Goal: Information Seeking & Learning: Learn about a topic

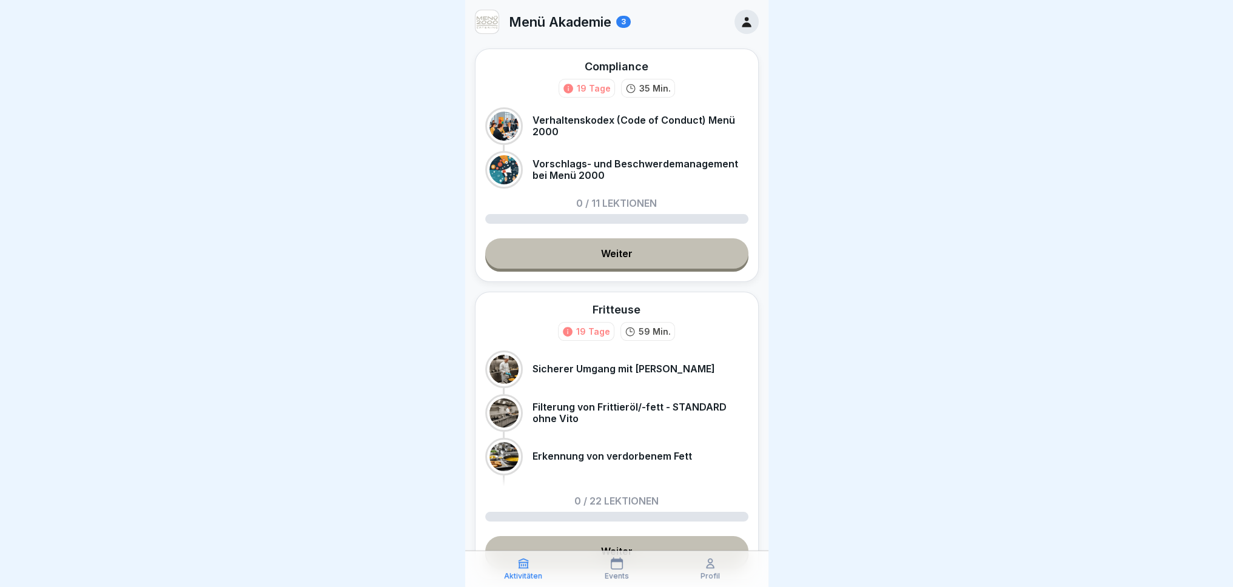
click at [645, 258] on link "Weiter" at bounding box center [616, 253] width 263 height 30
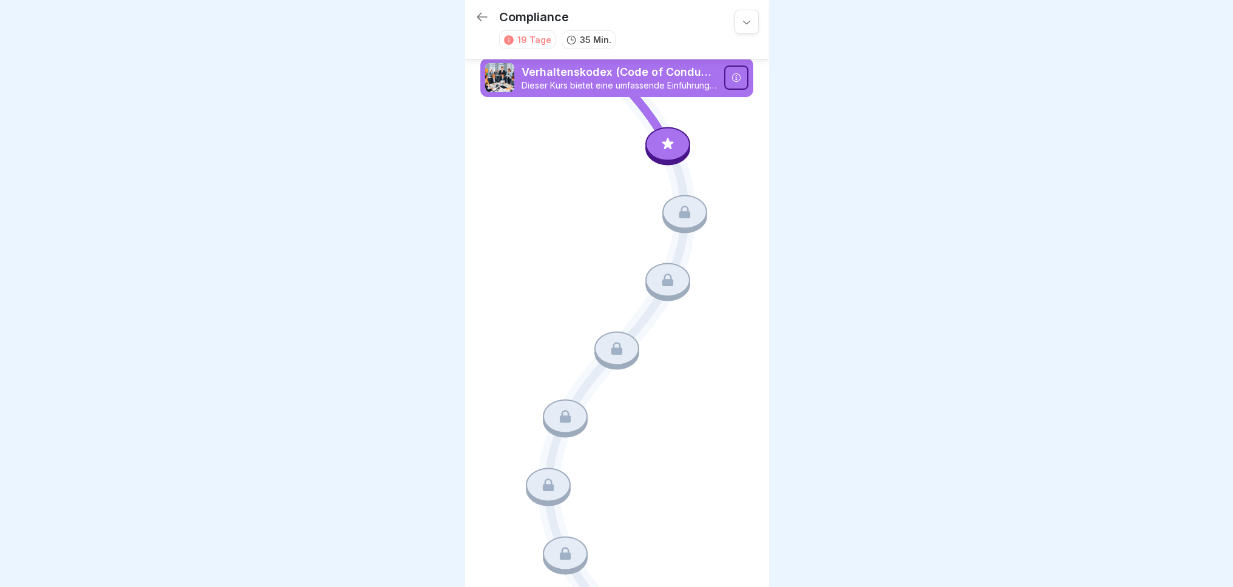
click at [638, 80] on p "Dieser Kurs bietet eine umfassende Einführung in den Verhaltenskodex der Menü 2…" at bounding box center [619, 85] width 195 height 11
click at [655, 78] on p "Verhaltenskodex (Code of Conduct) Menü 2000" at bounding box center [619, 72] width 195 height 16
click at [591, 78] on p "Verhaltenskodex (Code of Conduct) Menü 2000" at bounding box center [619, 72] width 195 height 16
click at [660, 143] on icon at bounding box center [668, 144] width 16 height 16
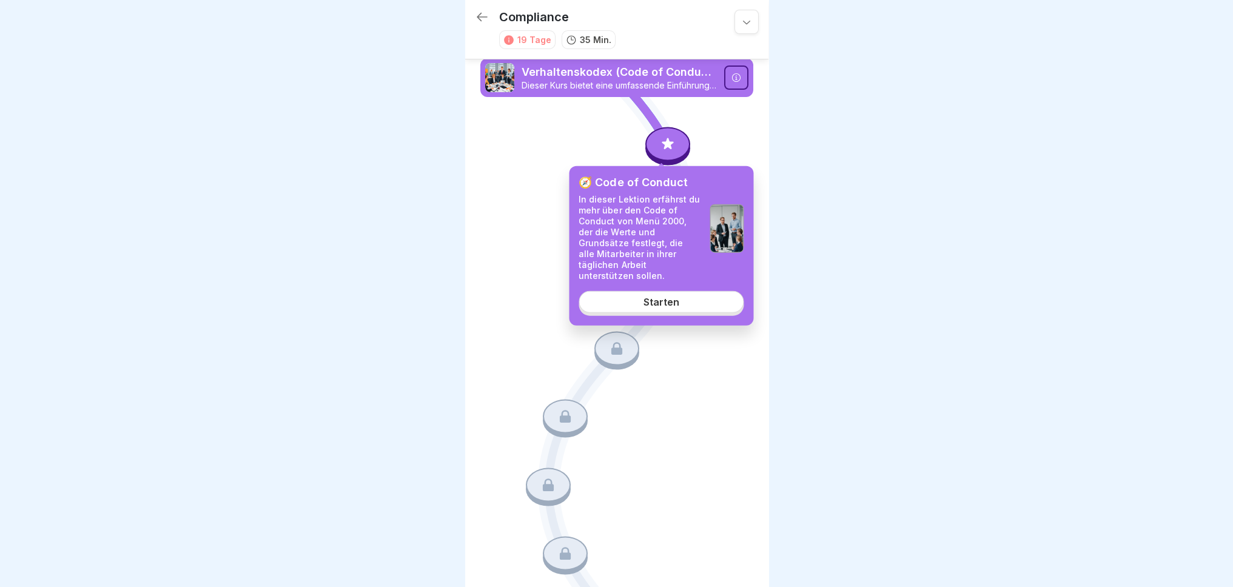
click at [678, 303] on div "🧭 Code of Conduct In dieser Lektion erfährst du mehr über den Code of Conduct v…" at bounding box center [661, 246] width 184 height 160
click at [688, 298] on link "Starten" at bounding box center [661, 302] width 165 height 22
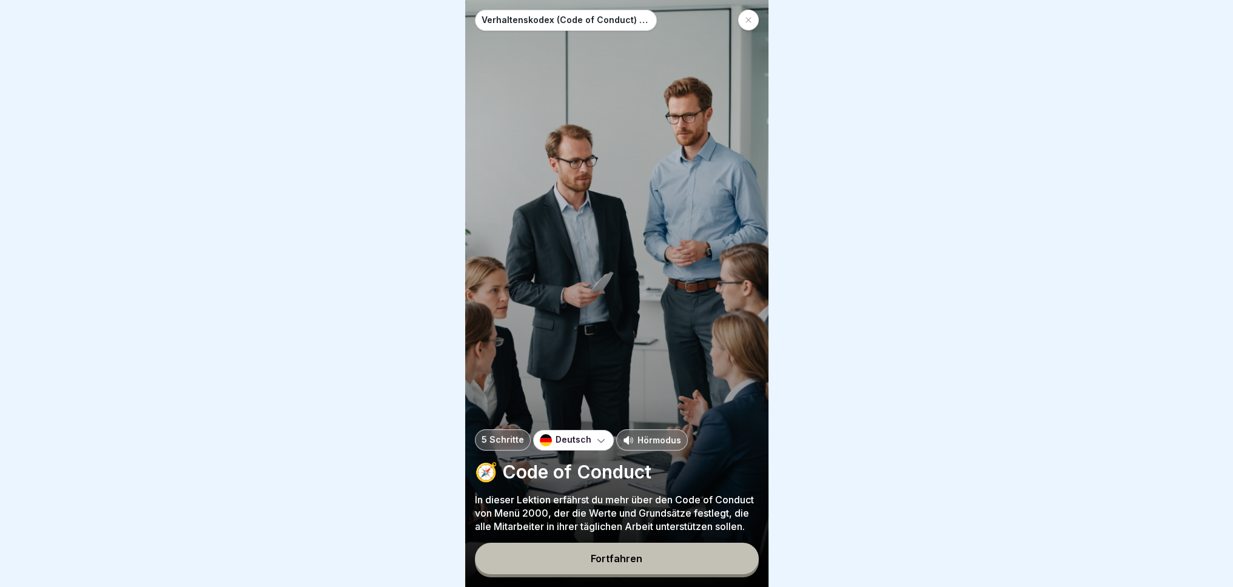
scroll to position [9, 0]
click at [708, 560] on button "Fortfahren" at bounding box center [617, 559] width 284 height 32
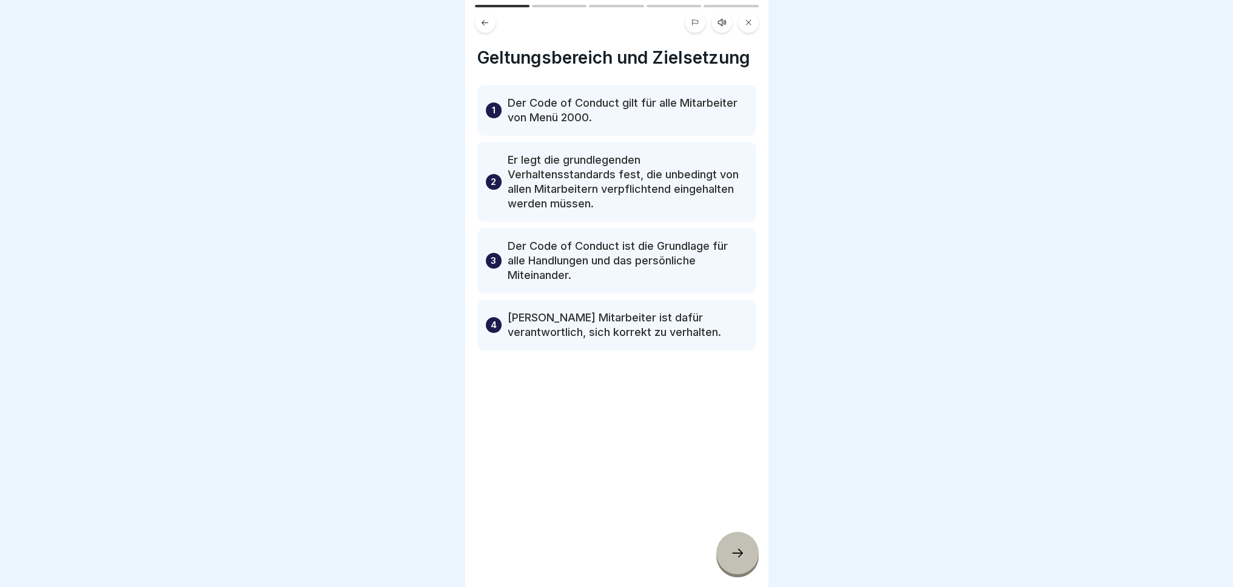
click at [738, 560] on icon at bounding box center [737, 553] width 15 height 15
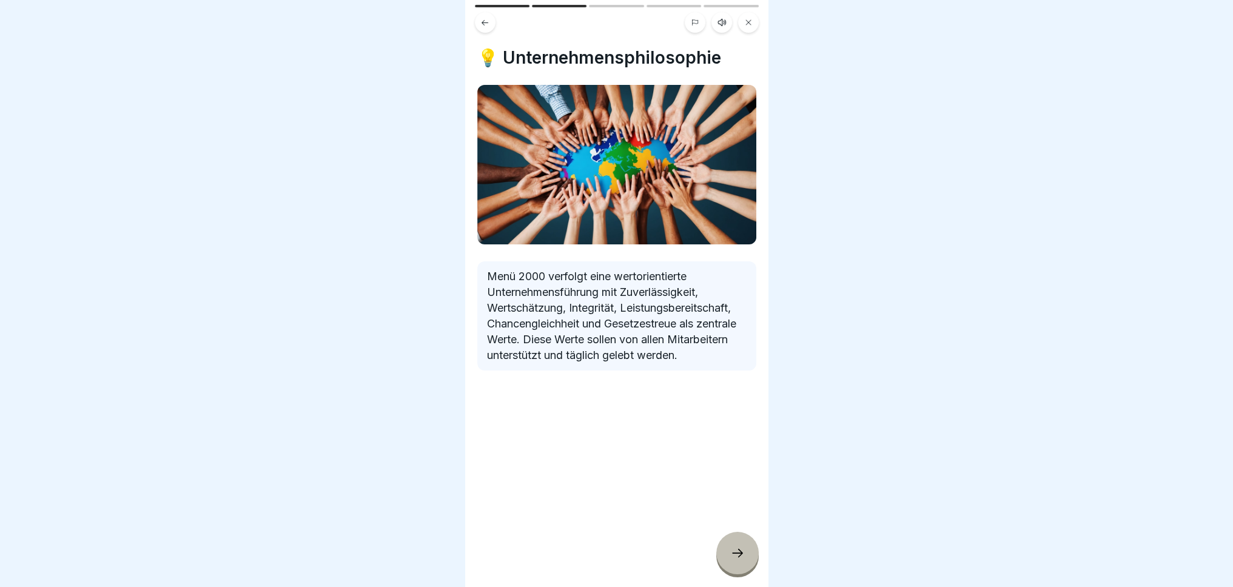
click at [730, 544] on div at bounding box center [737, 553] width 42 height 42
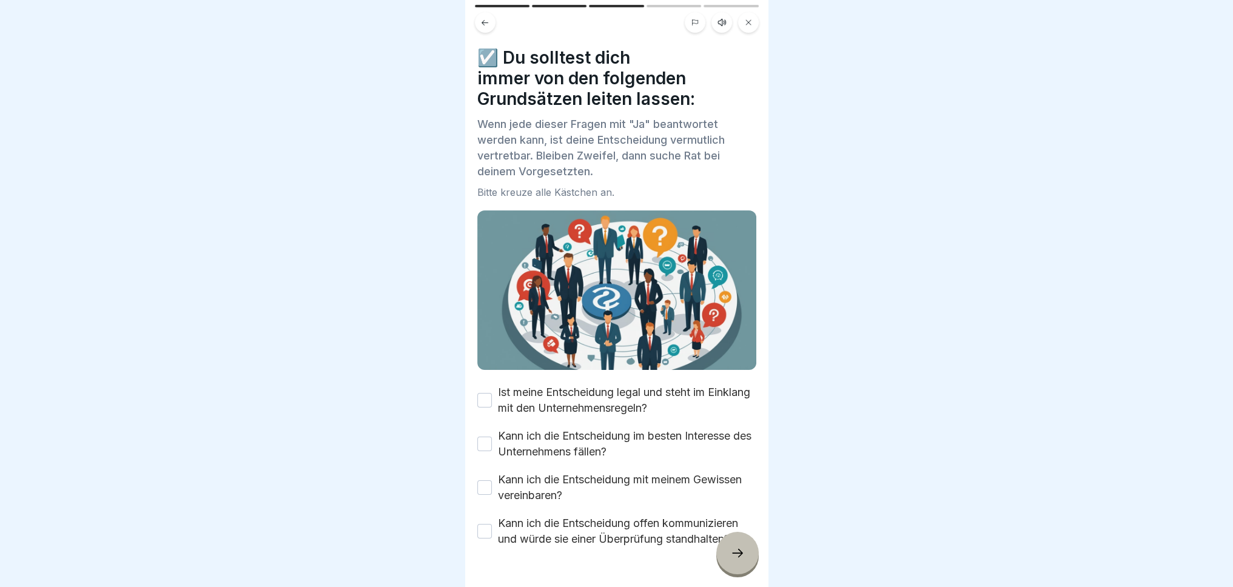
click at [487, 393] on button "Ist meine Entscheidung legal und steht im Einklang mit den Unternehmensregeln?" at bounding box center [484, 400] width 15 height 15
click at [483, 437] on button "Kann ich die Entscheidung im besten Interesse des Unternehmens fällen?" at bounding box center [484, 444] width 15 height 15
click at [477, 480] on button "Kann ich die Entscheidung mit meinem Gewissen vereinbaren?" at bounding box center [484, 487] width 15 height 15
click at [483, 524] on button "Kann ich die Entscheidung offen kommunizieren und würde sie einer Überprüfung s…" at bounding box center [484, 531] width 15 height 15
click at [746, 553] on div at bounding box center [737, 553] width 42 height 42
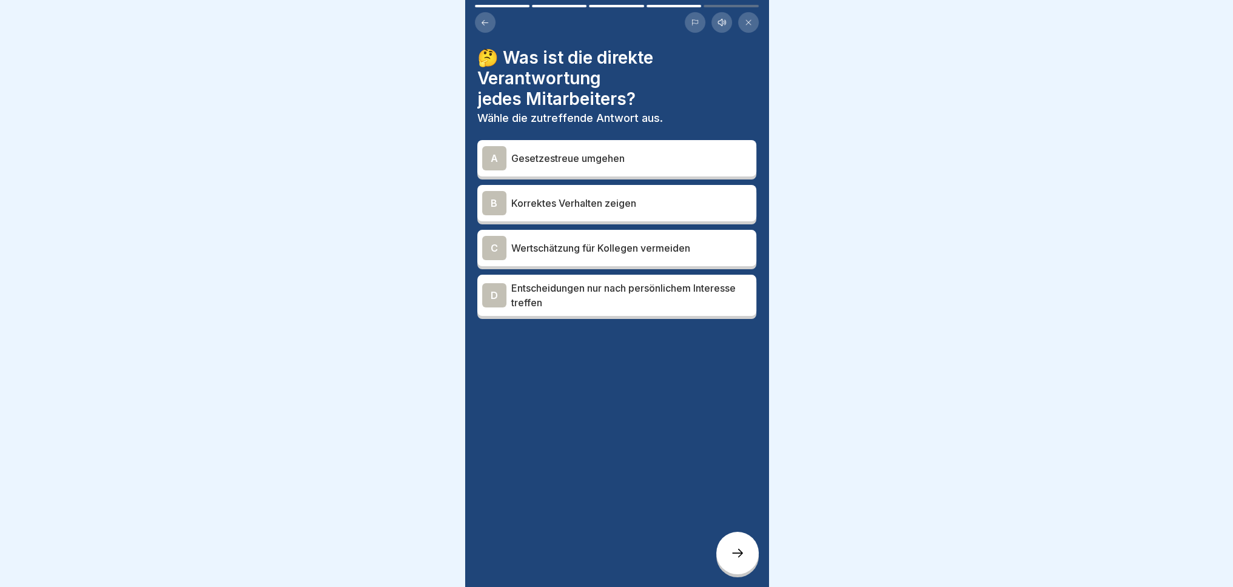
click at [675, 191] on div "B Korrektes Verhalten zeigen" at bounding box center [616, 203] width 269 height 24
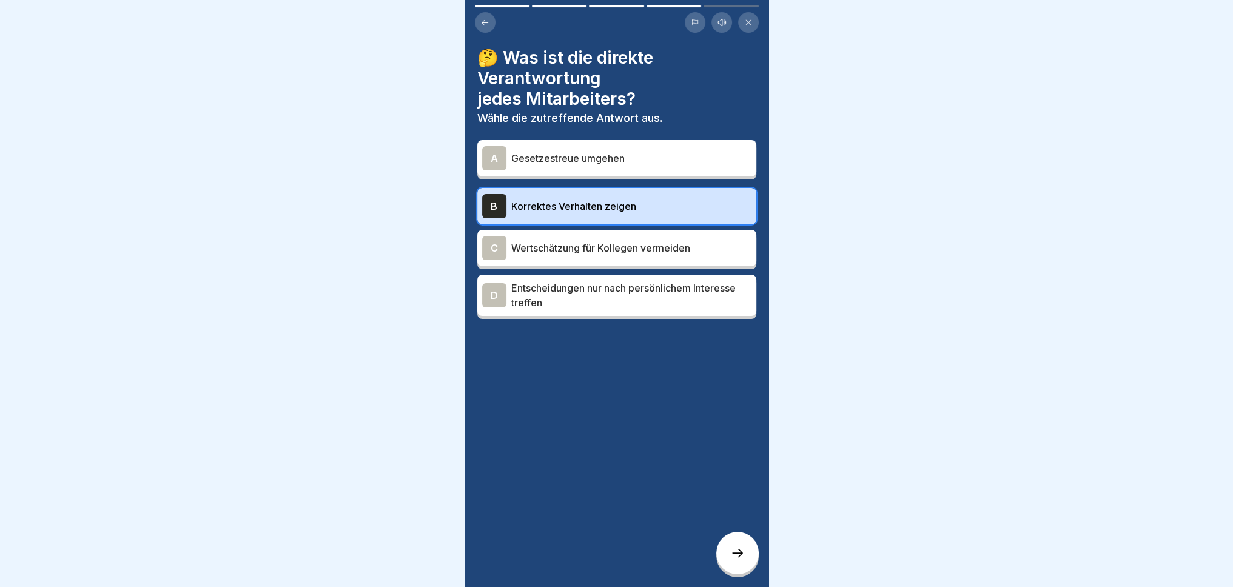
click at [688, 241] on p "Wertschätzung für Kollegen vermeiden" at bounding box center [631, 248] width 240 height 15
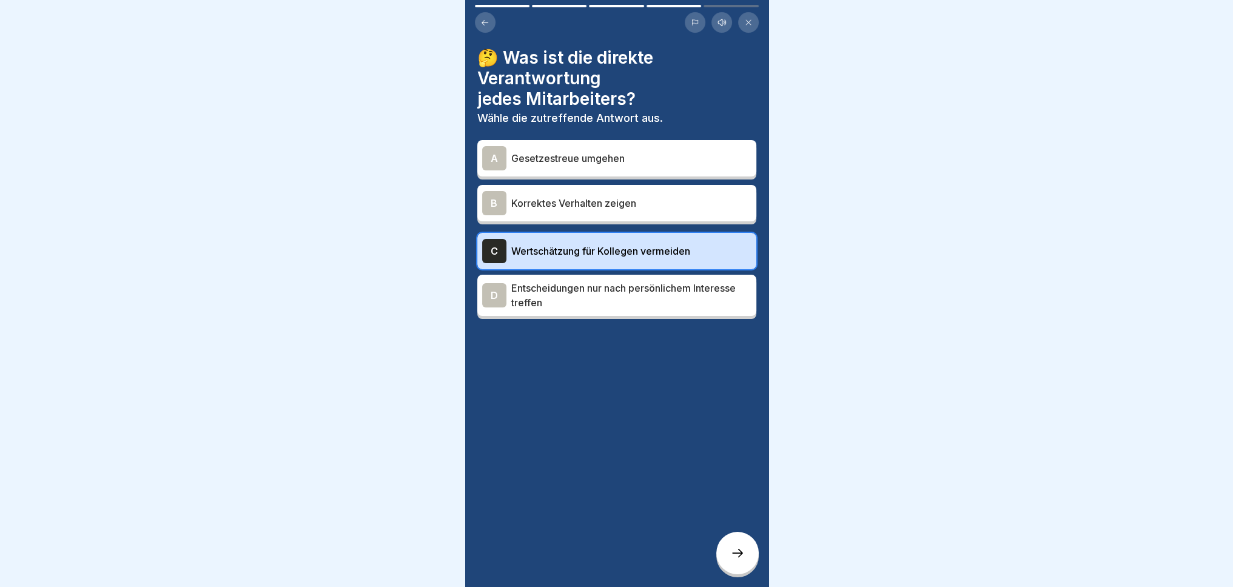
click at [675, 200] on p "Korrektes Verhalten zeigen" at bounding box center [631, 203] width 240 height 15
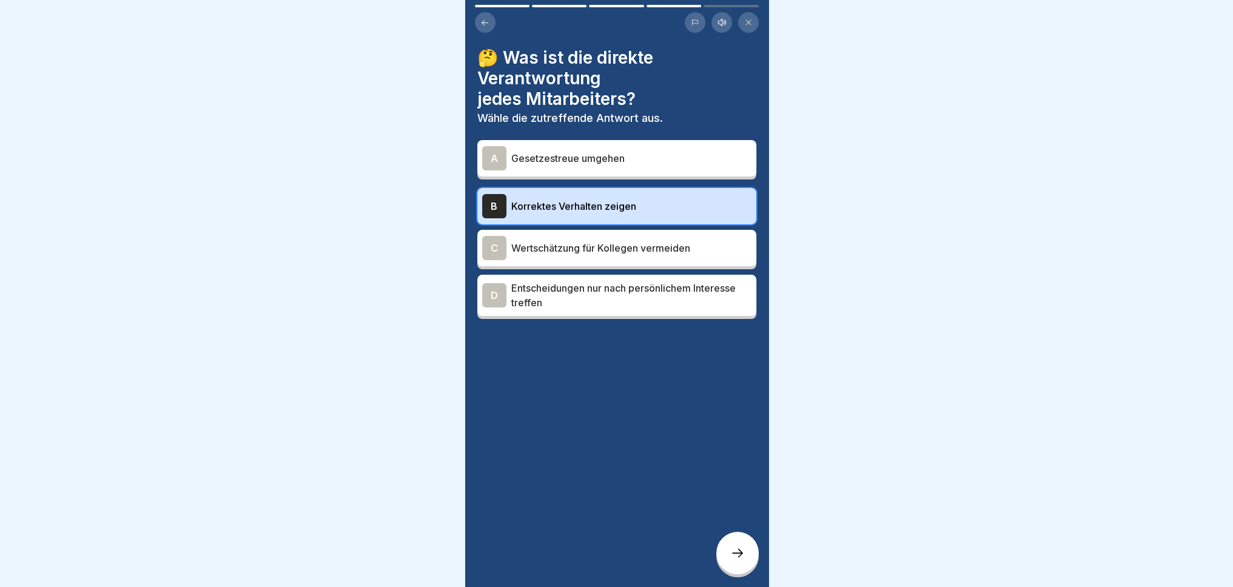
click at [732, 561] on div at bounding box center [737, 553] width 42 height 42
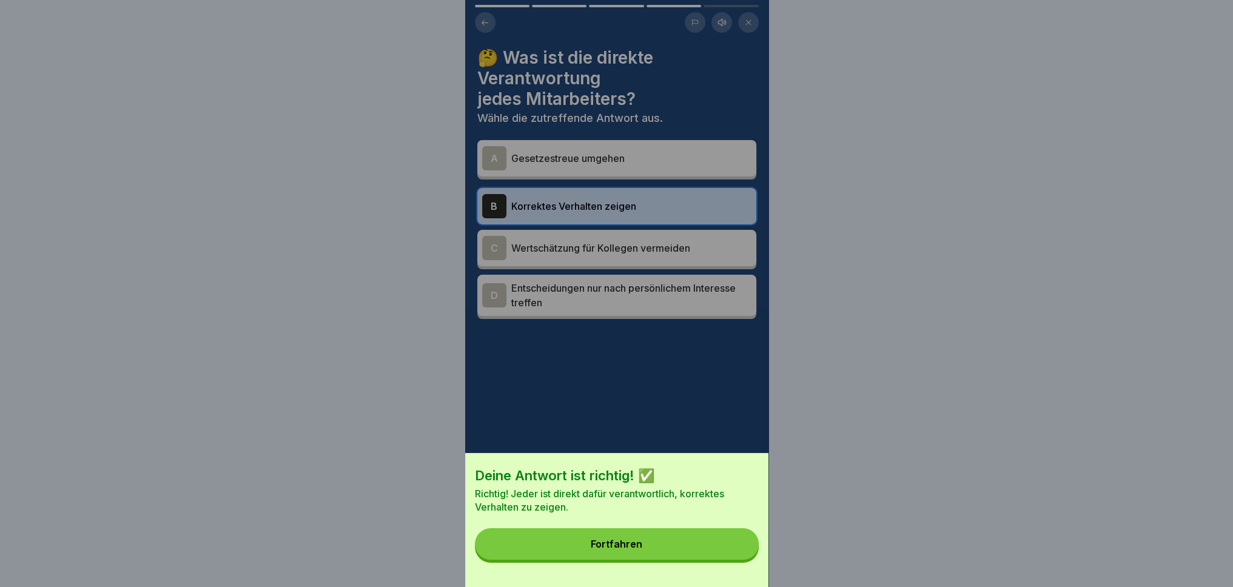
click at [689, 550] on button "Fortfahren" at bounding box center [617, 544] width 284 height 32
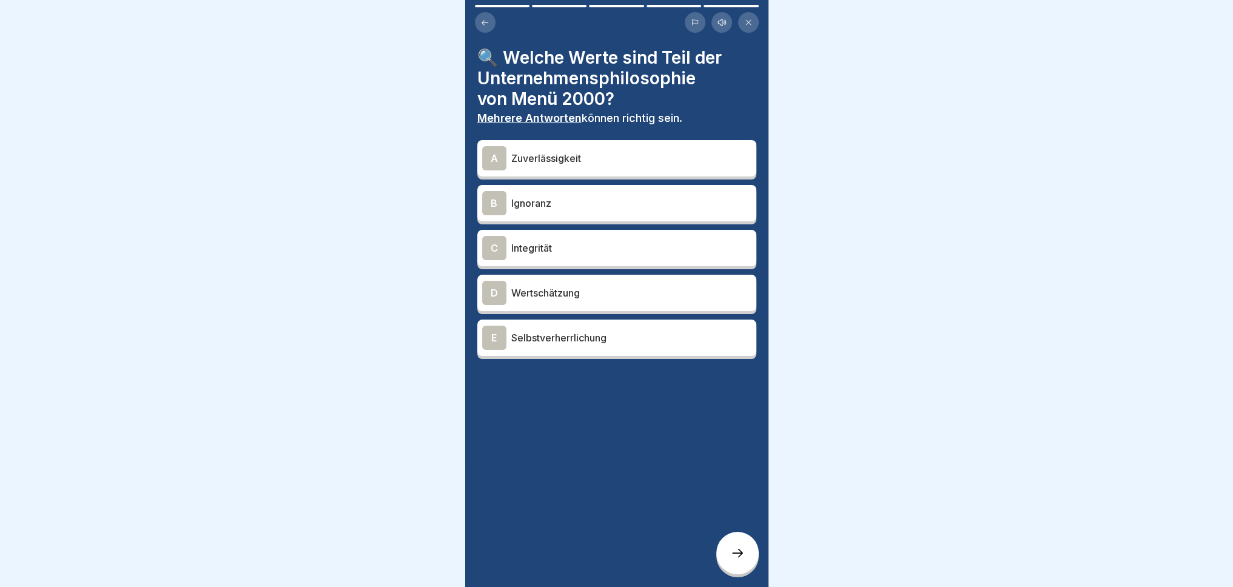
click at [593, 151] on p "Zuverlässigkeit" at bounding box center [631, 158] width 240 height 15
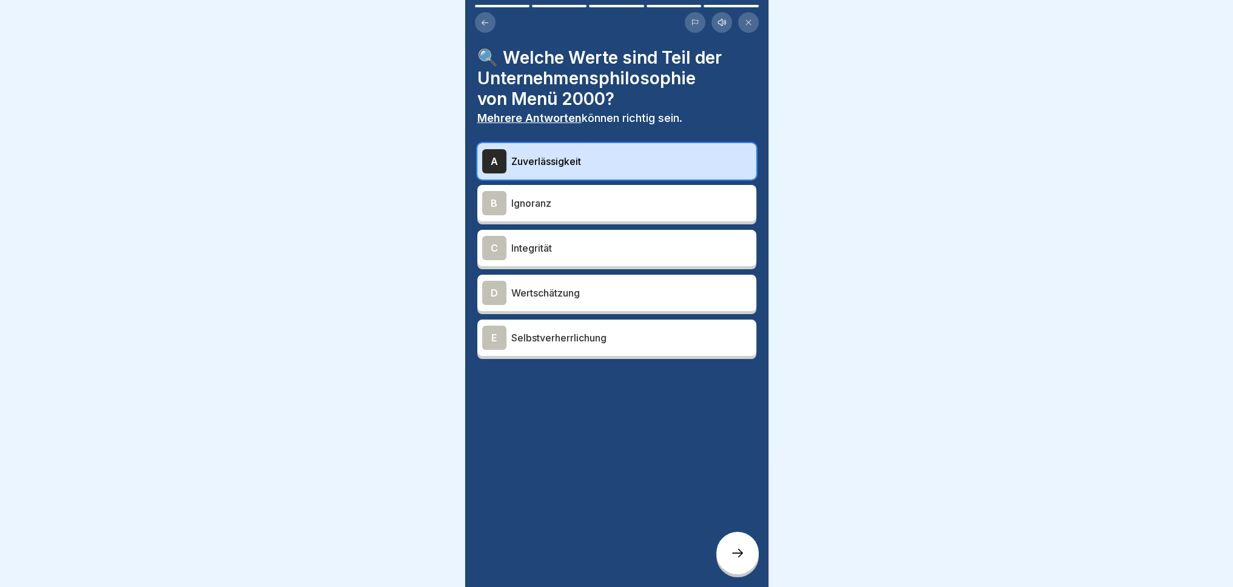
click at [571, 242] on p "Integrität" at bounding box center [631, 248] width 240 height 15
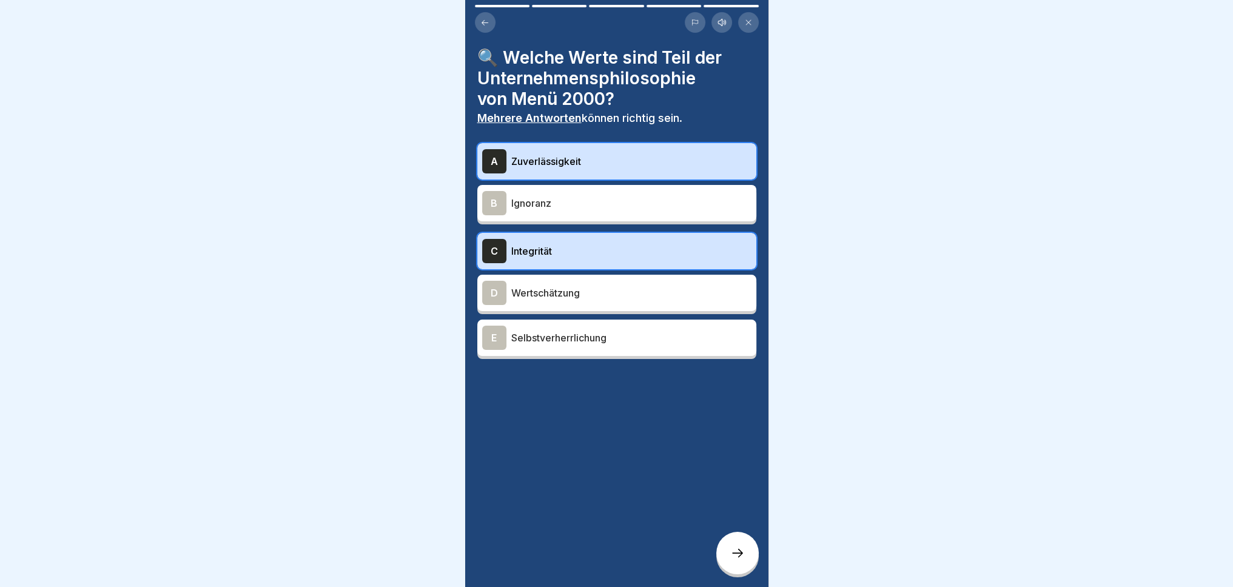
click at [587, 286] on p "Wertschätzung" at bounding box center [631, 293] width 240 height 15
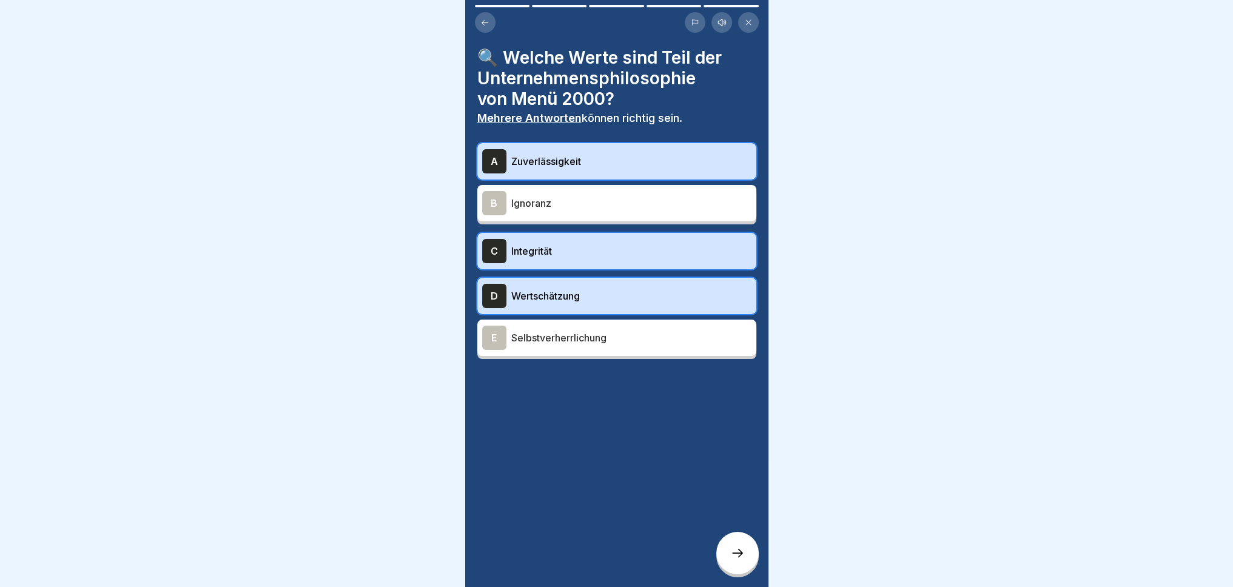
click at [735, 559] on icon at bounding box center [737, 553] width 15 height 15
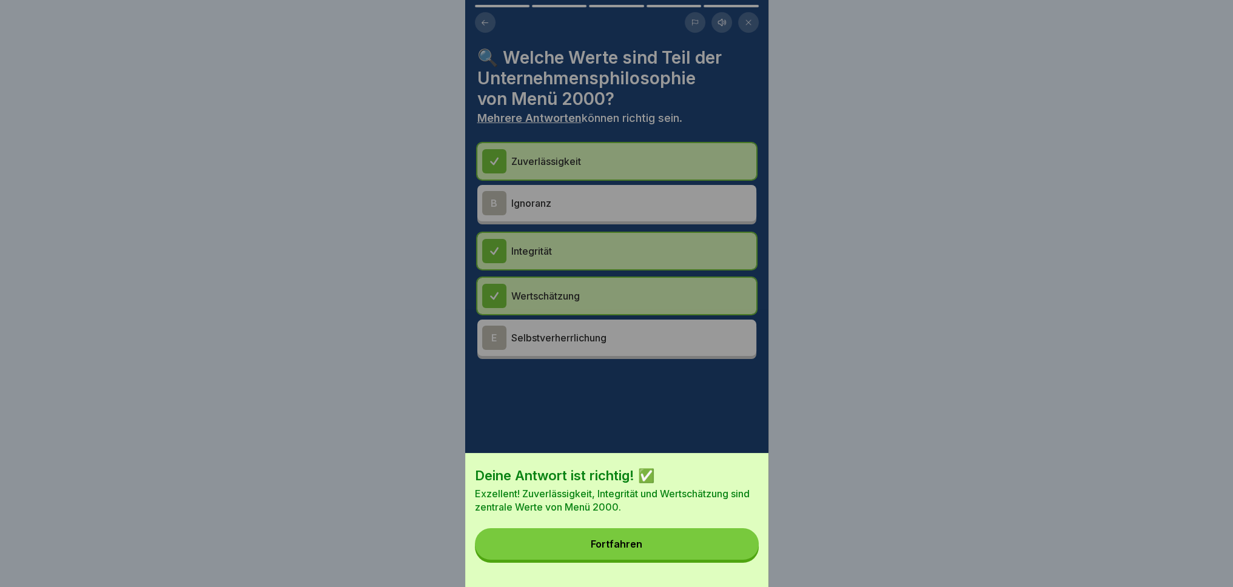
click at [653, 554] on button "Fortfahren" at bounding box center [617, 544] width 284 height 32
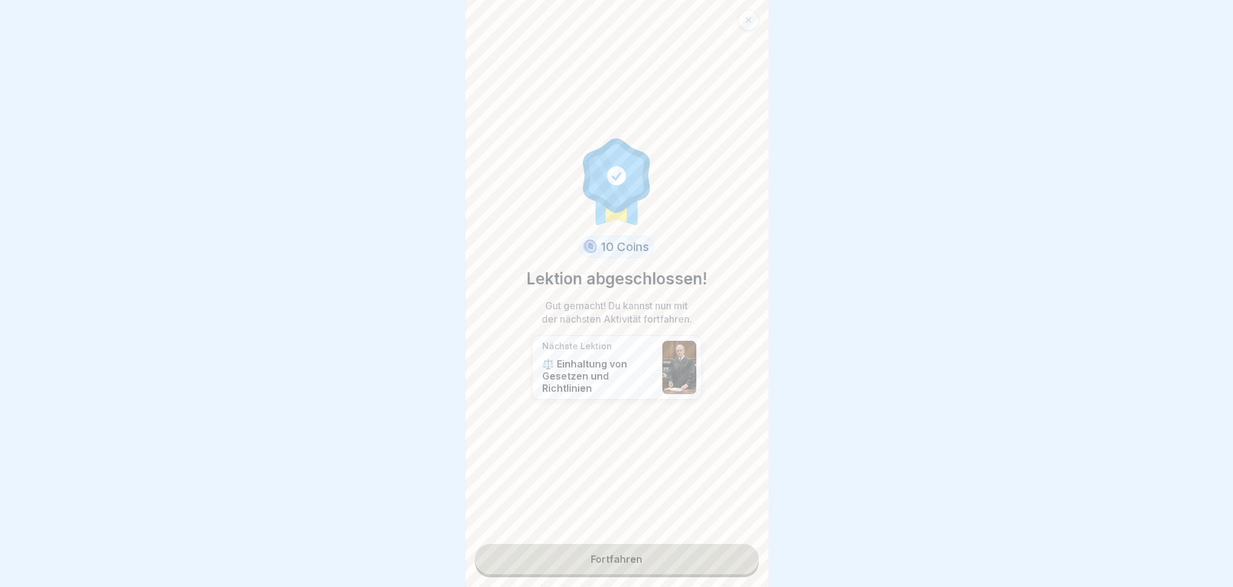
click at [646, 553] on link "Fortfahren" at bounding box center [617, 559] width 284 height 30
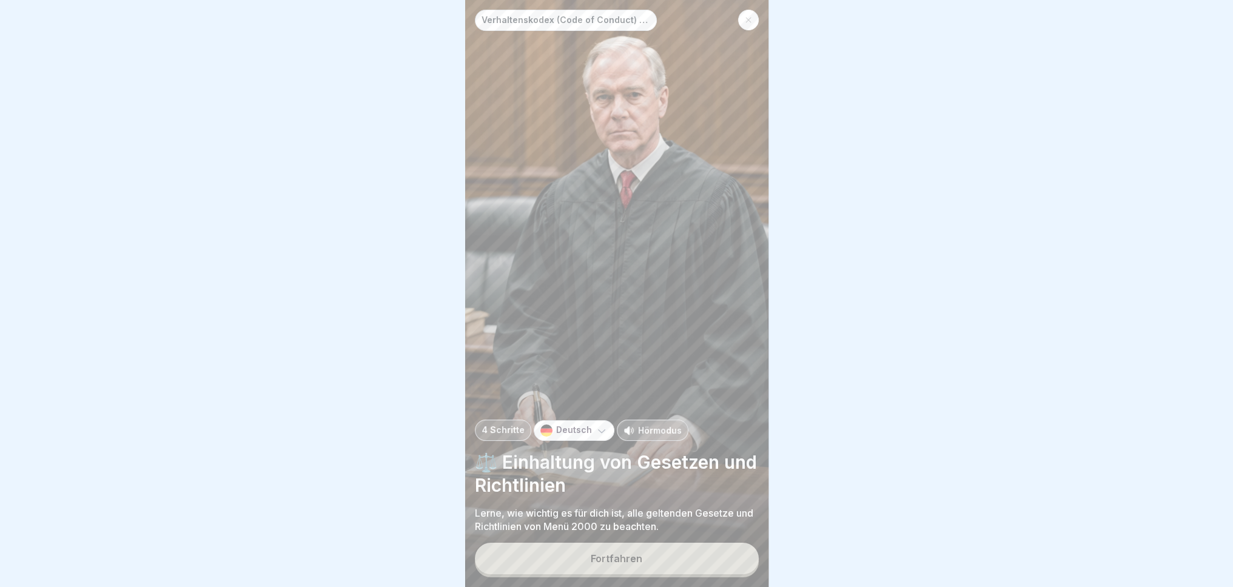
click at [636, 562] on div "Fortfahren" at bounding box center [617, 558] width 52 height 11
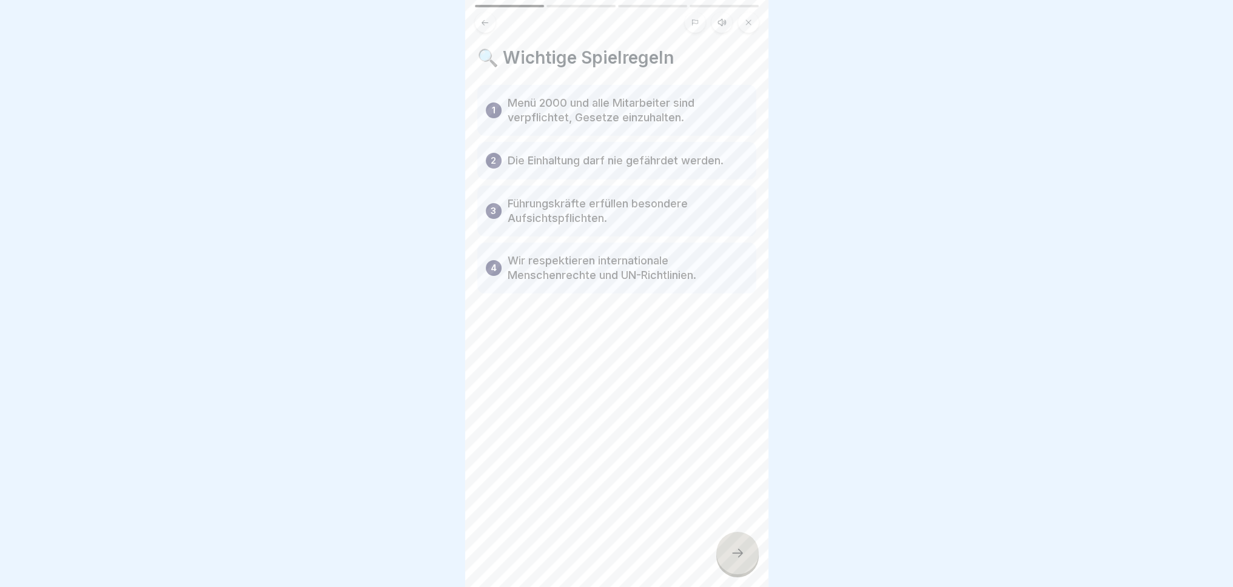
click at [734, 566] on div at bounding box center [737, 553] width 42 height 42
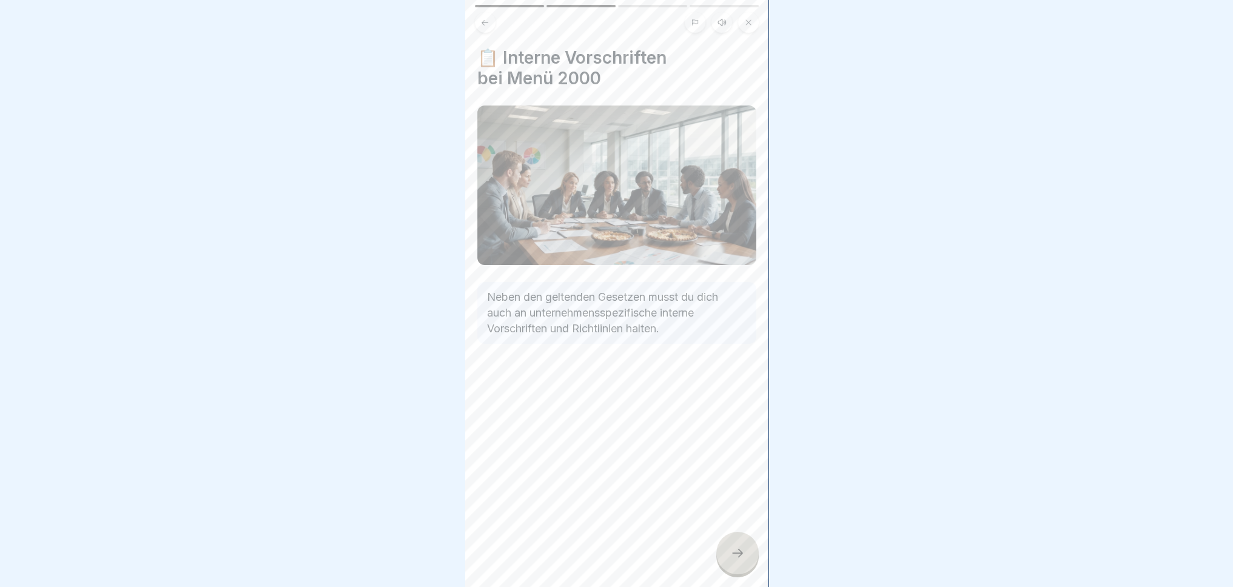
click at [745, 567] on div at bounding box center [737, 553] width 42 height 42
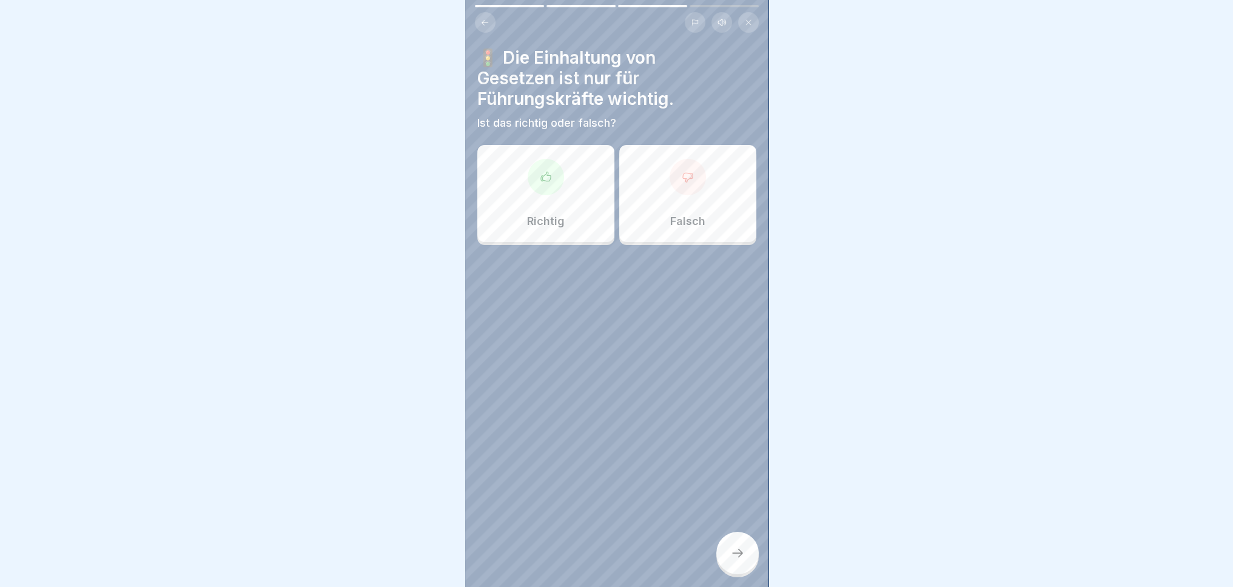
click at [546, 203] on div "Richtig" at bounding box center [545, 193] width 137 height 97
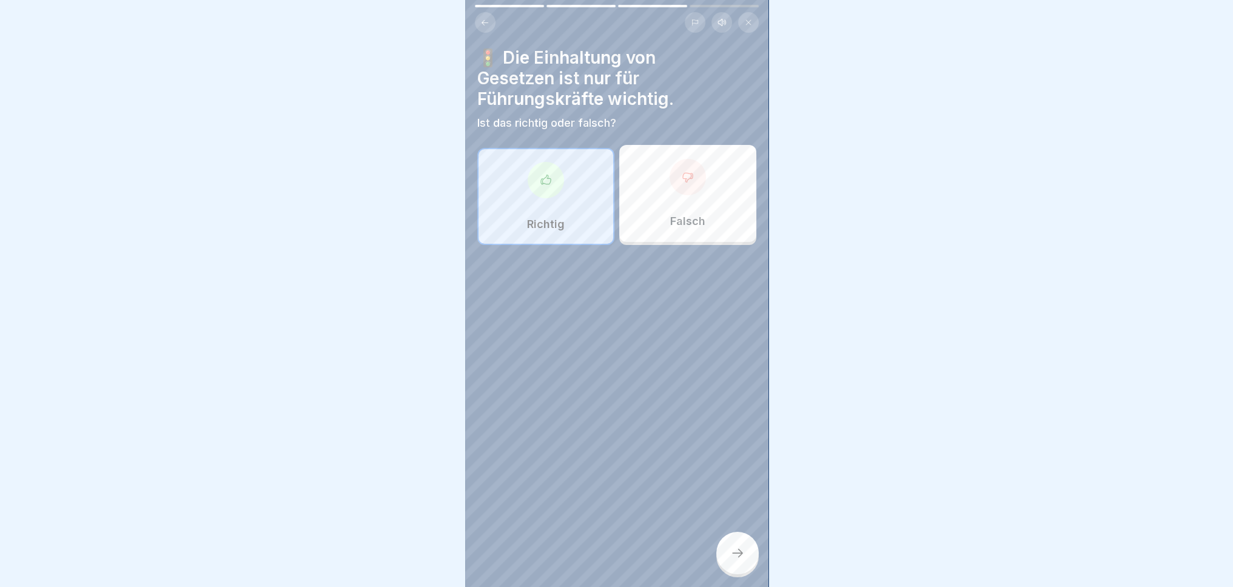
click at [744, 548] on icon at bounding box center [737, 553] width 15 height 15
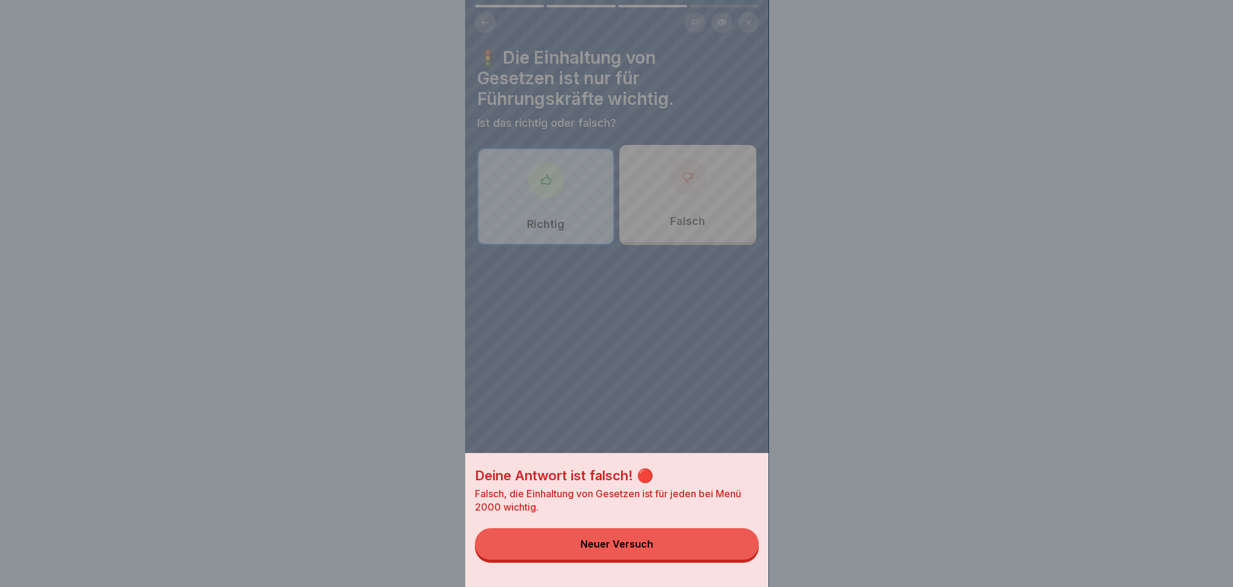
click at [678, 553] on button "Neuer Versuch" at bounding box center [617, 544] width 284 height 32
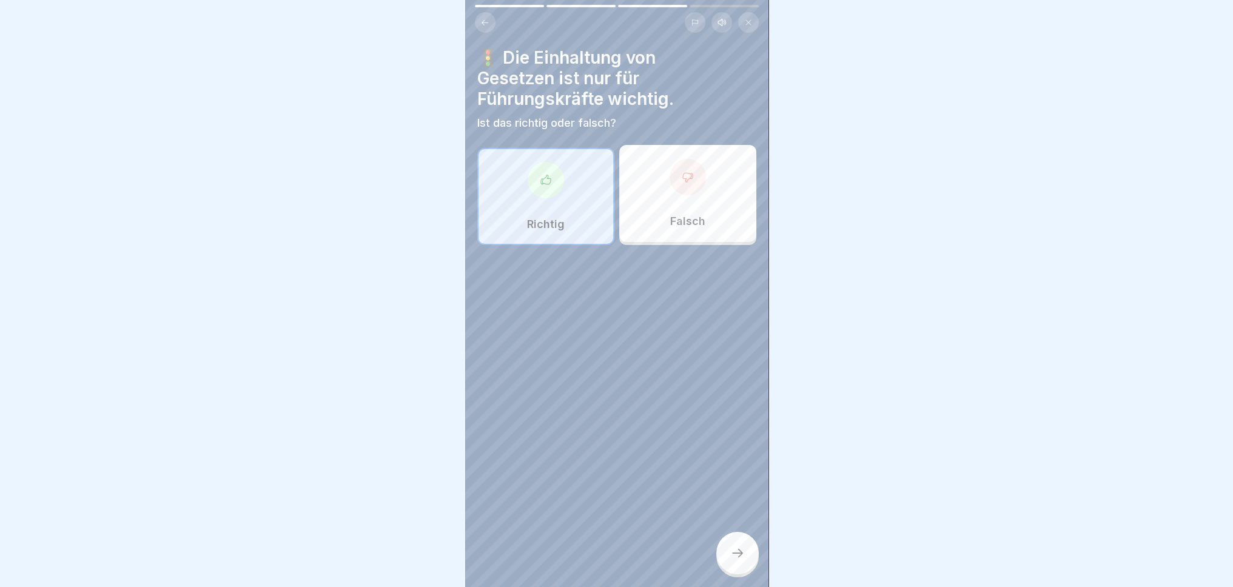
click at [676, 215] on p "Falsch" at bounding box center [687, 221] width 35 height 13
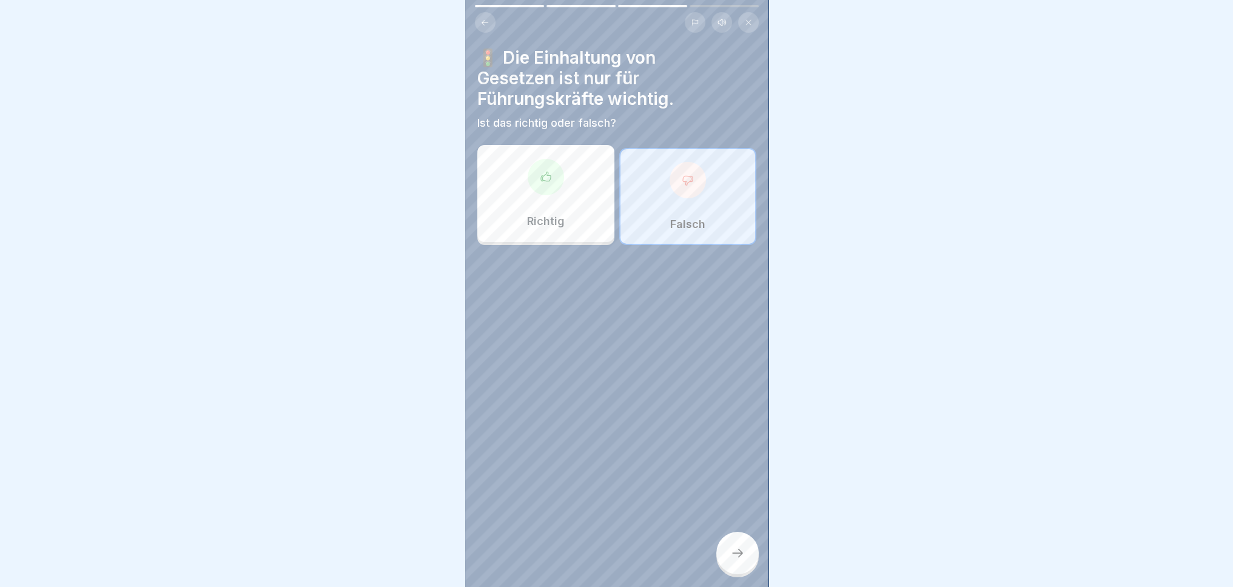
click at [745, 554] on div at bounding box center [737, 553] width 42 height 42
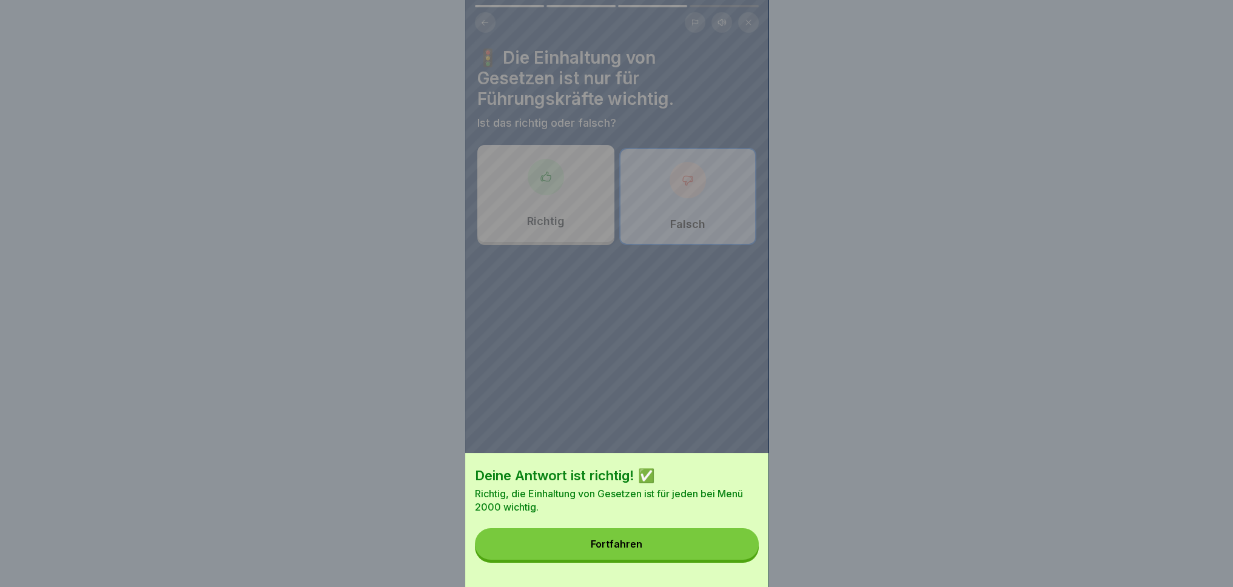
click at [604, 540] on button "Fortfahren" at bounding box center [617, 544] width 284 height 32
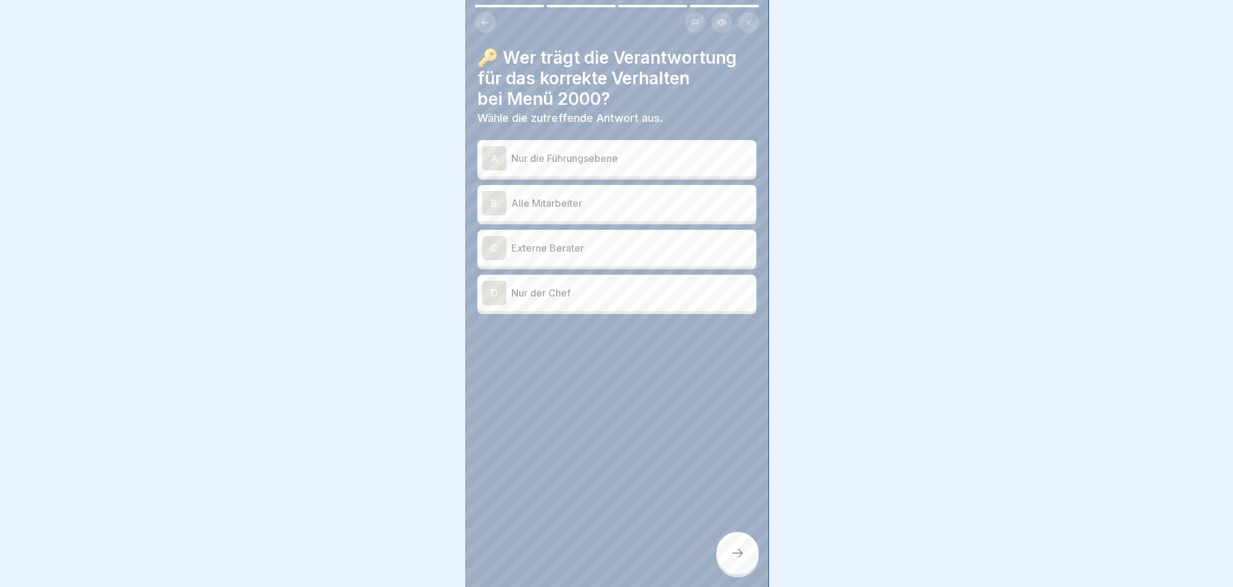
click at [682, 196] on p "Alle Mitarbeiter" at bounding box center [631, 203] width 240 height 15
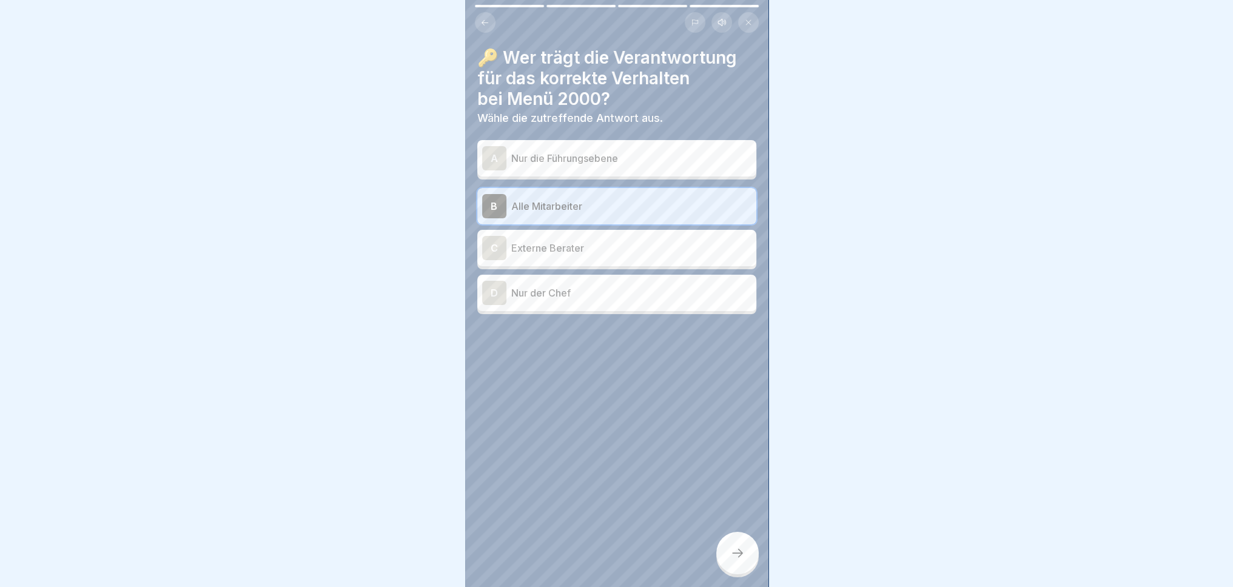
click at [744, 559] on icon at bounding box center [737, 553] width 15 height 15
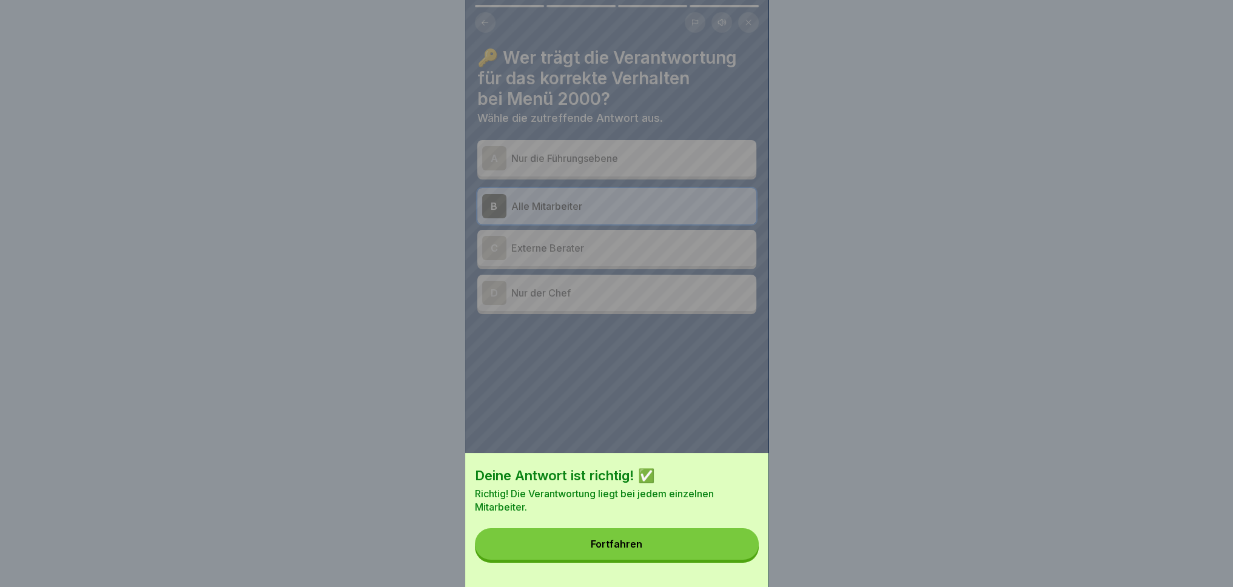
click at [623, 560] on button "Fortfahren" at bounding box center [617, 544] width 284 height 32
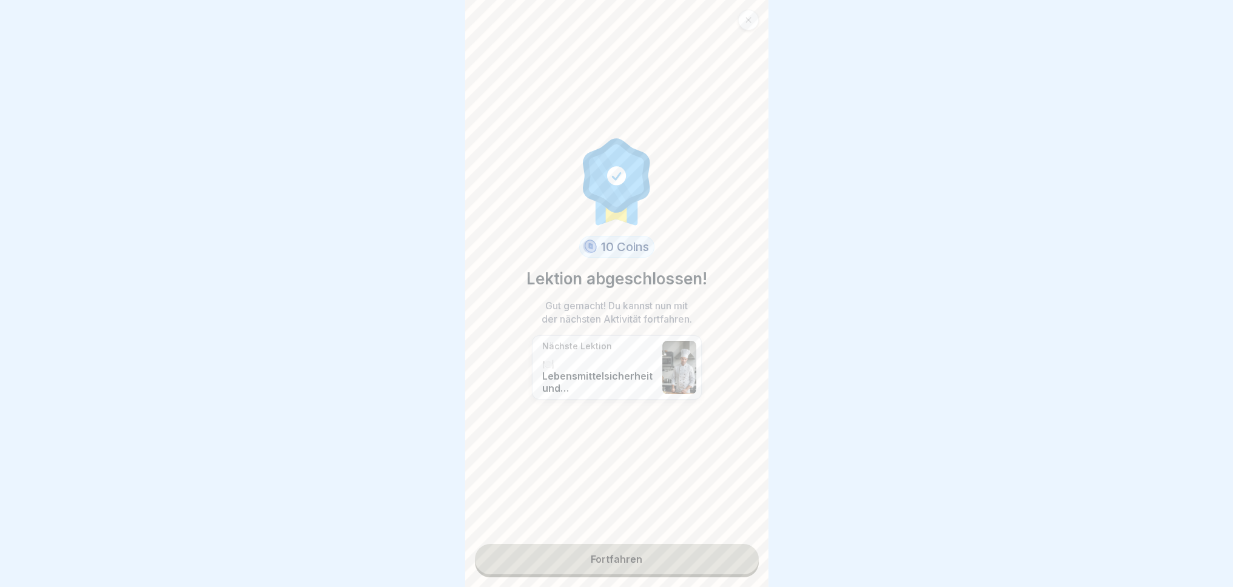
click at [626, 565] on link "Fortfahren" at bounding box center [617, 559] width 284 height 30
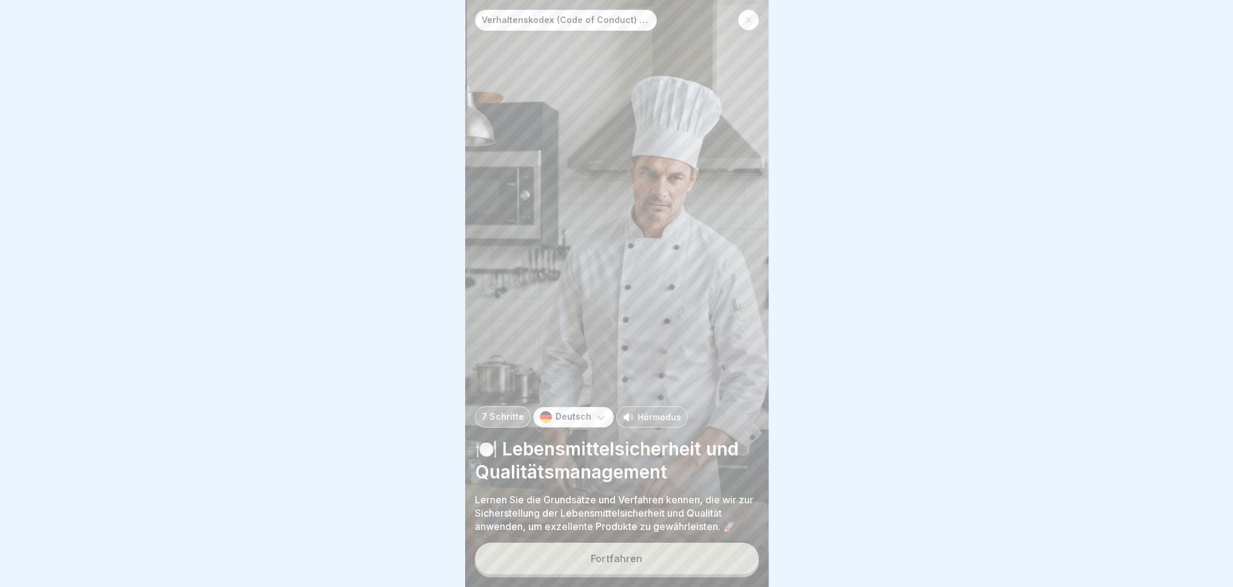
click at [623, 566] on button "Fortfahren" at bounding box center [617, 559] width 284 height 32
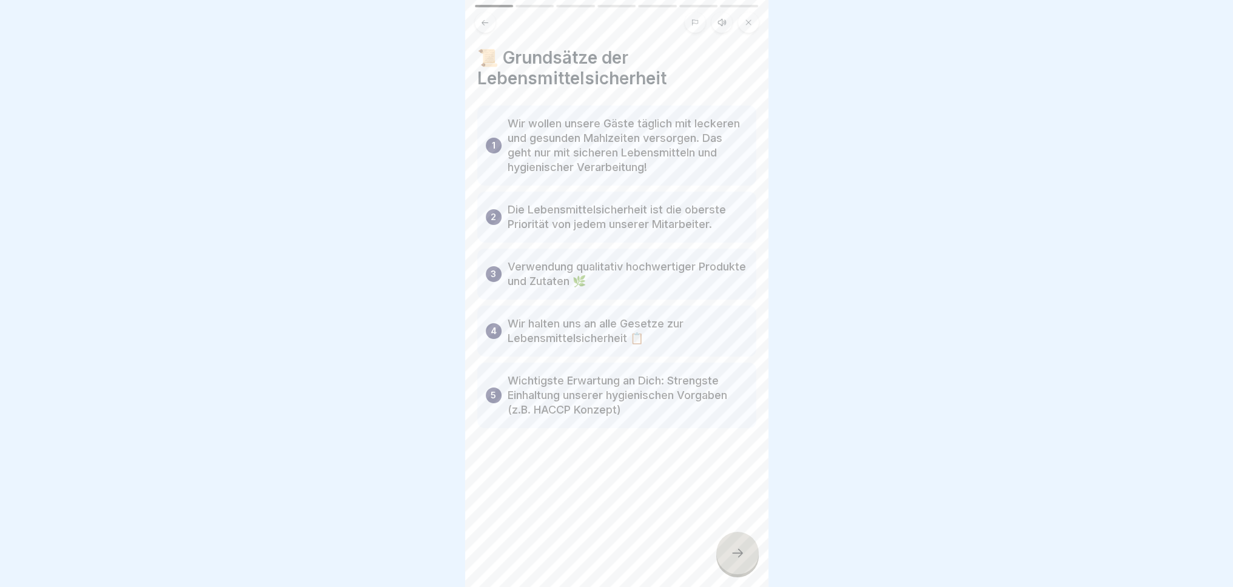
click at [728, 552] on div at bounding box center [737, 553] width 42 height 42
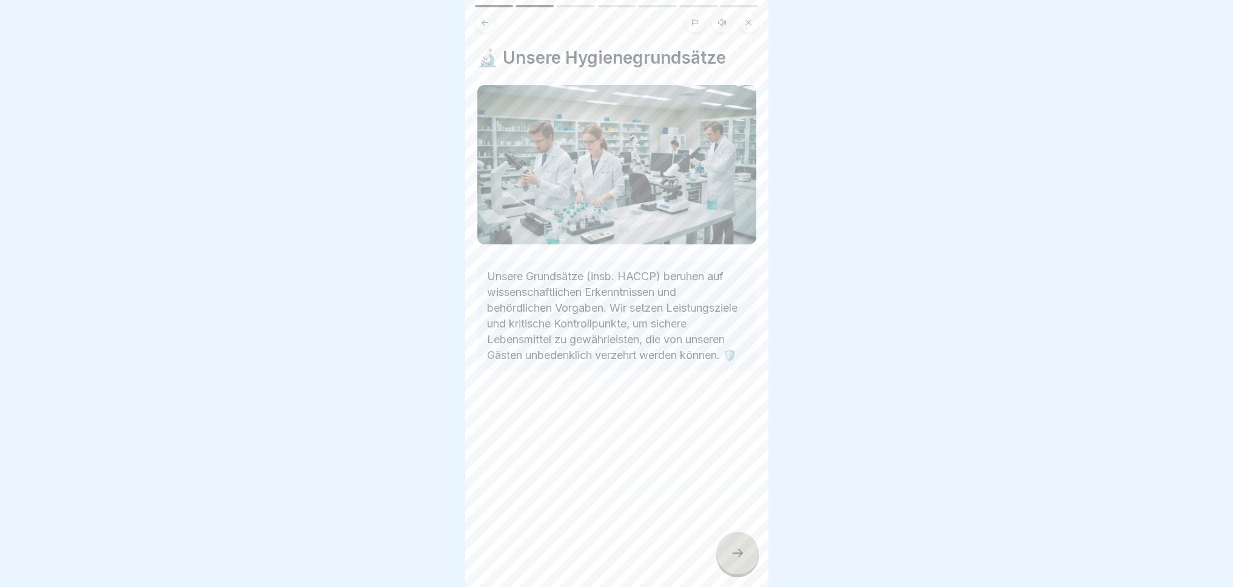
click at [730, 553] on icon at bounding box center [737, 553] width 15 height 15
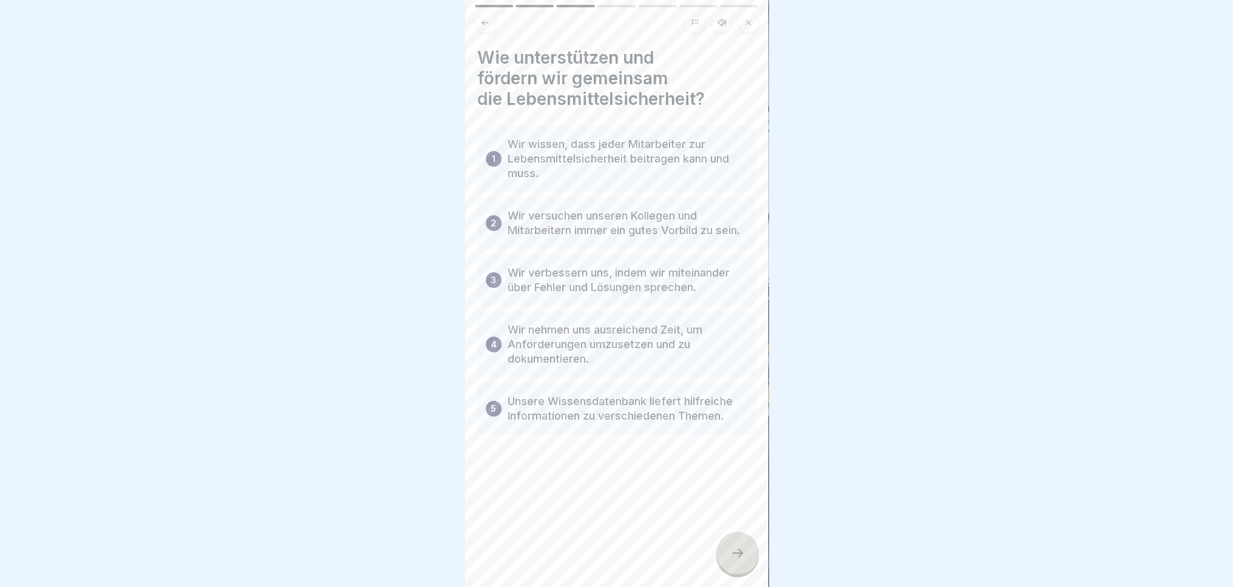
click at [728, 555] on div at bounding box center [737, 553] width 42 height 42
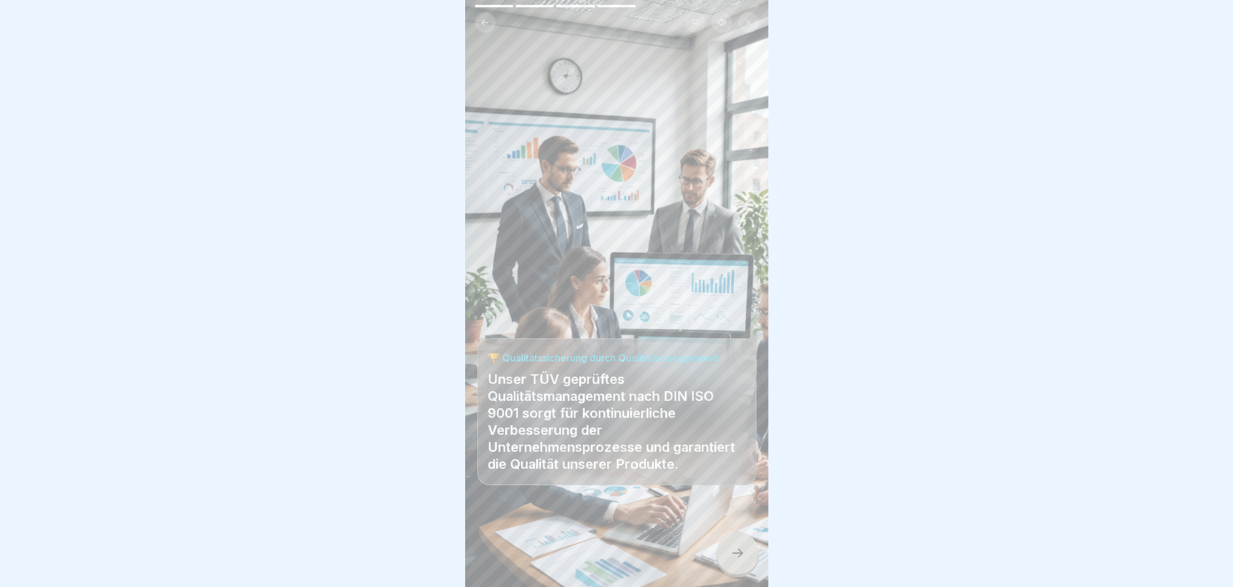
click at [733, 555] on icon at bounding box center [737, 553] width 15 height 15
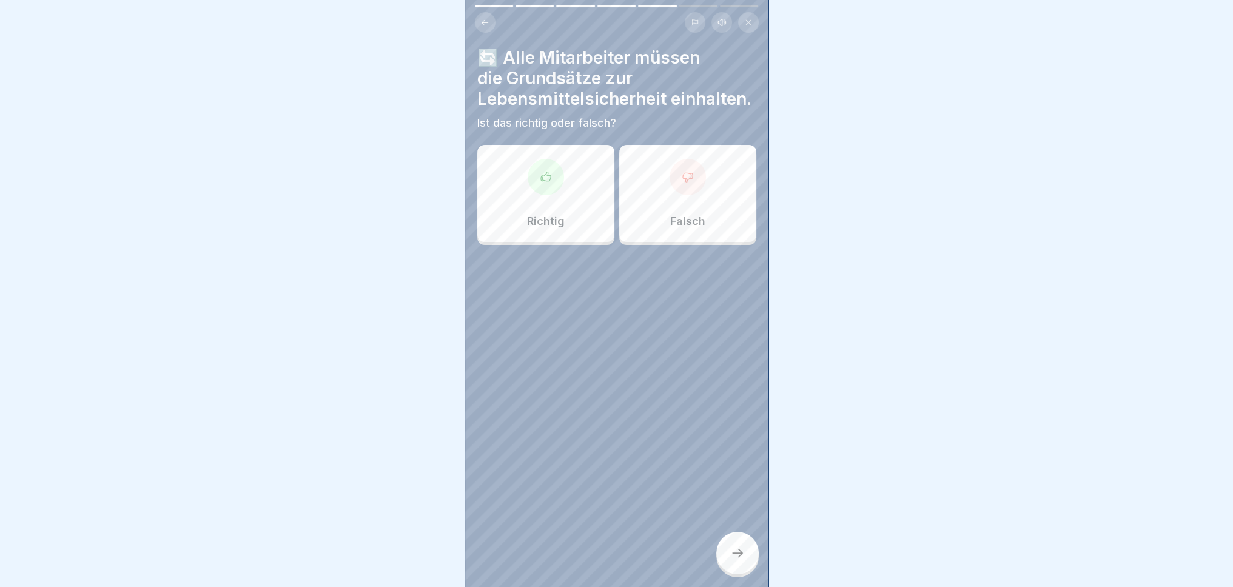
click at [547, 207] on div "Richtig" at bounding box center [545, 193] width 137 height 97
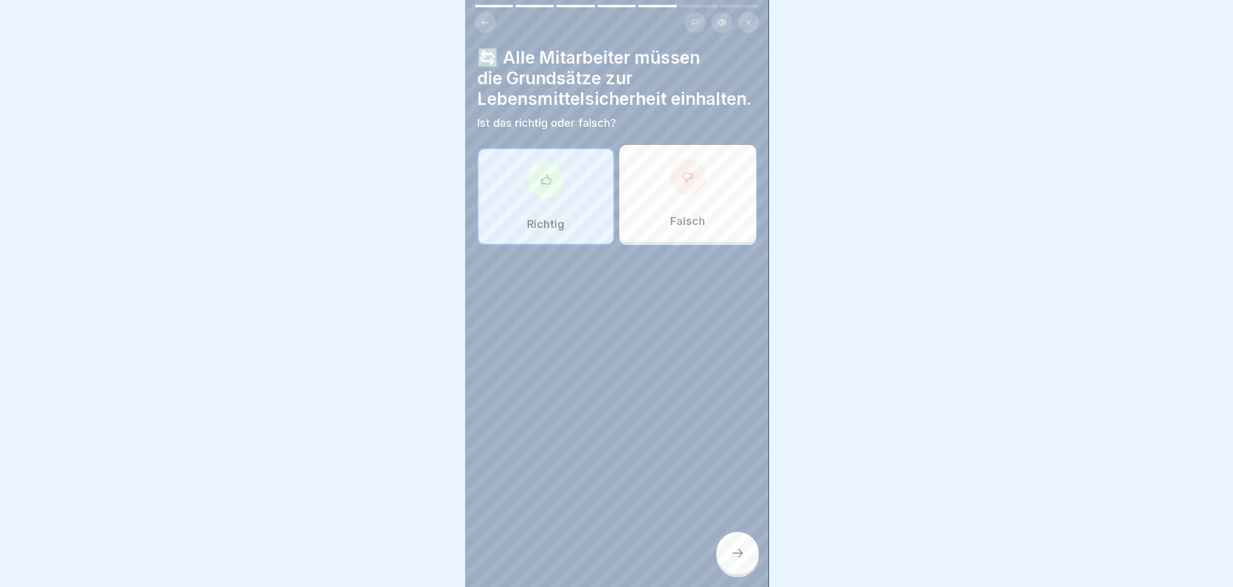
click at [740, 546] on div at bounding box center [737, 553] width 42 height 42
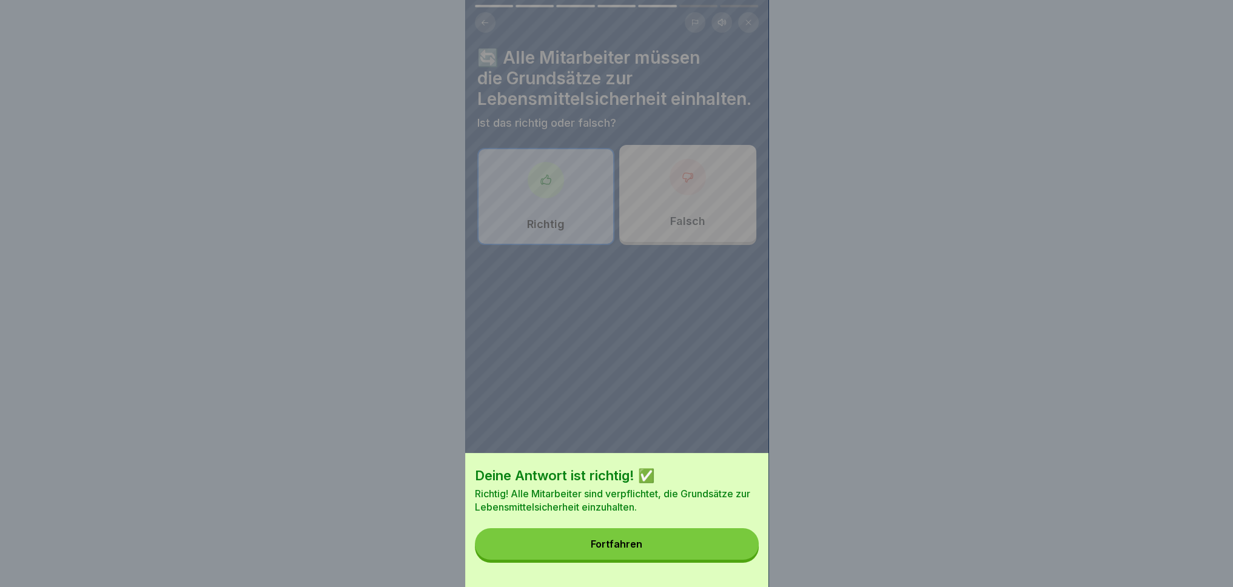
click at [674, 540] on button "Fortfahren" at bounding box center [617, 544] width 284 height 32
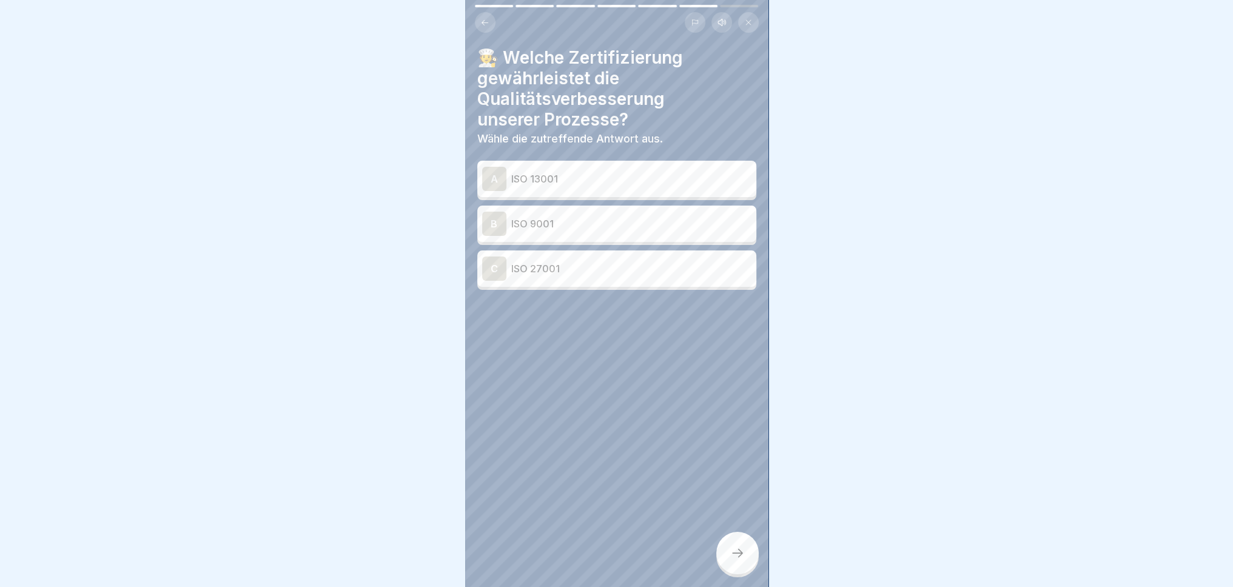
click at [574, 172] on p "ISO 13001" at bounding box center [631, 179] width 240 height 15
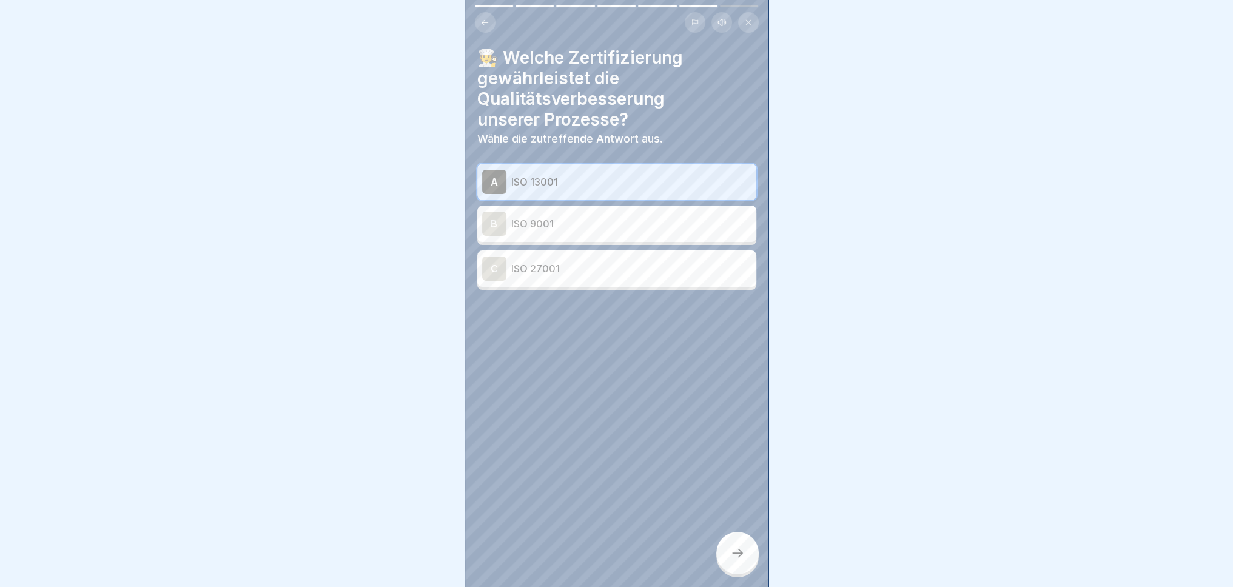
click at [741, 557] on icon at bounding box center [737, 553] width 15 height 15
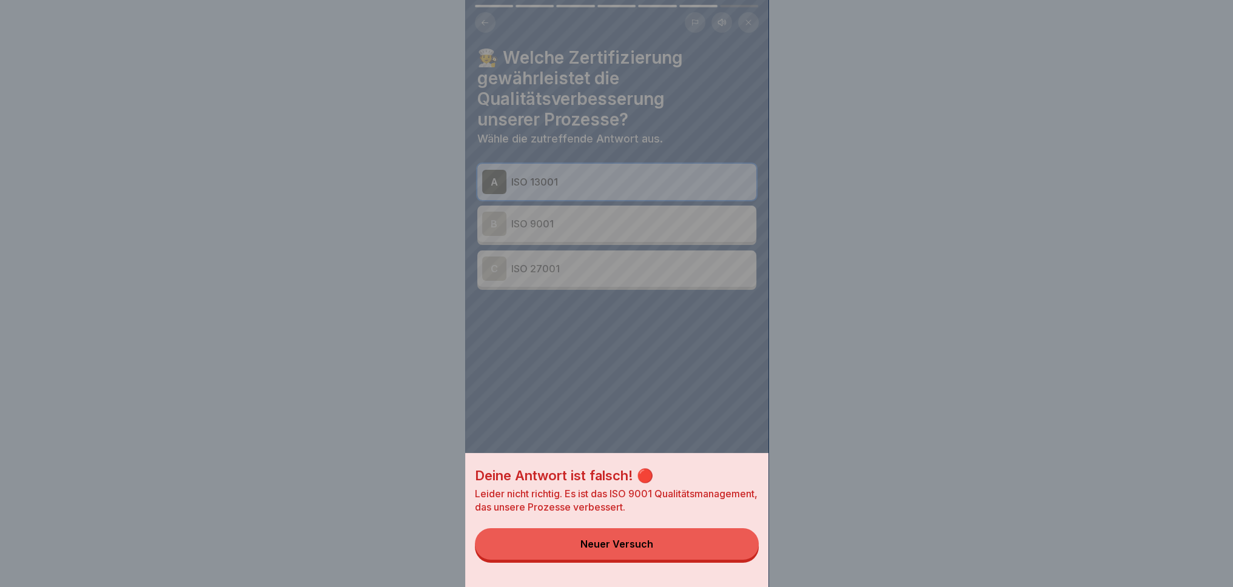
click at [683, 560] on button "Neuer Versuch" at bounding box center [617, 544] width 284 height 32
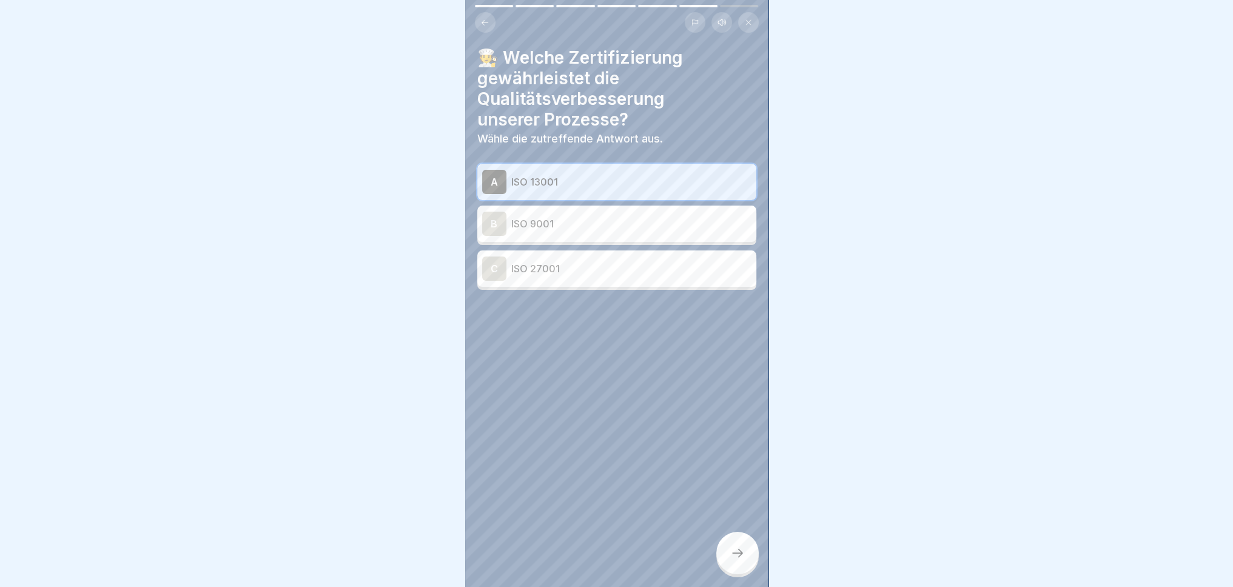
click at [611, 217] on p "ISO 9001" at bounding box center [631, 224] width 240 height 15
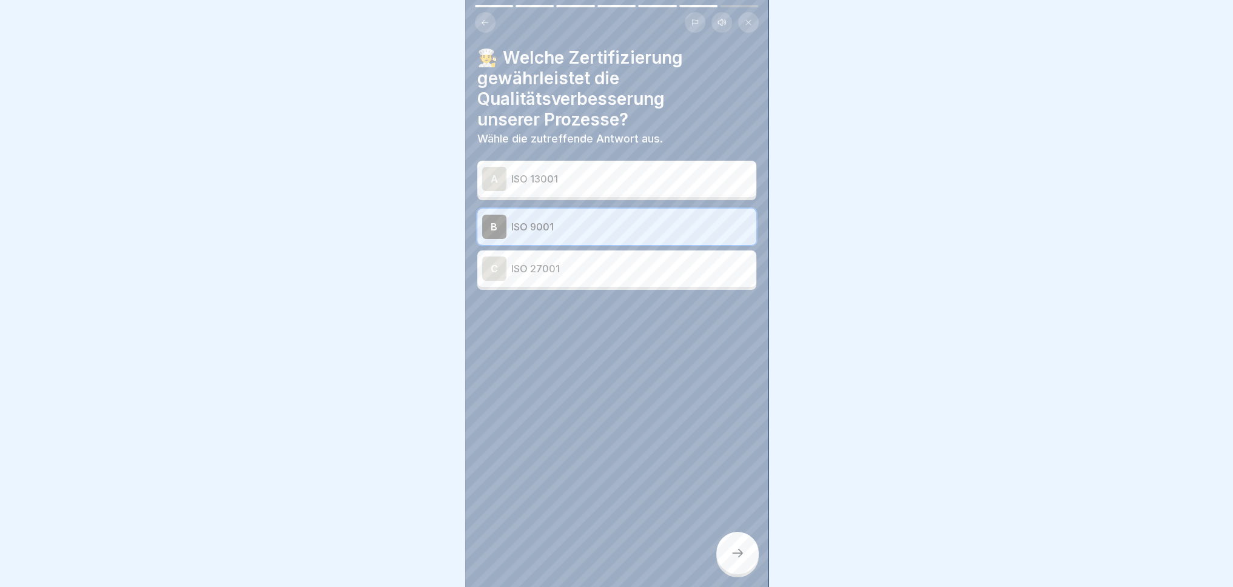
click at [740, 548] on icon at bounding box center [737, 553] width 15 height 15
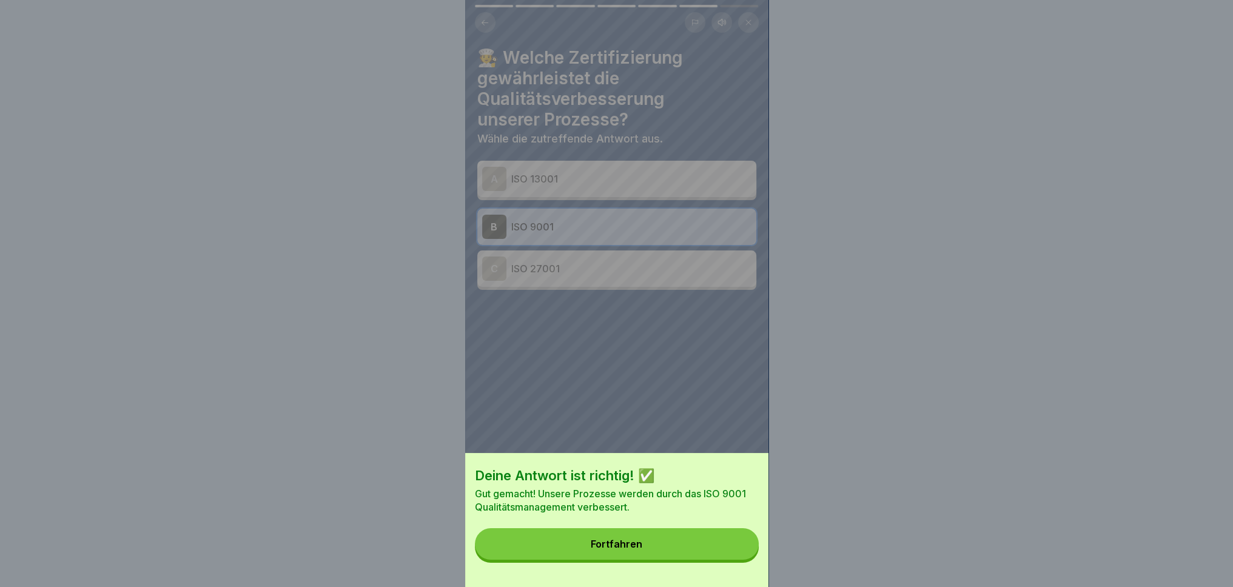
click at [688, 557] on button "Fortfahren" at bounding box center [617, 544] width 284 height 32
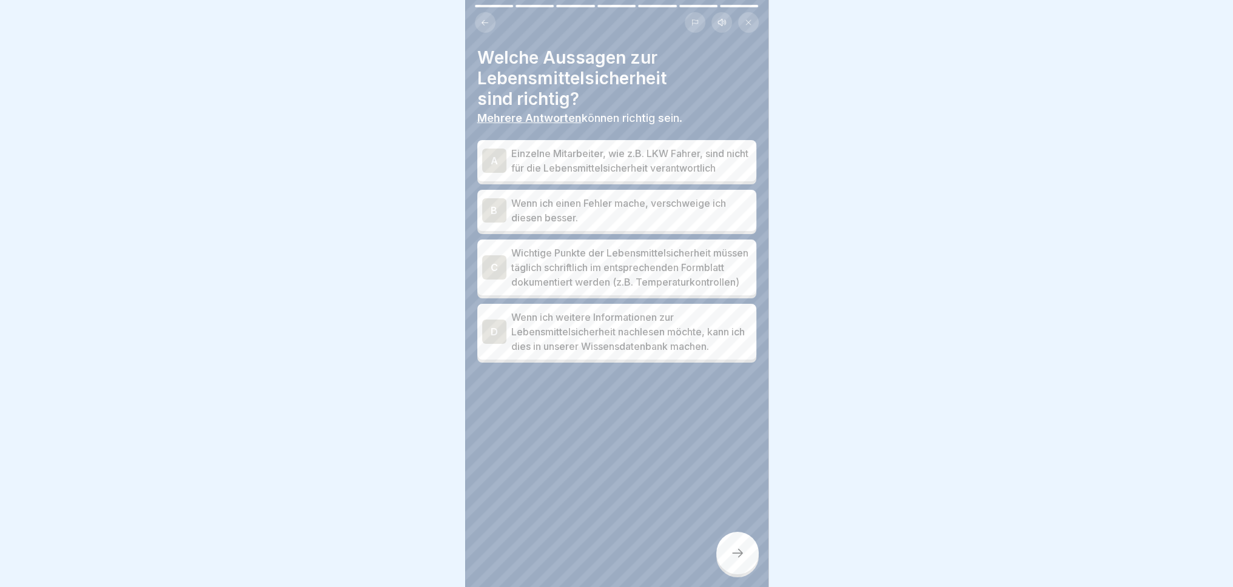
click at [655, 289] on p "Wichtige Punkte der Lebensmittelsicherheit müssen täglich schriftlich im entspr…" at bounding box center [631, 268] width 240 height 44
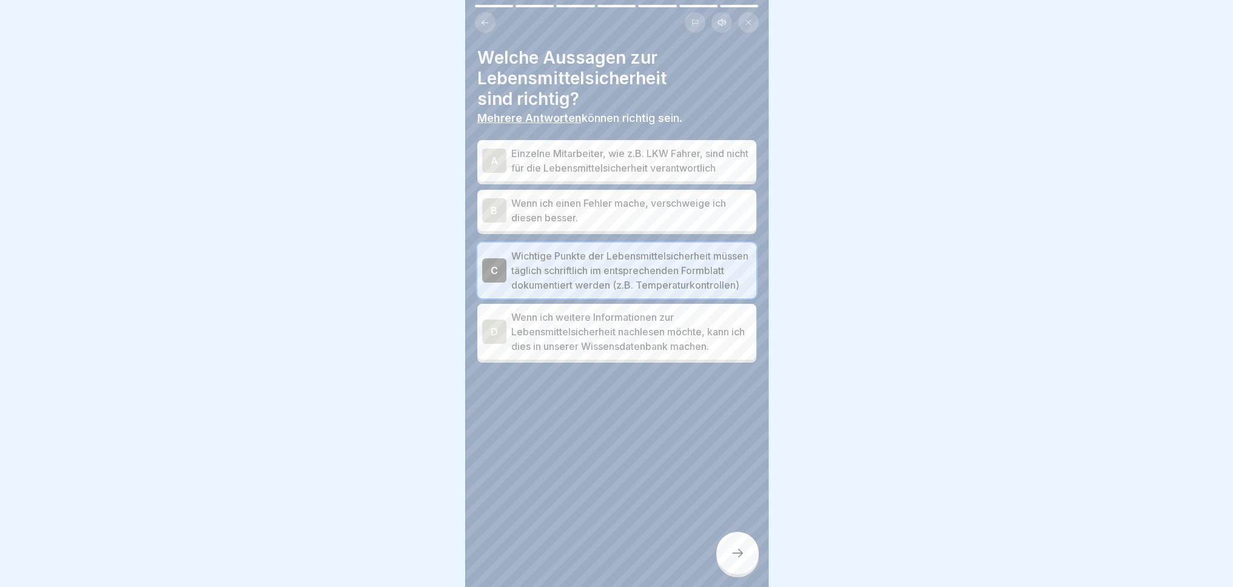
click at [637, 363] on div "A Einzelne Mitarbeiter, wie z.B. LKW Fahrer, sind nicht für die Lebensmittelsic…" at bounding box center [616, 253] width 279 height 220
click at [653, 354] on p "Wenn ich weitere Informationen zur Lebensmittelsicherheit nachlesen möchte, kan…" at bounding box center [631, 332] width 240 height 44
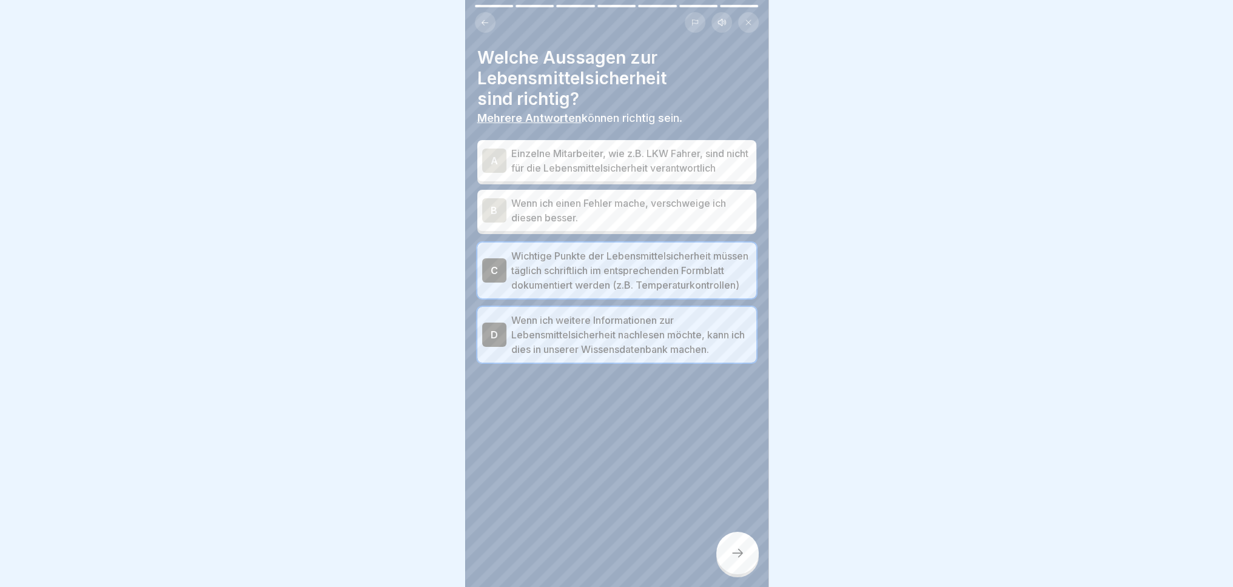
click at [732, 548] on icon at bounding box center [737, 553] width 15 height 15
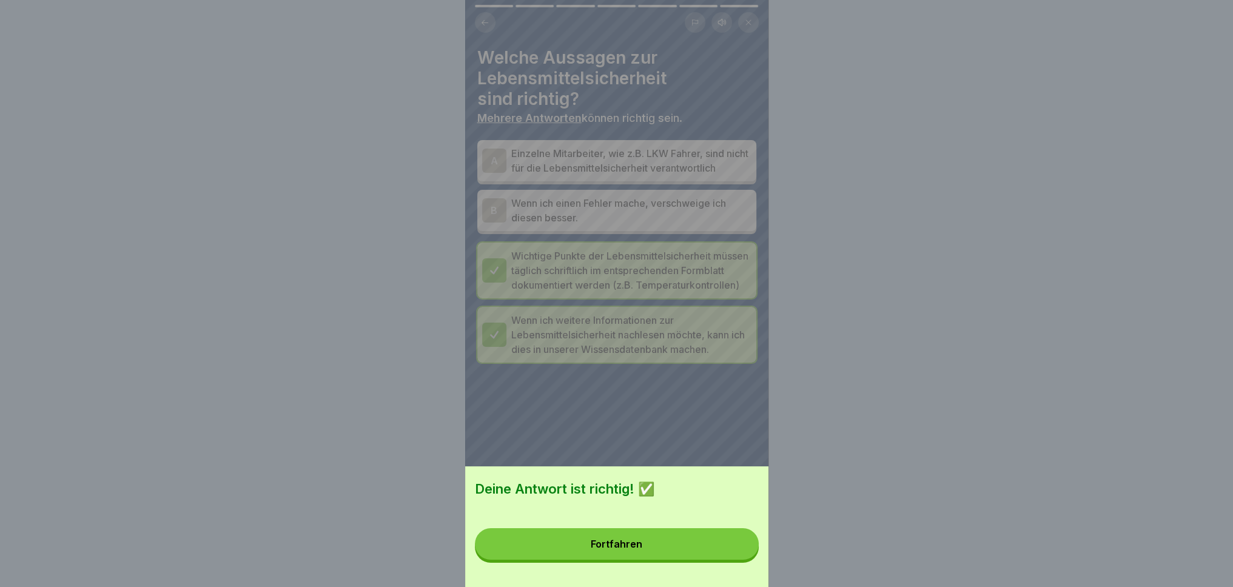
click at [692, 552] on button "Fortfahren" at bounding box center [617, 544] width 284 height 32
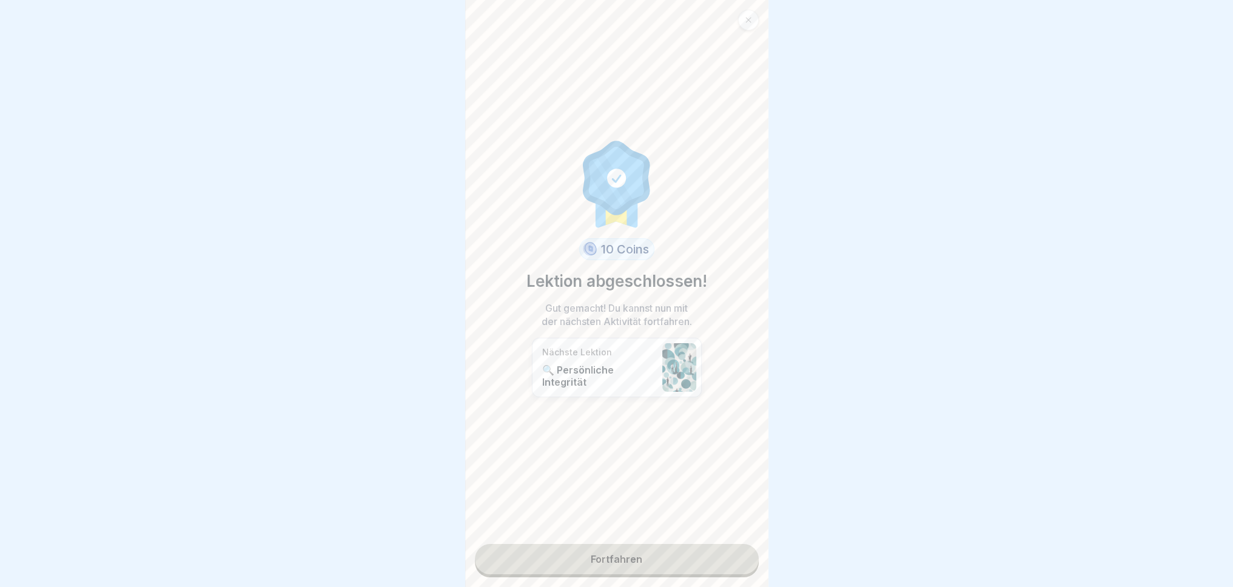
click at [693, 569] on div "10 Coins Lektion abgeschlossen! Gut gemacht! Du kannst nun mit der nächsten Akt…" at bounding box center [616, 293] width 303 height 587
click at [681, 553] on link "Fortfahren" at bounding box center [617, 559] width 284 height 30
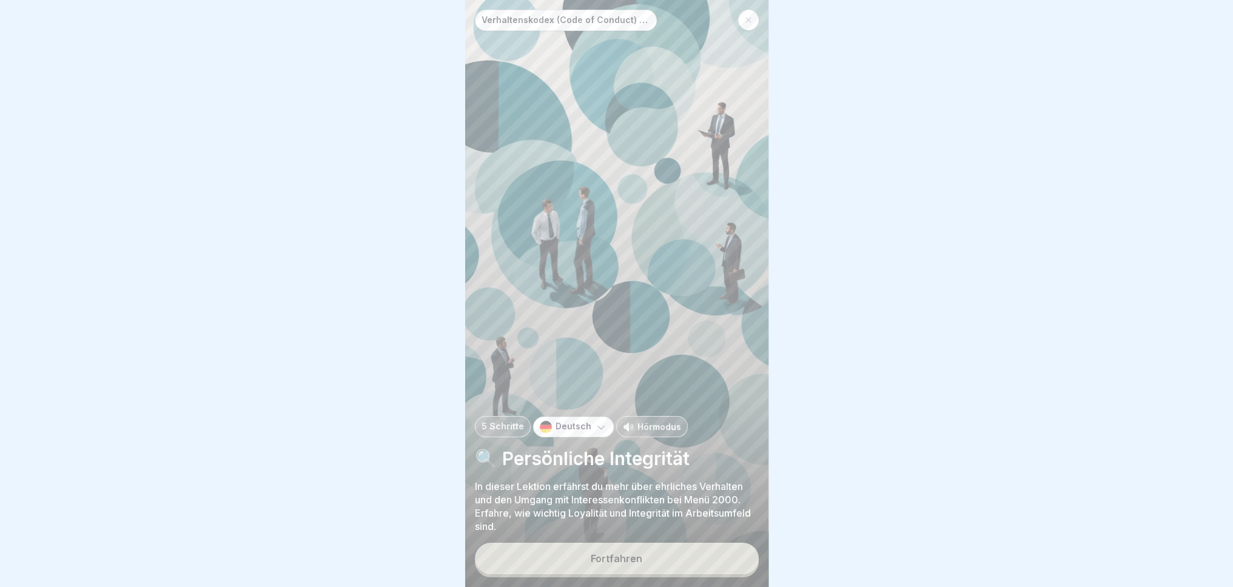
click at [647, 553] on button "Fortfahren" at bounding box center [617, 559] width 284 height 32
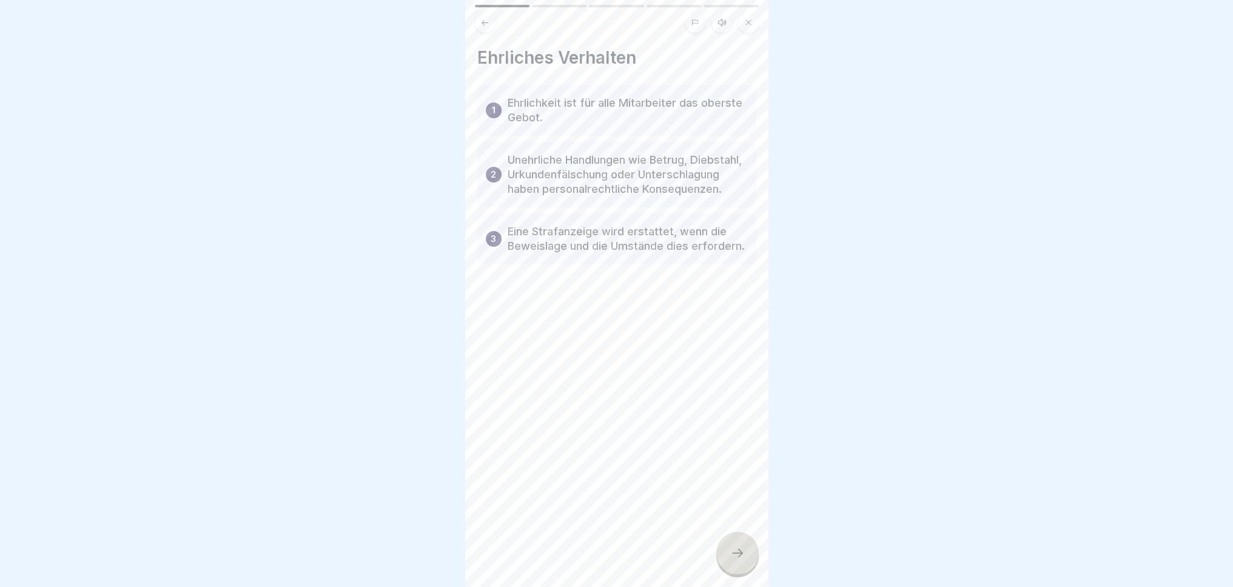
click at [739, 559] on icon at bounding box center [737, 553] width 15 height 15
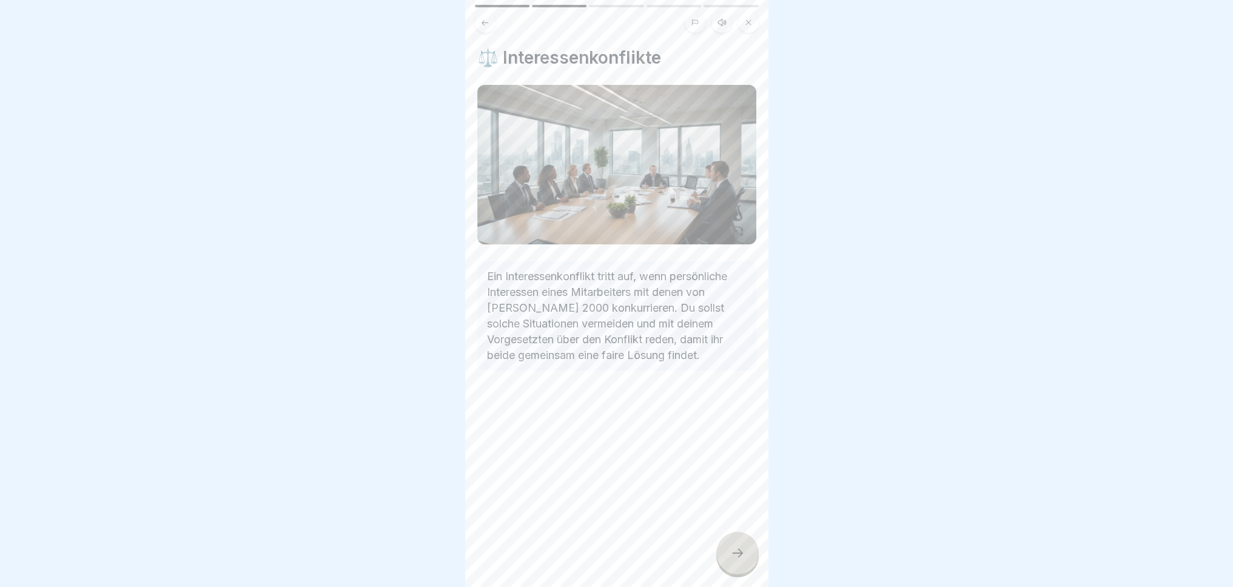
click at [725, 549] on div at bounding box center [737, 553] width 42 height 42
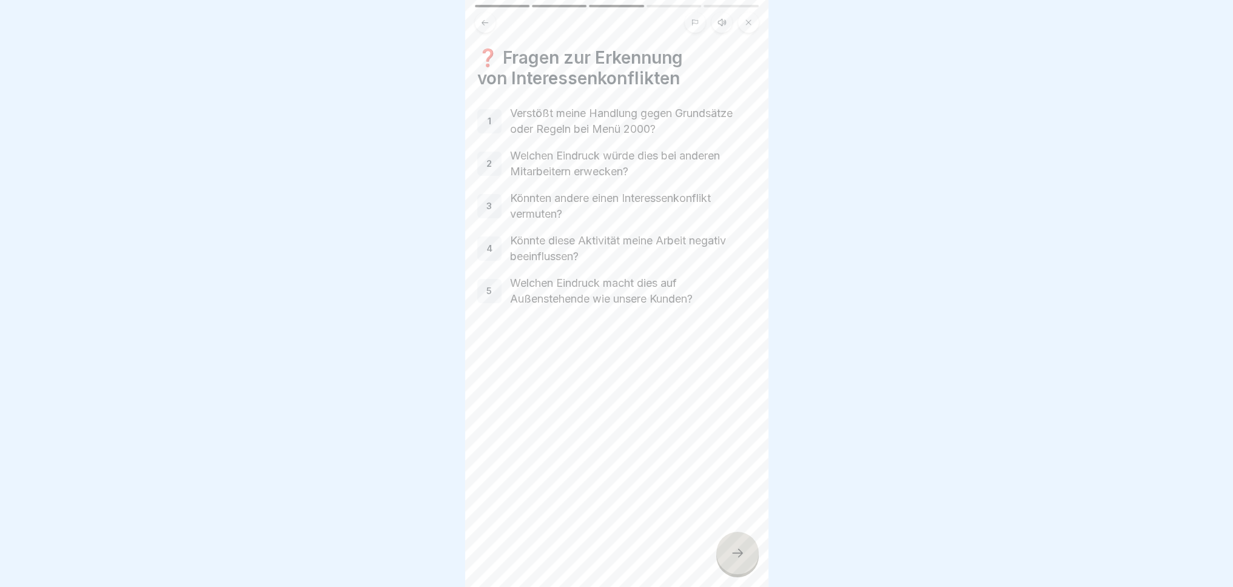
click at [728, 543] on div at bounding box center [737, 553] width 42 height 42
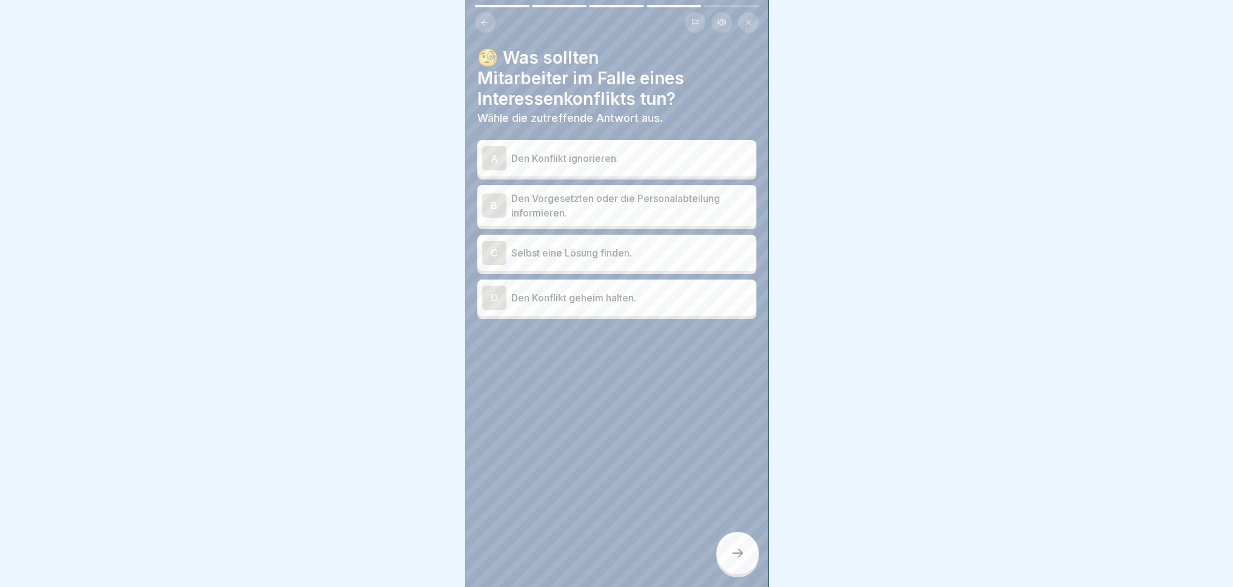
click at [668, 198] on p "Den Vorgesetzten oder die Personalabteilung informieren." at bounding box center [631, 205] width 240 height 29
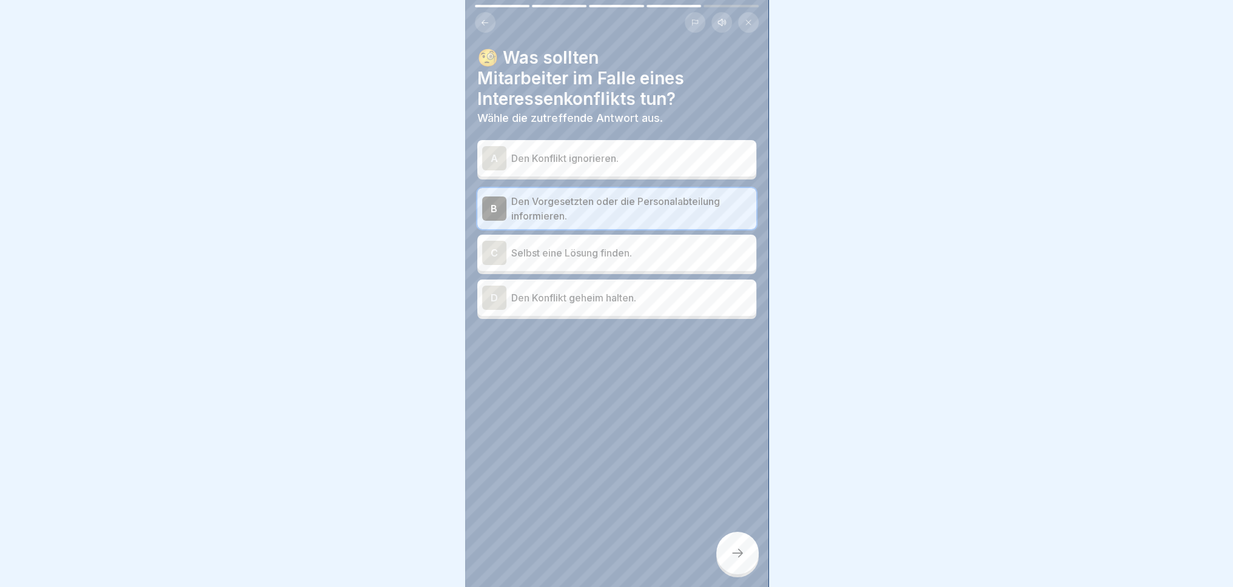
click at [660, 255] on div "C Selbst eine Lösung finden." at bounding box center [616, 253] width 269 height 24
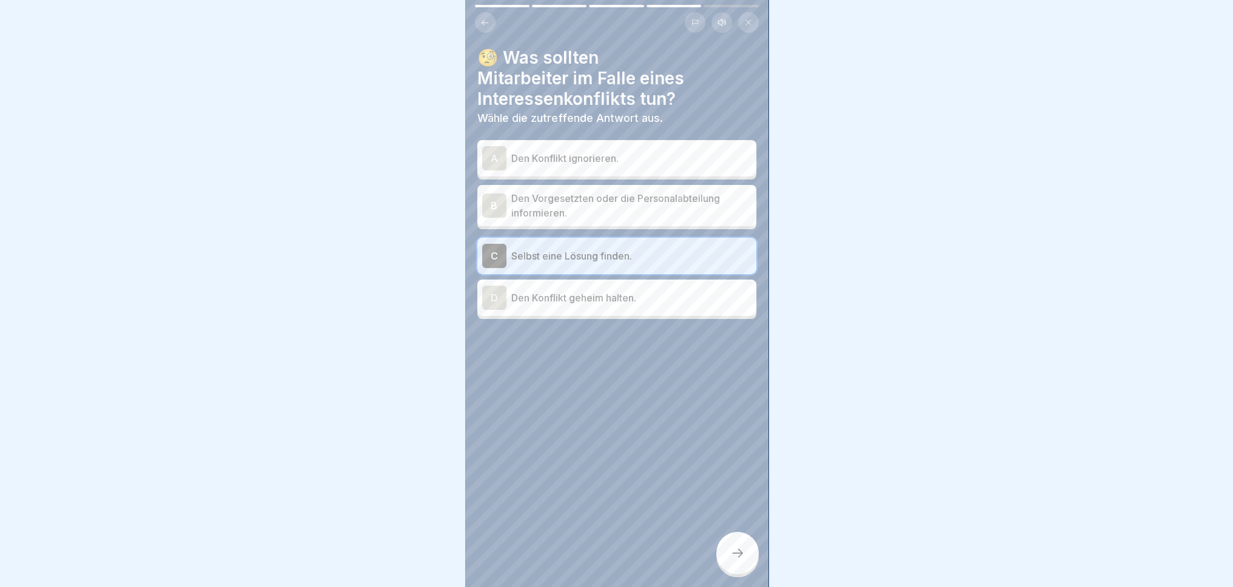
click at [659, 191] on p "Den Vorgesetzten oder die Personalabteilung informieren." at bounding box center [631, 205] width 240 height 29
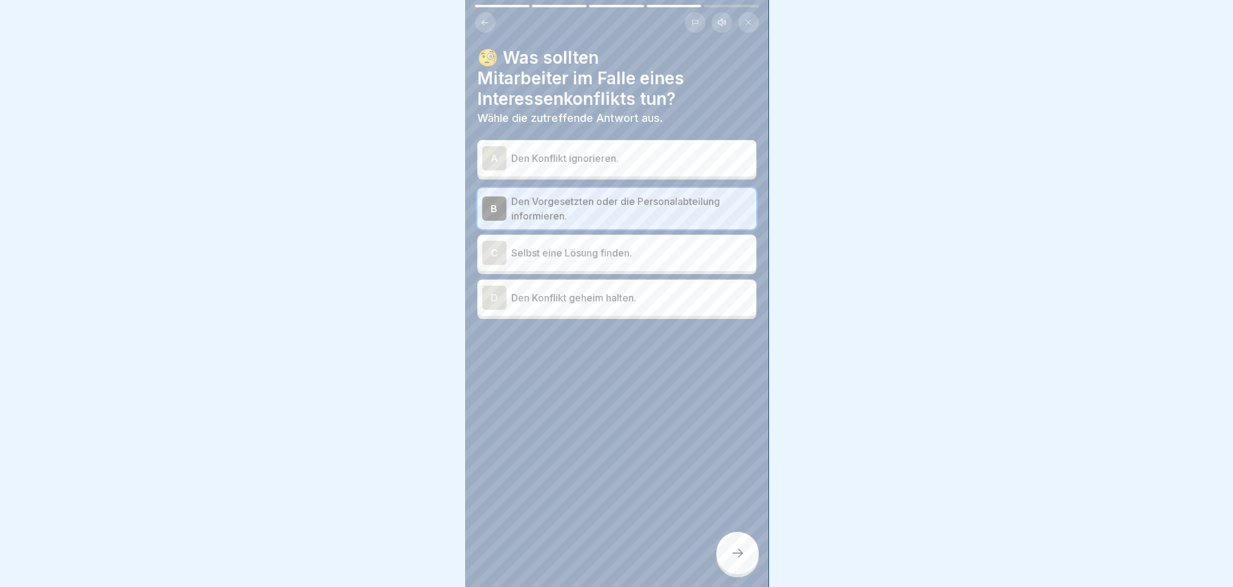
click at [734, 557] on icon at bounding box center [737, 553] width 15 height 15
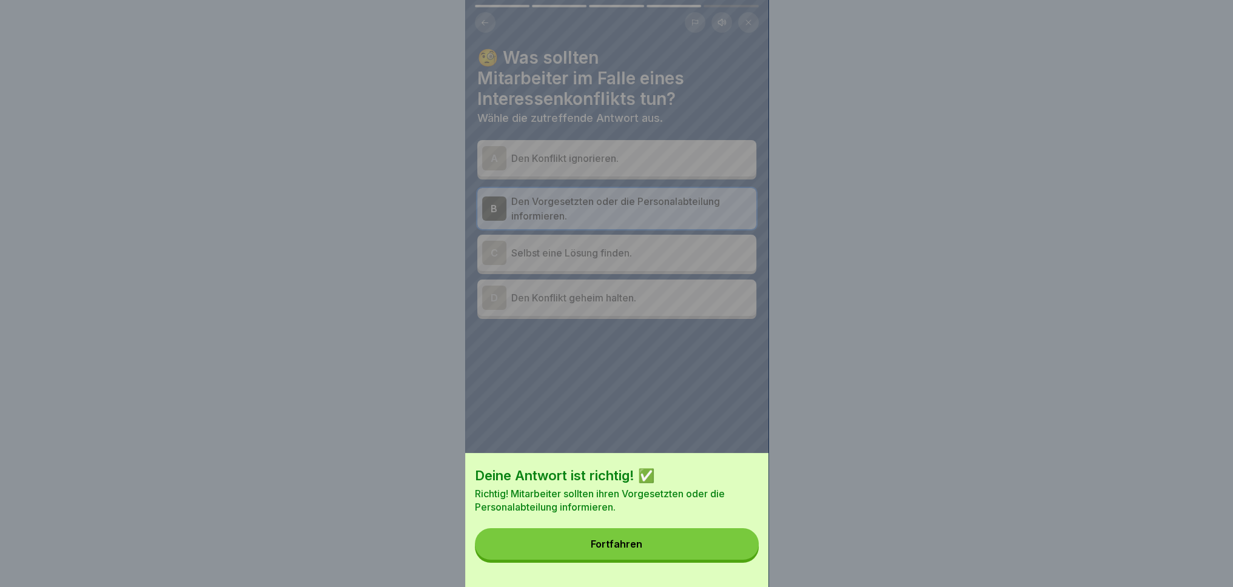
click at [696, 545] on button "Fortfahren" at bounding box center [617, 544] width 284 height 32
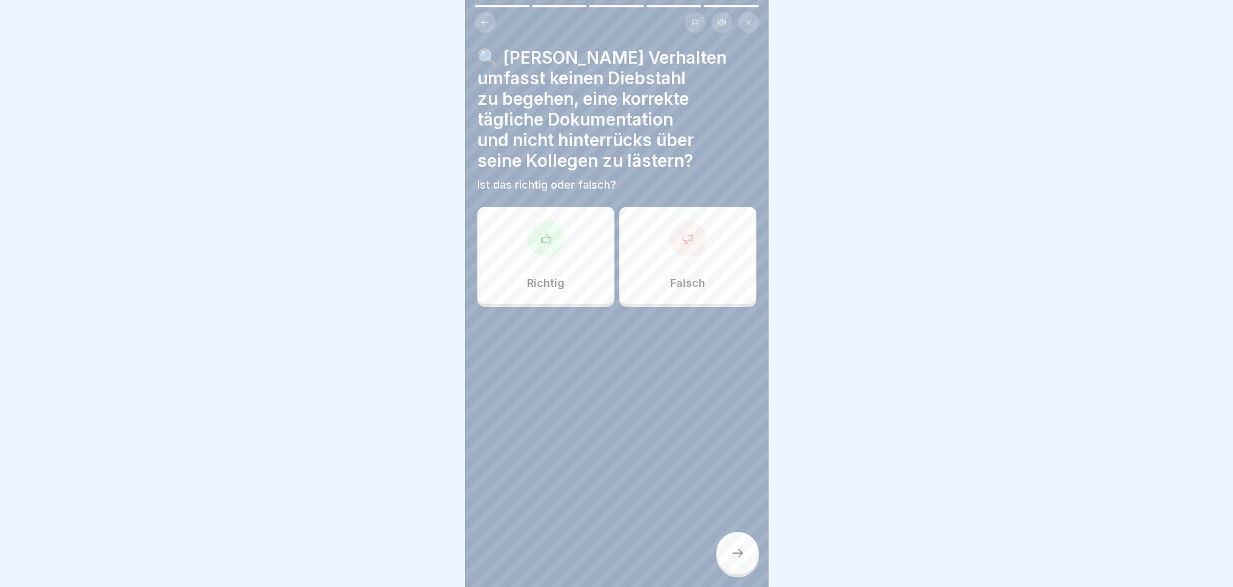
click at [553, 257] on div "Richtig" at bounding box center [545, 255] width 137 height 97
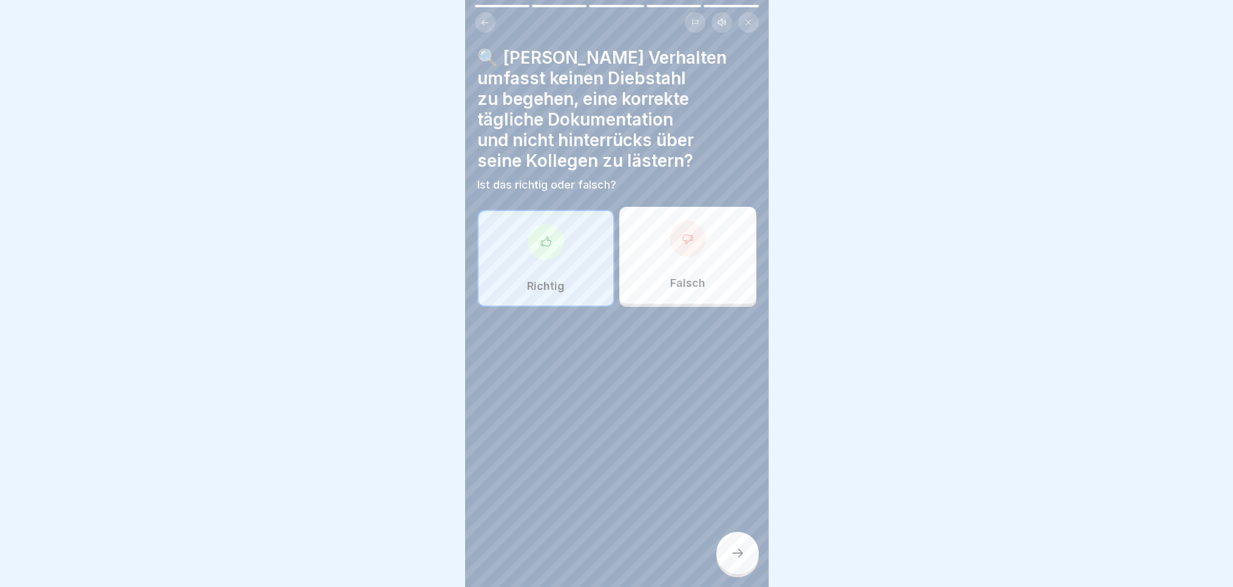
click at [744, 551] on icon at bounding box center [737, 553] width 15 height 15
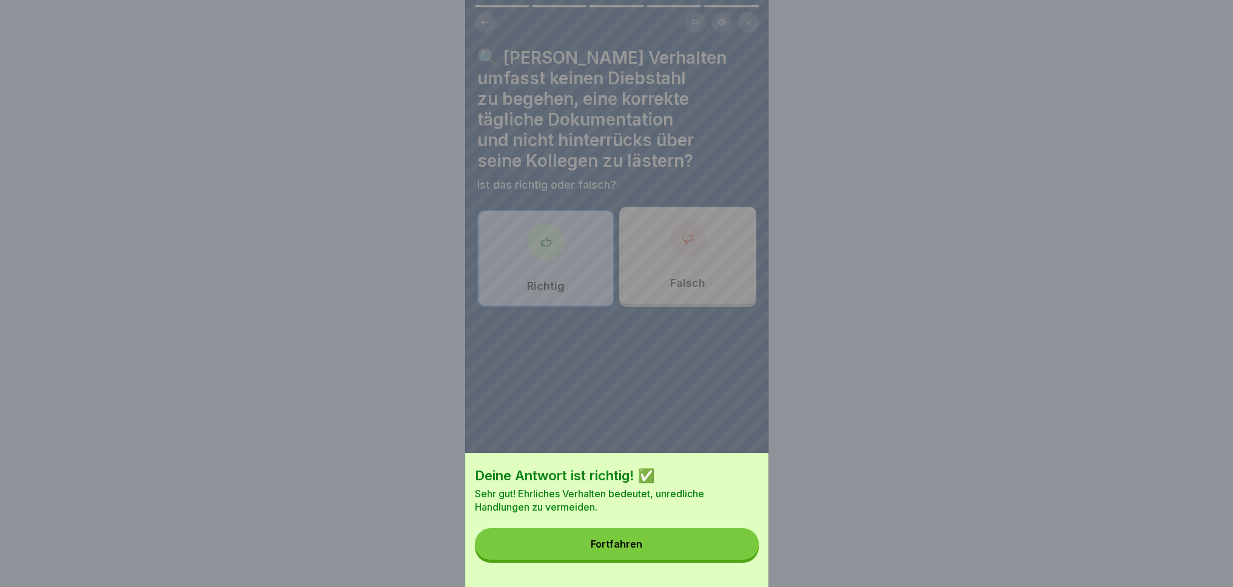
click at [693, 556] on button "Fortfahren" at bounding box center [617, 544] width 284 height 32
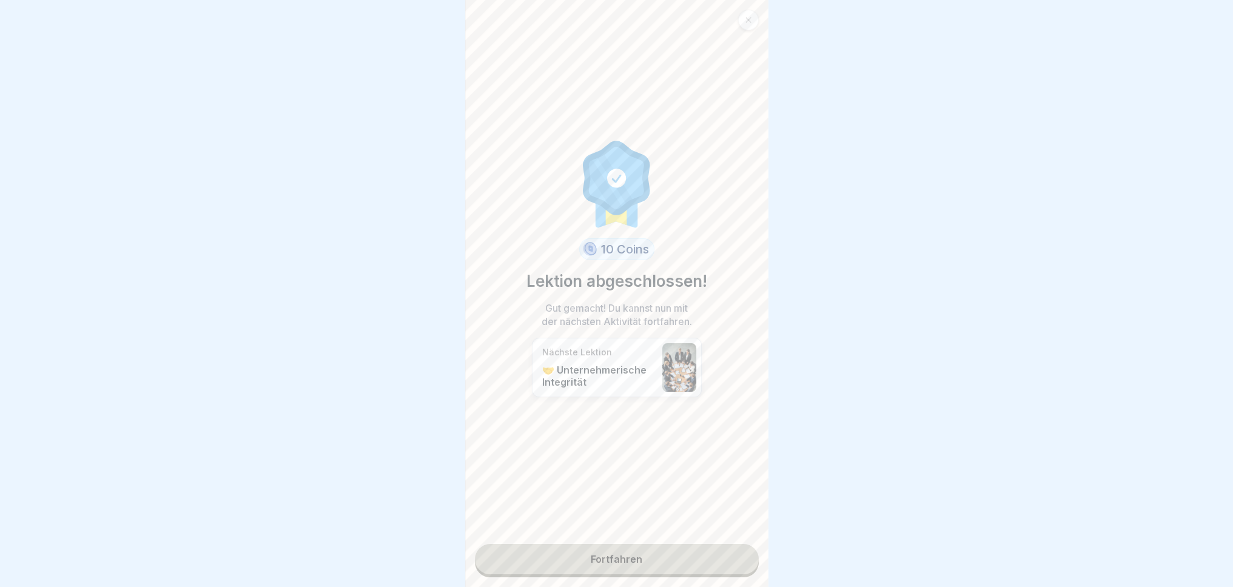
click at [682, 560] on link "Fortfahren" at bounding box center [617, 559] width 284 height 30
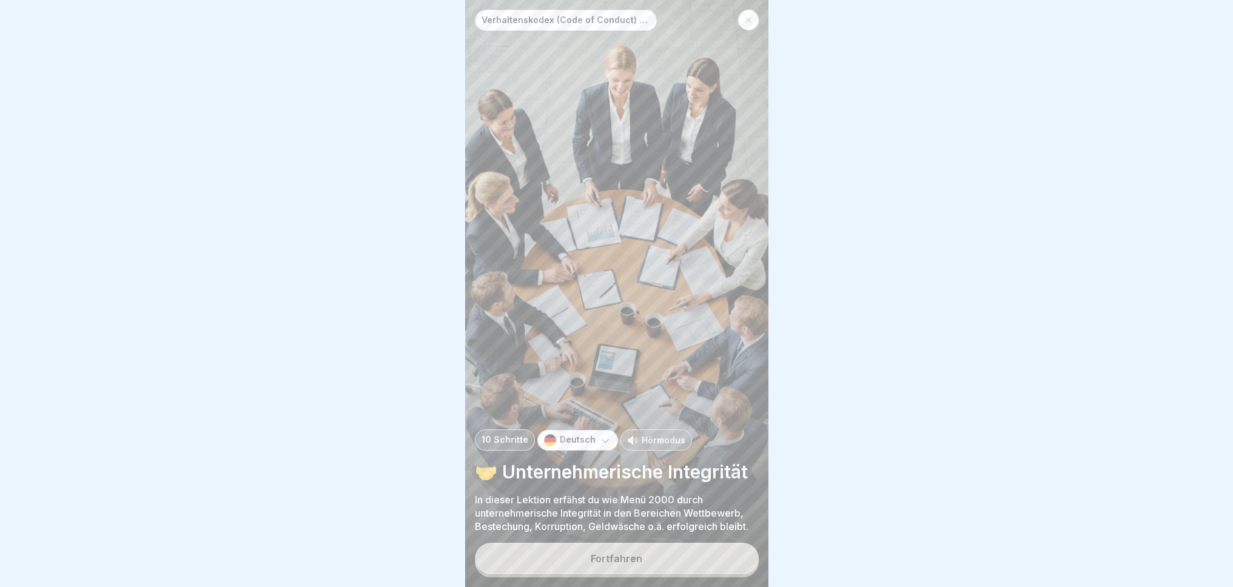
click at [665, 557] on button "Fortfahren" at bounding box center [617, 559] width 284 height 32
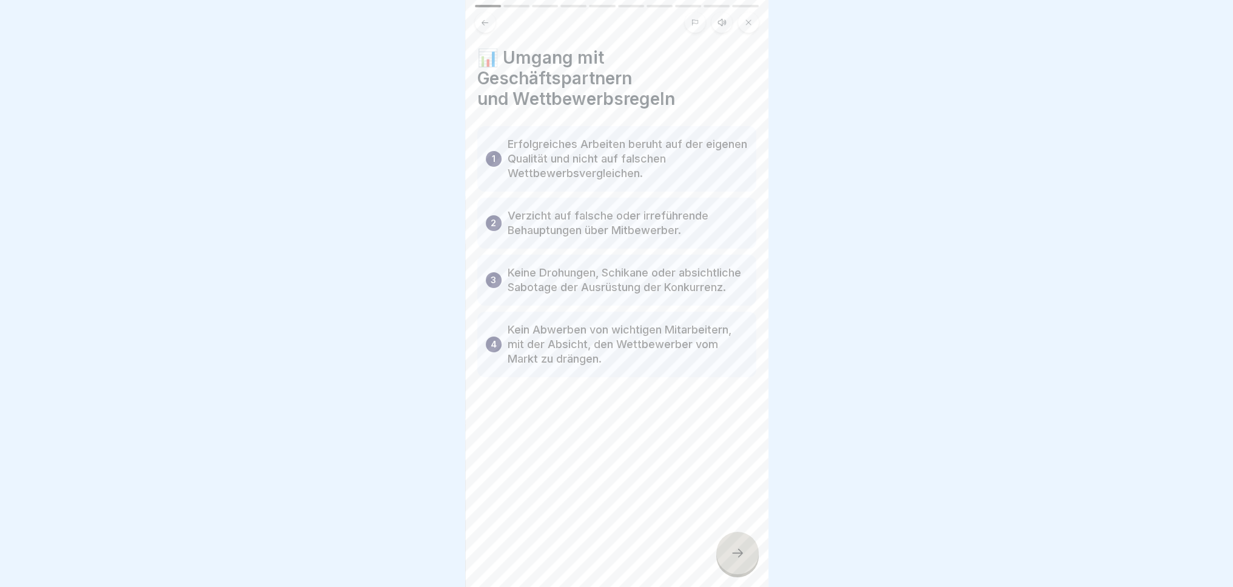
click at [727, 553] on div at bounding box center [737, 553] width 42 height 42
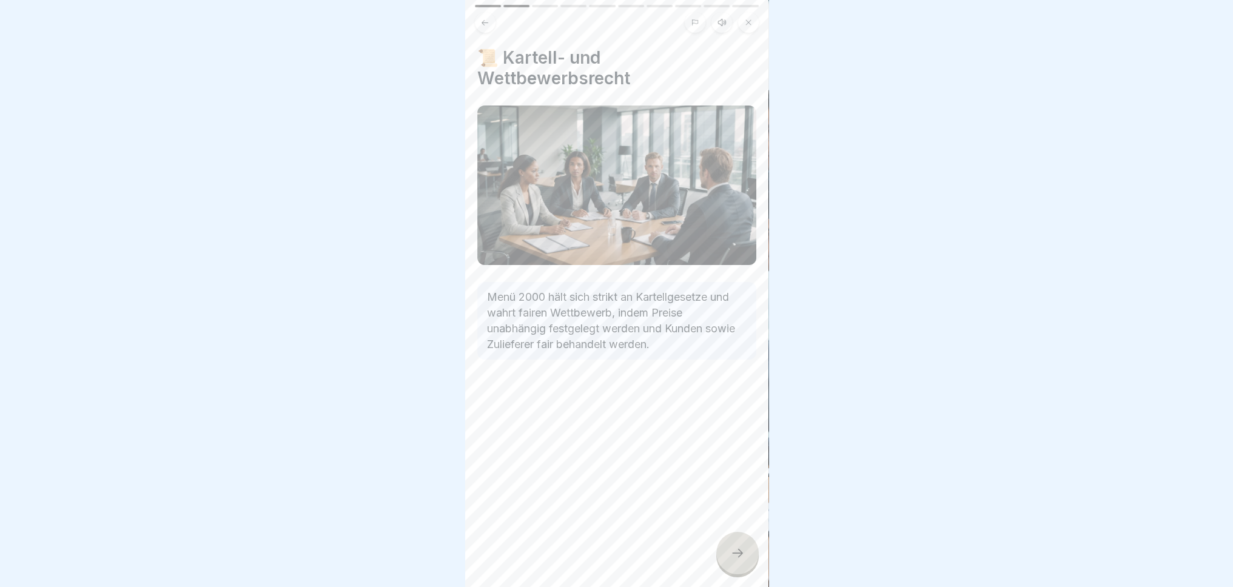
click at [738, 547] on icon at bounding box center [737, 553] width 15 height 15
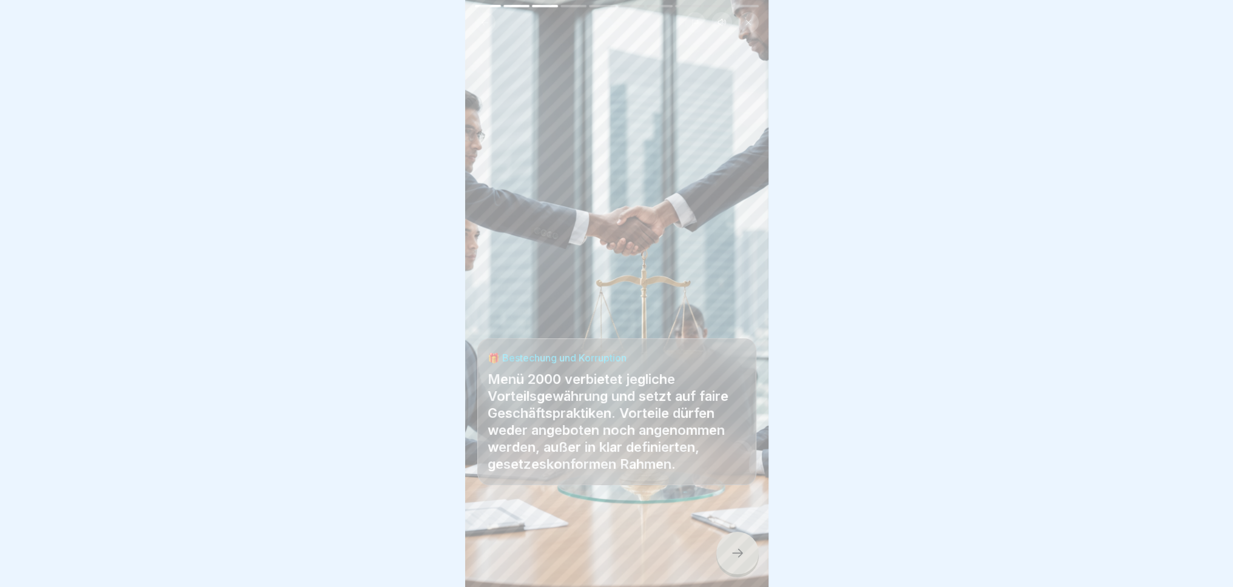
click at [723, 556] on div at bounding box center [737, 553] width 42 height 42
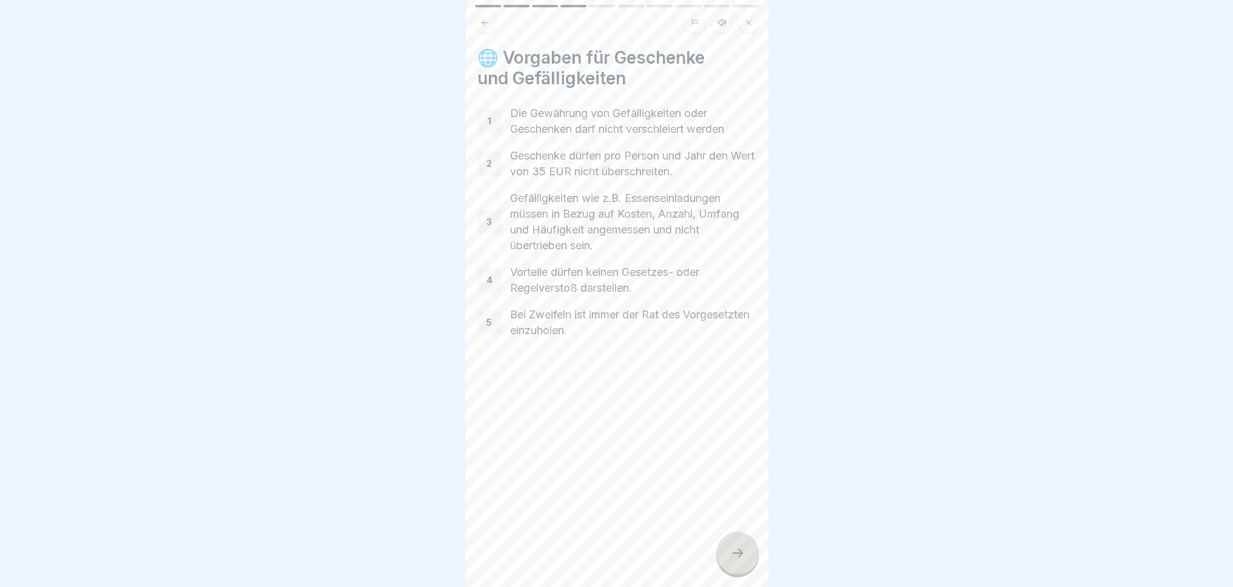
click at [735, 538] on div at bounding box center [737, 553] width 42 height 42
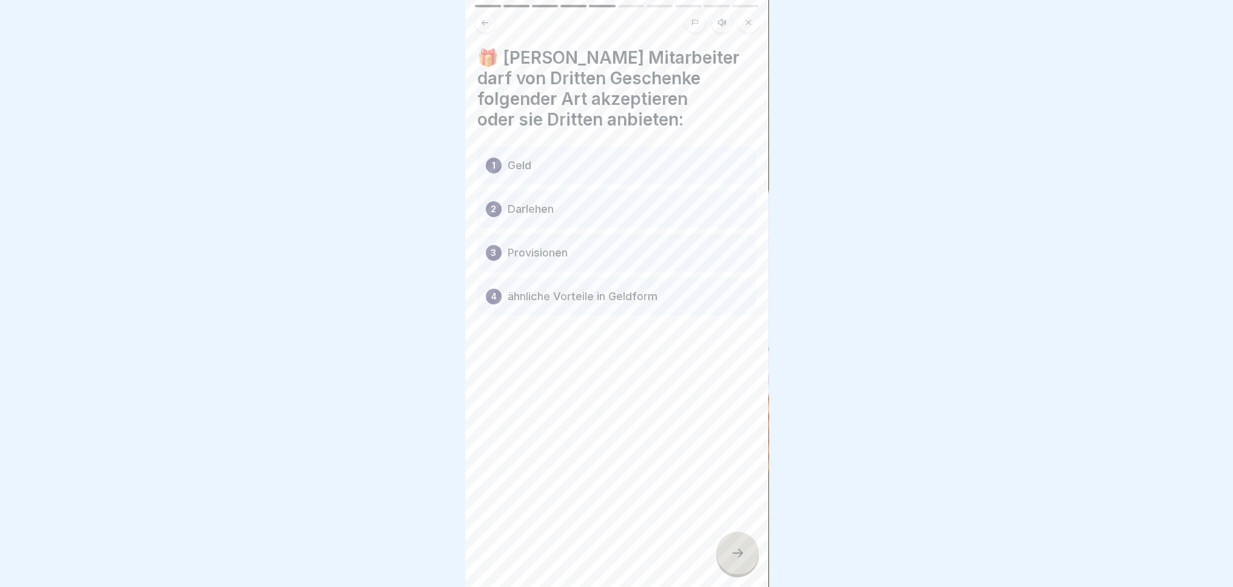
click at [647, 292] on p "ähnliche Vorteile in Geldform" at bounding box center [583, 296] width 150 height 15
click at [645, 244] on div "3 Provisionen" at bounding box center [616, 253] width 279 height 38
click at [657, 160] on div "1 Geld" at bounding box center [616, 166] width 279 height 38
click at [663, 162] on div "1 Geld" at bounding box center [616, 166] width 279 height 38
click at [741, 554] on icon at bounding box center [737, 553] width 11 height 8
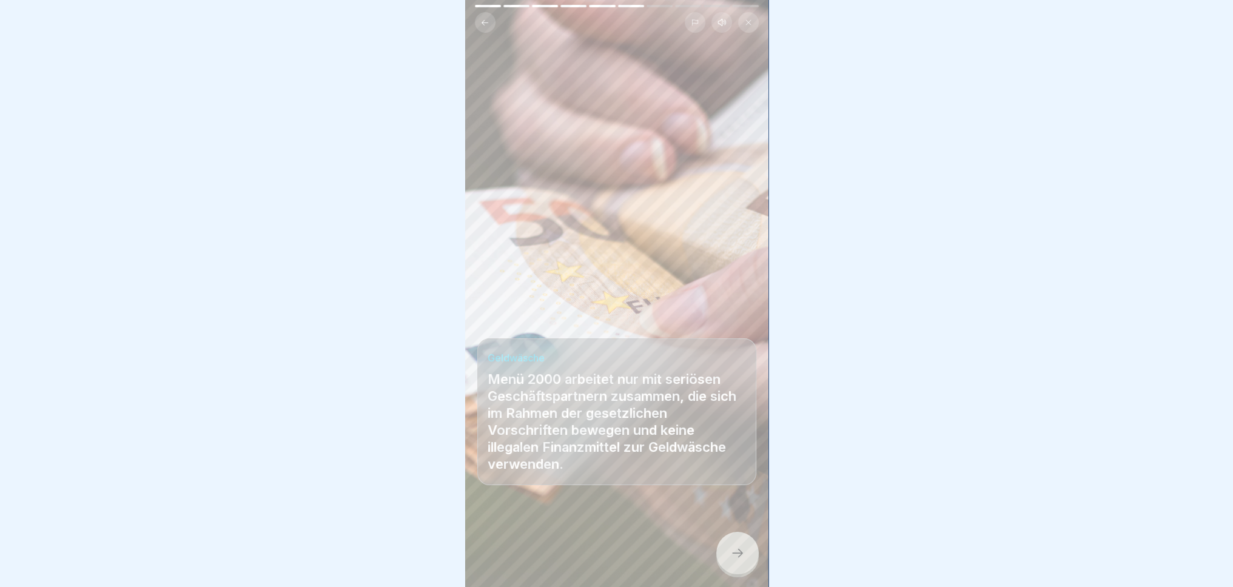
click at [743, 559] on icon at bounding box center [737, 553] width 15 height 15
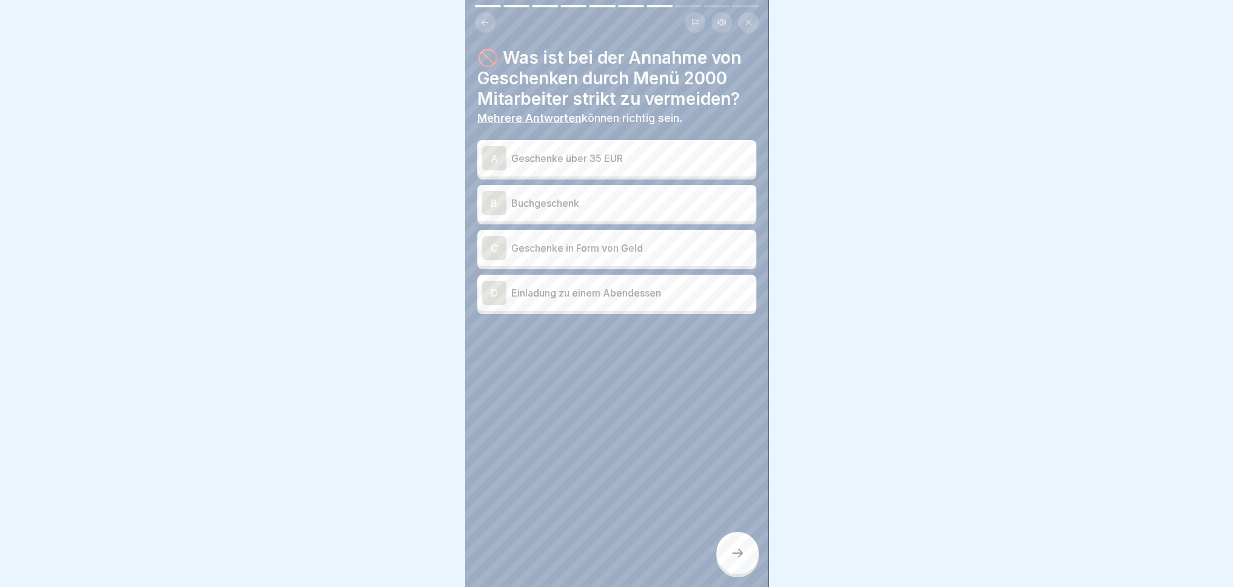
click at [591, 160] on div "A Geschenke über 35 EUR" at bounding box center [616, 158] width 269 height 24
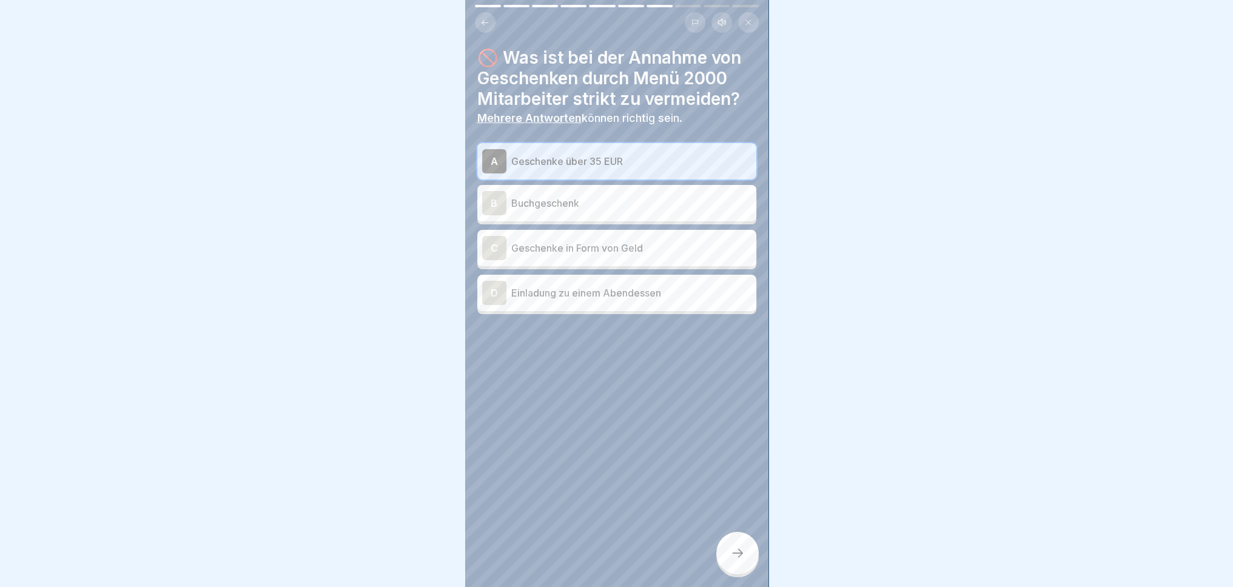
click at [627, 249] on div "C Geschenke in Form von Geld" at bounding box center [616, 248] width 269 height 24
click at [745, 559] on div at bounding box center [737, 553] width 42 height 42
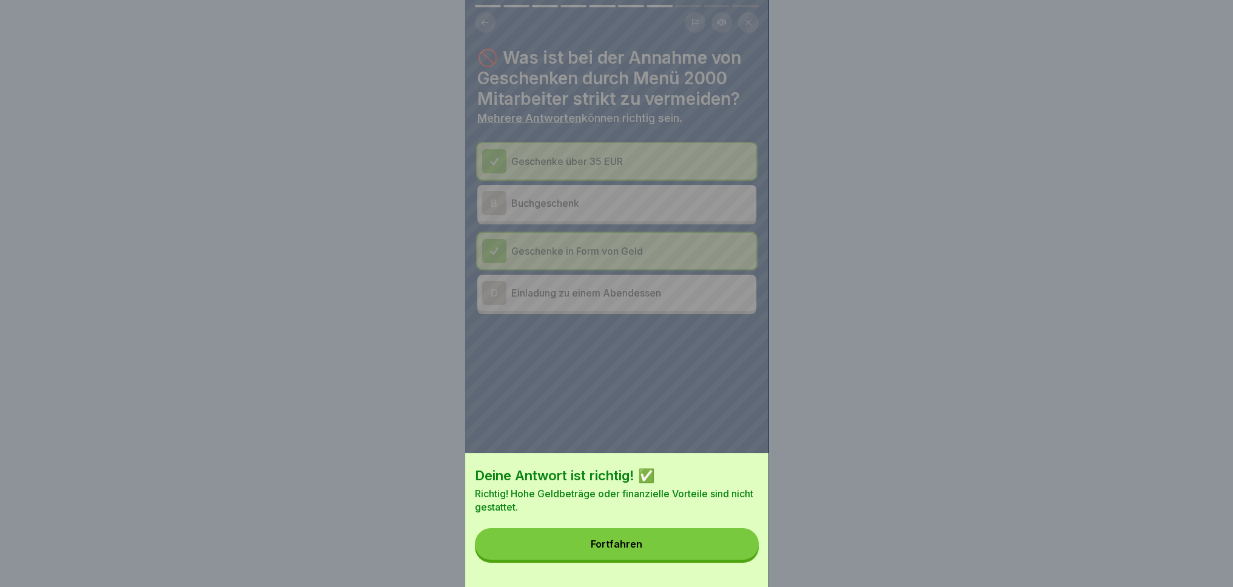
click at [723, 560] on button "Fortfahren" at bounding box center [617, 544] width 284 height 32
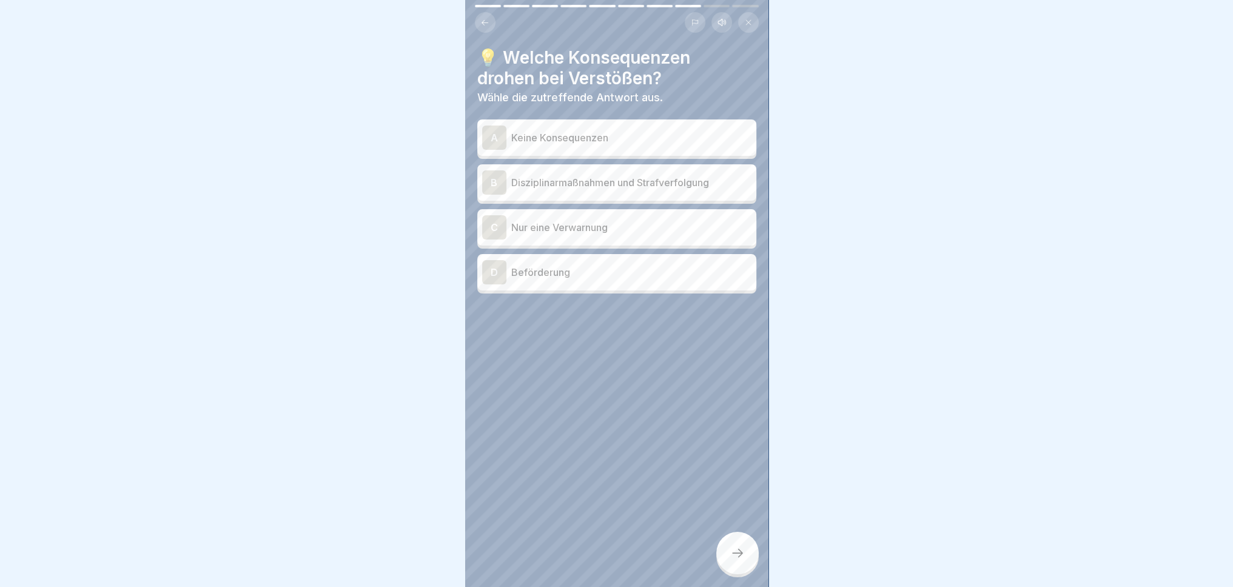
click at [694, 175] on p "Disziplinarmaßnahmen und Strafverfolgung" at bounding box center [631, 182] width 240 height 15
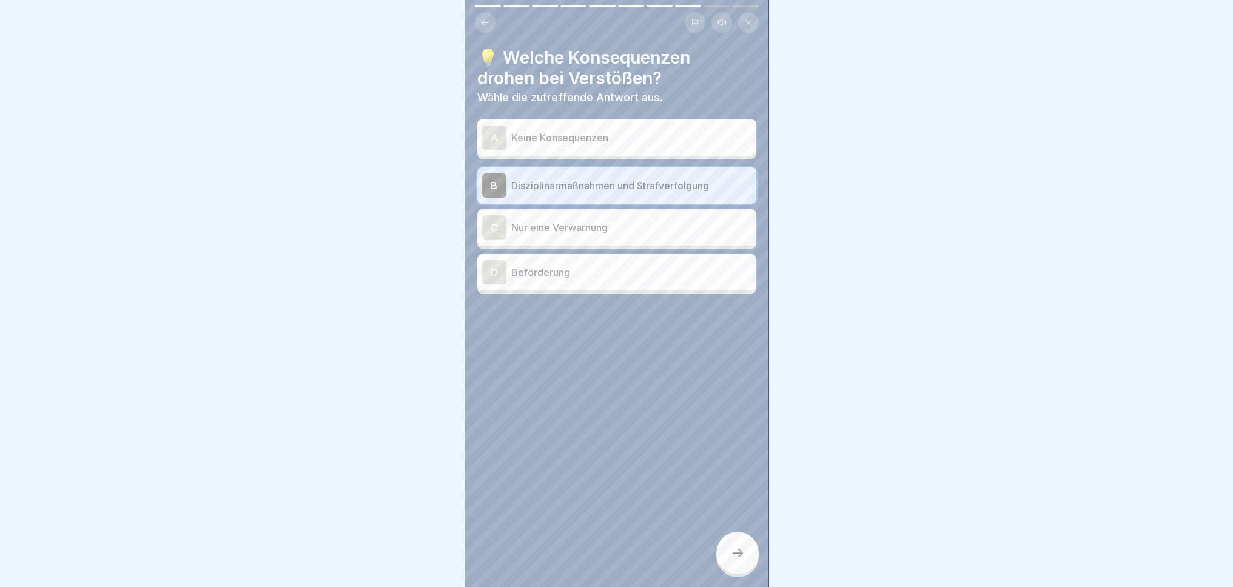
click at [753, 567] on div at bounding box center [737, 553] width 42 height 42
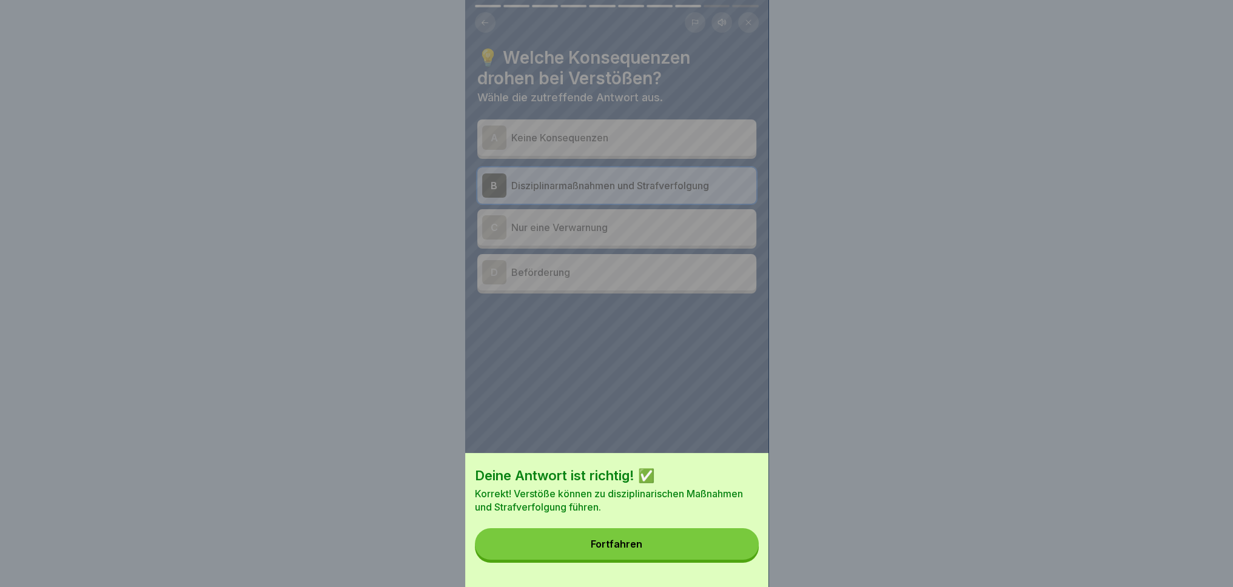
click at [721, 553] on button "Fortfahren" at bounding box center [617, 544] width 284 height 32
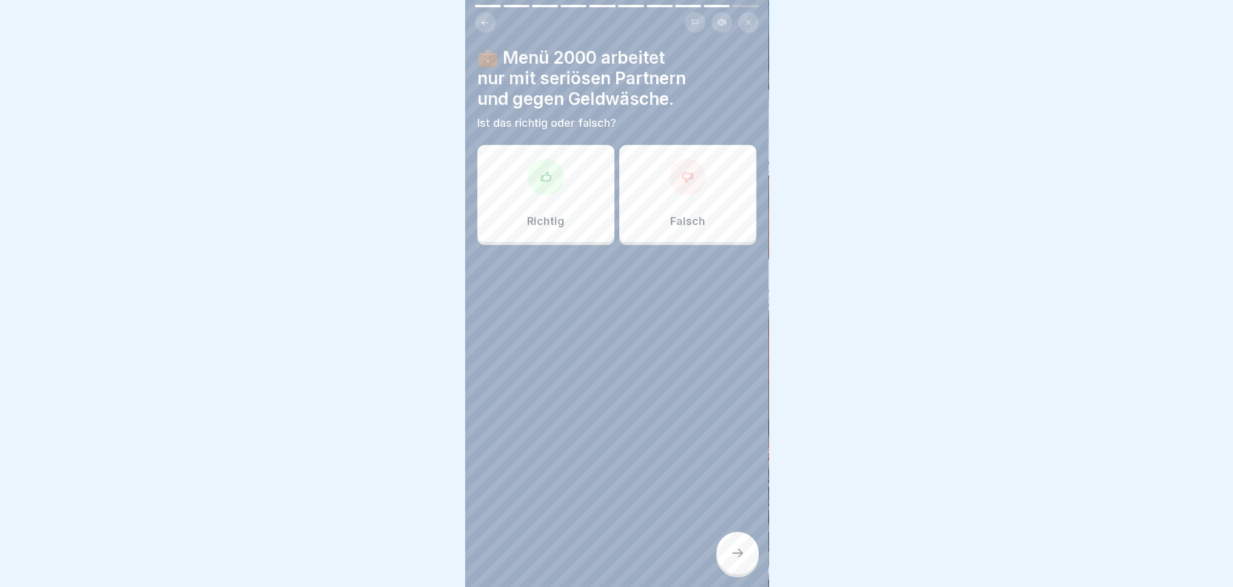
click at [533, 192] on div "Richtig" at bounding box center [545, 193] width 137 height 97
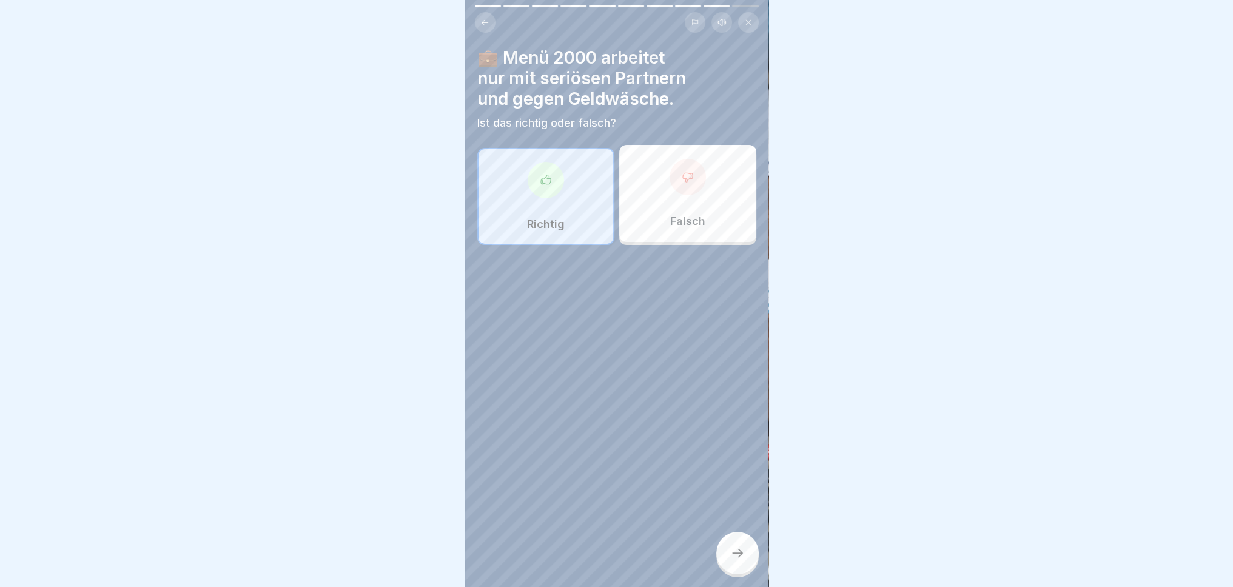
click at [741, 557] on icon at bounding box center [737, 553] width 15 height 15
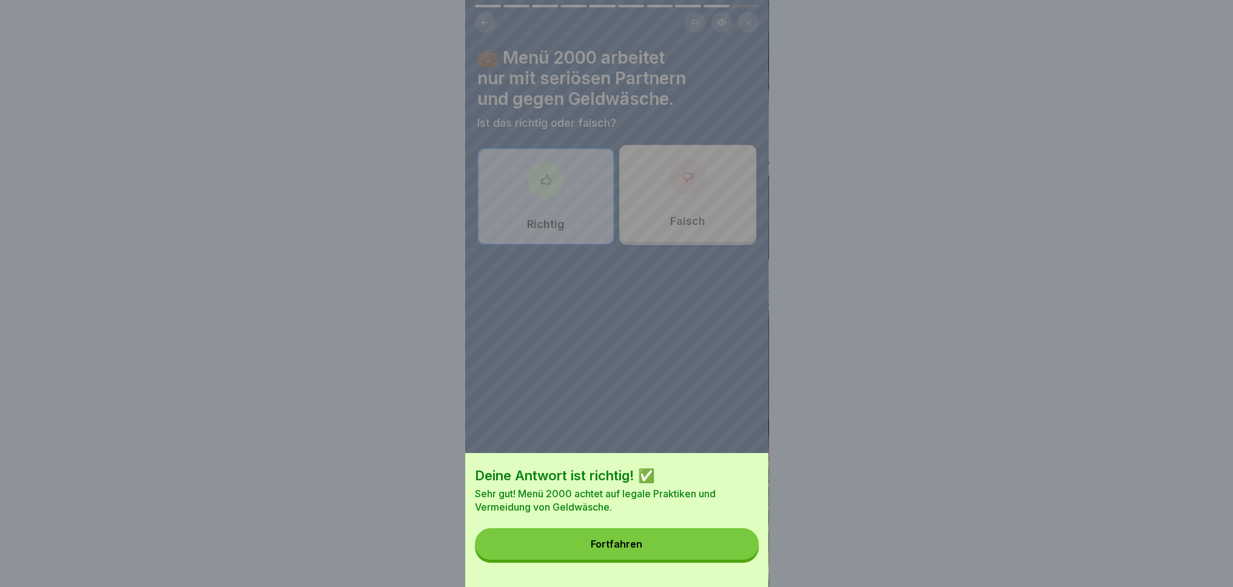
click at [704, 554] on button "Fortfahren" at bounding box center [617, 544] width 284 height 32
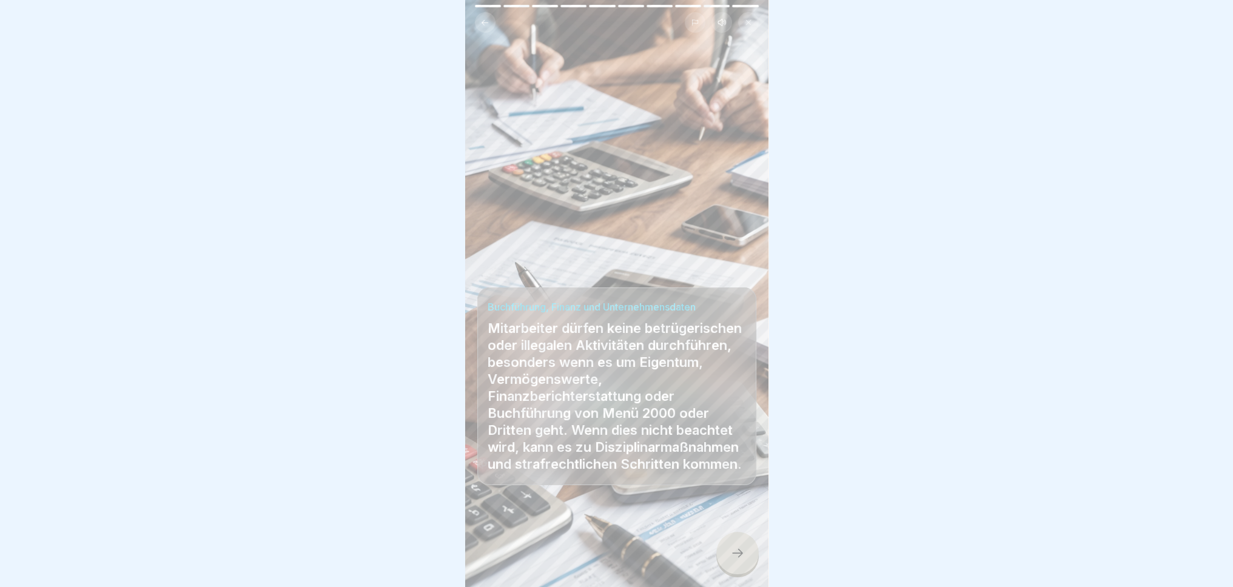
click at [748, 561] on div at bounding box center [737, 553] width 42 height 42
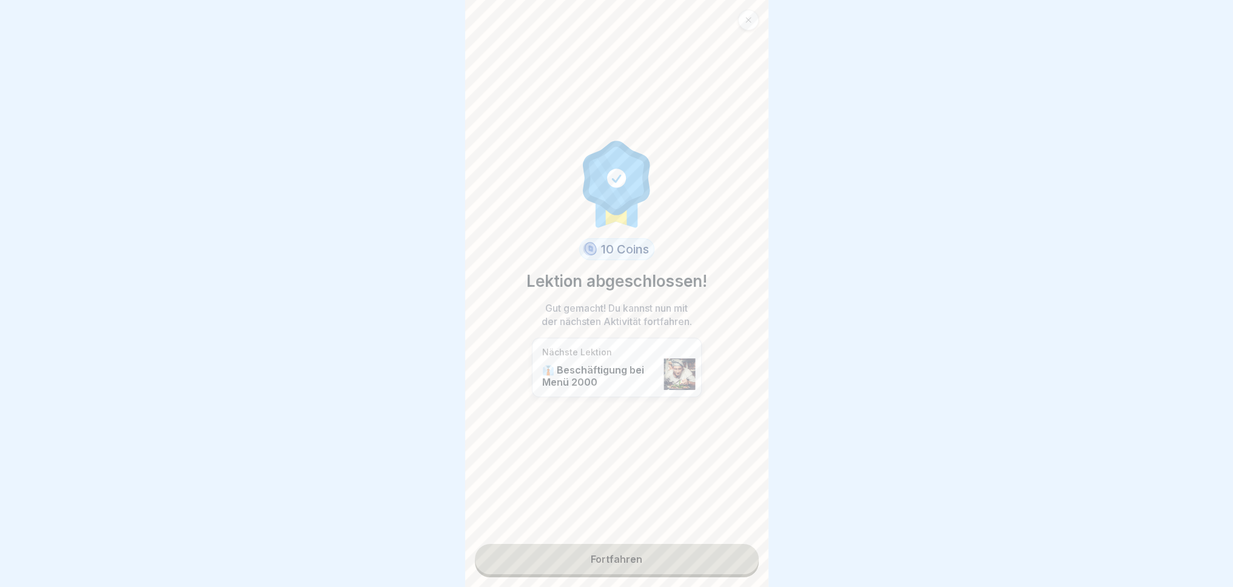
click at [667, 551] on link "Fortfahren" at bounding box center [617, 559] width 284 height 30
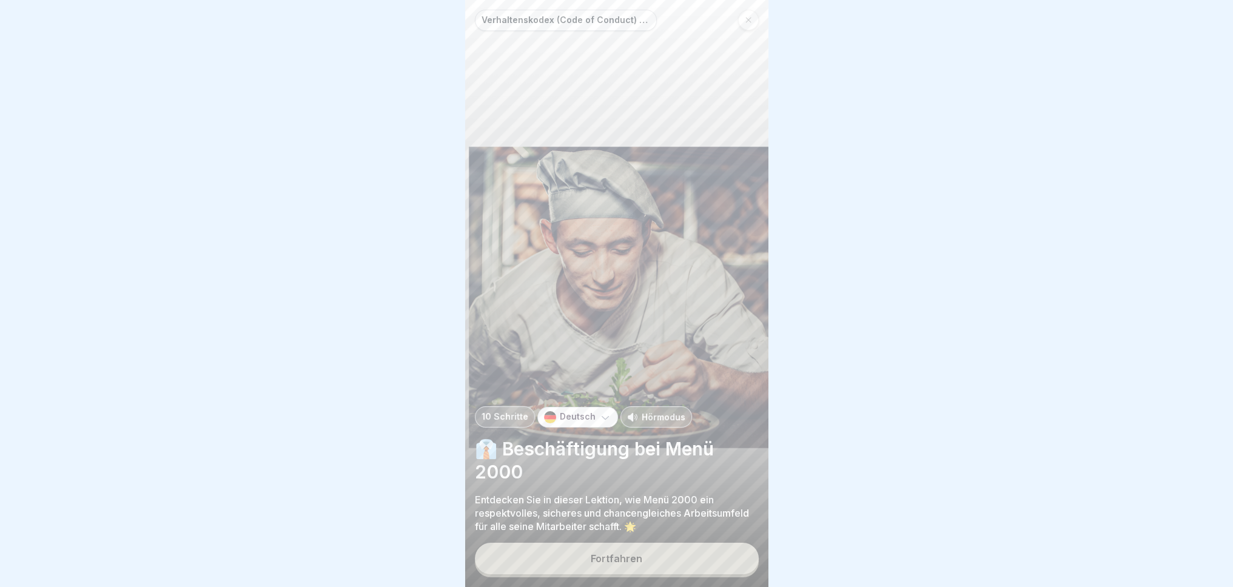
click at [651, 562] on button "Fortfahren" at bounding box center [617, 559] width 284 height 32
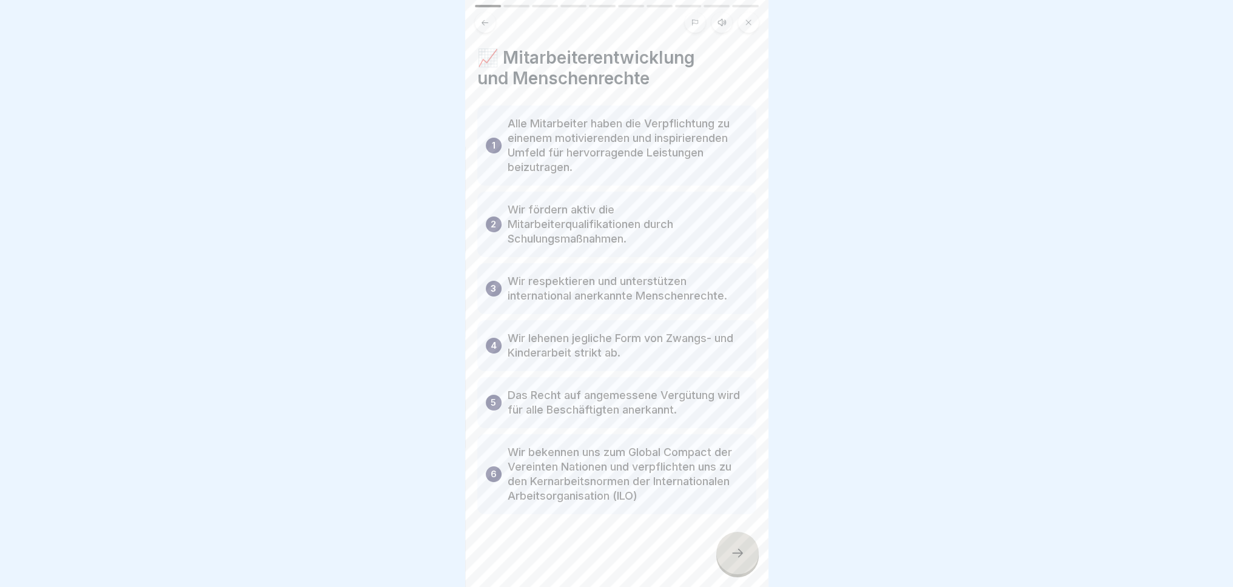
click at [743, 556] on icon at bounding box center [737, 553] width 15 height 15
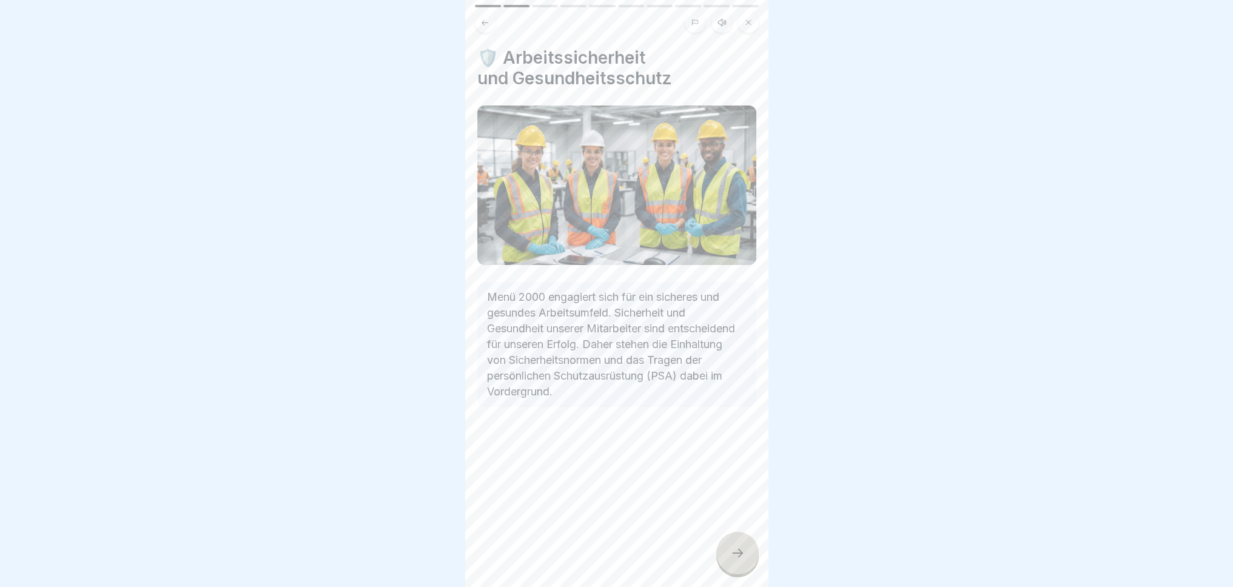
click at [743, 553] on icon at bounding box center [737, 553] width 15 height 15
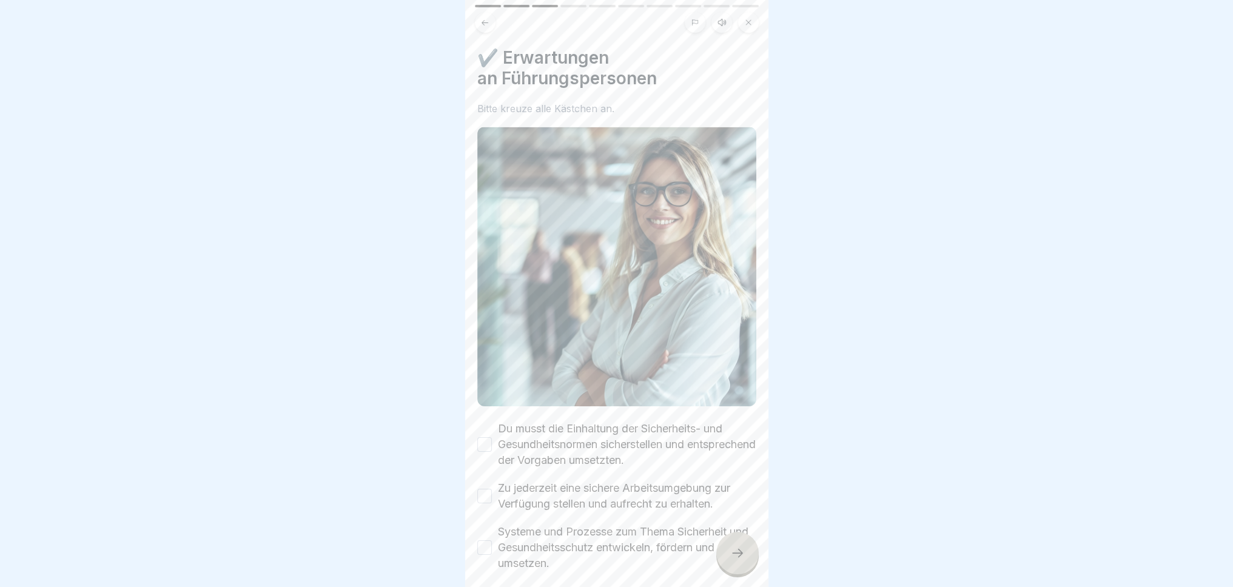
click at [743, 553] on icon at bounding box center [737, 553] width 15 height 15
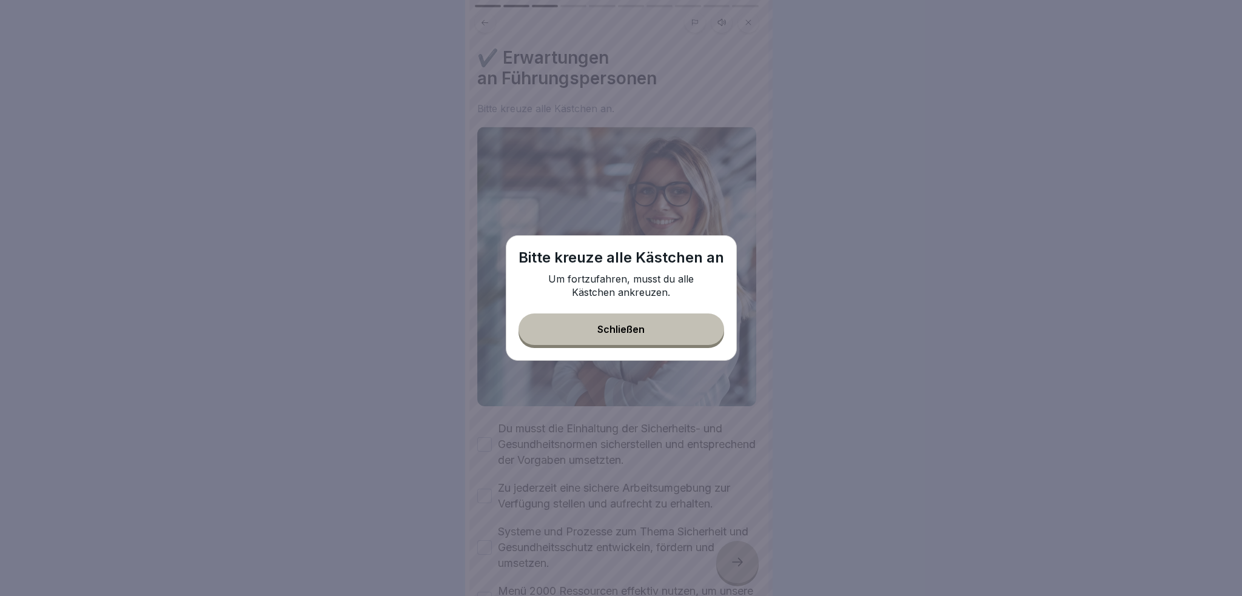
click at [667, 334] on button "Schließen" at bounding box center [622, 330] width 206 height 32
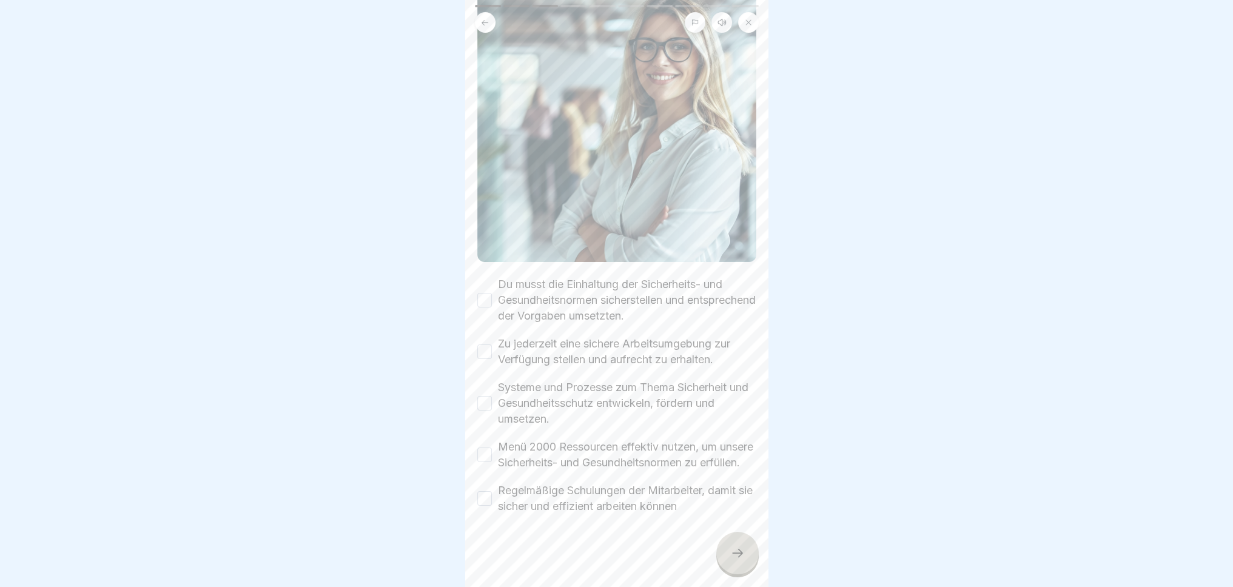
scroll to position [150, 0]
click at [483, 293] on button "Du musst die Einhaltung der Sicherheits- und Gesundheitsnormen sicherstellen un…" at bounding box center [484, 300] width 15 height 15
click at [479, 348] on div "Zu jederzeit eine sichere Arbeitsumgebung zur Verfügung stellen und aufrecht zu…" at bounding box center [616, 352] width 279 height 32
click at [488, 344] on button "Zu jederzeit eine sichere Arbeitsumgebung zur Verfügung stellen und aufrecht zu…" at bounding box center [484, 351] width 15 height 15
click at [485, 395] on div "Systeme und Prozesse zum Thema Sicherheit und Gesundheitsschutz entwickeln, för…" at bounding box center [616, 403] width 279 height 47
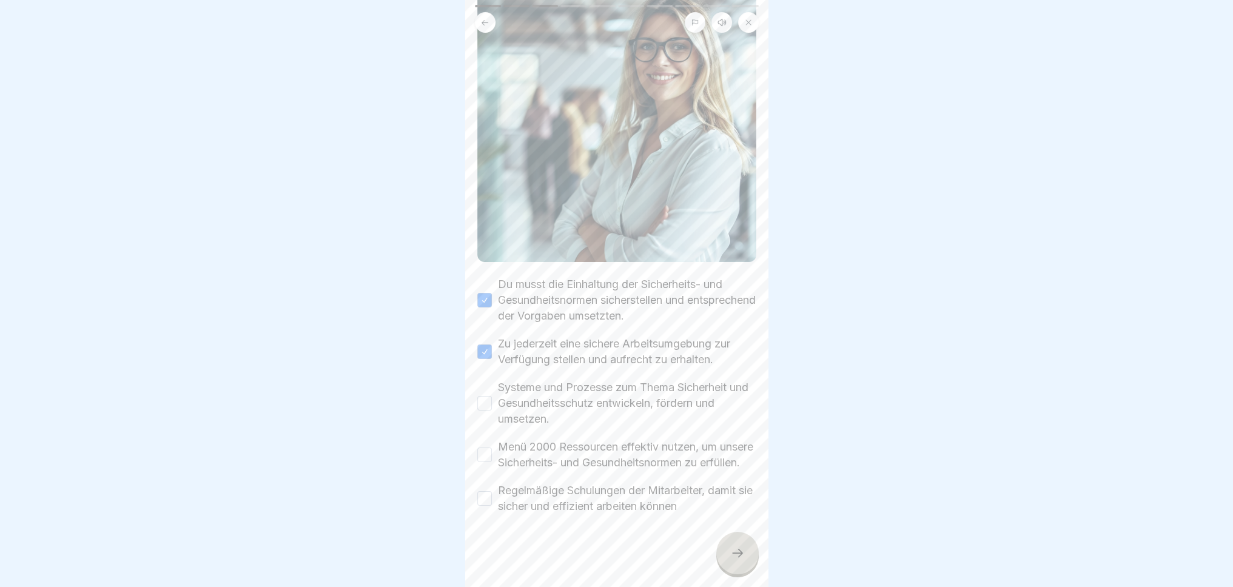
click at [486, 396] on button "Systeme und Prozesse zum Thema Sicherheit und Gesundheitsschutz entwickeln, för…" at bounding box center [484, 403] width 15 height 15
click at [483, 448] on button "Menü 2000 Ressourcen effektiv nutzen, um unsere Sicherheits- und Gesundheitsnor…" at bounding box center [484, 455] width 15 height 15
click at [483, 500] on button "Regelmäßige Schulungen der Mitarbeiter, damit sie sicher und effizient arbeiten…" at bounding box center [484, 498] width 15 height 15
click at [743, 572] on div at bounding box center [737, 553] width 42 height 42
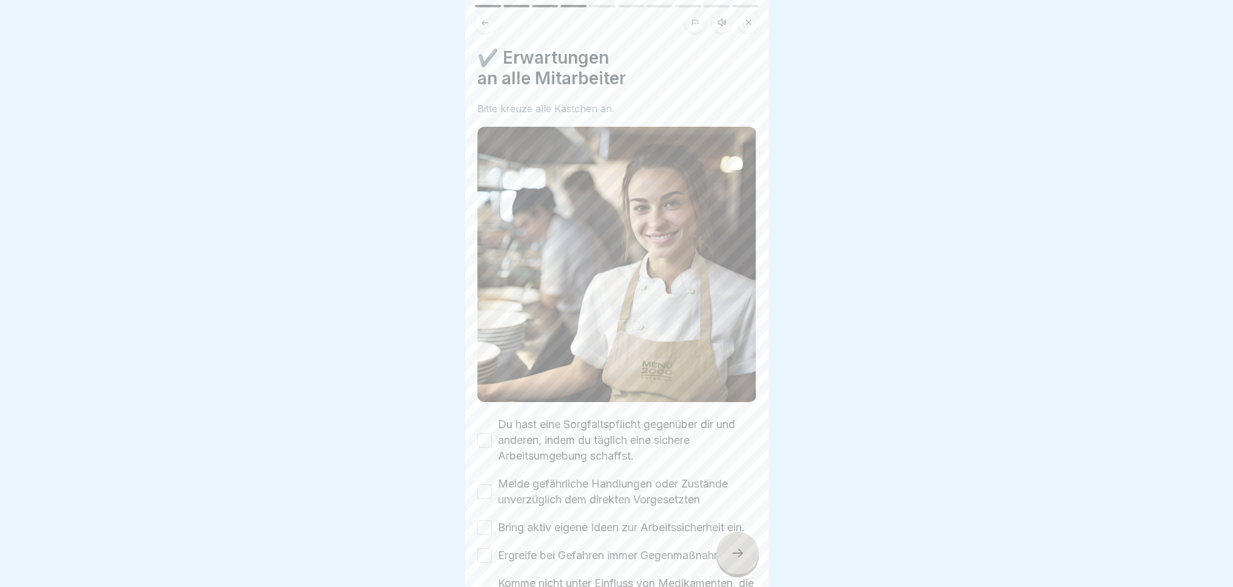
click at [728, 559] on div at bounding box center [737, 553] width 42 height 42
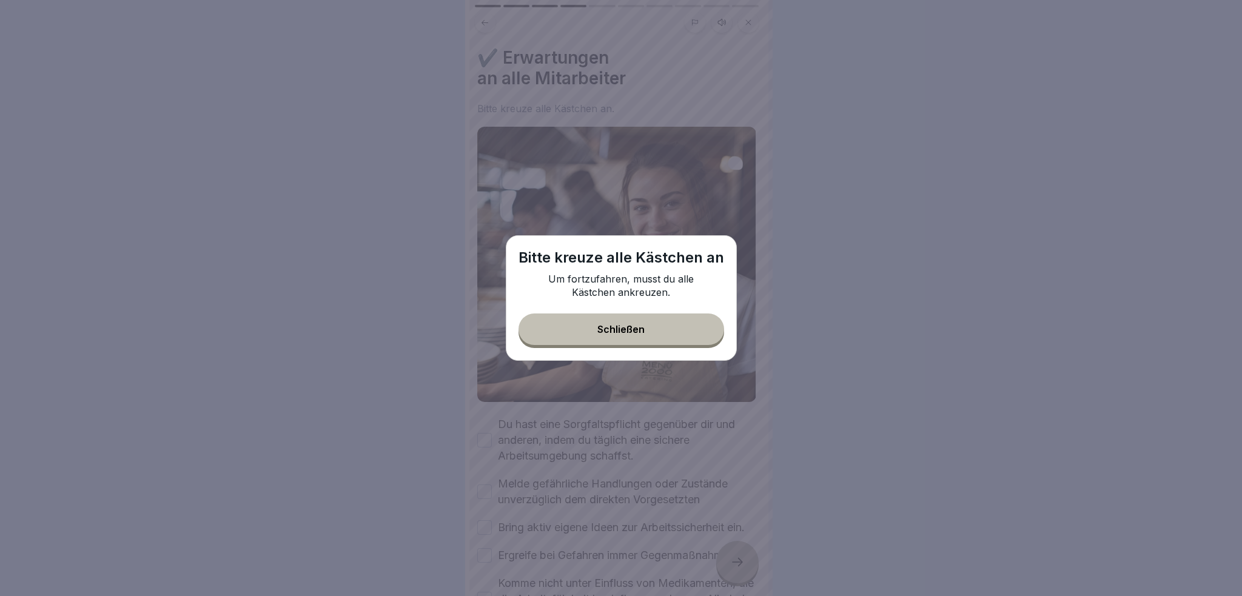
click at [622, 351] on div "Bitte kreuze alle Kästchen an Um fortzufahren, musst du alle Kästchen ankreuzen…" at bounding box center [621, 298] width 231 height 126
click at [623, 338] on button "Schließen" at bounding box center [622, 330] width 206 height 32
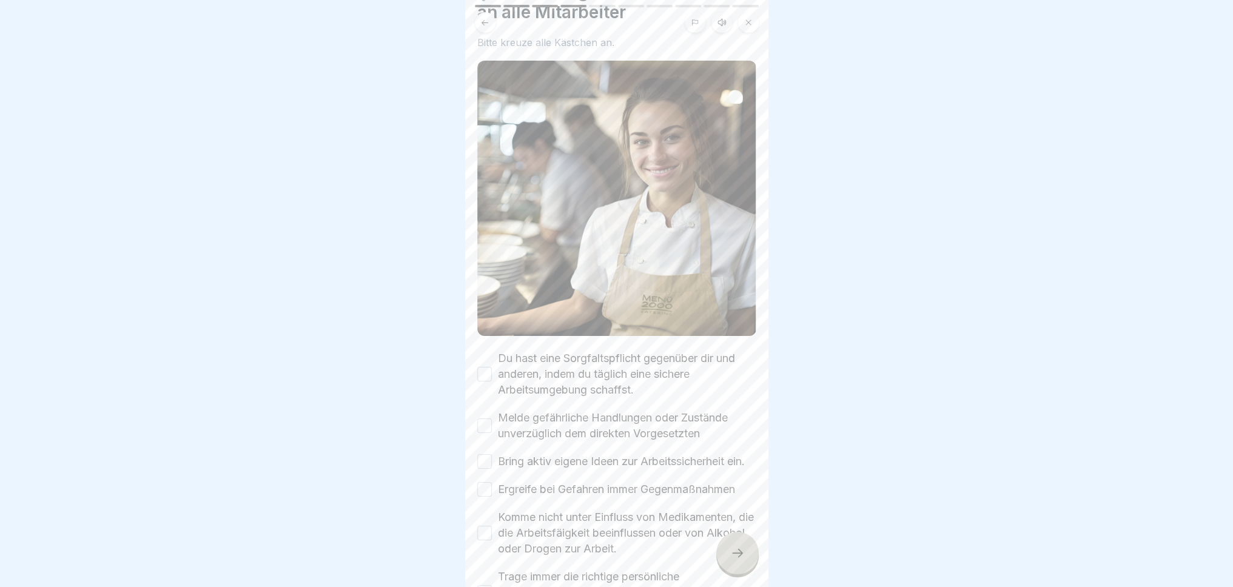
scroll to position [182, 0]
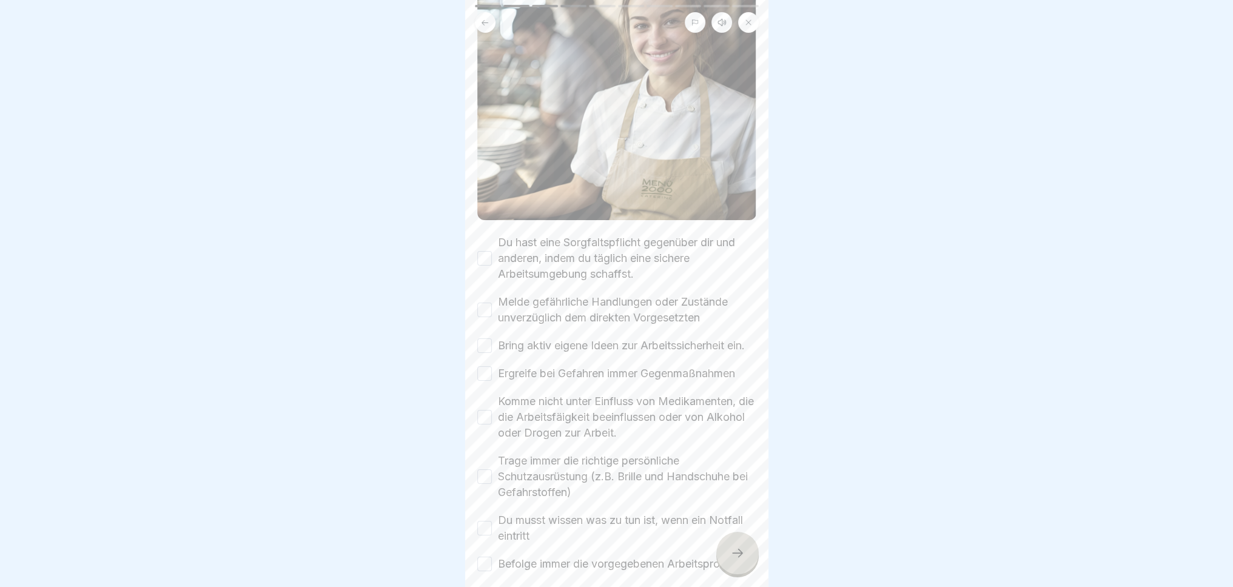
drag, startPoint x: 483, startPoint y: 252, endPoint x: 480, endPoint y: 287, distance: 36.0
click at [484, 252] on button "Du hast eine Sorgfaltspflicht gegenüber dir und anderen, indem du täglich eine …" at bounding box center [484, 258] width 15 height 15
click at [478, 308] on div "Melde gefährliche Handlungen oder Zustände unverzüglich dem direkten Vorgesetzt…" at bounding box center [616, 310] width 279 height 32
click at [485, 352] on div "Bring aktiv eigene Ideen zur Arbeitssicherheit ein." at bounding box center [610, 346] width 267 height 16
click at [486, 339] on button "Bring aktiv eigene Ideen zur Arbeitssicherheit ein." at bounding box center [484, 345] width 15 height 15
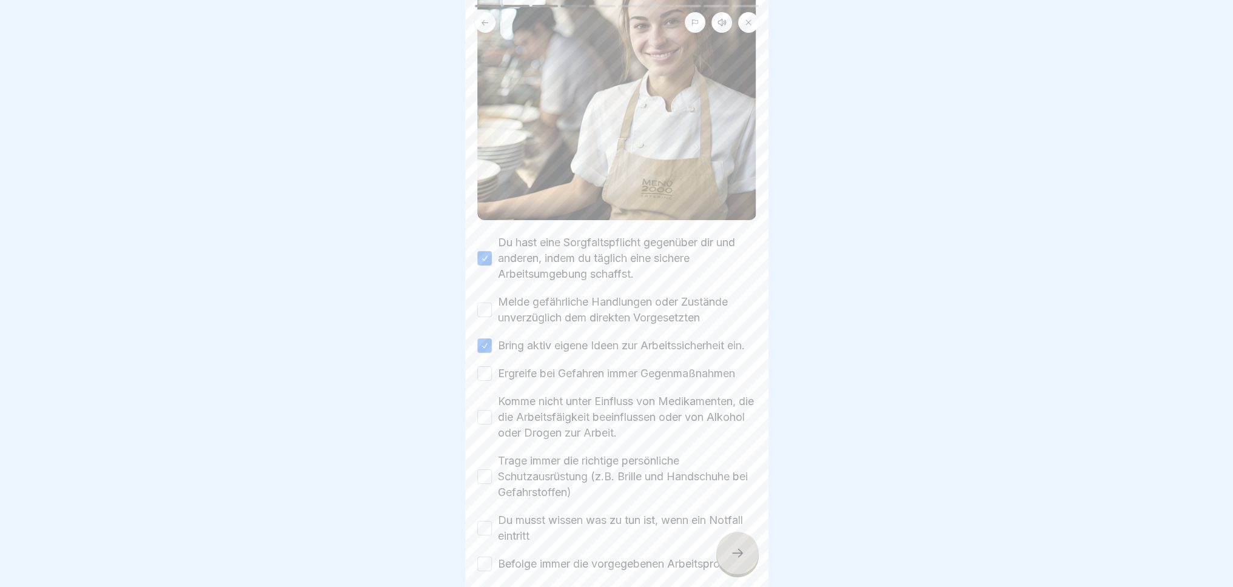
drag, startPoint x: 490, startPoint y: 304, endPoint x: 486, endPoint y: 328, distance: 23.3
click at [490, 304] on button "Melde gefährliche Handlungen oder Zustände unverzüglich dem direkten Vorgesetzt…" at bounding box center [484, 310] width 15 height 15
click at [485, 381] on button "Ergreife bei Gefahren immer Gegenmaßnahmen" at bounding box center [484, 373] width 15 height 15
click at [486, 417] on button "Komme nicht unter Einfluss von Medikamenten, die die Arbeitsfäigkeit beeinfluss…" at bounding box center [484, 417] width 15 height 15
drag, startPoint x: 489, startPoint y: 471, endPoint x: 488, endPoint y: 478, distance: 7.4
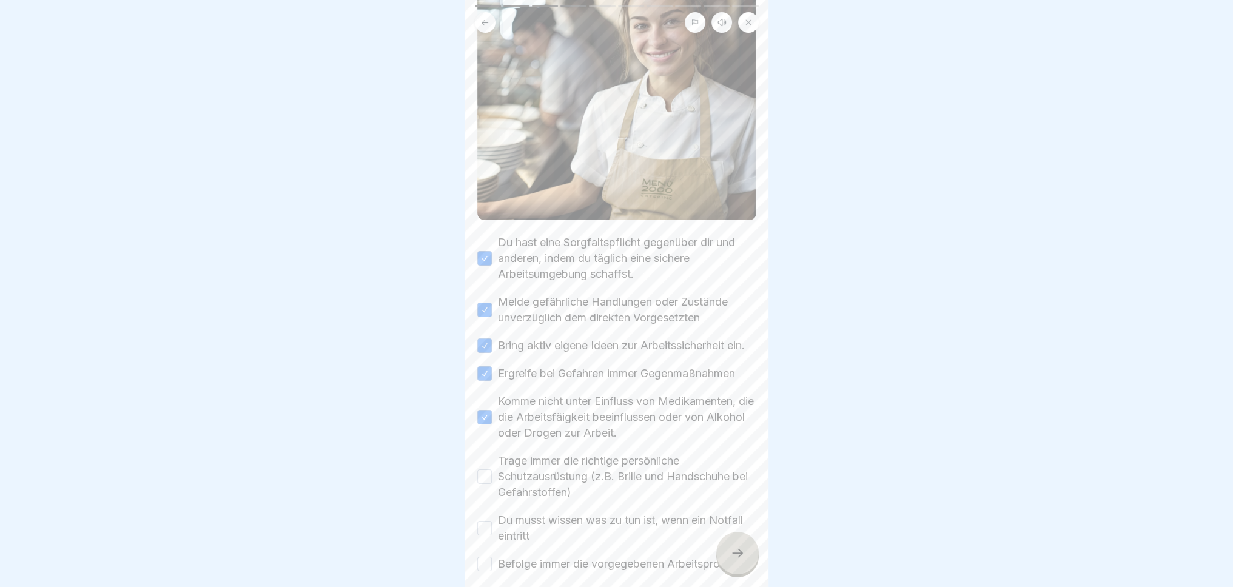
click at [488, 473] on div "Trage immer die richtige persönliche Schutzausrüstung (z.B. Brille und Handschu…" at bounding box center [616, 476] width 279 height 47
click at [488, 482] on button "Trage immer die richtige persönliche Schutzausrüstung (z.B. Brille und Handschu…" at bounding box center [484, 476] width 15 height 15
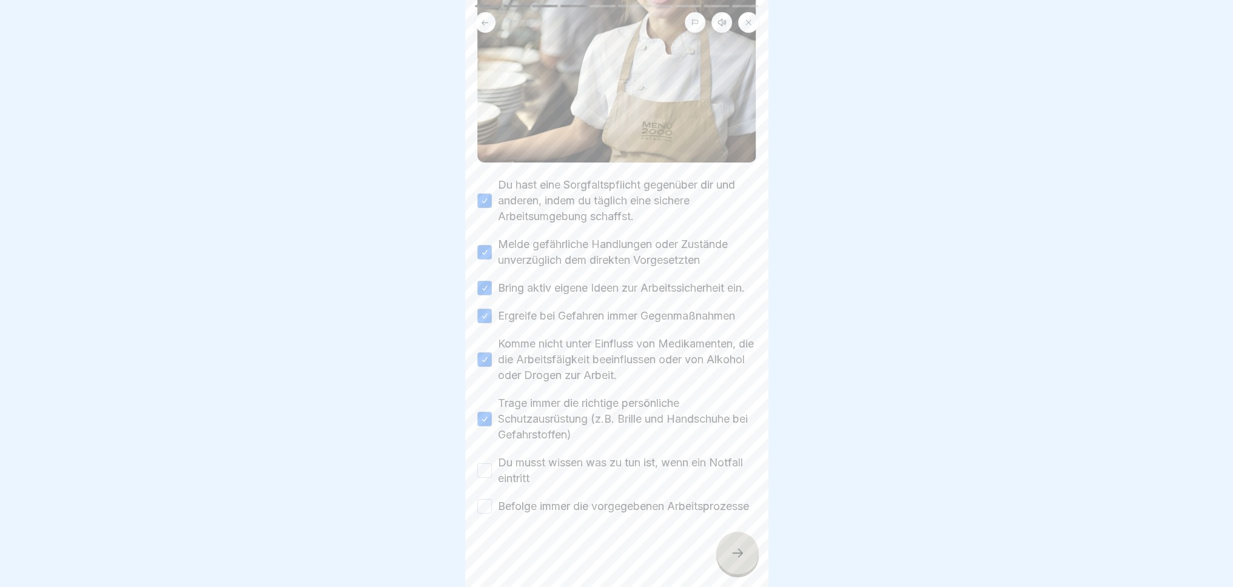
scroll to position [262, 0]
click at [485, 463] on button "Du musst wissen was zu tun ist, wenn ein Notfall eintritt" at bounding box center [484, 470] width 15 height 15
click at [482, 499] on button "Befolge immer die vorgegebenen Arbeitsprozesse" at bounding box center [484, 506] width 15 height 15
click at [734, 560] on icon at bounding box center [737, 553] width 15 height 15
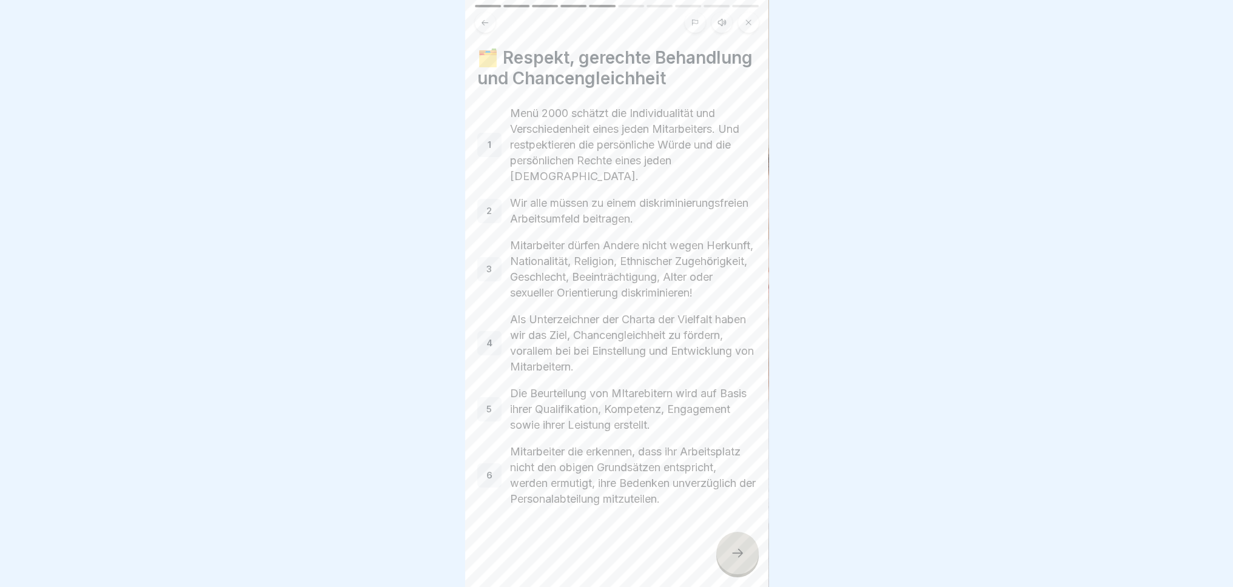
scroll to position [61, 0]
click at [738, 560] on icon at bounding box center [737, 553] width 15 height 15
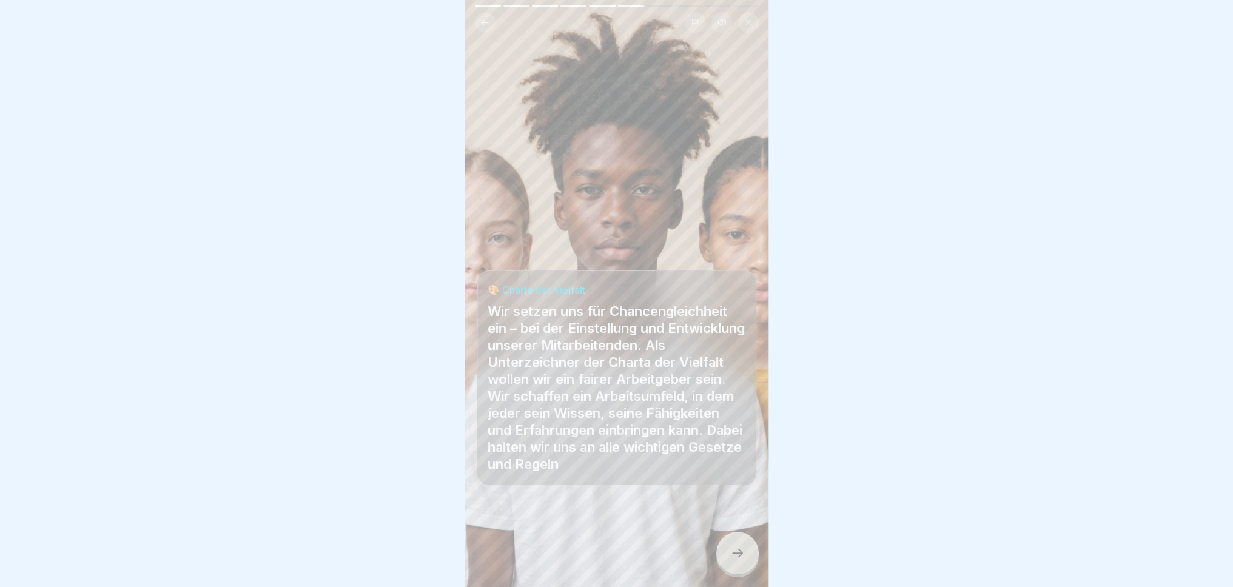
scroll to position [9, 0]
click at [742, 551] on icon at bounding box center [737, 553] width 15 height 15
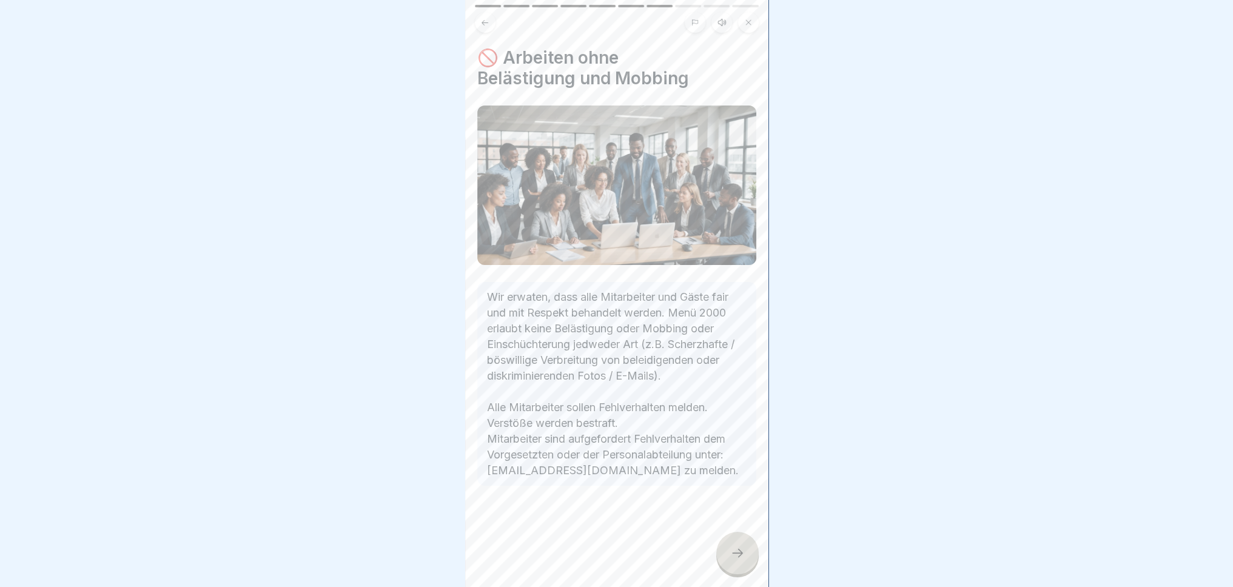
click at [728, 543] on div at bounding box center [737, 553] width 42 height 42
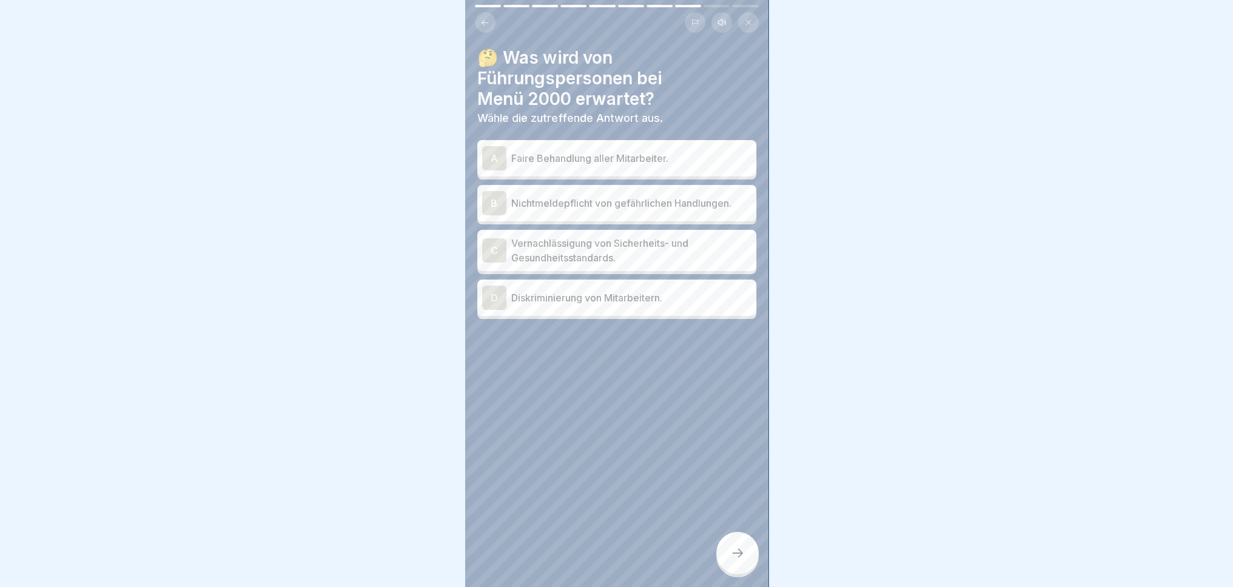
click at [649, 140] on div "A Faire Behandlung aller Mitarbeiter." at bounding box center [616, 158] width 279 height 36
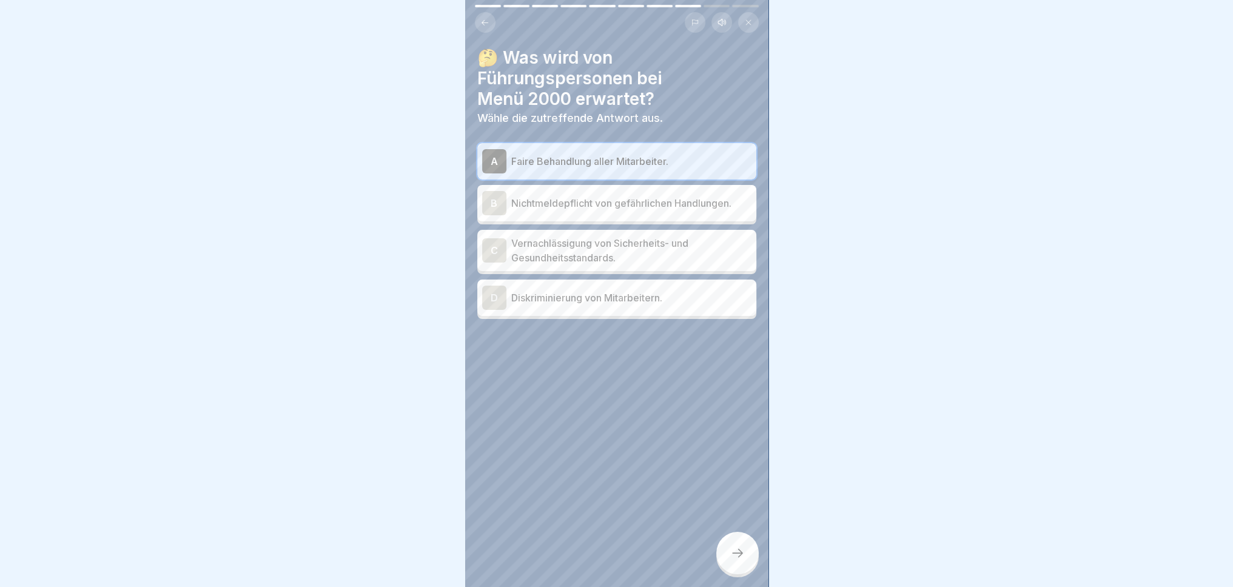
click at [620, 196] on p "Nichtmeldepflicht von gefährlichen Handlungen." at bounding box center [631, 203] width 240 height 15
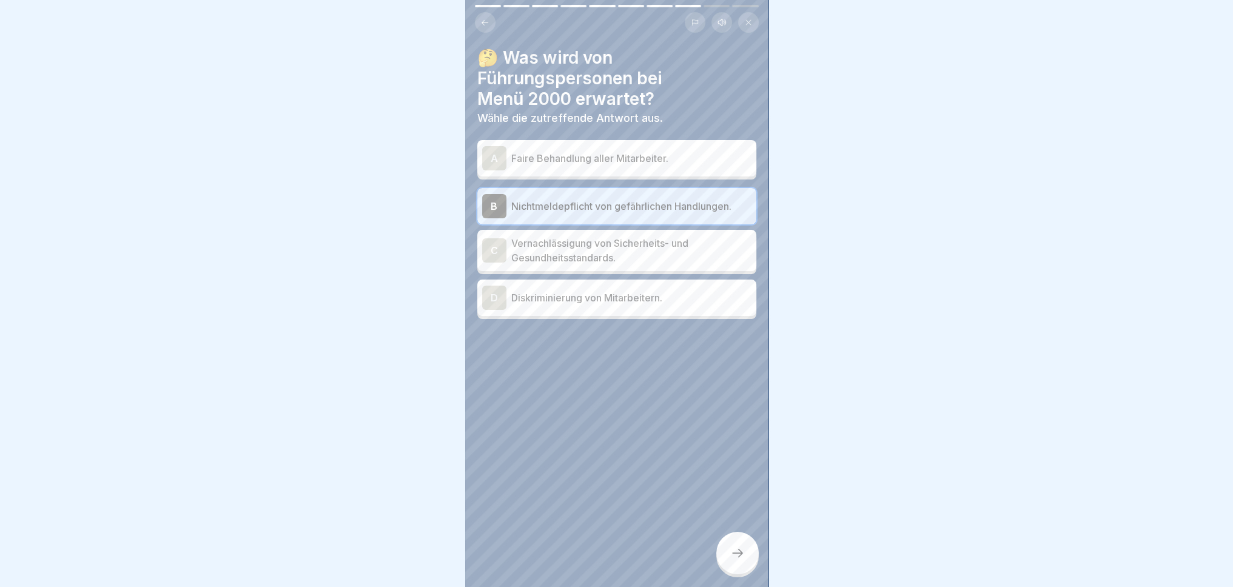
click at [625, 164] on div "A Faire Behandlung aller Mitarbeiter." at bounding box center [616, 158] width 279 height 36
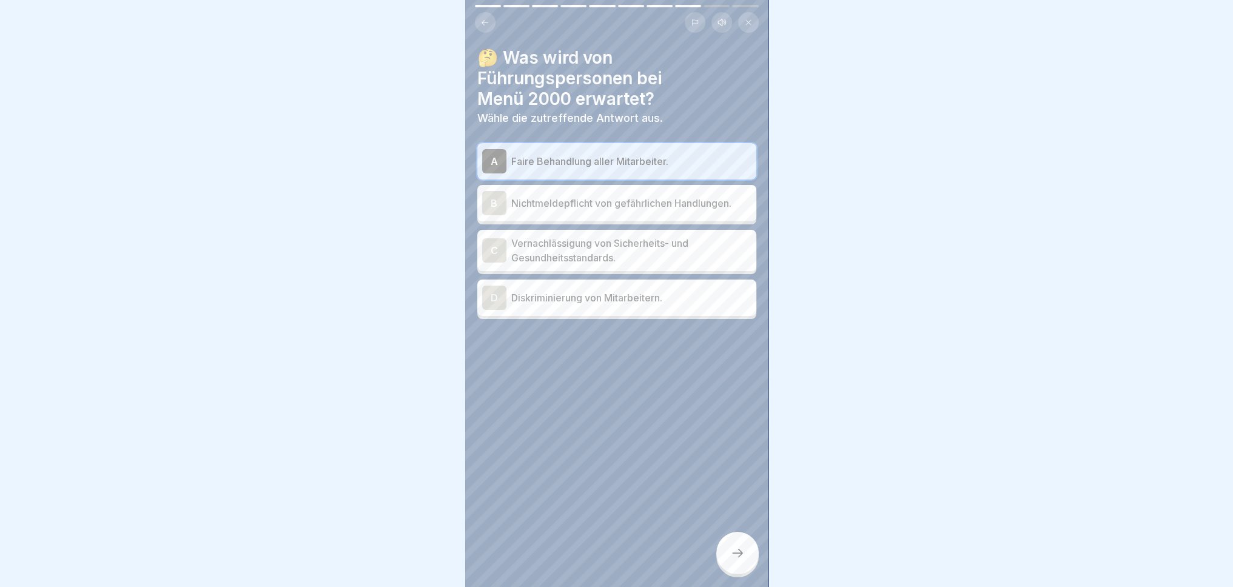
click at [750, 546] on div at bounding box center [737, 553] width 42 height 42
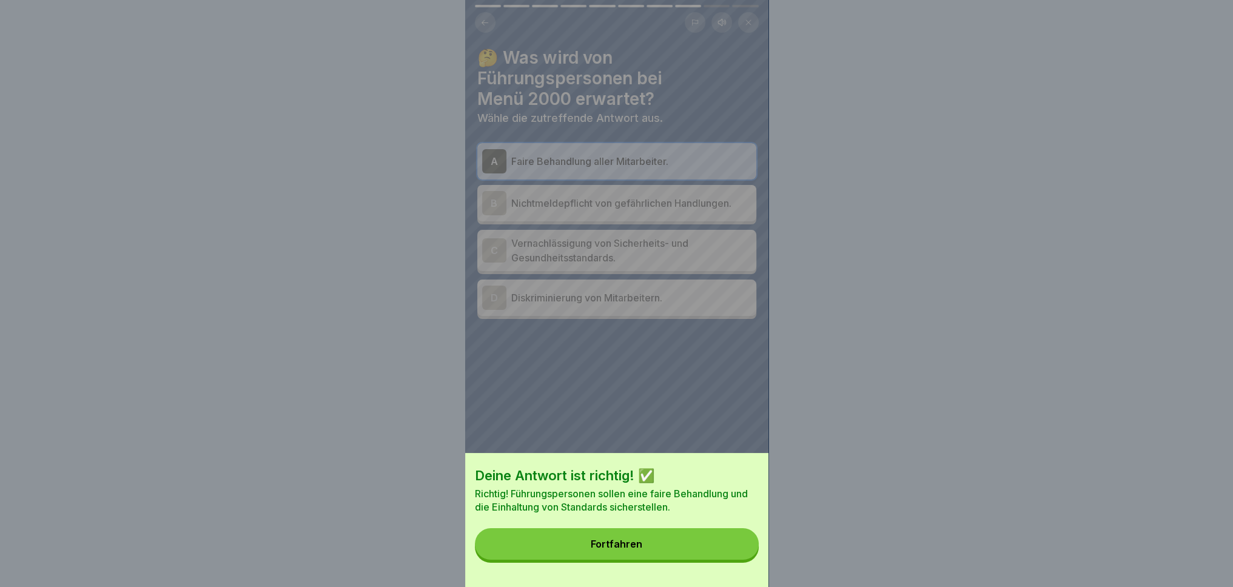
click at [711, 541] on button "Fortfahren" at bounding box center [617, 544] width 284 height 32
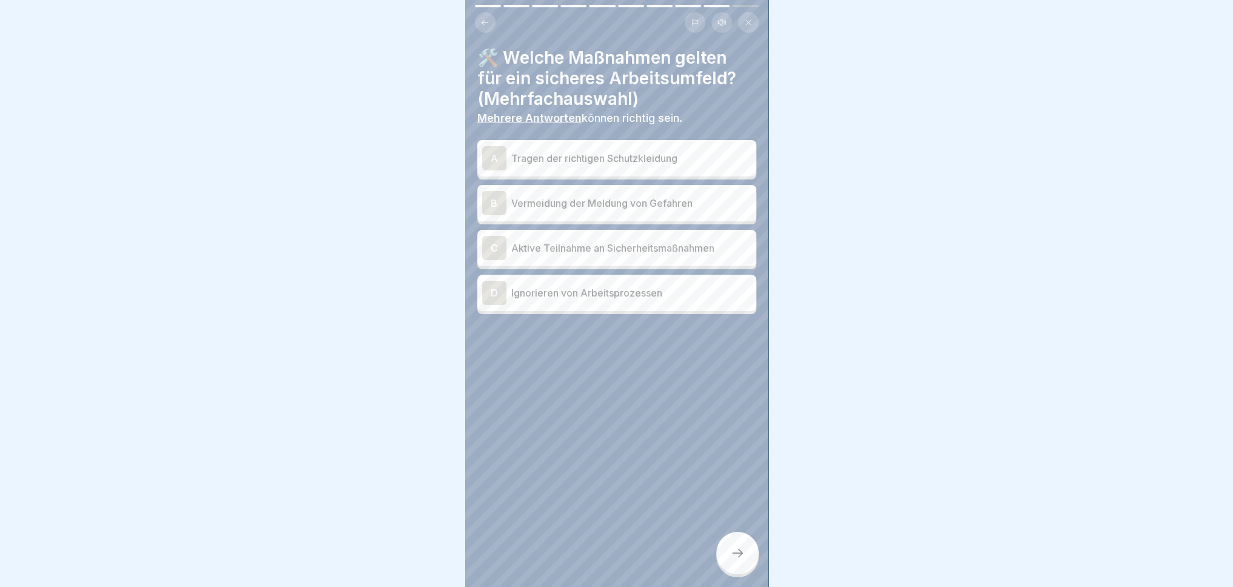
click at [670, 242] on p "Aktive Teilnahme an Sicherheitsmaßnahmen" at bounding box center [631, 248] width 240 height 15
click at [696, 151] on p "Tragen der richtigen Schutzkleidung" at bounding box center [631, 158] width 240 height 15
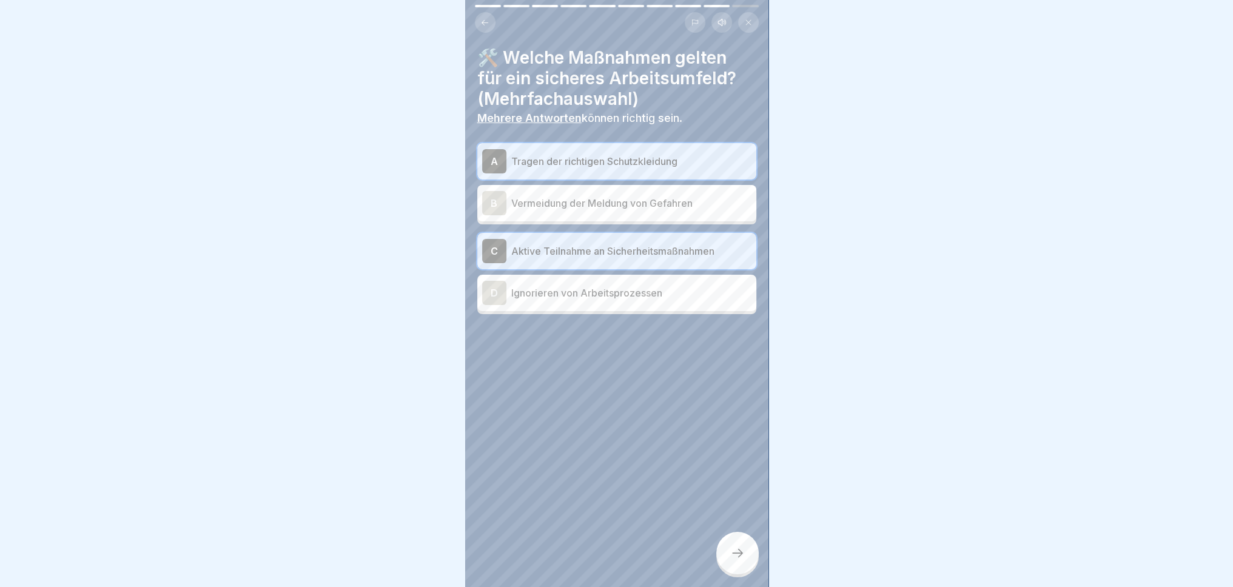
click at [727, 552] on div at bounding box center [737, 553] width 42 height 42
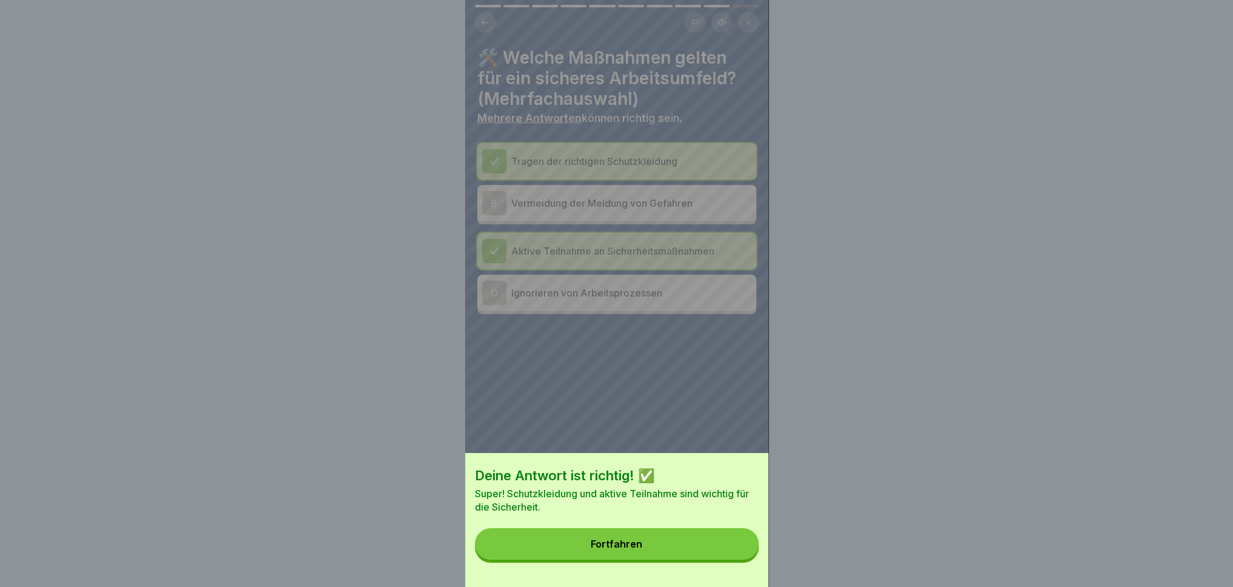
click at [705, 560] on button "Fortfahren" at bounding box center [617, 544] width 284 height 32
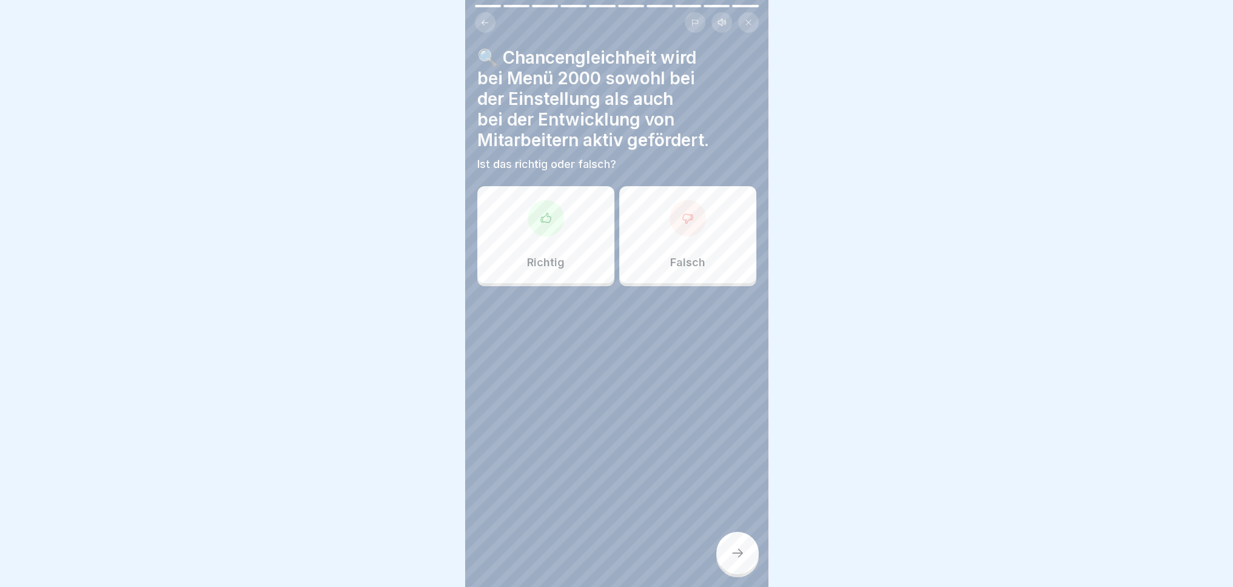
click at [571, 246] on div "Richtig" at bounding box center [545, 234] width 137 height 97
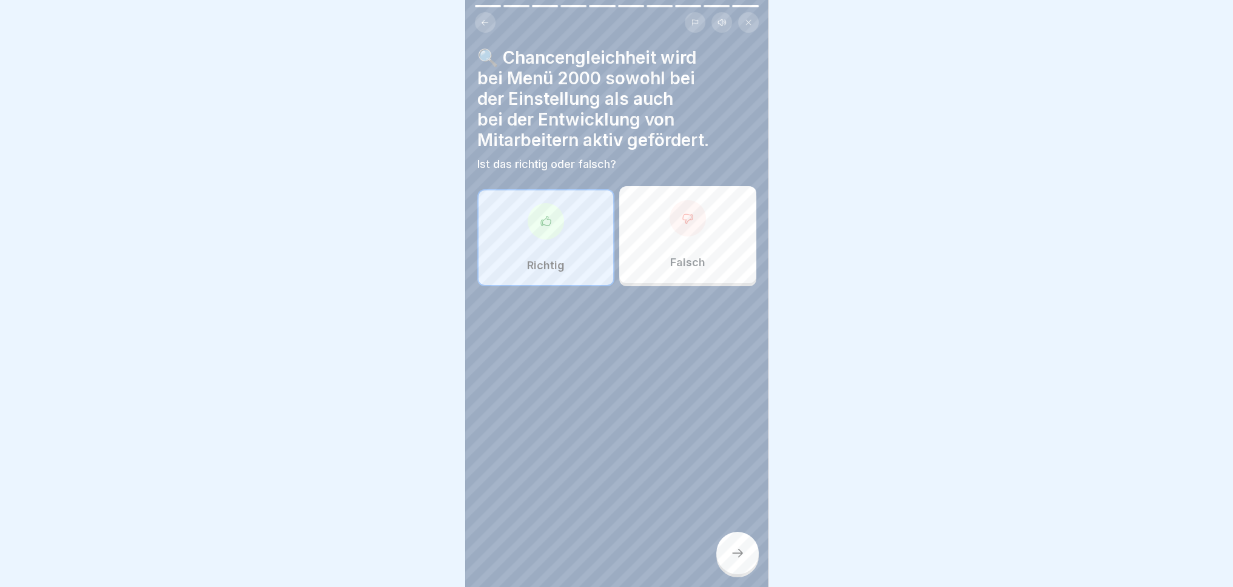
click at [752, 556] on div at bounding box center [737, 553] width 42 height 42
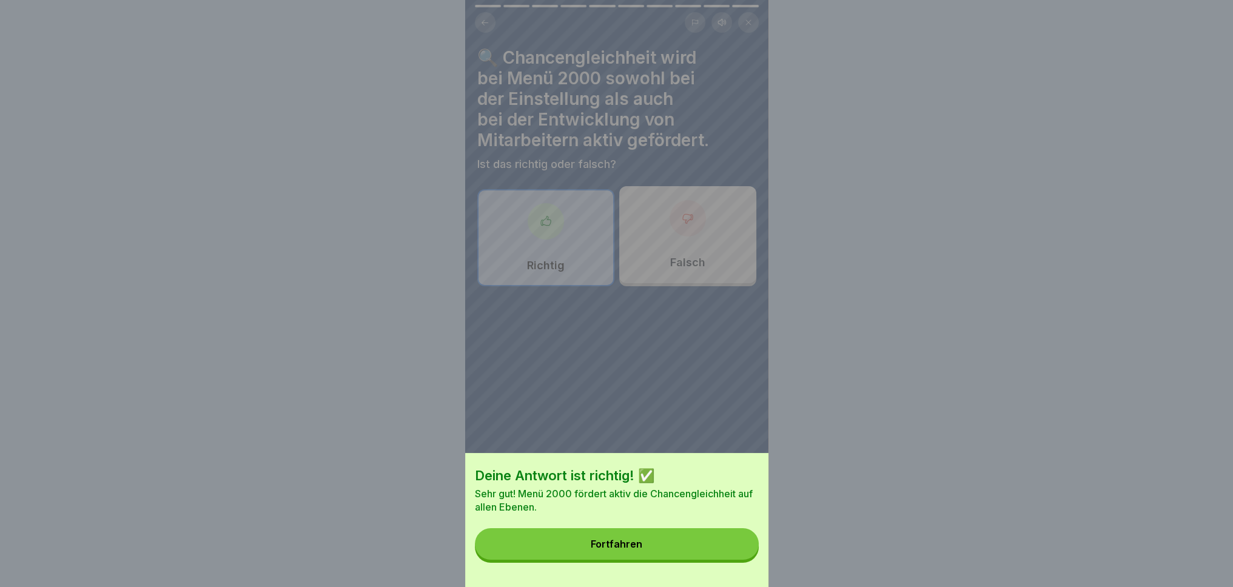
click at [706, 549] on button "Fortfahren" at bounding box center [617, 544] width 284 height 32
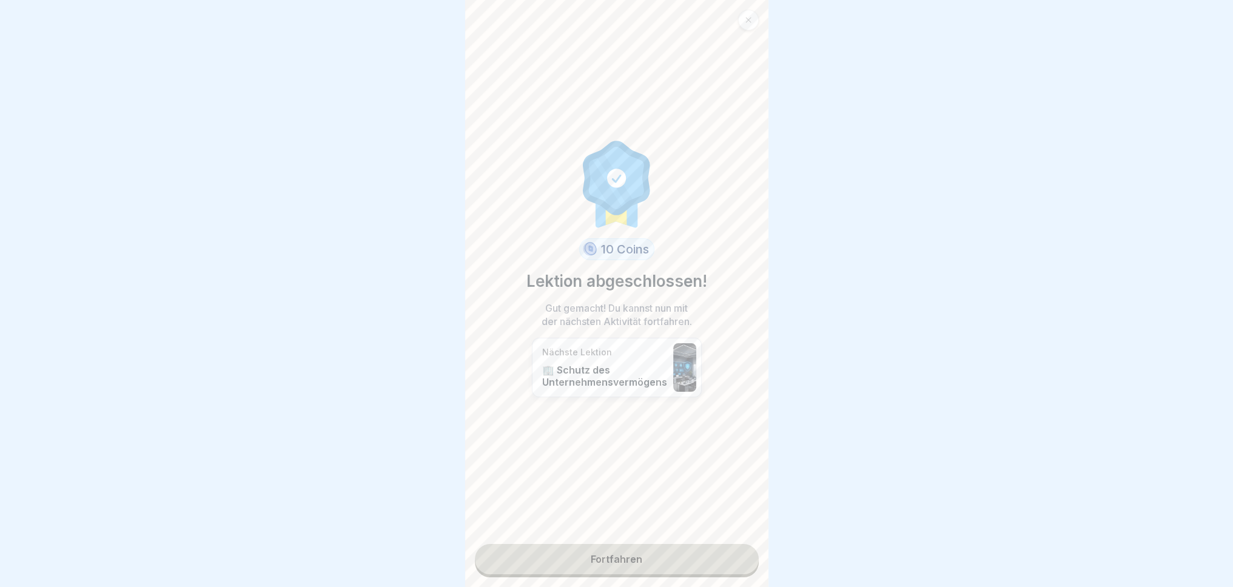
click at [642, 549] on link "Fortfahren" at bounding box center [617, 559] width 284 height 30
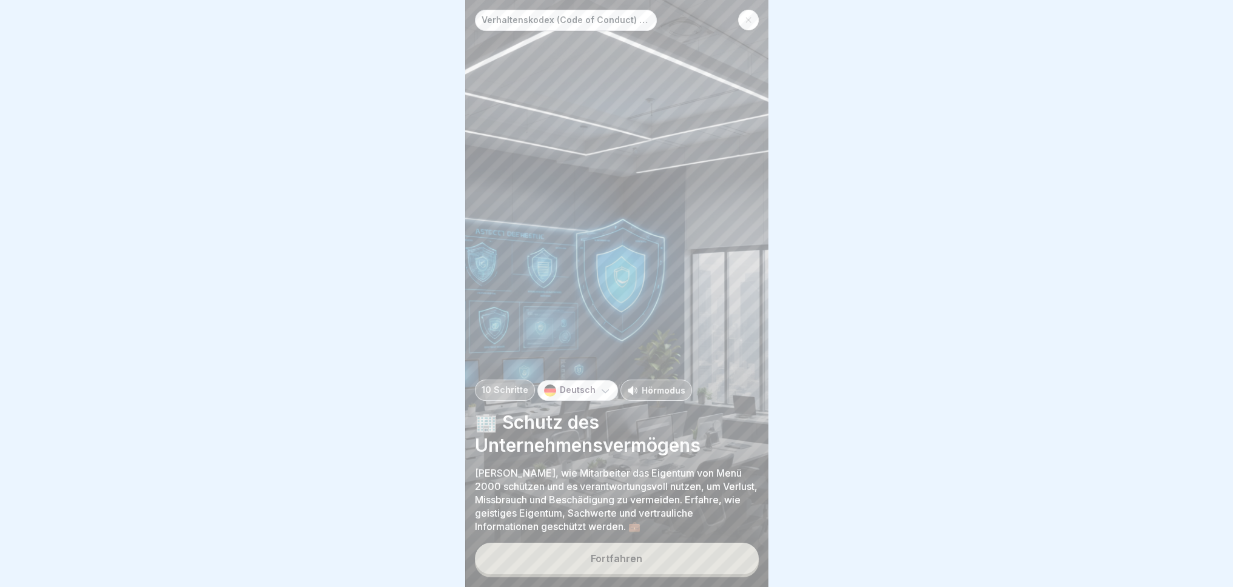
click at [650, 574] on div "Fortfahren" at bounding box center [617, 560] width 284 height 35
click at [674, 567] on button "Fortfahren" at bounding box center [617, 559] width 284 height 32
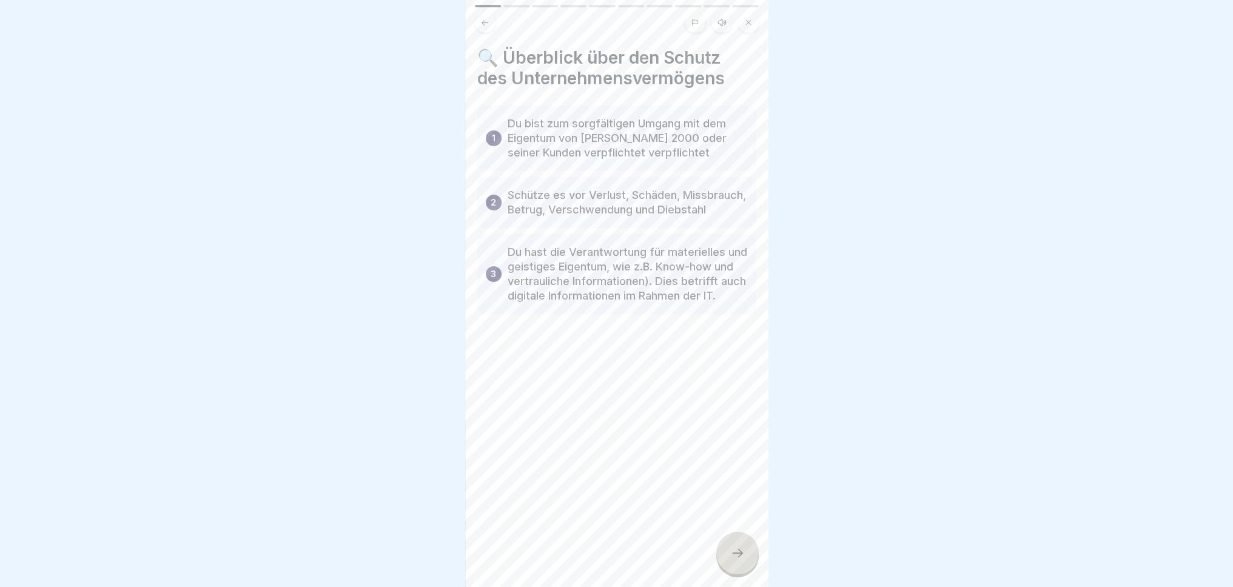
click at [741, 548] on icon at bounding box center [737, 553] width 15 height 15
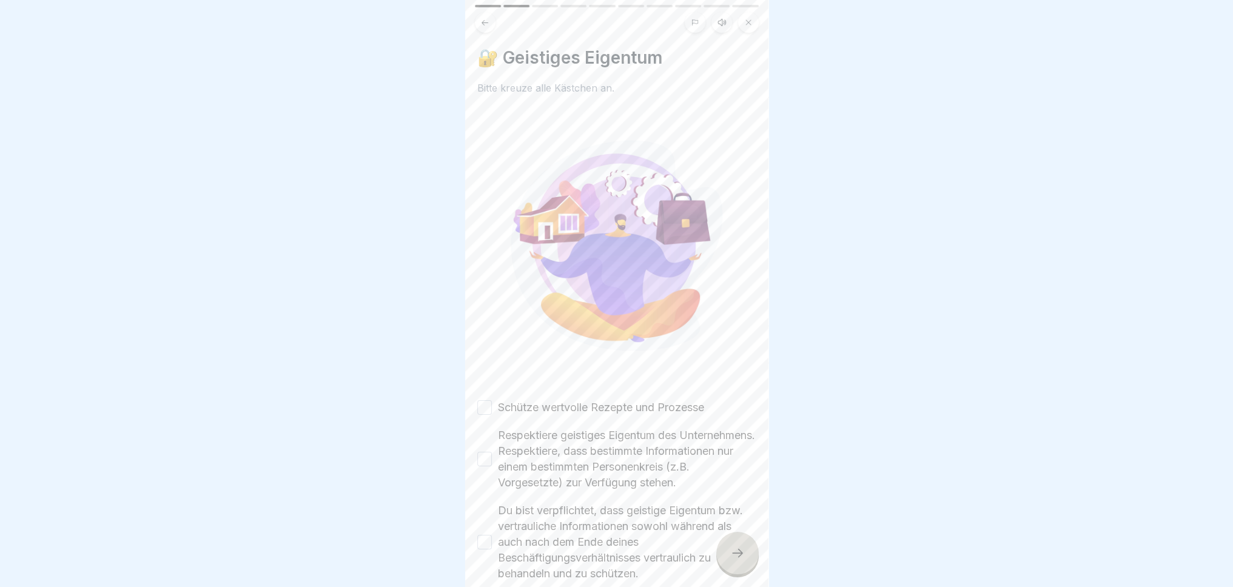
click at [750, 542] on div at bounding box center [737, 553] width 42 height 42
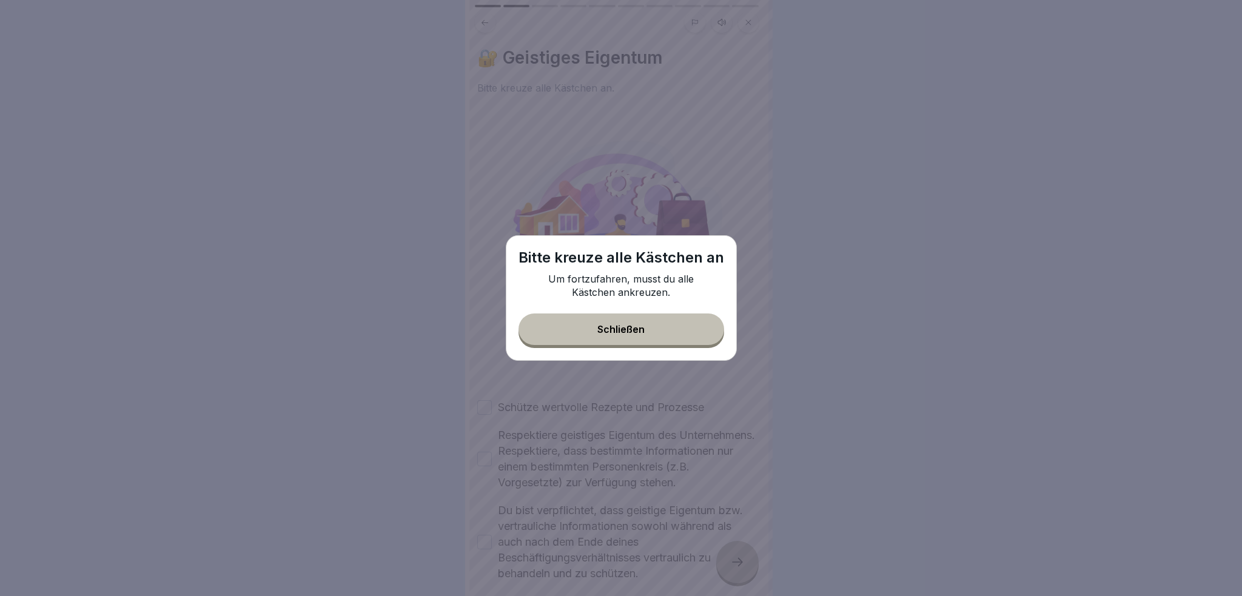
click at [684, 328] on button "Schließen" at bounding box center [622, 330] width 206 height 32
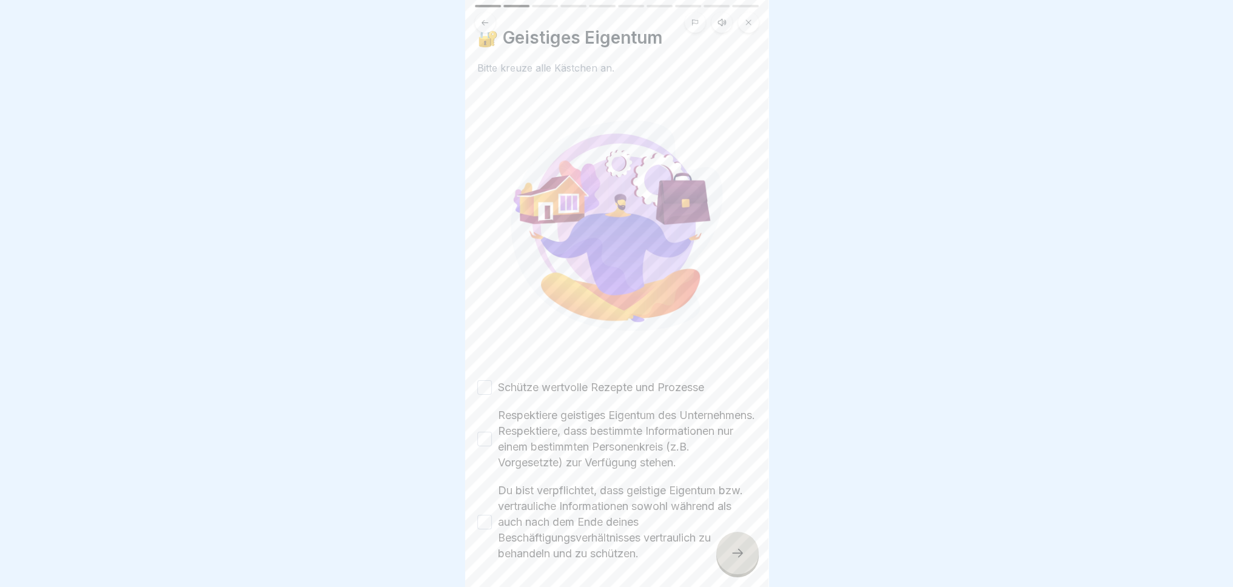
scroll to position [74, 0]
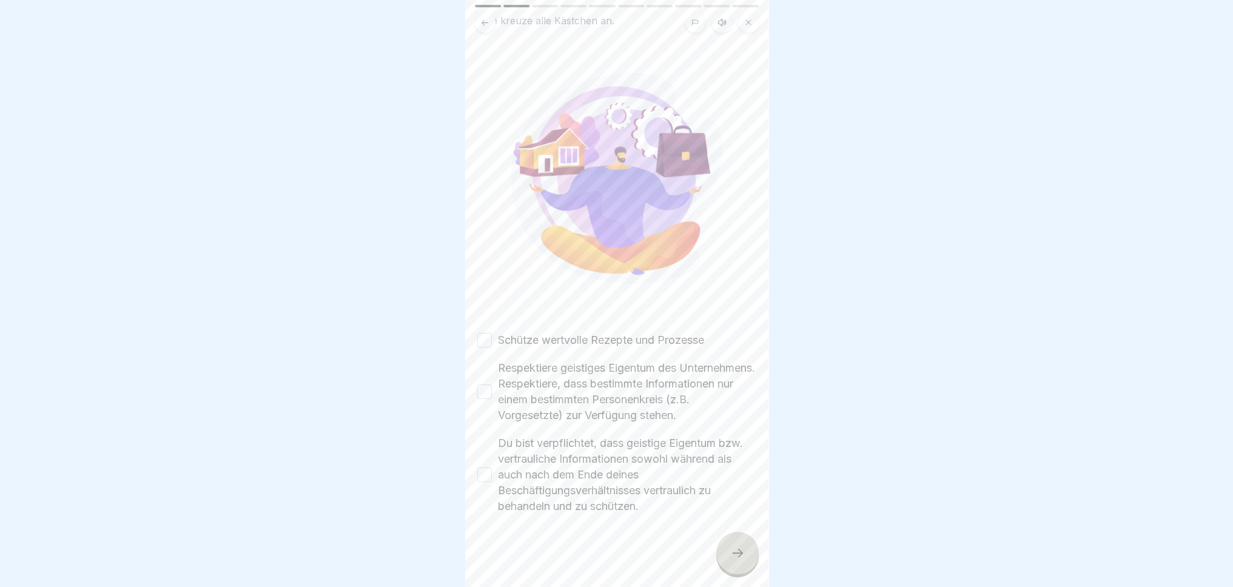
drag, startPoint x: 492, startPoint y: 323, endPoint x: 489, endPoint y: 344, distance: 21.4
click at [491, 332] on div "Schütze wertvolle Rezepte und Prozesse" at bounding box center [590, 340] width 227 height 16
click at [485, 385] on button "Respektiere geistiges Eigentum des Unternehmens. Respektiere, dass bestimmte In…" at bounding box center [484, 392] width 15 height 15
click at [485, 481] on button "Du bist verpflichtet, dass geistige Eigentum bzw. vertrauliche Informationen so…" at bounding box center [484, 475] width 15 height 15
click at [738, 560] on icon at bounding box center [737, 553] width 15 height 15
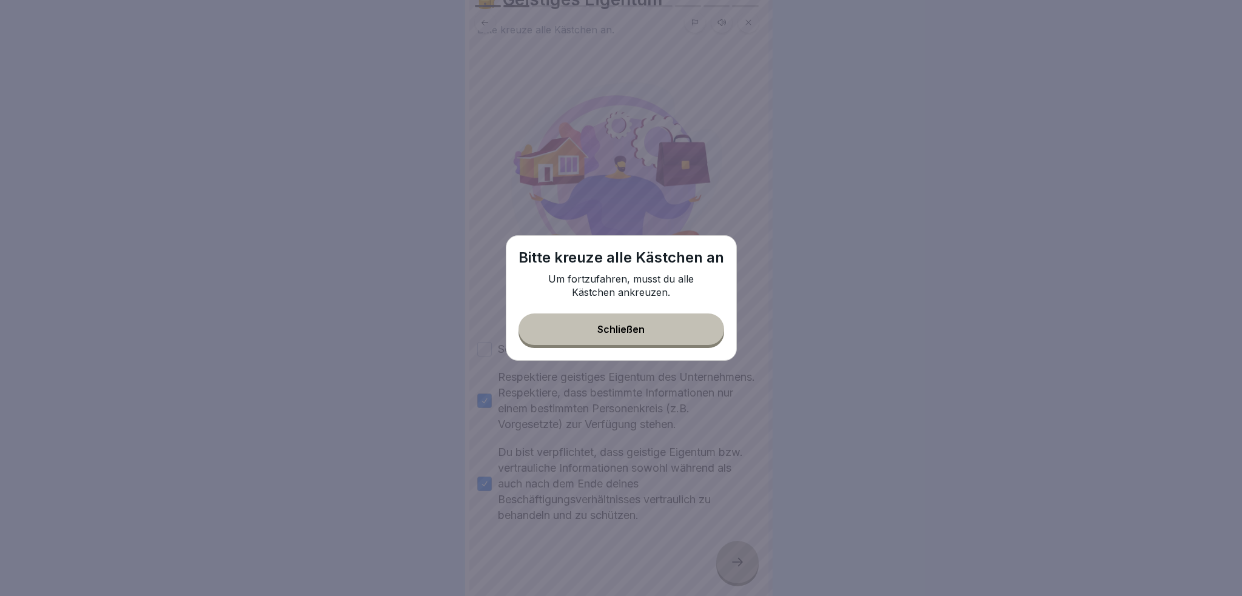
click at [651, 332] on button "Schließen" at bounding box center [622, 330] width 206 height 32
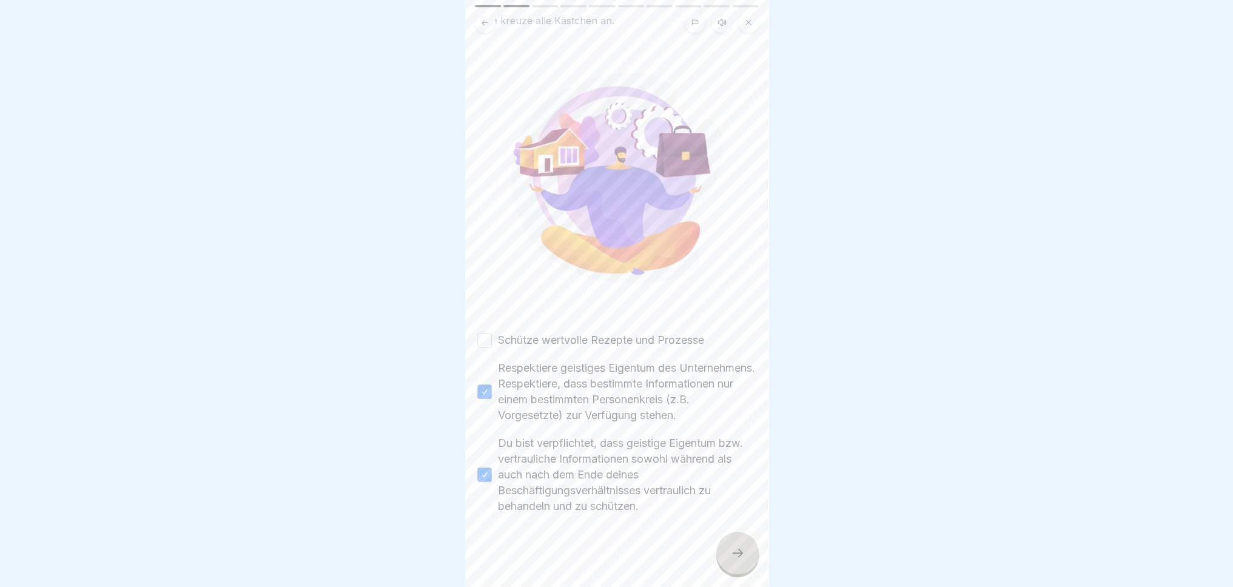
click at [474, 326] on div "🔐 Geistiges Eigentum Bitte kreuze alle Kästchen an. Schütze wertvolle Rezepte u…" at bounding box center [616, 293] width 303 height 587
click at [488, 332] on div "Schütze wertvolle Rezepte und Prozesse" at bounding box center [590, 340] width 227 height 16
drag, startPoint x: 494, startPoint y: 330, endPoint x: 482, endPoint y: 323, distance: 14.1
click at [488, 332] on div "Schütze wertvolle Rezepte und Prozesse" at bounding box center [590, 340] width 227 height 16
click at [481, 333] on button "Schütze wertvolle Rezepte und Prozesse" at bounding box center [484, 340] width 15 height 15
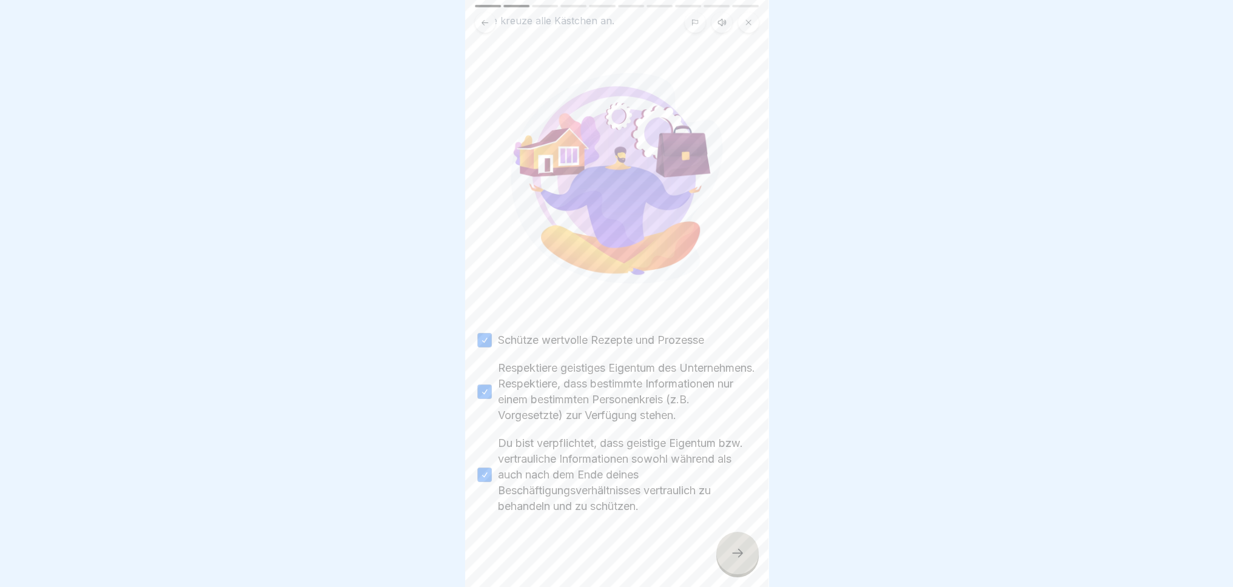
click at [737, 557] on icon at bounding box center [737, 553] width 15 height 15
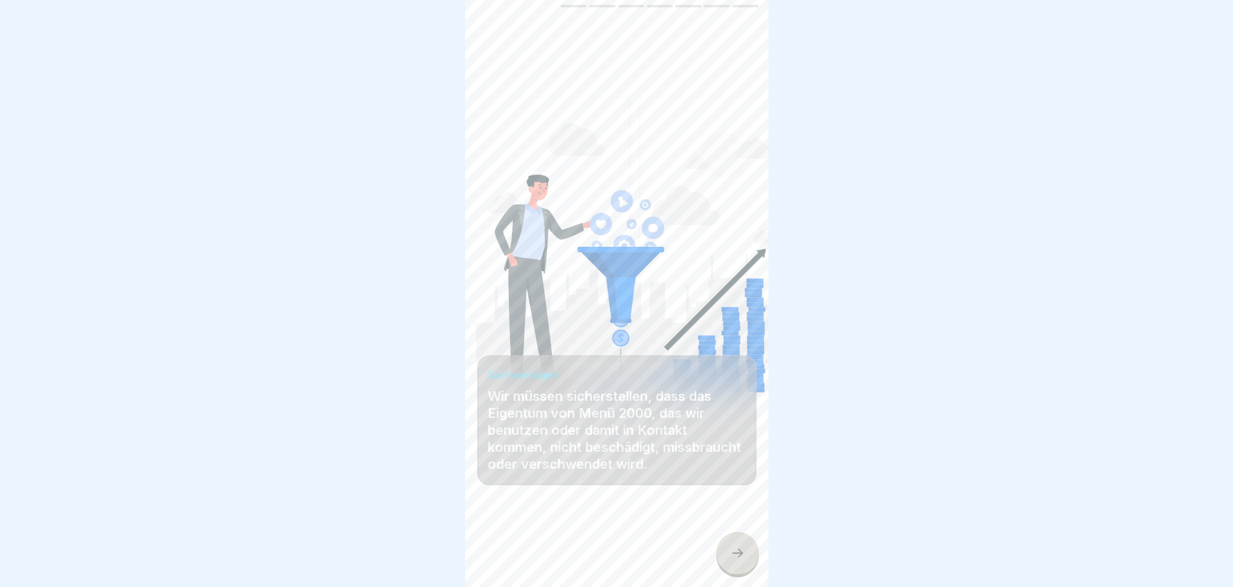
scroll to position [9, 0]
click at [733, 556] on icon at bounding box center [737, 553] width 15 height 15
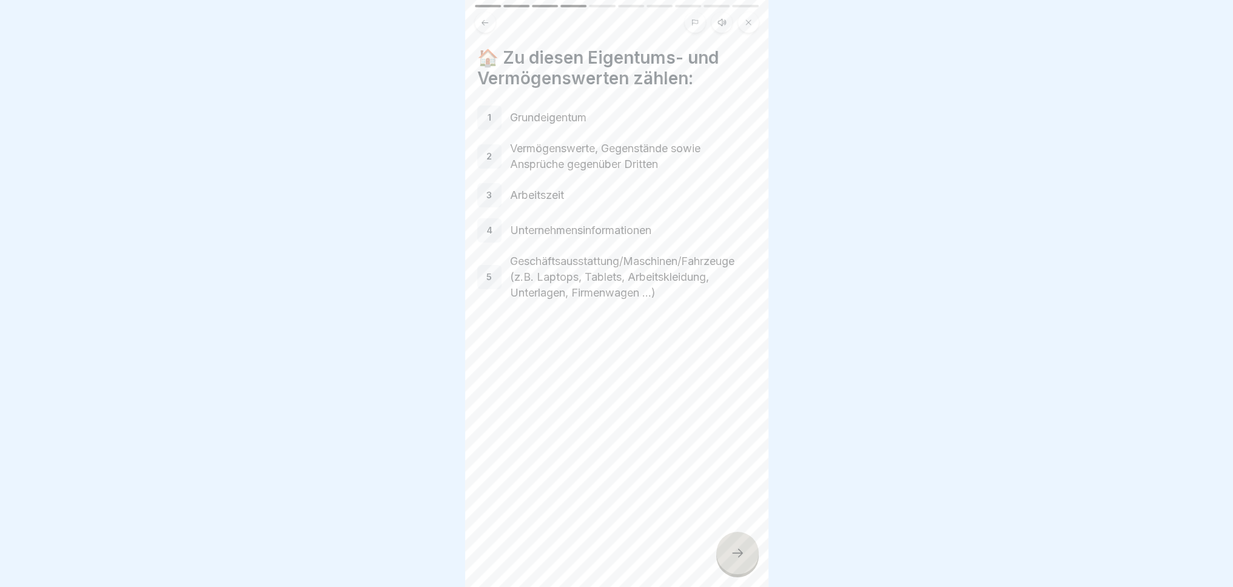
click at [730, 553] on icon at bounding box center [737, 553] width 15 height 15
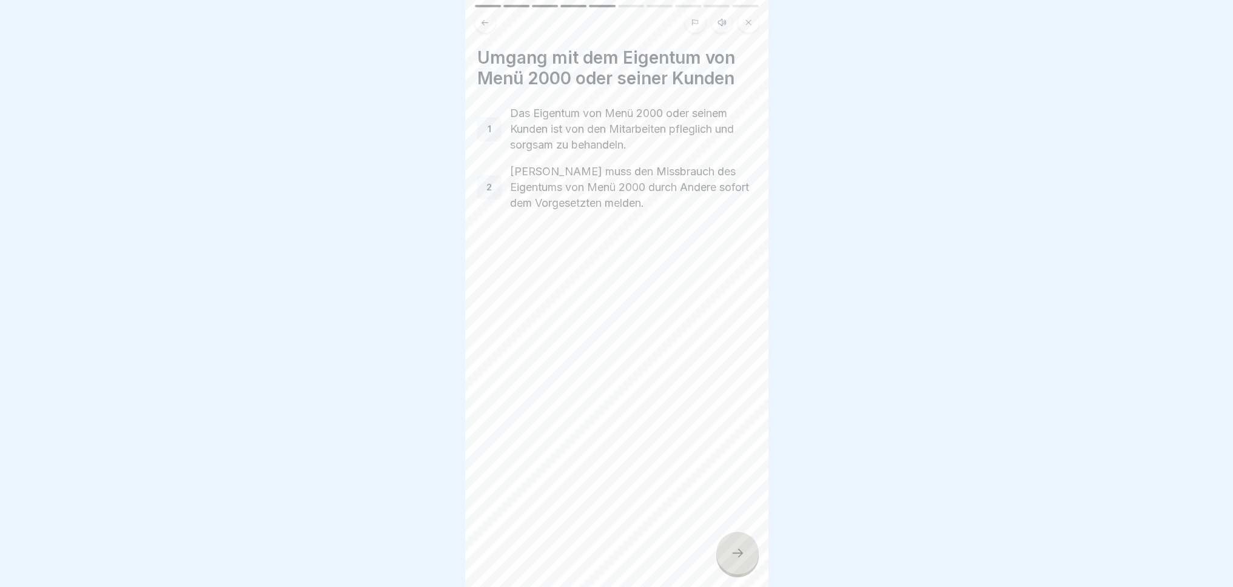
click at [730, 553] on icon at bounding box center [737, 553] width 15 height 15
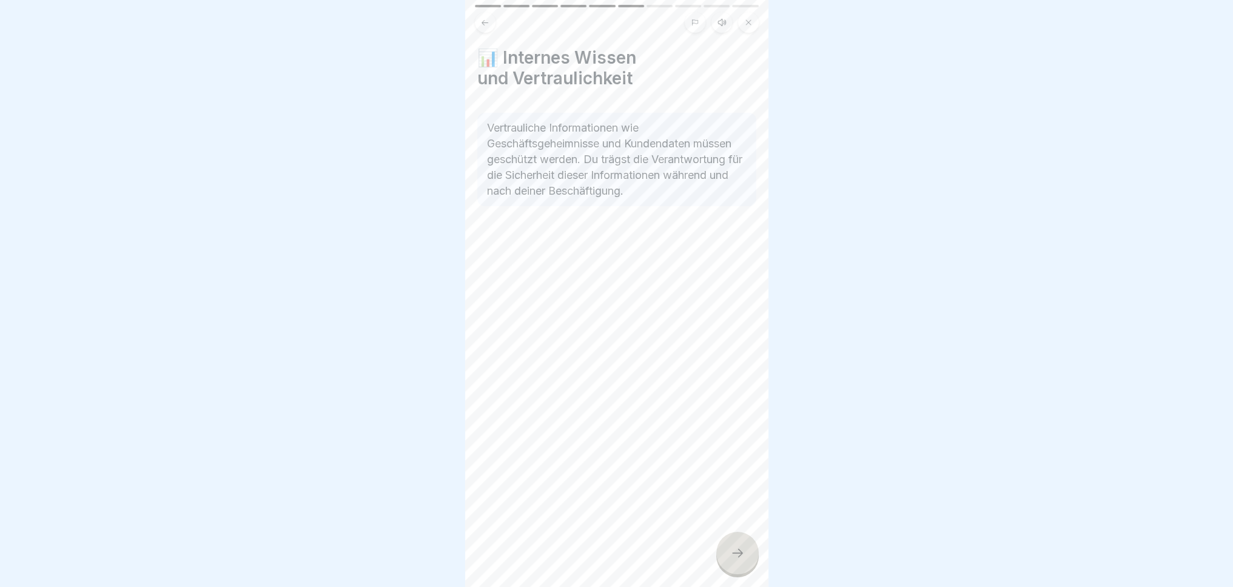
click at [483, 19] on icon at bounding box center [485, 21] width 7 height 5
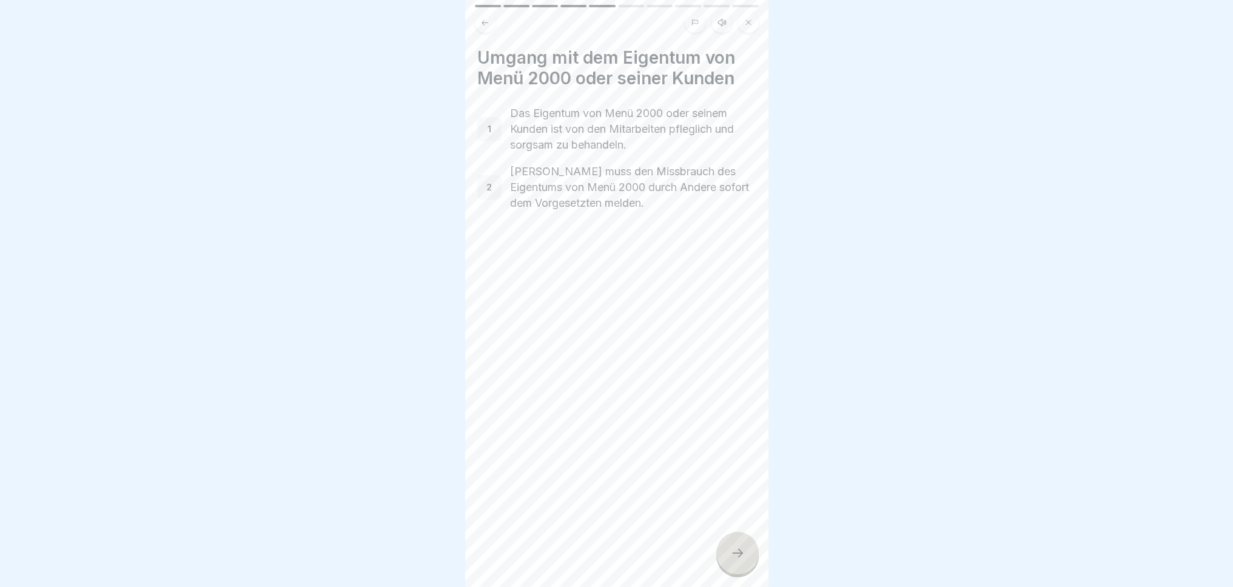
click at [480, 18] on icon at bounding box center [484, 22] width 9 height 9
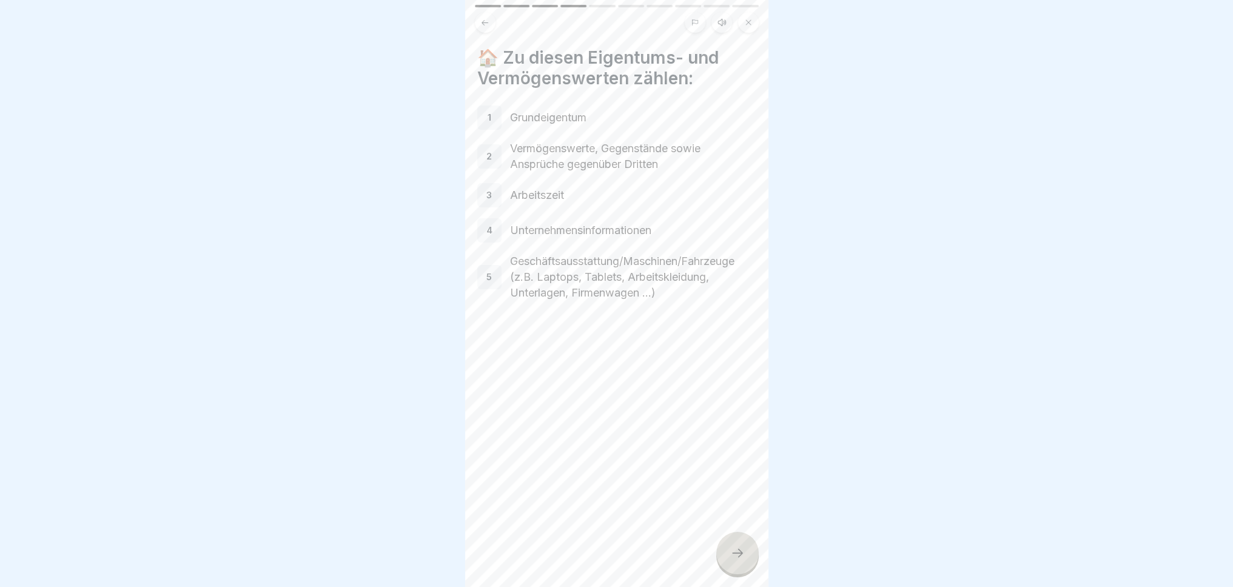
click at [745, 565] on div at bounding box center [737, 553] width 42 height 42
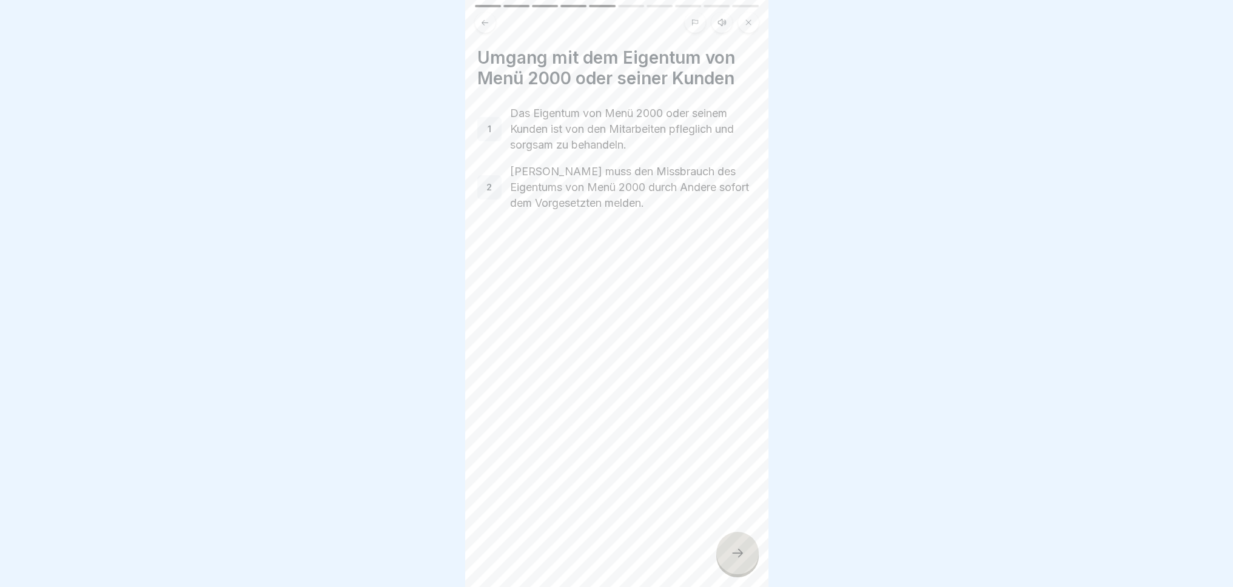
click at [741, 562] on div at bounding box center [737, 553] width 42 height 42
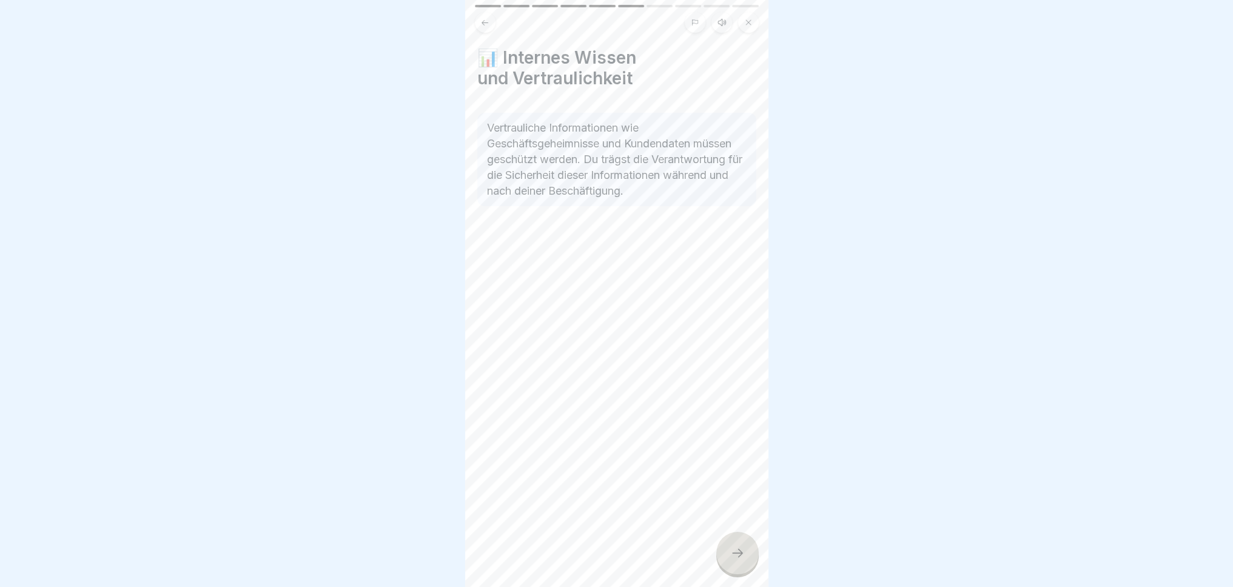
click at [741, 562] on div at bounding box center [737, 553] width 42 height 42
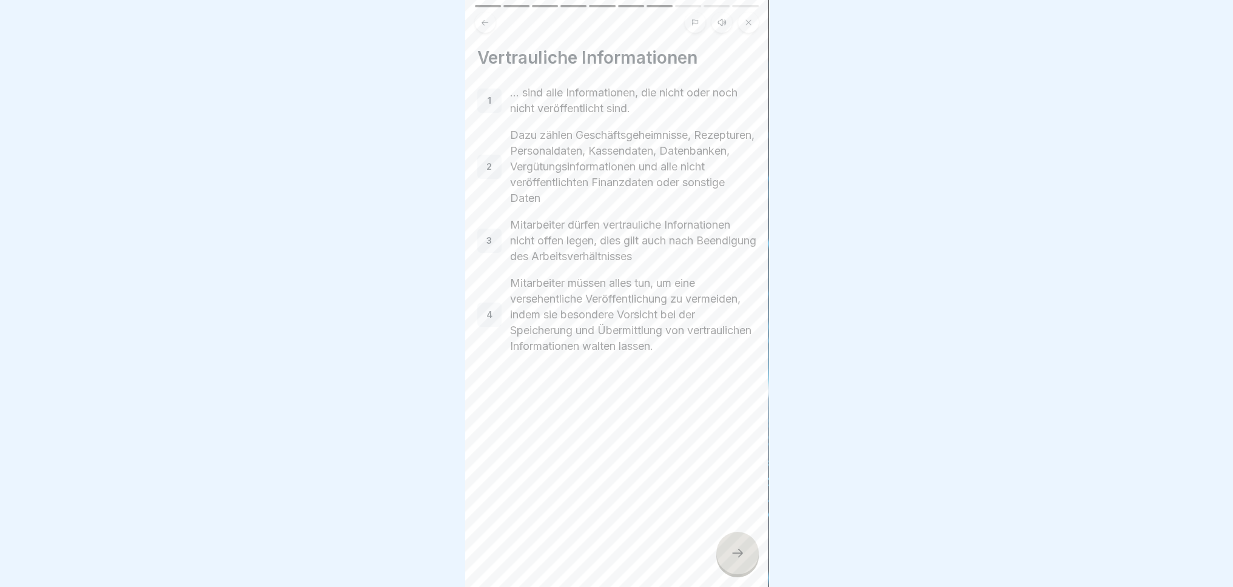
click at [741, 562] on div at bounding box center [737, 553] width 42 height 42
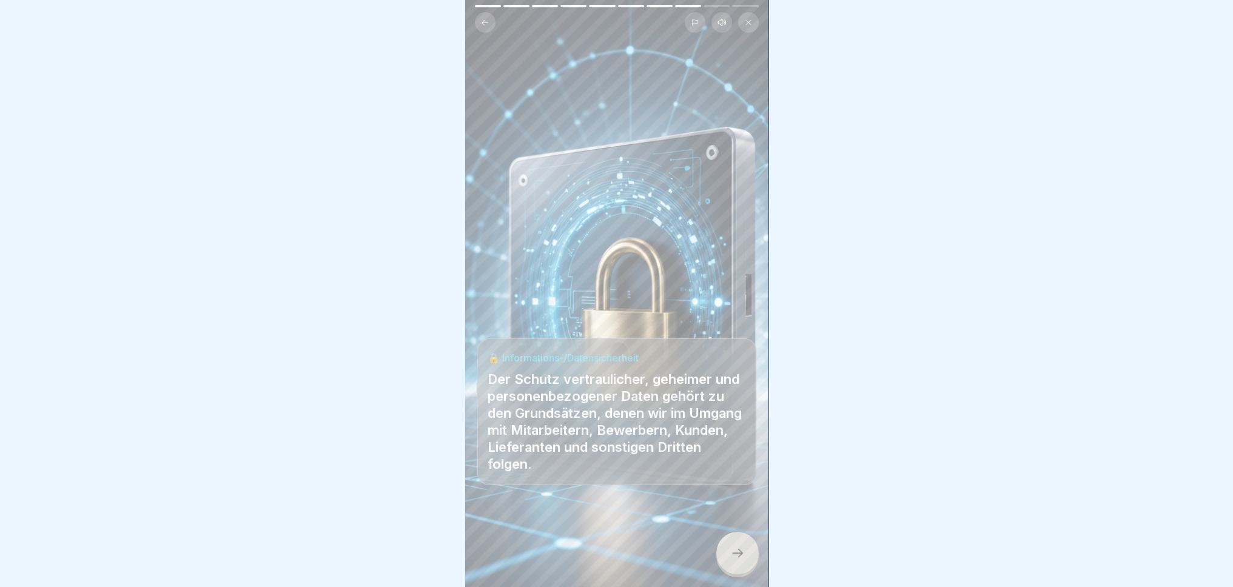
click at [741, 562] on div at bounding box center [737, 553] width 42 height 42
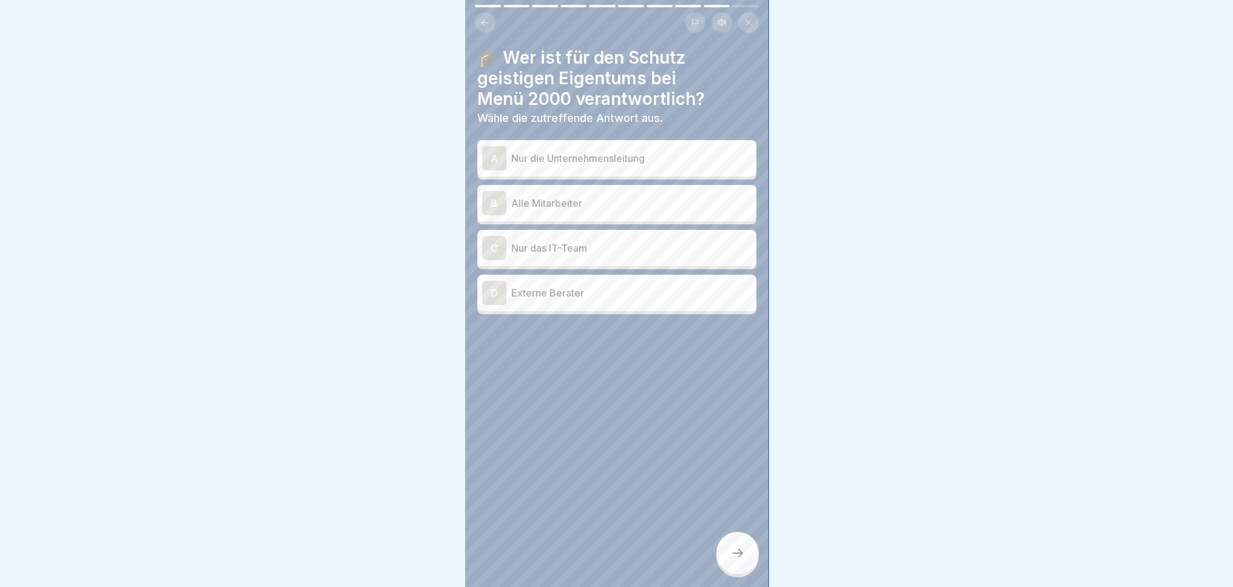
click at [521, 196] on p "Alle Mitarbeiter" at bounding box center [631, 203] width 240 height 15
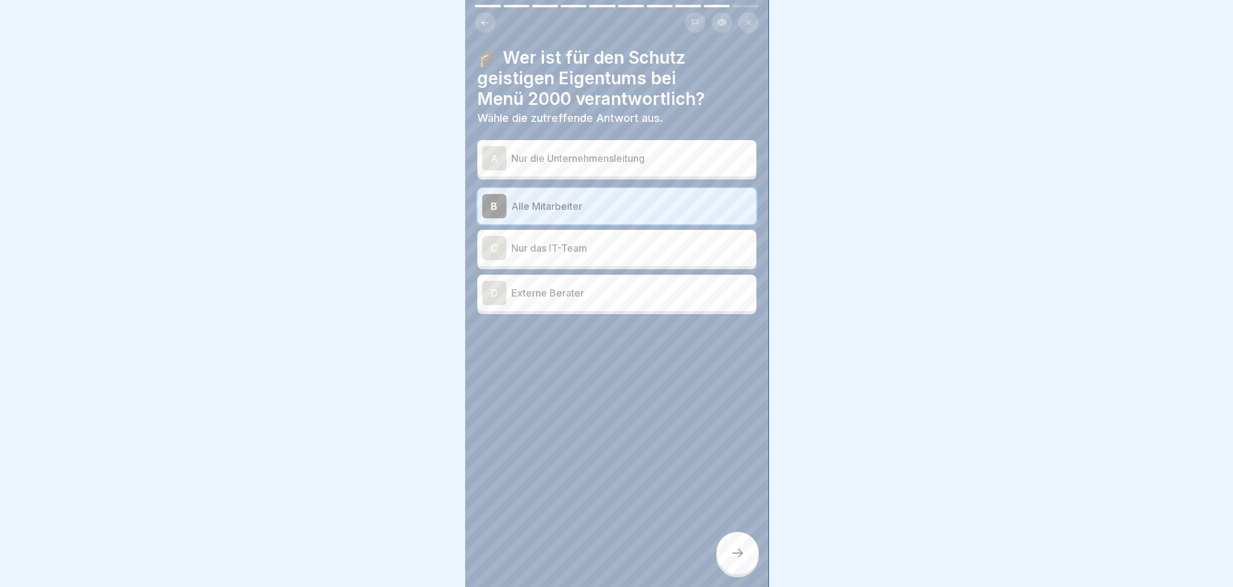
click at [738, 560] on div at bounding box center [737, 553] width 42 height 42
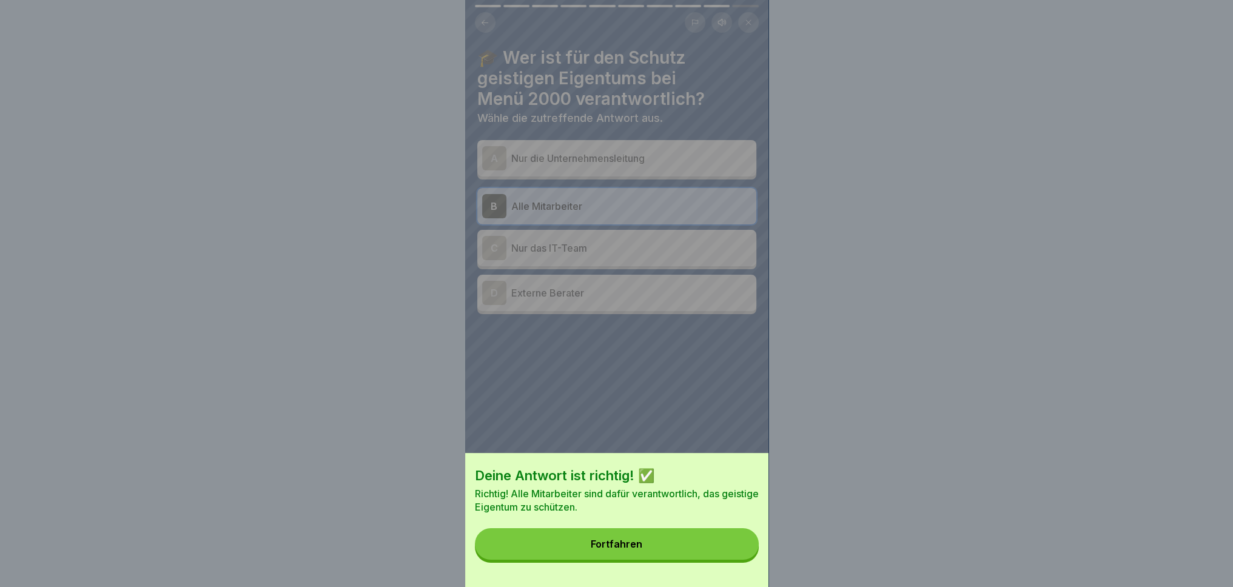
click at [710, 543] on button "Fortfahren" at bounding box center [617, 544] width 284 height 32
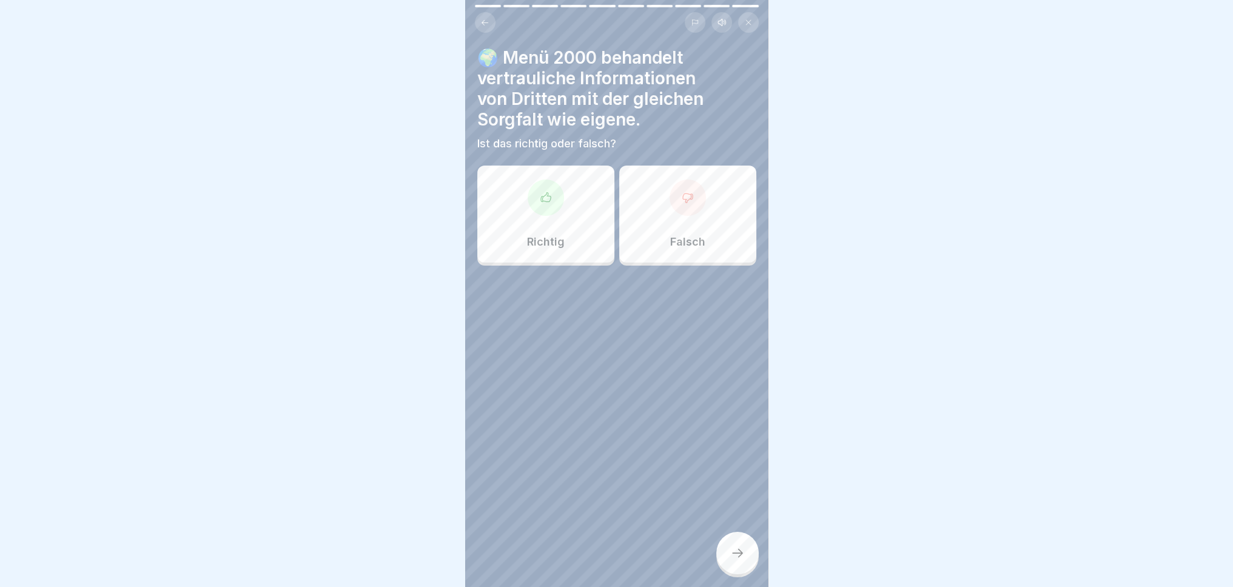
click at [548, 223] on div "Richtig" at bounding box center [545, 214] width 137 height 97
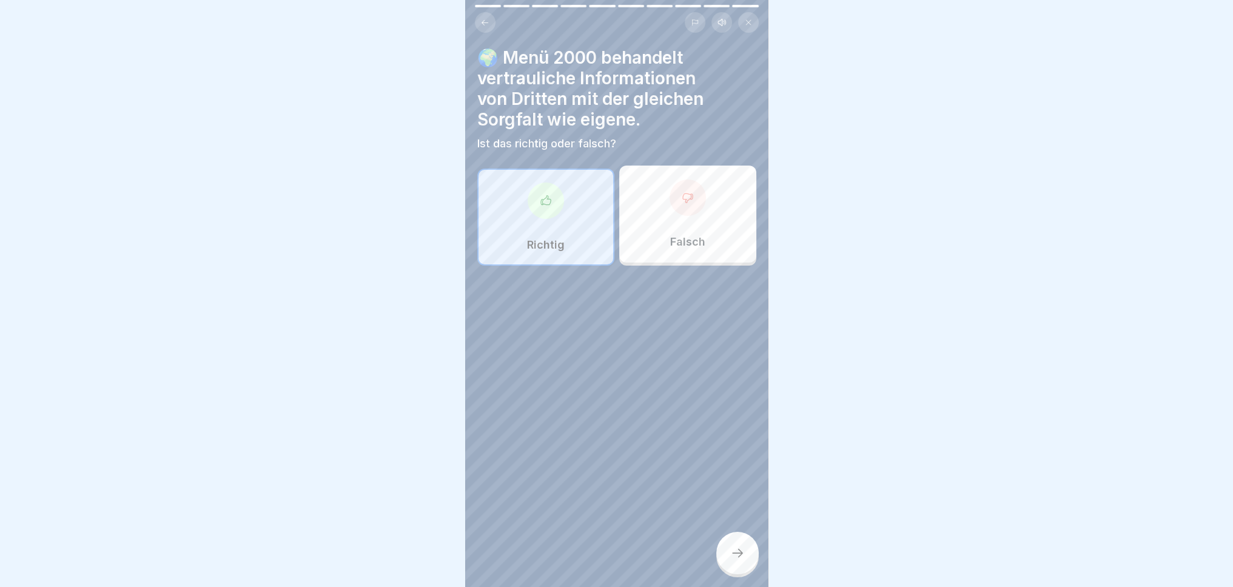
click at [745, 549] on div at bounding box center [737, 553] width 42 height 42
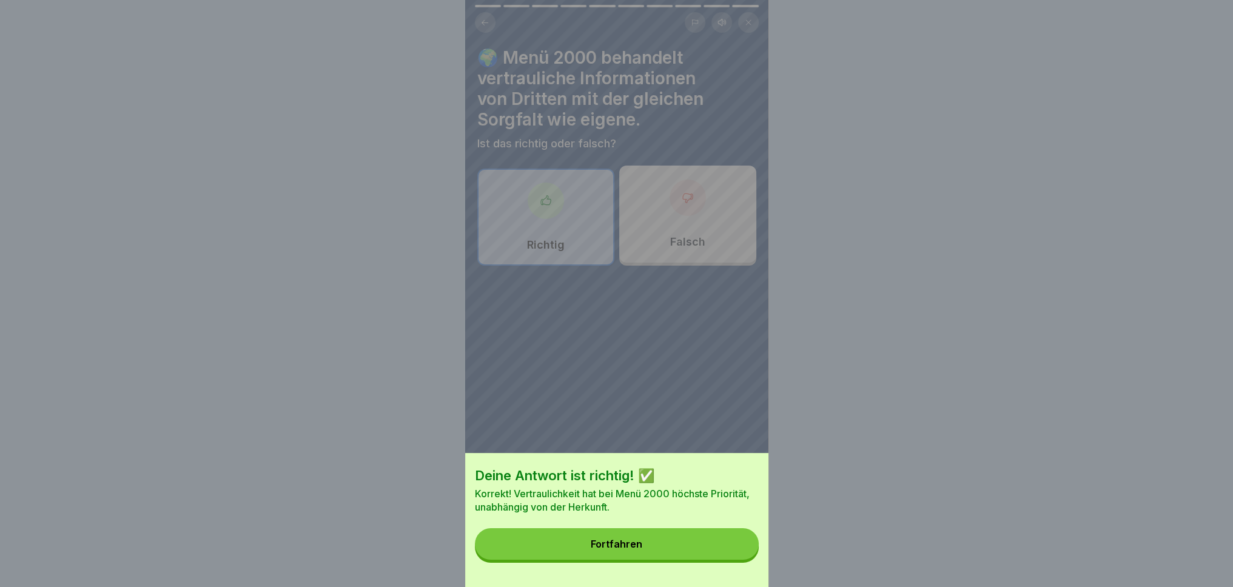
drag, startPoint x: 669, startPoint y: 567, endPoint x: 674, endPoint y: 554, distance: 13.9
click at [667, 560] on button "Fortfahren" at bounding box center [617, 544] width 284 height 32
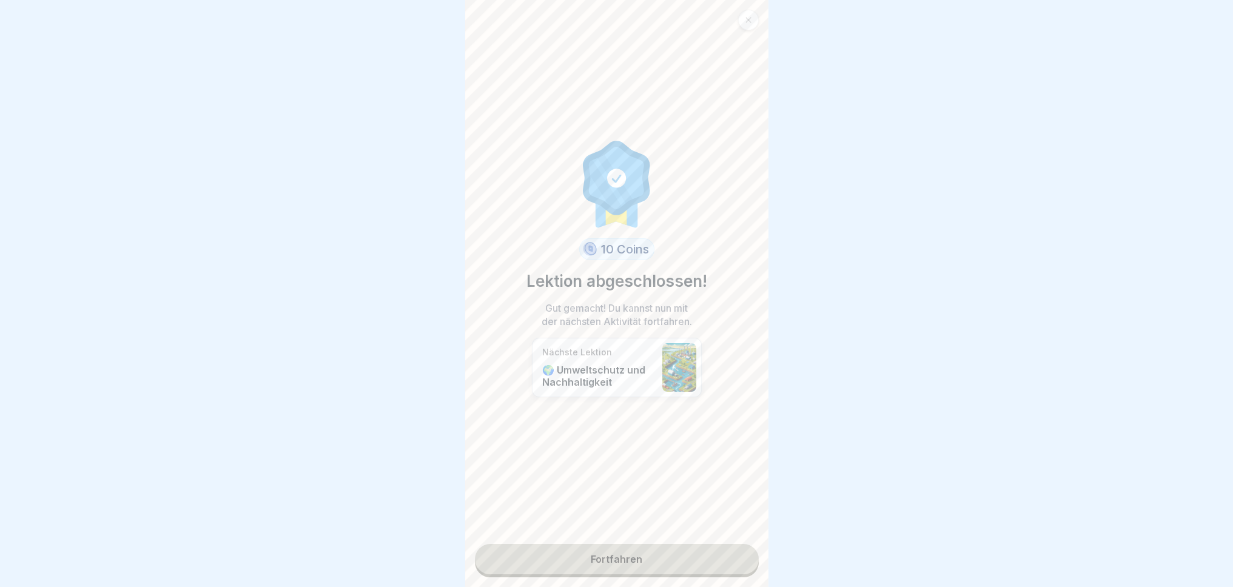
click at [645, 548] on link "Fortfahren" at bounding box center [617, 559] width 284 height 30
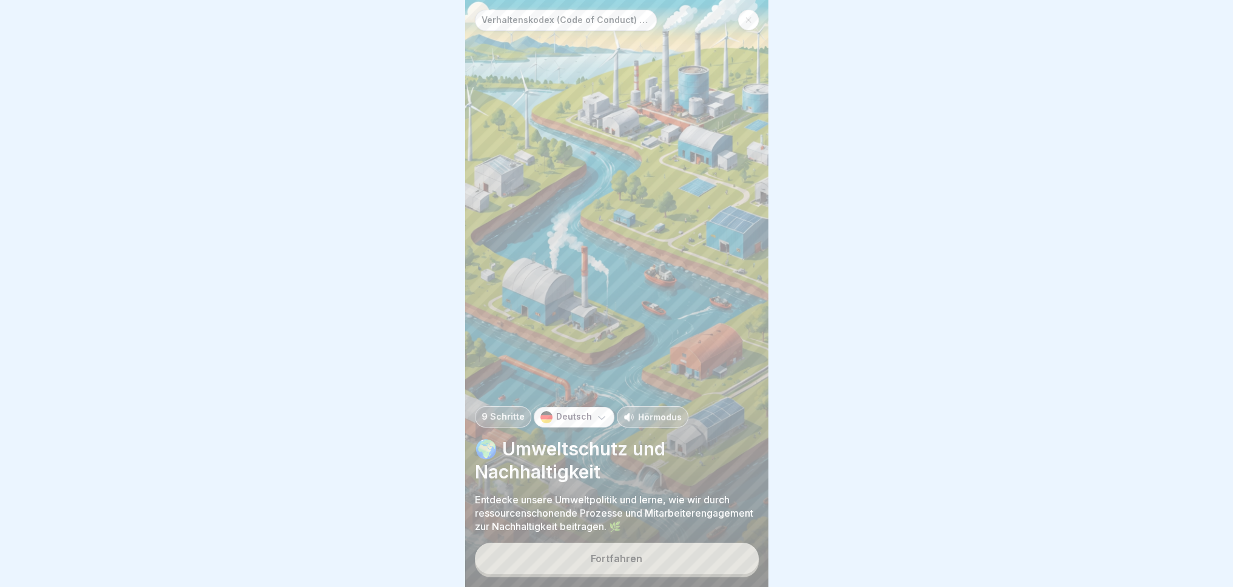
click at [640, 565] on button "Fortfahren" at bounding box center [617, 559] width 284 height 32
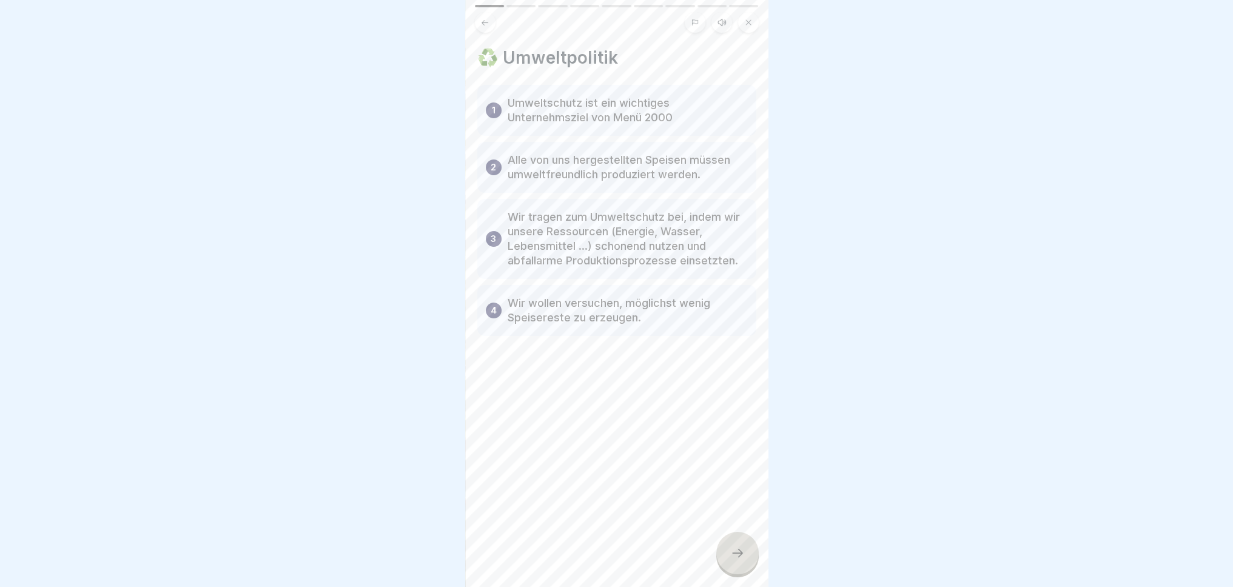
drag, startPoint x: 725, startPoint y: 554, endPoint x: 736, endPoint y: 554, distance: 10.3
click at [728, 554] on div at bounding box center [737, 553] width 42 height 42
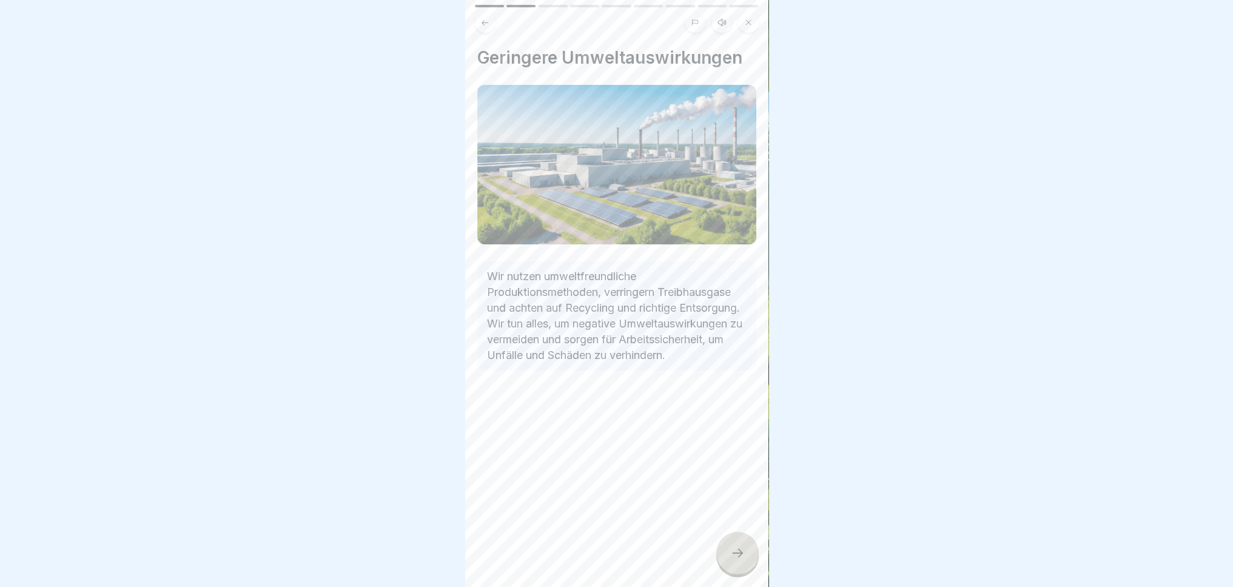
click at [736, 554] on icon at bounding box center [737, 553] width 15 height 15
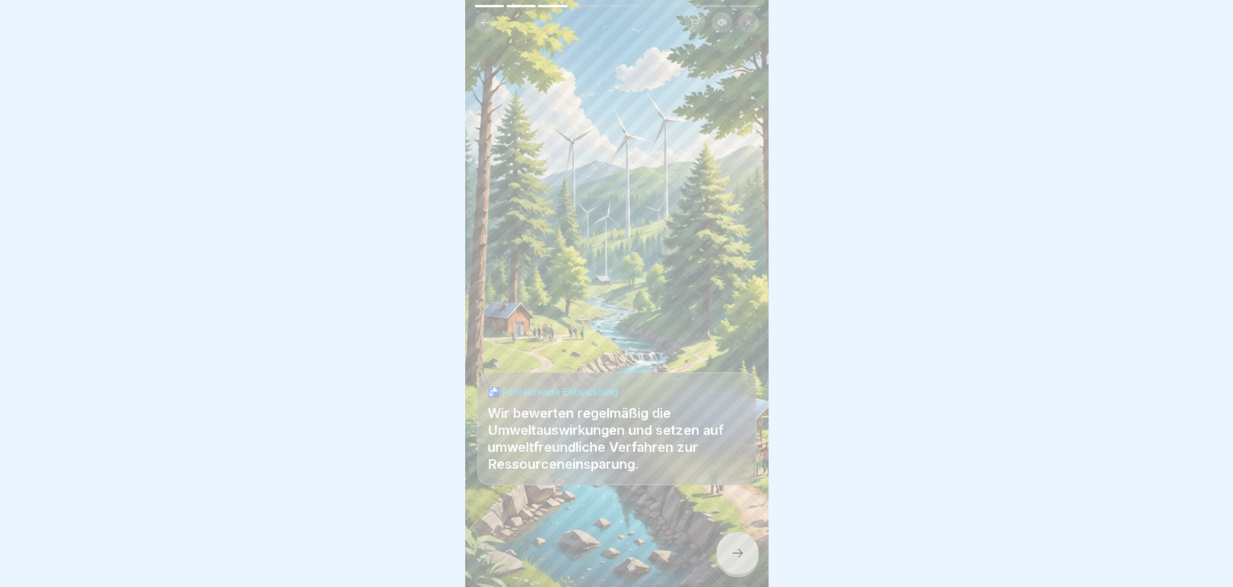
click at [736, 554] on icon at bounding box center [737, 553] width 15 height 15
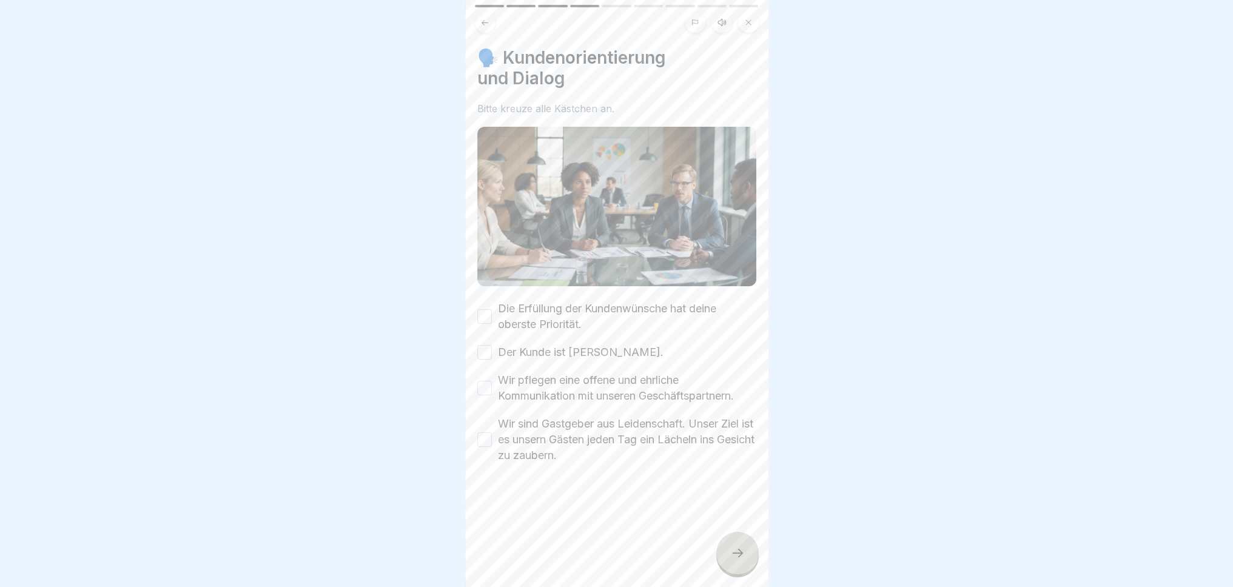
click at [485, 309] on button "Die Erfüllung der Kundenwünsche hat deine oberste Priorität." at bounding box center [484, 316] width 15 height 15
drag, startPoint x: 489, startPoint y: 334, endPoint x: 489, endPoint y: 351, distance: 16.4
click at [488, 345] on button "Der Kunde ist König." at bounding box center [484, 352] width 15 height 15
click at [487, 381] on button "Wir pflegen eine offene und ehrliche Kommunikation mit unseren Geschäftspartner…" at bounding box center [484, 388] width 15 height 15
click at [488, 432] on button "Wir sind Gastgeber aus Leidenschaft. Unser Ziel ist es unsern Gästen jeden Tag …" at bounding box center [484, 439] width 15 height 15
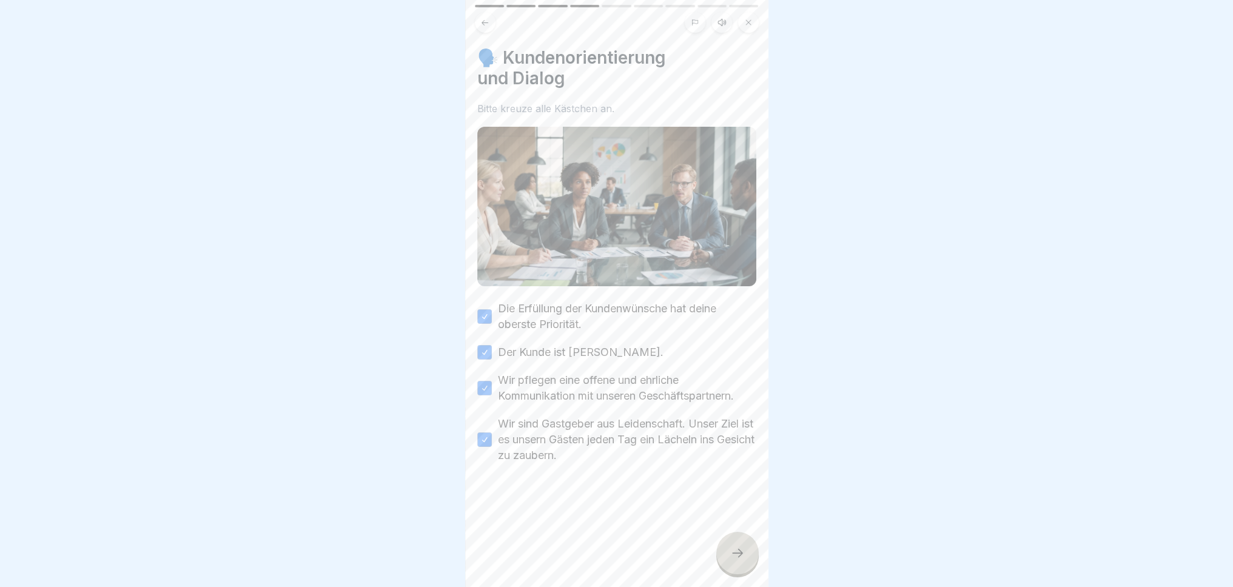
click at [742, 553] on icon at bounding box center [737, 553] width 15 height 15
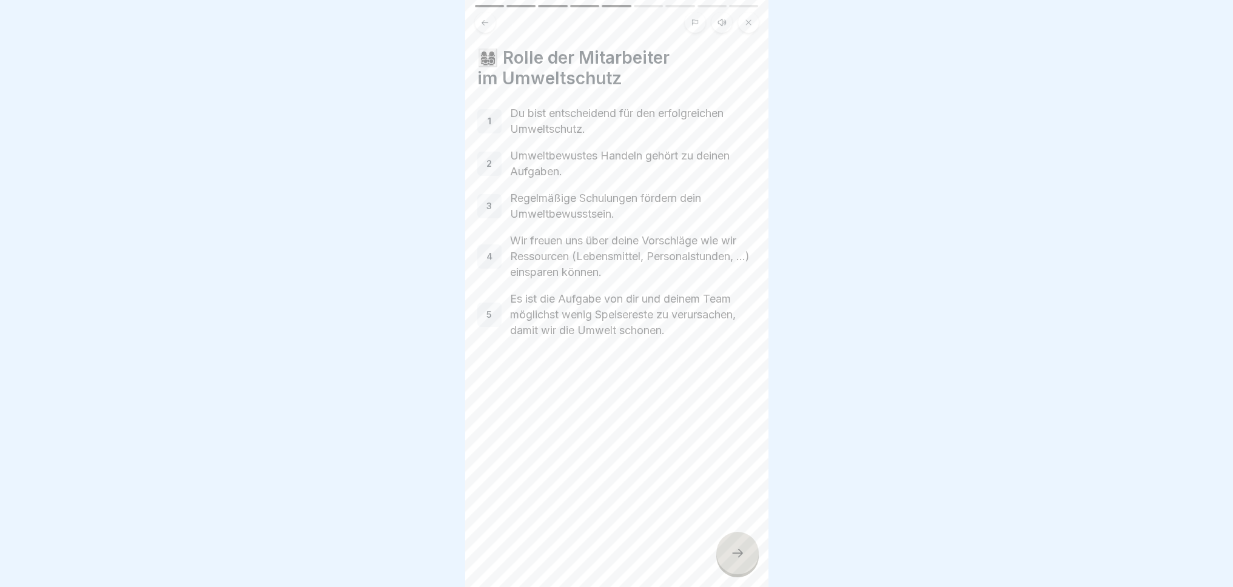
click at [743, 553] on icon at bounding box center [737, 553] width 15 height 15
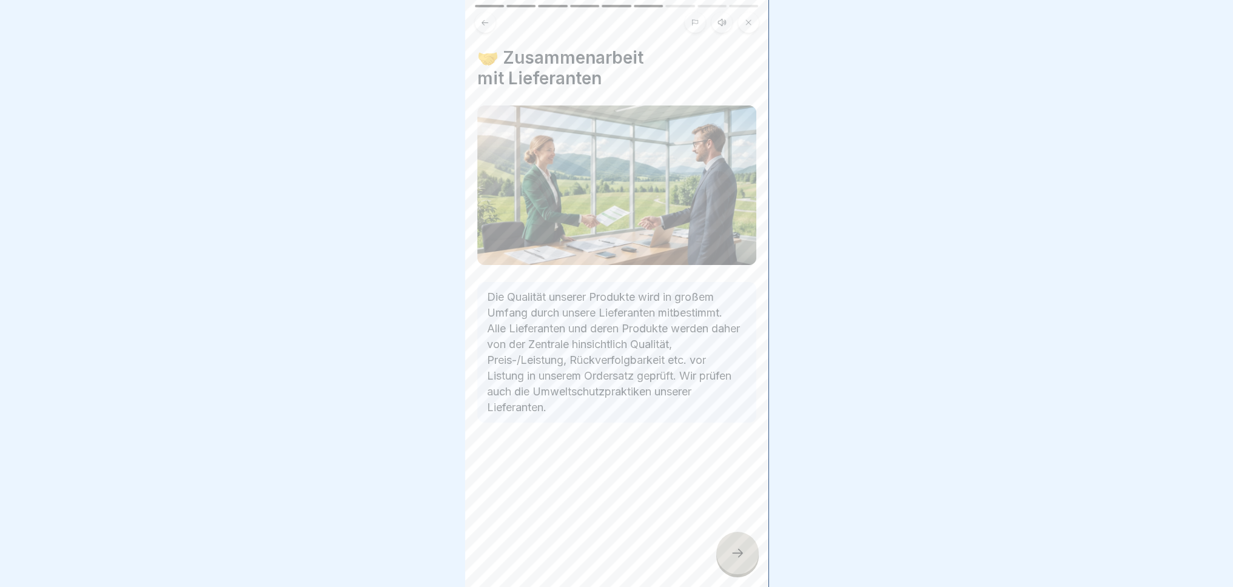
click at [743, 553] on icon at bounding box center [737, 553] width 15 height 15
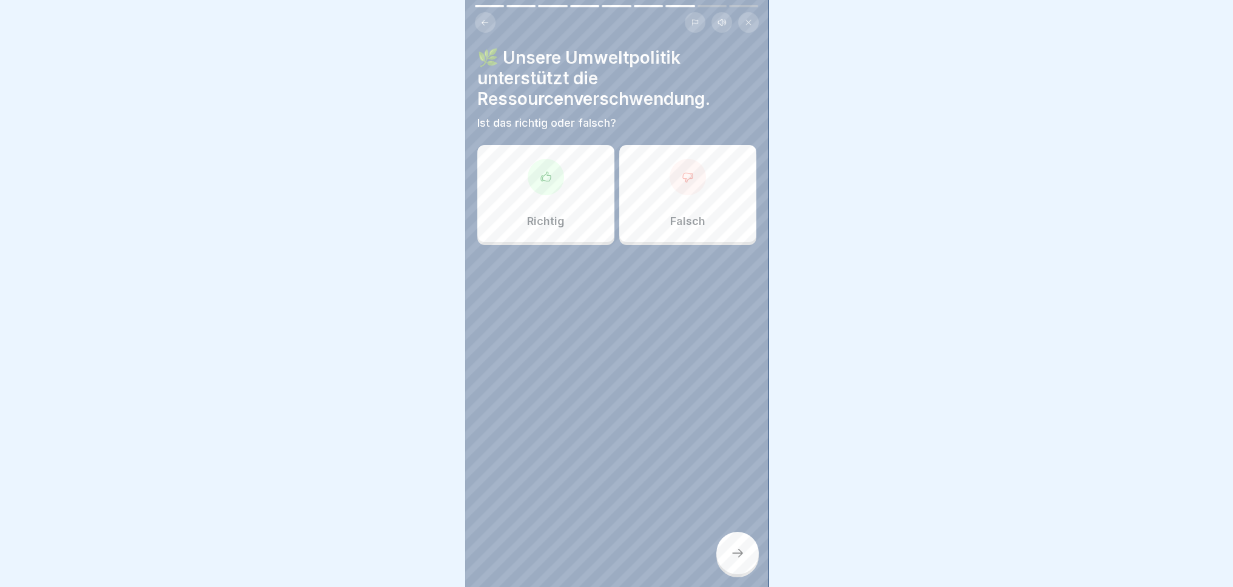
click at [723, 224] on div "Falsch" at bounding box center [687, 193] width 137 height 97
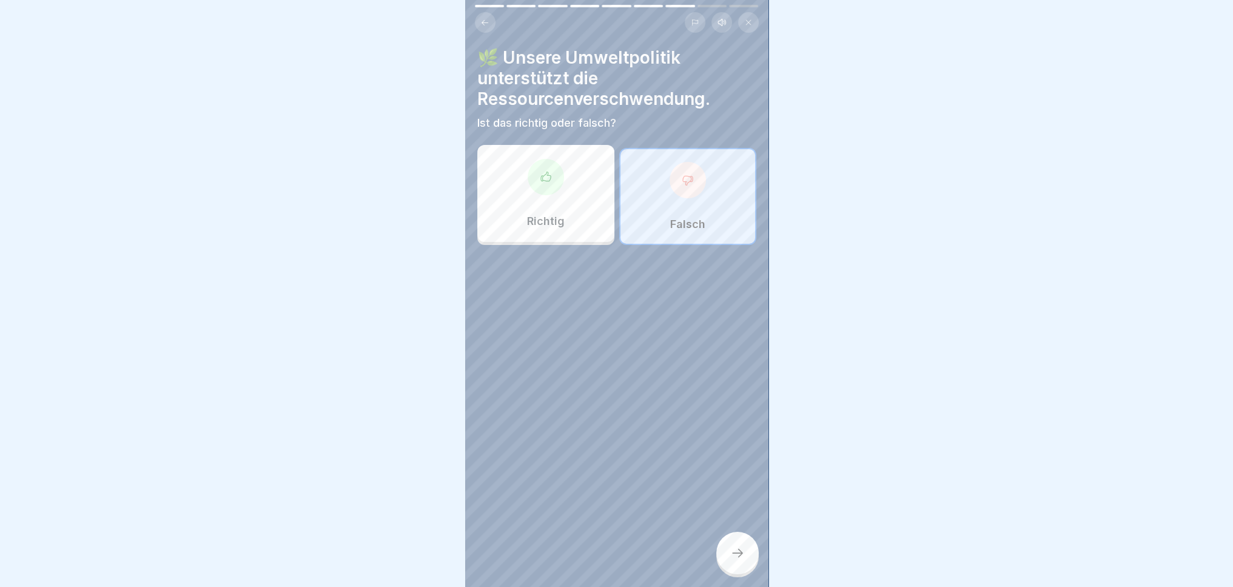
click at [746, 549] on div at bounding box center [737, 553] width 42 height 42
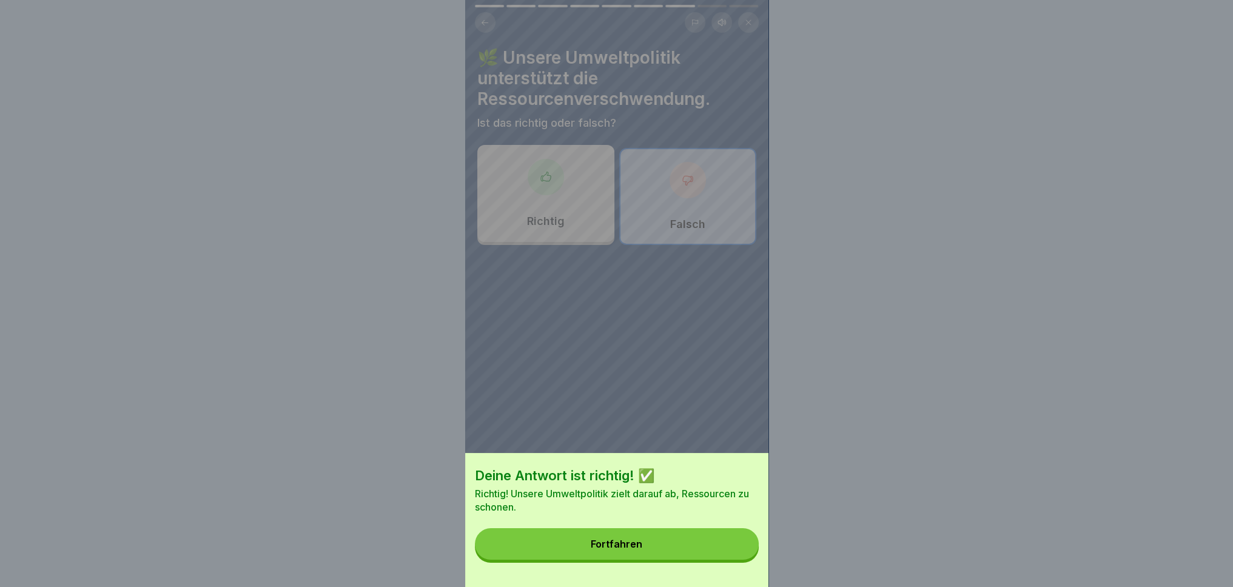
click at [694, 570] on div "Deine Antwort ist richtig! ✅ Richtig! Unsere Umweltpolitik zielt darauf ab, Res…" at bounding box center [616, 520] width 303 height 134
click at [690, 560] on button "Fortfahren" at bounding box center [617, 544] width 284 height 32
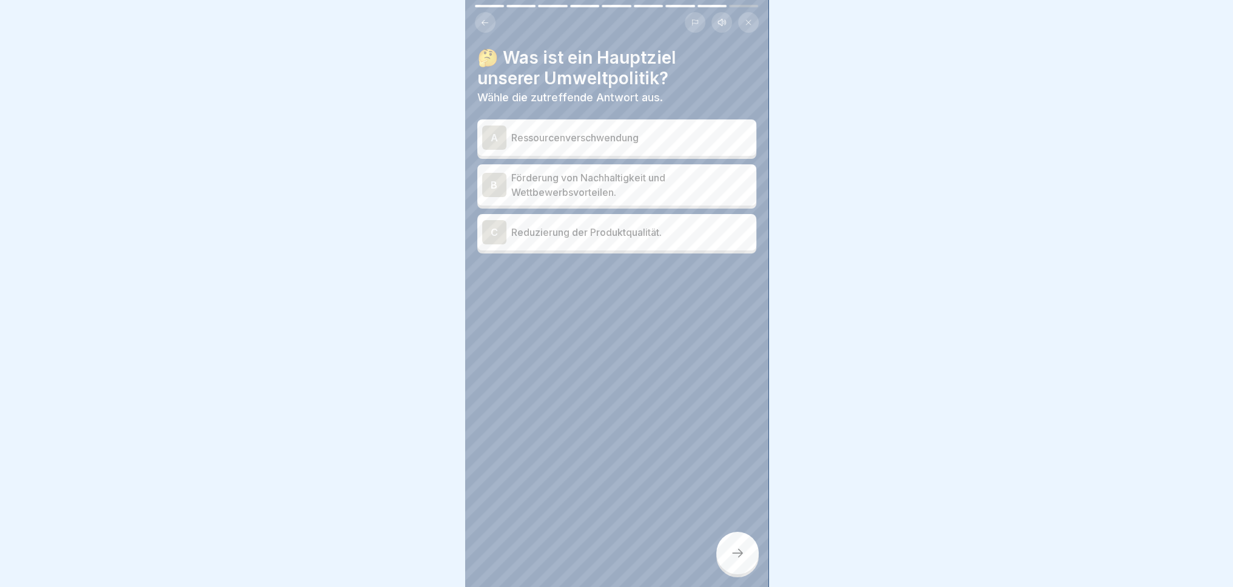
click at [681, 173] on p "Förderung von Nachhaltigkeit und Wettbewerbsvorteilen." at bounding box center [631, 184] width 240 height 29
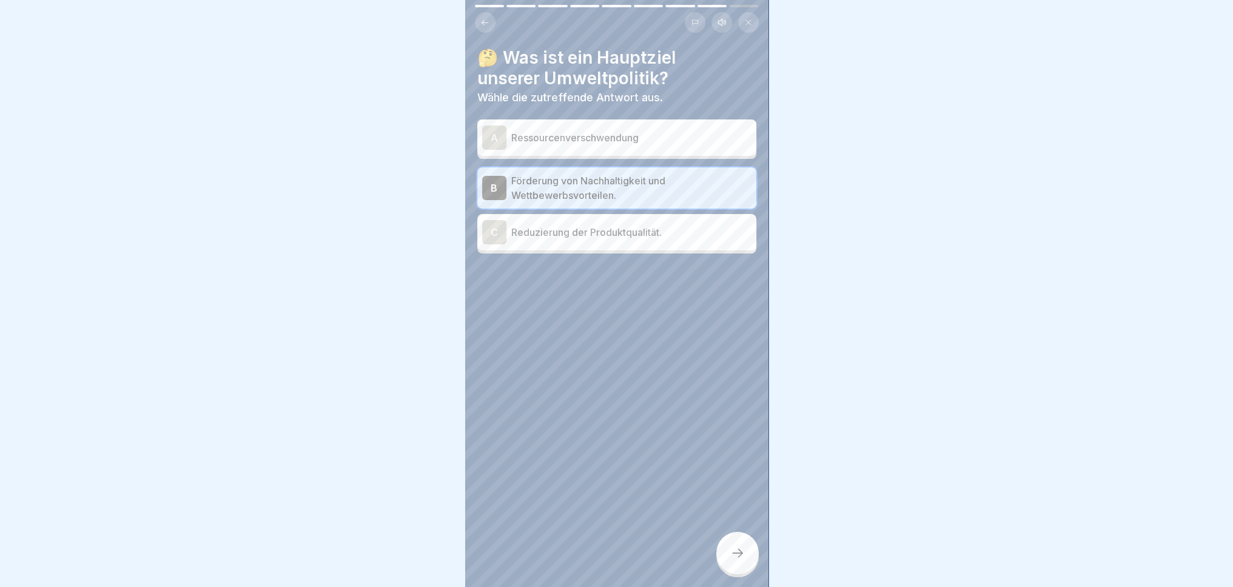
click at [728, 556] on div at bounding box center [737, 553] width 42 height 42
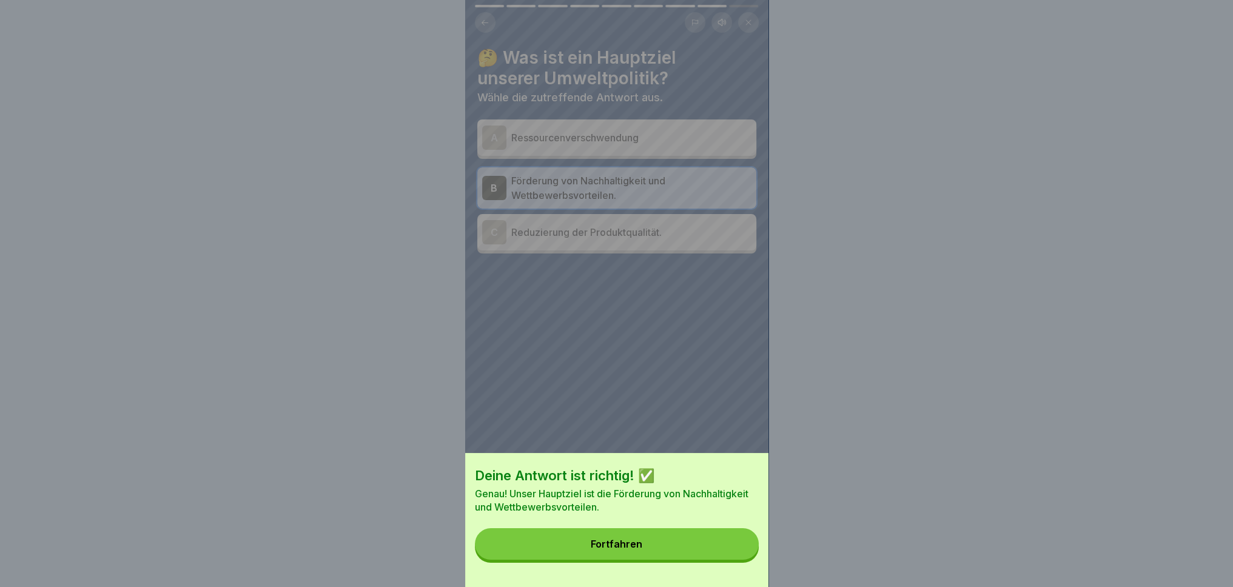
click at [674, 550] on button "Fortfahren" at bounding box center [617, 544] width 284 height 32
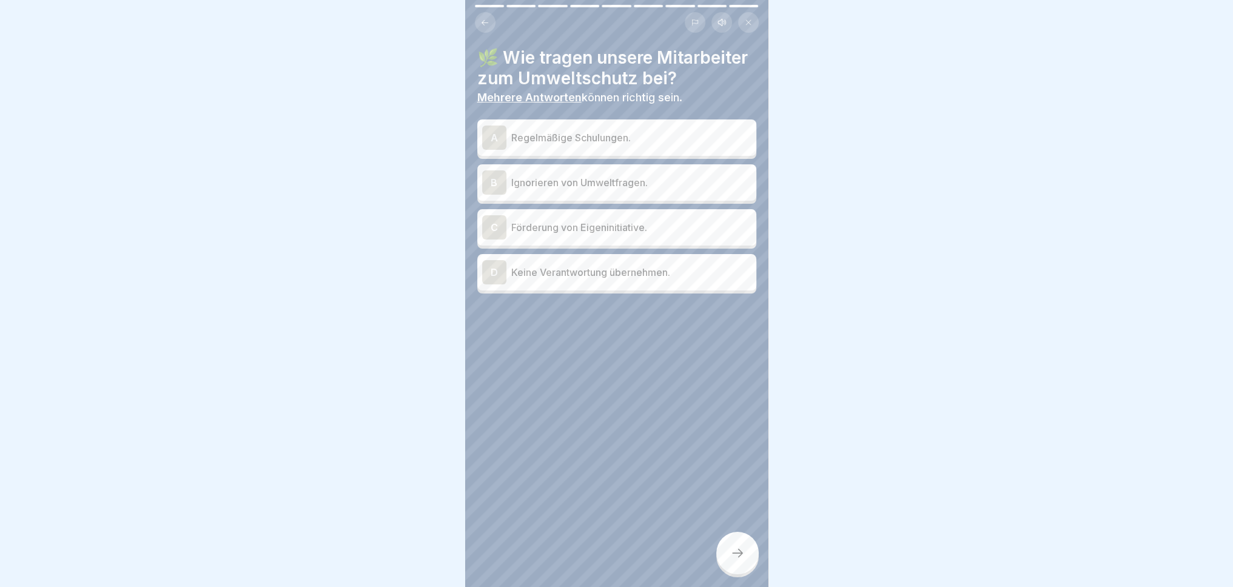
click at [694, 145] on p "Regelmäßige Schulungen." at bounding box center [631, 137] width 240 height 15
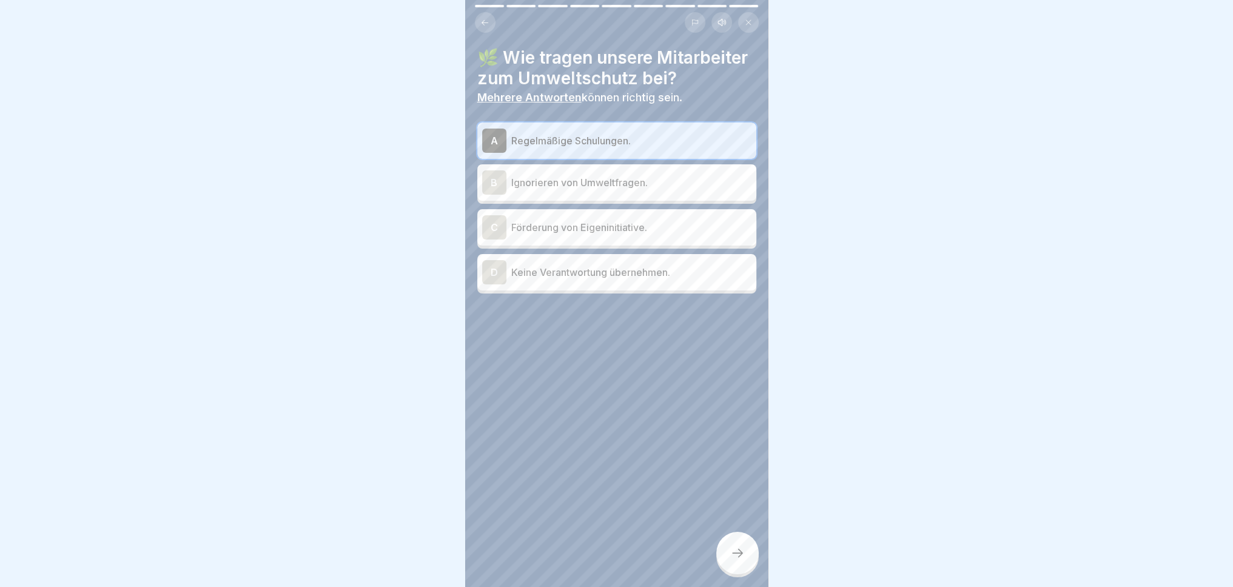
click at [676, 240] on div "C Förderung von Eigeninitiative." at bounding box center [616, 227] width 269 height 24
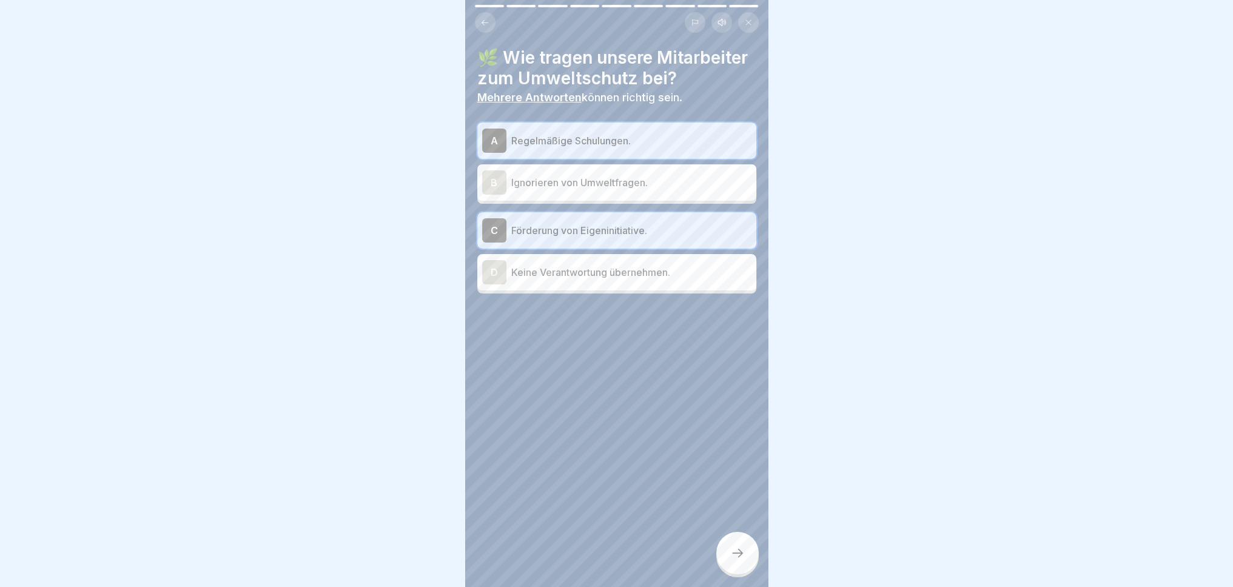
click at [747, 567] on div at bounding box center [737, 553] width 42 height 42
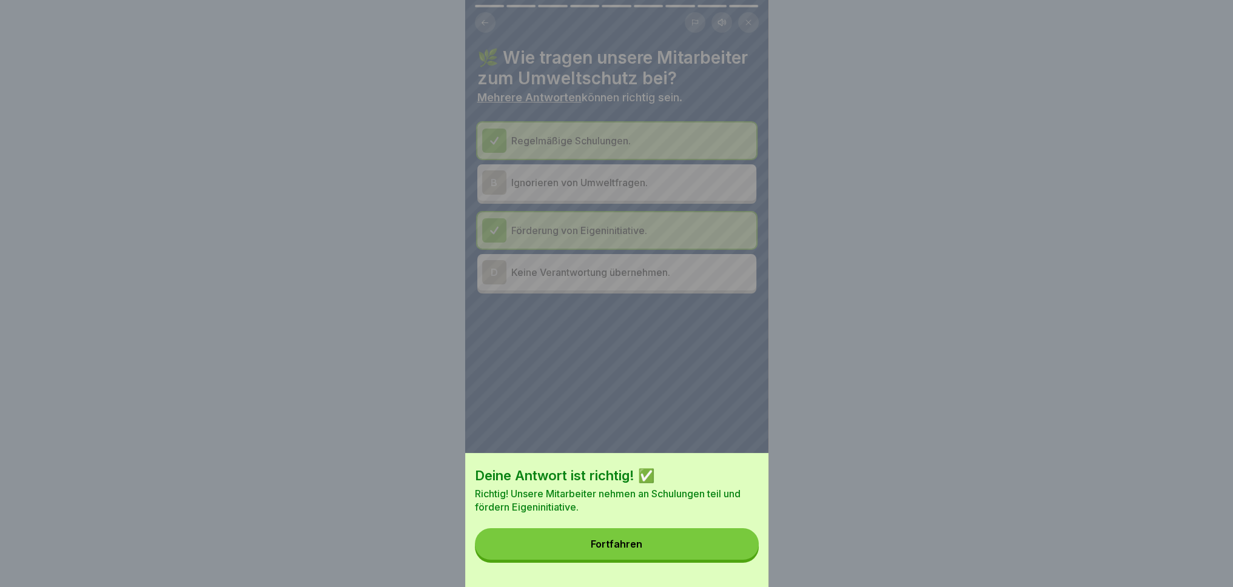
click at [716, 551] on button "Fortfahren" at bounding box center [617, 544] width 284 height 32
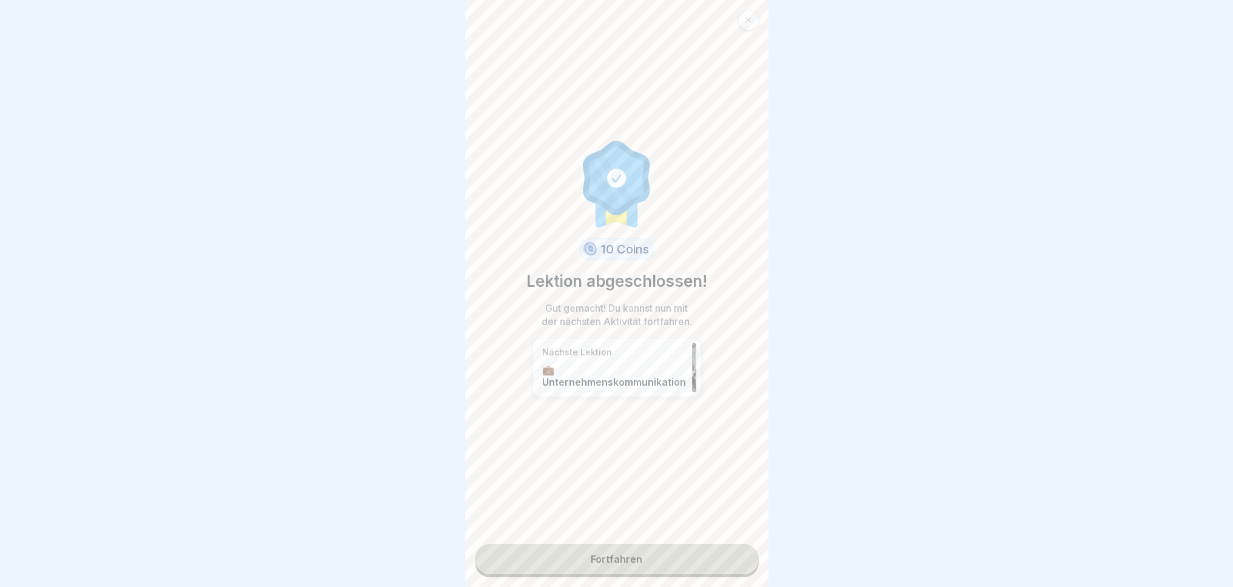
click at [645, 555] on link "Fortfahren" at bounding box center [617, 559] width 284 height 30
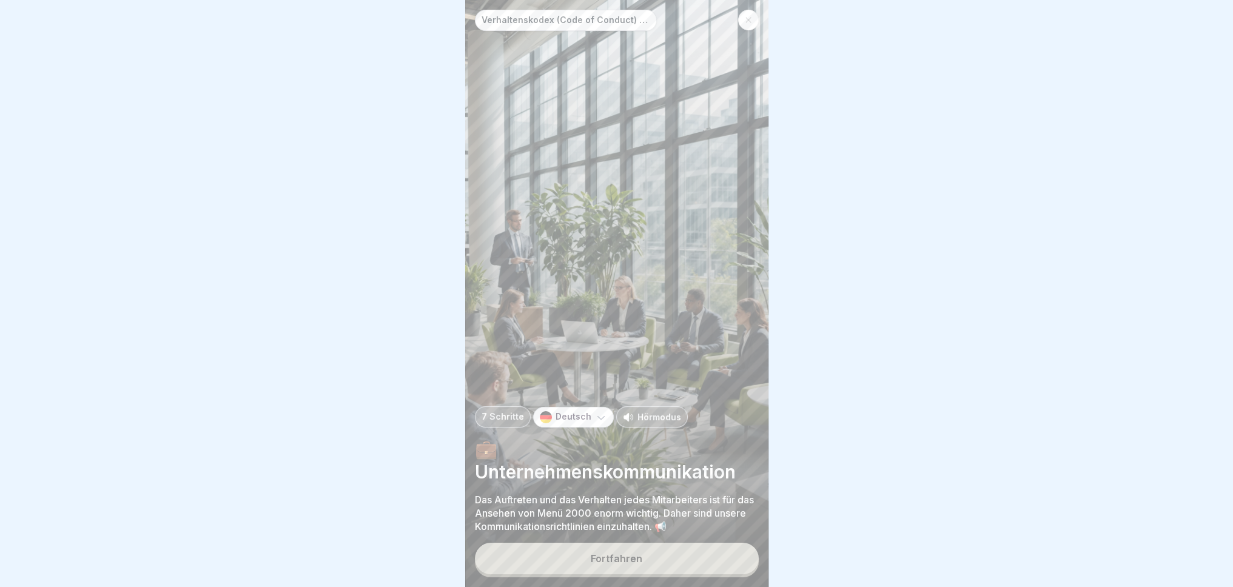
click at [662, 567] on button "Fortfahren" at bounding box center [617, 559] width 284 height 32
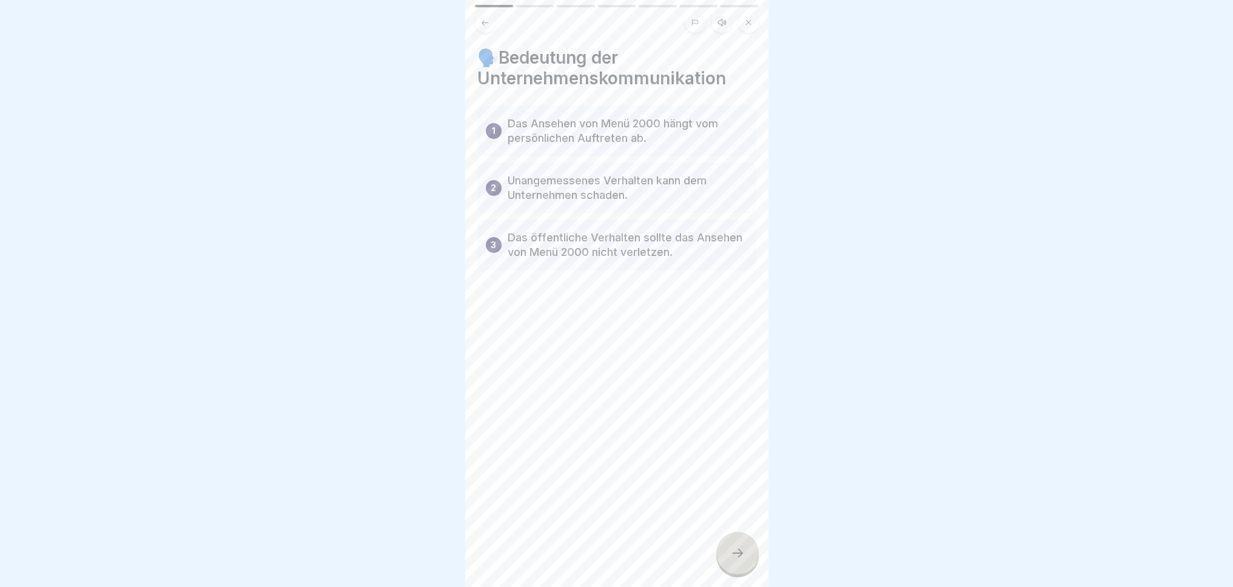
click at [729, 534] on div "Verhaltenskodex (Code of Conduct) Menü 2000 7 Schritte Deutsch Hörmodus 💼 Unter…" at bounding box center [616, 293] width 303 height 587
click at [739, 556] on icon at bounding box center [737, 553] width 15 height 15
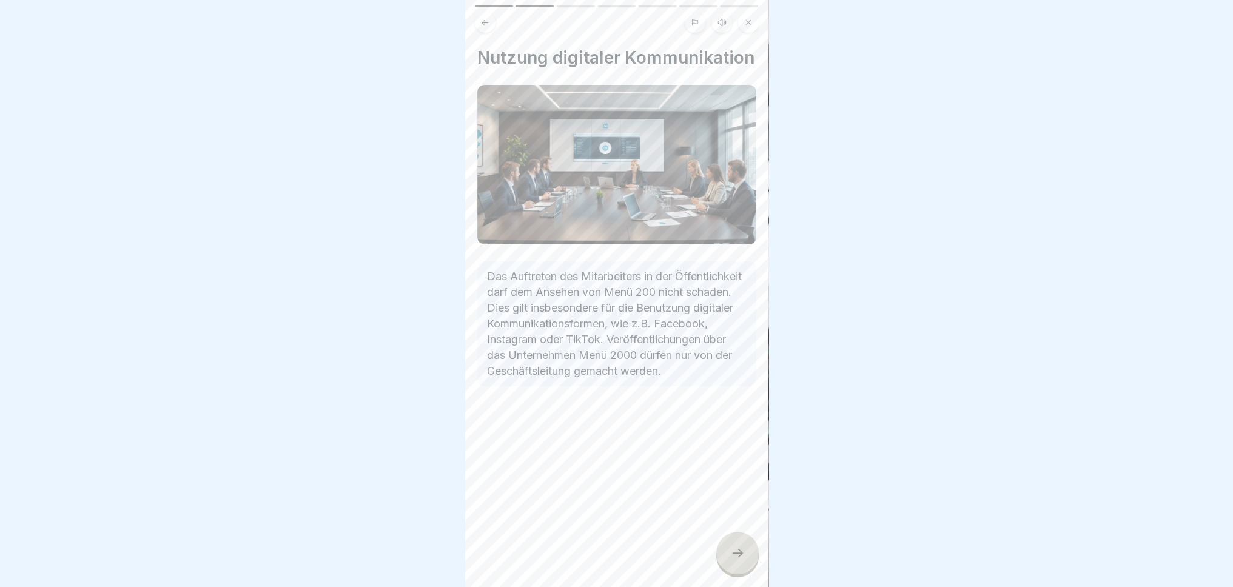
click at [737, 551] on icon at bounding box center [737, 553] width 15 height 15
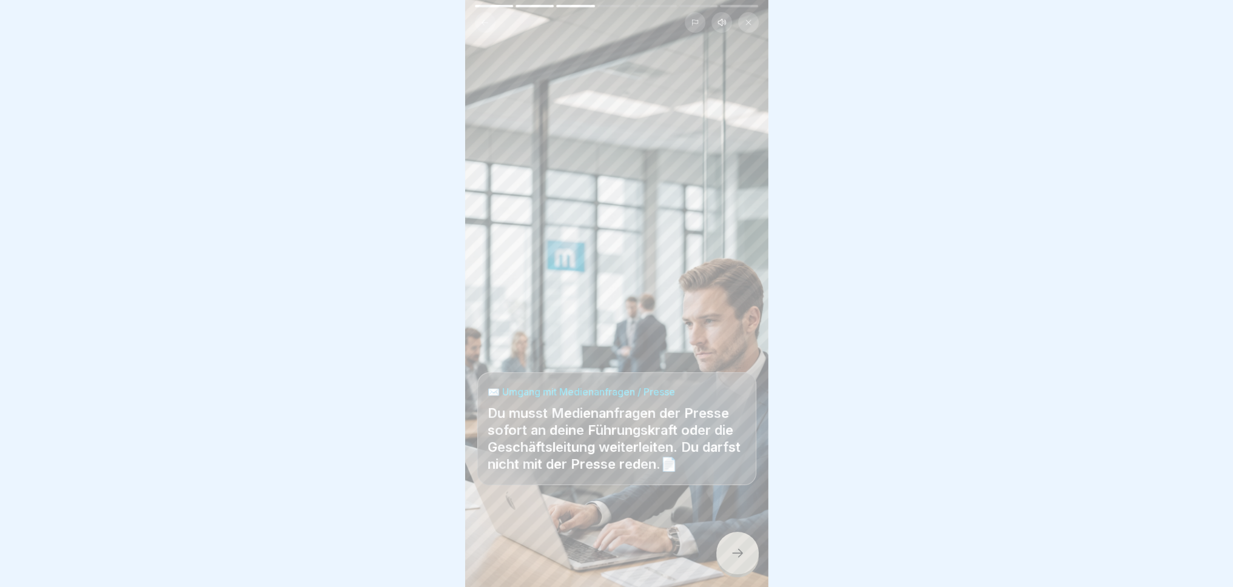
click at [737, 551] on icon at bounding box center [737, 553] width 15 height 15
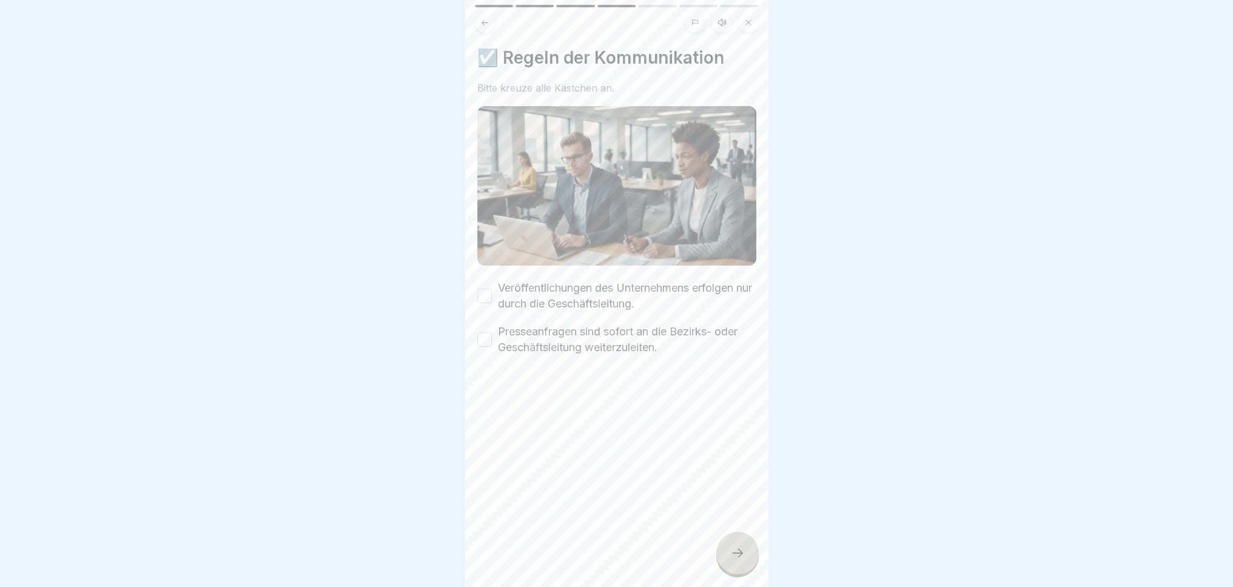
click at [737, 551] on icon at bounding box center [737, 553] width 15 height 15
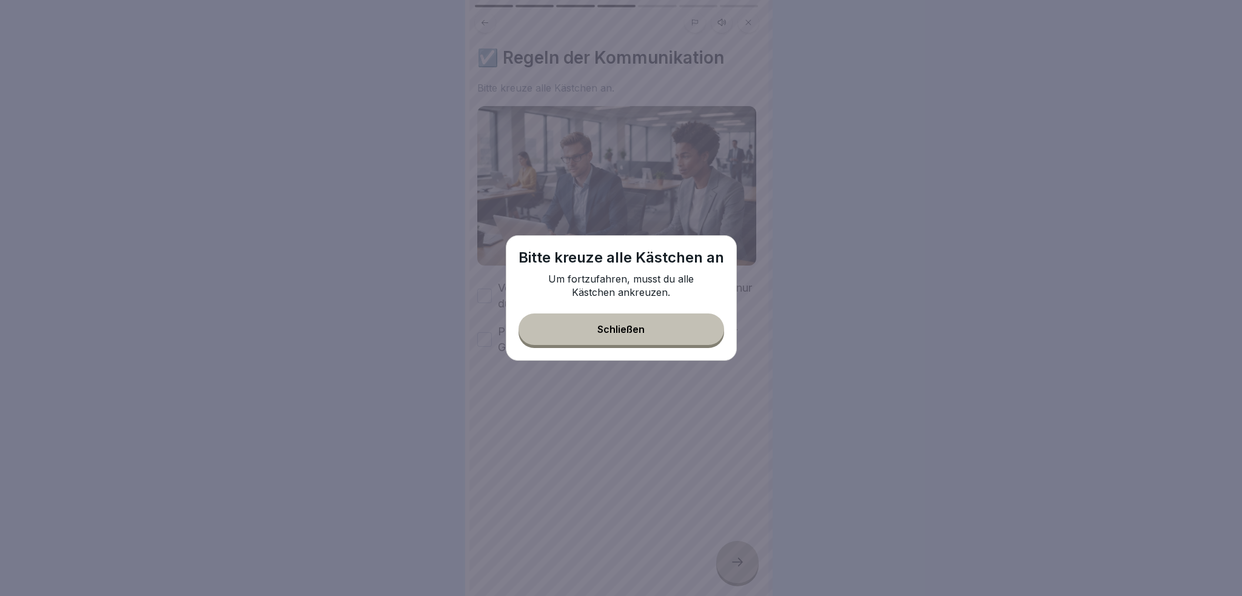
click at [623, 347] on div "Bitte kreuze alle Kästchen an Um fortzufahren, musst du alle Kästchen ankreuzen…" at bounding box center [621, 298] width 231 height 126
click at [630, 328] on div "Schließen" at bounding box center [620, 329] width 47 height 11
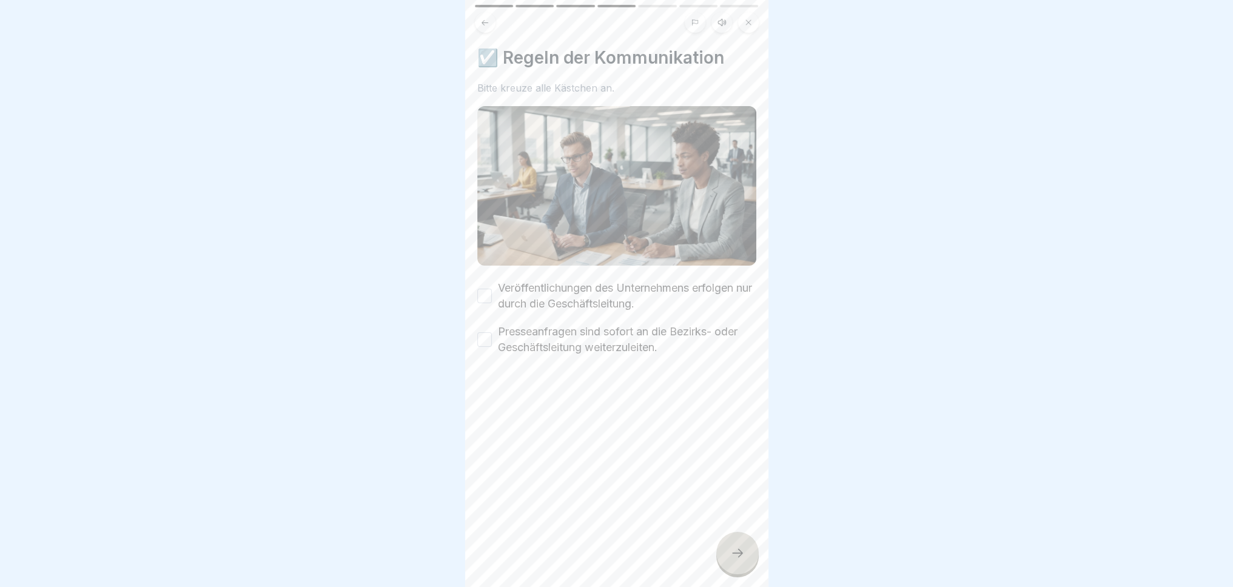
drag, startPoint x: 479, startPoint y: 298, endPoint x: 483, endPoint y: 308, distance: 10.6
click at [479, 298] on div "Veröffentlichungen des Unternehmens erfolgen nur durch die Geschäftsleitung." at bounding box center [616, 296] width 279 height 32
click at [495, 348] on div "Presseanfragen sind sofort an die Bezirks- oder Geschäftsleitung weiterzuleiten." at bounding box center [616, 340] width 279 height 32
drag, startPoint x: 488, startPoint y: 332, endPoint x: 500, endPoint y: 294, distance: 39.5
click at [488, 332] on button "Presseanfragen sind sofort an die Bezirks- oder Geschäftsleitung weiterzuleiten." at bounding box center [484, 339] width 15 height 15
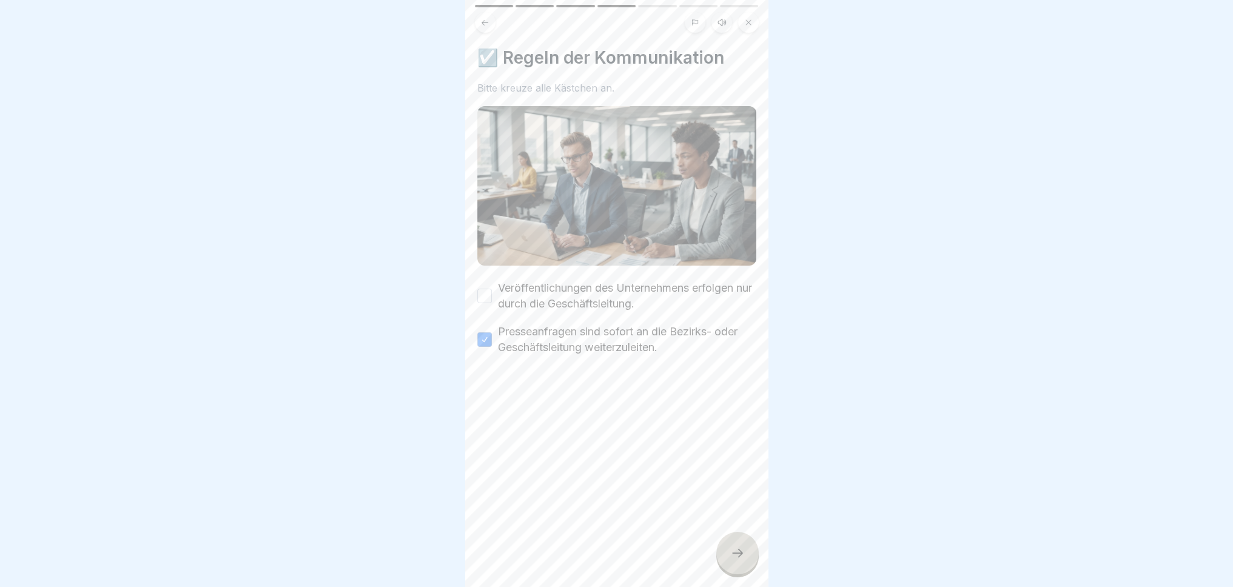
click at [488, 292] on button "Veröffentlichungen des Unternehmens erfolgen nur durch die Geschäftsleitung." at bounding box center [484, 296] width 15 height 15
click at [735, 556] on div at bounding box center [737, 553] width 42 height 42
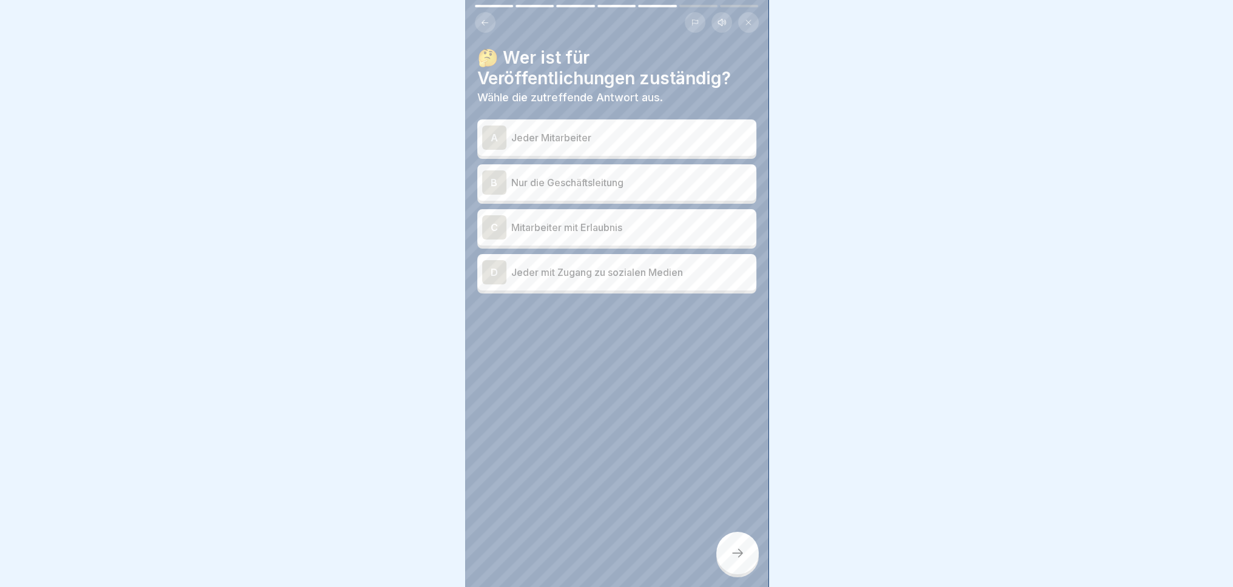
click at [634, 124] on div "A Jeder Mitarbeiter" at bounding box center [616, 137] width 279 height 36
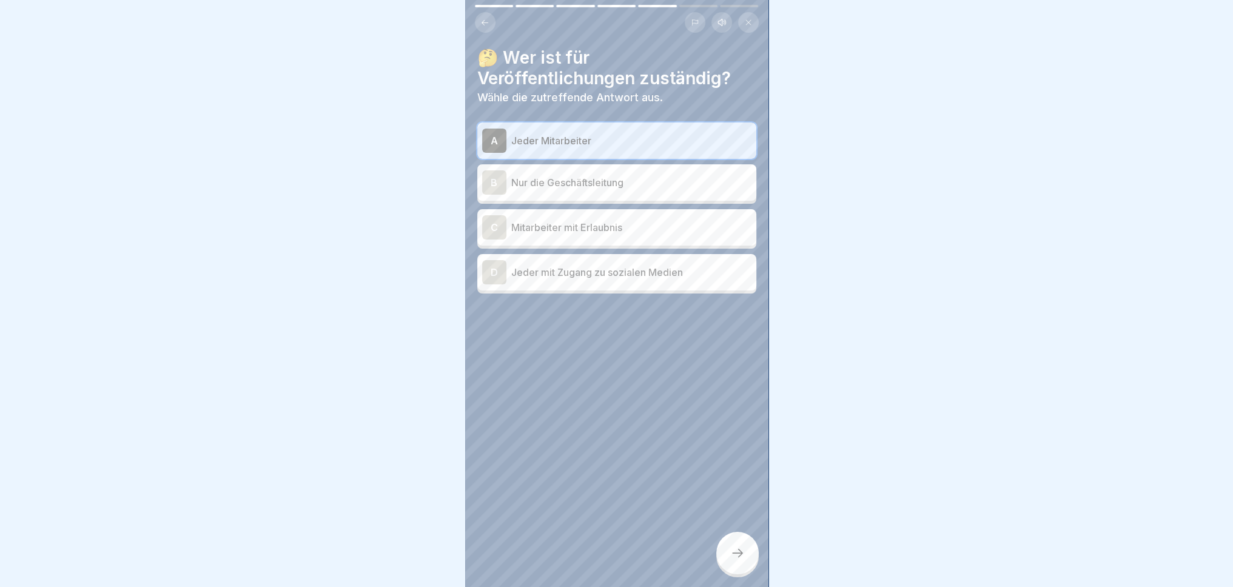
click at [732, 558] on icon at bounding box center [737, 553] width 15 height 15
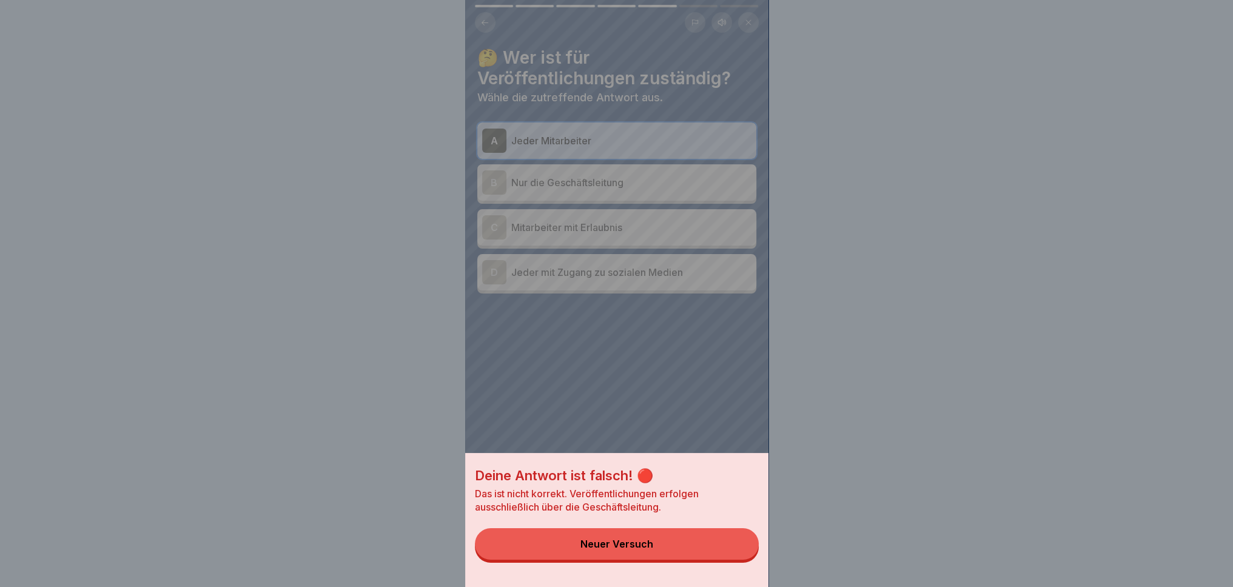
click at [626, 549] on div "Neuer Versuch" at bounding box center [616, 544] width 73 height 11
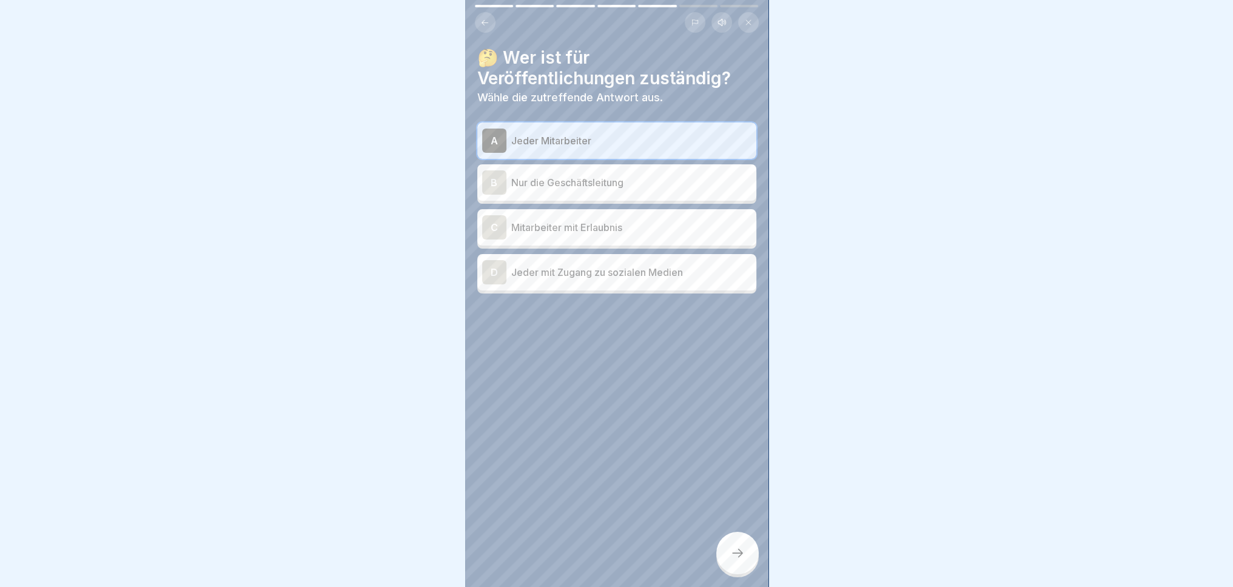
click at [565, 183] on p "Nur die Geschäftsleitung" at bounding box center [631, 182] width 240 height 15
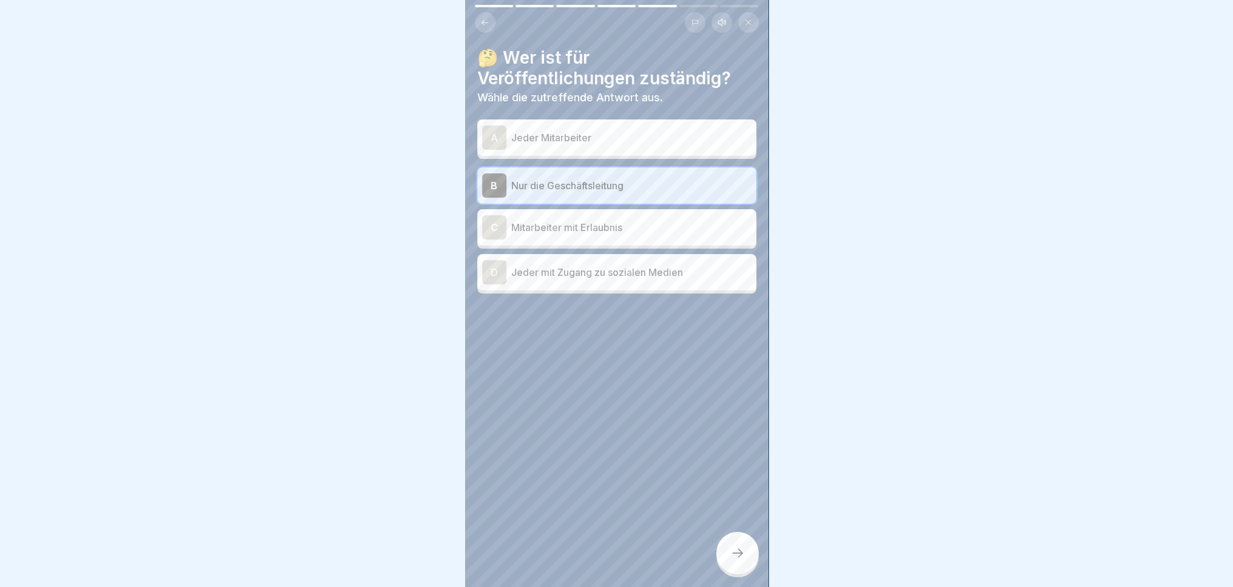
click at [736, 560] on icon at bounding box center [737, 553] width 15 height 15
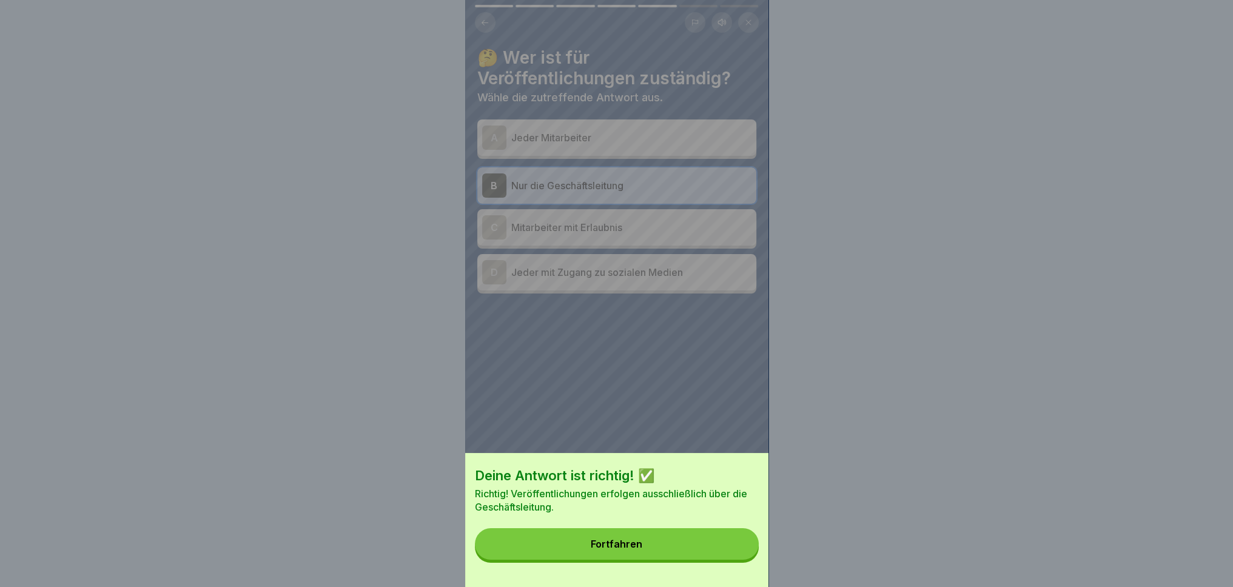
click at [706, 554] on button "Fortfahren" at bounding box center [617, 544] width 284 height 32
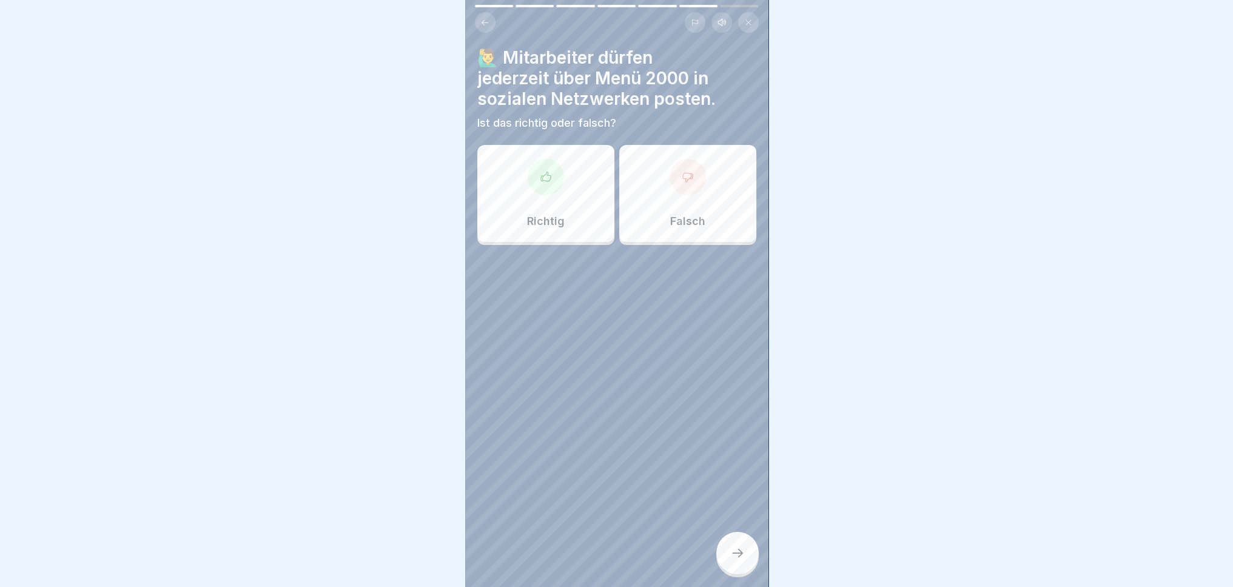
click at [712, 213] on div "Falsch" at bounding box center [687, 193] width 137 height 97
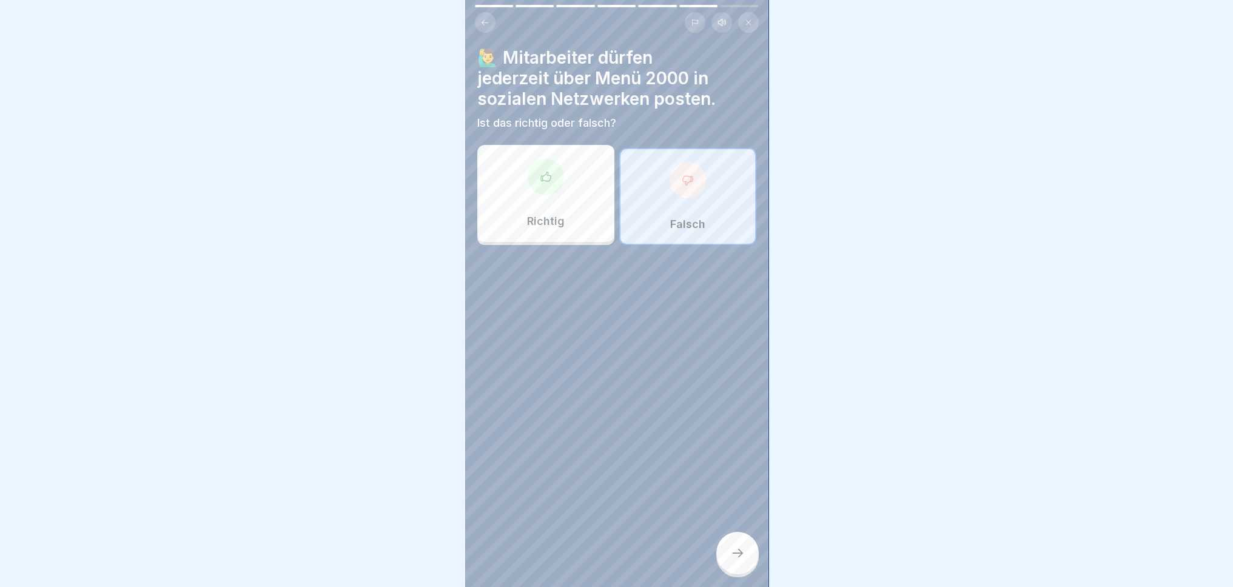
click at [739, 560] on icon at bounding box center [737, 553] width 15 height 15
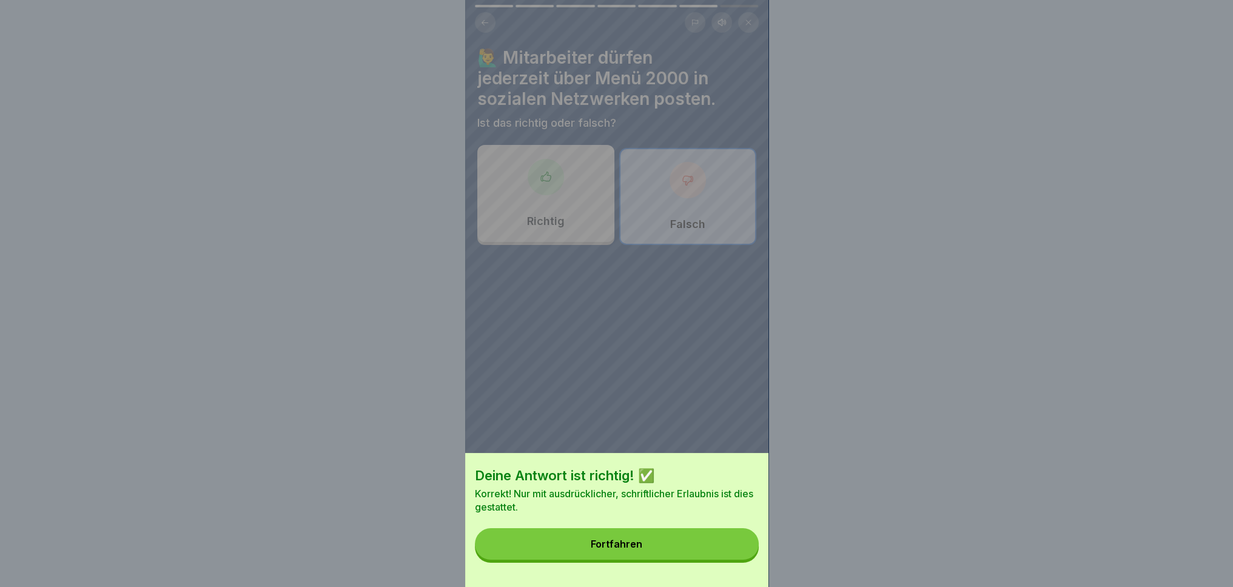
click at [710, 555] on button "Fortfahren" at bounding box center [617, 544] width 284 height 32
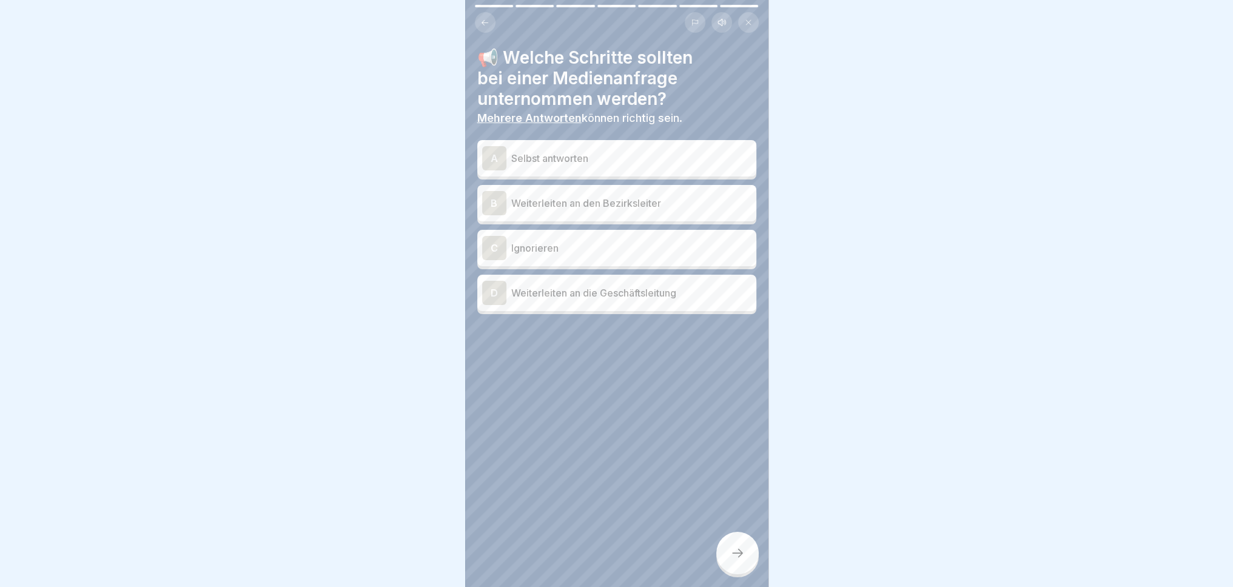
click at [645, 203] on p "Weiterleiten an den Bezirksleiter" at bounding box center [631, 203] width 240 height 15
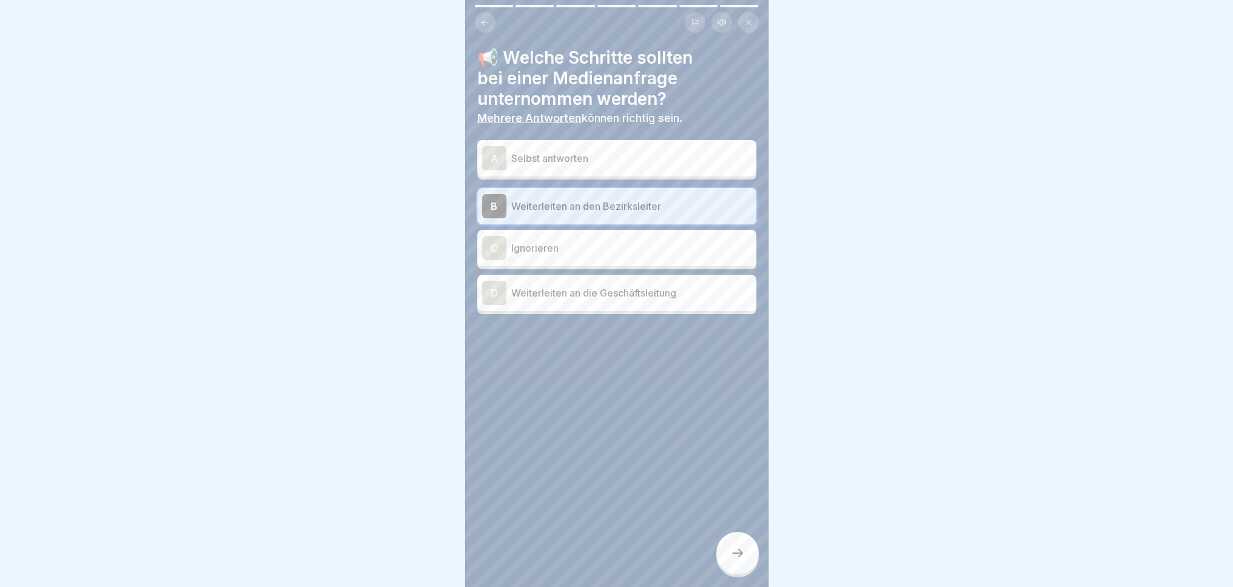
click at [668, 293] on p "Weiterleiten an die Geschäftsleitung" at bounding box center [631, 293] width 240 height 15
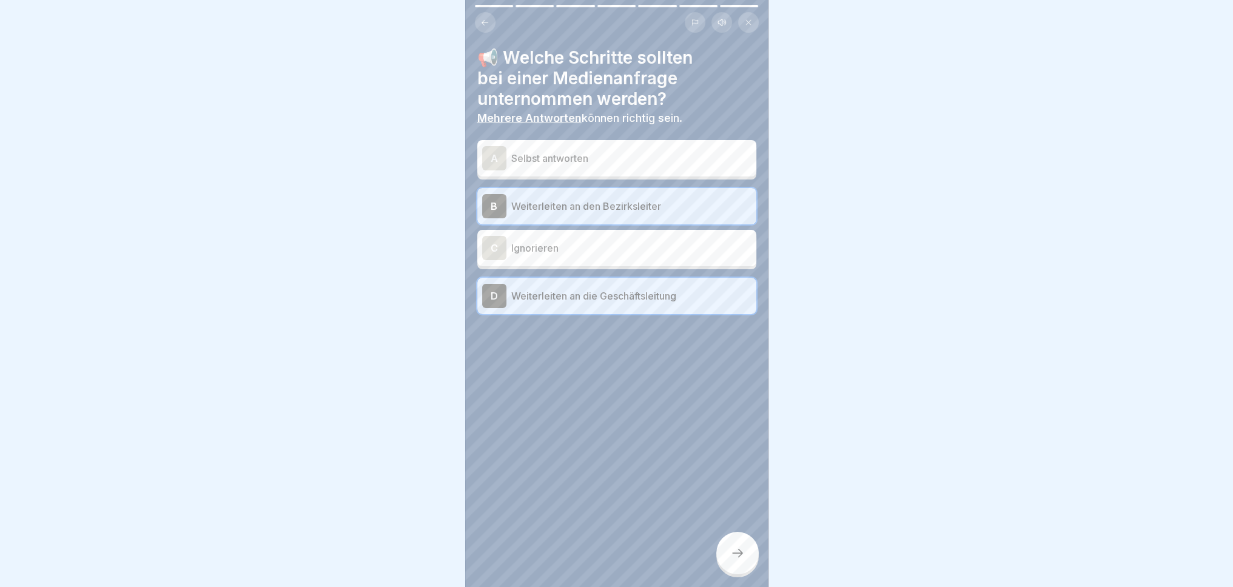
click at [741, 571] on div at bounding box center [737, 553] width 42 height 42
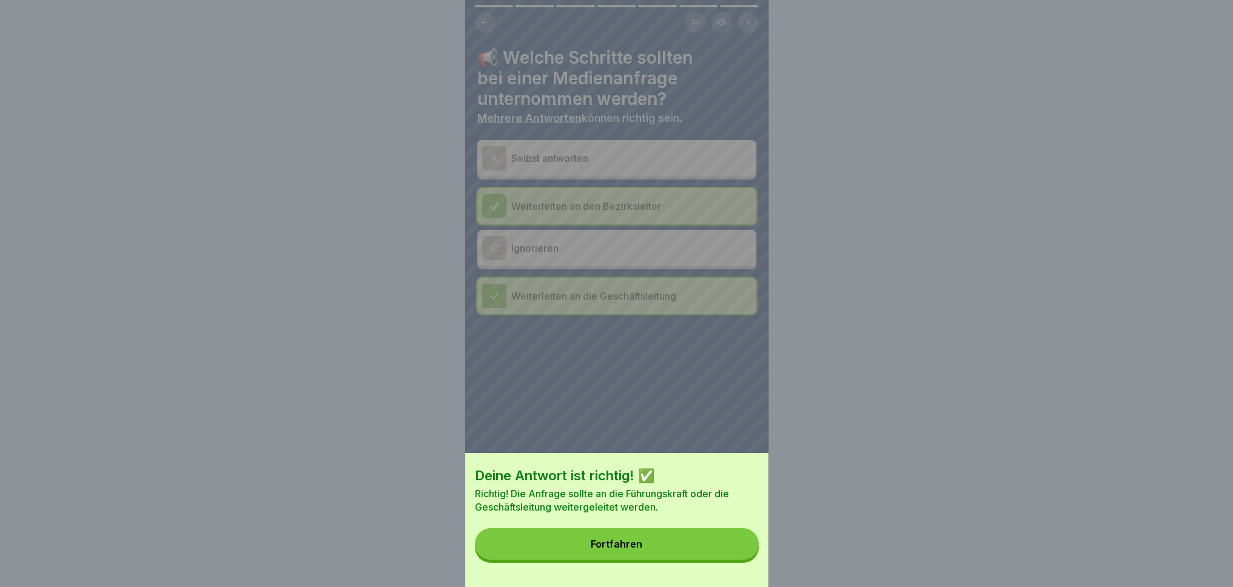
click at [679, 569] on div "Deine Antwort ist richtig! ✅ Richtig! Die Anfrage sollte an die Führungskraft o…" at bounding box center [616, 520] width 303 height 134
click at [677, 560] on button "Fortfahren" at bounding box center [617, 544] width 284 height 32
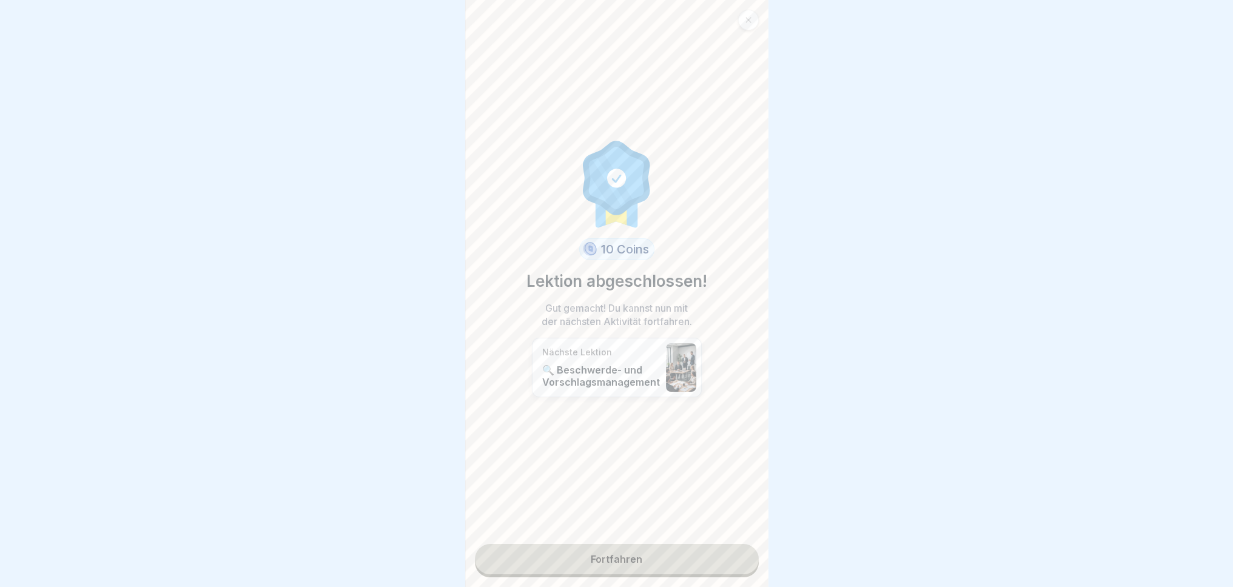
click at [603, 574] on div "10 Coins Lektion abgeschlossen! Gut gemacht! Du kannst nun mit der nächsten Akt…" at bounding box center [616, 293] width 303 height 587
click at [609, 572] on link "Fortfahren" at bounding box center [617, 559] width 284 height 30
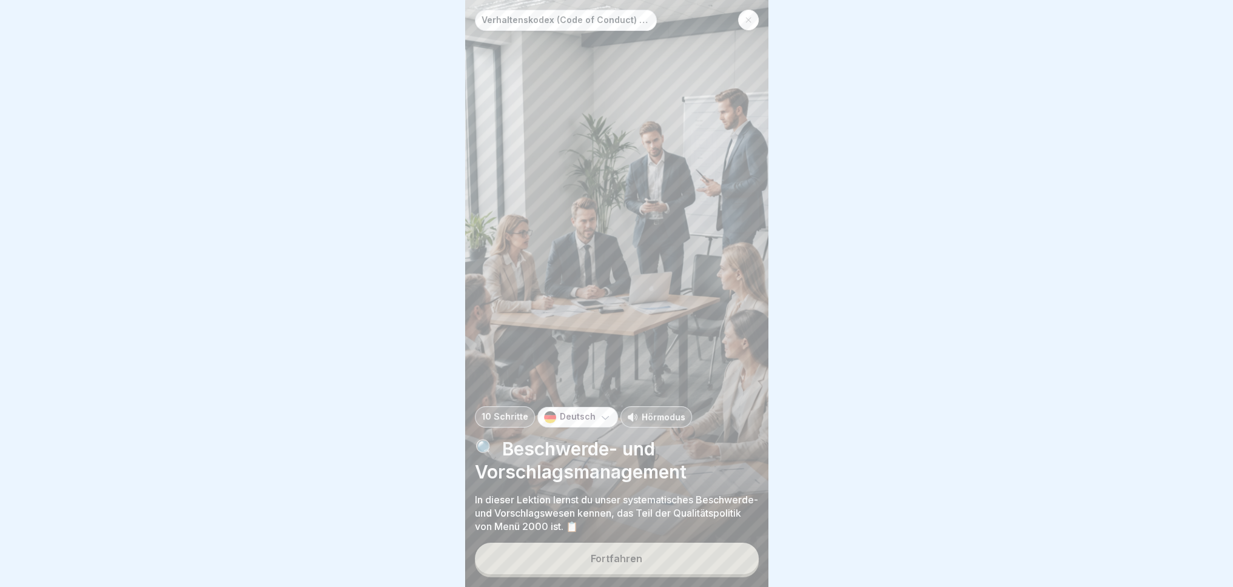
click at [682, 571] on button "Fortfahren" at bounding box center [617, 559] width 284 height 32
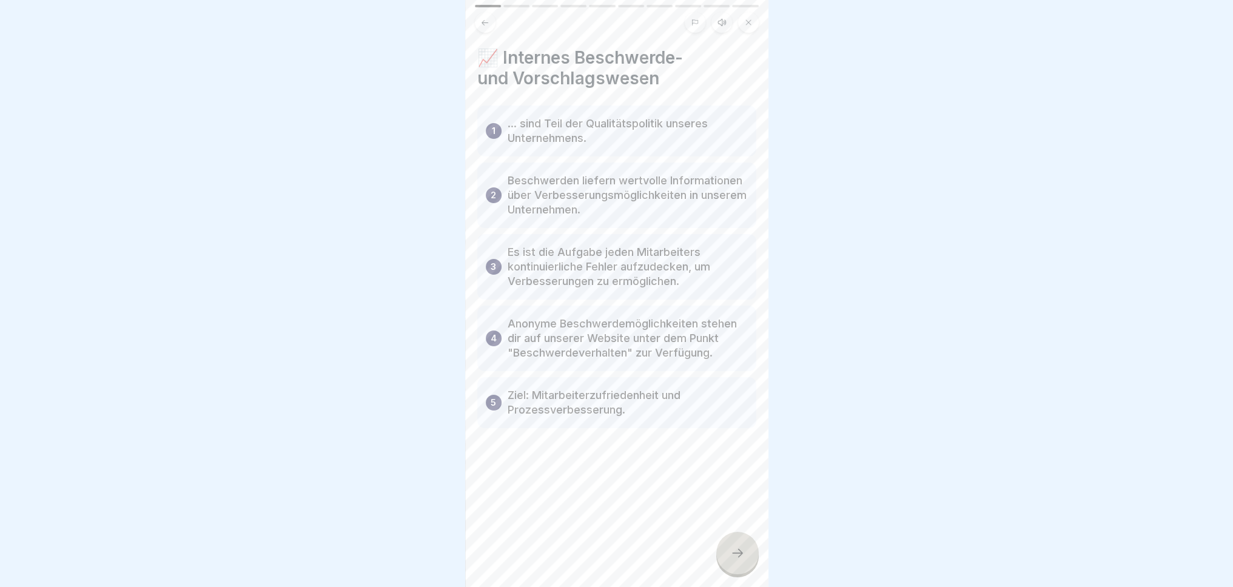
click at [731, 554] on div at bounding box center [737, 553] width 42 height 42
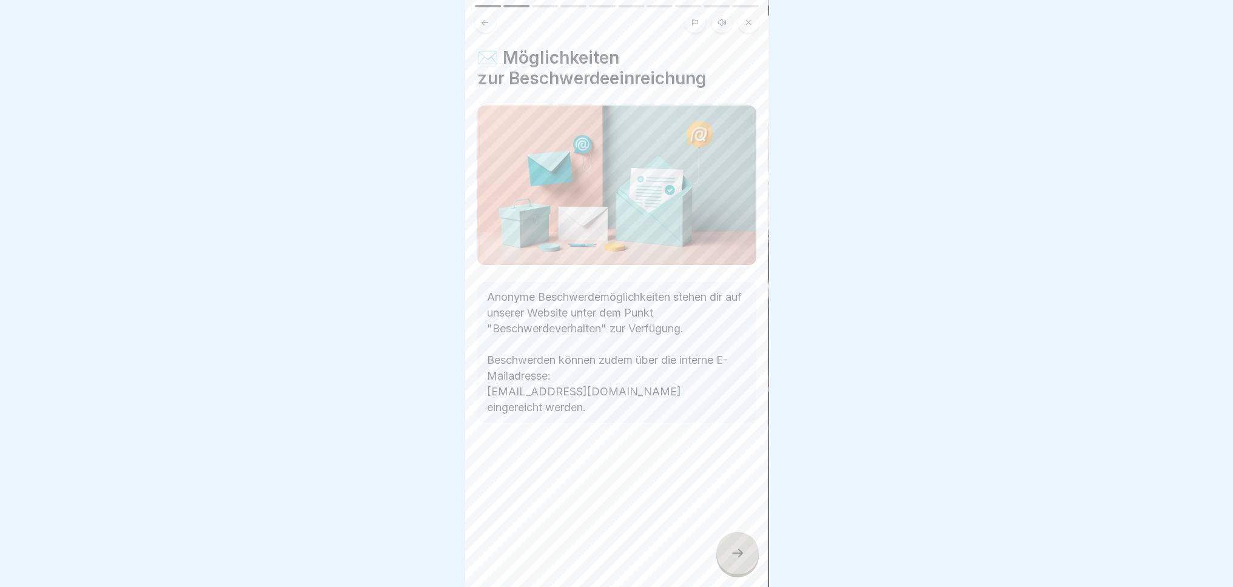
click at [727, 550] on div at bounding box center [737, 553] width 42 height 42
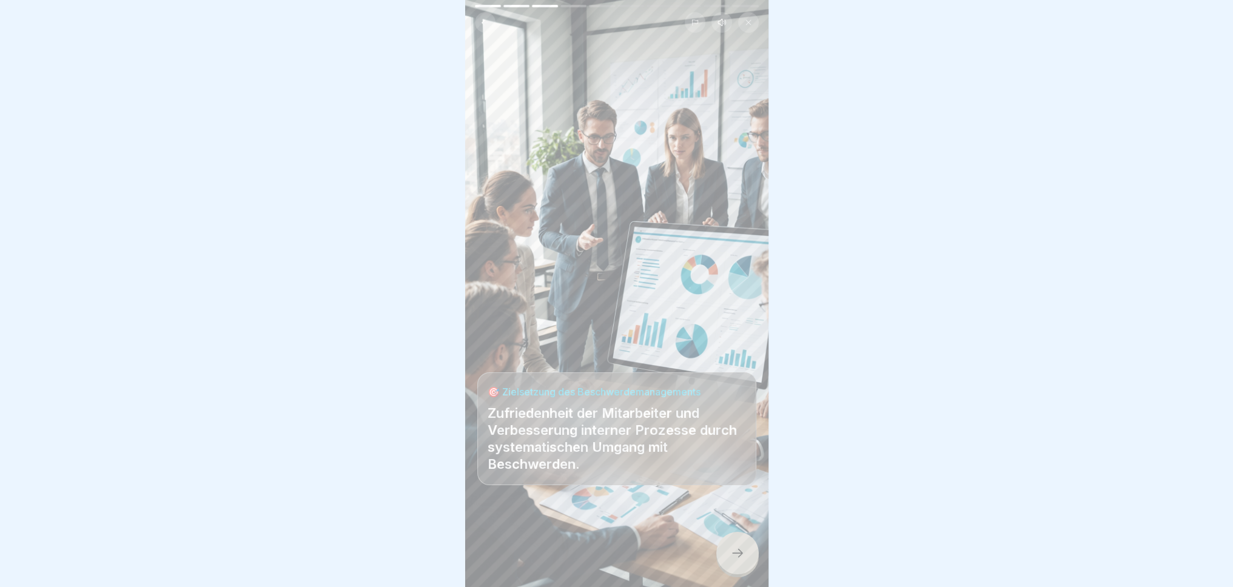
click at [726, 548] on div at bounding box center [737, 553] width 42 height 42
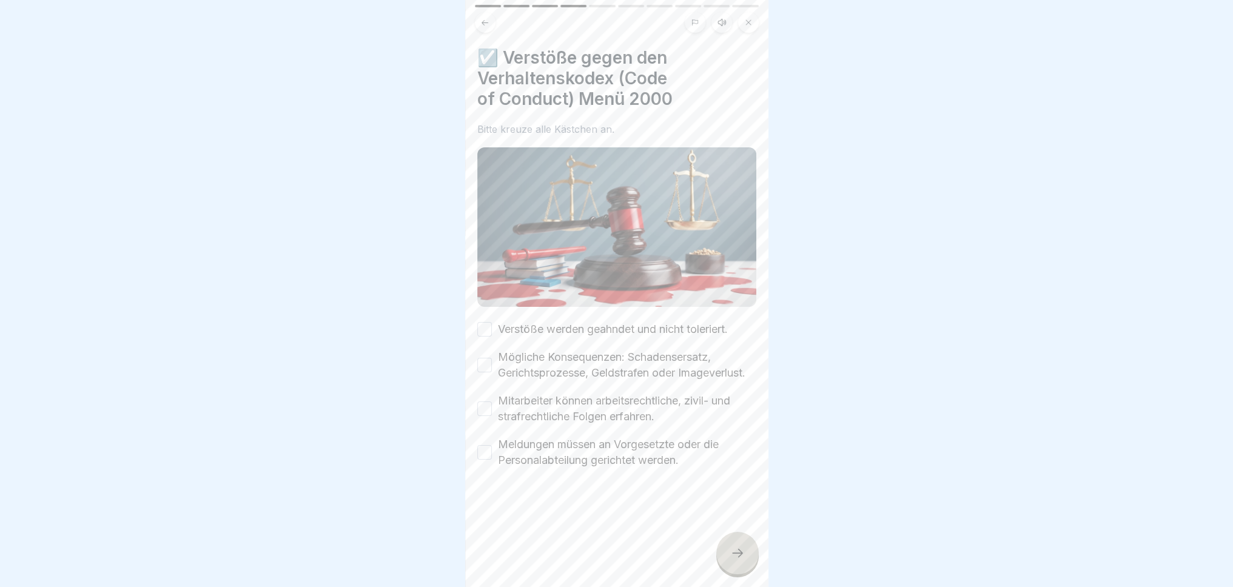
click at [480, 328] on button "Verstöße werden geahndet und nicht toleriert." at bounding box center [484, 329] width 15 height 15
drag, startPoint x: 486, startPoint y: 361, endPoint x: 485, endPoint y: 380, distance: 19.4
click at [488, 364] on button "Mögliche Konsequenzen: Schadensersatz, Gerichtsprozesse, Geldstrafen oder Image…" at bounding box center [484, 365] width 15 height 15
click at [485, 416] on button "Mitarbeiter können arbeitsrechtliche, zivil- und strafrechtliche Folgen erfahre…" at bounding box center [484, 409] width 15 height 15
drag, startPoint x: 486, startPoint y: 466, endPoint x: 496, endPoint y: 474, distance: 11.7
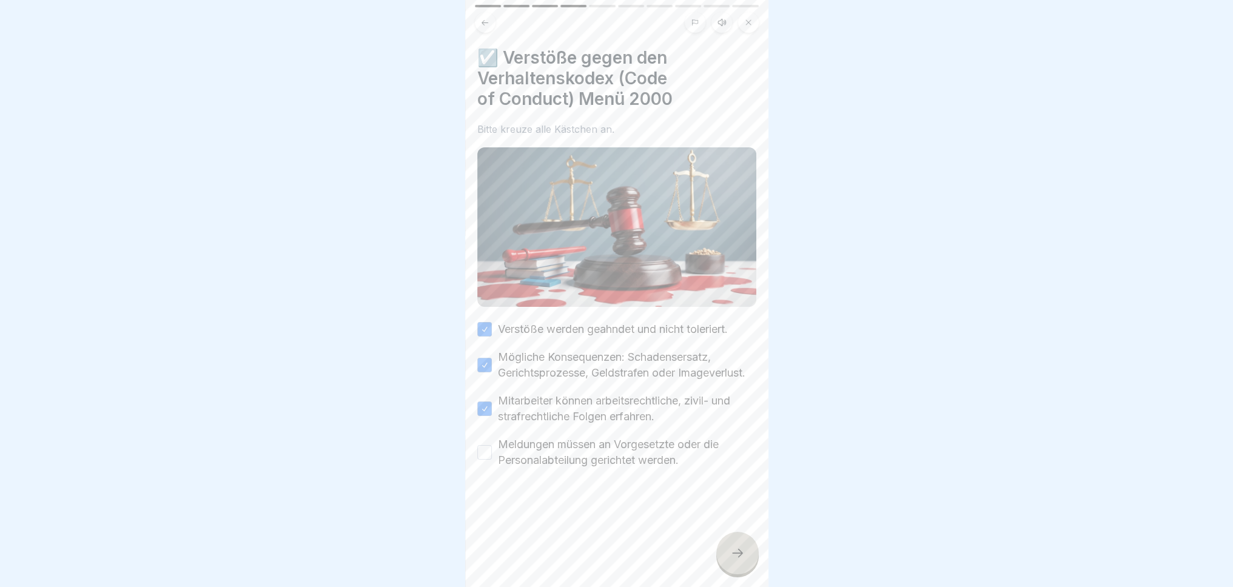
click at [486, 460] on button "Meldungen müssen an Vorgesetzte oder die Personalabteilung gerichtet werden." at bounding box center [484, 452] width 15 height 15
click at [741, 573] on div at bounding box center [737, 553] width 42 height 42
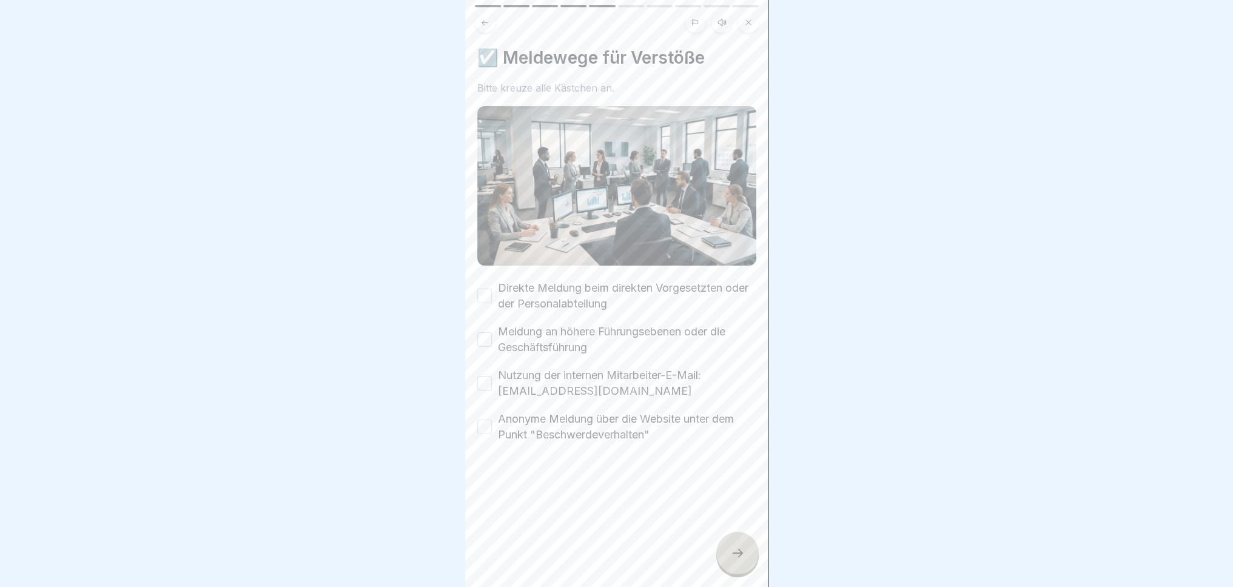
click at [485, 289] on button "Direkte Meldung beim direkten Vorgesetzten oder der Personalabteilung" at bounding box center [484, 296] width 15 height 15
click at [487, 343] on div "Meldung an höhere Führungsebenen oder die Geschäftsführung" at bounding box center [616, 340] width 279 height 32
click at [490, 333] on button "Meldung an höhere Führungsebenen oder die Geschäftsführung" at bounding box center [484, 339] width 15 height 15
click at [485, 376] on button "Nutzung der internen Mitarbeiter-E-Mail: fb-intern@menue2000.de" at bounding box center [484, 383] width 15 height 15
click at [487, 422] on button "Anonyme Meldung über die Website unter dem Punkt "Beschwerdeverhalten"" at bounding box center [484, 427] width 15 height 15
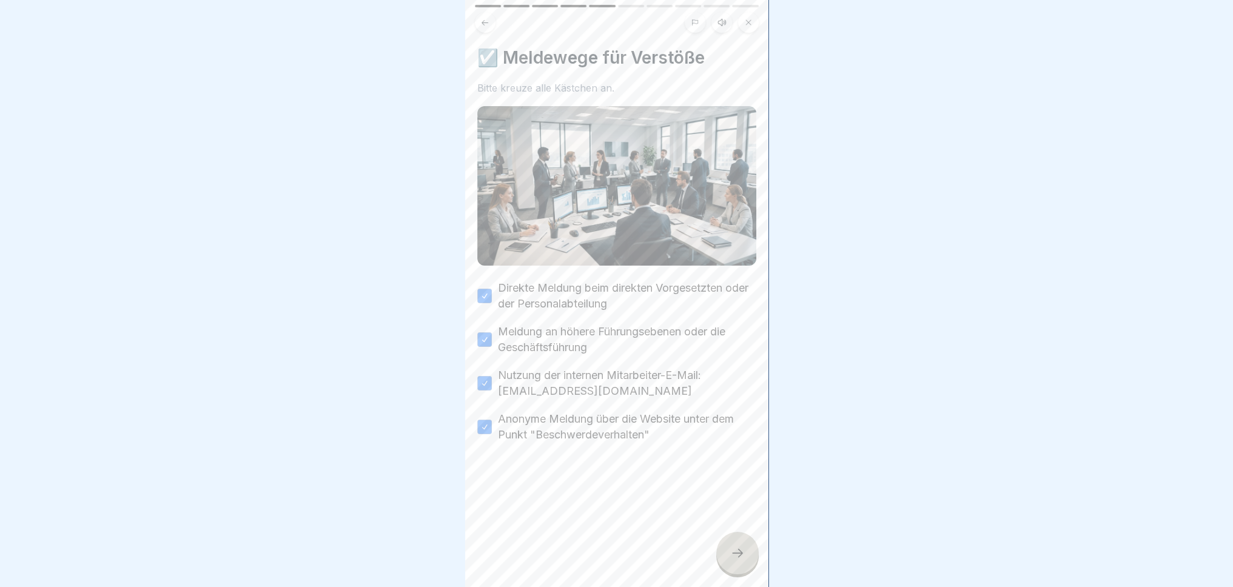
click at [747, 554] on div at bounding box center [737, 553] width 42 height 42
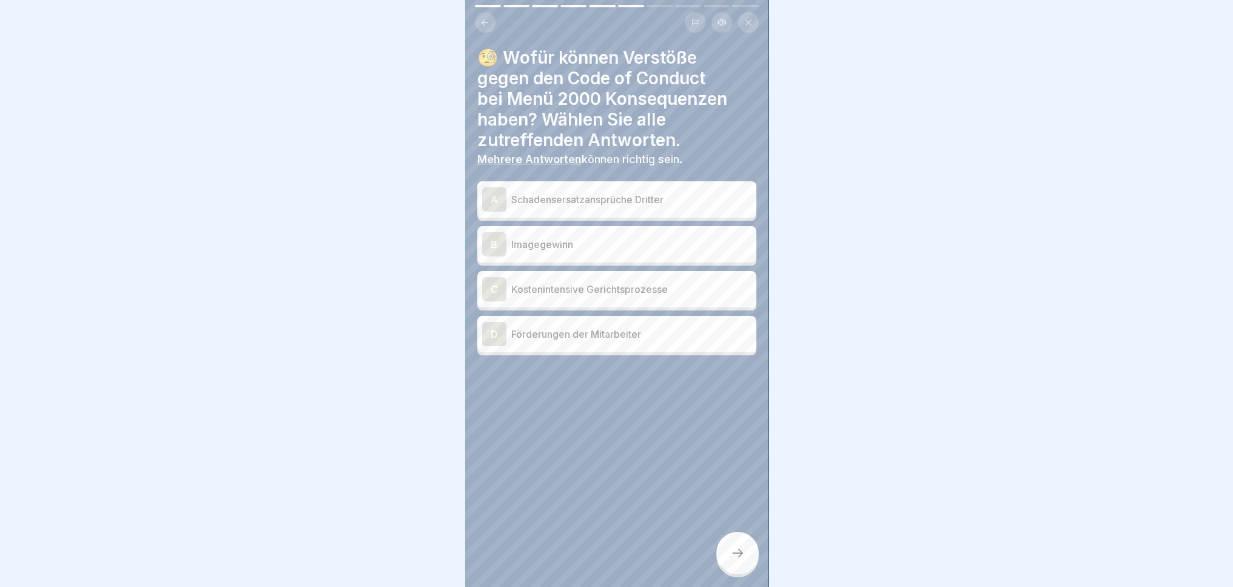
click at [728, 551] on div at bounding box center [737, 553] width 42 height 42
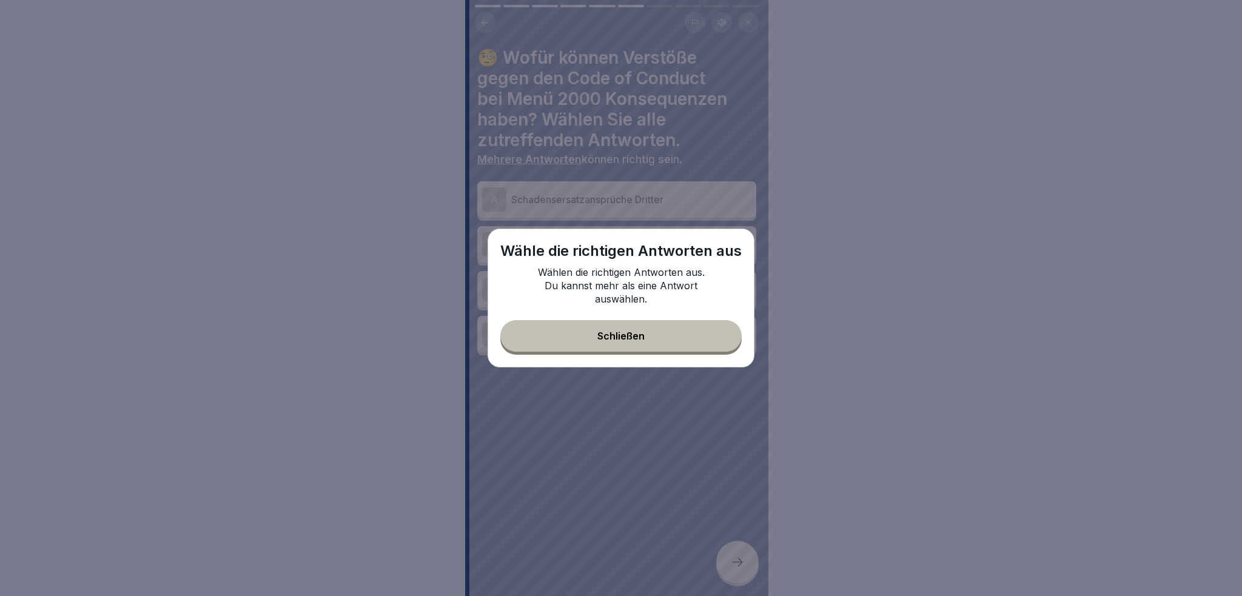
click at [674, 344] on button "Schließen" at bounding box center [620, 336] width 241 height 32
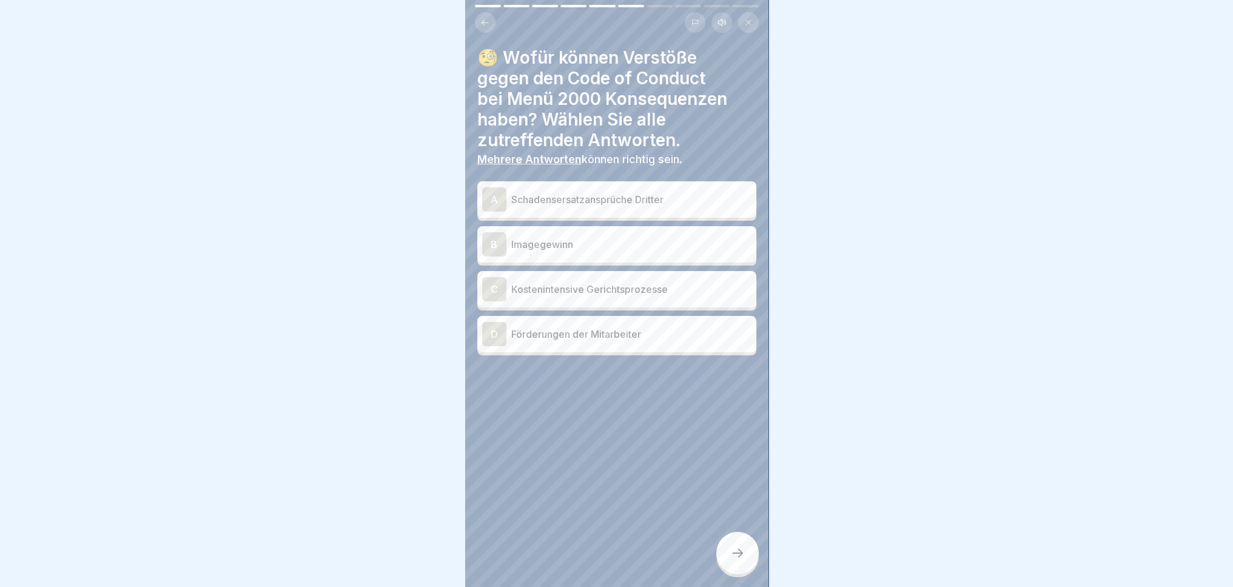
click at [682, 198] on p "Schadensersatzansprüche Dritter" at bounding box center [631, 199] width 240 height 15
click at [631, 292] on div "C Kostenintensive Gerichtsprozesse" at bounding box center [616, 289] width 269 height 24
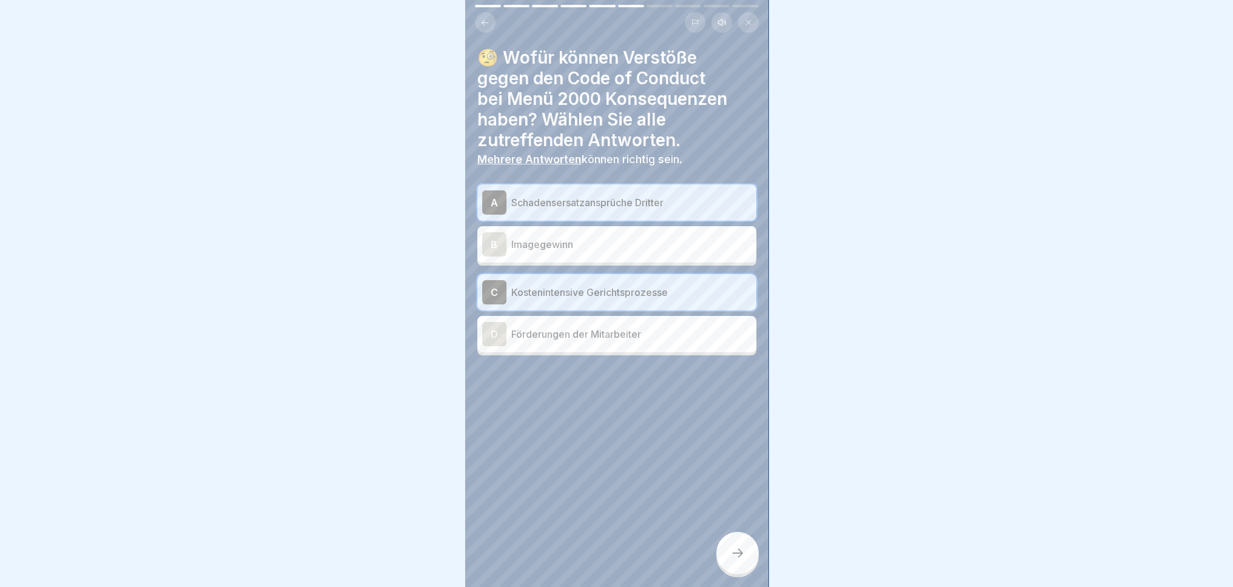
click at [746, 572] on div at bounding box center [737, 553] width 42 height 42
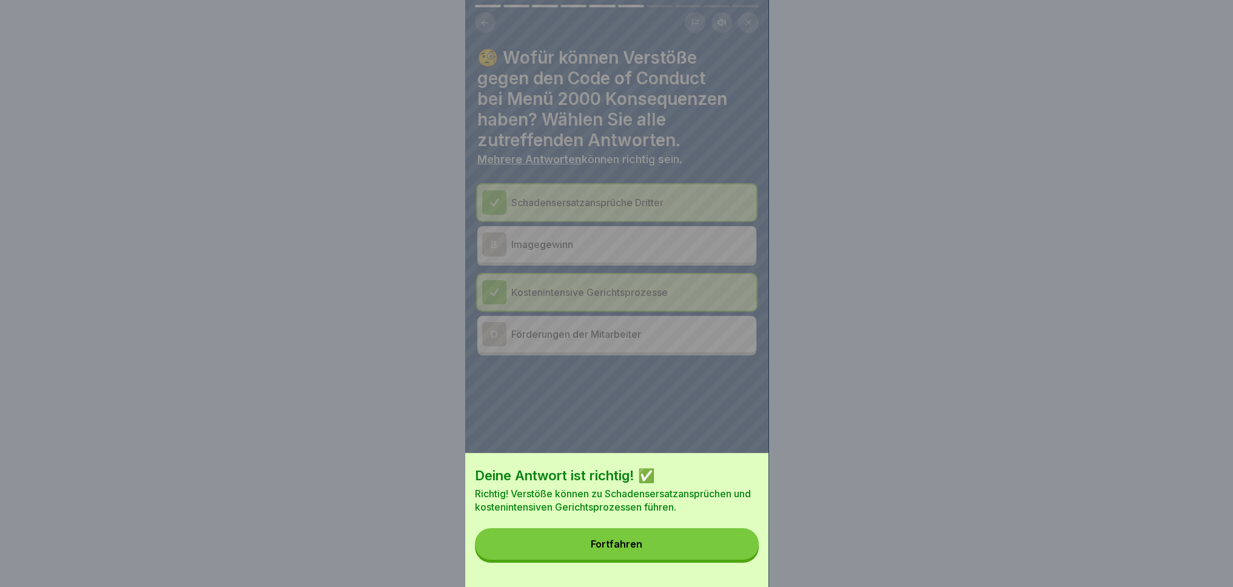
click at [696, 554] on button "Fortfahren" at bounding box center [617, 544] width 284 height 32
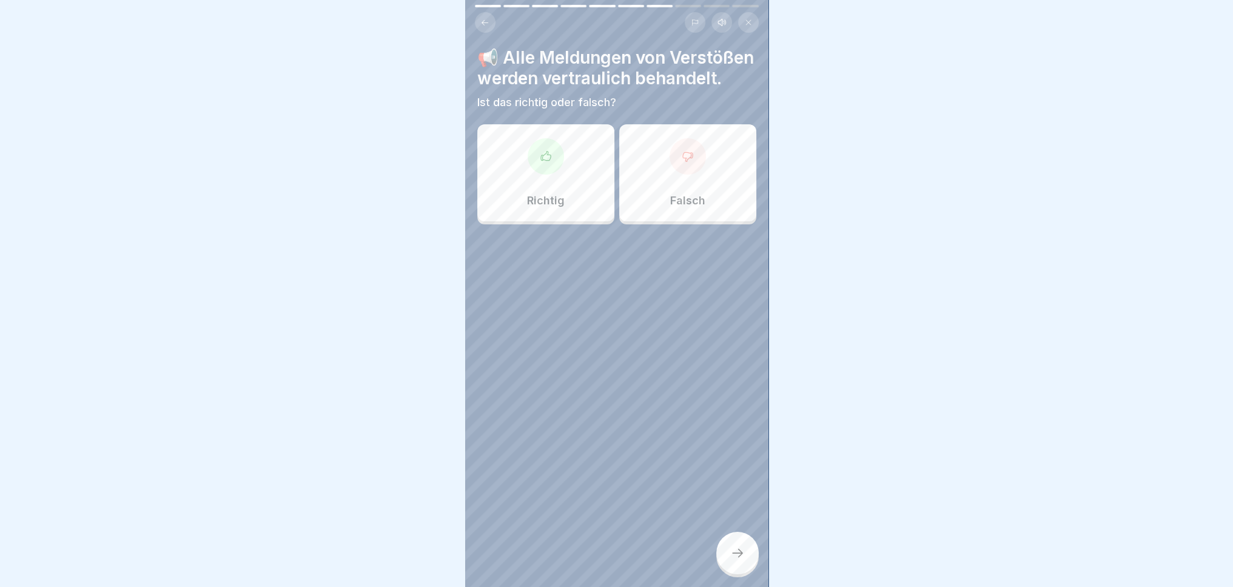
click at [558, 198] on div "Richtig" at bounding box center [545, 172] width 137 height 97
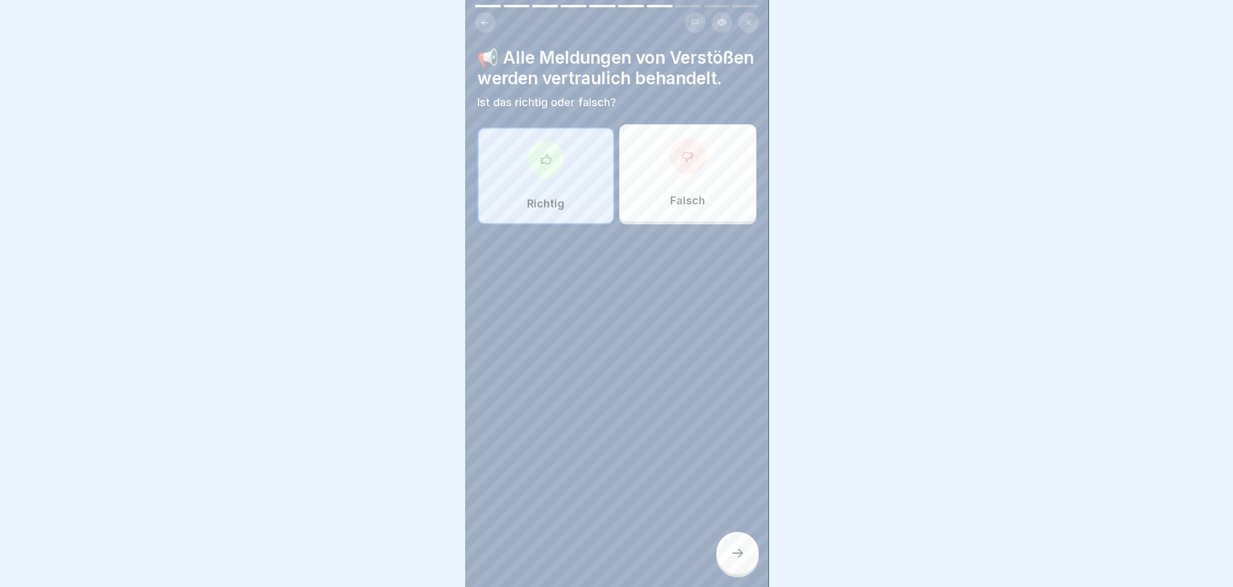
click at [743, 571] on div at bounding box center [737, 553] width 42 height 42
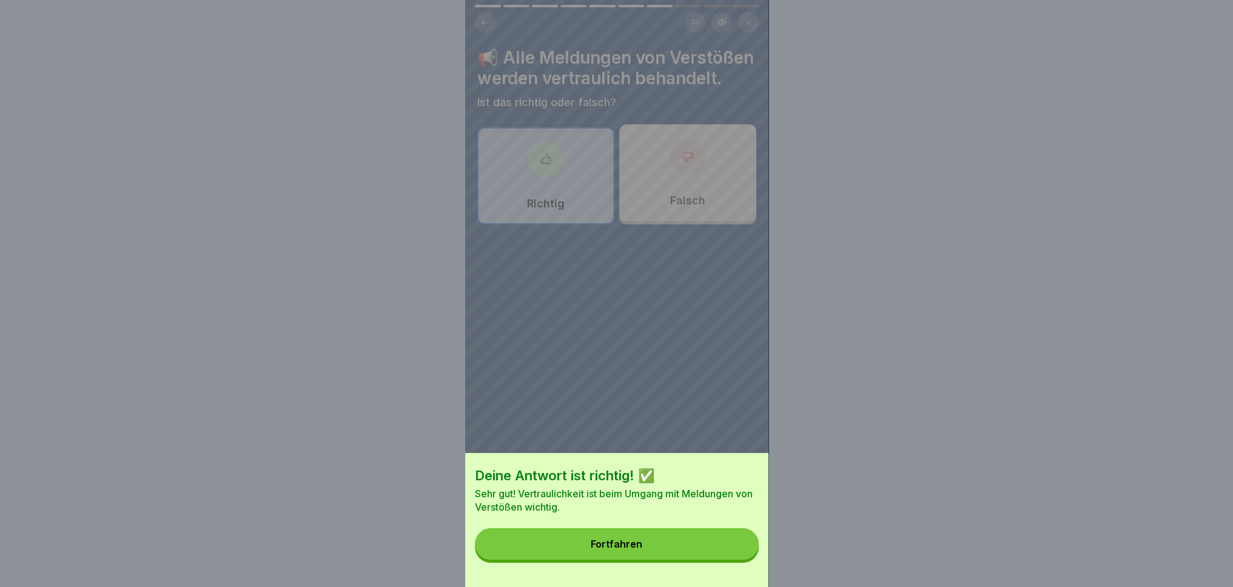
click at [667, 548] on button "Fortfahren" at bounding box center [617, 544] width 284 height 32
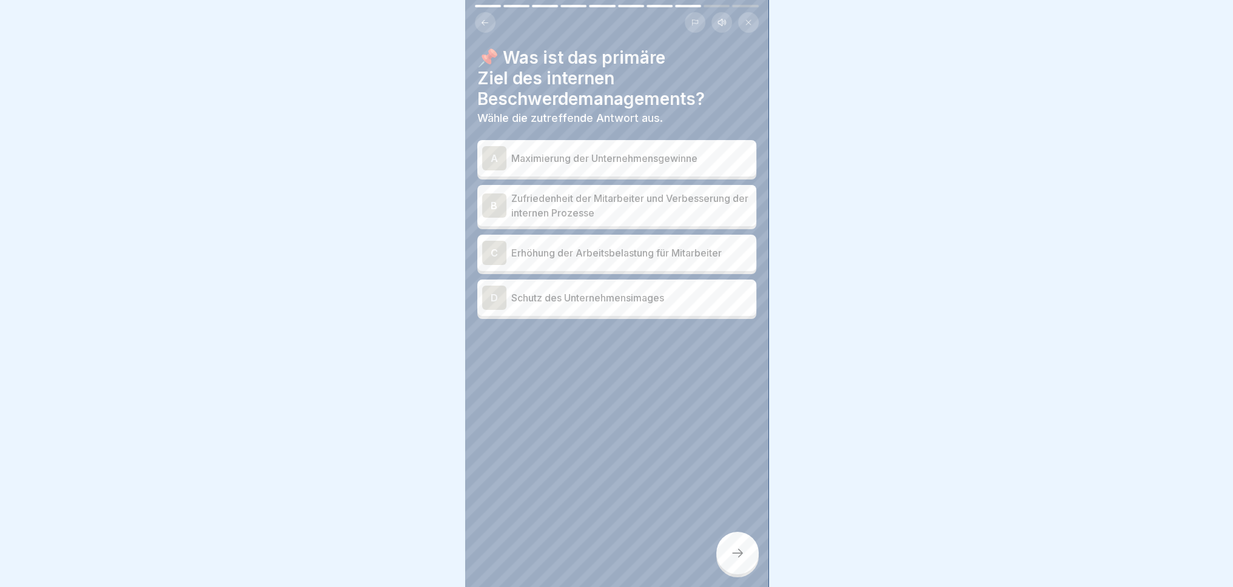
click at [662, 207] on p "Zufriedenheit der Mitarbeiter und Verbesserung der internen Prozesse" at bounding box center [631, 205] width 240 height 29
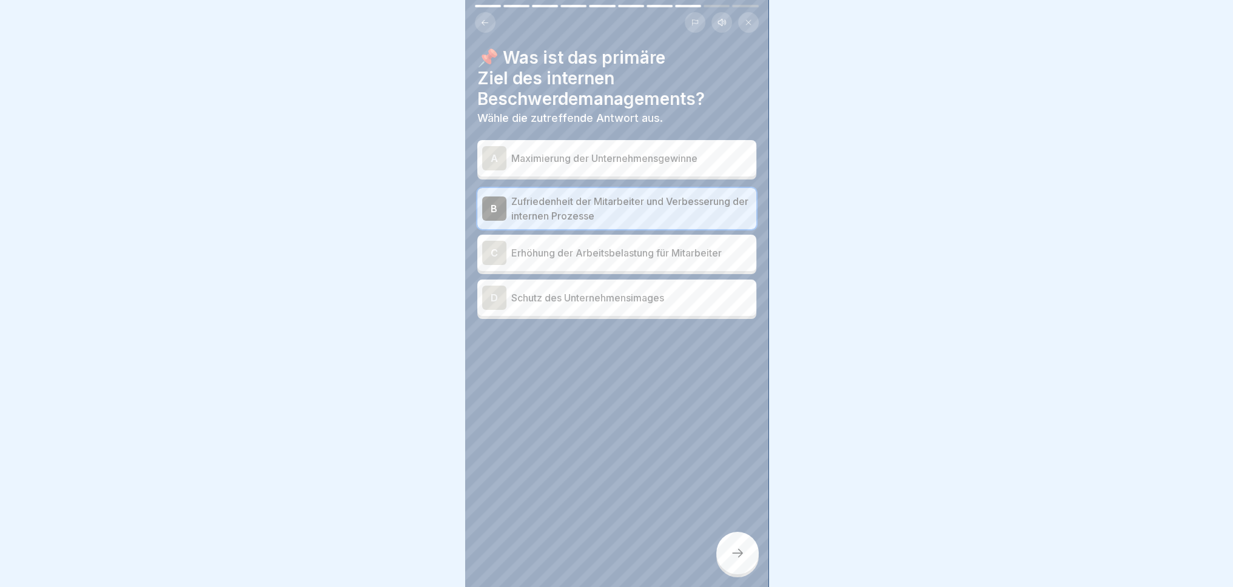
click at [685, 296] on p "Schutz des Unternehmensimages" at bounding box center [631, 298] width 240 height 15
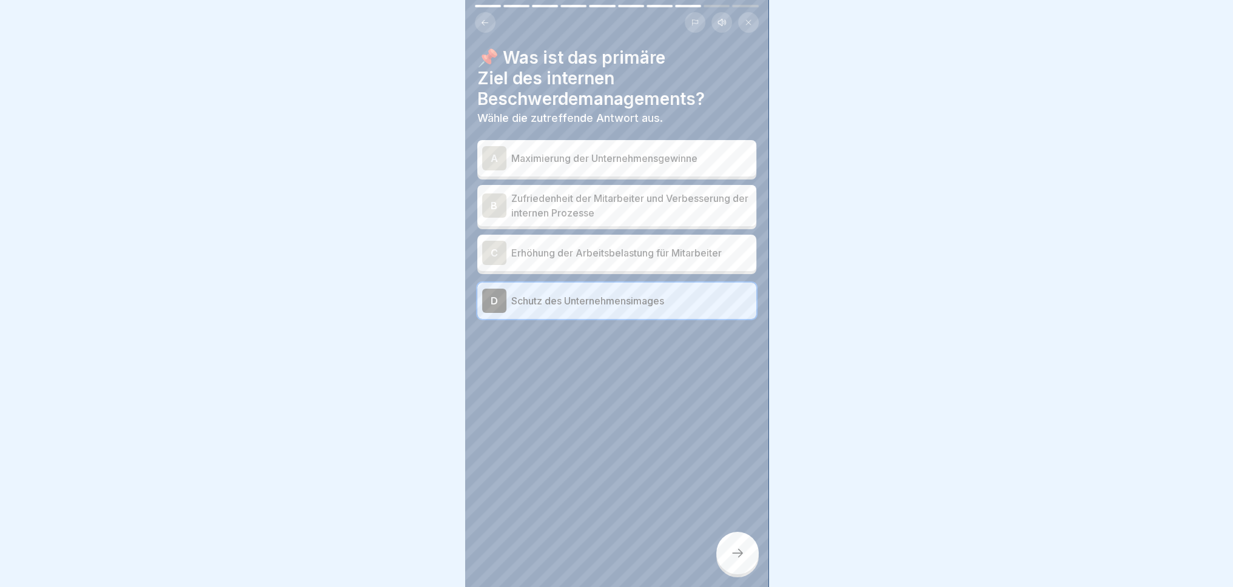
click at [740, 573] on div at bounding box center [737, 553] width 42 height 42
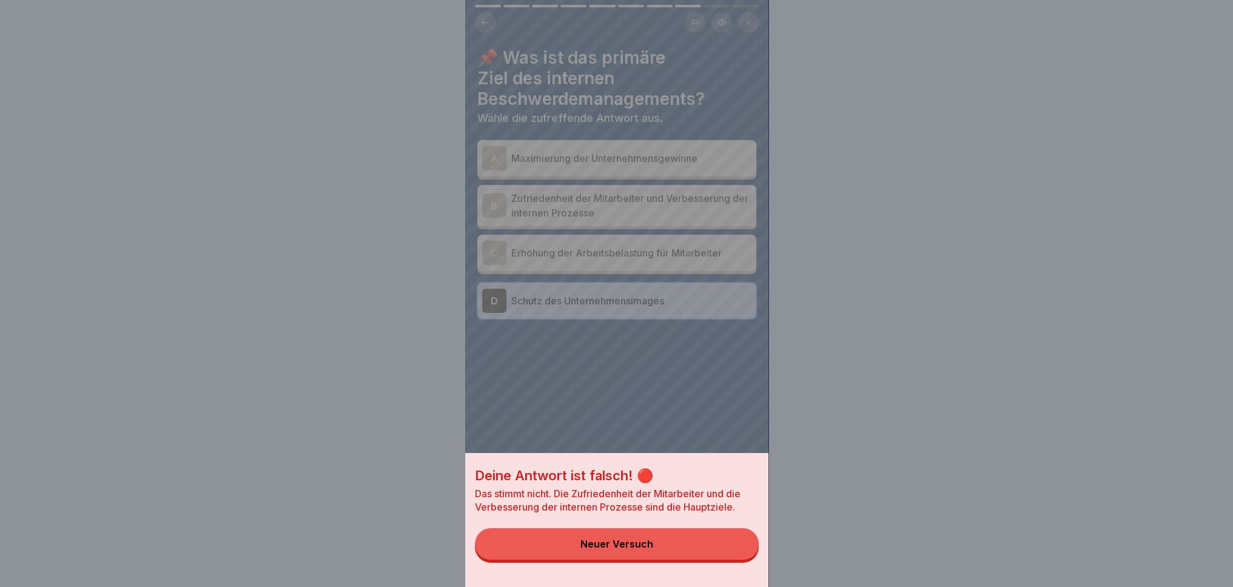
click at [688, 557] on button "Neuer Versuch" at bounding box center [617, 544] width 284 height 32
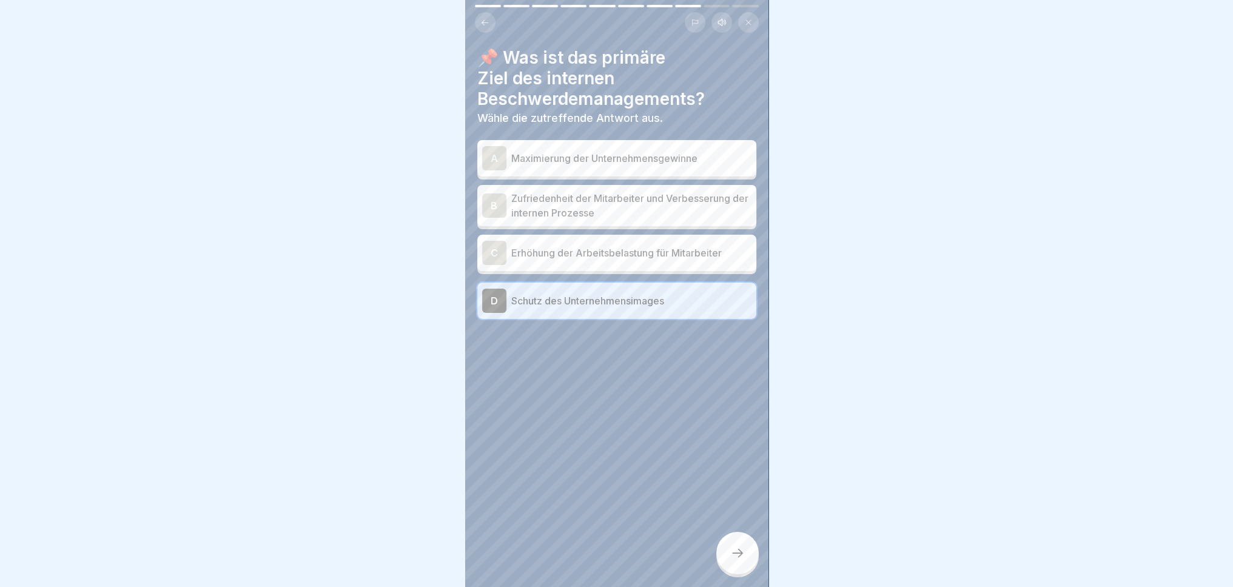
click at [684, 192] on p "Zufriedenheit der Mitarbeiter und Verbesserung der internen Prozesse" at bounding box center [631, 205] width 240 height 29
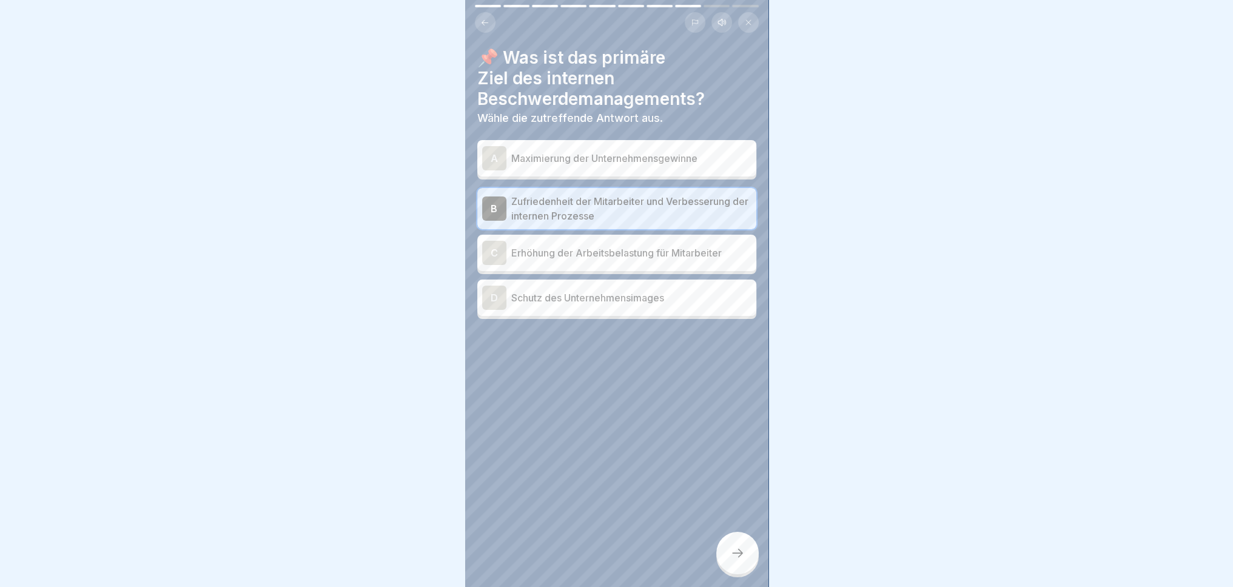
click at [737, 560] on icon at bounding box center [737, 553] width 15 height 15
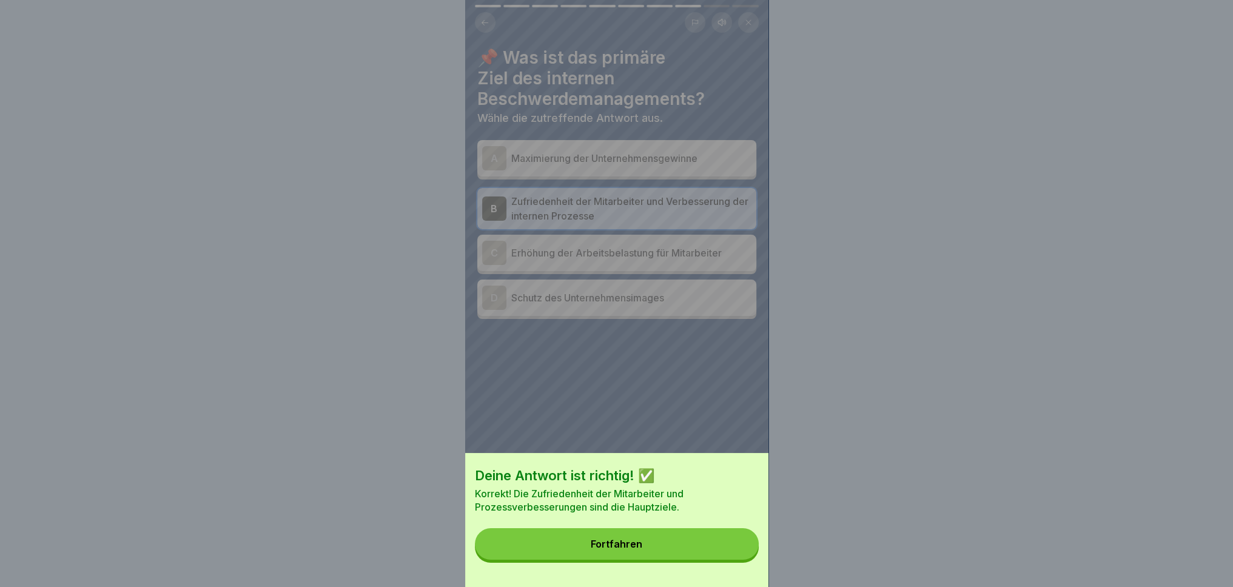
click at [616, 549] on div "Fortfahren" at bounding box center [617, 544] width 52 height 11
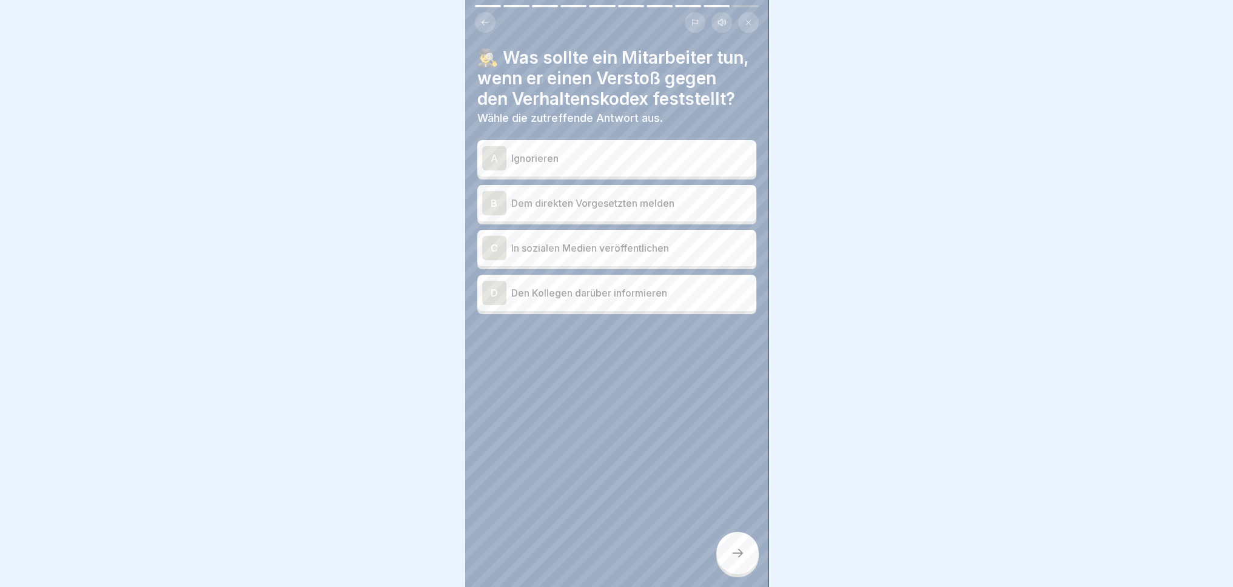
click at [642, 210] on p "Dem direkten Vorgesetzten melden" at bounding box center [631, 203] width 240 height 15
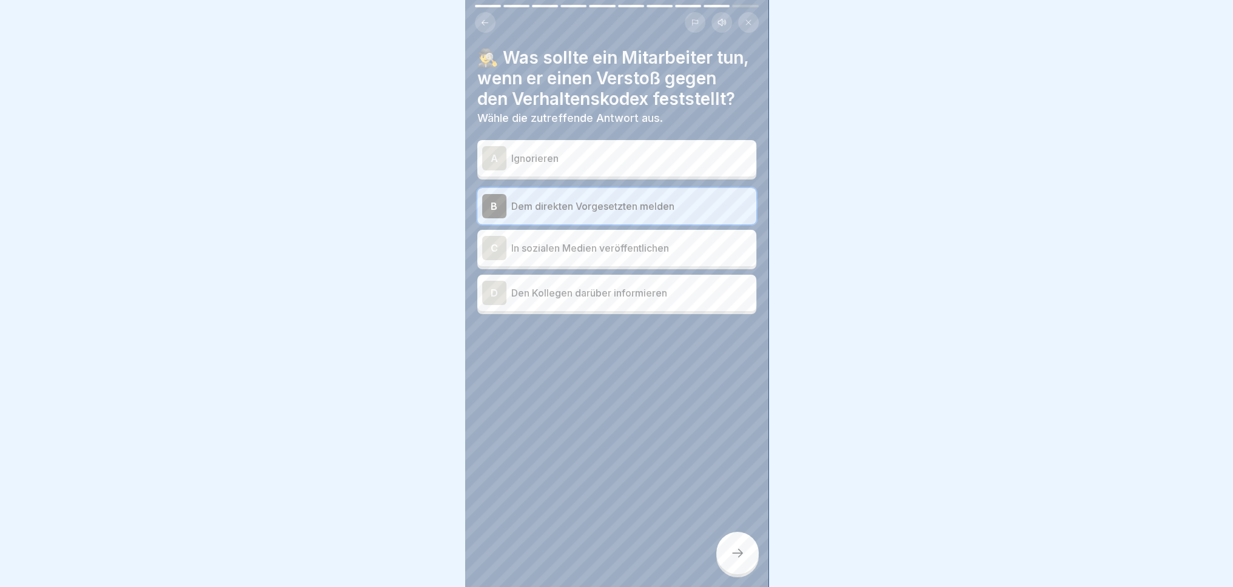
click at [710, 300] on p "Den Kollegen darüber informieren" at bounding box center [631, 293] width 240 height 15
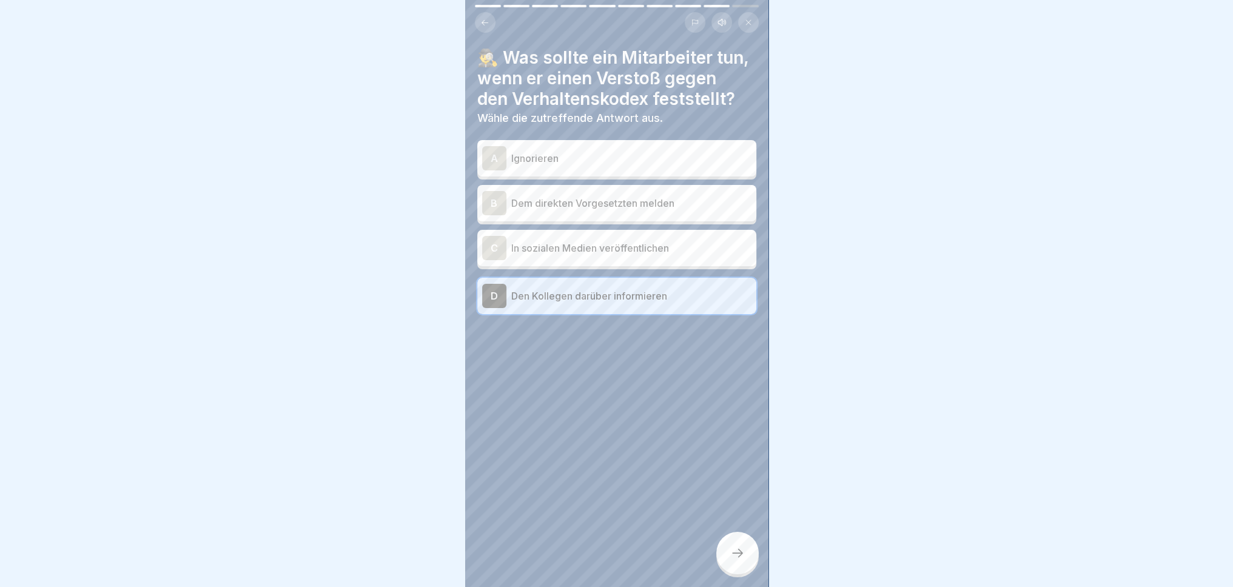
click at [714, 215] on div "B Dem direkten Vorgesetzten melden" at bounding box center [616, 203] width 269 height 24
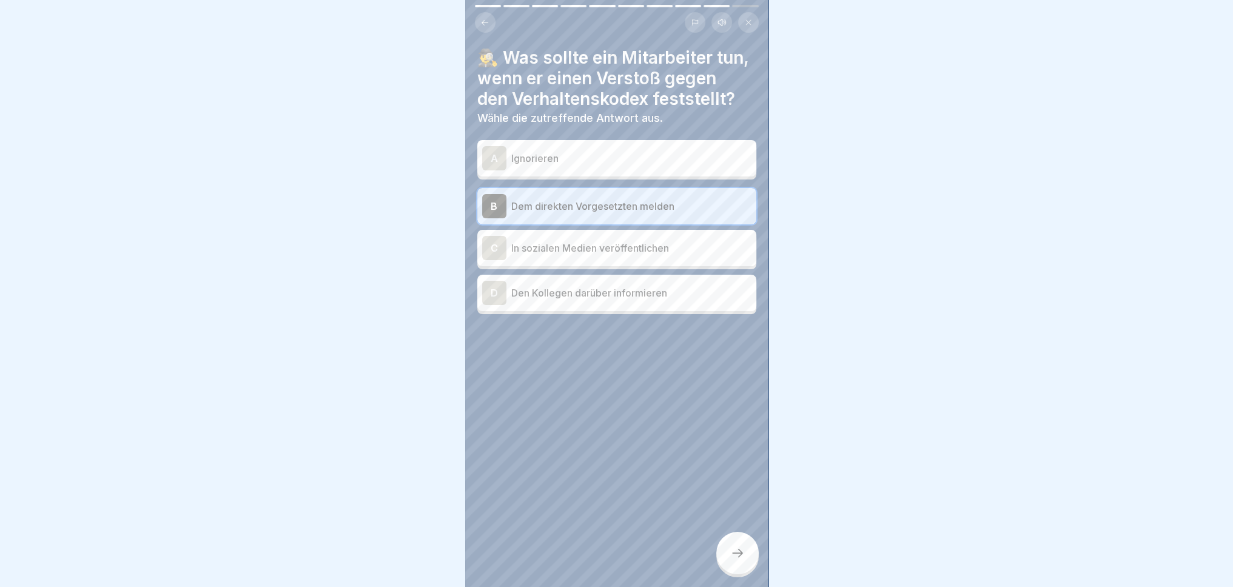
click at [735, 560] on icon at bounding box center [737, 553] width 15 height 15
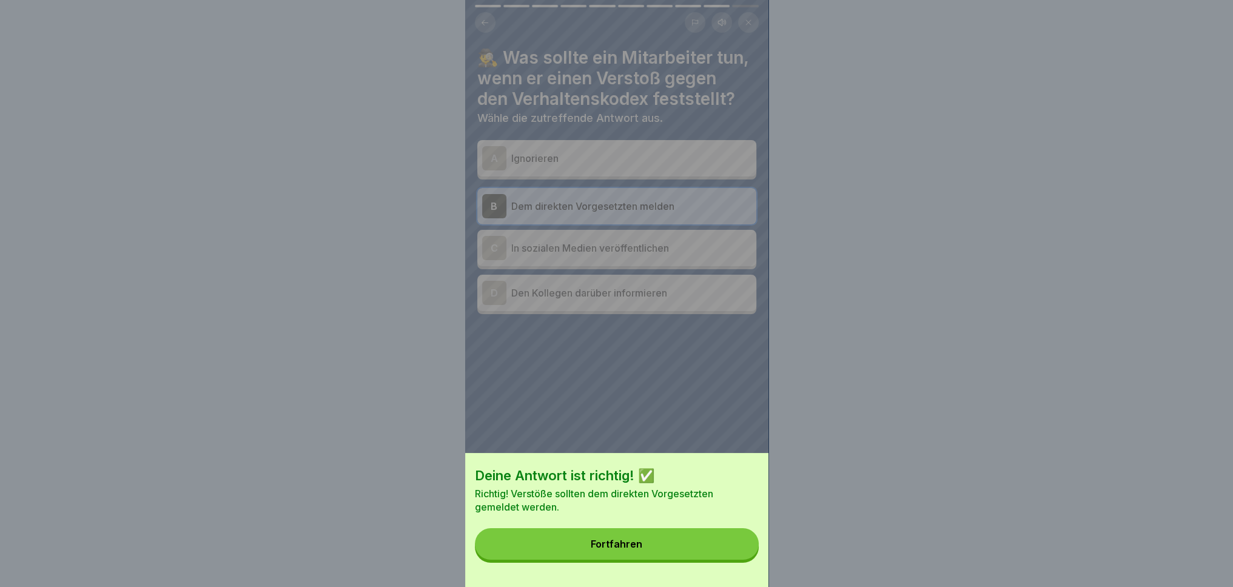
click at [693, 545] on button "Fortfahren" at bounding box center [617, 544] width 284 height 32
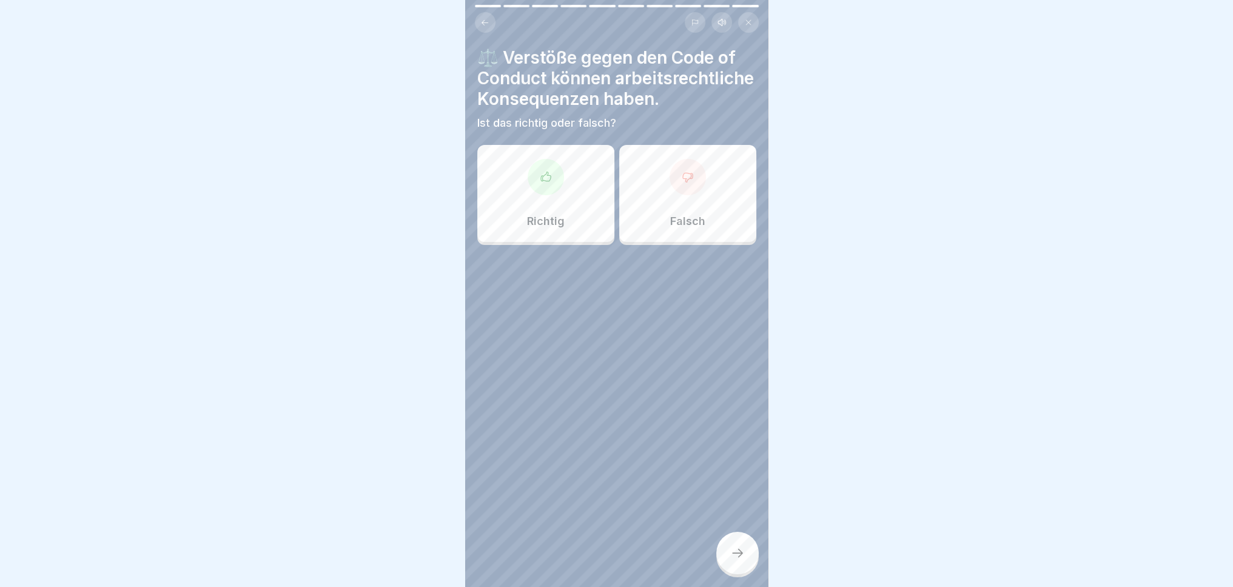
click at [548, 228] on p "Richtig" at bounding box center [546, 221] width 38 height 13
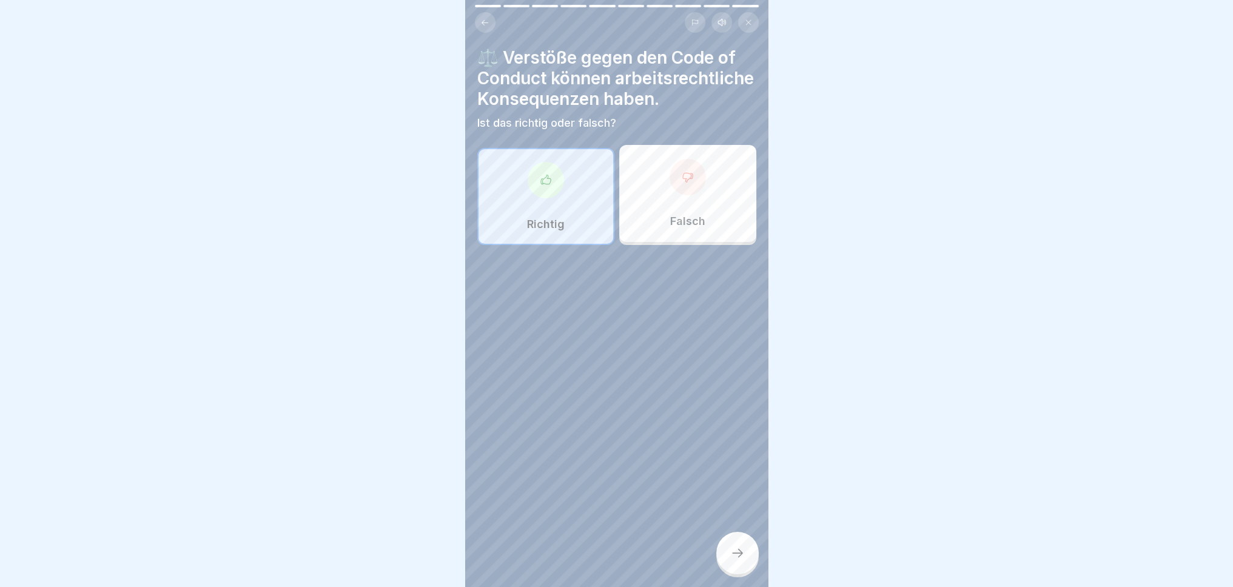
click at [735, 574] on div at bounding box center [737, 553] width 42 height 42
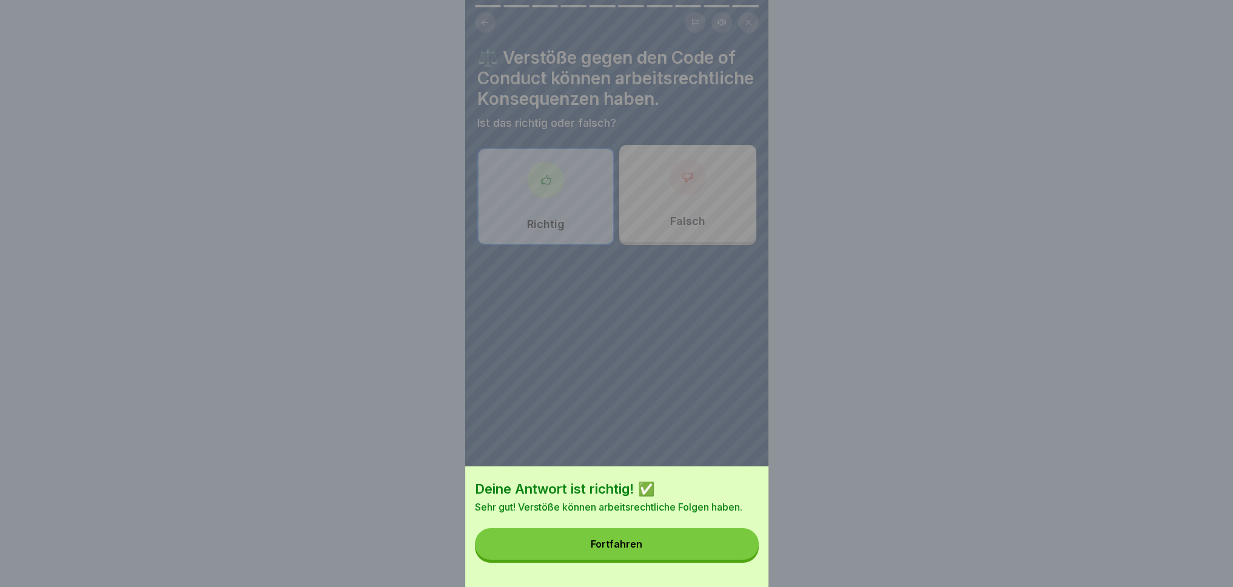
click at [707, 553] on button "Fortfahren" at bounding box center [617, 544] width 284 height 32
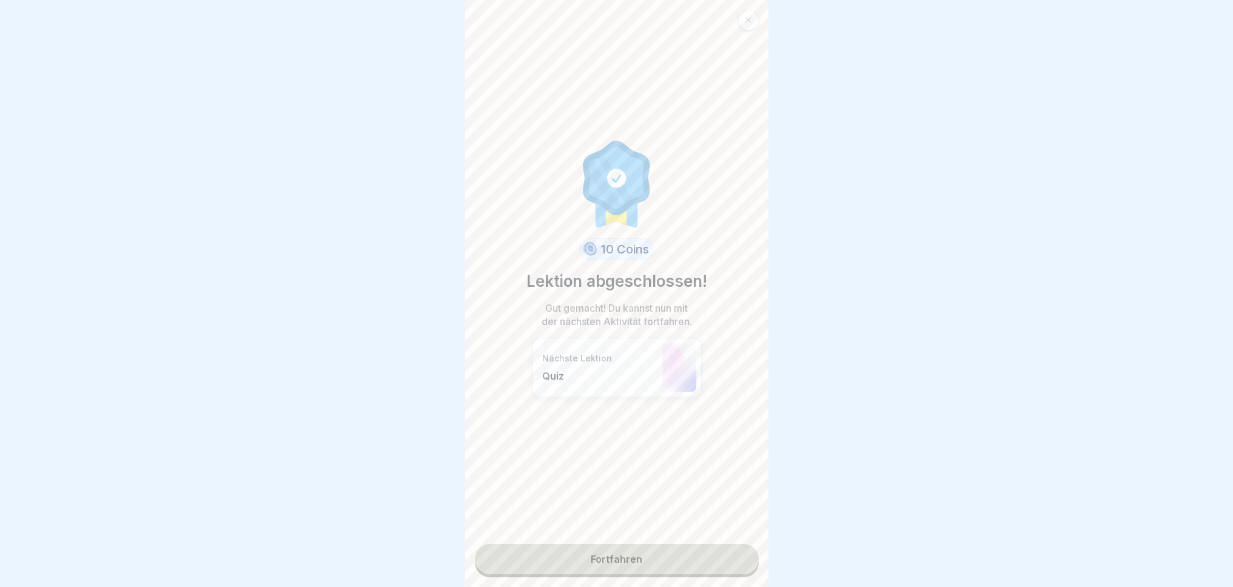
click at [661, 570] on link "Fortfahren" at bounding box center [617, 559] width 284 height 30
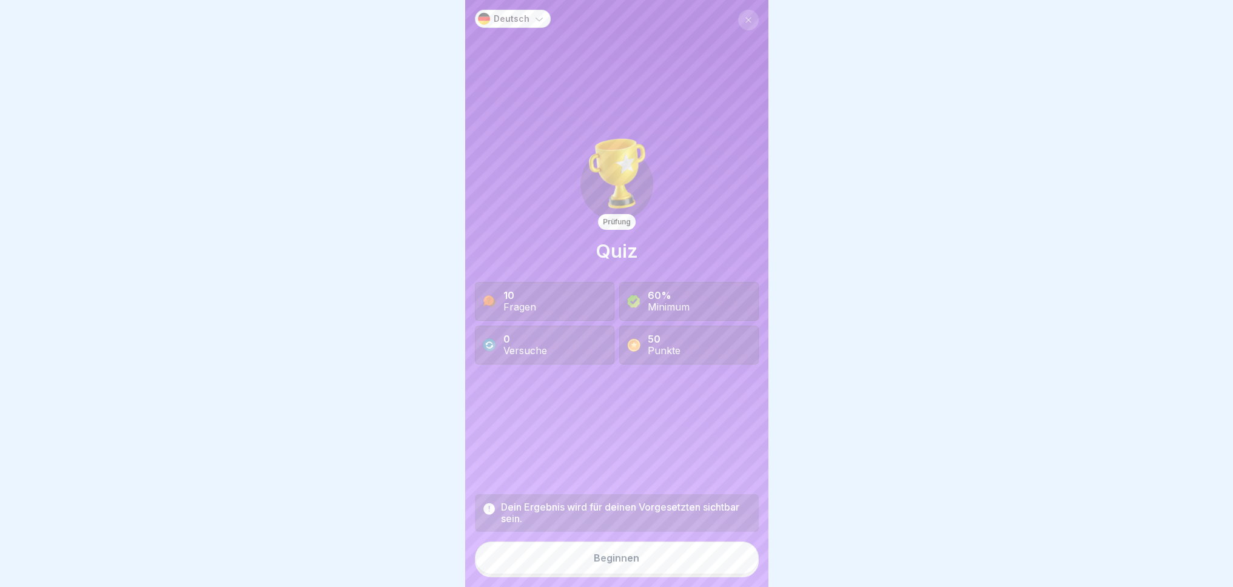
click at [642, 570] on button "Beginnen" at bounding box center [617, 558] width 284 height 33
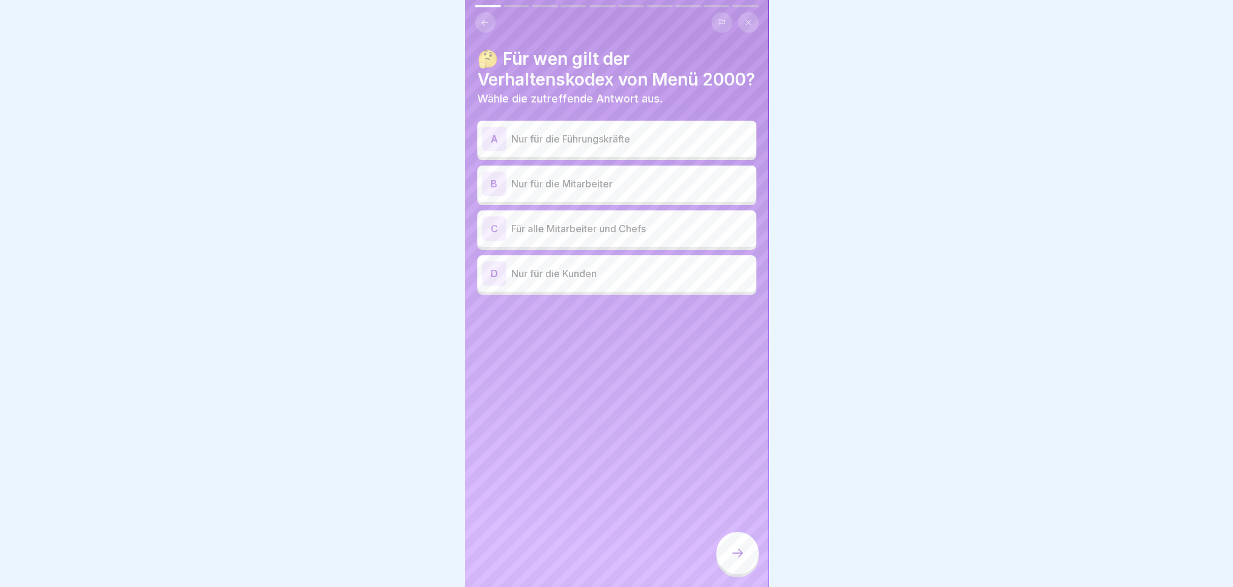
click at [599, 193] on div "B Nur für die Mitarbeiter" at bounding box center [616, 184] width 269 height 24
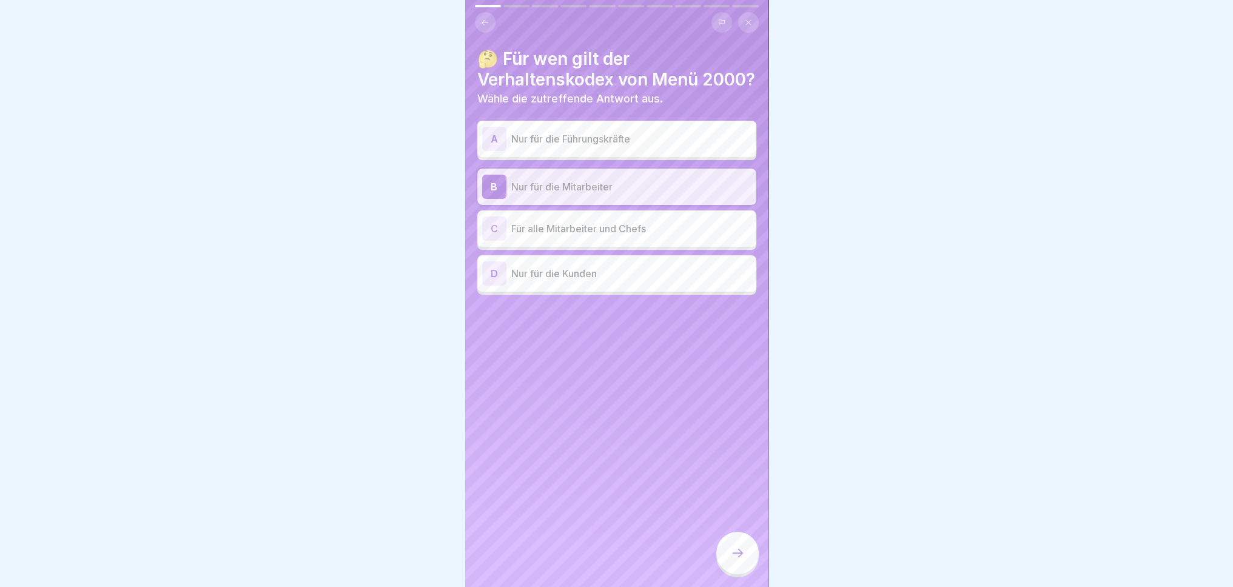
click at [741, 560] on icon at bounding box center [737, 553] width 15 height 15
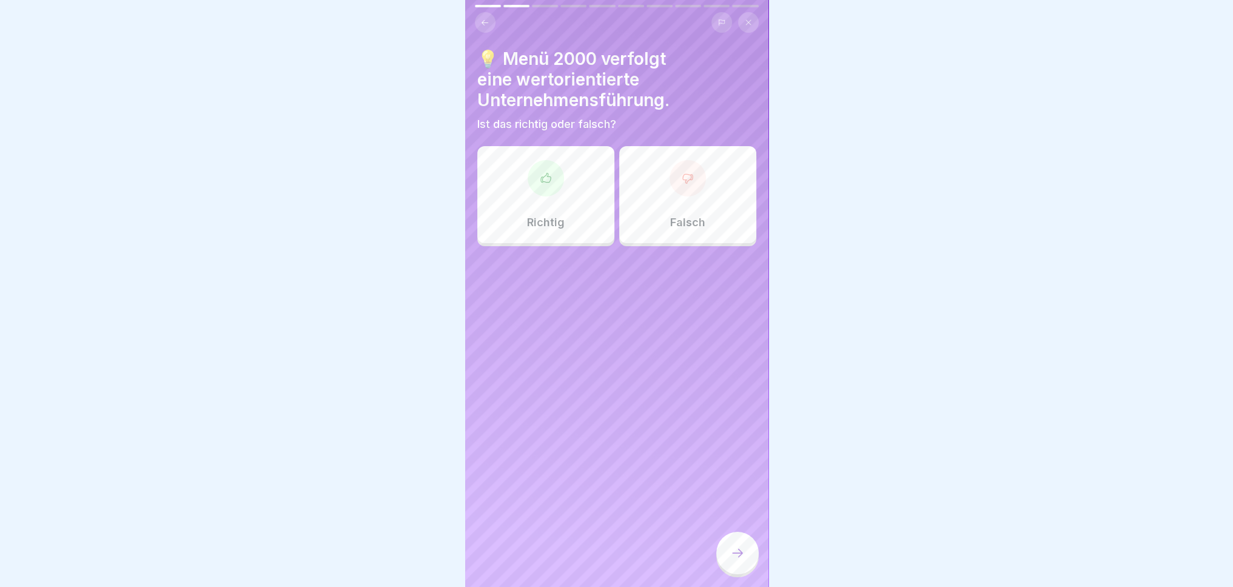
click at [565, 203] on div "Richtig" at bounding box center [545, 194] width 137 height 97
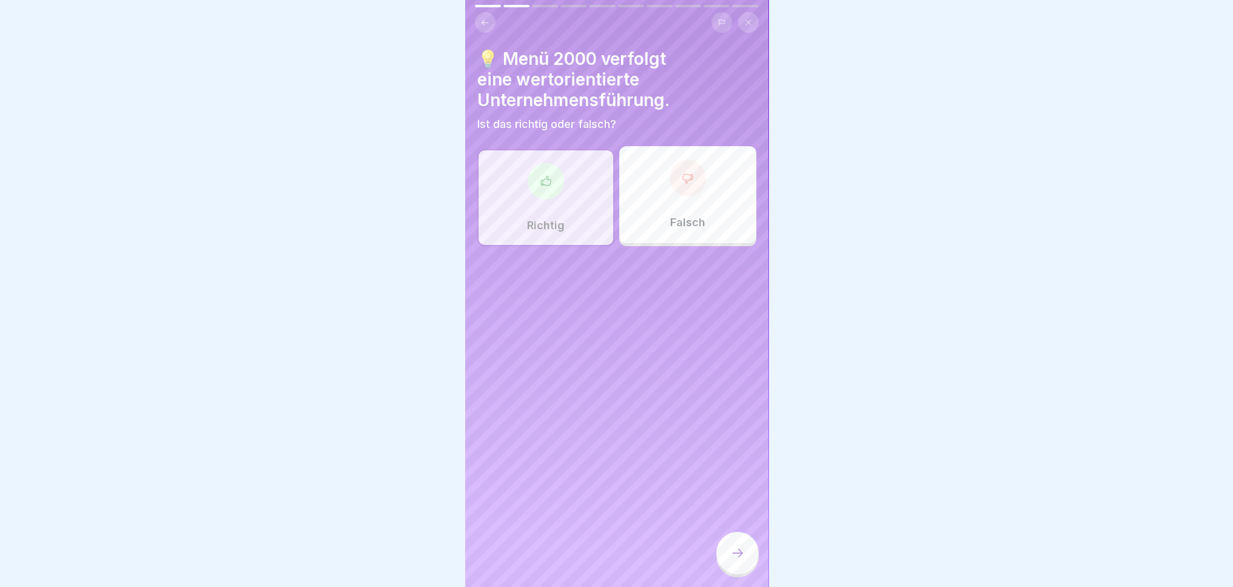
click at [733, 557] on icon at bounding box center [737, 553] width 15 height 15
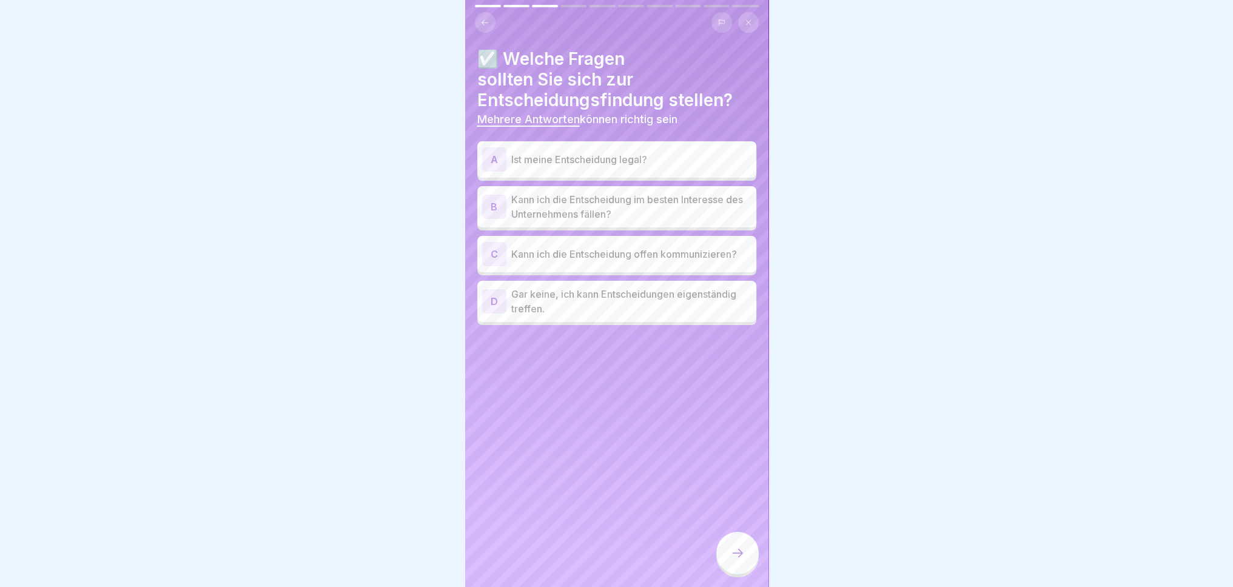
click at [682, 157] on p "Ist meine Entscheidung legal?" at bounding box center [631, 159] width 240 height 15
click at [632, 215] on p "Kann ich die Entscheidung im besten Interesse des Unternehmens fällen?" at bounding box center [631, 206] width 240 height 29
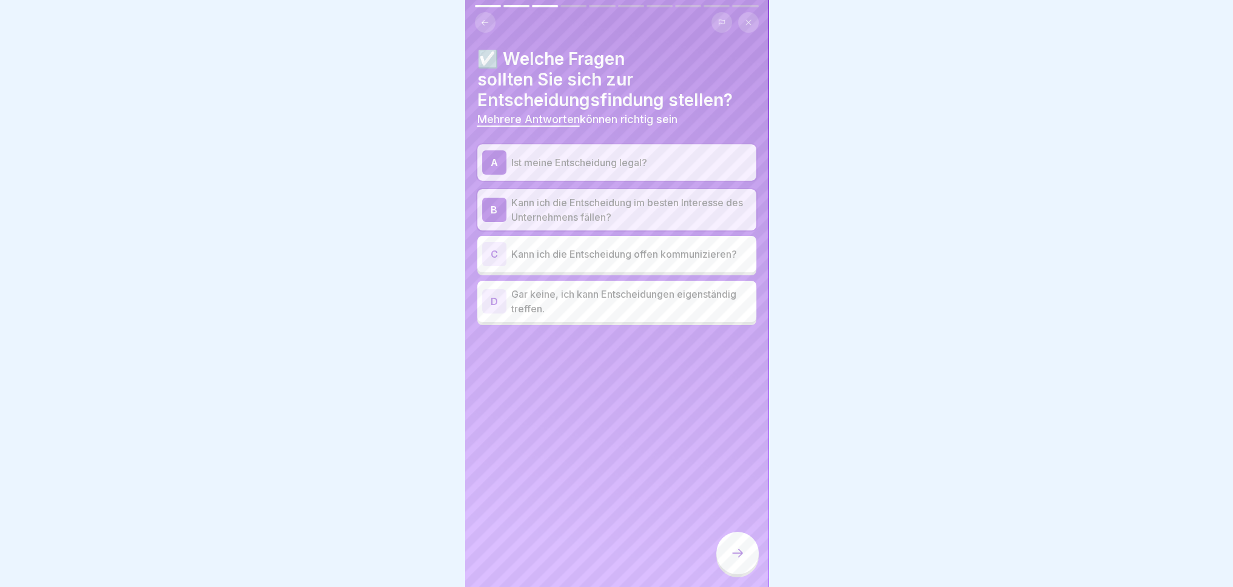
click at [625, 258] on p "Kann ich die Entscheidung offen kommunizieren?" at bounding box center [631, 254] width 240 height 15
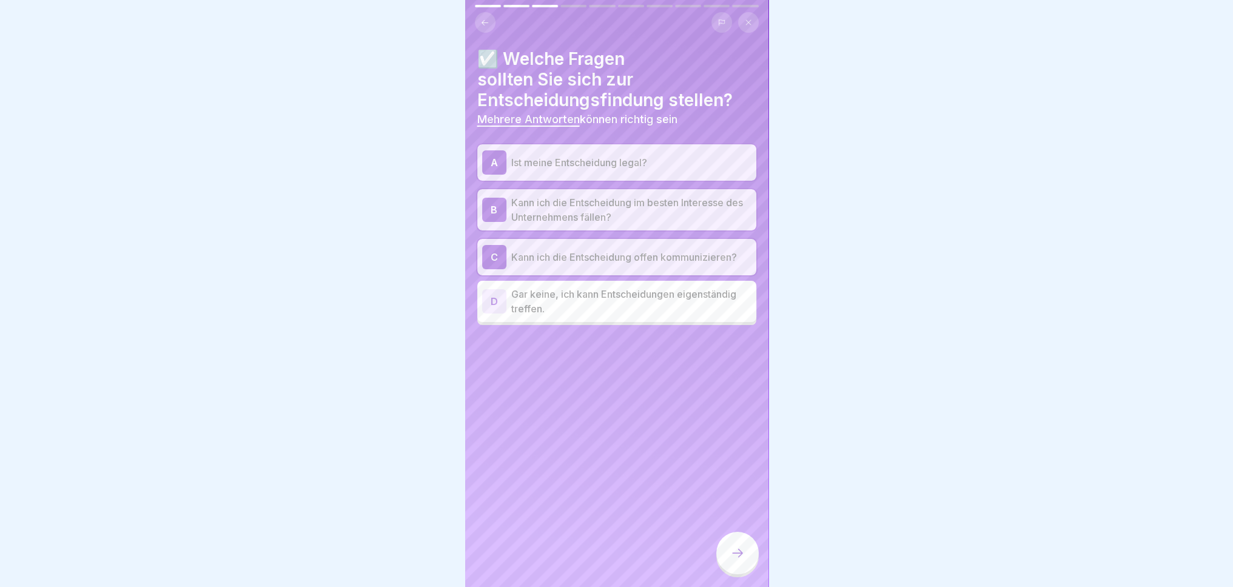
click at [736, 560] on icon at bounding box center [737, 553] width 15 height 15
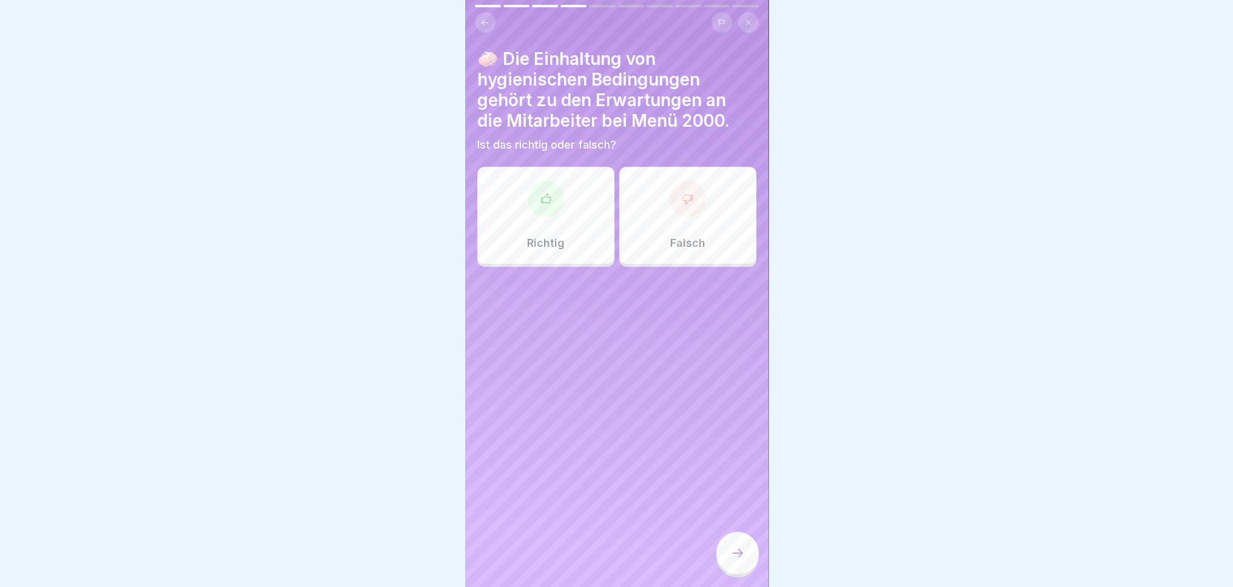
click at [536, 246] on p "Richtig" at bounding box center [546, 243] width 38 height 13
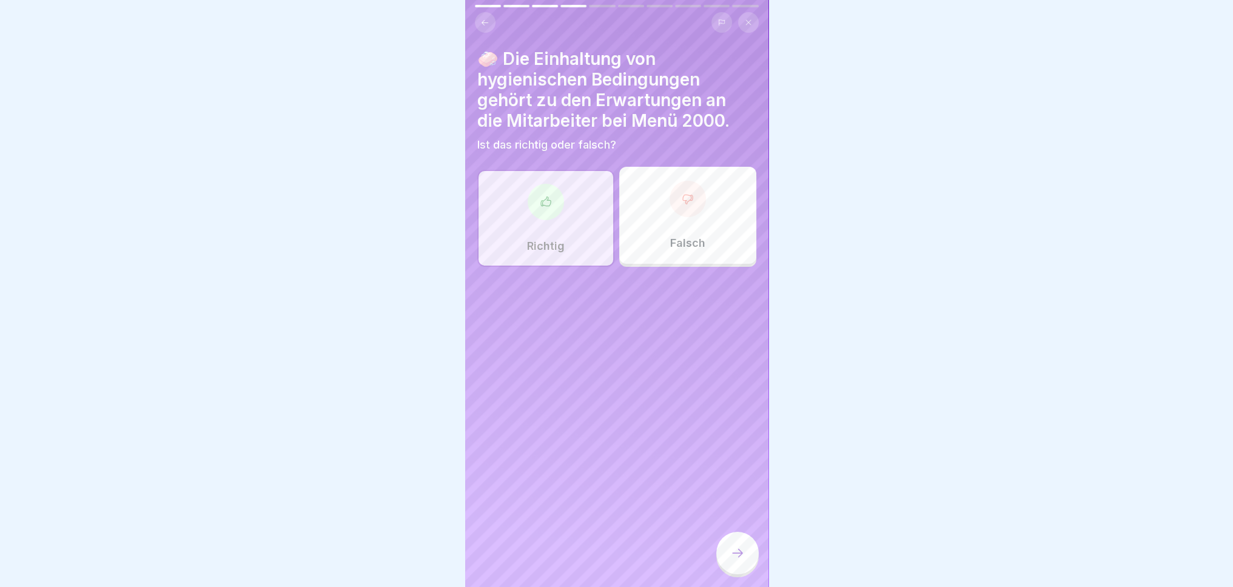
click at [733, 553] on div at bounding box center [737, 553] width 42 height 42
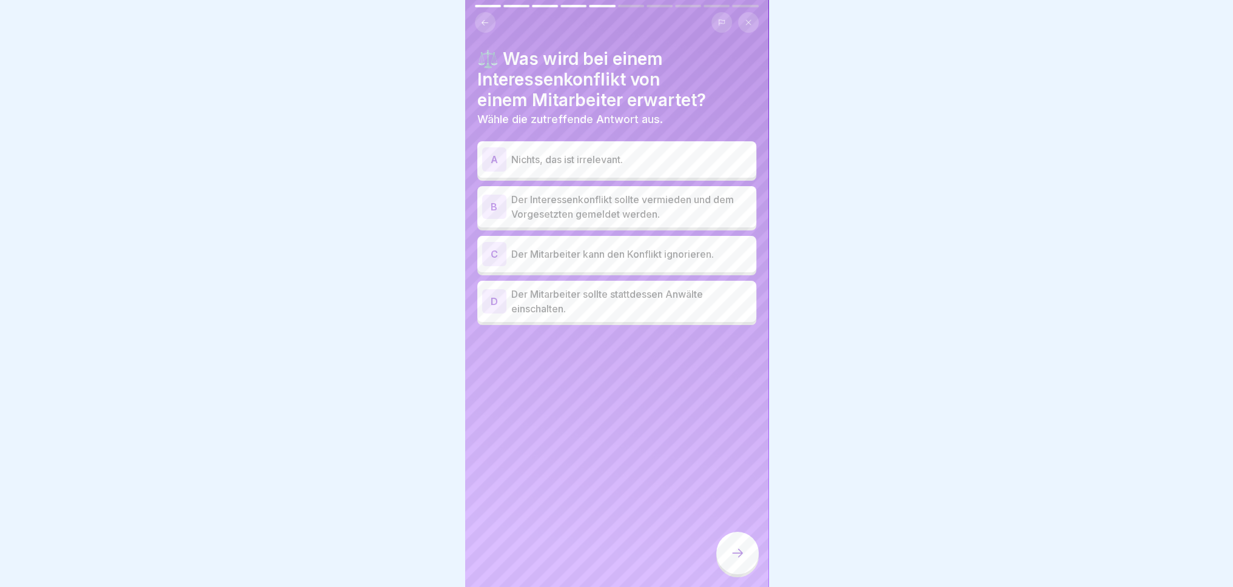
click at [693, 186] on div "B Der Interessenkonflikt sollte vermieden und dem Vorgesetzten gemeldet werden." at bounding box center [616, 206] width 279 height 41
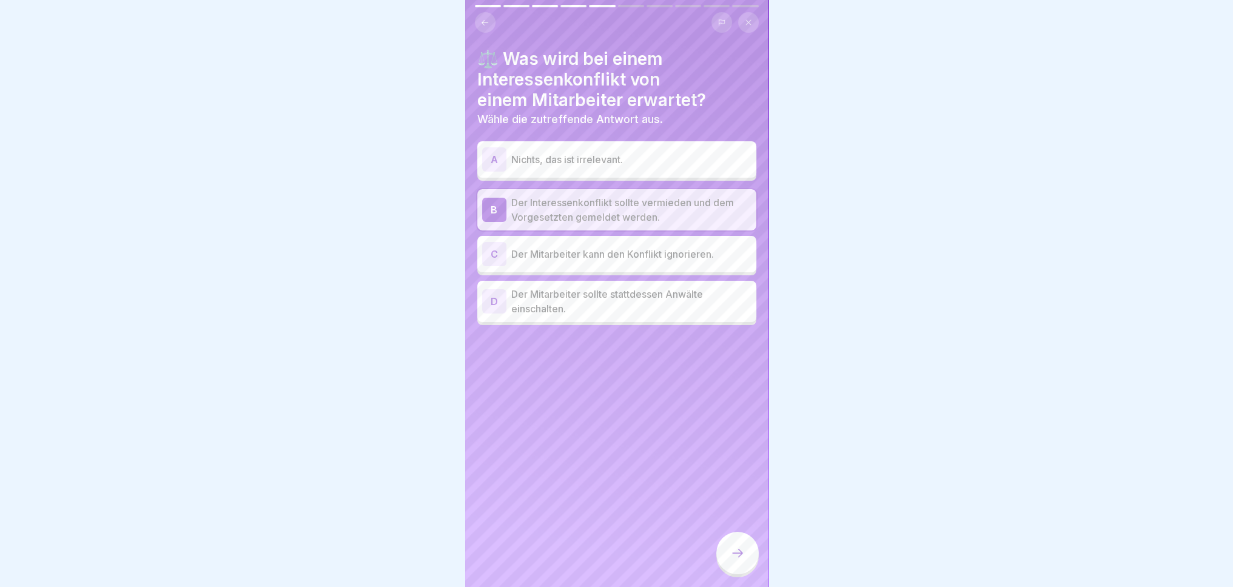
click at [690, 169] on div "A Nichts, das ist irrelevant." at bounding box center [616, 159] width 269 height 24
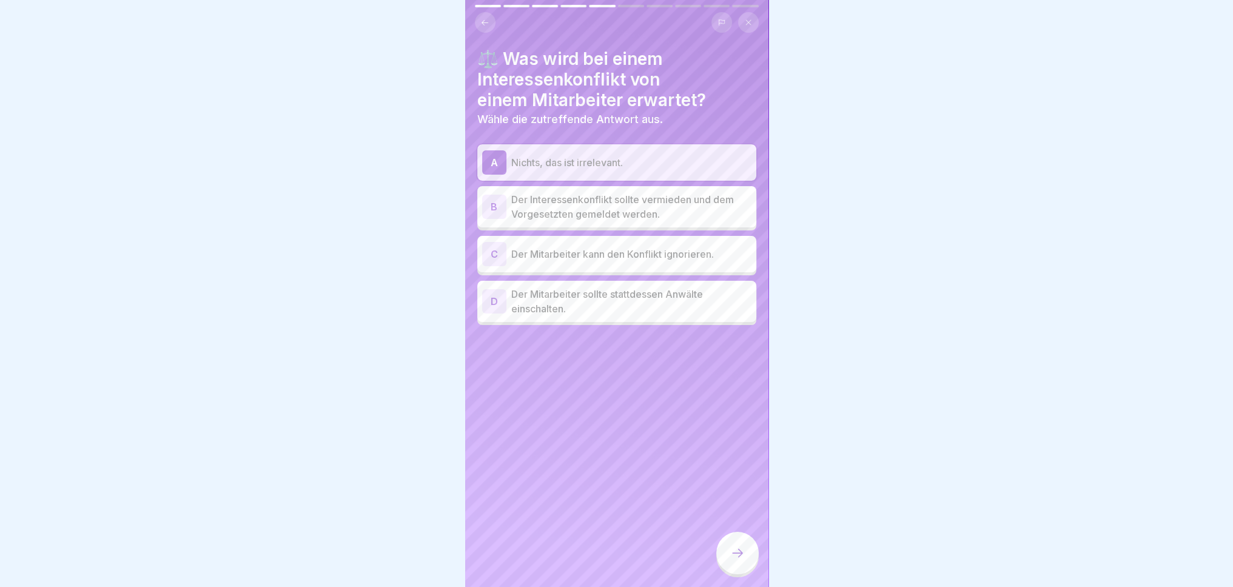
click at [660, 209] on p "Der Interessenkonflikt sollte vermieden und dem Vorgesetzten gemeldet werden." at bounding box center [631, 206] width 240 height 29
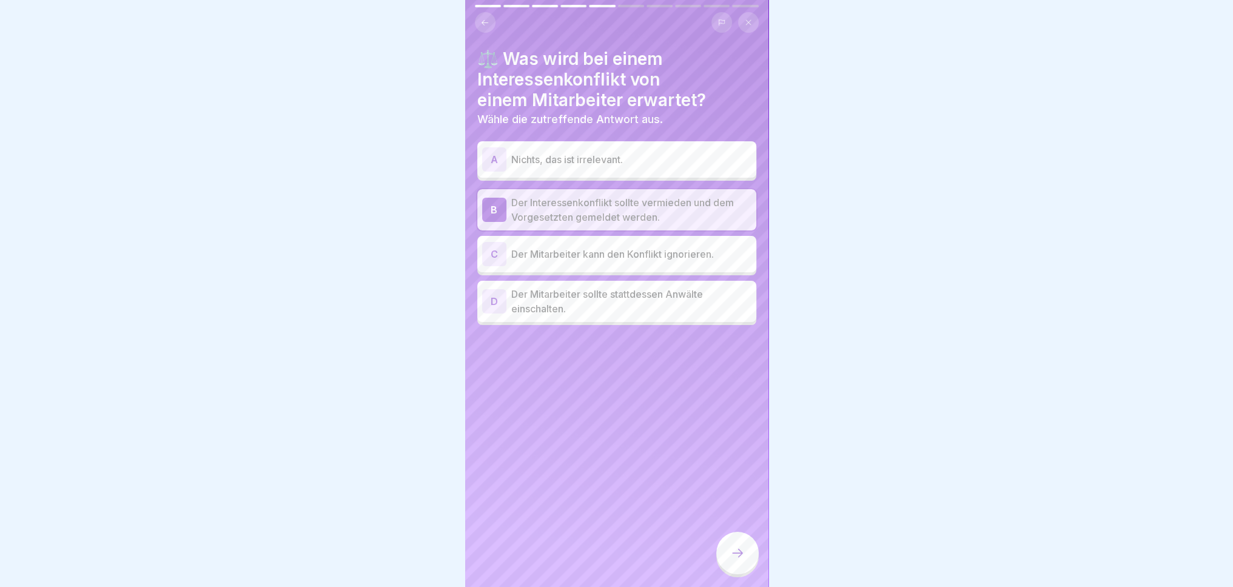
click at [745, 570] on div at bounding box center [737, 553] width 42 height 42
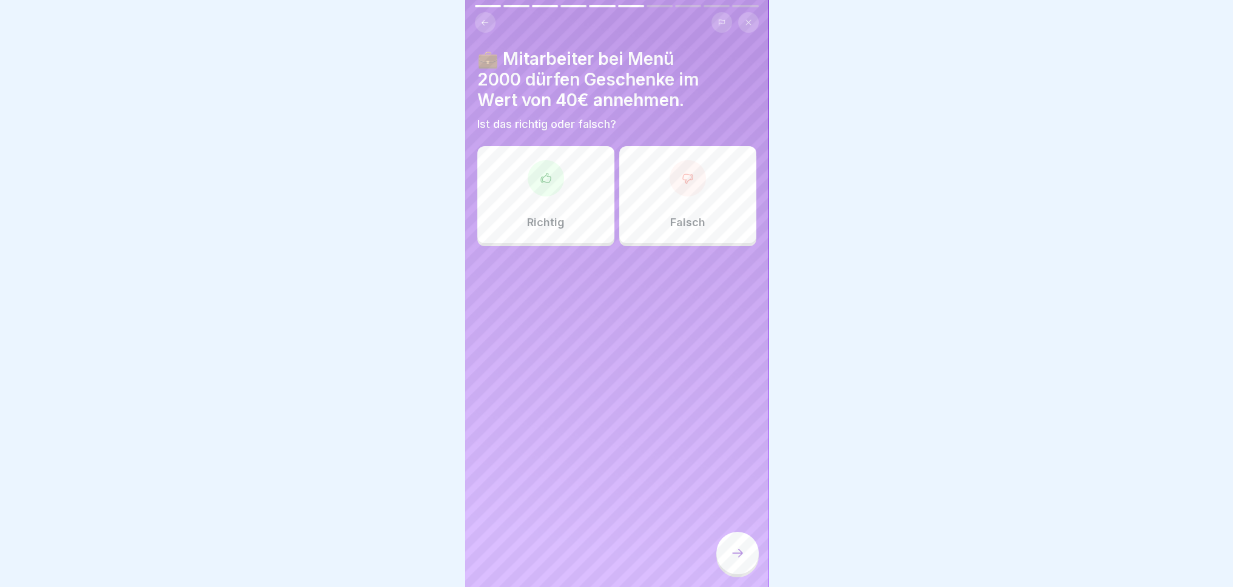
click at [699, 193] on div "Falsch" at bounding box center [687, 194] width 137 height 97
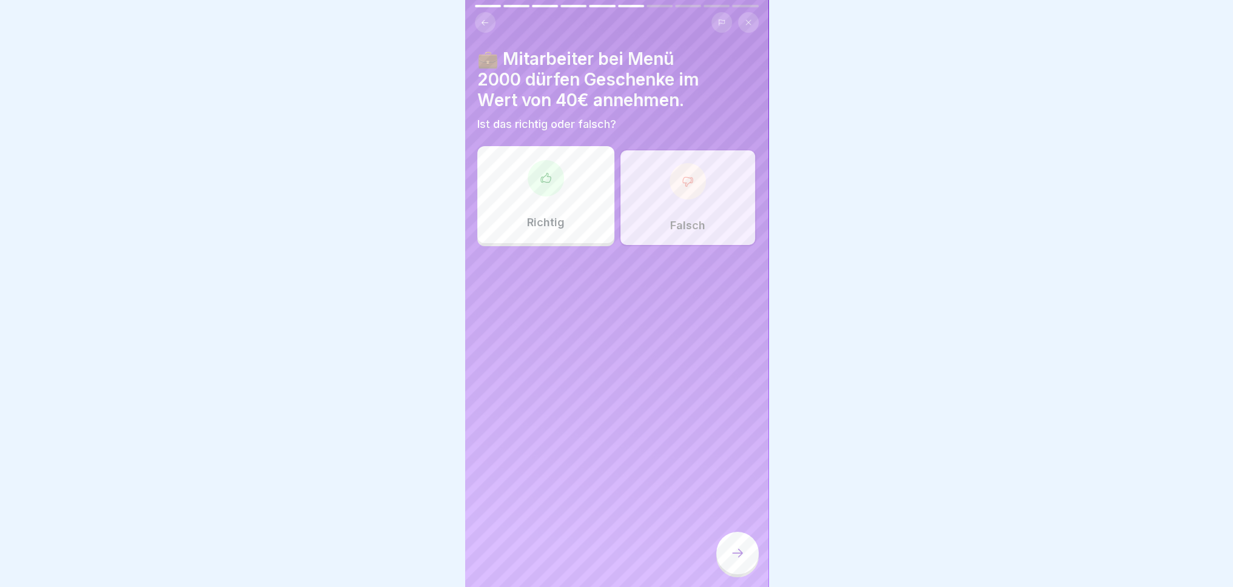
click at [699, 189] on div "Falsch" at bounding box center [687, 197] width 137 height 97
click at [742, 560] on icon at bounding box center [737, 553] width 15 height 15
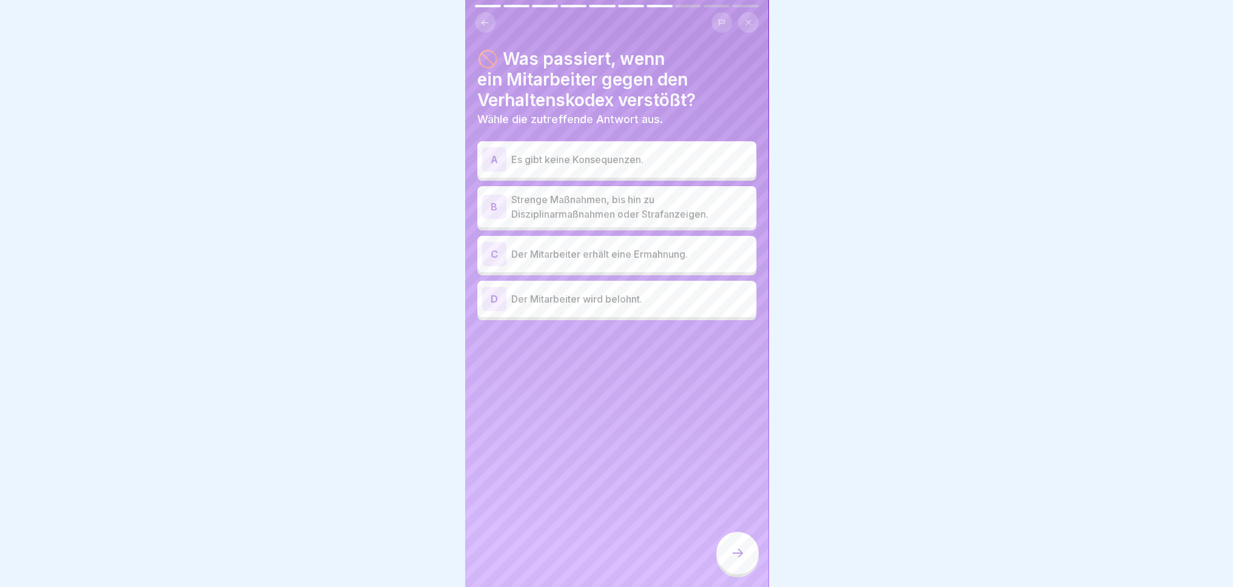
click at [657, 212] on p "Strenge Maßnahmen, bis hin zu Disziplinarmaßnahmen oder Strafanzeigen." at bounding box center [631, 206] width 240 height 29
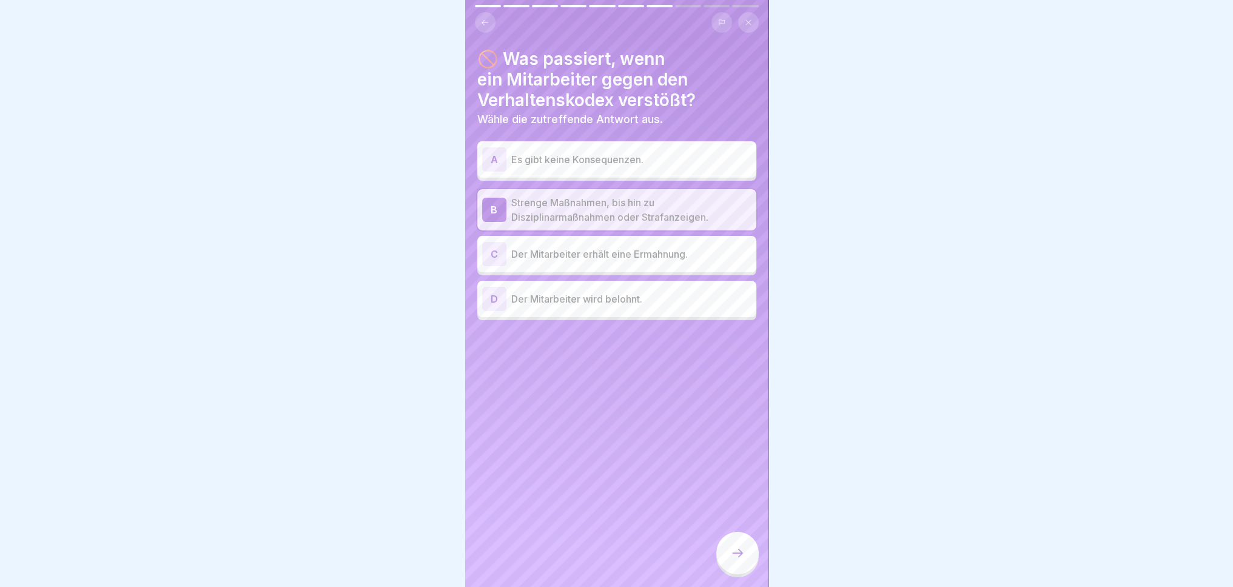
click at [656, 264] on div "C Der Mitarbeiter erhält eine Ermahnung." at bounding box center [616, 254] width 269 height 24
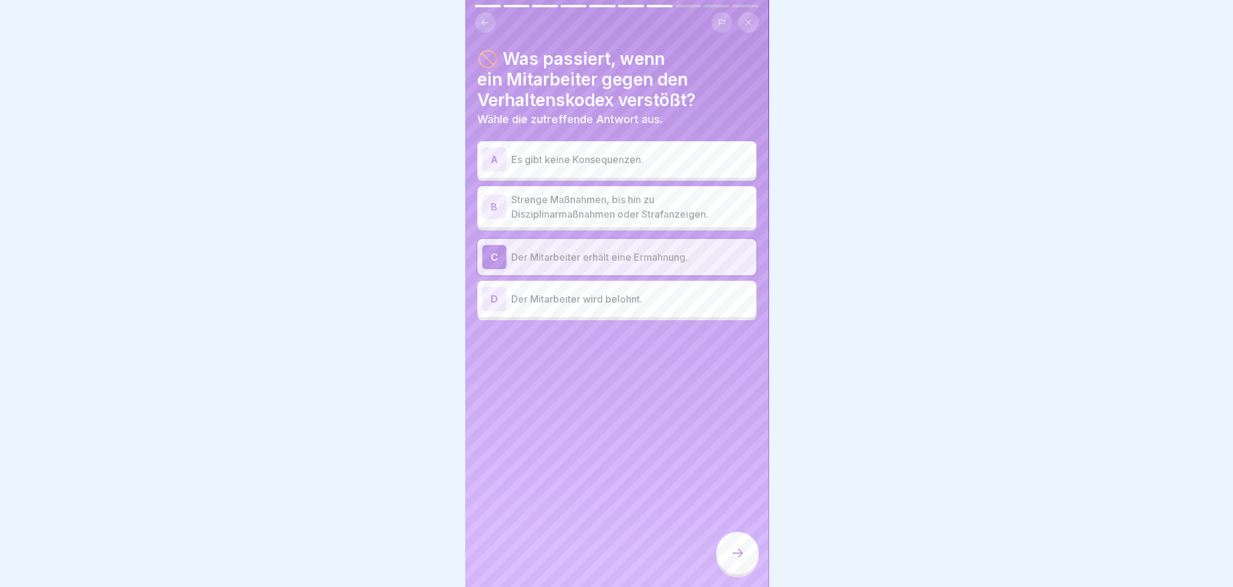
click at [684, 211] on p "Strenge Maßnahmen, bis hin zu Disziplinarmaßnahmen oder Strafanzeigen." at bounding box center [631, 206] width 240 height 29
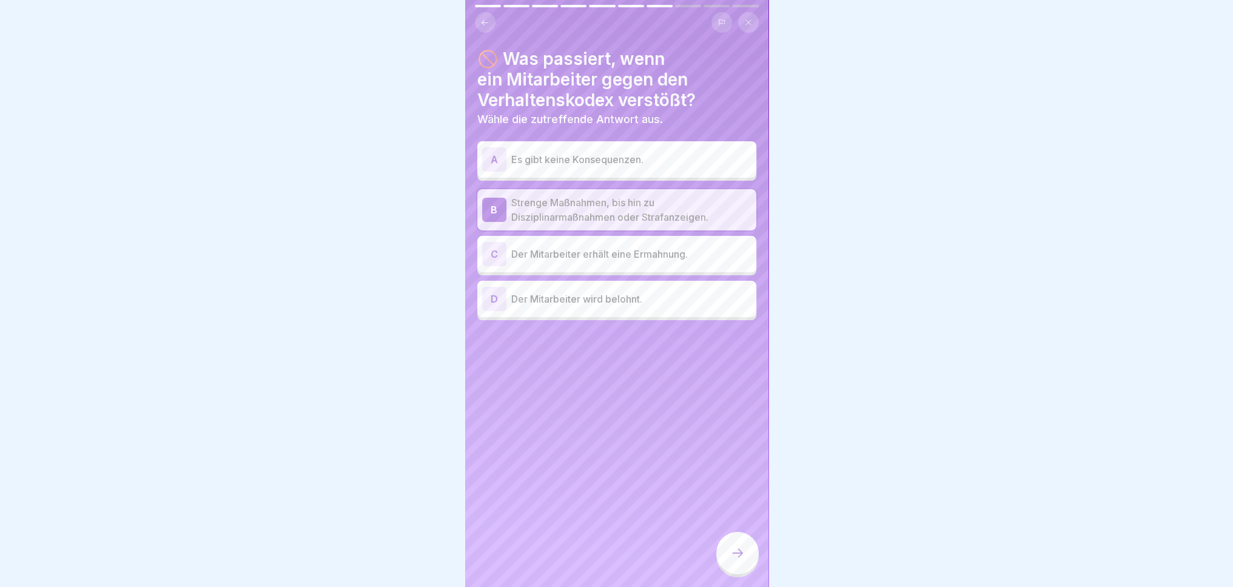
click at [735, 560] on icon at bounding box center [737, 553] width 15 height 15
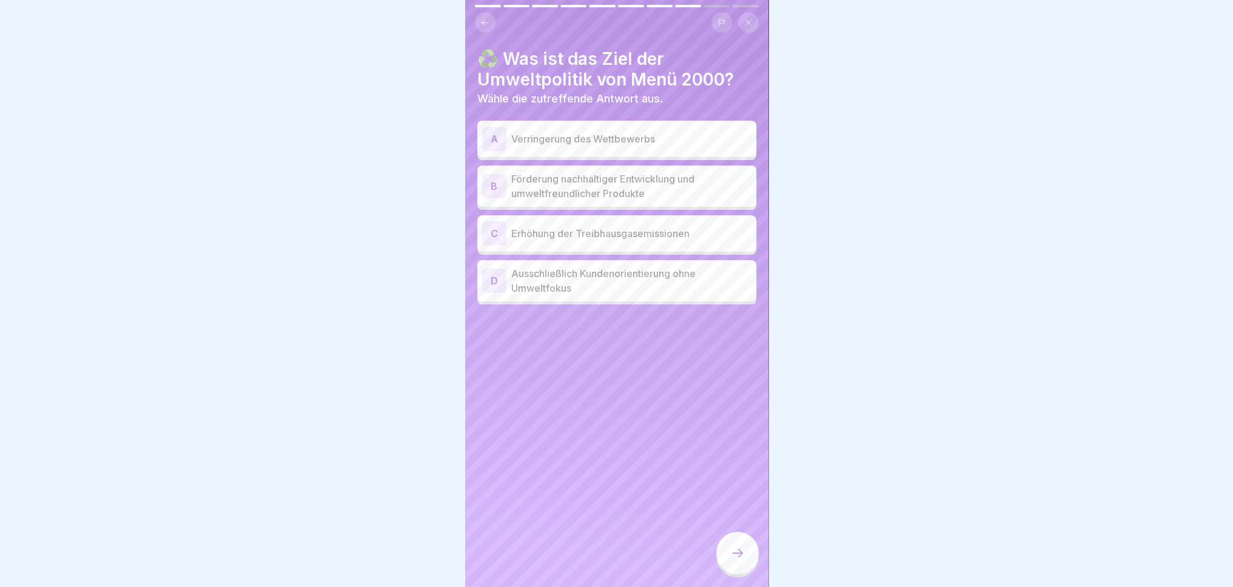
click at [633, 174] on p "Förderung nachhaltiger Entwicklung und umweltfreundlicher Produkte" at bounding box center [631, 186] width 240 height 29
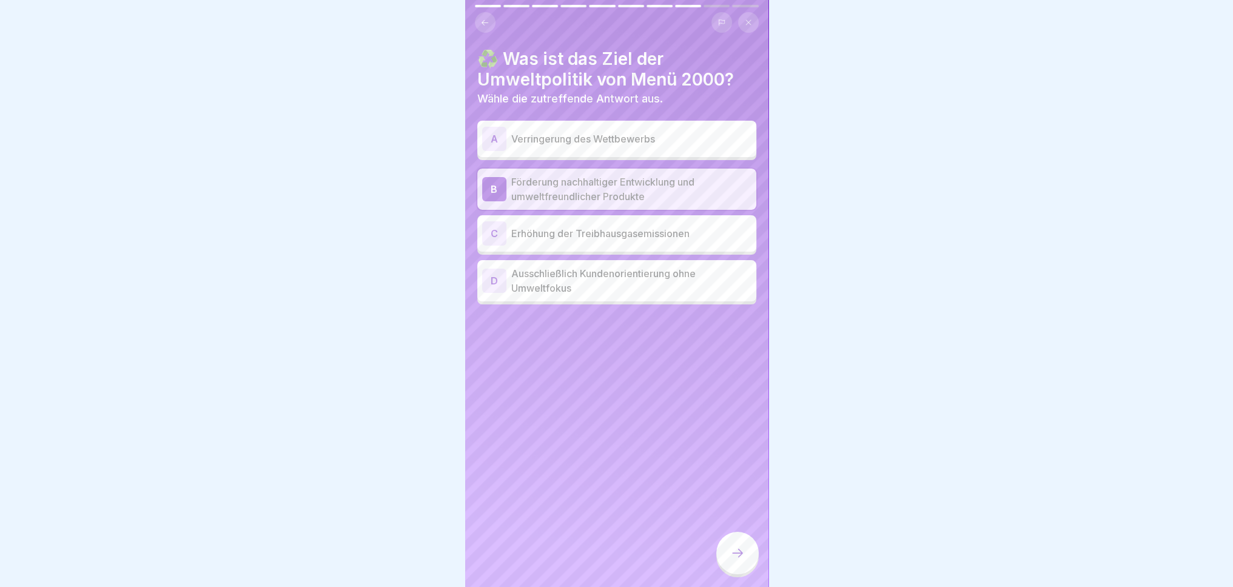
click at [742, 560] on div at bounding box center [737, 553] width 42 height 42
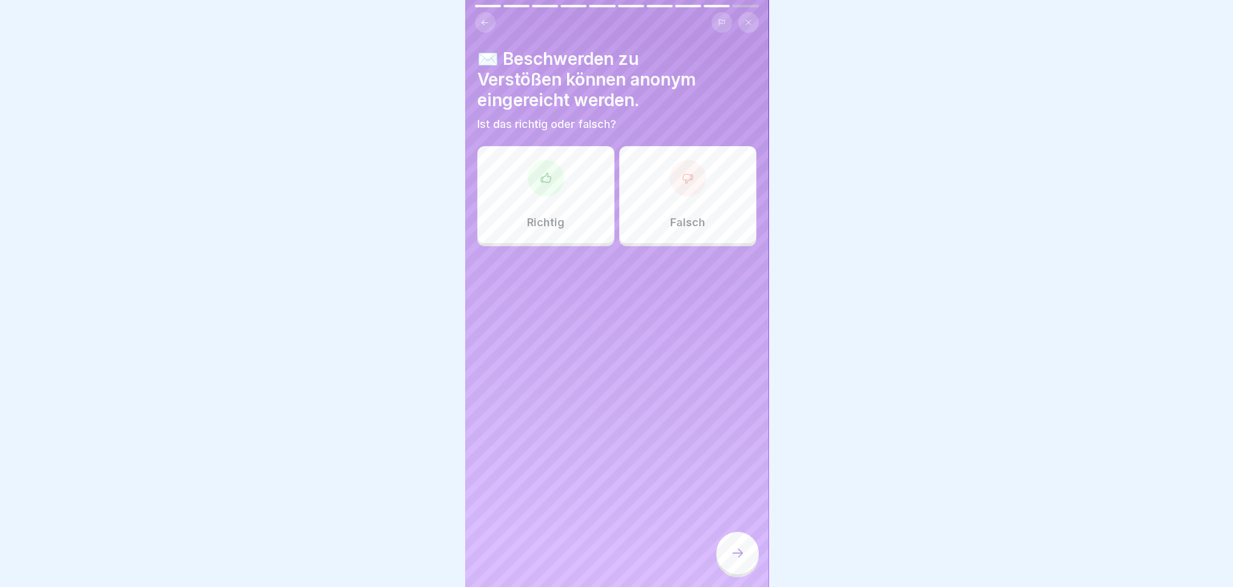
click at [544, 235] on div "Richtig" at bounding box center [545, 194] width 137 height 97
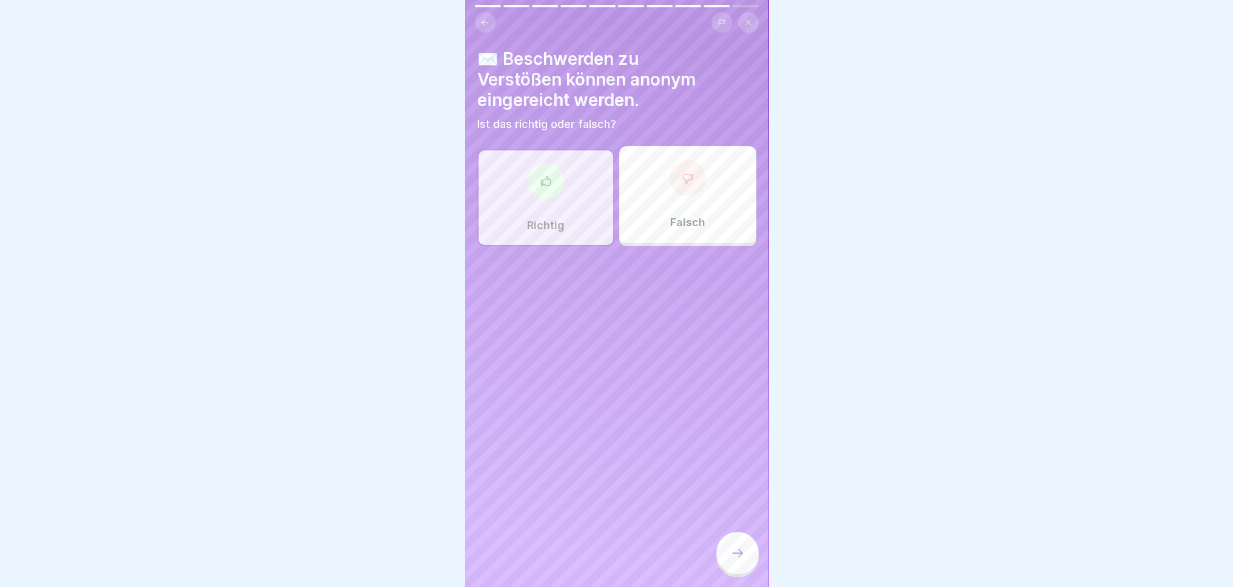
drag, startPoint x: 743, startPoint y: 573, endPoint x: 739, endPoint y: 565, distance: 9.5
click at [742, 573] on div at bounding box center [737, 553] width 42 height 42
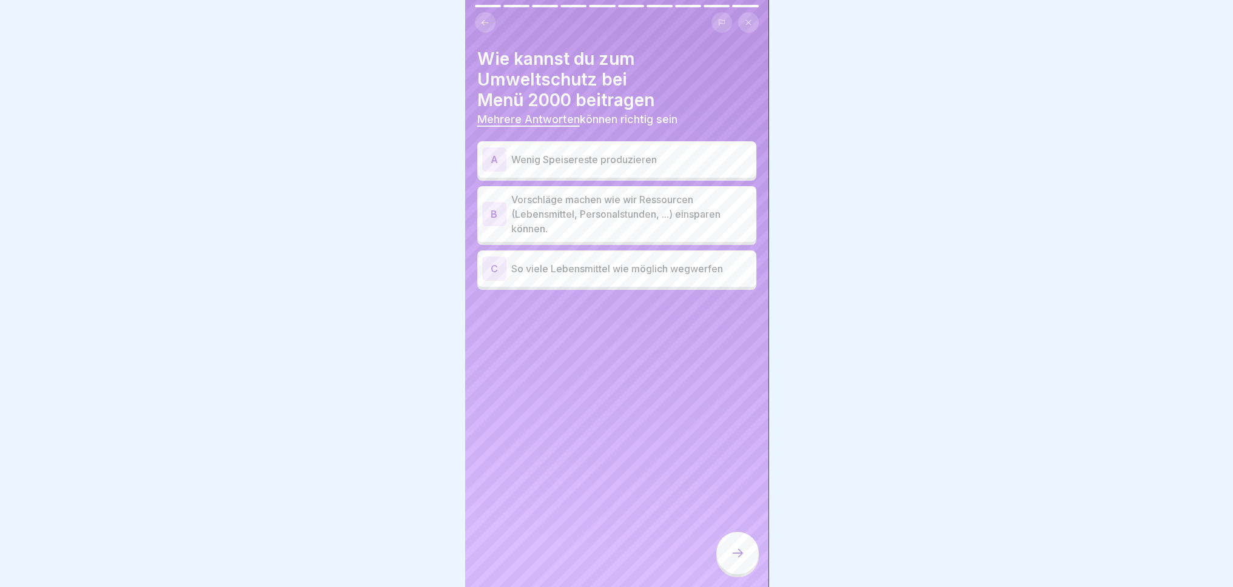
click at [602, 210] on p "Vorschläge machen wie wir Ressourcen (Lebensmittel, Personalstunden, ...) einsp…" at bounding box center [631, 214] width 240 height 44
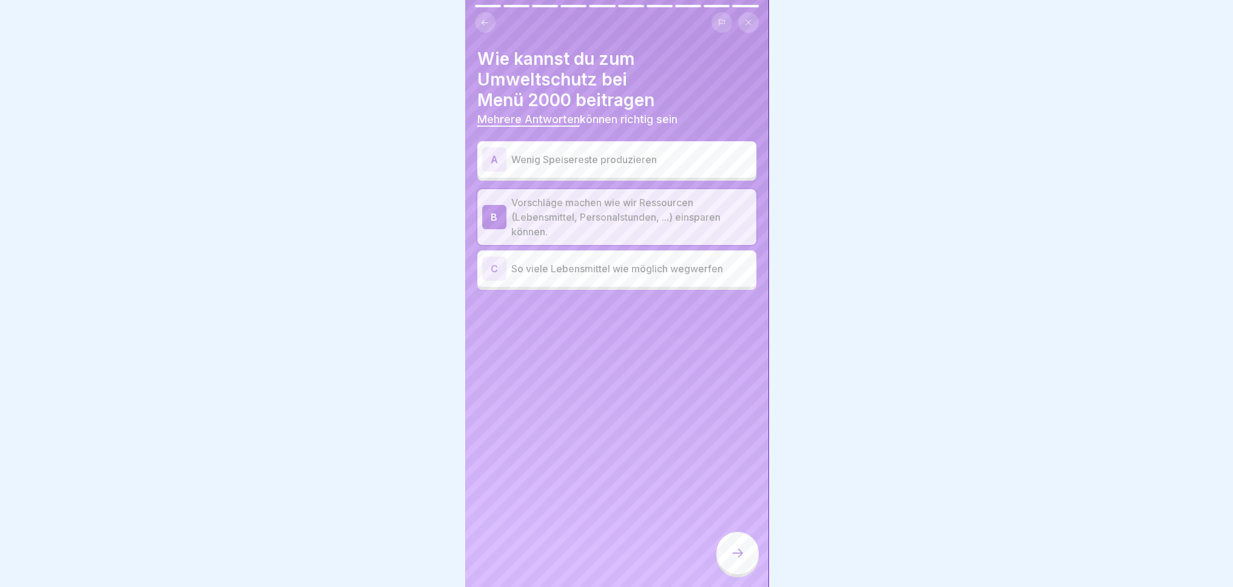
click at [620, 161] on p "Wenig Speisereste produzieren" at bounding box center [631, 159] width 240 height 15
click at [745, 565] on div at bounding box center [737, 553] width 42 height 42
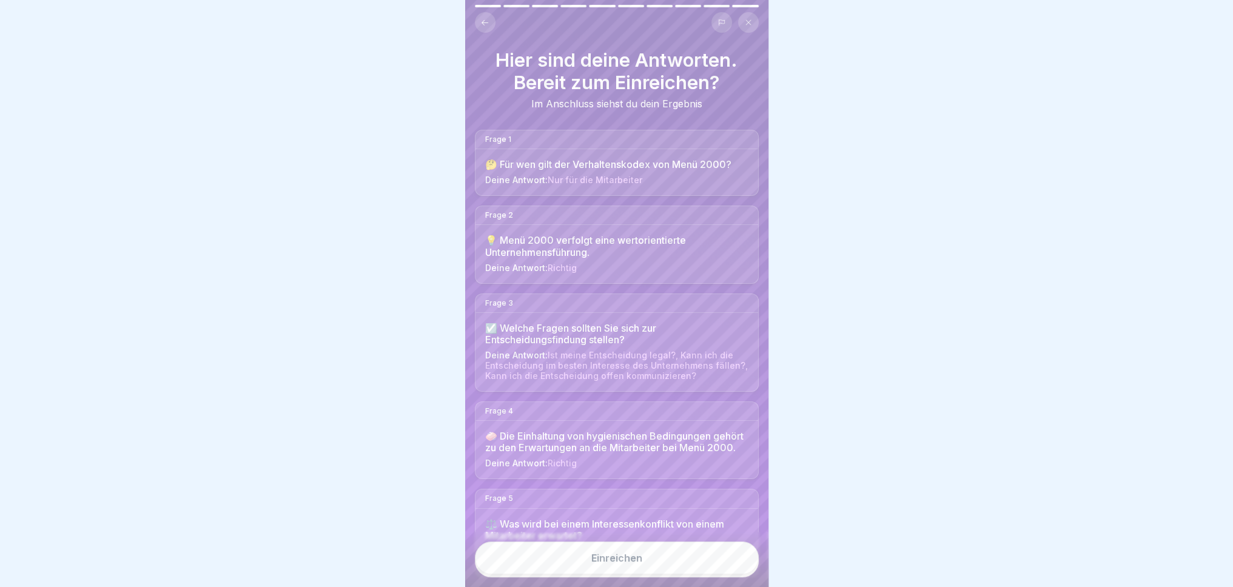
click at [641, 567] on button "Einreichen" at bounding box center [617, 558] width 284 height 33
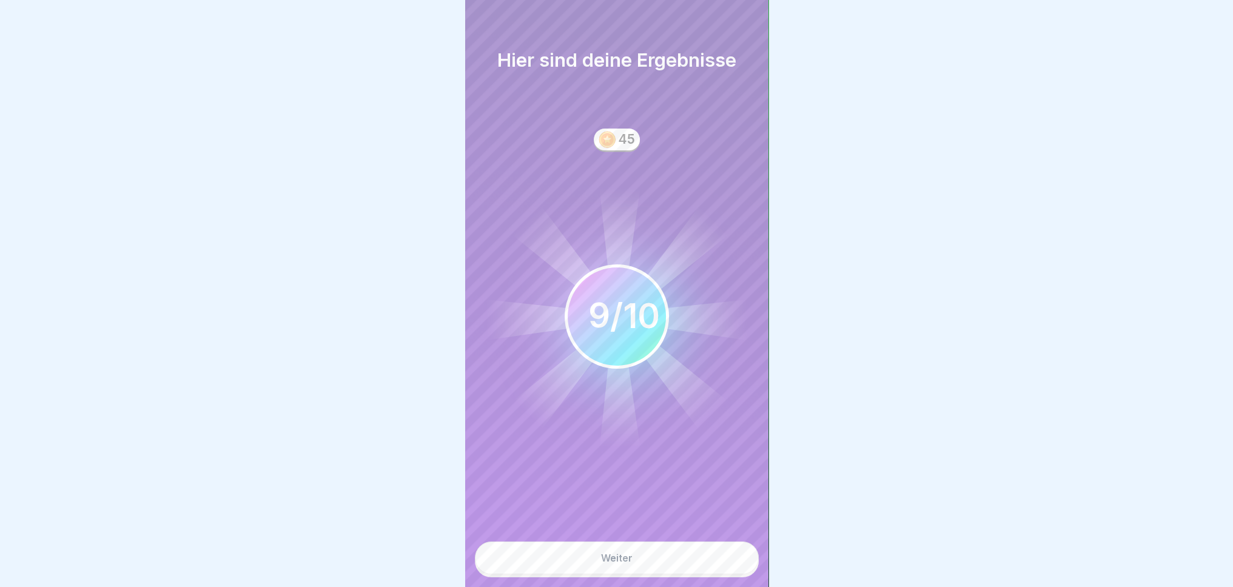
scroll to position [9, 0]
click at [690, 557] on button "Weiter" at bounding box center [617, 558] width 284 height 33
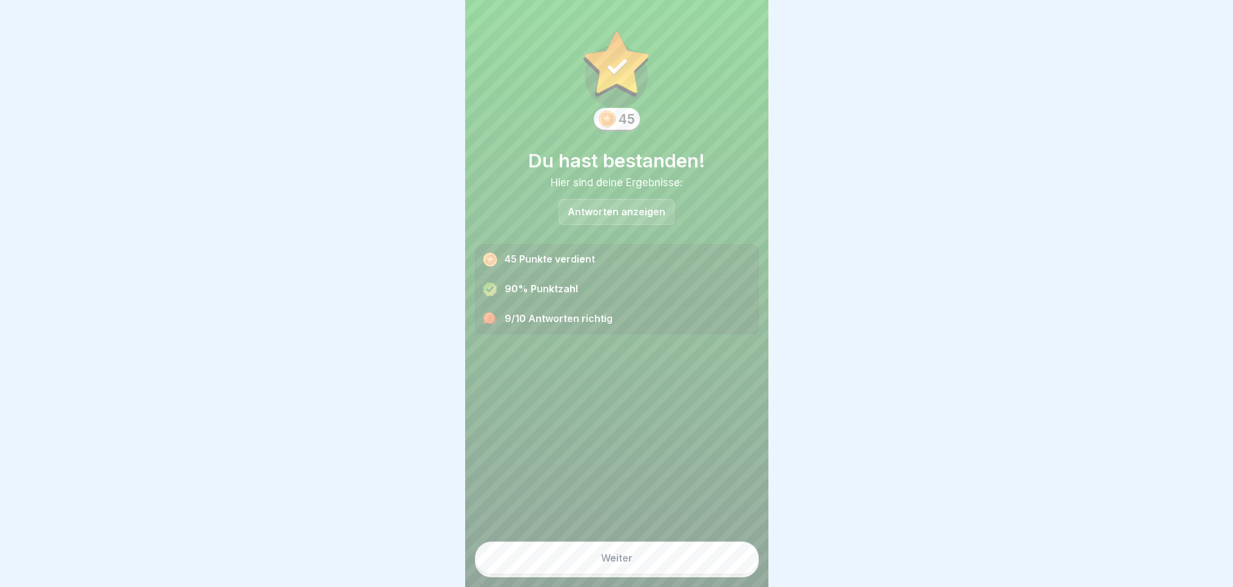
click at [678, 570] on button "Weiter" at bounding box center [617, 558] width 284 height 33
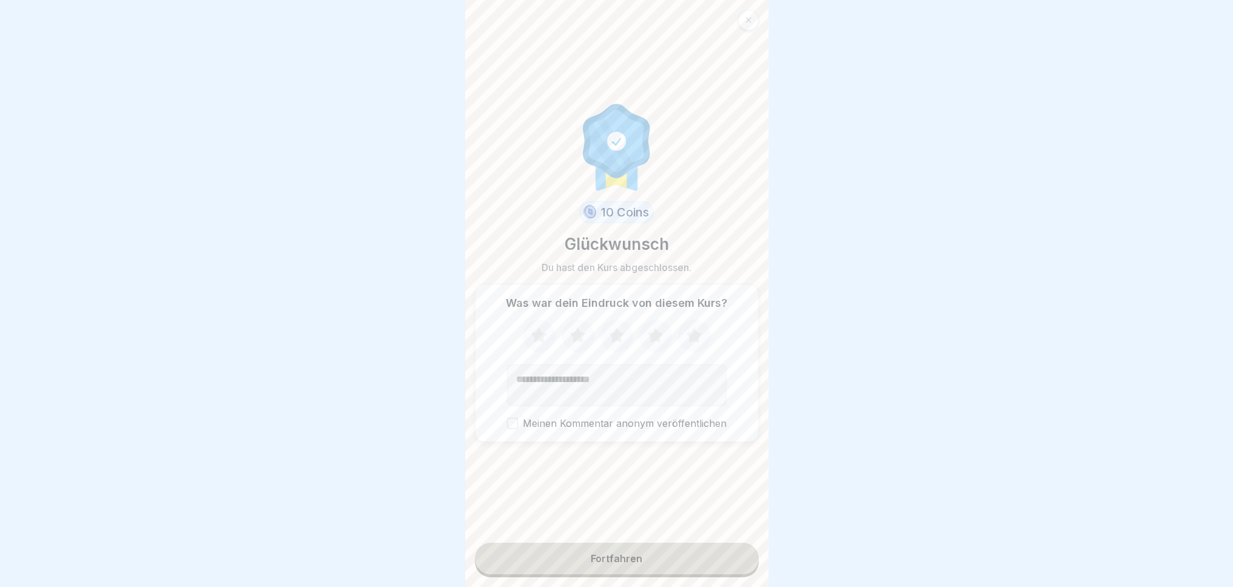
click at [537, 330] on icon at bounding box center [539, 335] width 16 height 15
click at [640, 560] on button "Fortfahren" at bounding box center [617, 559] width 284 height 32
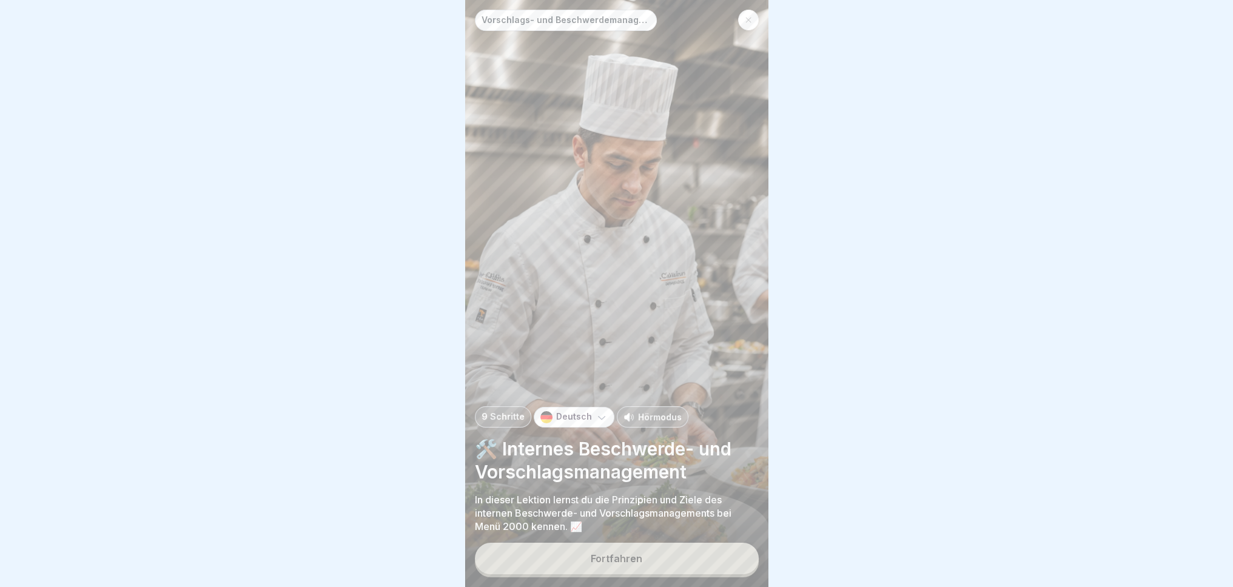
click at [666, 553] on button "Fortfahren" at bounding box center [617, 559] width 284 height 32
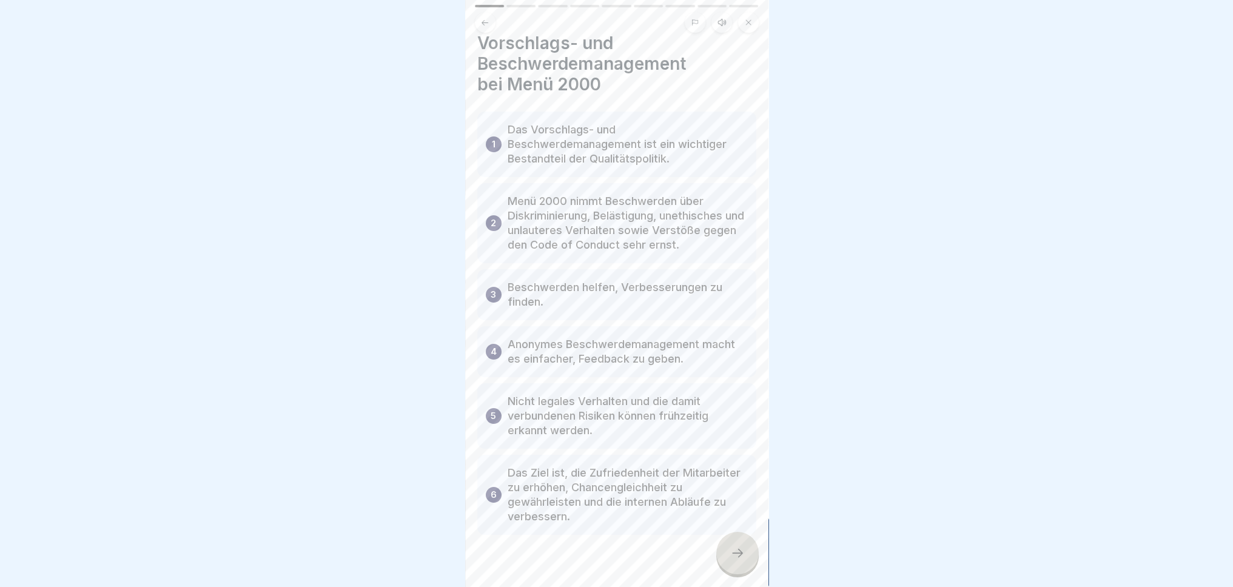
scroll to position [35, 0]
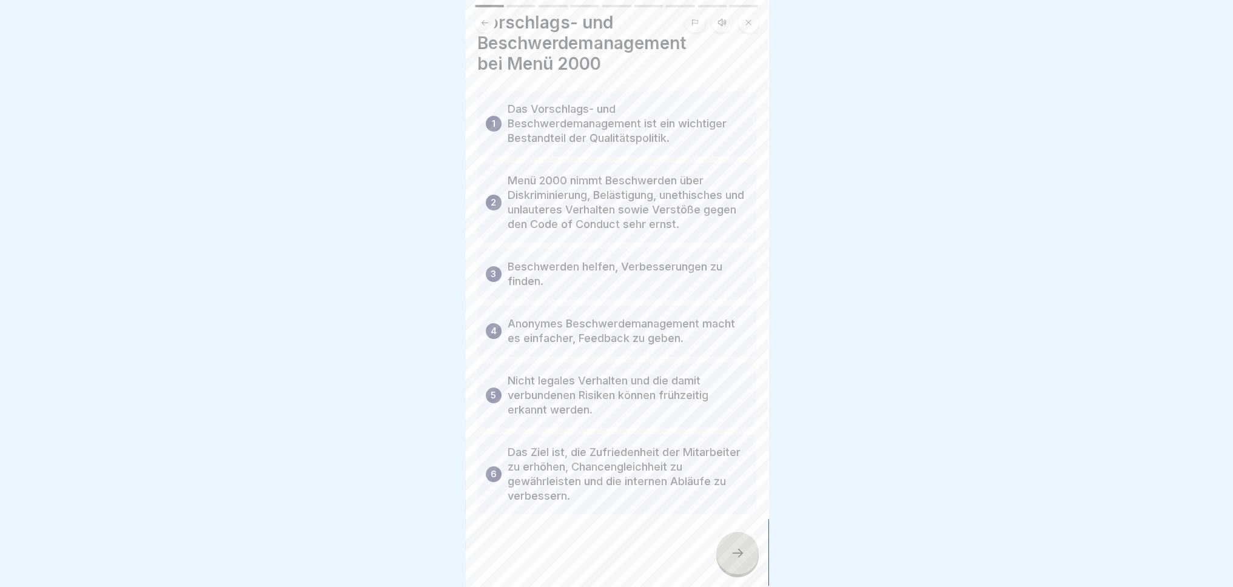
click at [747, 556] on div at bounding box center [737, 553] width 42 height 42
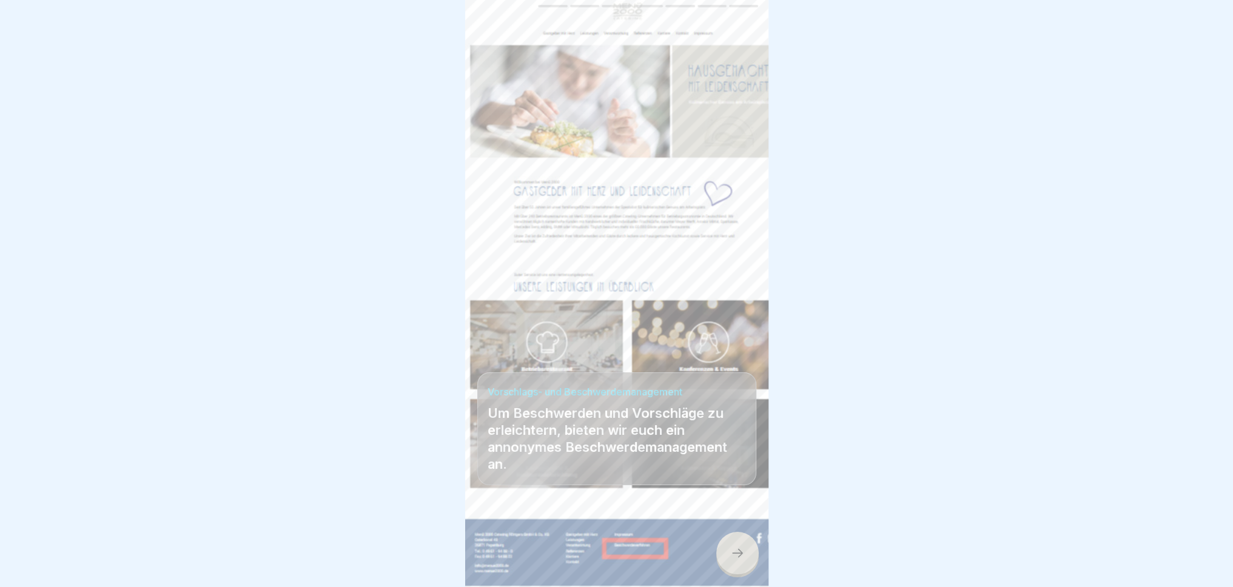
click at [742, 562] on div at bounding box center [737, 553] width 42 height 42
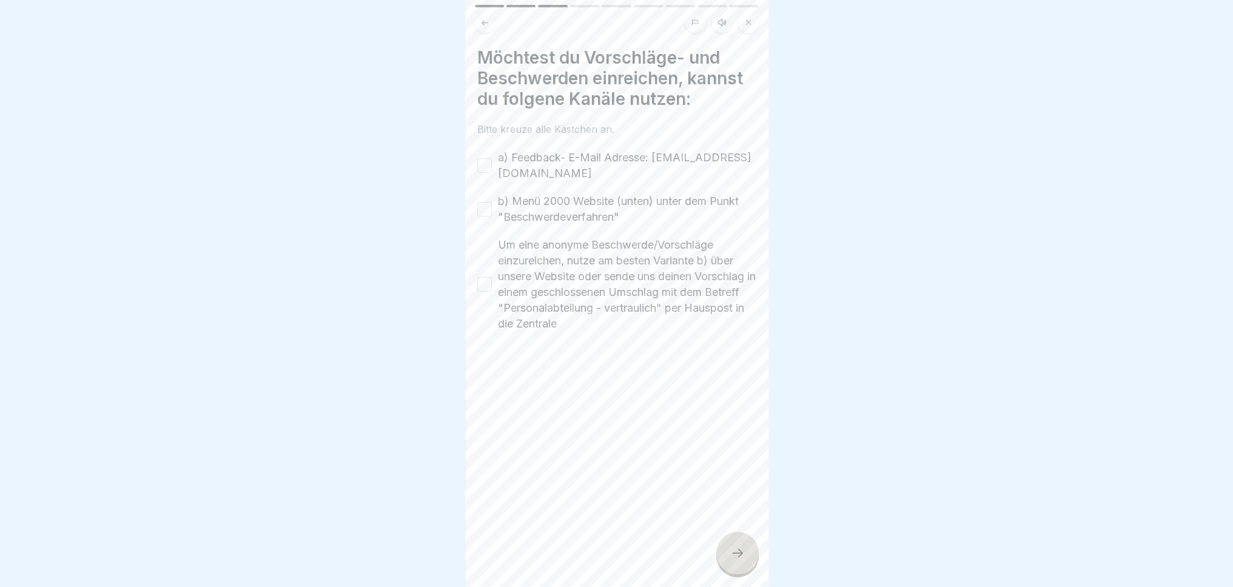
click at [737, 557] on icon at bounding box center [737, 553] width 15 height 15
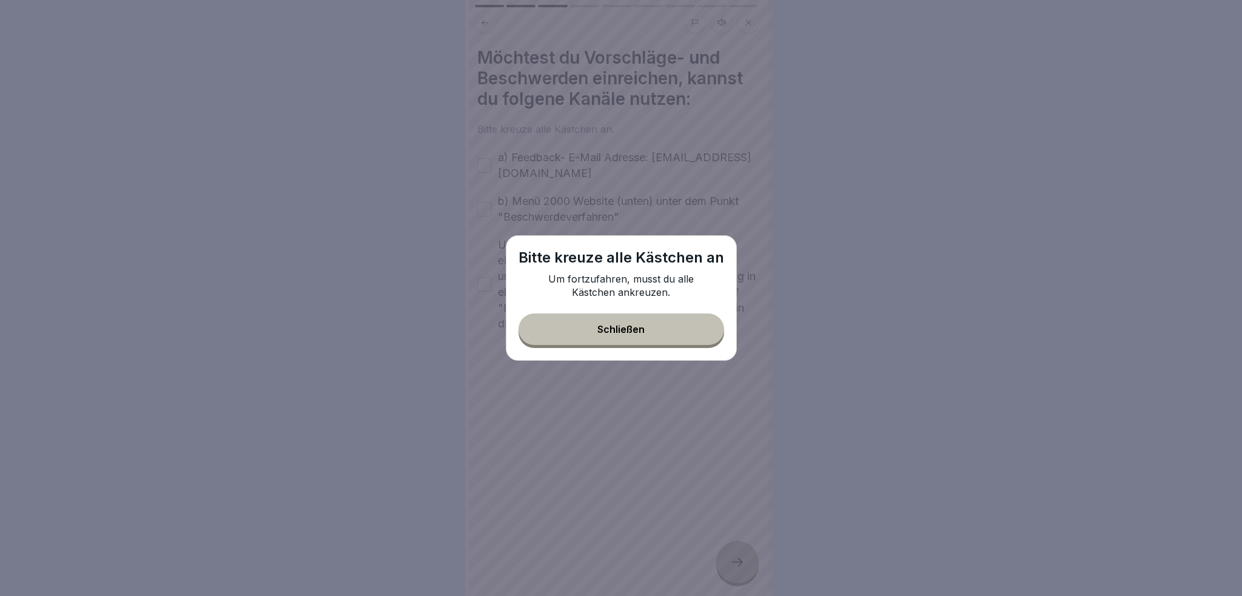
drag, startPoint x: 635, startPoint y: 312, endPoint x: 643, endPoint y: 336, distance: 25.5
click at [635, 312] on div "Bitte kreuze alle Kästchen an Um fortzufahren, musst du alle Kästchen ankreuzen…" at bounding box center [621, 298] width 231 height 126
click at [643, 336] on button "Schließen" at bounding box center [622, 330] width 206 height 32
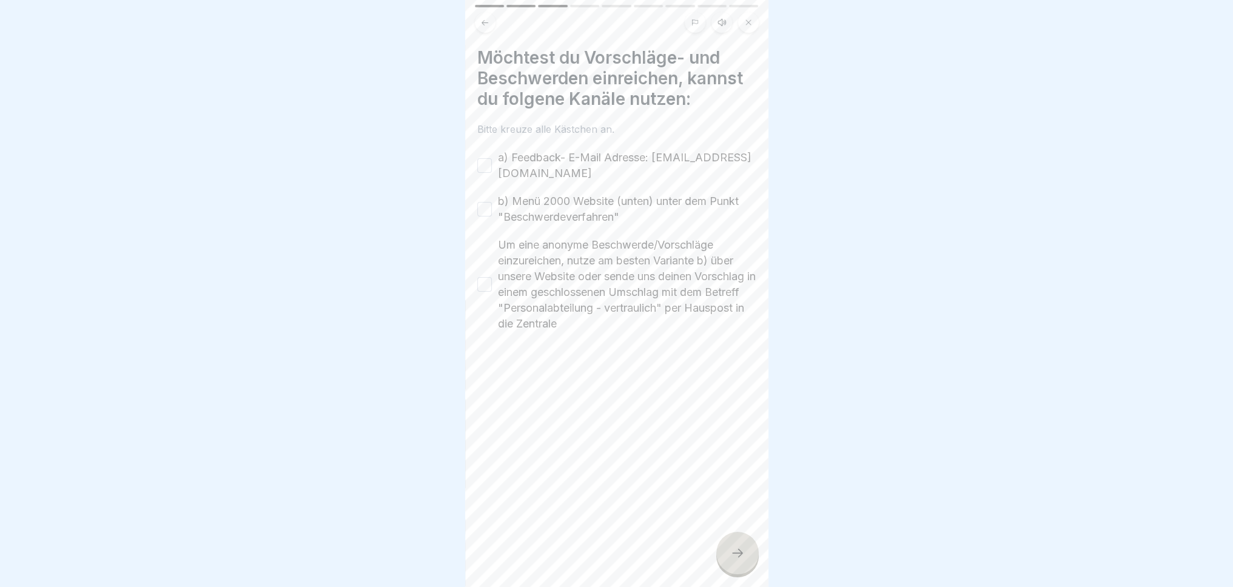
click at [488, 168] on button "a) Feedback- E-Mail Adresse: fb-intern@menue2000.de" at bounding box center [484, 165] width 15 height 15
drag, startPoint x: 485, startPoint y: 196, endPoint x: 490, endPoint y: 227, distance: 31.9
click at [485, 196] on div "b) Menü 2000 Website (unten) unter dem Punkt "Beschwerdeverfahren"" at bounding box center [616, 209] width 279 height 32
click at [485, 213] on button "b) Menü 2000 Website (unten) unter dem Punkt "Beschwerdeverfahren"" at bounding box center [484, 209] width 15 height 15
click at [491, 292] on div "Um eine anonyme Beschwerde/Vorschläge einzureichen, nutze am besten Variante b)…" at bounding box center [616, 284] width 279 height 95
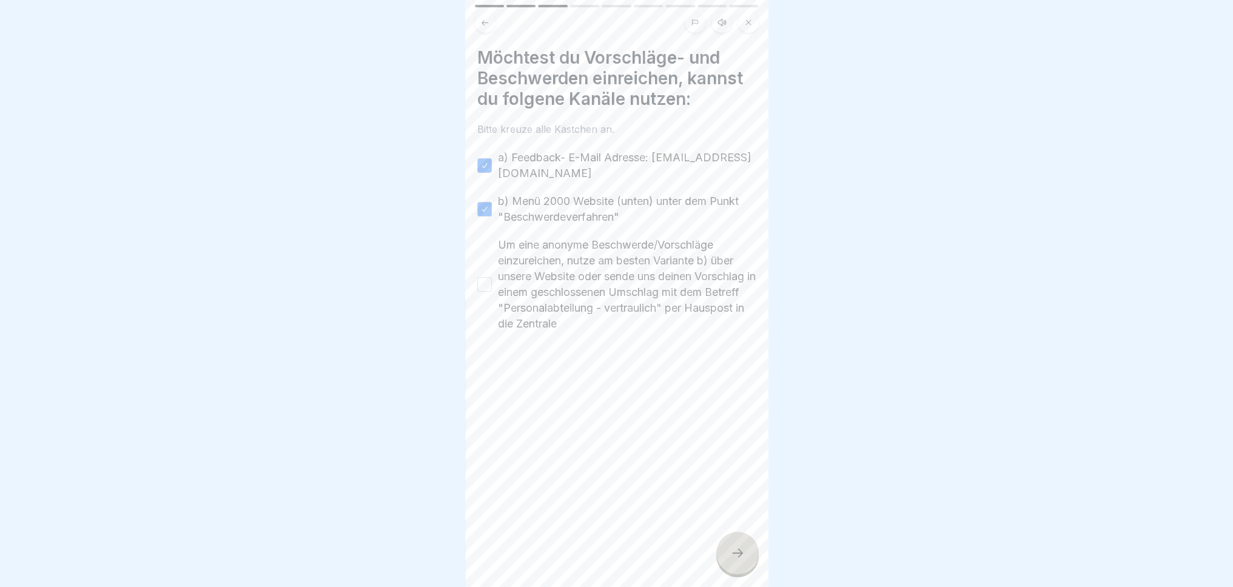
click at [486, 292] on div "Um eine anonyme Beschwerde/Vorschläge einzureichen, nutze am besten Variante b)…" at bounding box center [616, 284] width 279 height 95
click at [487, 280] on button "Um eine anonyme Beschwerde/Vorschläge einzureichen, nutze am besten Variante b)…" at bounding box center [484, 284] width 15 height 15
click at [752, 565] on div at bounding box center [737, 553] width 42 height 42
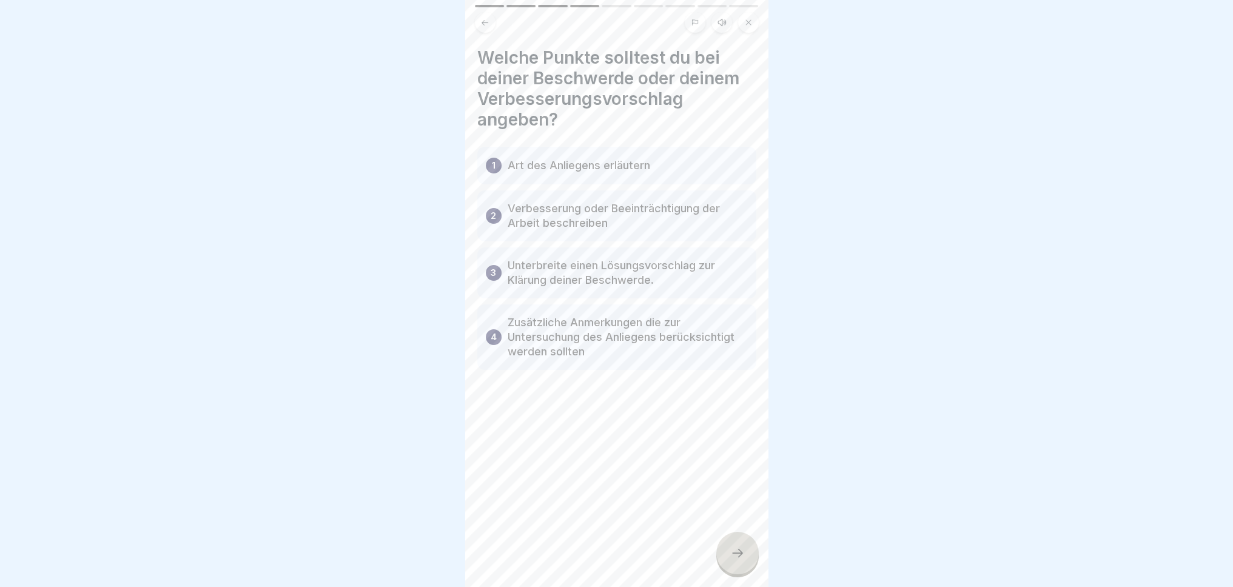
click at [733, 559] on icon at bounding box center [737, 553] width 15 height 15
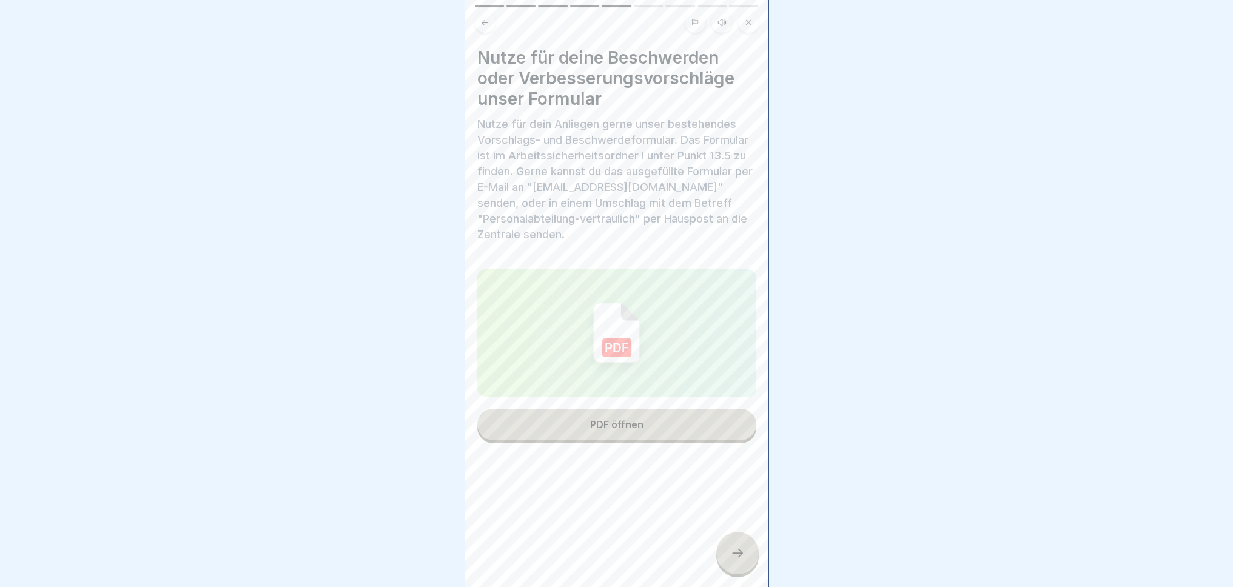
click at [701, 412] on button "PDF öffnen" at bounding box center [616, 425] width 279 height 32
click at [752, 573] on div at bounding box center [737, 553] width 42 height 42
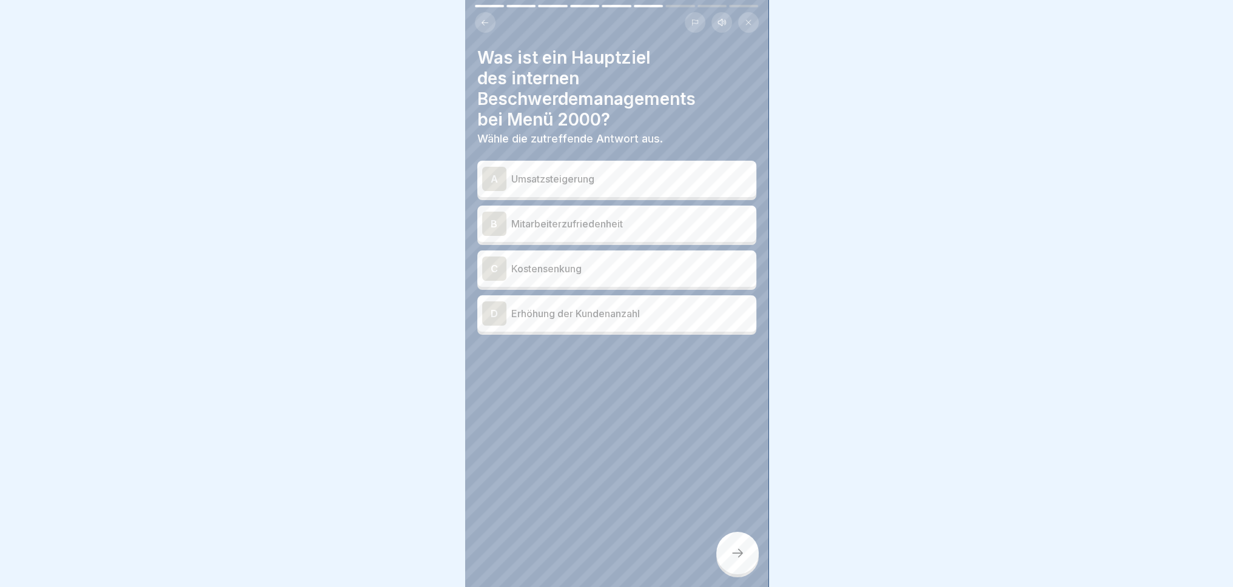
click at [712, 214] on div "B Mitarbeiterzufriedenheit" at bounding box center [616, 224] width 269 height 24
click at [653, 275] on p "Kostensenkung" at bounding box center [631, 268] width 240 height 15
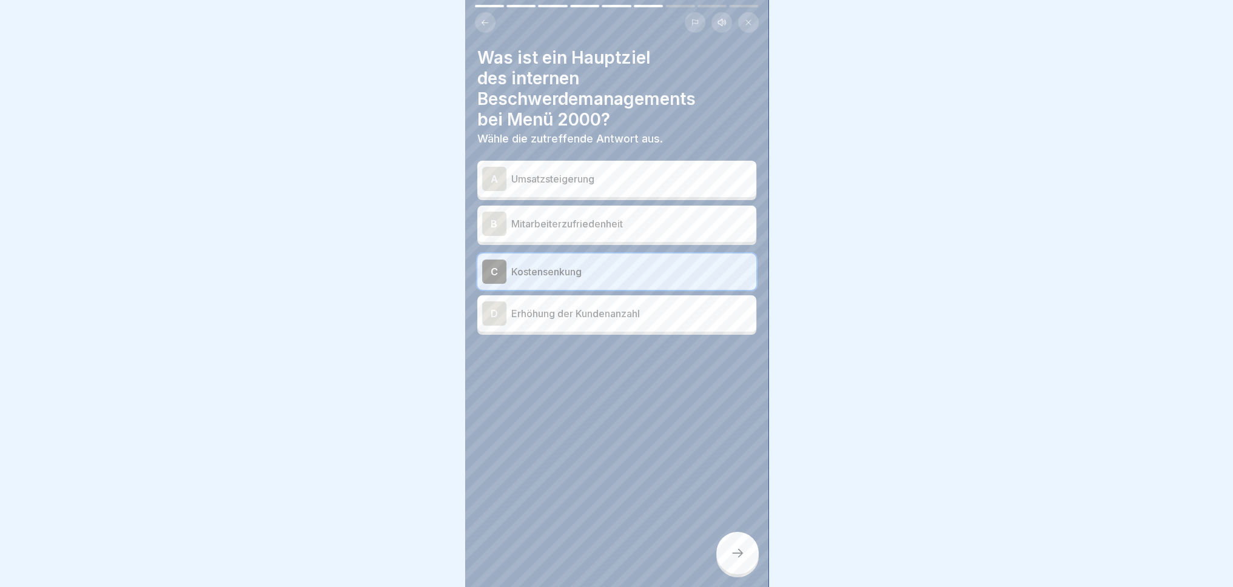
click at [667, 230] on div "B Mitarbeiterzufriedenheit" at bounding box center [616, 224] width 269 height 24
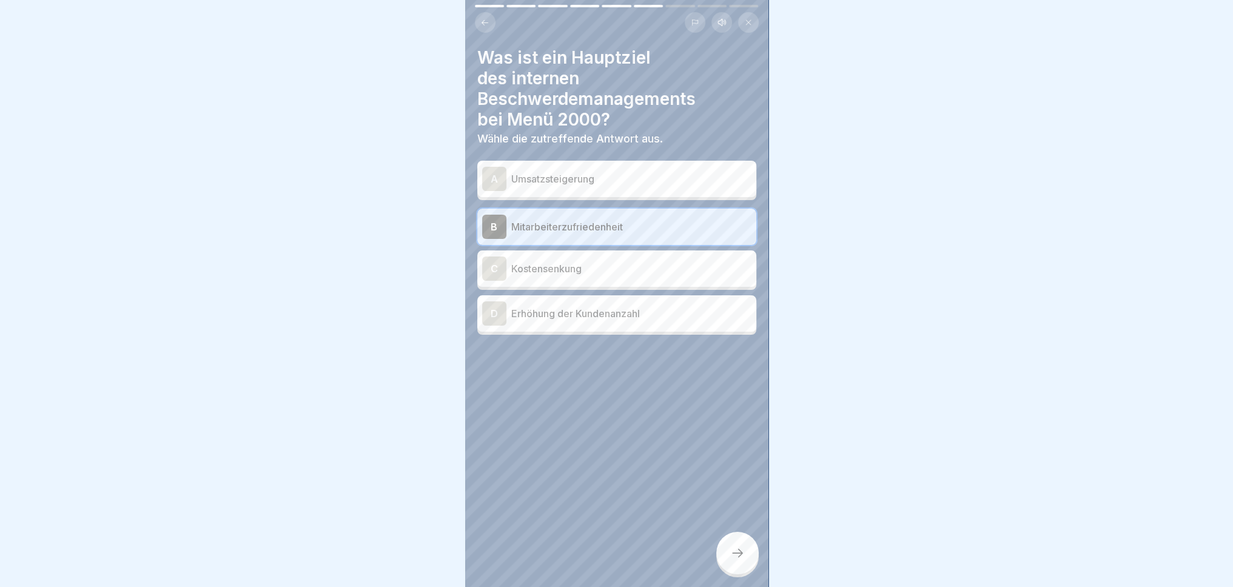
click at [741, 560] on icon at bounding box center [737, 553] width 15 height 15
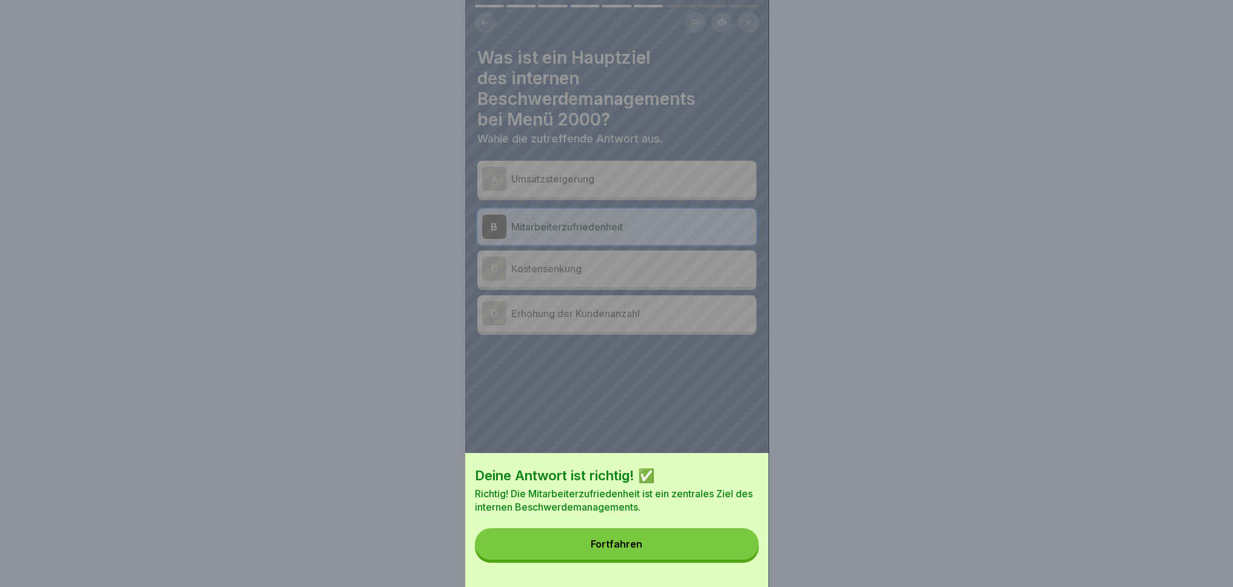
click at [714, 548] on button "Fortfahren" at bounding box center [617, 544] width 284 height 32
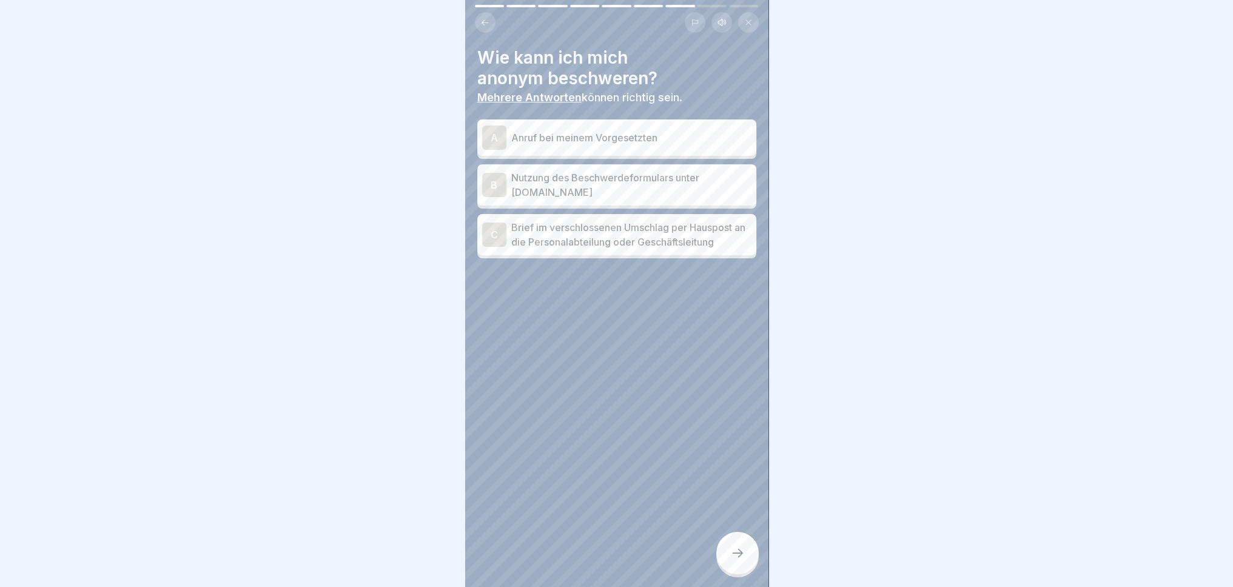
click at [719, 178] on p "Nutzung des Beschwerdeformulars unter www.menue2000.de" at bounding box center [631, 184] width 240 height 29
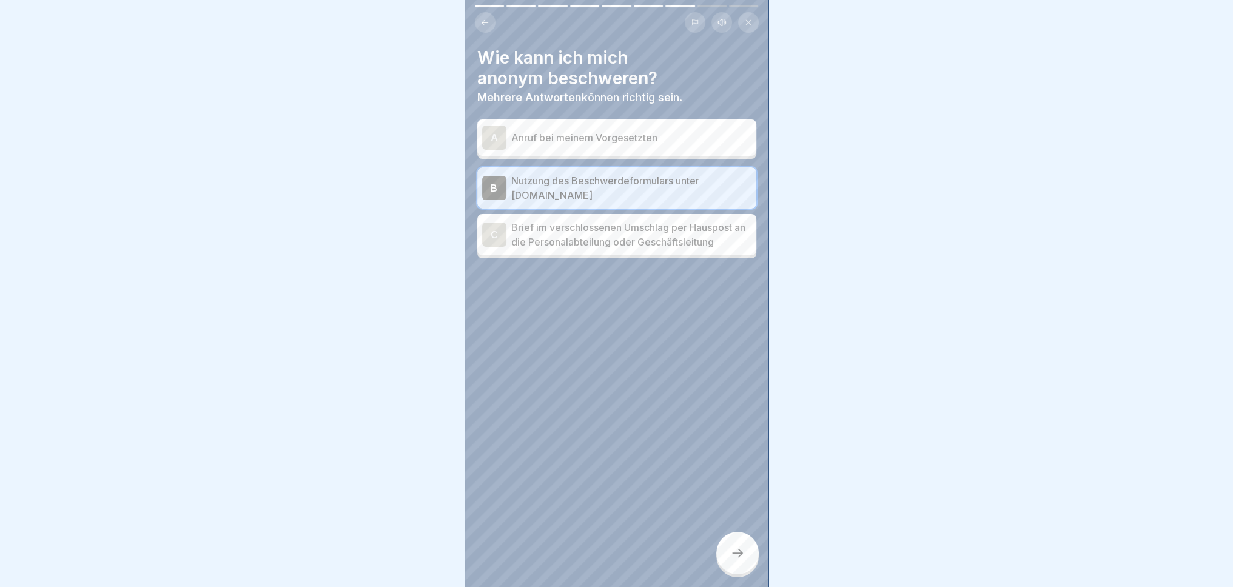
click at [736, 560] on icon at bounding box center [737, 553] width 15 height 15
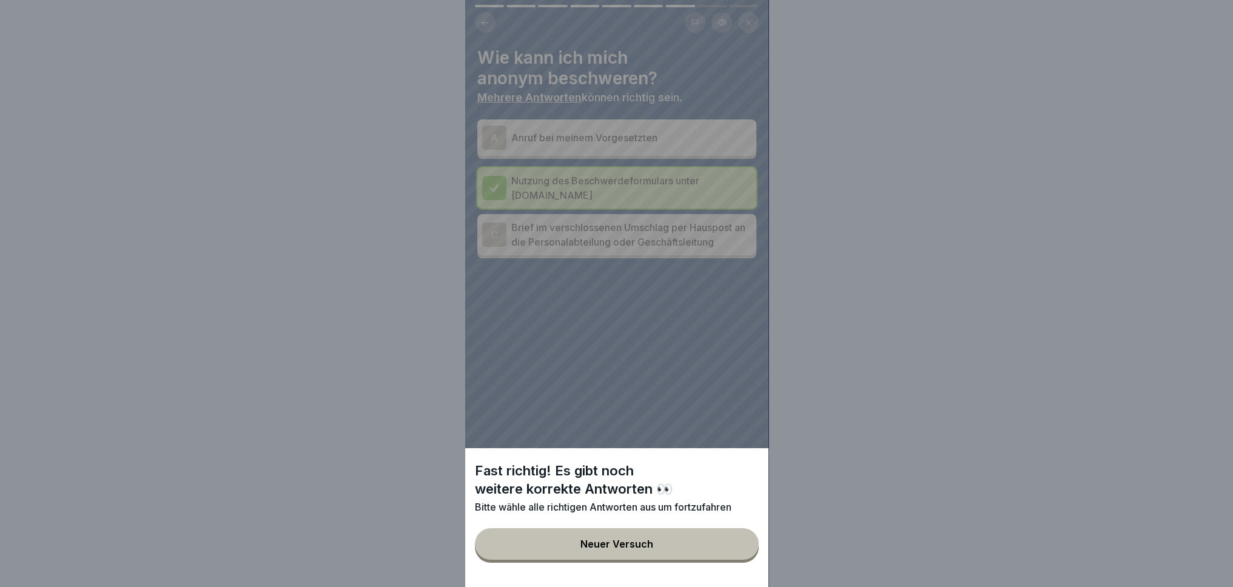
click at [686, 560] on button "Neuer Versuch" at bounding box center [617, 544] width 284 height 32
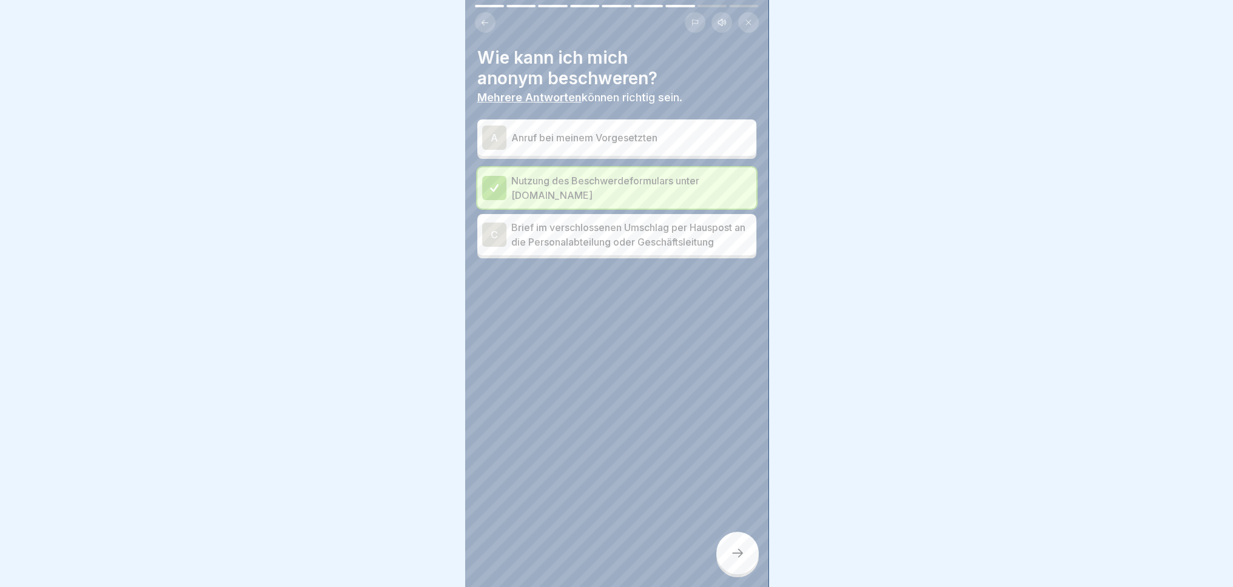
click at [621, 244] on p "Brief im verschlossenen Umschlag per Hauspost an die Personalabteilung oder Ges…" at bounding box center [631, 234] width 240 height 29
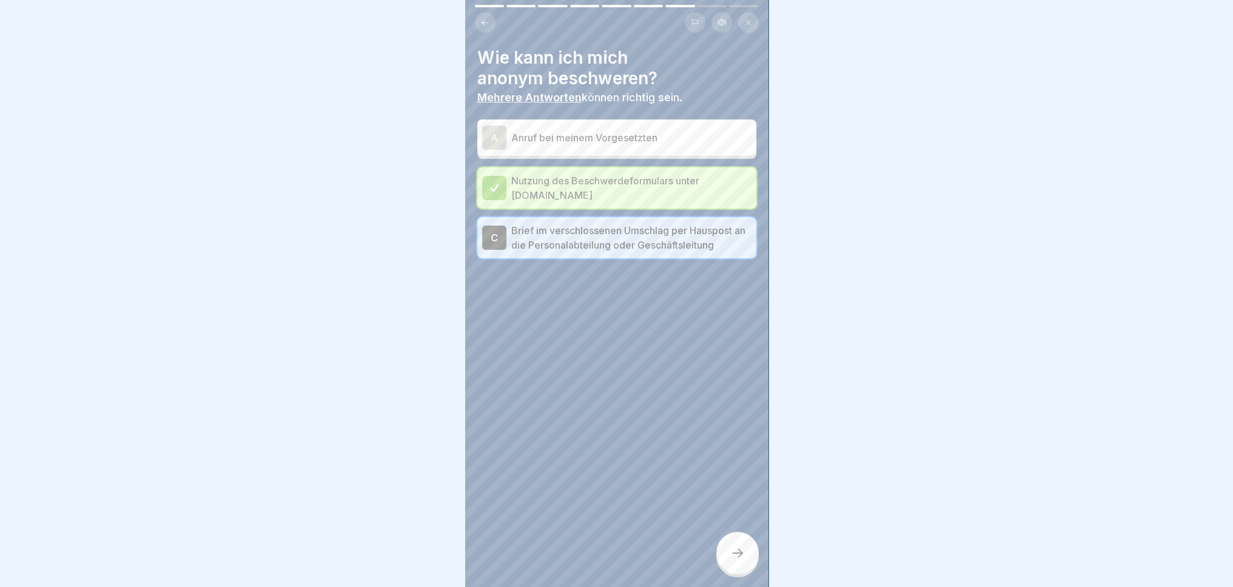
click at [733, 560] on icon at bounding box center [737, 553] width 15 height 15
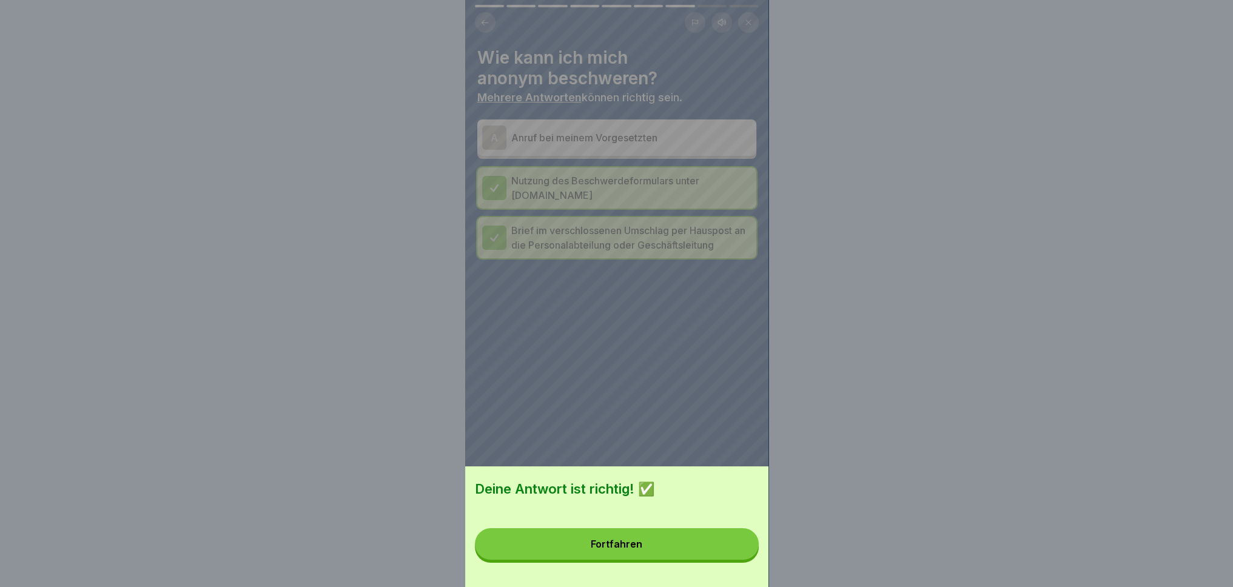
click at [667, 557] on button "Fortfahren" at bounding box center [617, 544] width 284 height 32
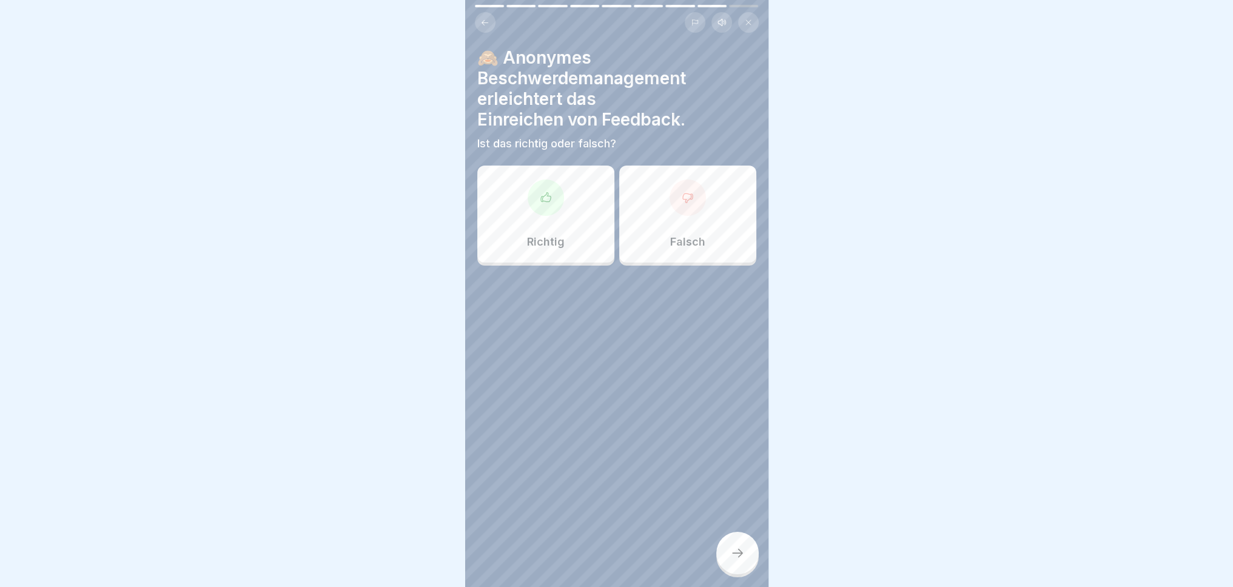
click at [551, 215] on div "Richtig" at bounding box center [545, 214] width 137 height 97
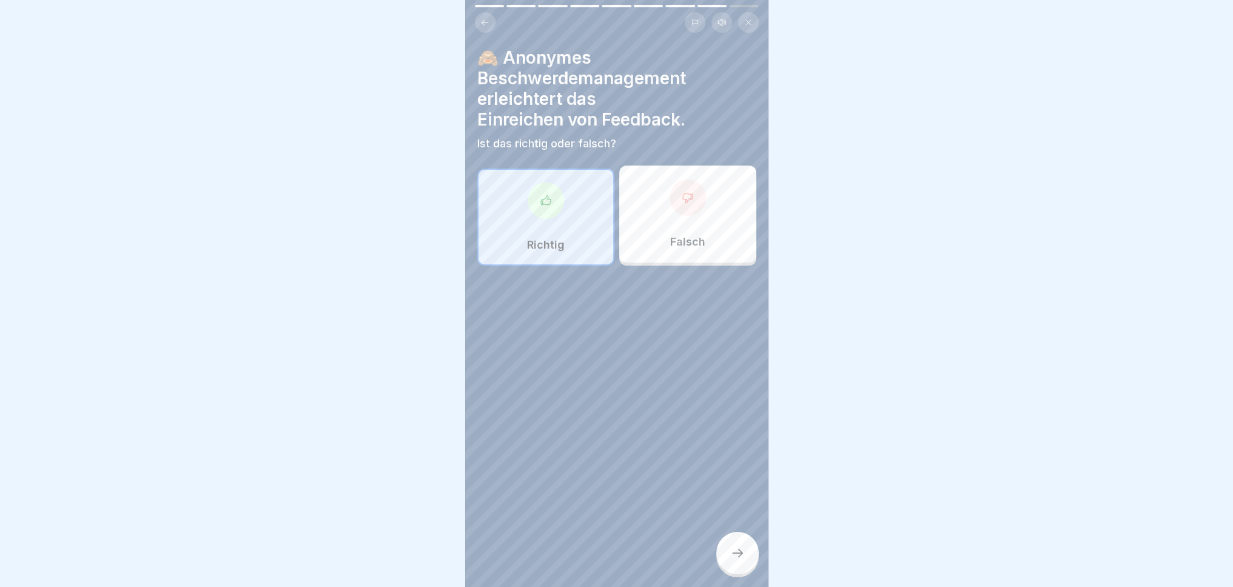
click at [745, 559] on div at bounding box center [737, 553] width 42 height 42
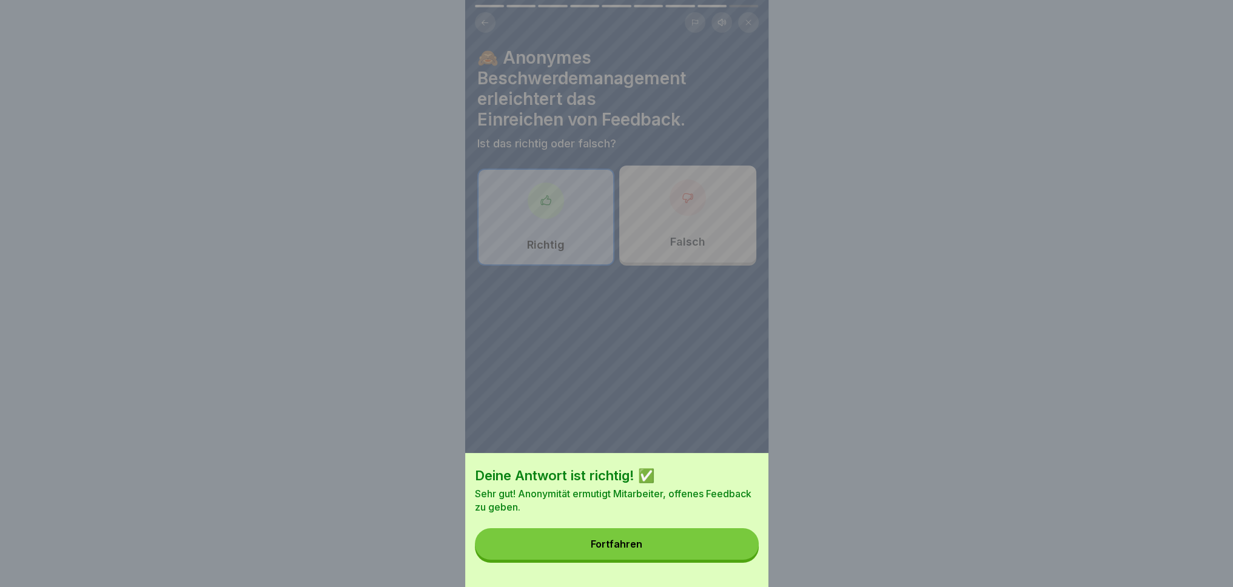
click at [706, 547] on button "Fortfahren" at bounding box center [617, 544] width 284 height 32
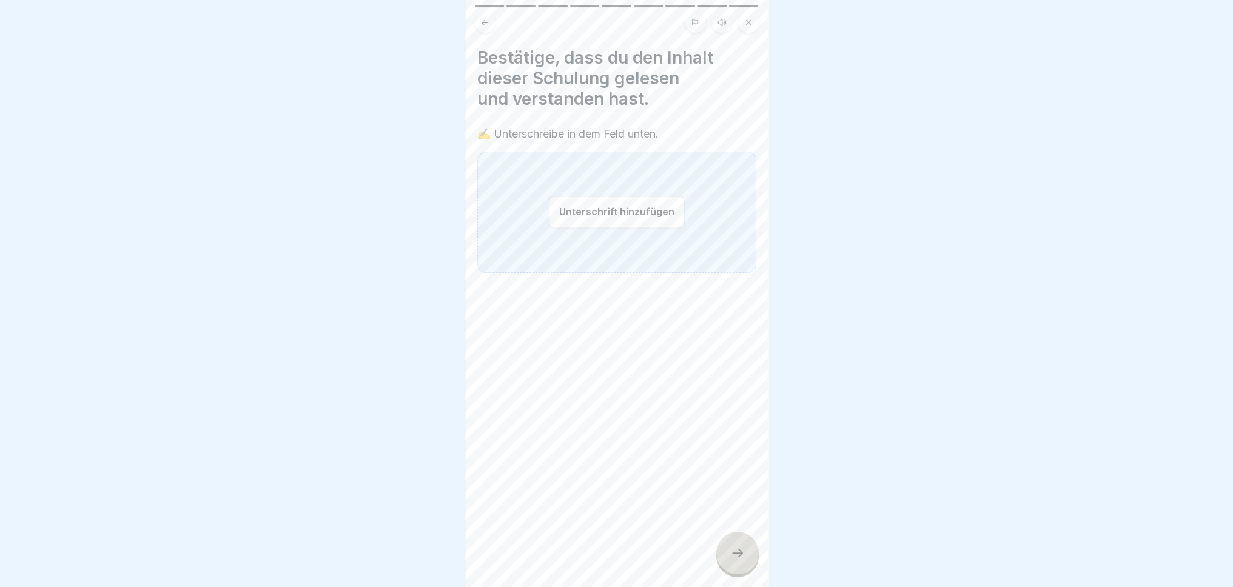
click at [990, 232] on div at bounding box center [616, 293] width 1233 height 587
click at [513, 238] on div "Unterschrift hinzufügen" at bounding box center [616, 212] width 279 height 121
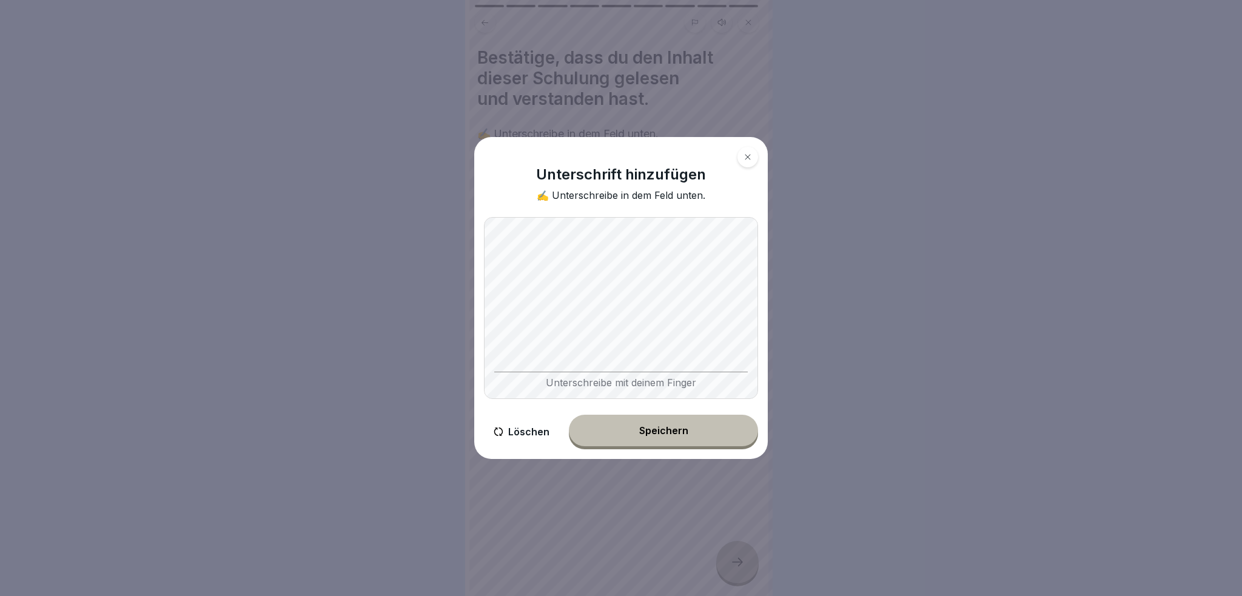
drag, startPoint x: 529, startPoint y: 440, endPoint x: 532, endPoint y: 432, distance: 8.4
click at [529, 437] on button "Löschen" at bounding box center [521, 432] width 75 height 35
drag, startPoint x: 537, startPoint y: 434, endPoint x: 543, endPoint y: 371, distance: 62.8
click at [536, 429] on button "Löschen" at bounding box center [521, 432] width 75 height 35
click at [700, 429] on button "Speichern" at bounding box center [663, 431] width 189 height 32
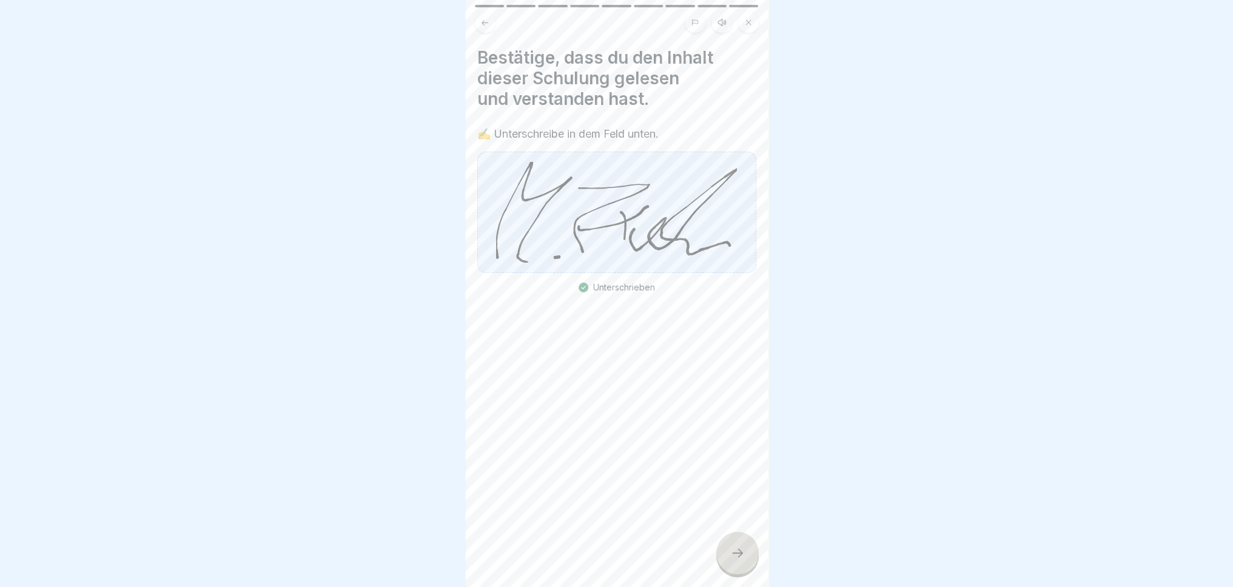
click at [626, 286] on div "Unterschrieben" at bounding box center [617, 288] width 76 height 10
click at [731, 560] on icon at bounding box center [737, 553] width 15 height 15
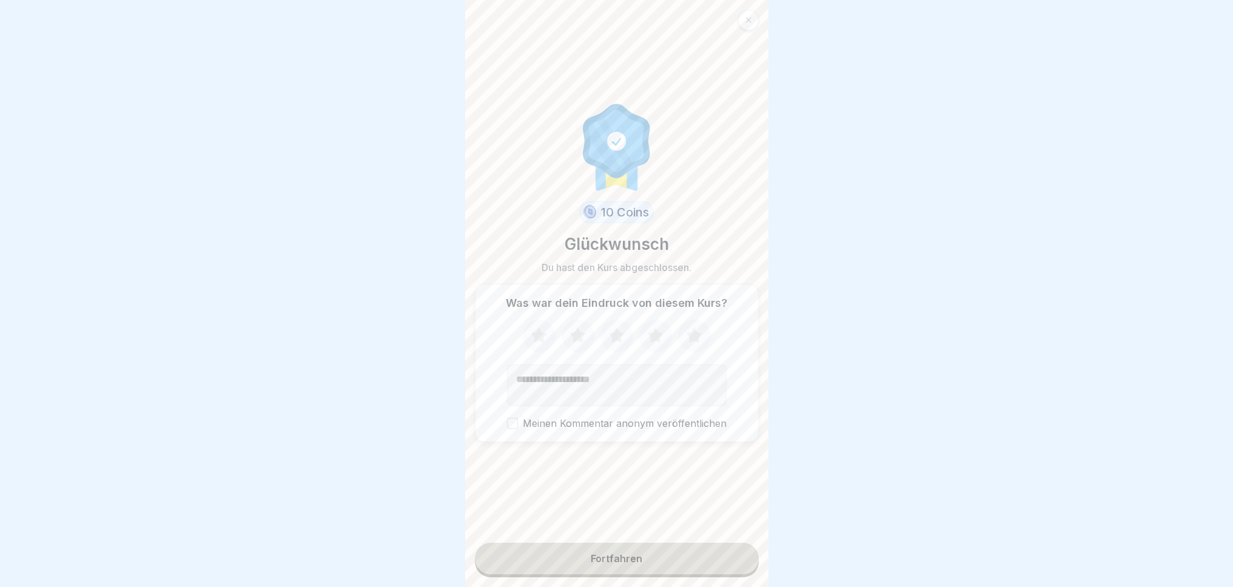
click at [539, 351] on icon at bounding box center [539, 336] width 32 height 32
click at [674, 574] on button "Fortfahren" at bounding box center [617, 559] width 284 height 32
click at [636, 564] on div "Fortfahren" at bounding box center [617, 558] width 52 height 11
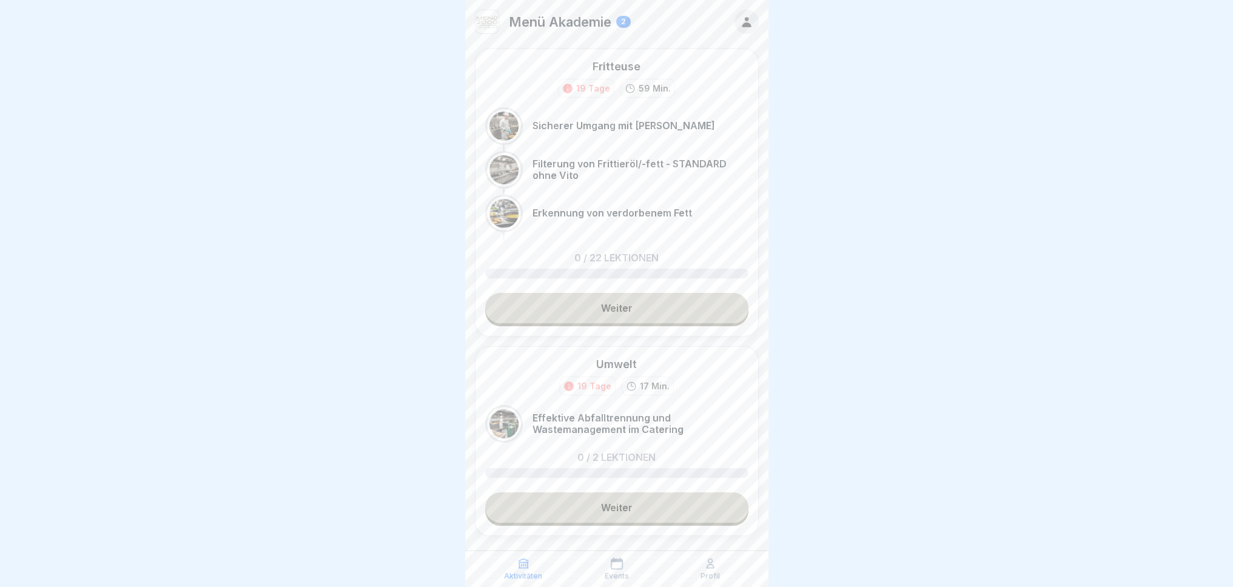
click at [690, 312] on link "Weiter" at bounding box center [616, 308] width 263 height 30
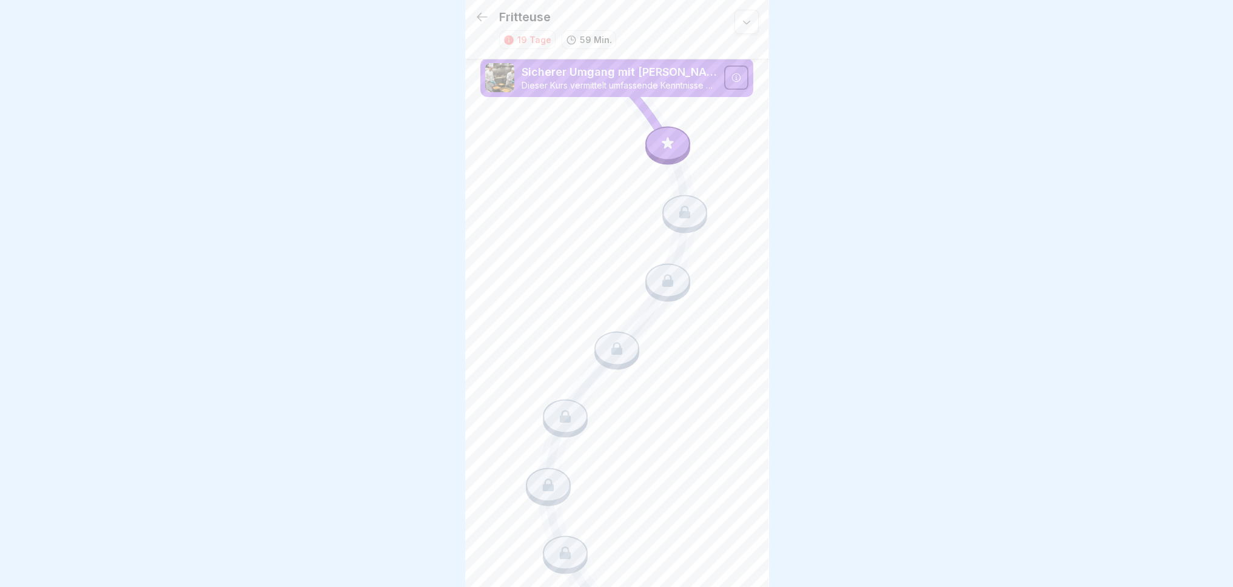
click at [662, 145] on icon at bounding box center [668, 144] width 12 height 12
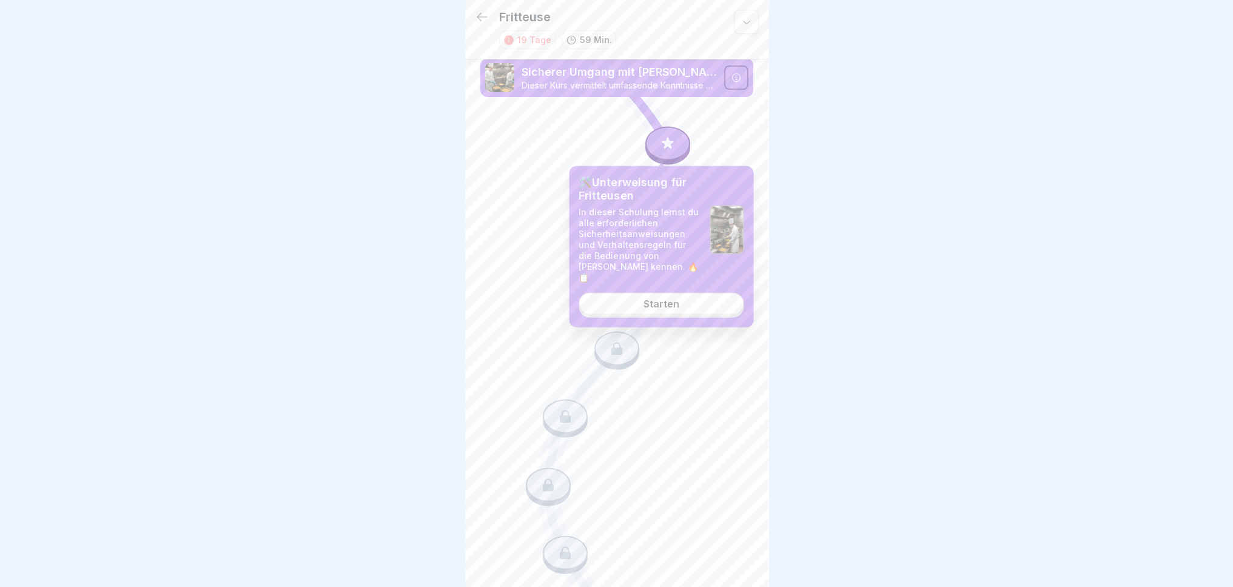
click at [670, 298] on div "Starten" at bounding box center [662, 303] width 36 height 11
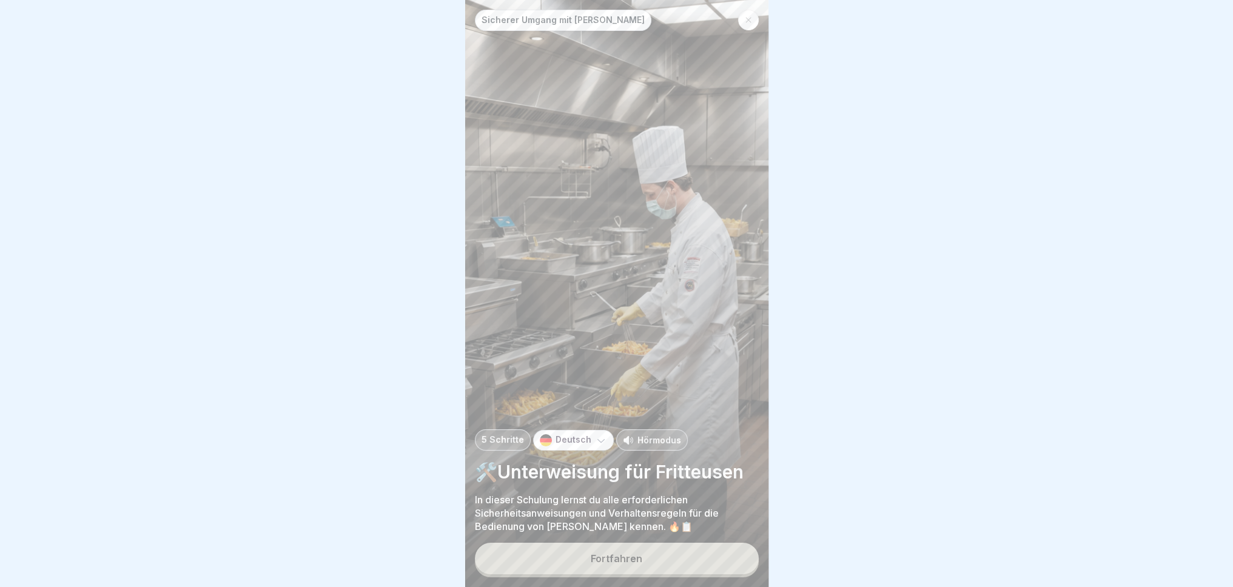
click at [655, 565] on button "Fortfahren" at bounding box center [617, 559] width 284 height 32
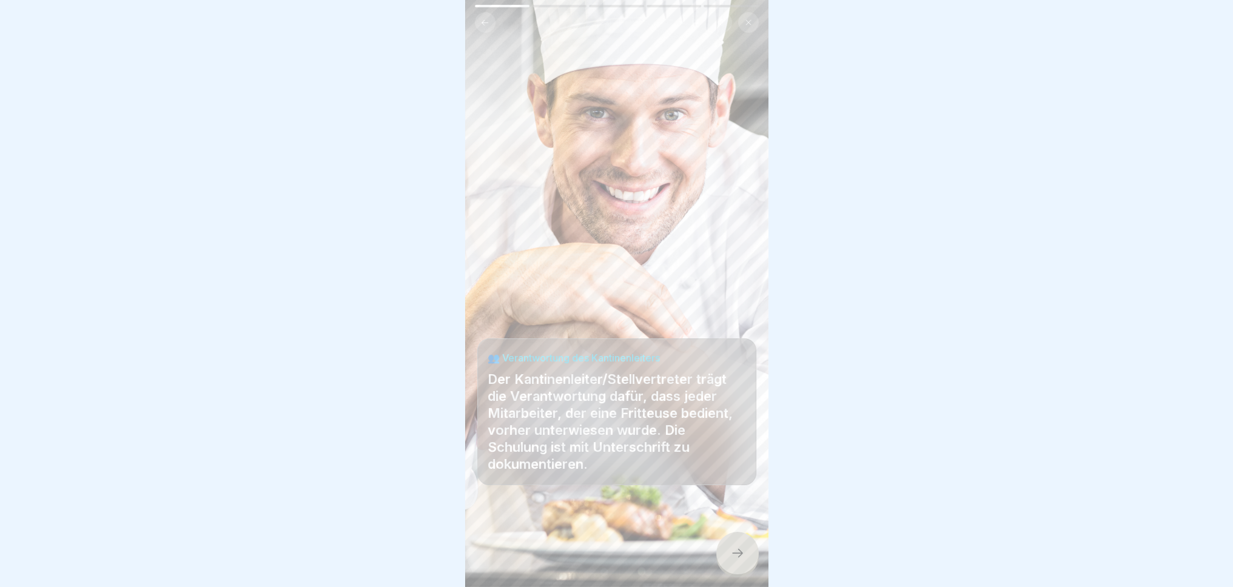
scroll to position [9, 0]
click at [749, 560] on div at bounding box center [737, 553] width 42 height 42
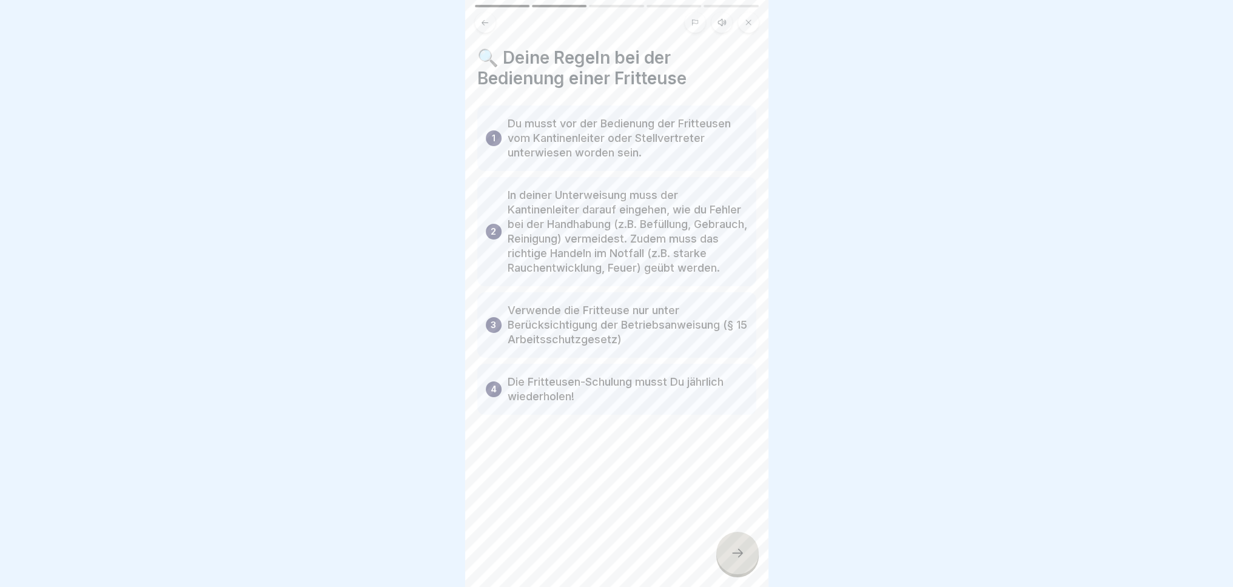
click at [742, 555] on icon at bounding box center [737, 553] width 15 height 15
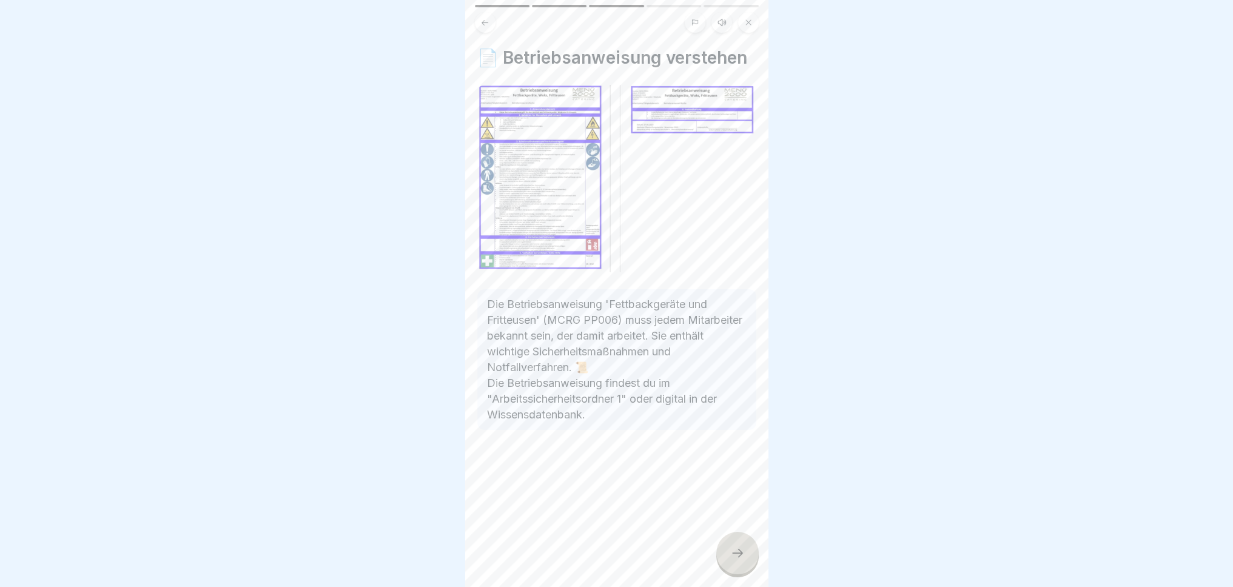
click at [742, 555] on icon at bounding box center [737, 553] width 15 height 15
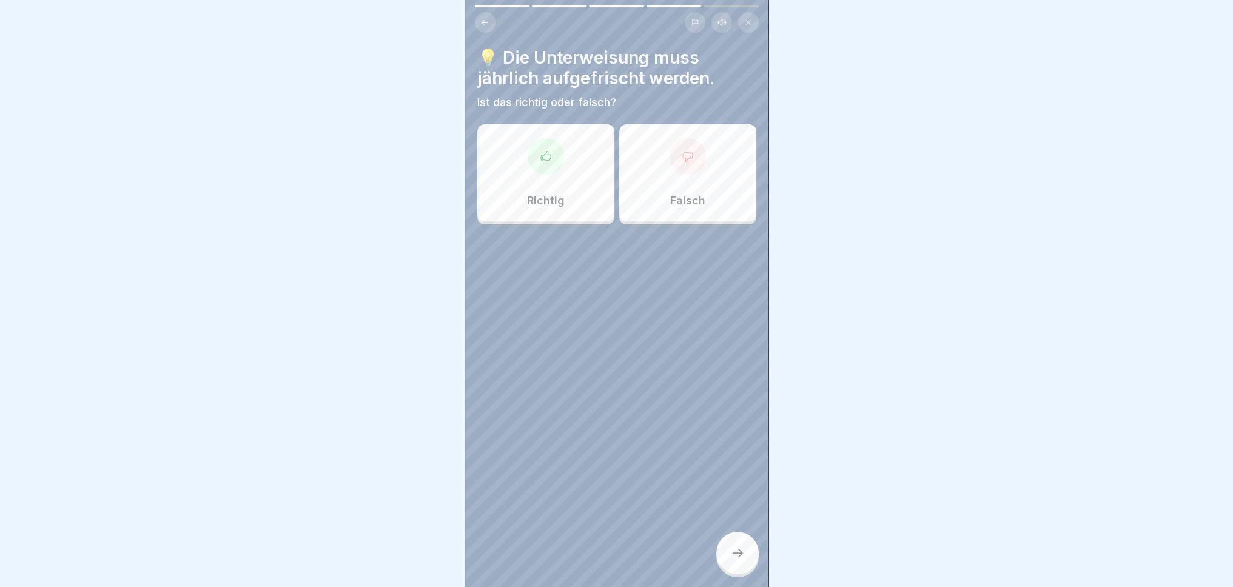
click at [558, 194] on p "Richtig" at bounding box center [546, 200] width 38 height 13
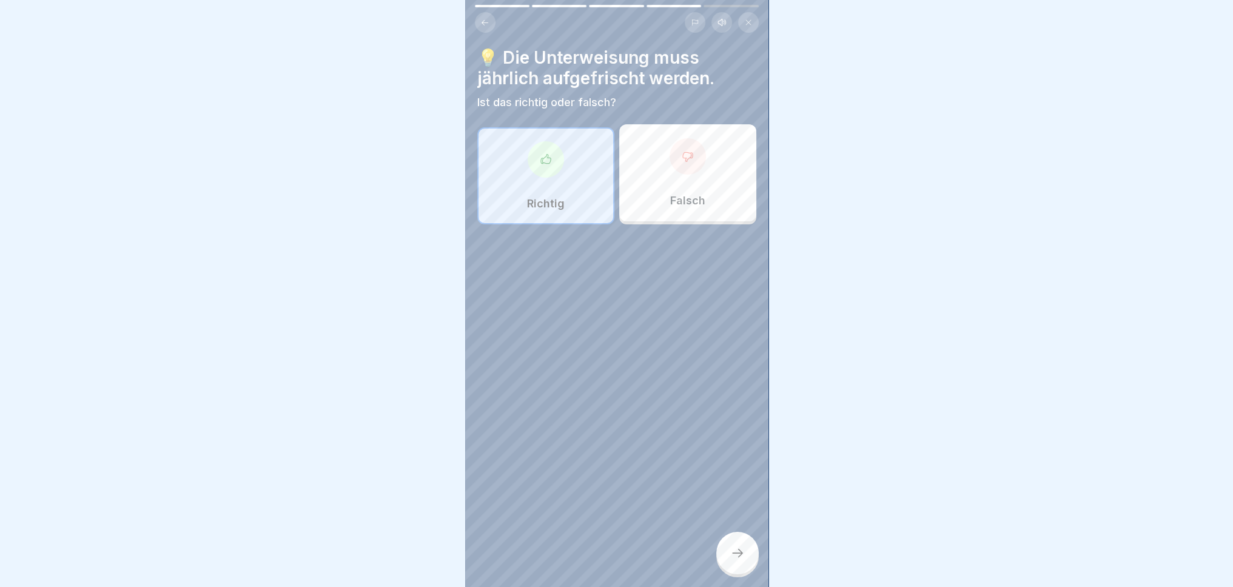
click at [740, 561] on div at bounding box center [737, 553] width 42 height 42
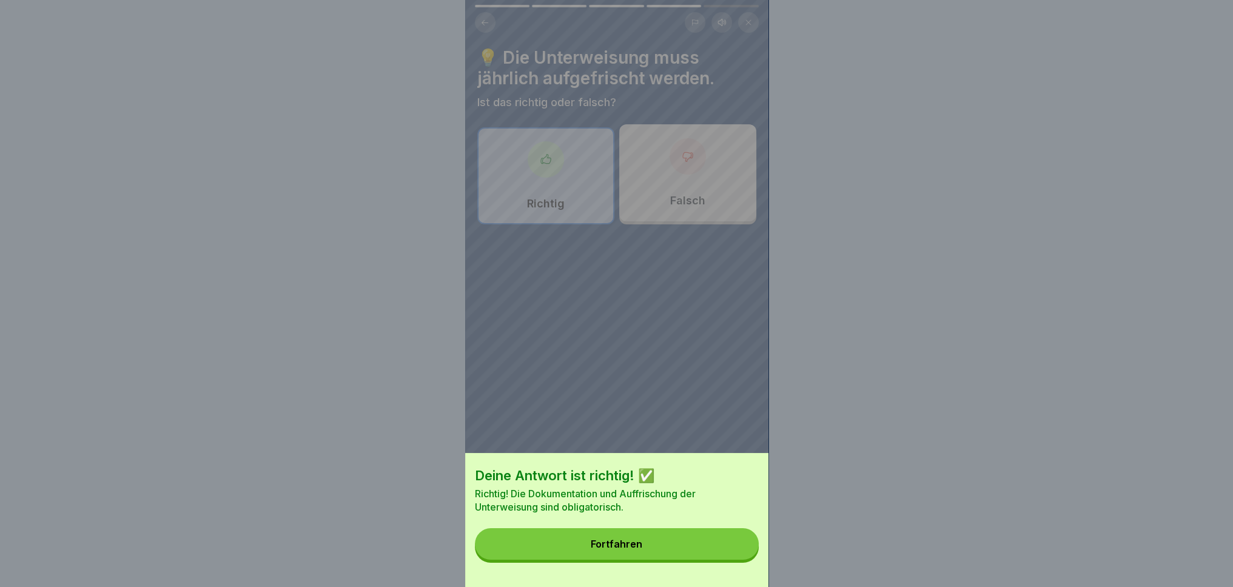
click at [671, 539] on button "Fortfahren" at bounding box center [617, 544] width 284 height 32
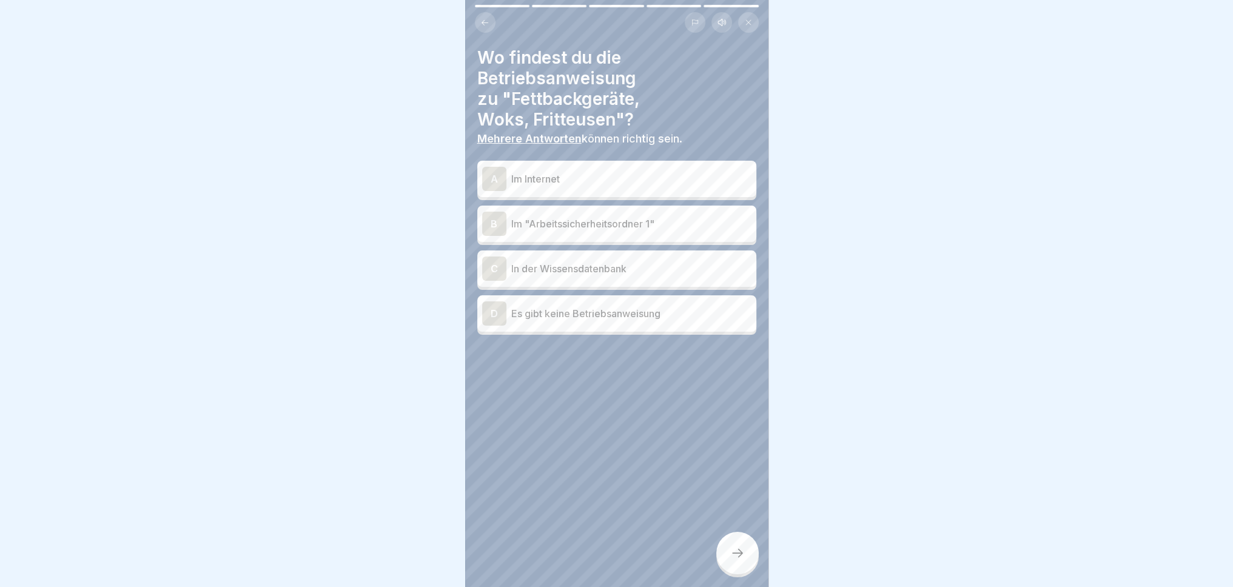
click at [648, 217] on p "Im "Arbeitssicherheitsordner 1"" at bounding box center [631, 224] width 240 height 15
click at [651, 261] on p "In der Wissensdatenbank" at bounding box center [631, 268] width 240 height 15
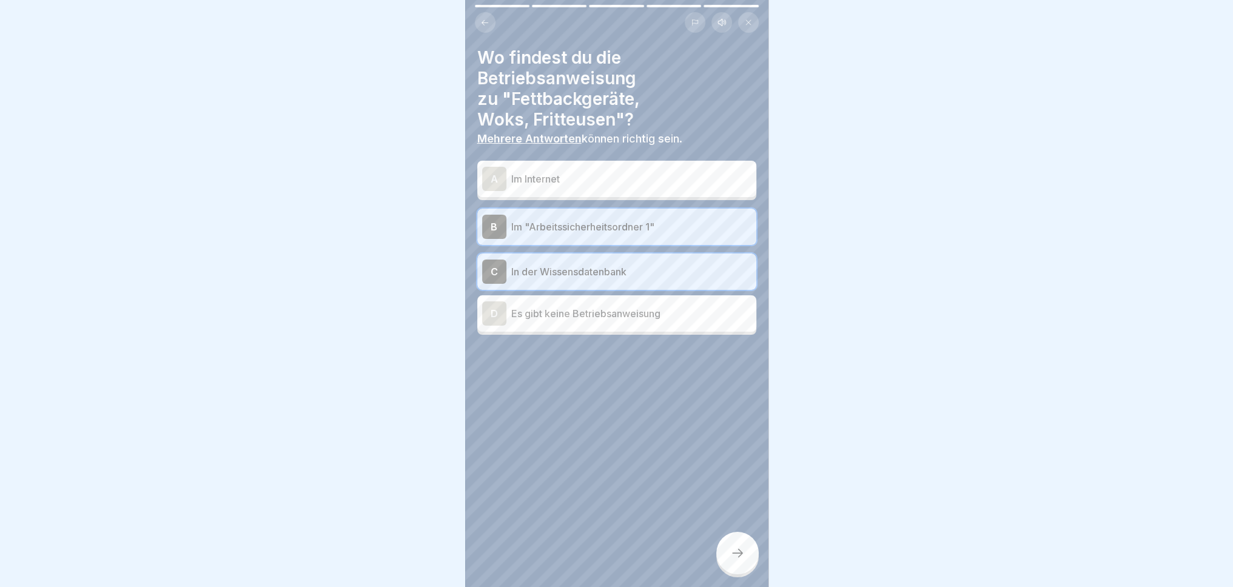
click at [664, 172] on p "Im Internet" at bounding box center [631, 179] width 240 height 15
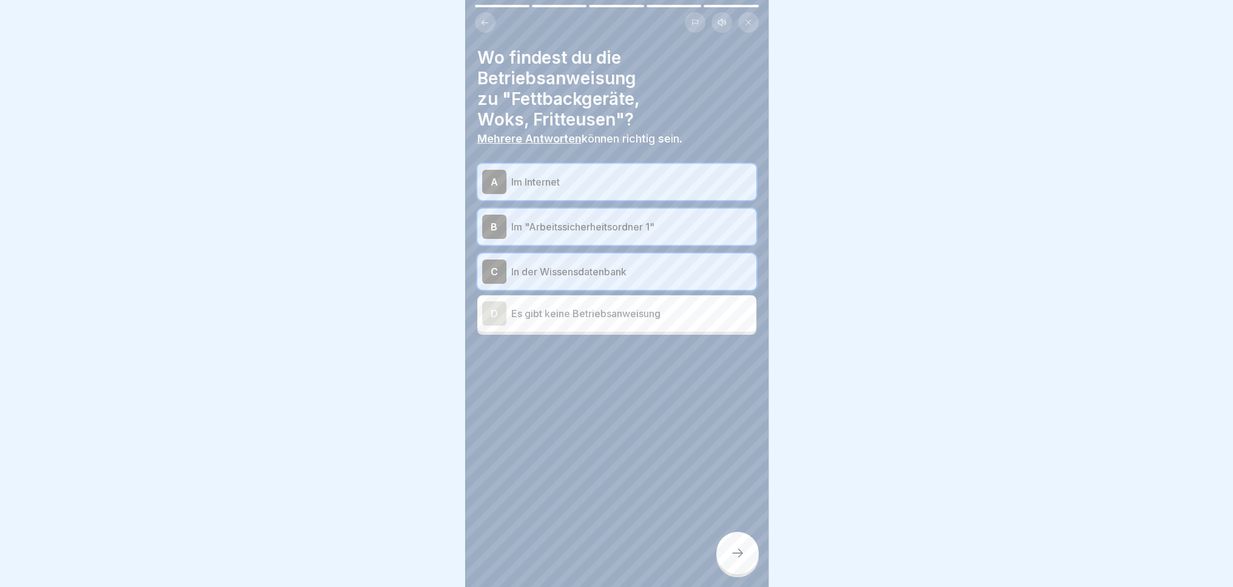
click at [739, 541] on div at bounding box center [737, 553] width 42 height 42
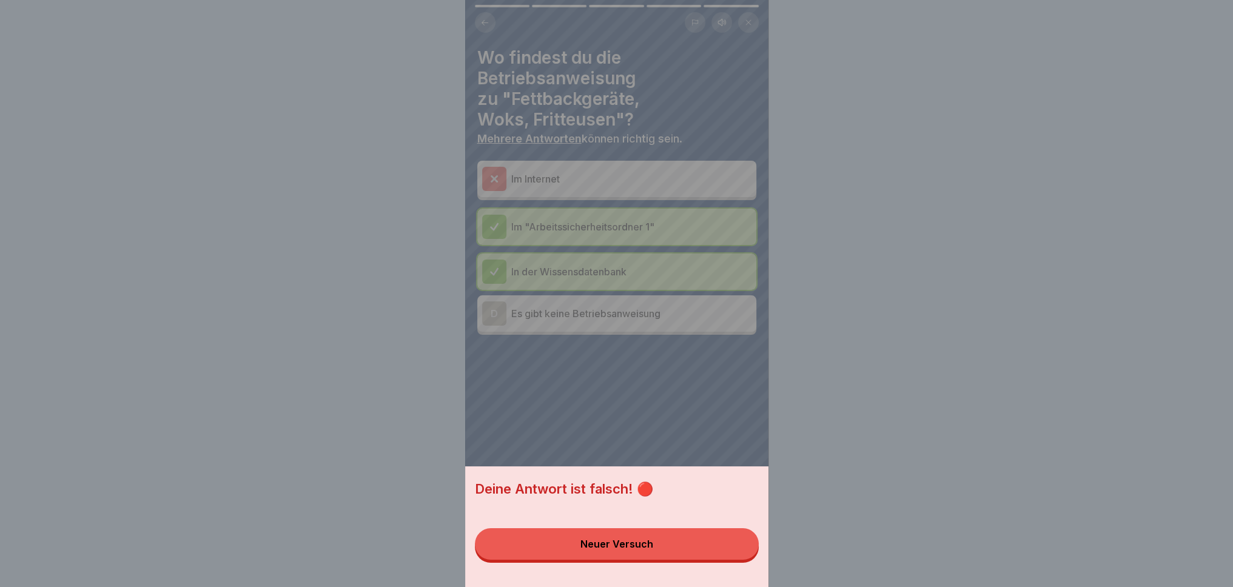
click at [670, 560] on button "Neuer Versuch" at bounding box center [617, 544] width 284 height 32
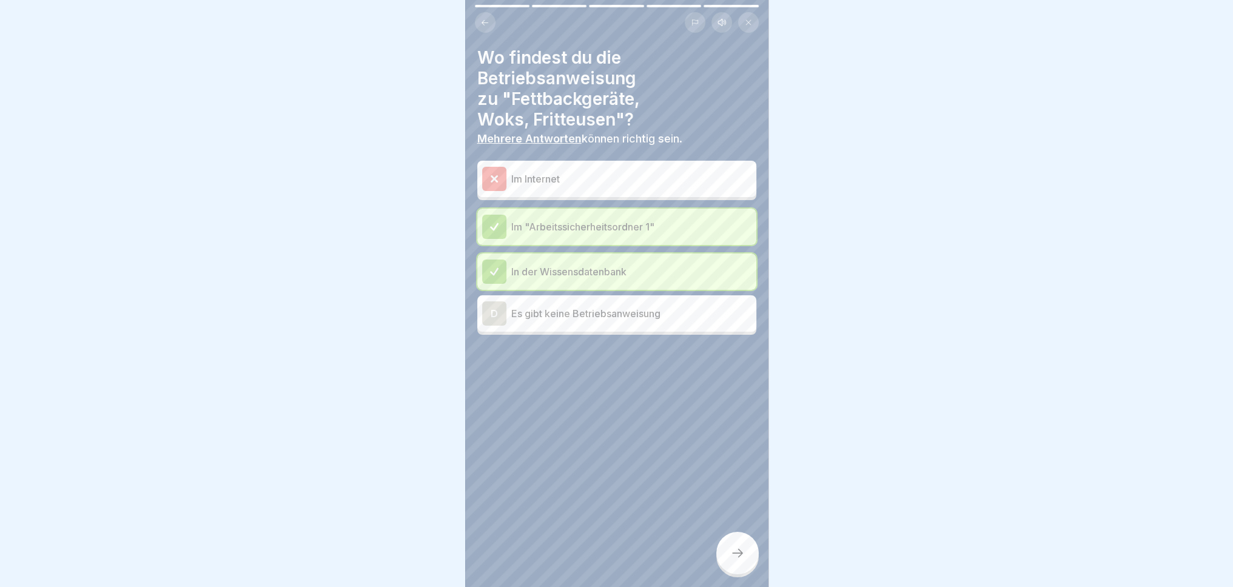
click at [742, 561] on div at bounding box center [737, 553] width 42 height 42
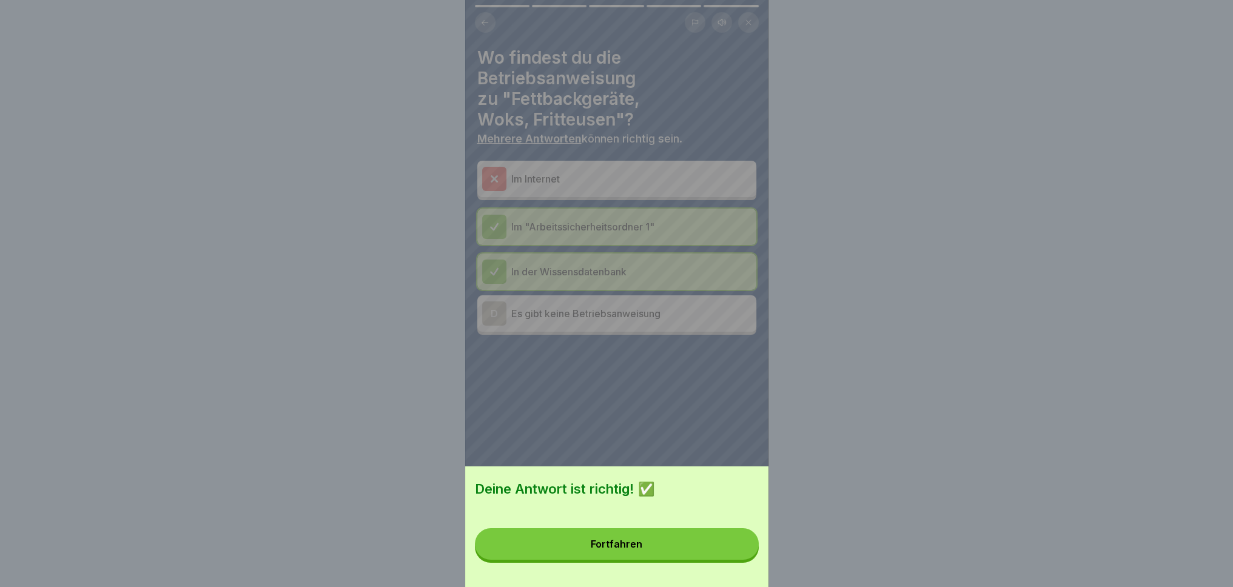
click at [704, 560] on button "Fortfahren" at bounding box center [617, 544] width 284 height 32
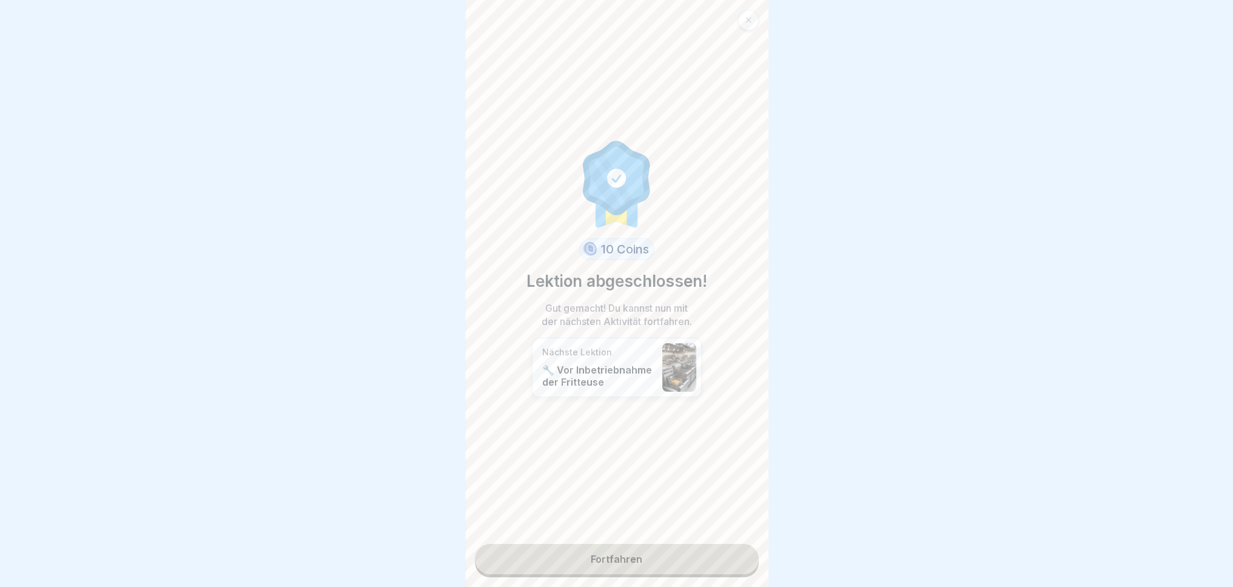
click at [675, 554] on link "Fortfahren" at bounding box center [617, 559] width 284 height 30
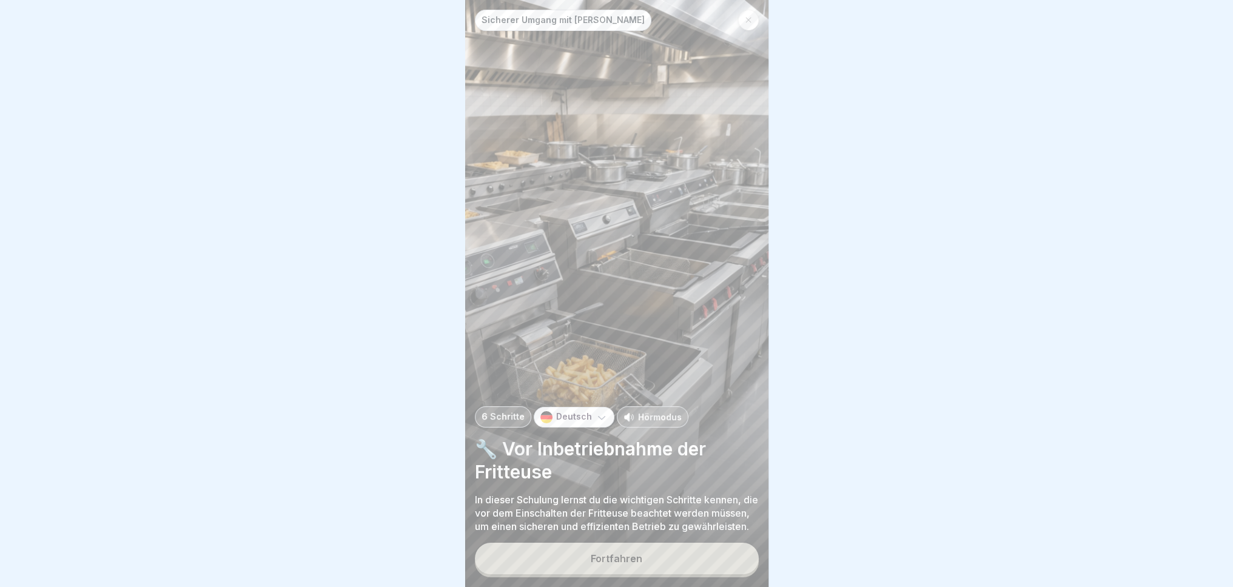
click at [648, 560] on button "Fortfahren" at bounding box center [617, 559] width 284 height 32
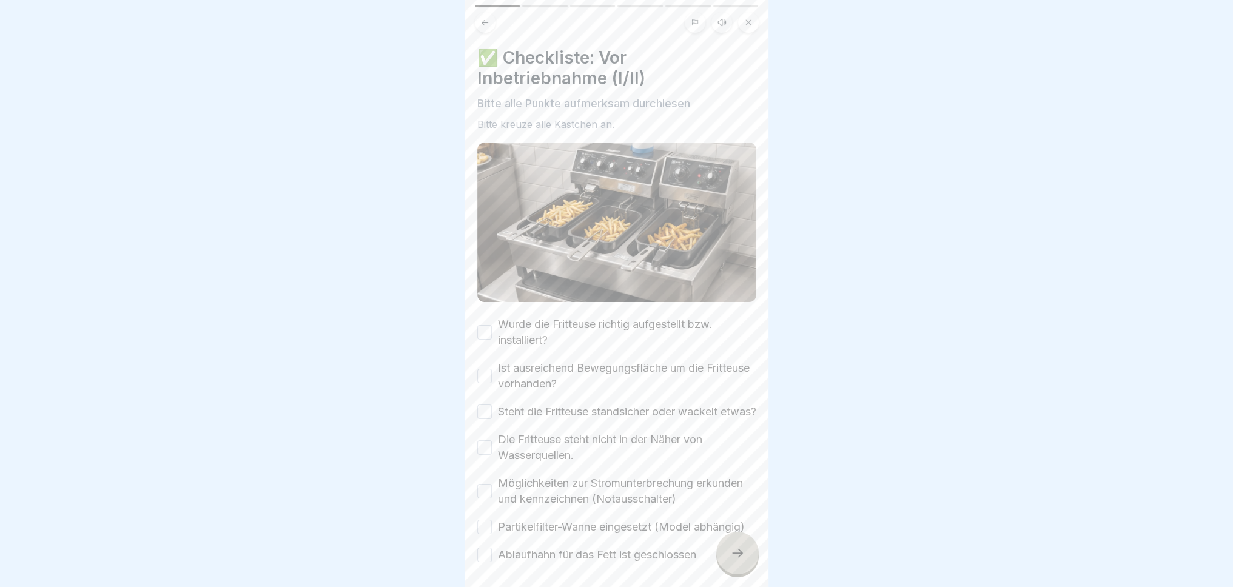
click at [483, 325] on button "Wurde die Fritteuse richtig aufgestellt bzw. installiert?" at bounding box center [484, 332] width 15 height 15
click at [489, 369] on button "Ist ausreichend Bewegungsfläche um die Fritteuse vorhanden?" at bounding box center [484, 376] width 15 height 15
click at [482, 409] on button "Steht die Fritteuse standsicher oder wackelt etwas?" at bounding box center [484, 412] width 15 height 15
click at [488, 449] on button "Die Fritteuse steht nicht in der Näher von Wasserquellen." at bounding box center [484, 447] width 15 height 15
click at [486, 492] on button "Möglichkeiten zur Stromunterbrechung erkunden und kennzeichnen (Notausschalter)" at bounding box center [484, 491] width 15 height 15
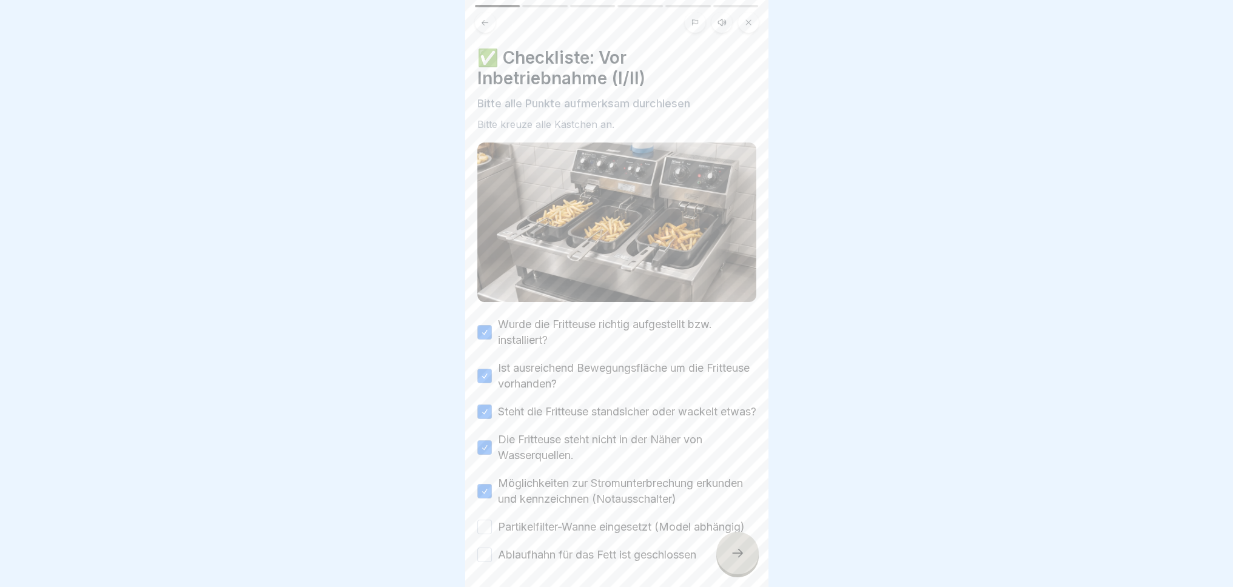
click at [479, 534] on button "Partikelfilter-Wanne eingesetzt (Model abhängig)" at bounding box center [484, 527] width 15 height 15
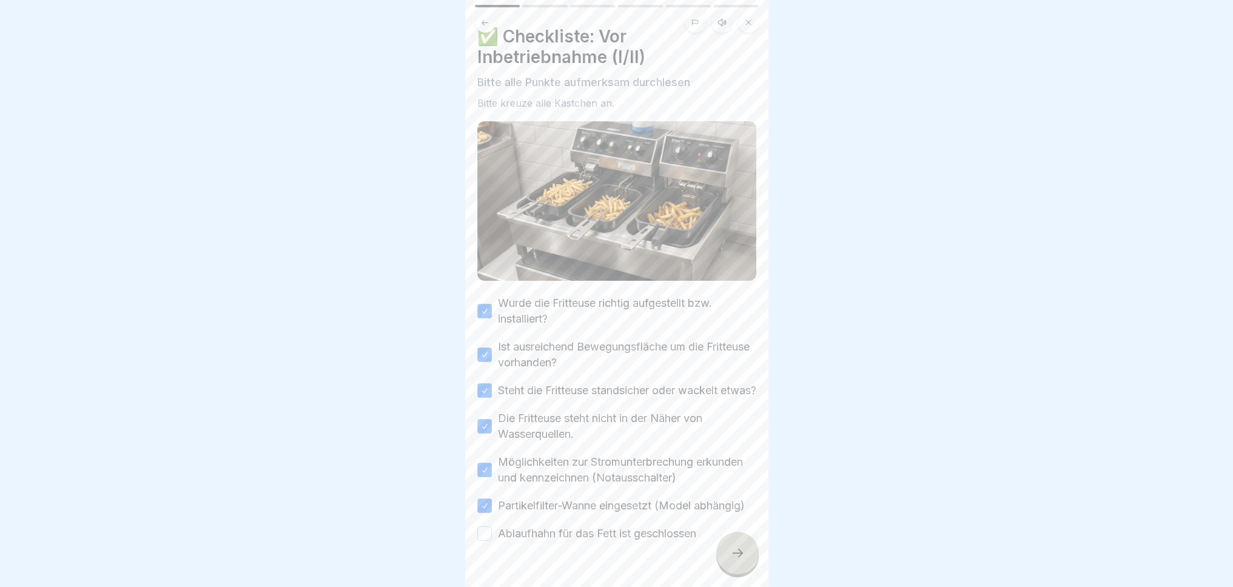
scroll to position [75, 0]
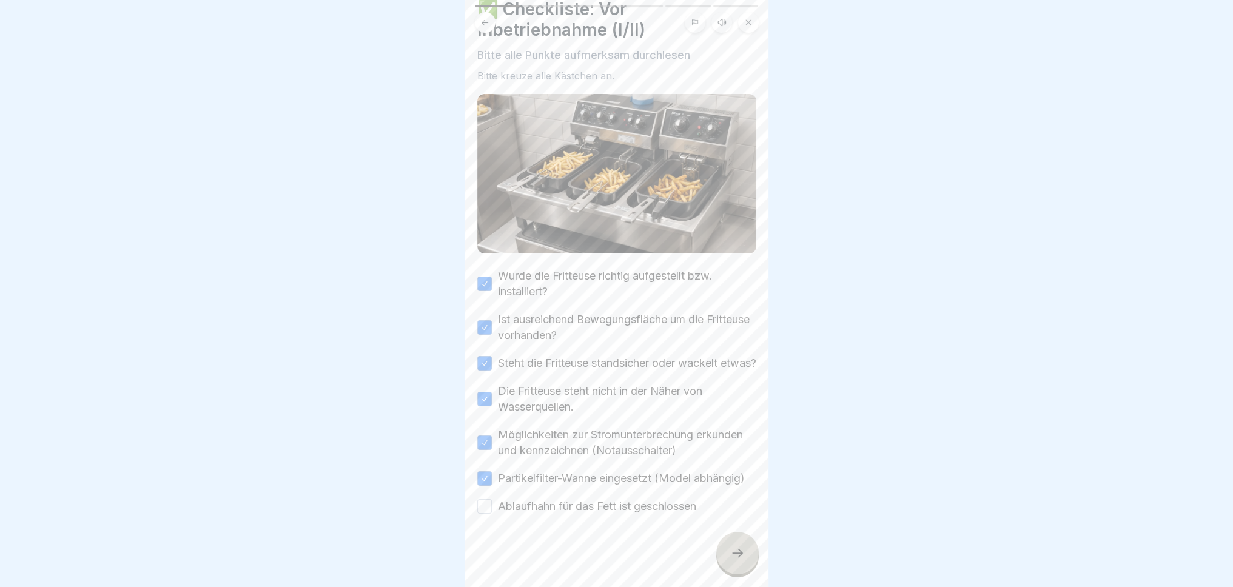
click at [486, 502] on button "Ablaufhahn für das Fett ist geschlossen" at bounding box center [484, 506] width 15 height 15
click at [736, 562] on div at bounding box center [737, 553] width 42 height 42
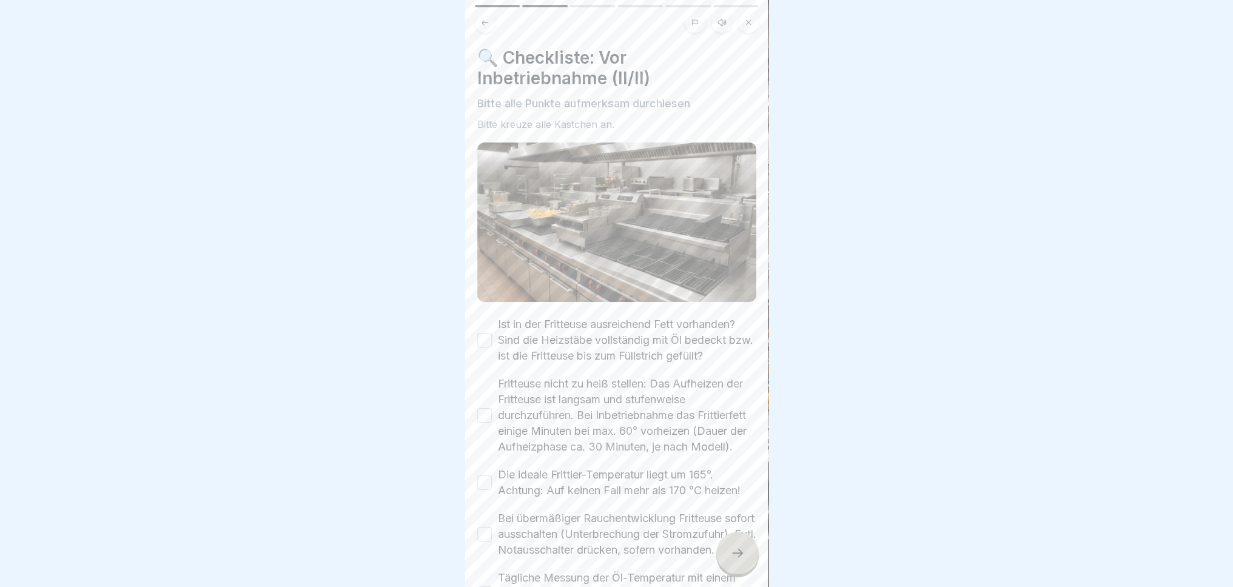
click at [478, 337] on div "Ist in der Fritteuse ausreichend Fett vorhanden? Sind die Heizstäbe vollständig…" at bounding box center [616, 340] width 279 height 47
click at [485, 333] on button "Ist in der Fritteuse ausreichend Fett vorhanden? Sind die Heizstäbe vollständig…" at bounding box center [484, 340] width 15 height 15
drag, startPoint x: 480, startPoint y: 405, endPoint x: 488, endPoint y: 424, distance: 20.2
click at [480, 408] on button "Fritteuse nicht zu heiß stellen: Das Aufheizen der Fritteuse ist langsam und st…" at bounding box center [484, 415] width 15 height 15
click at [487, 490] on button "Die ideale Frittier-Temperatur liegt um 165°. Achtung: Auf keinen Fall mehr als…" at bounding box center [484, 483] width 15 height 15
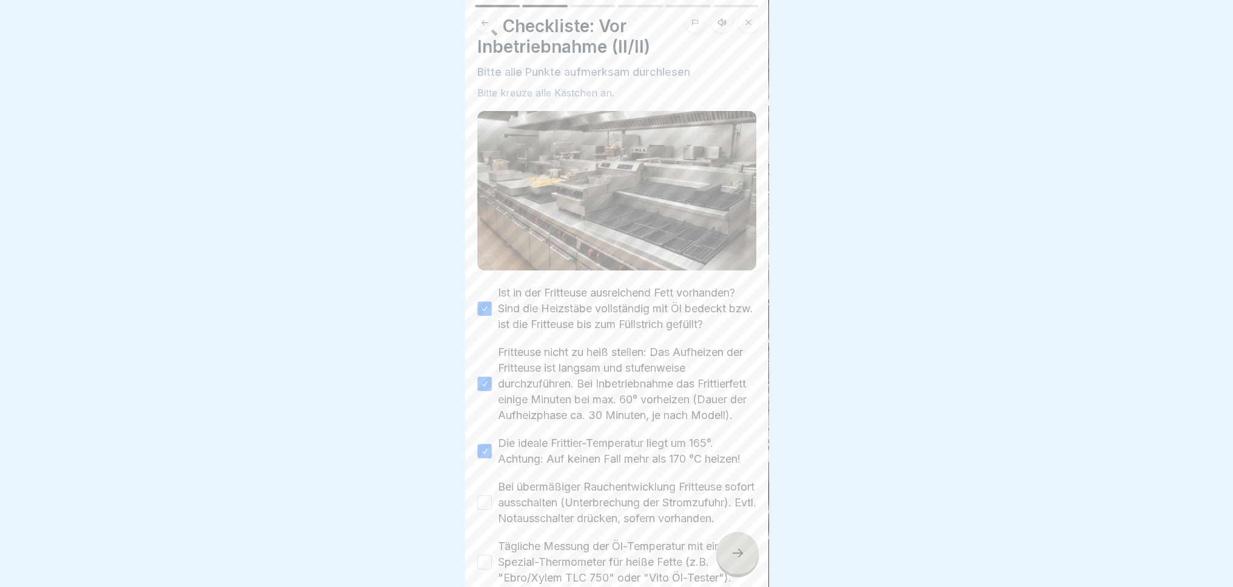
scroll to position [145, 0]
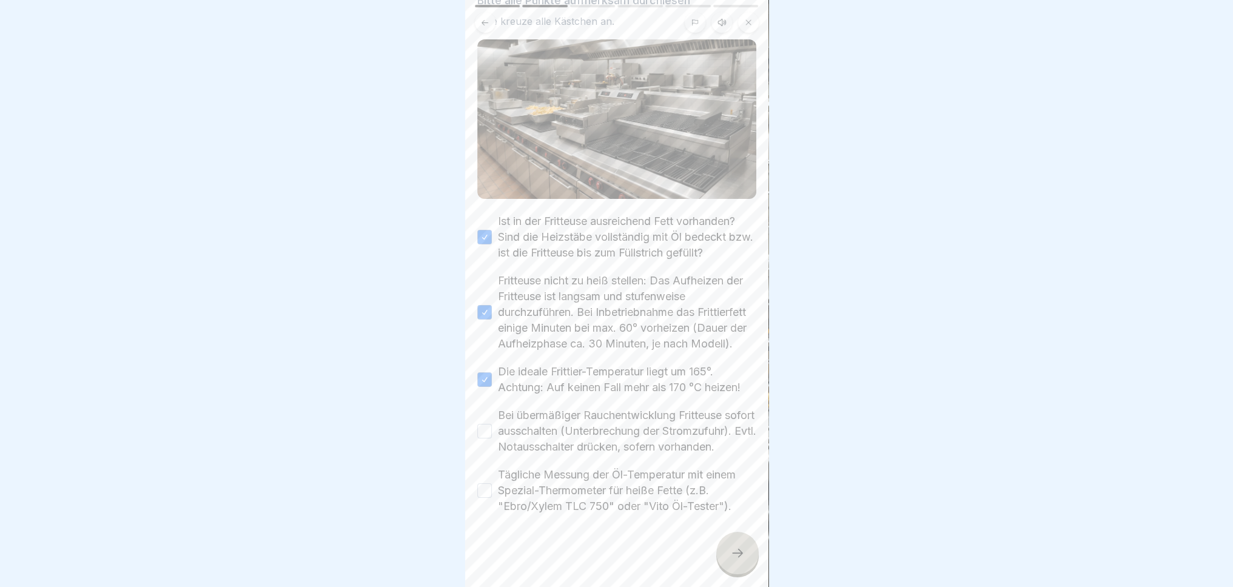
click at [488, 424] on button "Bei übermäßiger Rauchentwicklung Fritteuse sofort ausschalten (Unterbrechung de…" at bounding box center [484, 431] width 15 height 15
click at [486, 485] on button "Tägliche Messung der Öl-Temperatur mit einem Spezial-Thermometer für heiße Fett…" at bounding box center [484, 490] width 15 height 15
click at [738, 556] on icon at bounding box center [737, 553] width 15 height 15
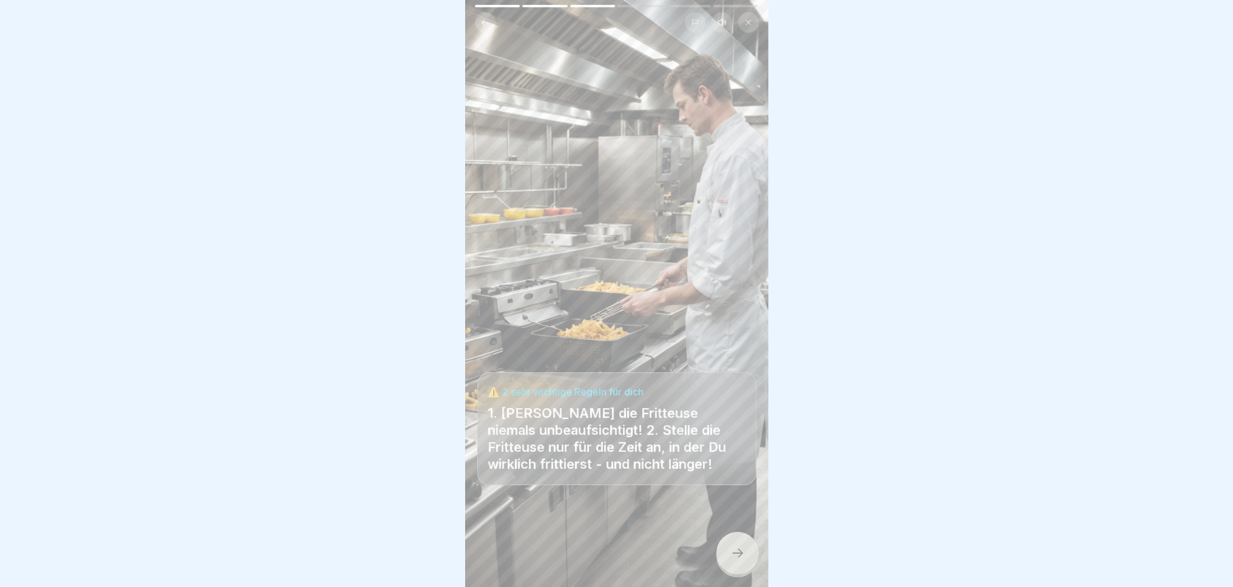
click at [736, 549] on icon at bounding box center [737, 553] width 15 height 15
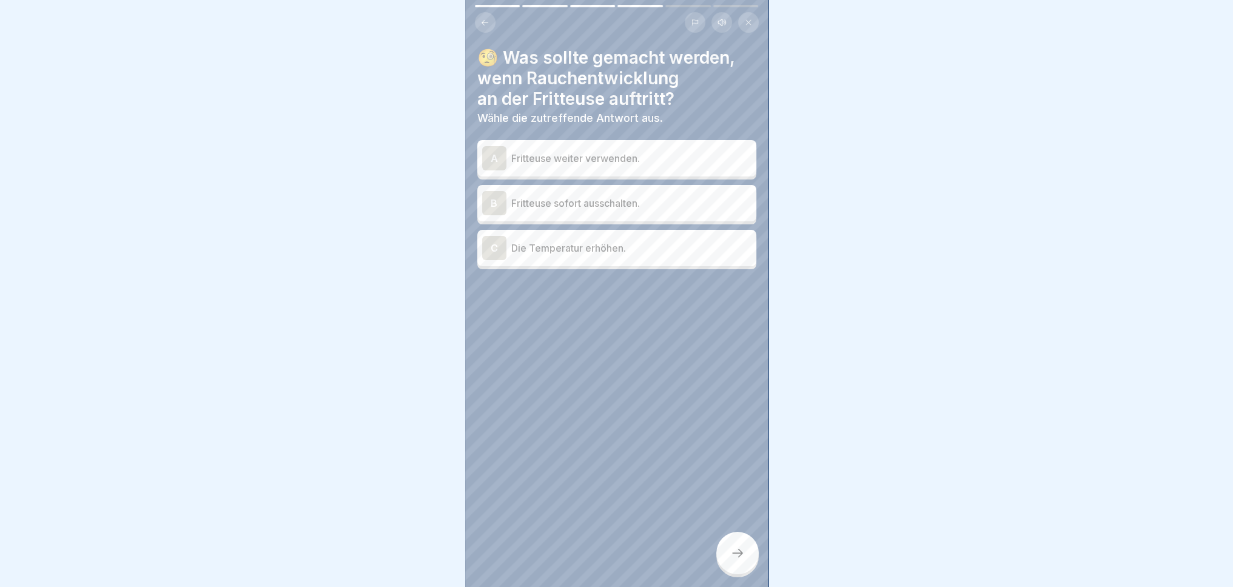
click at [667, 201] on div "B Fritteuse sofort ausschalten." at bounding box center [616, 203] width 269 height 24
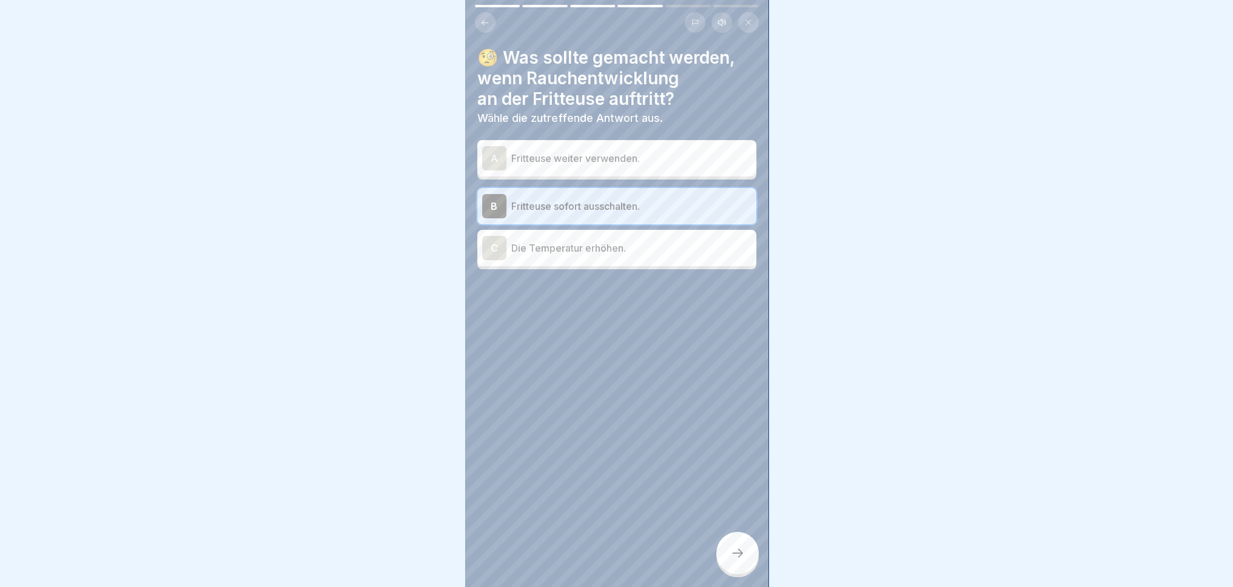
click at [741, 548] on icon at bounding box center [737, 553] width 15 height 15
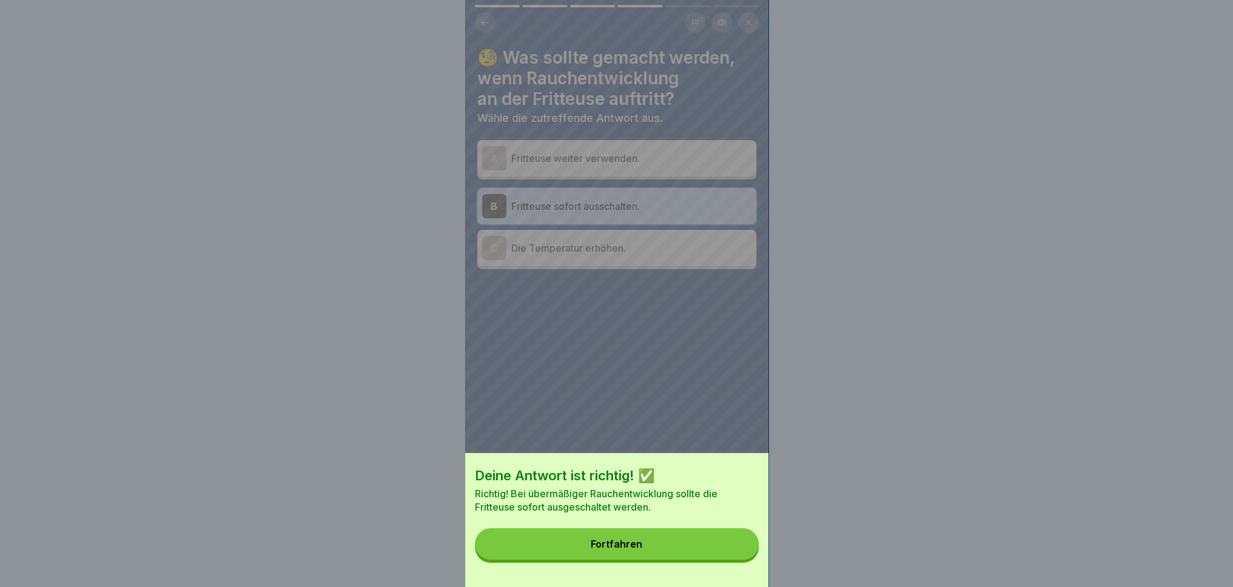
click at [686, 560] on button "Fortfahren" at bounding box center [617, 544] width 284 height 32
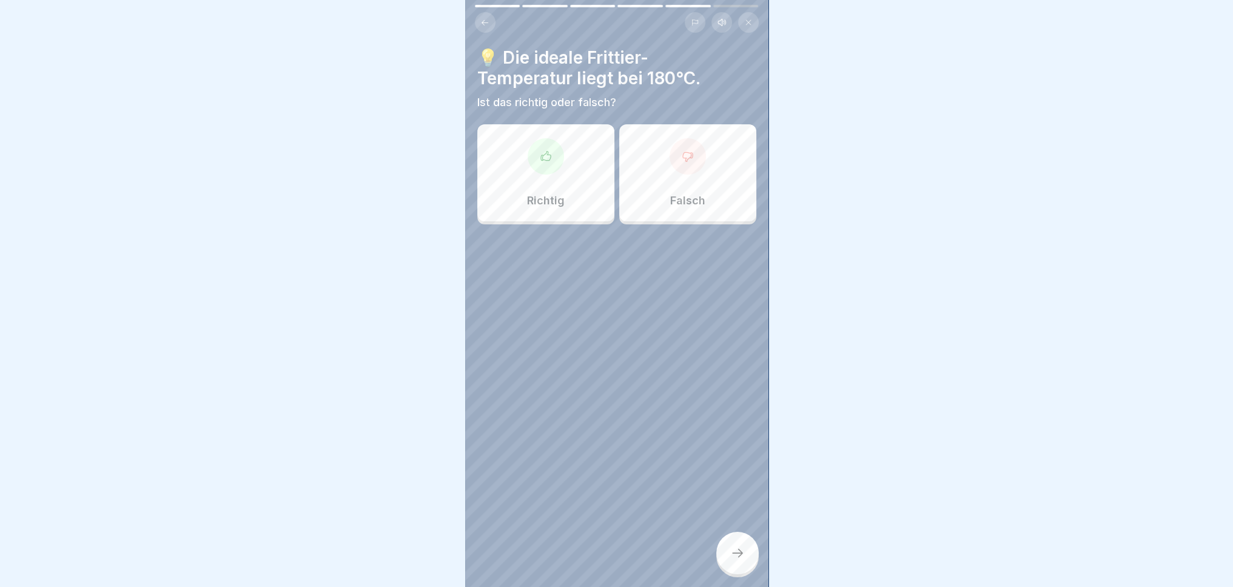
click at [699, 192] on div "Falsch" at bounding box center [687, 172] width 137 height 97
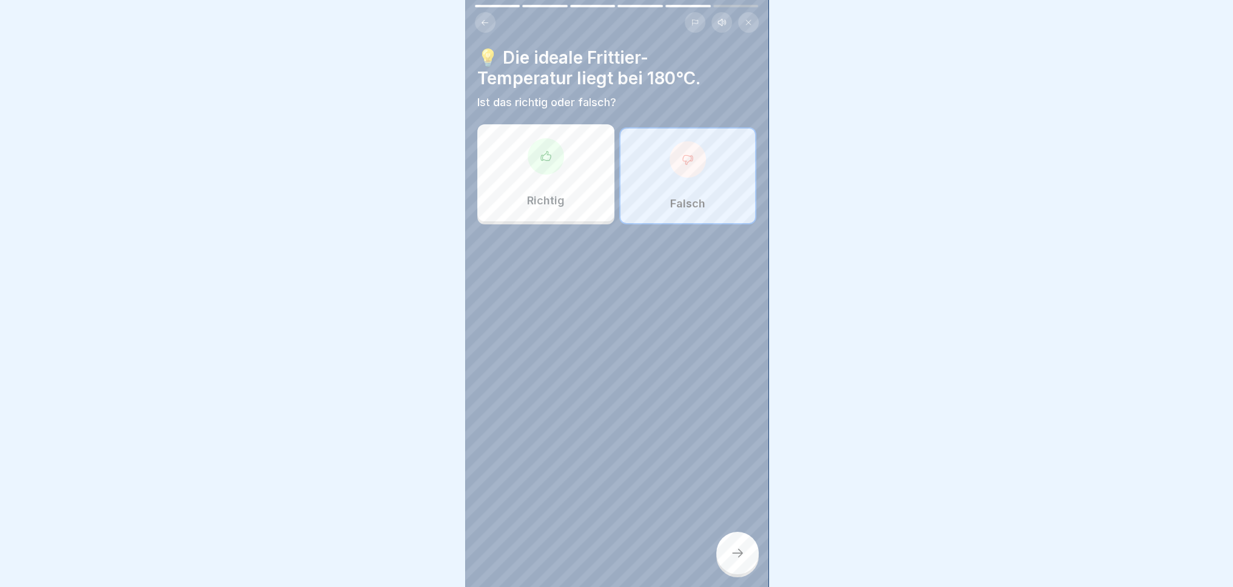
click at [735, 560] on icon at bounding box center [737, 553] width 15 height 15
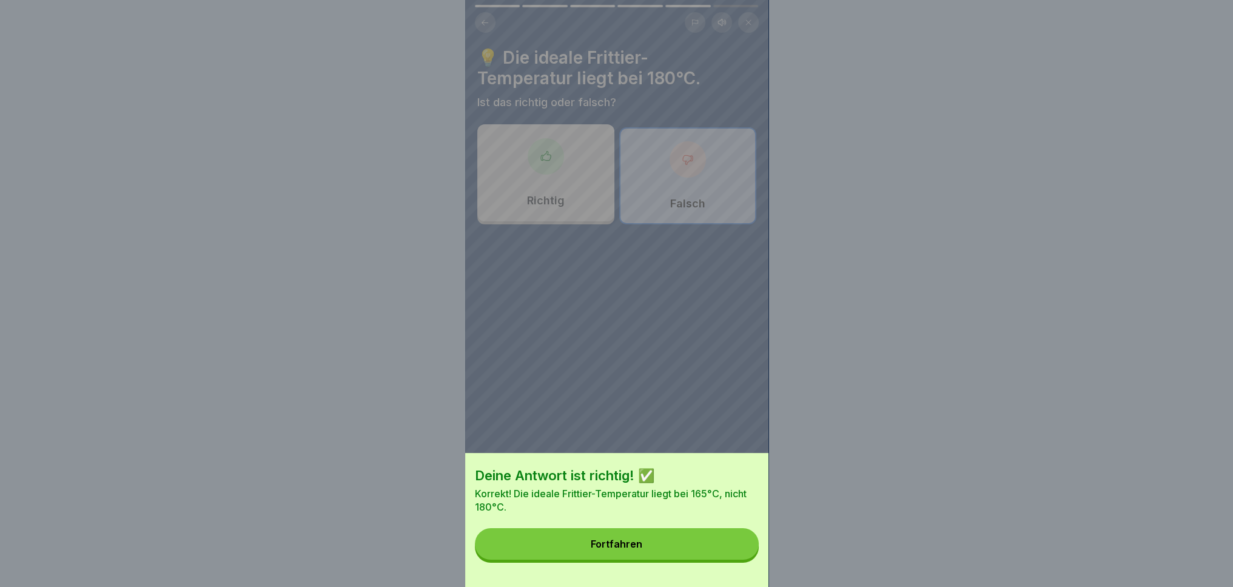
click at [702, 552] on button "Fortfahren" at bounding box center [617, 544] width 284 height 32
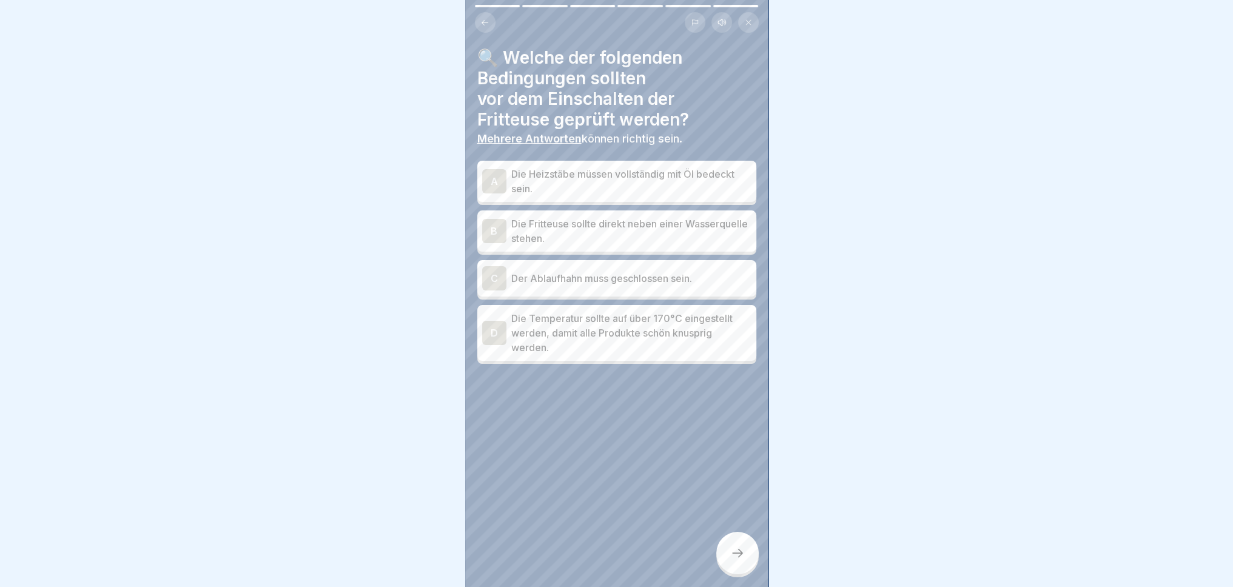
click at [611, 167] on p "Die Heizstäbe müssen vollständig mit Öl bedeckt sein." at bounding box center [631, 181] width 240 height 29
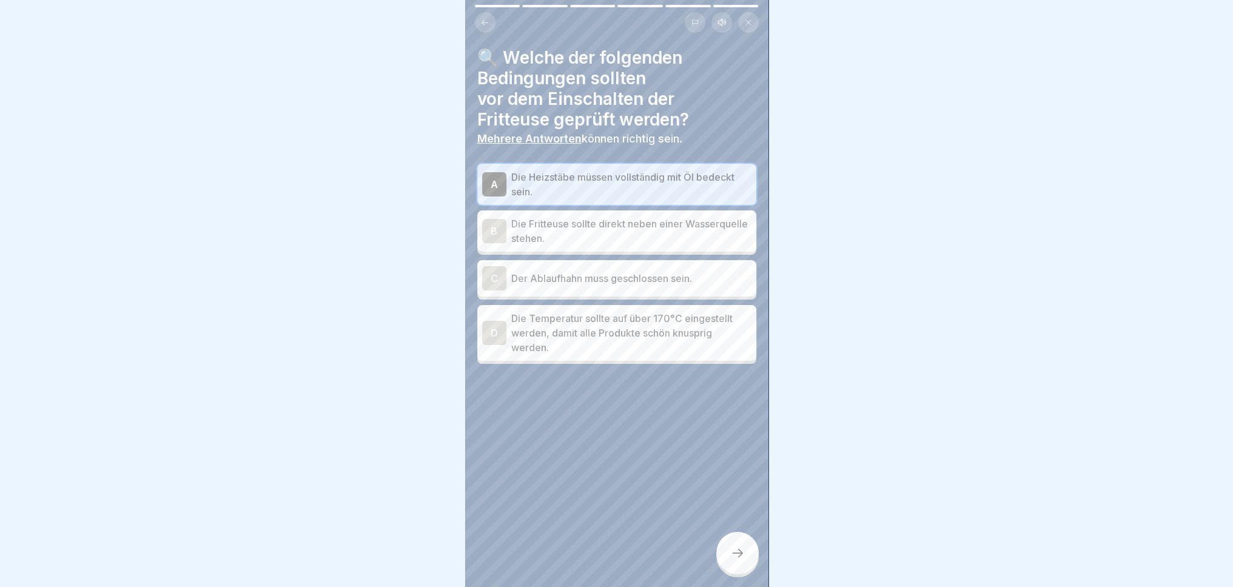
click at [642, 271] on p "Der Ablaufhahn muss geschlossen sein." at bounding box center [631, 278] width 240 height 15
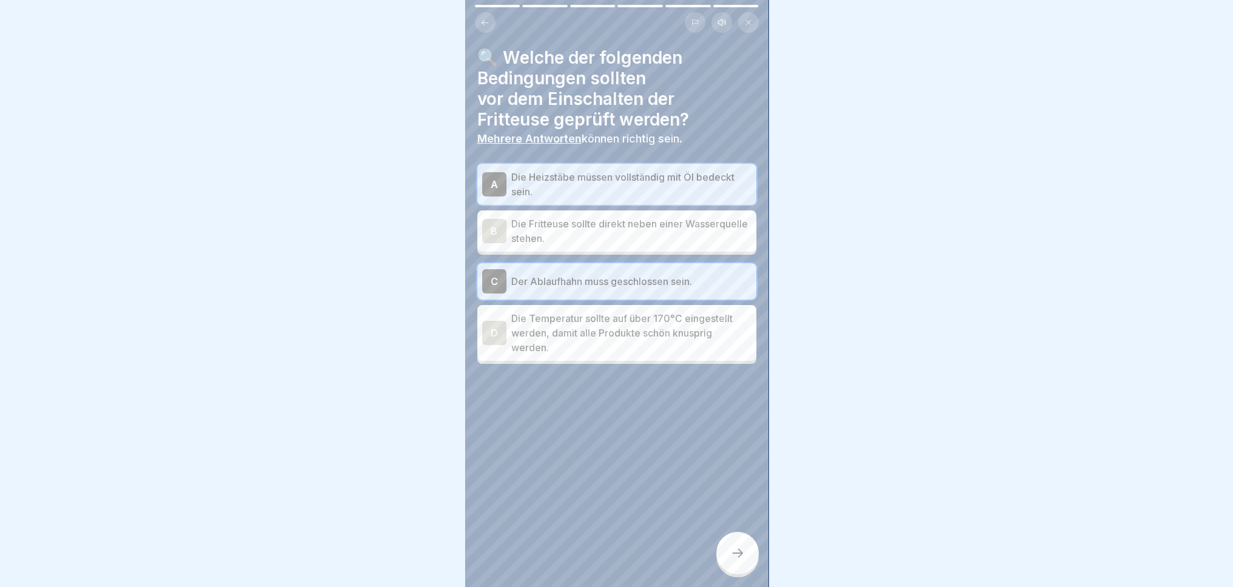
click at [740, 553] on icon at bounding box center [737, 553] width 11 height 8
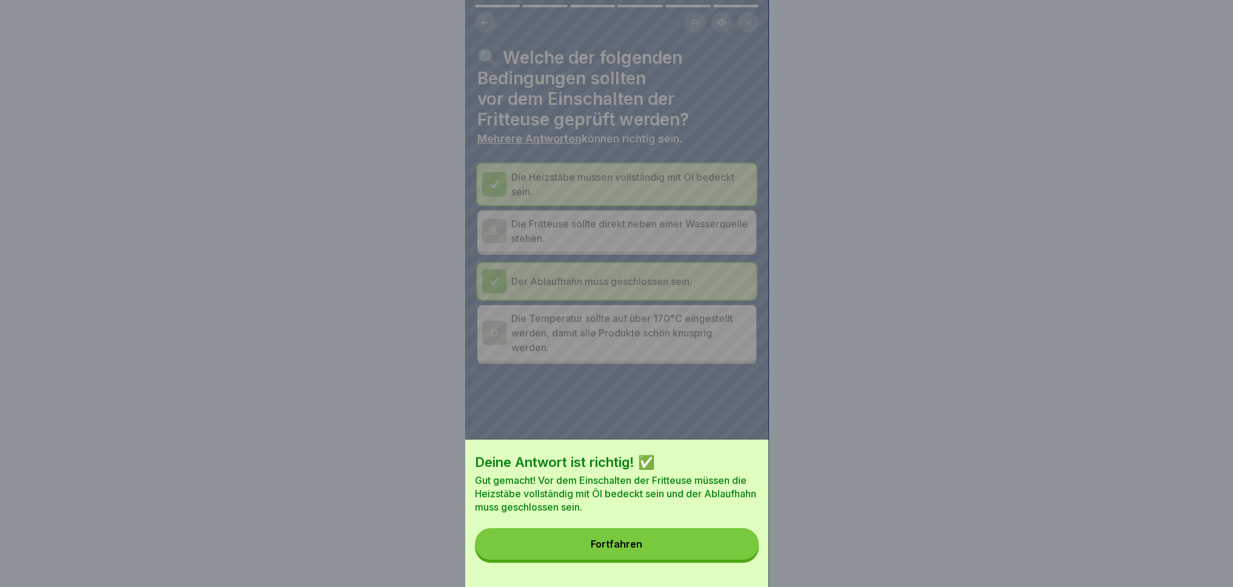
click at [698, 557] on button "Fortfahren" at bounding box center [617, 544] width 284 height 32
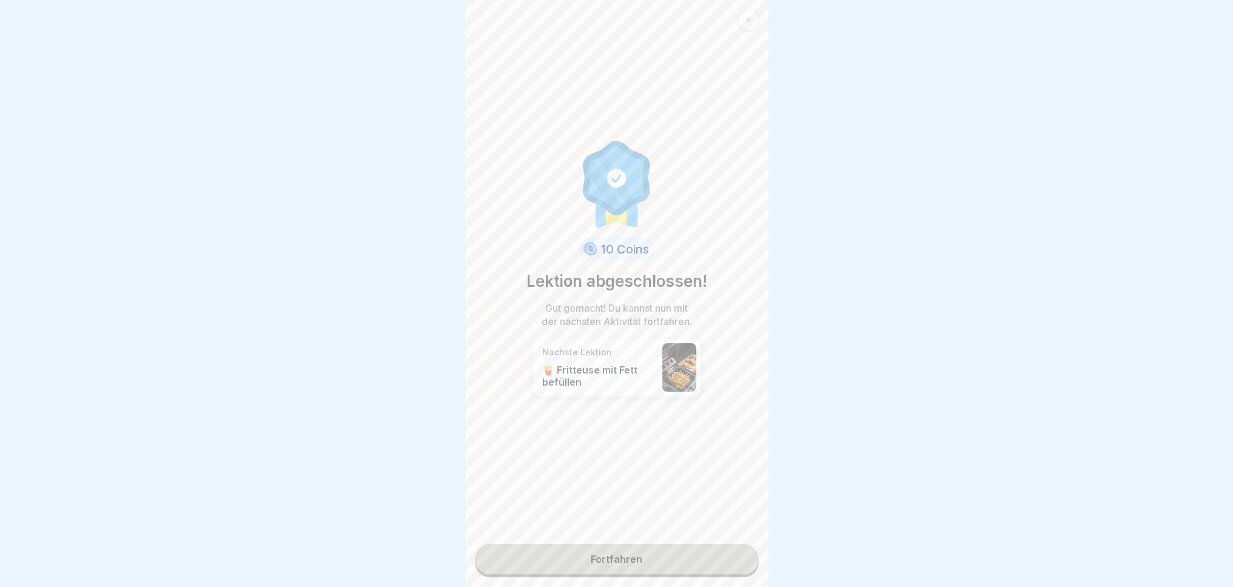
click at [705, 560] on link "Fortfahren" at bounding box center [617, 559] width 284 height 30
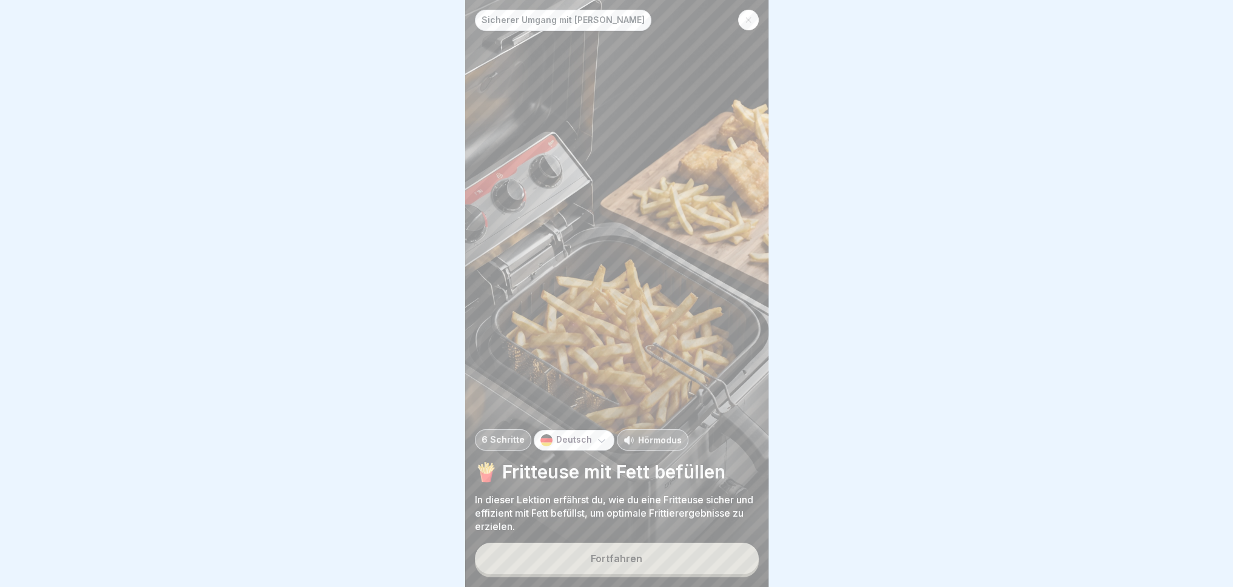
click at [675, 555] on button "Fortfahren" at bounding box center [617, 559] width 284 height 32
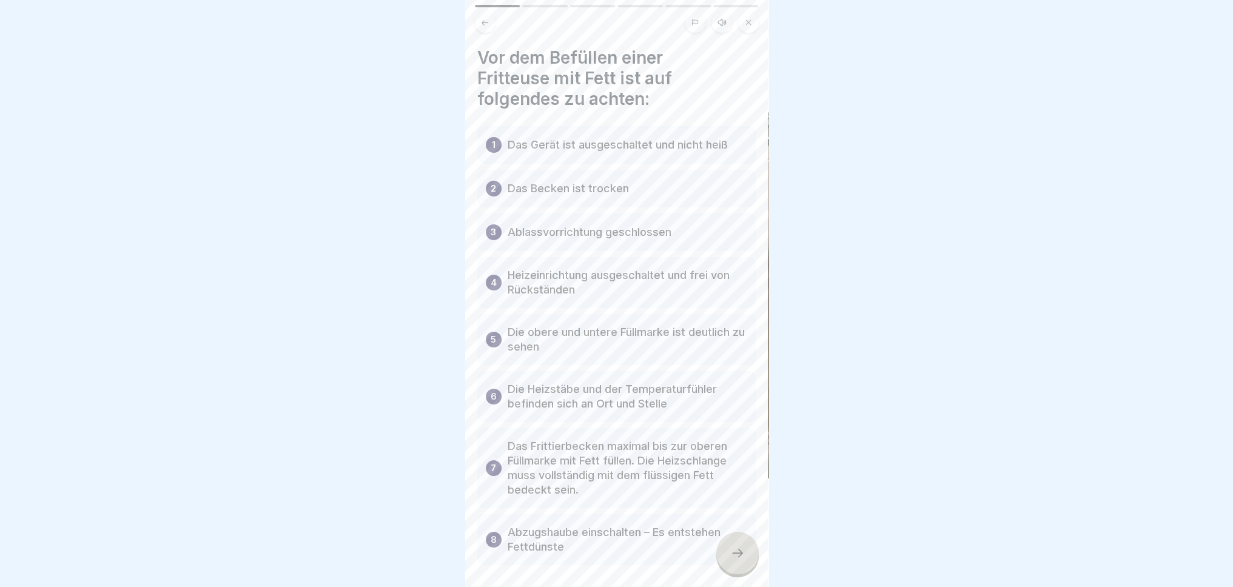
click at [737, 546] on icon at bounding box center [737, 553] width 15 height 15
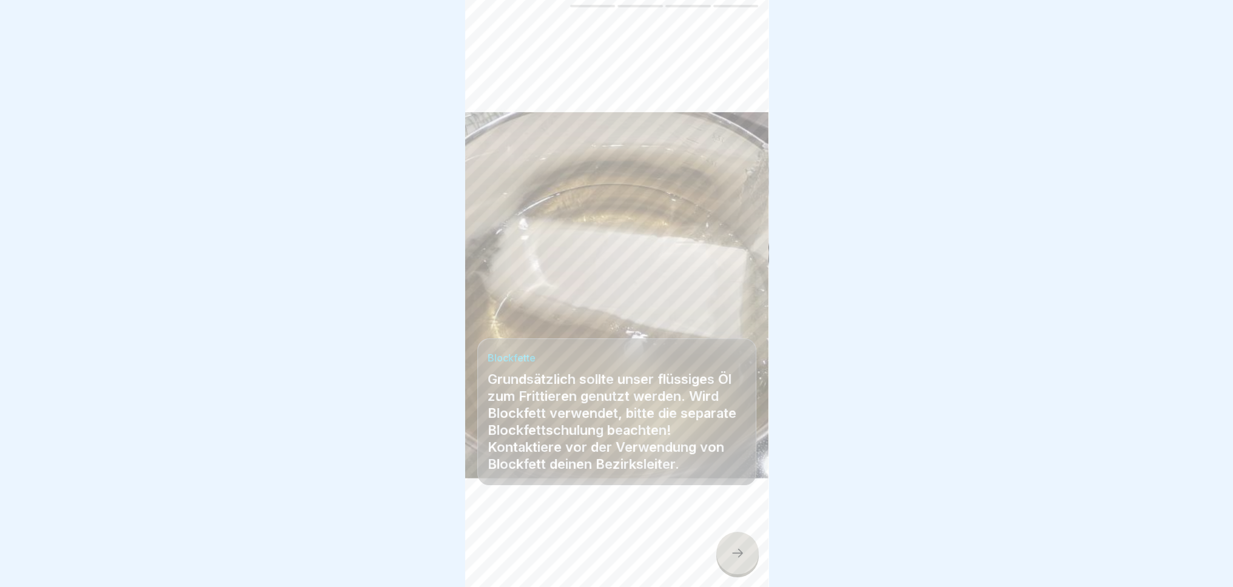
click at [742, 557] on icon at bounding box center [737, 553] width 15 height 15
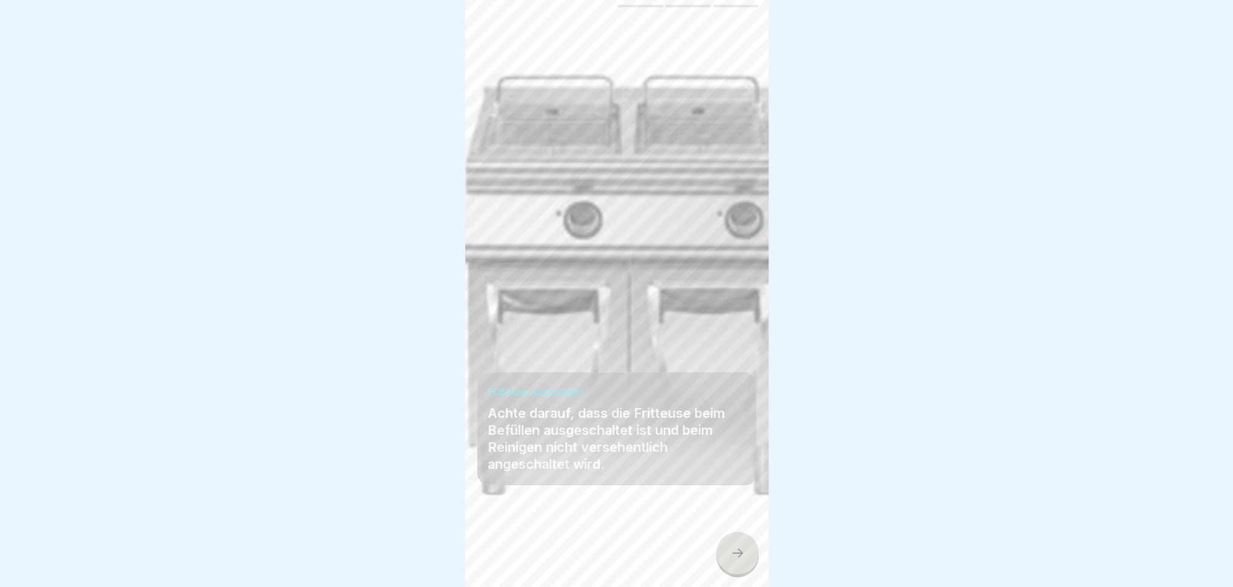
click at [738, 553] on icon at bounding box center [737, 553] width 15 height 15
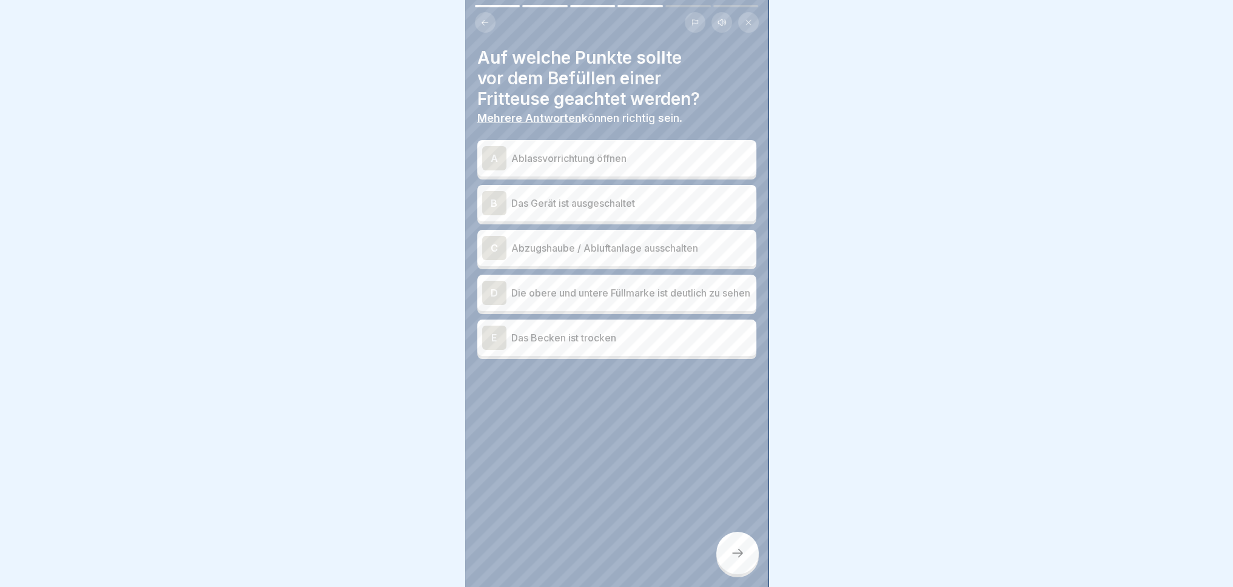
click at [637, 212] on div "A Ablassvorrichtung öffnen B Das Gerät ist ausgeschaltet C Abzugshaube / Abluft…" at bounding box center [616, 251] width 279 height 216
click at [650, 196] on p "Das Gerät ist ausgeschaltet" at bounding box center [631, 203] width 240 height 15
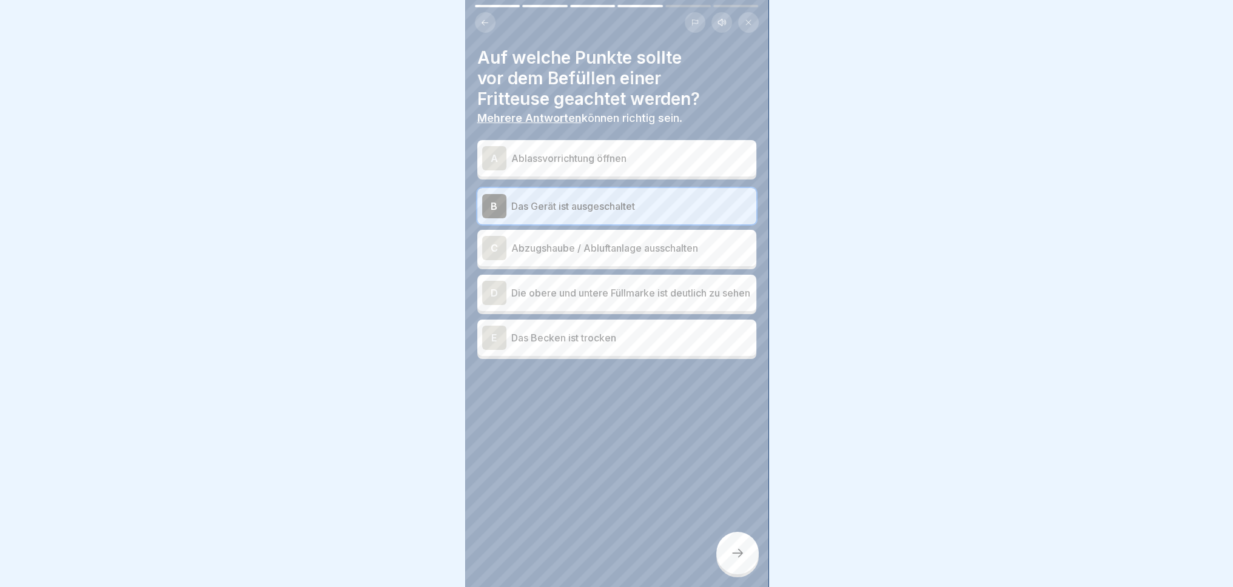
click at [604, 300] on p "Die obere und untere Füllmarke ist deutlich zu sehen" at bounding box center [631, 293] width 240 height 15
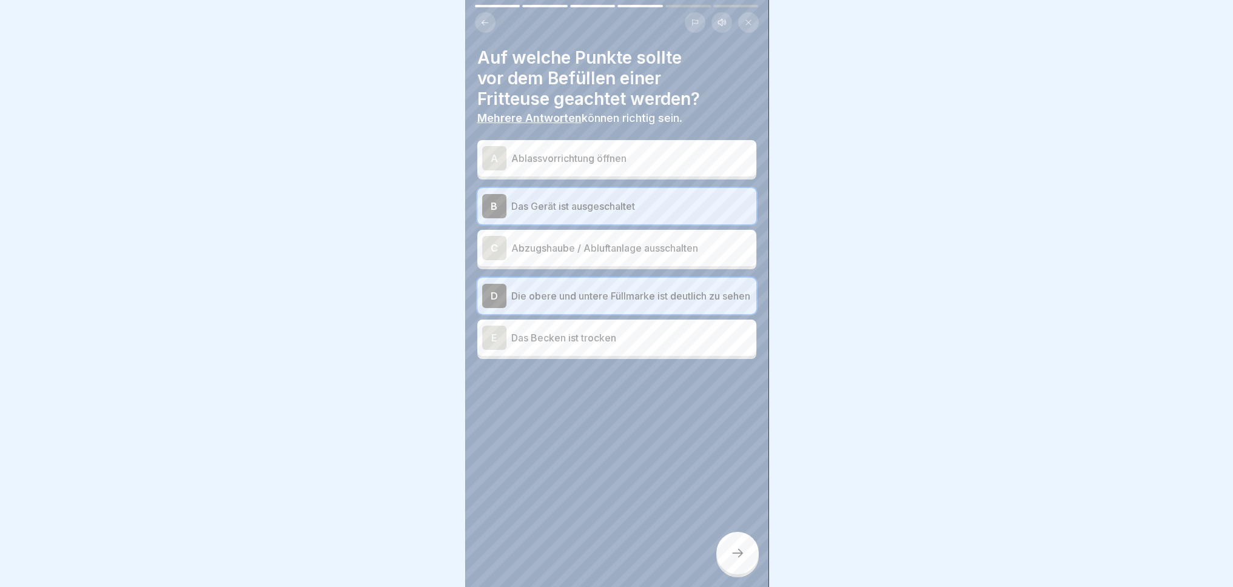
click at [606, 338] on p "Das Becken ist trocken" at bounding box center [631, 338] width 240 height 15
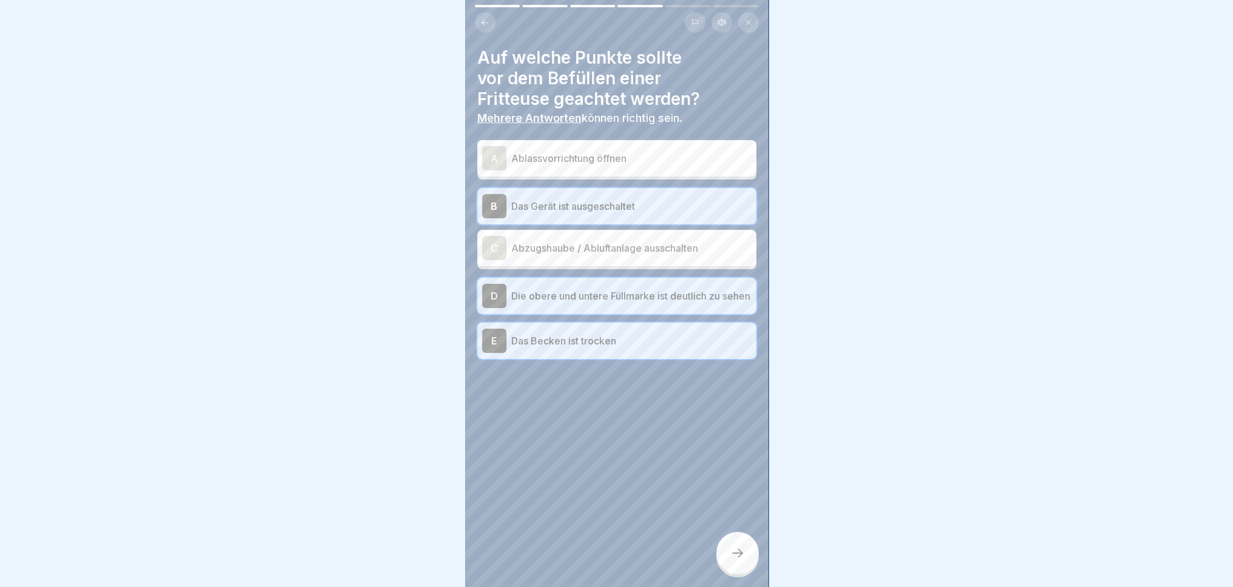
click at [747, 559] on div at bounding box center [737, 553] width 42 height 42
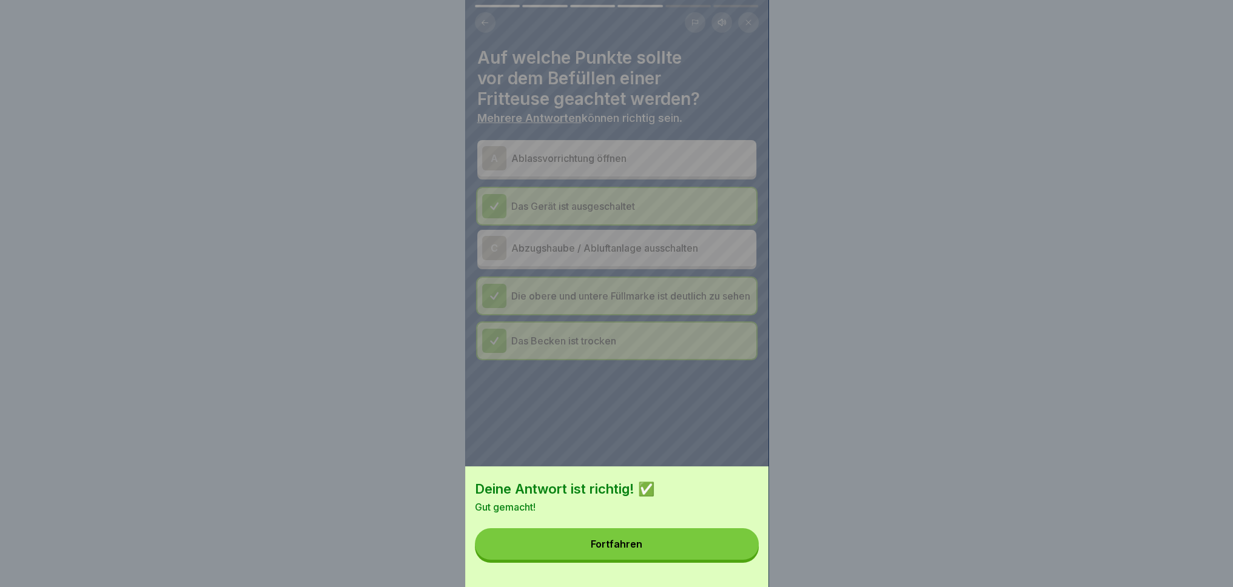
click at [685, 556] on button "Fortfahren" at bounding box center [617, 544] width 284 height 32
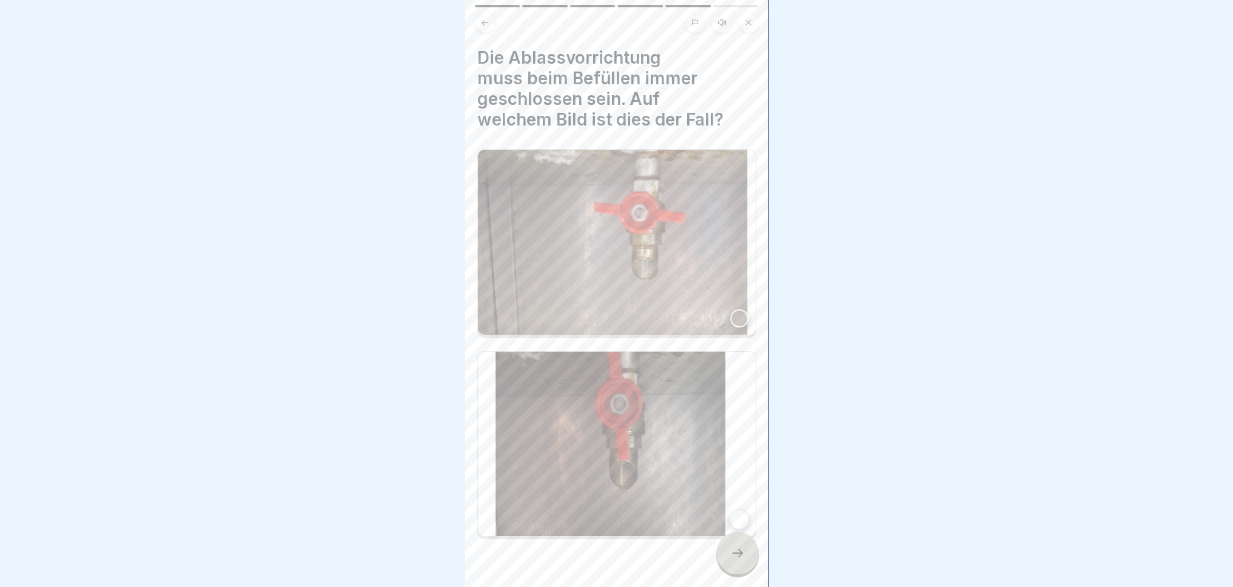
click at [730, 309] on div at bounding box center [739, 318] width 18 height 18
click at [731, 556] on icon at bounding box center [737, 553] width 15 height 15
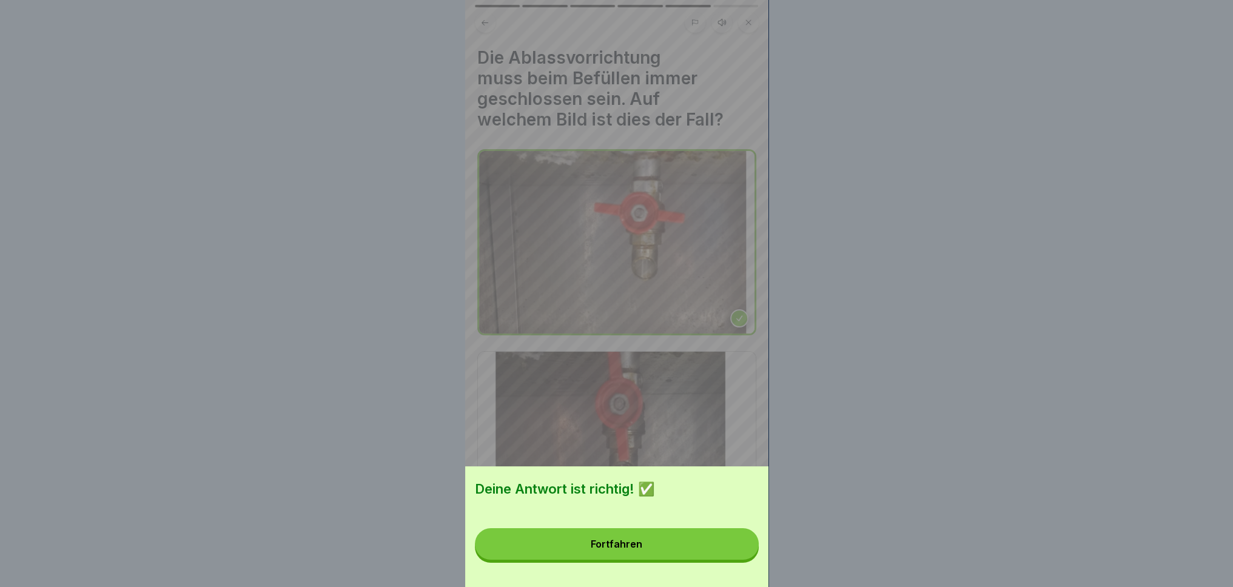
click at [677, 560] on button "Fortfahren" at bounding box center [617, 544] width 284 height 32
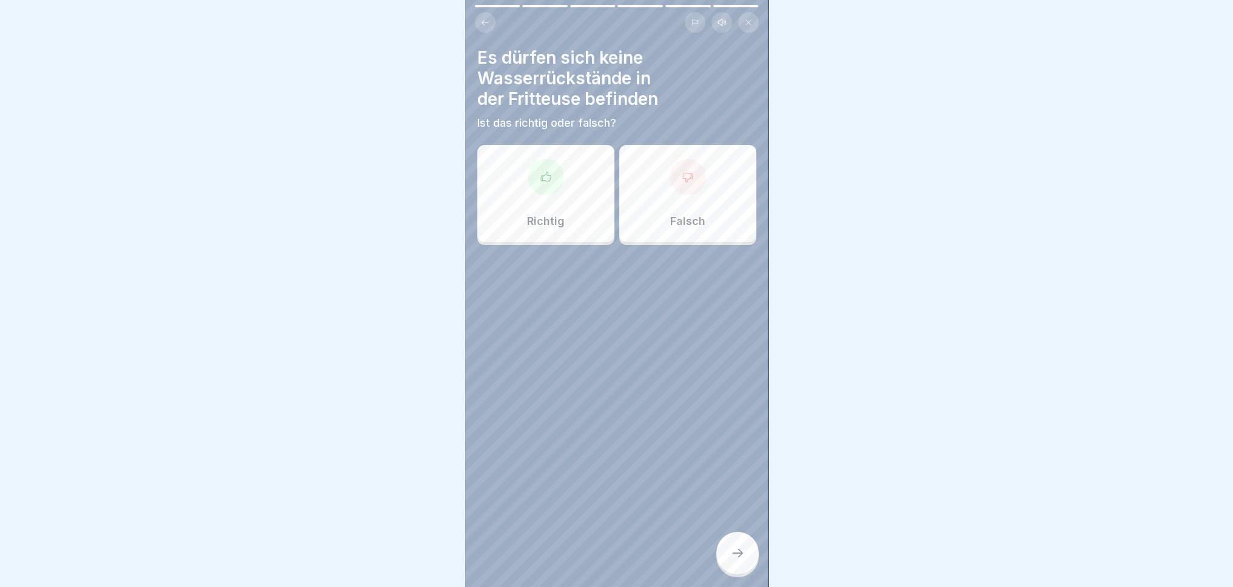
click at [548, 200] on div "Richtig" at bounding box center [545, 193] width 137 height 97
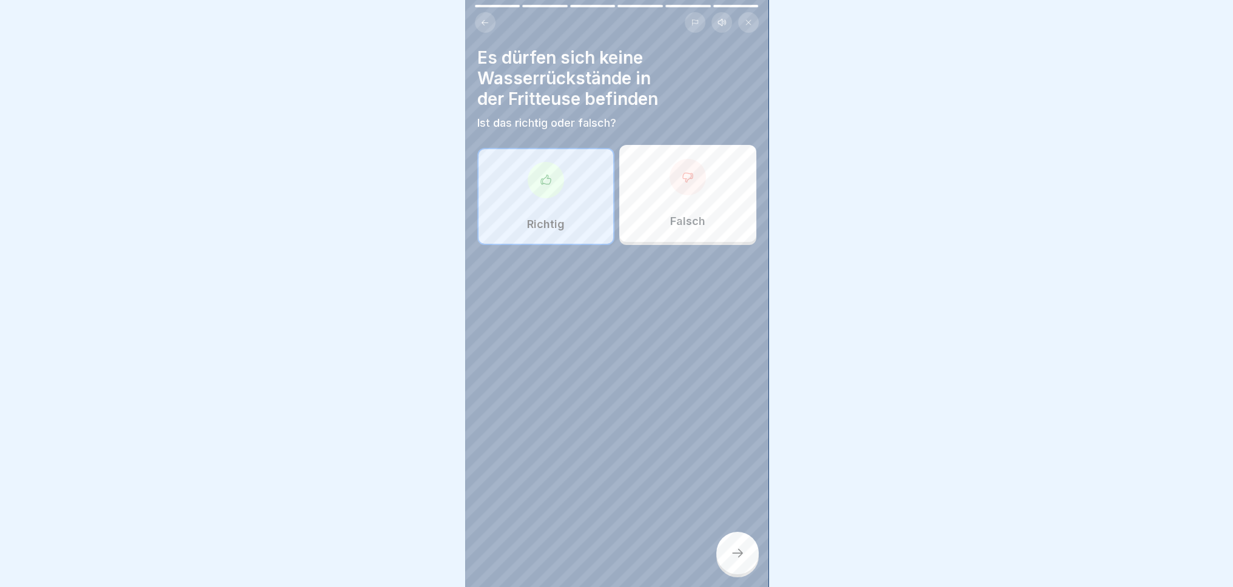
click at [737, 554] on icon at bounding box center [737, 553] width 15 height 15
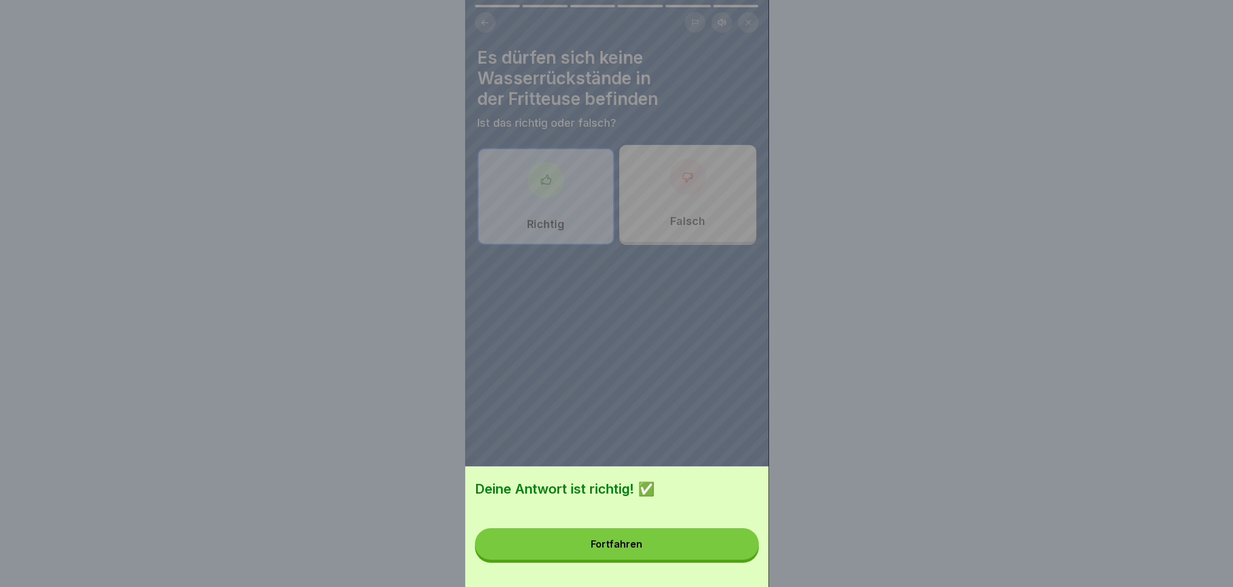
click at [687, 580] on div "Deine Antwort ist richtig! ✅ Fortfahren" at bounding box center [616, 526] width 303 height 121
click at [694, 560] on button "Fortfahren" at bounding box center [617, 544] width 284 height 32
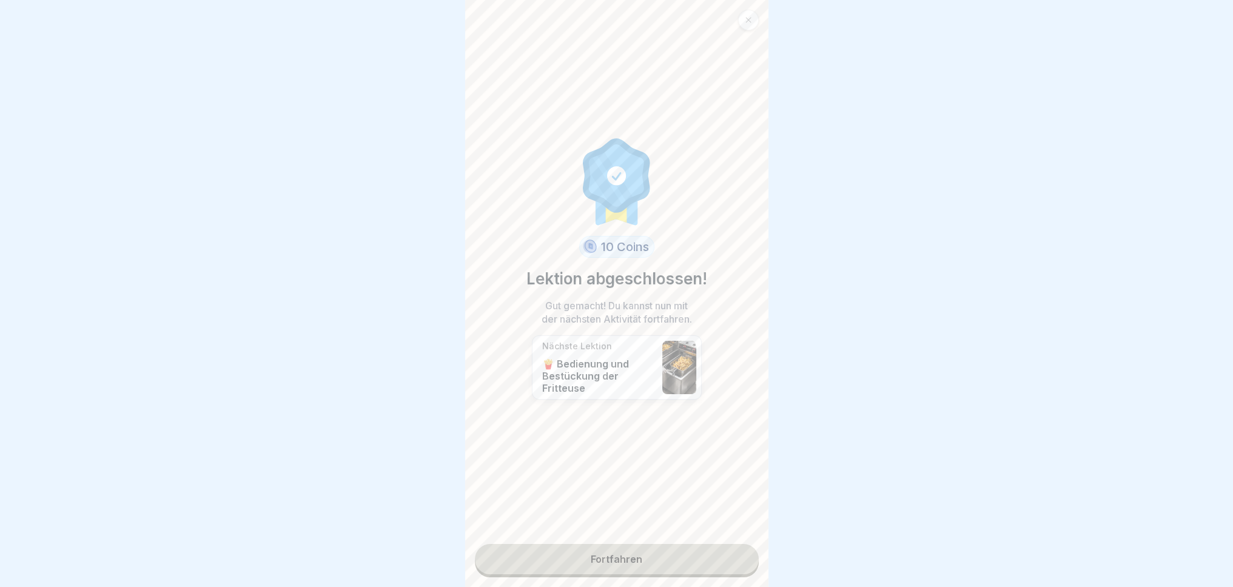
click at [645, 564] on link "Fortfahren" at bounding box center [617, 559] width 284 height 30
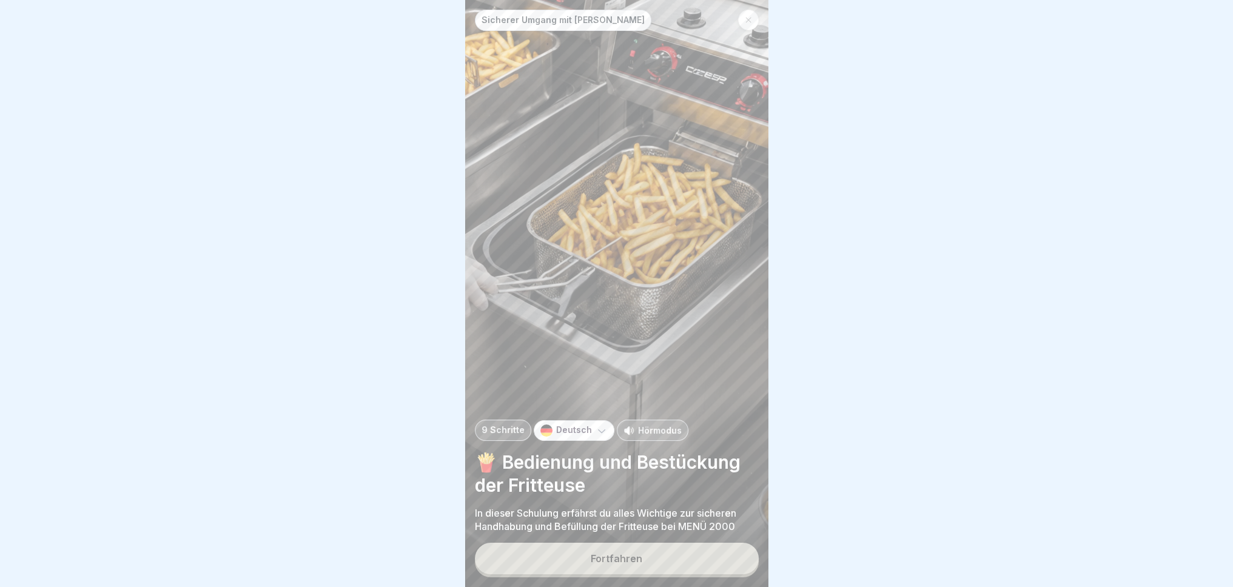
click at [633, 567] on button "Fortfahren" at bounding box center [617, 559] width 284 height 32
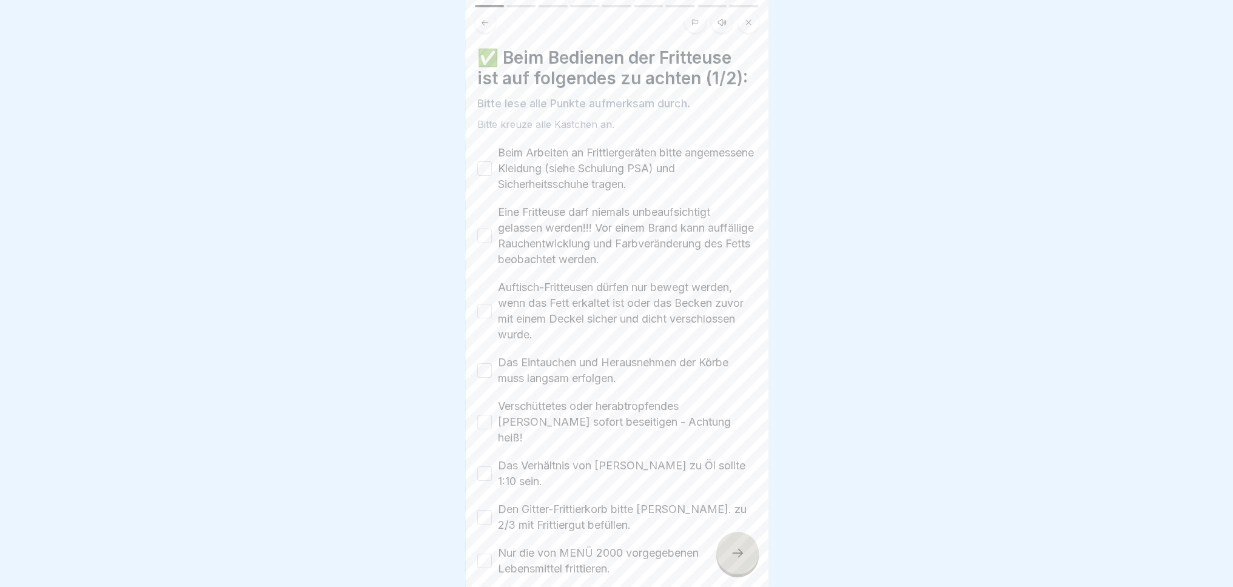
click at [490, 161] on button "Beim Arbeiten an Frittiergeräten bitte angemessene Kleidung (siehe Schulung PSA…" at bounding box center [484, 168] width 15 height 15
drag, startPoint x: 483, startPoint y: 228, endPoint x: 488, endPoint y: 235, distance: 8.7
click at [484, 229] on button "Eine Fritteuse darf niemals unbeaufsichtigt gelassen werden!!! Vor einem Brand …" at bounding box center [484, 236] width 15 height 15
click at [483, 304] on button "Auftisch-Fritteusen dürfen nur bewegt werden, wenn das Fett erkaltet ist oder d…" at bounding box center [484, 311] width 15 height 15
drag, startPoint x: 485, startPoint y: 363, endPoint x: 483, endPoint y: 392, distance: 29.2
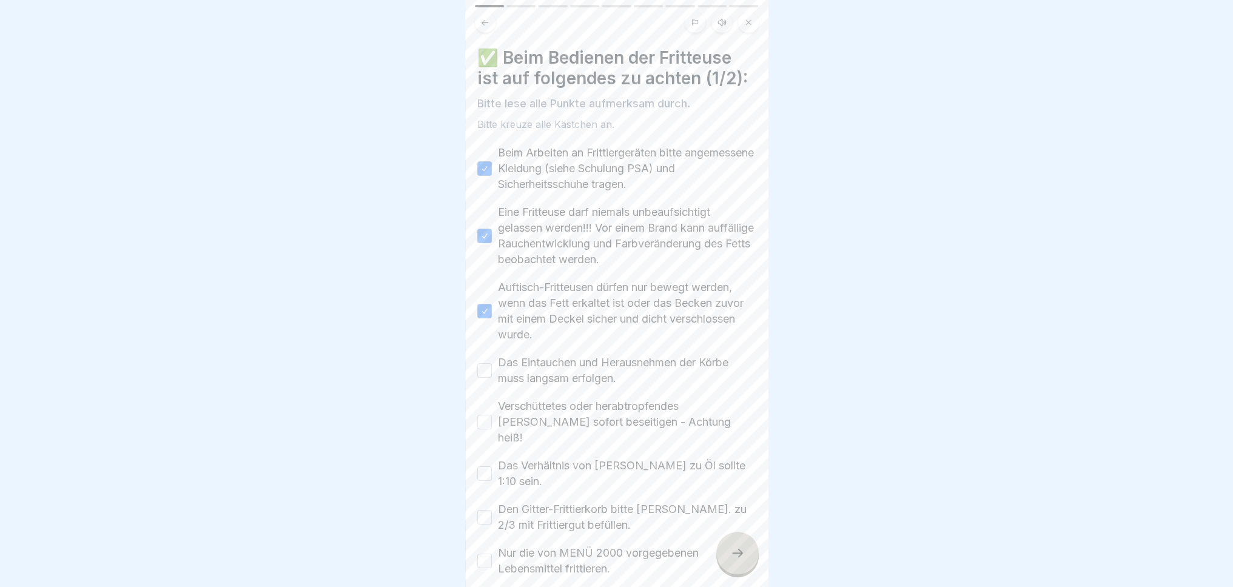
click at [485, 364] on button "Das Eintauchen und Herausnehmen der Körbe muss langsam erfolgen." at bounding box center [484, 370] width 15 height 15
click at [482, 419] on div "Verschüttetes oder herabtropfendes Fett sofort beseitigen - Achtung heiß!" at bounding box center [616, 421] width 279 height 47
click at [489, 415] on button "Verschüttetes oder herabtropfendes Fett sofort beseitigen - Achtung heiß!" at bounding box center [484, 422] width 15 height 15
drag, startPoint x: 485, startPoint y: 447, endPoint x: 485, endPoint y: 454, distance: 7.3
click at [485, 466] on button "Das Verhältnis von Frittiergut zu Öl sollte 1:10 sein." at bounding box center [484, 473] width 15 height 15
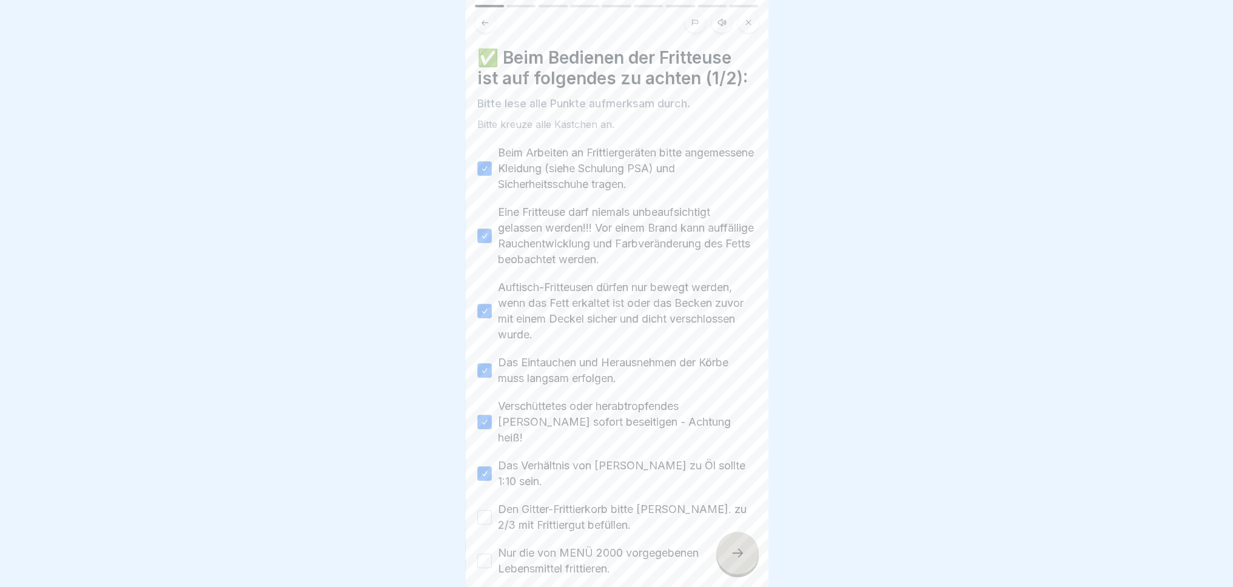
click at [486, 510] on button "Den Gitter-Frittierkorb bitte max. zu 2/3 mit Frittiergut befüllen." at bounding box center [484, 517] width 15 height 15
click at [488, 554] on button "Nur die von MENÜ 2000 vorgegebenen Lebensmittel frittieren." at bounding box center [484, 561] width 15 height 15
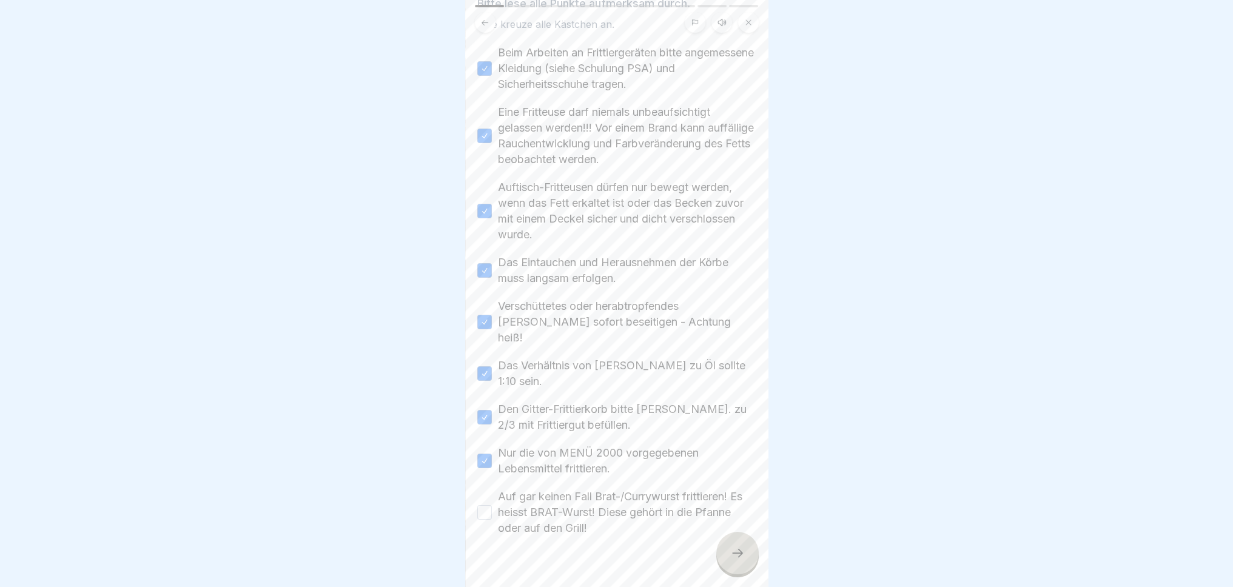
scroll to position [106, 0]
click at [485, 499] on button "Auf gar keinen Fall Brat-/Currywurst frittieren! Es heisst BRAT-Wurst! Diese ge…" at bounding box center [484, 506] width 15 height 15
click at [723, 559] on div at bounding box center [737, 553] width 42 height 42
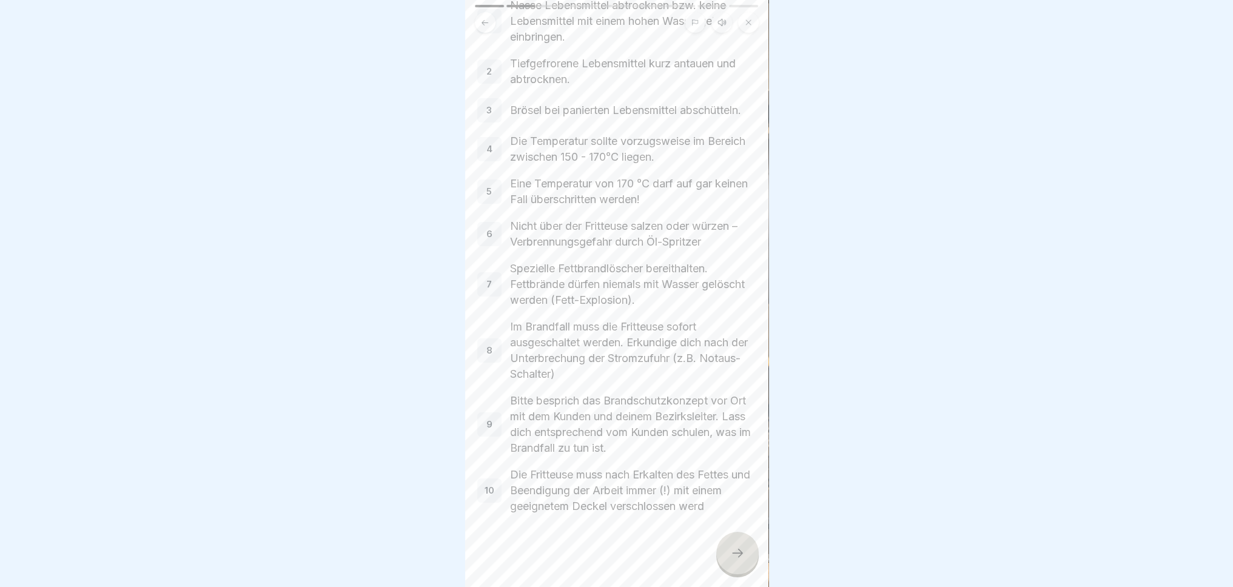
scroll to position [136, 0]
click at [730, 558] on icon at bounding box center [737, 553] width 15 height 15
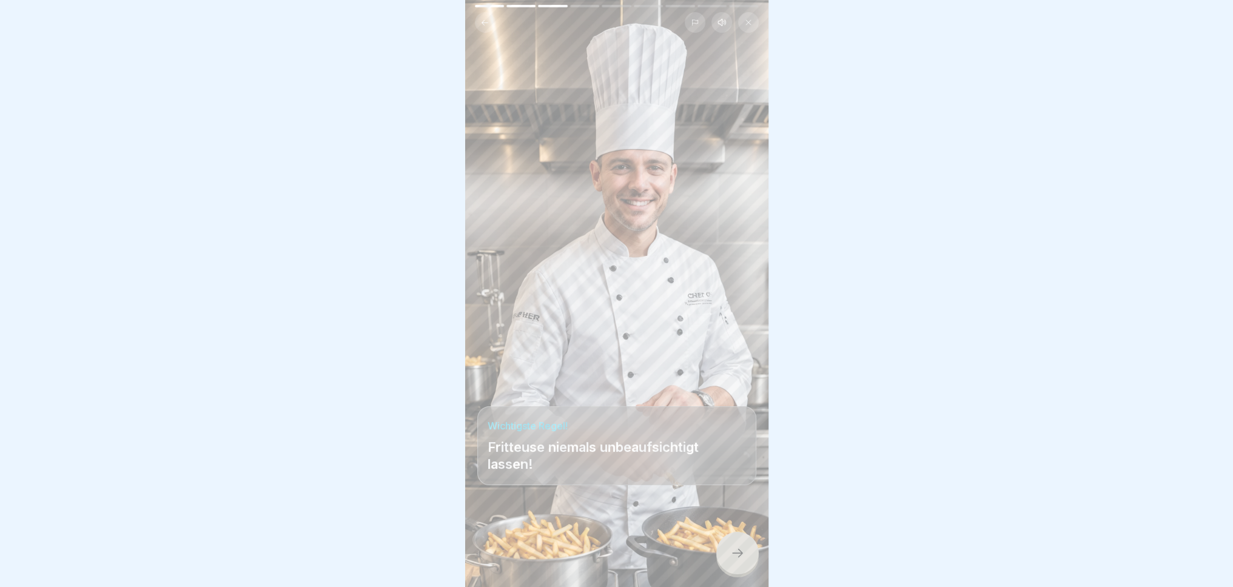
click at [734, 553] on icon at bounding box center [737, 553] width 15 height 15
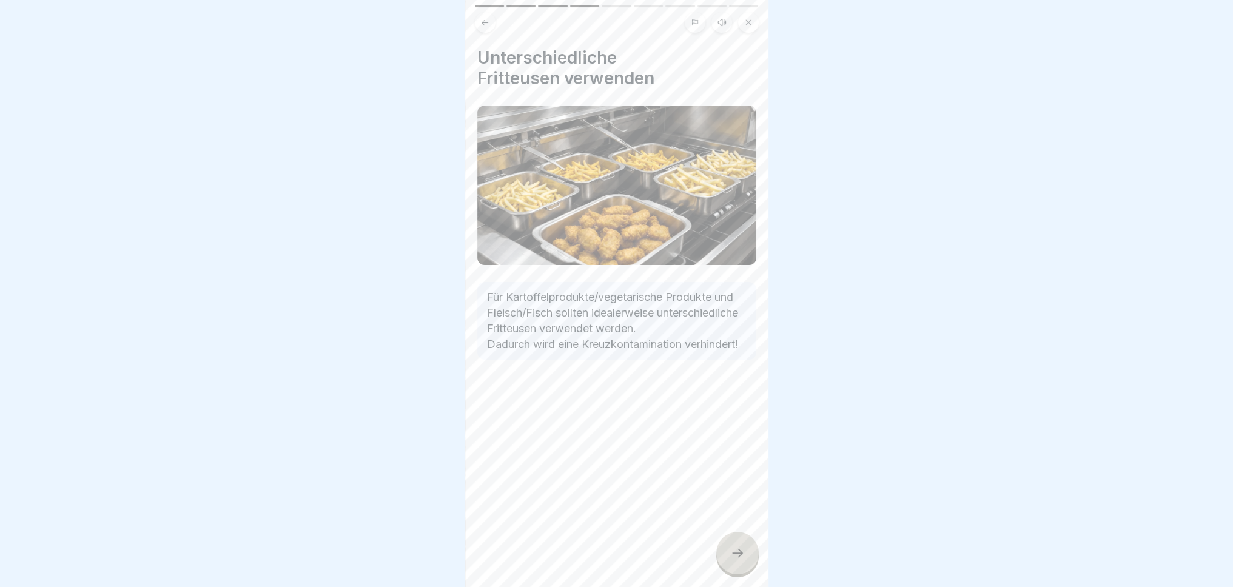
click at [735, 557] on icon at bounding box center [737, 553] width 15 height 15
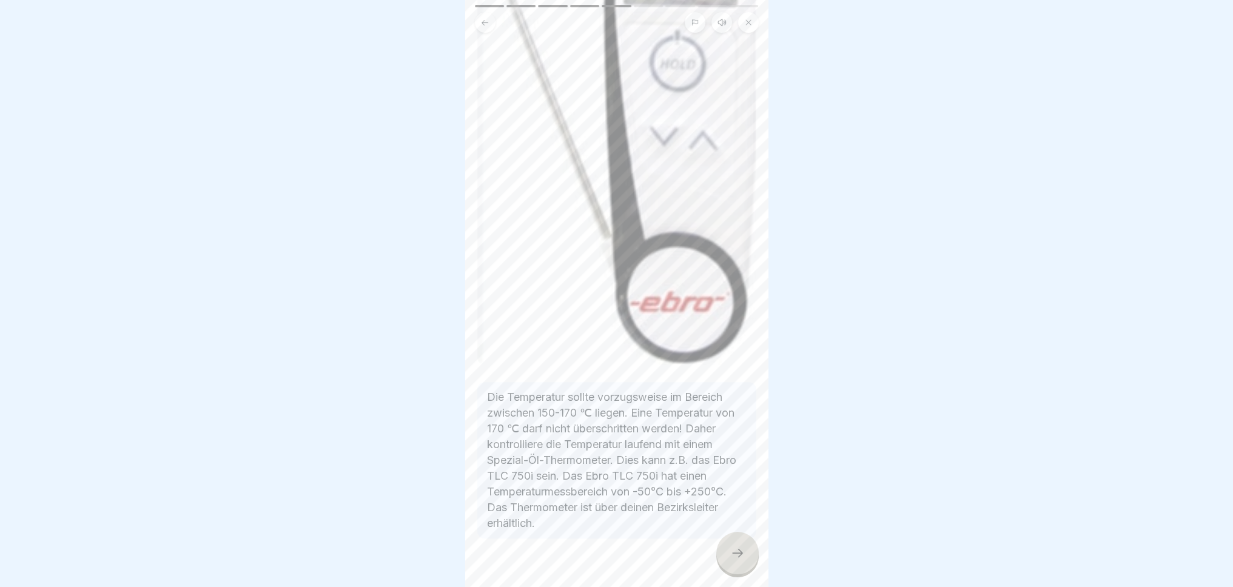
scroll to position [422, 0]
click at [739, 563] on div at bounding box center [737, 553] width 42 height 42
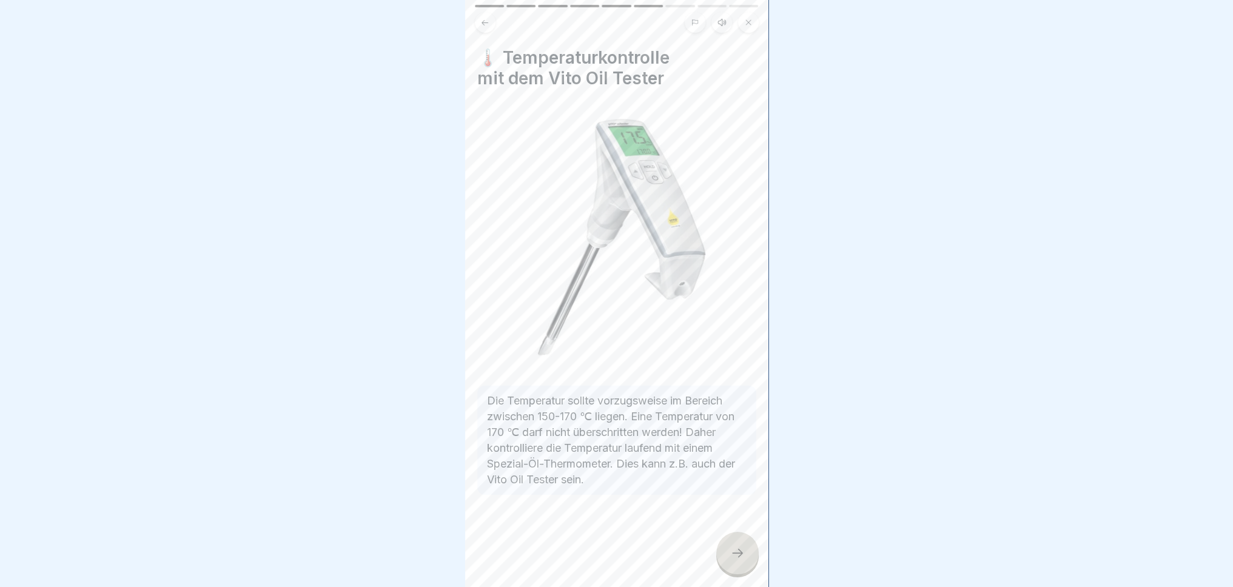
click at [742, 543] on div at bounding box center [737, 553] width 42 height 42
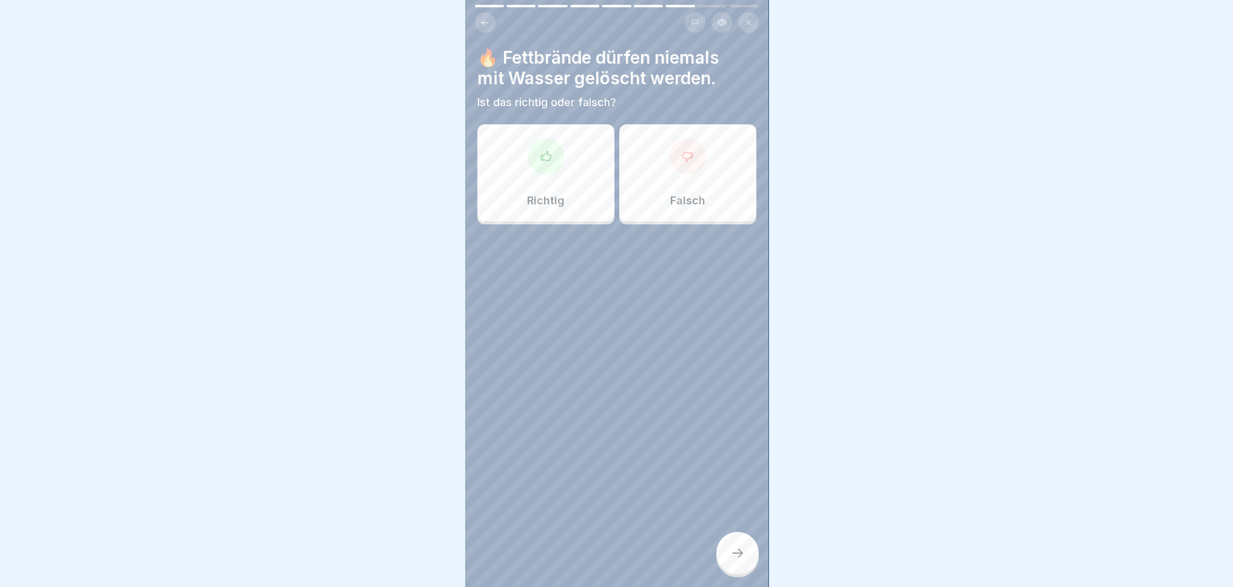
click at [517, 178] on div "Richtig" at bounding box center [545, 172] width 137 height 97
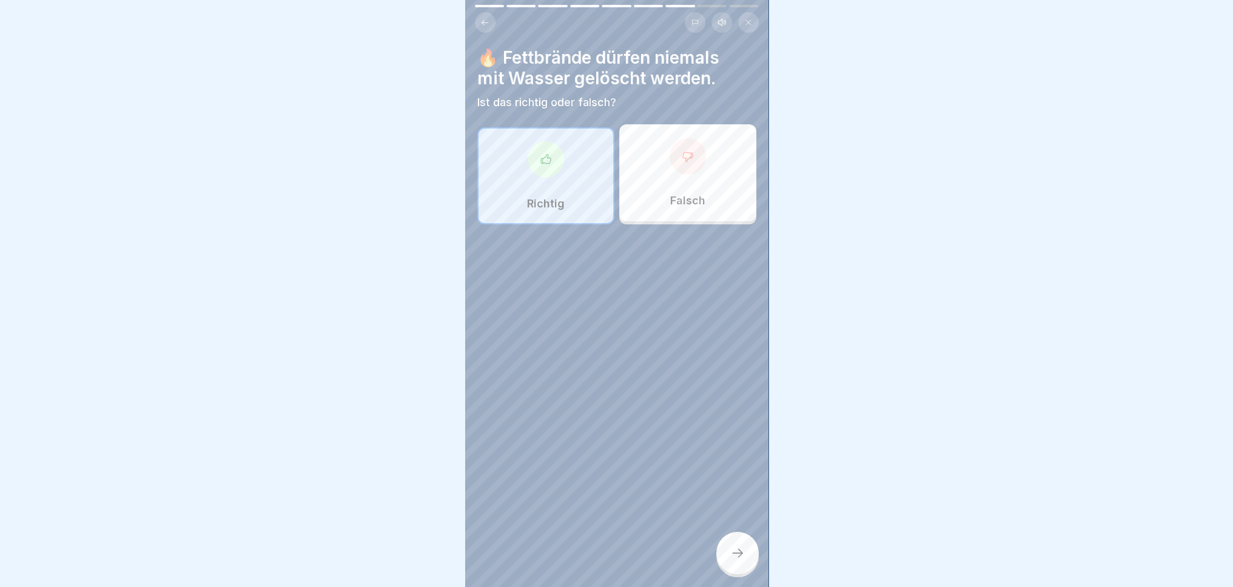
click at [736, 557] on icon at bounding box center [737, 553] width 15 height 15
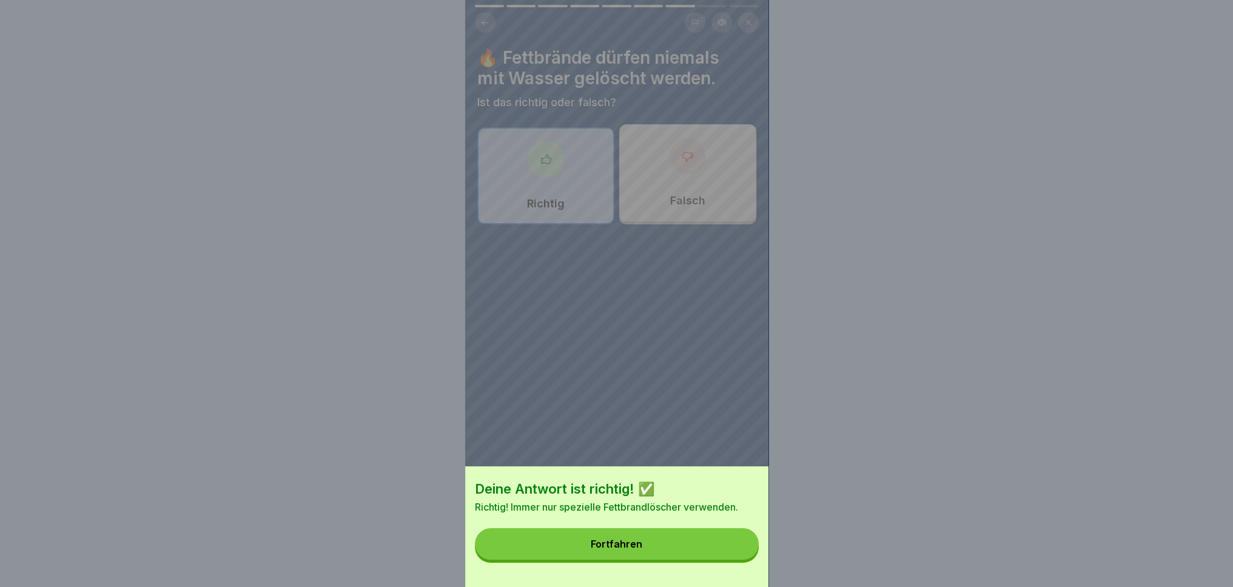
click at [682, 560] on button "Fortfahren" at bounding box center [617, 544] width 284 height 32
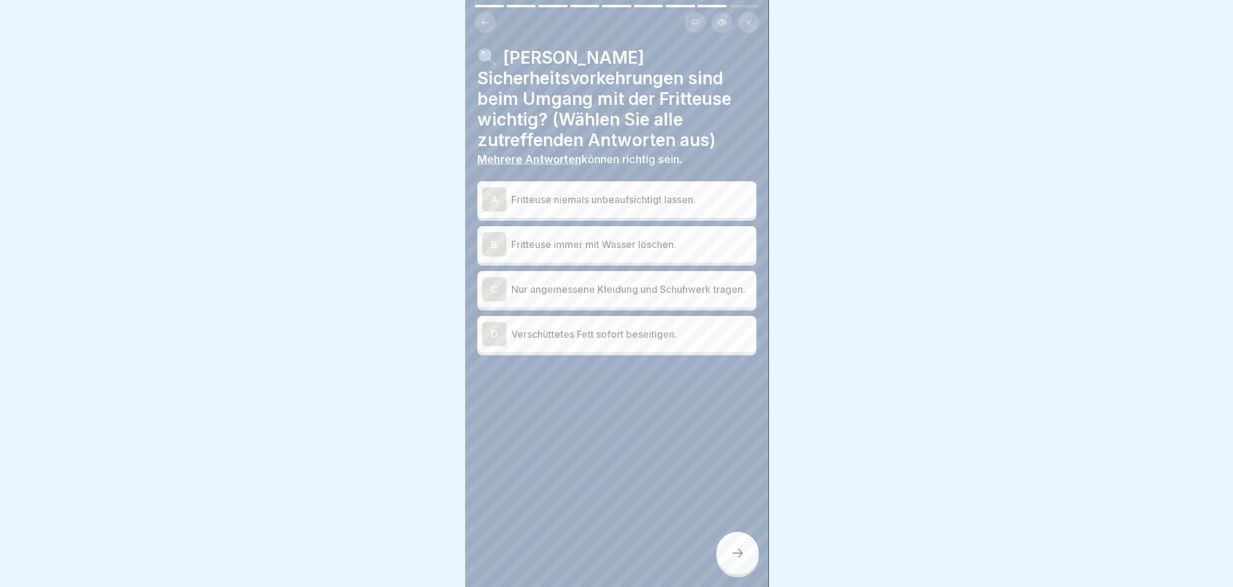
click at [652, 282] on p "Nur angemessene Kleidung und Schuhwerk tragen." at bounding box center [631, 289] width 240 height 15
click at [639, 335] on p "Verschüttetes Fett sofort beseitigen." at bounding box center [631, 334] width 240 height 15
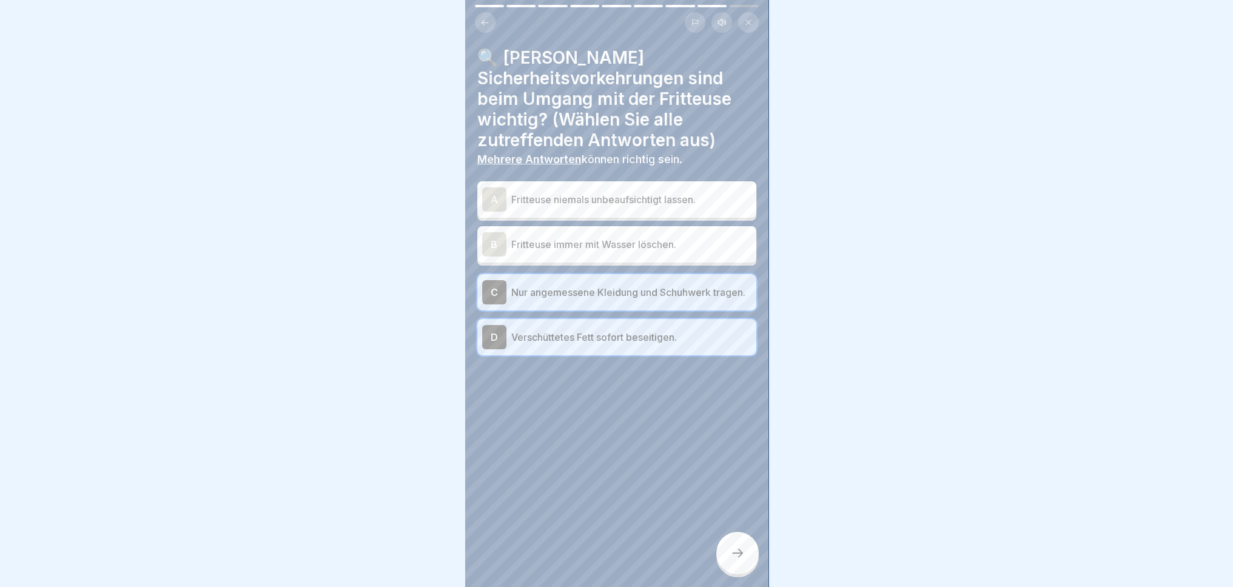
click at [744, 554] on icon at bounding box center [737, 553] width 15 height 15
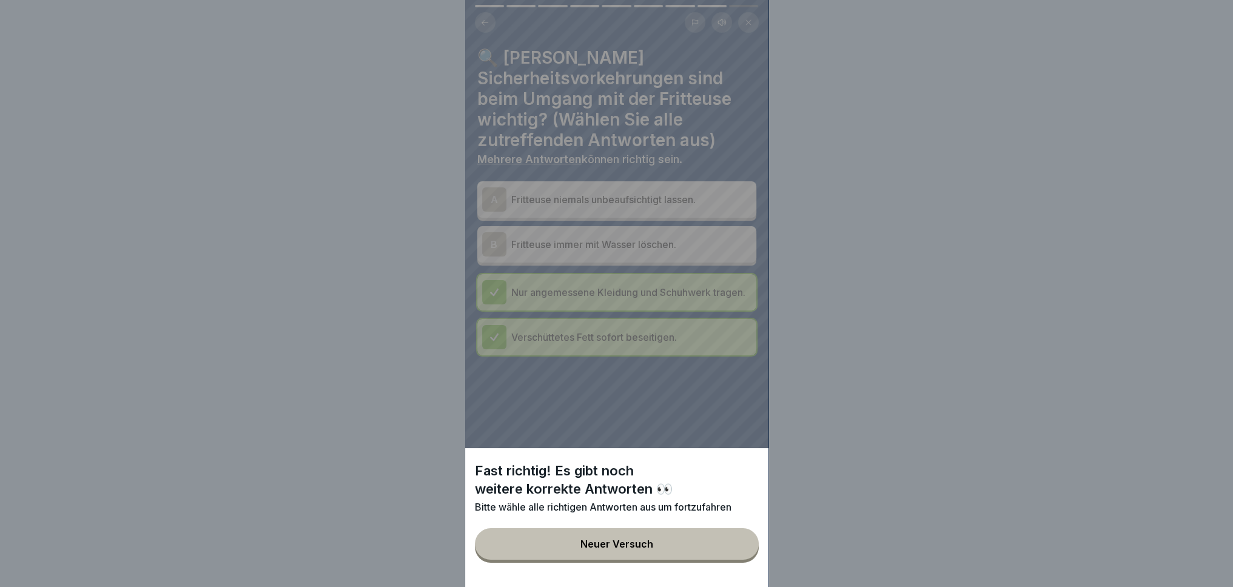
click at [665, 179] on div "Fast richtig! Es gibt noch weitere korrekte Antworten 👀 Bitte wähle alle richti…" at bounding box center [616, 293] width 303 height 587
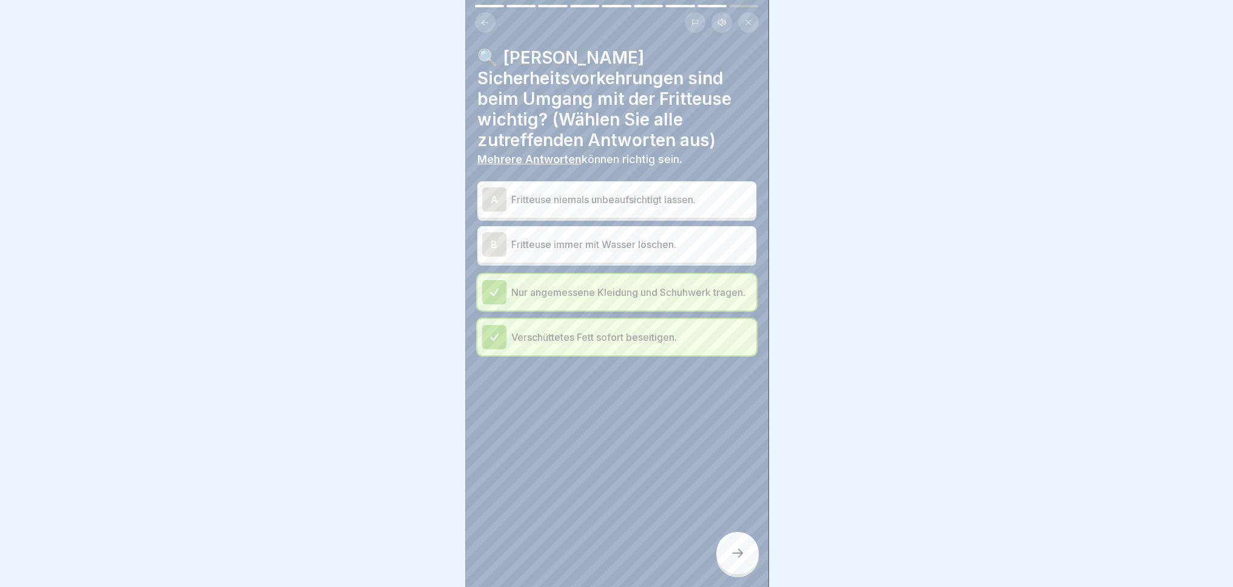
click at [660, 181] on div "A Fritteuse niemals unbeaufsichtigt lassen." at bounding box center [616, 199] width 279 height 36
click at [741, 562] on div at bounding box center [737, 553] width 42 height 42
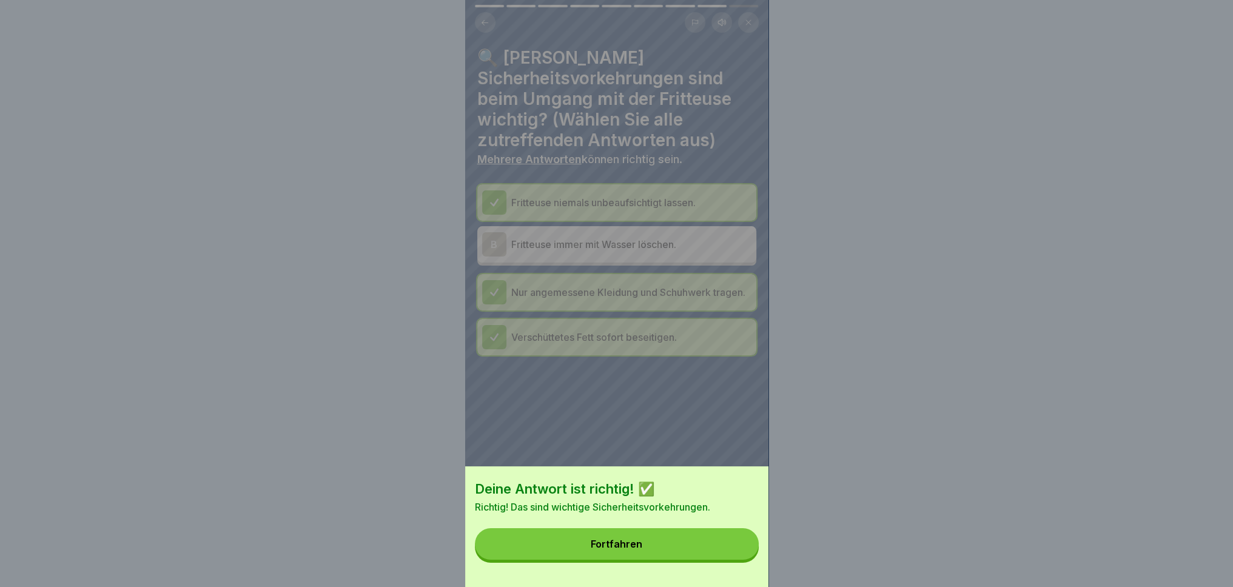
click at [685, 545] on button "Fortfahren" at bounding box center [617, 544] width 284 height 32
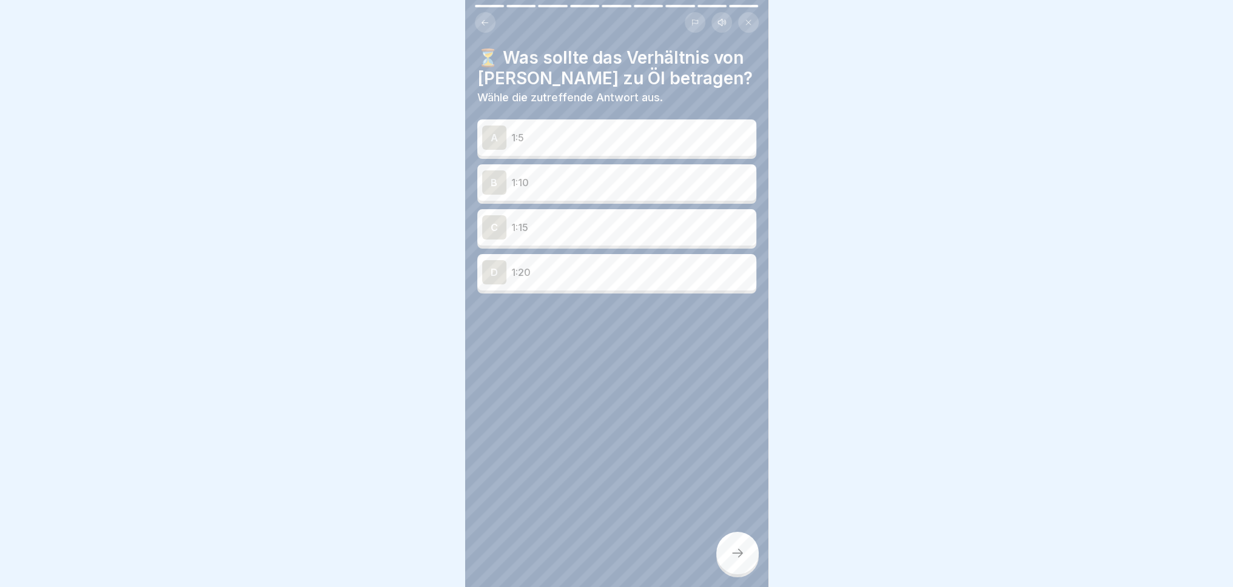
click at [696, 175] on p "1:10" at bounding box center [631, 182] width 240 height 15
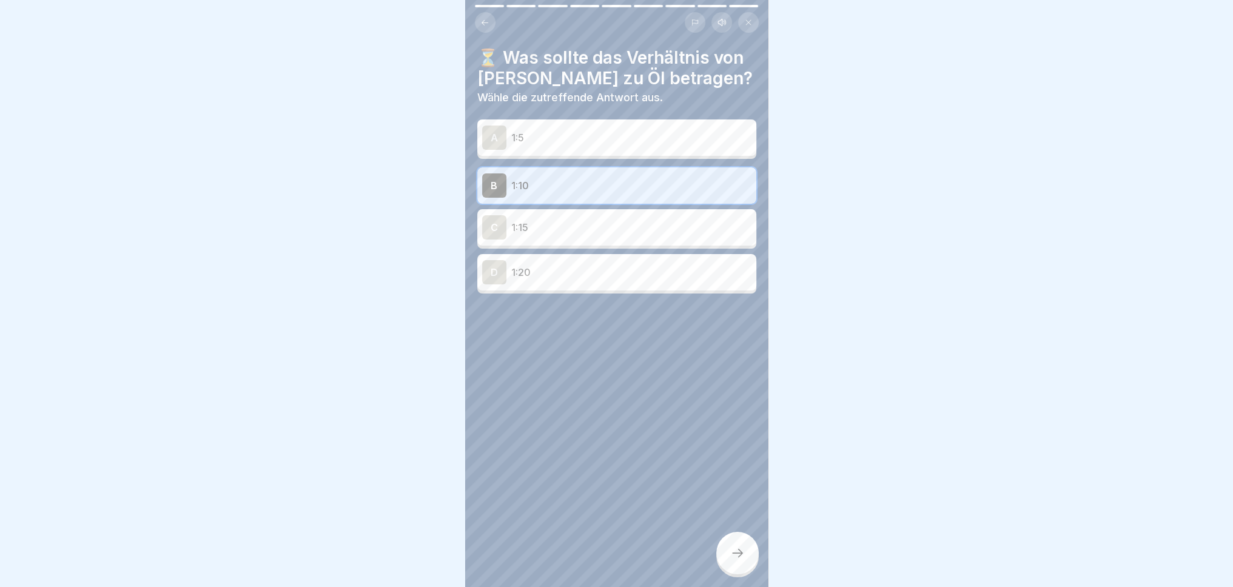
click at [743, 553] on icon at bounding box center [737, 553] width 15 height 15
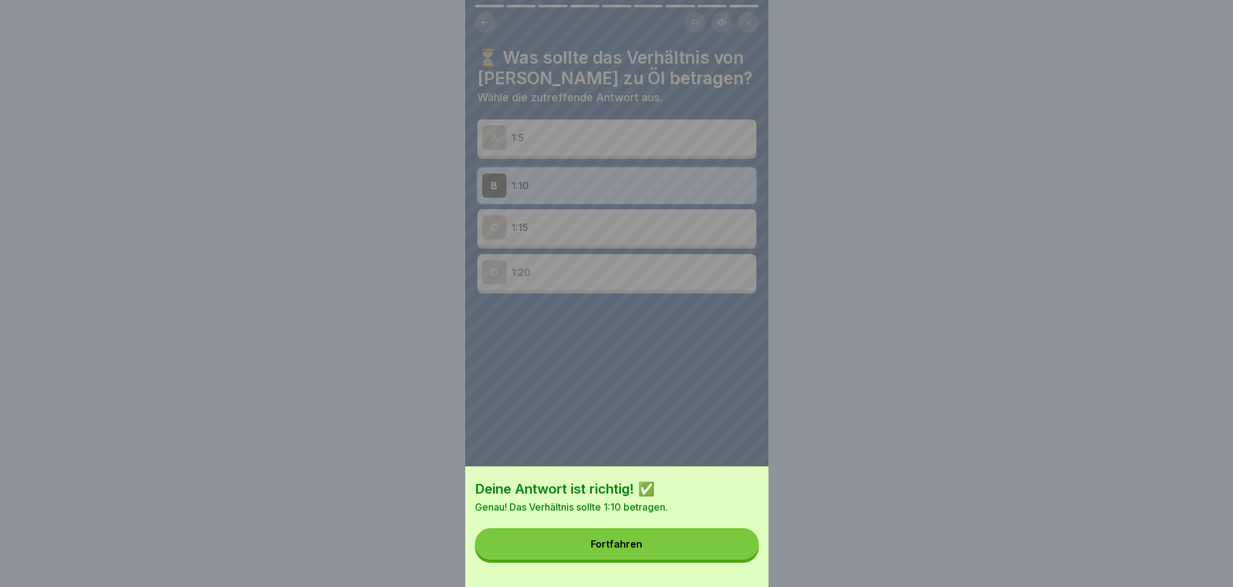
click at [697, 557] on button "Fortfahren" at bounding box center [617, 544] width 284 height 32
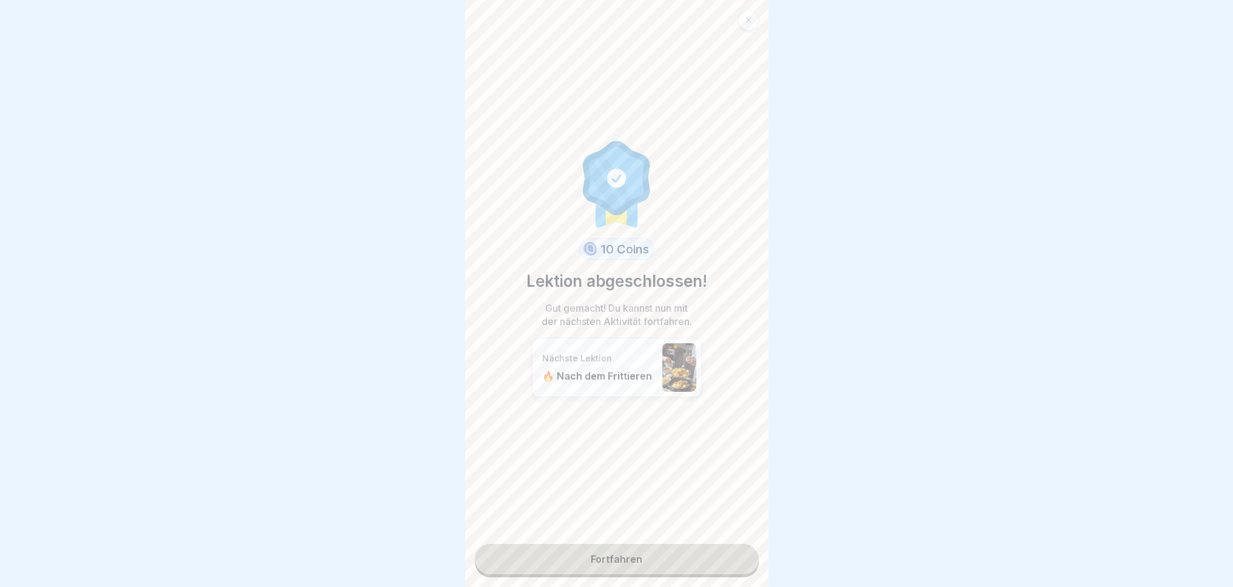
click at [682, 548] on link "Fortfahren" at bounding box center [617, 559] width 284 height 30
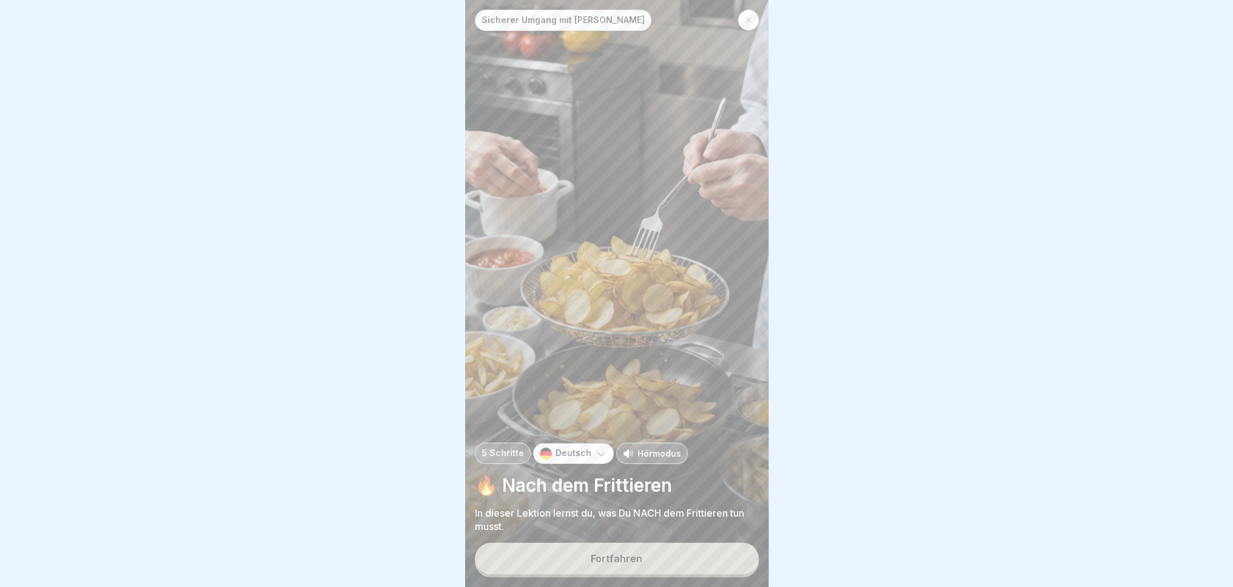
click at [660, 555] on button "Fortfahren" at bounding box center [617, 559] width 284 height 32
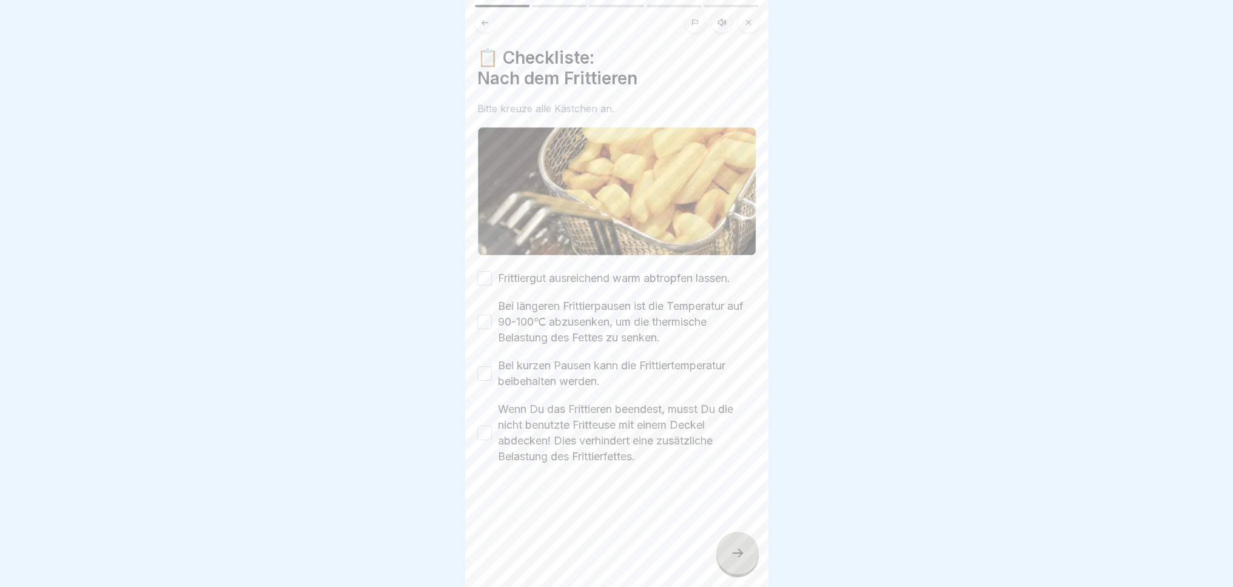
click at [486, 271] on button "Frittiergut ausreichend warm abtropfen lassen." at bounding box center [484, 278] width 15 height 15
click at [482, 315] on button "Bei längeren Frittierpausen ist die Temperatur auf 90-100℃ abzusenken, um die t…" at bounding box center [484, 322] width 15 height 15
click at [486, 366] on button "Bei kurzen Pausen kann die Frittiertemperatur beibehalten werden." at bounding box center [484, 373] width 15 height 15
drag, startPoint x: 486, startPoint y: 423, endPoint x: 492, endPoint y: 432, distance: 11.8
click at [486, 426] on button "Wenn Du das Frittieren beendest, musst Du die nicht benutzte Fritteuse mit eine…" at bounding box center [484, 433] width 15 height 15
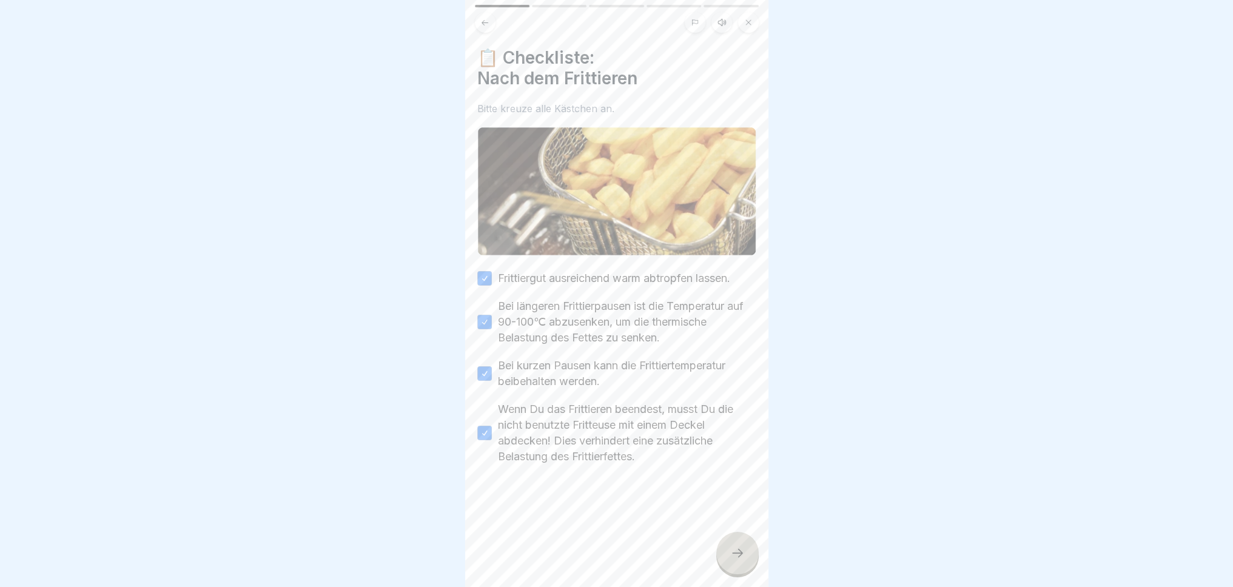
click at [727, 562] on div "Sicherer Umgang mit Fritteusen 5 Schritte Deutsch Hörmodus 🔥 Nach dem Frittiere…" at bounding box center [616, 293] width 303 height 587
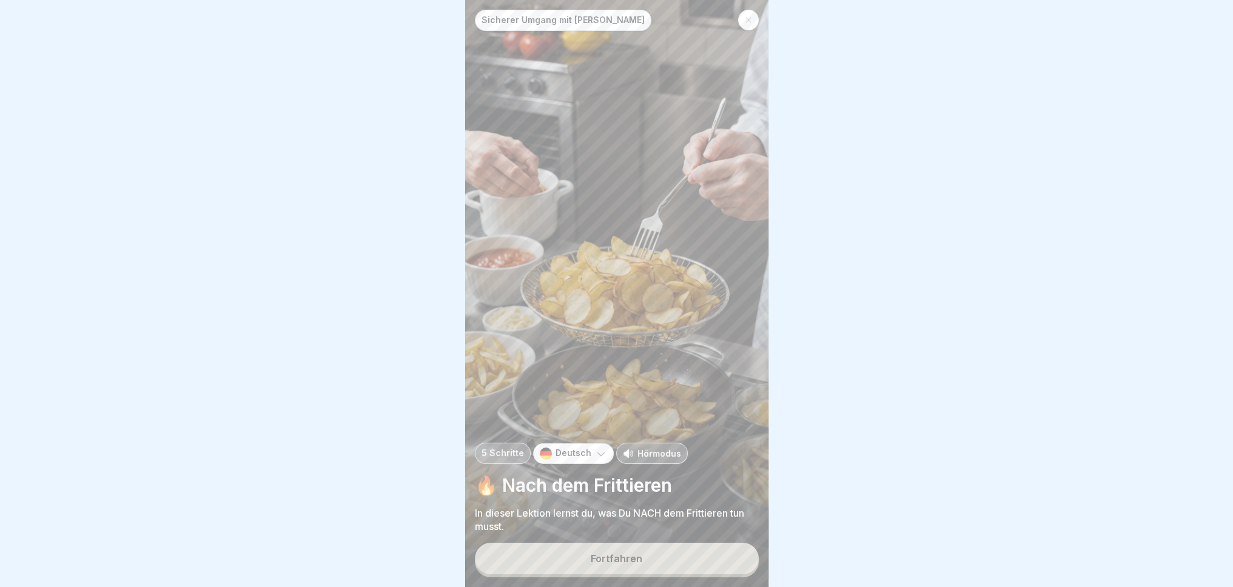
click at [715, 560] on button "Fortfahren" at bounding box center [617, 559] width 284 height 32
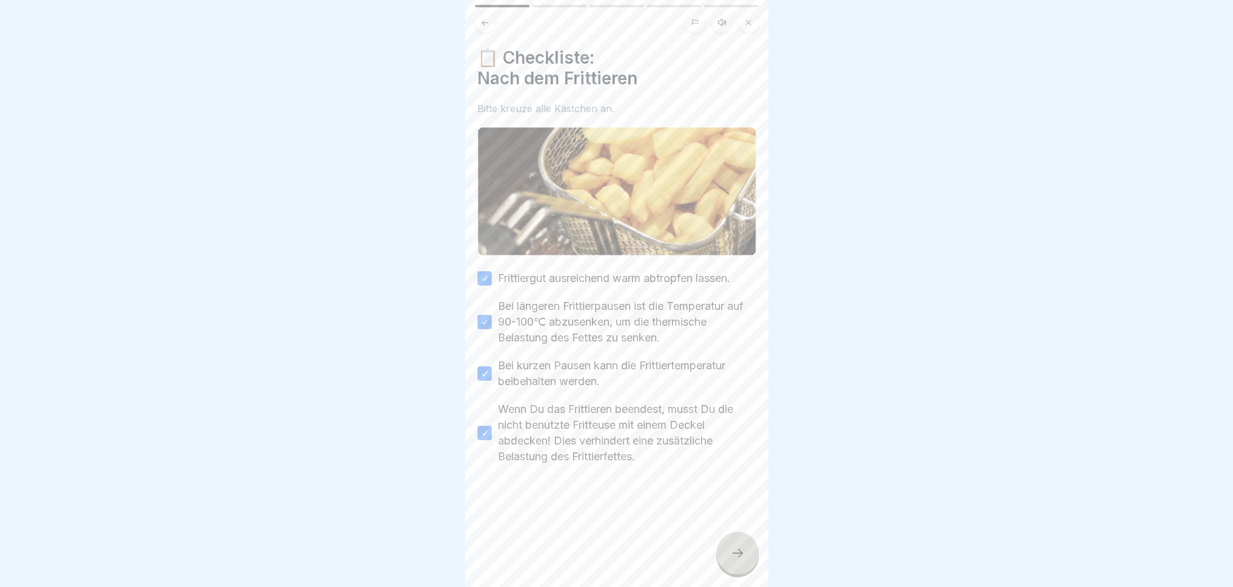
click at [729, 559] on div at bounding box center [737, 553] width 42 height 42
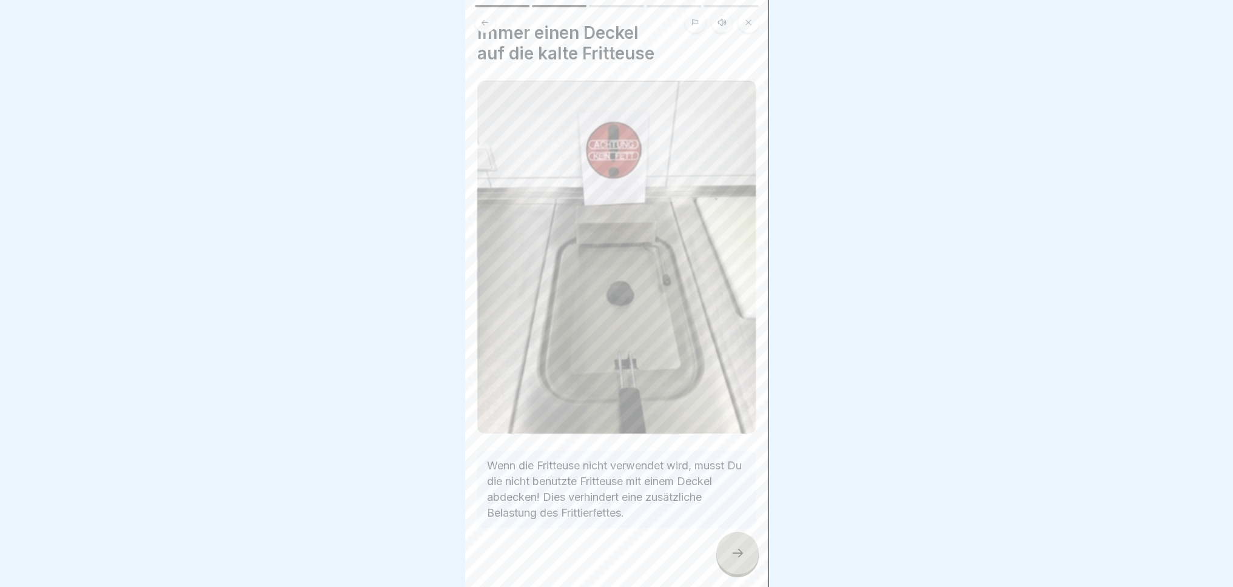
scroll to position [27, 0]
drag, startPoint x: 736, startPoint y: 548, endPoint x: 735, endPoint y: 556, distance: 8.5
click at [736, 548] on div at bounding box center [737, 553] width 42 height 42
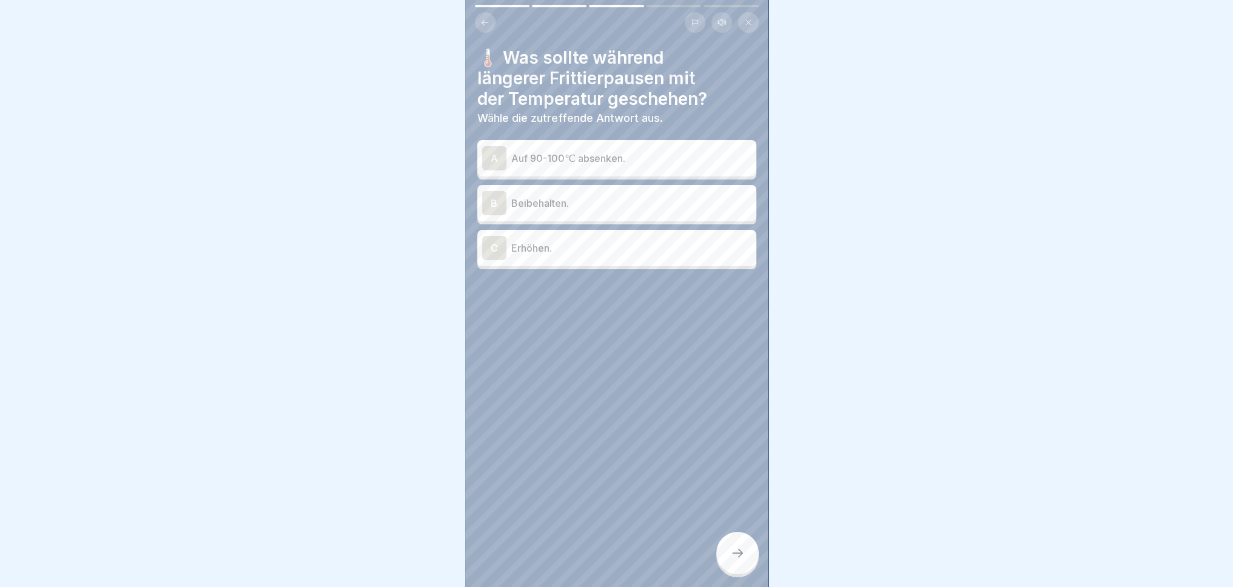
click at [639, 151] on p "Auf 90-100℃ absenken." at bounding box center [631, 158] width 240 height 15
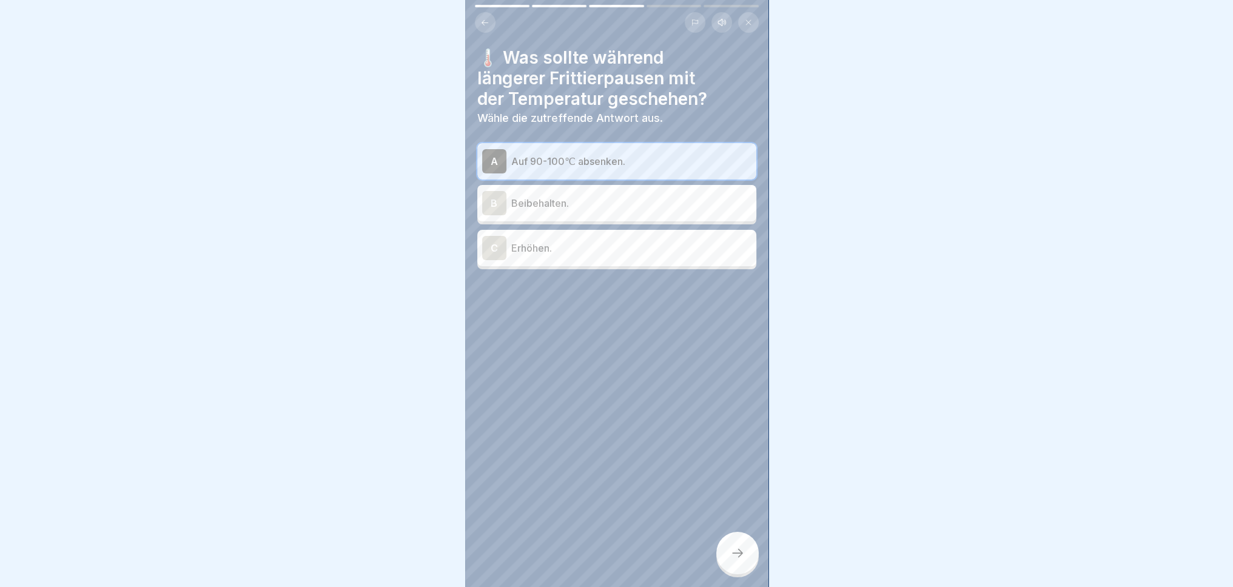
click at [739, 560] on icon at bounding box center [737, 553] width 15 height 15
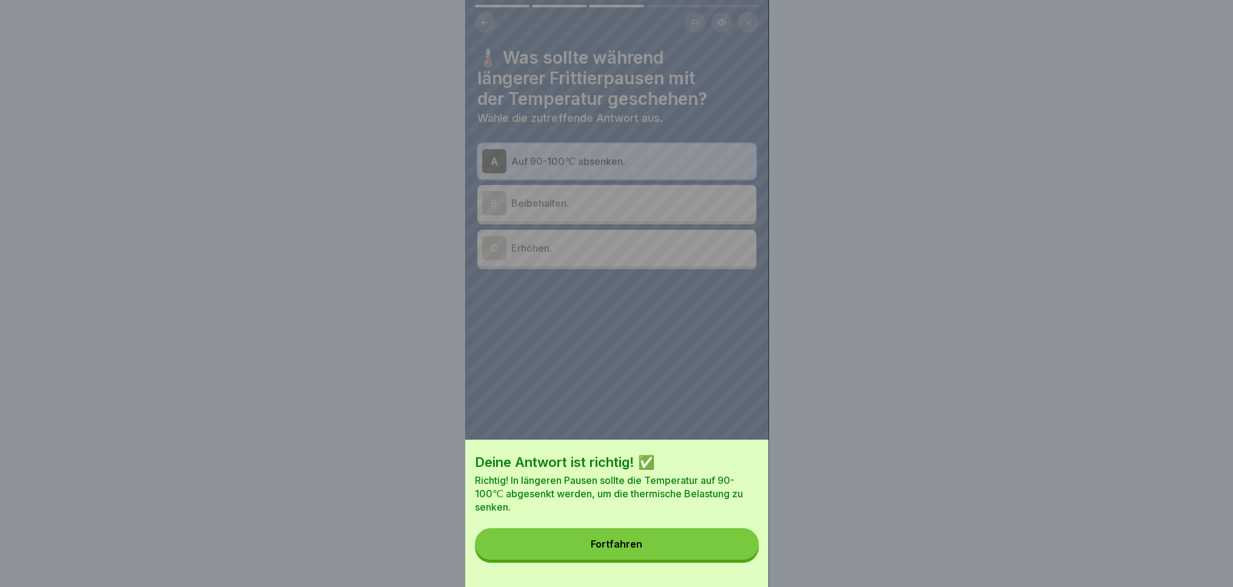
click at [651, 540] on button "Fortfahren" at bounding box center [617, 544] width 284 height 32
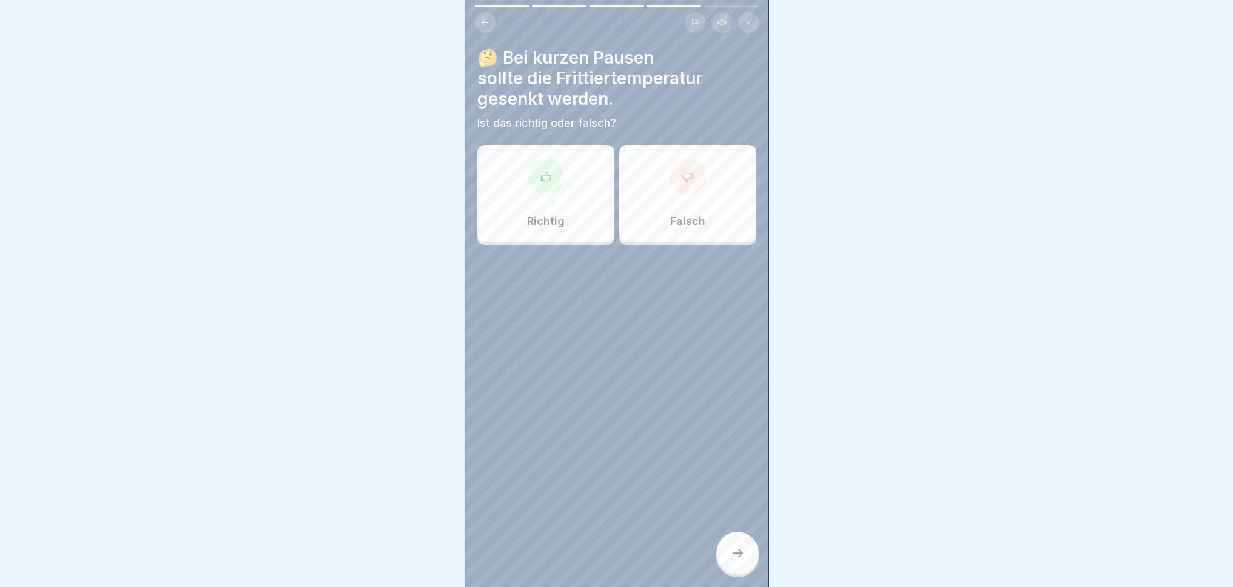
click at [564, 181] on div "Richtig" at bounding box center [545, 193] width 137 height 97
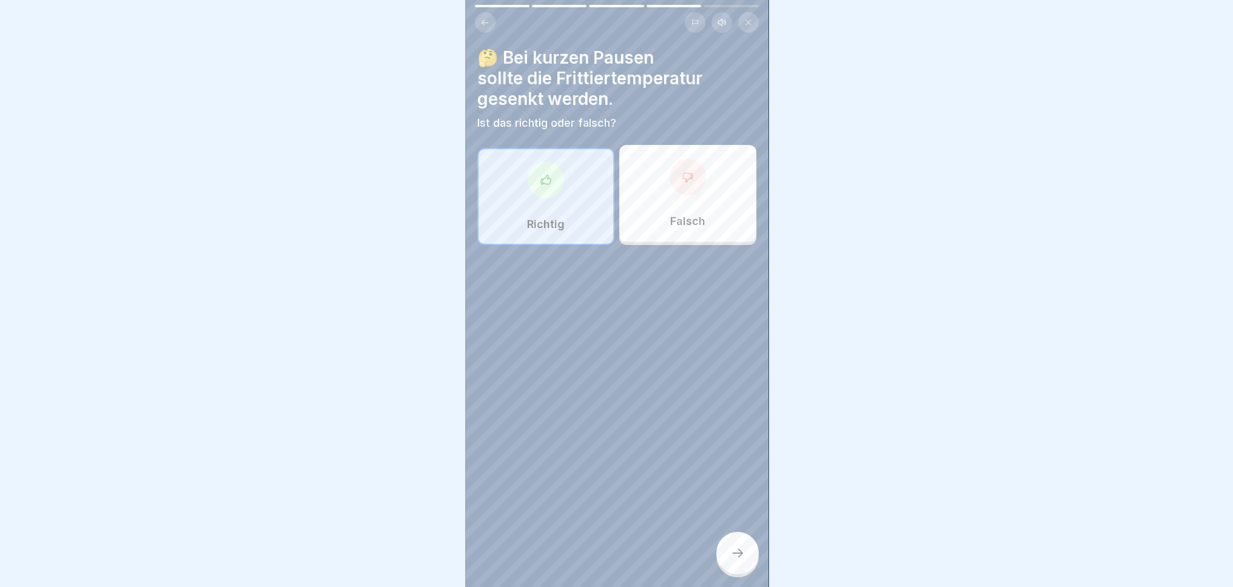
click at [744, 553] on icon at bounding box center [737, 553] width 15 height 15
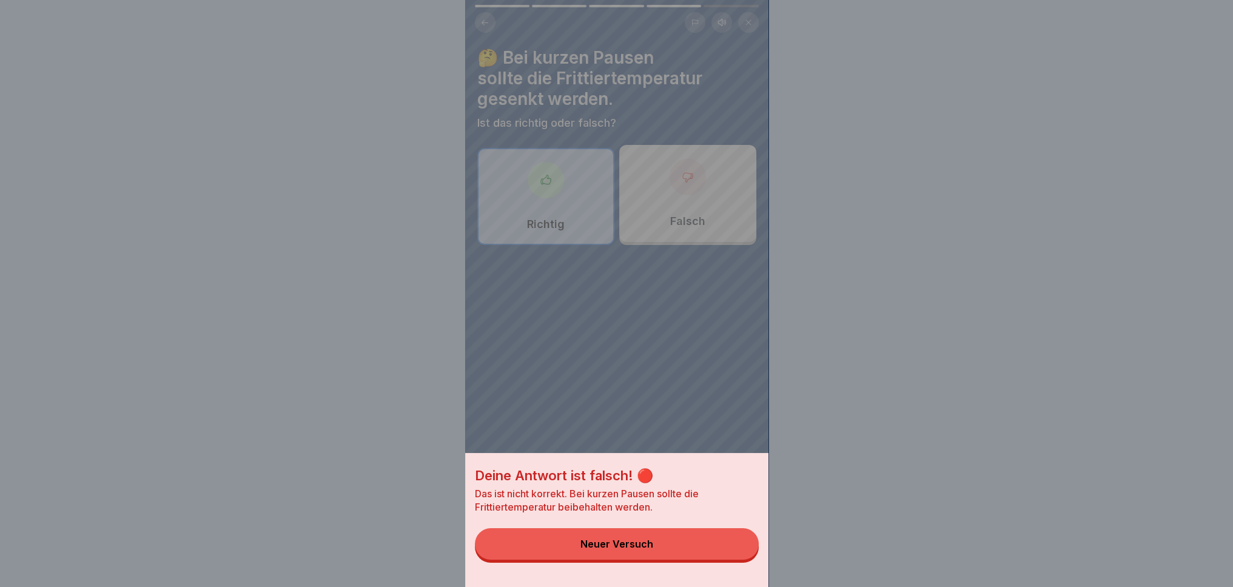
click at [671, 549] on button "Neuer Versuch" at bounding box center [617, 544] width 284 height 32
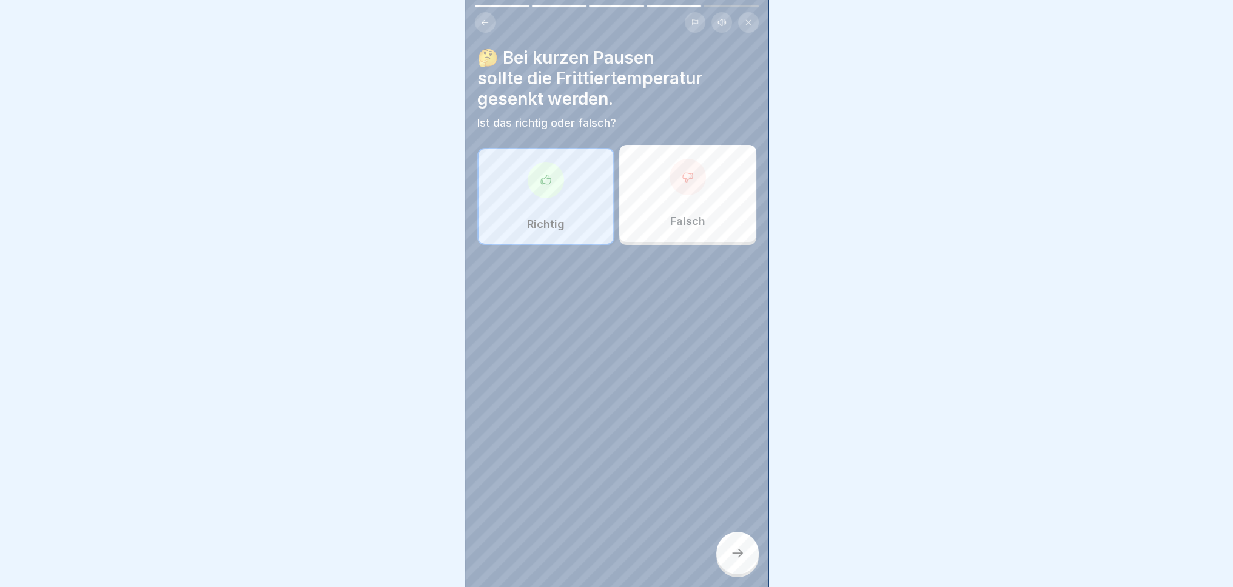
click at [670, 215] on p "Falsch" at bounding box center [687, 221] width 35 height 13
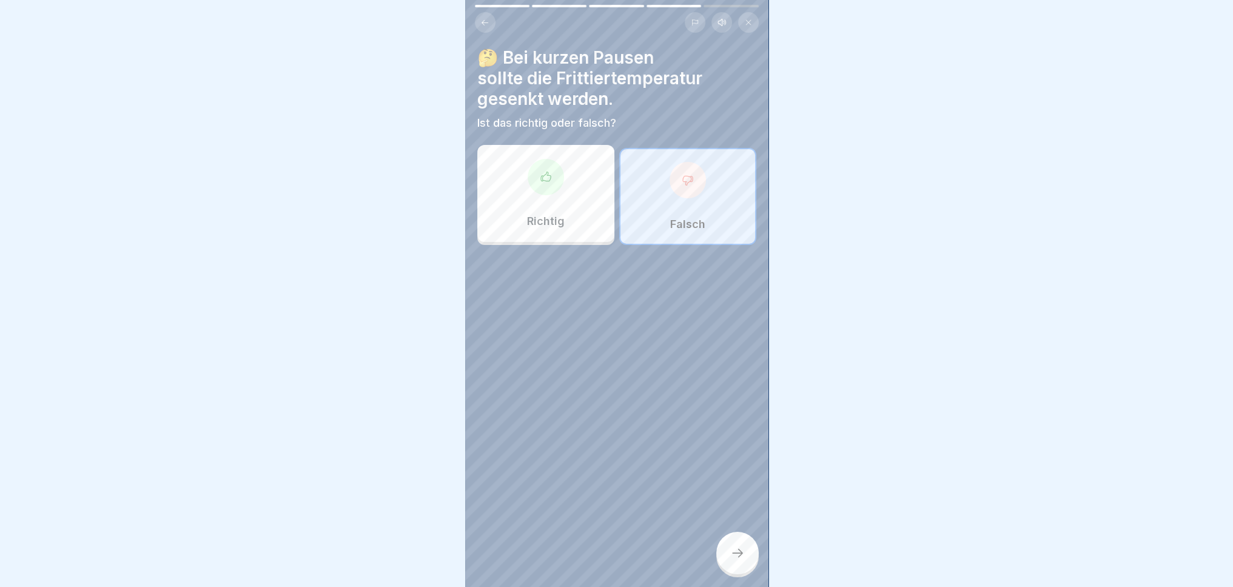
click at [754, 553] on div at bounding box center [737, 553] width 42 height 42
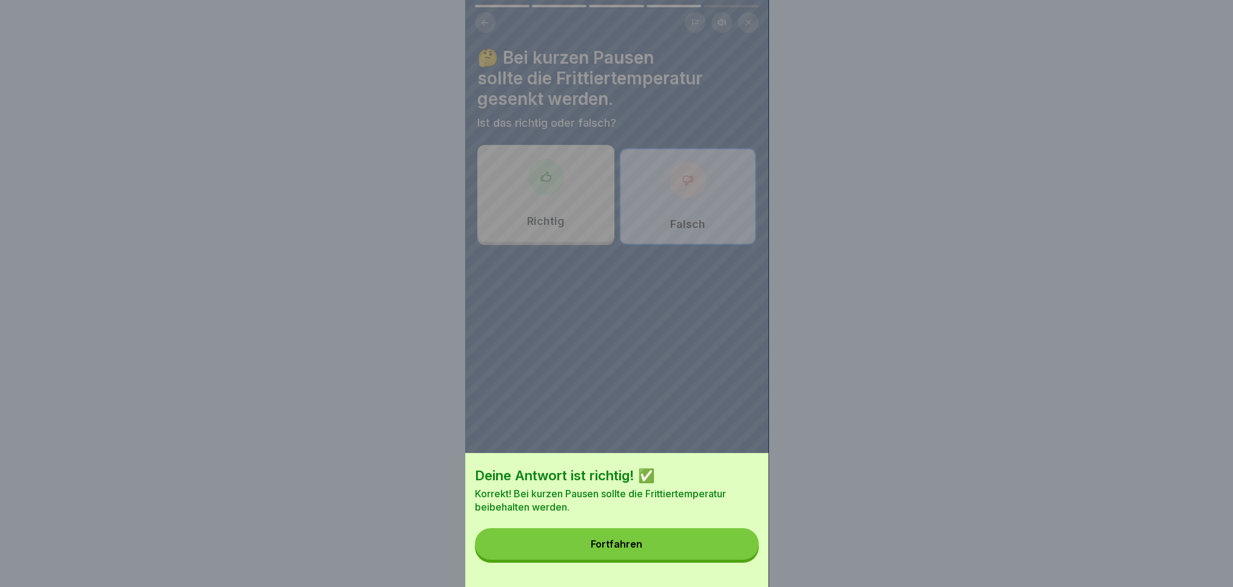
click at [693, 548] on button "Fortfahren" at bounding box center [617, 544] width 284 height 32
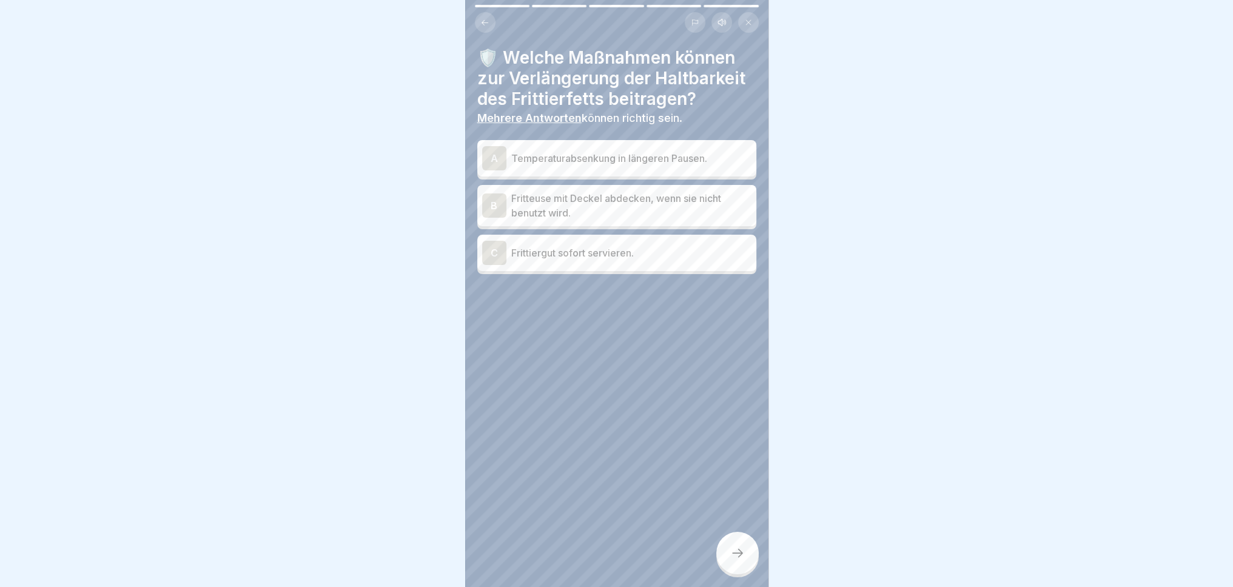
click at [692, 156] on div "A Temperaturabsenkung in längeren Pausen." at bounding box center [616, 158] width 269 height 24
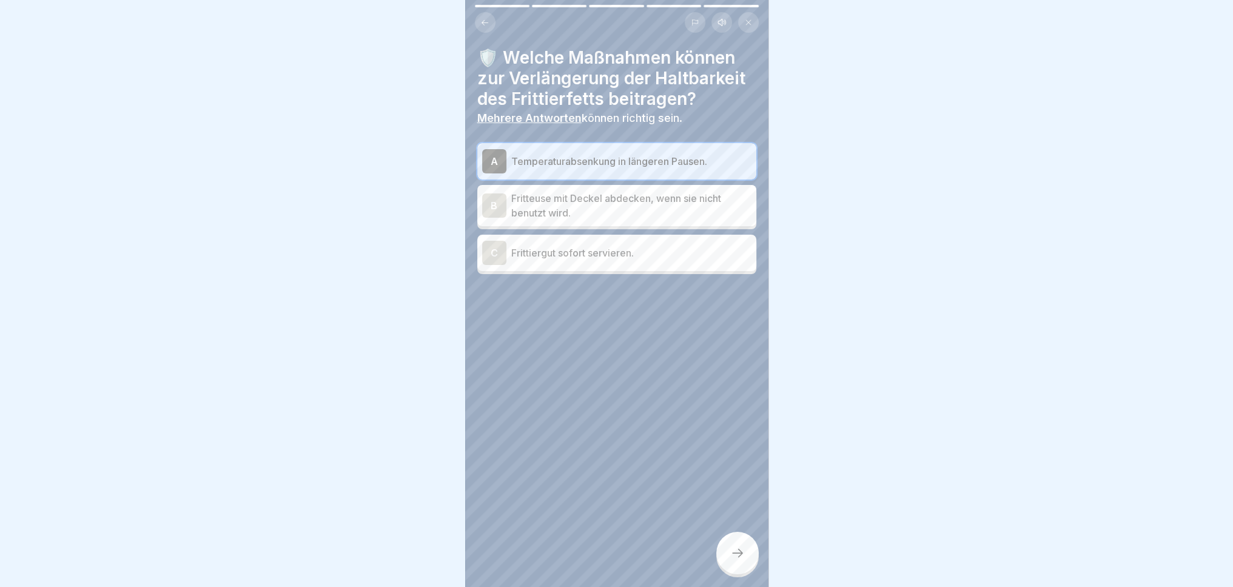
click at [615, 249] on p "Frittiergut sofort servieren." at bounding box center [631, 253] width 240 height 15
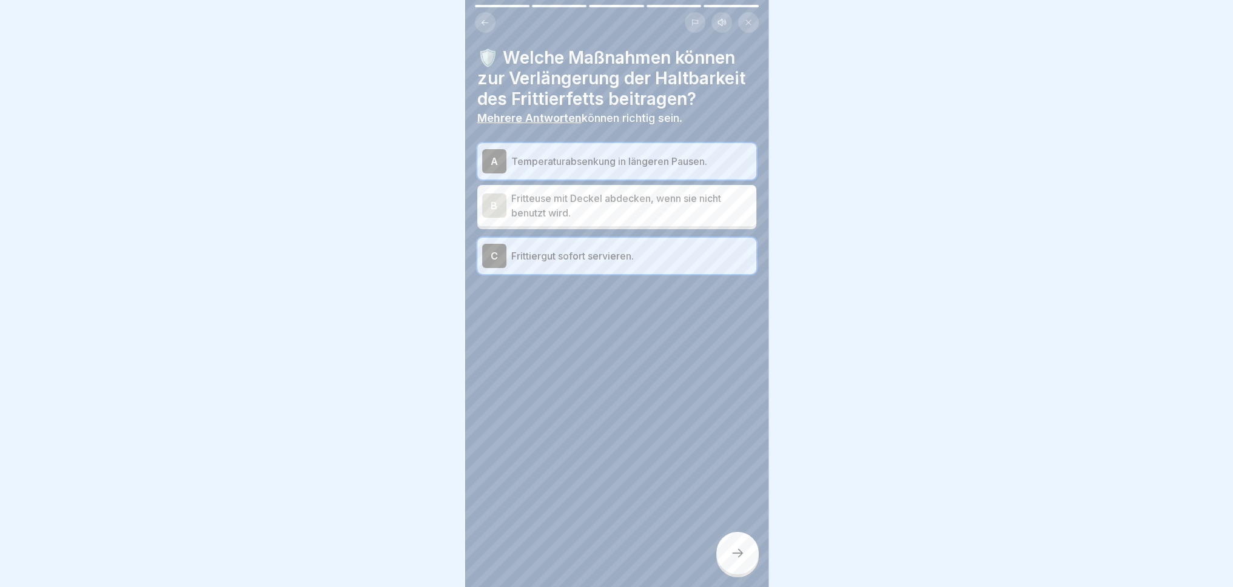
click at [745, 559] on div at bounding box center [737, 553] width 42 height 42
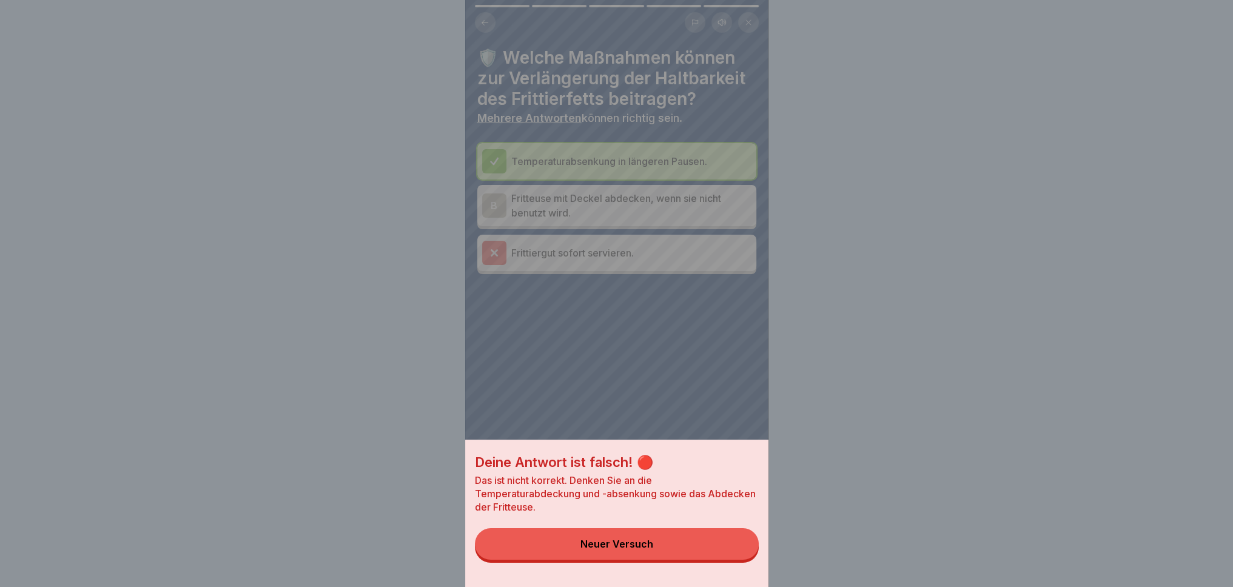
click at [681, 554] on button "Neuer Versuch" at bounding box center [617, 544] width 284 height 32
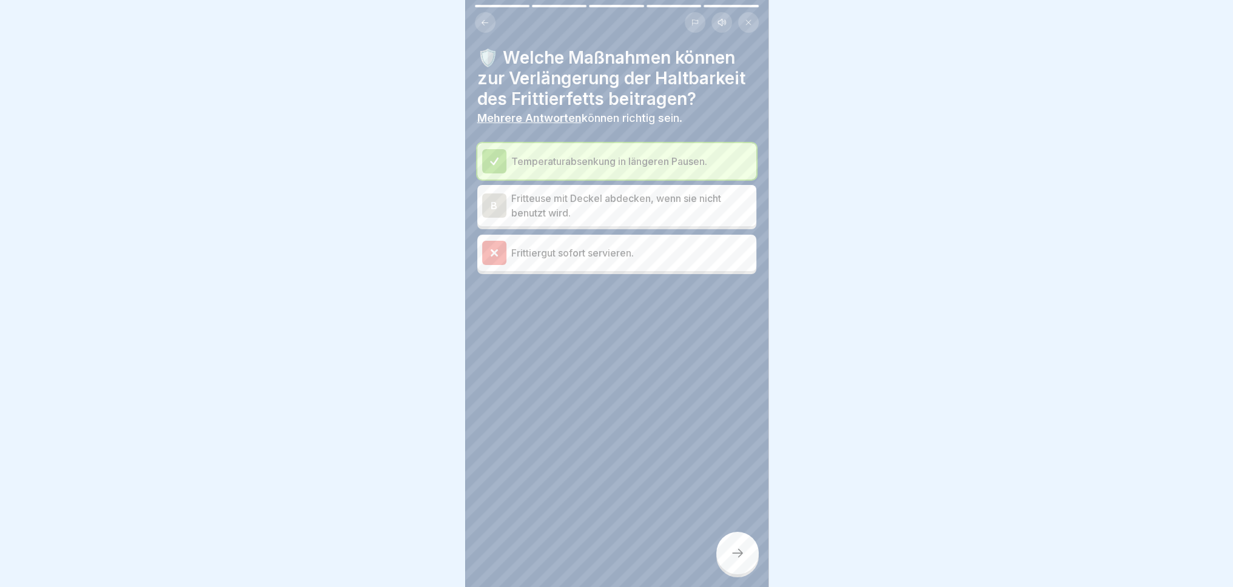
click at [739, 548] on icon at bounding box center [737, 553] width 15 height 15
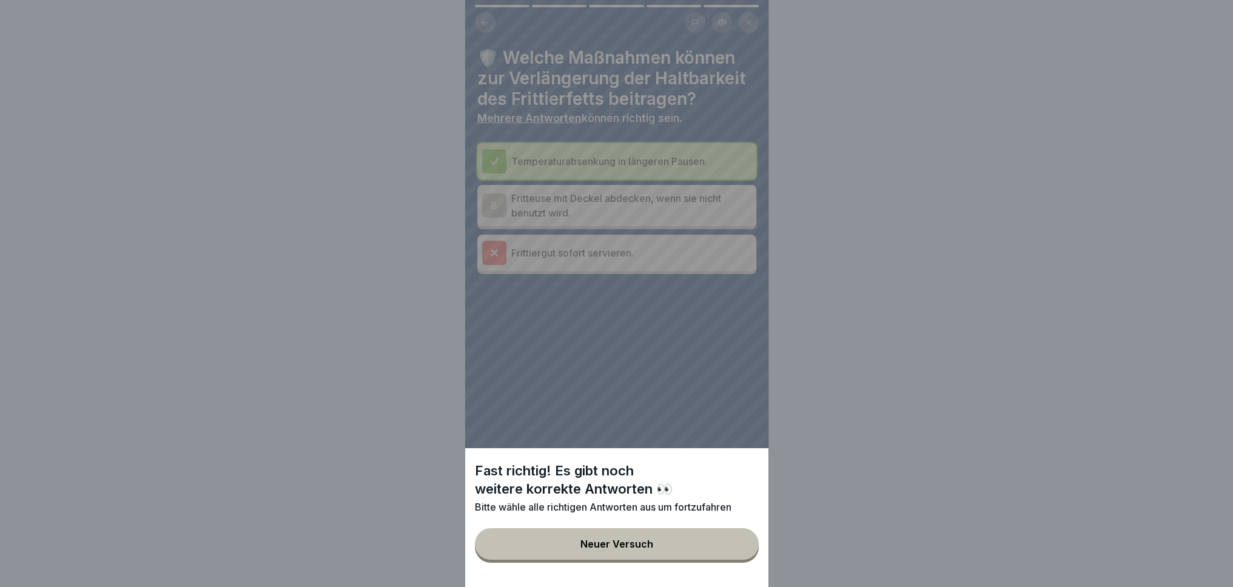
click at [704, 560] on button "Neuer Versuch" at bounding box center [617, 544] width 284 height 32
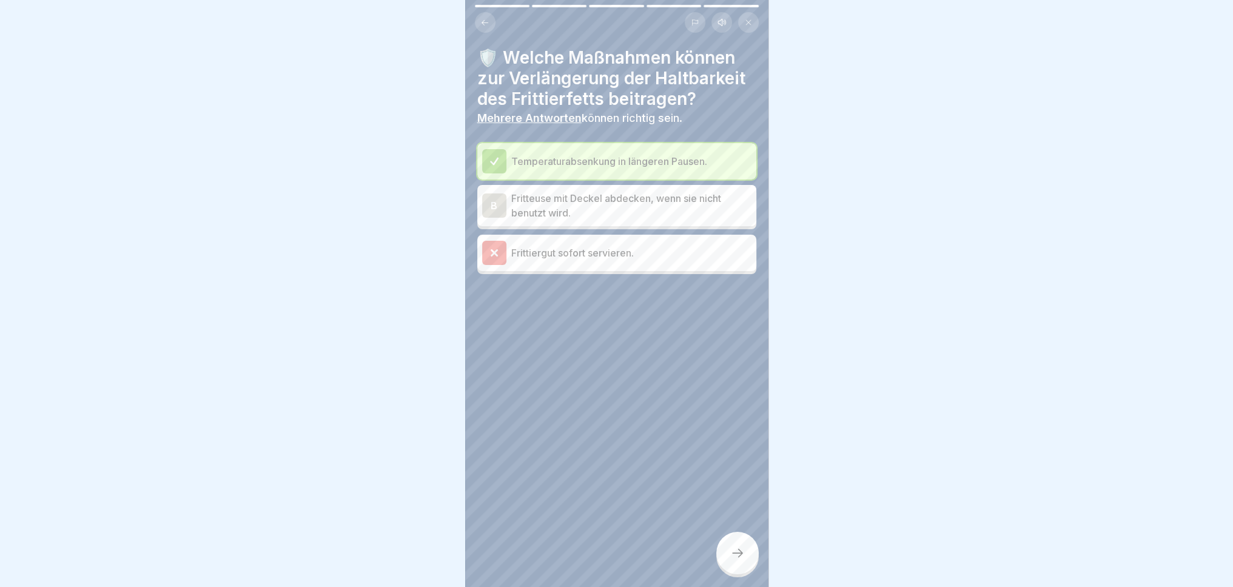
click at [647, 199] on p "Fritteuse mit Deckel abdecken, wenn sie nicht benutzt wird." at bounding box center [631, 205] width 240 height 29
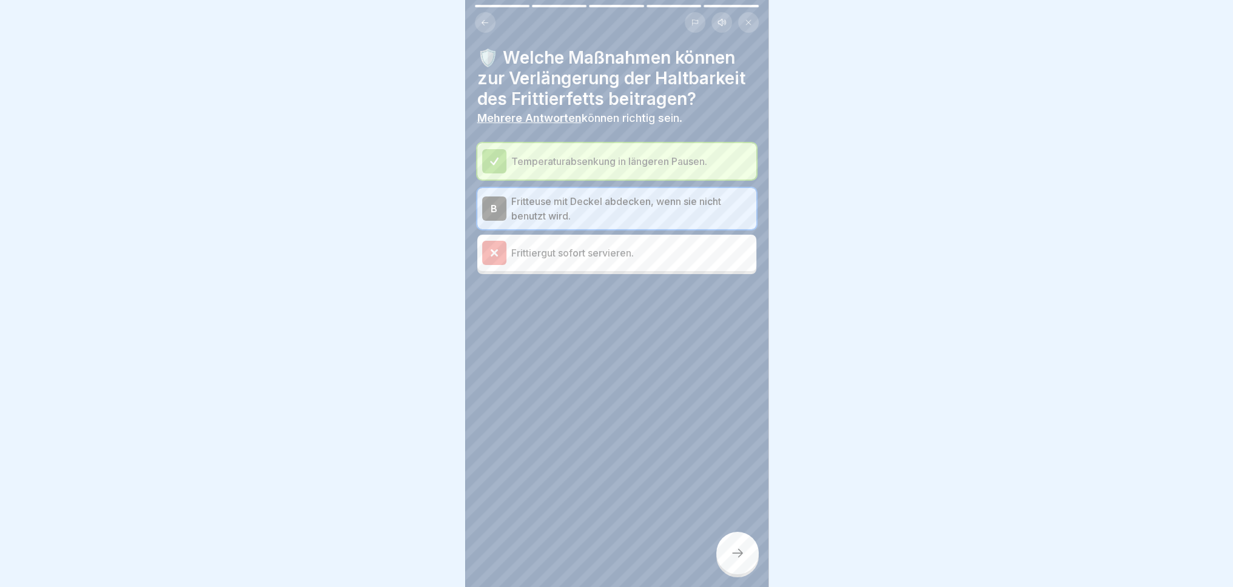
click at [739, 557] on icon at bounding box center [737, 553] width 11 height 8
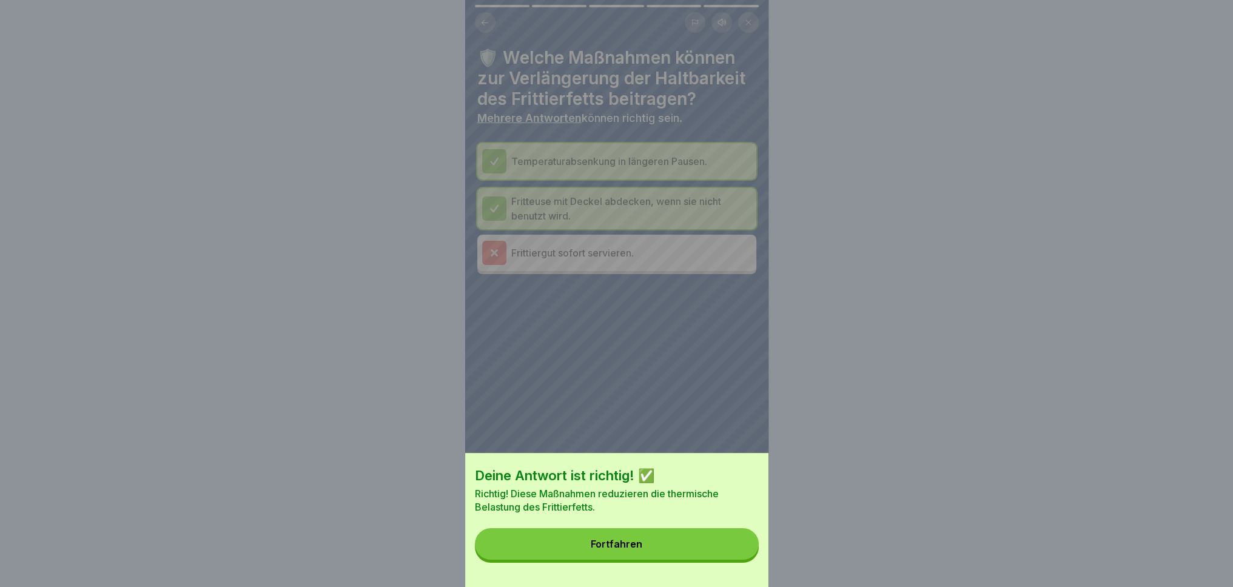
click at [706, 557] on button "Fortfahren" at bounding box center [617, 544] width 284 height 32
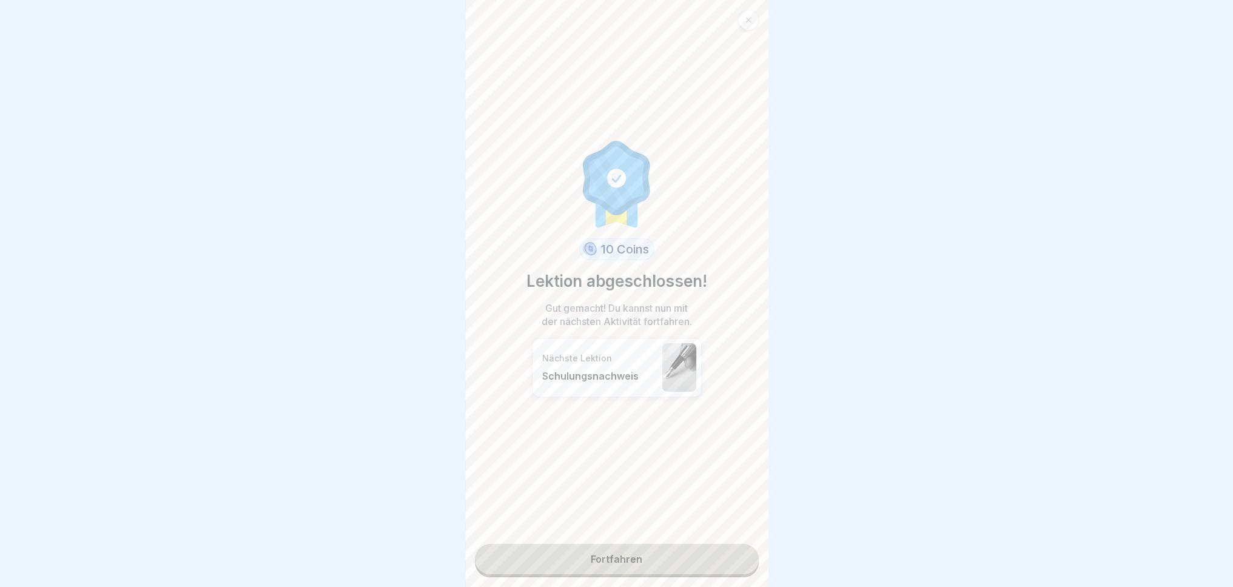
click at [681, 555] on link "Fortfahren" at bounding box center [617, 559] width 284 height 30
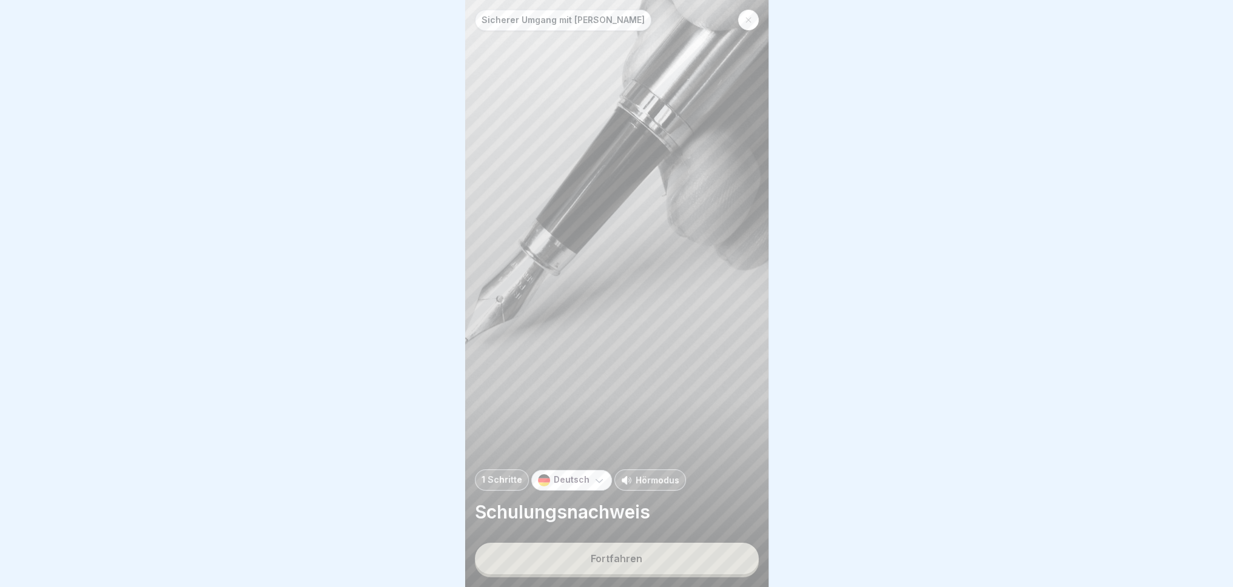
click at [654, 555] on button "Fortfahren" at bounding box center [617, 559] width 284 height 32
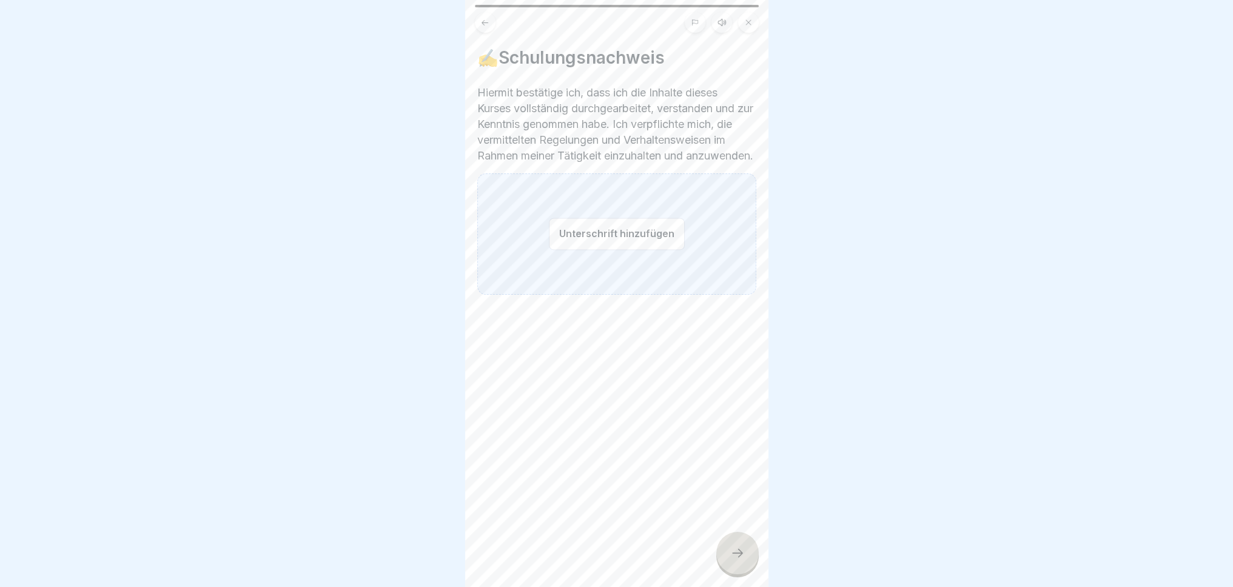
click at [551, 229] on div "Unterschrift hinzufügen" at bounding box center [616, 233] width 279 height 121
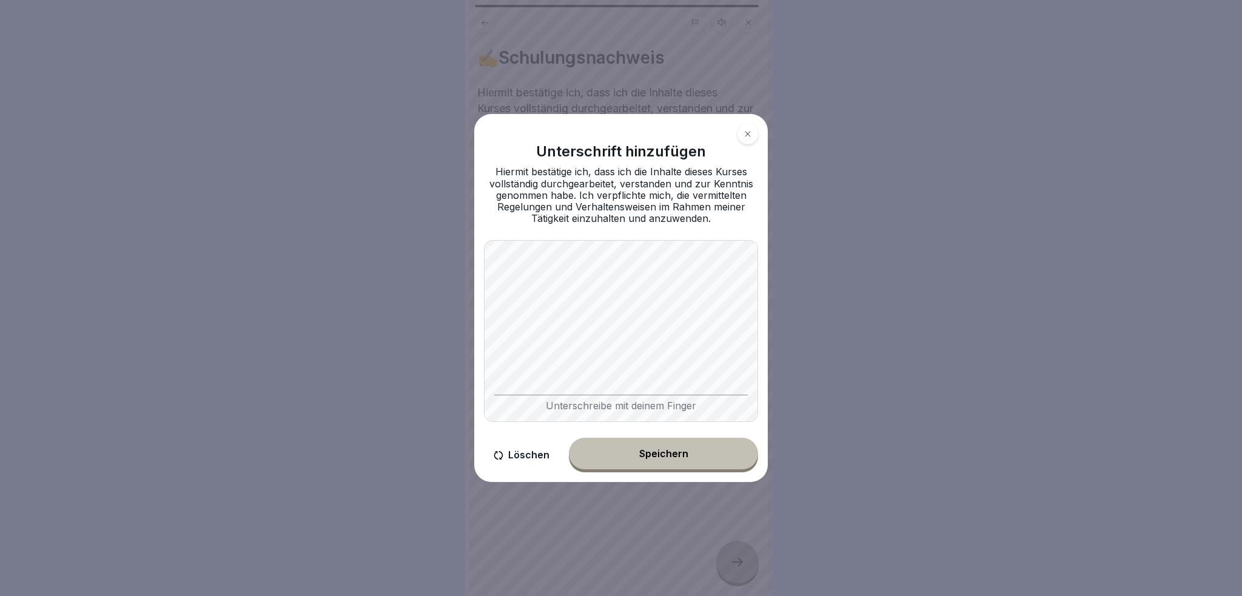
click at [522, 455] on button "Löschen" at bounding box center [521, 455] width 75 height 35
click at [530, 452] on button "Löschen" at bounding box center [521, 455] width 75 height 35
click at [693, 459] on button "Speichern" at bounding box center [663, 454] width 189 height 32
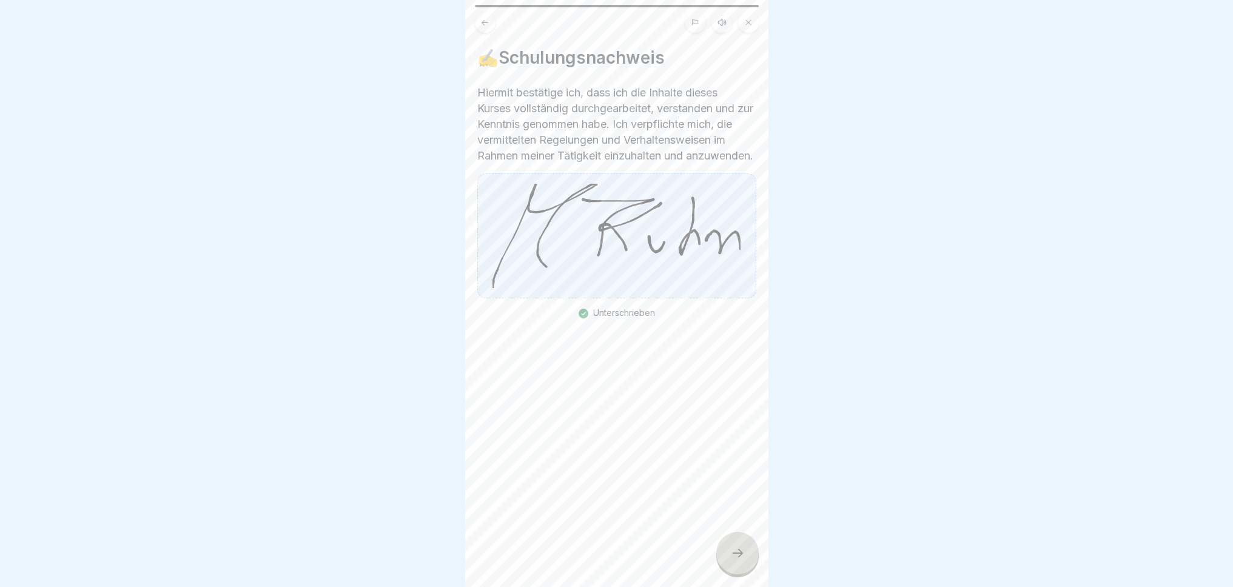
click at [734, 571] on div at bounding box center [737, 553] width 42 height 42
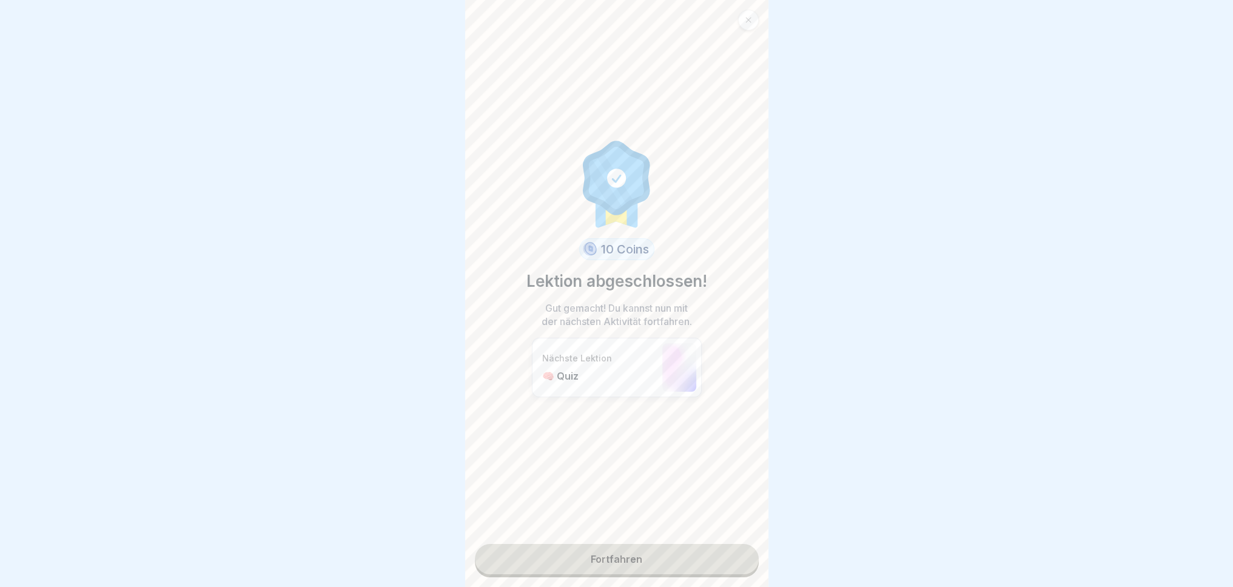
click at [663, 560] on link "Fortfahren" at bounding box center [617, 559] width 284 height 30
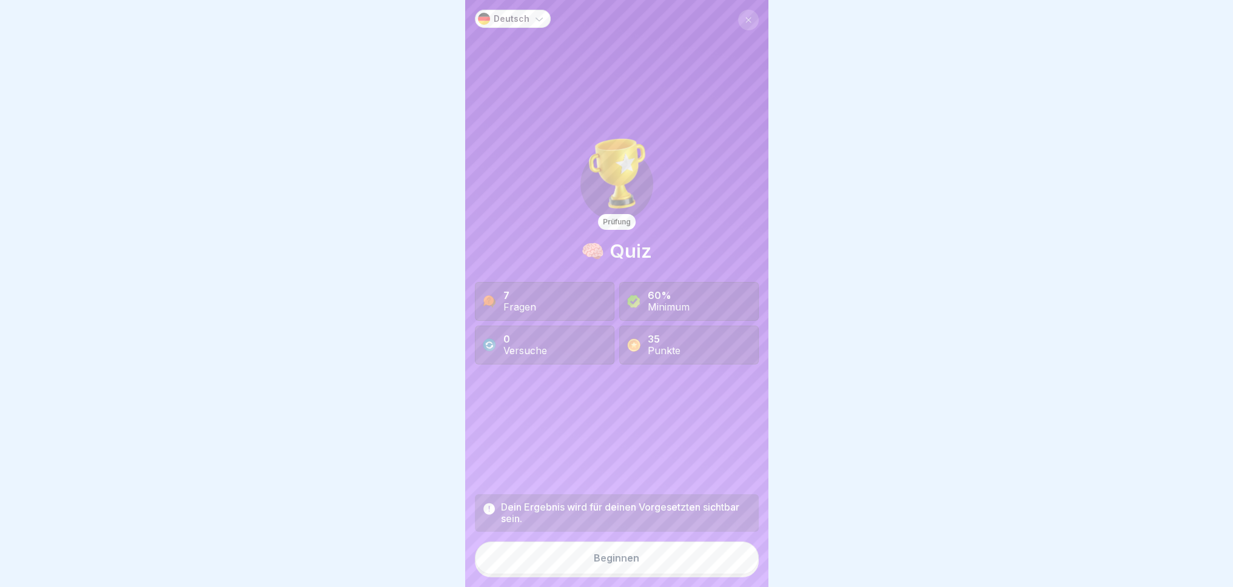
click at [658, 568] on button "Beginnen" at bounding box center [617, 558] width 284 height 33
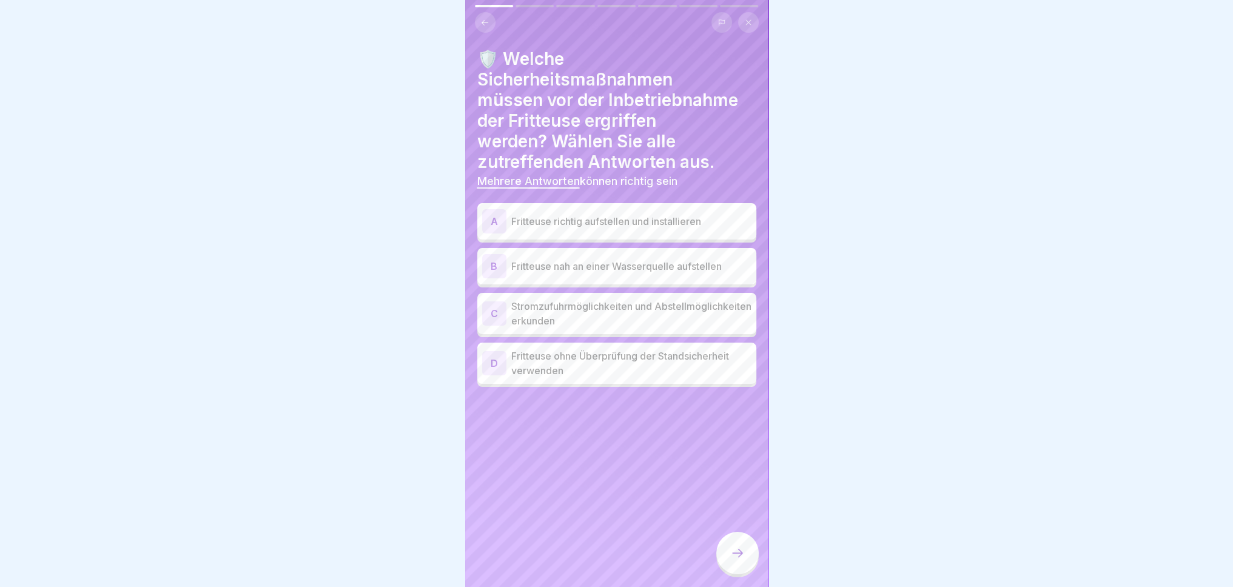
click at [671, 217] on p "Fritteuse richtig aufstellen und installieren" at bounding box center [631, 221] width 240 height 15
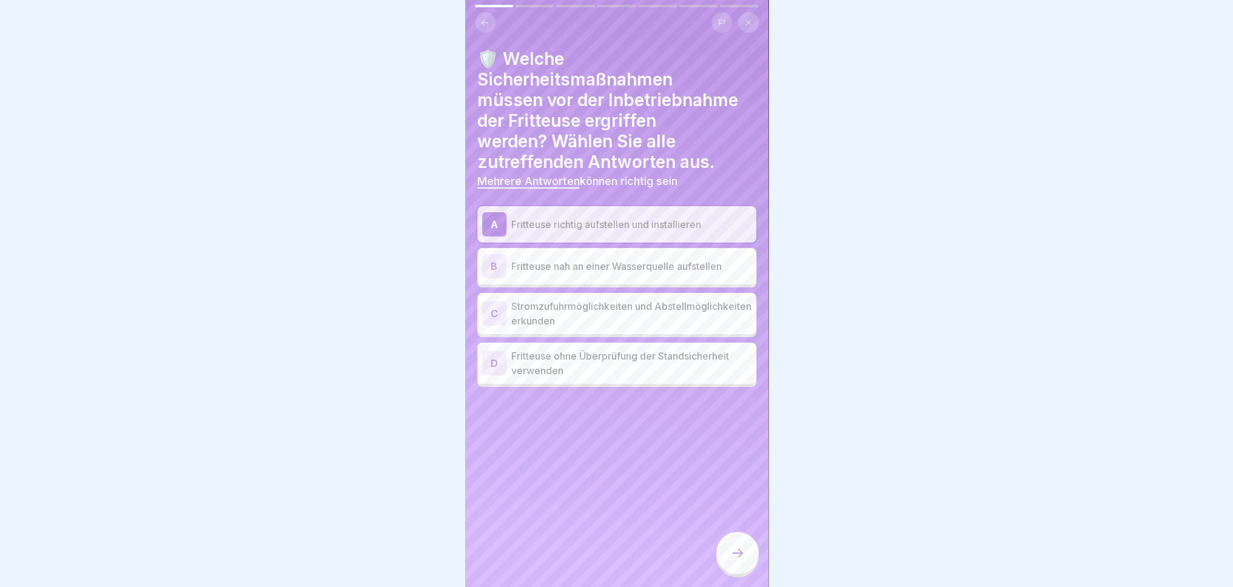
click at [662, 320] on p "Stromzufuhrmöglichkeiten und Abstellmöglichkeiten erkunden" at bounding box center [631, 313] width 240 height 29
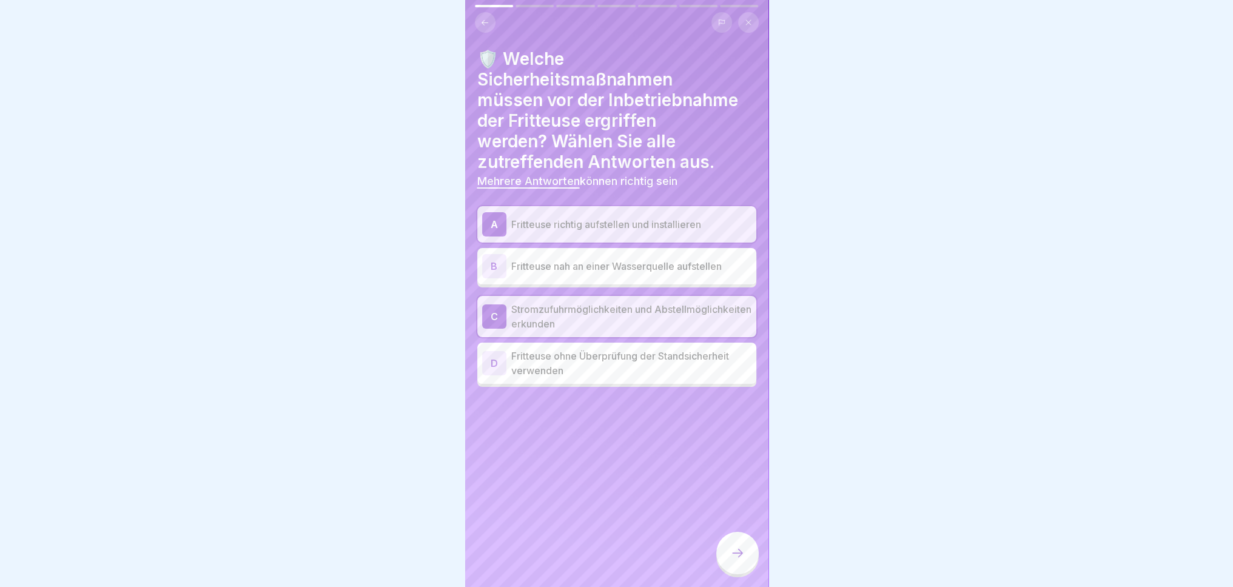
click at [742, 560] on icon at bounding box center [737, 553] width 15 height 15
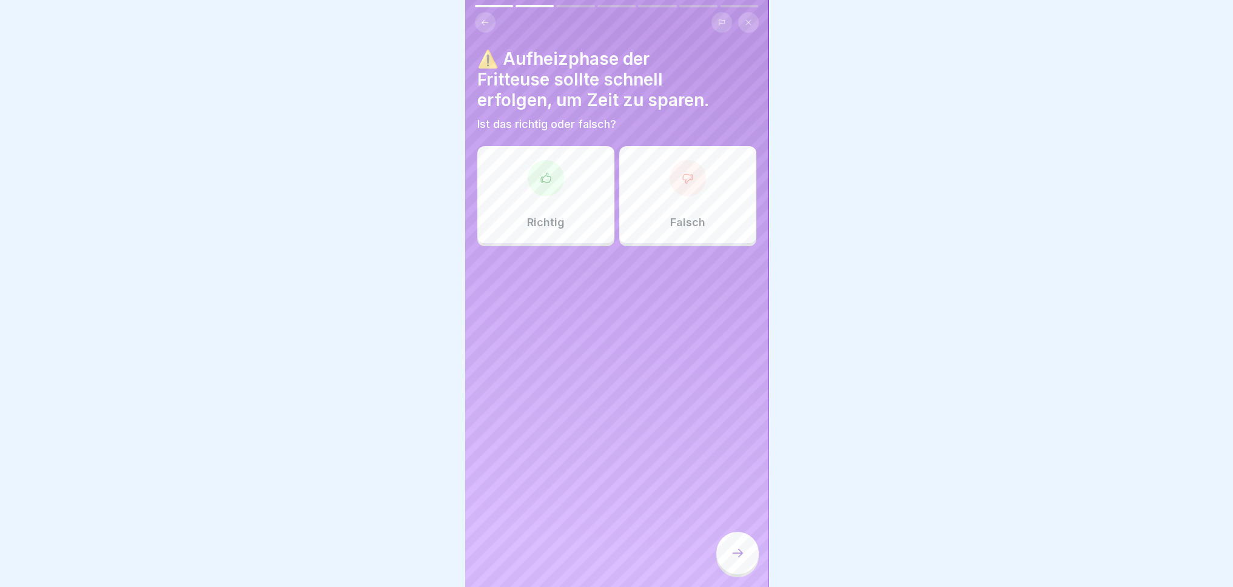
click at [534, 208] on div "Richtig" at bounding box center [545, 194] width 137 height 97
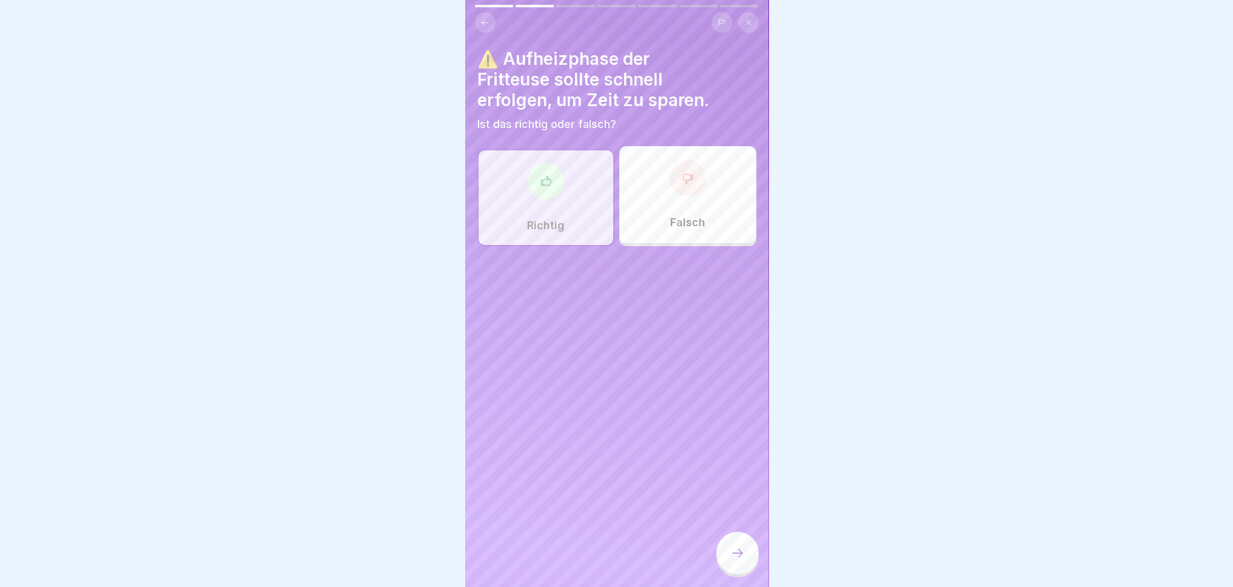
click at [740, 560] on icon at bounding box center [737, 553] width 15 height 15
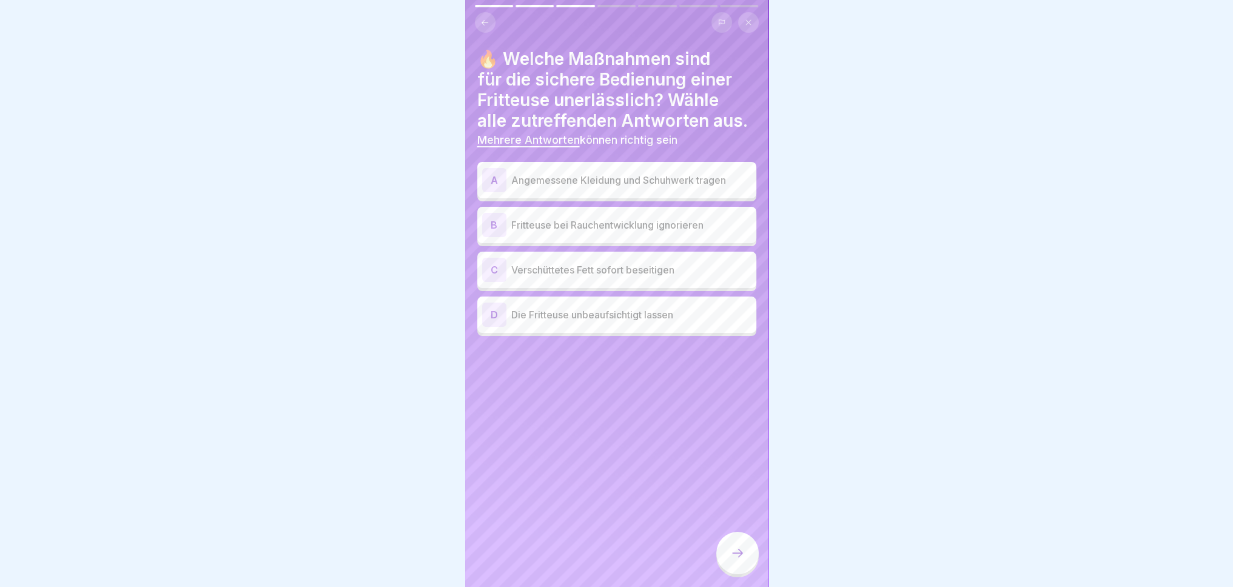
click at [659, 189] on div "A Angemessene Kleidung und Schuhwerk tragen" at bounding box center [616, 180] width 269 height 24
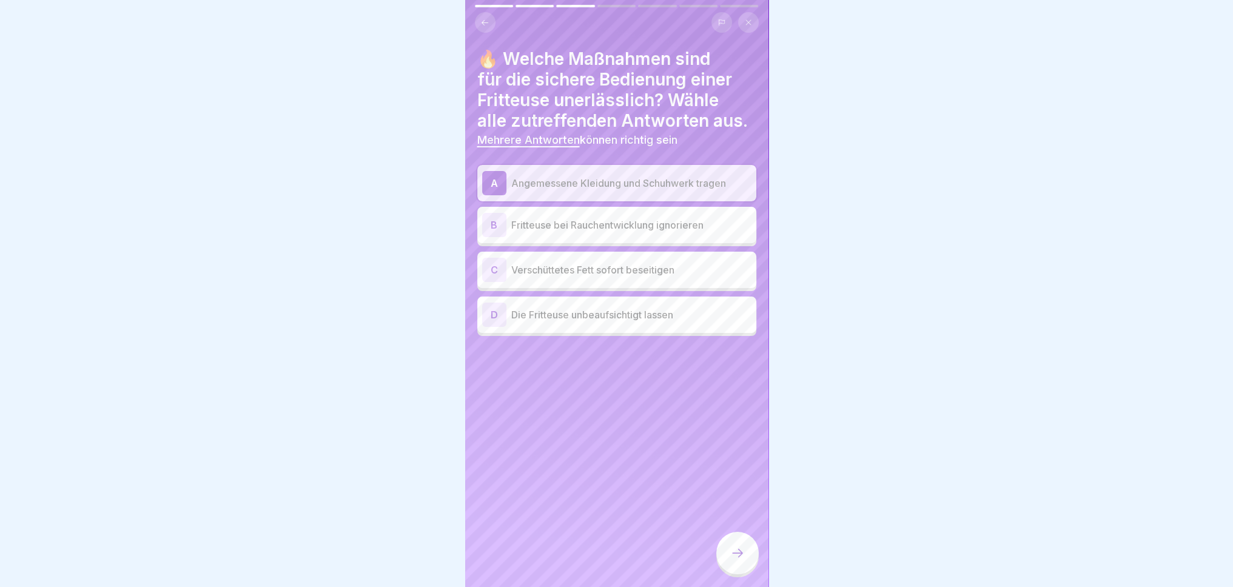
click at [637, 276] on p "Verschüttetes Fett sofort beseitigen" at bounding box center [631, 270] width 240 height 15
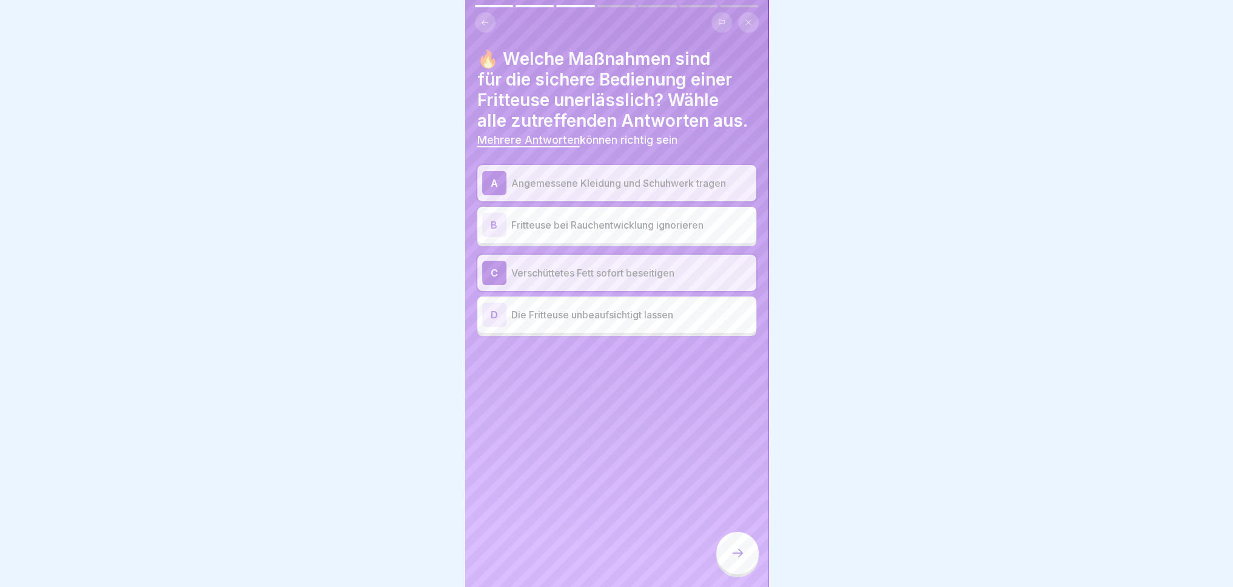
click at [737, 570] on div at bounding box center [737, 553] width 42 height 42
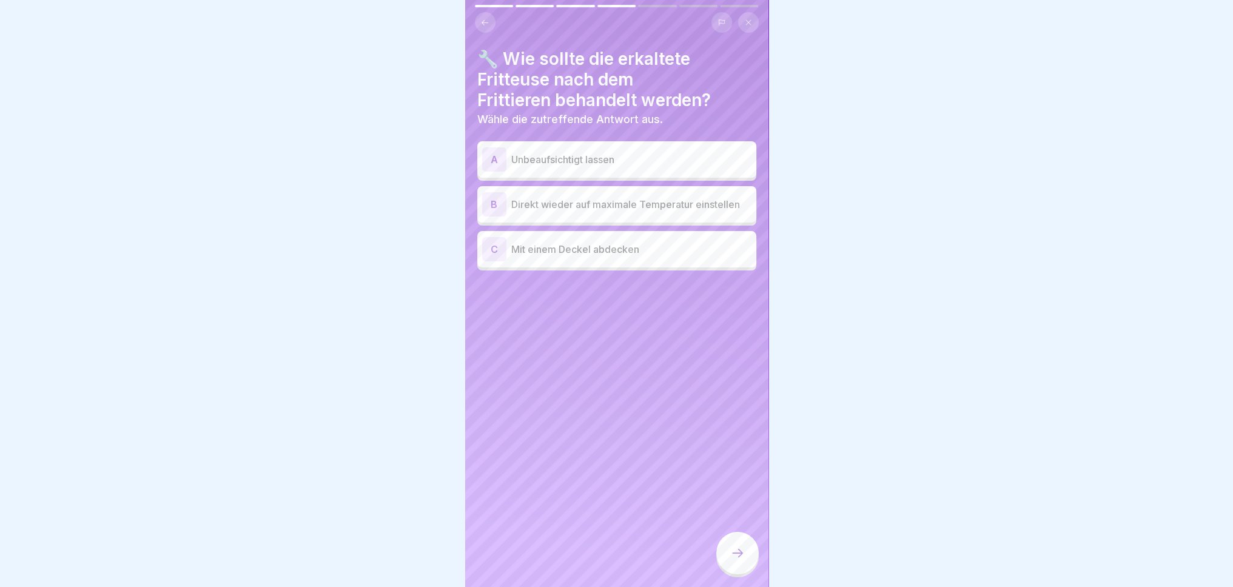
click at [668, 258] on div "C Mit einem Deckel abdecken" at bounding box center [616, 249] width 269 height 24
click at [740, 560] on icon at bounding box center [737, 553] width 15 height 15
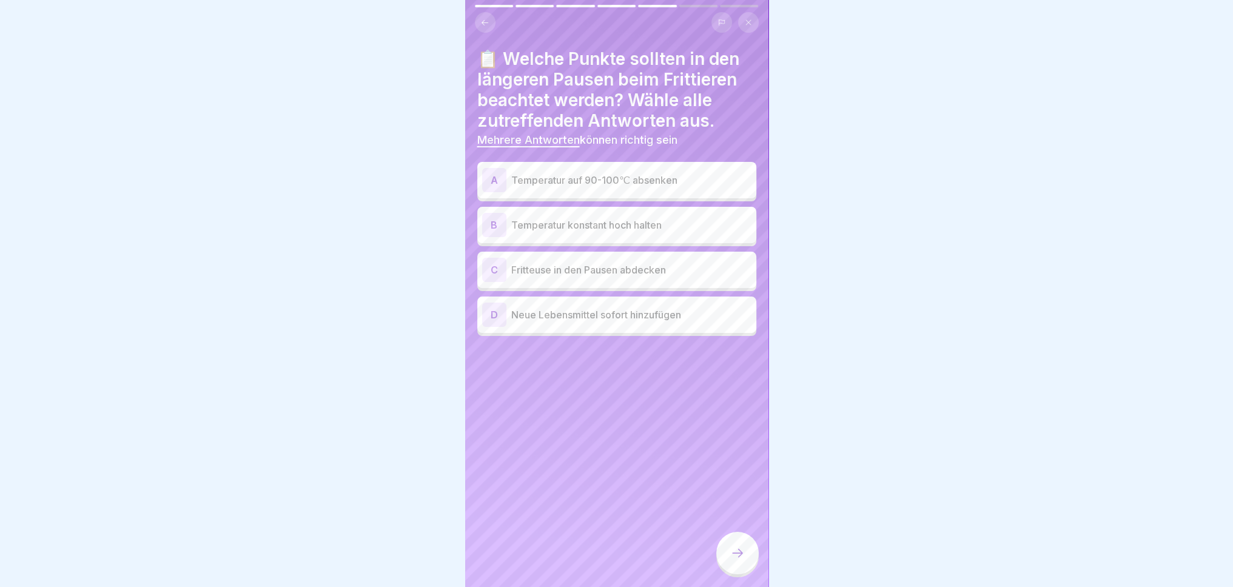
click at [697, 179] on p "Temperatur auf 90-100℃ absenken" at bounding box center [631, 180] width 240 height 15
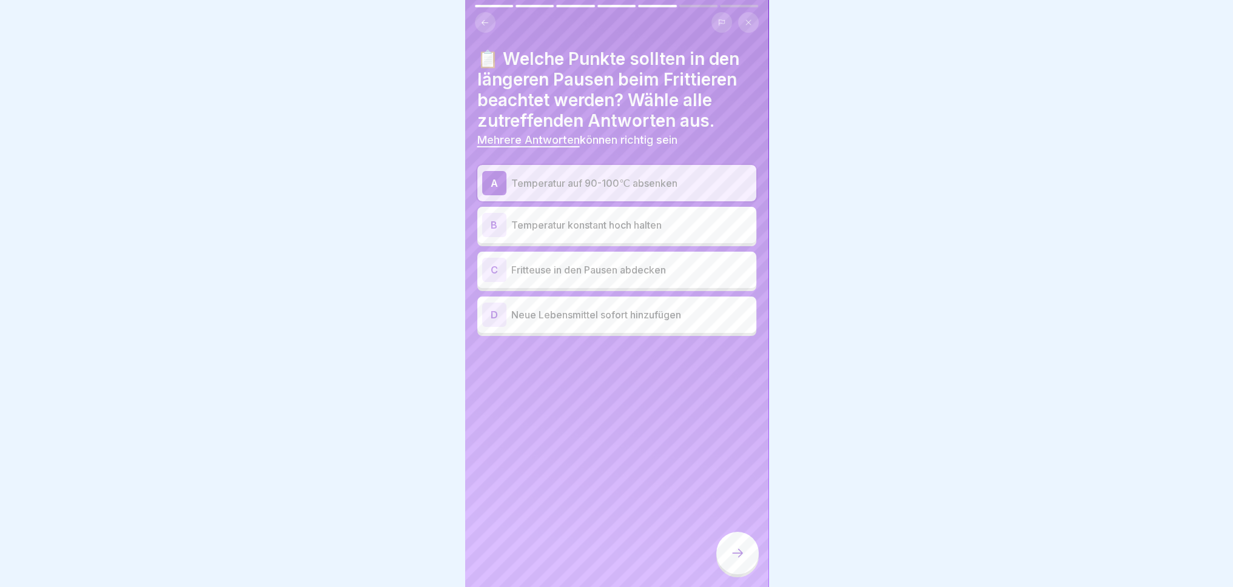
click at [738, 572] on div at bounding box center [737, 553] width 42 height 42
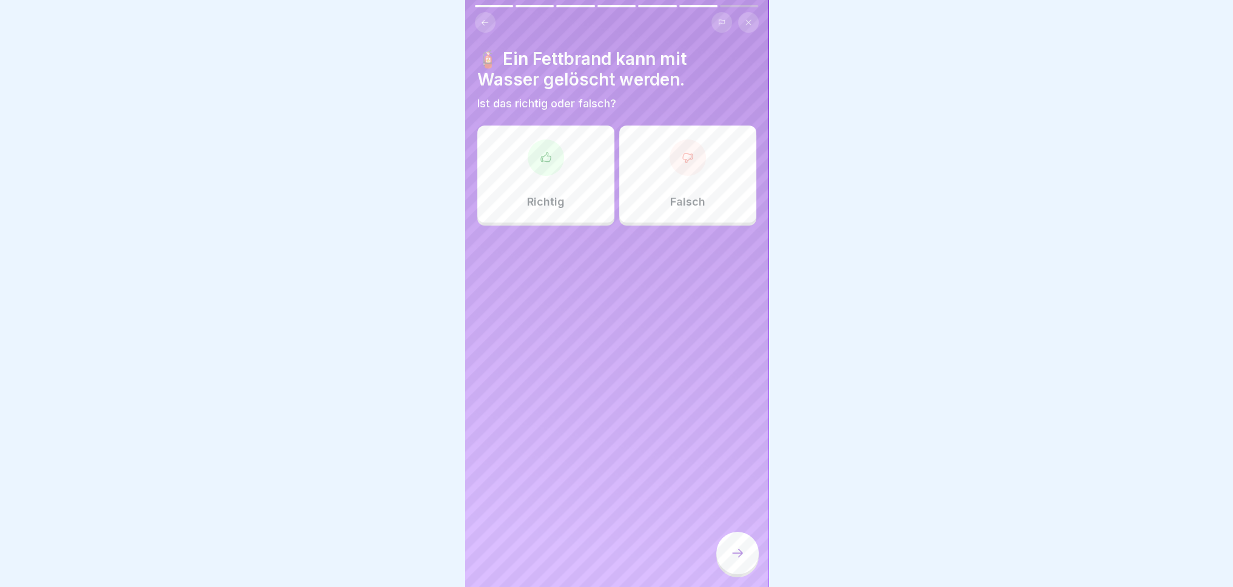
click at [696, 197] on p "Falsch" at bounding box center [687, 201] width 35 height 13
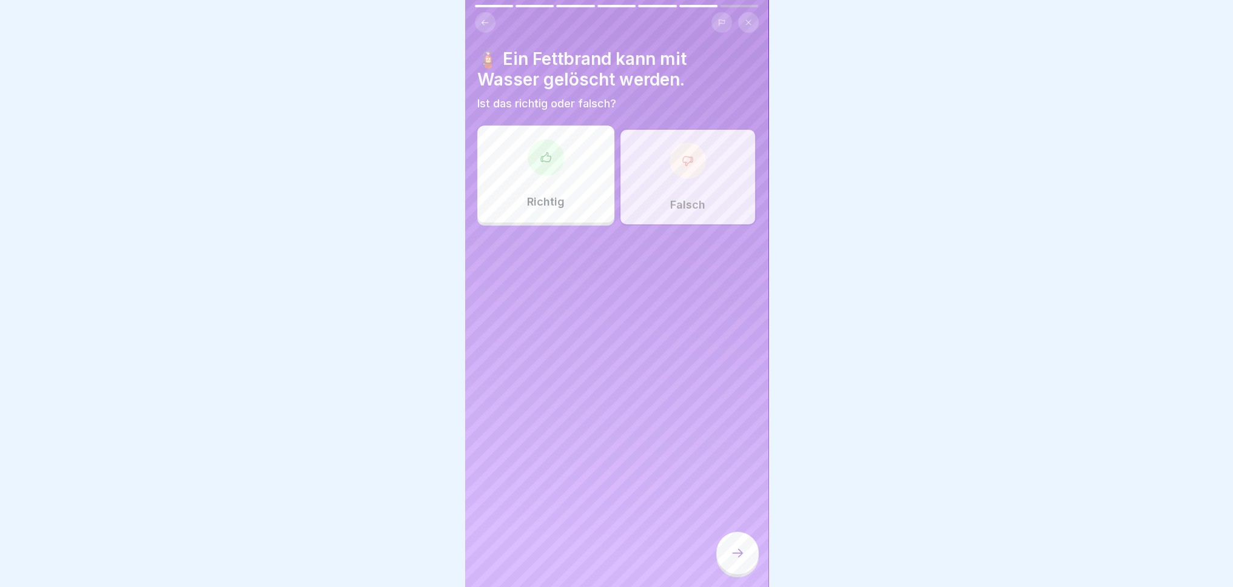
click at [740, 560] on icon at bounding box center [737, 553] width 15 height 15
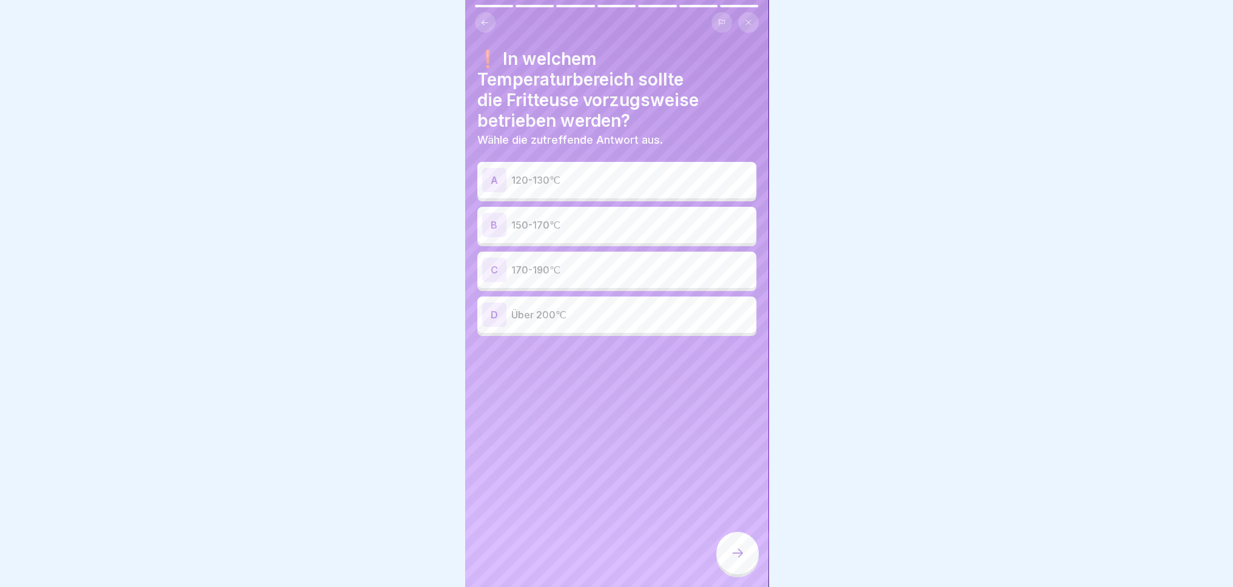
click at [626, 221] on p "150-170℃" at bounding box center [631, 225] width 240 height 15
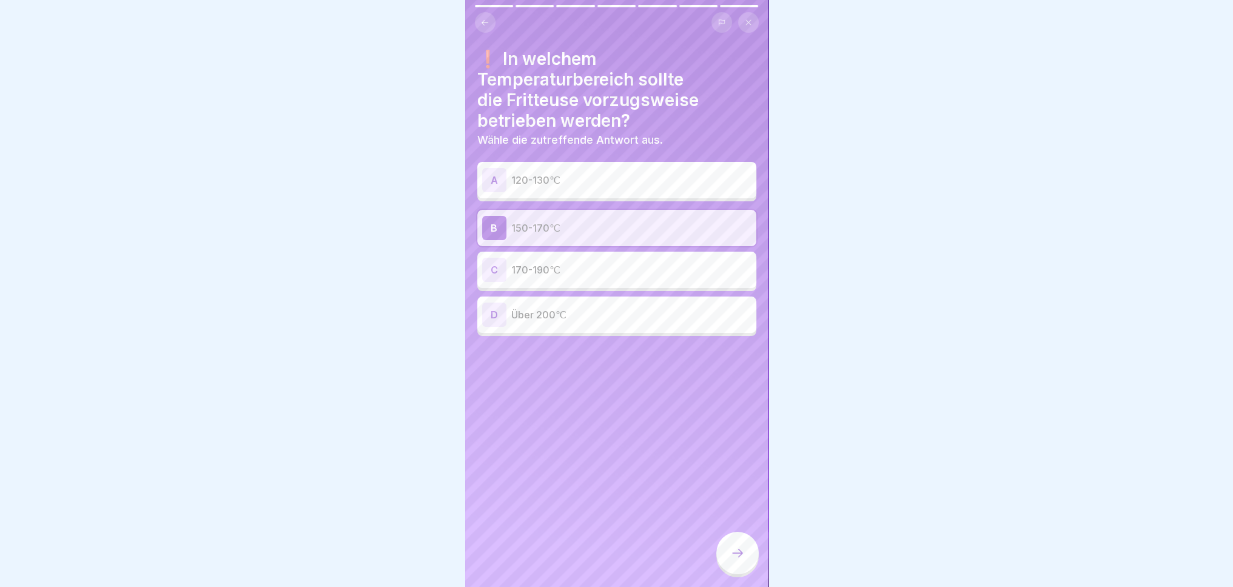
click at [731, 560] on icon at bounding box center [737, 553] width 15 height 15
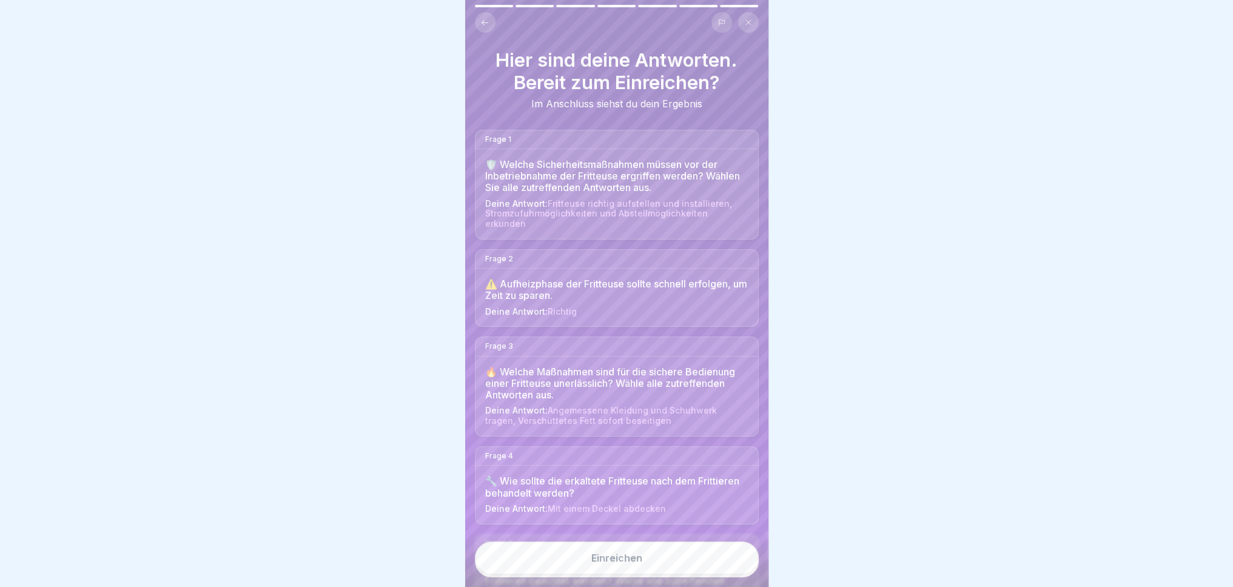
click at [650, 573] on button "Einreichen" at bounding box center [617, 558] width 284 height 33
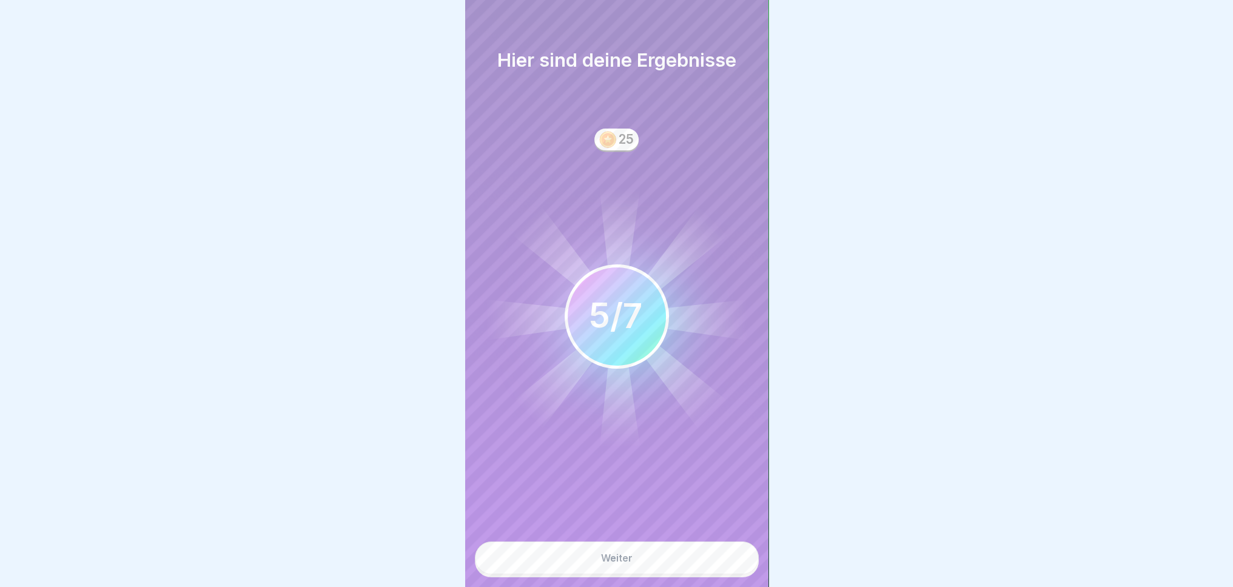
click at [674, 574] on button "Weiter" at bounding box center [617, 558] width 284 height 33
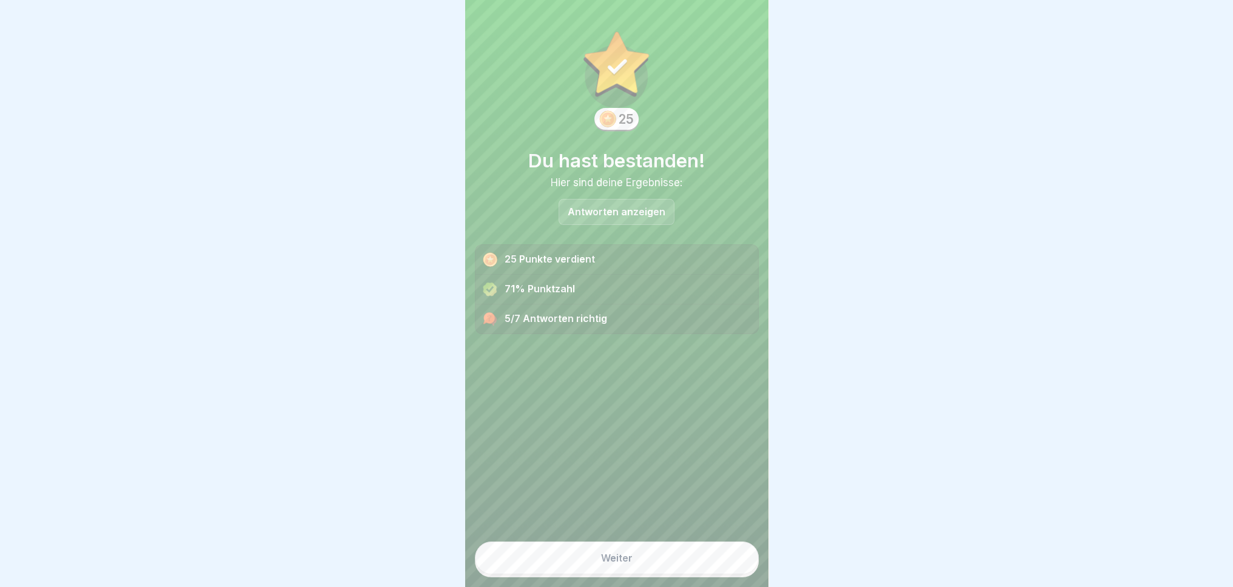
click at [646, 570] on button "Weiter" at bounding box center [617, 558] width 284 height 33
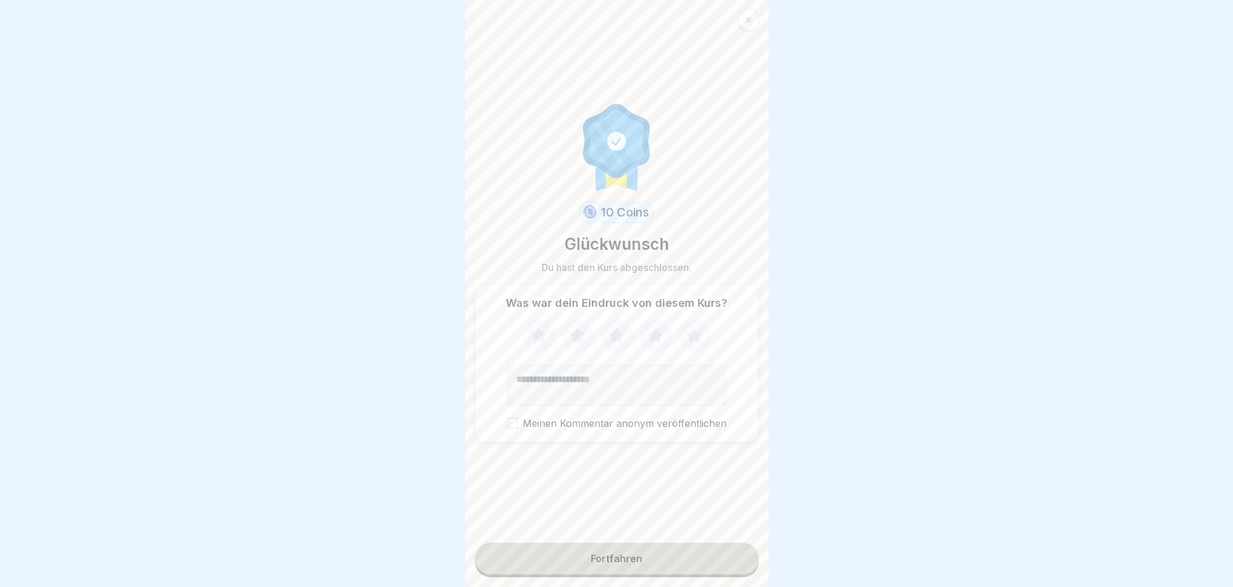
click at [531, 340] on icon at bounding box center [539, 335] width 16 height 15
click at [646, 574] on button "Fortfahren" at bounding box center [617, 559] width 284 height 32
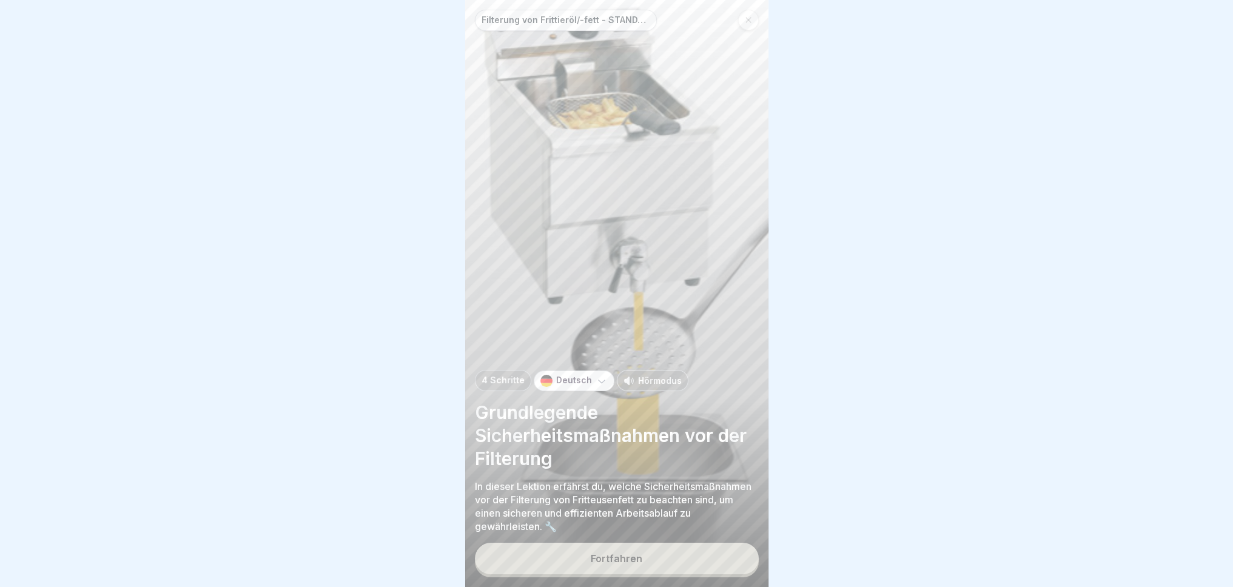
scroll to position [9, 0]
click at [684, 566] on button "Fortfahren" at bounding box center [617, 559] width 284 height 32
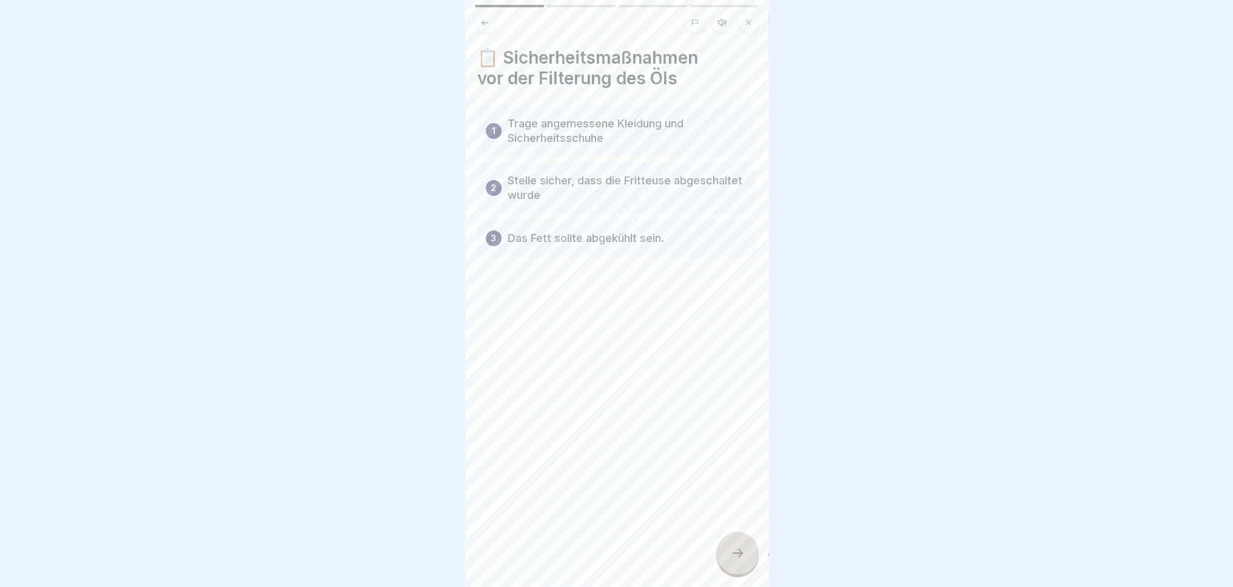
click at [739, 565] on div at bounding box center [737, 553] width 42 height 42
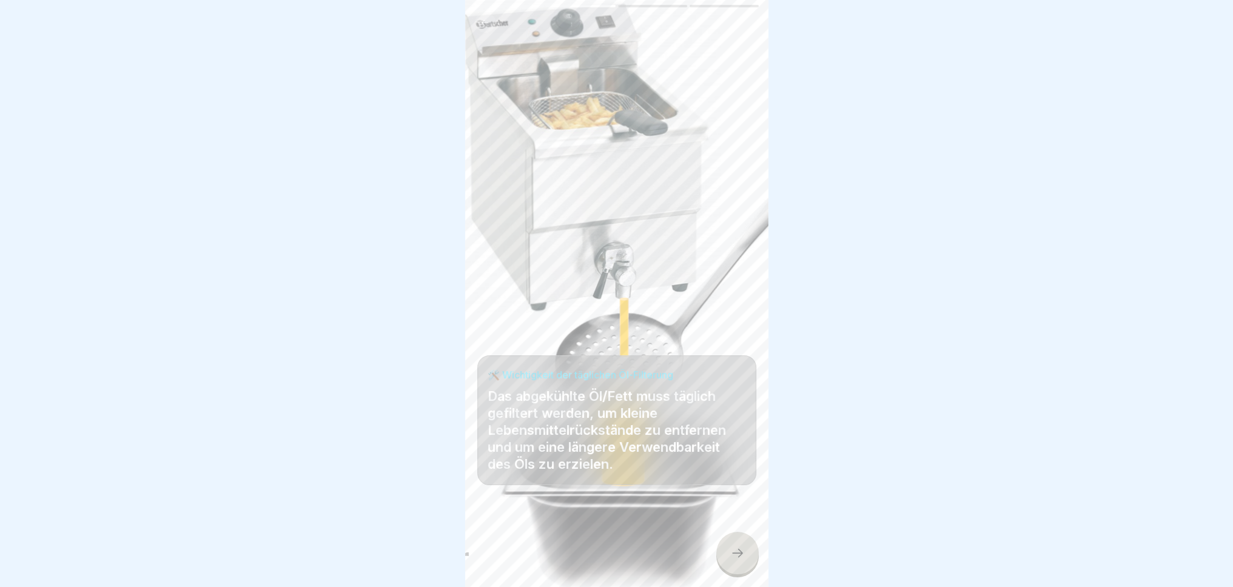
click at [738, 548] on icon at bounding box center [737, 553] width 15 height 15
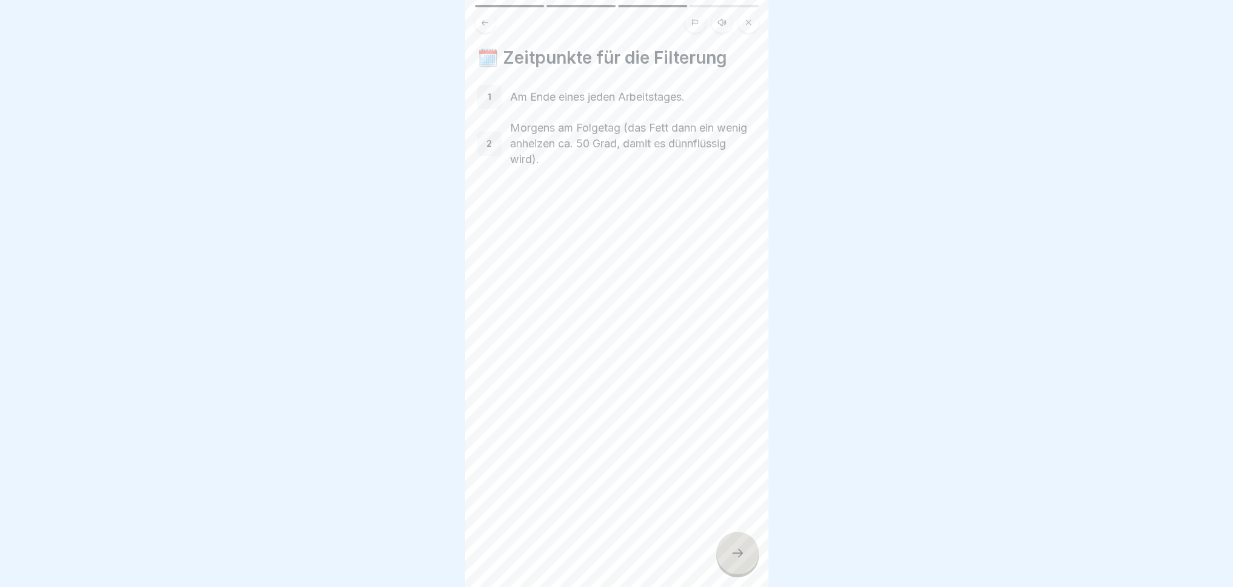
click at [738, 557] on icon at bounding box center [737, 553] width 15 height 15
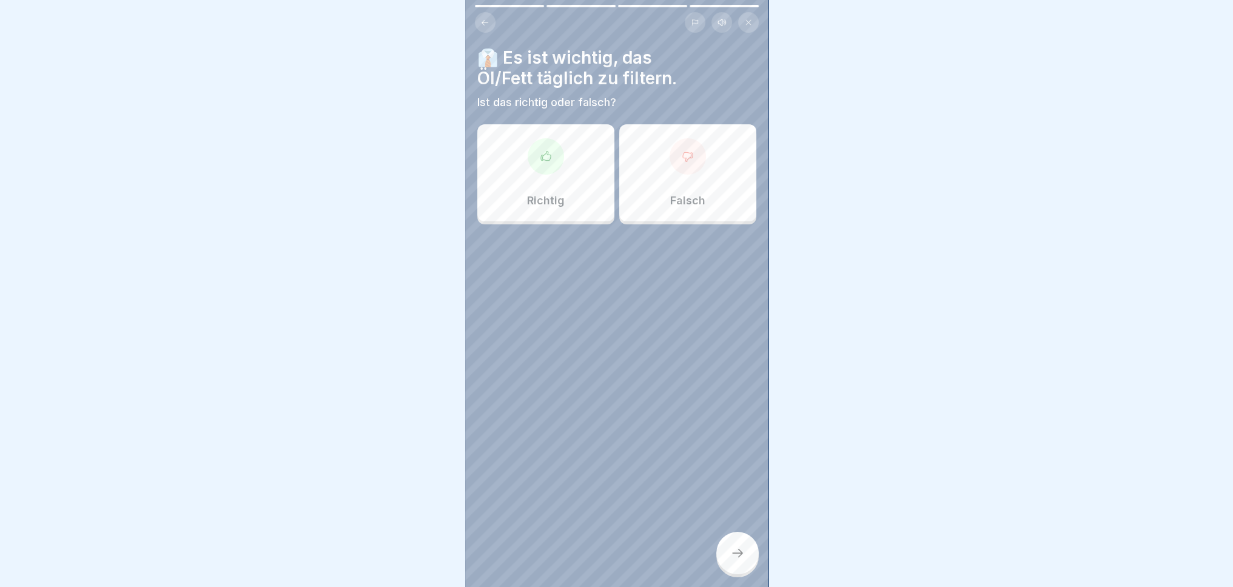
click at [539, 194] on p "Richtig" at bounding box center [546, 200] width 38 height 13
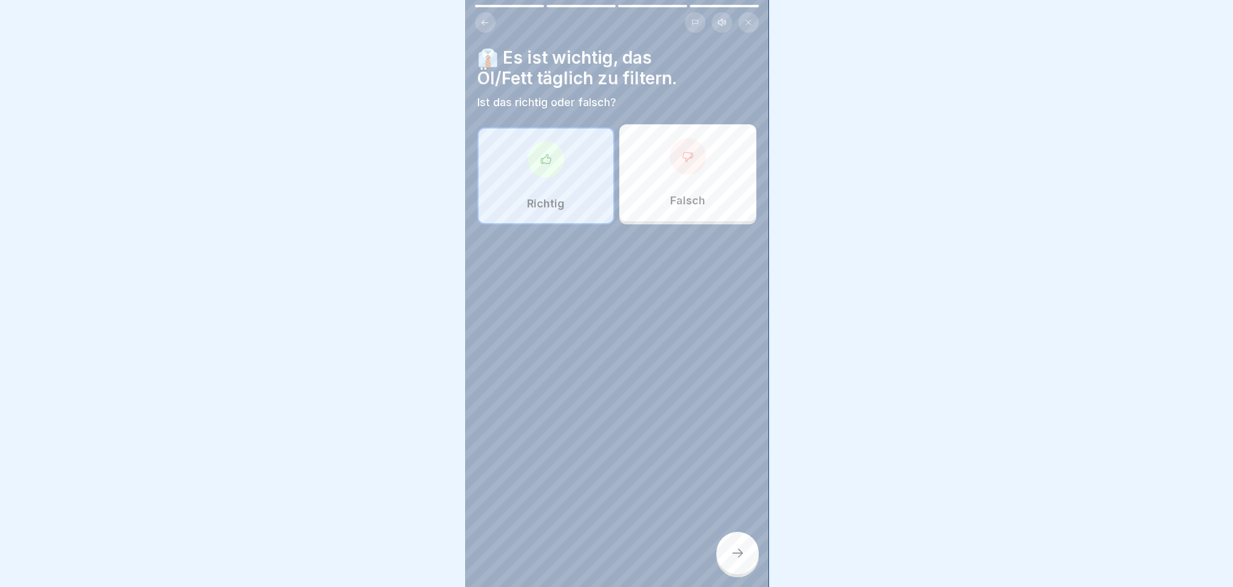
click at [482, 18] on icon at bounding box center [484, 22] width 9 height 9
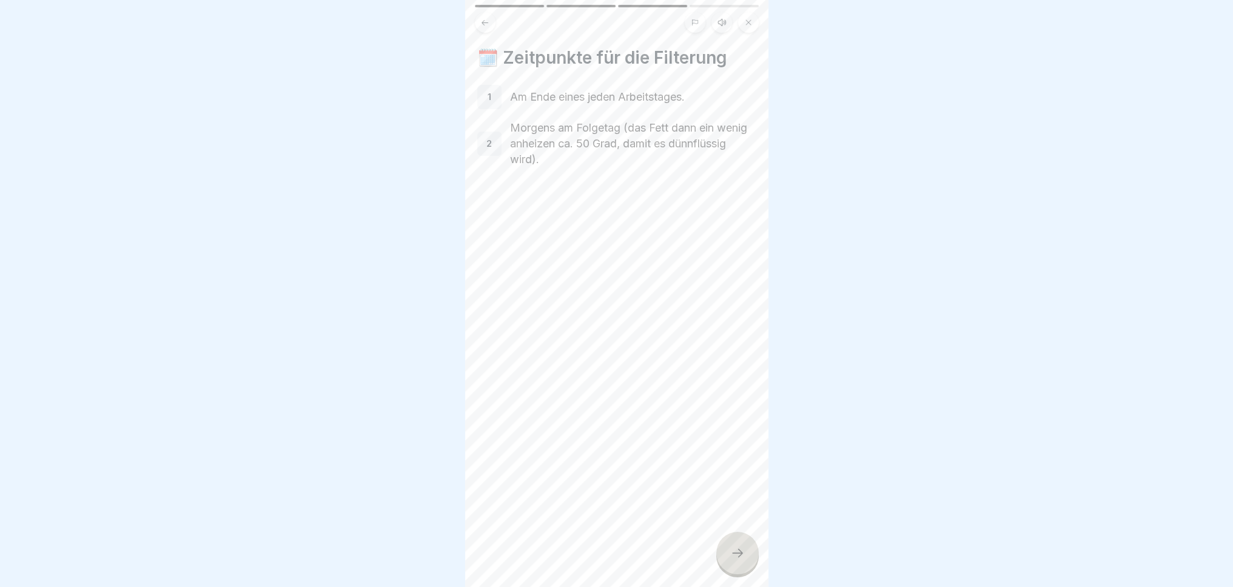
click at [731, 556] on icon at bounding box center [737, 553] width 15 height 15
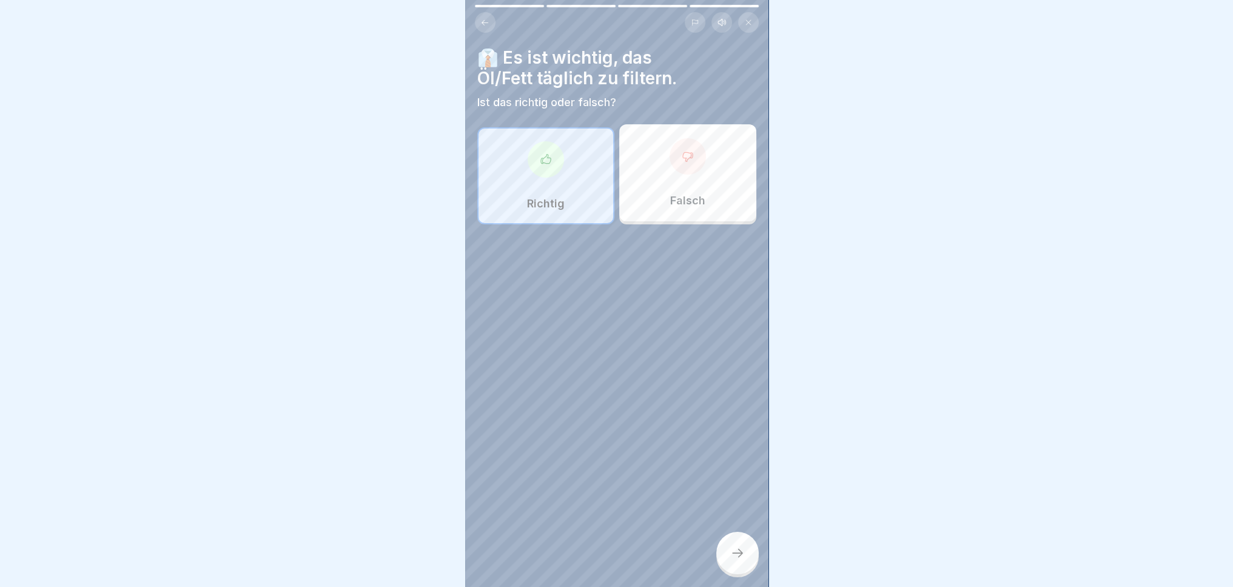
click at [563, 179] on div "Richtig" at bounding box center [545, 175] width 137 height 97
click at [741, 555] on icon at bounding box center [737, 553] width 15 height 15
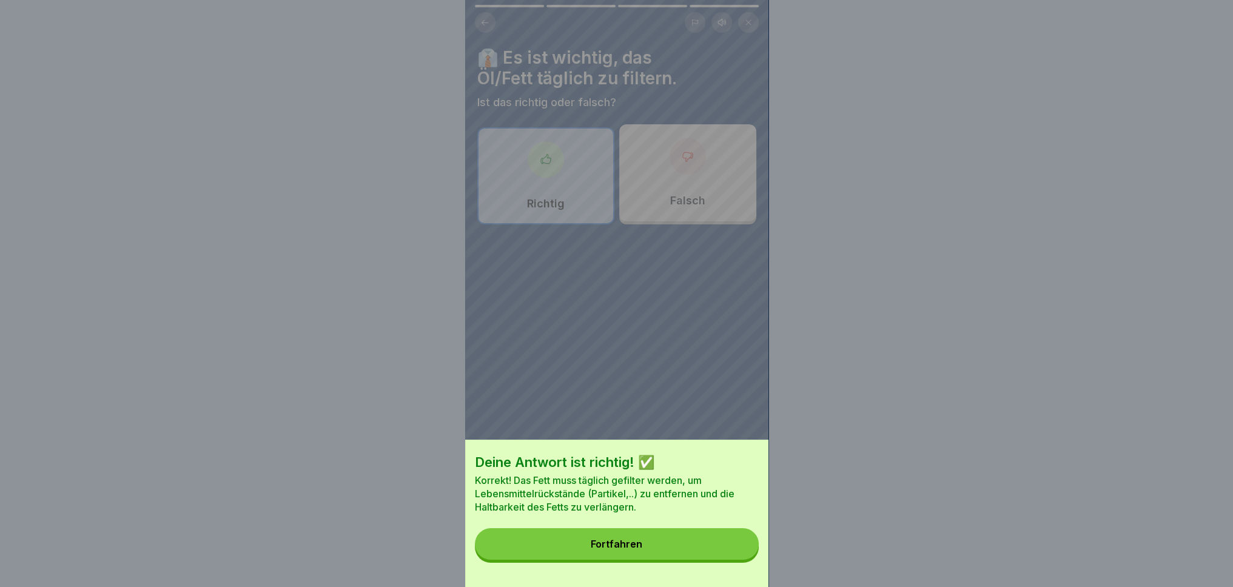
click at [669, 557] on button "Fortfahren" at bounding box center [617, 544] width 284 height 32
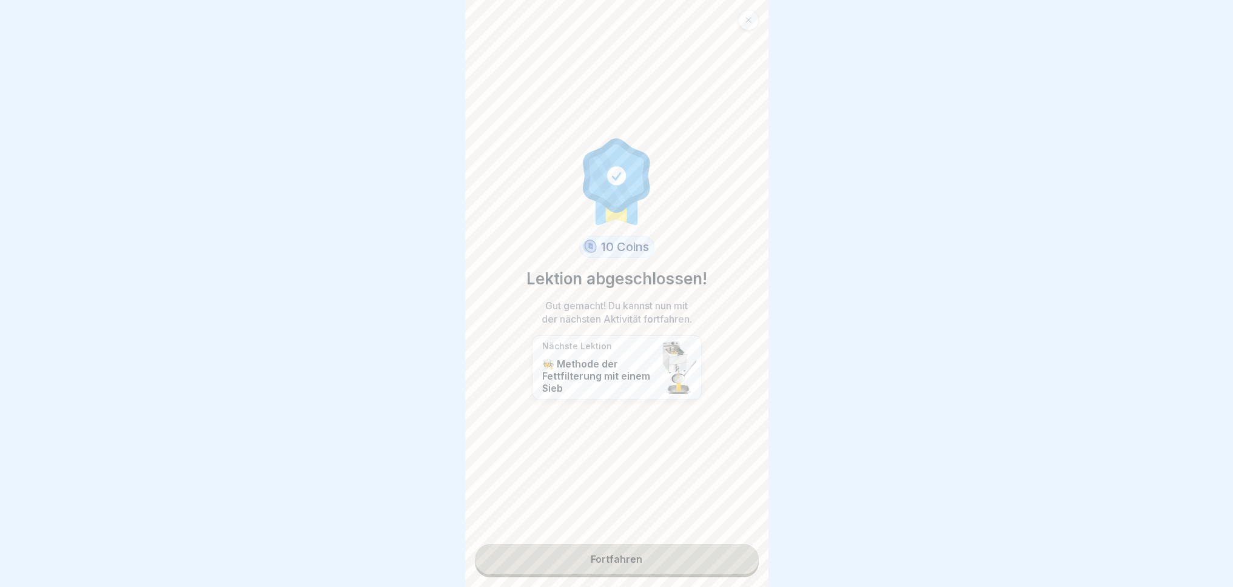
click at [627, 554] on link "Fortfahren" at bounding box center [617, 559] width 284 height 30
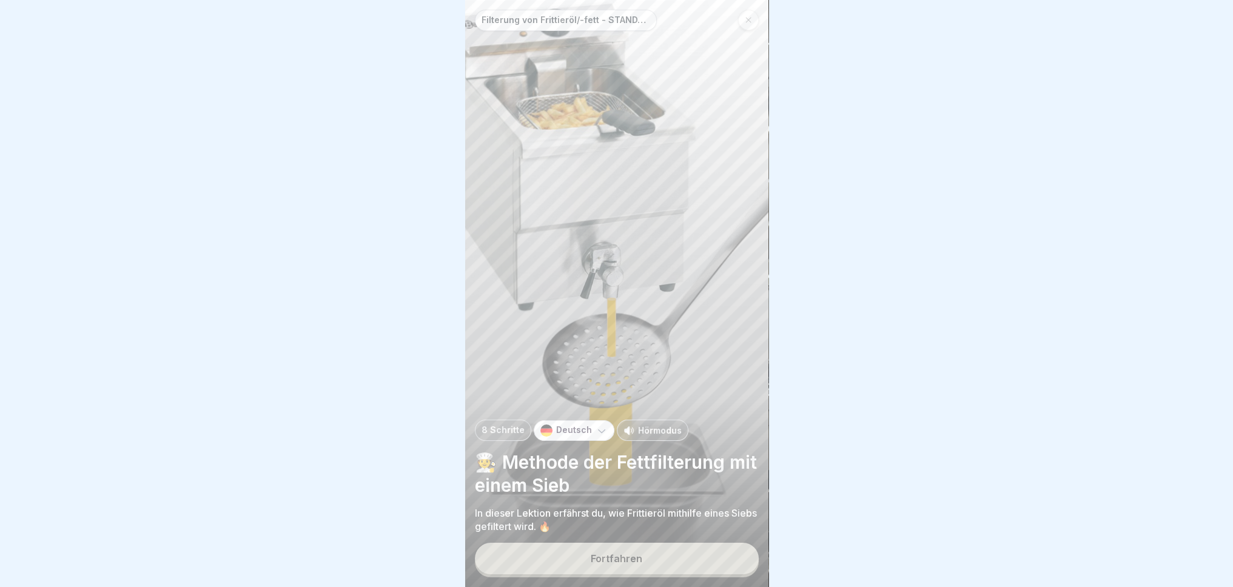
click at [637, 565] on button "Fortfahren" at bounding box center [617, 559] width 284 height 32
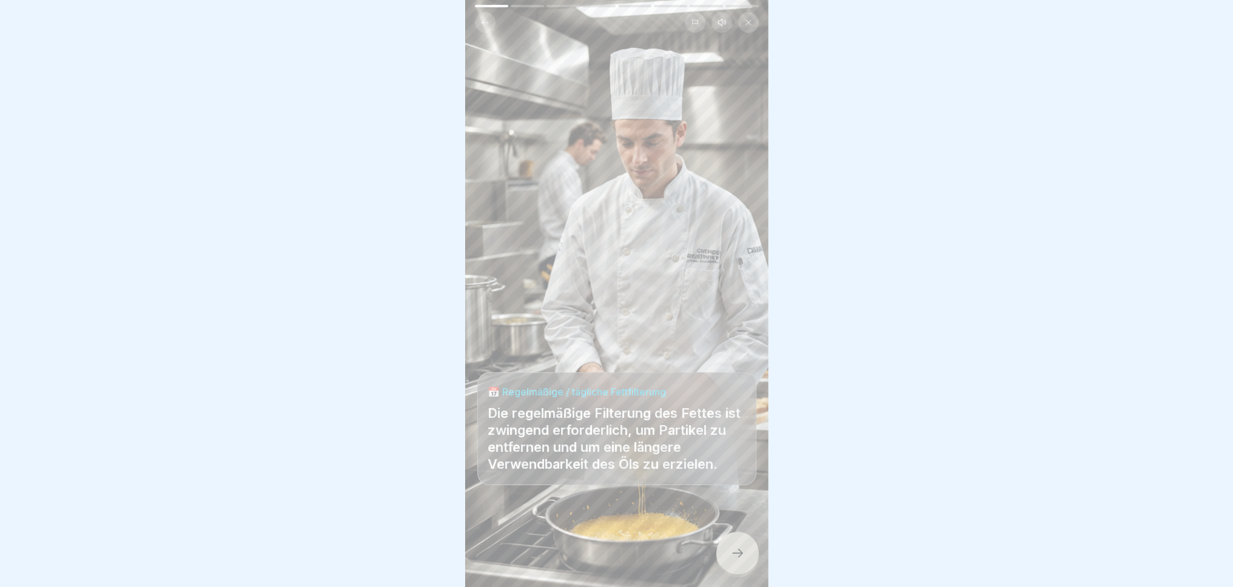
click at [737, 557] on icon at bounding box center [737, 553] width 15 height 15
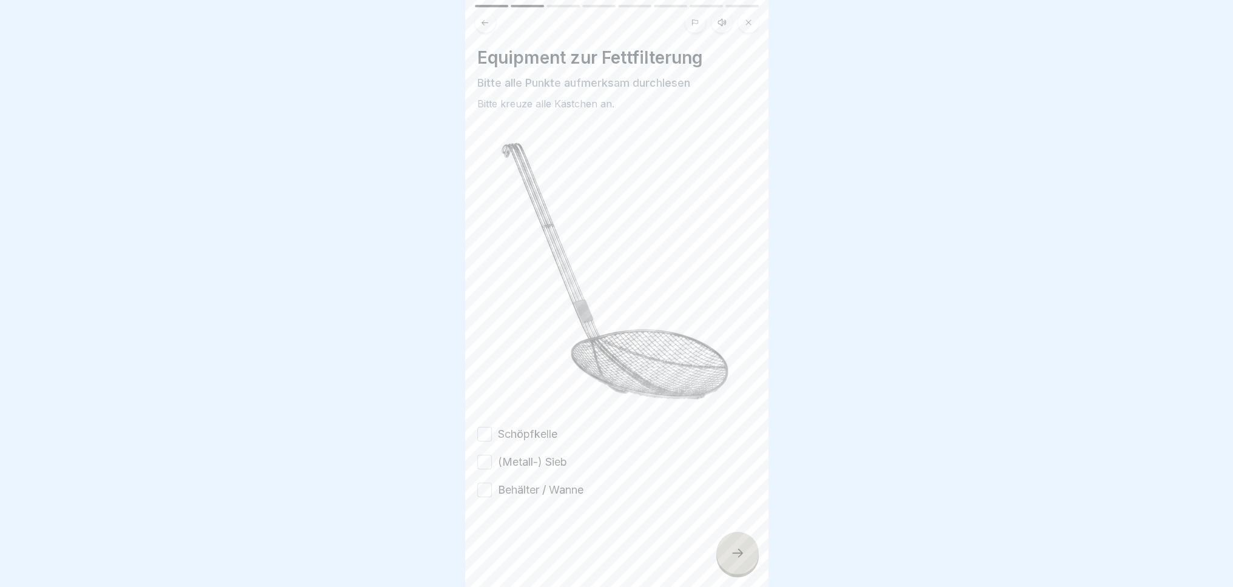
click at [485, 427] on button "Schöpfkelle" at bounding box center [484, 434] width 15 height 15
click at [486, 455] on div "Schöpfkelle (Metall-) Sieb Behälter / Wanne" at bounding box center [616, 462] width 279 height 72
click at [489, 455] on button "(Metall-) Sieb" at bounding box center [484, 462] width 15 height 15
click at [483, 483] on button "Behälter / Wanne" at bounding box center [484, 490] width 15 height 15
click at [728, 559] on div at bounding box center [737, 553] width 42 height 42
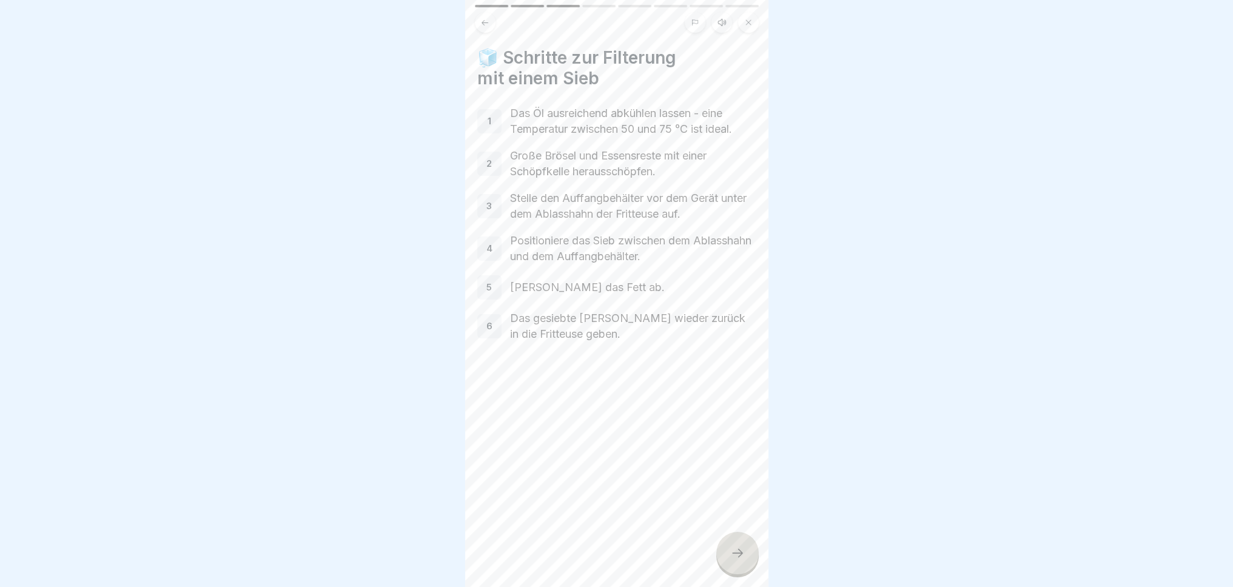
click at [735, 562] on div at bounding box center [737, 553] width 42 height 42
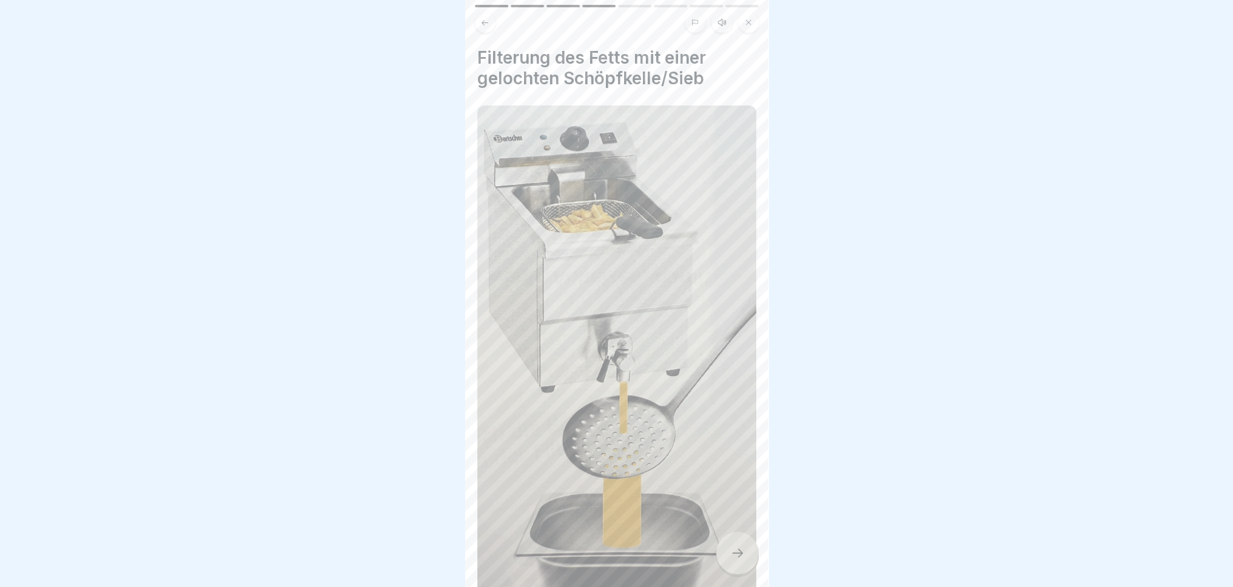
click at [739, 557] on icon at bounding box center [737, 553] width 15 height 15
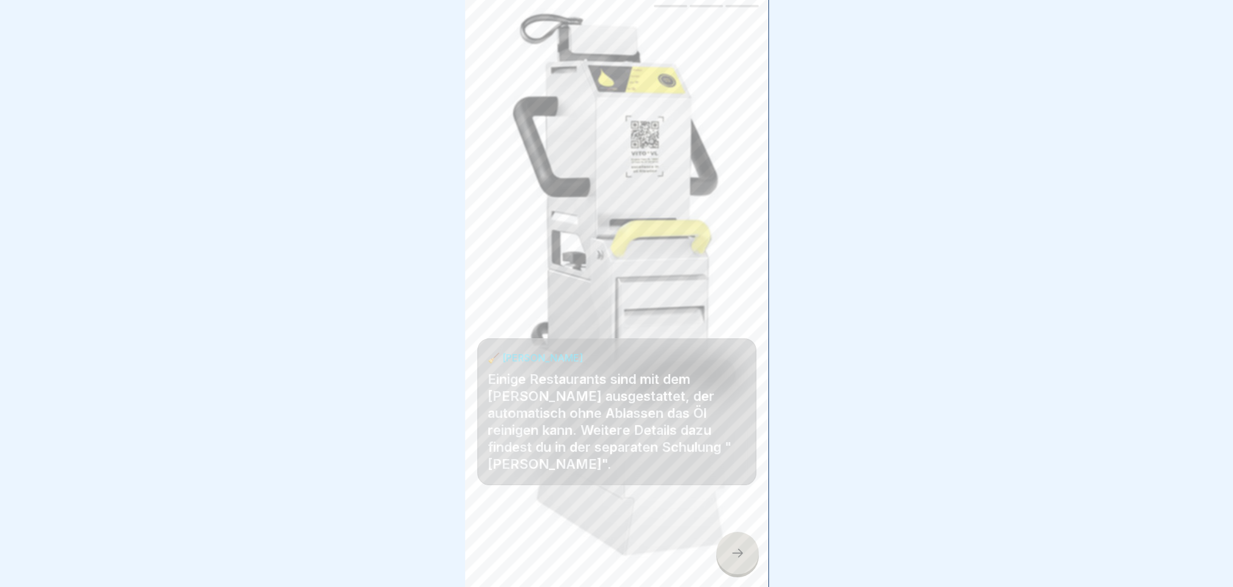
click at [739, 557] on icon at bounding box center [737, 553] width 15 height 15
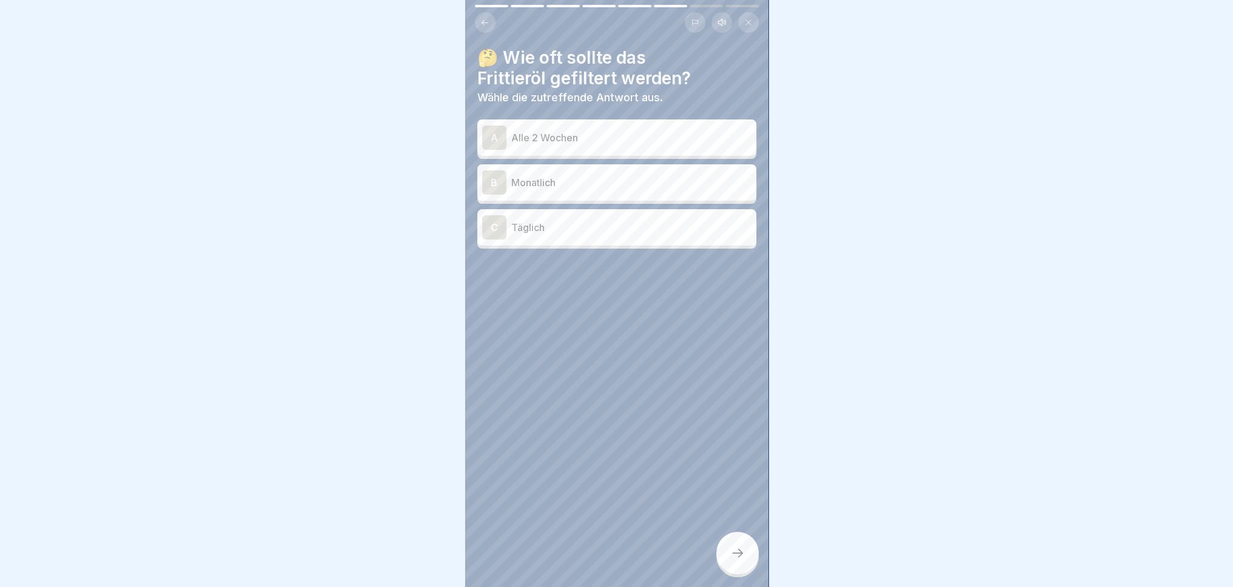
click at [650, 229] on div "C Täglich" at bounding box center [616, 227] width 269 height 24
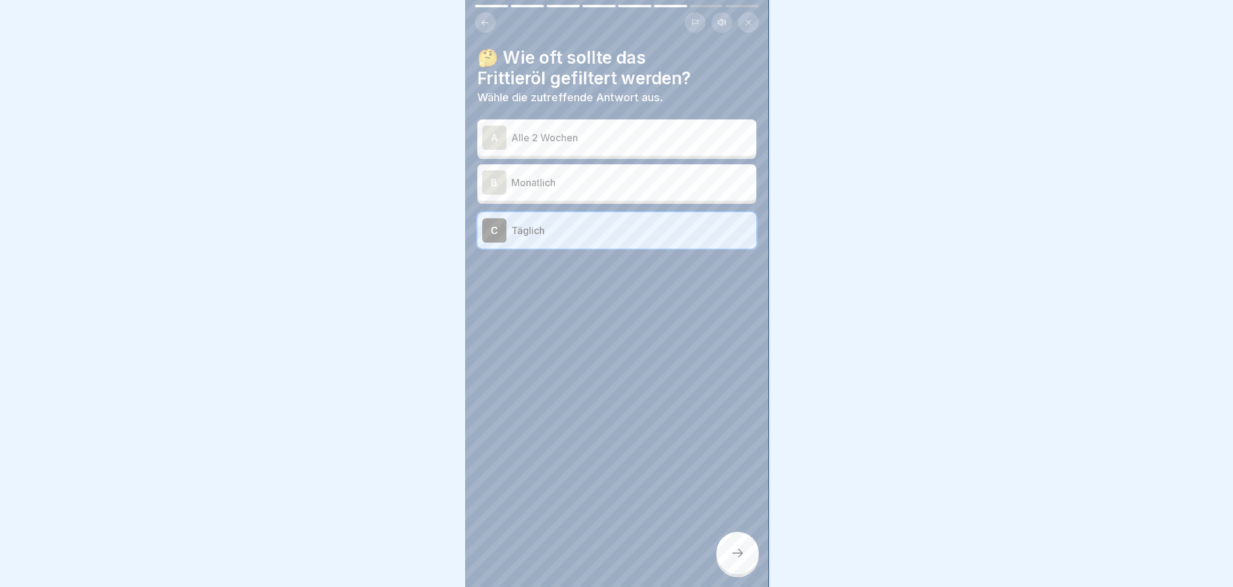
click at [740, 556] on icon at bounding box center [737, 553] width 15 height 15
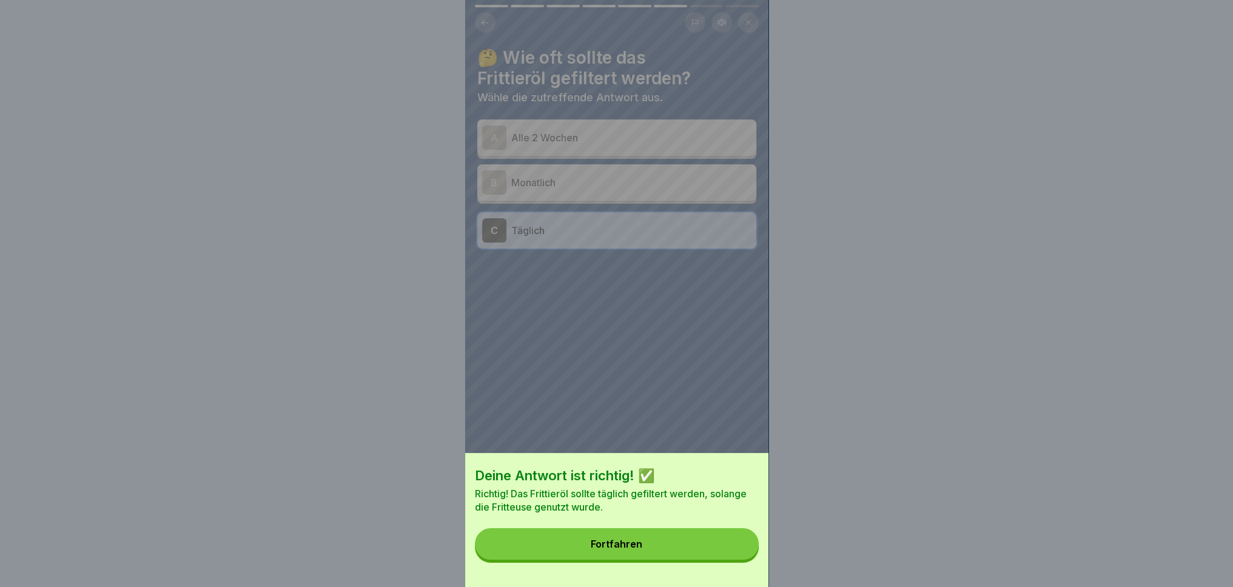
click at [713, 555] on button "Fortfahren" at bounding box center [617, 544] width 284 height 32
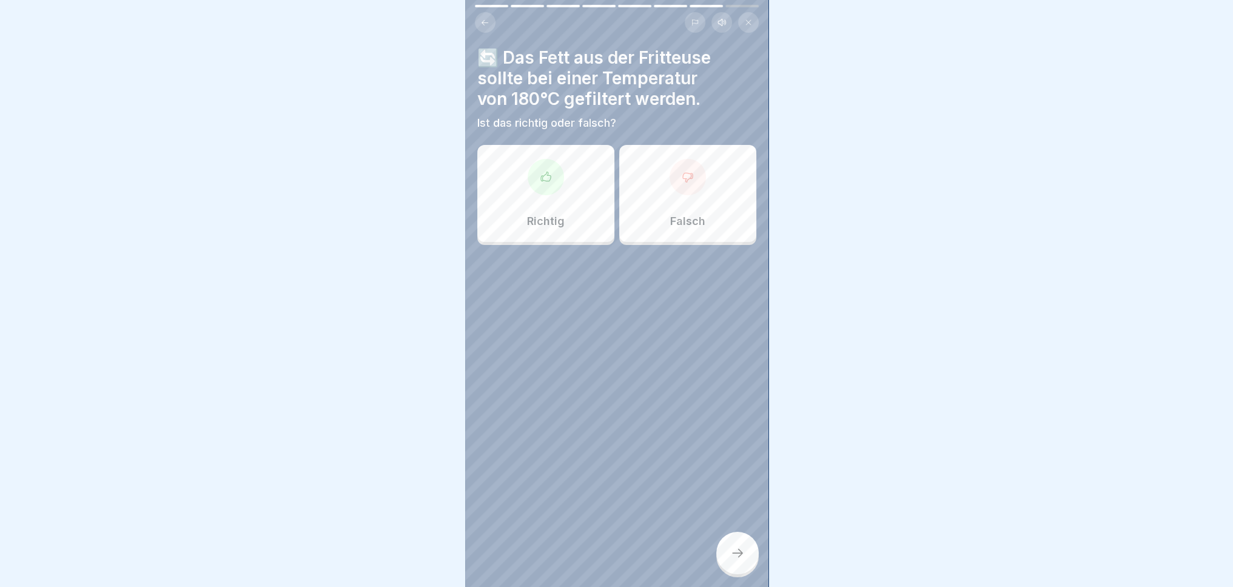
click at [710, 175] on div "Falsch" at bounding box center [687, 193] width 137 height 97
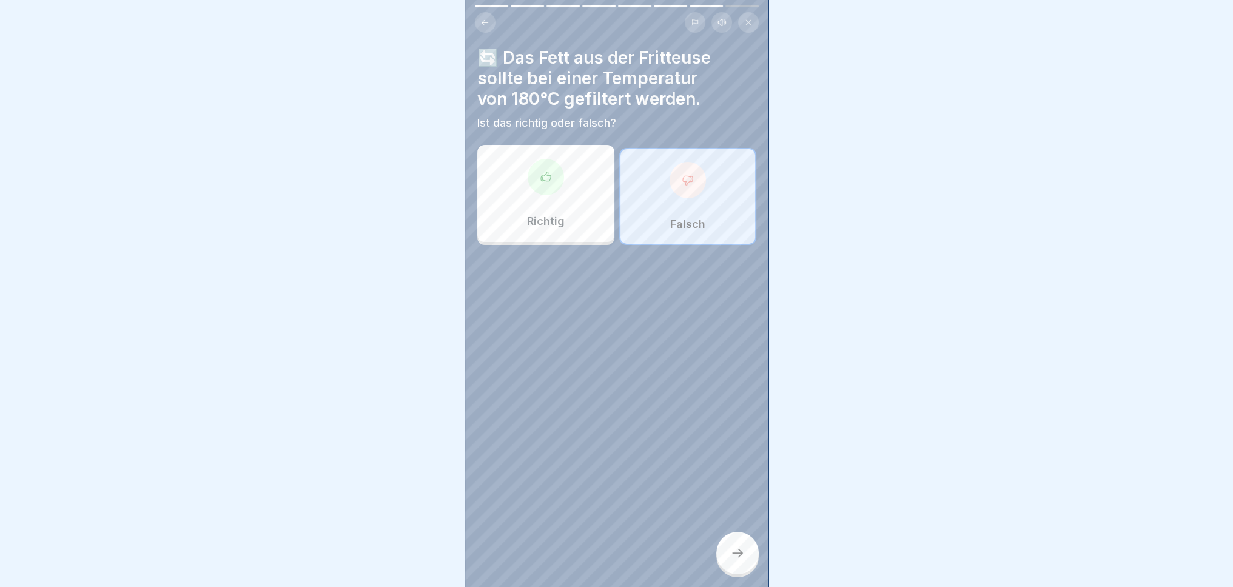
click at [745, 559] on div at bounding box center [737, 553] width 42 height 42
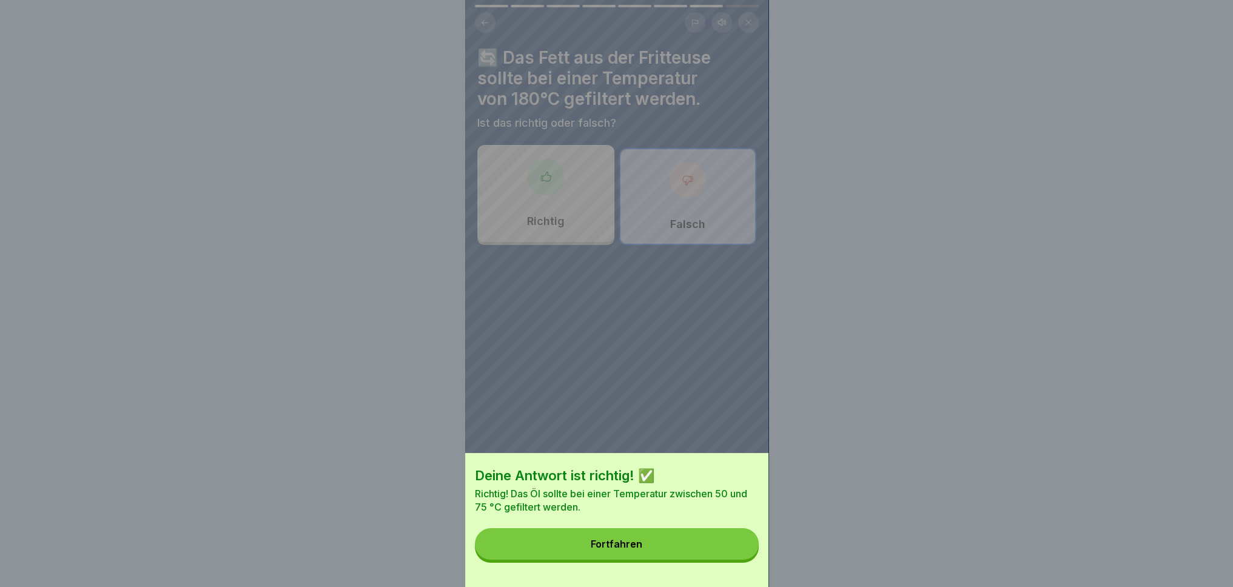
click at [687, 550] on button "Fortfahren" at bounding box center [617, 544] width 284 height 32
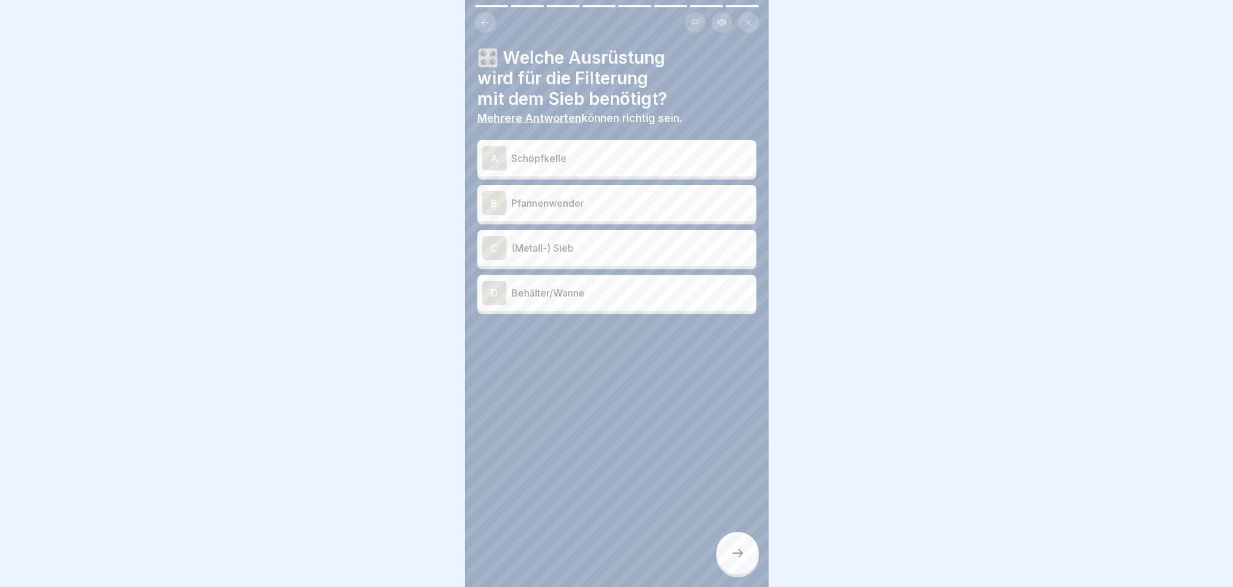
click at [582, 153] on p "Schöpfkelle" at bounding box center [631, 158] width 240 height 15
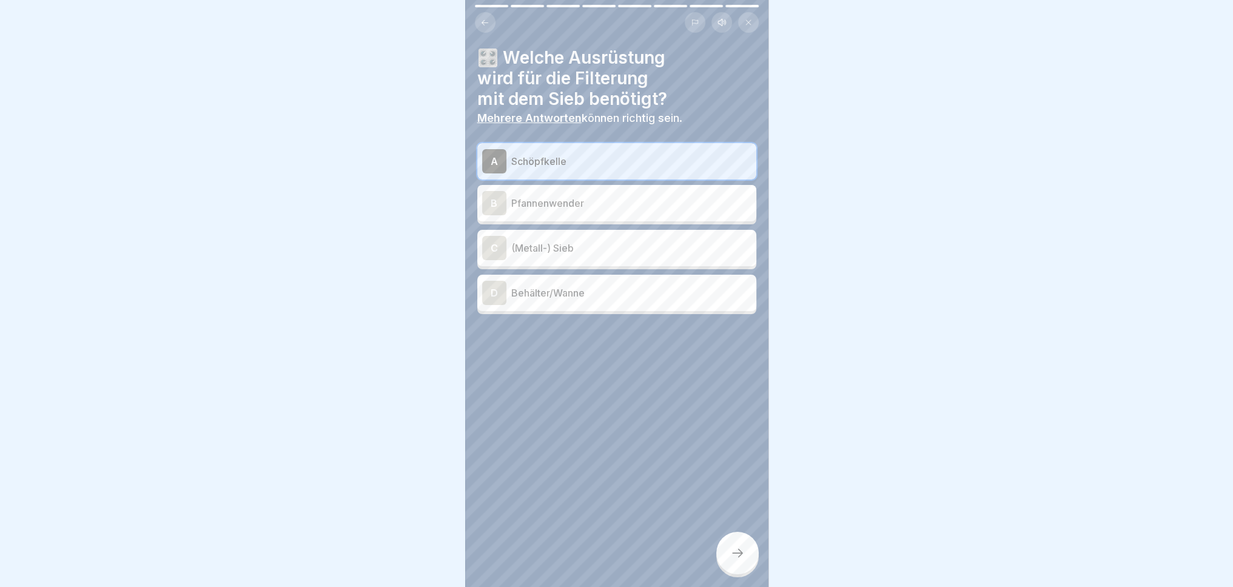
click at [620, 198] on p "Pfannenwender" at bounding box center [631, 203] width 240 height 15
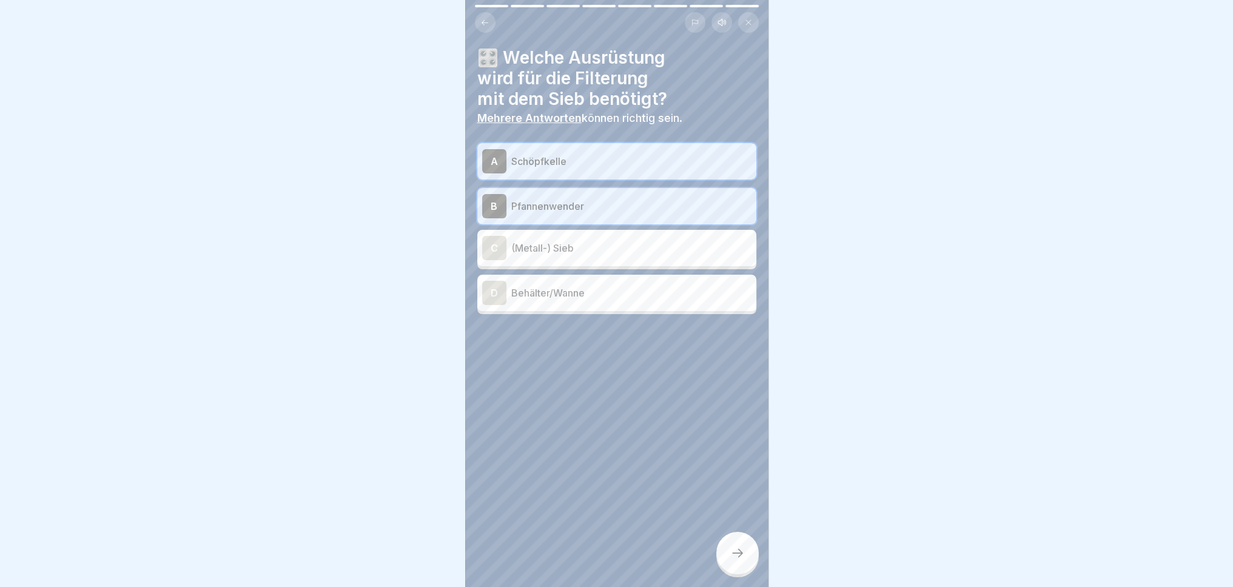
click at [623, 199] on p "Pfannenwender" at bounding box center [631, 206] width 240 height 15
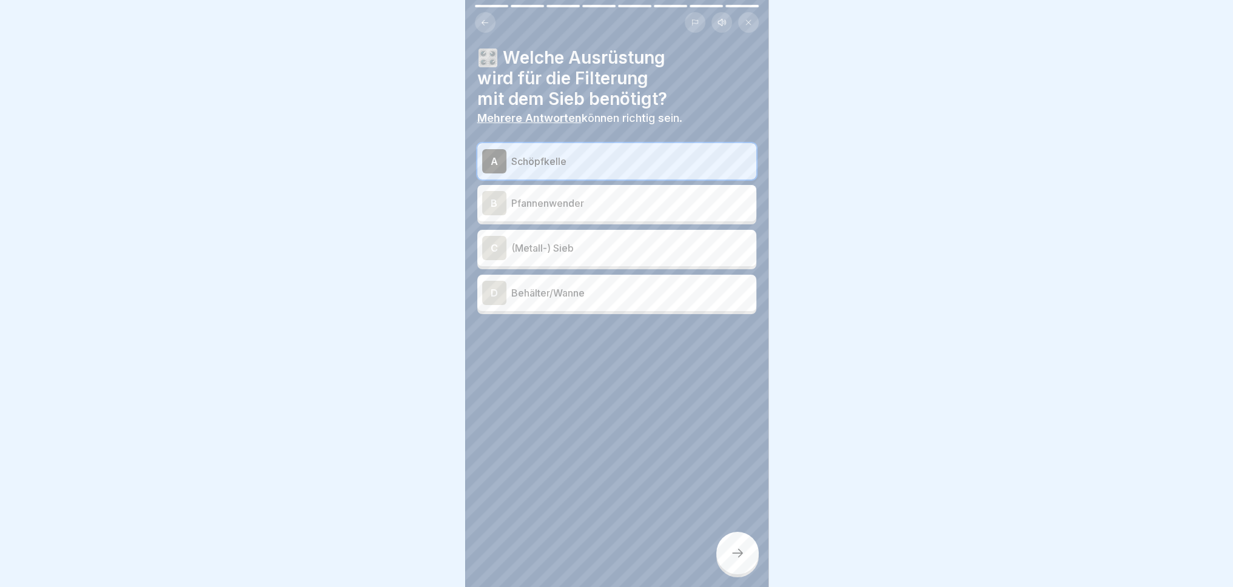
click at [634, 154] on p "Schöpfkelle" at bounding box center [631, 161] width 240 height 15
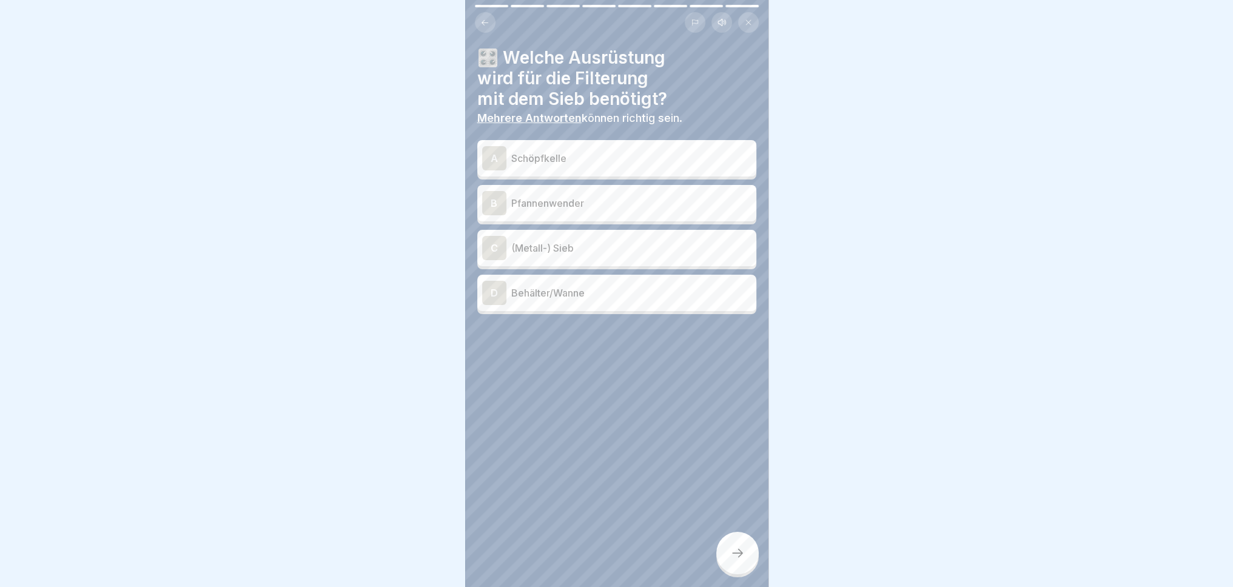
click at [627, 243] on p "(Metall-) Sieb" at bounding box center [631, 248] width 240 height 15
click at [622, 288] on p "Behälter/Wanne" at bounding box center [631, 293] width 240 height 15
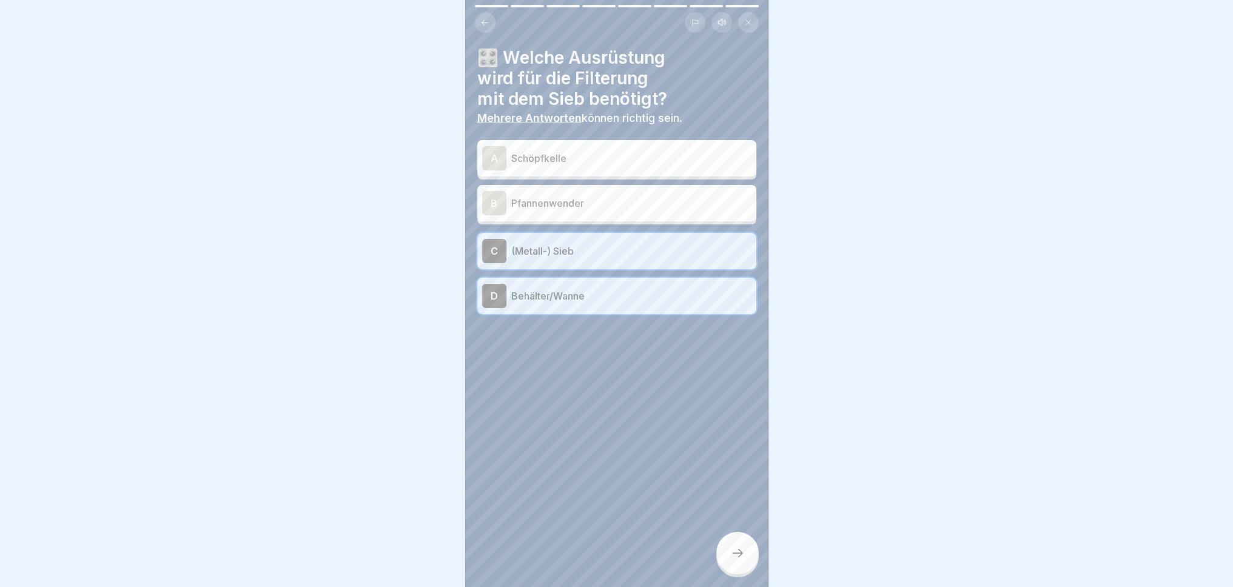
click at [747, 558] on div at bounding box center [737, 553] width 42 height 42
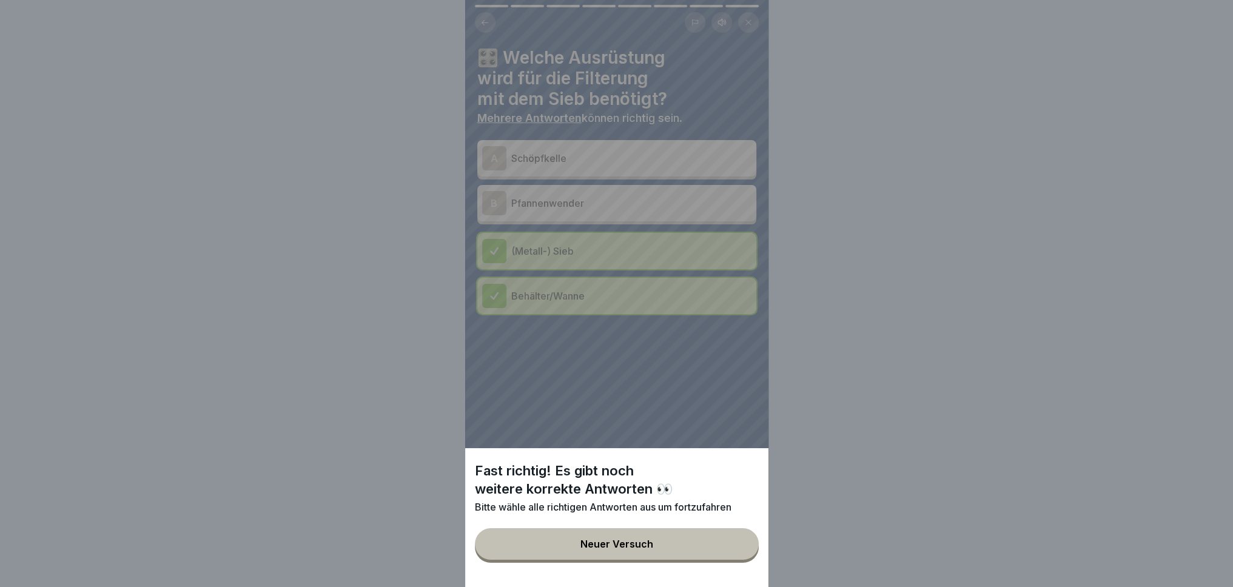
click at [636, 560] on button "Neuer Versuch" at bounding box center [617, 544] width 284 height 32
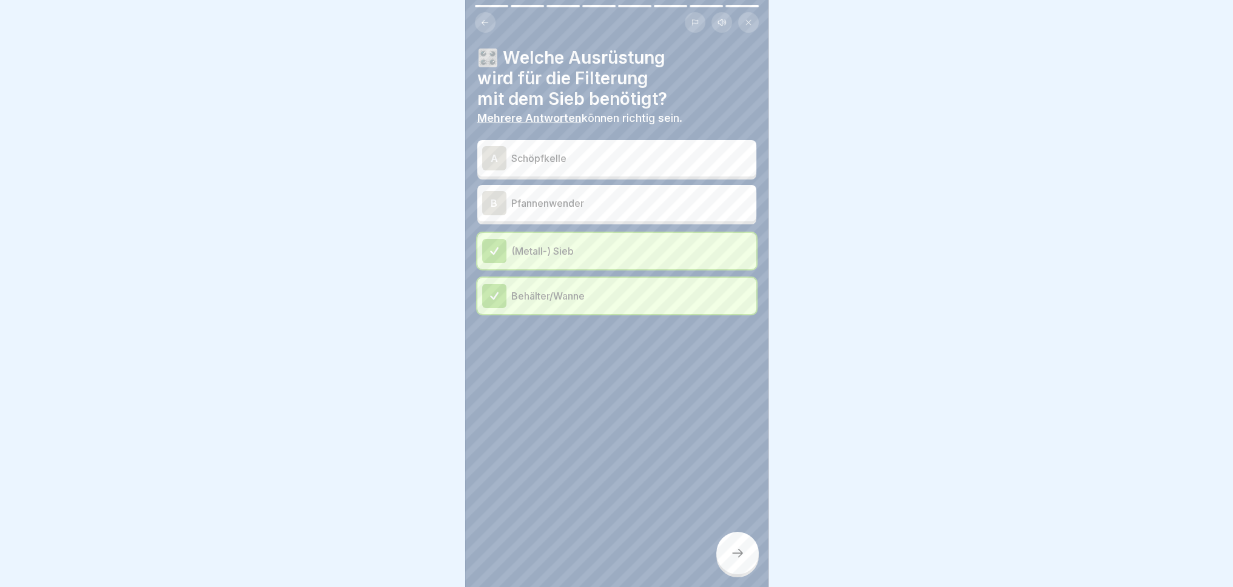
click at [685, 151] on p "Schöpfkelle" at bounding box center [631, 158] width 240 height 15
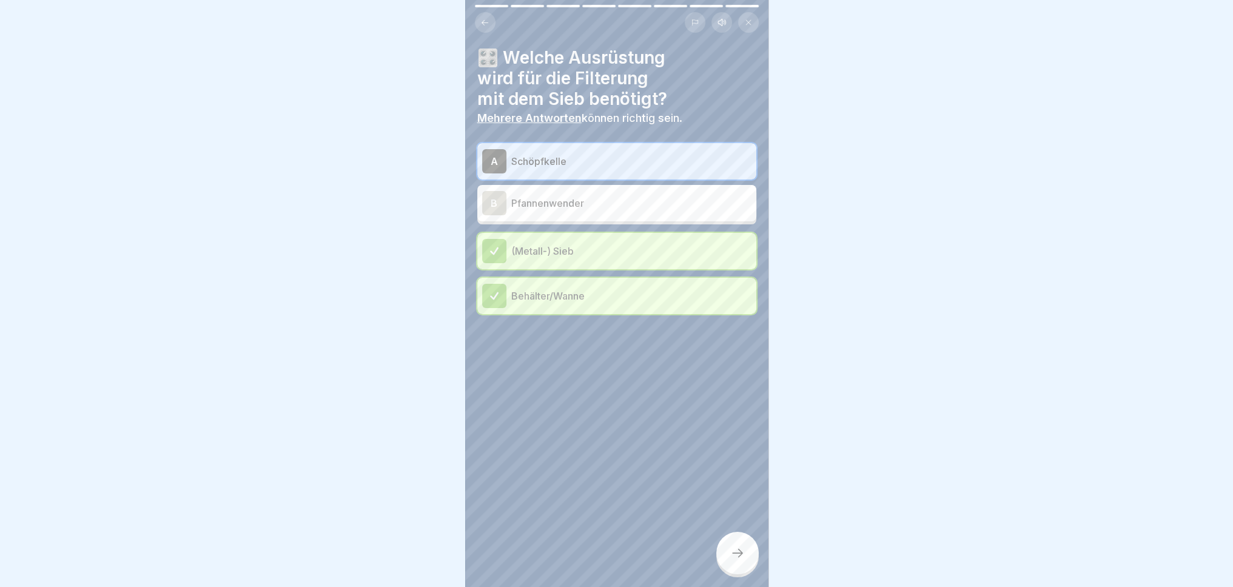
click at [741, 555] on icon at bounding box center [737, 553] width 11 height 8
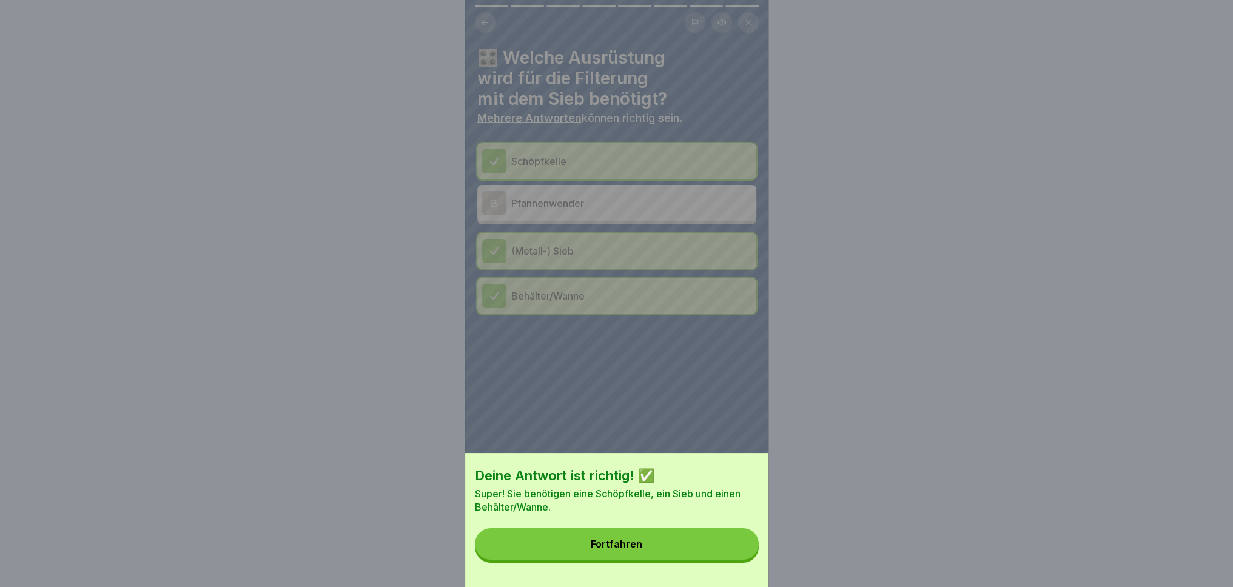
click at [699, 552] on button "Fortfahren" at bounding box center [617, 544] width 284 height 32
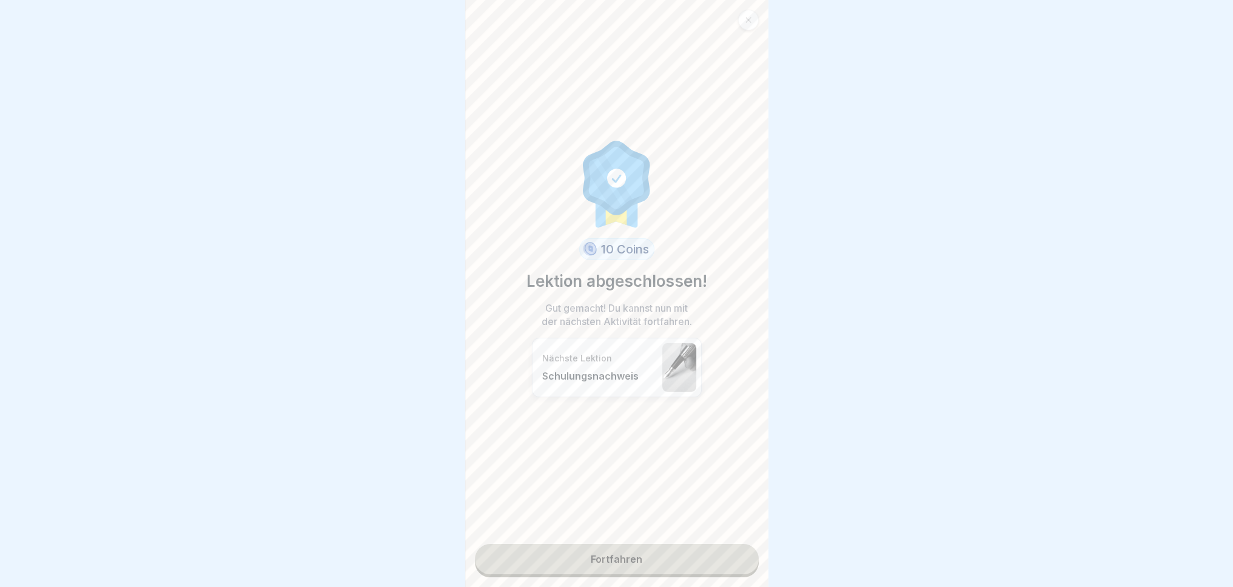
click at [694, 562] on div "10 Coins Lektion abgeschlossen! Gut gemacht! Du kannst nun mit der nächsten Akt…" at bounding box center [616, 293] width 303 height 587
click at [689, 560] on link "Fortfahren" at bounding box center [617, 559] width 284 height 30
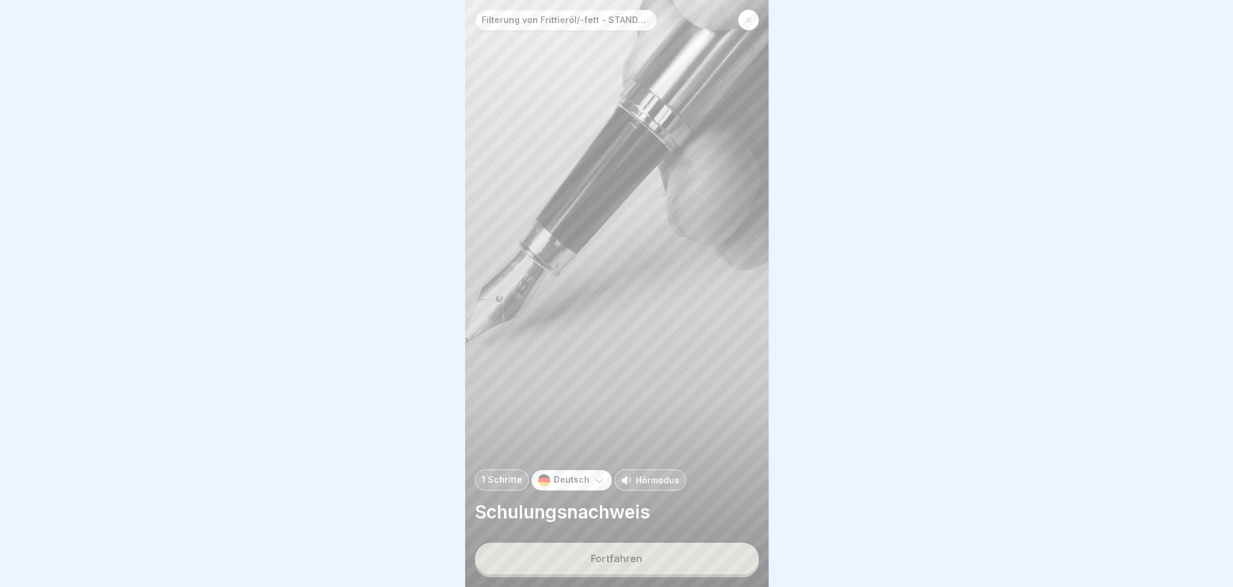
click at [689, 563] on button "Fortfahren" at bounding box center [617, 559] width 284 height 32
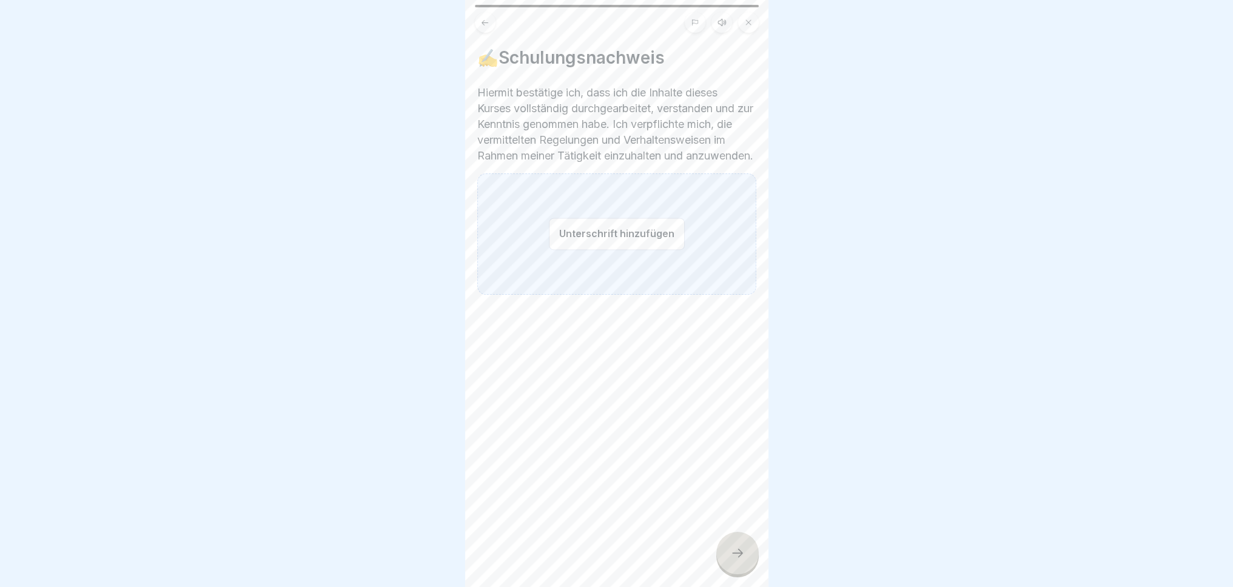
click at [555, 250] on button "Unterschrift hinzufügen" at bounding box center [617, 234] width 136 height 32
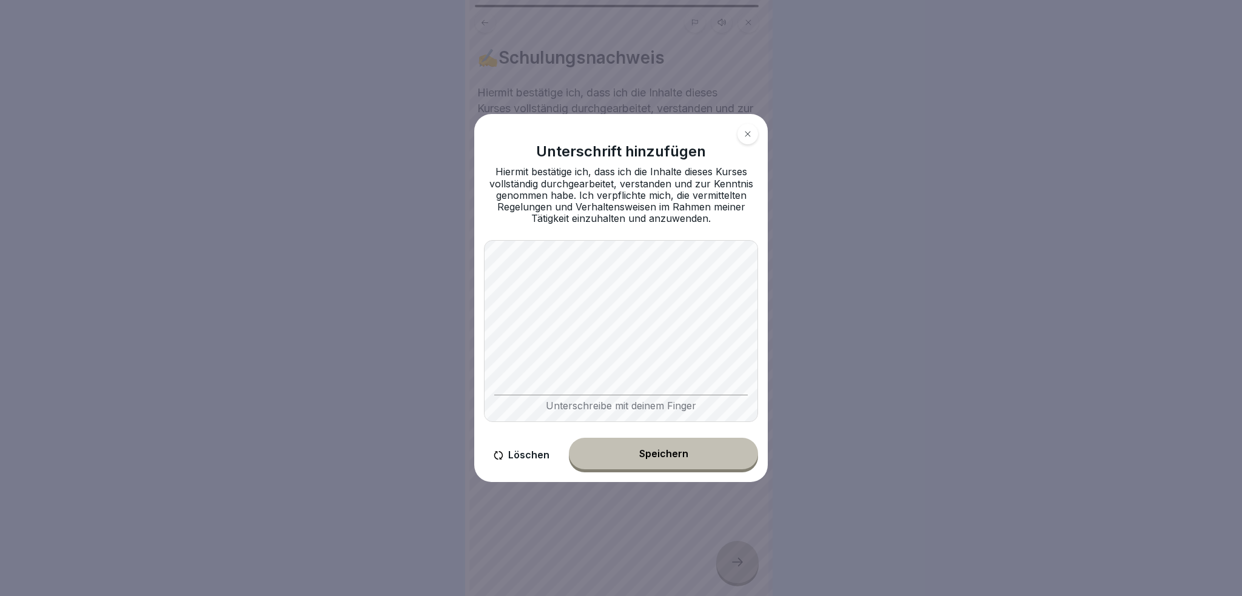
click at [531, 460] on button "Löschen" at bounding box center [521, 455] width 75 height 35
click at [648, 455] on div "Speichern" at bounding box center [663, 453] width 49 height 11
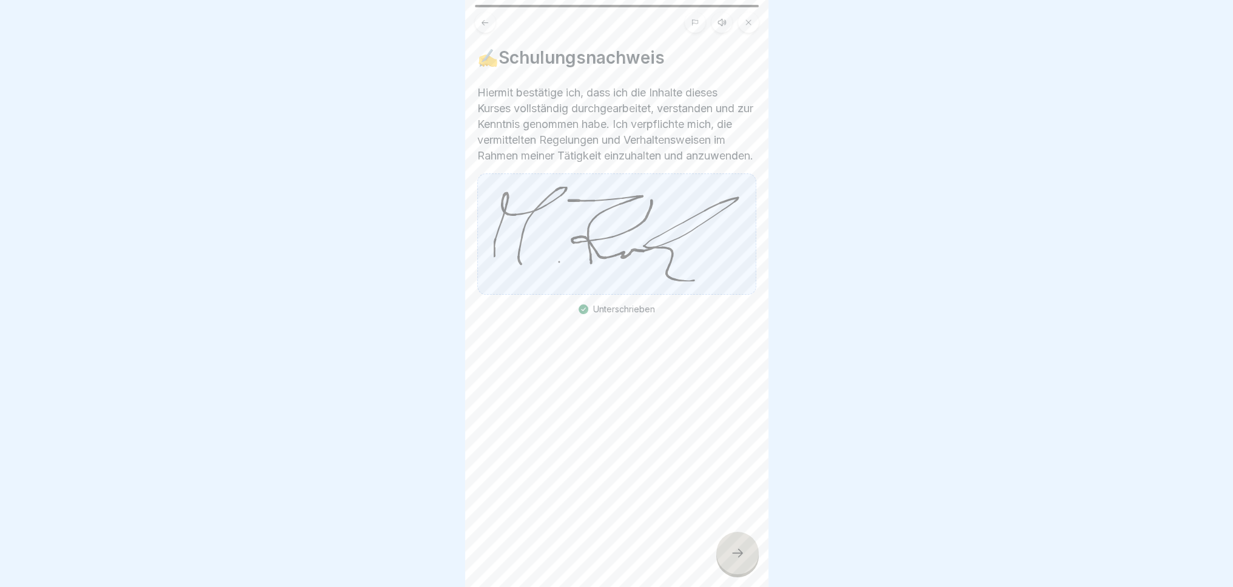
click at [738, 560] on icon at bounding box center [737, 553] width 15 height 15
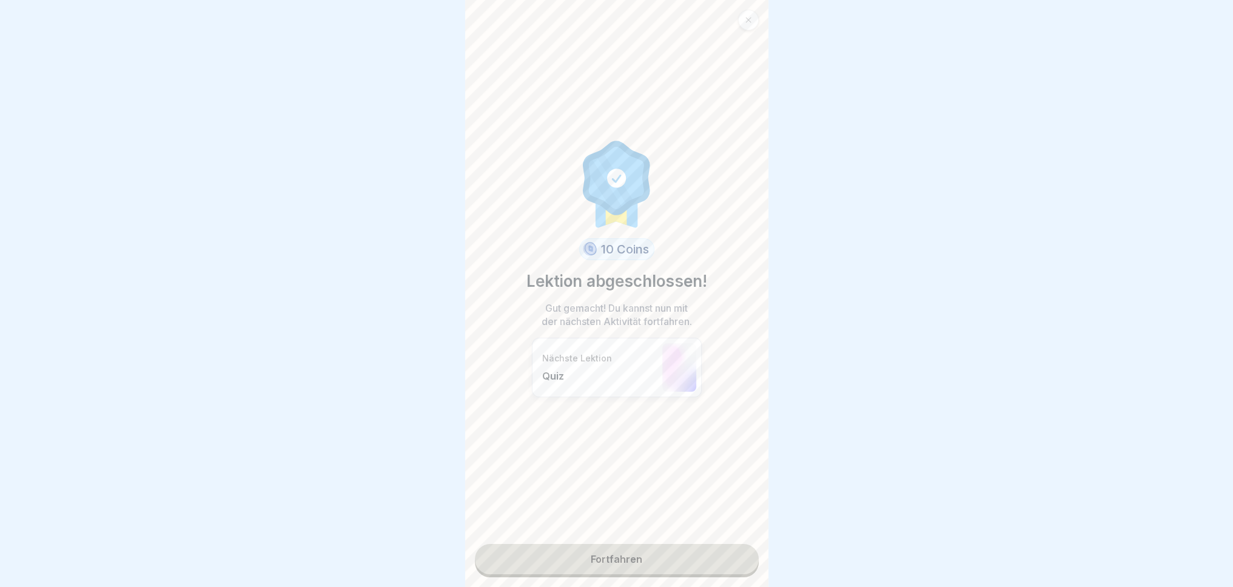
click at [616, 559] on link "Fortfahren" at bounding box center [617, 559] width 284 height 30
click at [675, 565] on link "Fortfahren" at bounding box center [617, 559] width 284 height 30
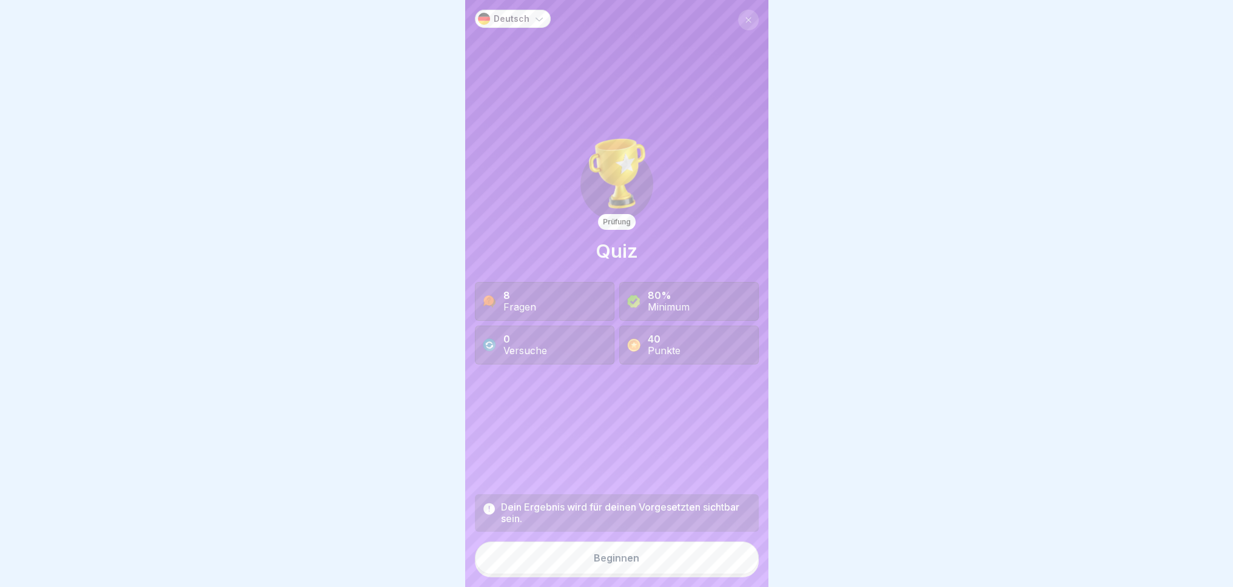
click at [657, 570] on button "Beginnen" at bounding box center [617, 558] width 284 height 33
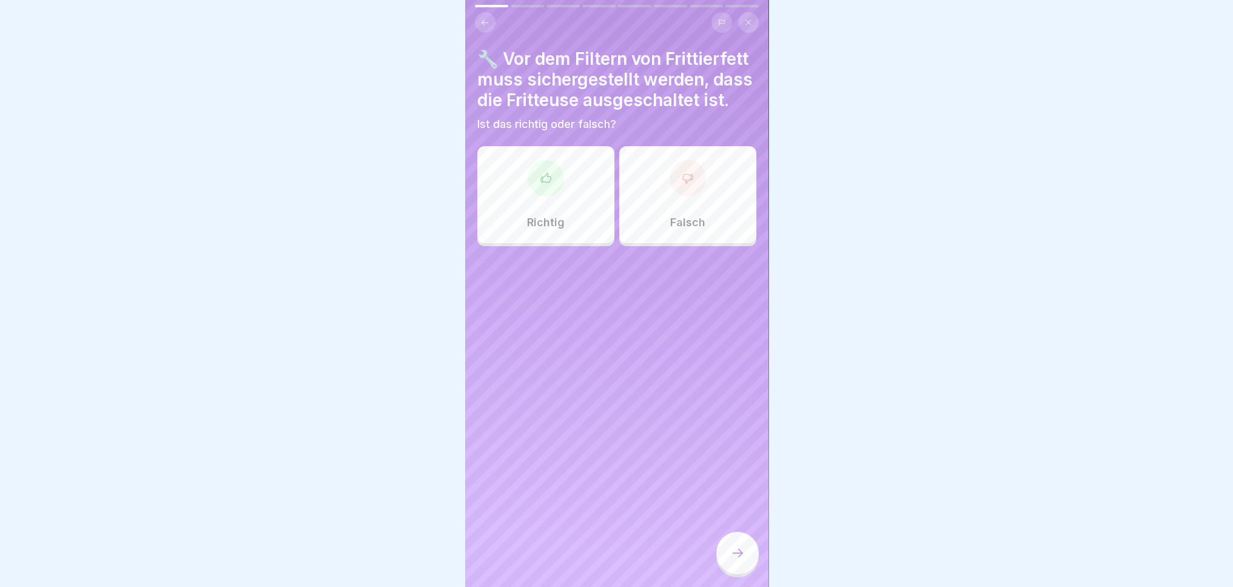
click at [559, 230] on div "Richtig" at bounding box center [545, 194] width 137 height 97
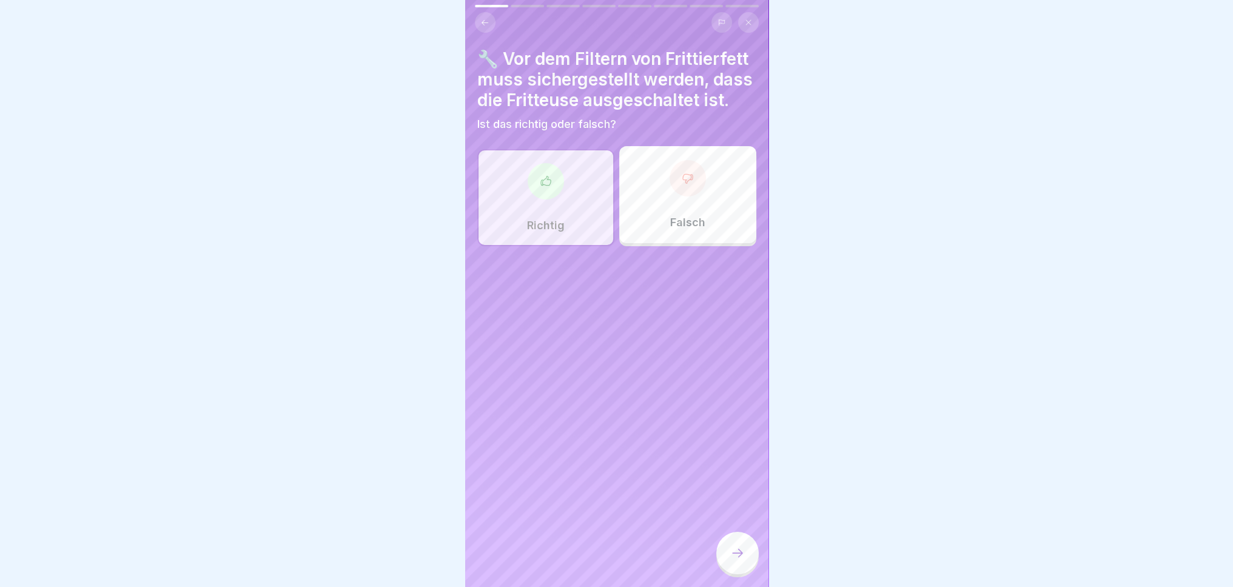
click at [738, 560] on icon at bounding box center [737, 553] width 15 height 15
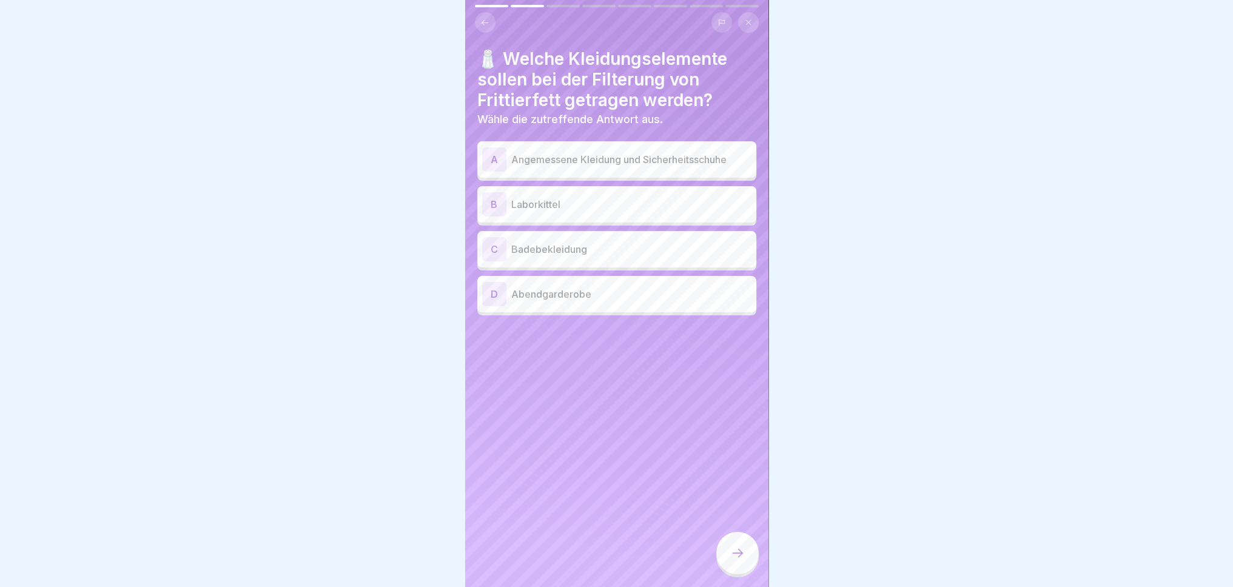
click at [703, 157] on p "Angemessene Kleidung und Sicherheitsschuhe" at bounding box center [631, 159] width 240 height 15
click at [750, 563] on div at bounding box center [737, 553] width 42 height 42
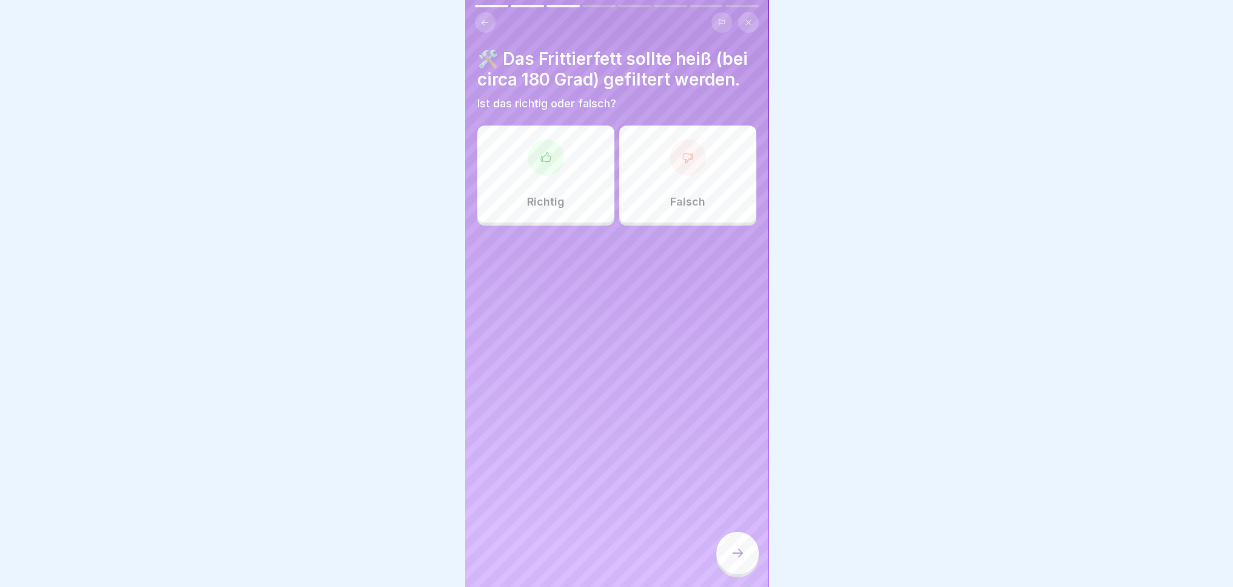
click at [680, 199] on div "Falsch" at bounding box center [687, 174] width 137 height 97
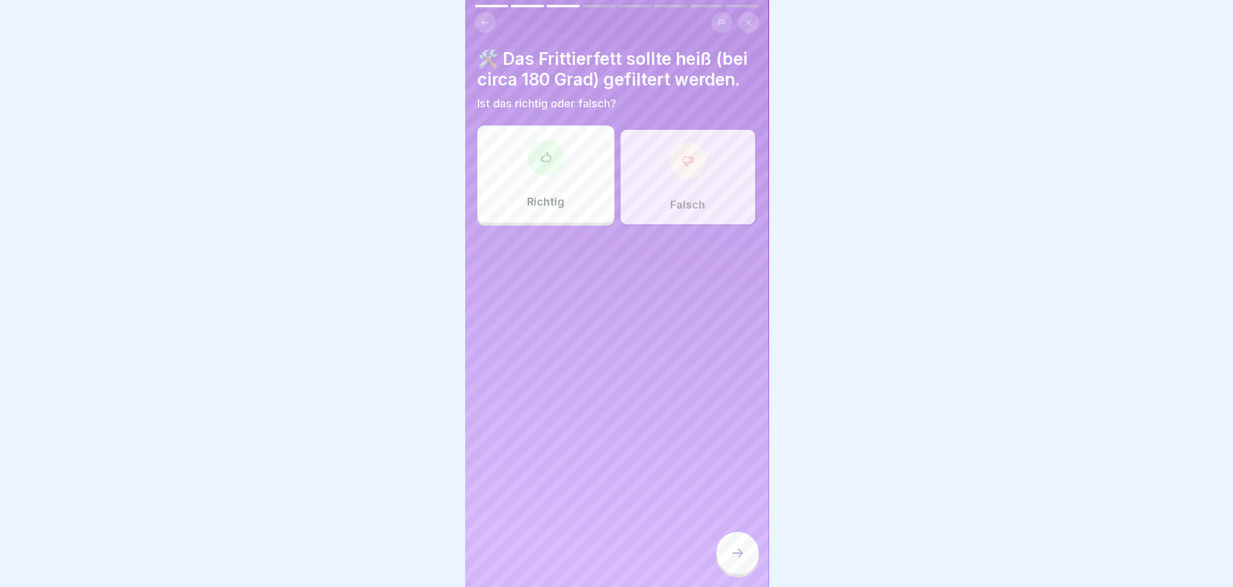
click at [735, 557] on icon at bounding box center [737, 553] width 15 height 15
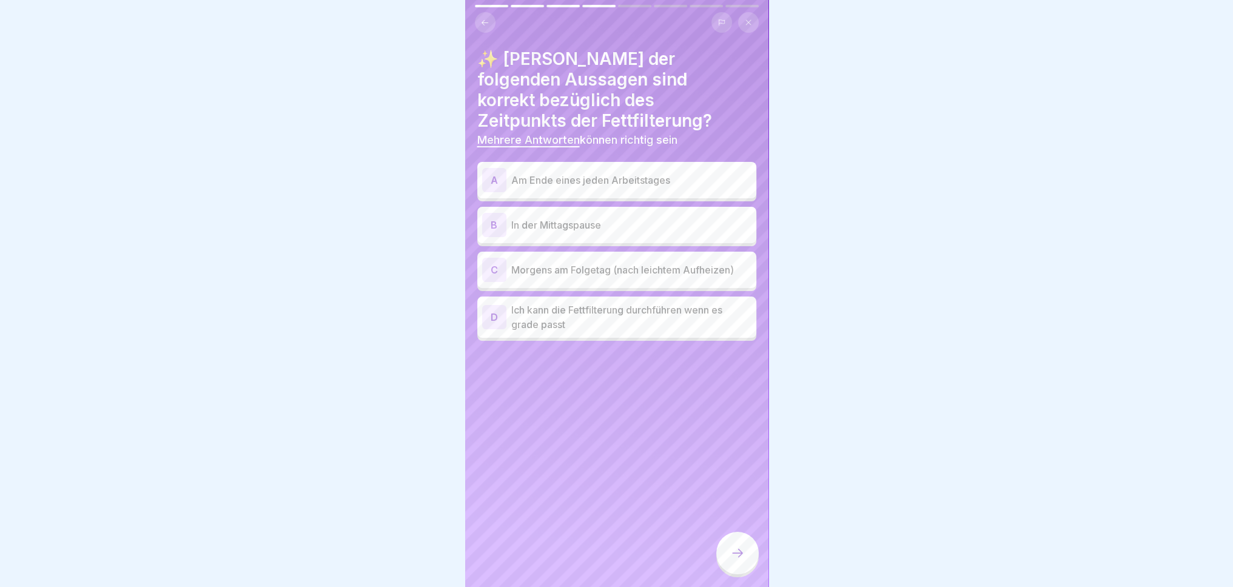
click at [677, 173] on p "Am Ende eines jeden Arbeitstages" at bounding box center [631, 180] width 240 height 15
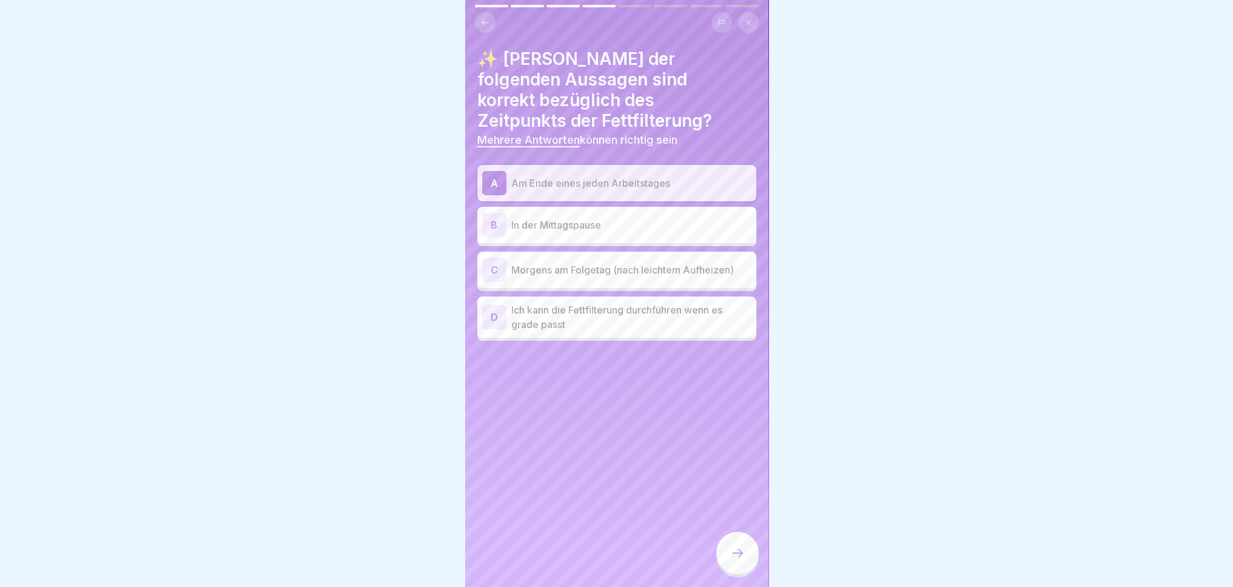
click at [652, 263] on p "Morgens am Folgetag (nach leichtem Aufheizen)" at bounding box center [631, 270] width 240 height 15
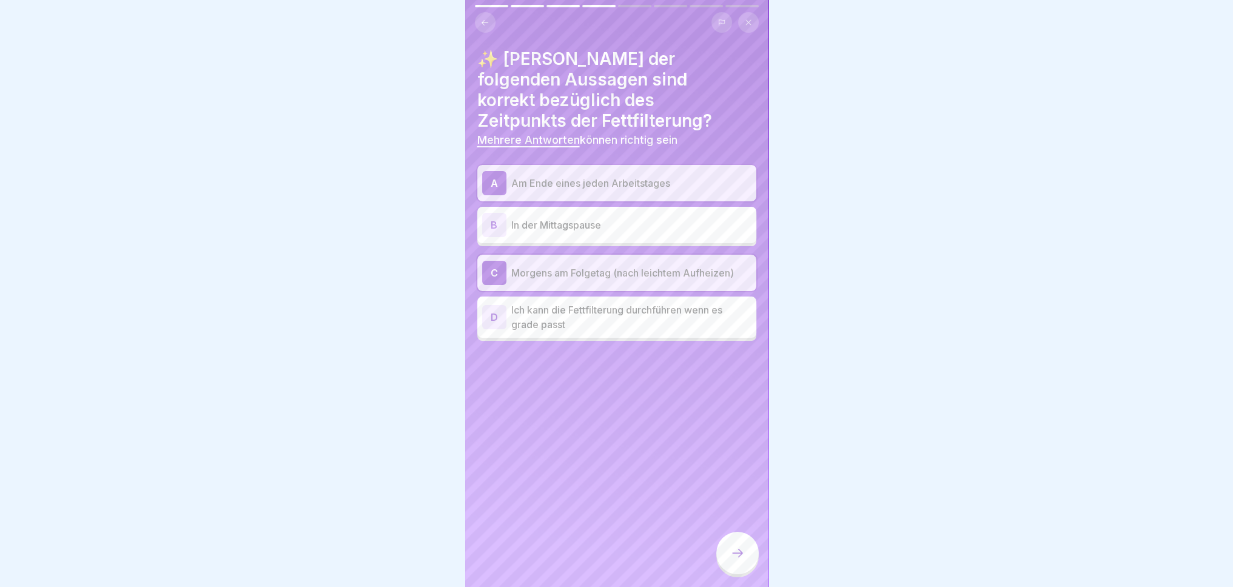
click at [731, 560] on icon at bounding box center [737, 553] width 15 height 15
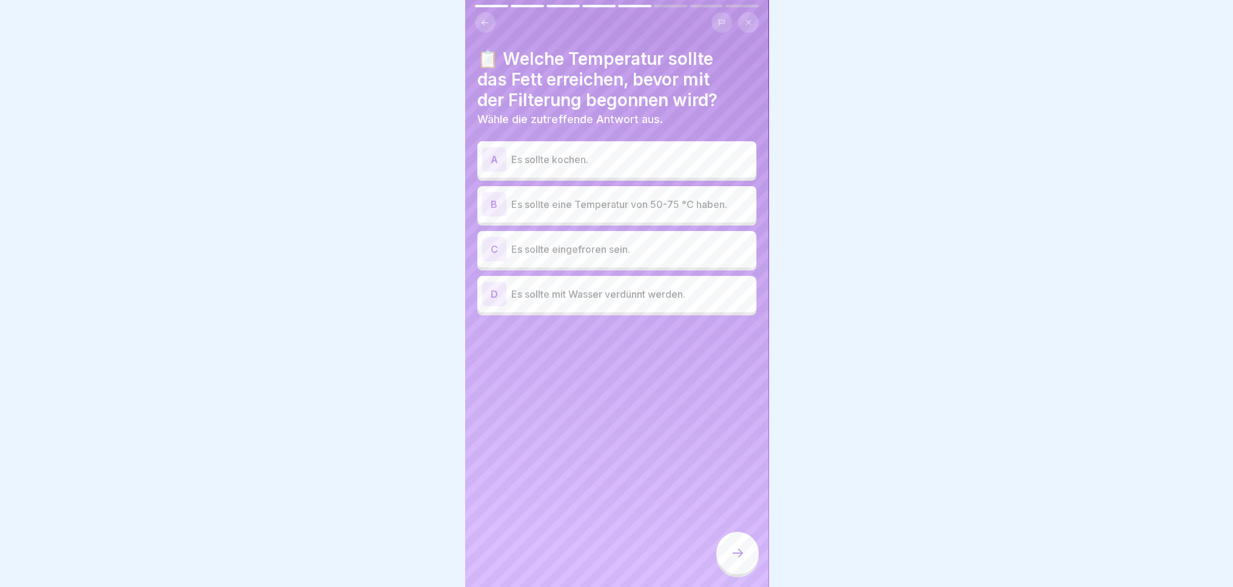
click at [613, 206] on p "Es sollte eine Temperatur von 50-75 °C haben." at bounding box center [631, 204] width 240 height 15
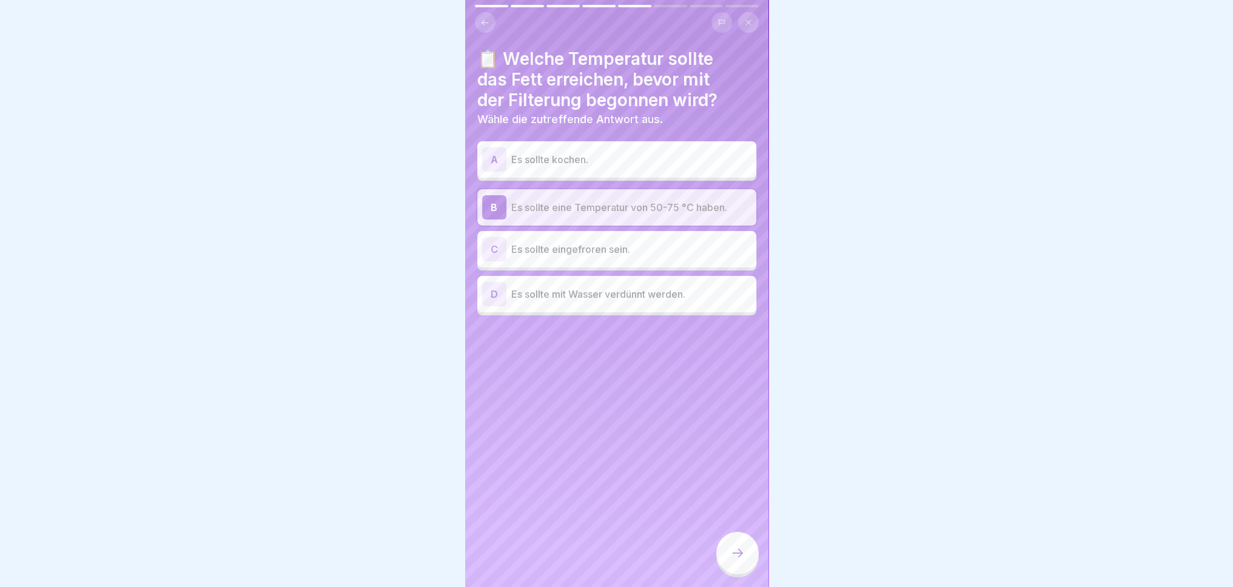
click at [732, 570] on div at bounding box center [737, 553] width 42 height 42
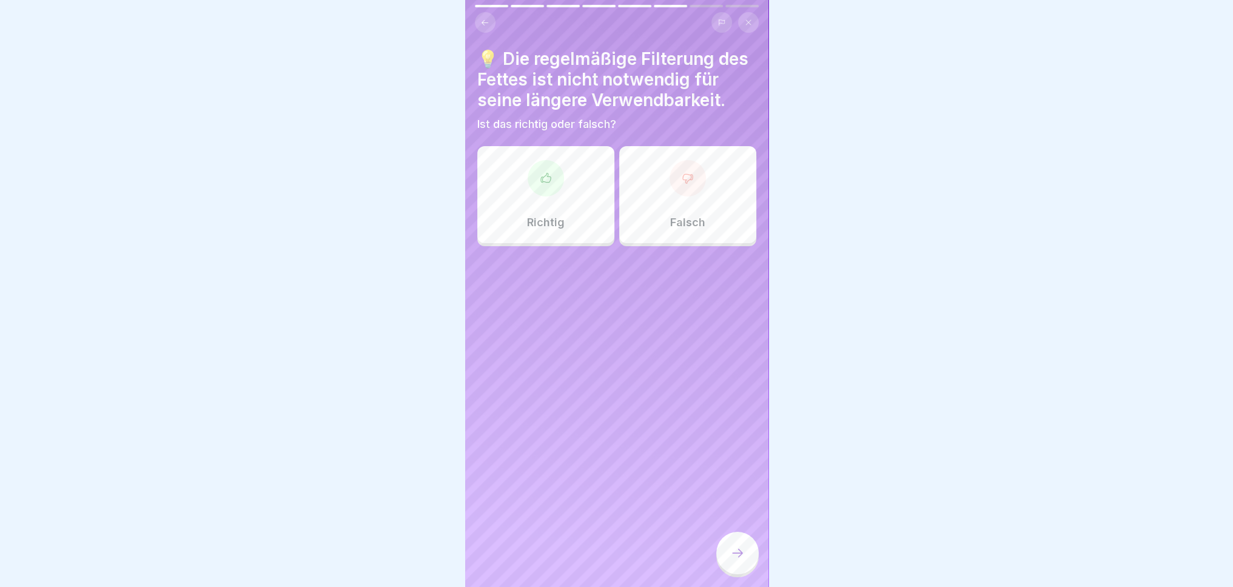
click at [662, 240] on div "Falsch" at bounding box center [687, 194] width 137 height 97
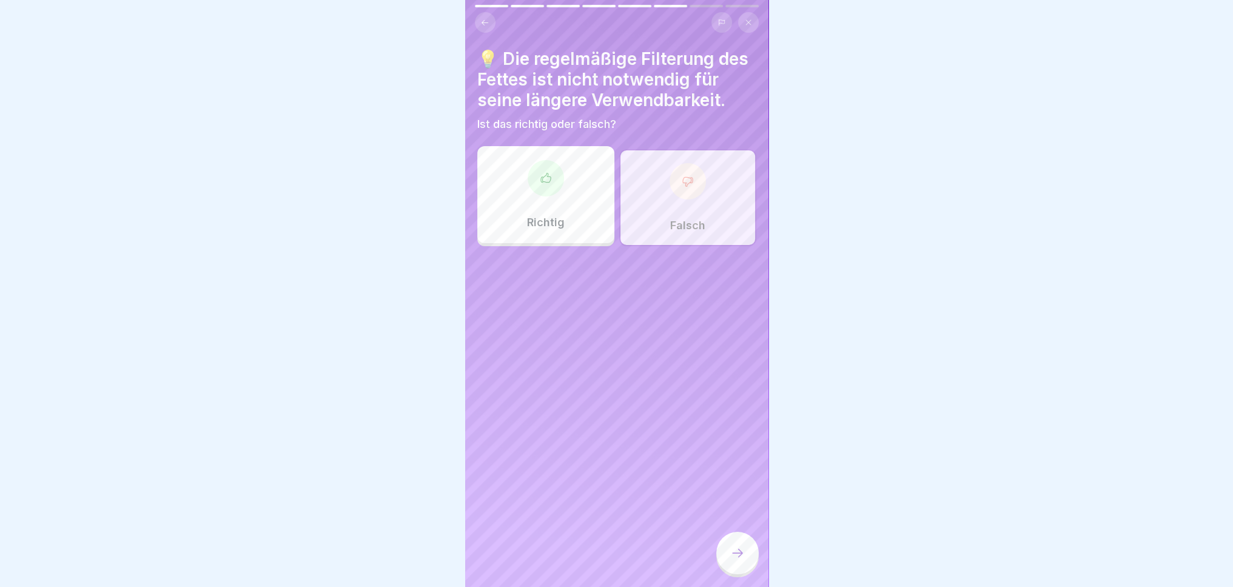
click at [736, 560] on icon at bounding box center [737, 553] width 15 height 15
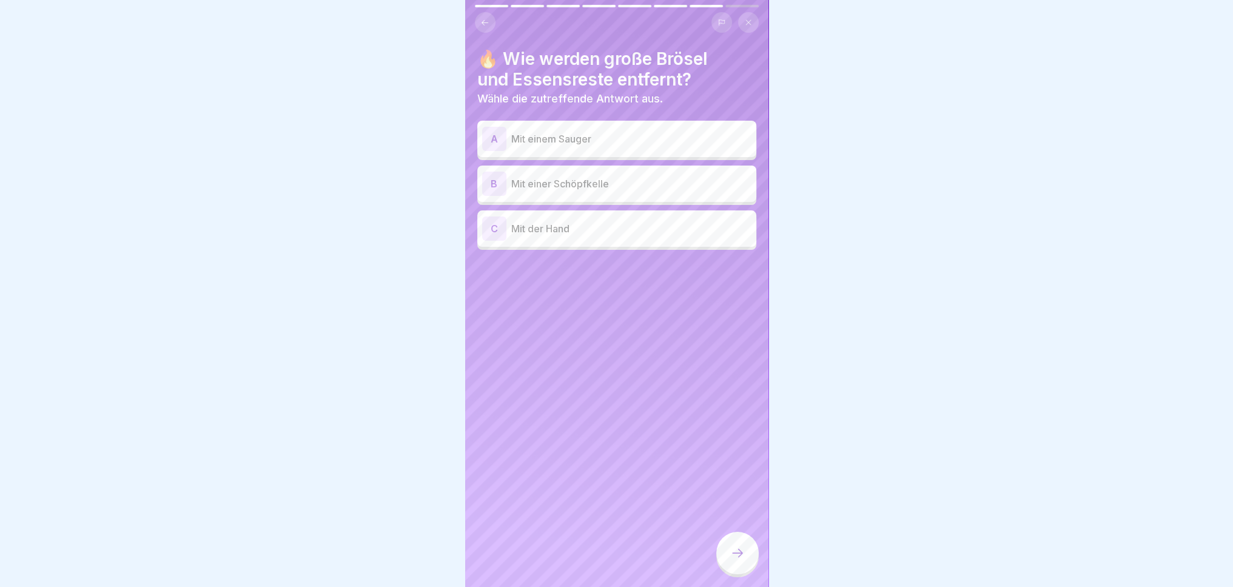
click at [627, 183] on p "Mit einer Schöpfkelle" at bounding box center [631, 183] width 240 height 15
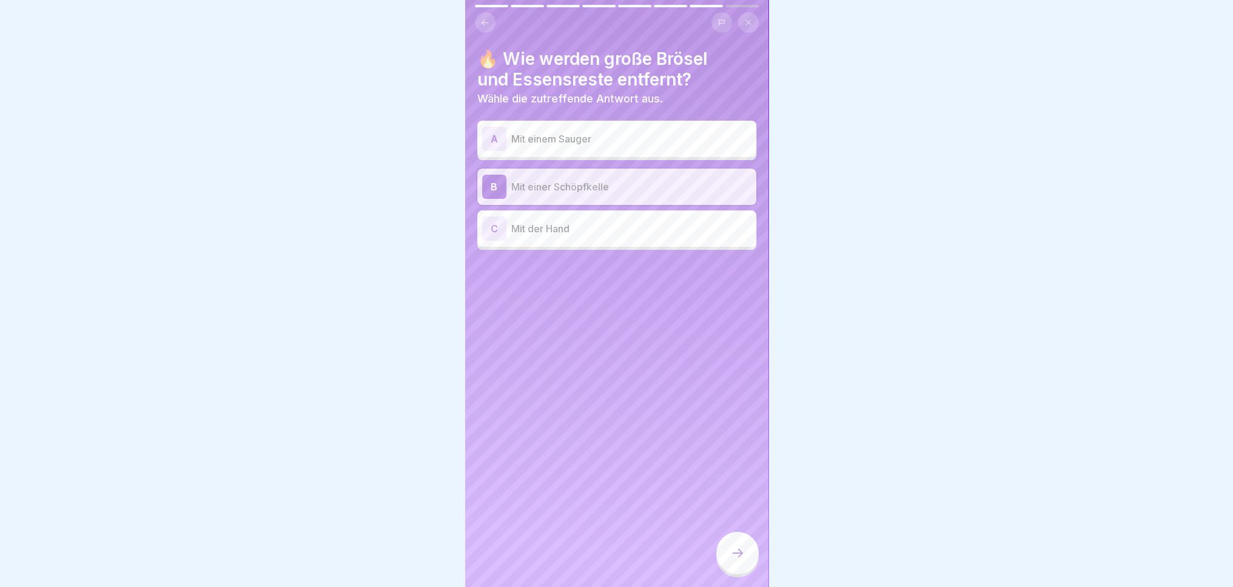
click at [733, 573] on div at bounding box center [737, 553] width 42 height 42
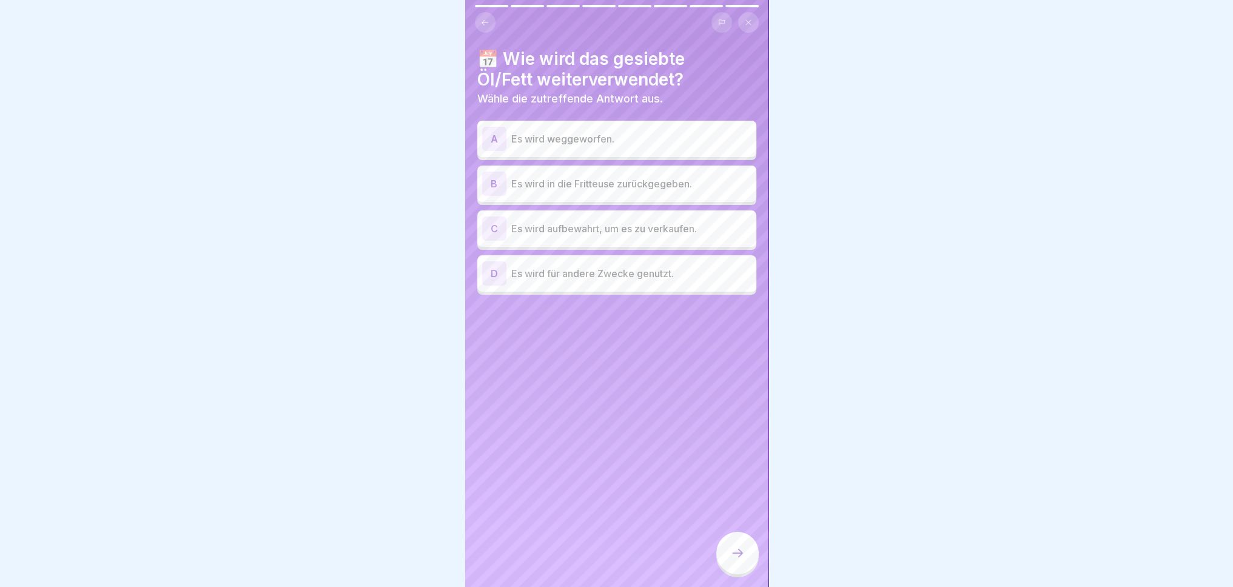
click at [697, 221] on p "Es wird aufbewahrt, um es zu verkaufen." at bounding box center [631, 228] width 240 height 15
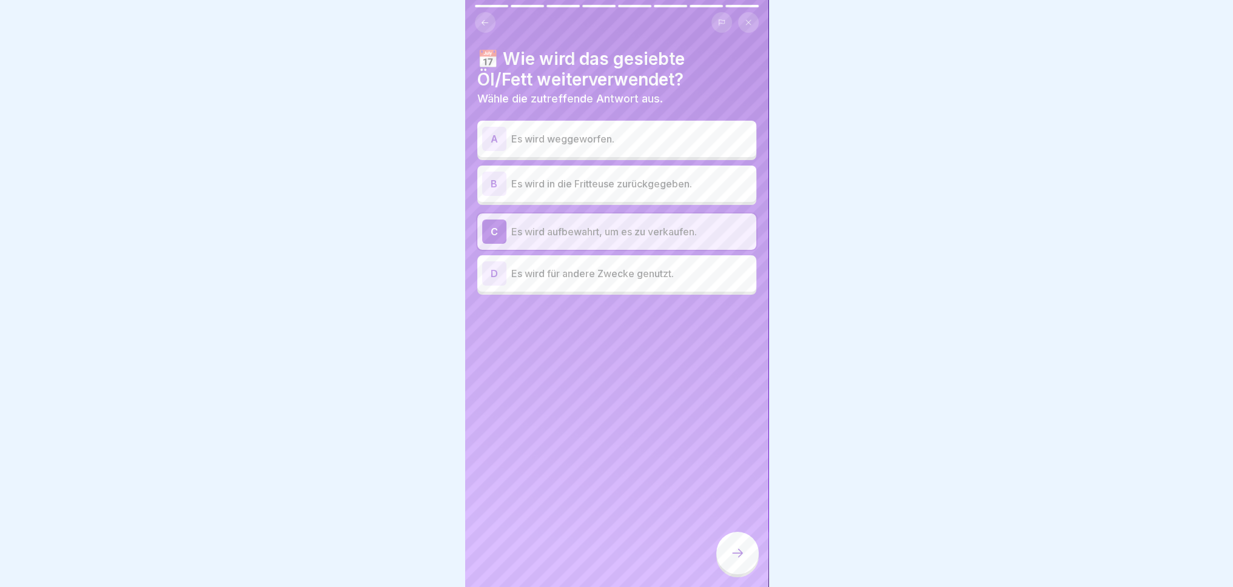
click at [736, 560] on icon at bounding box center [737, 553] width 15 height 15
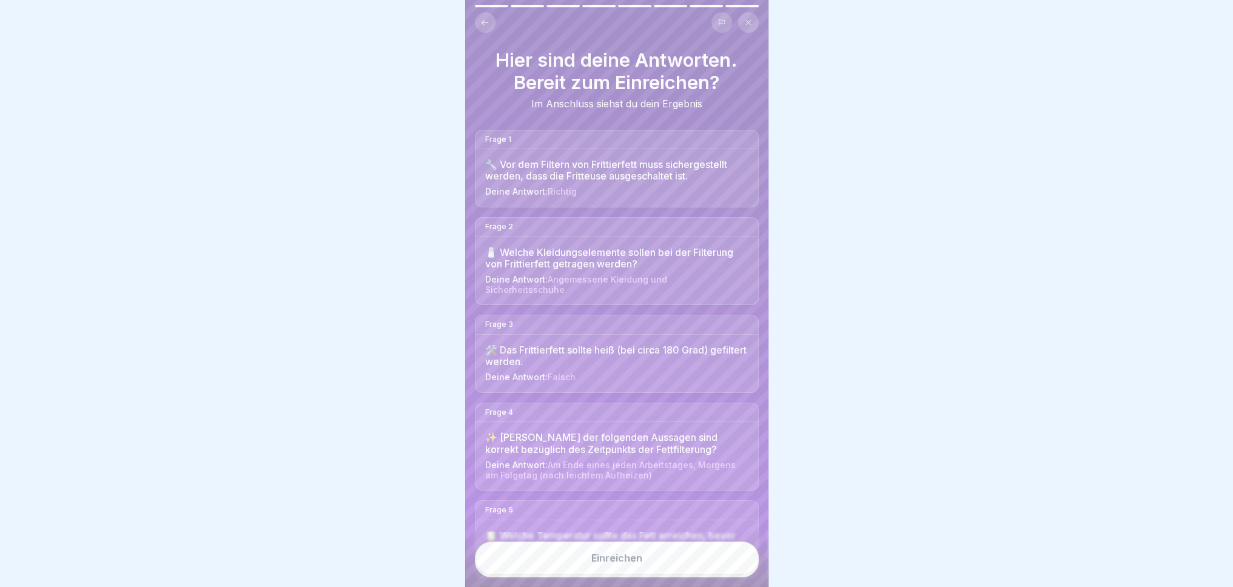
click at [654, 571] on button "Einreichen" at bounding box center [617, 558] width 284 height 33
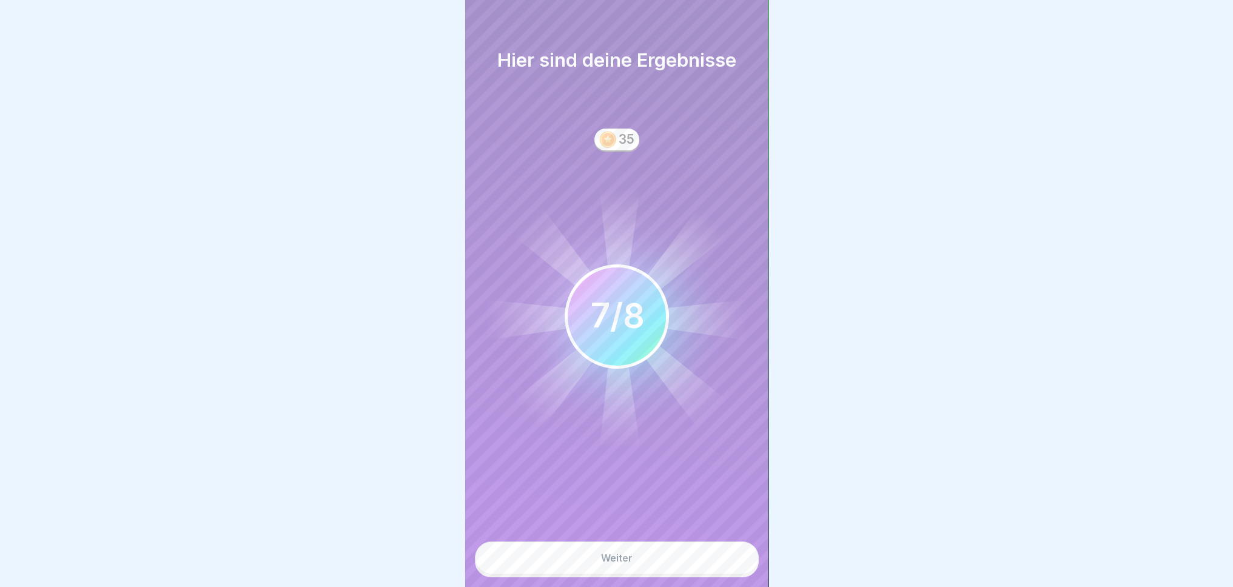
click at [693, 569] on button "Weiter" at bounding box center [617, 558] width 284 height 33
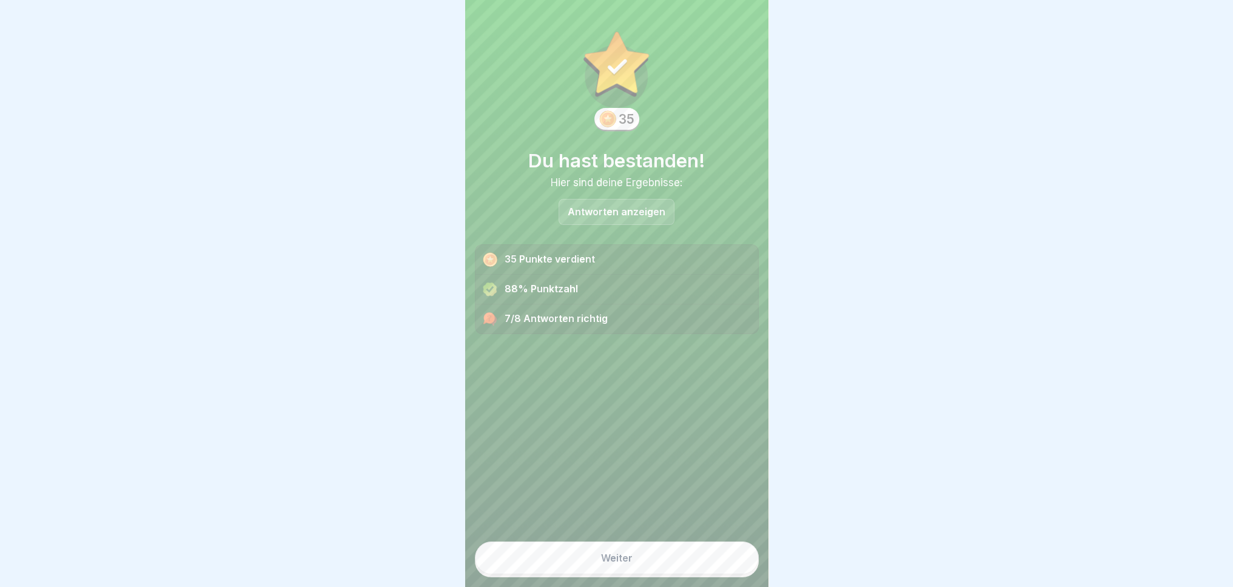
click at [694, 568] on button "Weiter" at bounding box center [617, 558] width 284 height 33
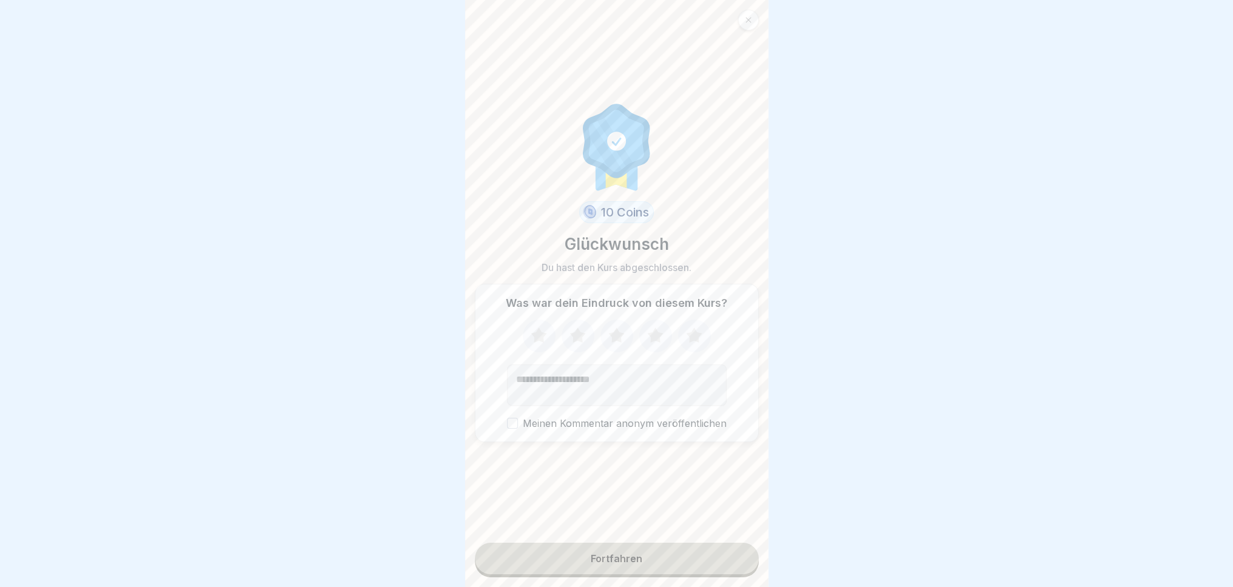
click at [536, 349] on icon at bounding box center [539, 336] width 32 height 32
click at [633, 564] on div "Fortfahren" at bounding box center [617, 558] width 52 height 11
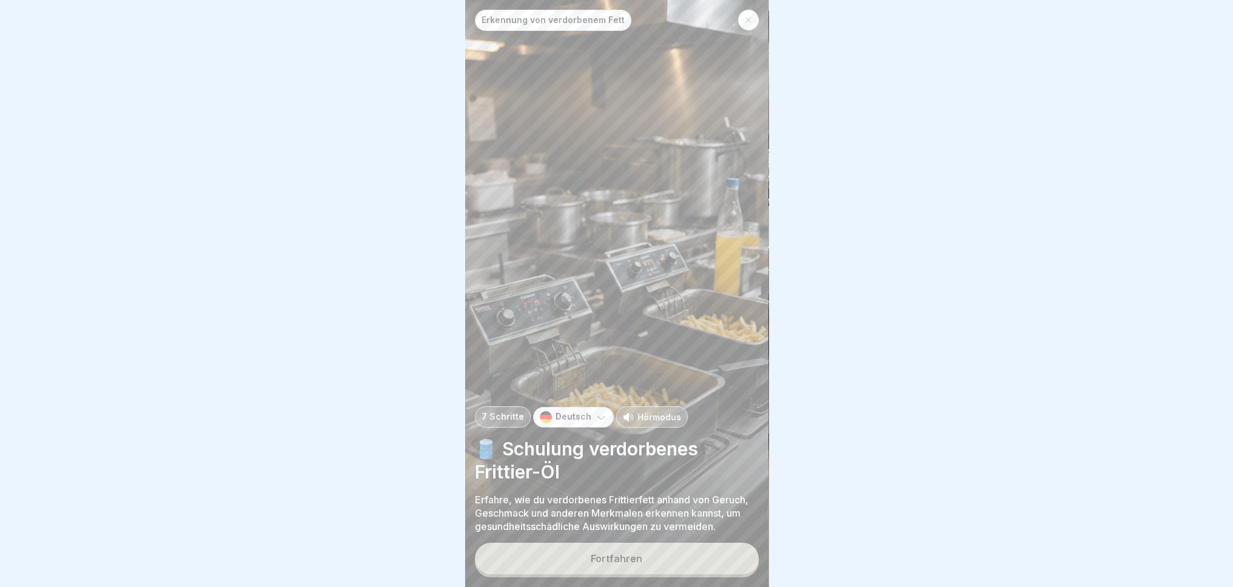
click at [664, 574] on button "Fortfahren" at bounding box center [617, 559] width 284 height 32
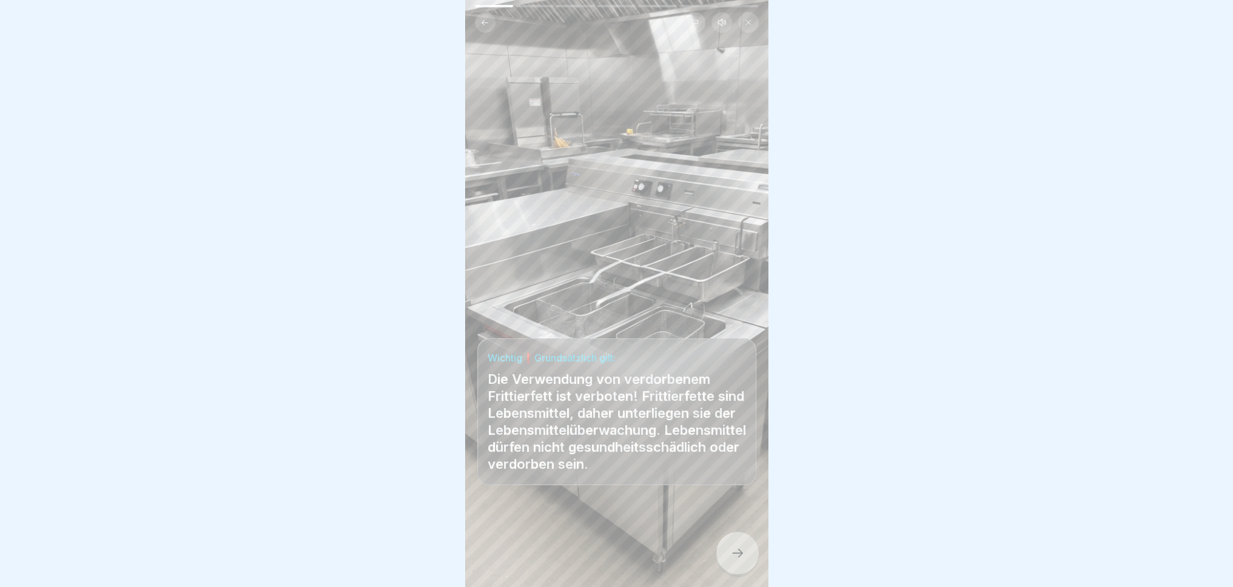
click at [724, 562] on div at bounding box center [737, 553] width 42 height 42
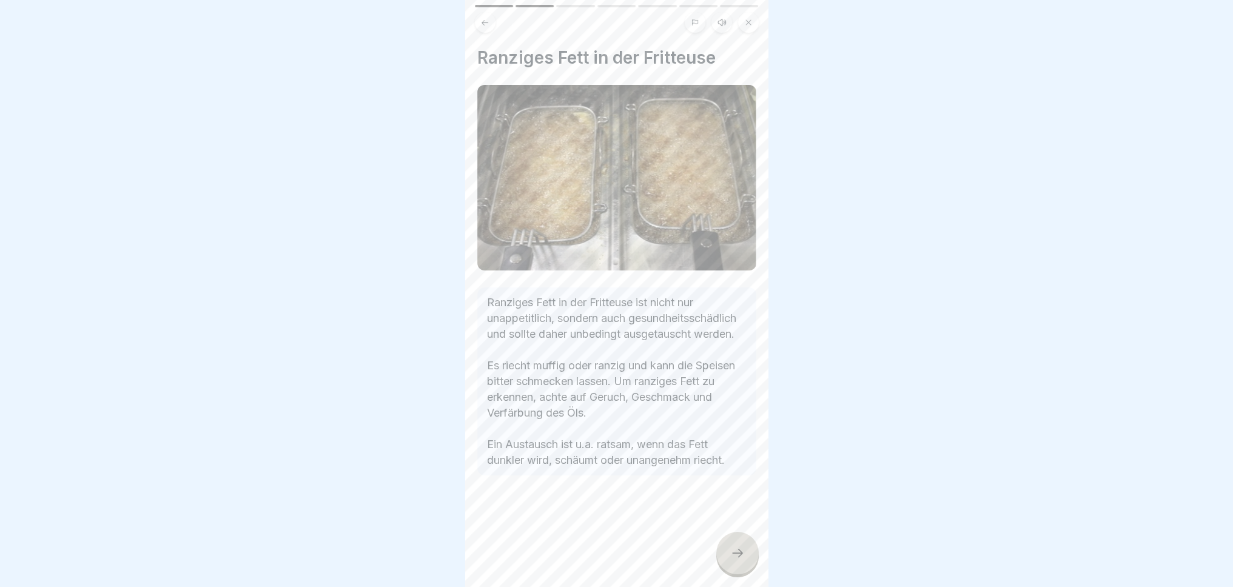
click at [735, 560] on icon at bounding box center [737, 553] width 15 height 15
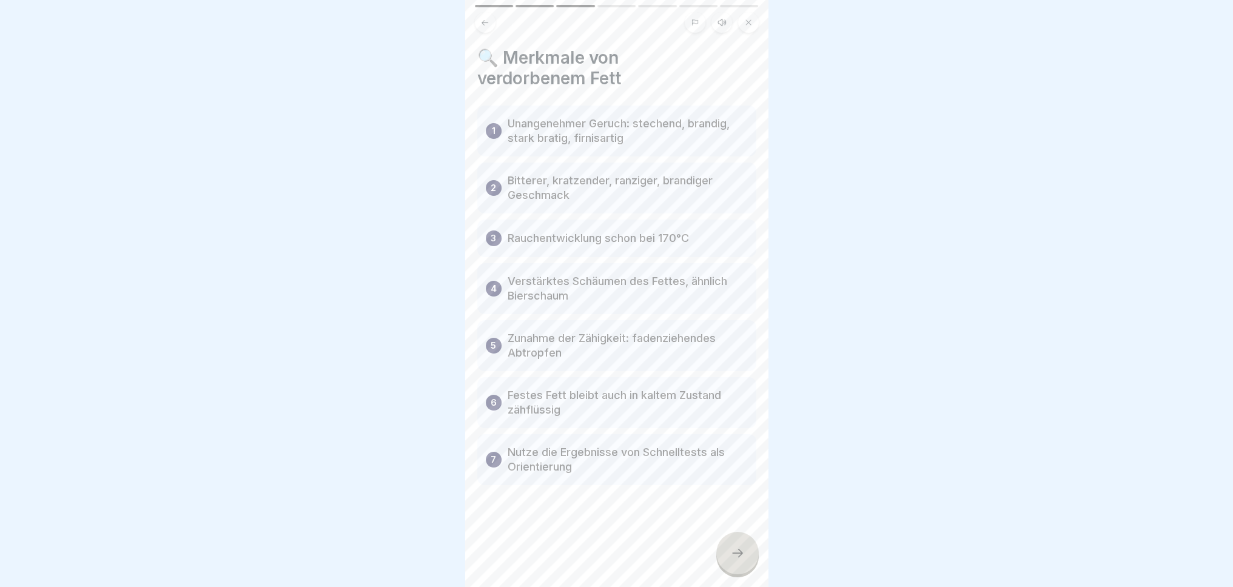
click at [733, 557] on icon at bounding box center [737, 553] width 15 height 15
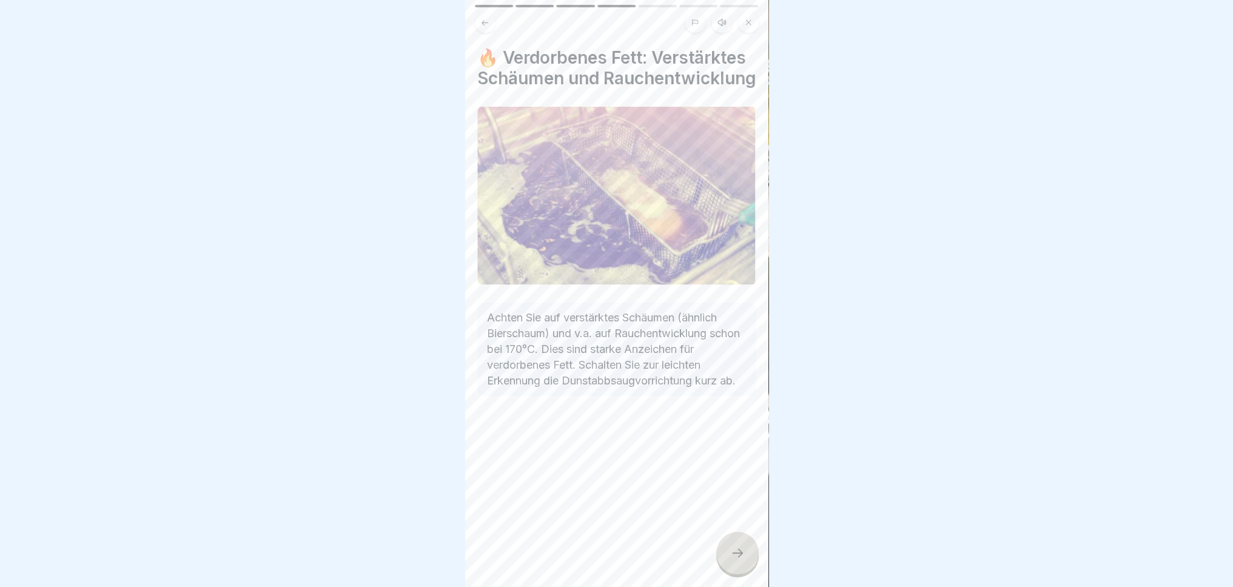
click at [733, 560] on icon at bounding box center [737, 553] width 15 height 15
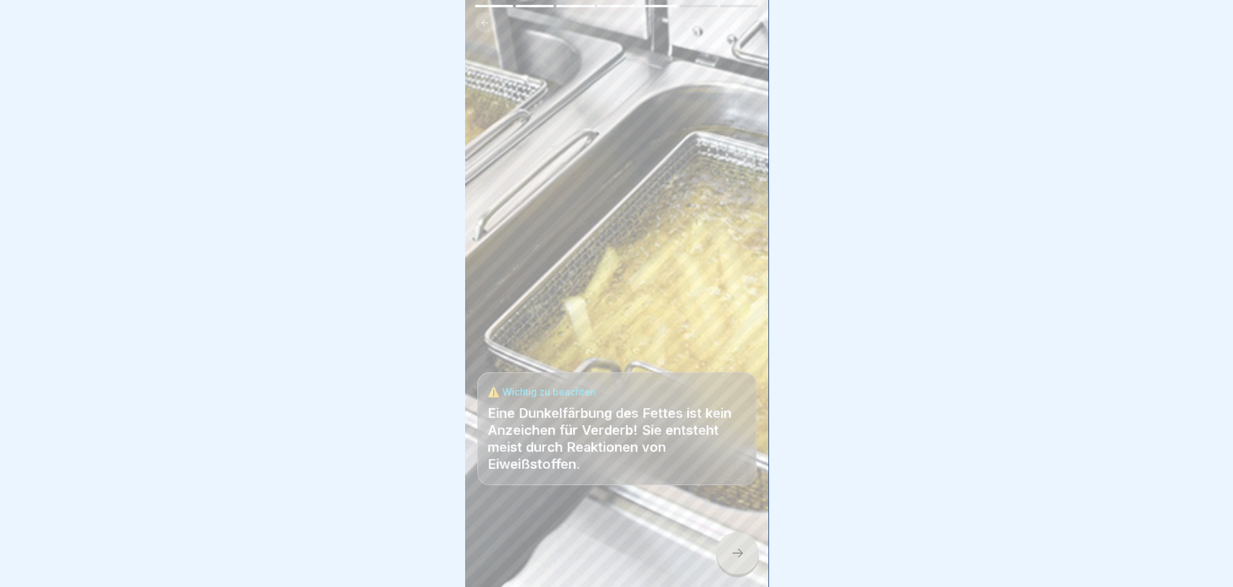
click at [733, 560] on icon at bounding box center [737, 553] width 15 height 15
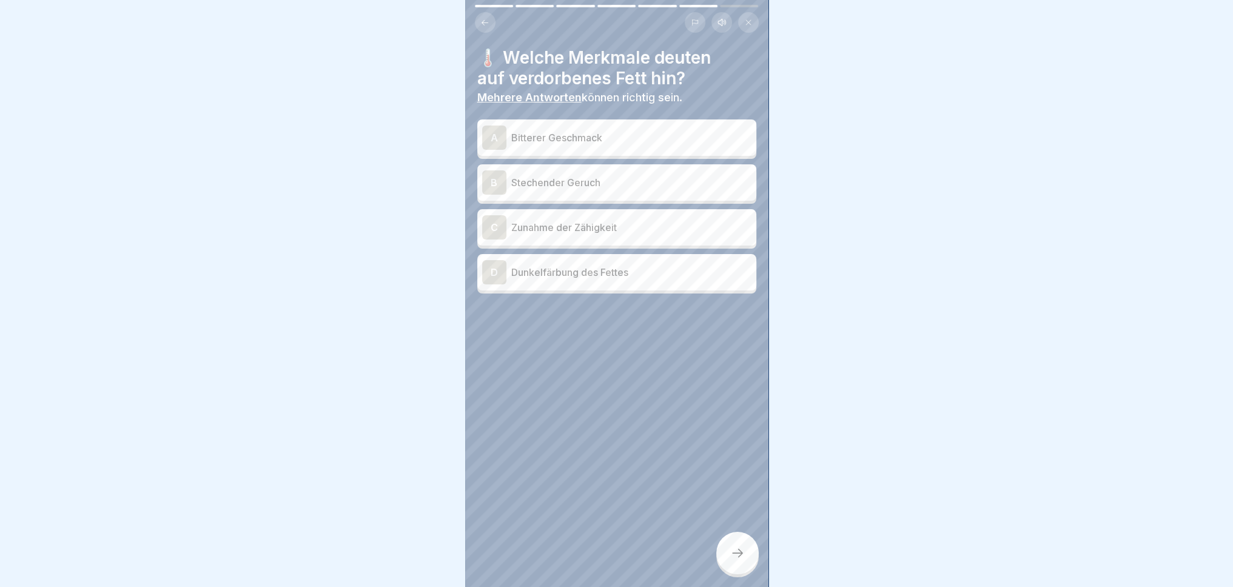
click at [733, 560] on icon at bounding box center [737, 553] width 15 height 15
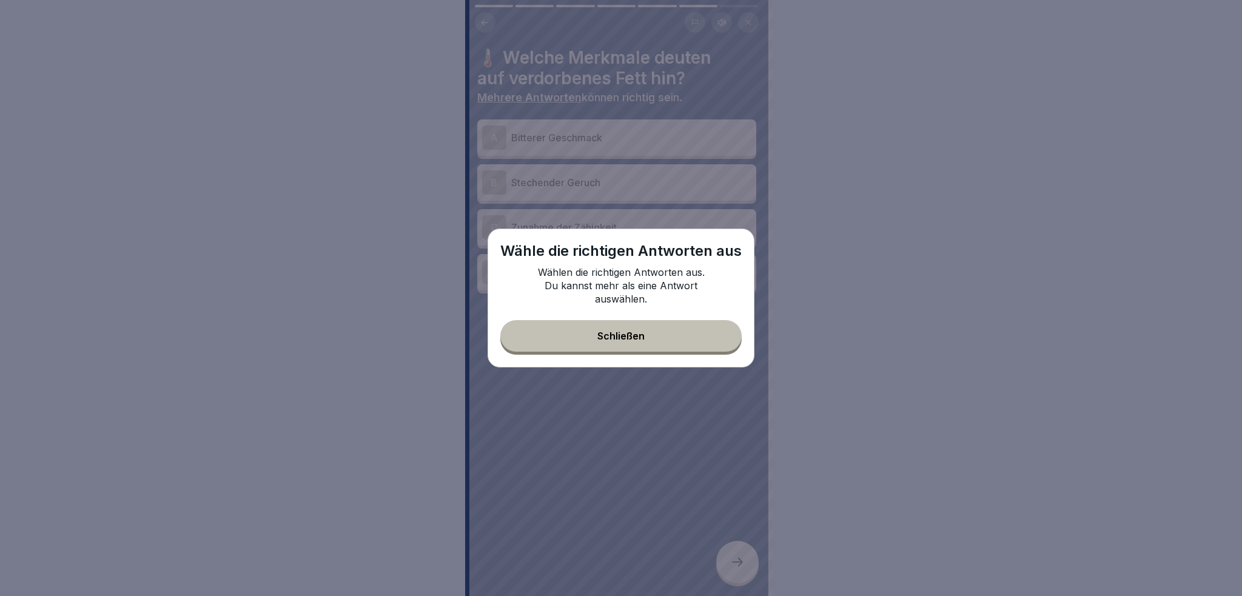
click at [662, 351] on button "Schließen" at bounding box center [620, 336] width 241 height 32
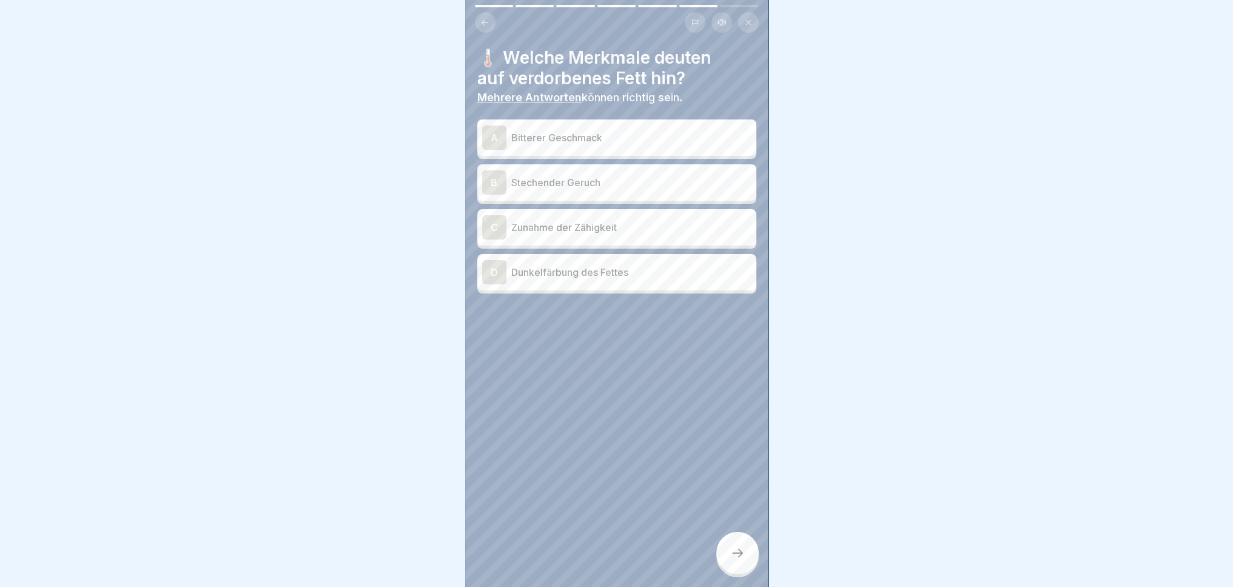
click at [716, 272] on p "Dunkelfärbung des Fettes" at bounding box center [631, 272] width 240 height 15
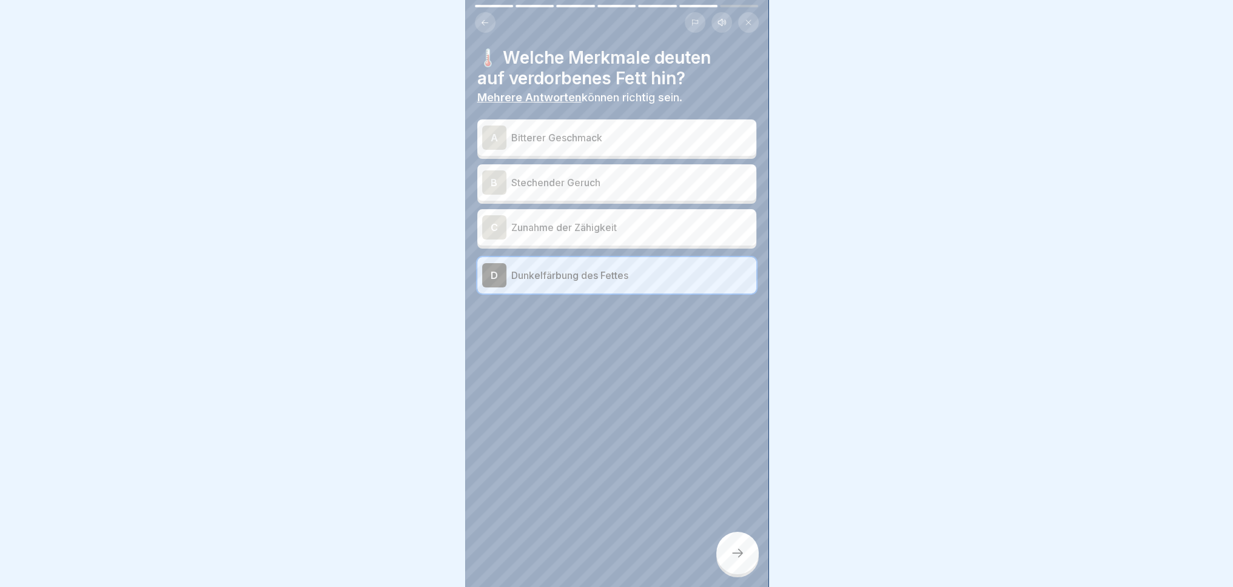
click at [641, 132] on p "Bitterer Geschmack" at bounding box center [631, 137] width 240 height 15
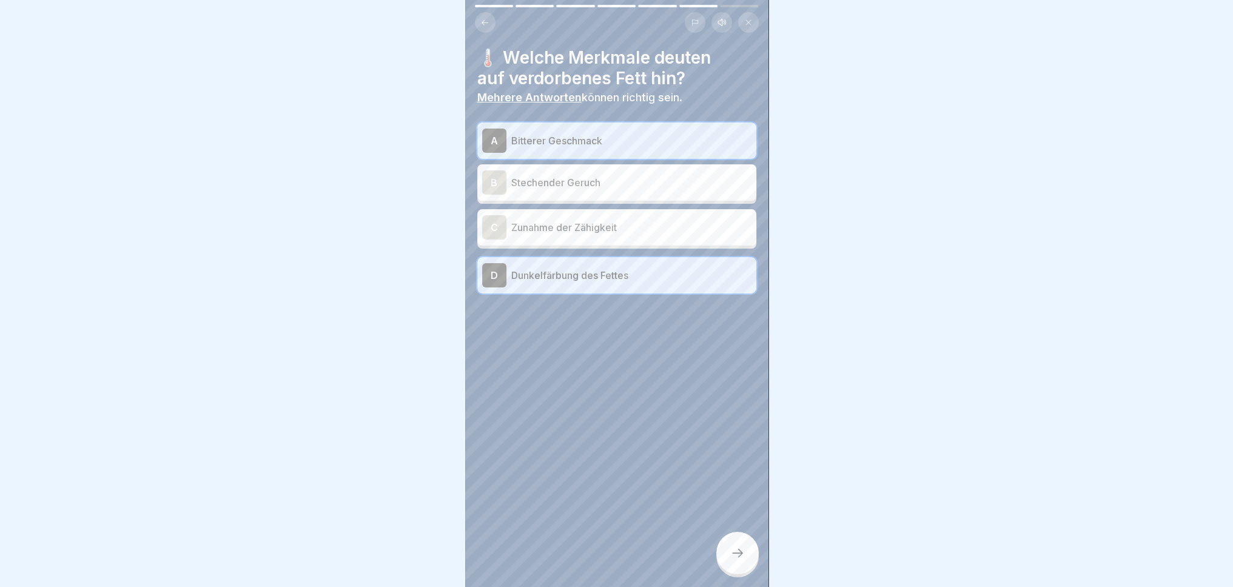
click at [637, 181] on p "Stechender Geruch" at bounding box center [631, 182] width 240 height 15
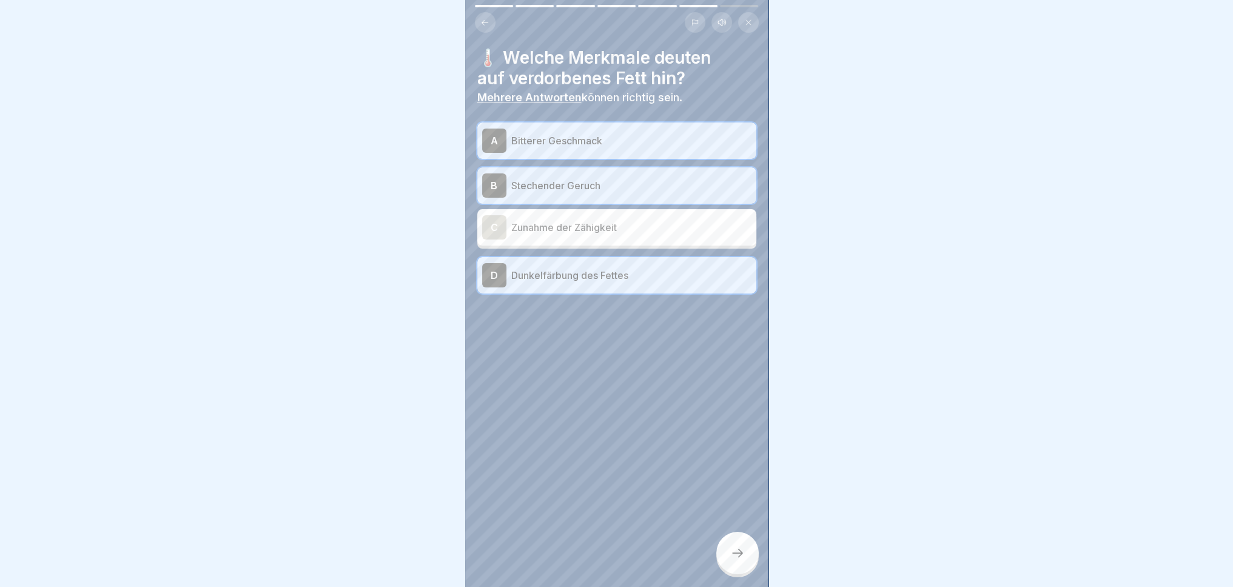
click at [742, 560] on icon at bounding box center [737, 553] width 15 height 15
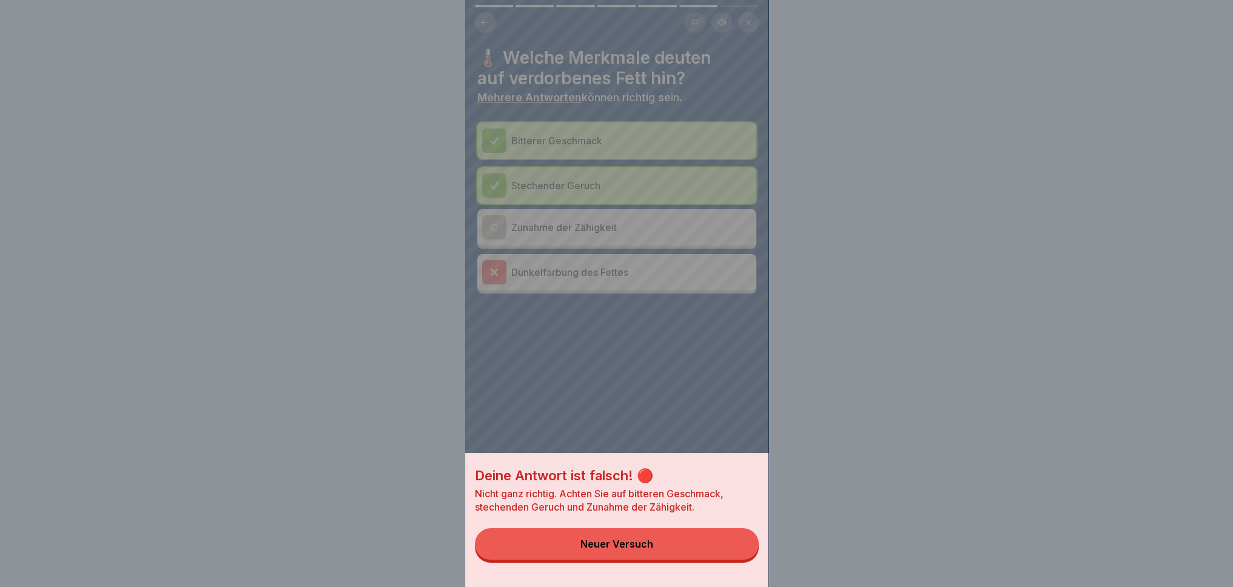
click at [687, 559] on button "Neuer Versuch" at bounding box center [617, 544] width 284 height 32
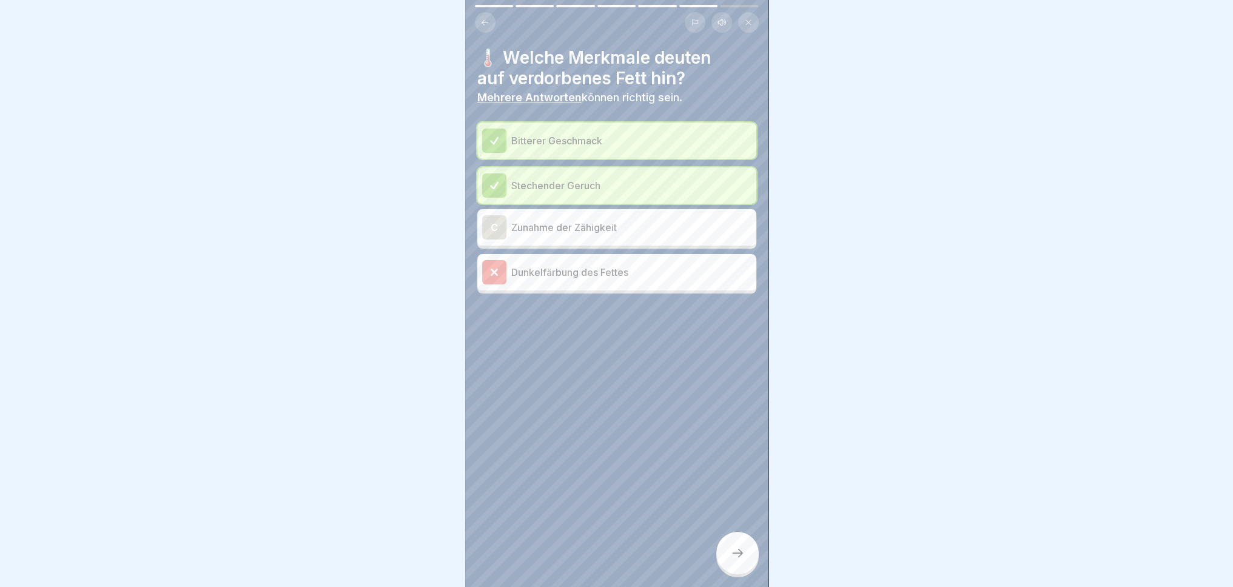
click at [643, 241] on div "C Zunahme der Zähigkeit" at bounding box center [616, 227] width 279 height 36
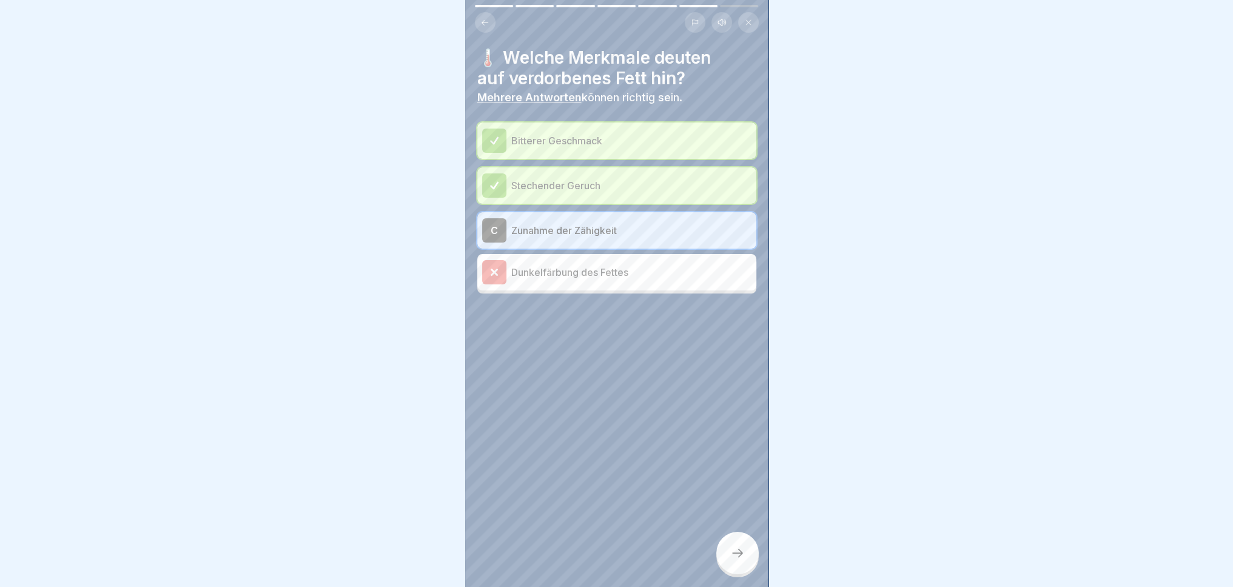
click at [730, 565] on div at bounding box center [737, 553] width 42 height 42
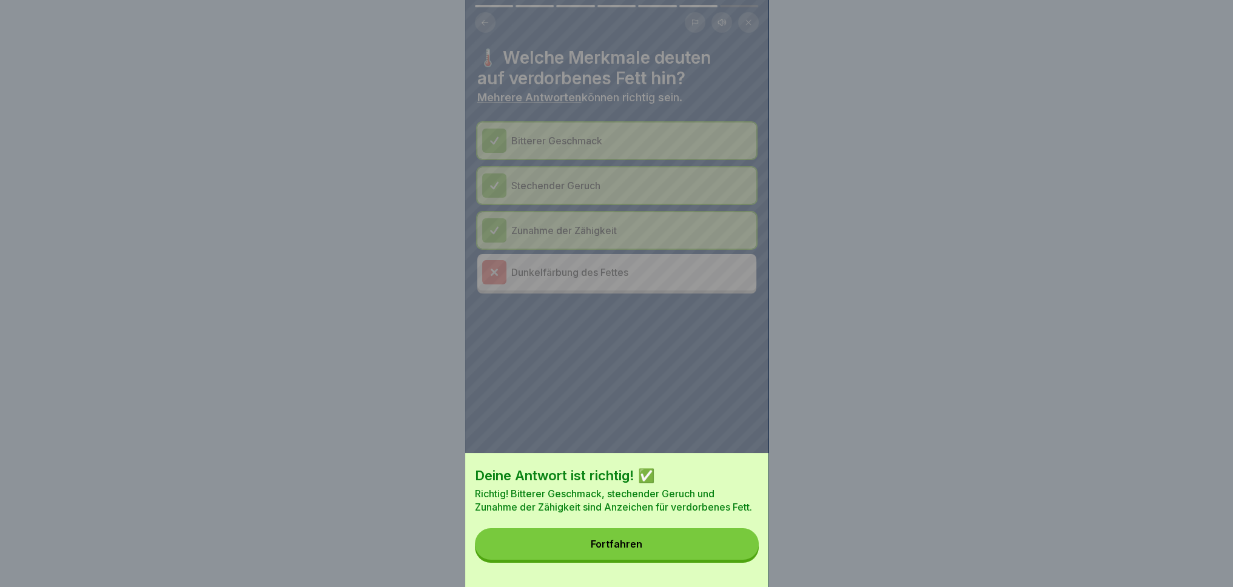
click at [704, 570] on div "Deine Antwort ist richtig! ✅ Richtig! Bitterer Geschmack, stechender Geruch und…" at bounding box center [616, 520] width 303 height 134
click at [707, 560] on button "Fortfahren" at bounding box center [617, 544] width 284 height 32
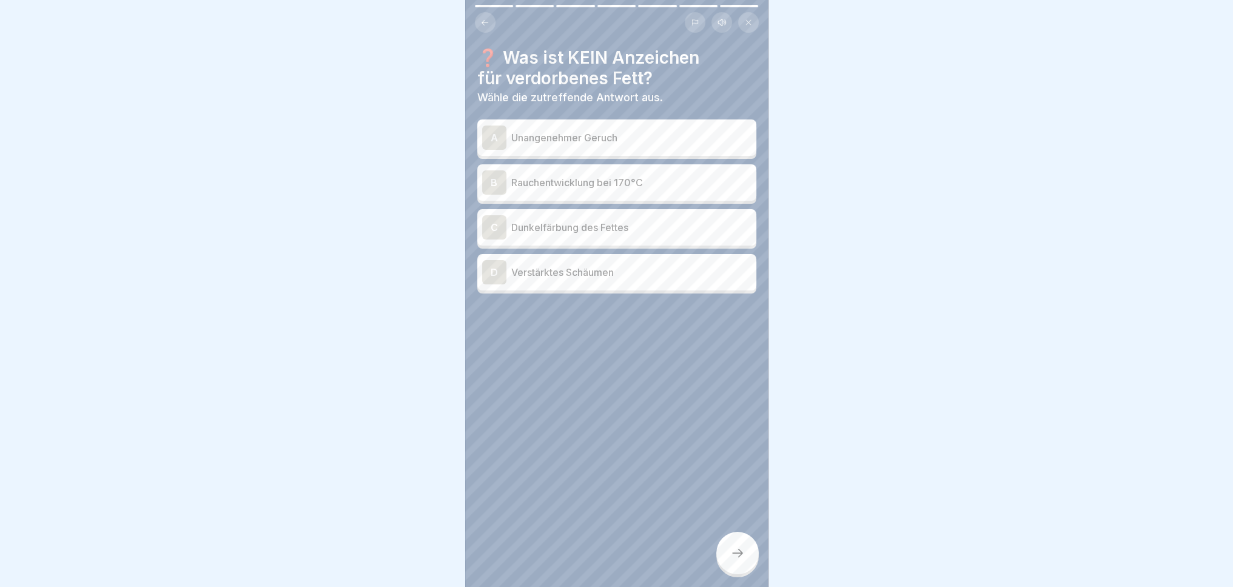
click at [546, 237] on div "C Dunkelfärbung des Fettes" at bounding box center [616, 227] width 269 height 24
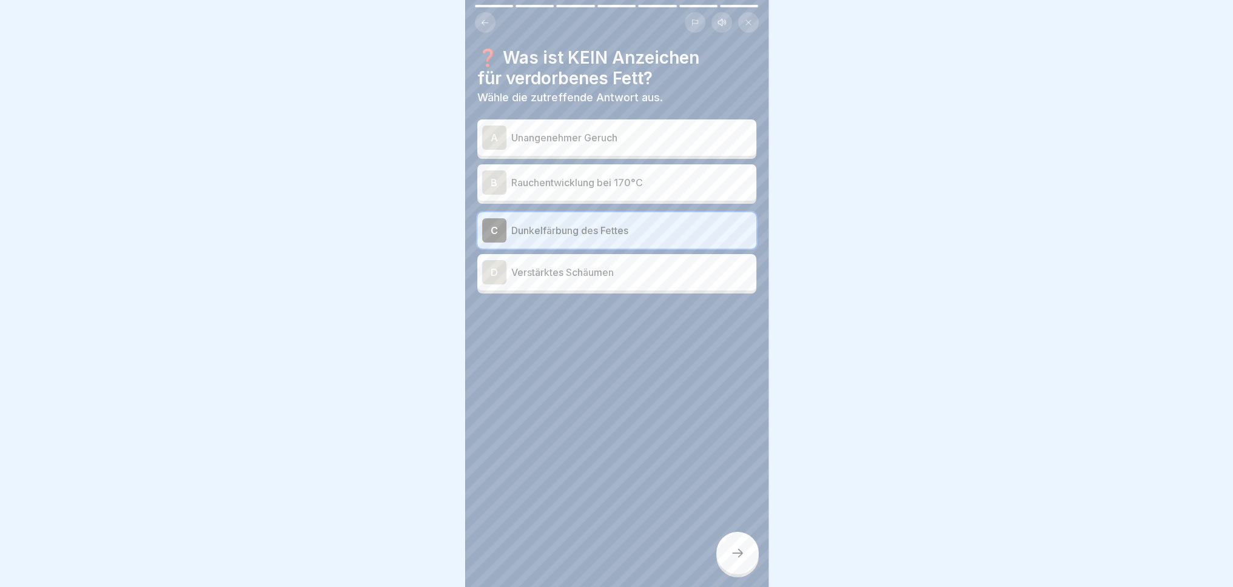
click at [740, 559] on icon at bounding box center [737, 553] width 15 height 15
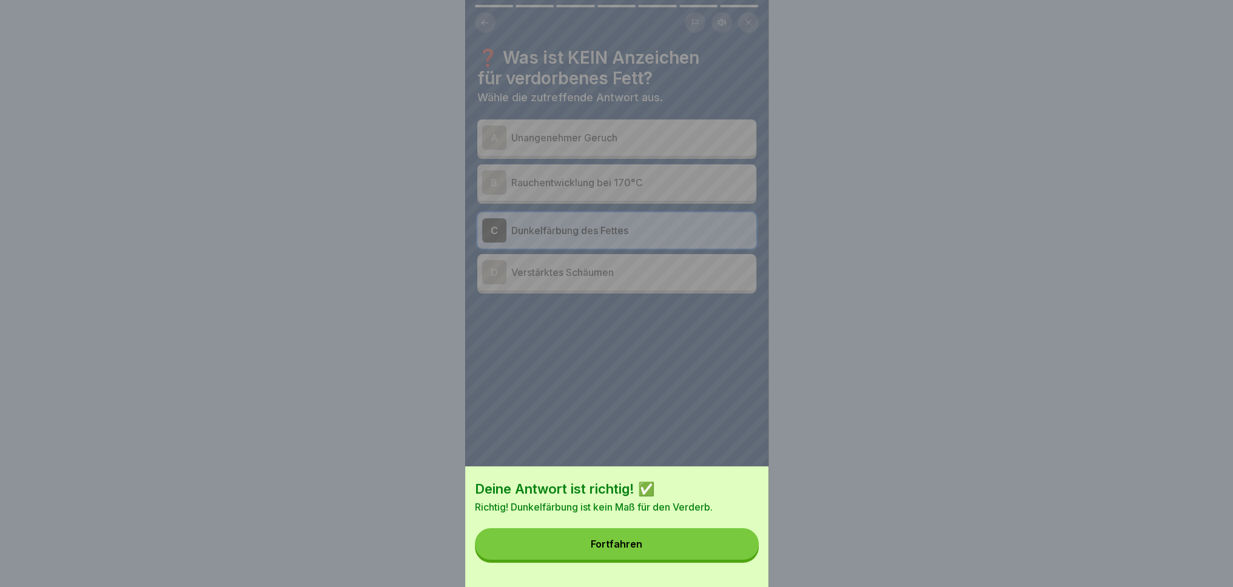
click at [699, 560] on button "Fortfahren" at bounding box center [617, 544] width 284 height 32
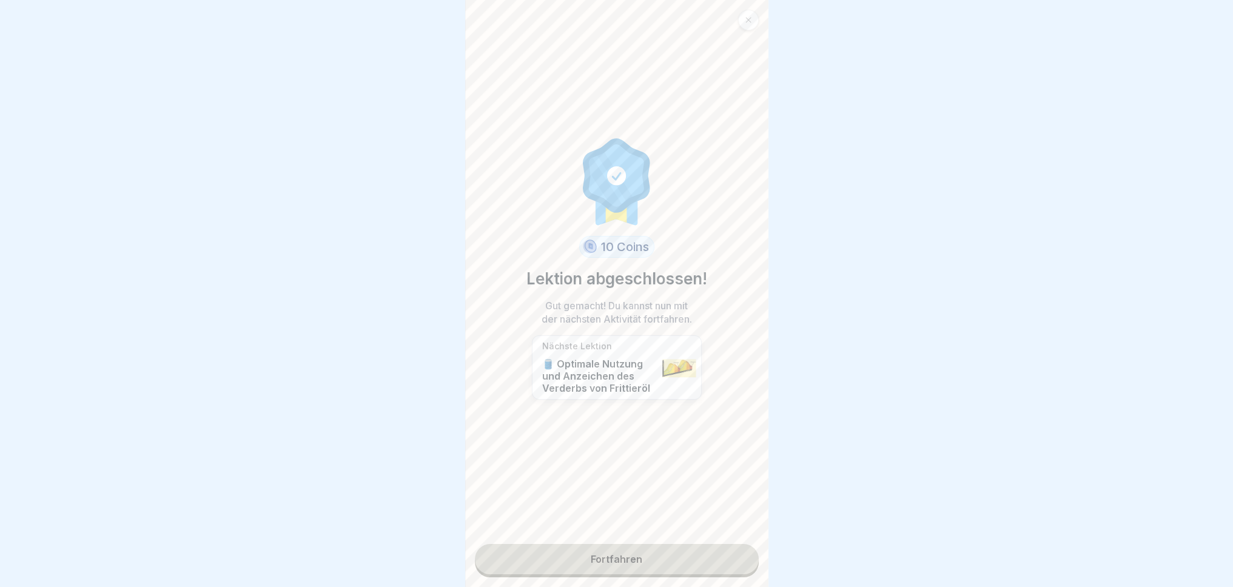
click at [669, 567] on link "Fortfahren" at bounding box center [617, 559] width 284 height 30
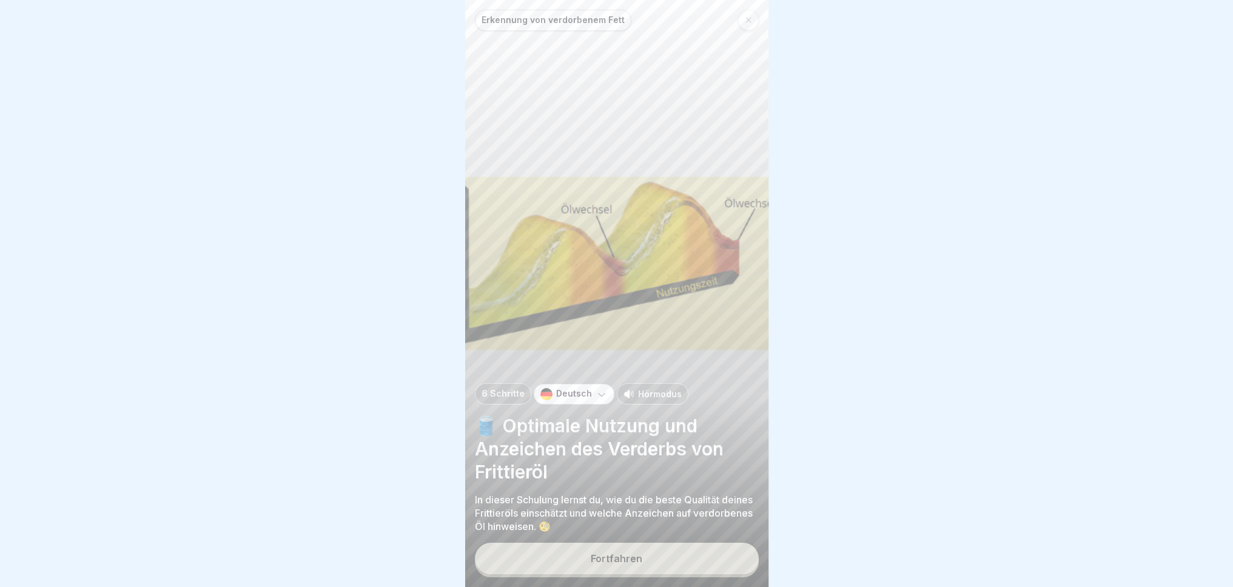
click at [666, 574] on button "Fortfahren" at bounding box center [617, 559] width 284 height 32
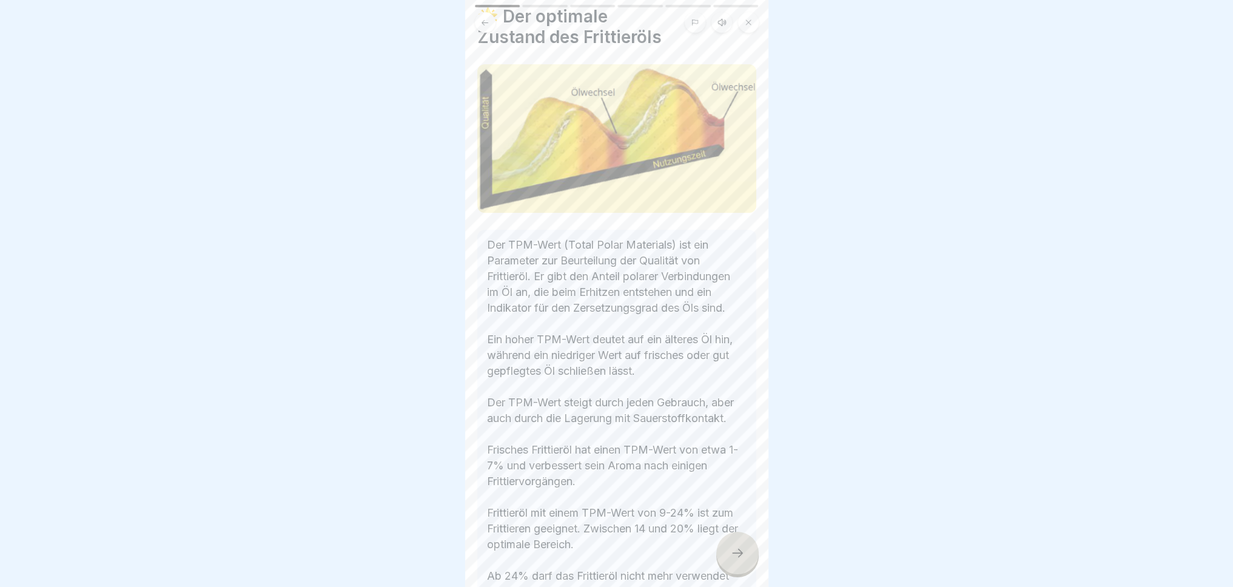
scroll to position [160, 0]
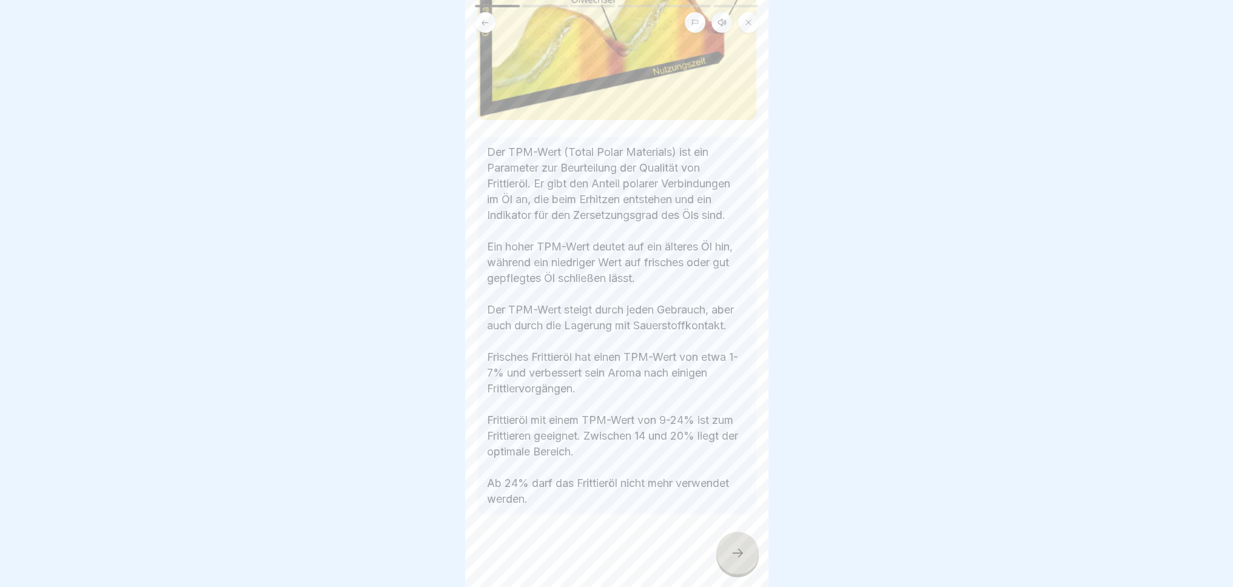
click at [725, 560] on div at bounding box center [737, 553] width 42 height 42
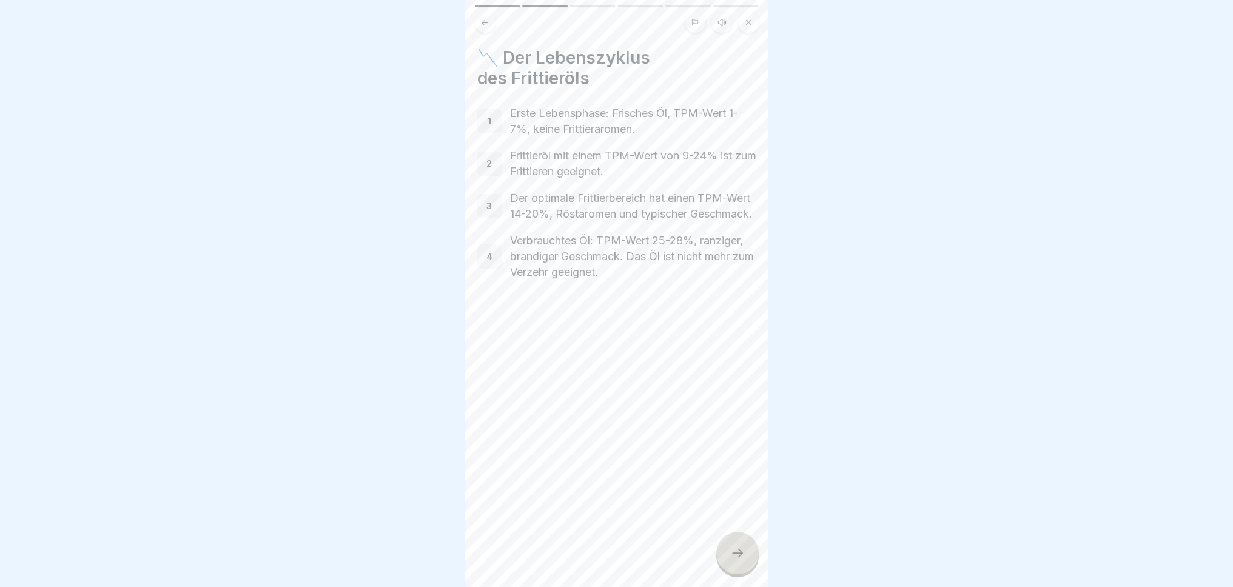
click at [729, 560] on div at bounding box center [737, 553] width 42 height 42
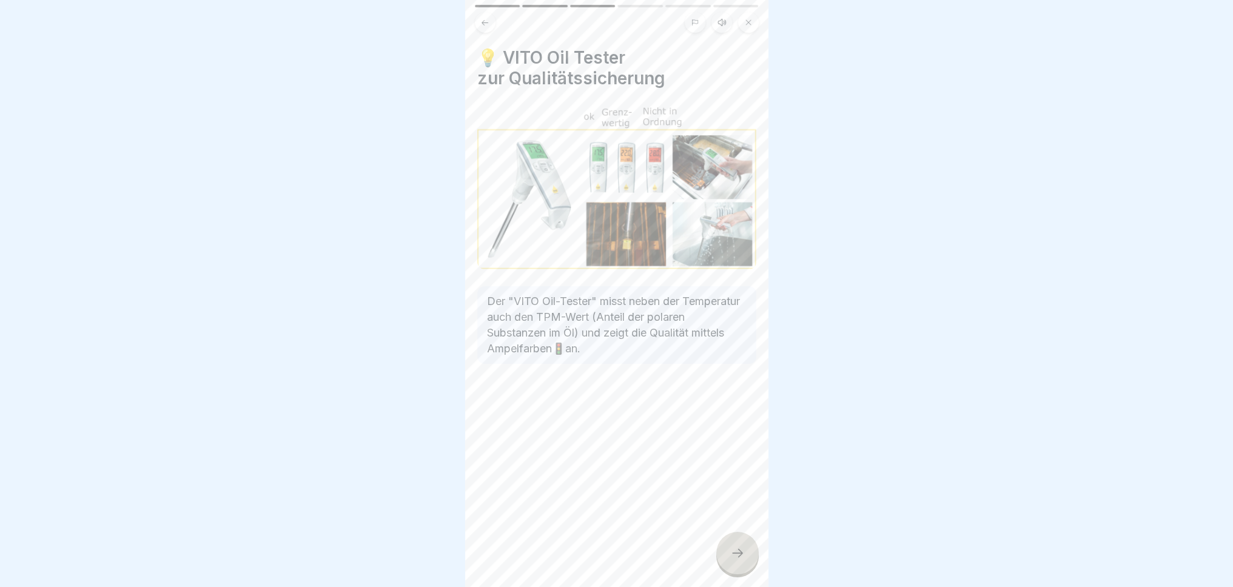
click at [729, 560] on div at bounding box center [737, 553] width 42 height 42
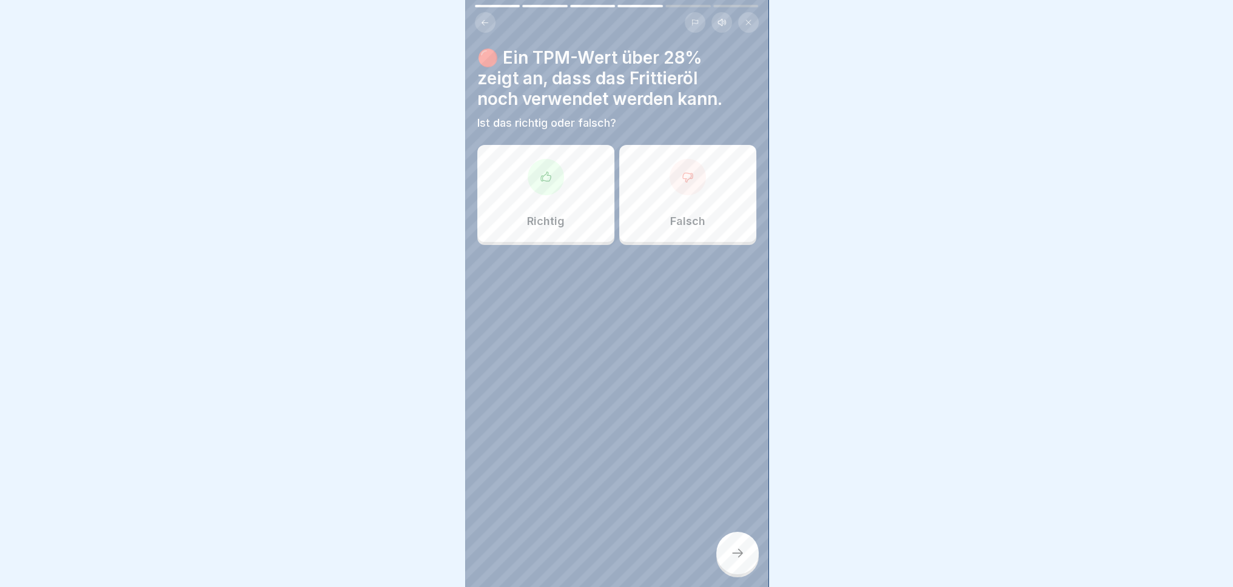
click at [656, 207] on div "Falsch" at bounding box center [687, 193] width 137 height 97
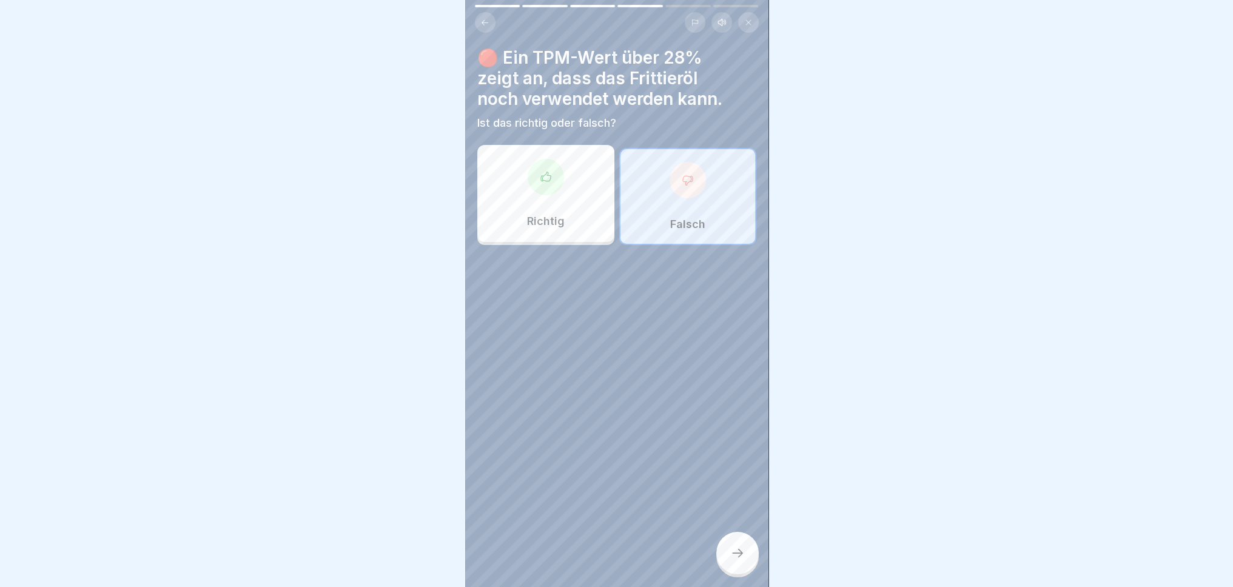
click at [733, 560] on icon at bounding box center [737, 553] width 15 height 15
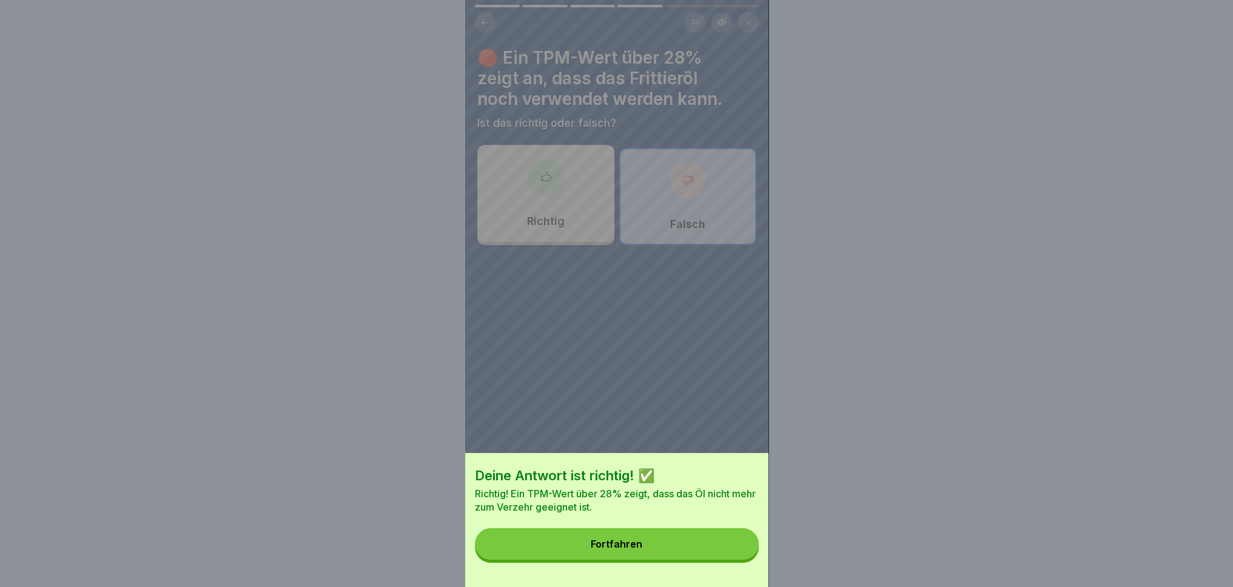
click at [703, 560] on button "Fortfahren" at bounding box center [617, 544] width 284 height 32
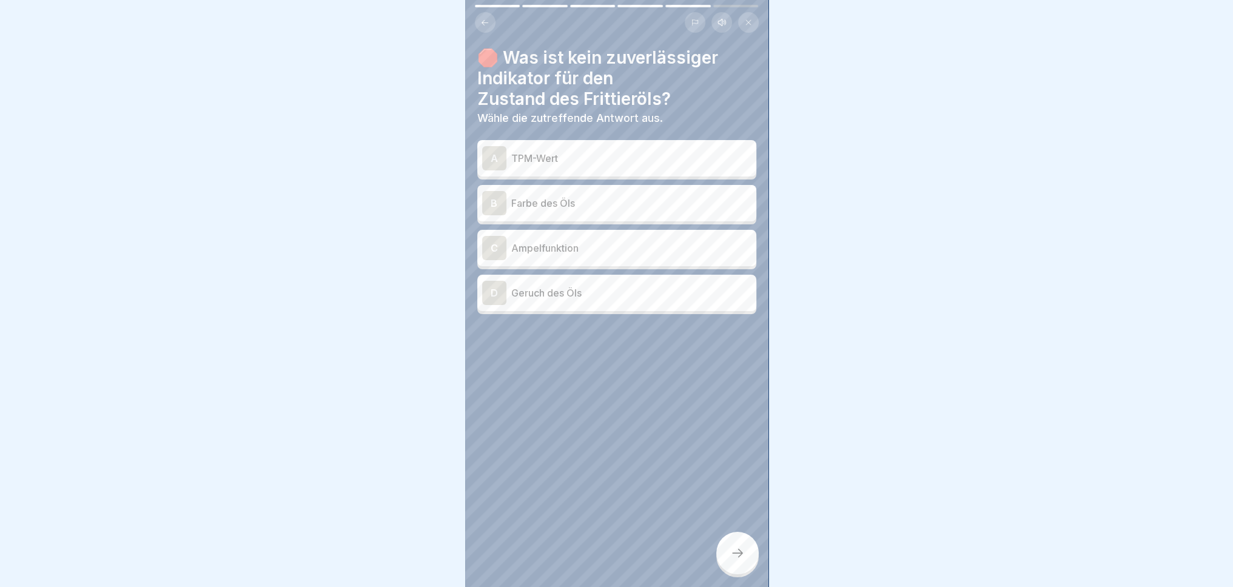
click at [640, 201] on p "Farbe des Öls" at bounding box center [631, 203] width 240 height 15
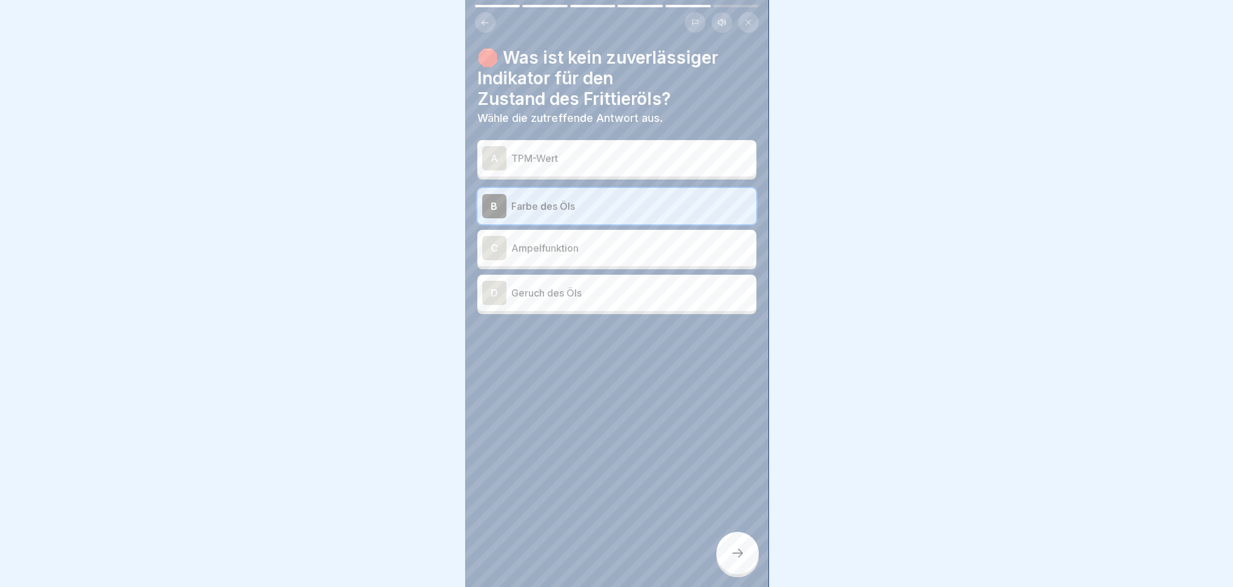
click at [730, 572] on div at bounding box center [737, 553] width 42 height 42
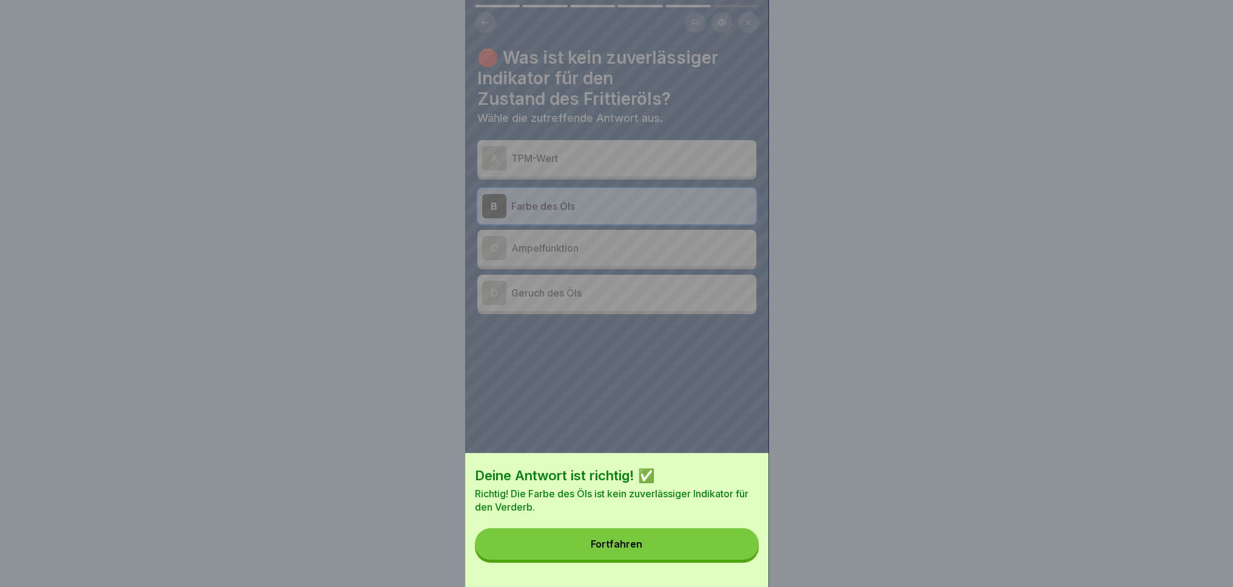
click at [704, 560] on button "Fortfahren" at bounding box center [617, 544] width 284 height 32
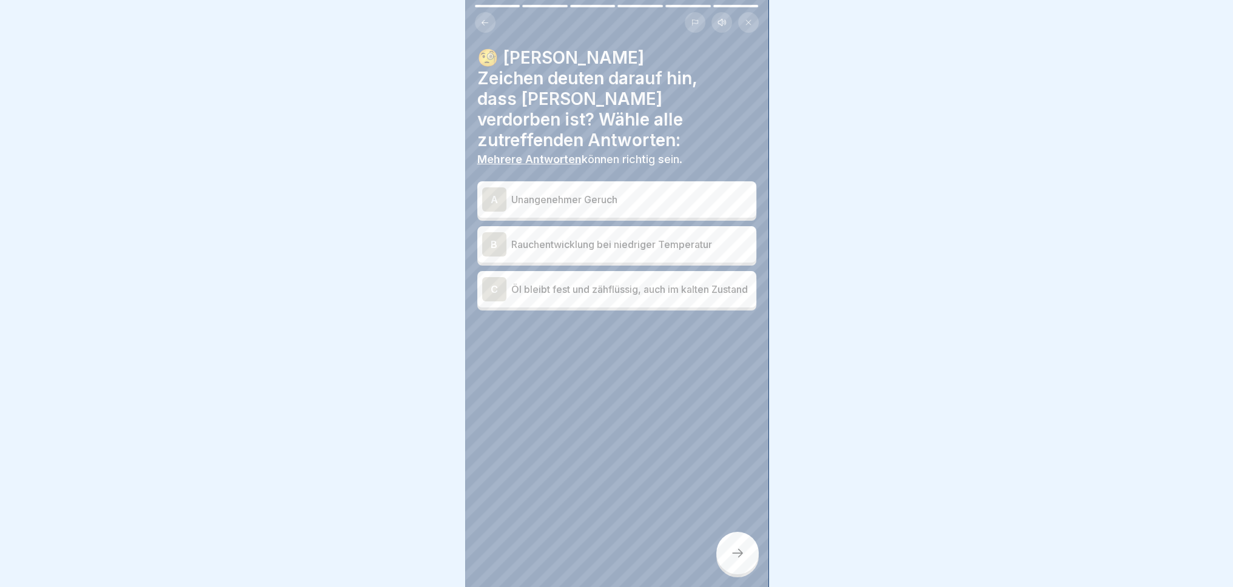
click at [662, 192] on p "Unangenehmer Geruch" at bounding box center [631, 199] width 240 height 15
click at [650, 237] on p "Rauchentwicklung bei niedriger Temperatur" at bounding box center [631, 244] width 240 height 15
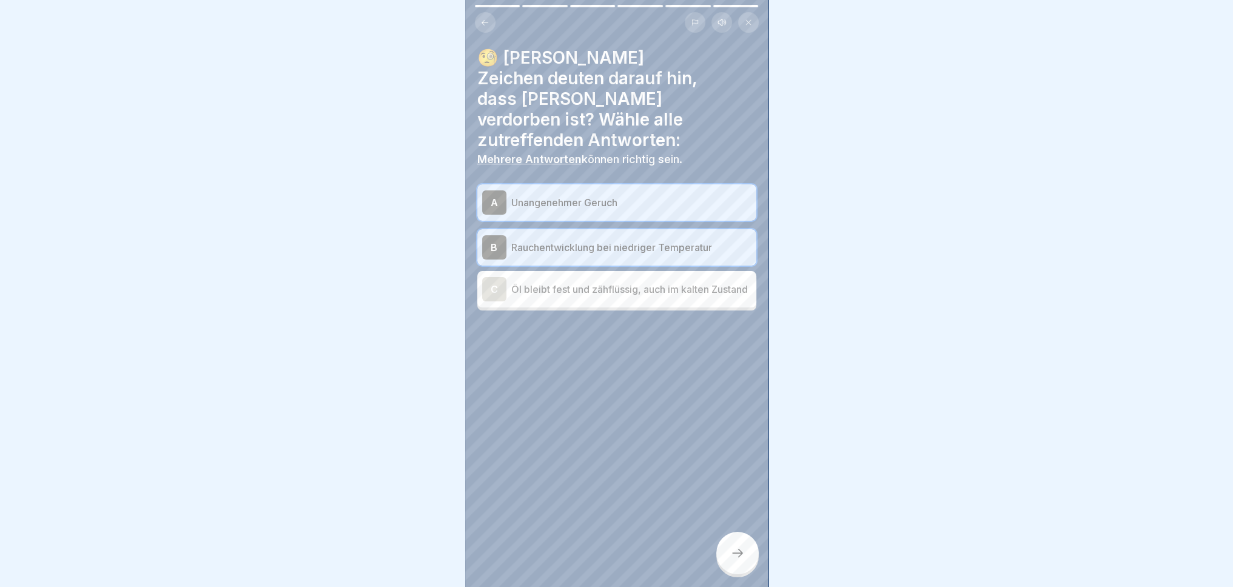
click at [620, 282] on p "Öl bleibt fest und zähflüssig, auch im kalten Zustand" at bounding box center [631, 289] width 240 height 15
click at [745, 571] on div at bounding box center [737, 553] width 42 height 42
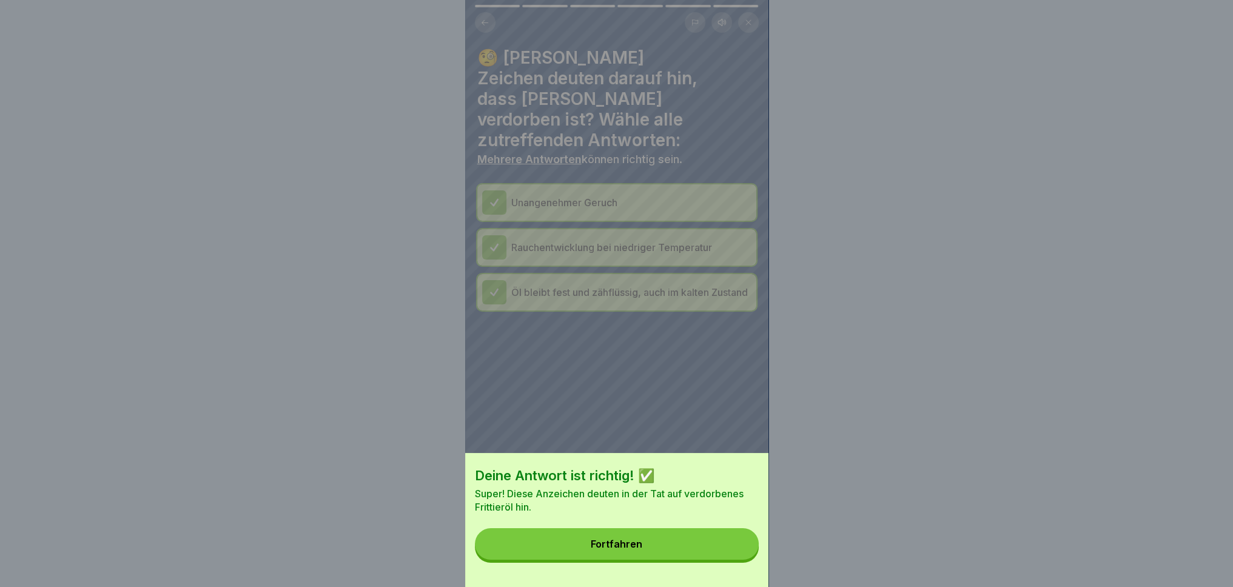
click at [706, 560] on button "Fortfahren" at bounding box center [617, 544] width 284 height 32
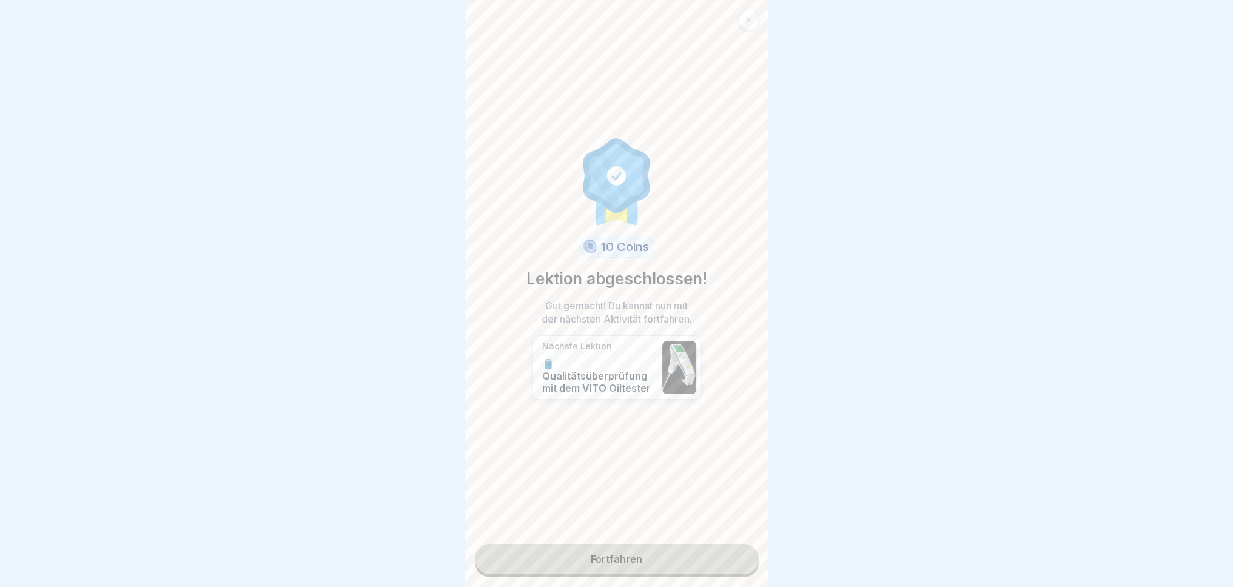
click at [704, 560] on link "Fortfahren" at bounding box center [617, 559] width 284 height 30
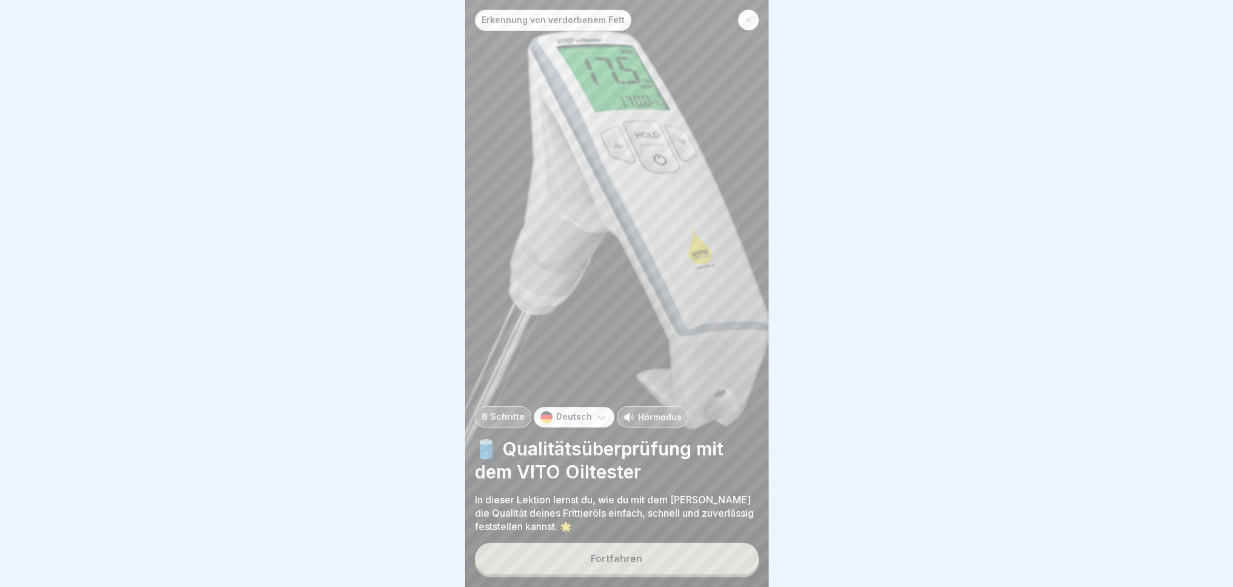
drag, startPoint x: 716, startPoint y: 567, endPoint x: 714, endPoint y: 560, distance: 7.7
click at [714, 563] on button "Fortfahren" at bounding box center [617, 559] width 284 height 32
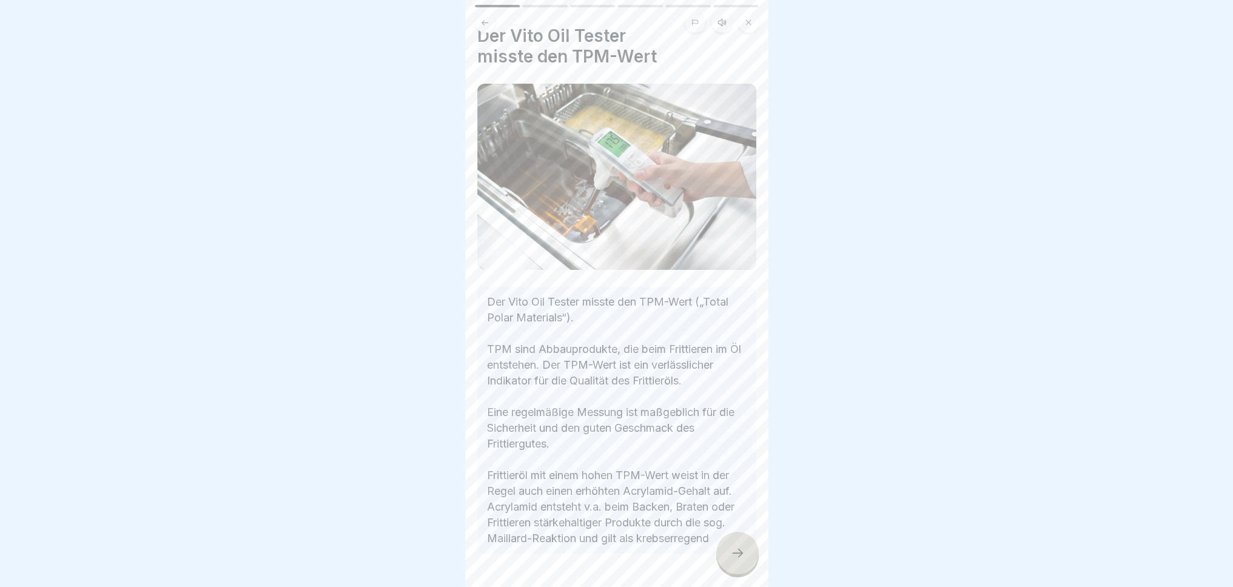
scroll to position [86, 0]
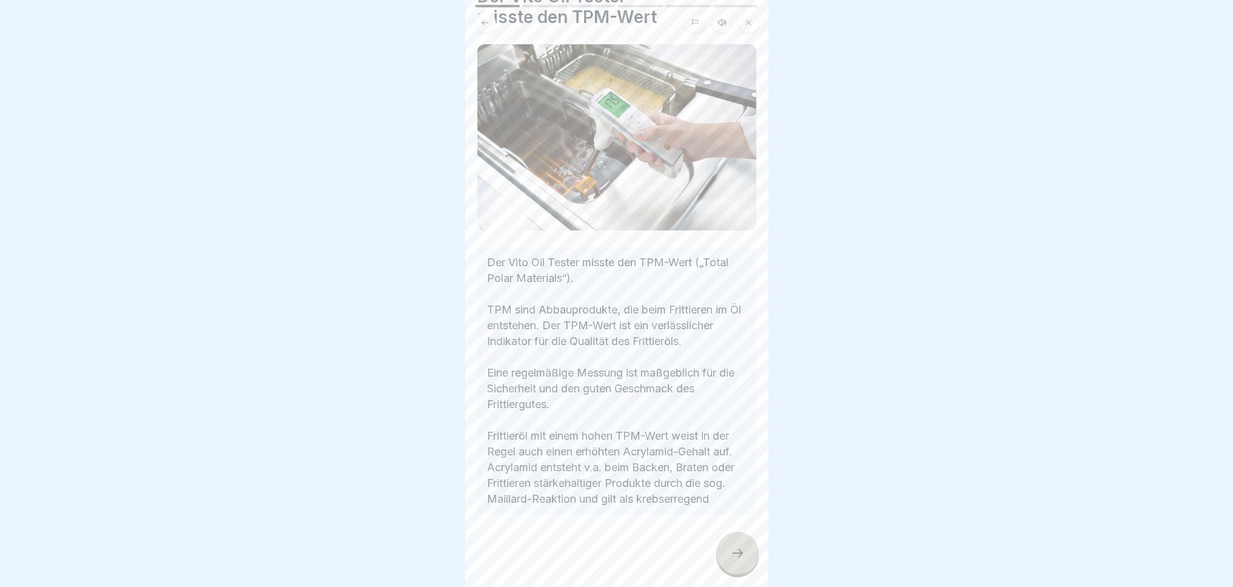
click at [729, 565] on div at bounding box center [737, 553] width 42 height 42
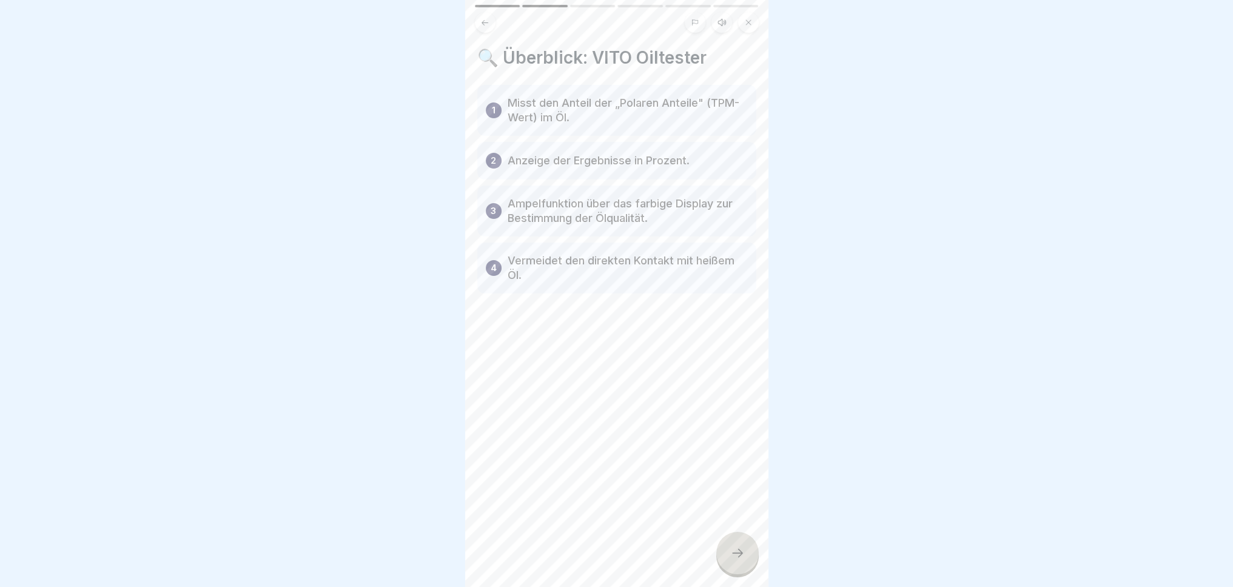
click at [726, 568] on div at bounding box center [737, 553] width 42 height 42
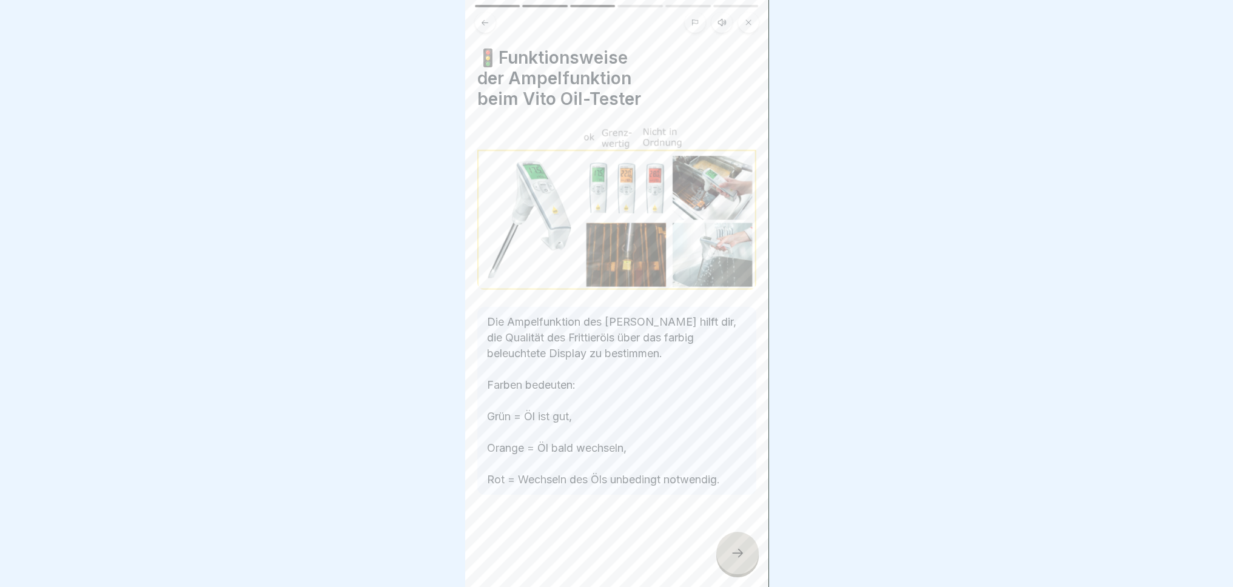
click at [717, 557] on div at bounding box center [737, 553] width 42 height 42
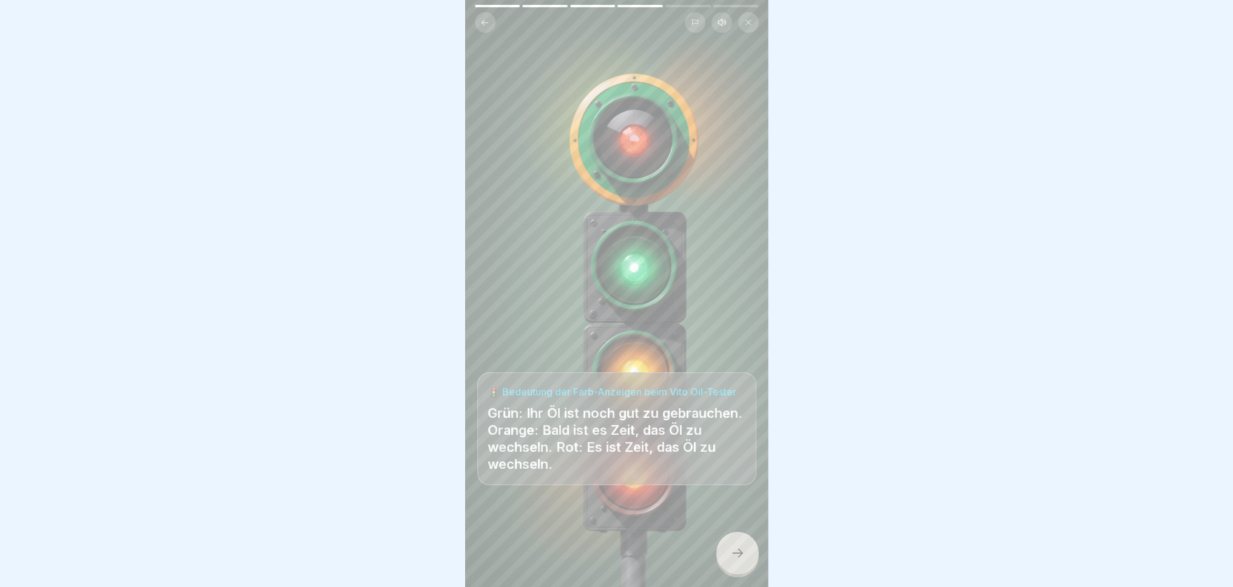
click at [694, 544] on div at bounding box center [616, 550] width 279 height 73
click at [725, 560] on div at bounding box center [737, 553] width 42 height 42
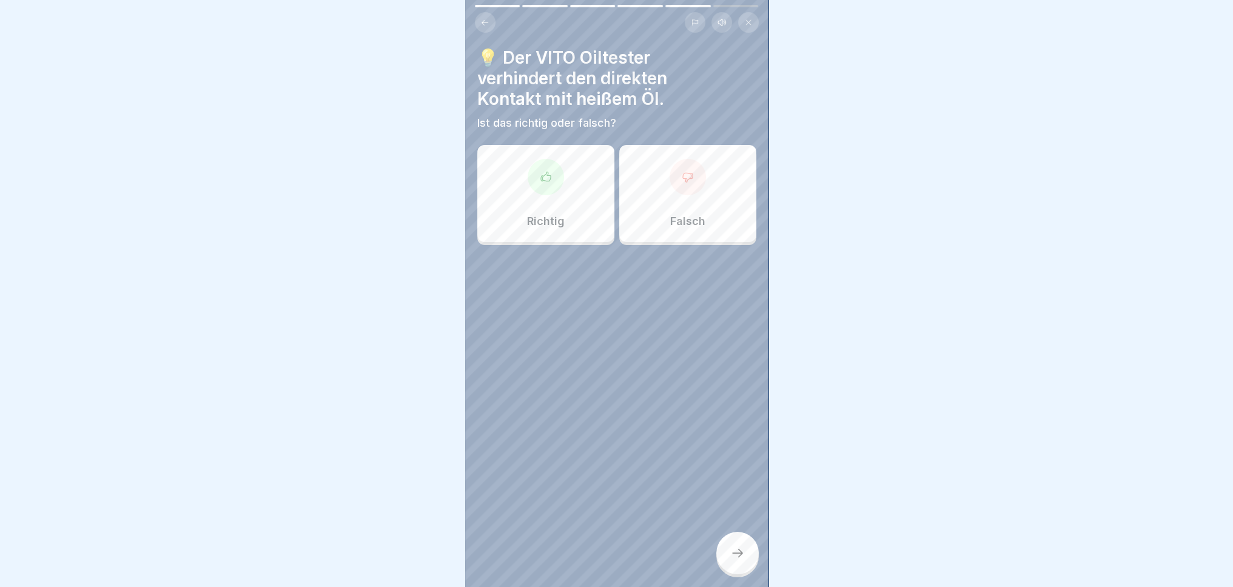
click at [704, 201] on div "Falsch" at bounding box center [687, 193] width 137 height 97
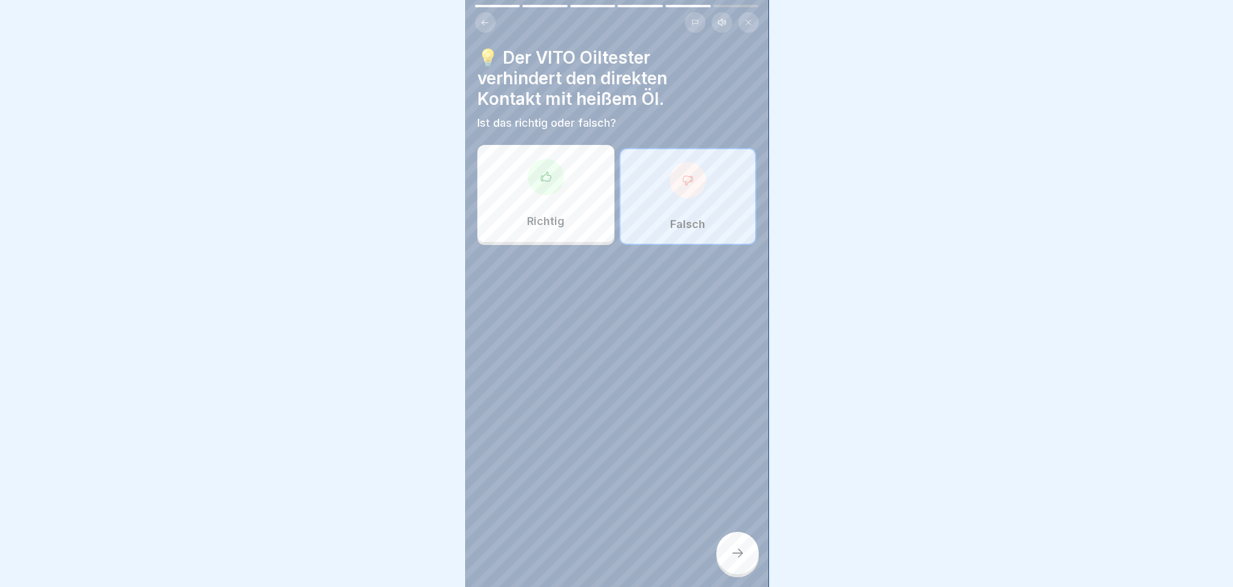
click at [736, 560] on icon at bounding box center [737, 553] width 15 height 15
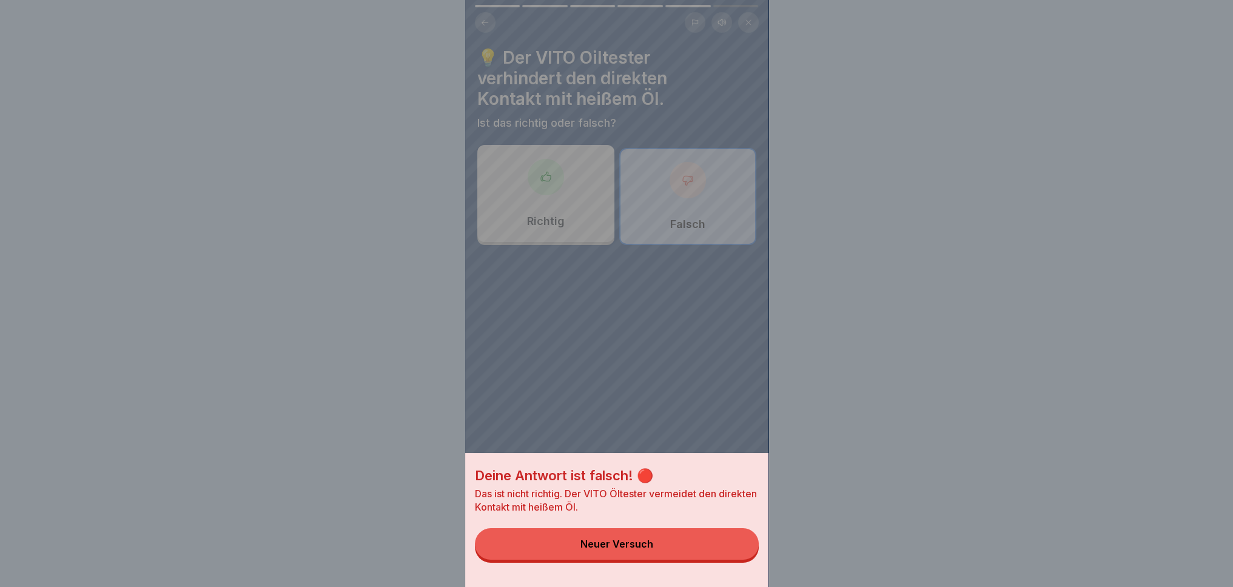
click at [645, 549] on div "Neuer Versuch" at bounding box center [616, 544] width 73 height 11
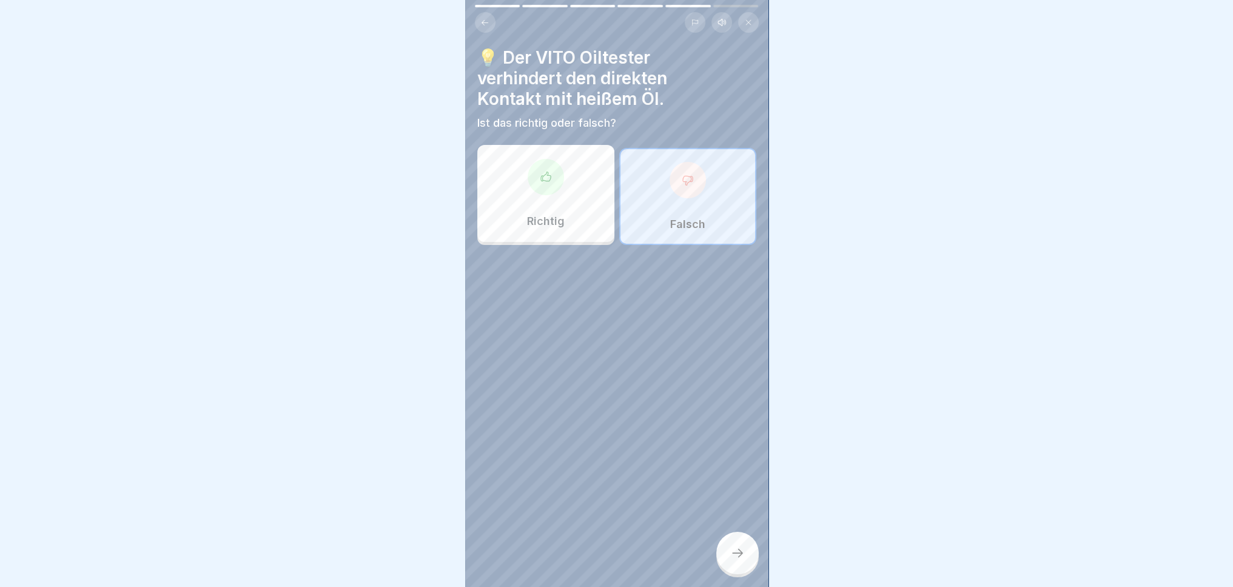
click at [536, 202] on div "Richtig" at bounding box center [545, 193] width 137 height 97
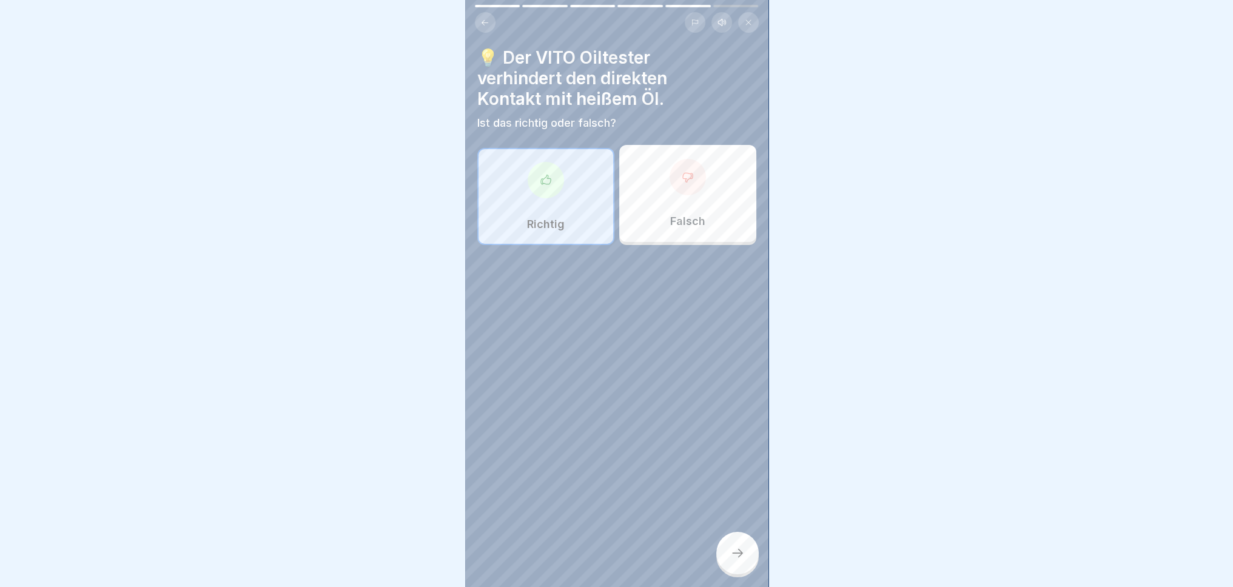
click at [721, 564] on div at bounding box center [737, 553] width 42 height 42
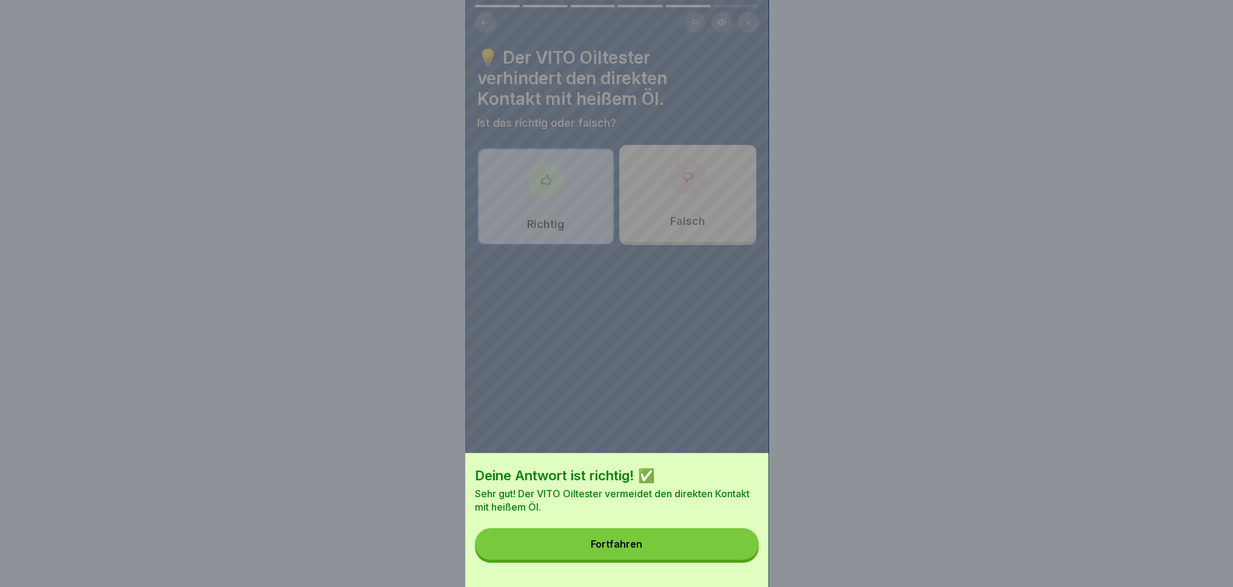
click at [672, 553] on button "Fortfahren" at bounding box center [617, 544] width 284 height 32
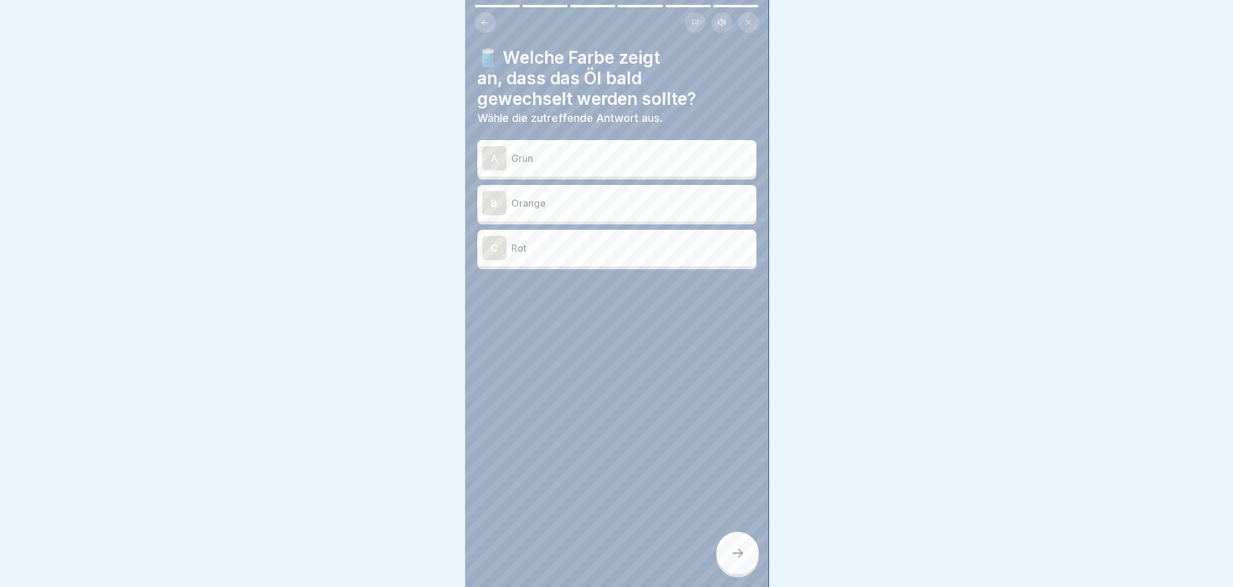
click at [595, 201] on p "Orange" at bounding box center [631, 203] width 240 height 15
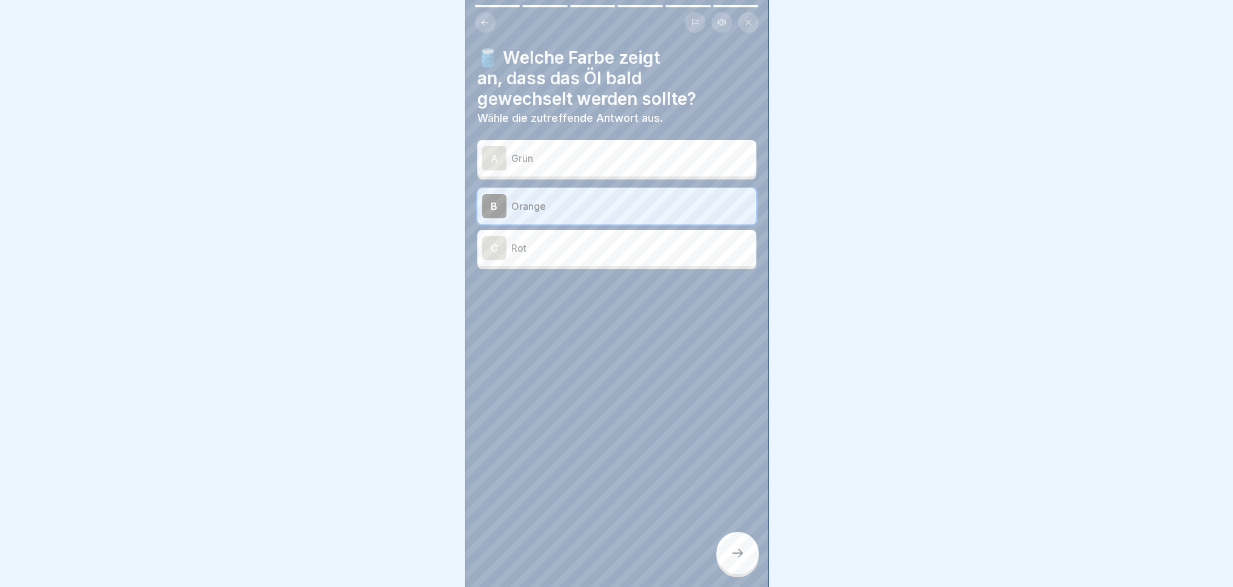
click at [624, 242] on p "Rot" at bounding box center [631, 248] width 240 height 15
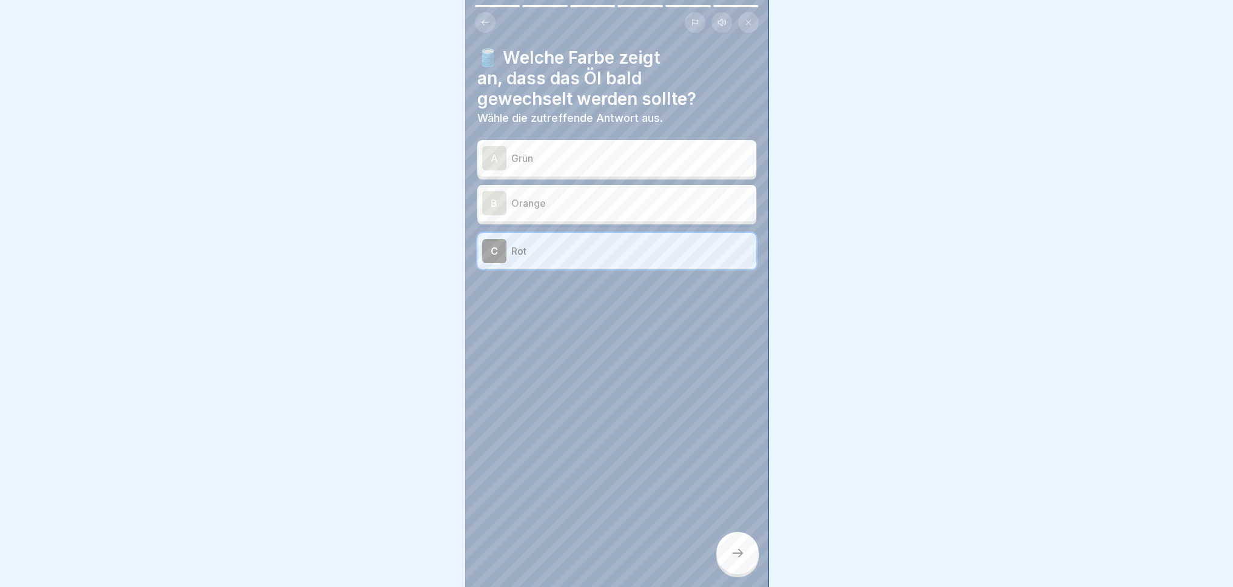
click at [642, 203] on p "Orange" at bounding box center [631, 203] width 240 height 15
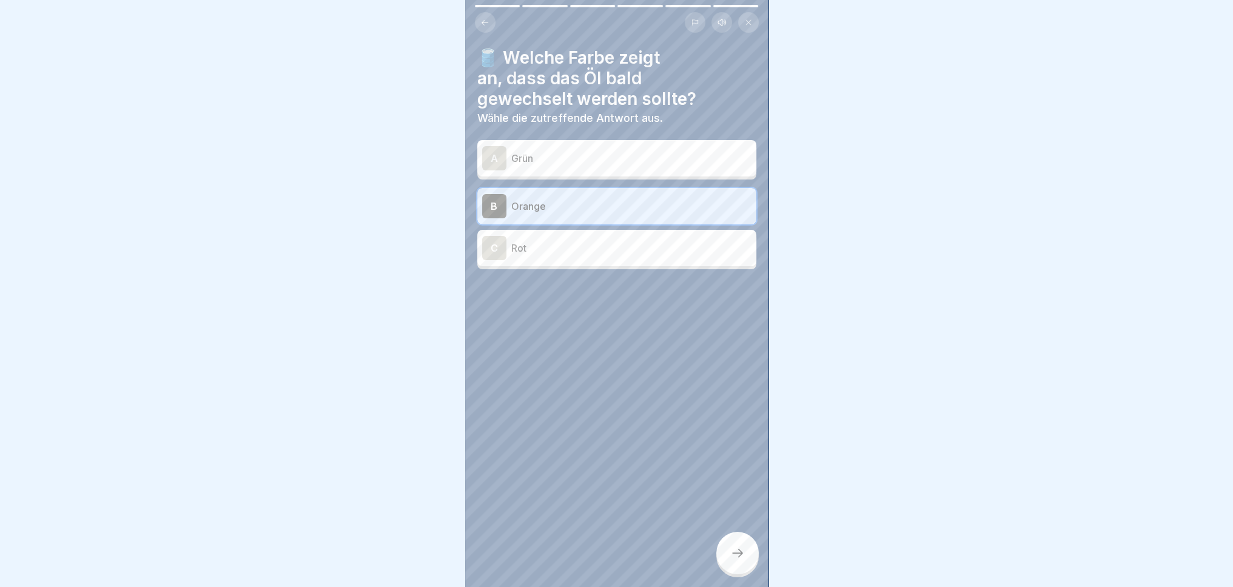
click at [738, 557] on icon at bounding box center [737, 553] width 11 height 8
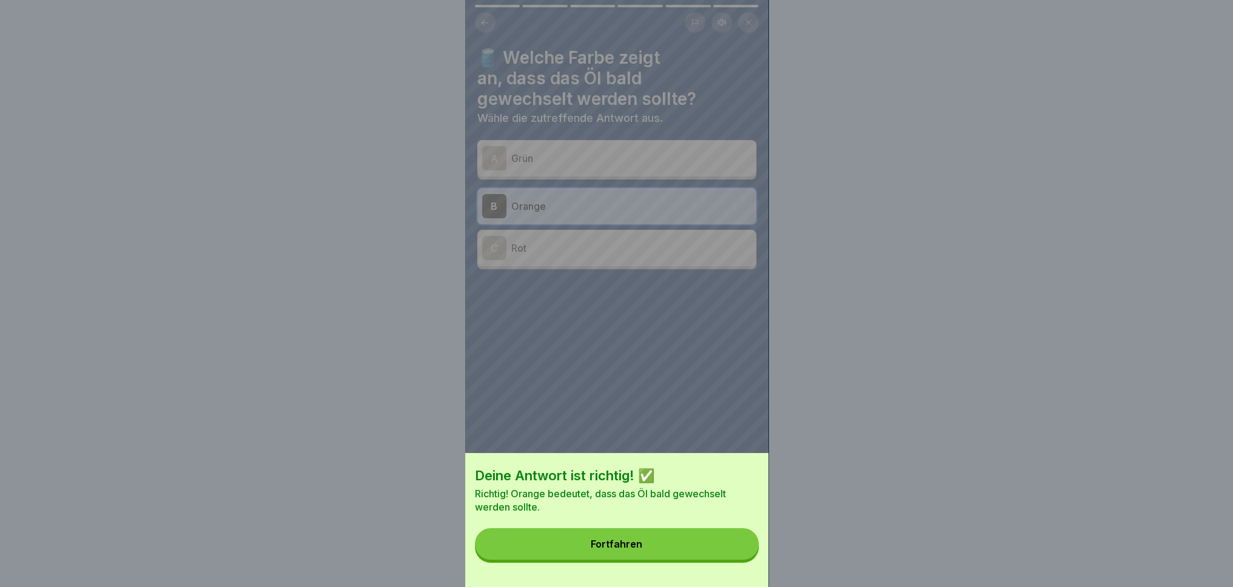
click at [695, 545] on button "Fortfahren" at bounding box center [617, 544] width 284 height 32
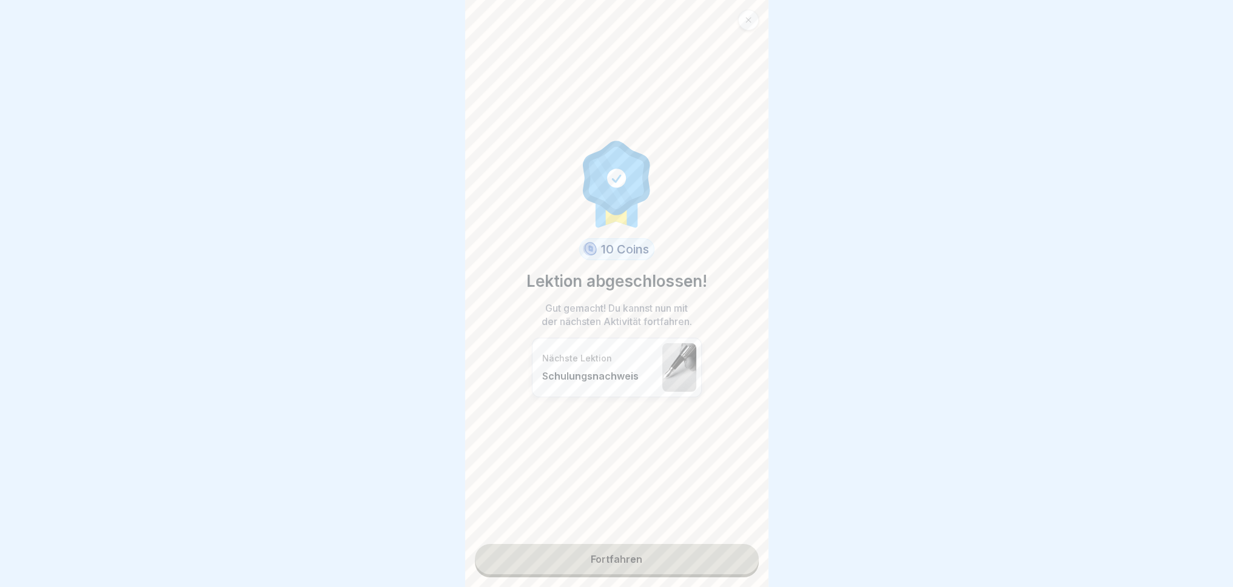
click at [652, 560] on link "Fortfahren" at bounding box center [617, 559] width 284 height 30
click at [654, 570] on link "Fortfahren" at bounding box center [617, 559] width 284 height 30
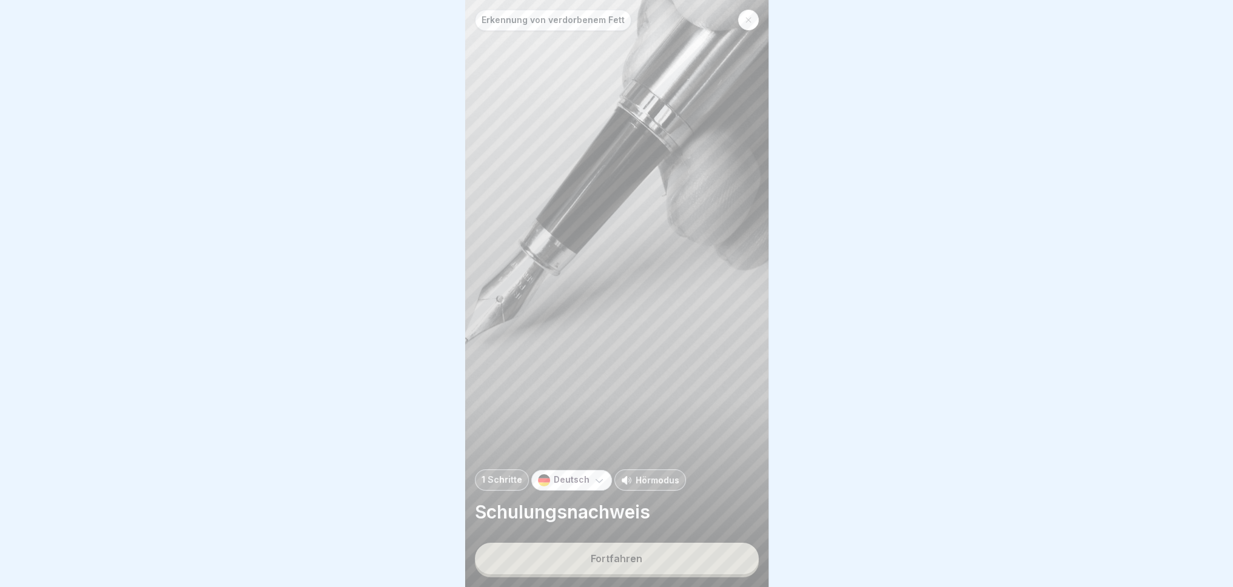
click at [708, 574] on button "Fortfahren" at bounding box center [617, 559] width 284 height 32
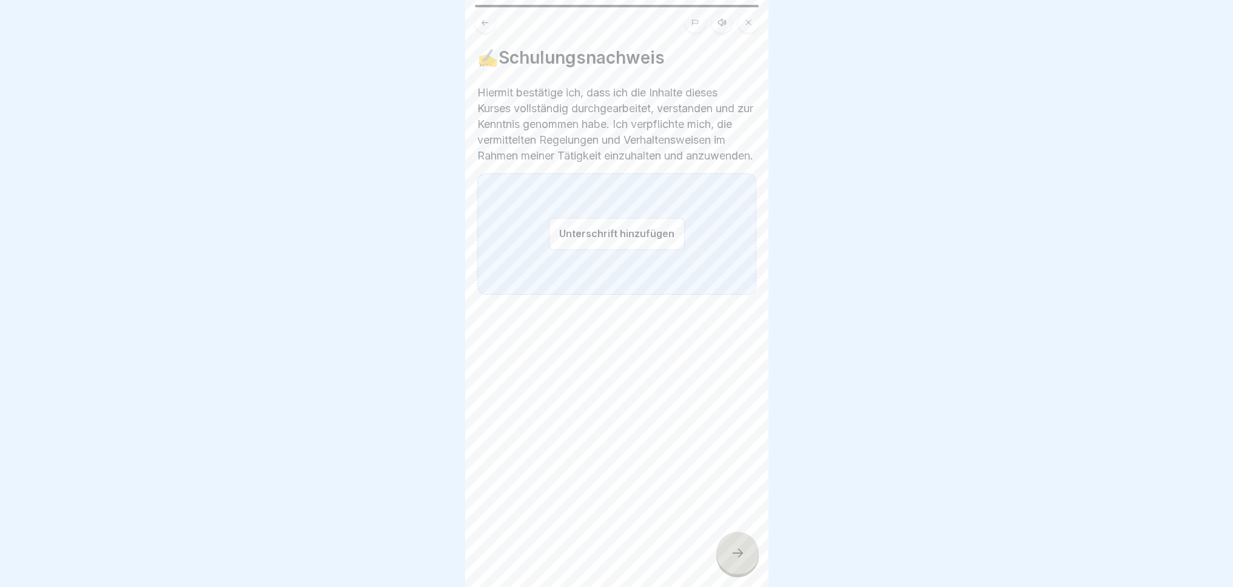
click at [549, 250] on button "Unterschrift hinzufügen" at bounding box center [617, 234] width 136 height 32
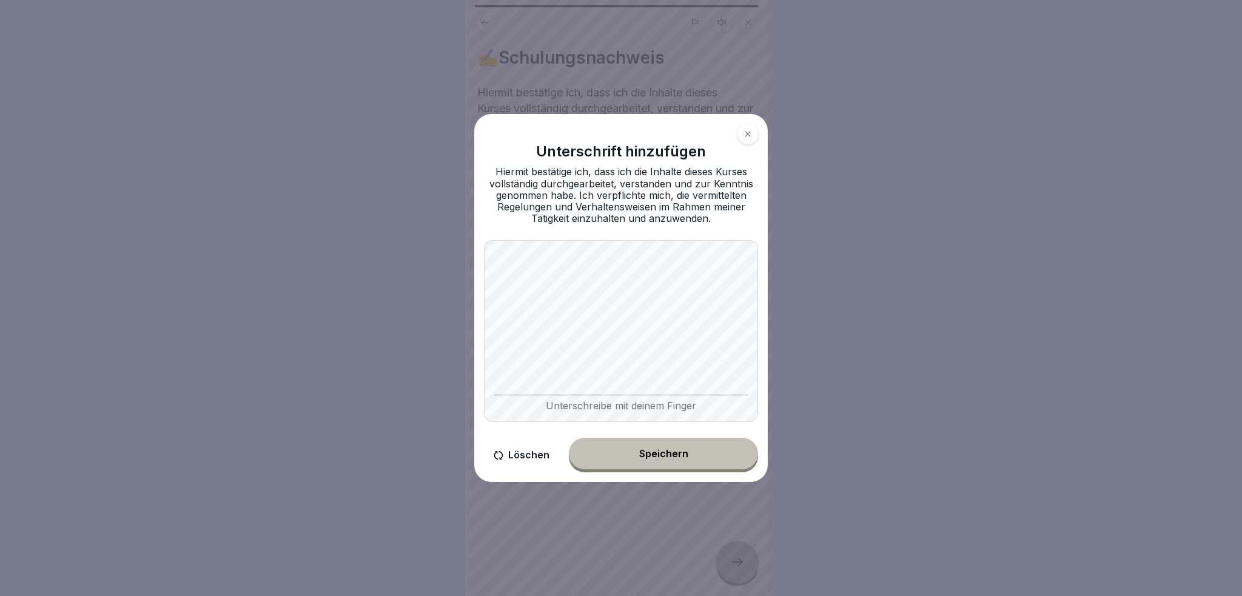
click at [657, 461] on button "Speichern" at bounding box center [663, 454] width 189 height 32
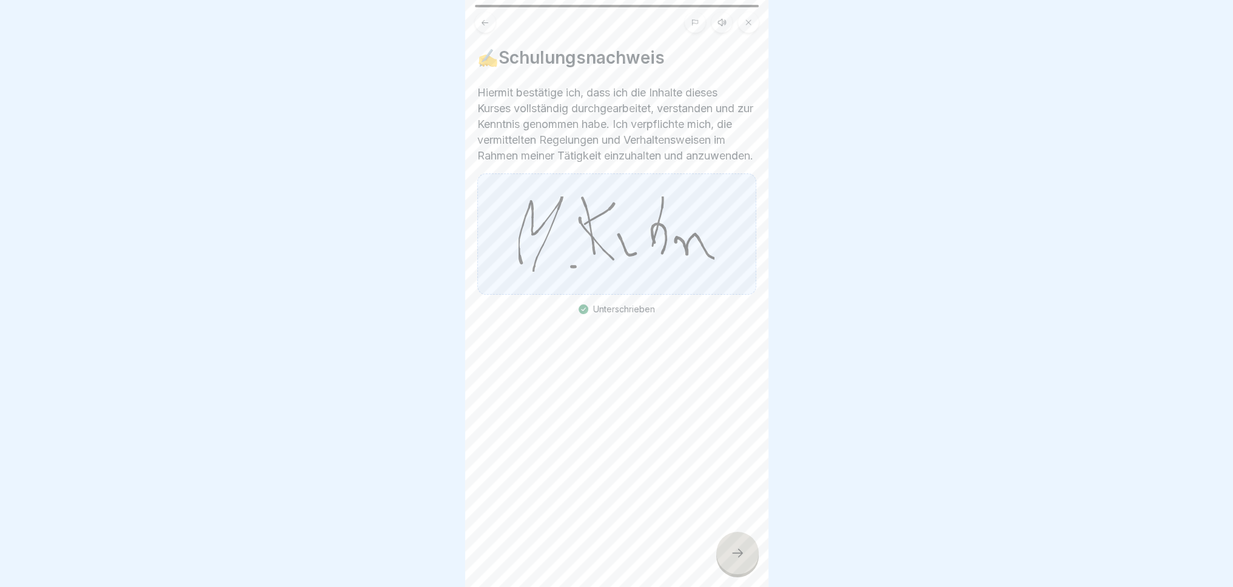
click at [733, 560] on icon at bounding box center [737, 553] width 15 height 15
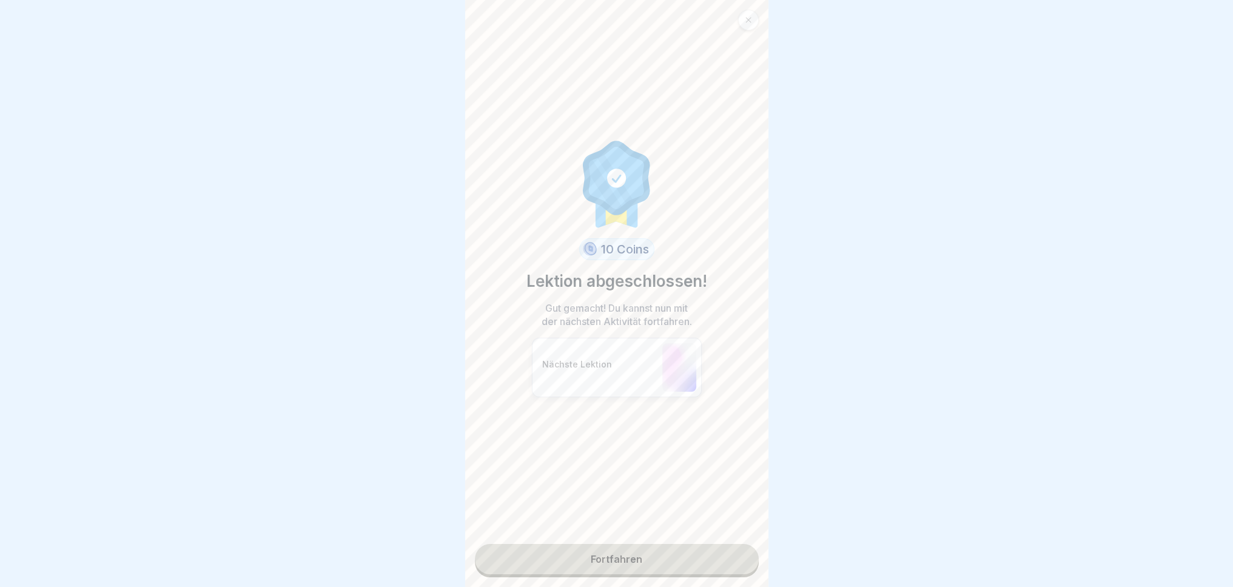
click at [664, 572] on link "Fortfahren" at bounding box center [617, 559] width 284 height 30
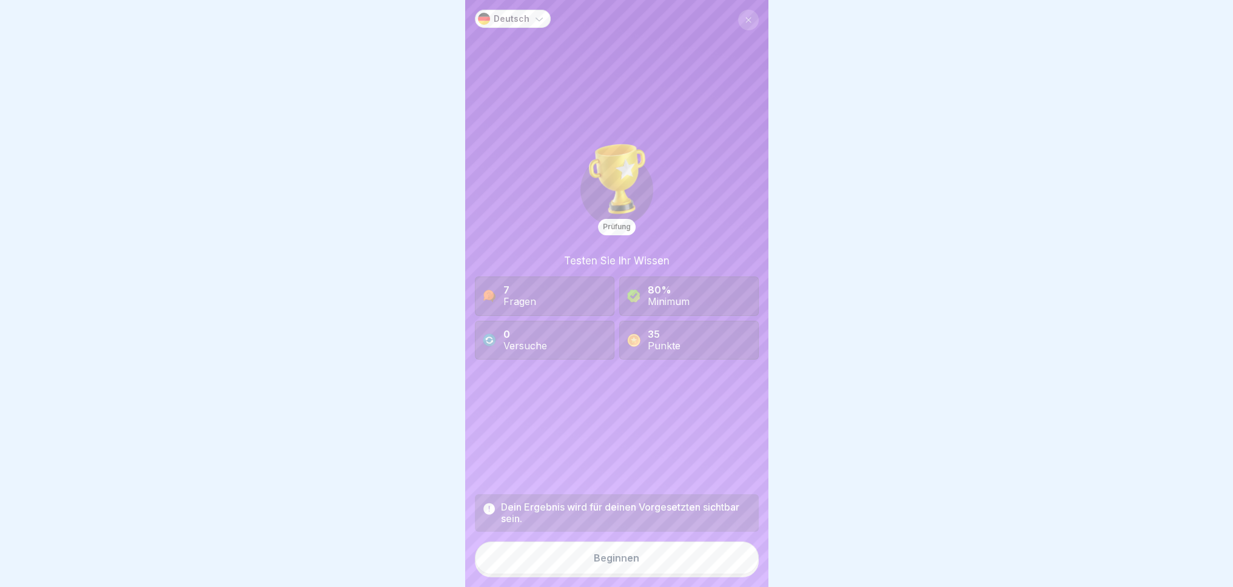
click at [629, 563] on div "Beginnen" at bounding box center [616, 558] width 45 height 11
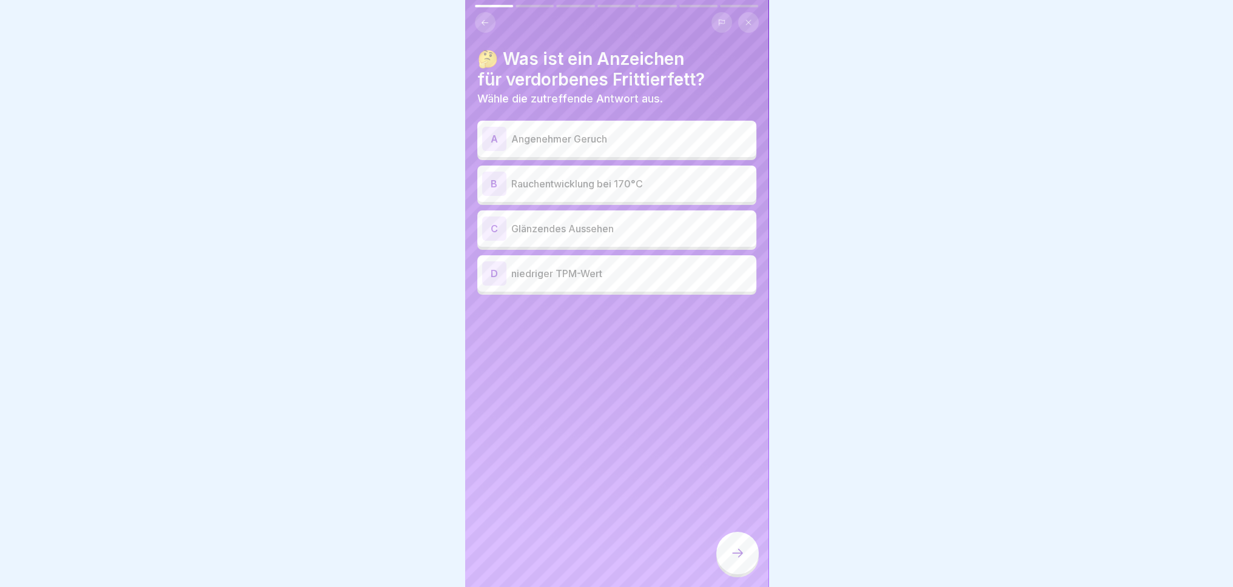
click at [490, 187] on div "B" at bounding box center [494, 184] width 24 height 24
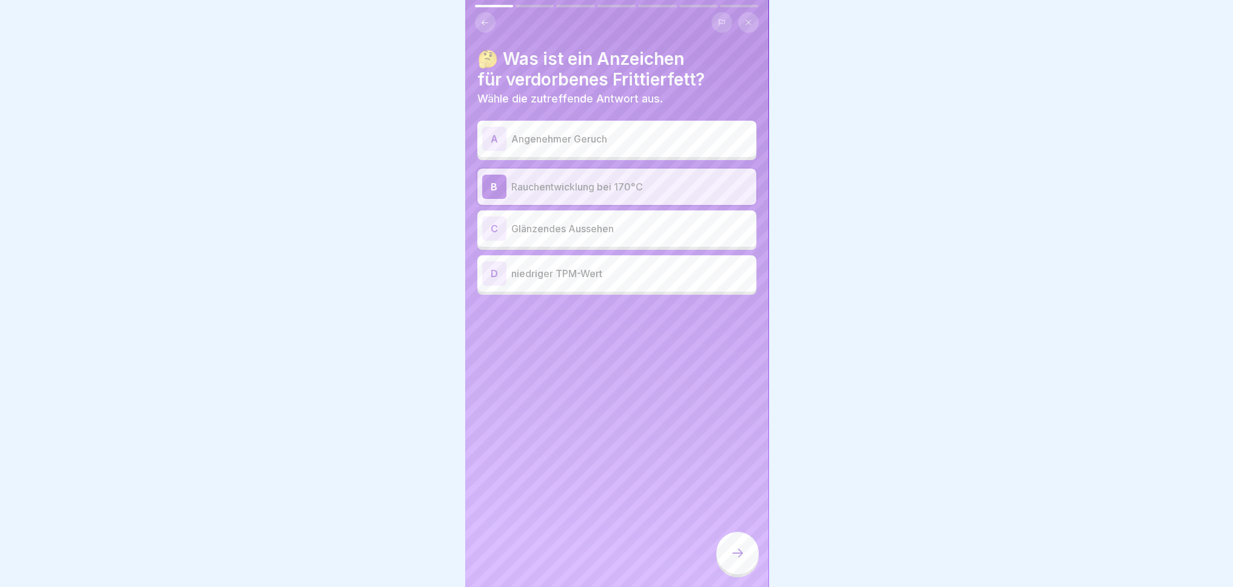
click at [492, 289] on div "D niedriger TPM-Wert" at bounding box center [616, 273] width 279 height 36
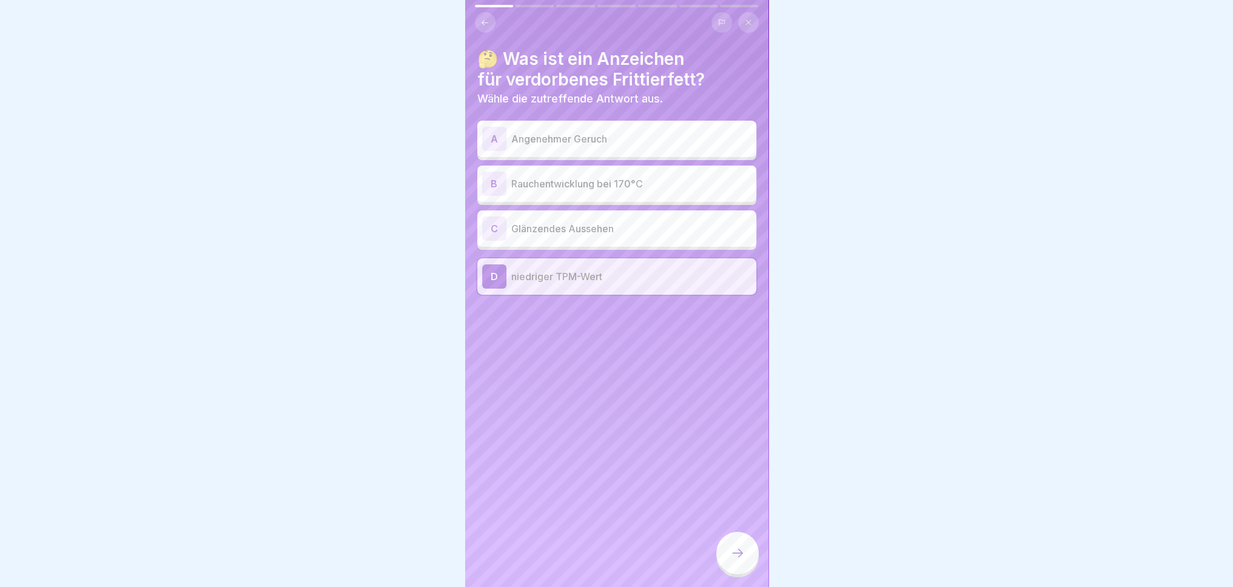
click at [735, 560] on icon at bounding box center [737, 553] width 15 height 15
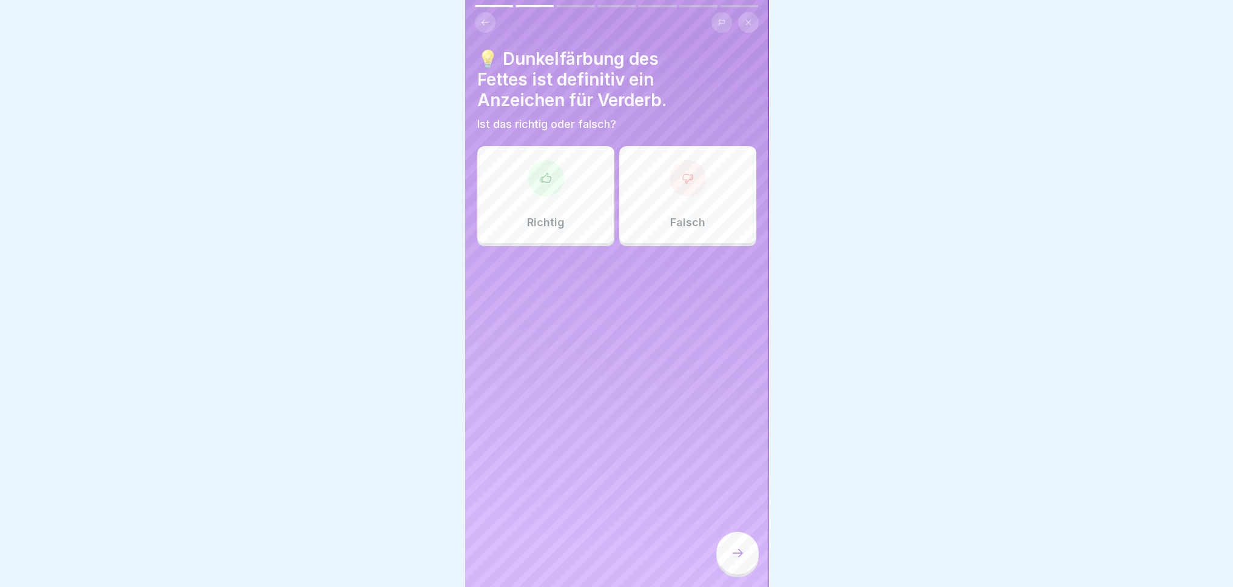
click at [679, 206] on div "Falsch" at bounding box center [687, 194] width 137 height 97
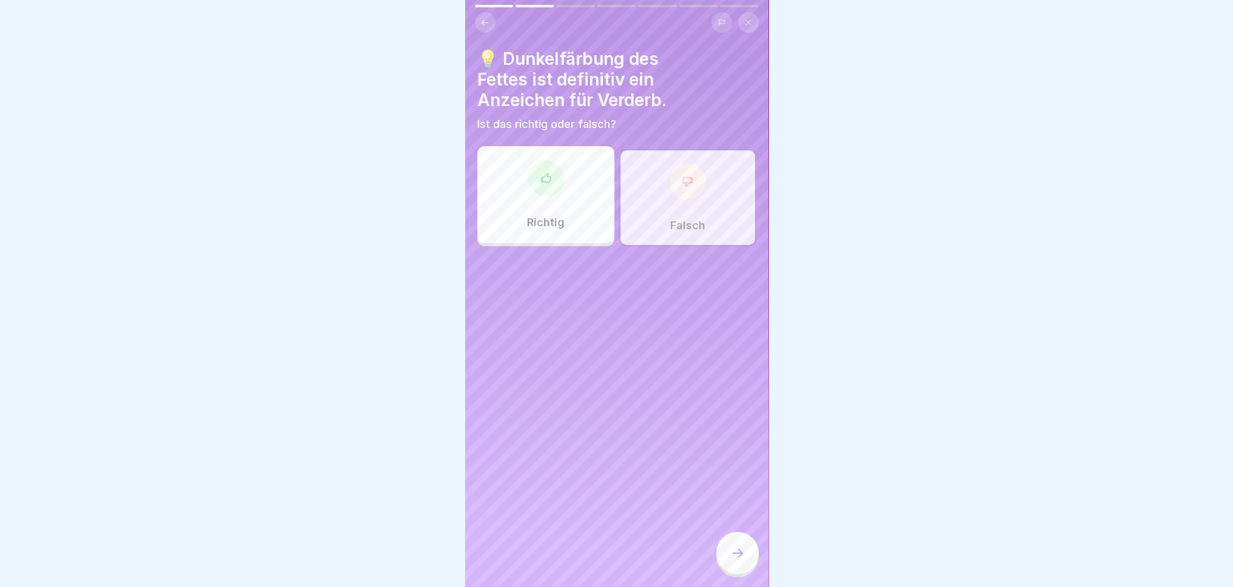
click at [733, 560] on icon at bounding box center [737, 553] width 15 height 15
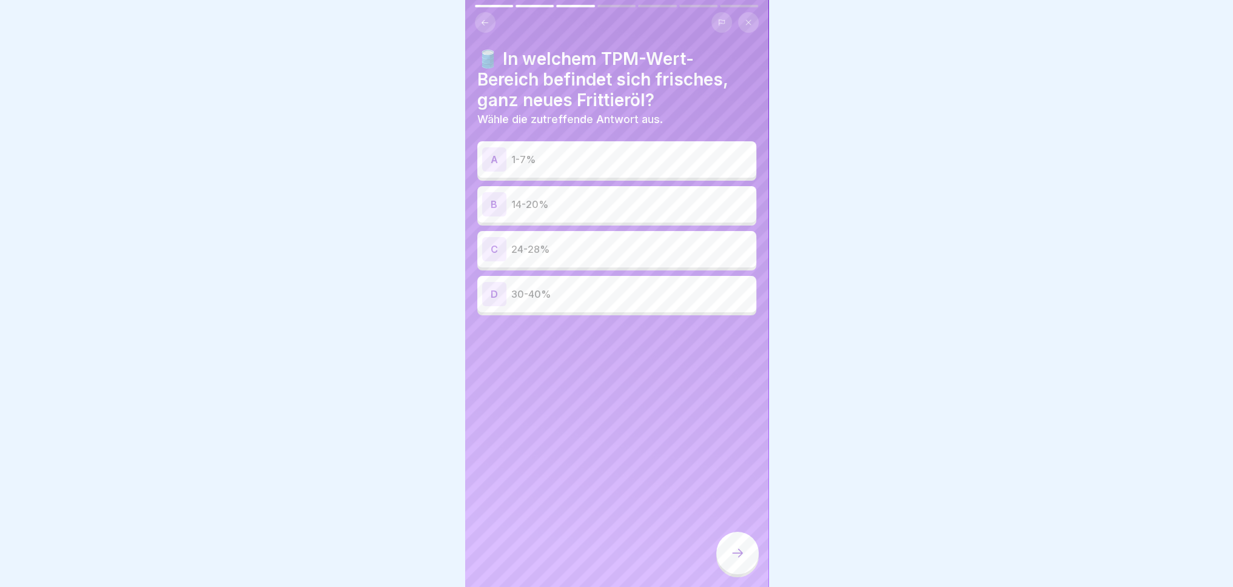
click at [585, 160] on p "1-7%" at bounding box center [631, 159] width 240 height 15
click at [745, 568] on div at bounding box center [737, 553] width 42 height 42
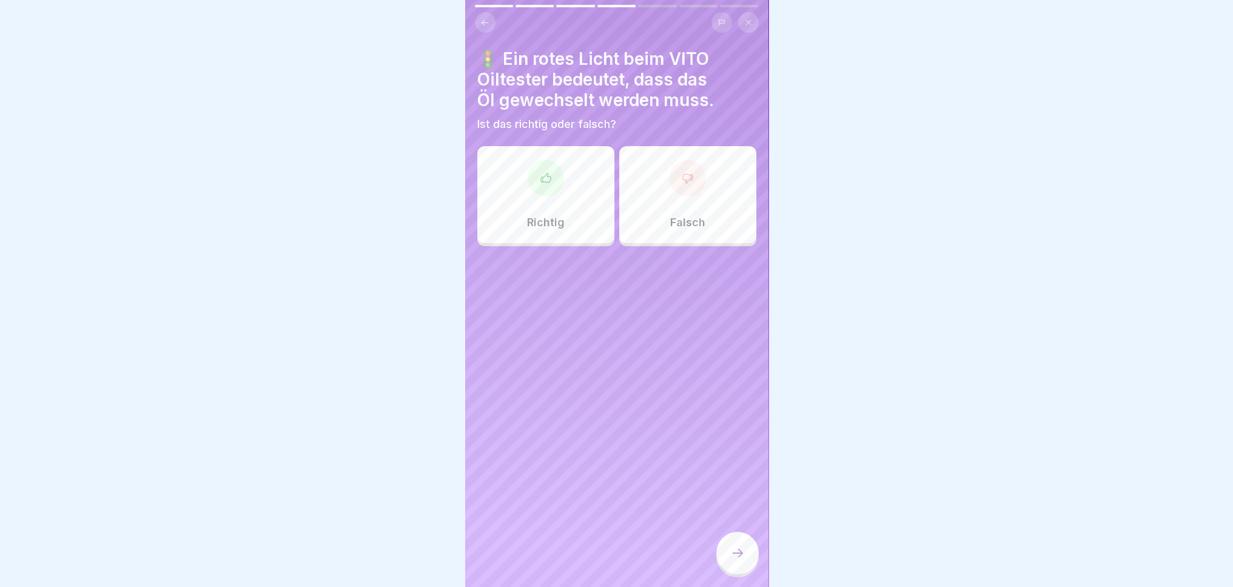
click at [537, 215] on div "Richtig" at bounding box center [545, 194] width 137 height 97
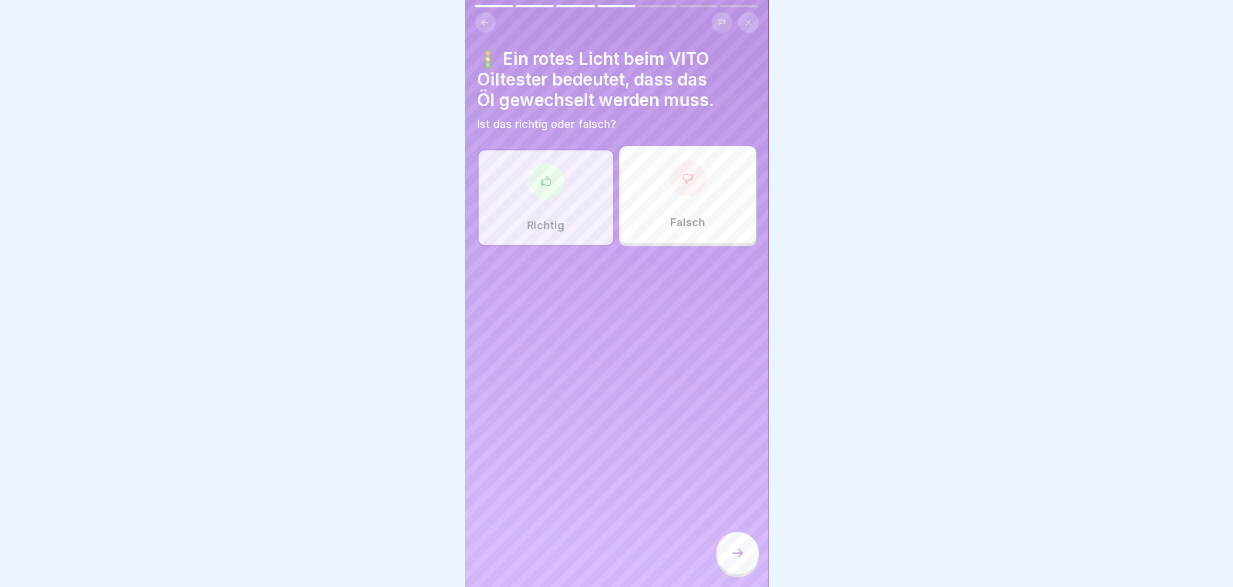
click at [738, 560] on icon at bounding box center [737, 553] width 15 height 15
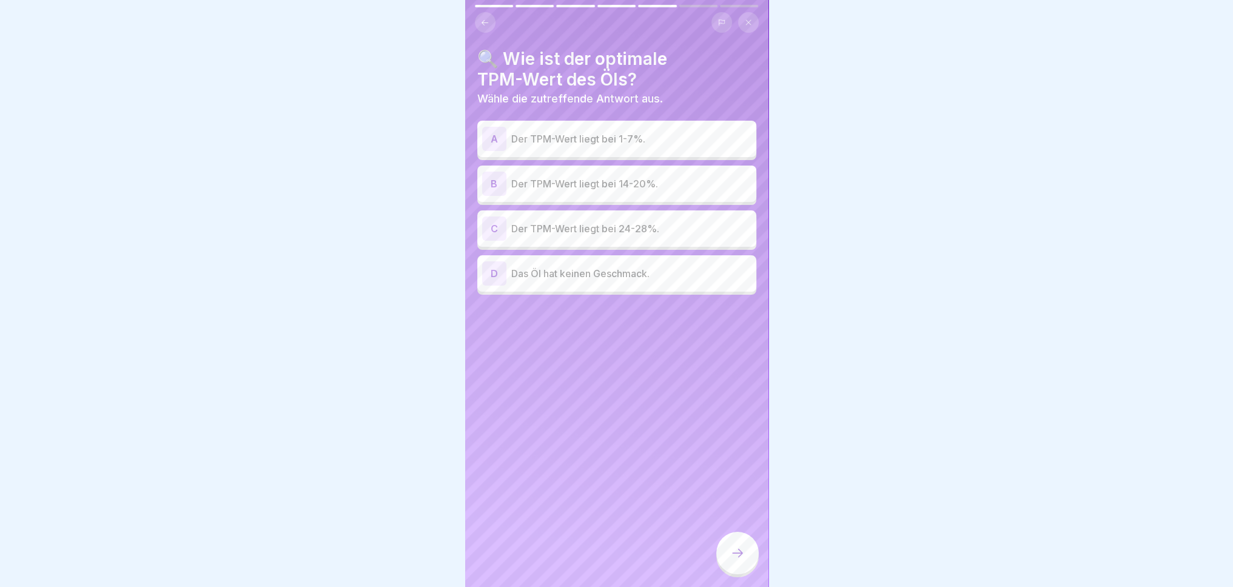
click at [635, 138] on p "Der TPM-Wert liegt bei 1-7%." at bounding box center [631, 139] width 240 height 15
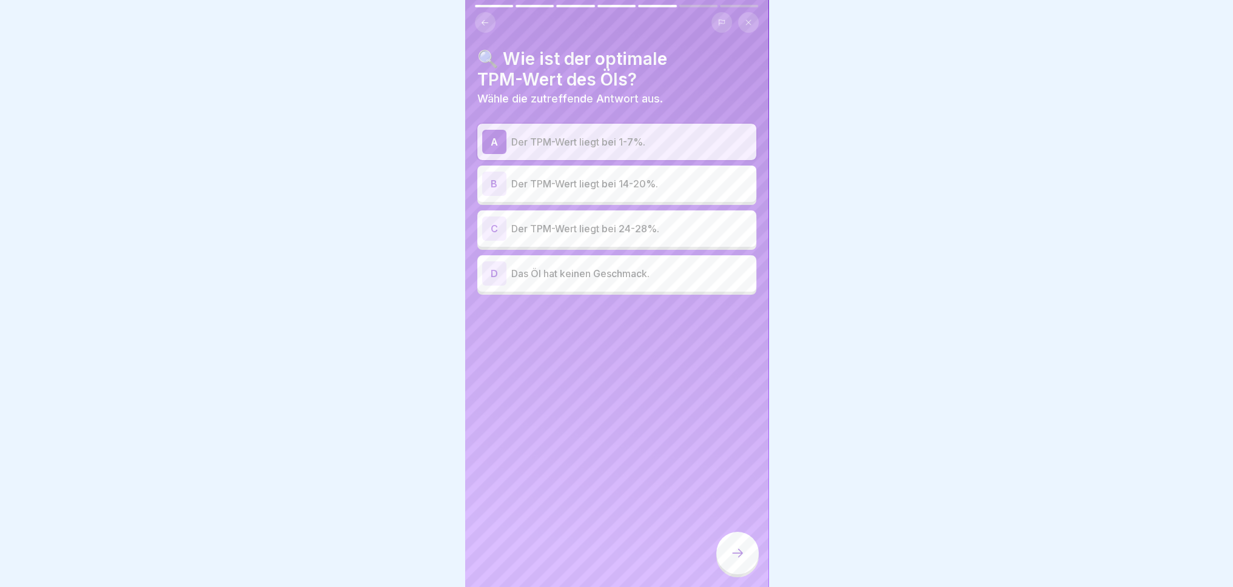
click at [670, 179] on p "Der TPM-Wert liegt bei 14-20%." at bounding box center [631, 183] width 240 height 15
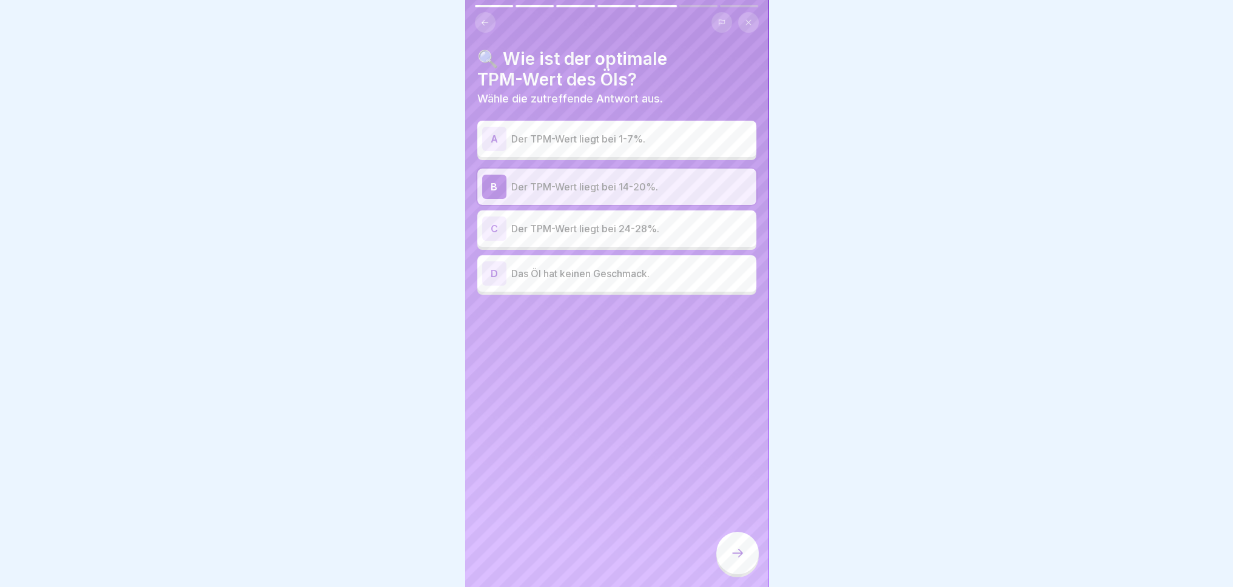
click at [670, 152] on div "A Der TPM-Wert liegt bei 1-7%." at bounding box center [616, 139] width 279 height 36
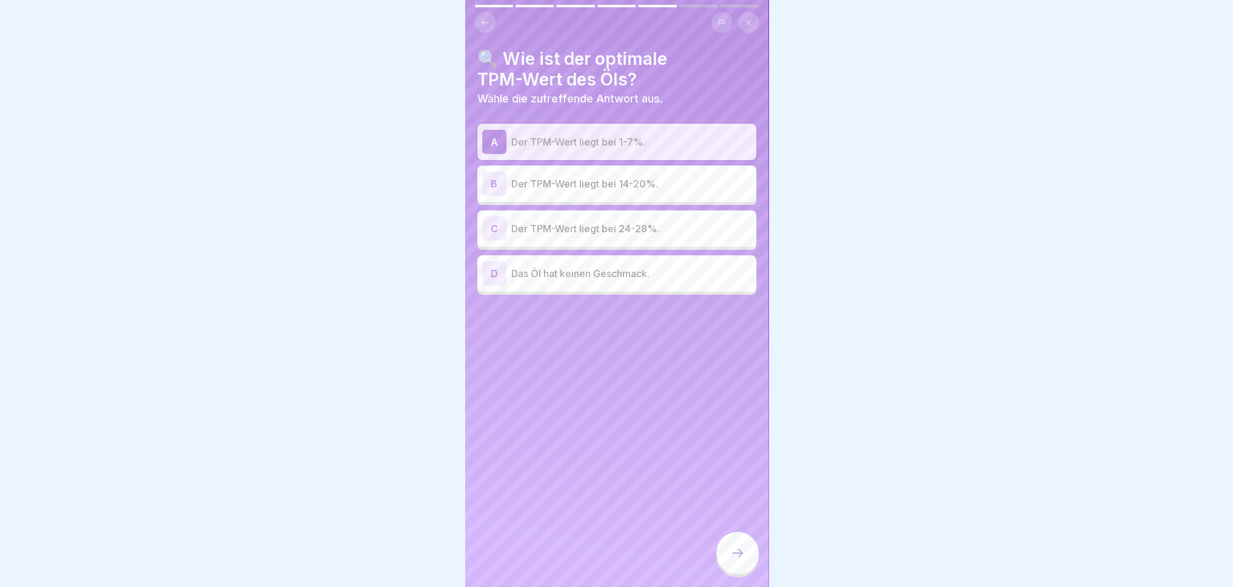
click at [711, 552] on div "🔍 Wie ist der optimale TPM-Wert des Öls? Wähle die zutreffende Antwort aus. A D…" at bounding box center [616, 293] width 303 height 587
click at [727, 565] on div at bounding box center [737, 553] width 42 height 42
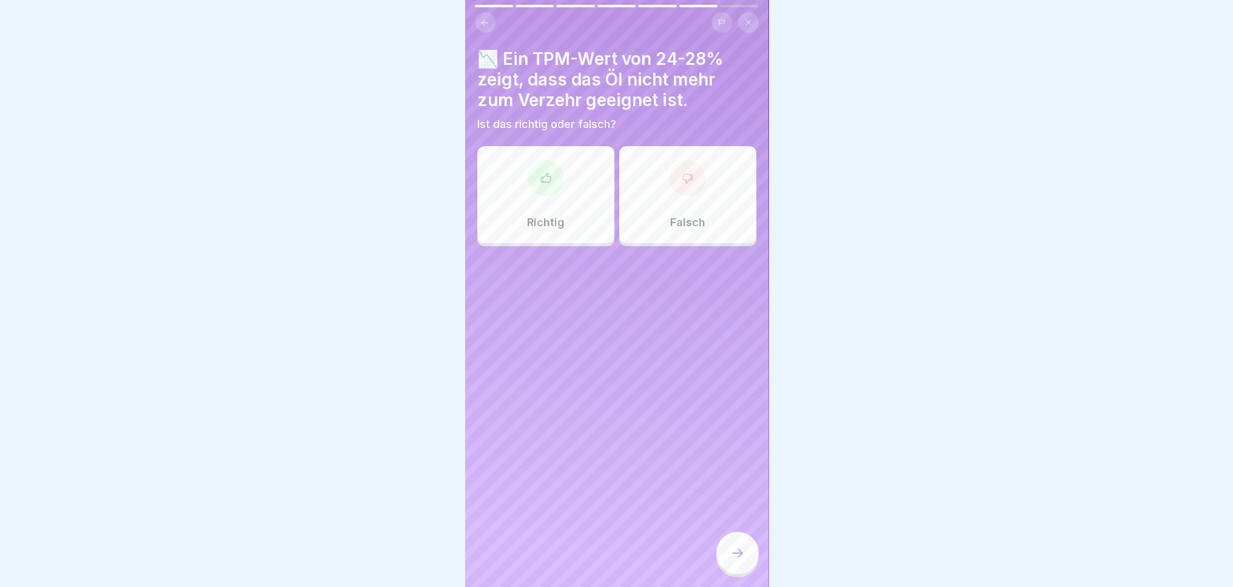
click at [684, 216] on p "Falsch" at bounding box center [687, 222] width 35 height 13
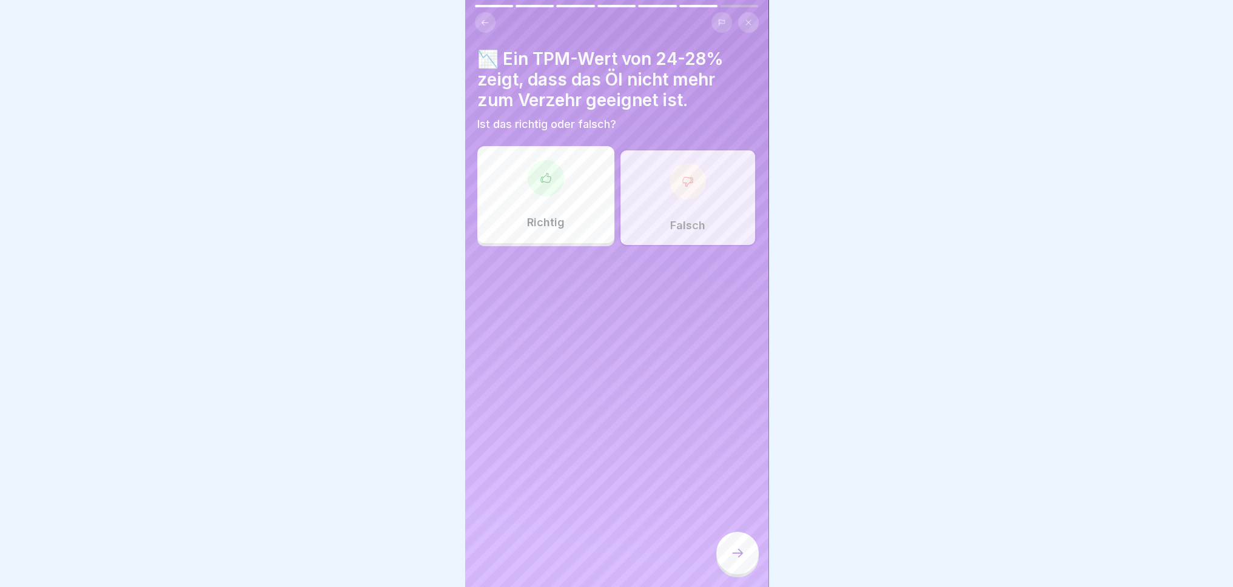
click at [744, 560] on icon at bounding box center [737, 553] width 15 height 15
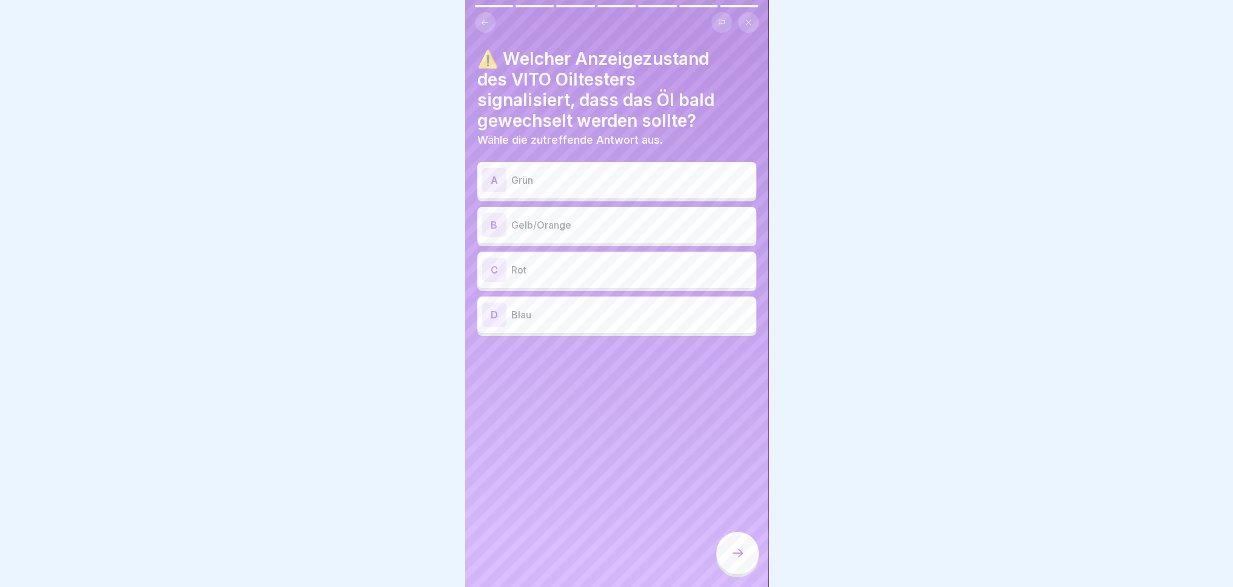
click at [646, 223] on p "Gelb/Orange" at bounding box center [631, 225] width 240 height 15
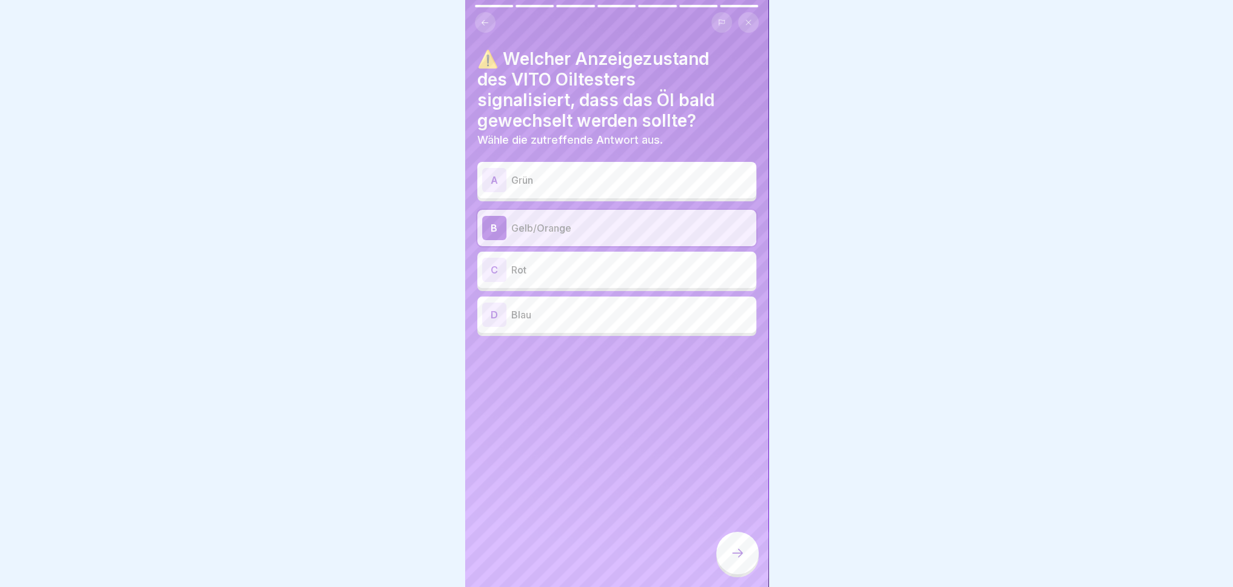
click at [739, 560] on icon at bounding box center [737, 553] width 15 height 15
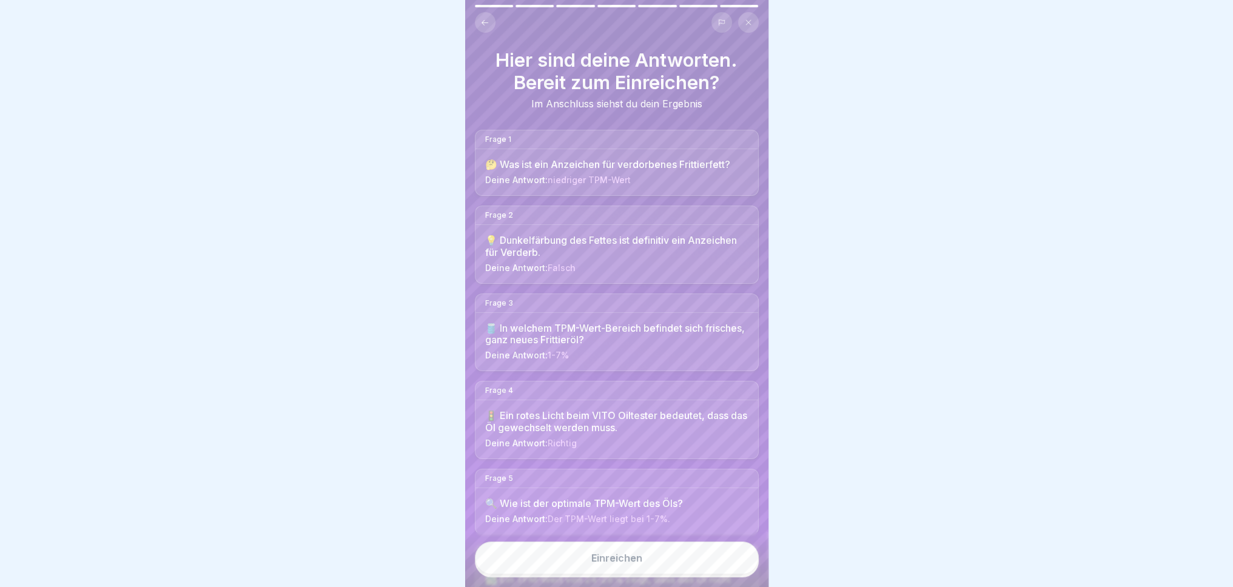
click at [642, 574] on button "Einreichen" at bounding box center [617, 558] width 284 height 33
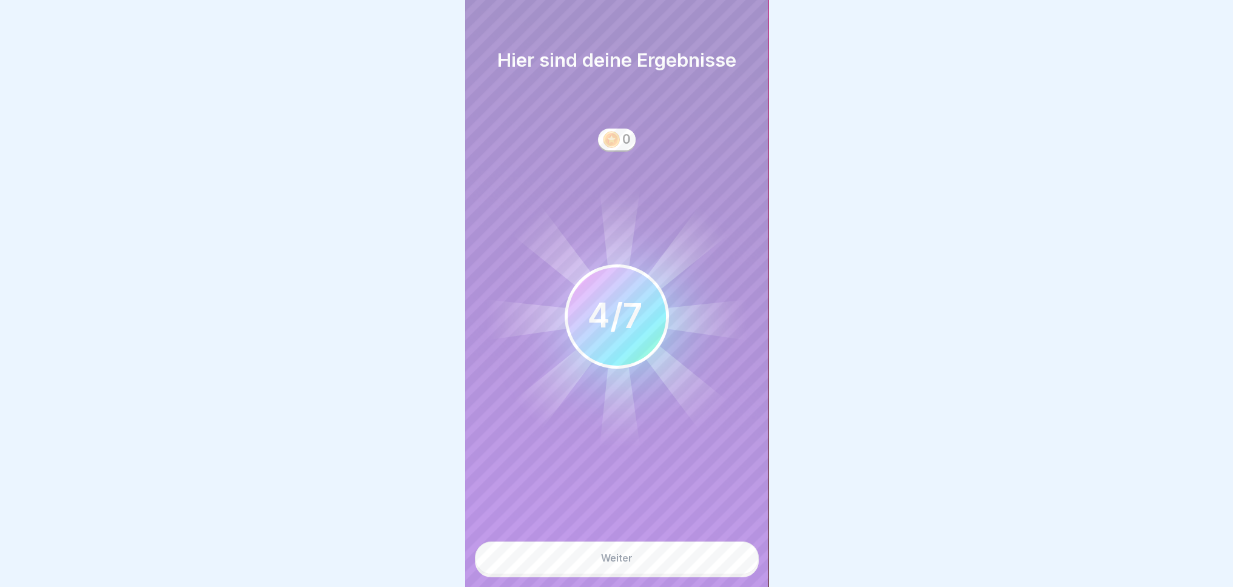
click at [687, 567] on button "Weiter" at bounding box center [617, 558] width 284 height 33
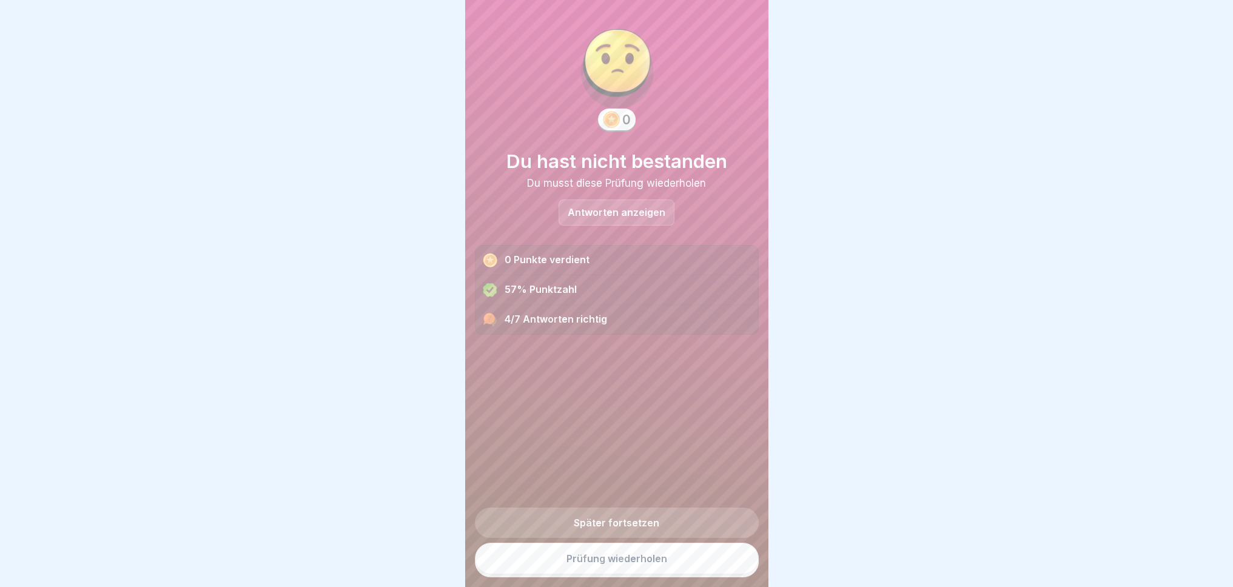
click at [646, 574] on link "Prüfung wiederholen" at bounding box center [617, 559] width 284 height 32
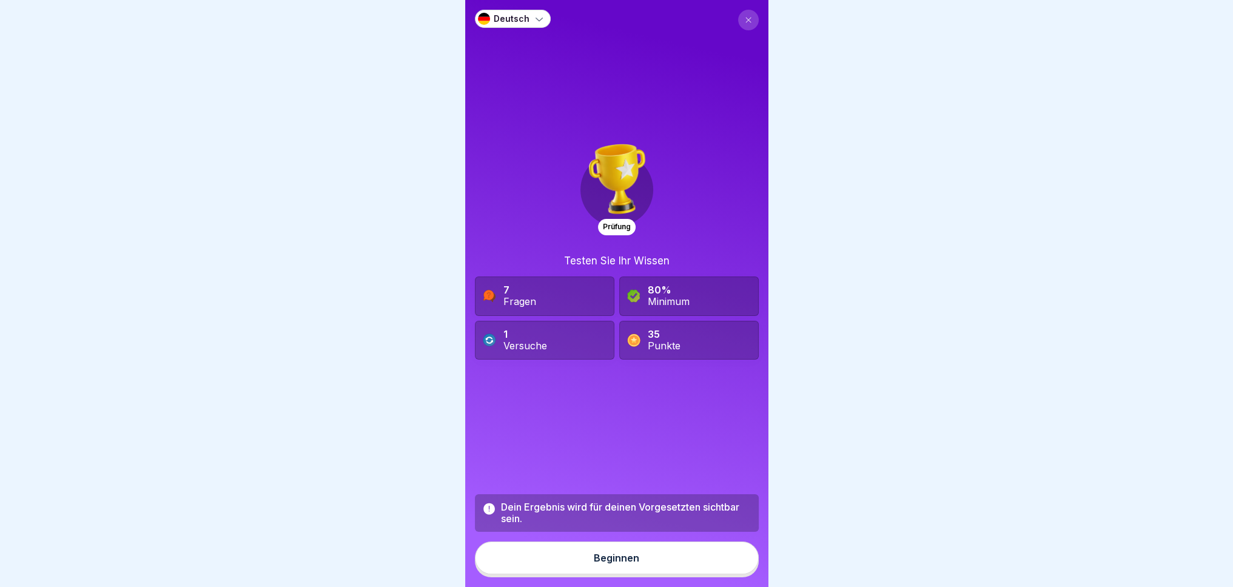
click at [631, 563] on div "Beginnen" at bounding box center [616, 558] width 45 height 11
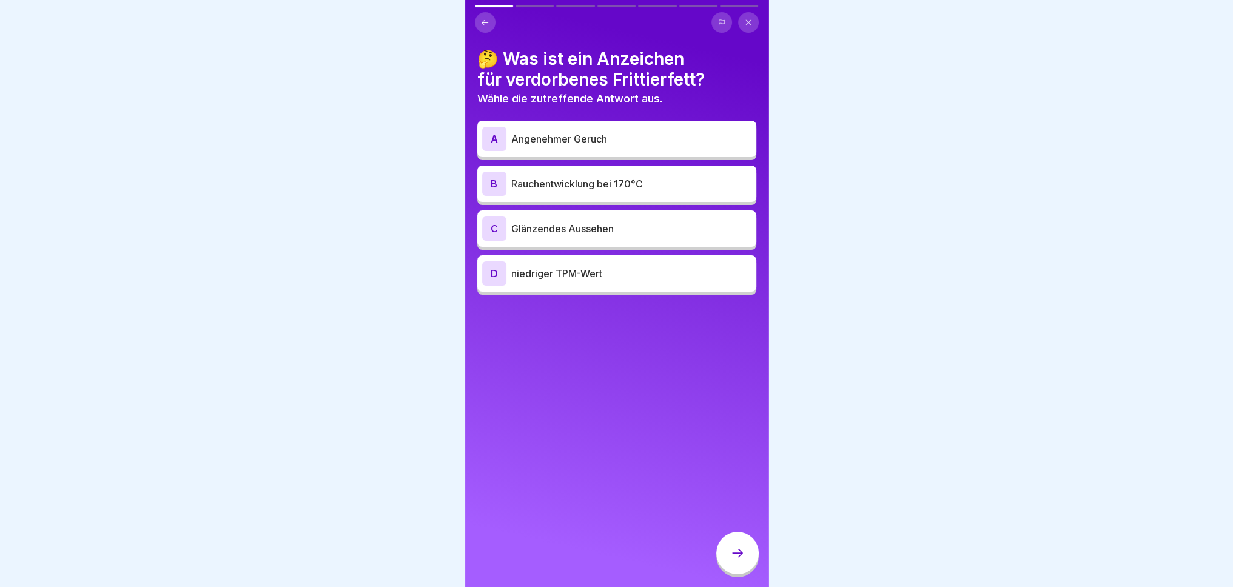
click at [560, 277] on p "niedriger TPM-Wert" at bounding box center [631, 273] width 240 height 15
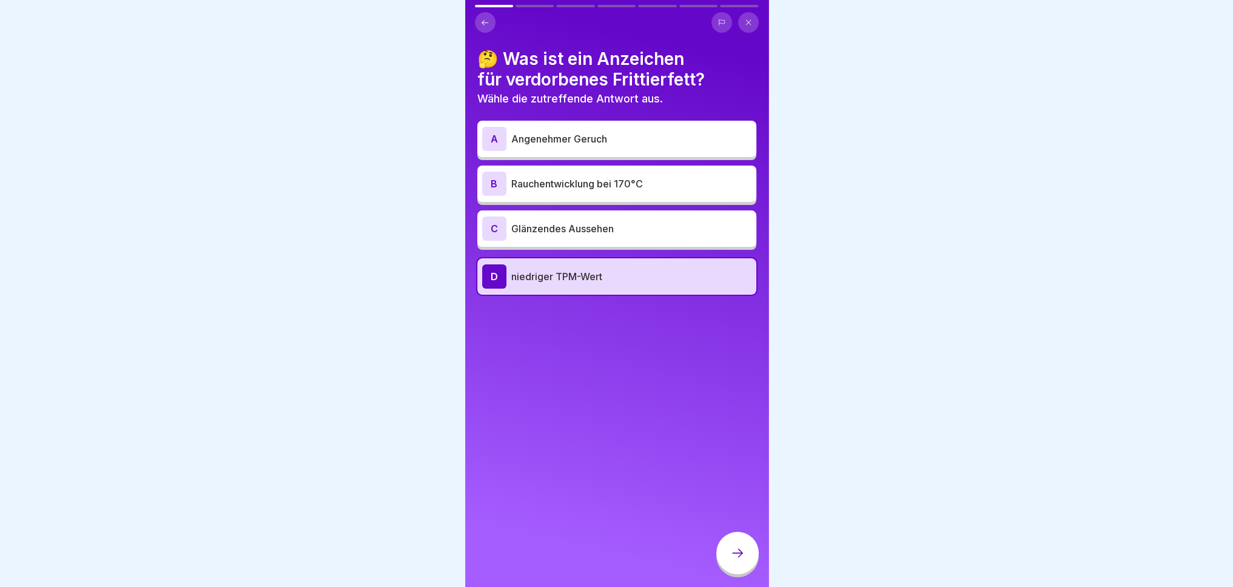
click at [620, 181] on p "Rauchentwicklung bei 170°C" at bounding box center [631, 183] width 240 height 15
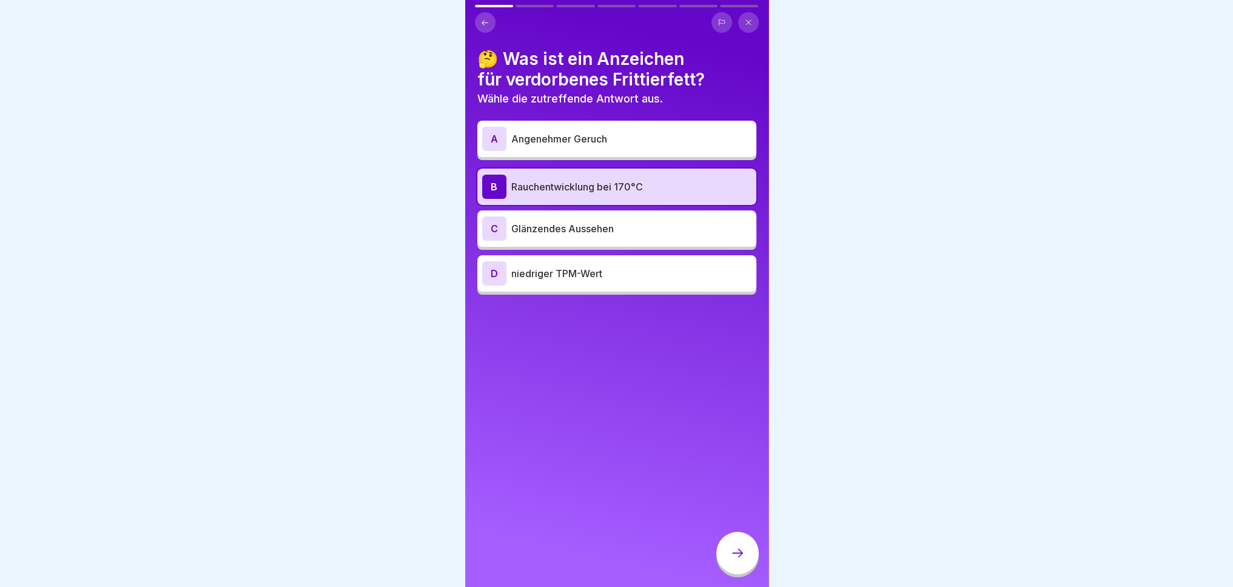
click at [611, 284] on div "D niedriger TPM-Wert" at bounding box center [616, 273] width 269 height 24
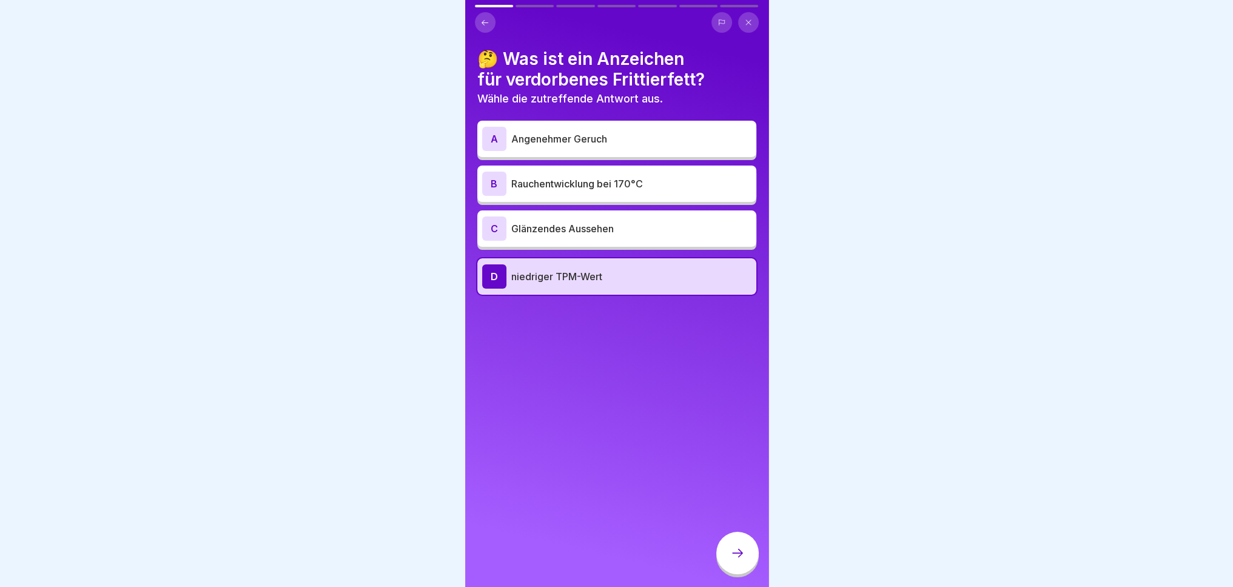
click at [746, 569] on div at bounding box center [737, 553] width 42 height 42
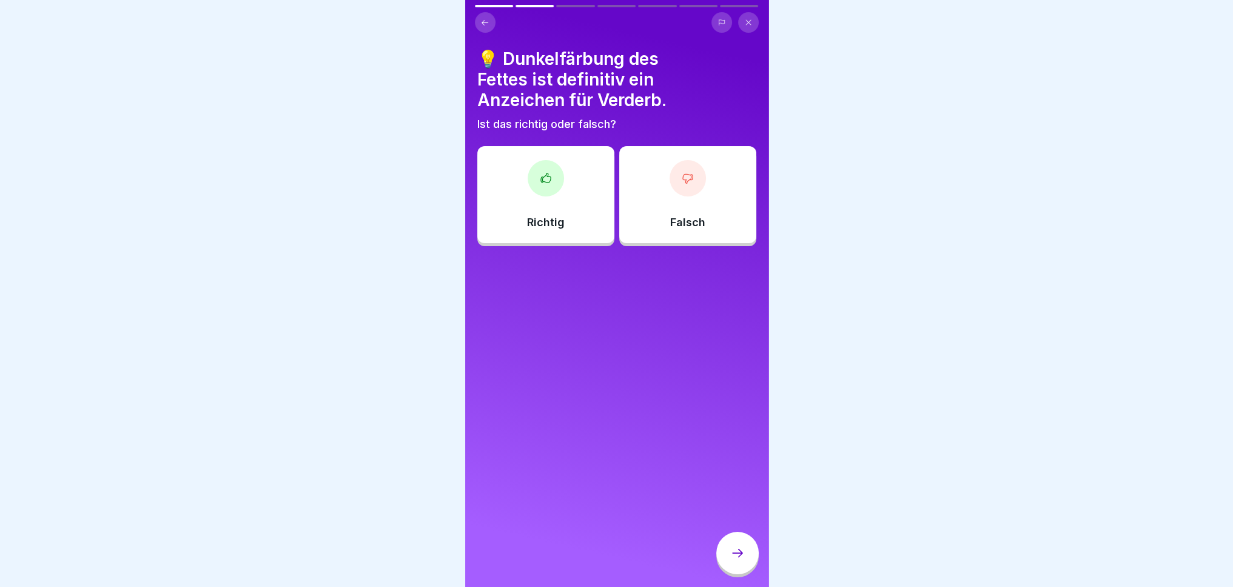
click at [689, 218] on p "Falsch" at bounding box center [687, 222] width 35 height 13
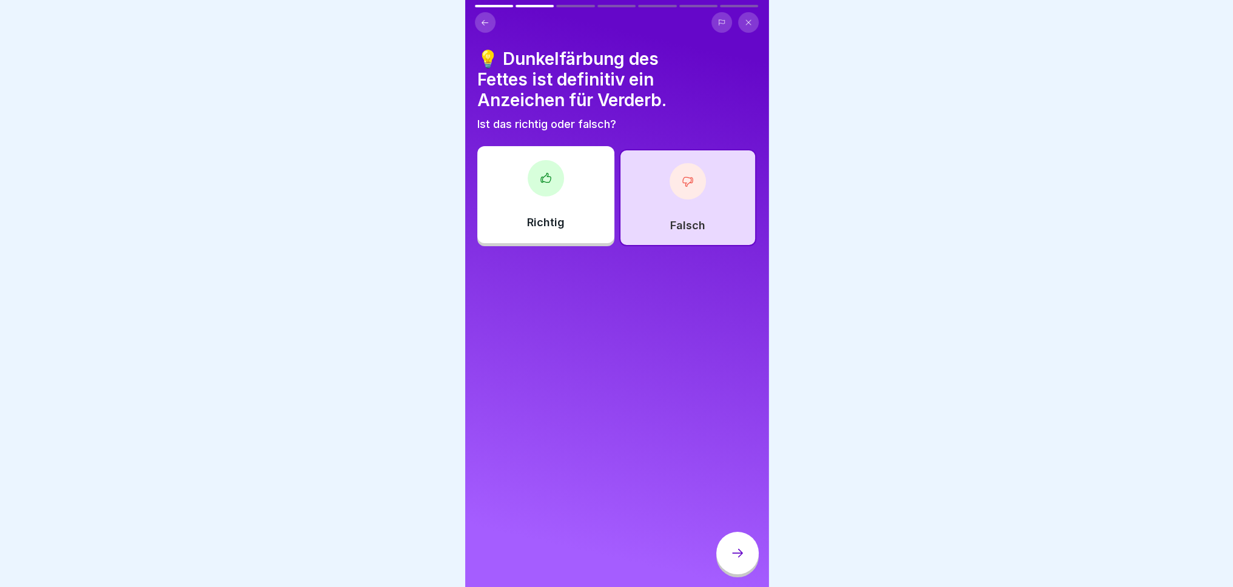
click at [750, 568] on div at bounding box center [737, 553] width 42 height 42
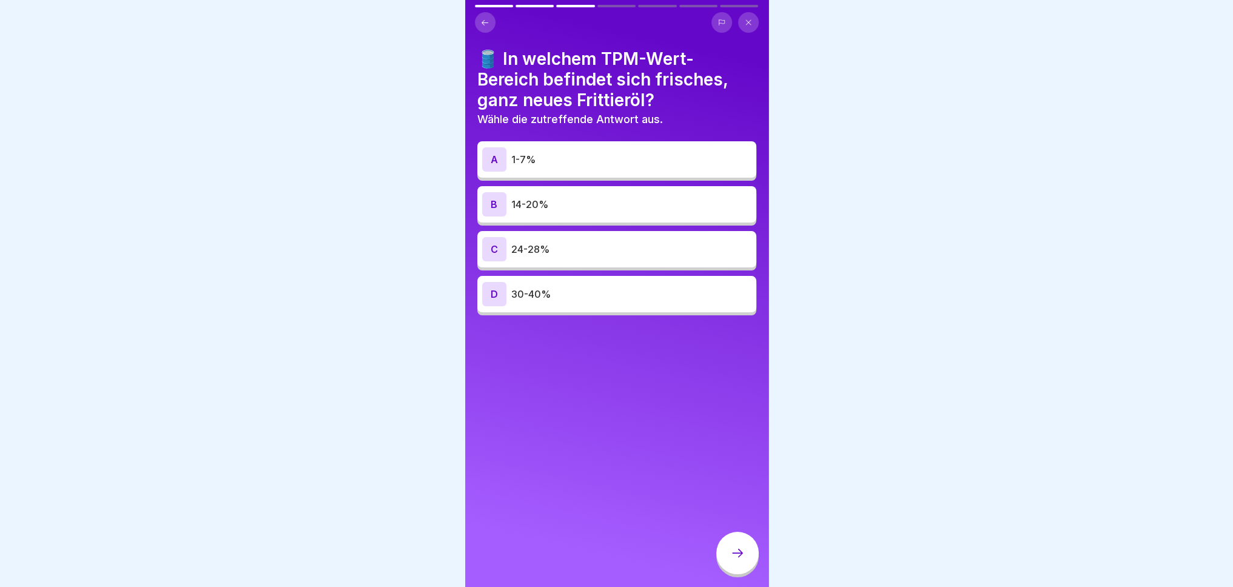
click at [642, 153] on p "1-7%" at bounding box center [631, 159] width 240 height 15
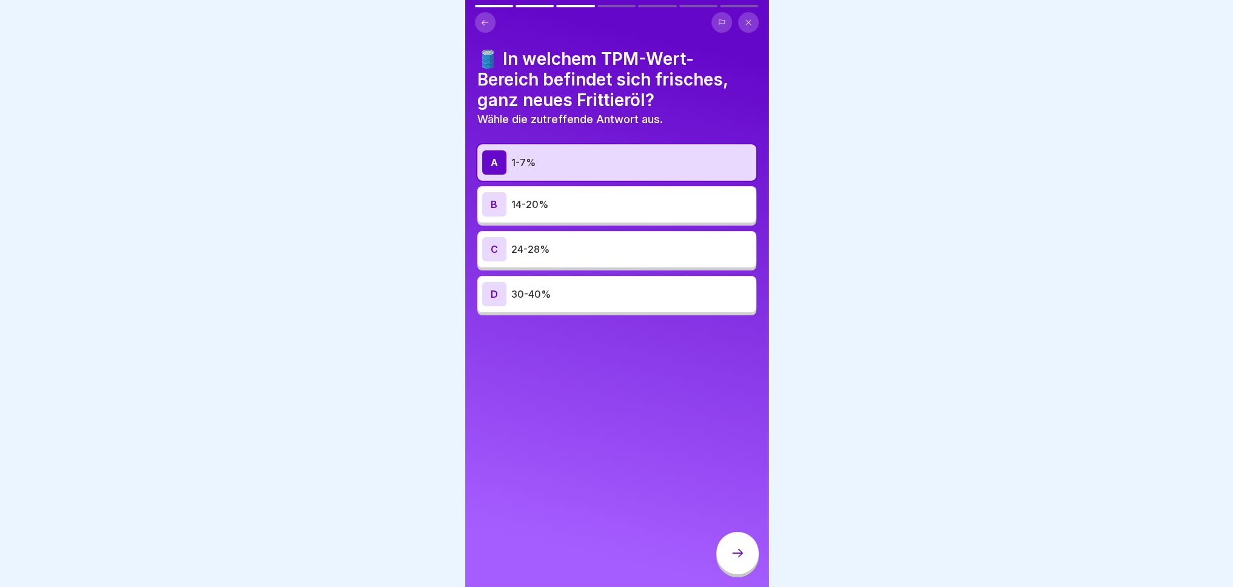
click at [739, 560] on icon at bounding box center [737, 553] width 15 height 15
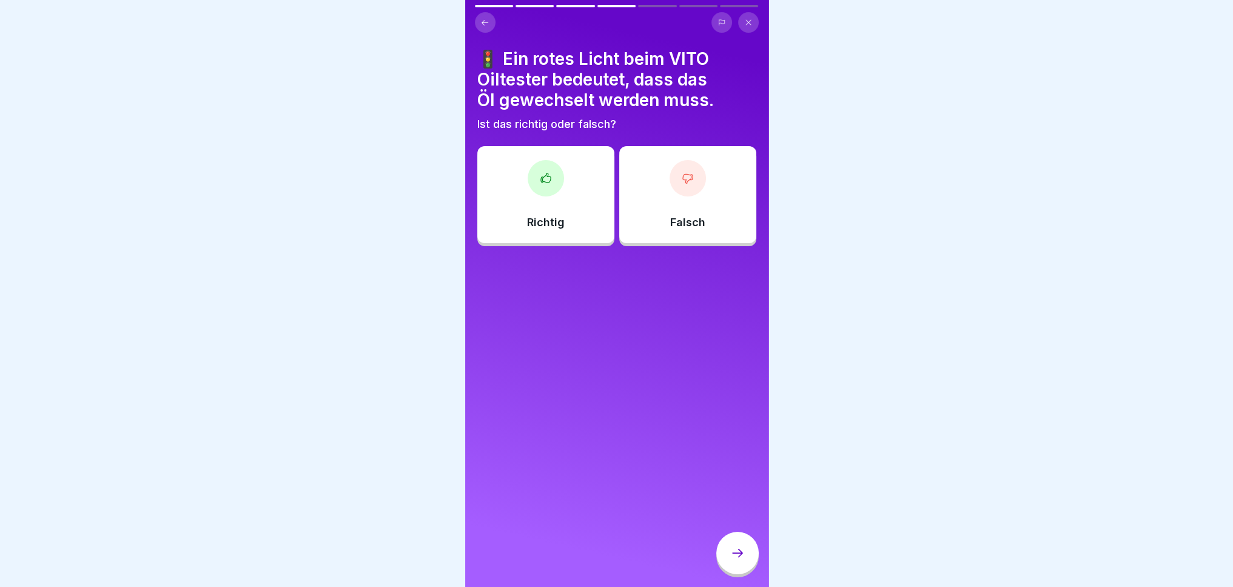
click at [549, 208] on div "Richtig" at bounding box center [545, 194] width 137 height 97
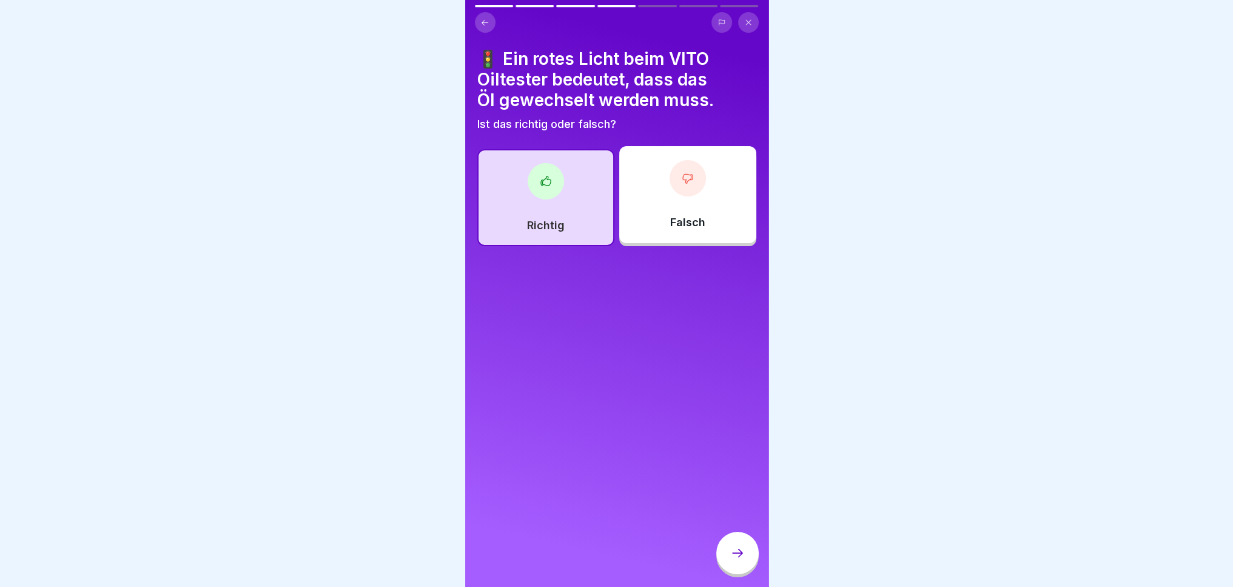
click at [745, 557] on div at bounding box center [737, 553] width 42 height 42
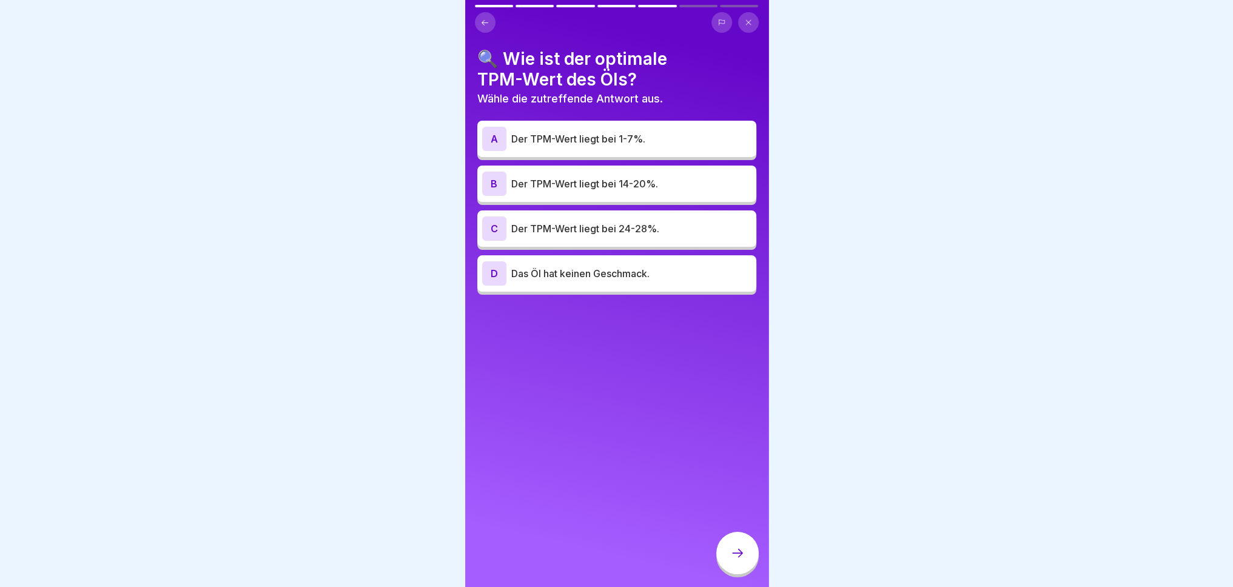
click at [667, 193] on div "B Der TPM-Wert liegt bei 14-20%." at bounding box center [616, 184] width 279 height 36
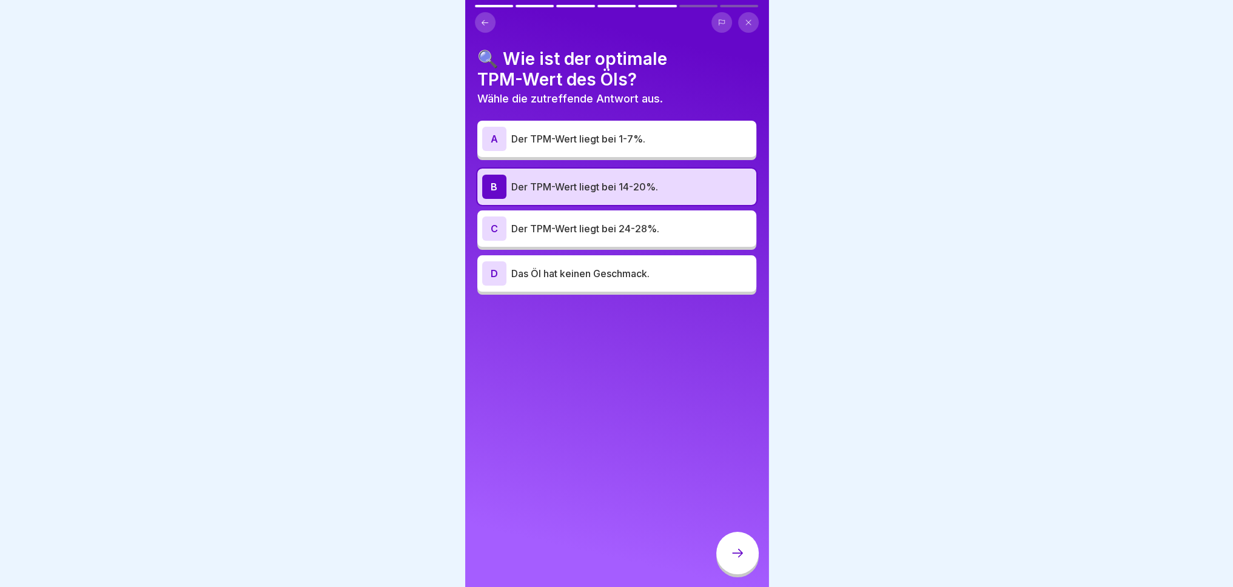
click at [747, 573] on div at bounding box center [737, 553] width 42 height 42
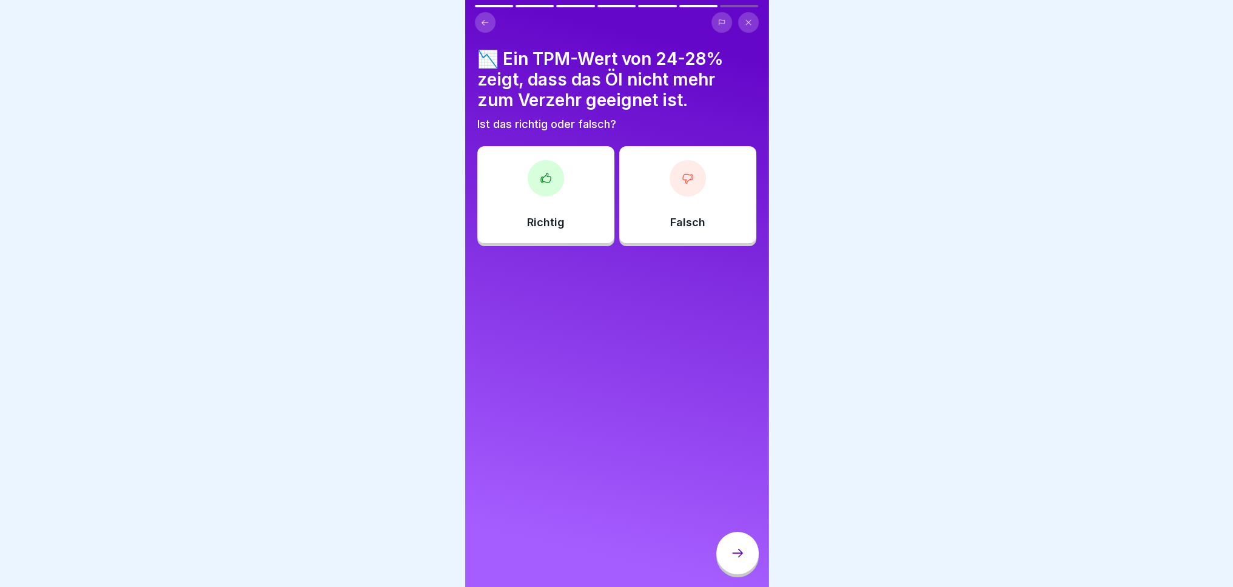
click at [670, 223] on p "Falsch" at bounding box center [687, 222] width 35 height 13
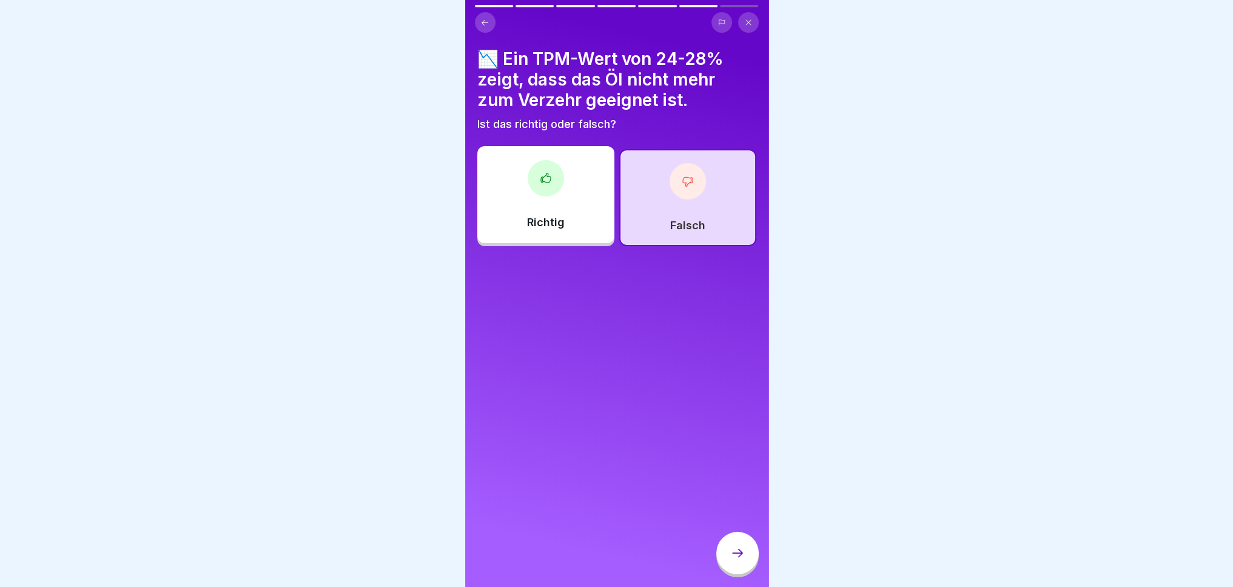
click at [742, 560] on icon at bounding box center [737, 553] width 15 height 15
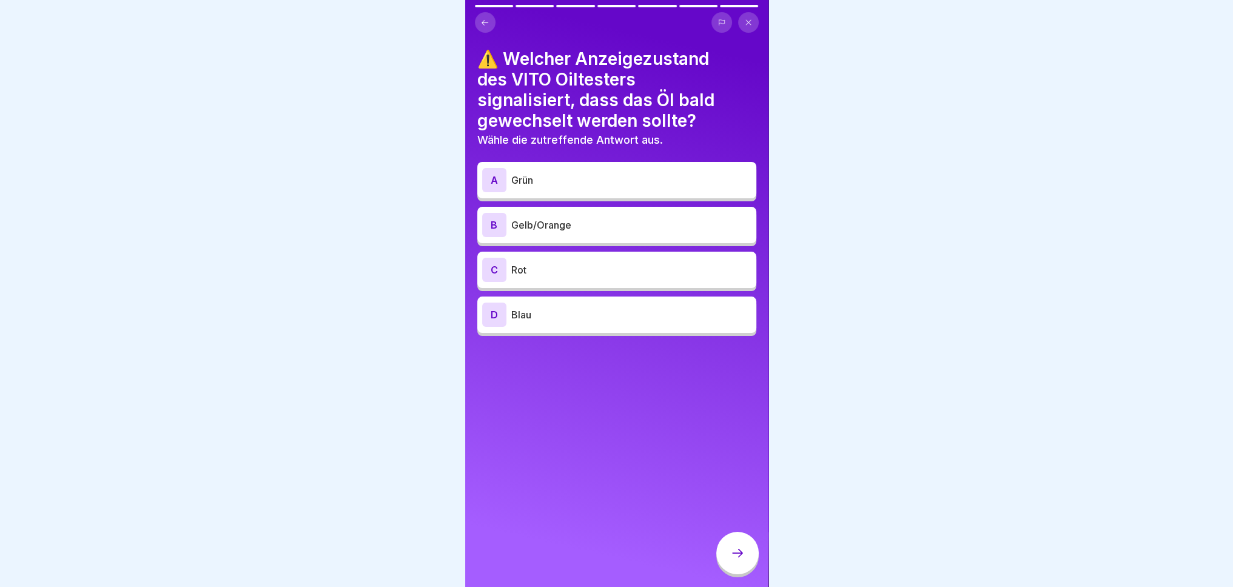
click at [603, 268] on p "Rot" at bounding box center [631, 270] width 240 height 15
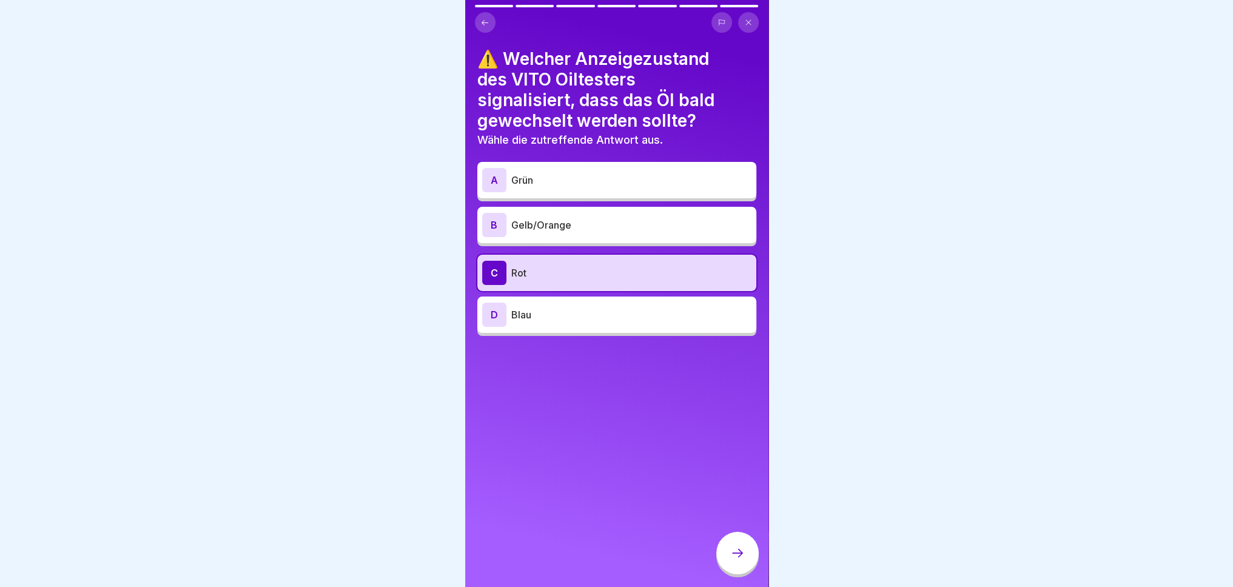
click at [751, 571] on div at bounding box center [737, 553] width 42 height 42
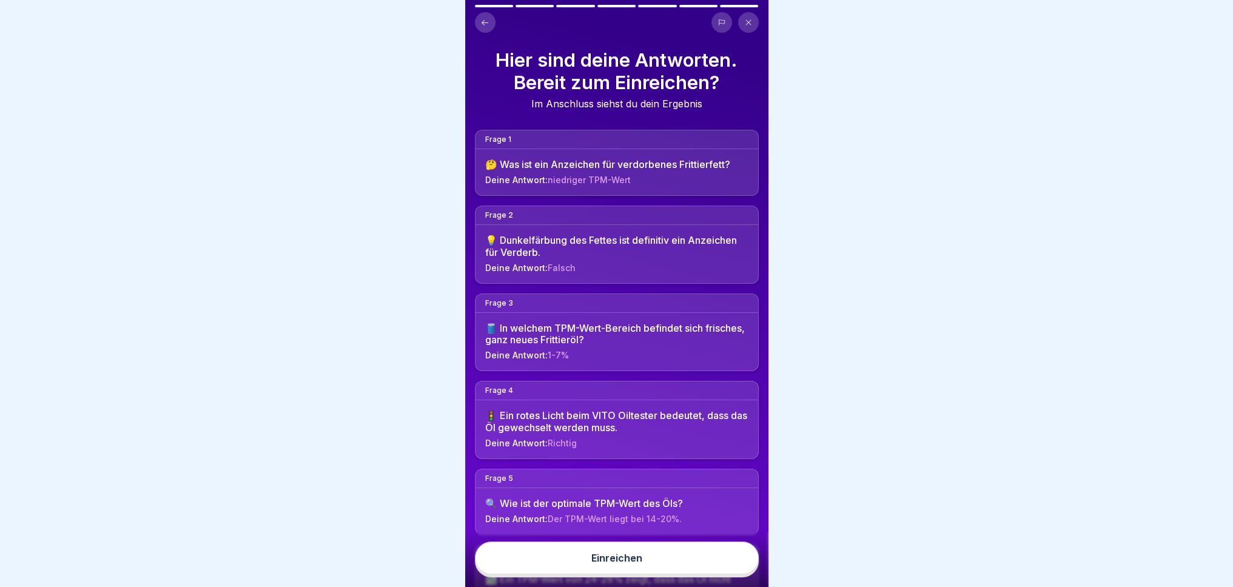
click at [675, 574] on button "Einreichen" at bounding box center [617, 558] width 284 height 33
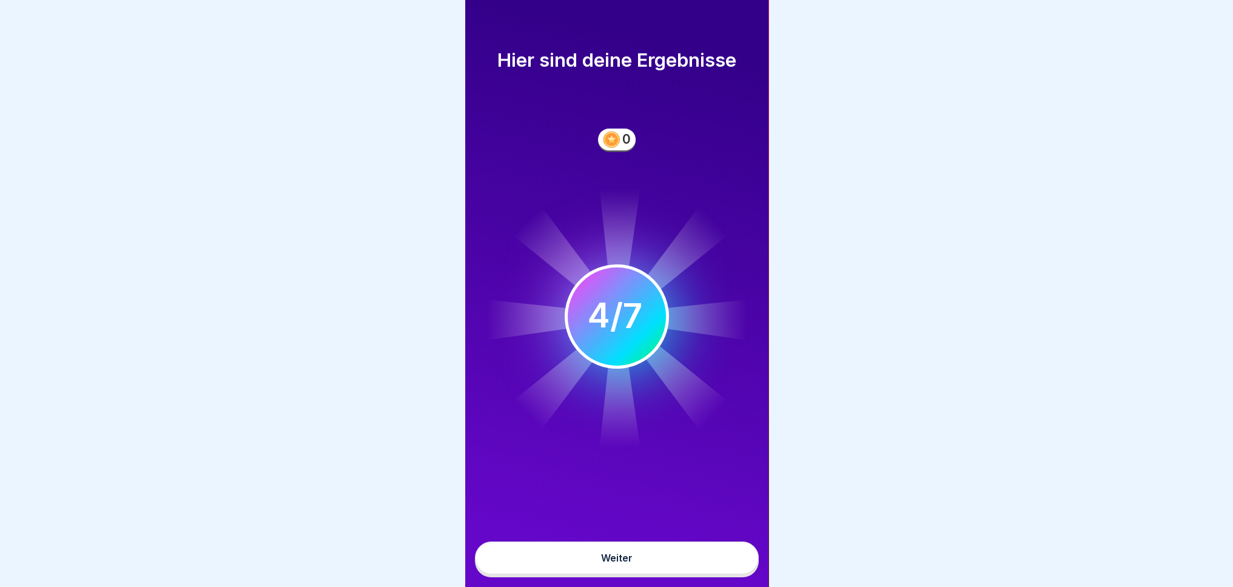
click at [693, 573] on button "Weiter" at bounding box center [617, 558] width 284 height 33
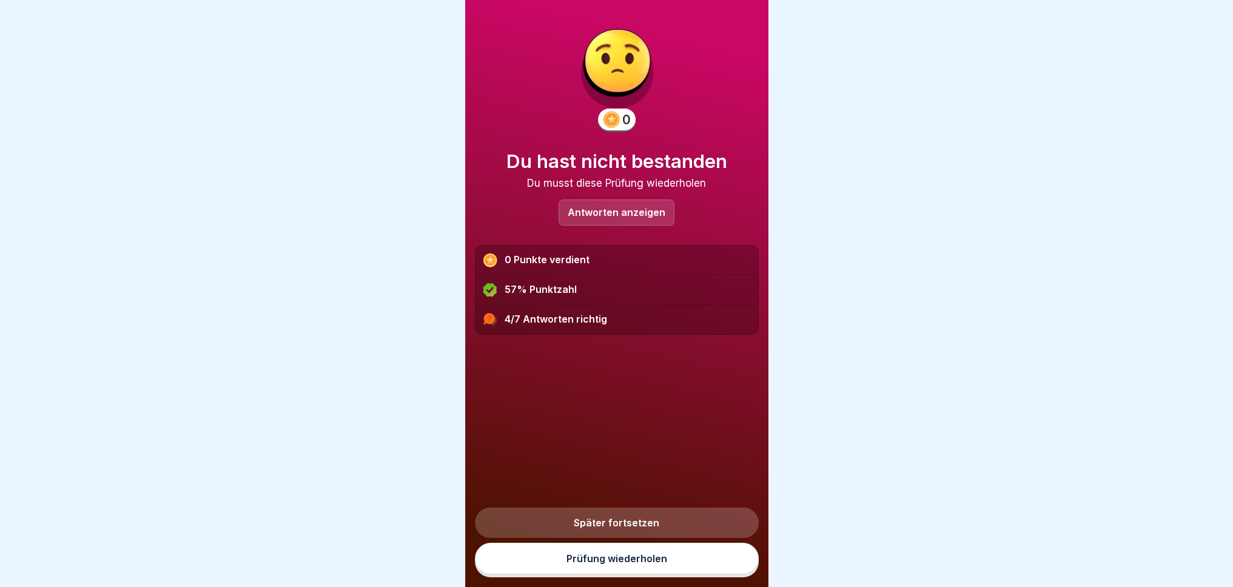
click at [653, 572] on link "Prüfung wiederholen" at bounding box center [617, 559] width 284 height 32
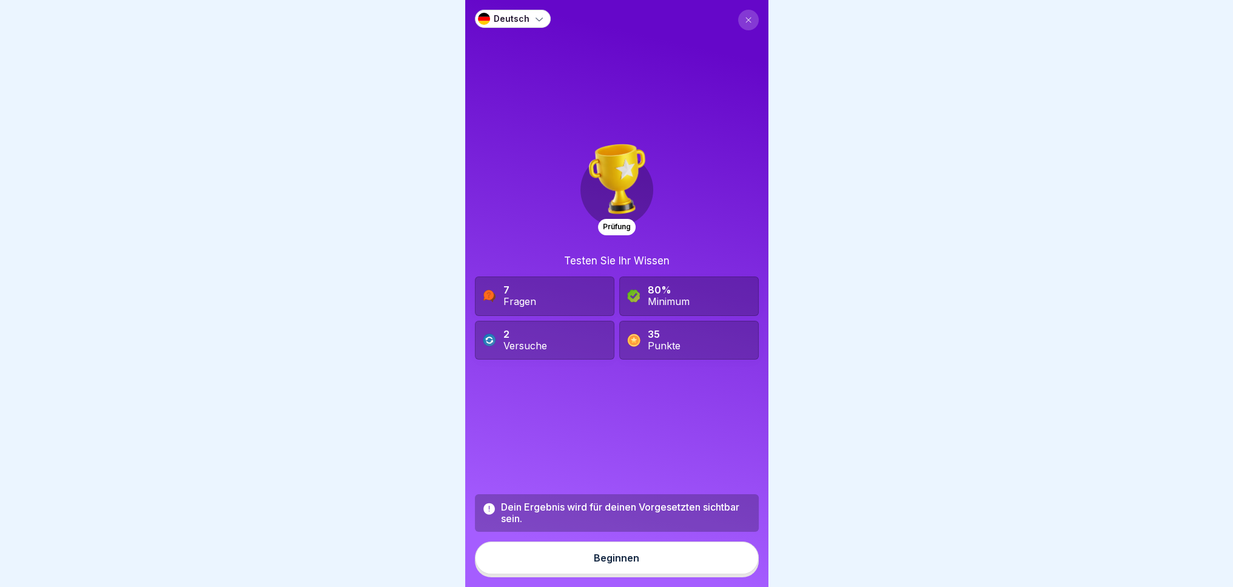
click at [638, 573] on button "Beginnen" at bounding box center [617, 558] width 284 height 33
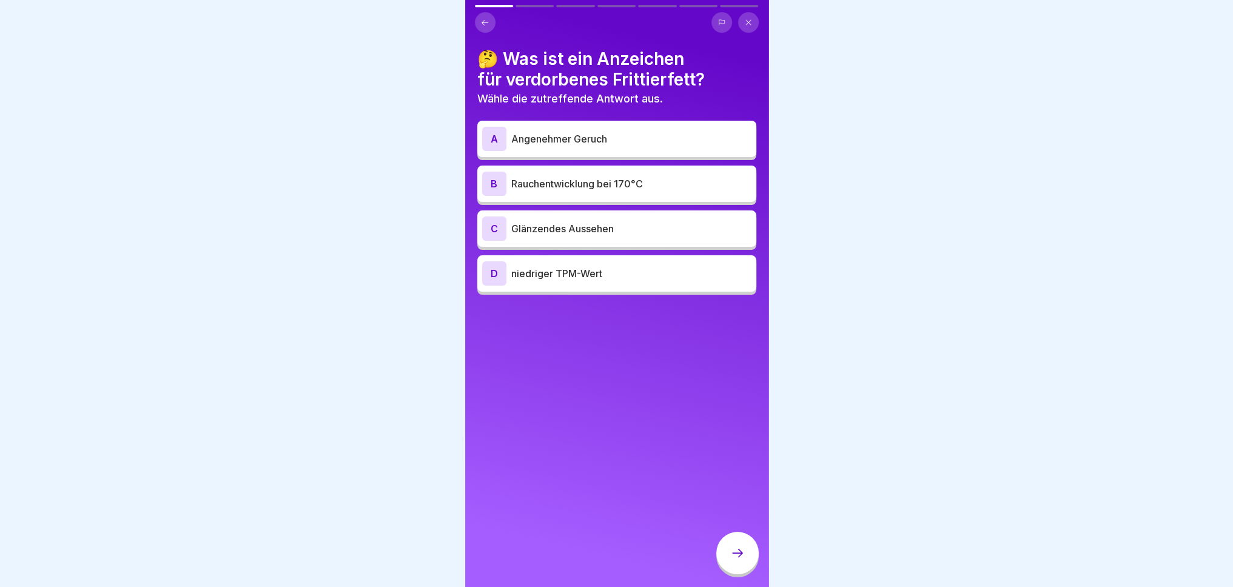
click at [613, 174] on div "B Rauchentwicklung bei 170°C" at bounding box center [616, 184] width 269 height 24
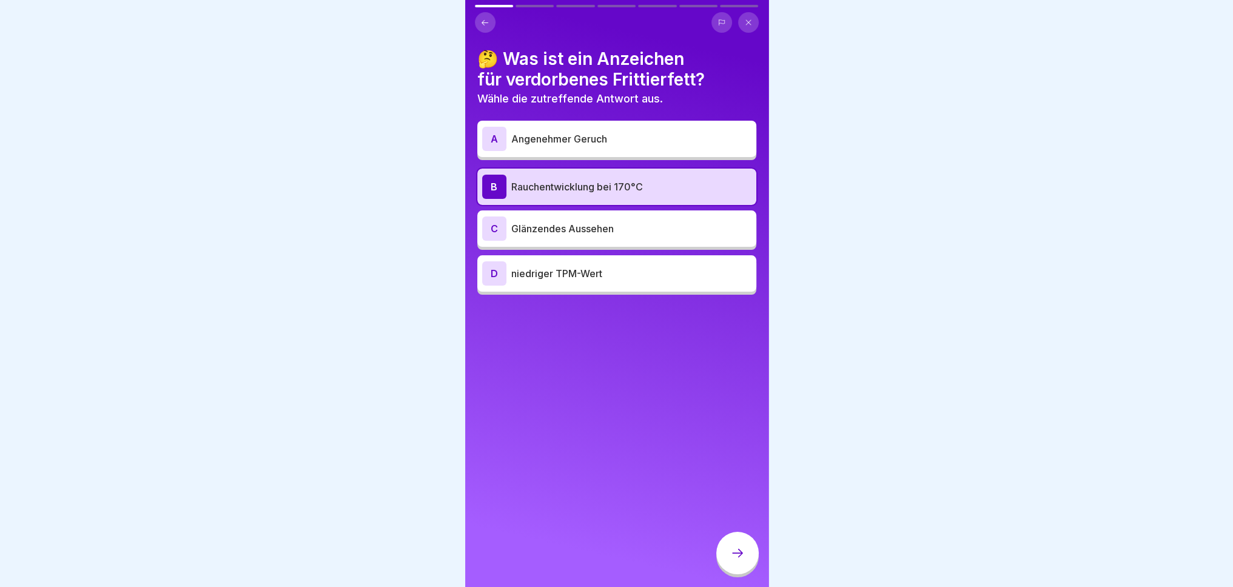
click at [616, 242] on div "C Glänzendes Aussehen" at bounding box center [616, 228] width 279 height 36
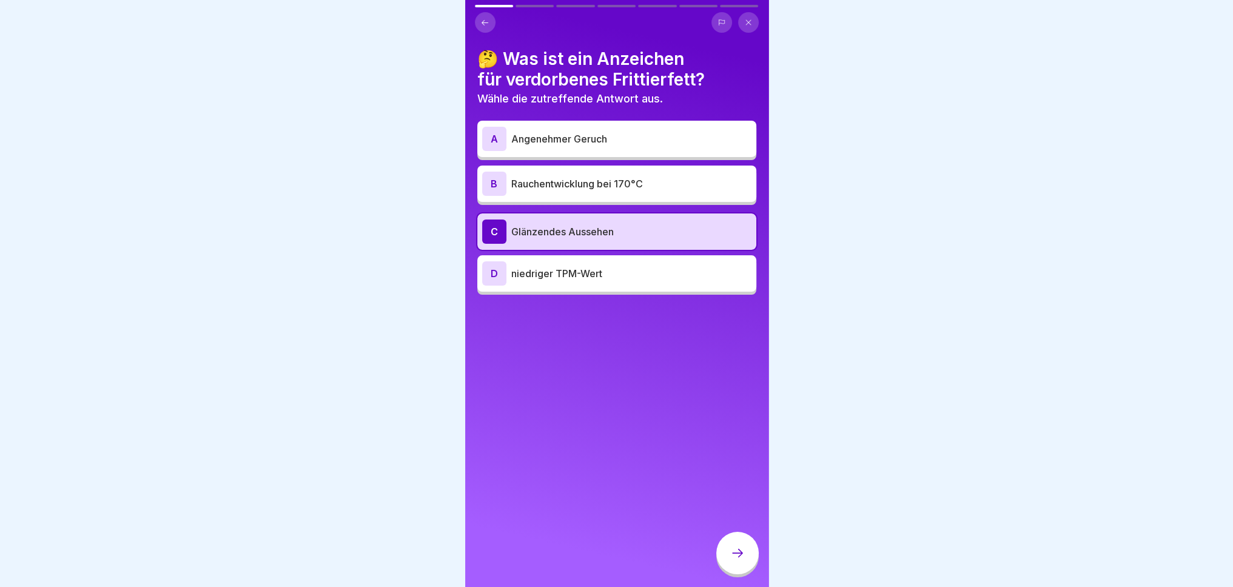
click at [632, 187] on p "Rauchentwicklung bei 170°C" at bounding box center [631, 183] width 240 height 15
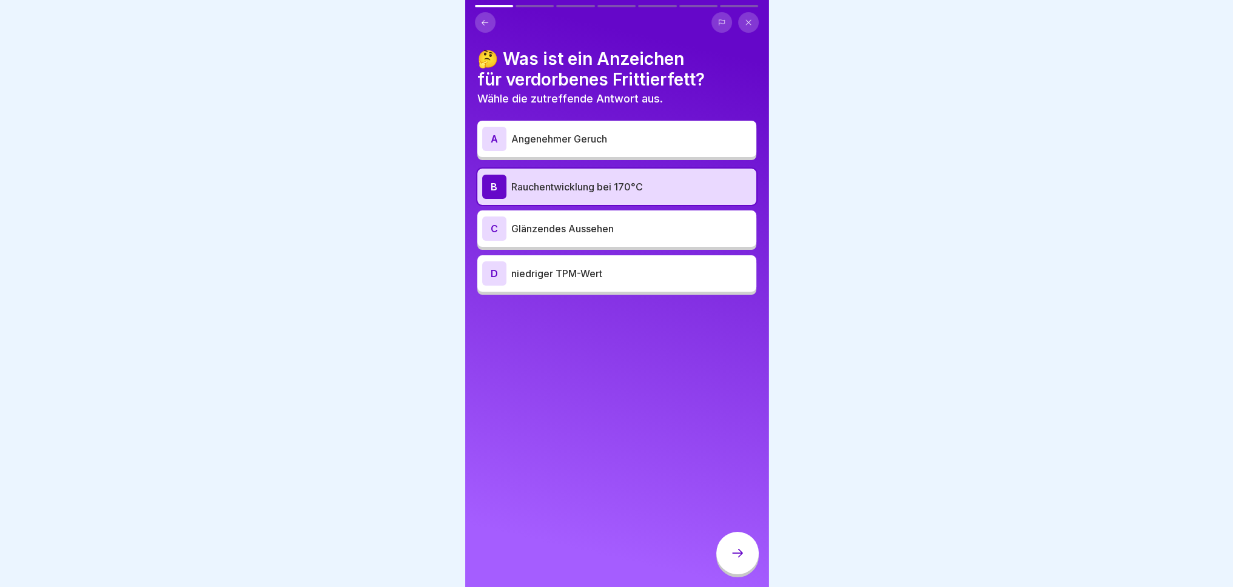
click at [681, 274] on p "niedriger TPM-Wert" at bounding box center [631, 273] width 240 height 15
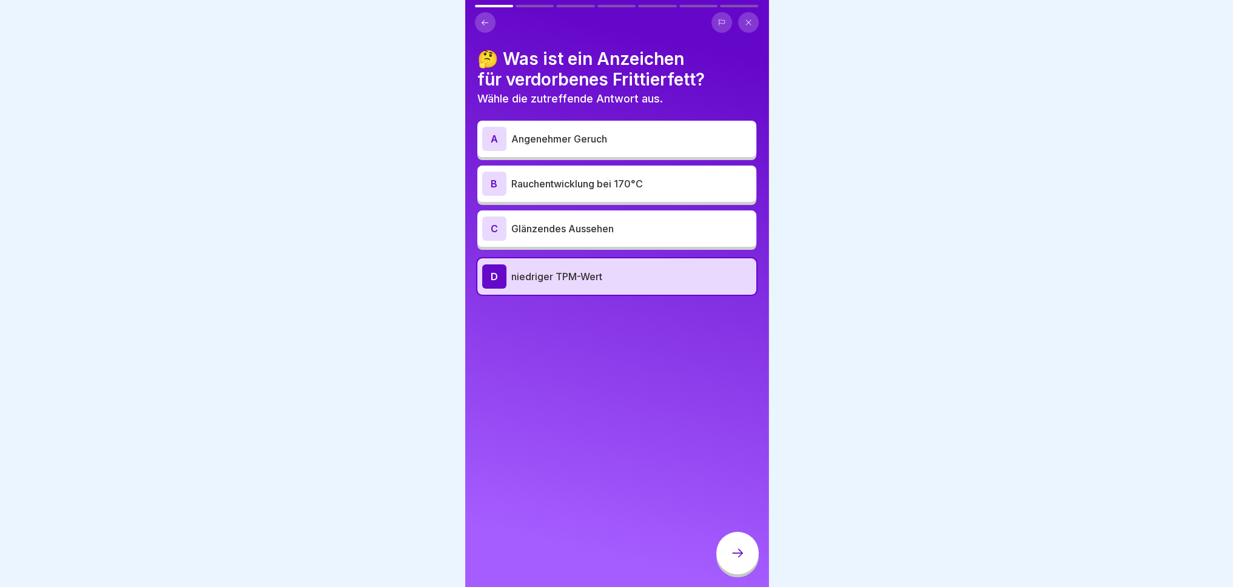
click at [663, 178] on p "Rauchentwicklung bei 170°C" at bounding box center [631, 183] width 240 height 15
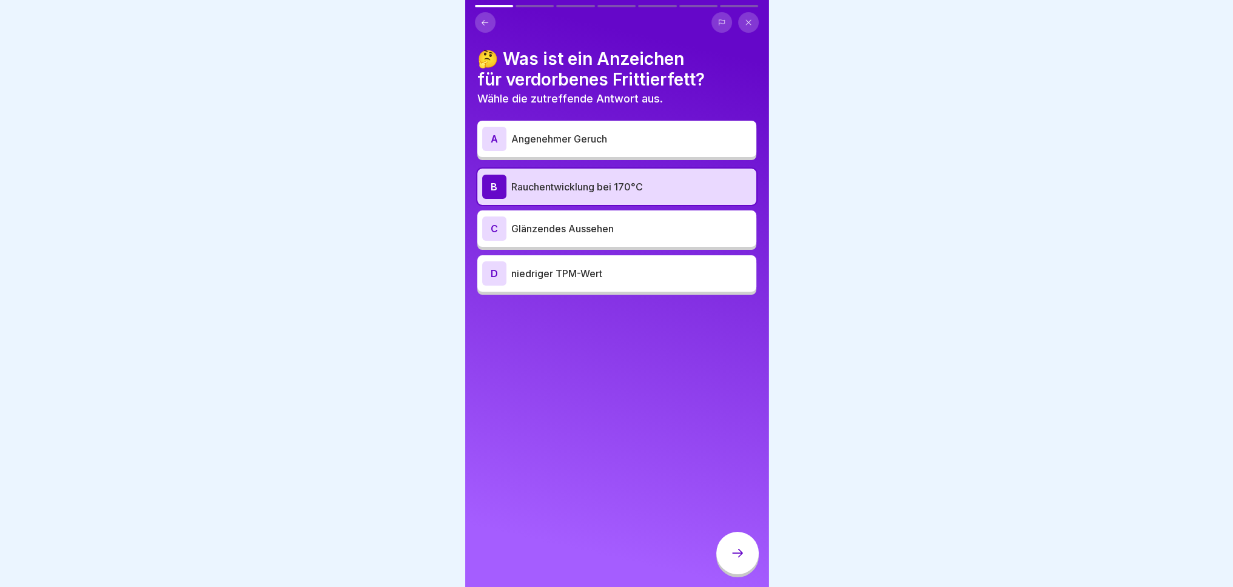
click at [743, 573] on div at bounding box center [737, 553] width 42 height 42
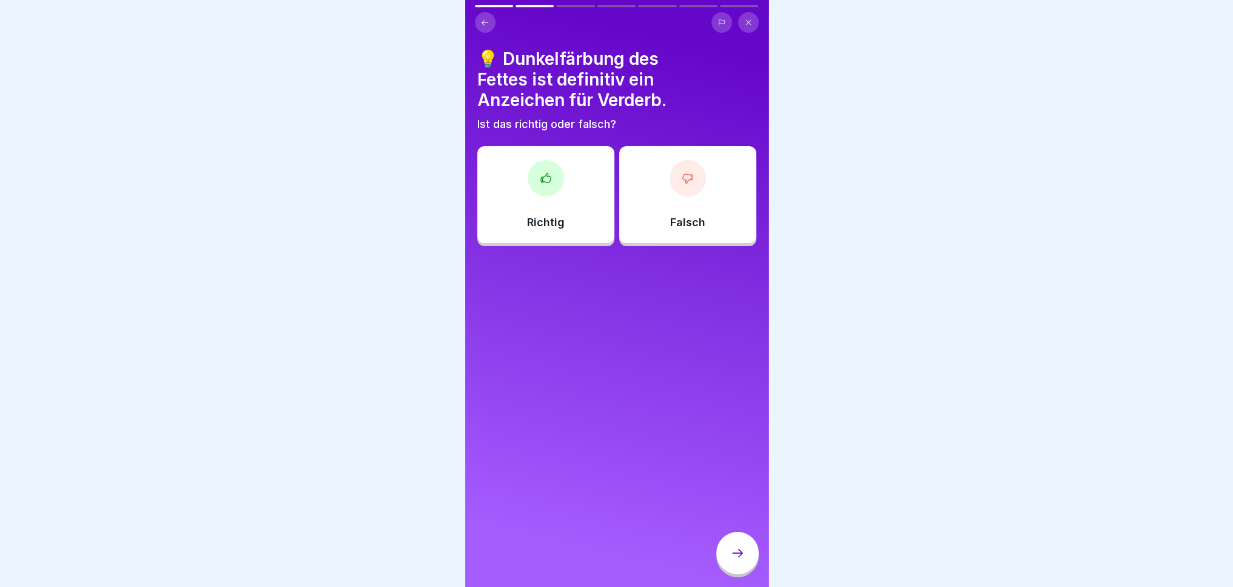
click at [681, 195] on div at bounding box center [688, 178] width 36 height 36
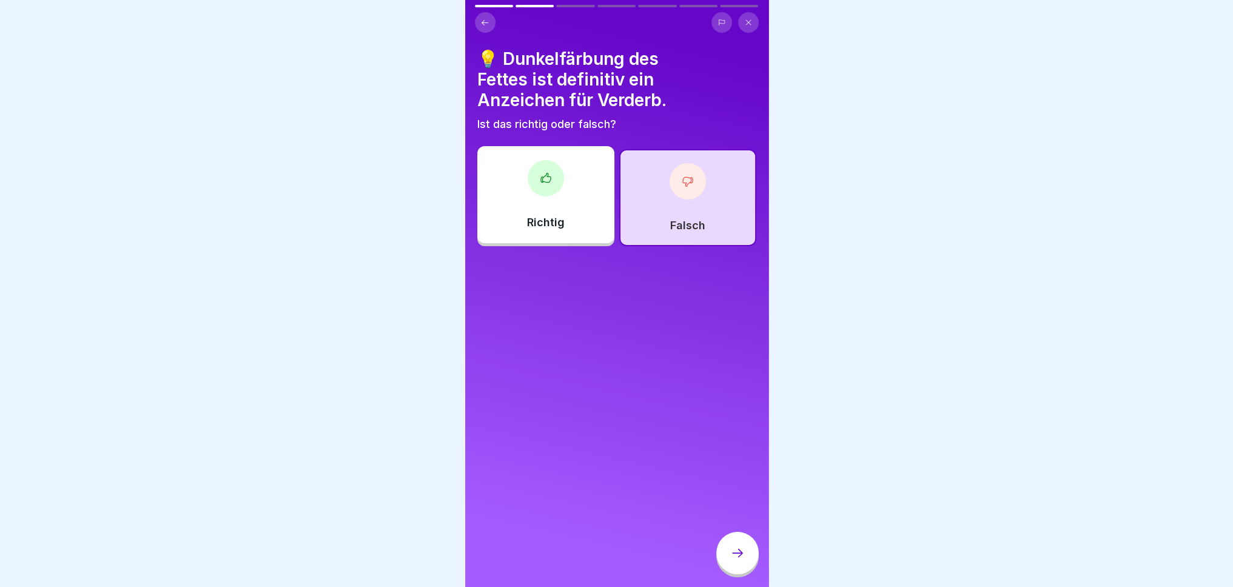
drag, startPoint x: 740, startPoint y: 573, endPoint x: 738, endPoint y: 561, distance: 12.3
click at [740, 574] on div at bounding box center [737, 553] width 42 height 42
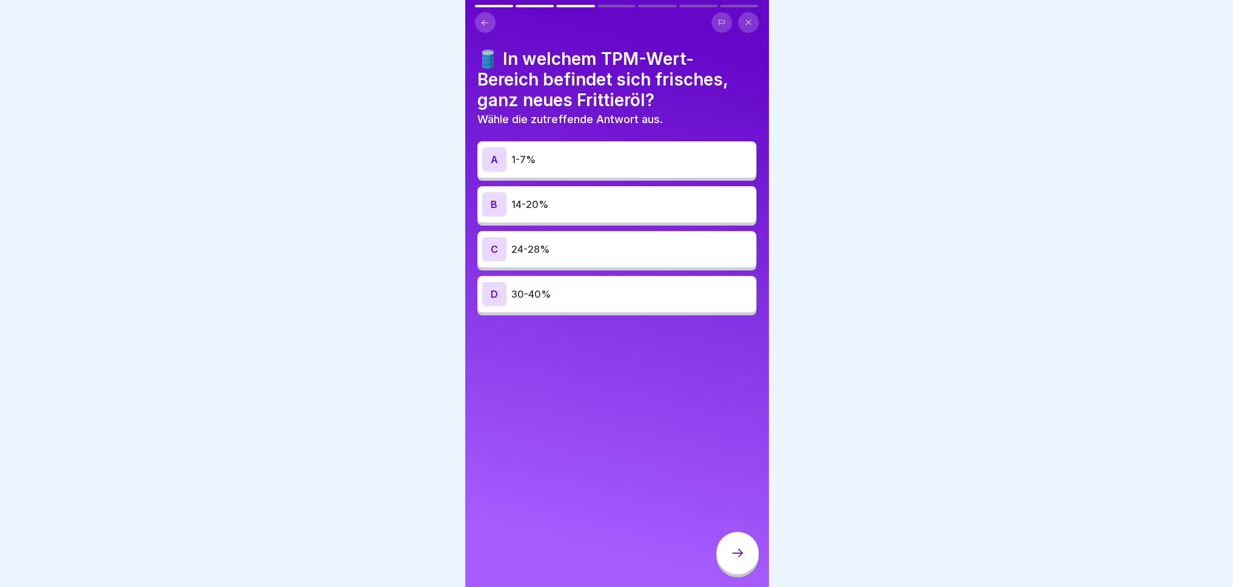
click at [631, 163] on p "1-7%" at bounding box center [631, 159] width 240 height 15
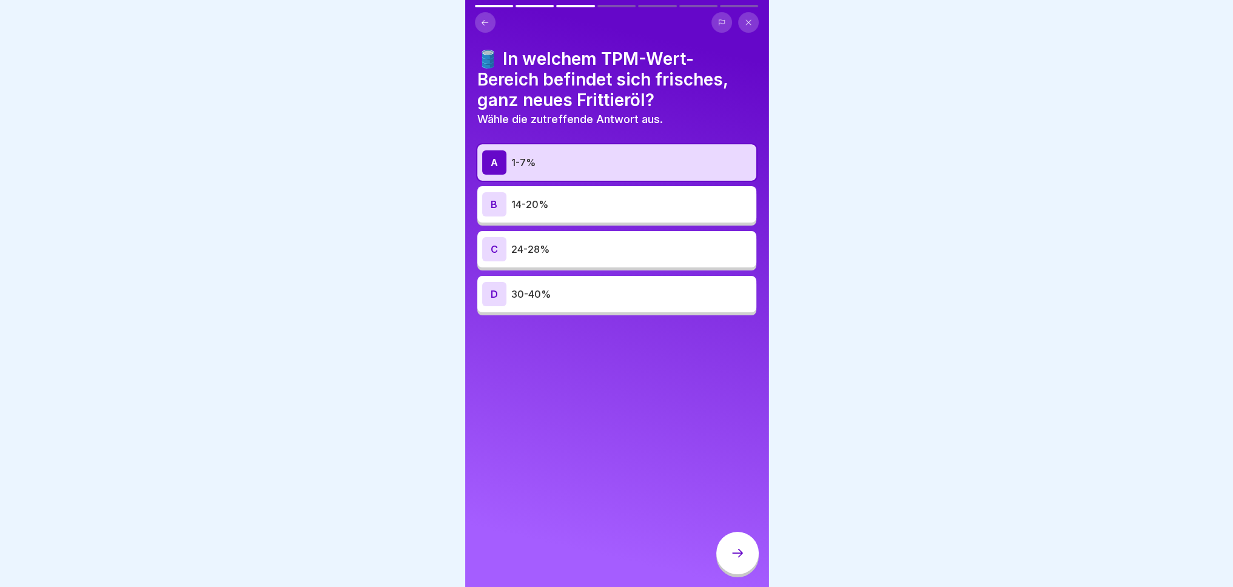
click at [731, 560] on icon at bounding box center [737, 553] width 15 height 15
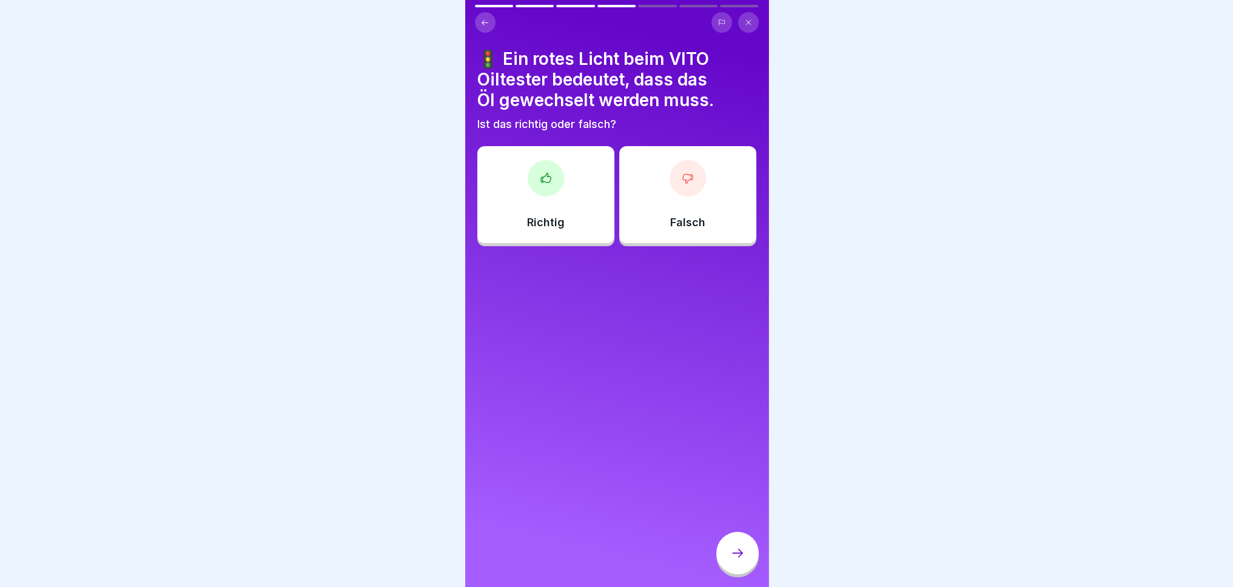
click at [543, 196] on div "Richtig" at bounding box center [545, 194] width 137 height 97
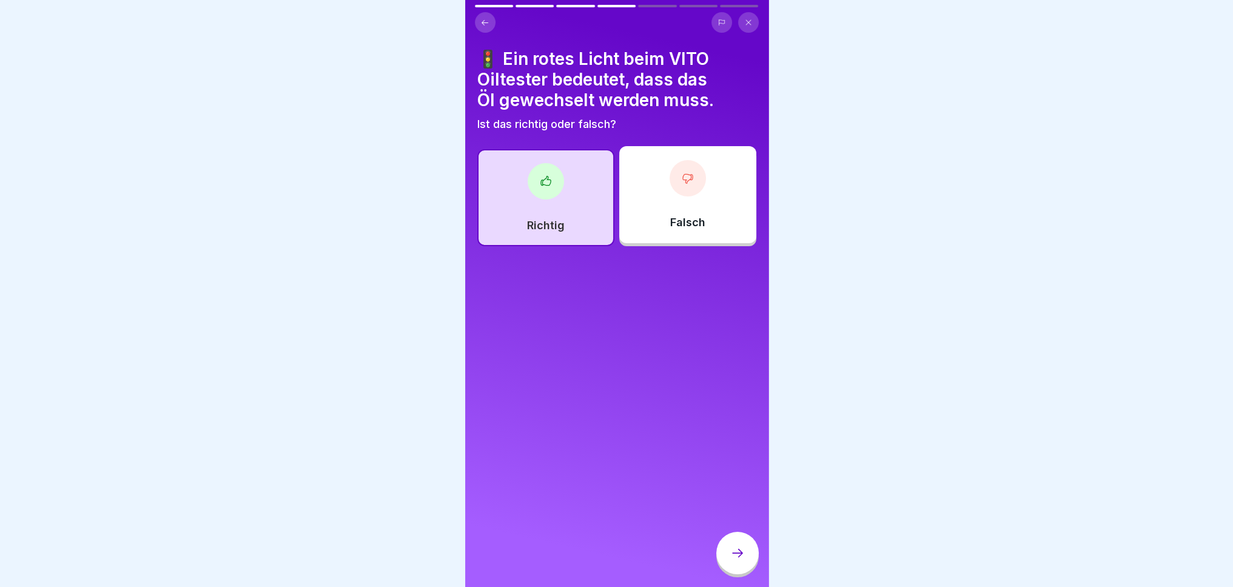
click at [730, 559] on icon at bounding box center [737, 553] width 15 height 15
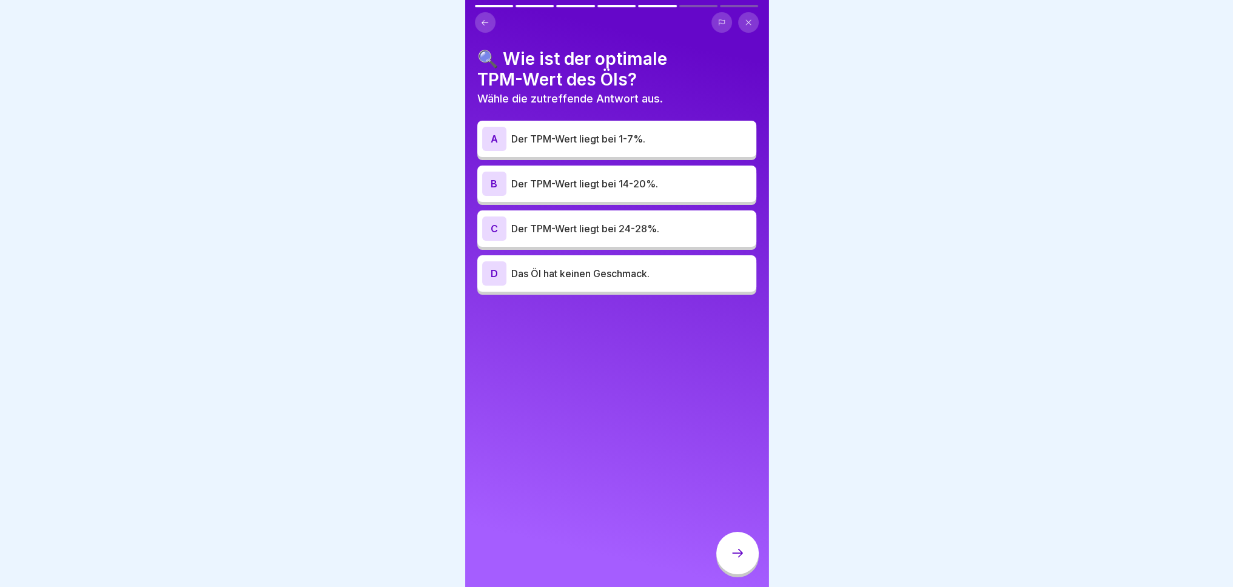
click at [679, 135] on p "Der TPM-Wert liegt bei 1-7%." at bounding box center [631, 139] width 240 height 15
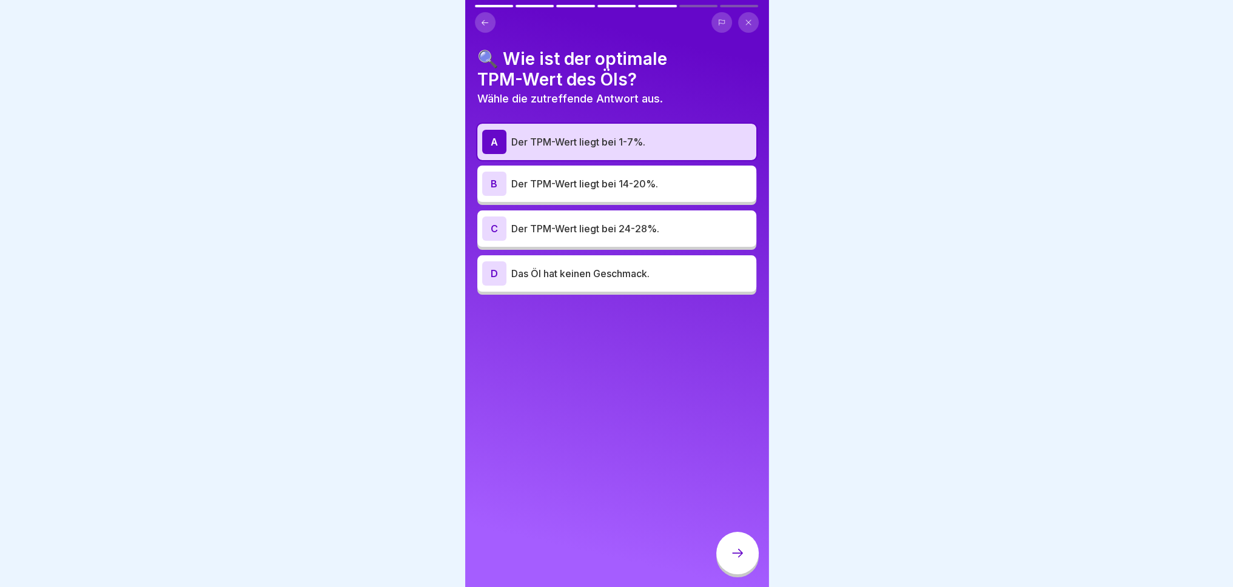
click at [750, 565] on div at bounding box center [737, 553] width 42 height 42
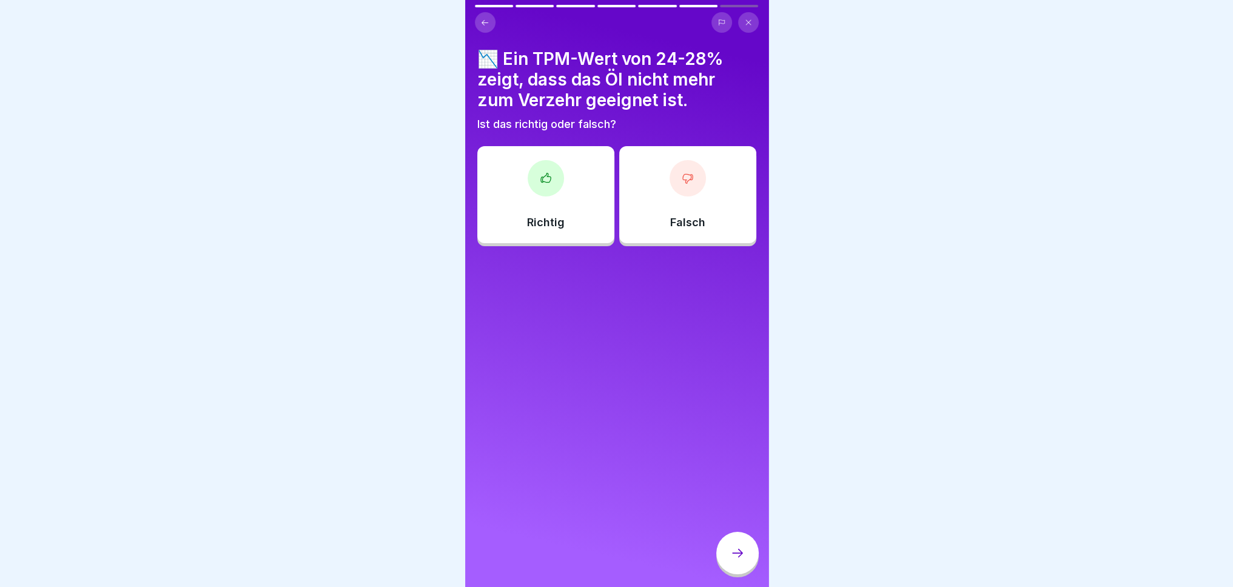
click at [685, 221] on p "Falsch" at bounding box center [687, 222] width 35 height 13
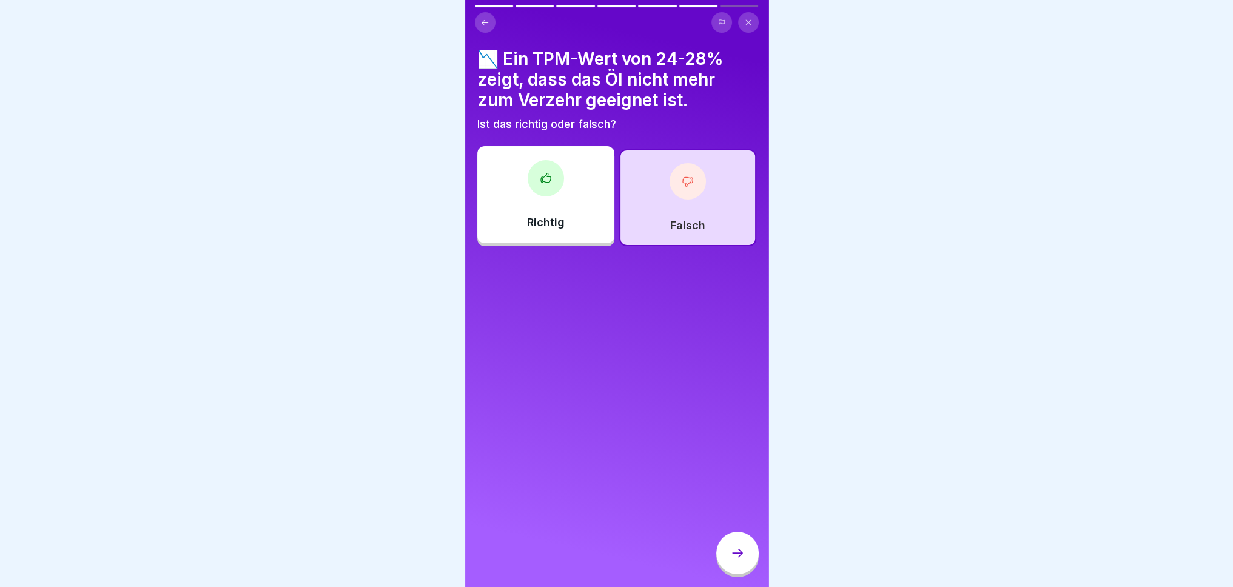
click at [580, 202] on div "Richtig" at bounding box center [545, 194] width 137 height 97
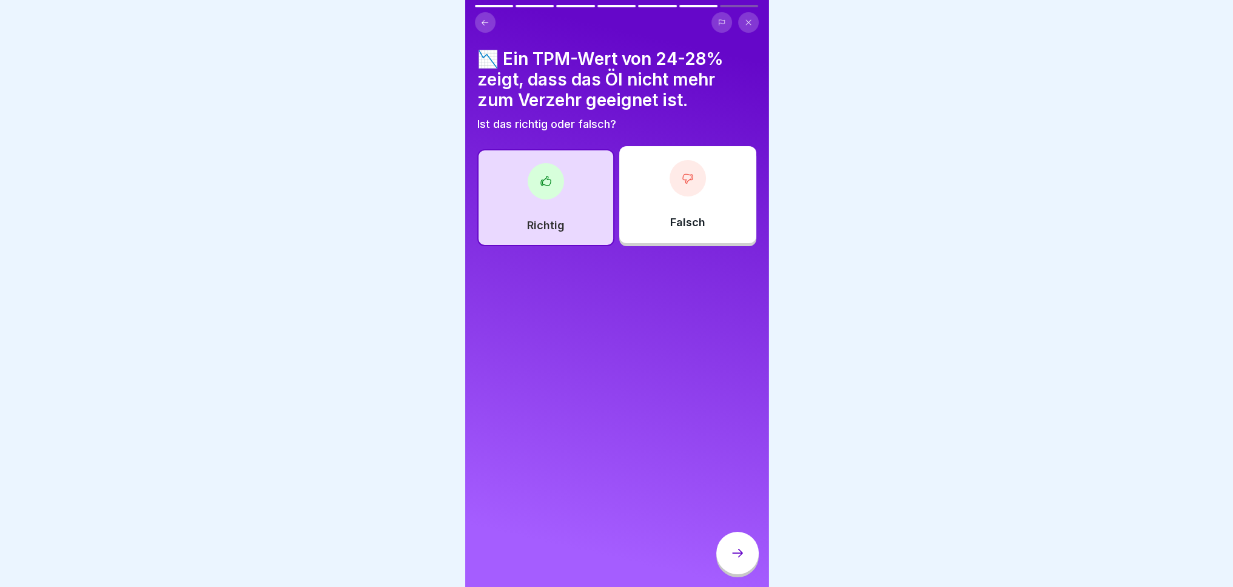
click at [737, 570] on div at bounding box center [737, 553] width 42 height 42
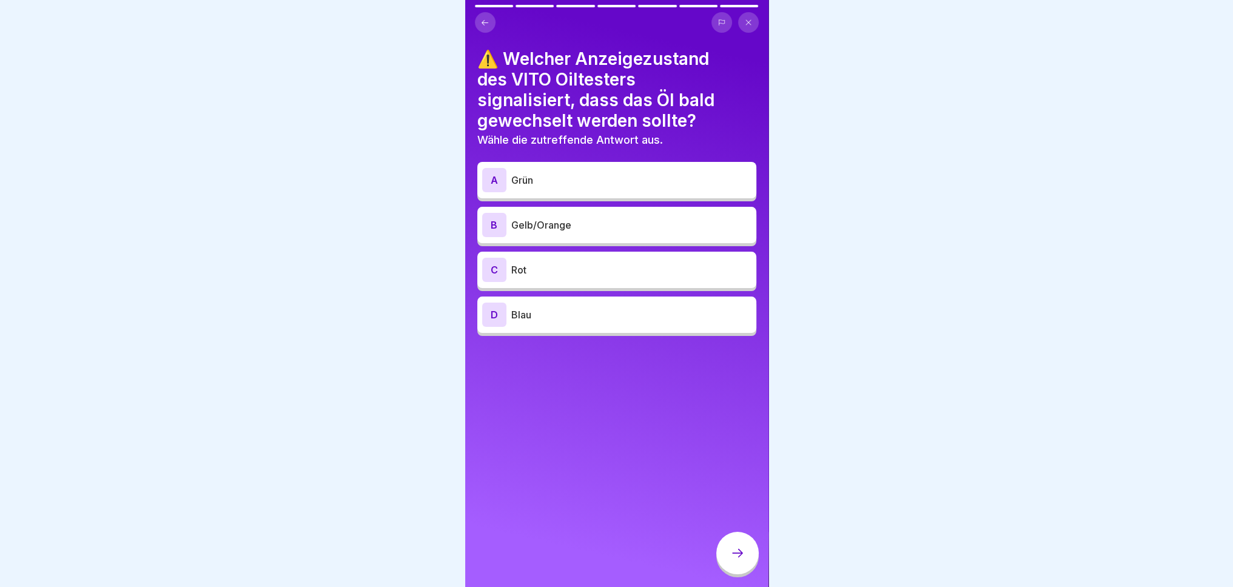
click at [634, 232] on div "B Gelb/Orange" at bounding box center [616, 225] width 269 height 24
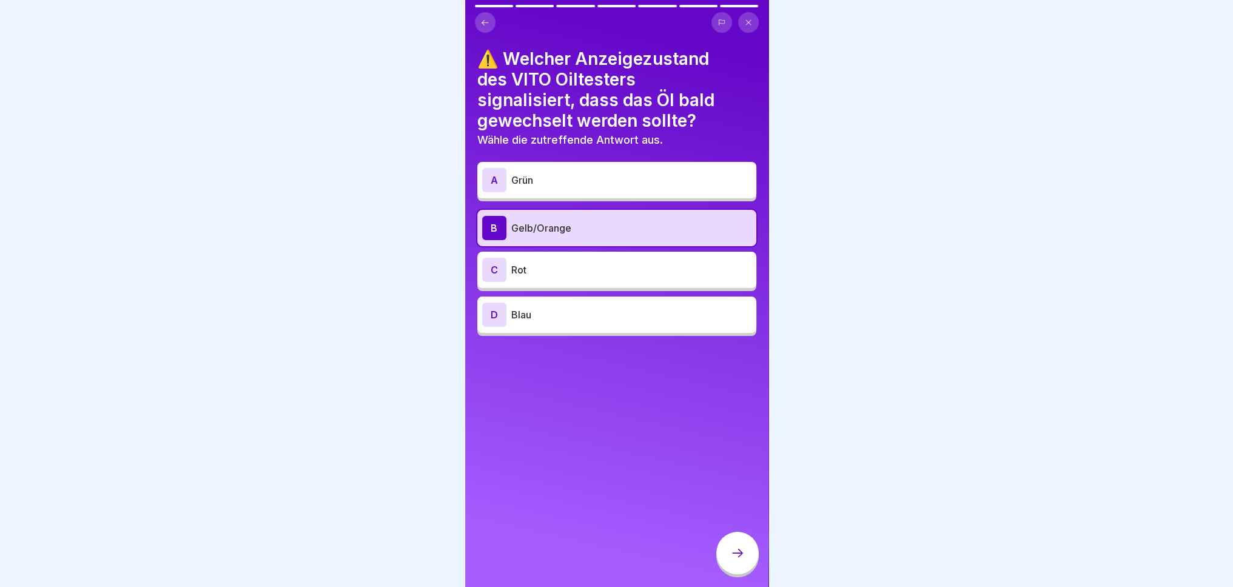
click at [738, 573] on div at bounding box center [737, 553] width 42 height 42
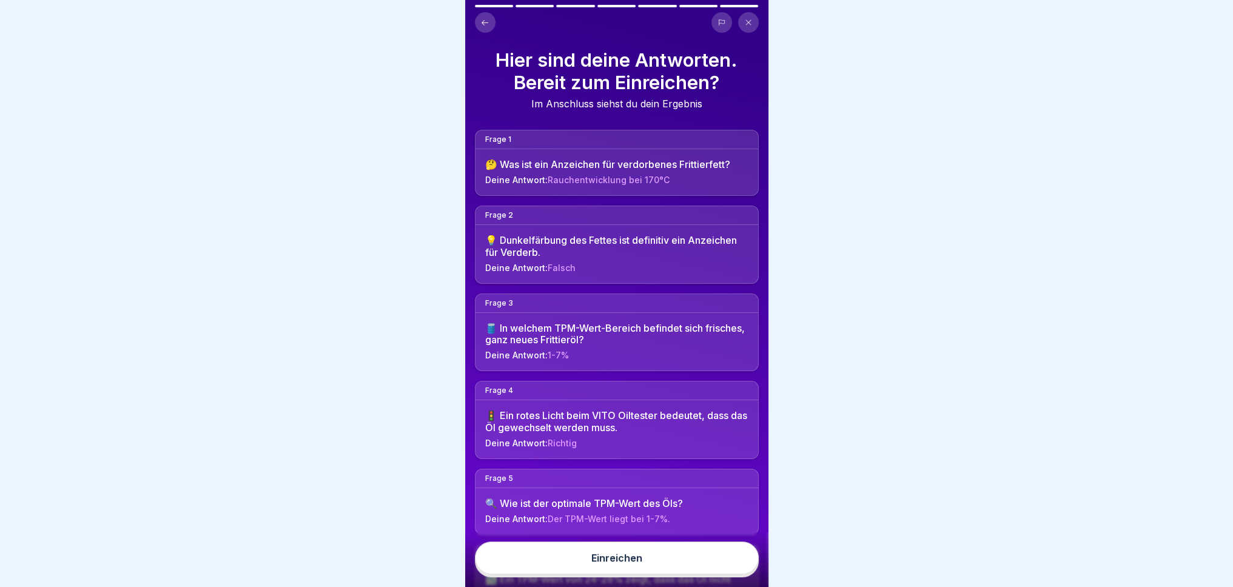
click at [678, 561] on button "Einreichen" at bounding box center [617, 558] width 284 height 33
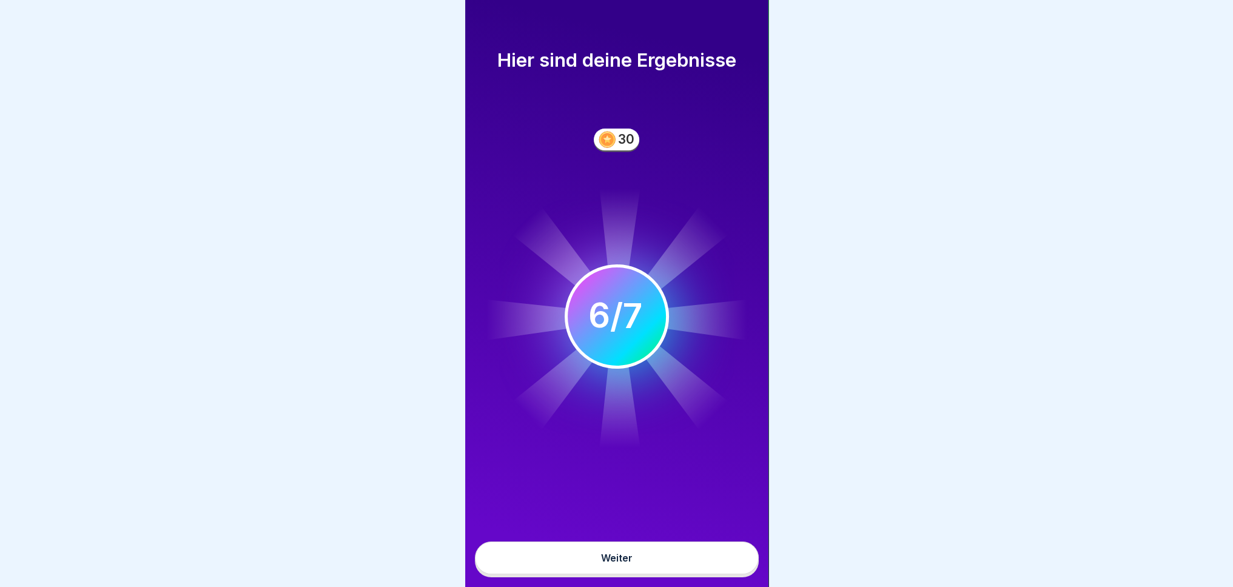
click at [671, 574] on button "Weiter" at bounding box center [617, 558] width 284 height 33
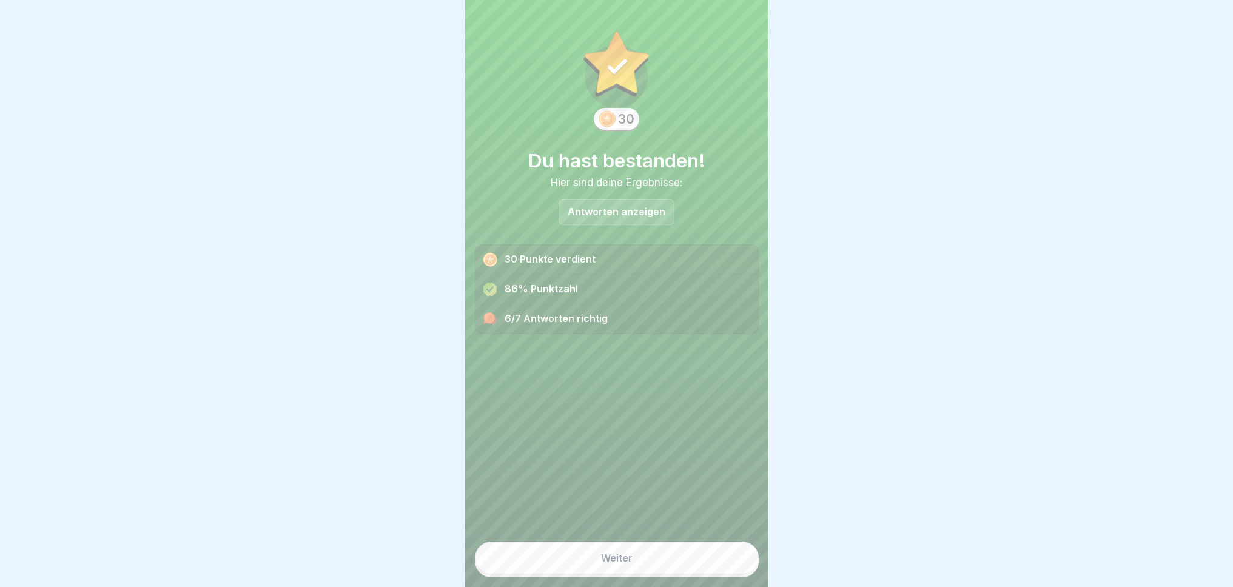
click at [665, 564] on button "Weiter" at bounding box center [617, 558] width 284 height 33
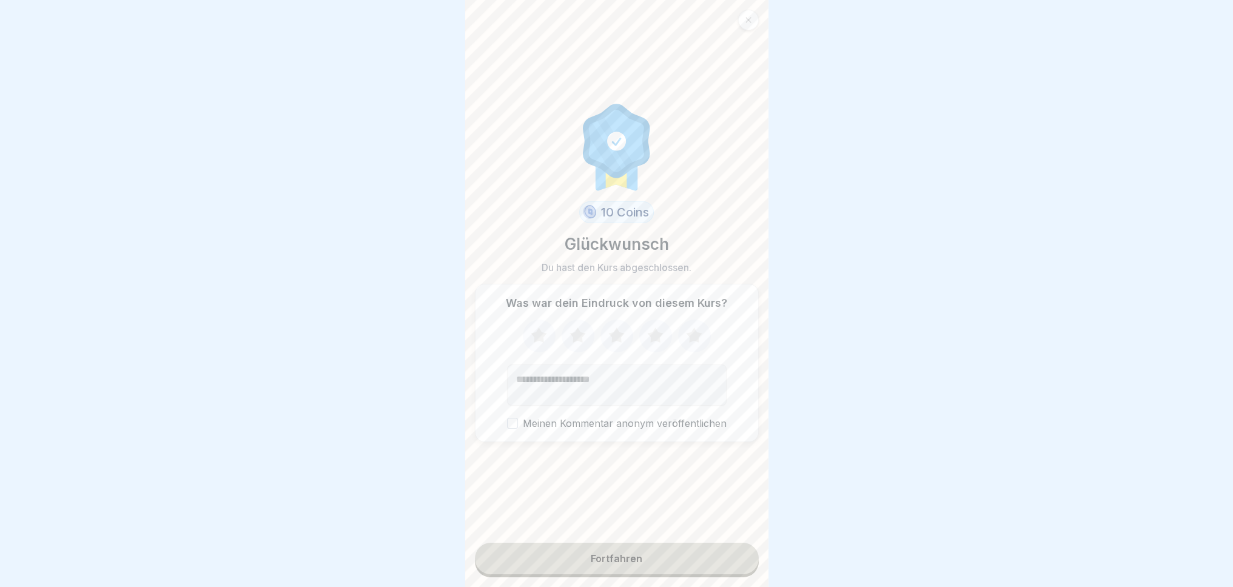
click at [524, 338] on icon at bounding box center [539, 336] width 32 height 32
click at [608, 564] on div "Fortfahren" at bounding box center [617, 558] width 52 height 11
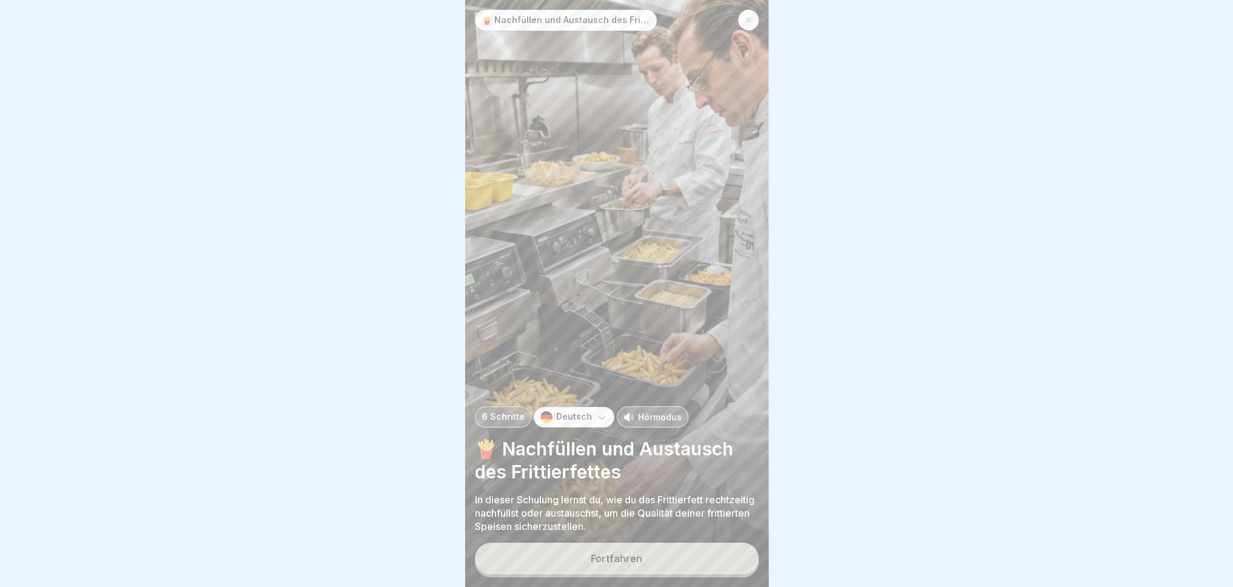
click at [664, 566] on button "Fortfahren" at bounding box center [617, 559] width 284 height 32
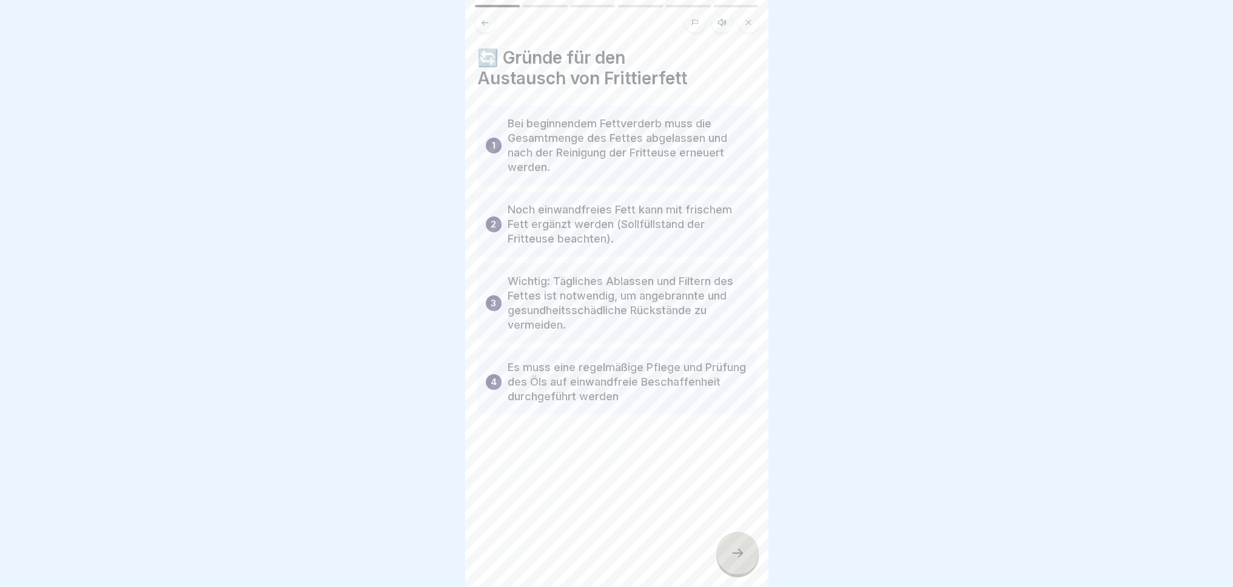
click at [739, 574] on div at bounding box center [737, 553] width 42 height 42
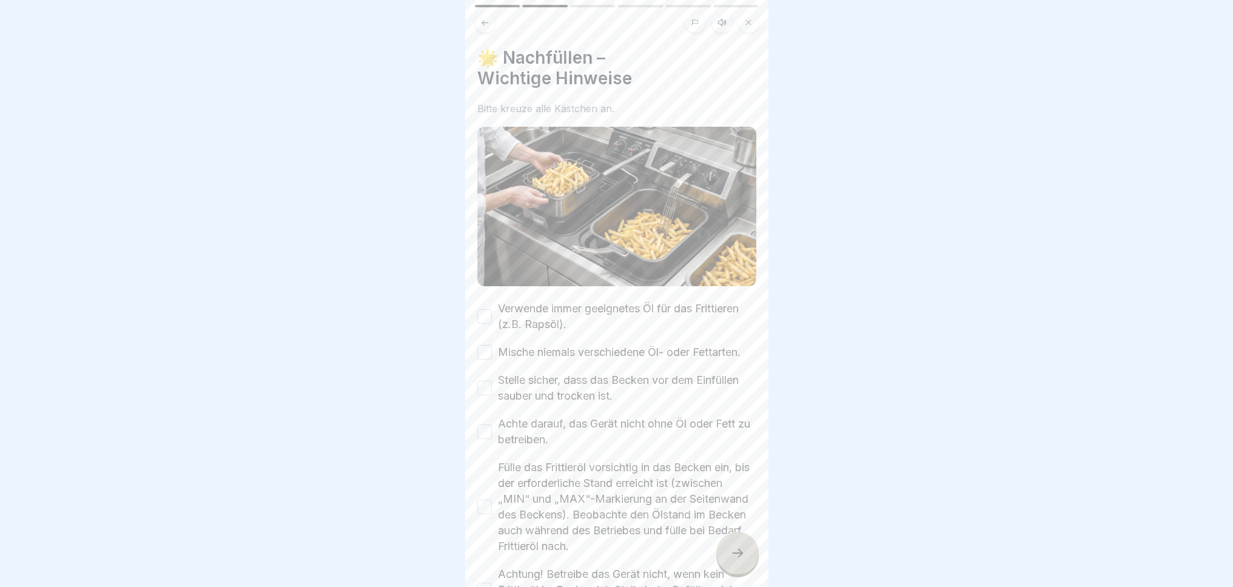
click at [486, 312] on button "Verwende immer geeignetes Öl für das Frittieren (z.B. Rapsöl)." at bounding box center [484, 316] width 15 height 15
click at [476, 361] on div "🌟 Nachfüllen – Wichtige Hinweise Bitte kreuze alle Kästchen an. Verwende immer …" at bounding box center [616, 293] width 303 height 587
click at [483, 355] on button "Mische niemals verschiedene Öl- oder Fettarten." at bounding box center [484, 352] width 15 height 15
click at [485, 395] on button "Stelle sicher, dass das Becken vor dem Einfüllen sauber und trocken ist." at bounding box center [484, 388] width 15 height 15
click at [477, 439] on button "Achte darauf, das Gerät nicht ohne Öl oder Fett zu betreiben." at bounding box center [484, 432] width 15 height 15
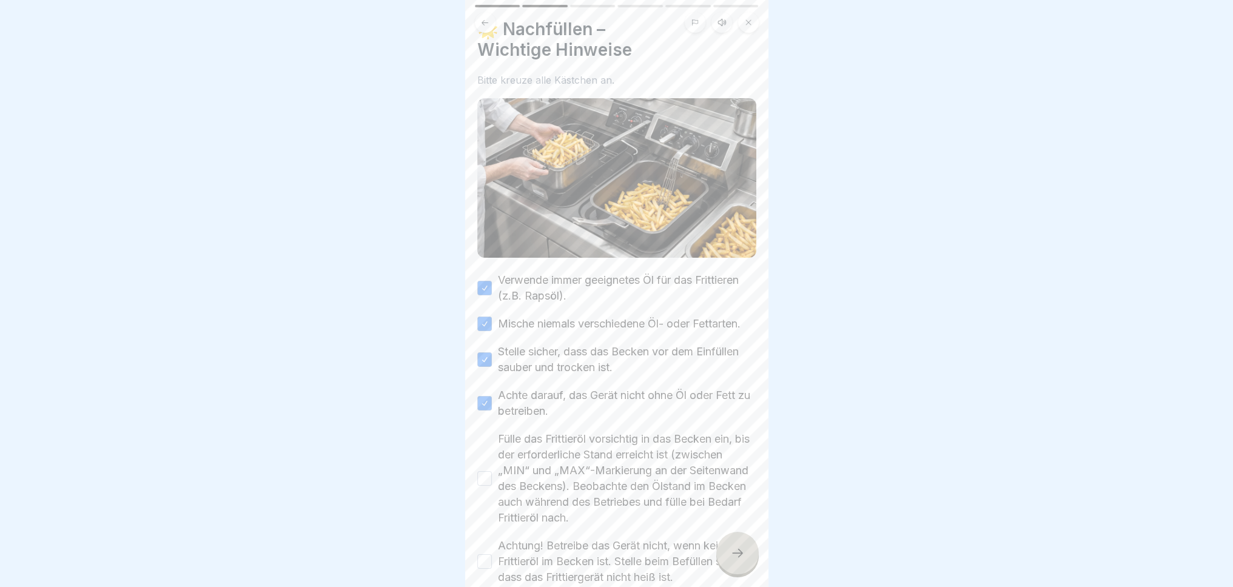
scroll to position [121, 0]
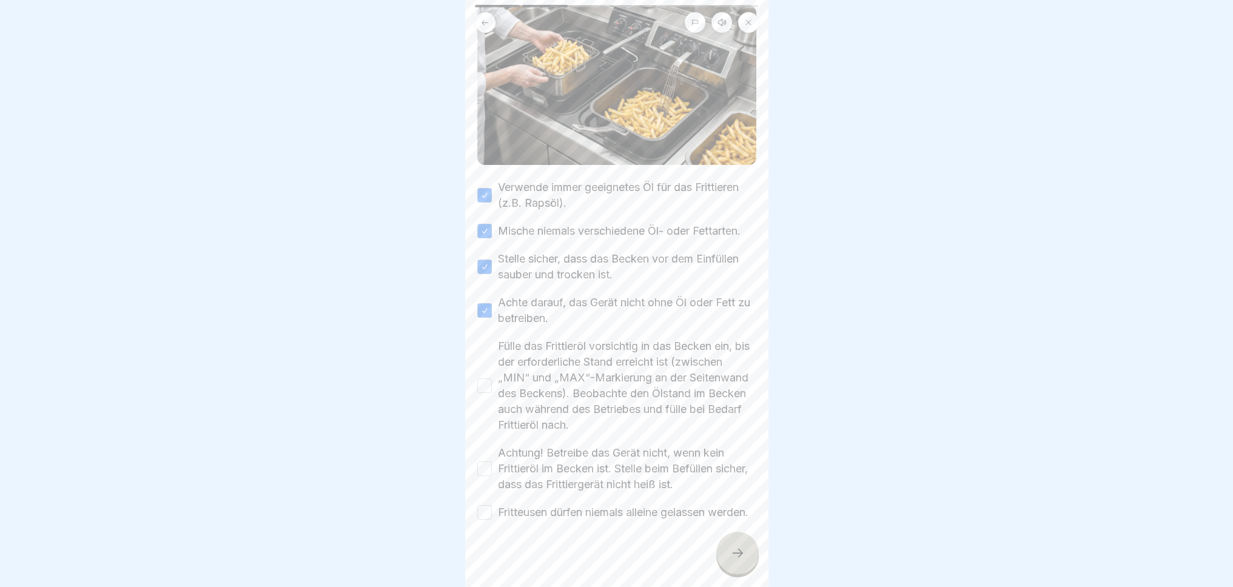
drag, startPoint x: 489, startPoint y: 395, endPoint x: 486, endPoint y: 408, distance: 12.4
click at [488, 393] on button "Fülle das Frittieröl vorsichtig in das Becken ein, bis der erforderliche Stand …" at bounding box center [484, 385] width 15 height 15
click at [485, 476] on button "Achtung! Betreibe das Gerät nicht, wenn kein Frittieröl im Becken ist. Stelle b…" at bounding box center [484, 469] width 15 height 15
click at [481, 520] on button "Fritteusen dürfen niemals alleine gelassen werden." at bounding box center [484, 512] width 15 height 15
click at [728, 571] on div at bounding box center [737, 553] width 42 height 42
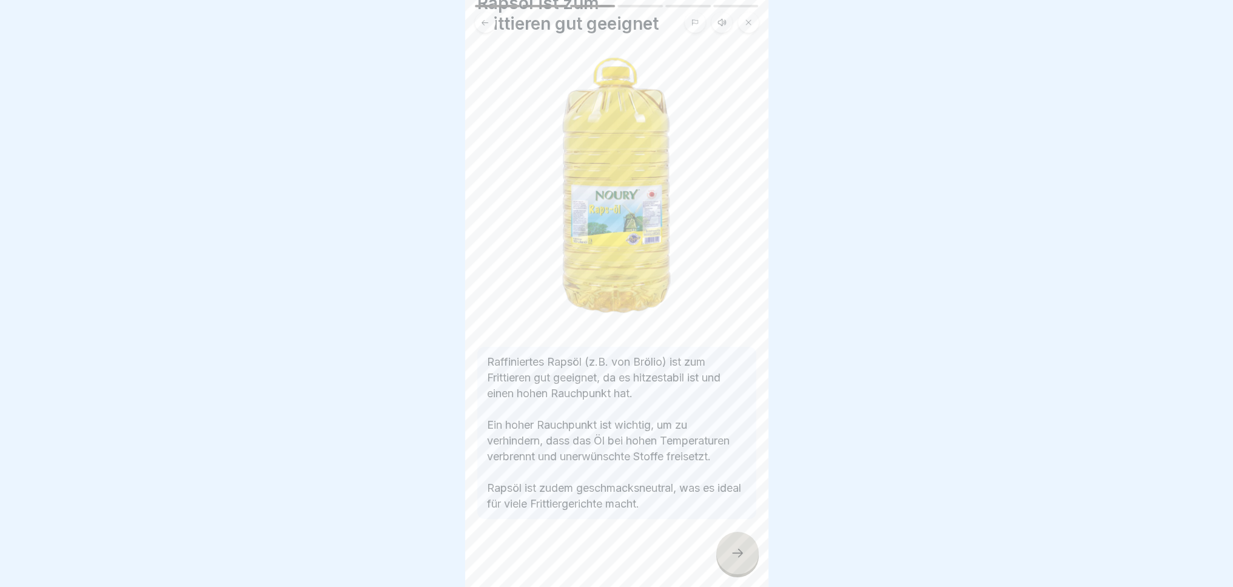
scroll to position [66, 0]
click at [725, 562] on div at bounding box center [737, 553] width 42 height 42
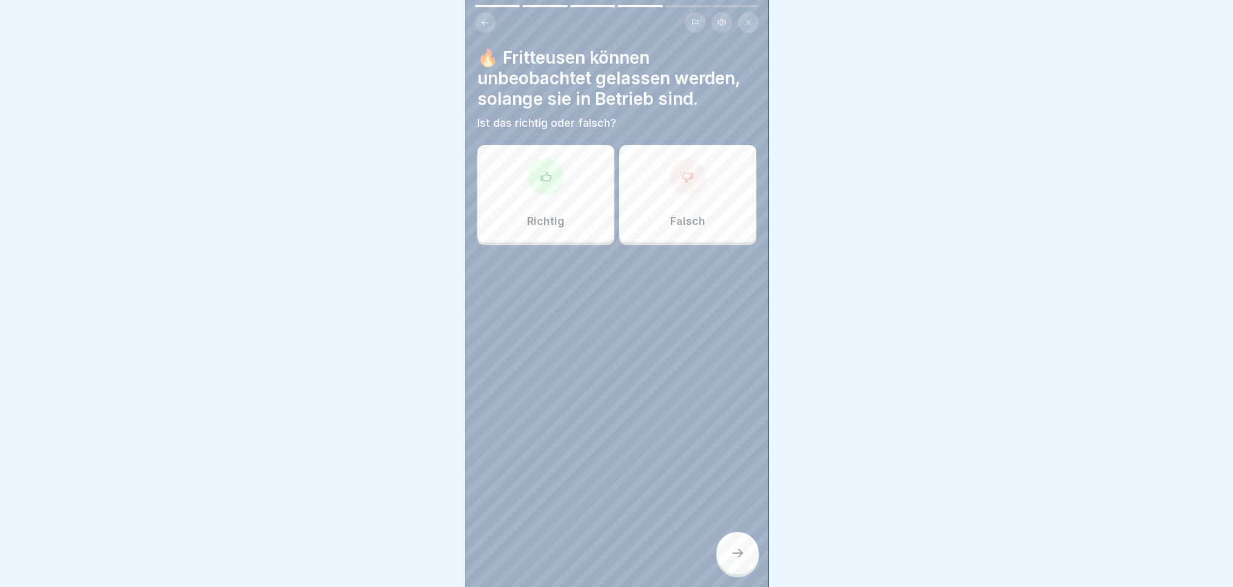
click at [662, 191] on div "Falsch" at bounding box center [687, 193] width 137 height 97
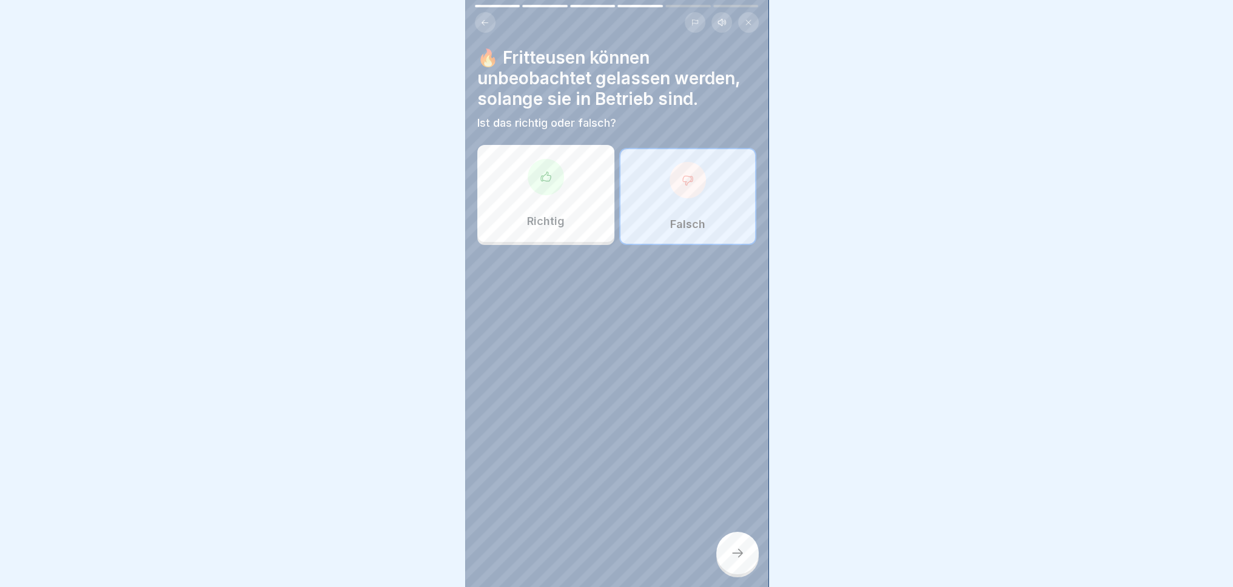
click at [730, 560] on div at bounding box center [737, 553] width 42 height 42
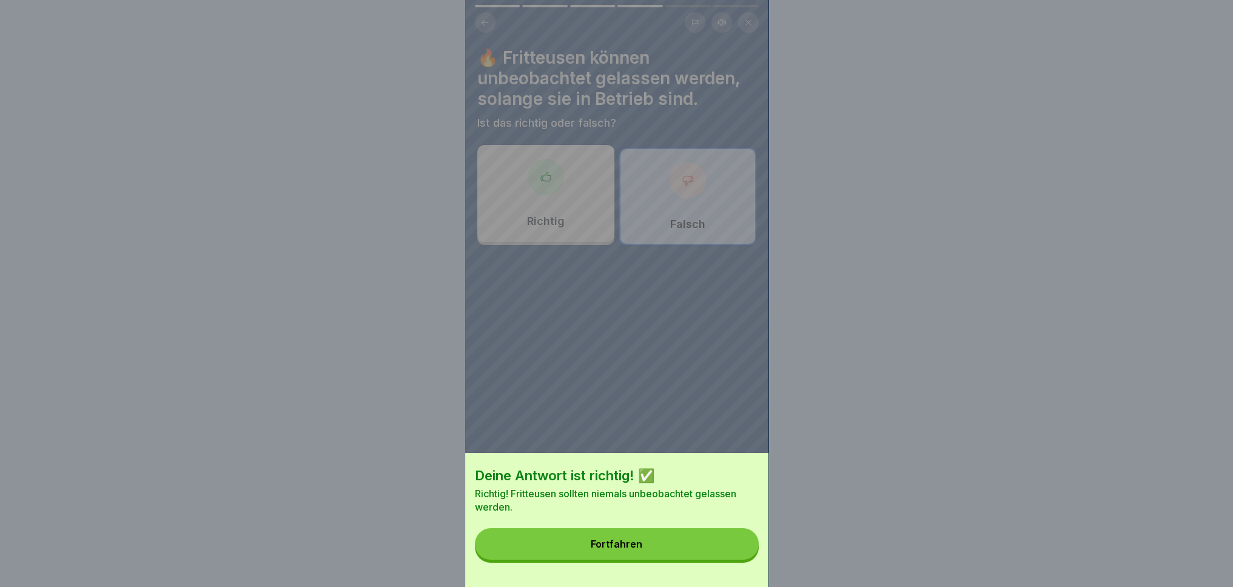
click at [674, 559] on button "Fortfahren" at bounding box center [617, 544] width 284 height 32
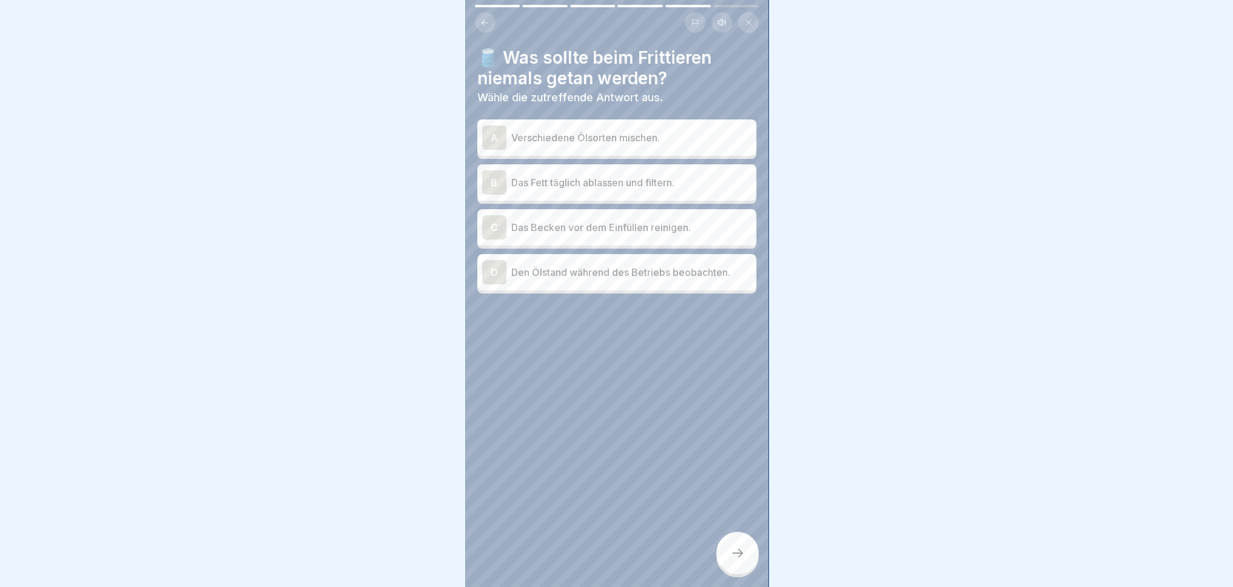
click at [664, 126] on div "A Verschiedene Ölsorten mischen." at bounding box center [616, 138] width 269 height 24
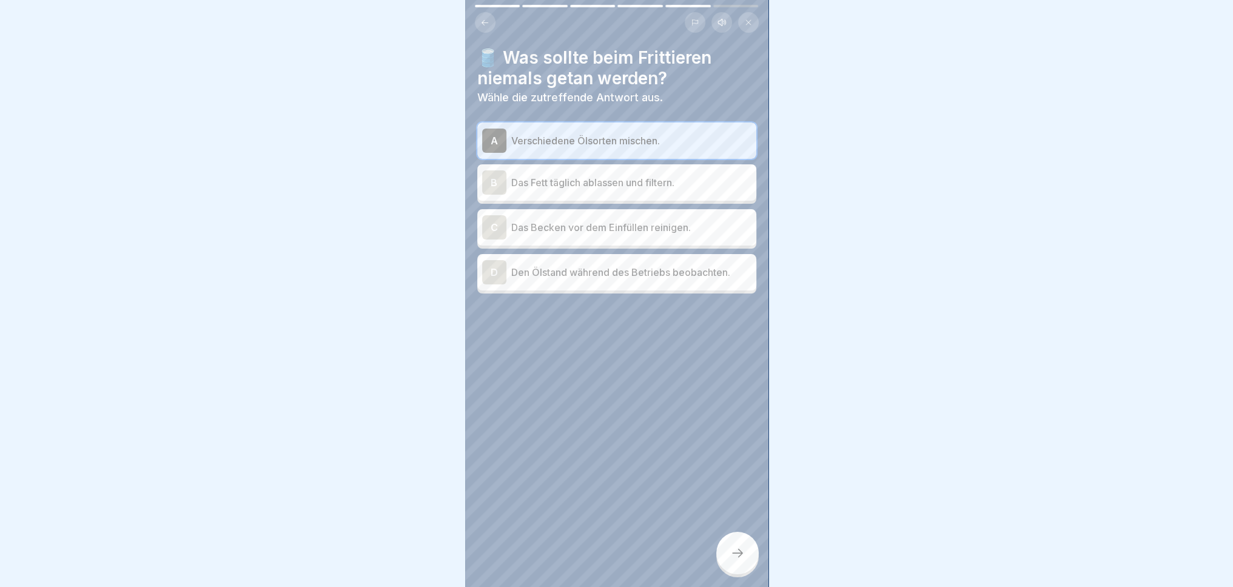
click at [731, 574] on div at bounding box center [737, 553] width 42 height 42
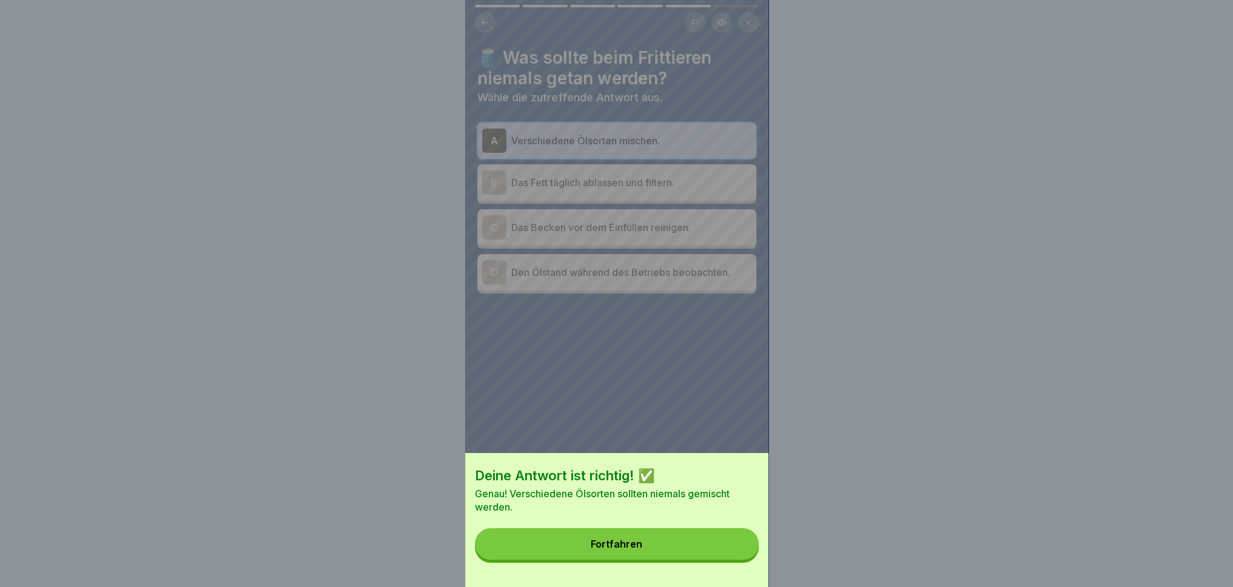
click at [697, 560] on button "Fortfahren" at bounding box center [617, 544] width 284 height 32
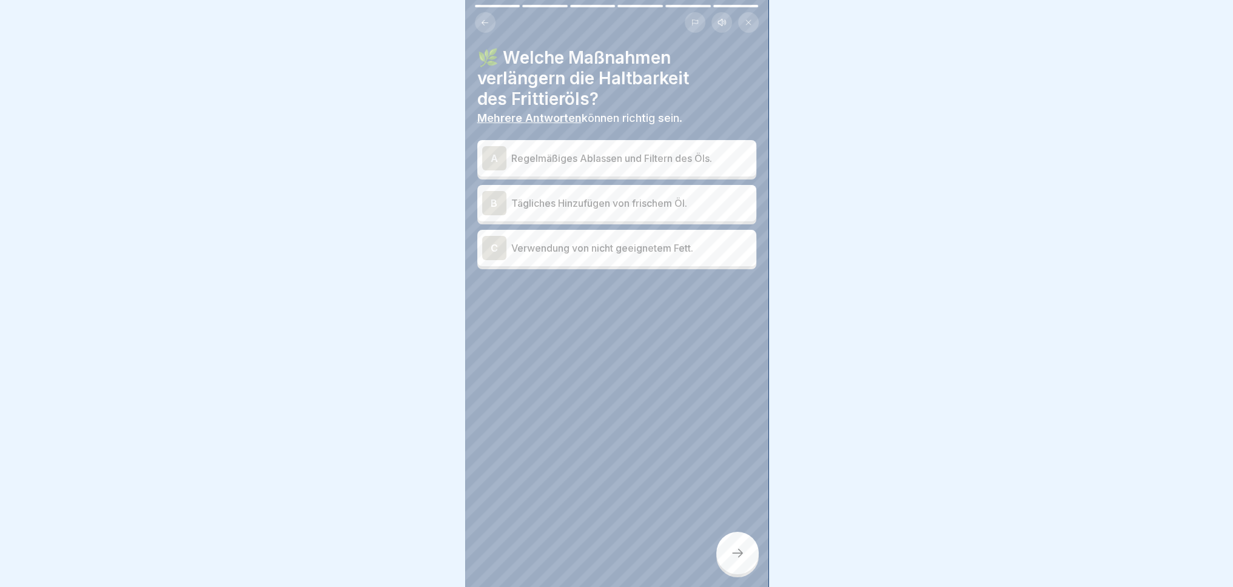
click at [652, 167] on div "A Regelmäßiges Ablassen und Filtern des Öls." at bounding box center [616, 158] width 269 height 24
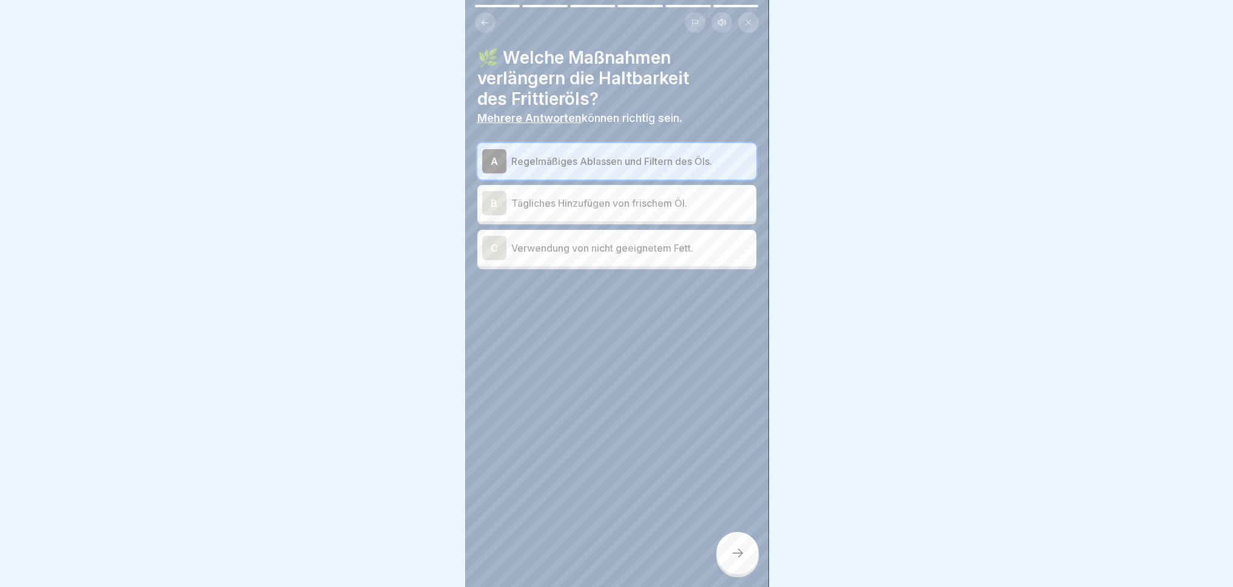
click at [733, 560] on icon at bounding box center [737, 553] width 15 height 15
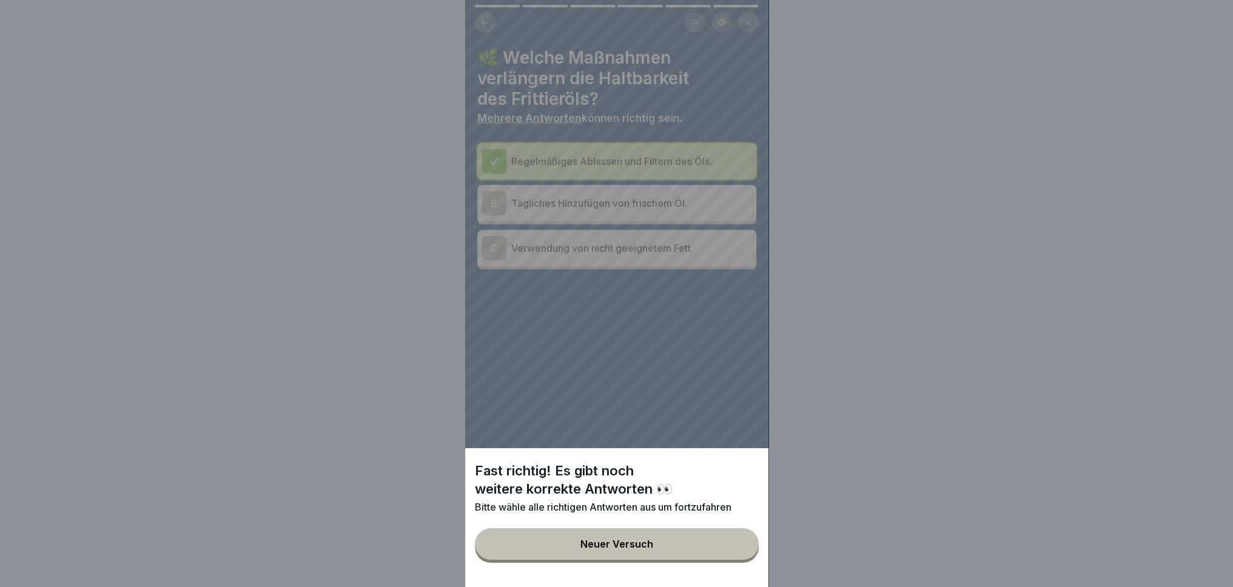
click at [691, 573] on div "Fast richtig! Es gibt noch weitere korrekte Antworten 👀 Bitte wähle alle richti…" at bounding box center [616, 517] width 303 height 139
click at [653, 207] on div "Fast richtig! Es gibt noch weitere korrekte Antworten 👀 Bitte wähle alle richti…" at bounding box center [616, 293] width 303 height 587
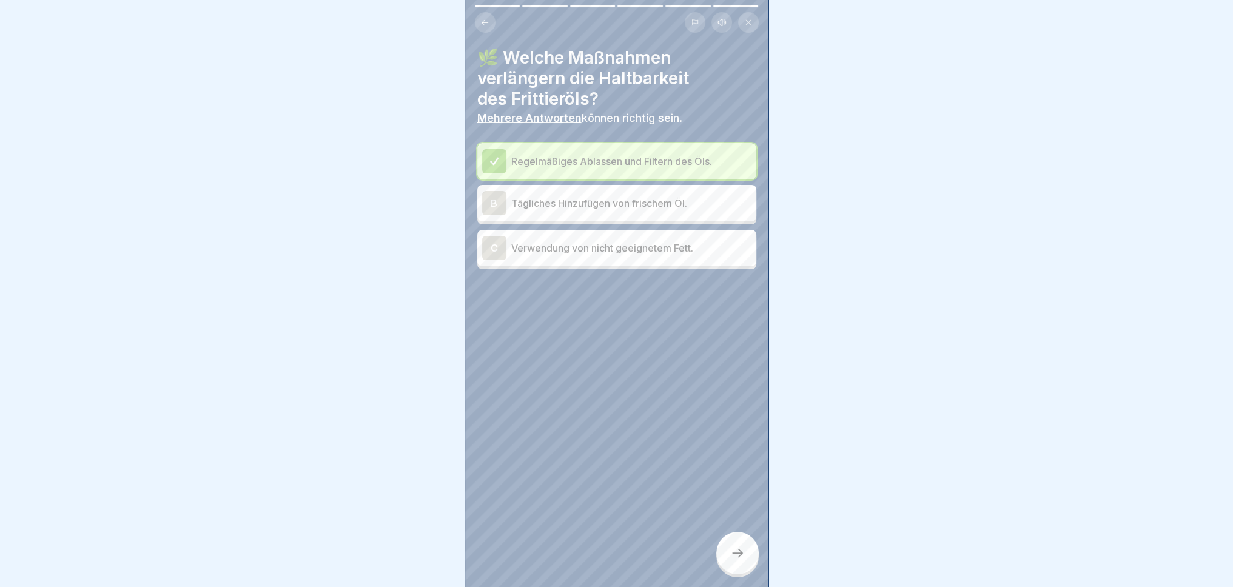
click at [653, 207] on p "Tägliches Hinzufügen von frischem Öl." at bounding box center [631, 203] width 240 height 15
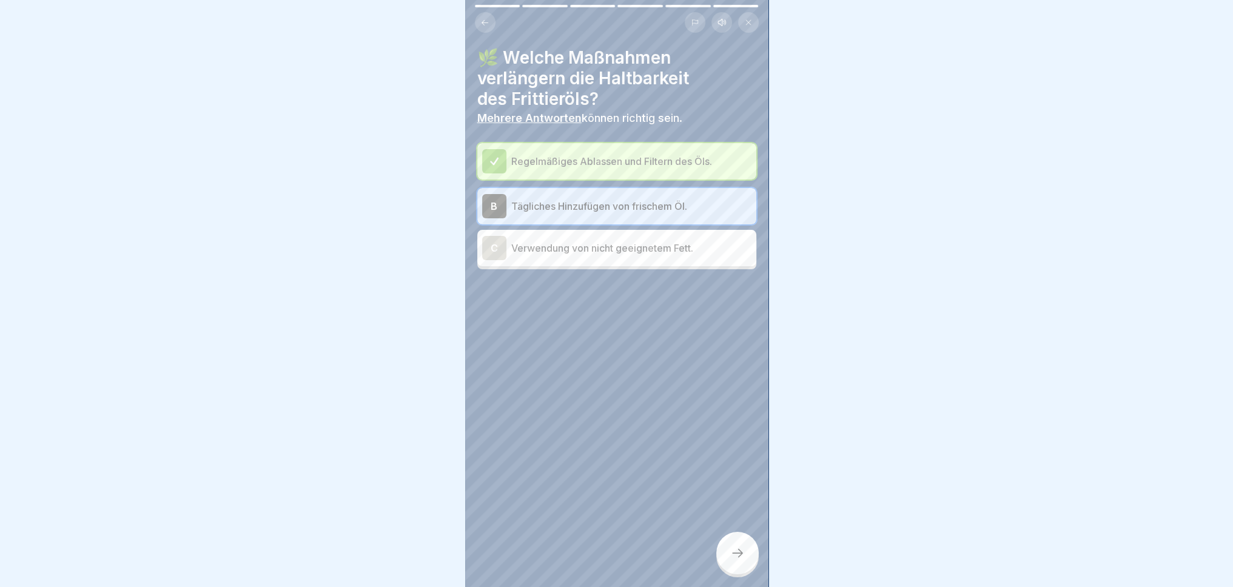
click at [728, 571] on div at bounding box center [737, 553] width 42 height 42
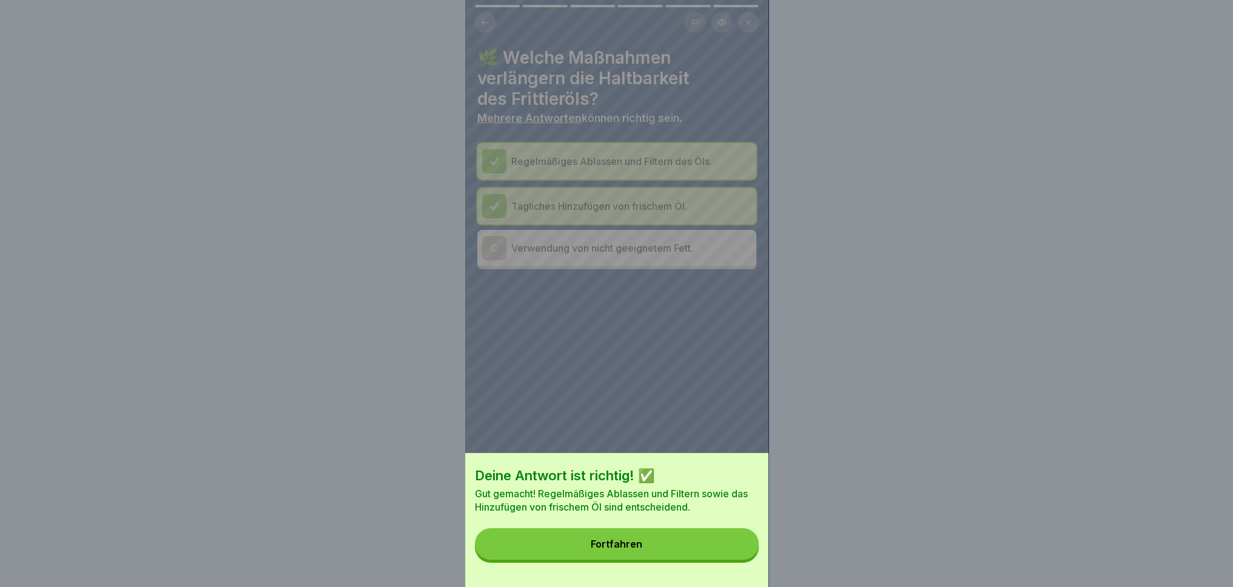
click at [714, 560] on button "Fortfahren" at bounding box center [617, 544] width 284 height 32
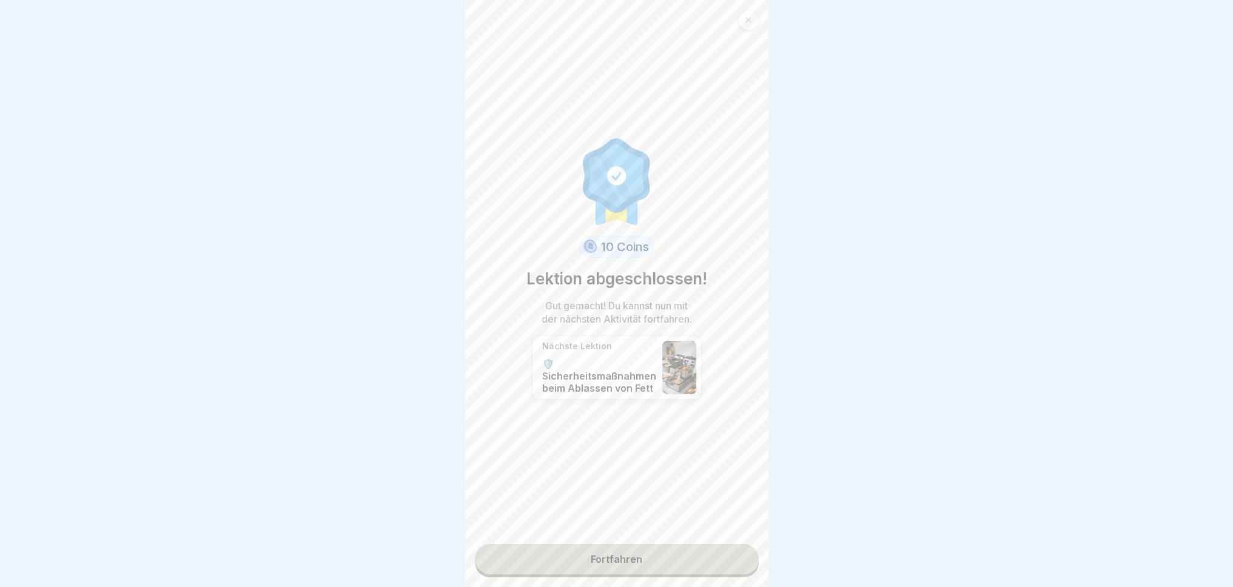
click at [616, 559] on link "Fortfahren" at bounding box center [617, 559] width 284 height 30
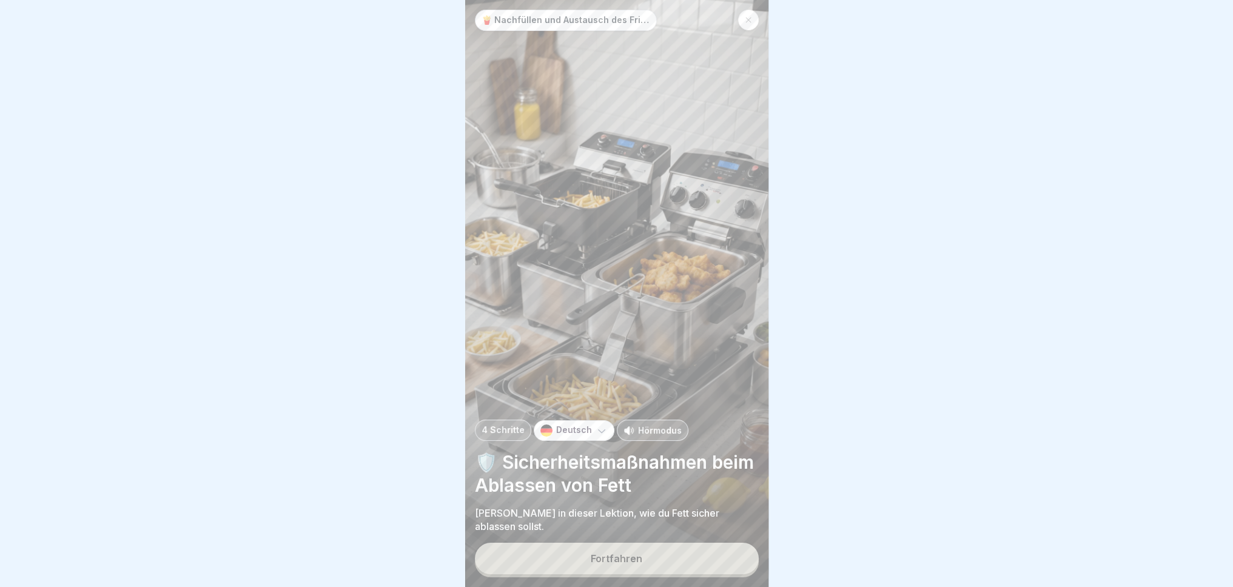
drag, startPoint x: 597, startPoint y: 553, endPoint x: 603, endPoint y: 566, distance: 14.1
click at [597, 554] on button "Fortfahren" at bounding box center [617, 559] width 284 height 32
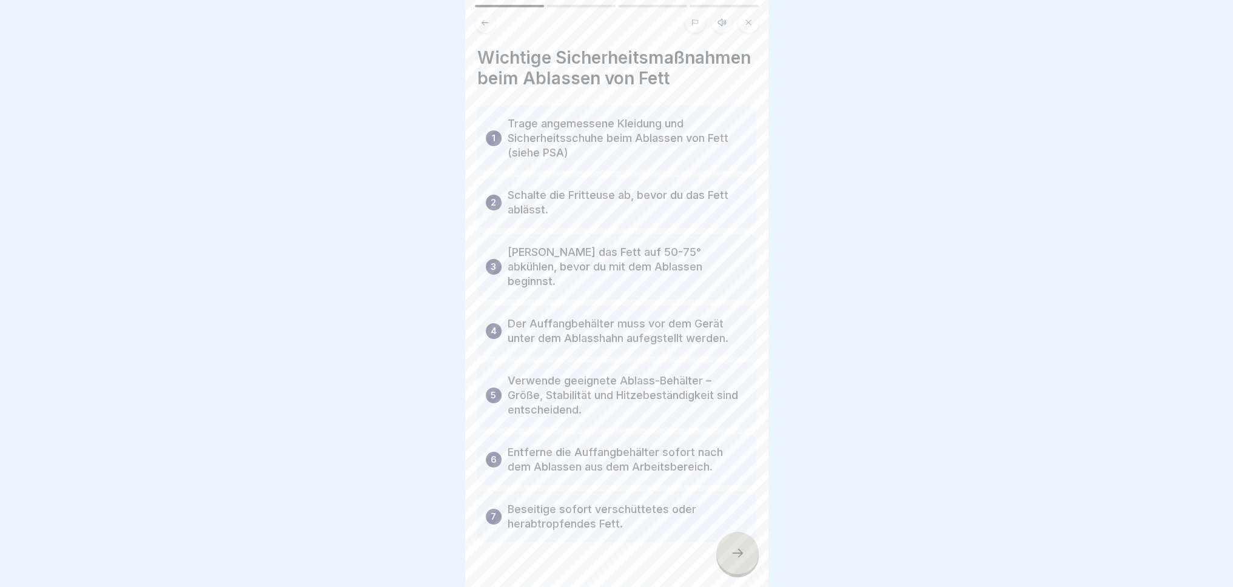
click at [734, 560] on icon at bounding box center [737, 553] width 15 height 15
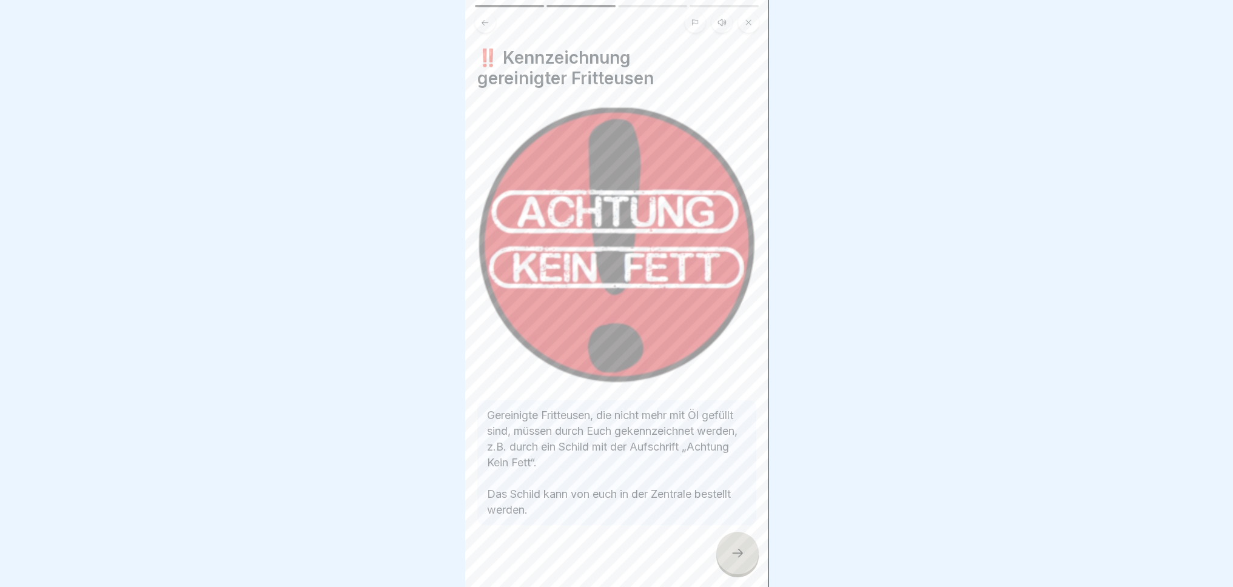
click at [735, 570] on div at bounding box center [737, 553] width 42 height 42
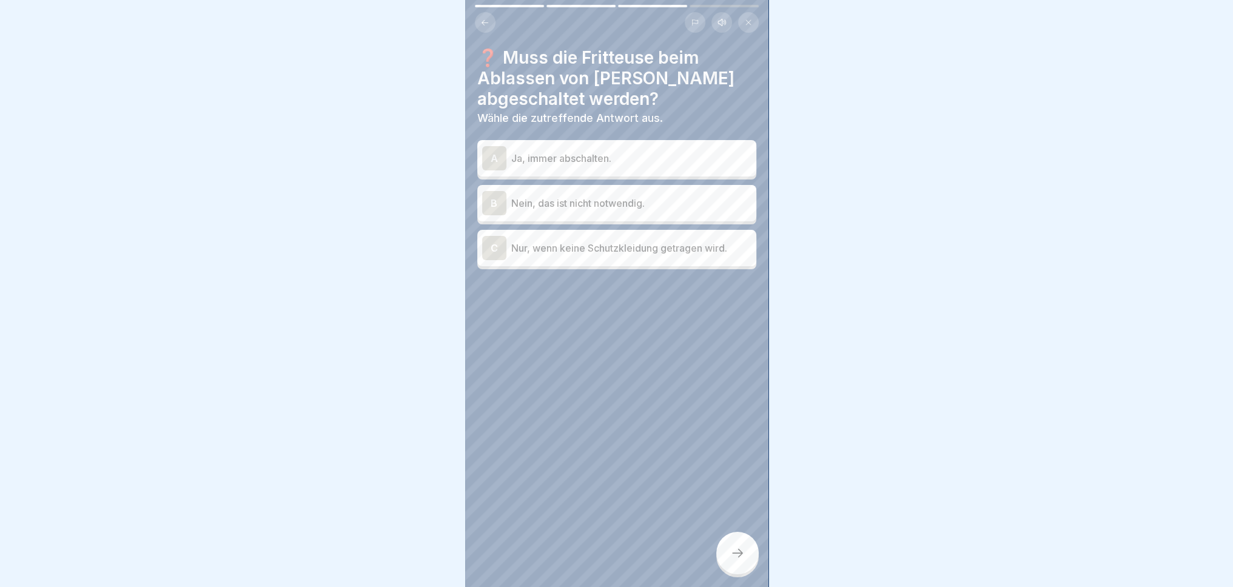
click at [622, 150] on div "A Ja, immer abschalten." at bounding box center [616, 158] width 269 height 24
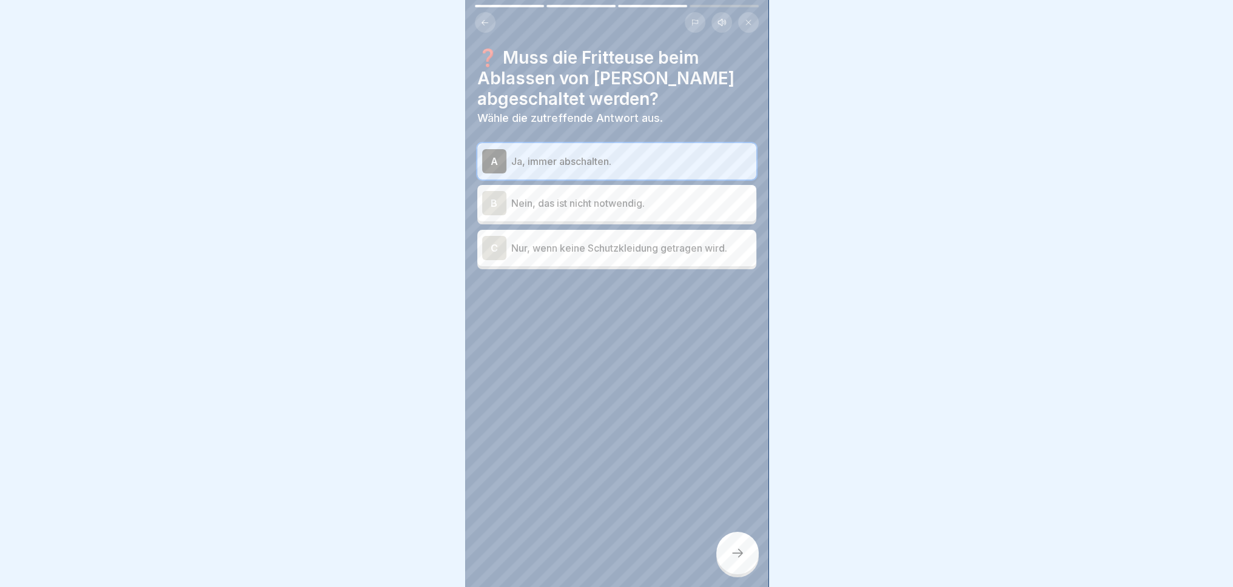
click at [747, 571] on div at bounding box center [737, 553] width 42 height 42
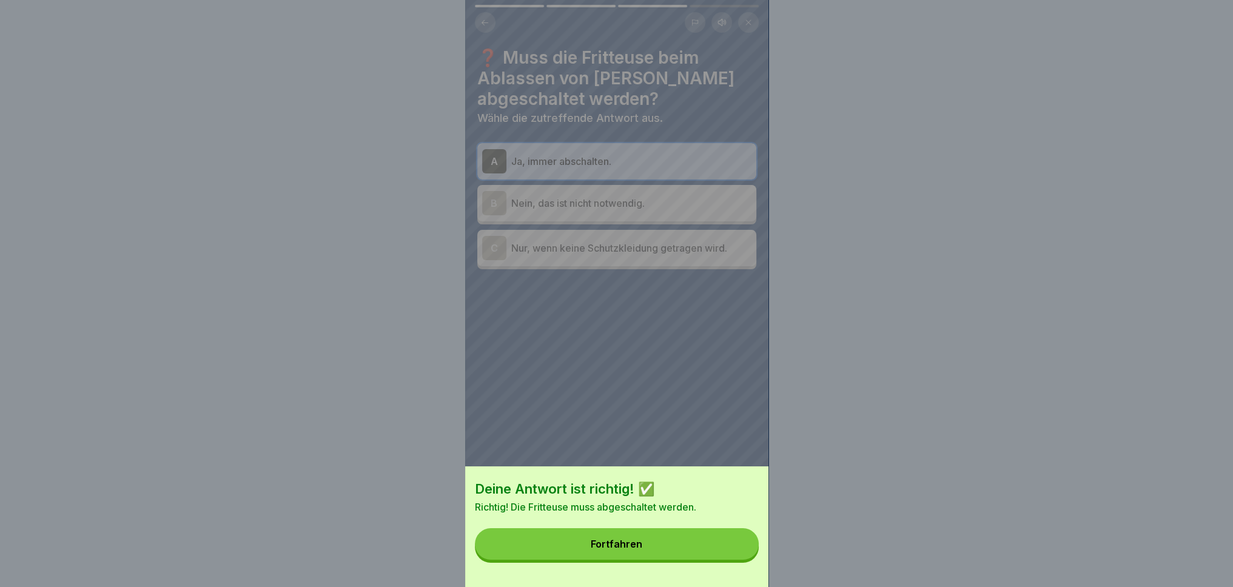
drag, startPoint x: 725, startPoint y: 547, endPoint x: 725, endPoint y: 562, distance: 14.6
click at [725, 555] on button "Fortfahren" at bounding box center [617, 544] width 284 height 32
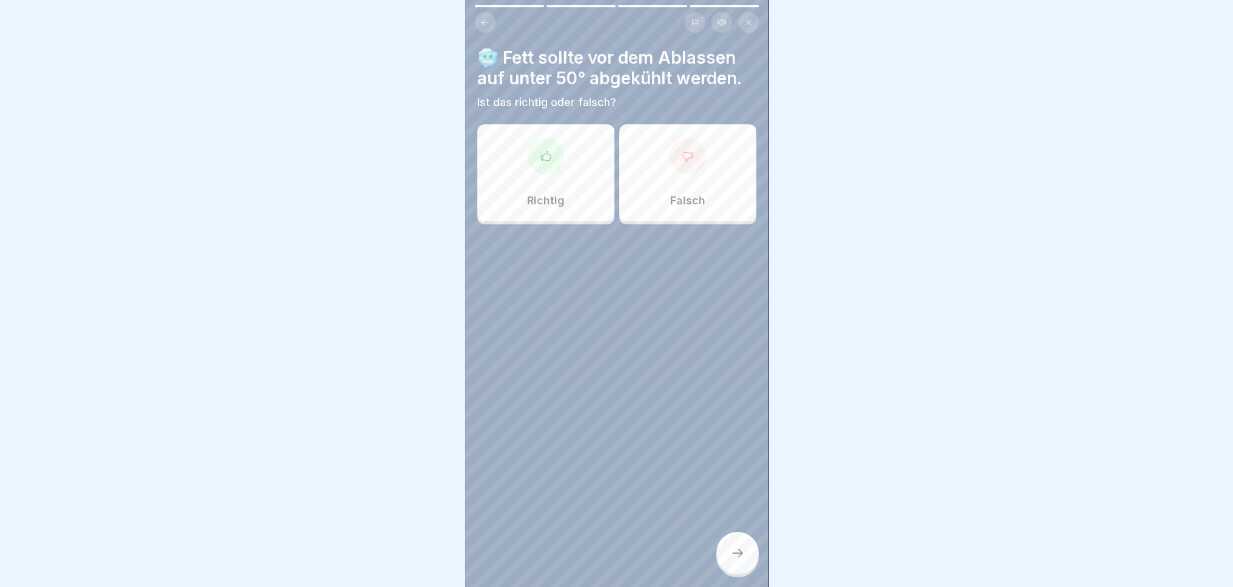
click at [660, 175] on div "Falsch" at bounding box center [687, 172] width 137 height 97
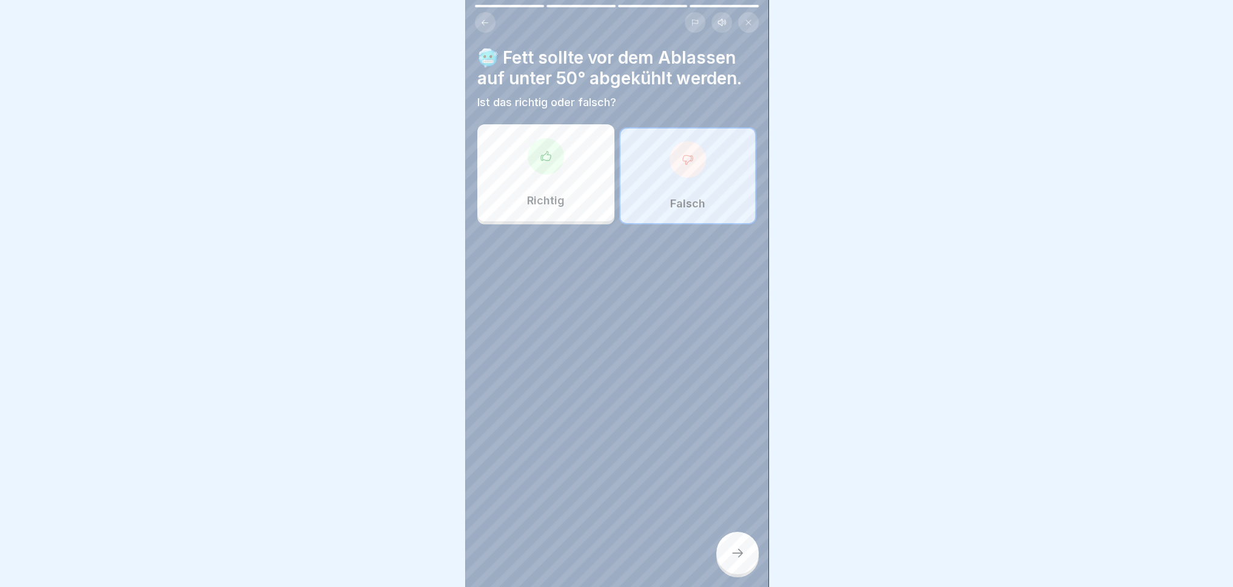
click at [739, 557] on icon at bounding box center [737, 553] width 15 height 15
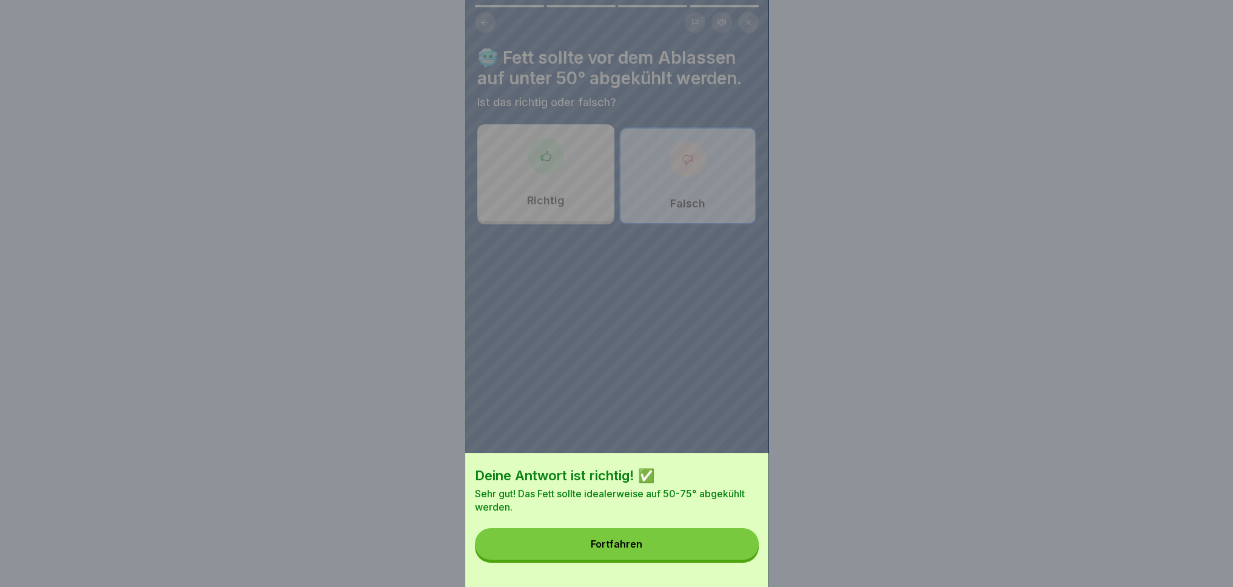
click at [701, 553] on button "Fortfahren" at bounding box center [617, 544] width 284 height 32
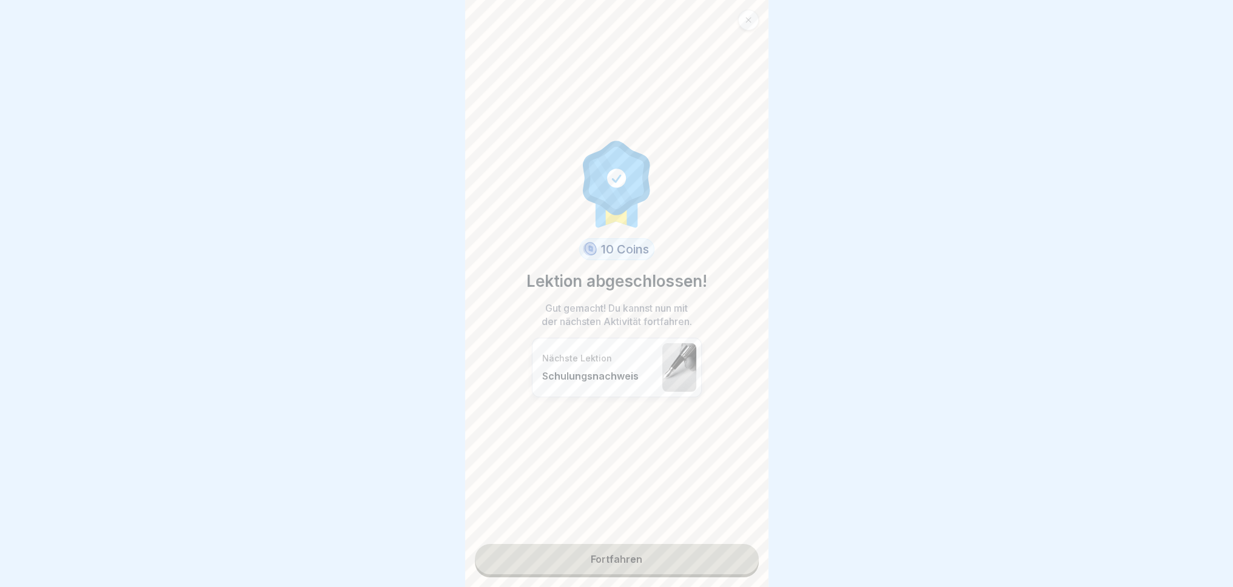
click at [705, 560] on link "Fortfahren" at bounding box center [617, 559] width 284 height 30
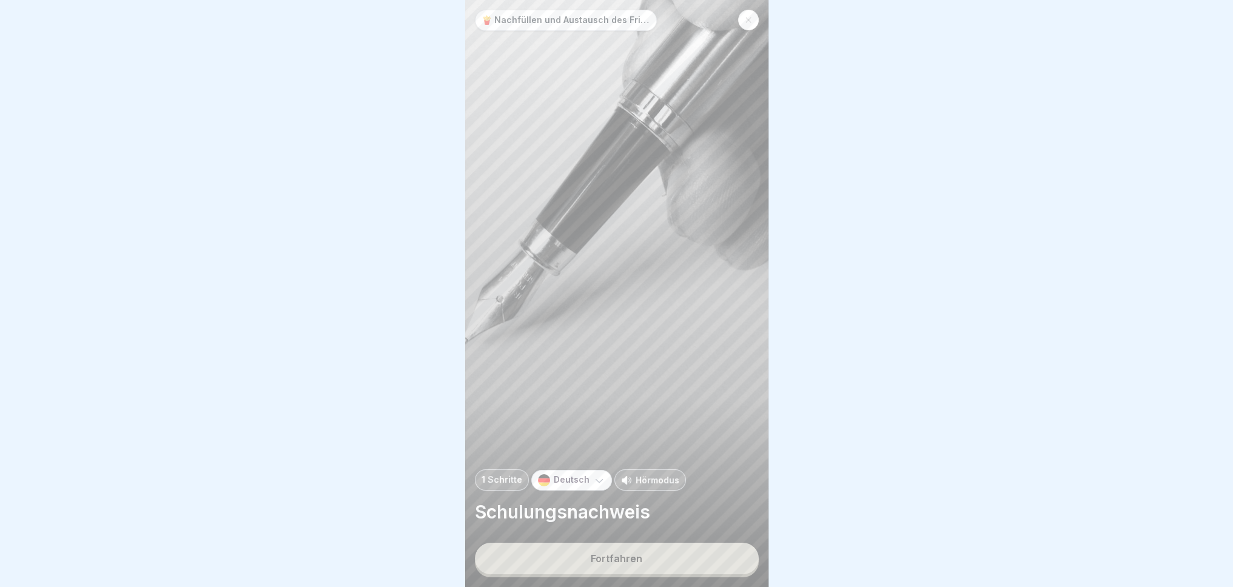
click at [653, 563] on button "Fortfahren" at bounding box center [617, 559] width 284 height 32
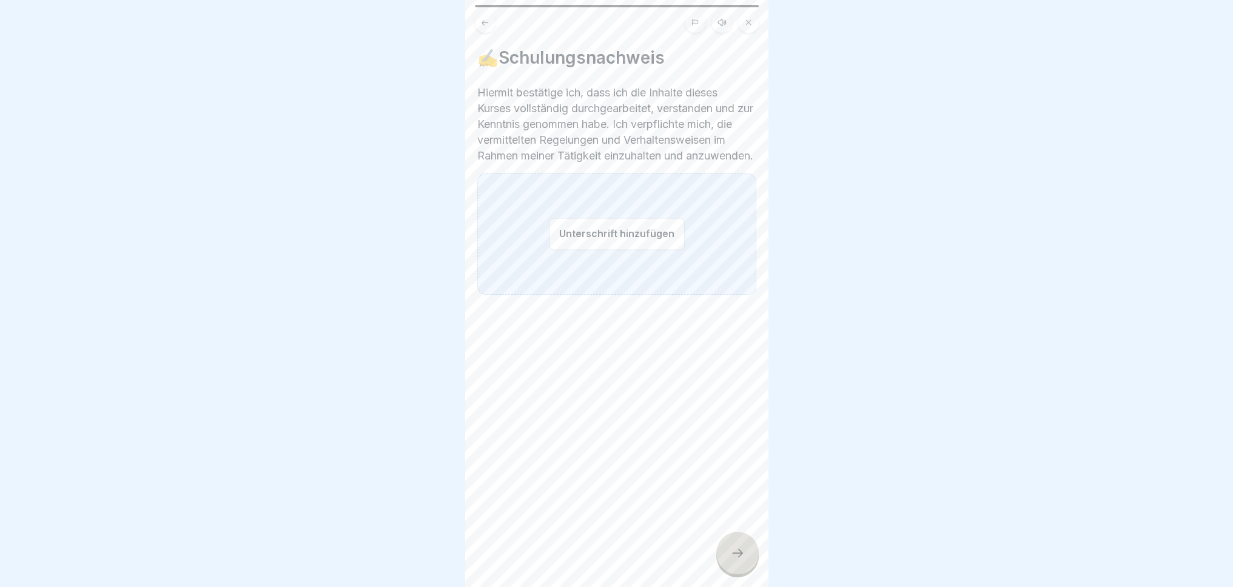
click at [568, 250] on button "Unterschrift hinzufügen" at bounding box center [617, 234] width 136 height 32
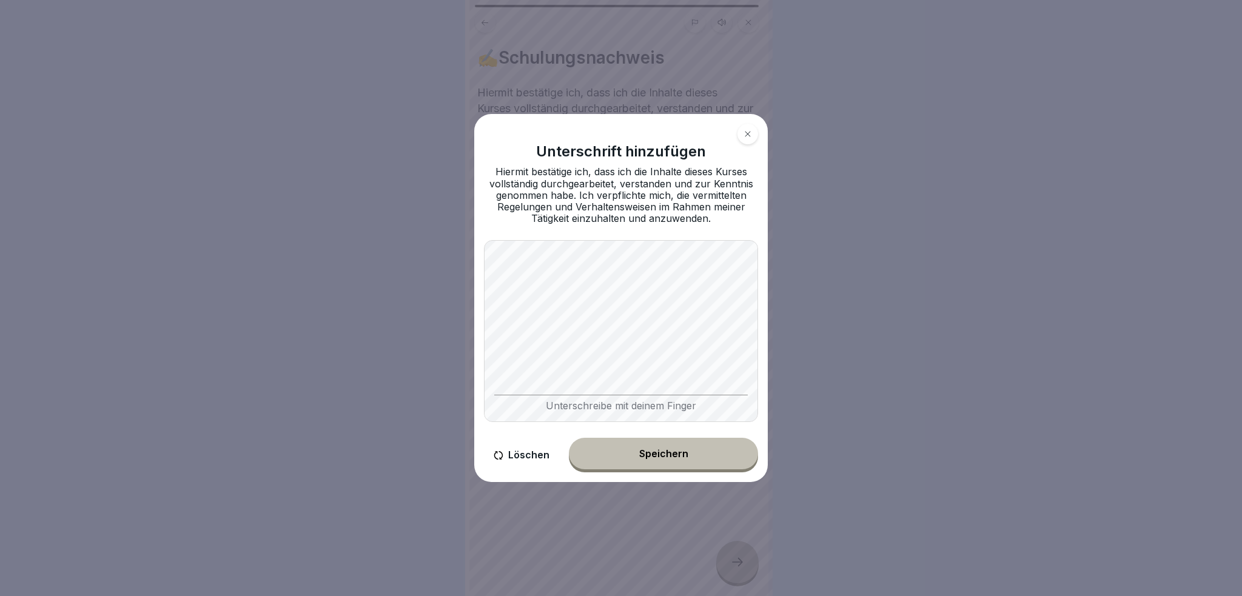
click at [527, 458] on button "Löschen" at bounding box center [521, 455] width 75 height 35
click at [689, 457] on button "Speichern" at bounding box center [663, 454] width 189 height 32
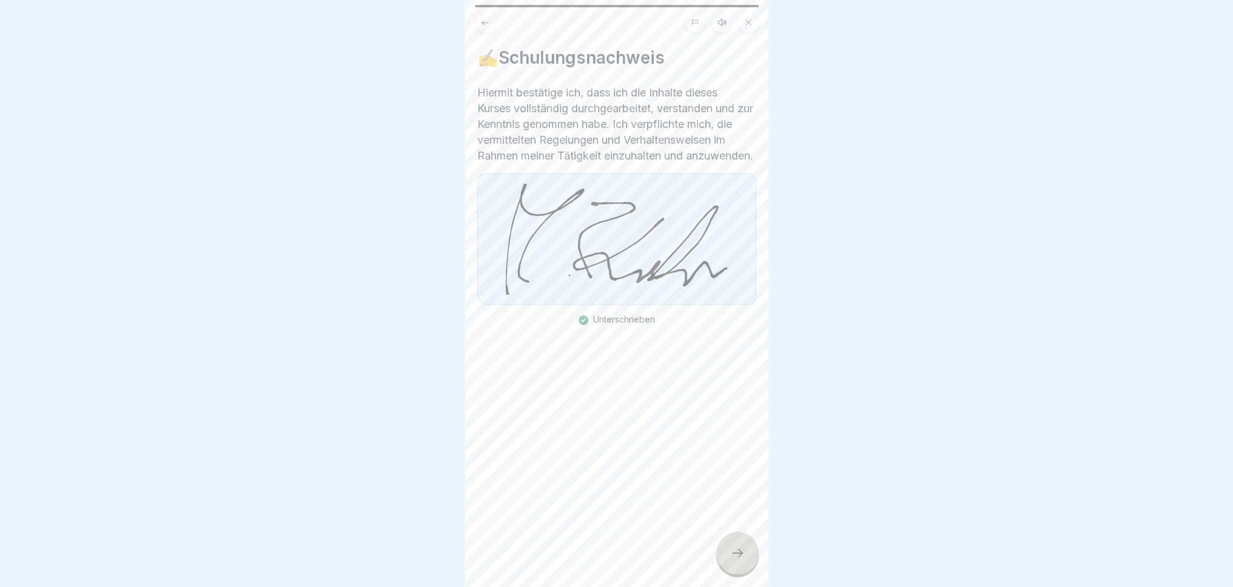
click at [728, 574] on div at bounding box center [737, 553] width 42 height 42
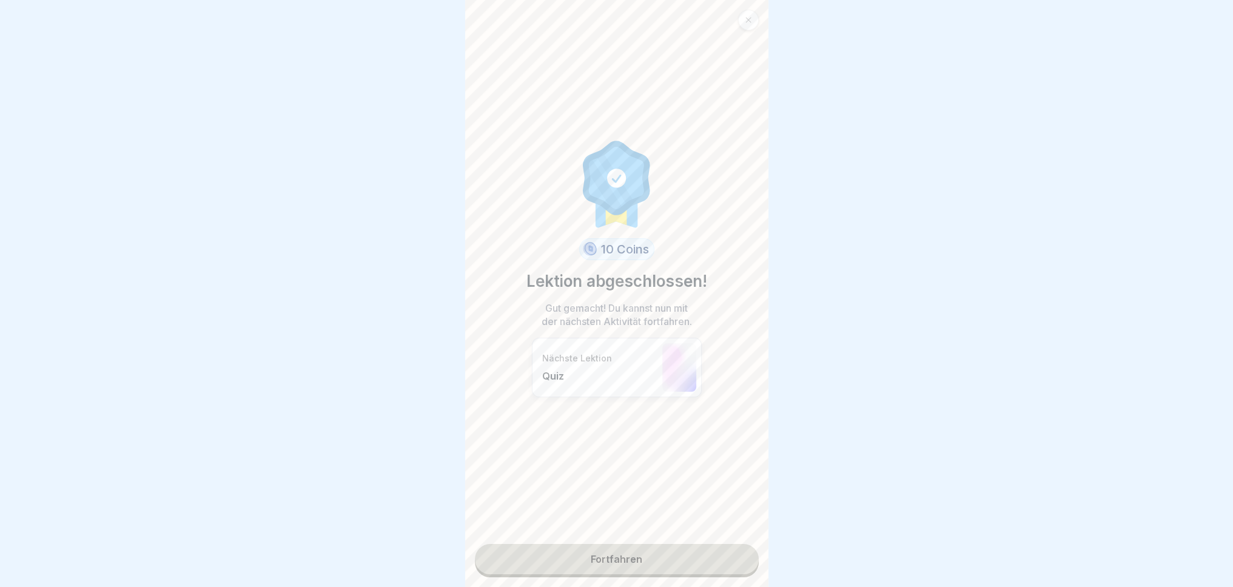
click at [631, 565] on link "Fortfahren" at bounding box center [617, 559] width 284 height 30
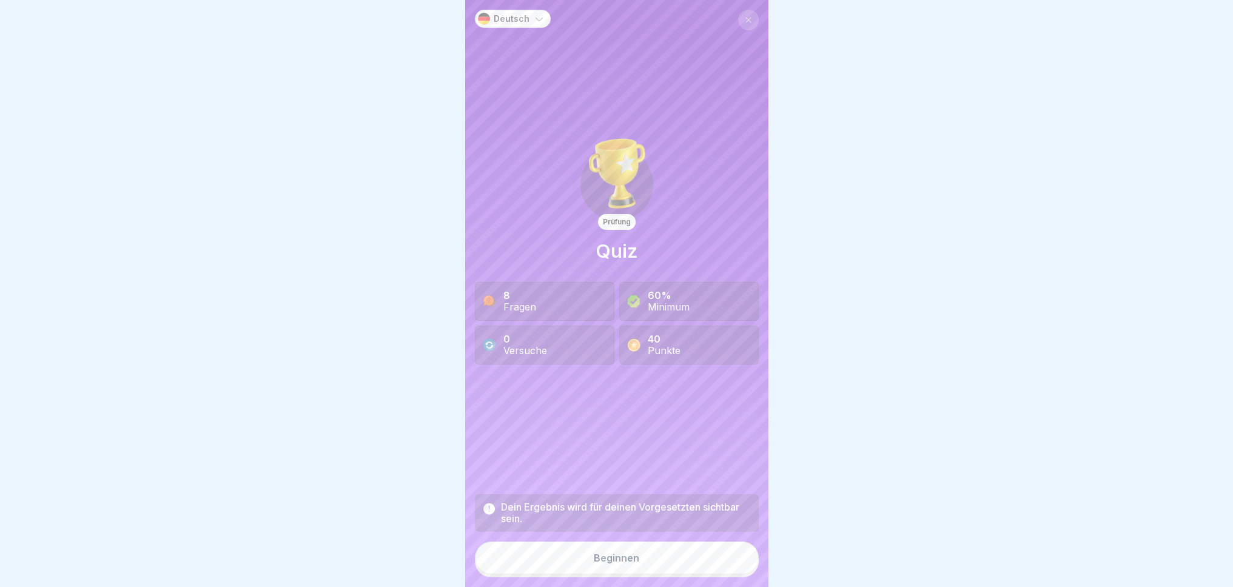
click at [611, 574] on button "Beginnen" at bounding box center [617, 558] width 284 height 33
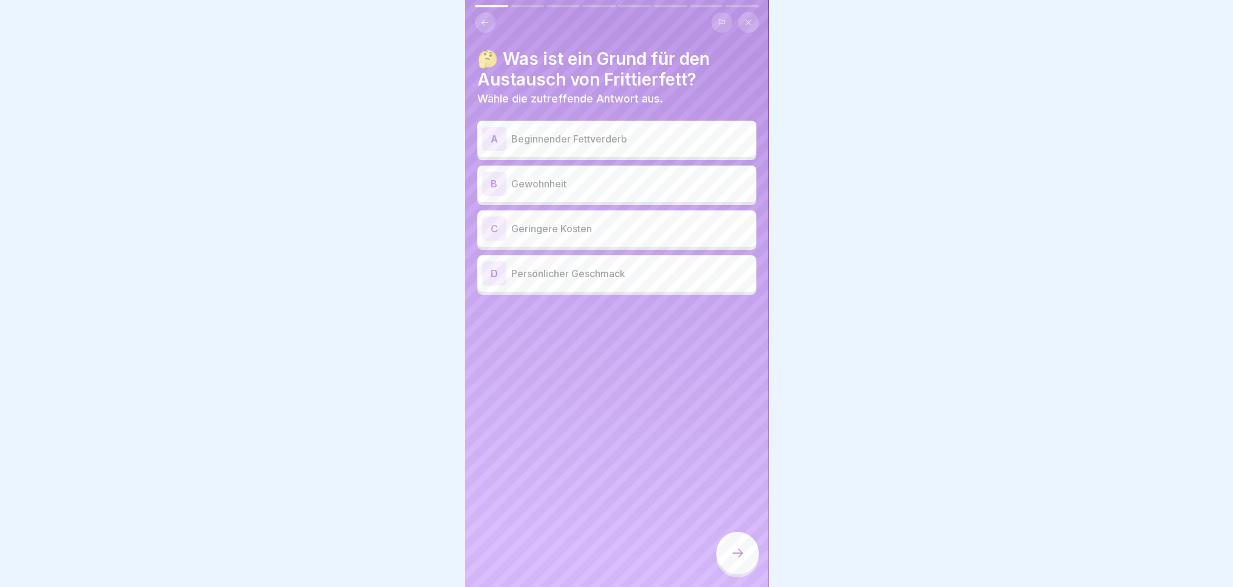
click at [694, 135] on p "Beginnender Fettverderb" at bounding box center [631, 139] width 240 height 15
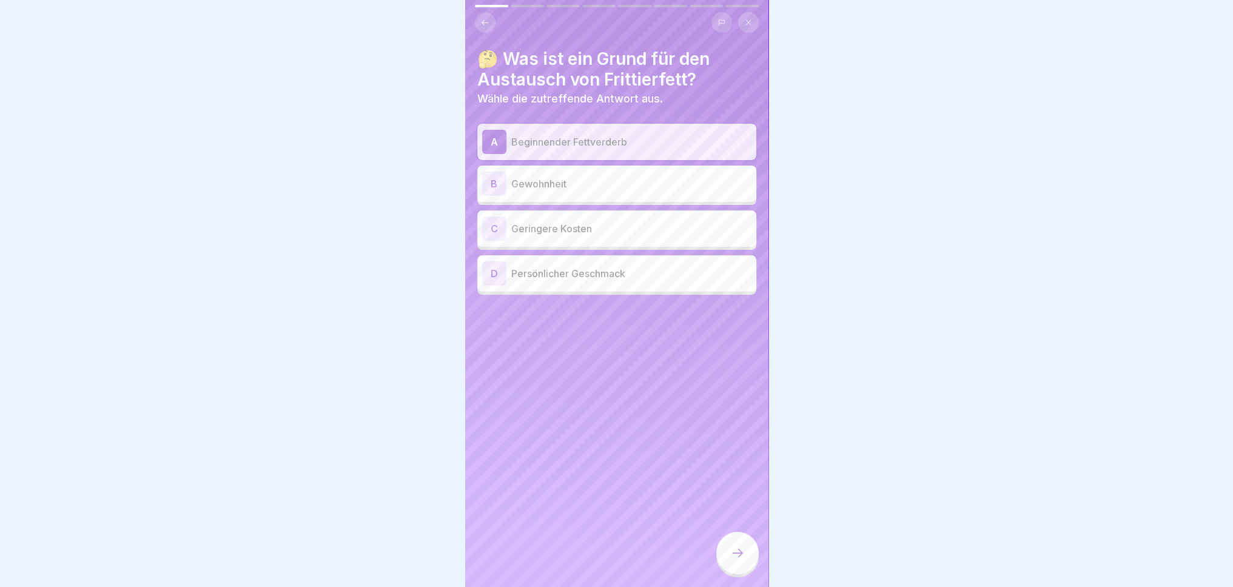
drag, startPoint x: 741, startPoint y: 557, endPoint x: 734, endPoint y: 540, distance: 19.0
click at [739, 554] on div at bounding box center [737, 553] width 42 height 42
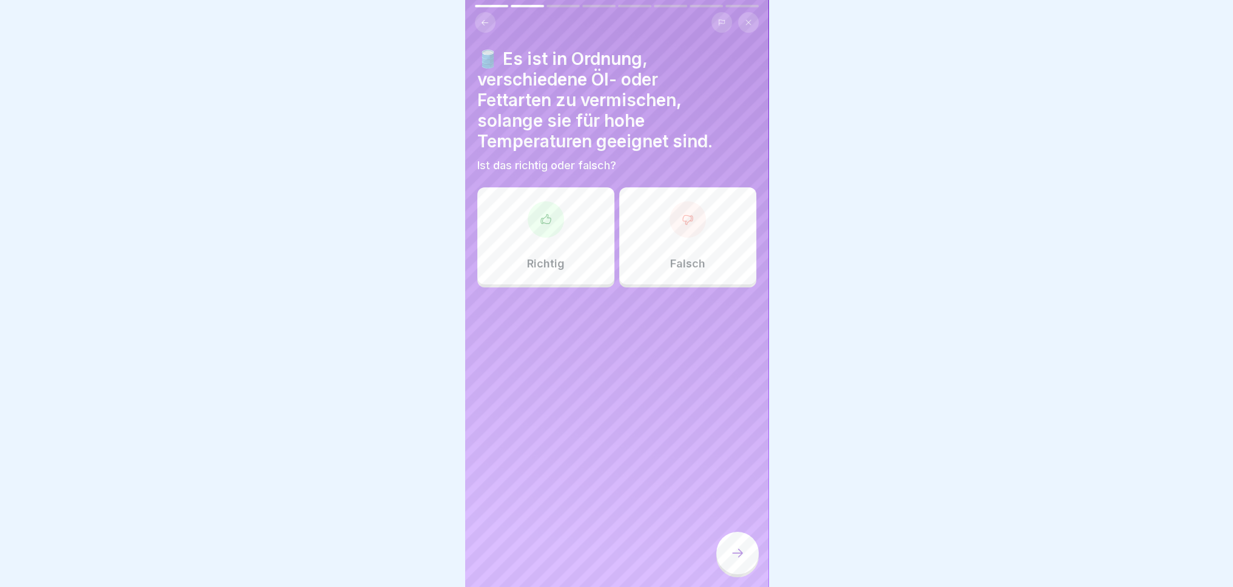
click at [684, 242] on div "Falsch" at bounding box center [687, 235] width 137 height 97
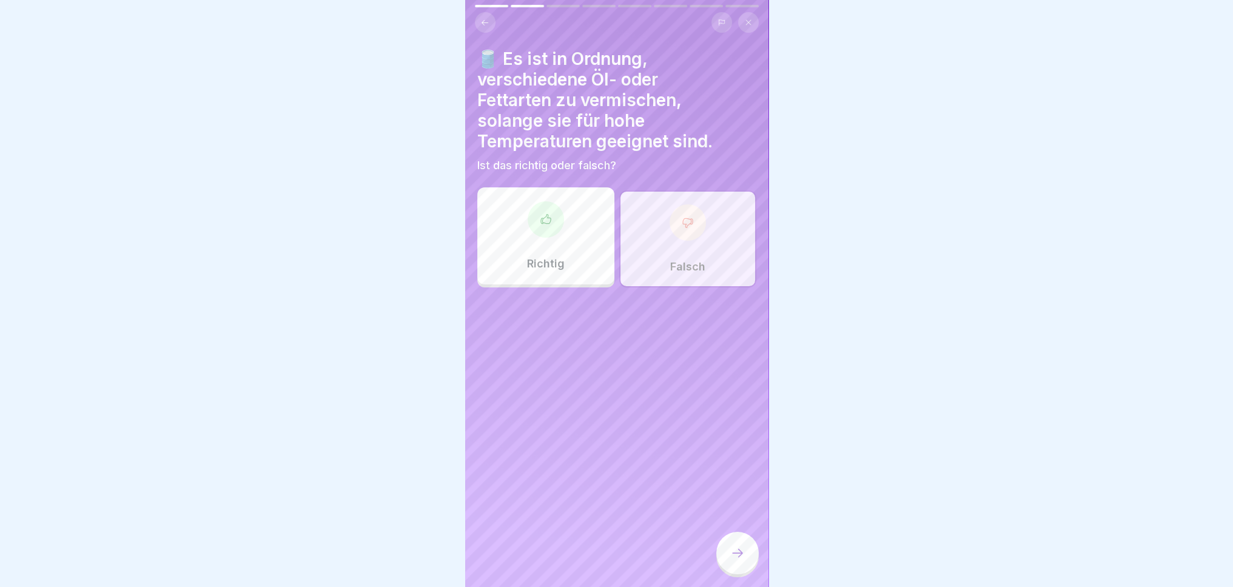
click at [746, 574] on div at bounding box center [737, 553] width 42 height 42
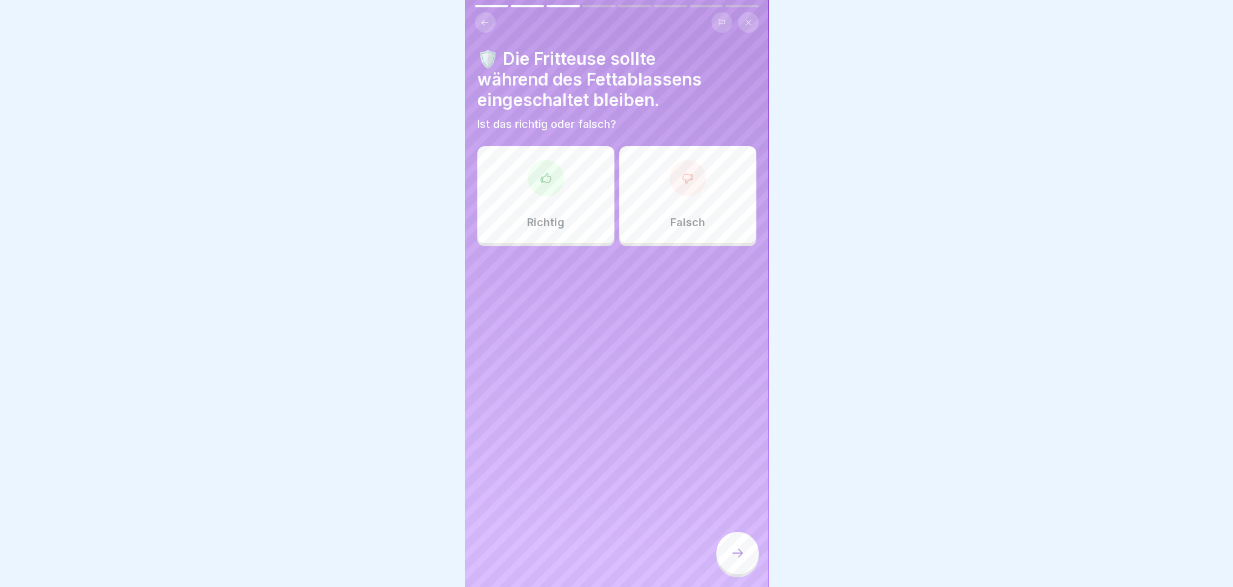
click at [685, 207] on div "Falsch" at bounding box center [687, 194] width 137 height 97
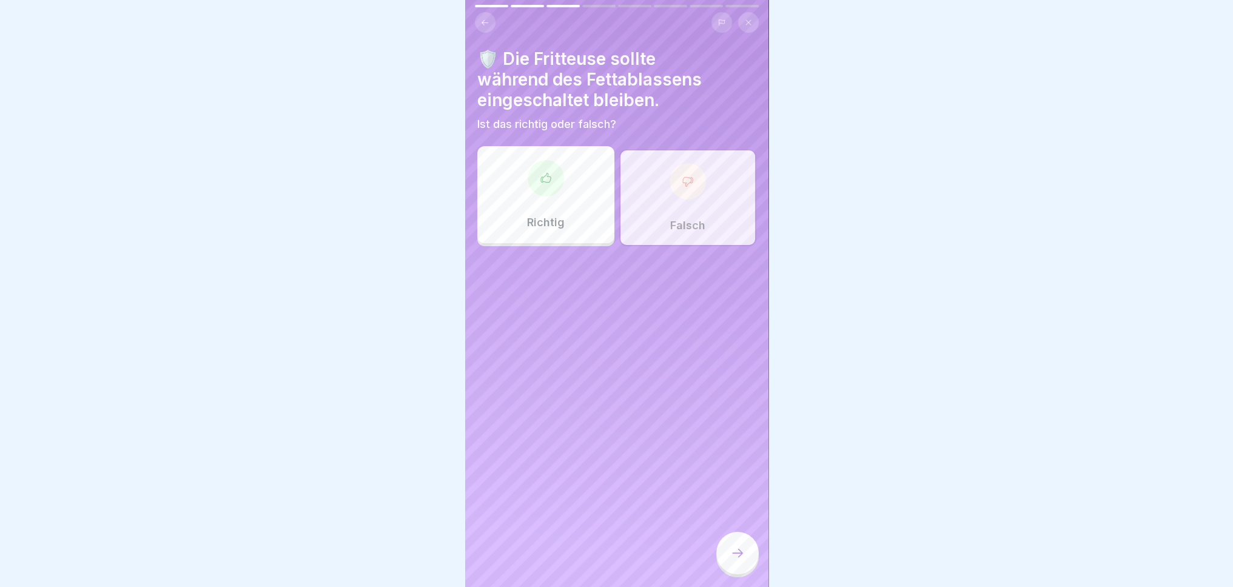
click at [737, 559] on icon at bounding box center [737, 553] width 15 height 15
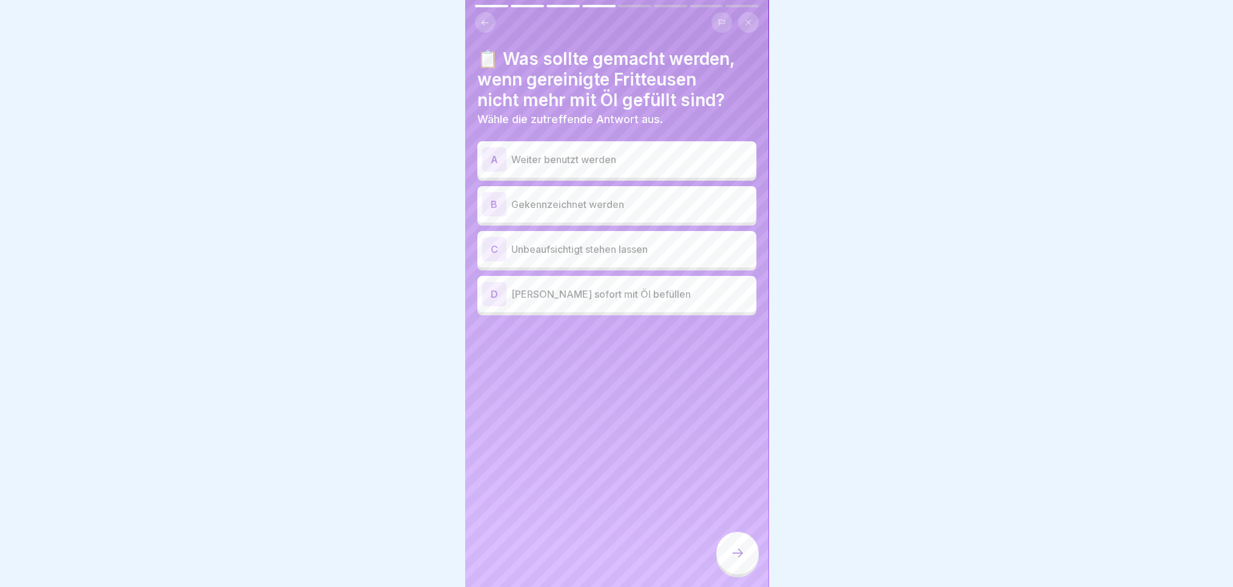
click at [616, 204] on p "Gekennzeichnet werden" at bounding box center [631, 204] width 240 height 15
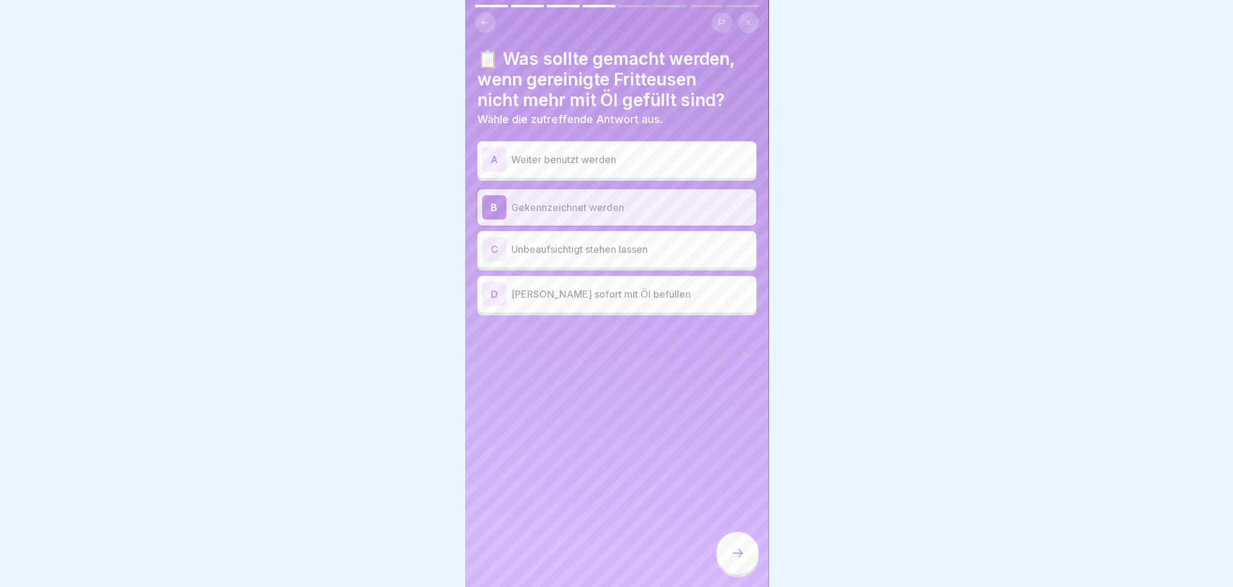
click at [642, 288] on p "Wieder sofort mit Öl befüllen" at bounding box center [631, 294] width 240 height 15
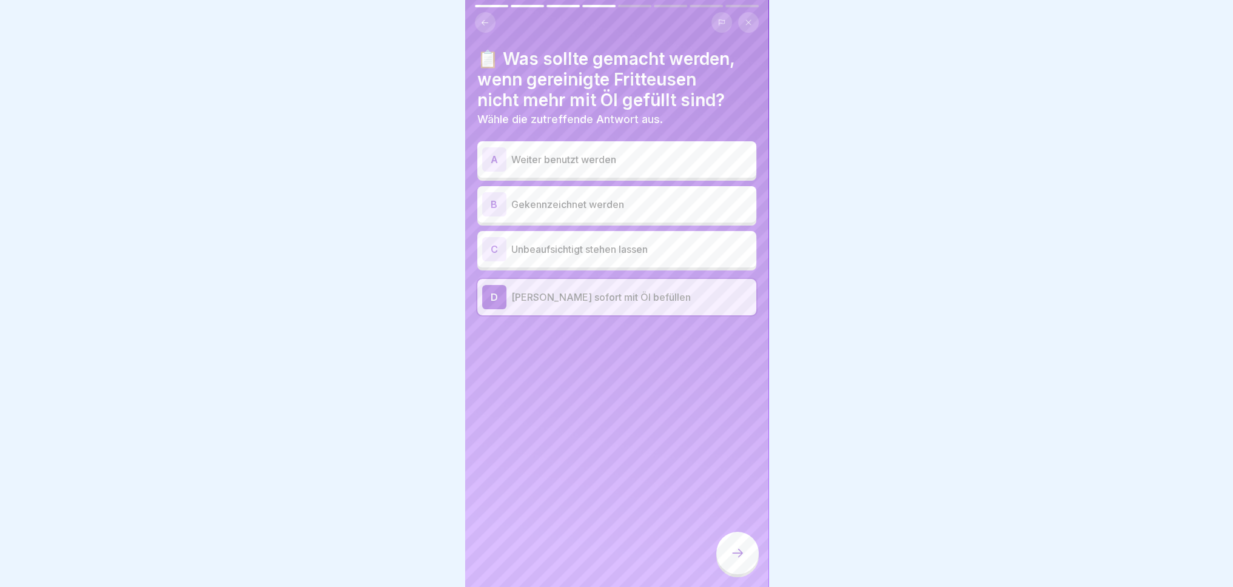
click at [655, 206] on p "Gekennzeichnet werden" at bounding box center [631, 204] width 240 height 15
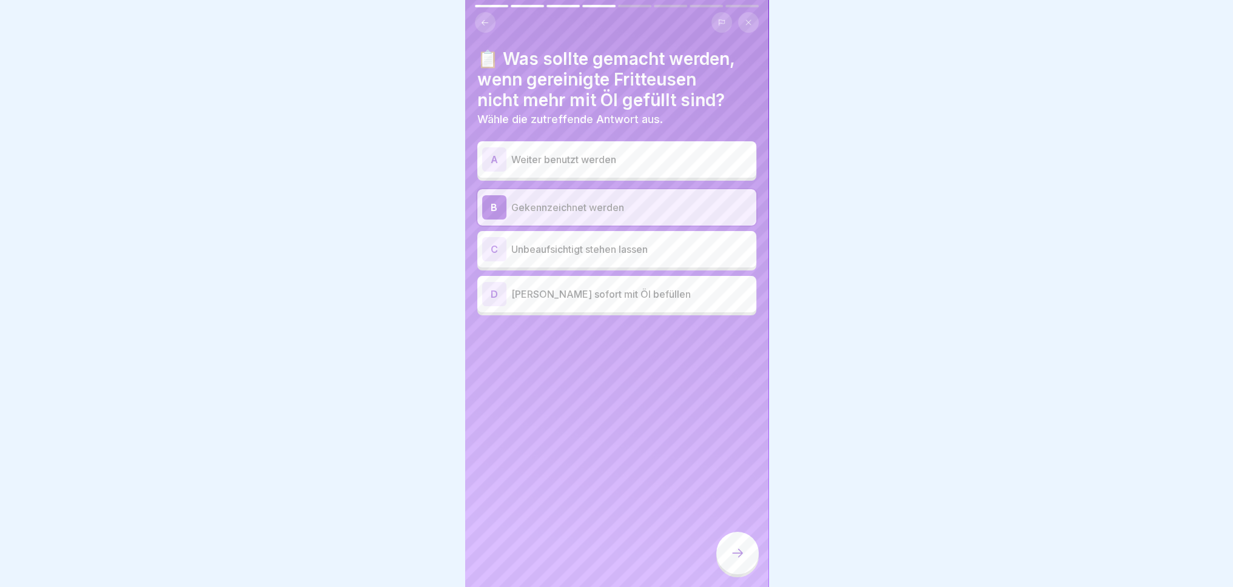
drag, startPoint x: 742, startPoint y: 557, endPoint x: 730, endPoint y: 533, distance: 26.3
click at [740, 557] on icon at bounding box center [737, 553] width 15 height 15
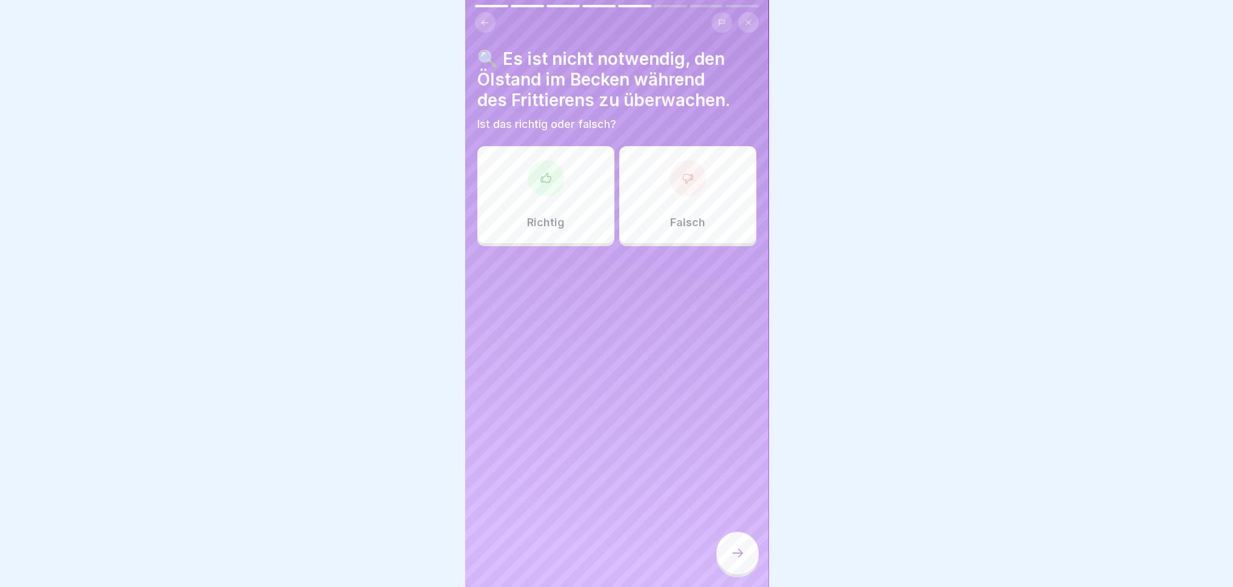
click at [668, 215] on div "Falsch" at bounding box center [687, 194] width 137 height 97
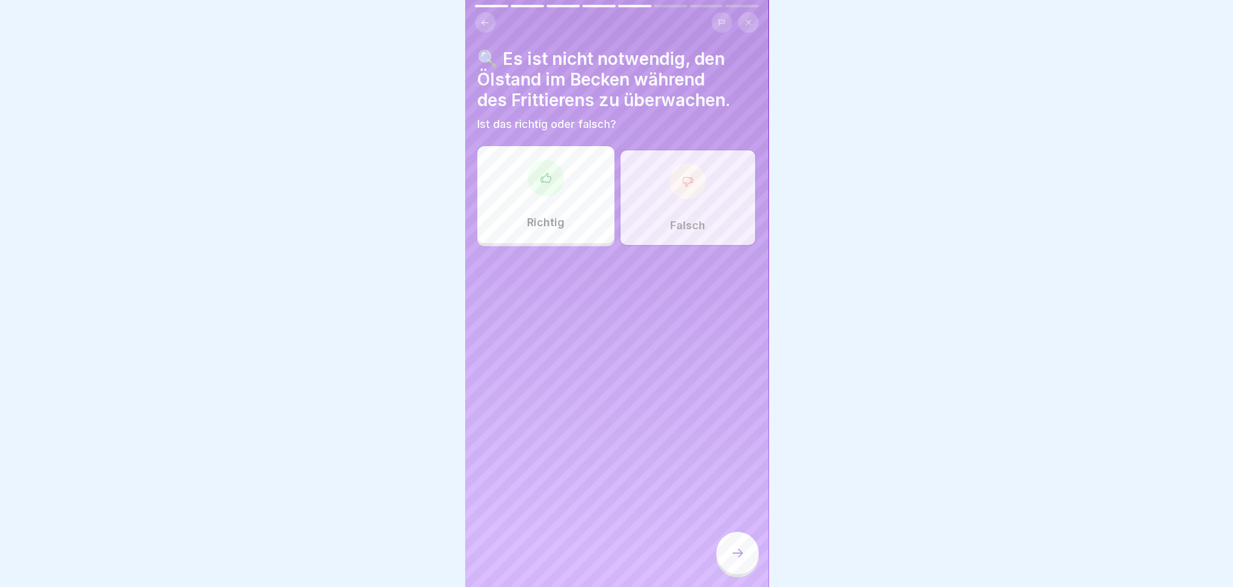
click at [745, 570] on div at bounding box center [737, 553] width 42 height 42
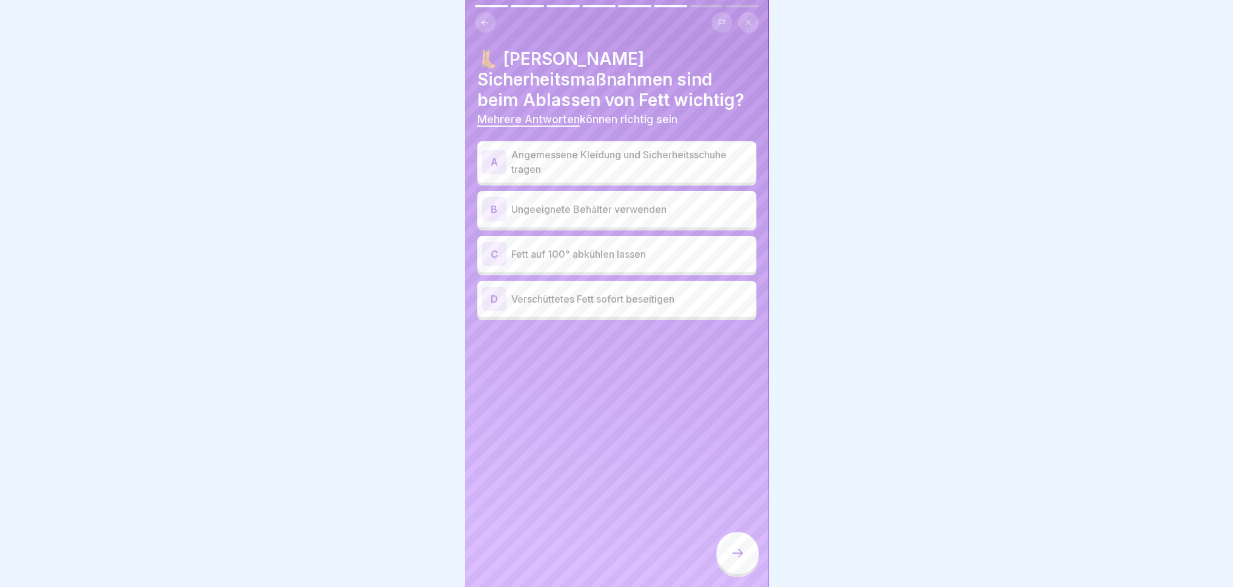
click at [660, 138] on div "👢 Welche Sicherheitsmaßnahmen sind beim Ablassen von Fett wichtig? Mehrere Antw…" at bounding box center [616, 185] width 279 height 272
click at [657, 155] on p "Angemessene Kleidung und Sicherheitsschuhe tragen" at bounding box center [631, 161] width 240 height 29
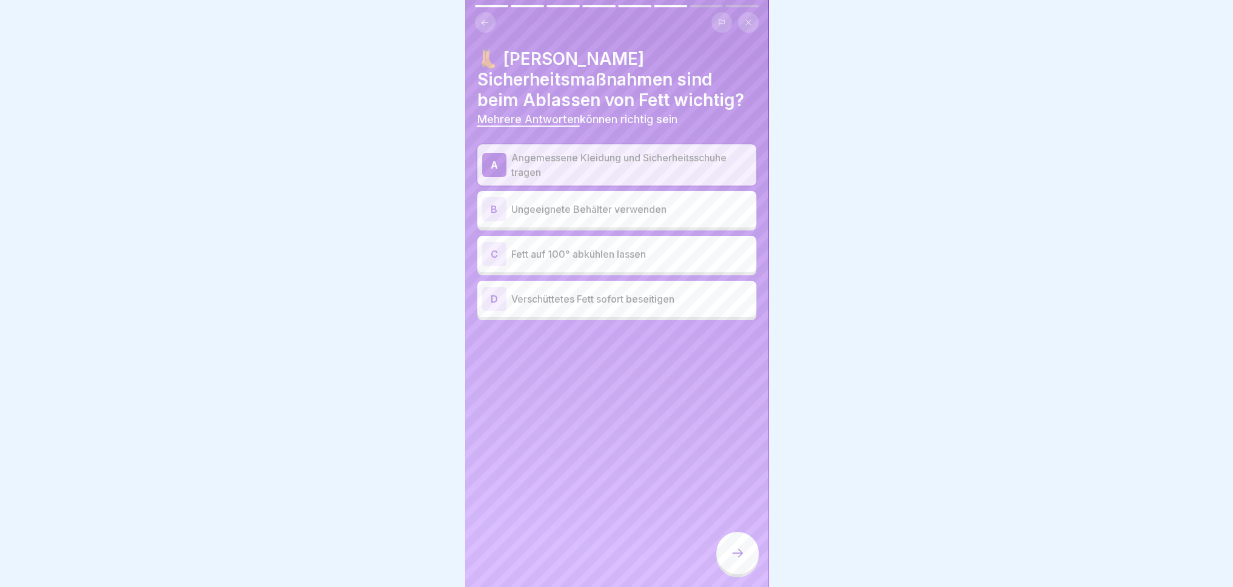
click at [662, 308] on div "D Verschüttetes Fett sofort beseitigen" at bounding box center [616, 299] width 269 height 24
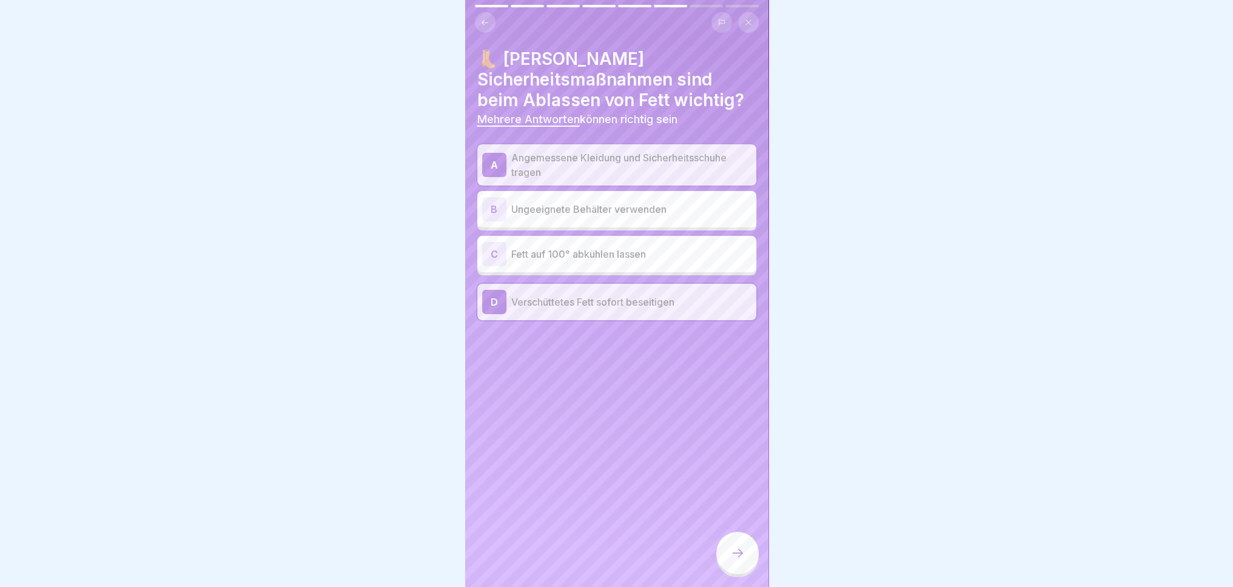
click at [730, 555] on div at bounding box center [737, 553] width 42 height 42
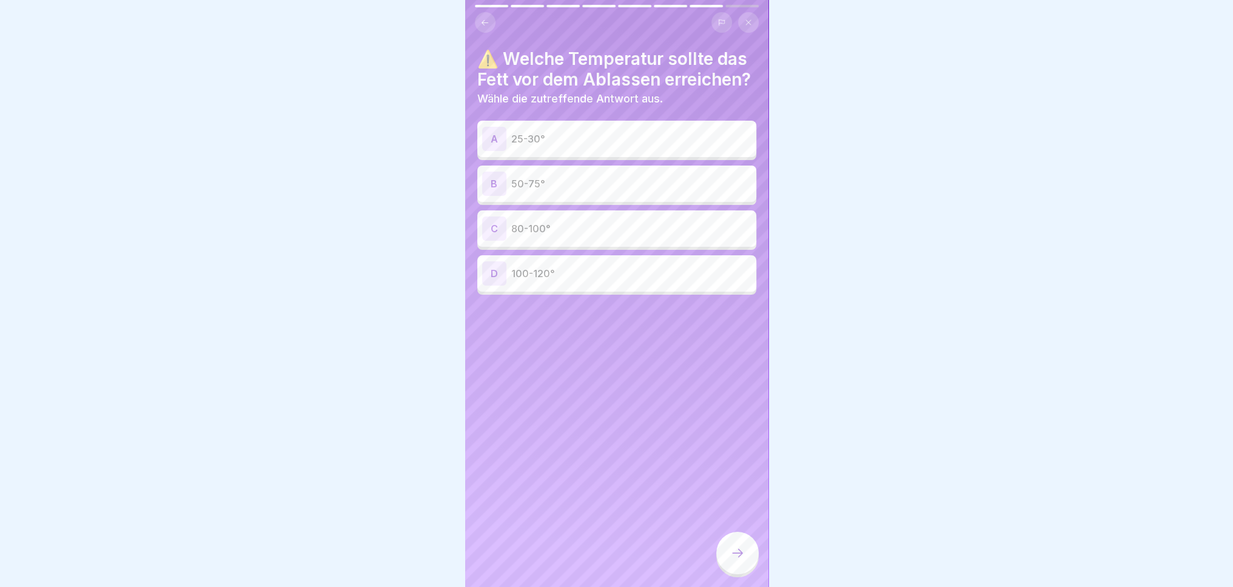
click at [643, 191] on p "50-75°" at bounding box center [631, 183] width 240 height 15
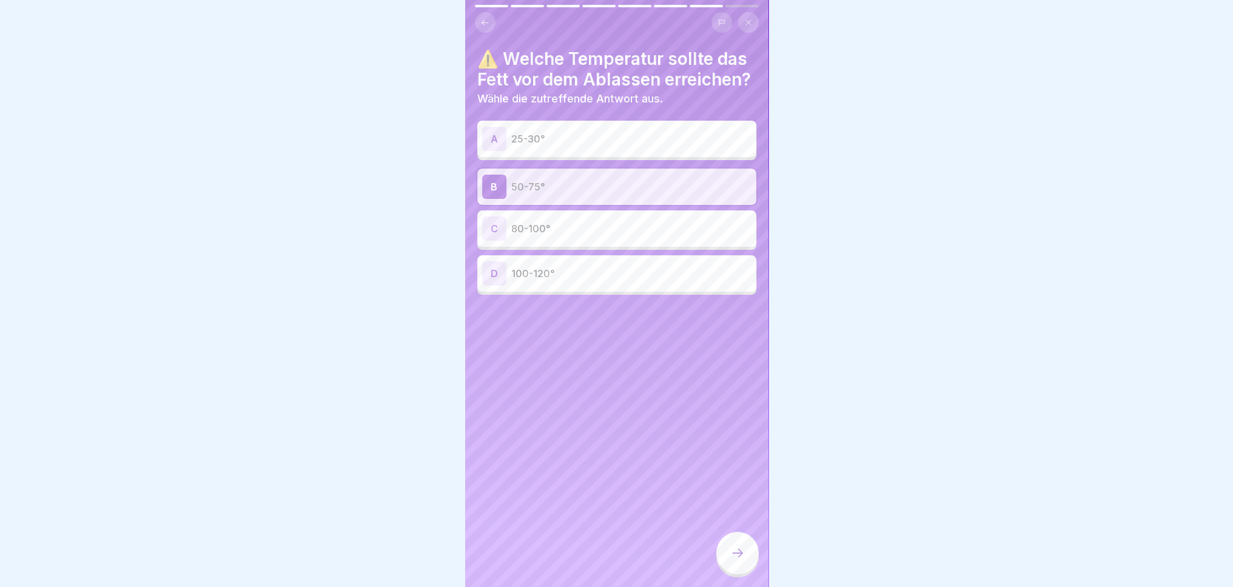
click at [725, 566] on div at bounding box center [737, 553] width 42 height 42
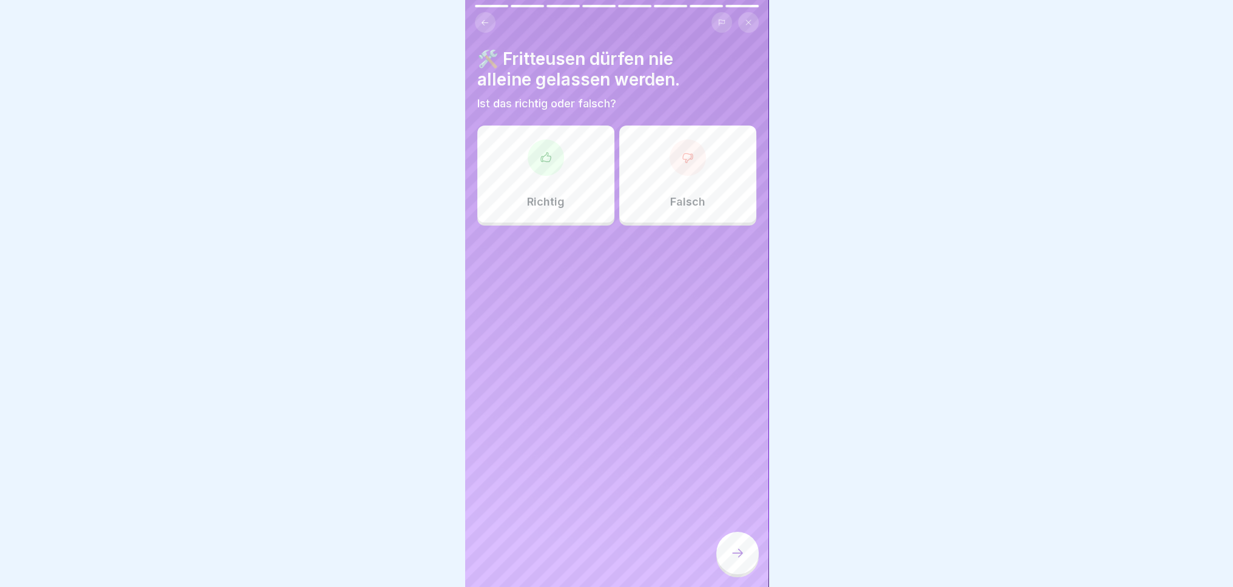
click at [548, 173] on div at bounding box center [546, 157] width 36 height 36
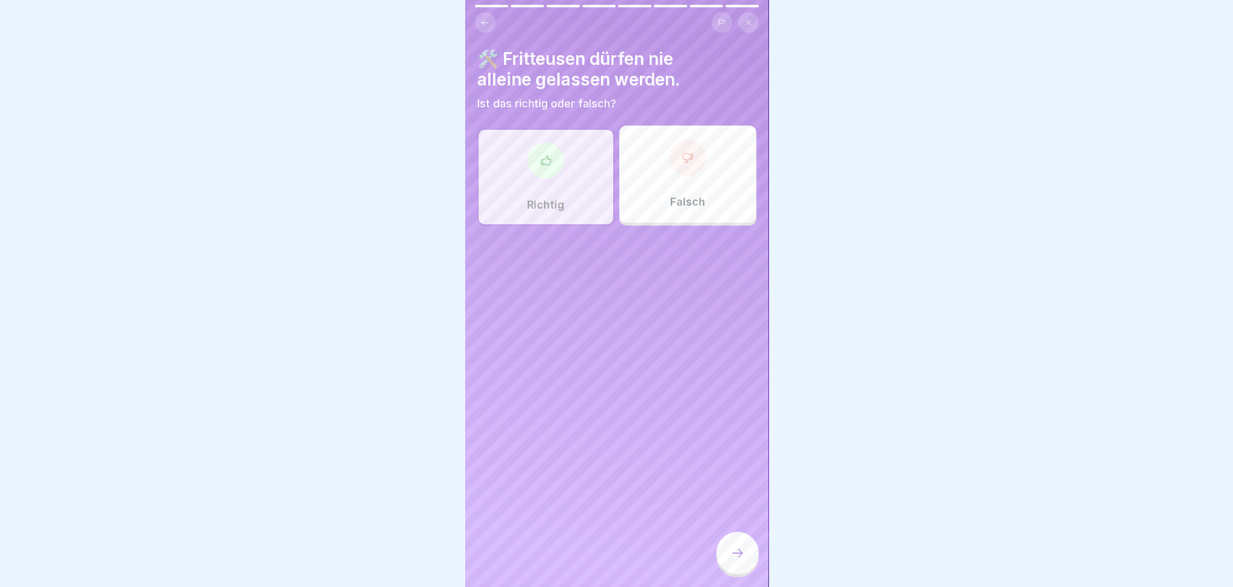
click at [740, 570] on div at bounding box center [737, 553] width 42 height 42
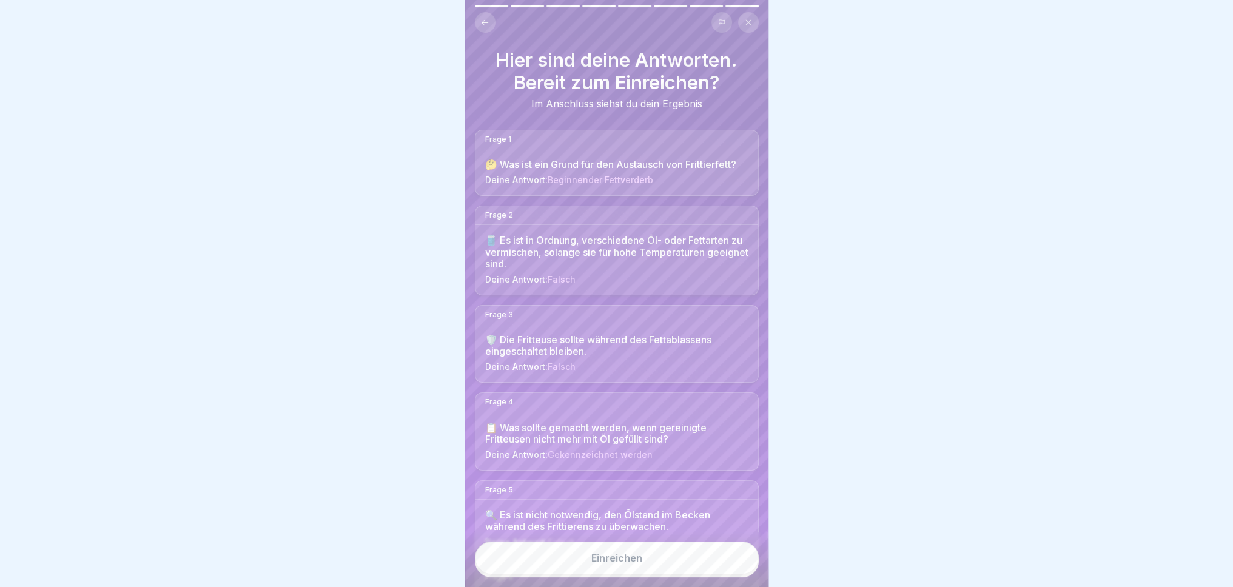
click at [625, 574] on button "Einreichen" at bounding box center [617, 558] width 284 height 33
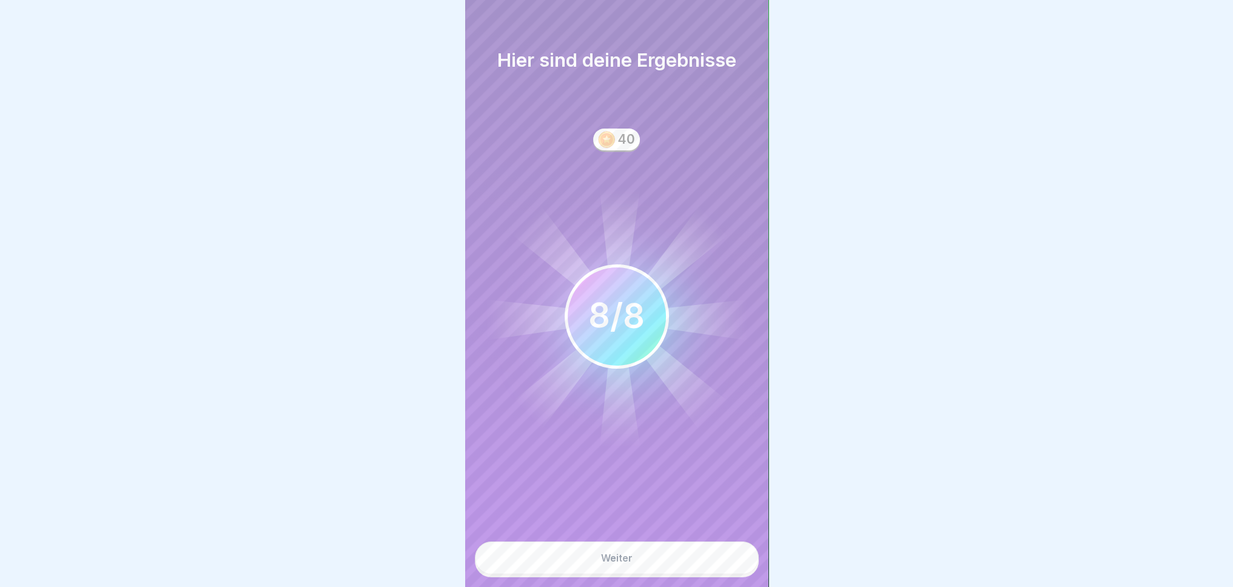
click at [699, 574] on button "Weiter" at bounding box center [617, 558] width 284 height 33
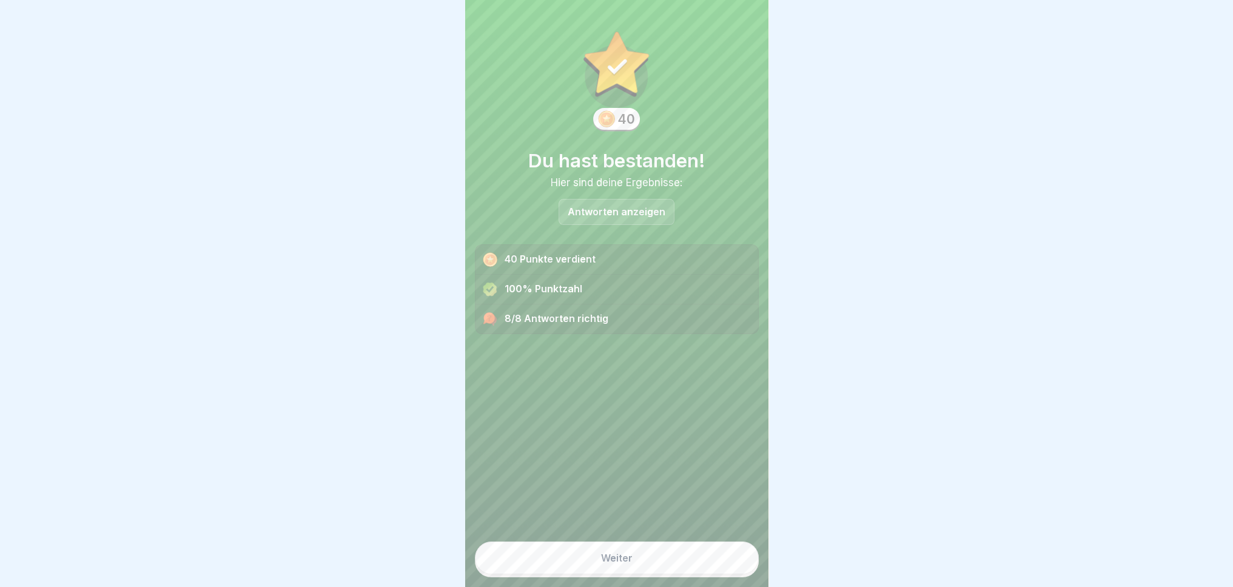
click at [676, 574] on button "Weiter" at bounding box center [617, 558] width 284 height 33
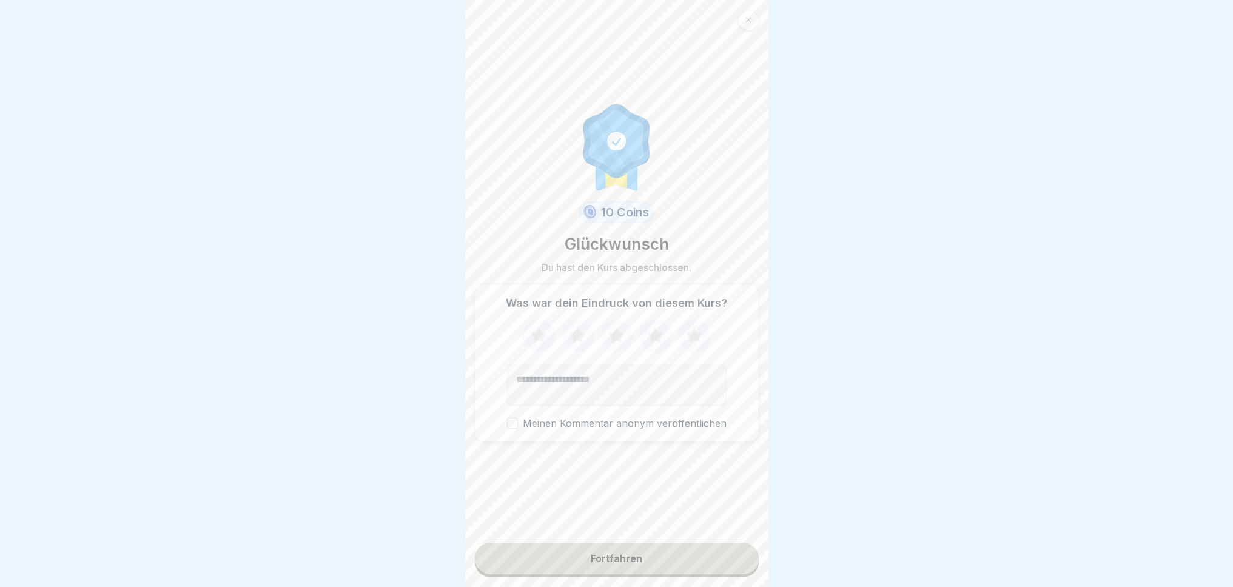
click at [539, 341] on icon at bounding box center [539, 336] width 32 height 32
click at [673, 574] on button "Fortfahren" at bounding box center [617, 559] width 284 height 32
click at [660, 574] on button "Fortfahren" at bounding box center [617, 559] width 284 height 32
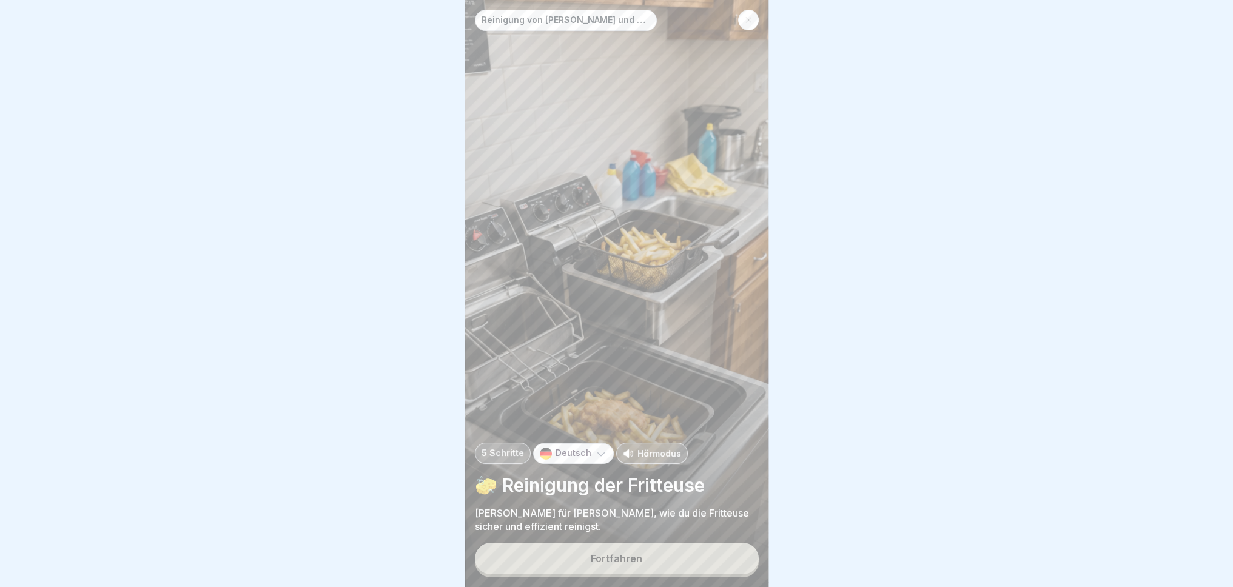
click at [652, 566] on button "Fortfahren" at bounding box center [617, 559] width 284 height 32
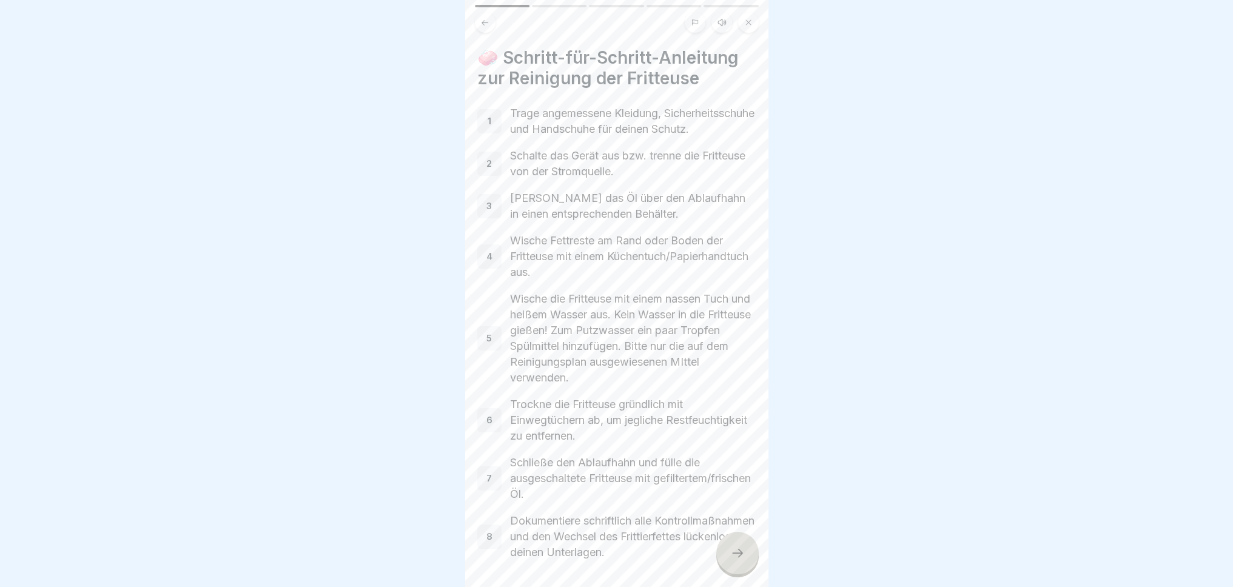
click at [752, 569] on div at bounding box center [737, 553] width 42 height 42
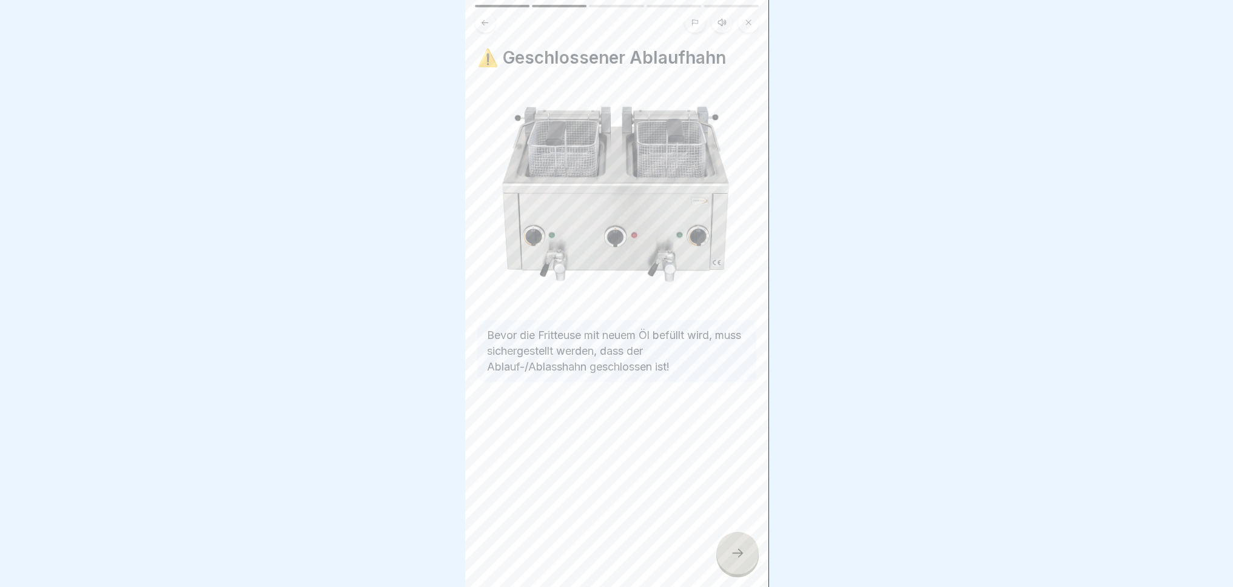
click at [744, 560] on icon at bounding box center [737, 553] width 15 height 15
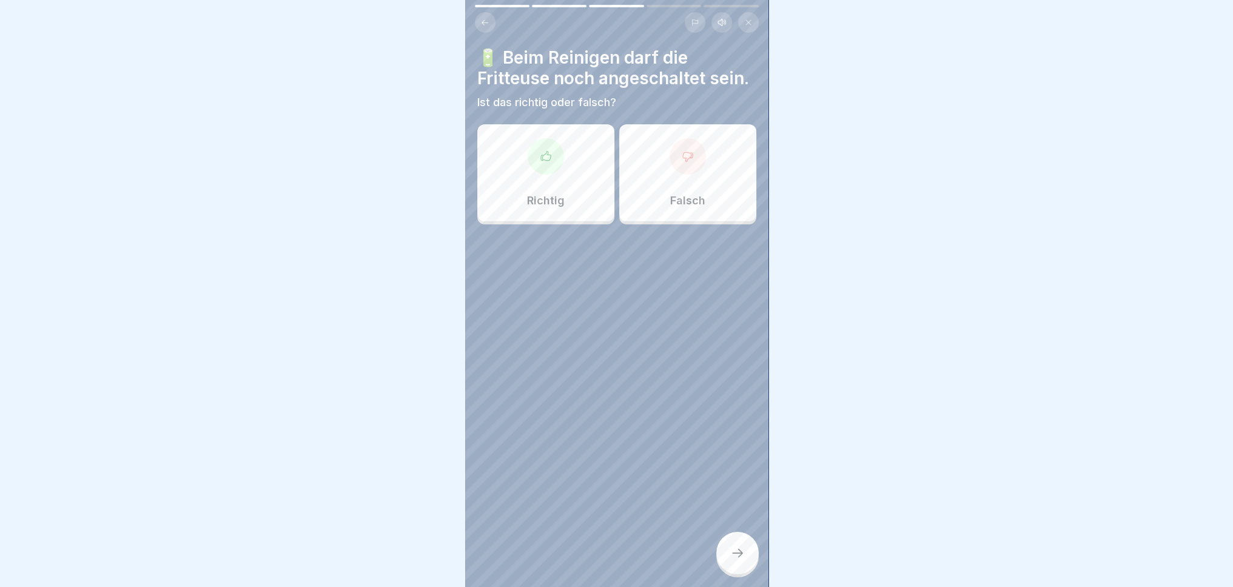
click at [675, 221] on div "Falsch" at bounding box center [687, 172] width 137 height 97
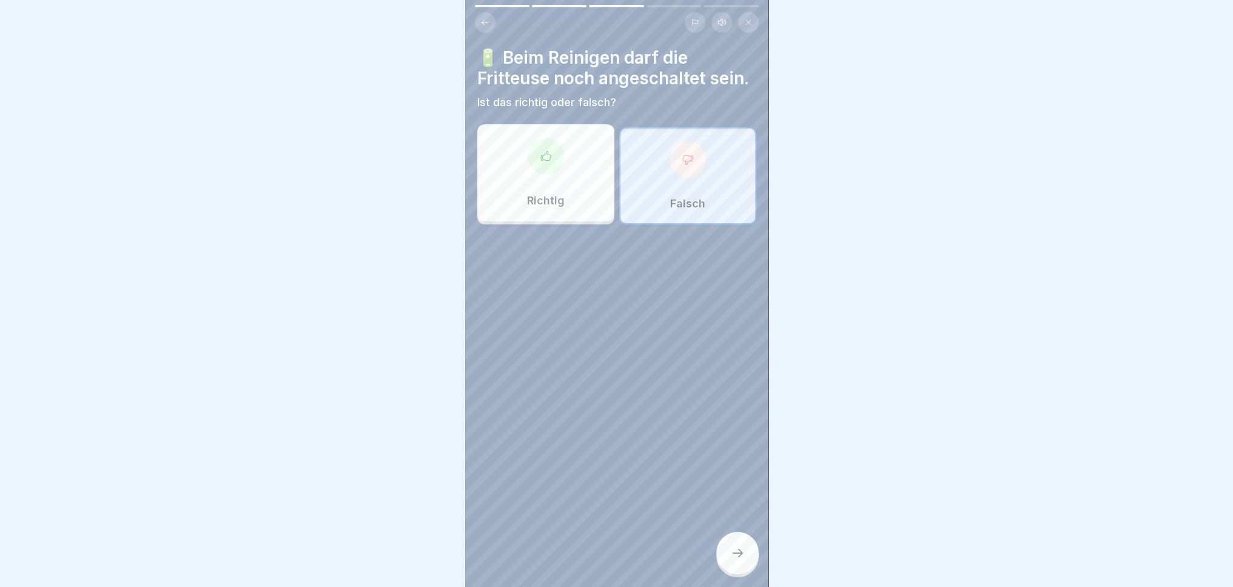
click at [728, 573] on div at bounding box center [737, 553] width 42 height 42
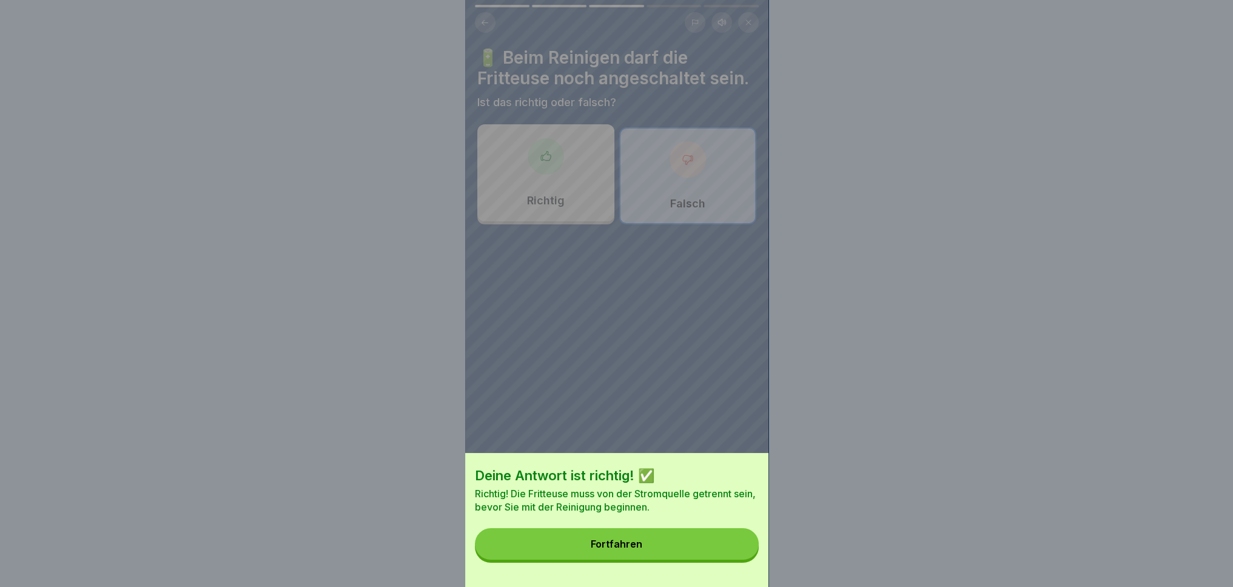
click at [659, 556] on button "Fortfahren" at bounding box center [617, 544] width 284 height 32
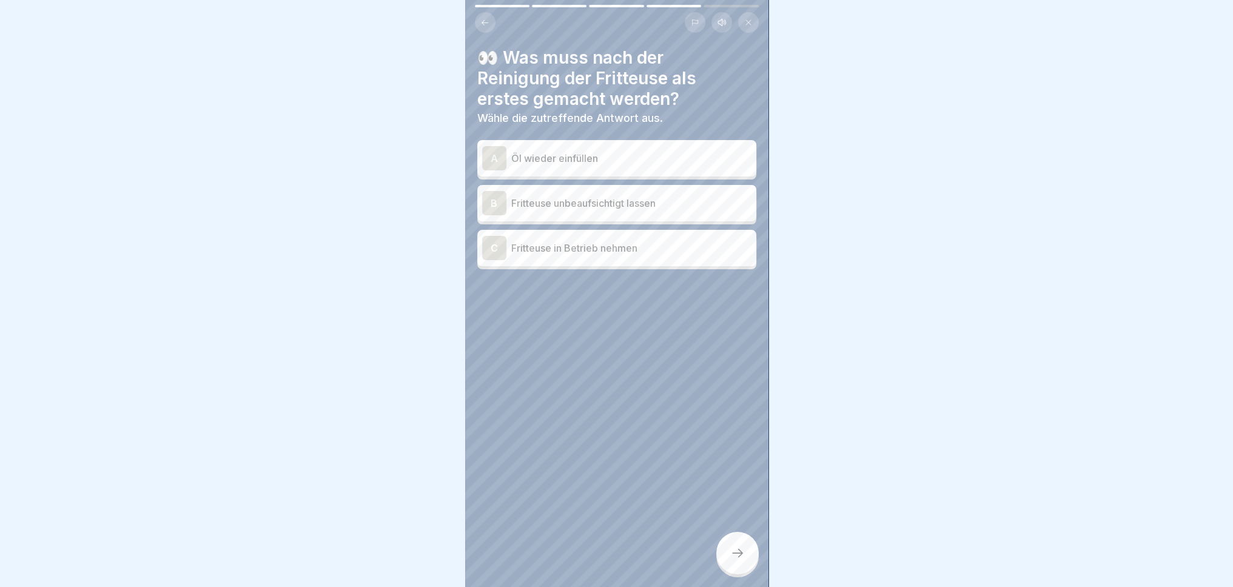
click at [653, 155] on p "Öl wieder einfüllen" at bounding box center [631, 158] width 240 height 15
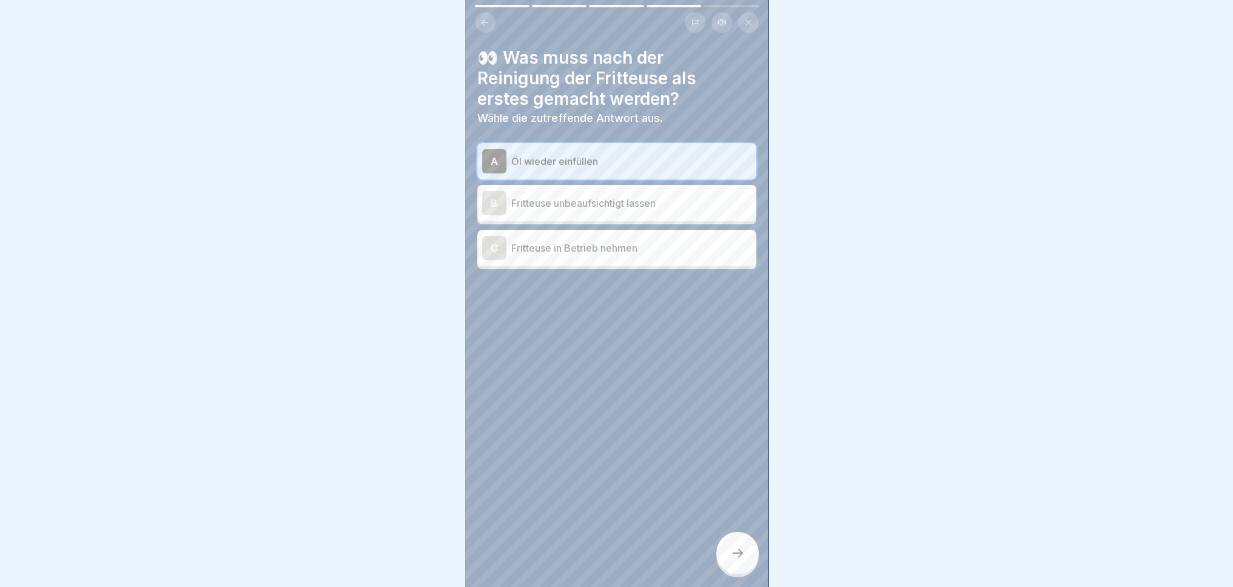
click at [738, 560] on icon at bounding box center [737, 553] width 15 height 15
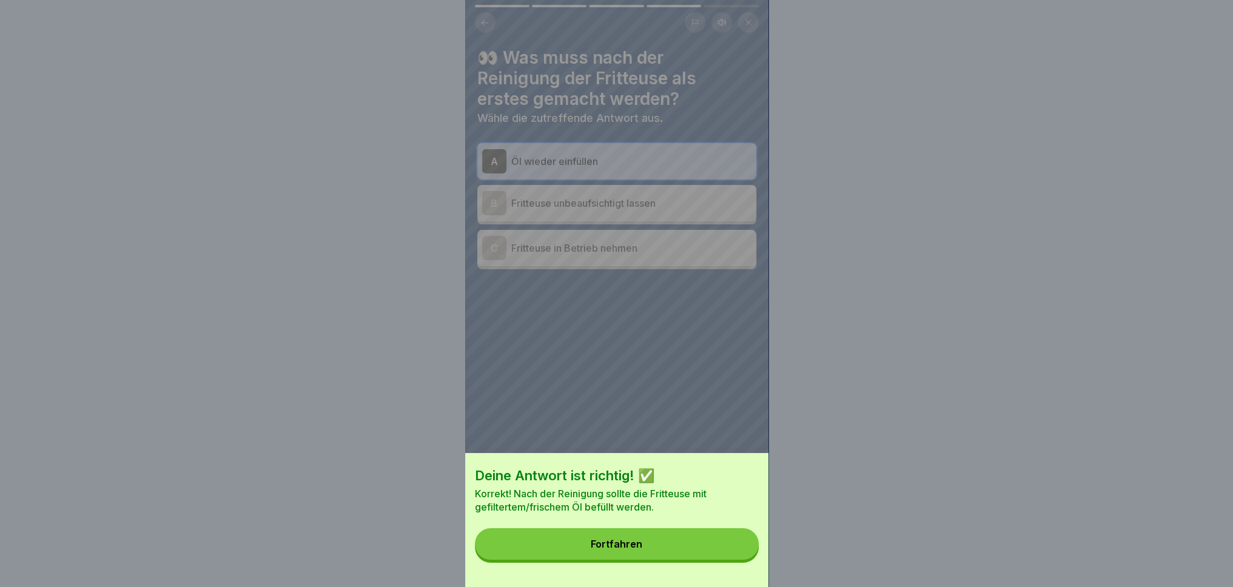
click at [708, 558] on button "Fortfahren" at bounding box center [617, 544] width 284 height 32
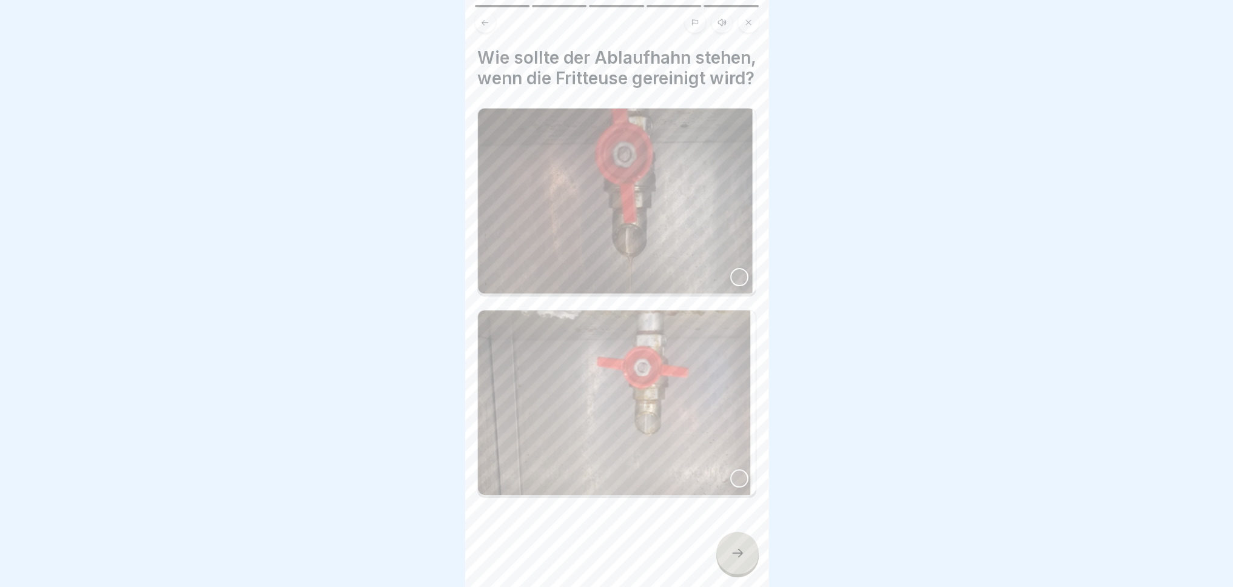
click at [730, 286] on div at bounding box center [739, 277] width 18 height 18
click at [745, 560] on div at bounding box center [737, 553] width 42 height 42
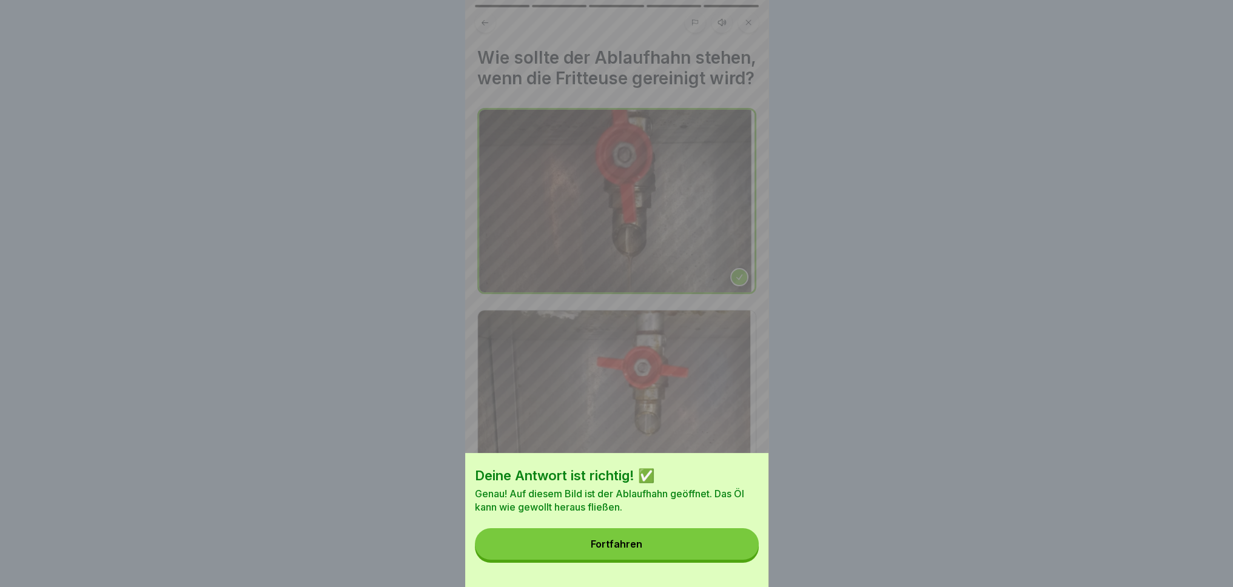
click at [716, 548] on button "Fortfahren" at bounding box center [617, 544] width 284 height 32
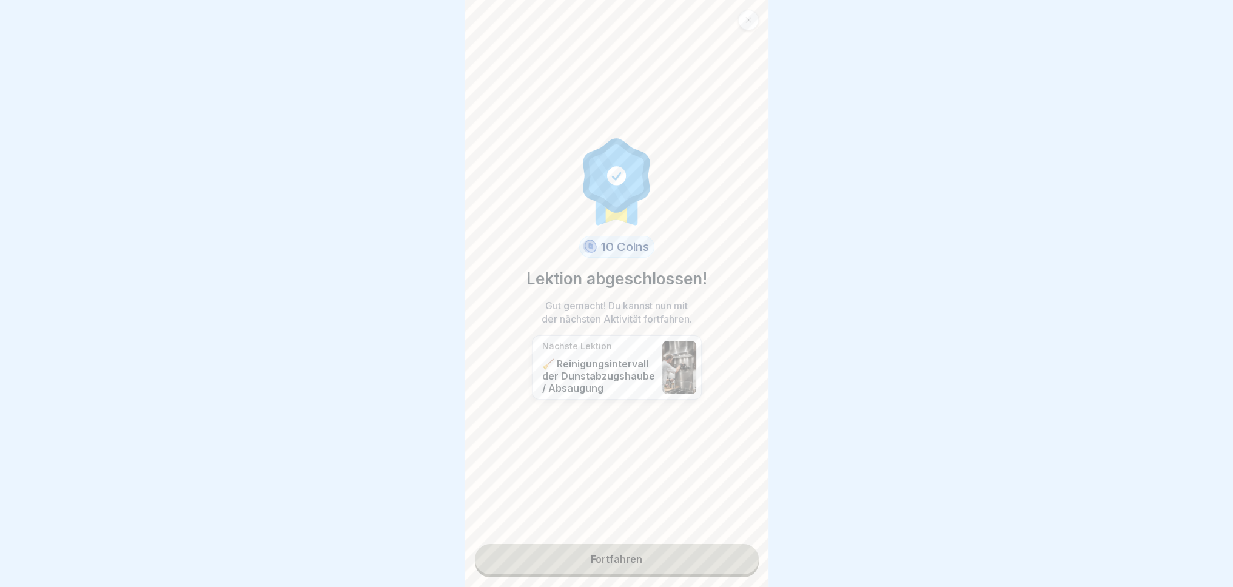
click at [661, 565] on link "Fortfahren" at bounding box center [617, 559] width 284 height 30
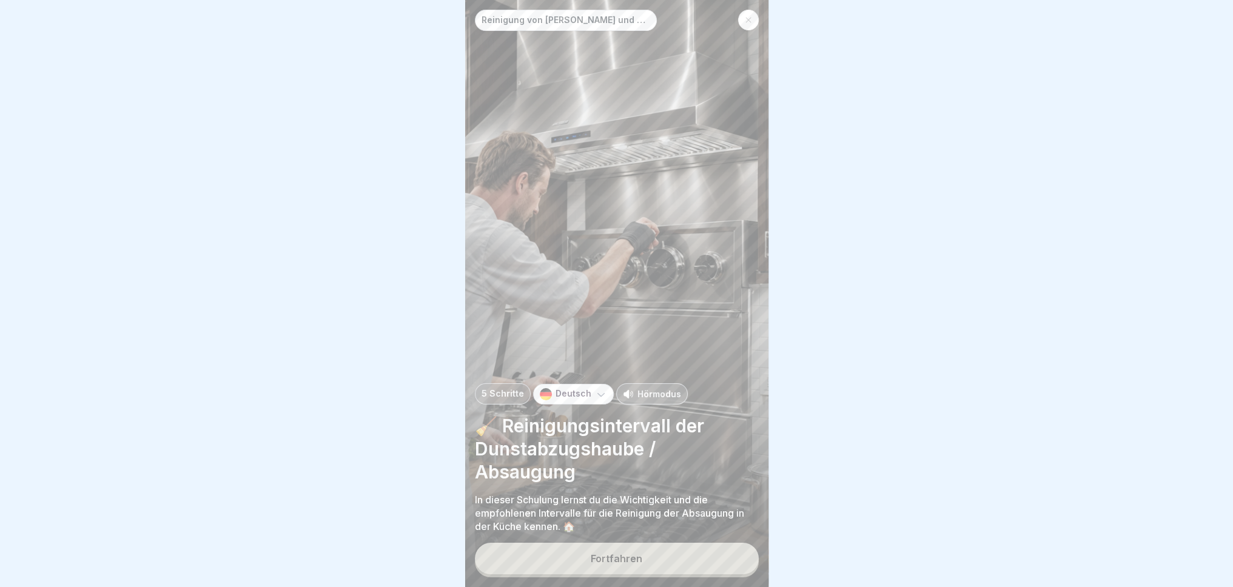
click at [657, 573] on button "Fortfahren" at bounding box center [617, 559] width 284 height 32
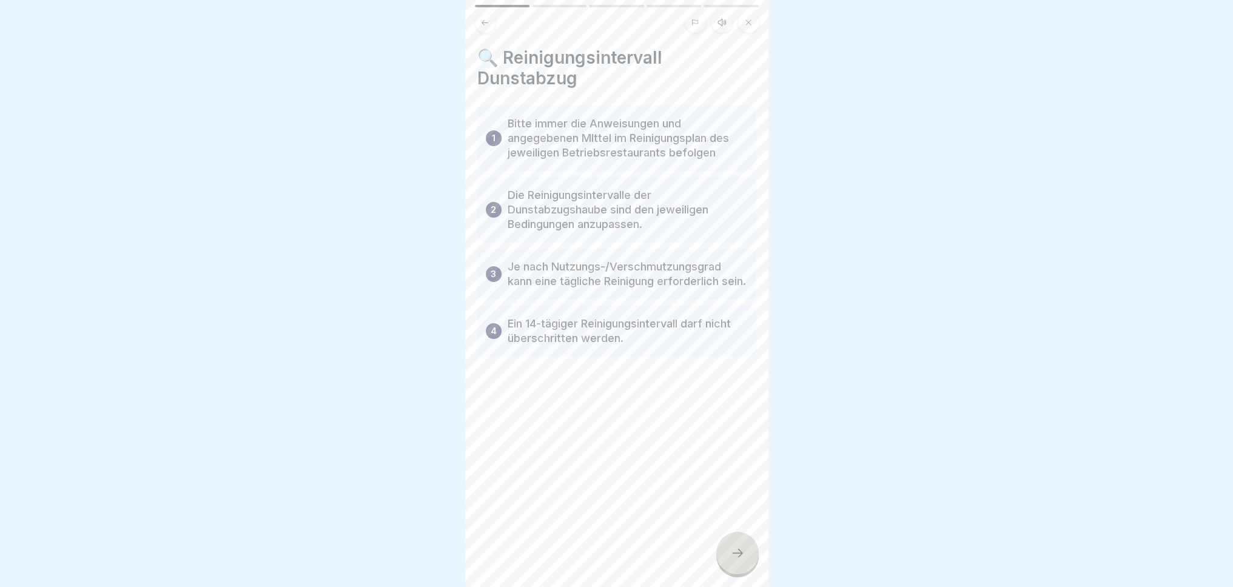
click at [700, 561] on div "🔍 Reinigungsintervall Dunstabzug 1 Bitte immer die Anweisungen und angegebenen …" at bounding box center [616, 293] width 303 height 587
click at [734, 560] on icon at bounding box center [737, 553] width 15 height 15
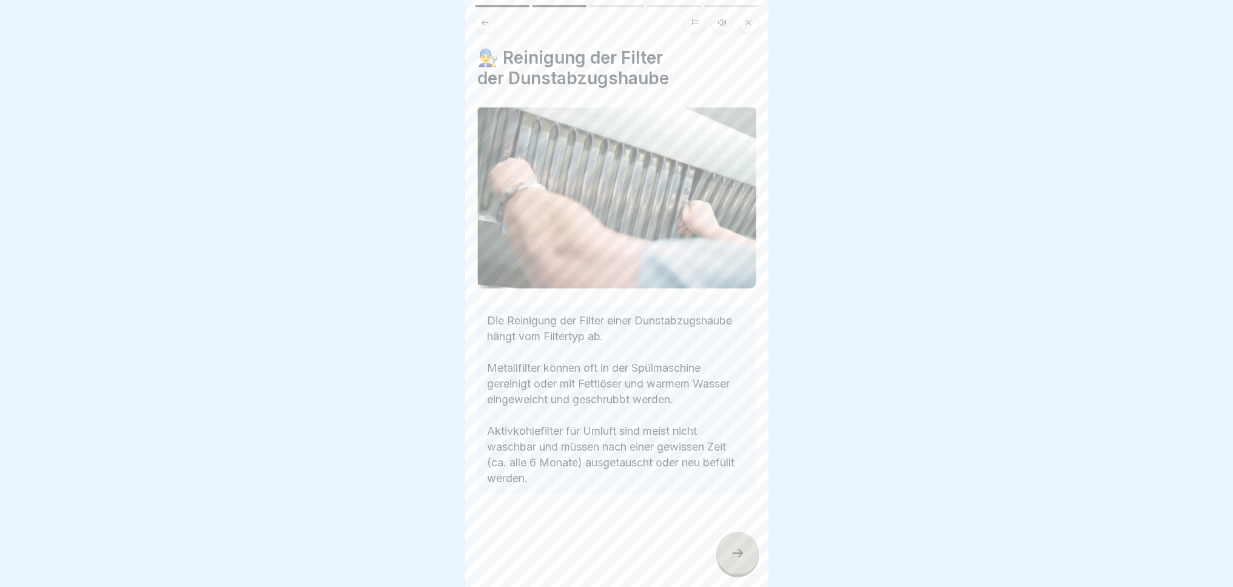
click at [734, 560] on icon at bounding box center [737, 553] width 15 height 15
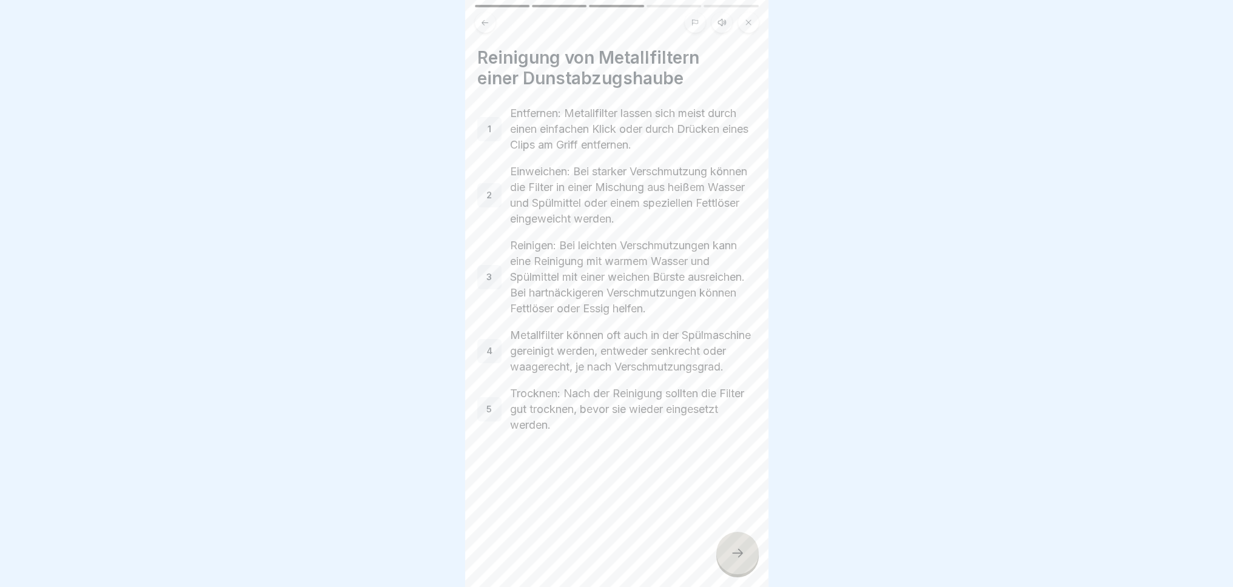
click at [734, 560] on icon at bounding box center [737, 553] width 15 height 15
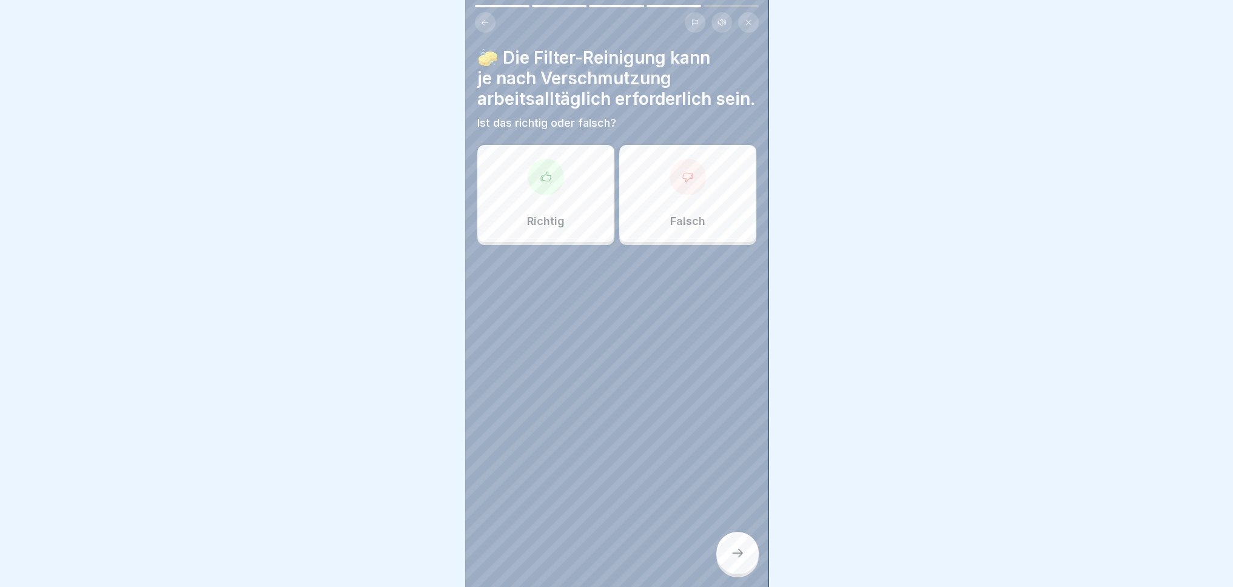
click at [547, 195] on div at bounding box center [546, 177] width 36 height 36
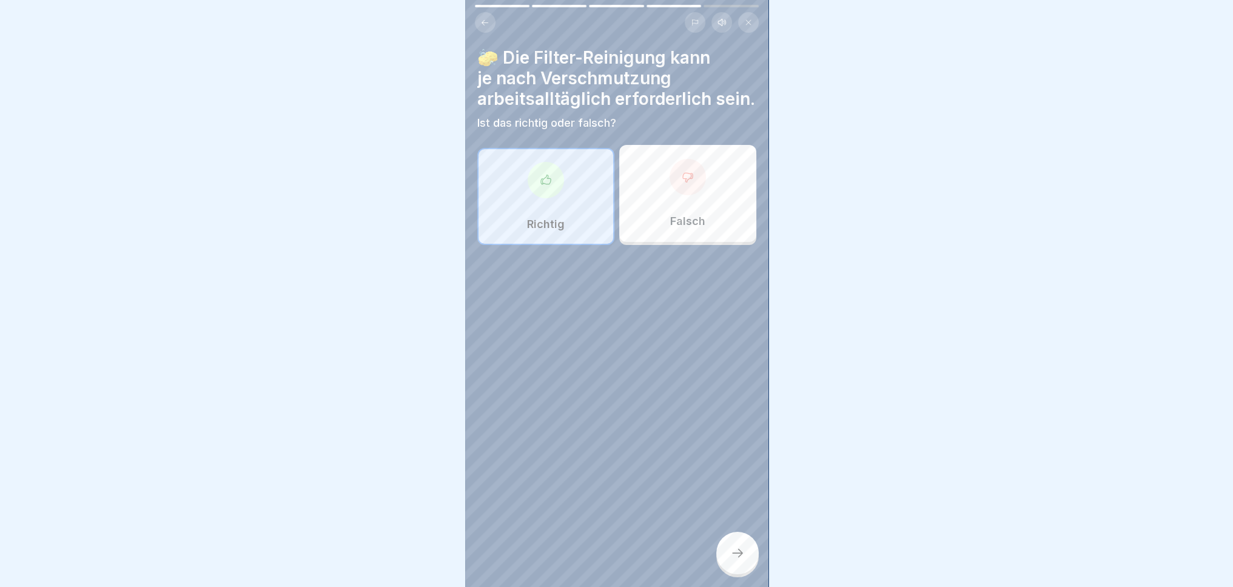
click at [745, 573] on div at bounding box center [737, 553] width 42 height 42
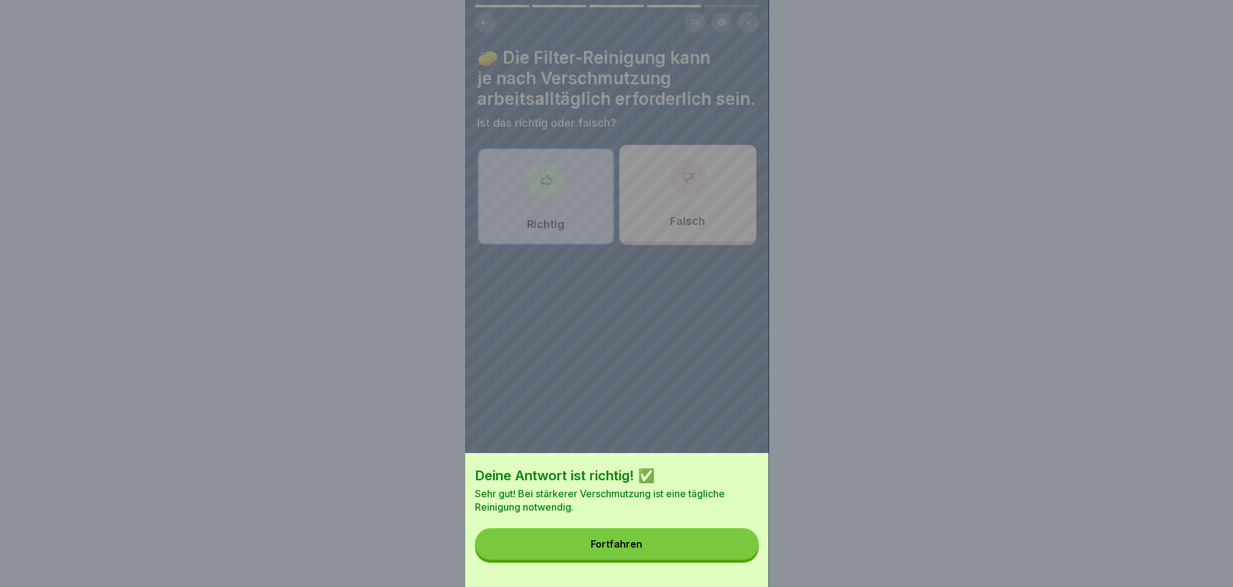
click at [711, 569] on div "Deine Antwort ist richtig! ✅ Sehr gut! Bei stärkerer Verschmutzung ist eine täg…" at bounding box center [616, 520] width 303 height 134
click at [689, 548] on button "Fortfahren" at bounding box center [617, 544] width 284 height 32
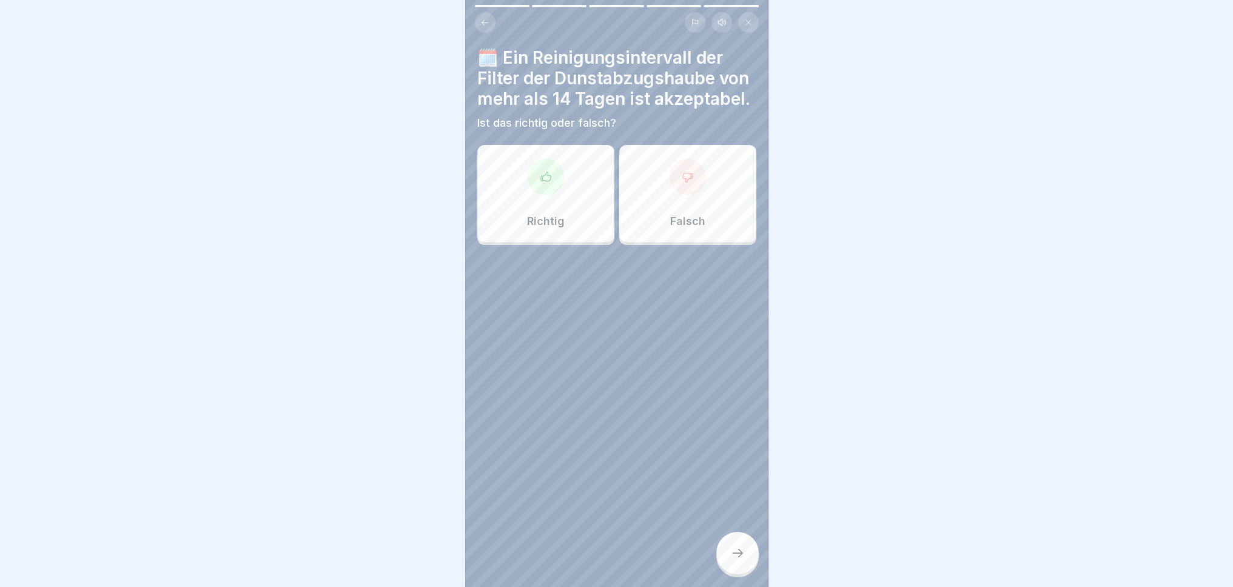
click at [542, 195] on div at bounding box center [546, 177] width 36 height 36
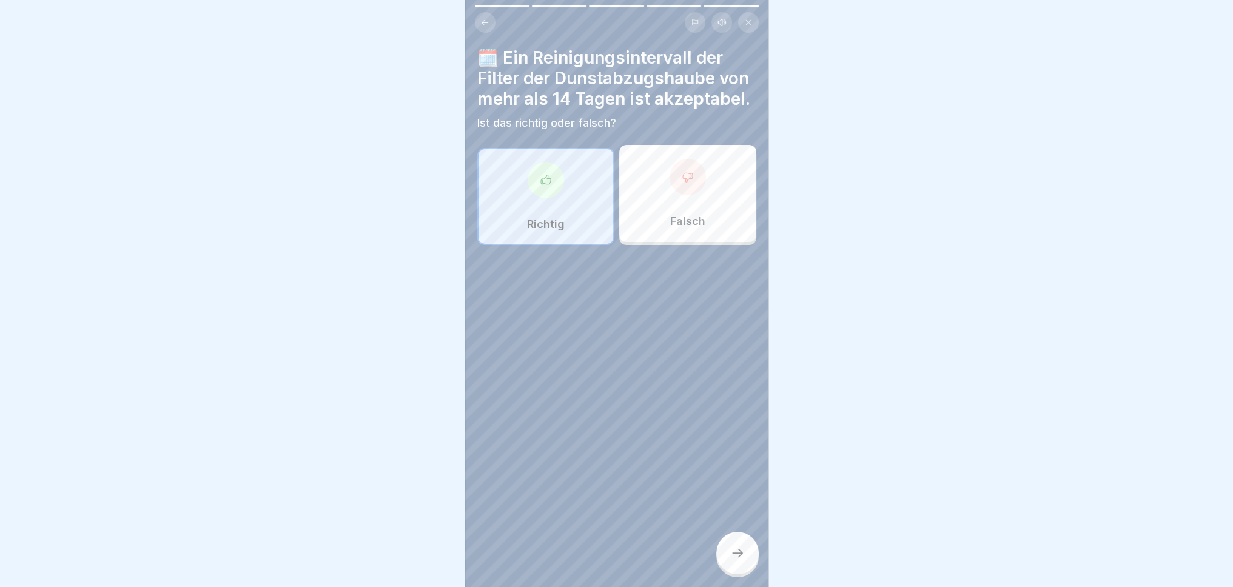
click at [703, 215] on div "Falsch" at bounding box center [687, 193] width 137 height 97
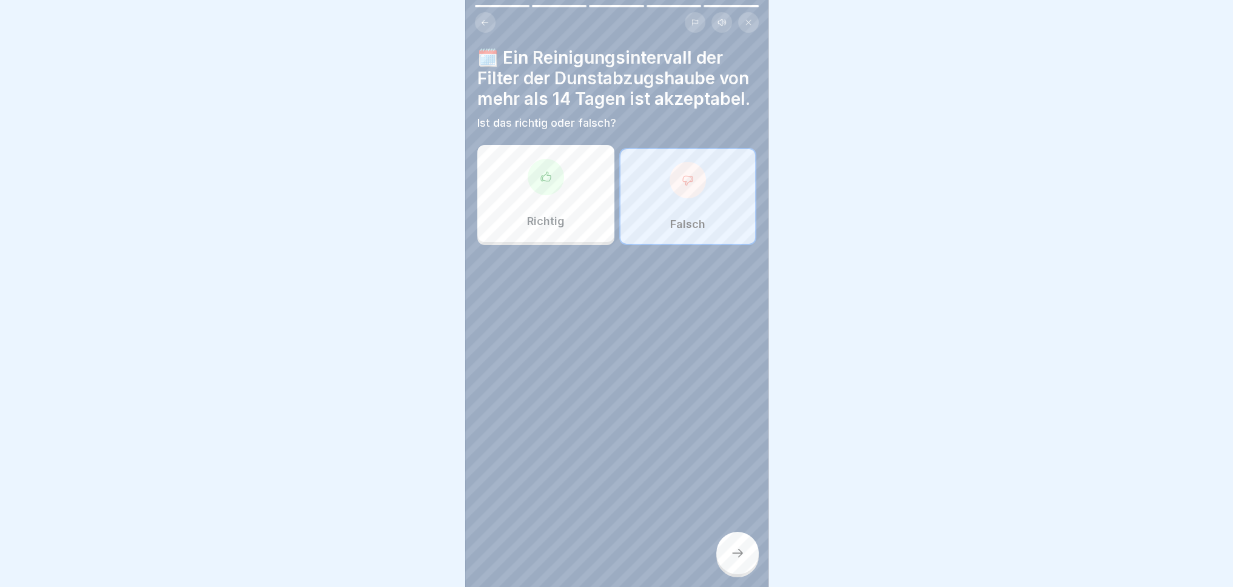
click at [733, 572] on div at bounding box center [737, 553] width 42 height 42
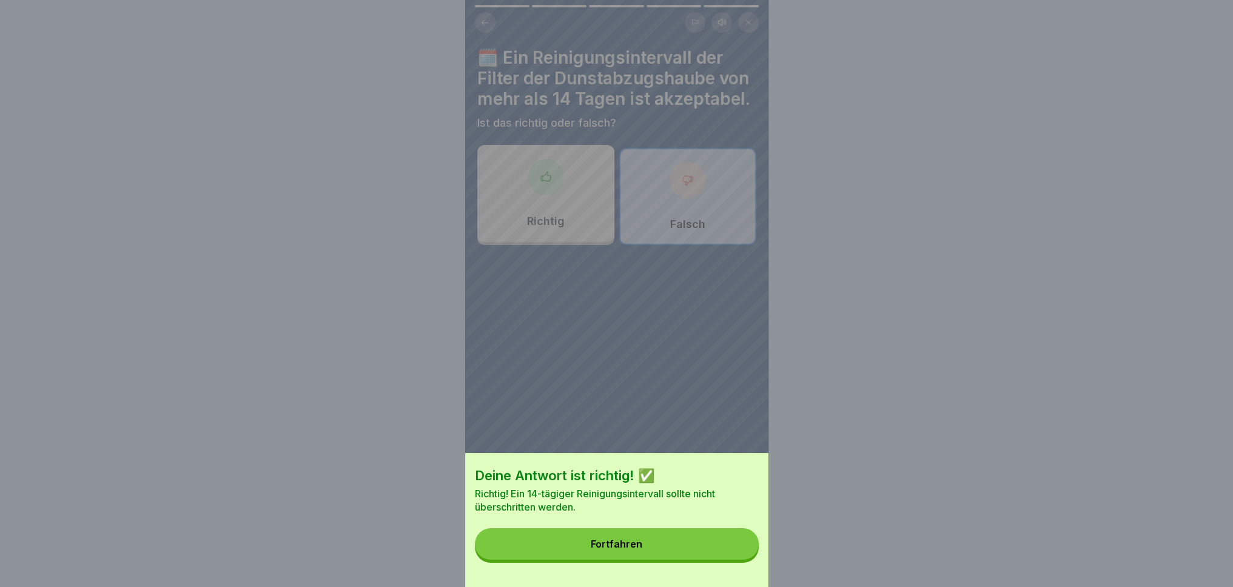
click at [697, 560] on button "Fortfahren" at bounding box center [617, 544] width 284 height 32
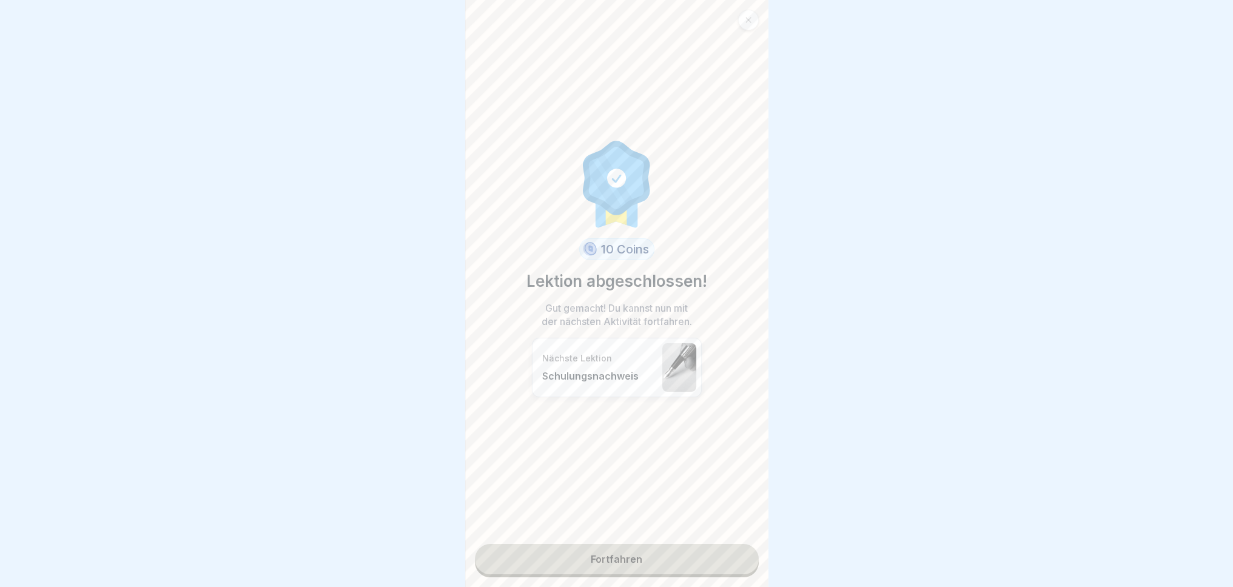
click at [673, 577] on div "10 Coins Lektion abgeschlossen! Gut gemacht! Du kannst nun mit der nächsten Akt…" at bounding box center [616, 293] width 303 height 587
click at [671, 574] on link "Fortfahren" at bounding box center [617, 559] width 284 height 30
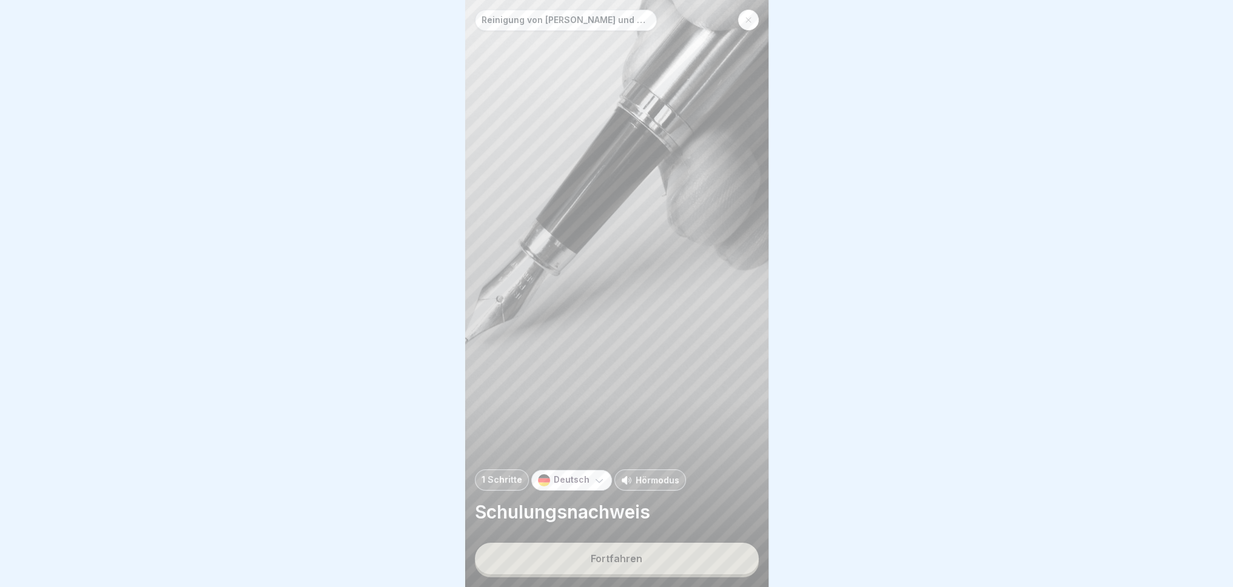
click at [662, 569] on button "Fortfahren" at bounding box center [617, 559] width 284 height 32
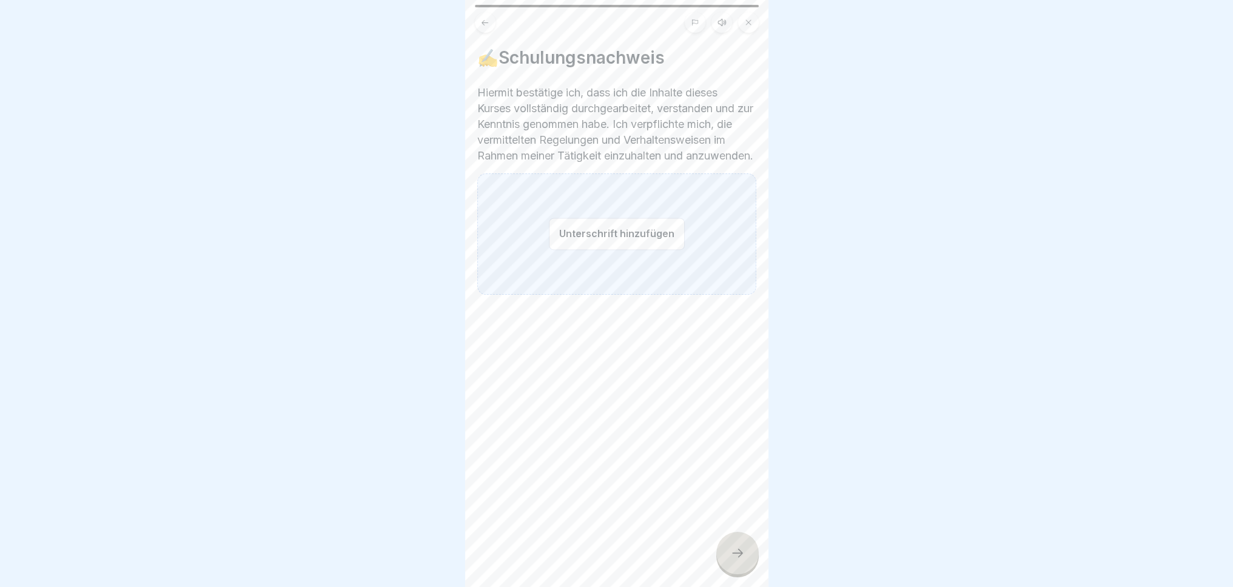
click at [534, 267] on div "Unterschrift hinzufügen" at bounding box center [616, 233] width 279 height 121
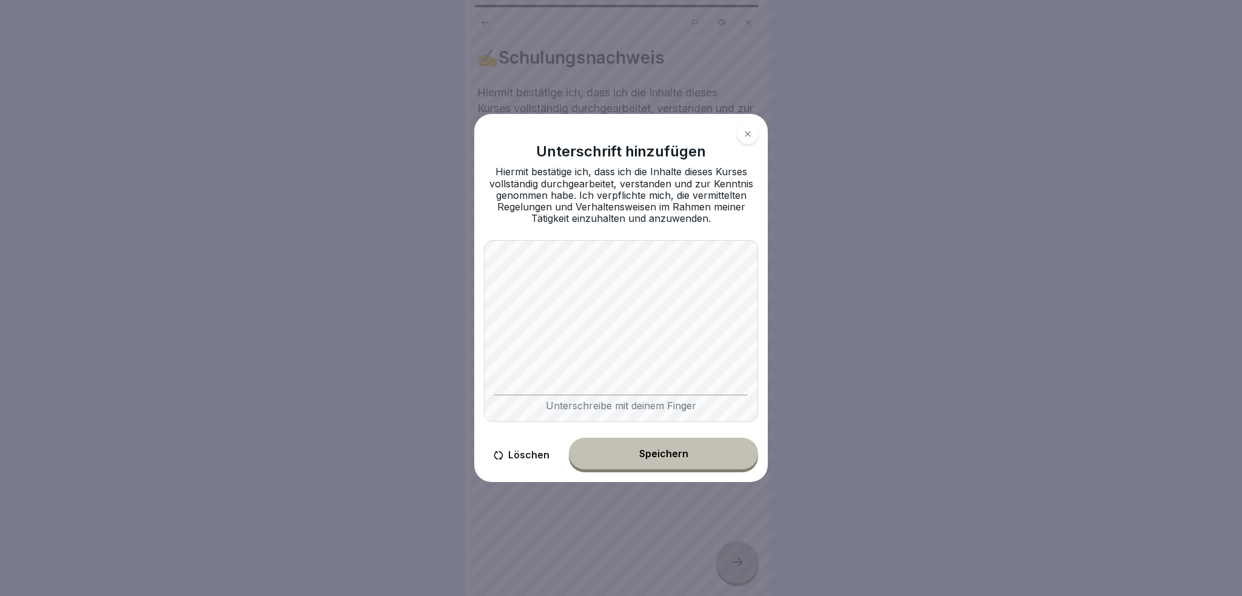
click at [679, 467] on button "Speichern" at bounding box center [663, 454] width 189 height 32
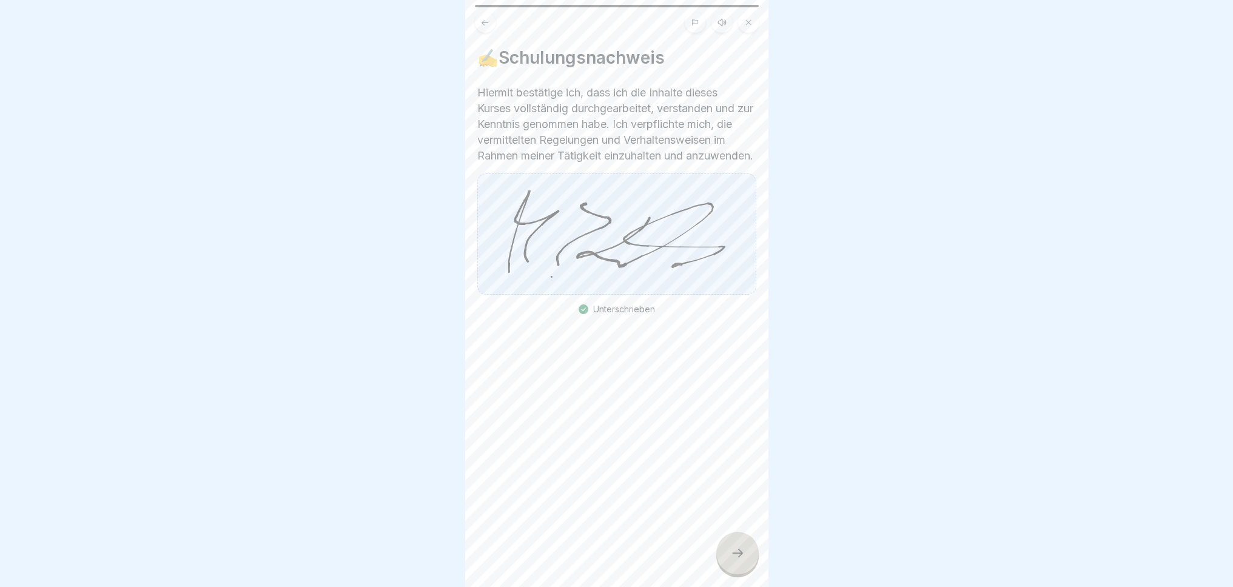
click at [742, 560] on icon at bounding box center [737, 553] width 15 height 15
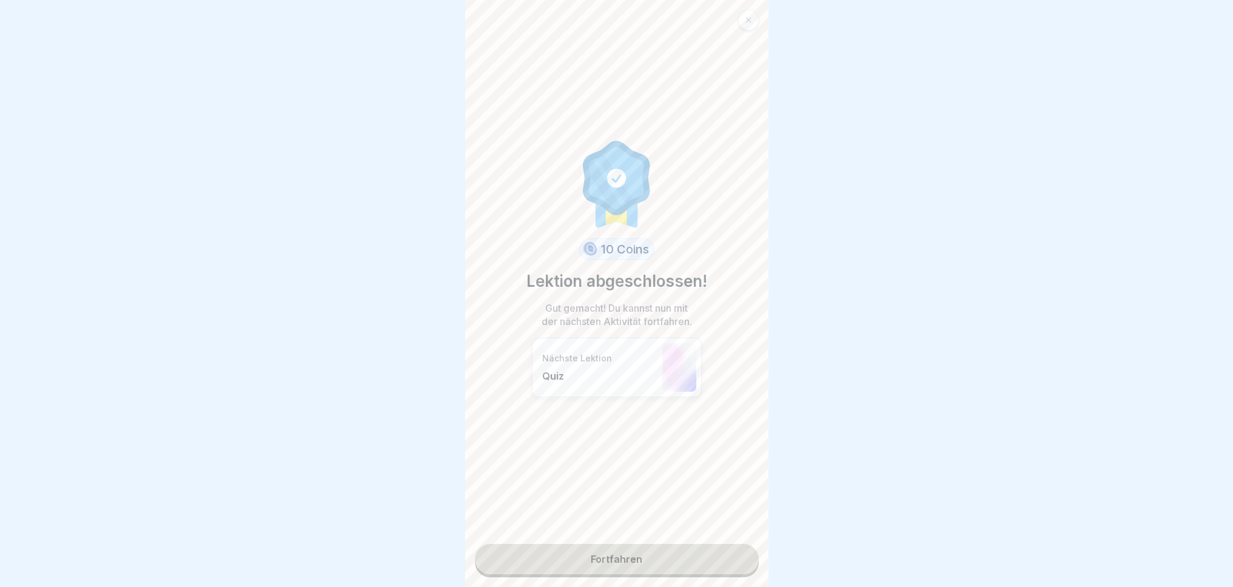
click at [704, 565] on link "Fortfahren" at bounding box center [617, 559] width 284 height 30
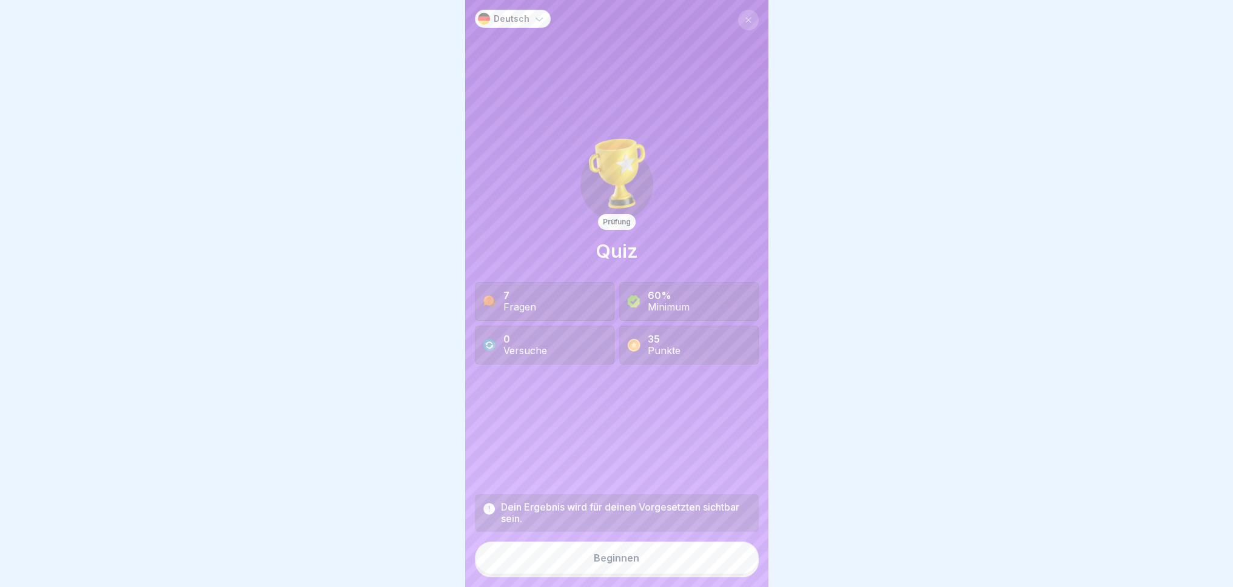
click at [671, 565] on button "Beginnen" at bounding box center [617, 558] width 284 height 33
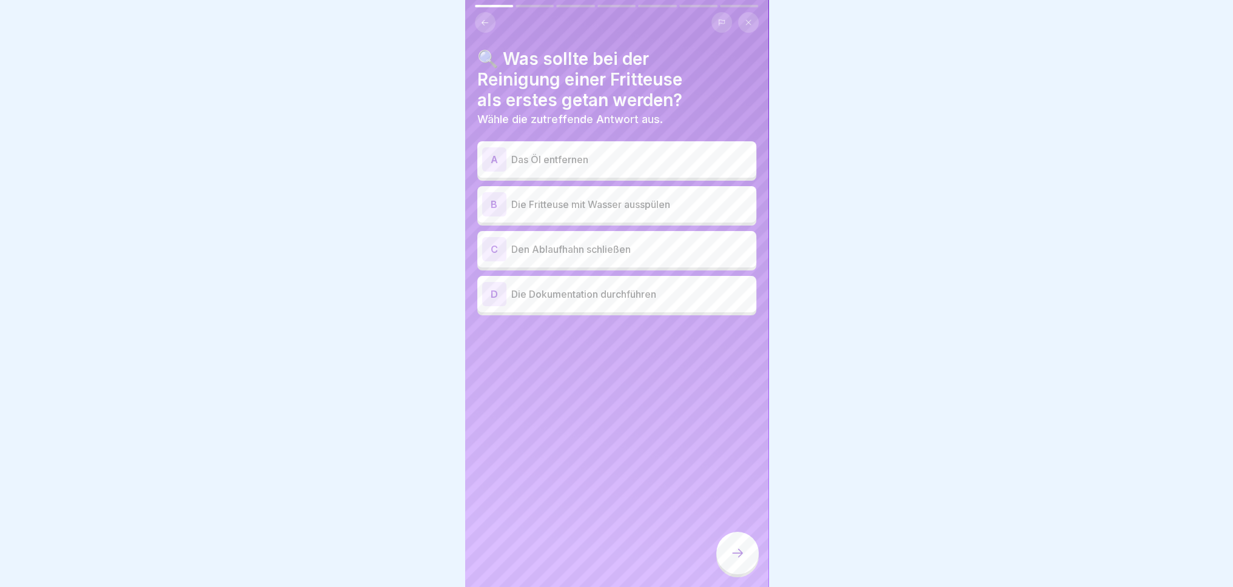
click at [487, 158] on div "A" at bounding box center [494, 159] width 24 height 24
click at [735, 560] on icon at bounding box center [737, 553] width 15 height 15
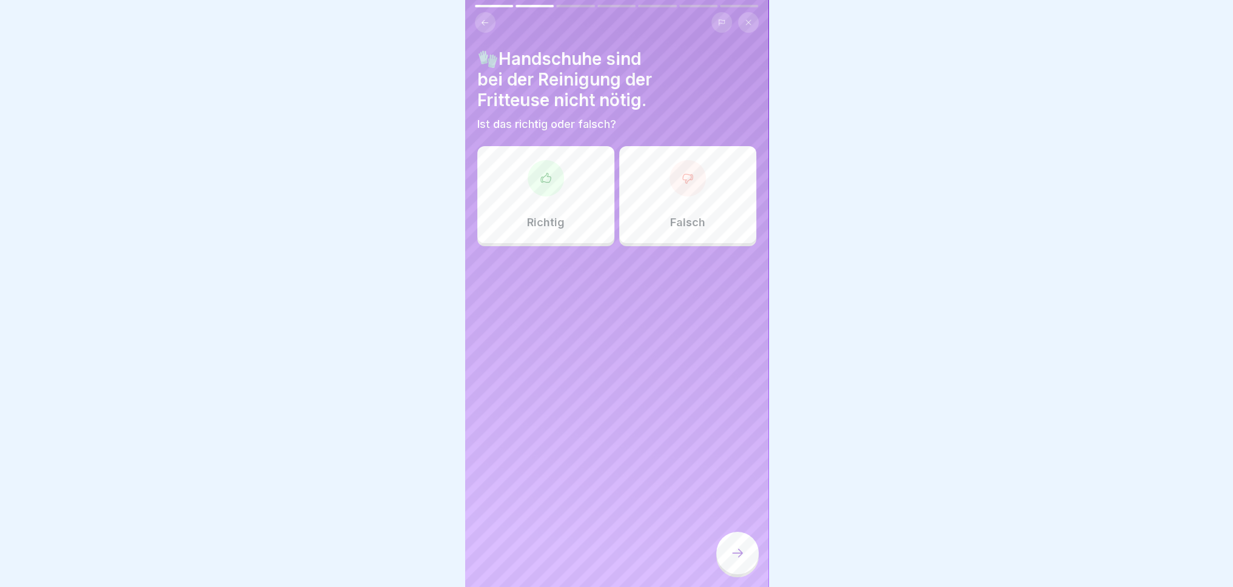
click at [670, 218] on p "Falsch" at bounding box center [687, 222] width 35 height 13
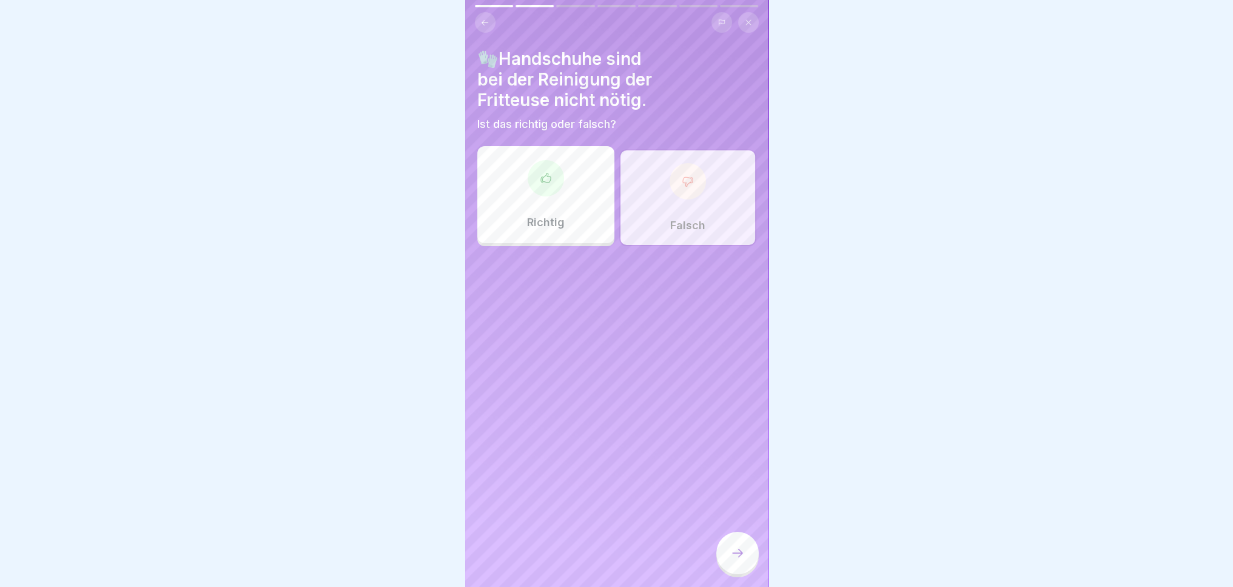
click at [739, 560] on icon at bounding box center [737, 553] width 15 height 15
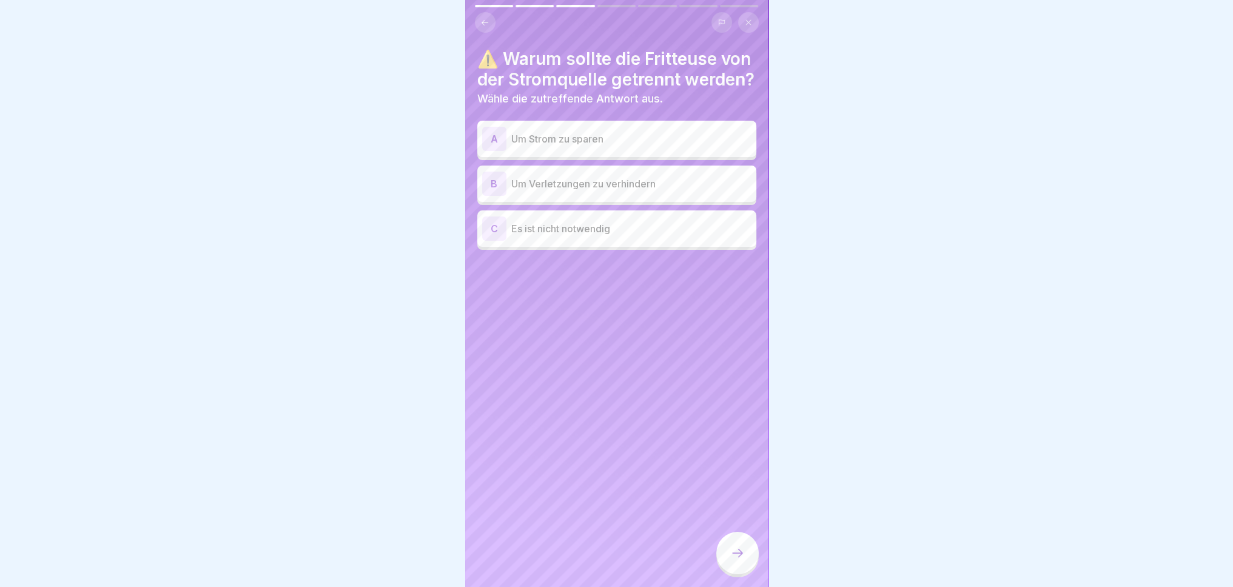
click at [650, 196] on div "B Um Verletzungen zu verhindern" at bounding box center [616, 184] width 269 height 24
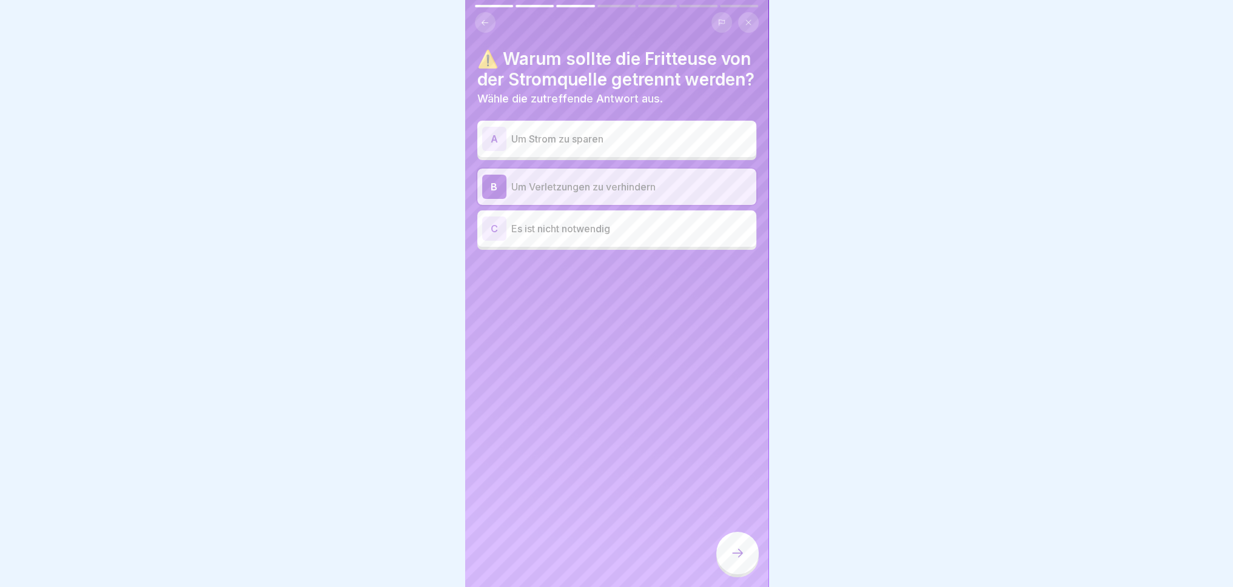
click at [738, 553] on div at bounding box center [737, 553] width 42 height 42
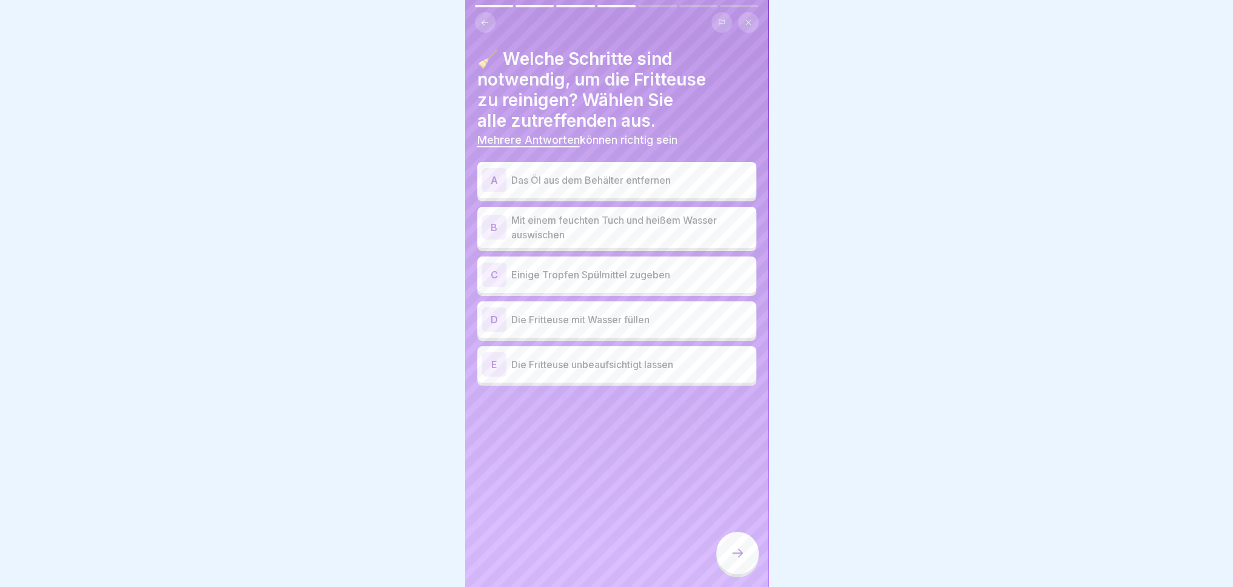
click at [650, 174] on p "Das Öl aus dem Behälter entfernen" at bounding box center [631, 180] width 240 height 15
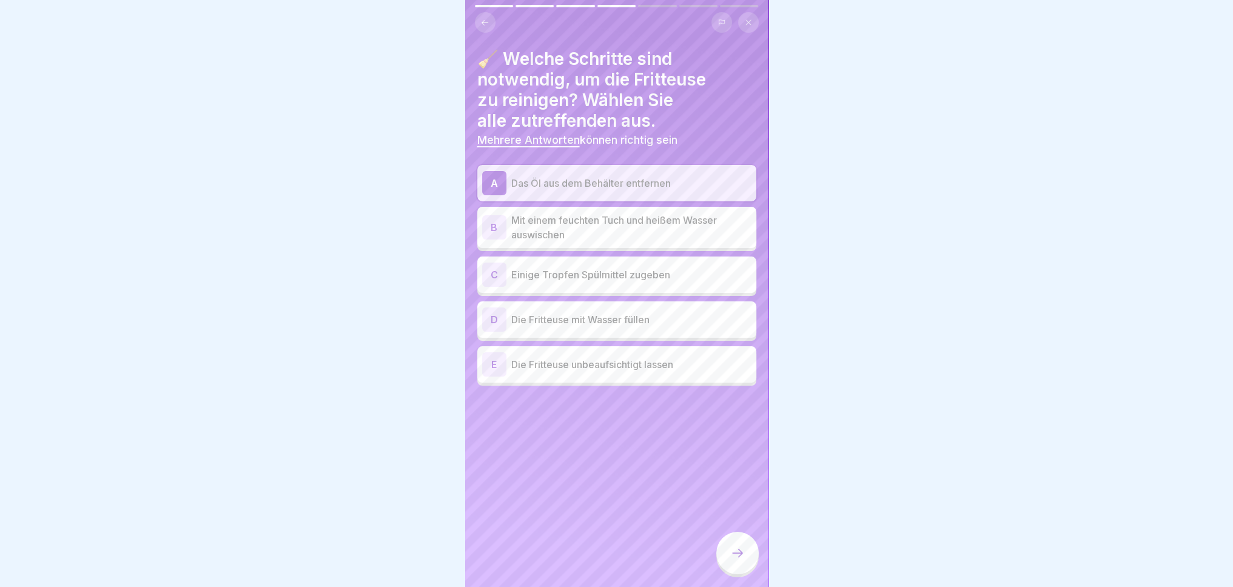
click at [634, 235] on p "Mit einem feuchten Tuch und heißem Wasser auswischen" at bounding box center [631, 227] width 240 height 29
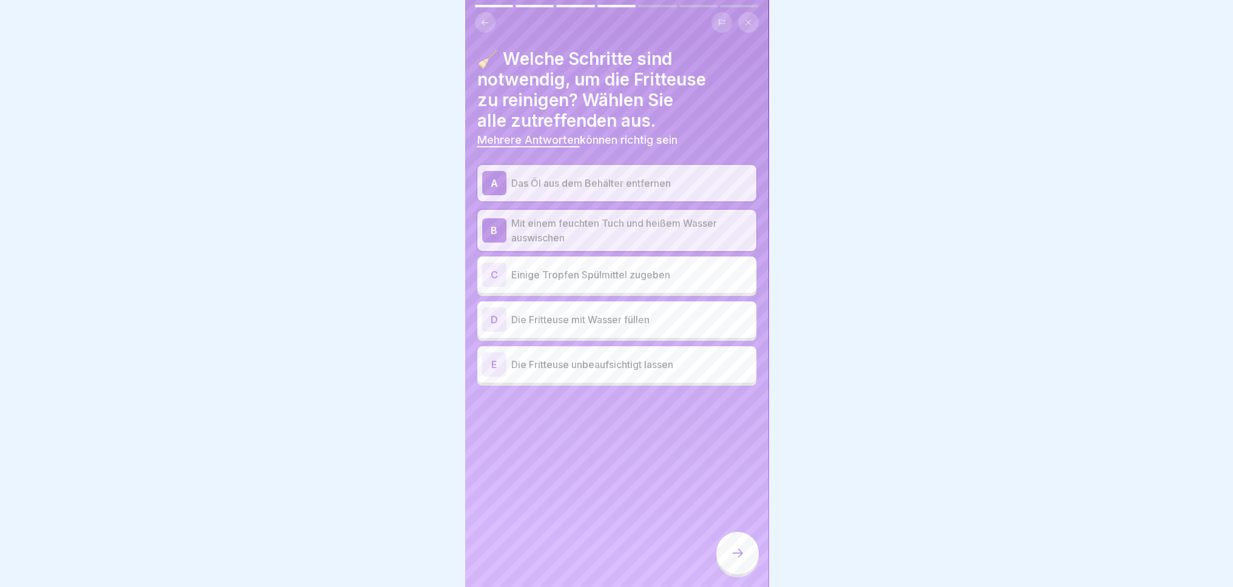
click at [738, 574] on div at bounding box center [737, 553] width 42 height 42
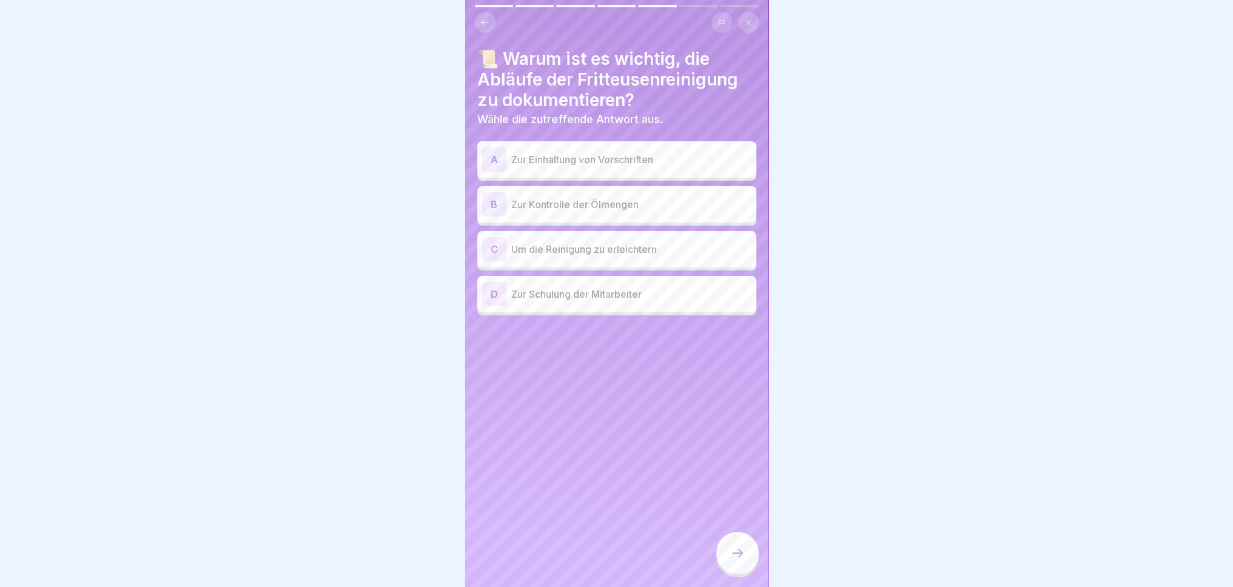
click at [645, 158] on p "Zur Einhaltung von Vorschriften" at bounding box center [631, 159] width 240 height 15
click at [630, 200] on p "Zur Kontrolle der Ölmengen" at bounding box center [631, 204] width 240 height 15
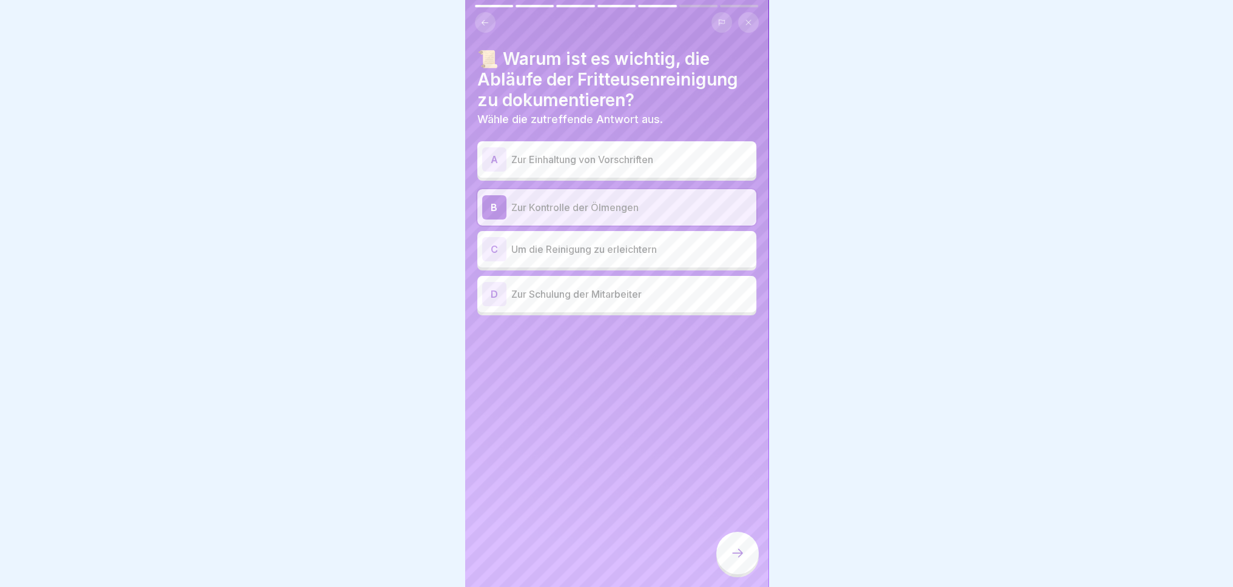
click at [652, 167] on div "A Zur Einhaltung von Vorschriften" at bounding box center [616, 159] width 269 height 24
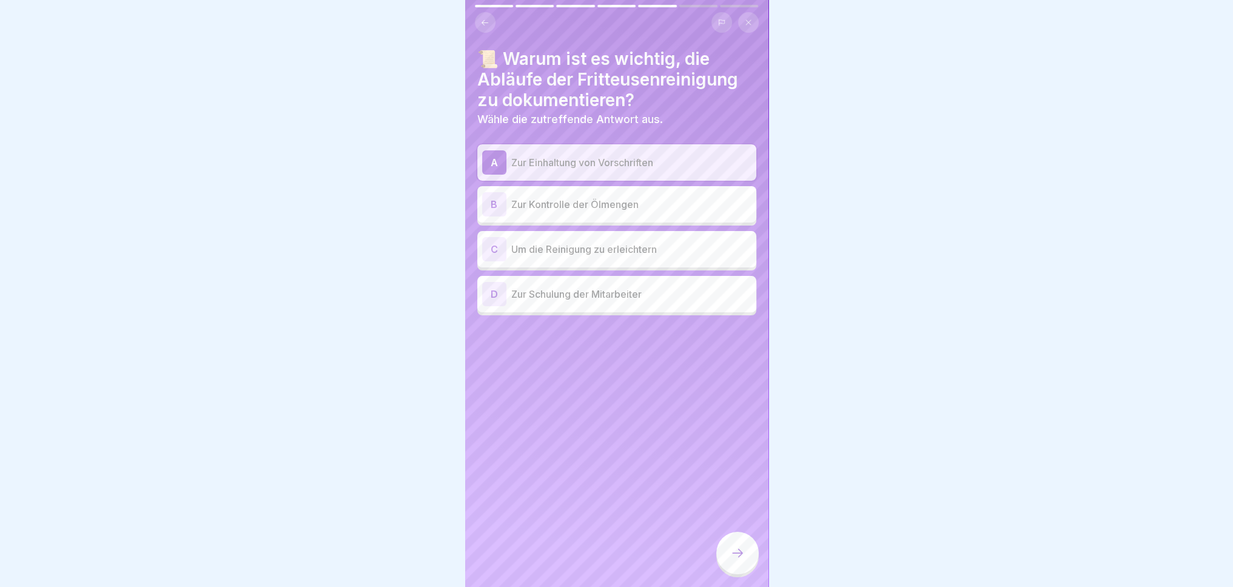
click at [623, 202] on p "Zur Kontrolle der Ölmengen" at bounding box center [631, 204] width 240 height 15
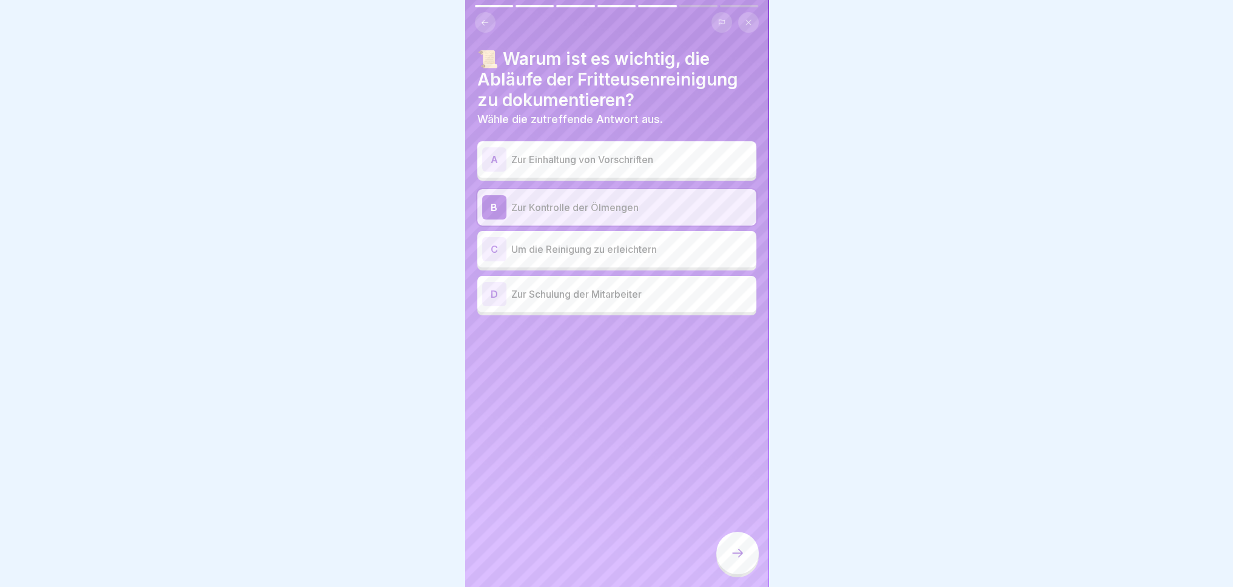
click at [626, 308] on div "D Zur Schulung der Mitarbeiter" at bounding box center [616, 294] width 279 height 36
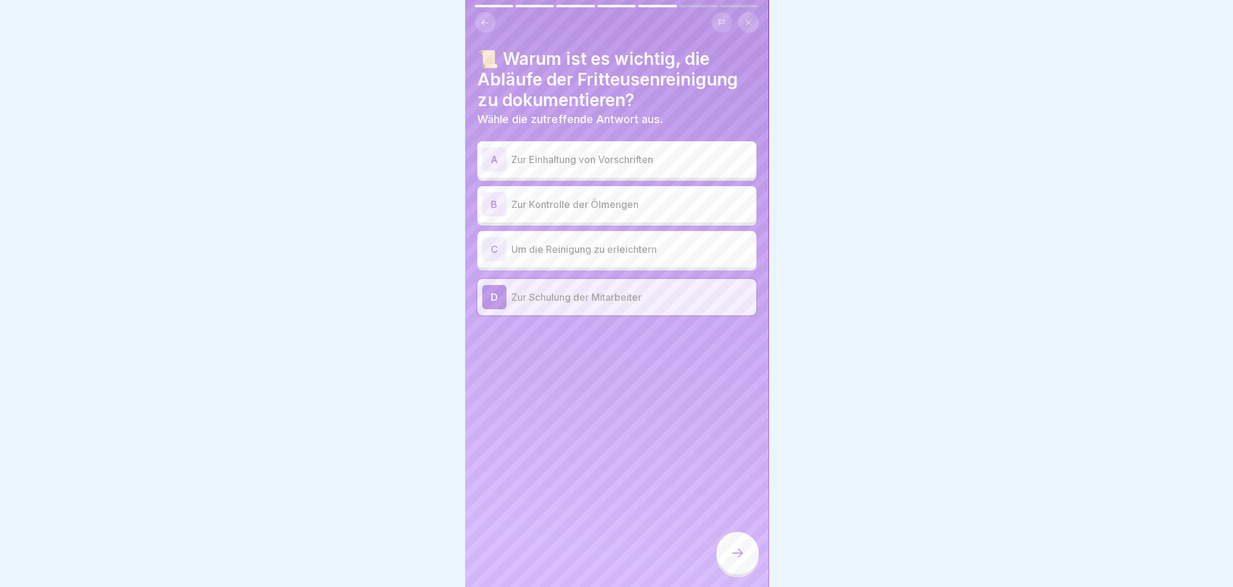
click at [670, 162] on p "Zur Einhaltung von Vorschriften" at bounding box center [631, 159] width 240 height 15
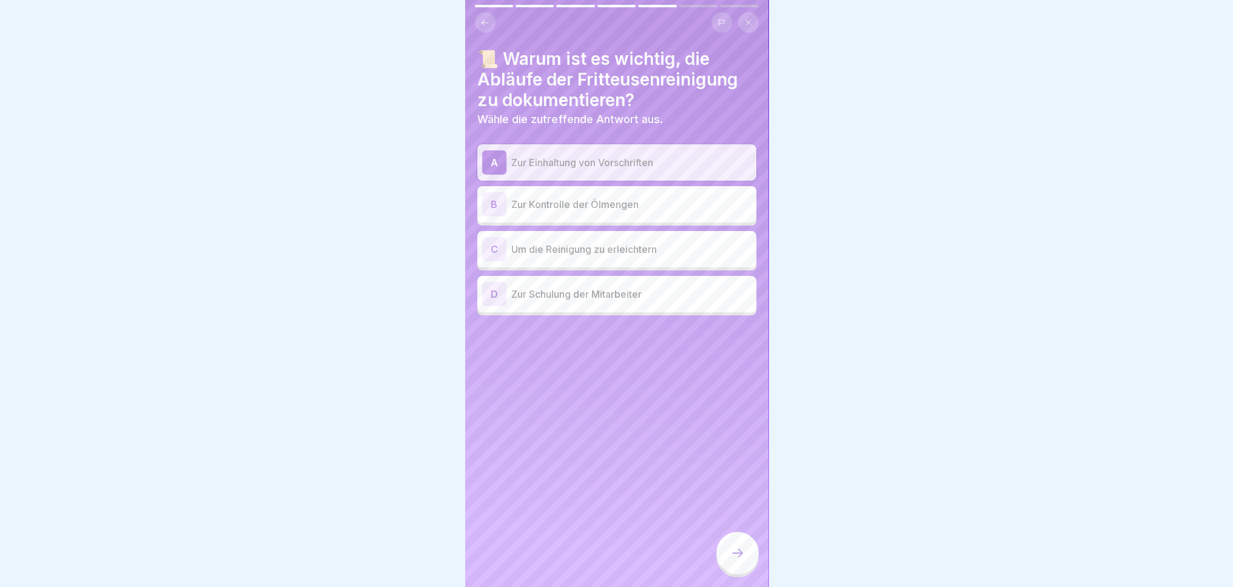
click at [750, 565] on div at bounding box center [737, 553] width 42 height 42
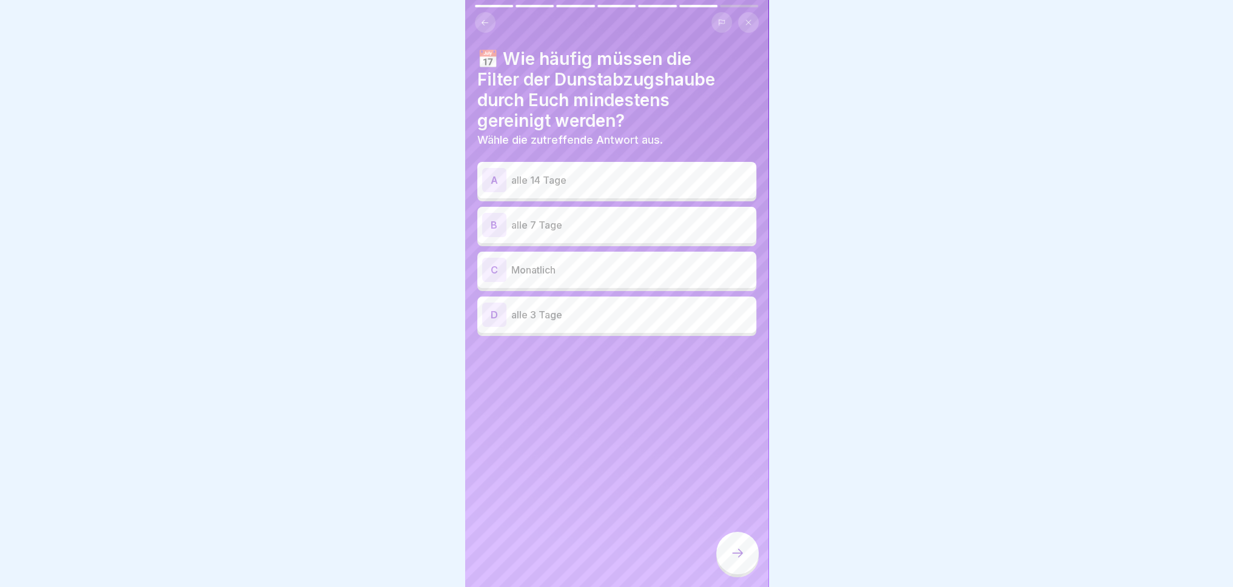
click at [613, 186] on p "alle 14 Tage" at bounding box center [631, 180] width 240 height 15
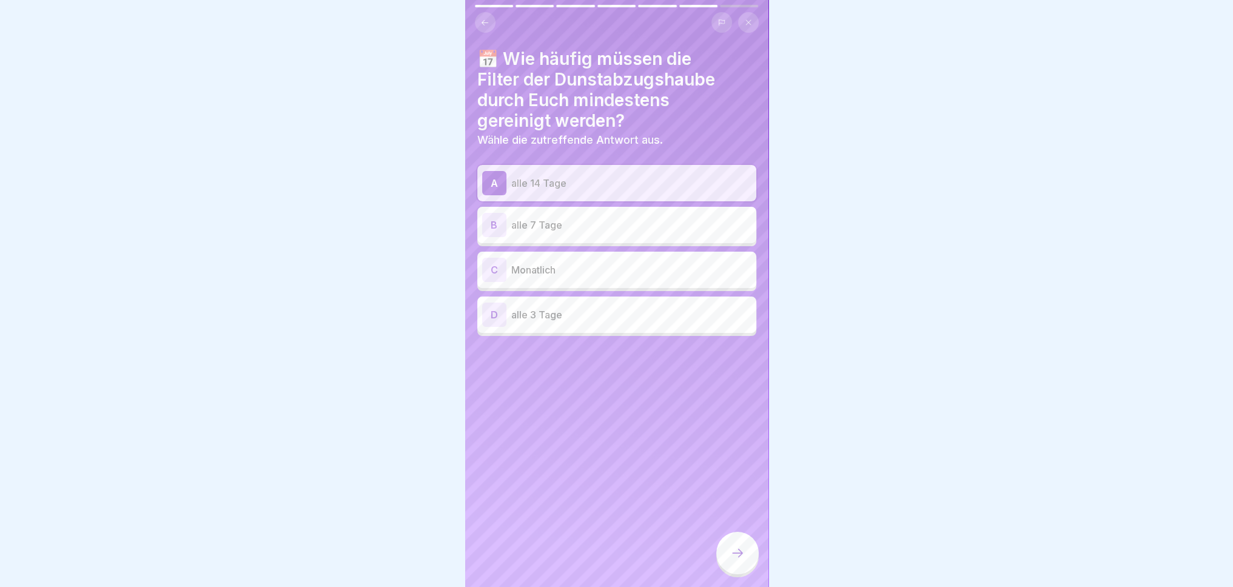
click at [737, 560] on icon at bounding box center [737, 553] width 15 height 15
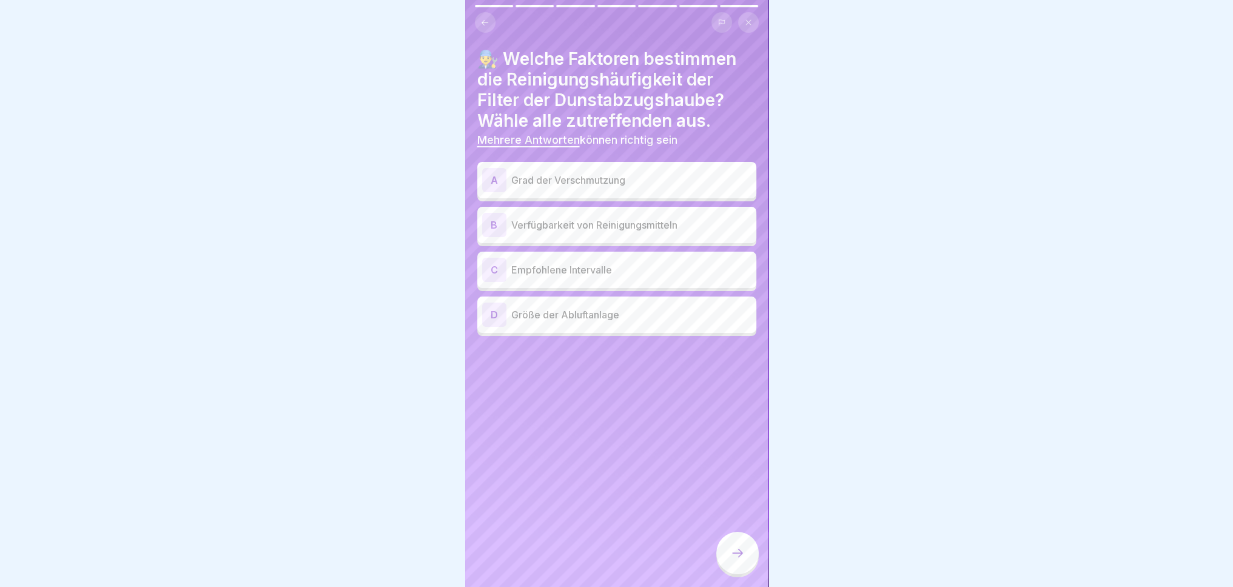
click at [673, 175] on p "Grad der Verschmutzung" at bounding box center [631, 180] width 240 height 15
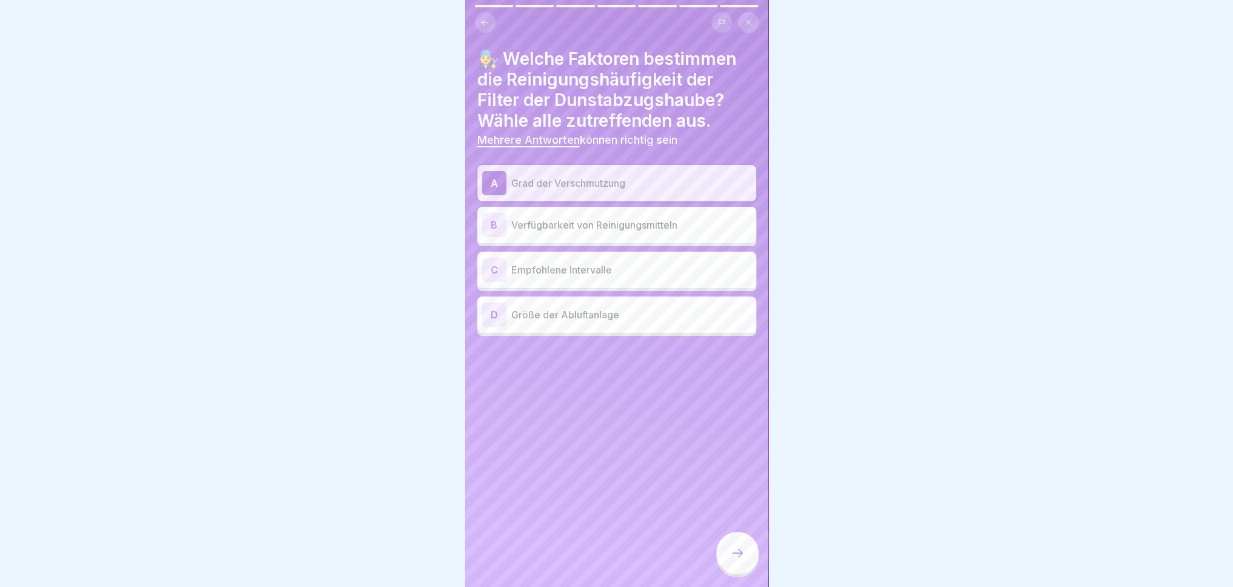
click at [628, 267] on p "Empfohlene Intervalle" at bounding box center [631, 270] width 240 height 15
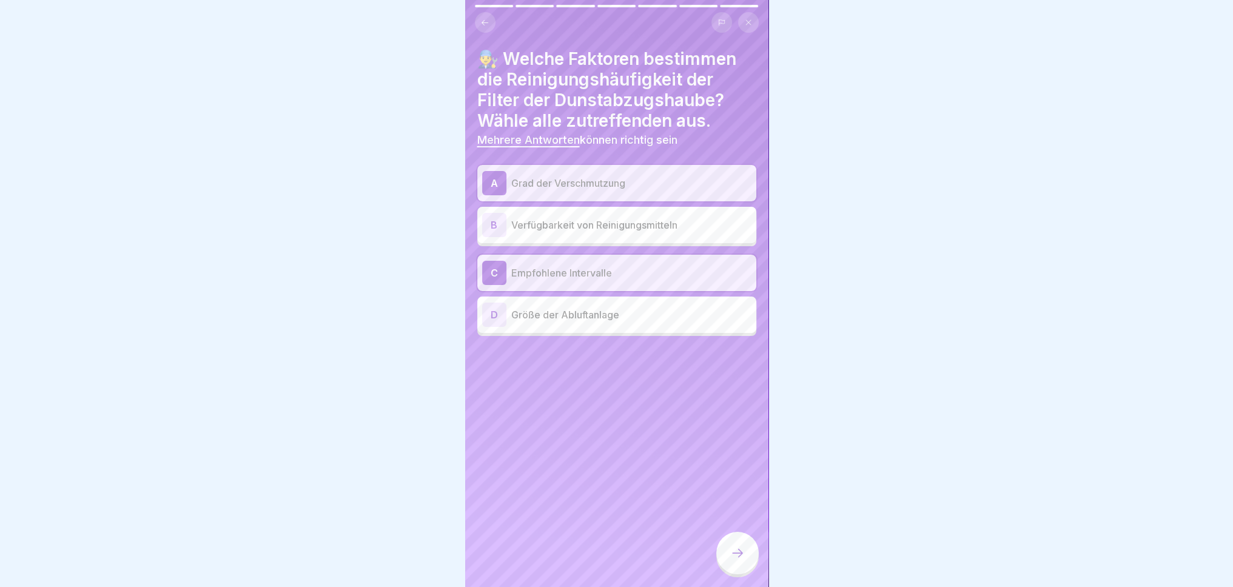
click at [731, 560] on icon at bounding box center [737, 553] width 15 height 15
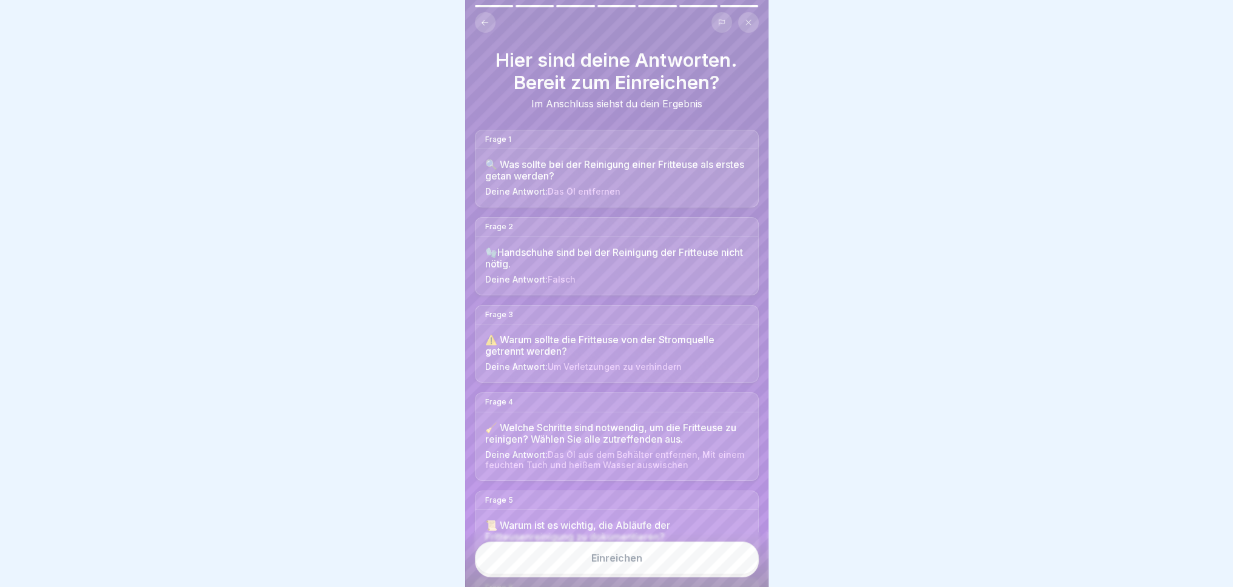
click at [684, 567] on button "Einreichen" at bounding box center [617, 558] width 284 height 33
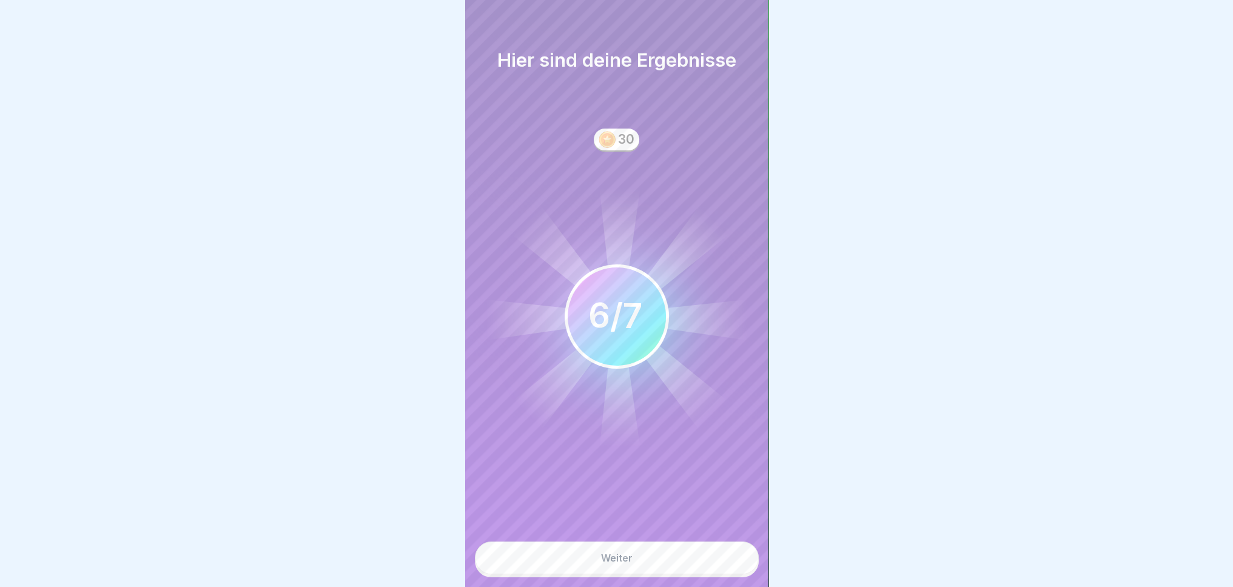
click at [671, 574] on button "Weiter" at bounding box center [617, 558] width 284 height 33
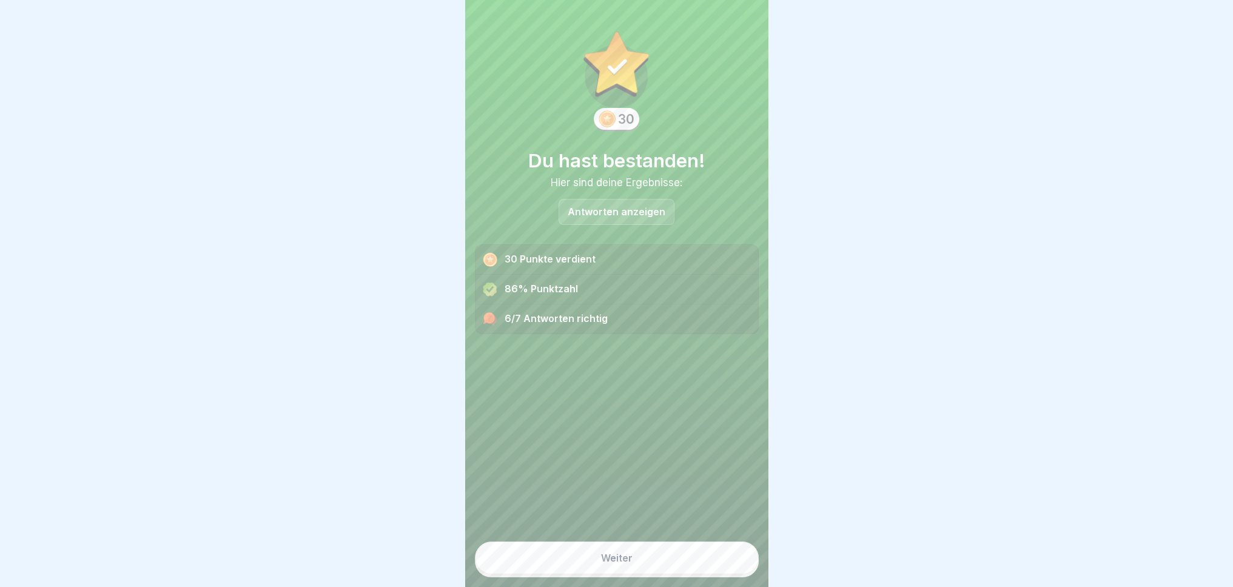
click at [623, 213] on p "Antworten anzeigen" at bounding box center [617, 212] width 98 height 10
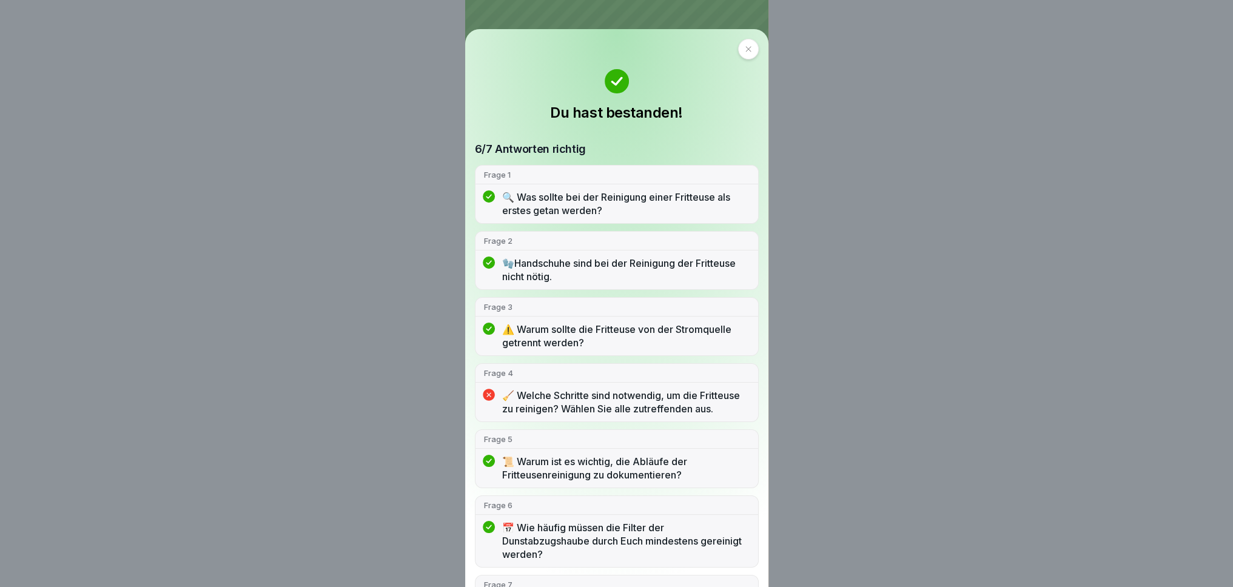
click at [738, 51] on div at bounding box center [748, 49] width 21 height 21
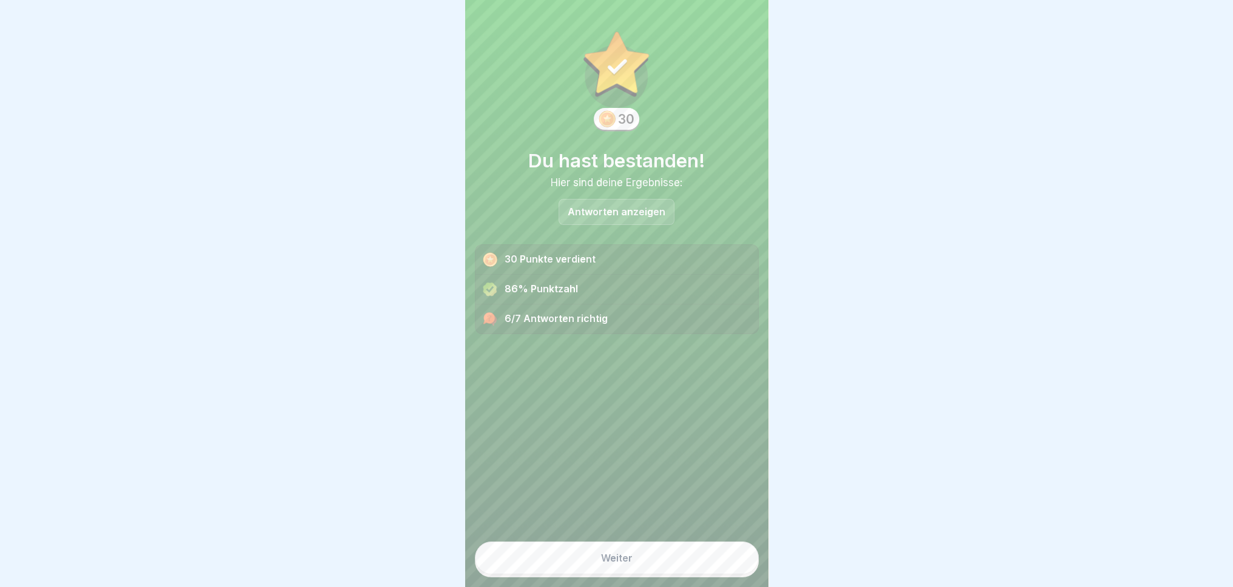
click at [690, 552] on button "Weiter" at bounding box center [617, 558] width 284 height 33
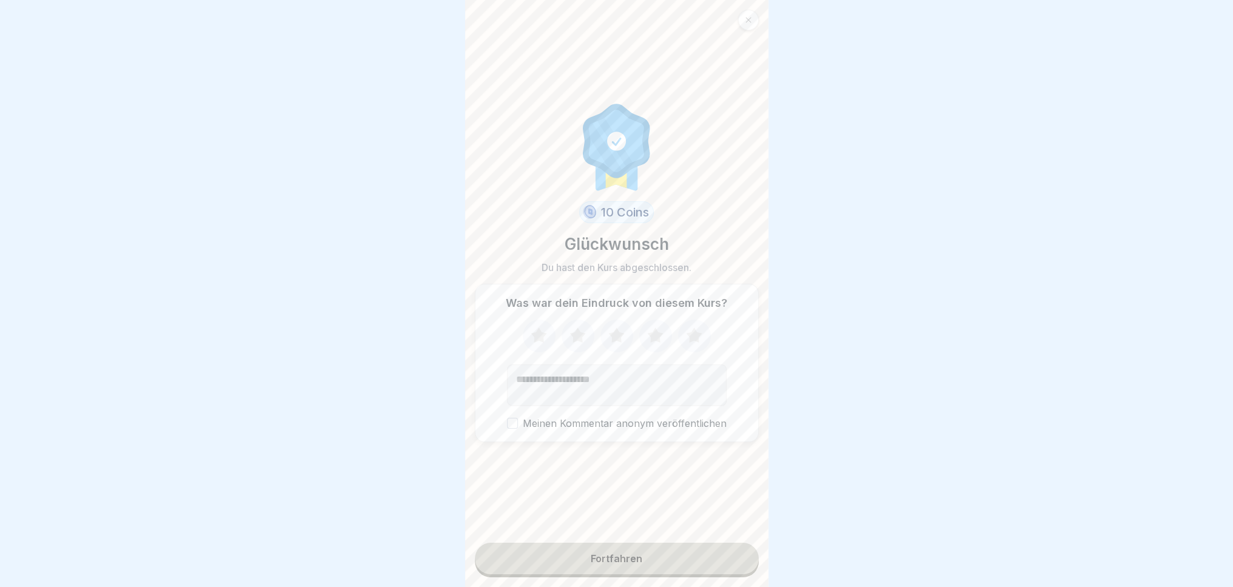
click at [539, 332] on icon at bounding box center [539, 336] width 32 height 32
click at [640, 570] on button "Fortfahren" at bounding box center [617, 559] width 284 height 32
click at [627, 560] on div "Fortfahren" at bounding box center [617, 558] width 52 height 11
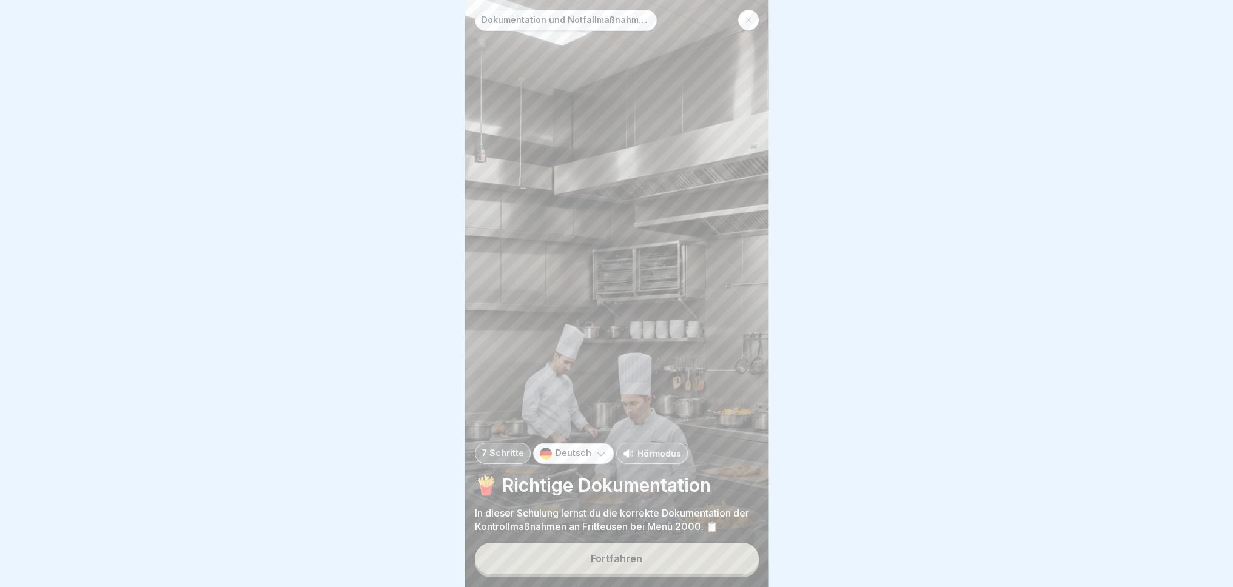
click at [634, 569] on button "Fortfahren" at bounding box center [617, 559] width 284 height 32
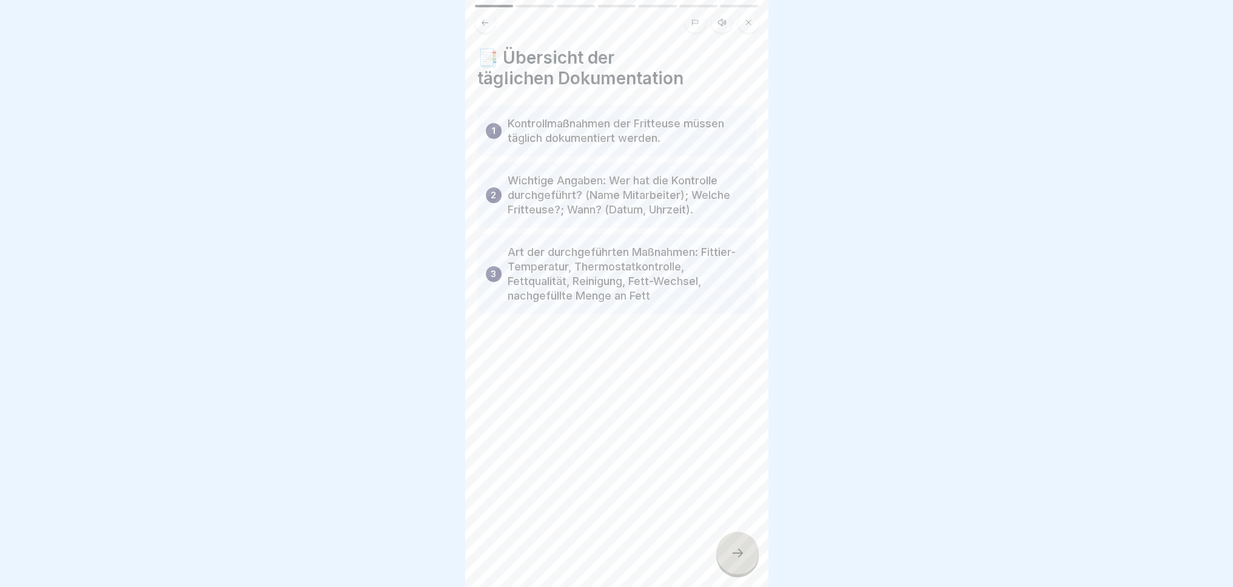
click at [736, 563] on div at bounding box center [737, 553] width 42 height 42
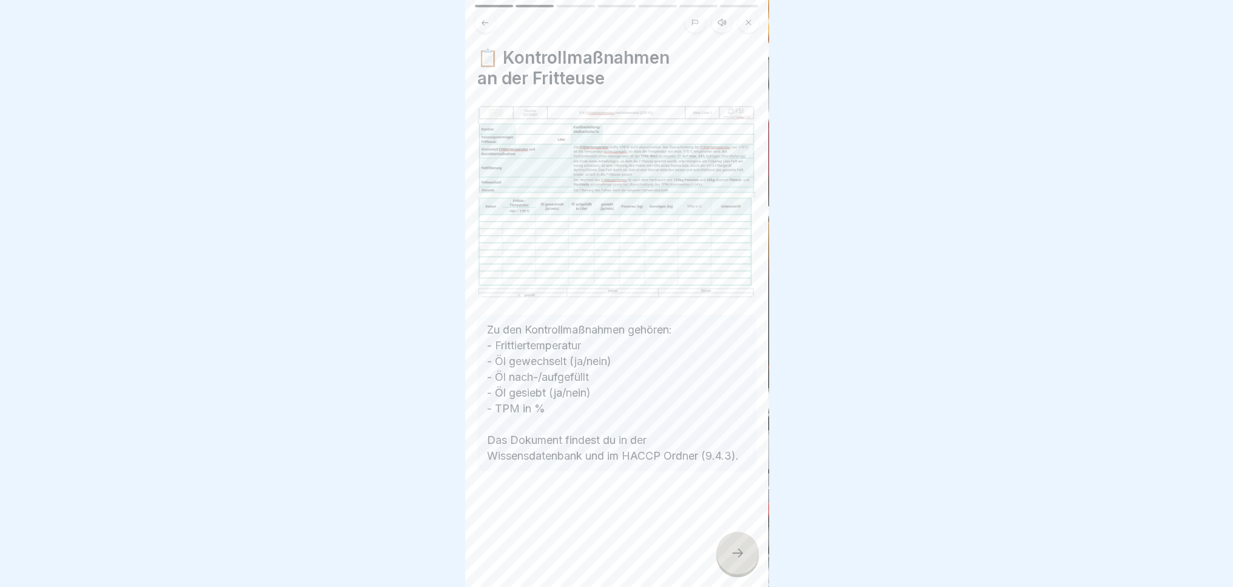
click at [731, 550] on icon at bounding box center [737, 553] width 15 height 15
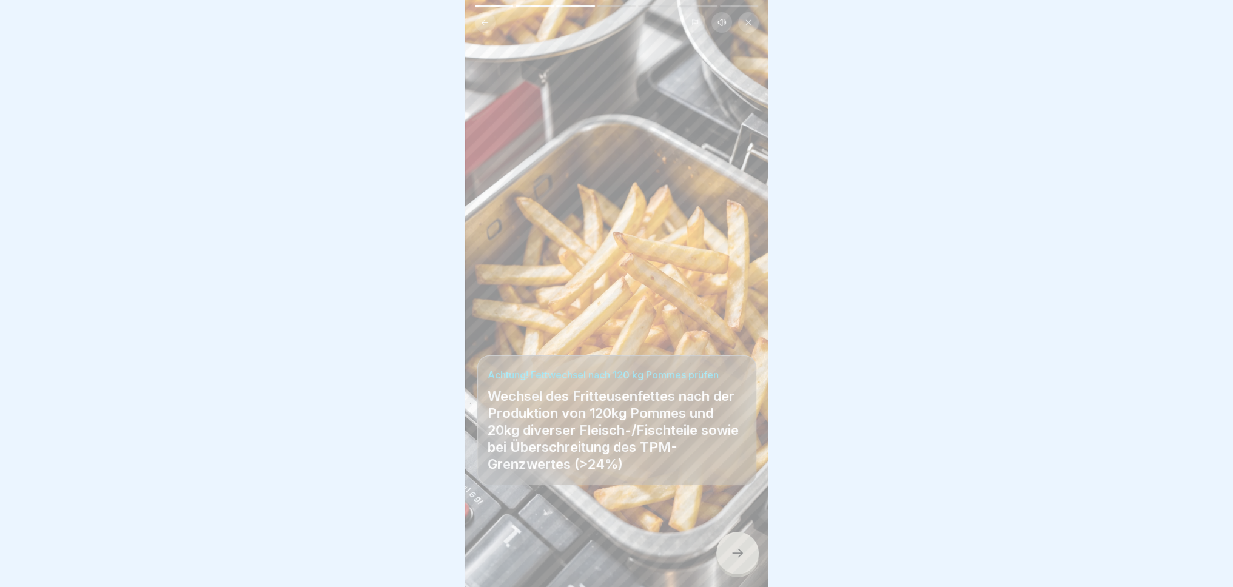
click at [731, 550] on icon at bounding box center [737, 553] width 15 height 15
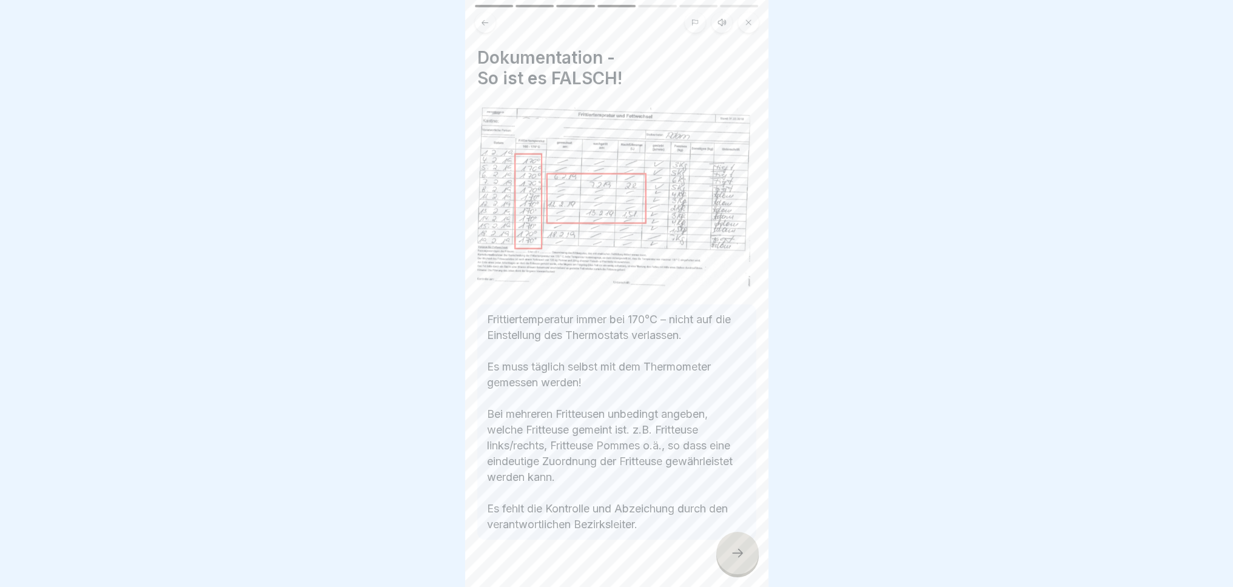
click at [731, 550] on icon at bounding box center [737, 553] width 15 height 15
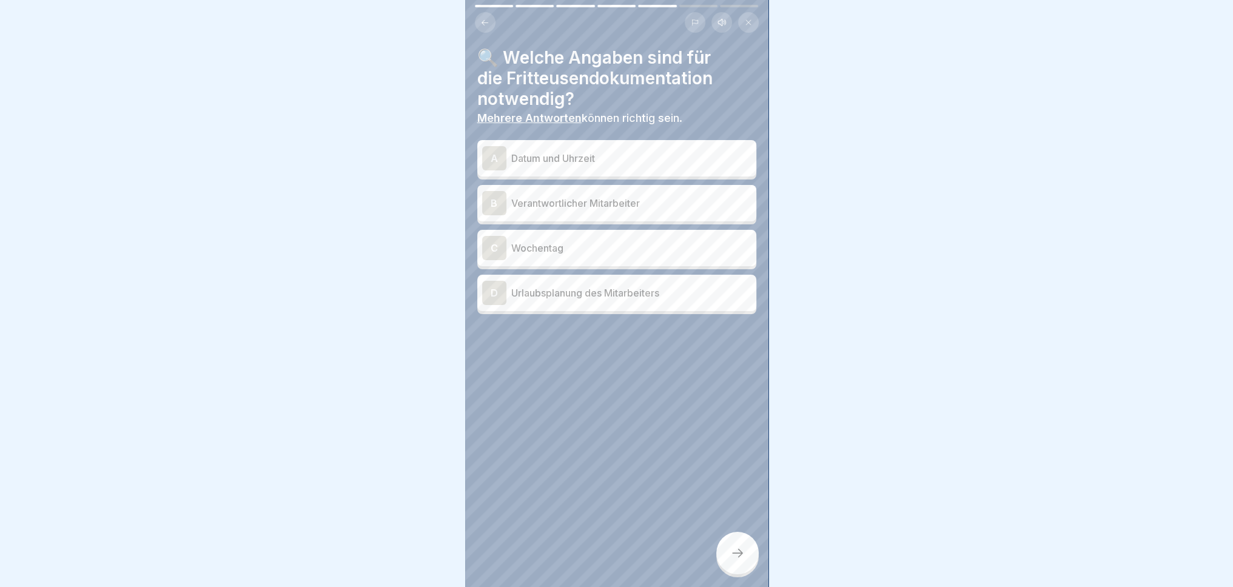
click at [731, 550] on icon at bounding box center [737, 553] width 15 height 15
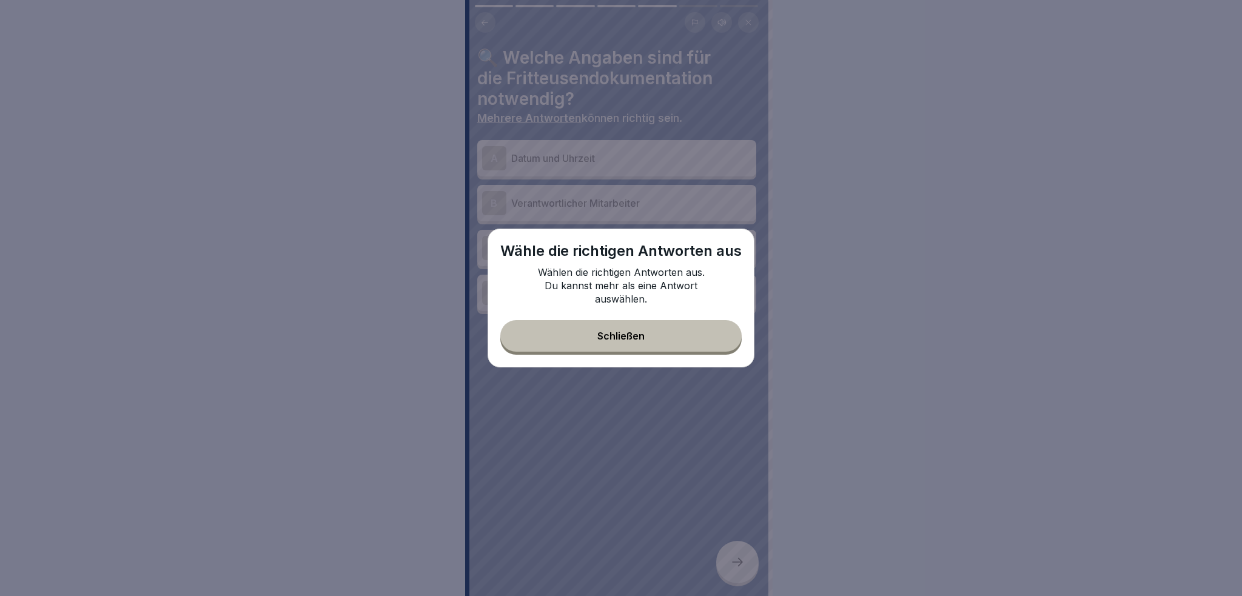
click at [677, 336] on button "Schließen" at bounding box center [620, 336] width 241 height 32
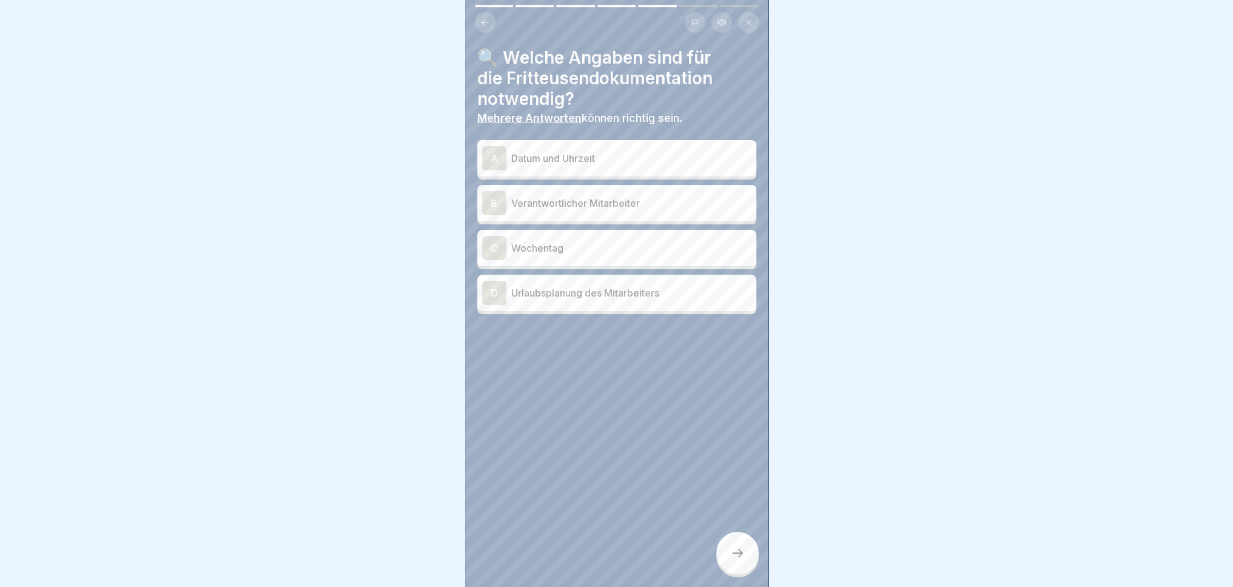
click at [642, 171] on div "A Datum und Uhrzeit" at bounding box center [616, 158] width 279 height 36
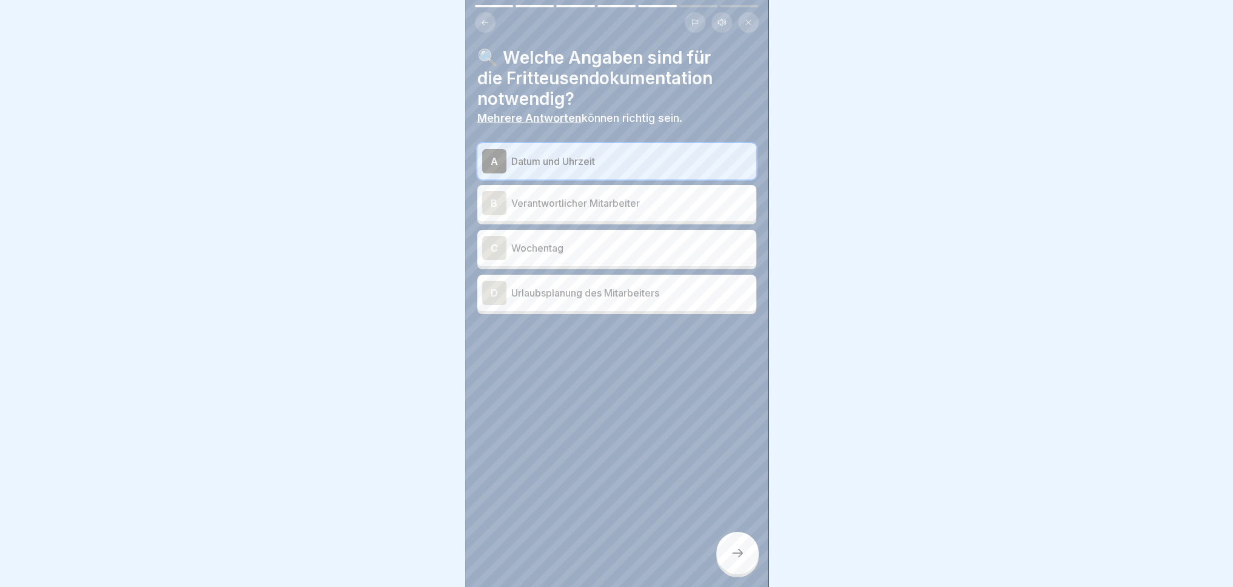
click at [631, 208] on p "Verantwortlicher Mitarbeiter" at bounding box center [631, 203] width 240 height 15
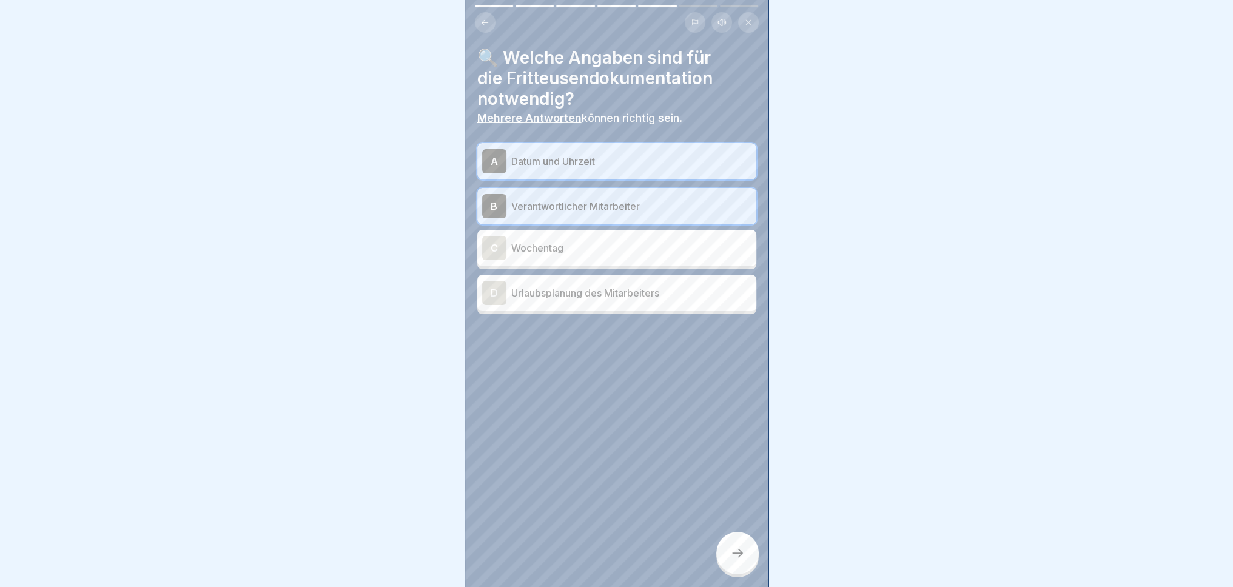
click at [623, 252] on p "Wochentag" at bounding box center [631, 248] width 240 height 15
click at [753, 574] on div at bounding box center [737, 553] width 42 height 42
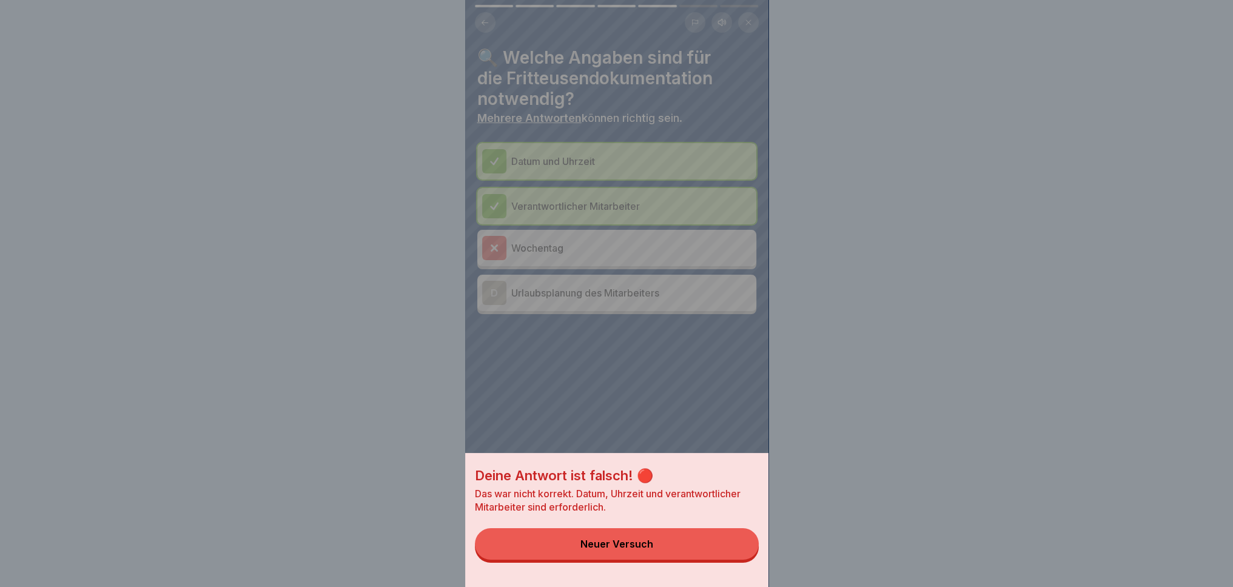
click at [700, 558] on button "Neuer Versuch" at bounding box center [617, 544] width 284 height 32
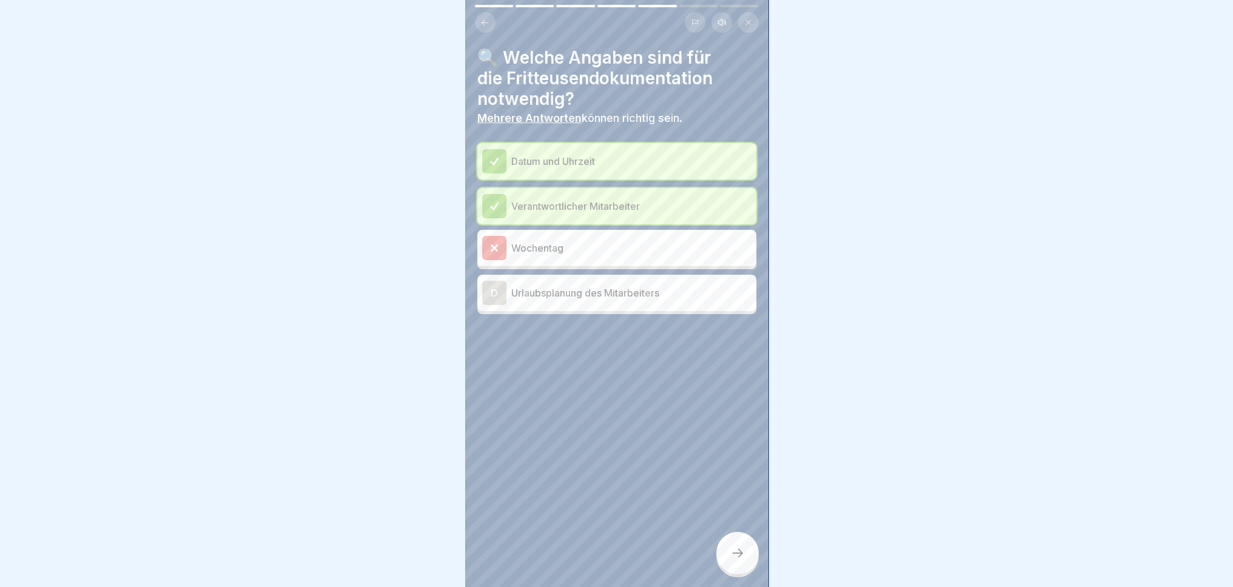
click at [734, 560] on icon at bounding box center [737, 553] width 15 height 15
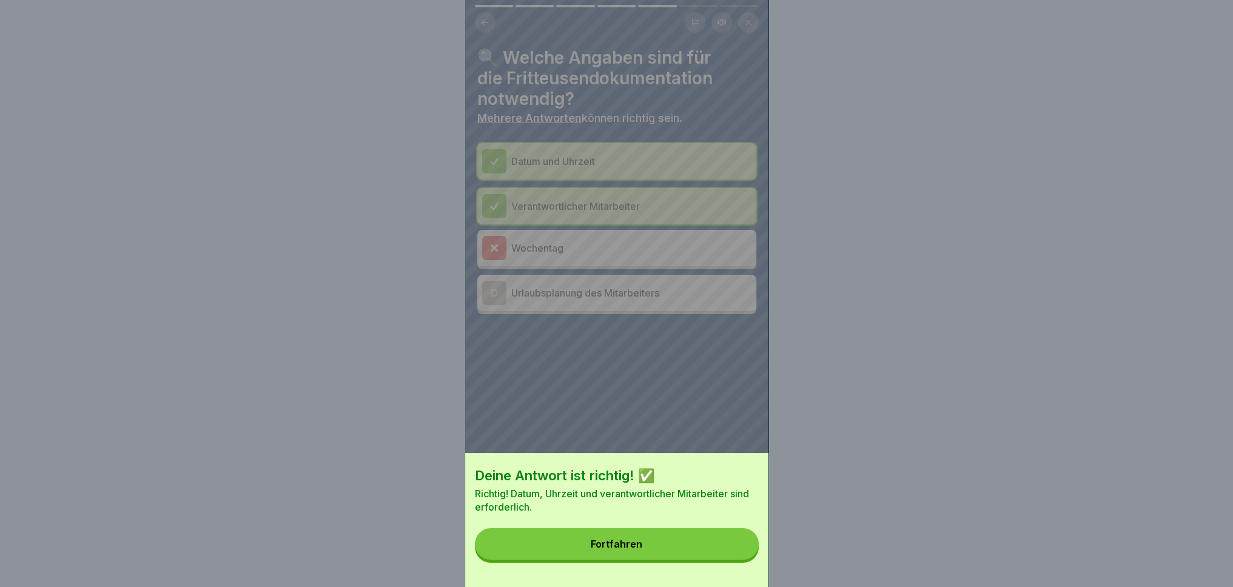
click at [701, 554] on button "Fortfahren" at bounding box center [617, 544] width 284 height 32
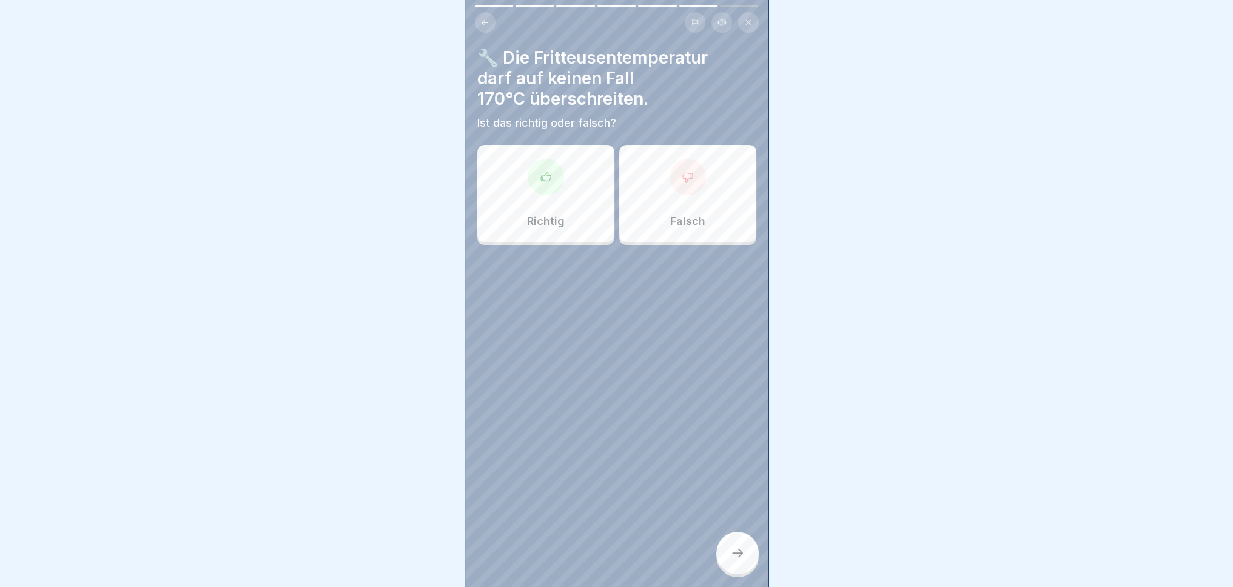
click at [542, 227] on p "Richtig" at bounding box center [546, 221] width 38 height 13
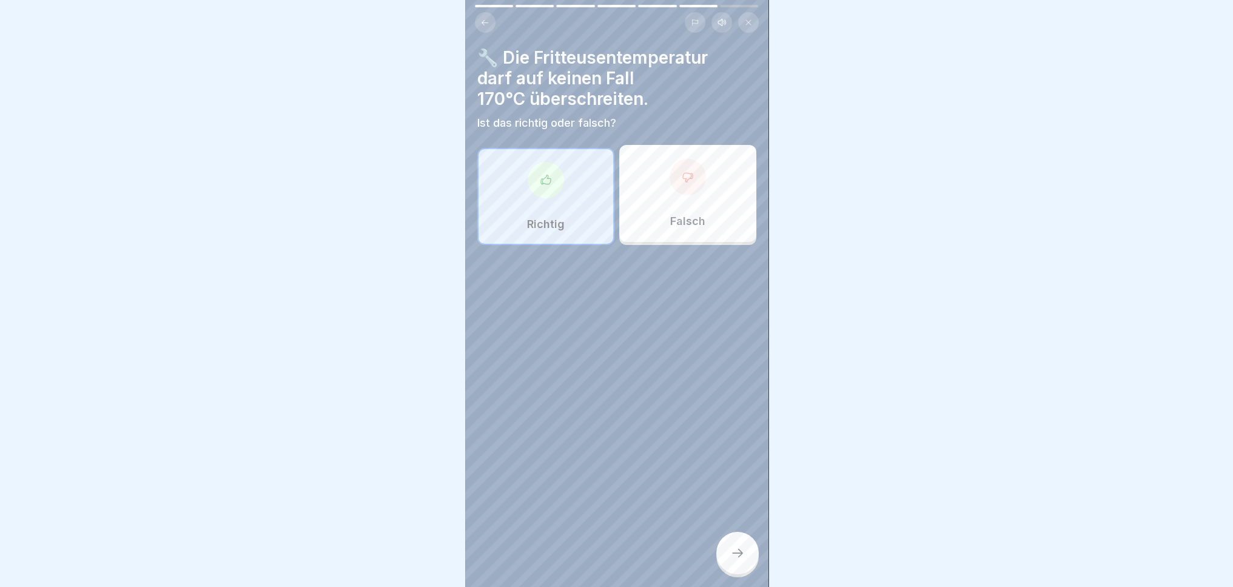
click at [748, 572] on div at bounding box center [737, 553] width 42 height 42
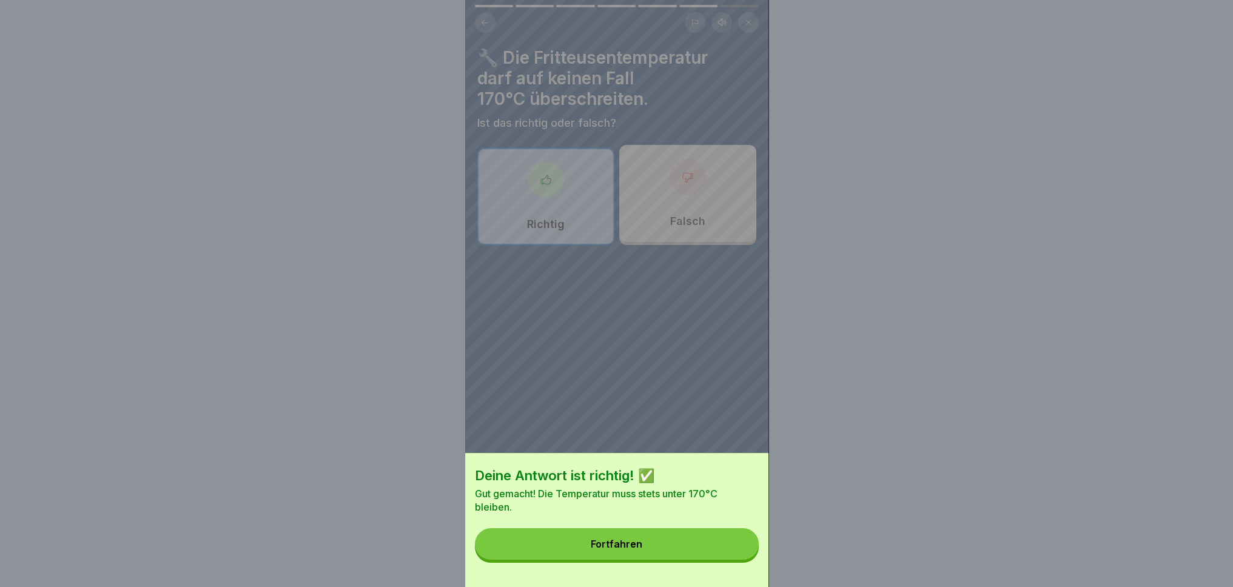
click at [713, 560] on button "Fortfahren" at bounding box center [617, 544] width 284 height 32
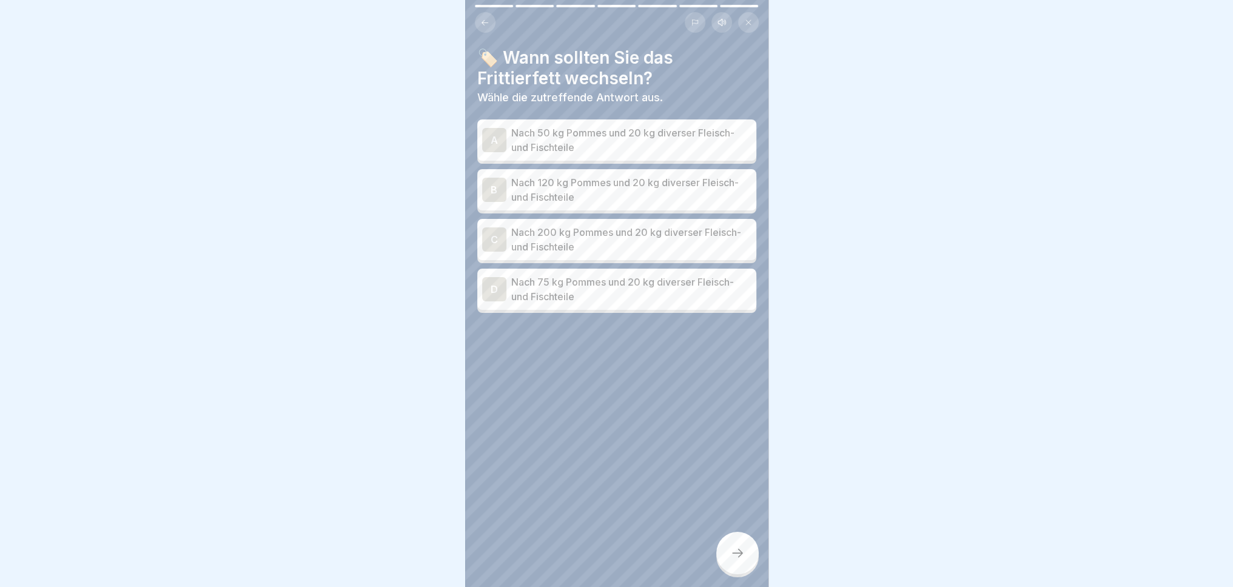
click at [596, 151] on p "Nach 50 kg Pommes und 20 kg diverser Fleisch- und Fischteile" at bounding box center [631, 140] width 240 height 29
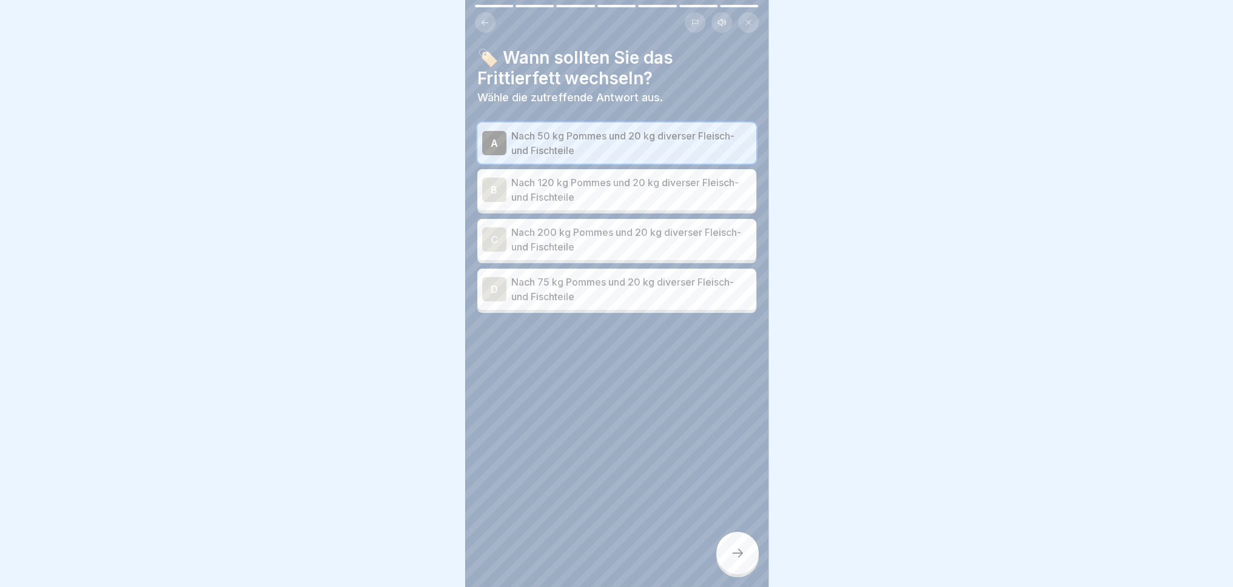
click at [583, 180] on p "Nach 120 kg Pommes und 20 kg diverser Fleisch- und Fischteile" at bounding box center [631, 189] width 240 height 29
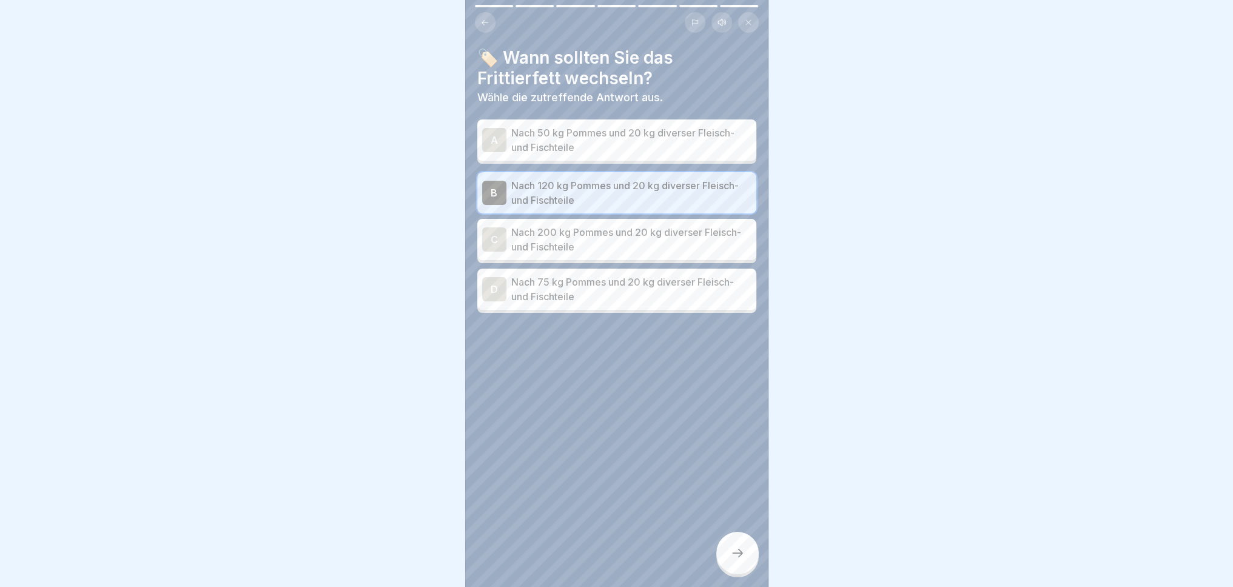
click at [585, 223] on div "C Nach 200 kg Pommes und 20 kg diverser Fleisch- und Fischteile" at bounding box center [616, 239] width 279 height 41
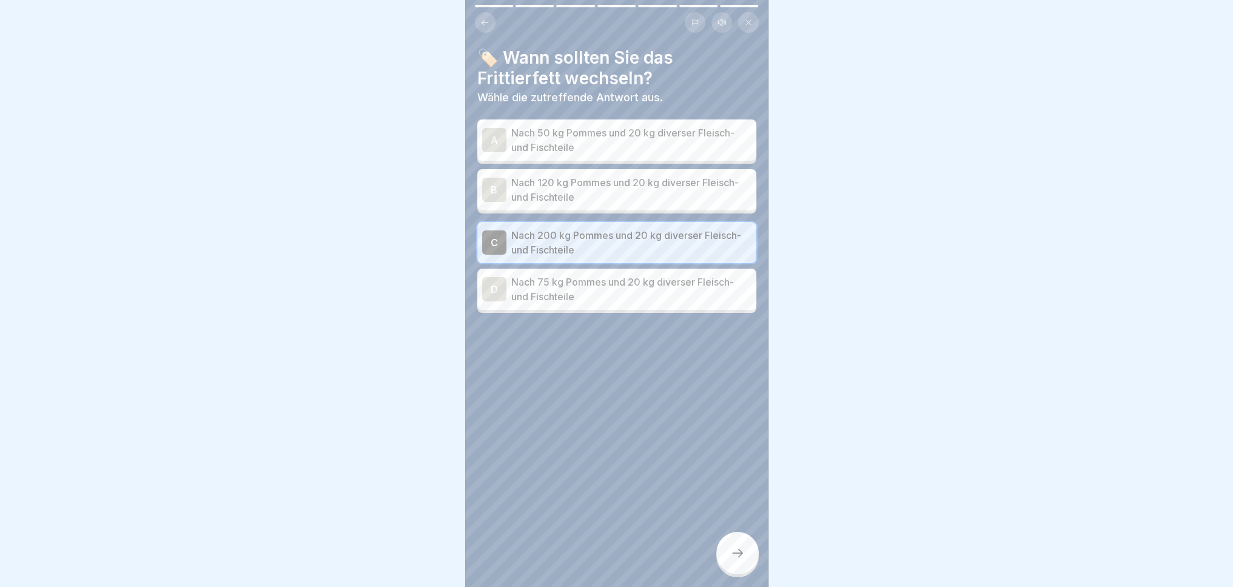
click at [597, 301] on p "Nach 75 kg Pommes und 20 kg diverser Fleisch- und Fischteile" at bounding box center [631, 289] width 240 height 29
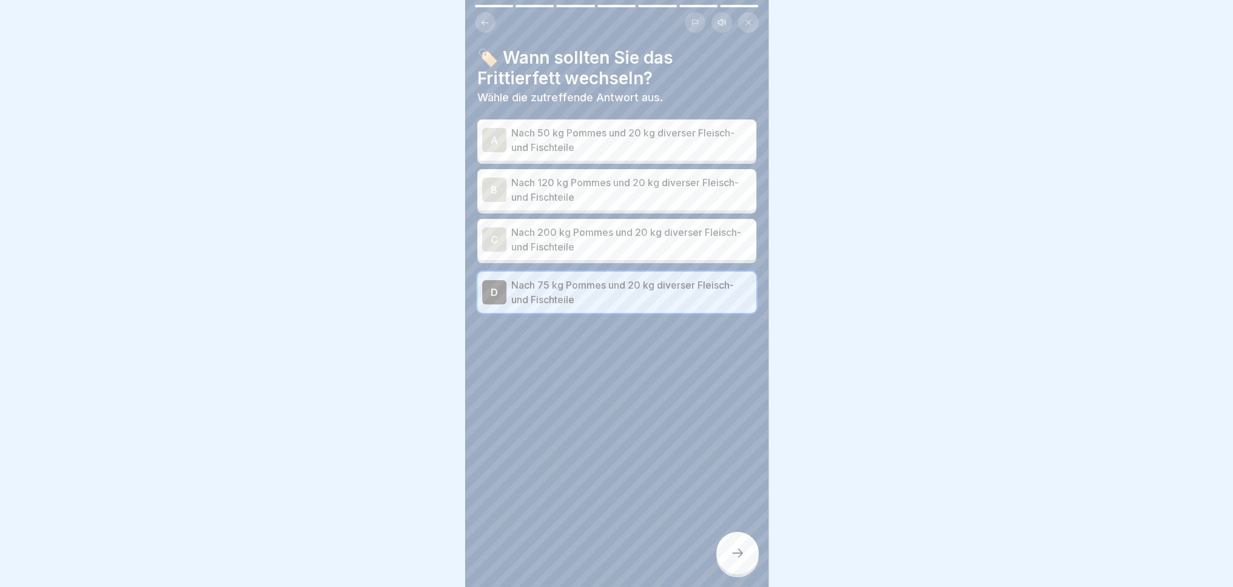
click at [691, 140] on p "Nach 50 kg Pommes und 20 kg diverser Fleisch- und Fischteile" at bounding box center [631, 140] width 240 height 29
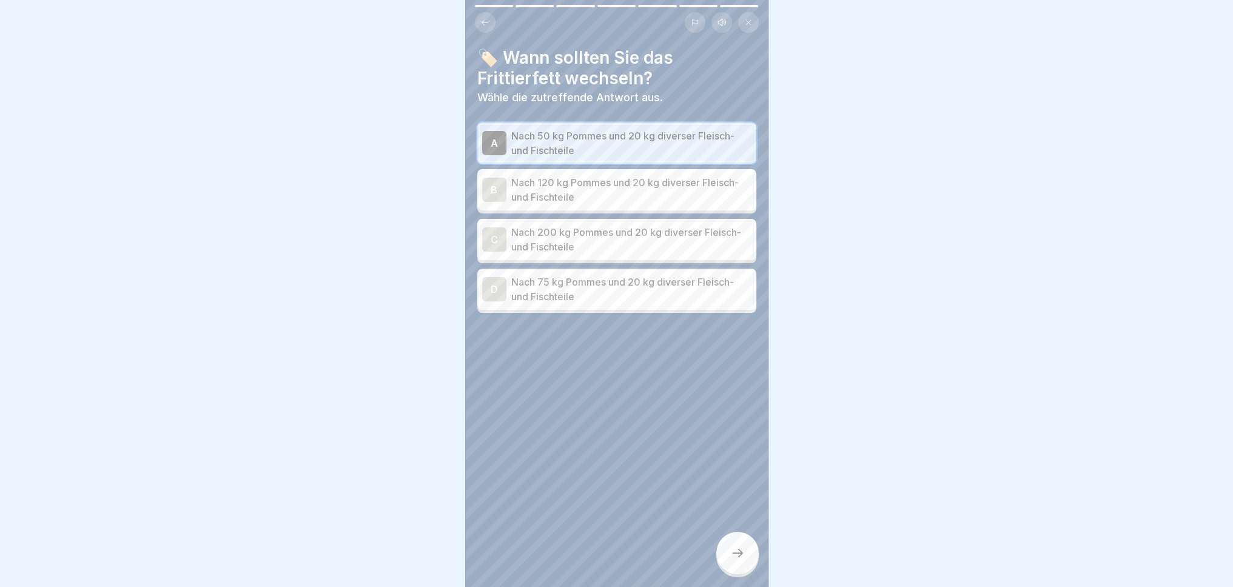
click at [733, 571] on div at bounding box center [737, 553] width 42 height 42
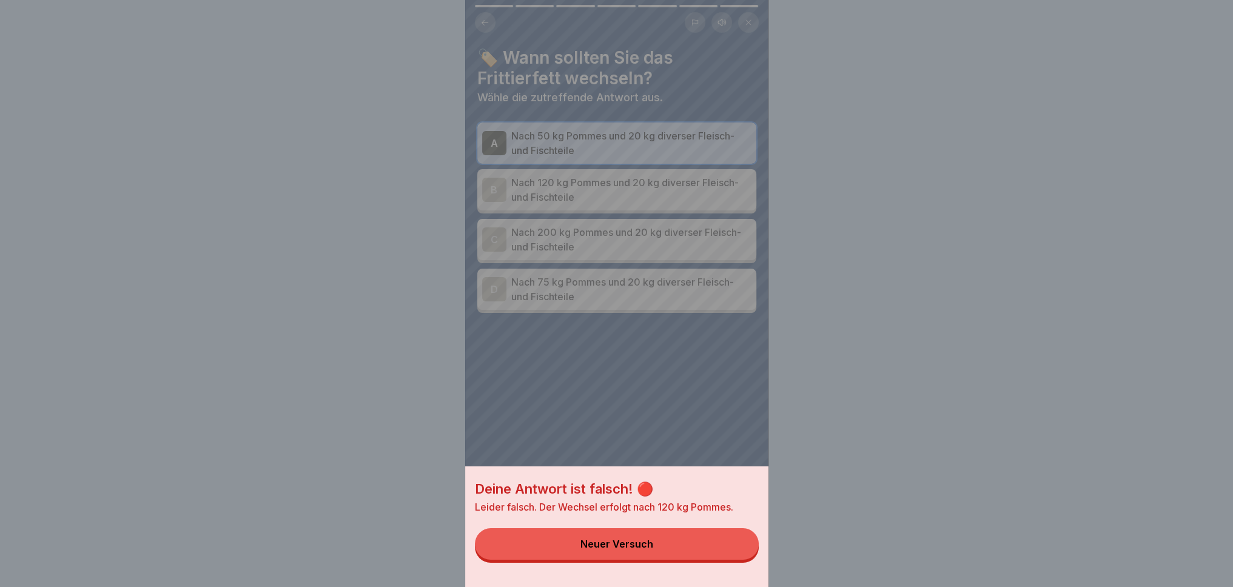
click at [718, 560] on button "Neuer Versuch" at bounding box center [617, 544] width 284 height 32
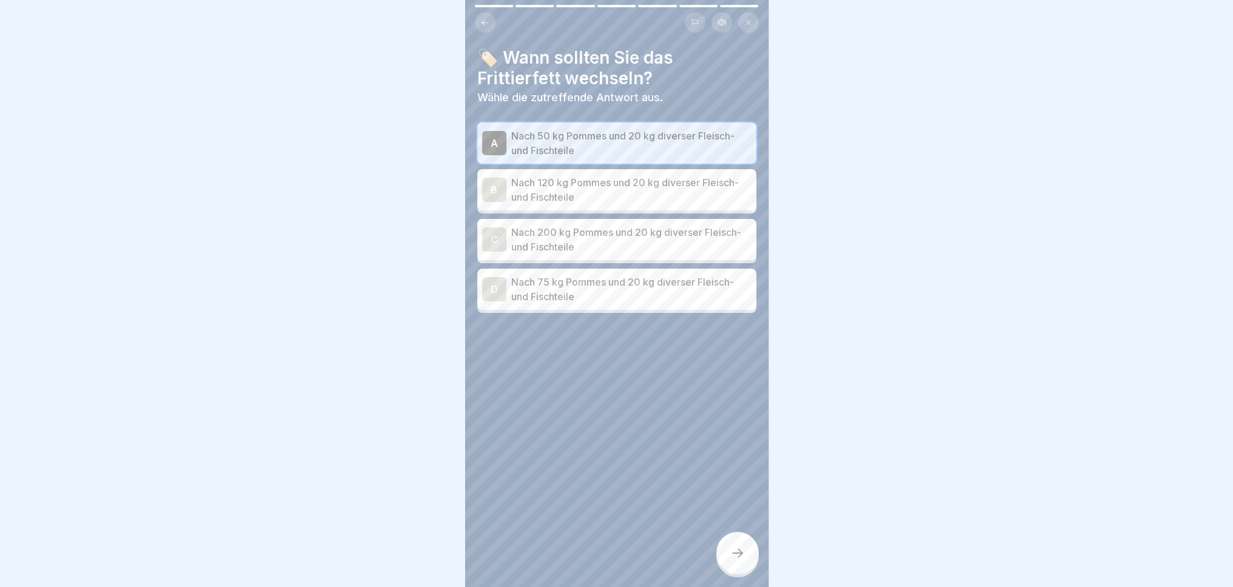
click at [675, 198] on p "Nach 120 kg Pommes und 20 kg diverser Fleisch- und Fischteile" at bounding box center [631, 189] width 240 height 29
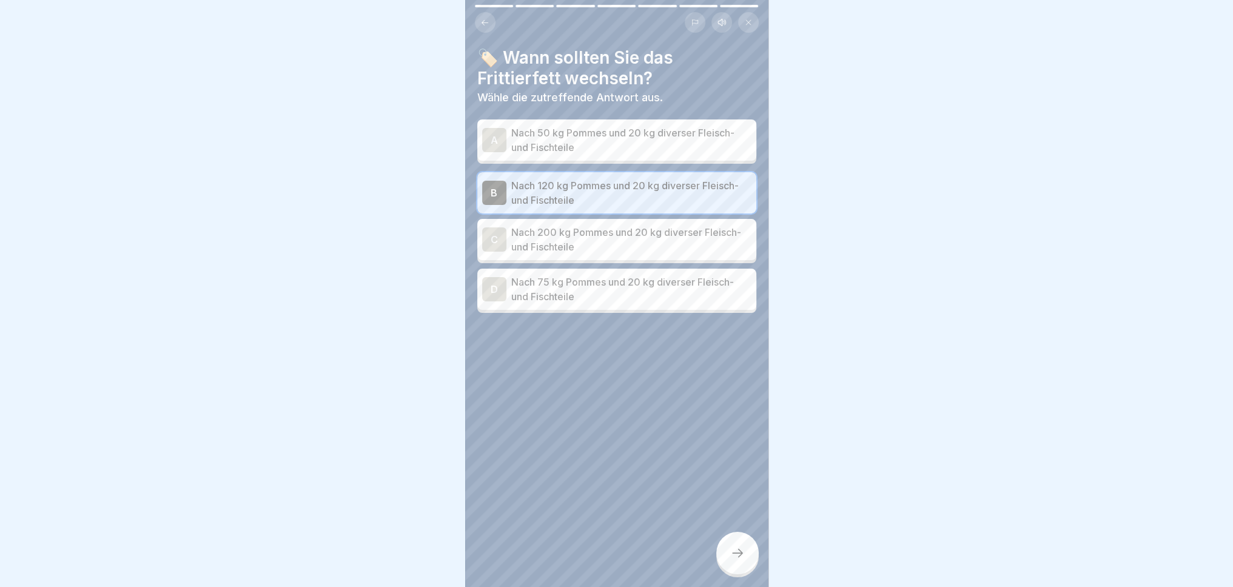
click at [734, 574] on div at bounding box center [737, 553] width 42 height 42
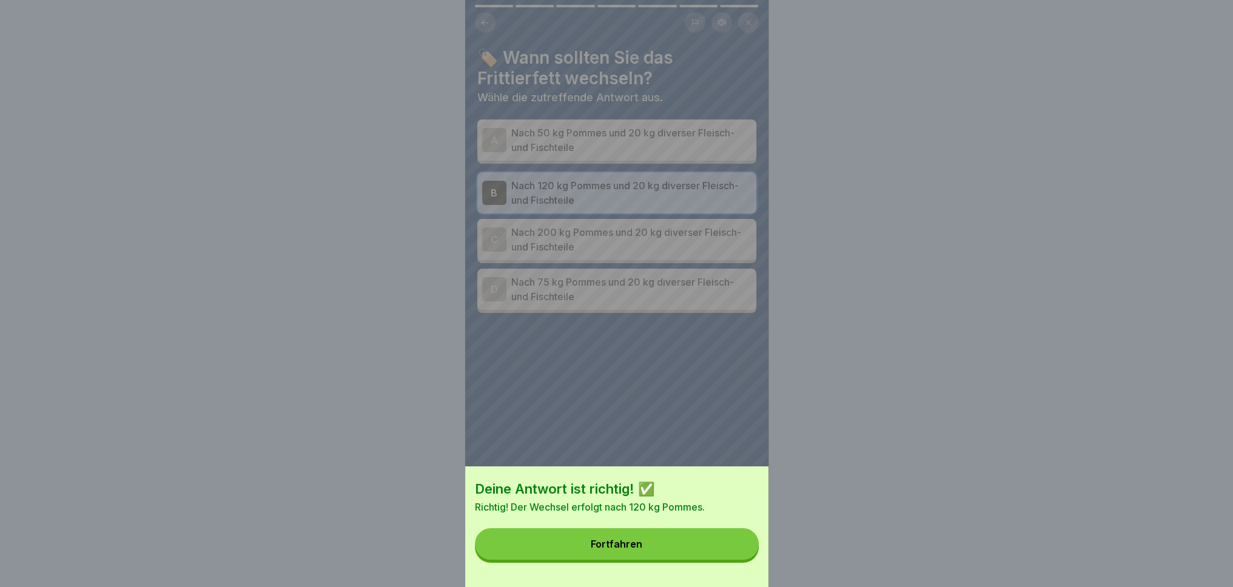
click at [645, 569] on div "Deine Antwort ist richtig! ✅ Richtig! Der Wechsel erfolgt nach 120 kg Pommes. F…" at bounding box center [616, 526] width 303 height 121
click at [646, 560] on button "Fortfahren" at bounding box center [617, 544] width 284 height 32
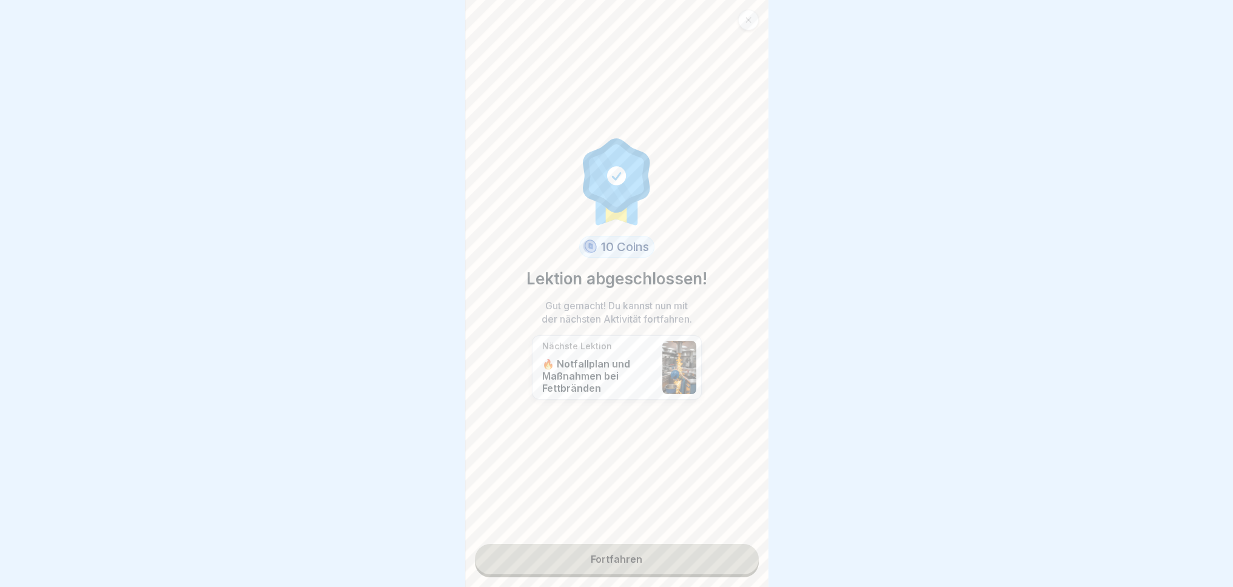
click at [644, 573] on link "Fortfahren" at bounding box center [617, 559] width 284 height 30
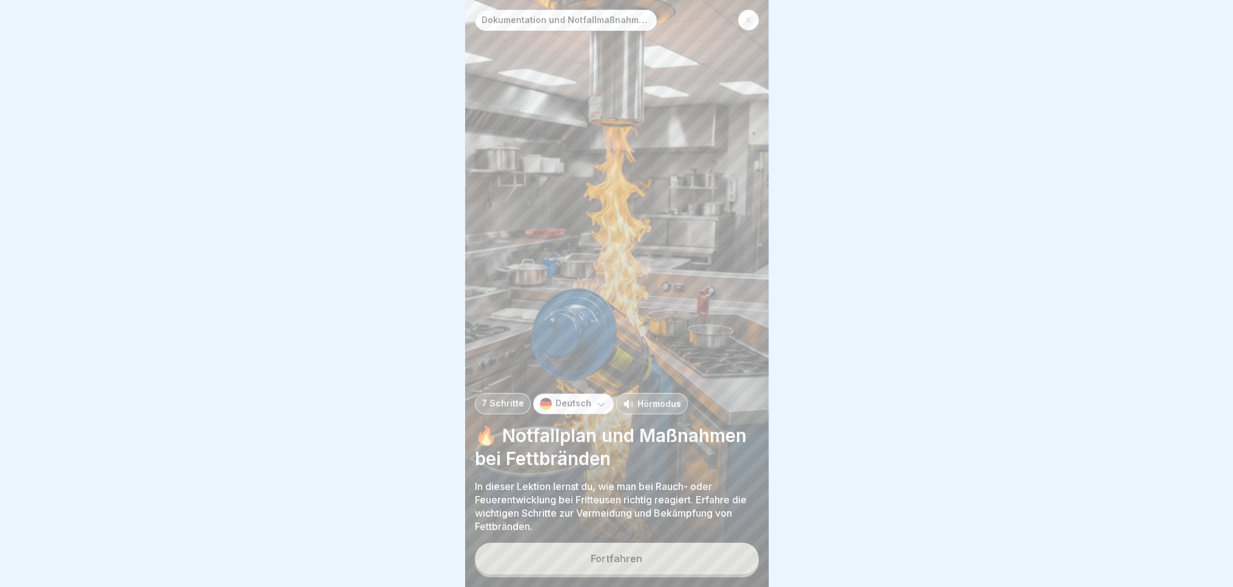
click at [668, 574] on button "Fortfahren" at bounding box center [617, 559] width 284 height 32
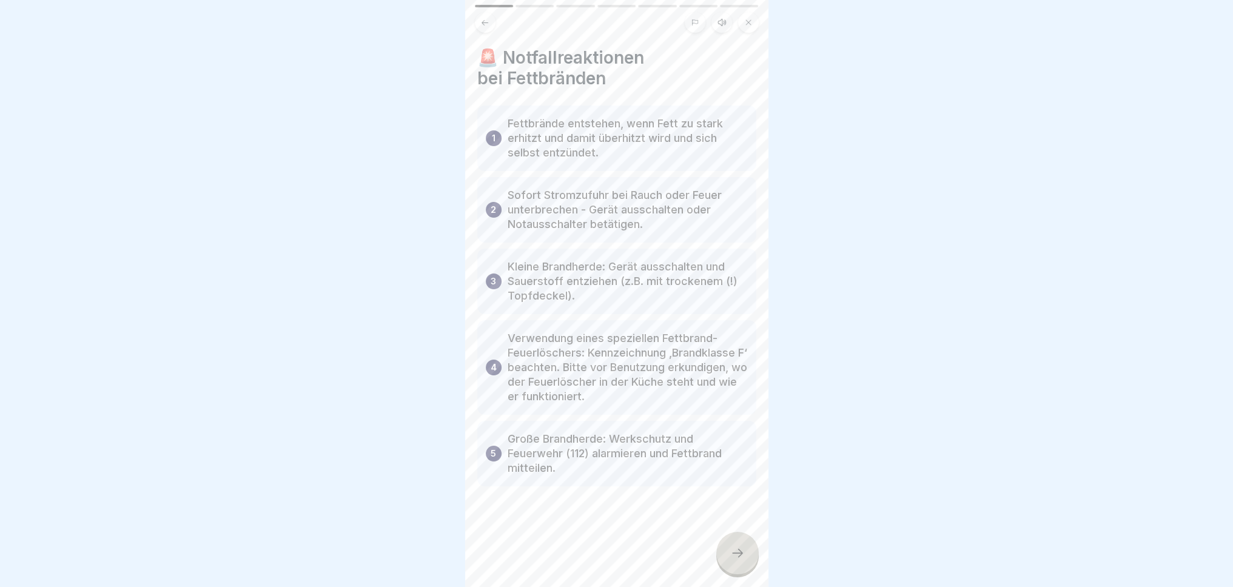
click at [740, 572] on div at bounding box center [737, 553] width 42 height 42
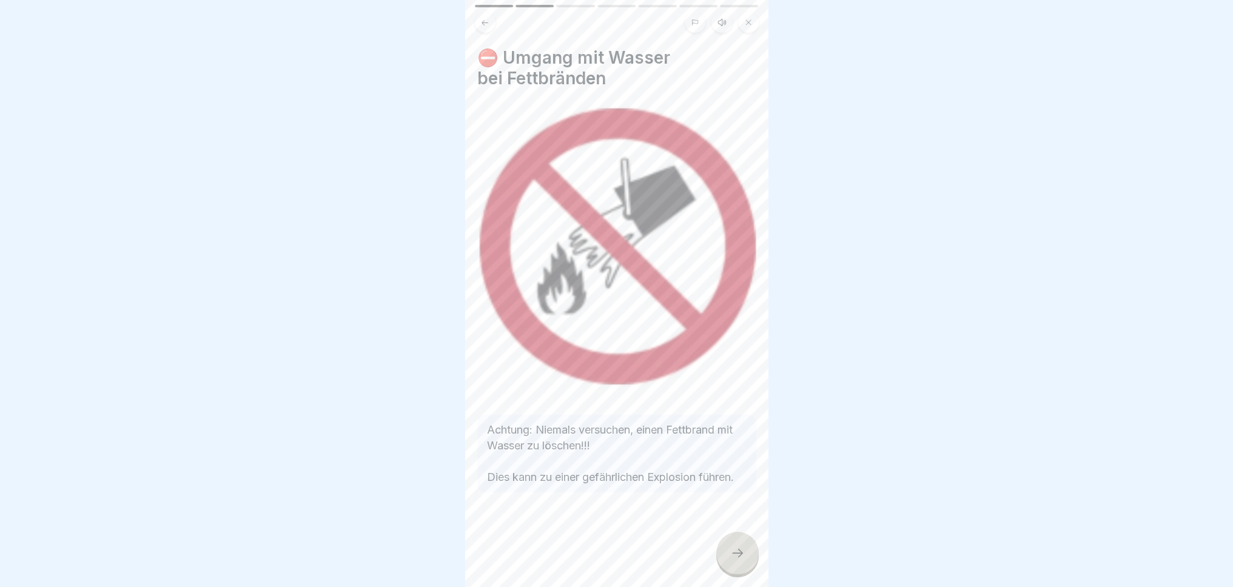
click at [733, 570] on div at bounding box center [737, 553] width 42 height 42
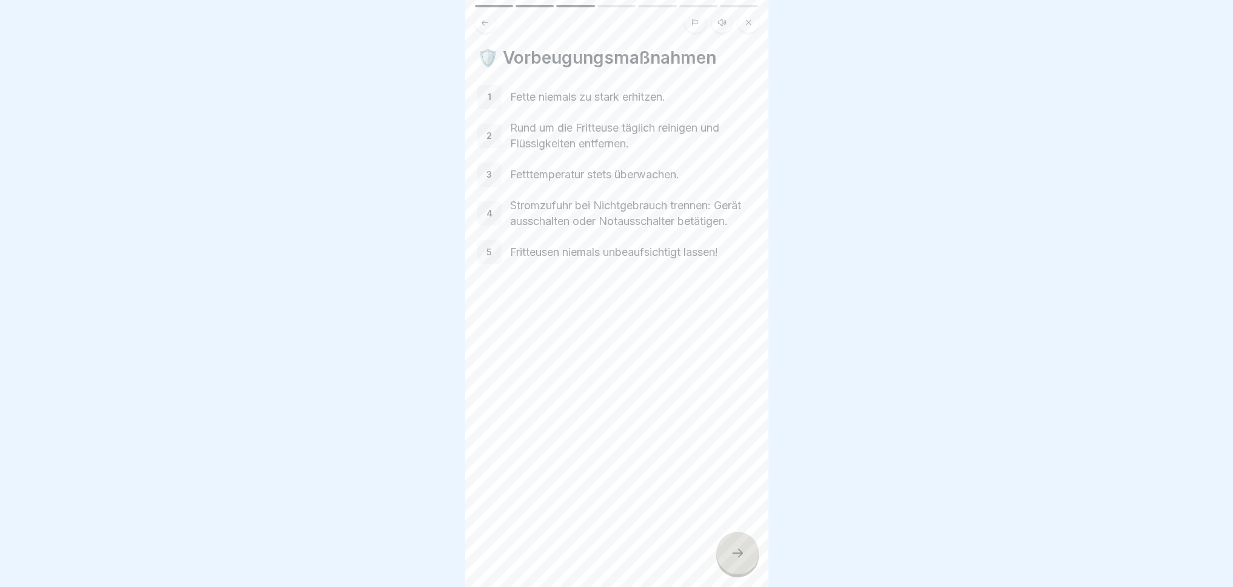
click at [730, 570] on div at bounding box center [737, 553] width 42 height 42
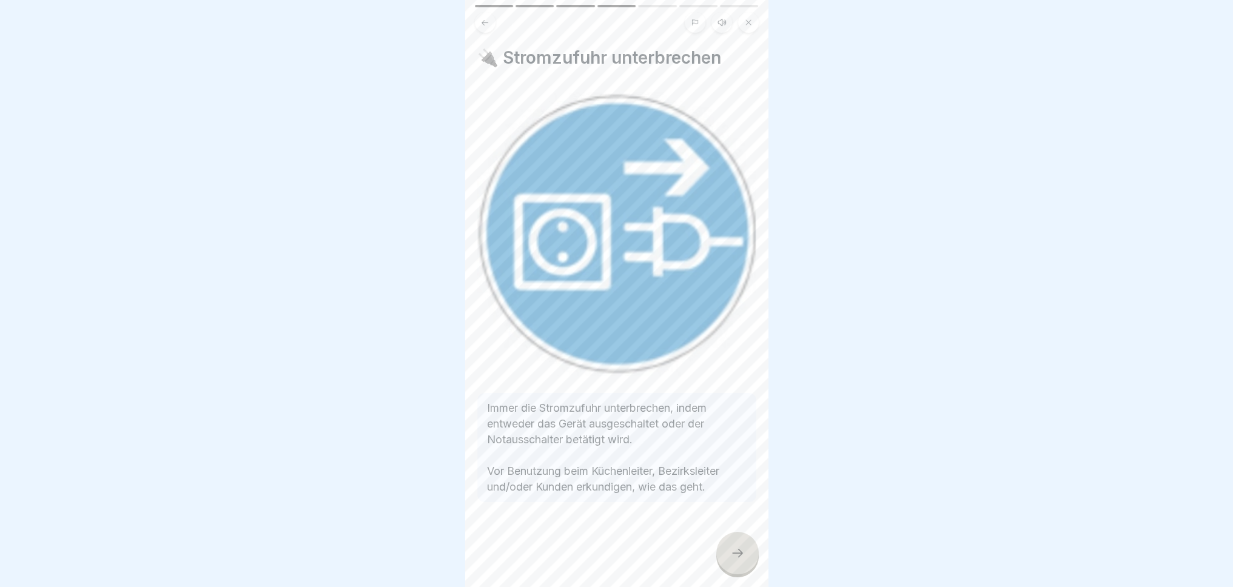
click at [730, 570] on div at bounding box center [737, 553] width 42 height 42
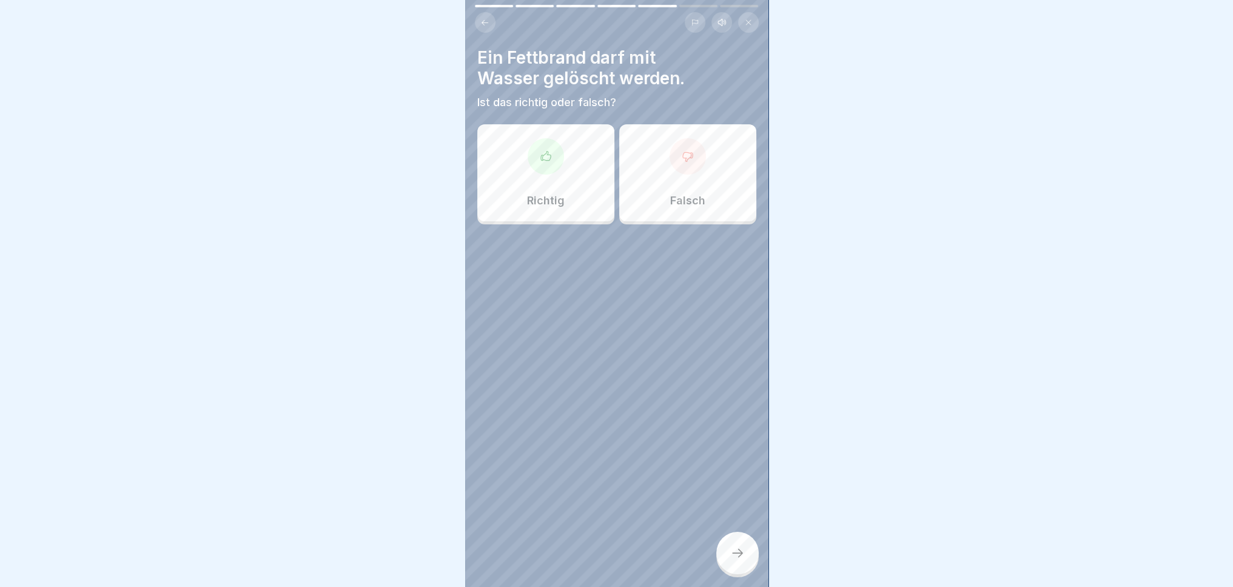
click at [640, 208] on div "Falsch" at bounding box center [687, 172] width 137 height 97
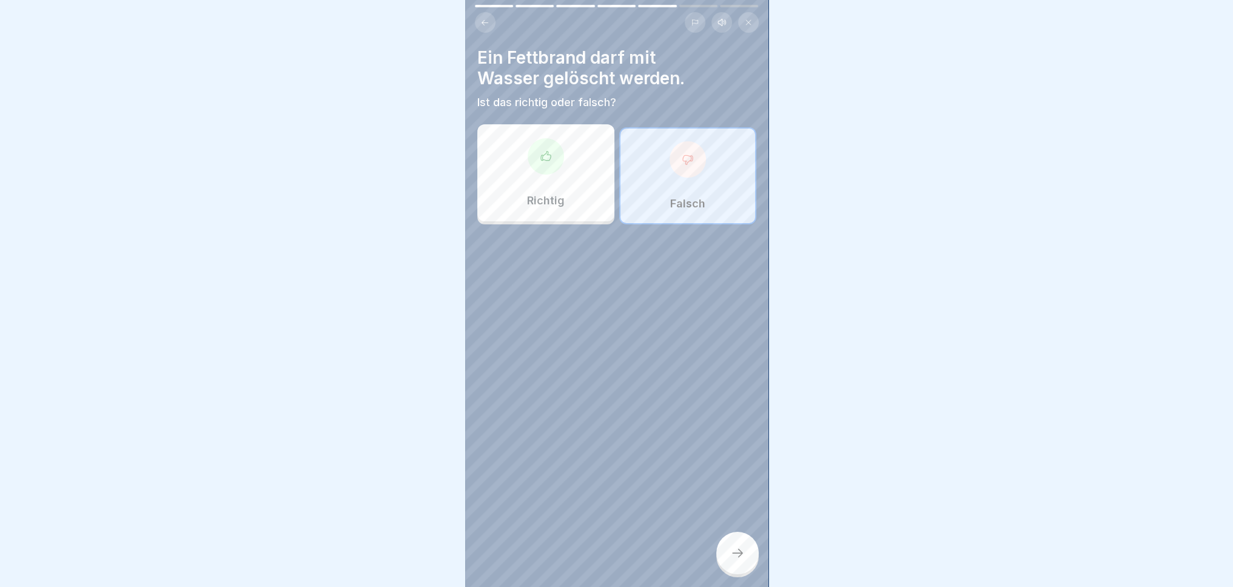
click at [734, 560] on icon at bounding box center [737, 553] width 15 height 15
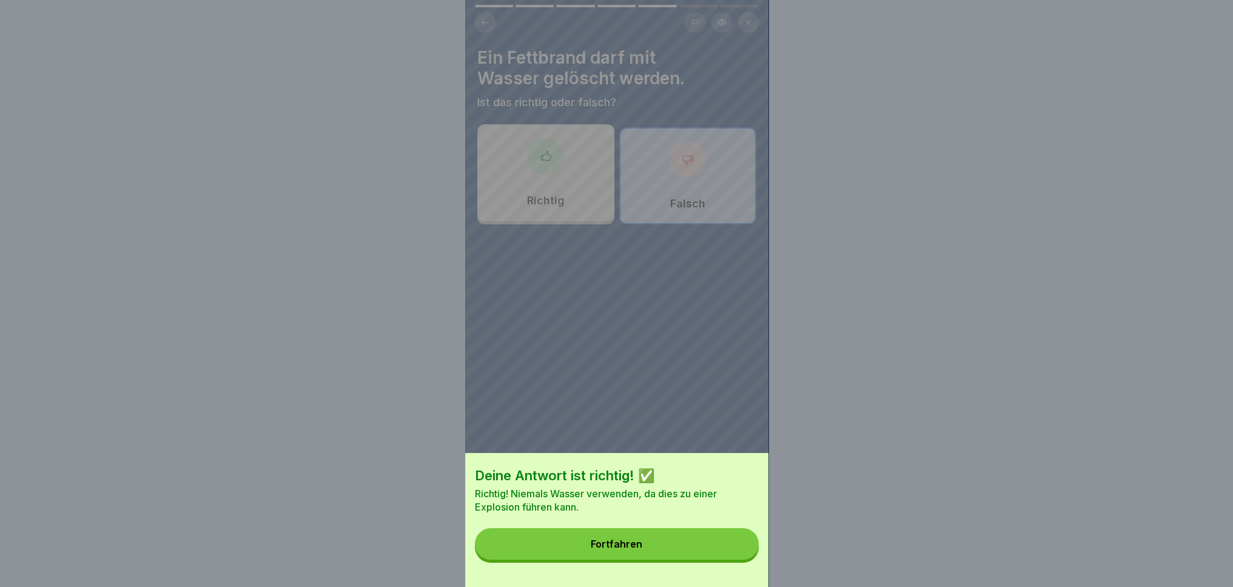
click at [684, 556] on button "Fortfahren" at bounding box center [617, 544] width 284 height 32
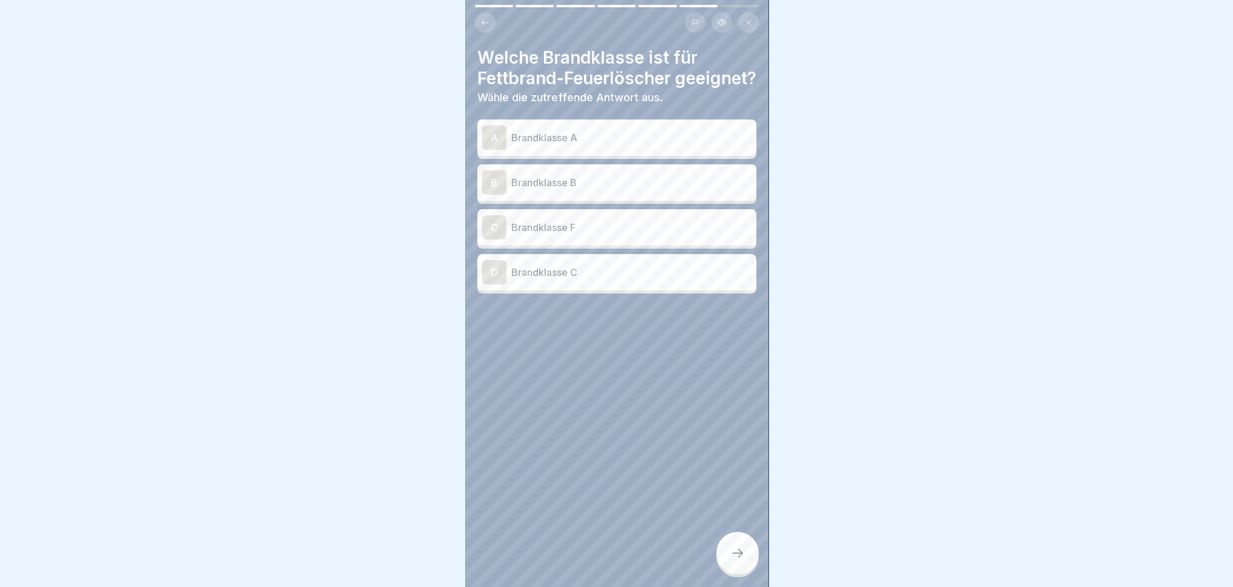
click at [570, 235] on p "Brandklasse F" at bounding box center [631, 227] width 240 height 15
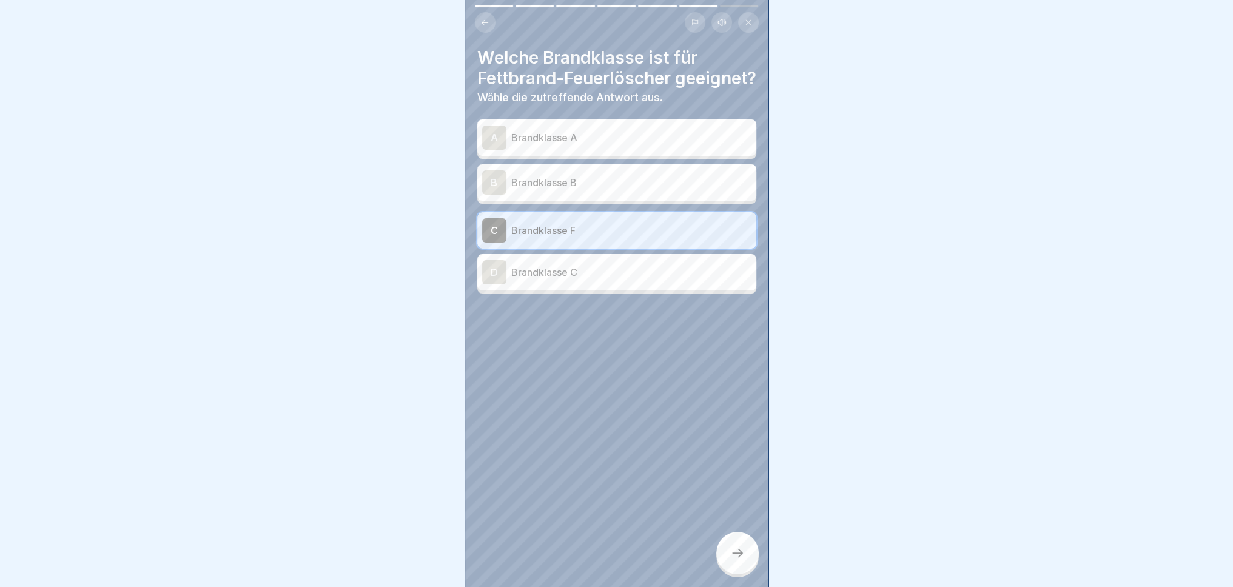
click at [566, 284] on div "D Brandklasse C" at bounding box center [616, 272] width 269 height 24
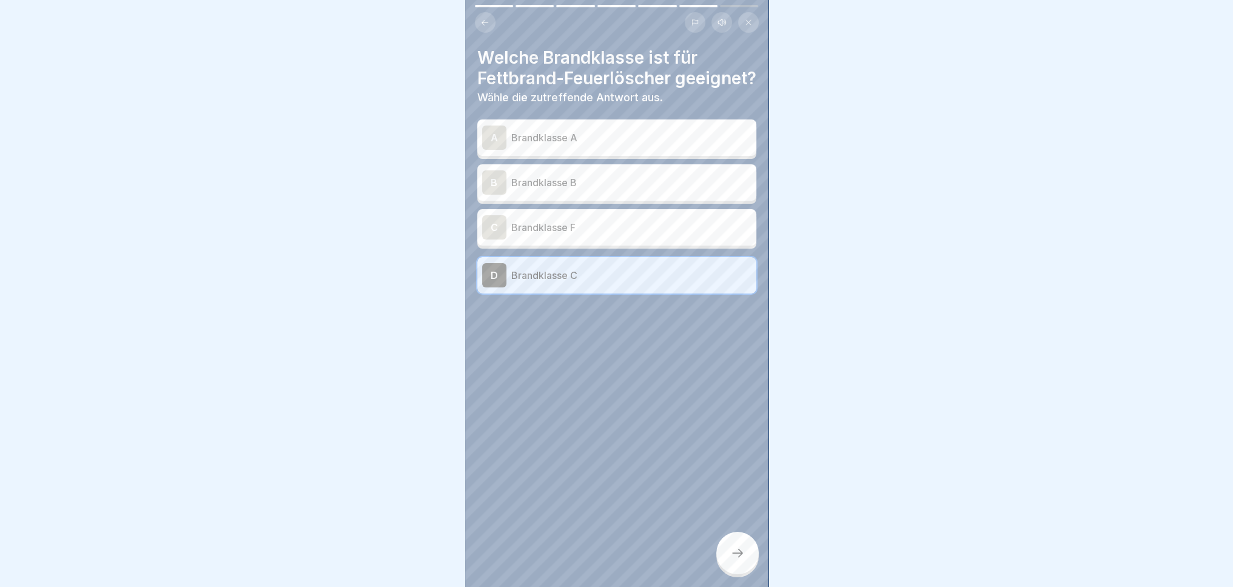
click at [631, 145] on p "Brandklasse A" at bounding box center [631, 137] width 240 height 15
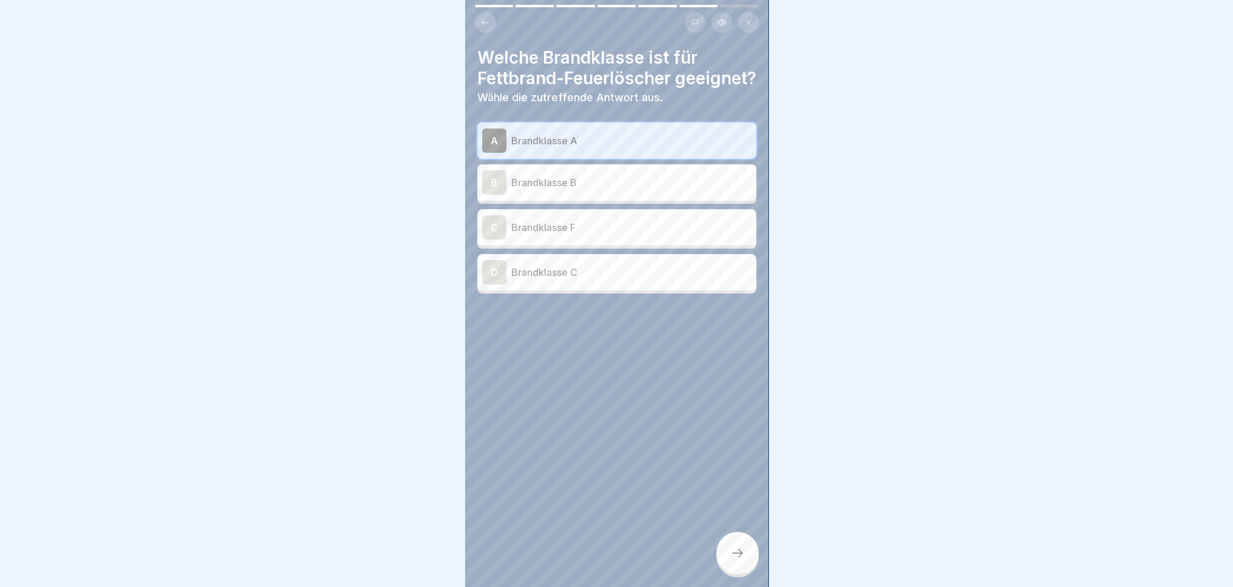
click at [735, 573] on div at bounding box center [737, 553] width 42 height 42
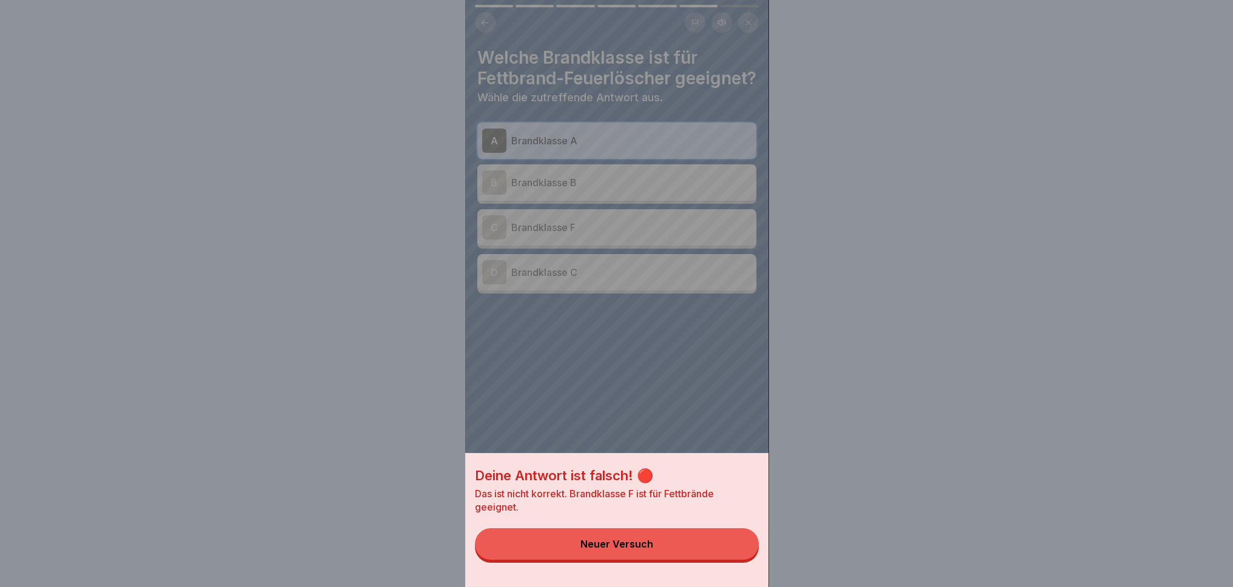
click at [701, 553] on button "Neuer Versuch" at bounding box center [617, 544] width 284 height 32
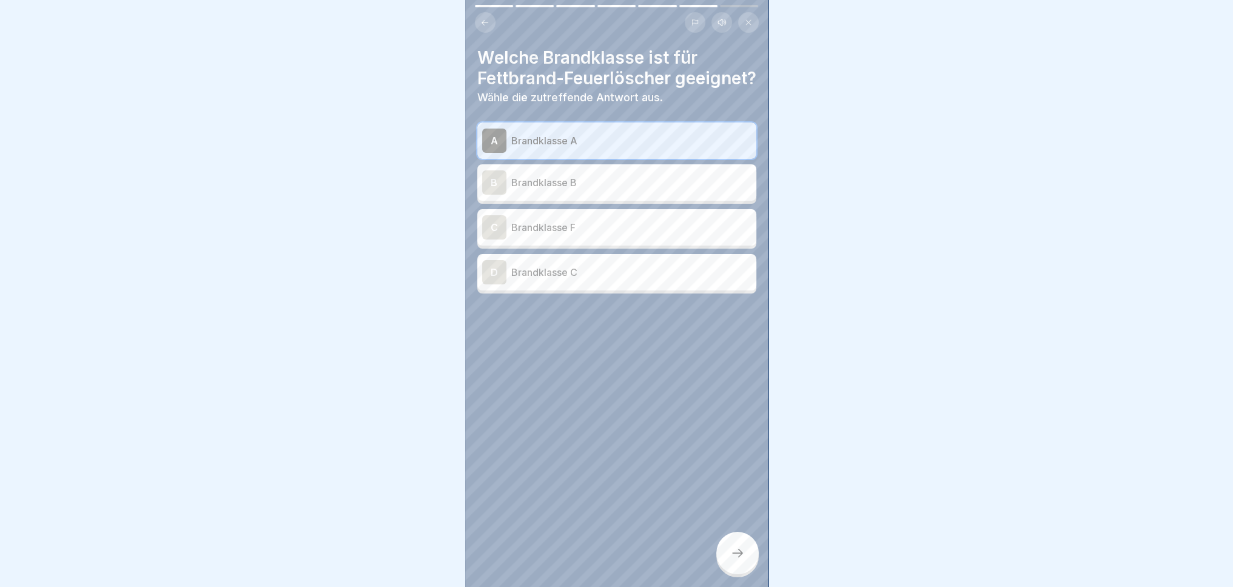
click at [585, 235] on p "Brandklasse F" at bounding box center [631, 227] width 240 height 15
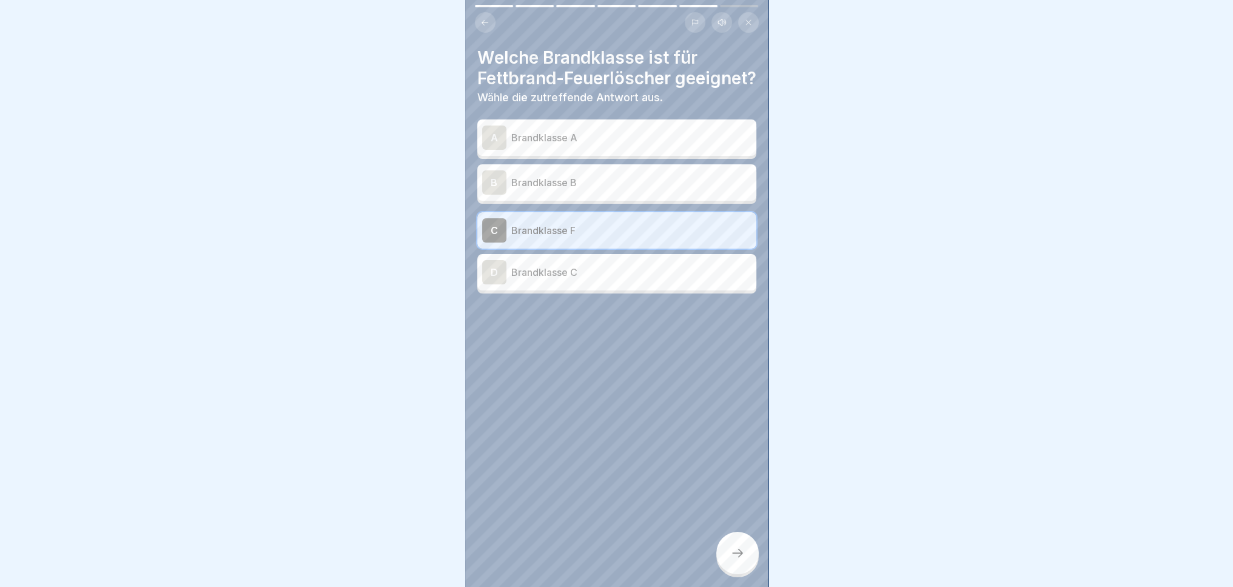
click at [740, 574] on div at bounding box center [737, 553] width 42 height 42
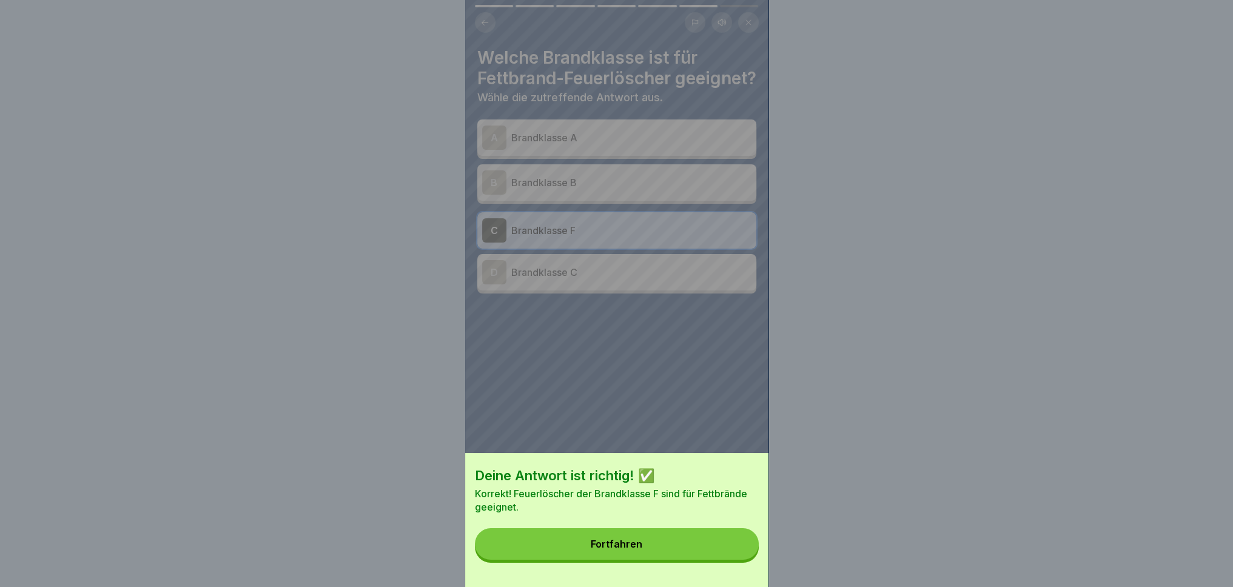
click at [696, 554] on button "Fortfahren" at bounding box center [617, 544] width 284 height 32
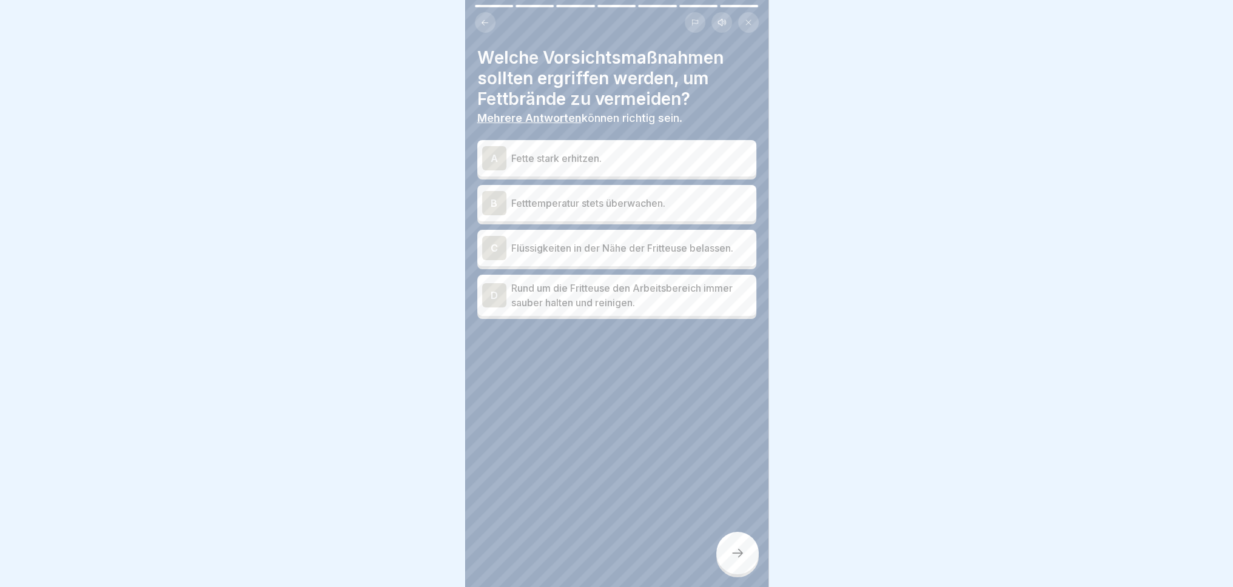
click at [664, 196] on p "Fetttemperatur stets überwachen." at bounding box center [631, 203] width 240 height 15
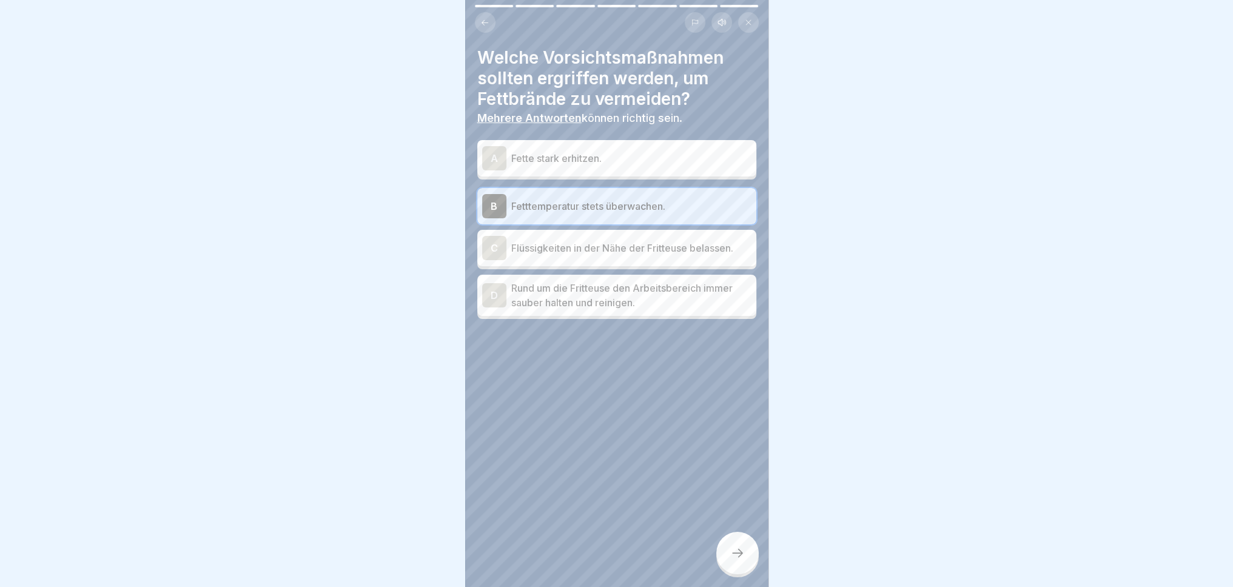
click at [659, 295] on p "Rund um die Fritteuse den Arbeitsbereich immer sauber halten und reinigen." at bounding box center [631, 295] width 240 height 29
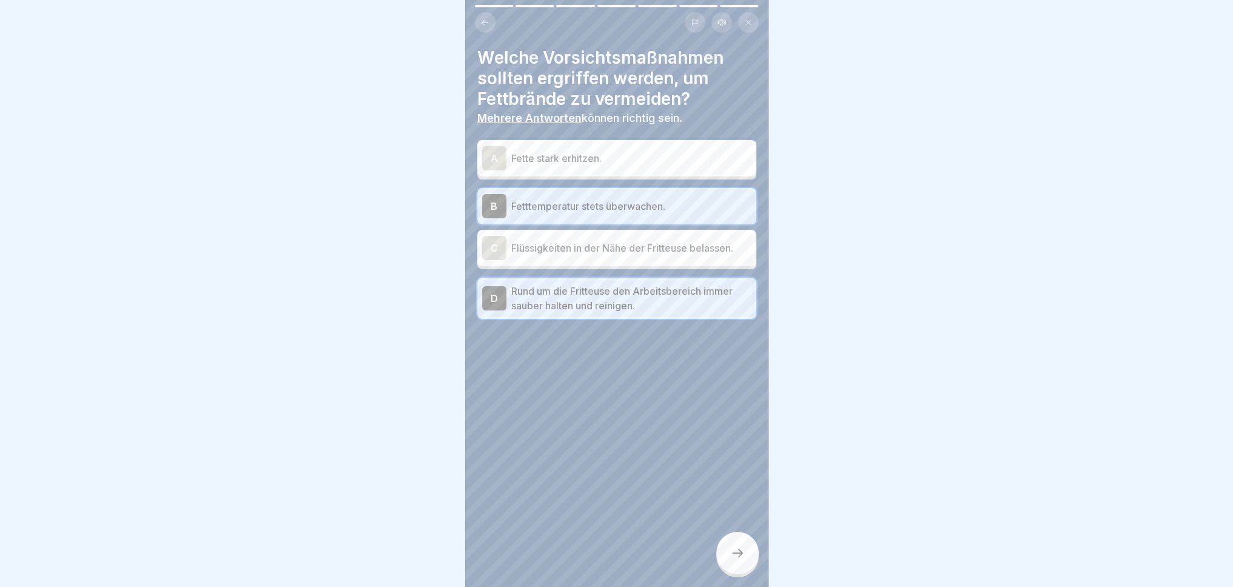
click at [742, 557] on icon at bounding box center [737, 553] width 15 height 15
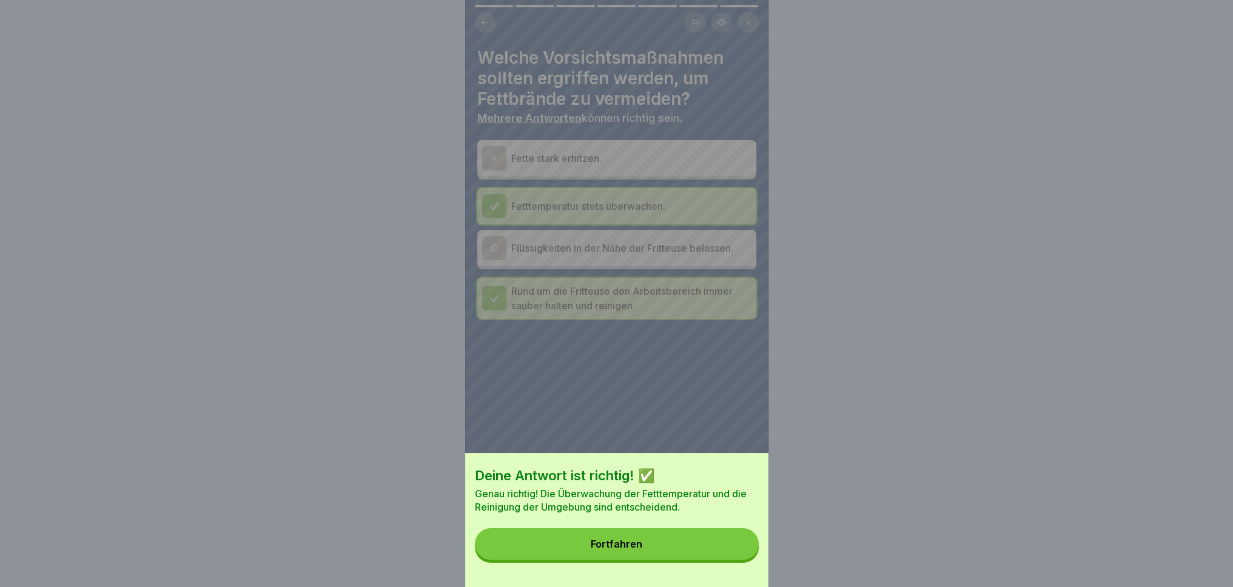
click at [714, 555] on button "Fortfahren" at bounding box center [617, 544] width 284 height 32
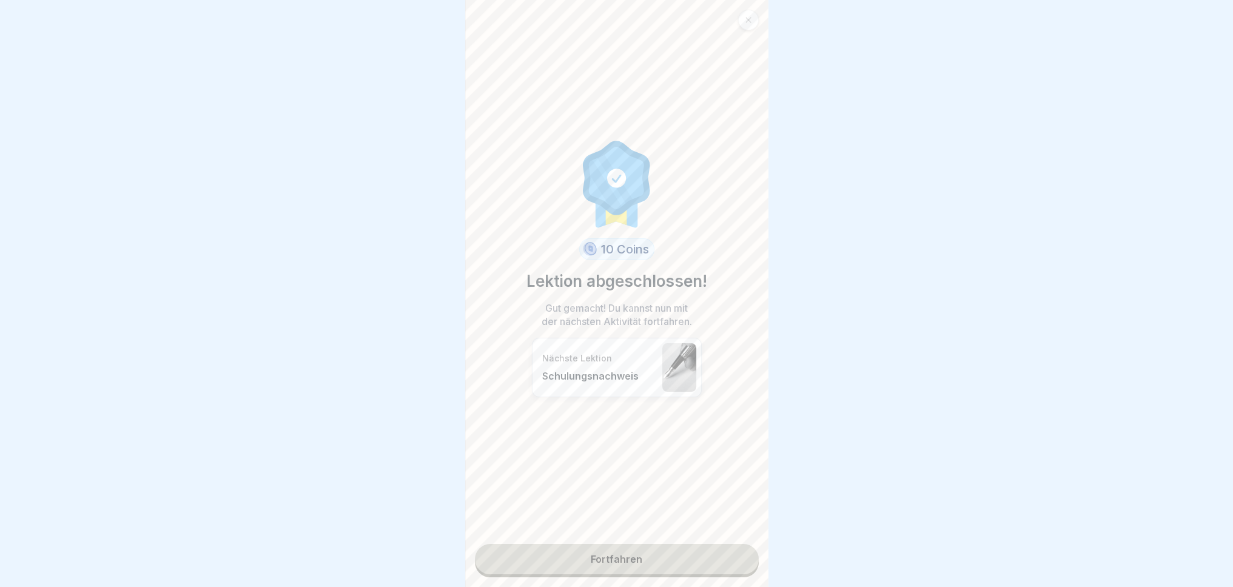
click at [684, 561] on link "Fortfahren" at bounding box center [617, 559] width 284 height 30
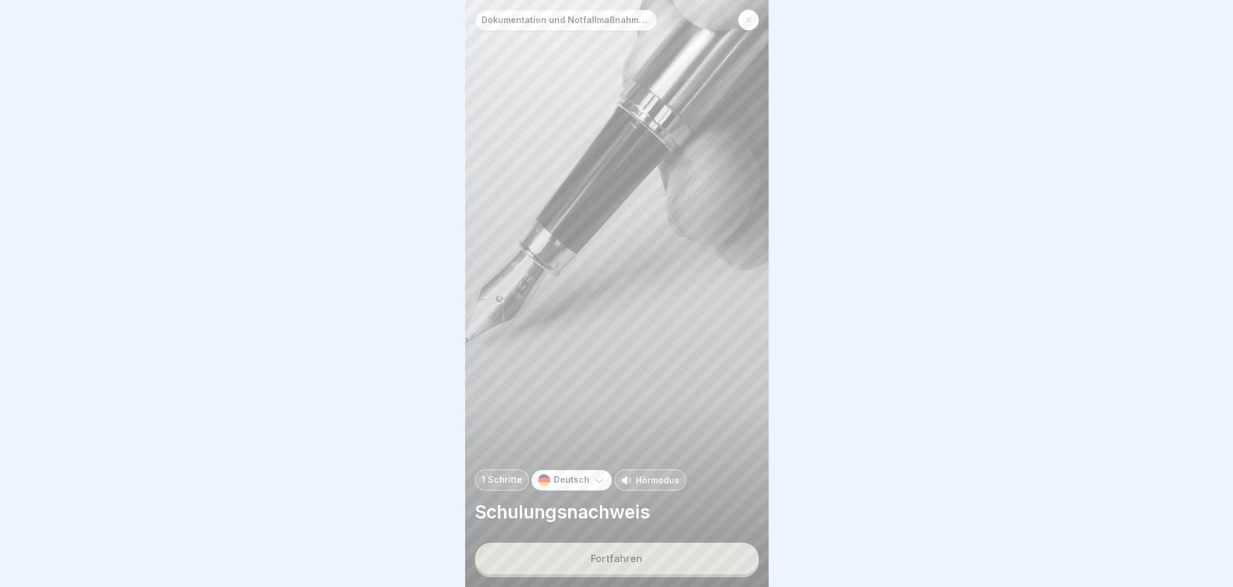
click at [650, 565] on button "Fortfahren" at bounding box center [617, 559] width 284 height 32
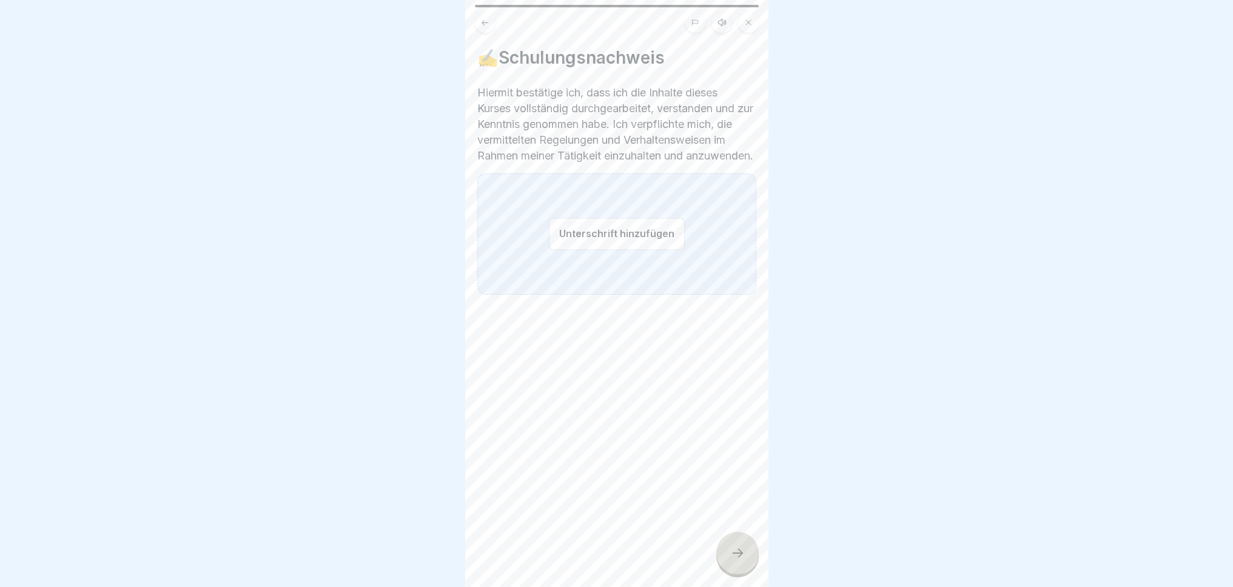
click at [602, 250] on button "Unterschrift hinzufügen" at bounding box center [617, 234] width 136 height 32
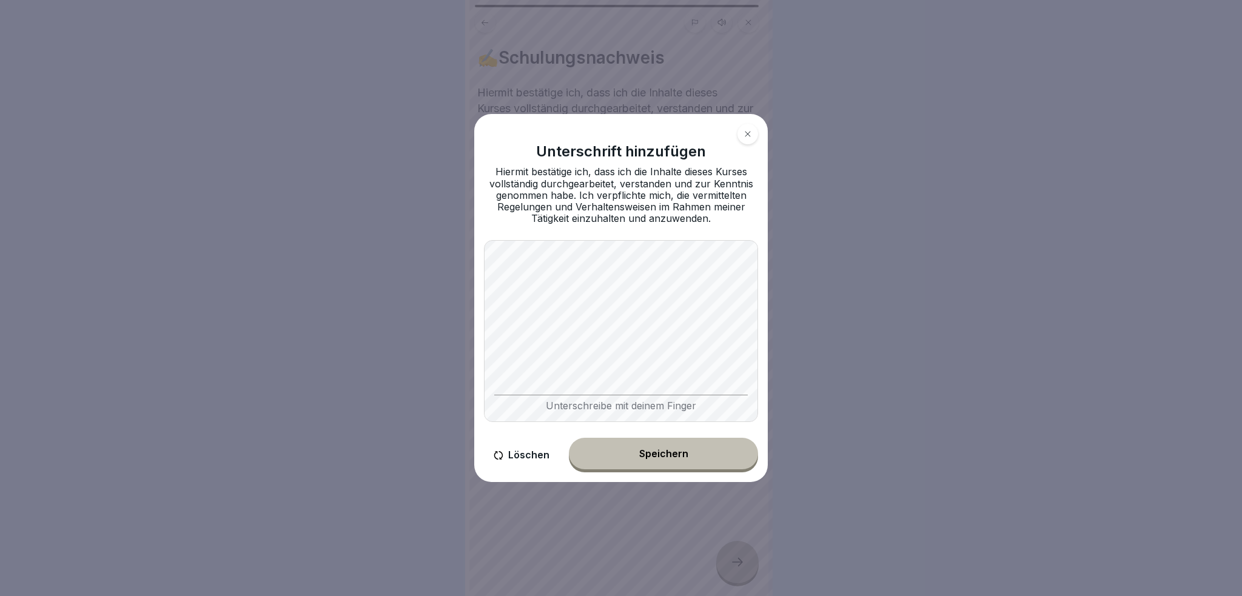
click at [526, 459] on button "Löschen" at bounding box center [521, 455] width 75 height 35
click at [652, 462] on button "Speichern" at bounding box center [663, 454] width 189 height 32
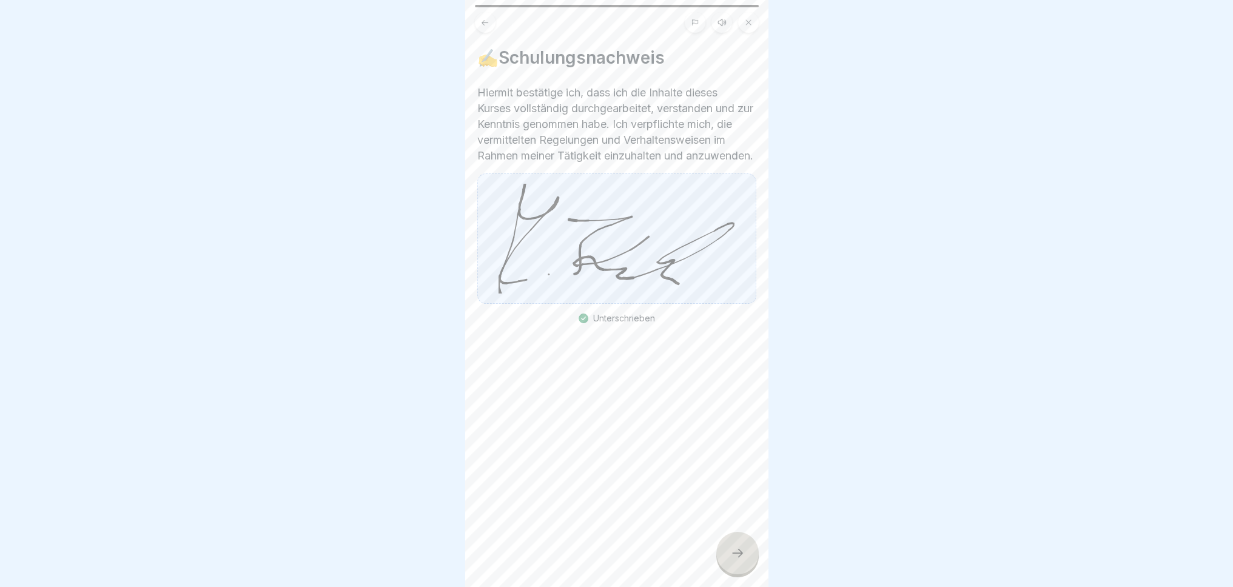
click at [734, 574] on div at bounding box center [737, 553] width 42 height 42
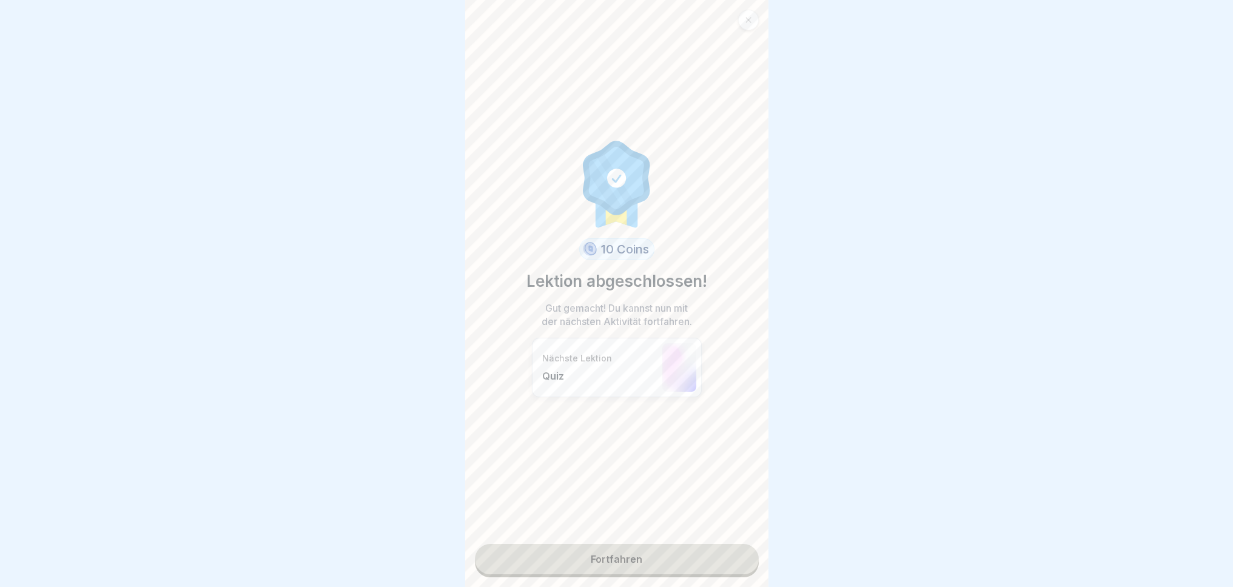
click at [691, 545] on link "Fortfahren" at bounding box center [617, 559] width 284 height 30
click at [631, 547] on link "Fortfahren" at bounding box center [617, 559] width 284 height 30
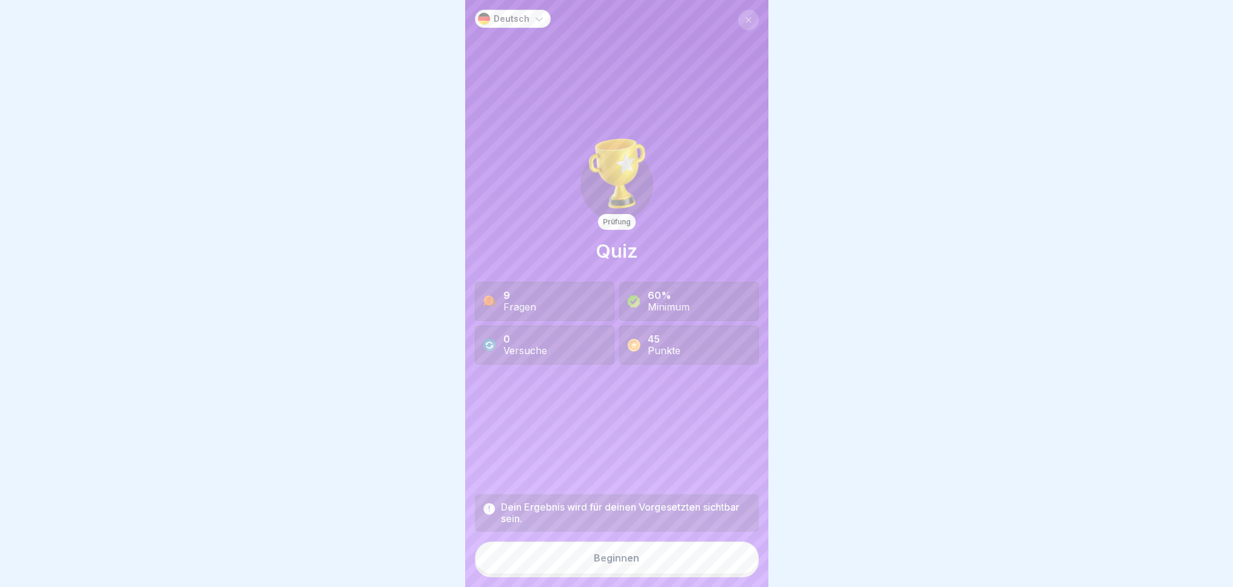
click at [646, 574] on button "Beginnen" at bounding box center [617, 558] width 284 height 33
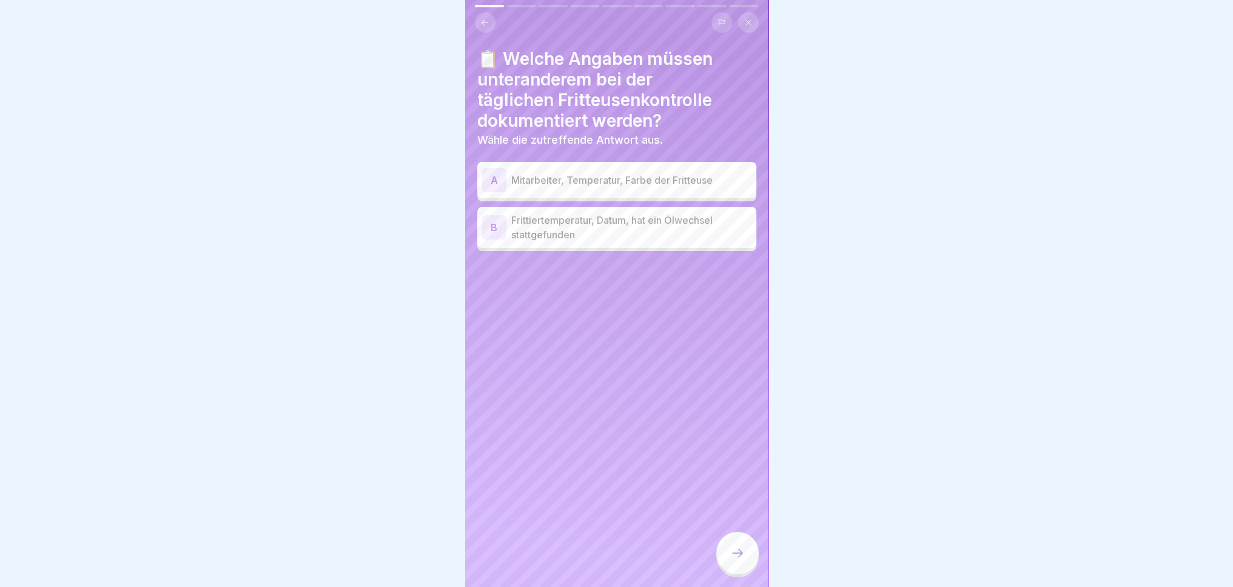
click at [692, 225] on p "Frittiertemperatur, Datum, hat ein Ölwechsel stattgefunden" at bounding box center [631, 227] width 240 height 29
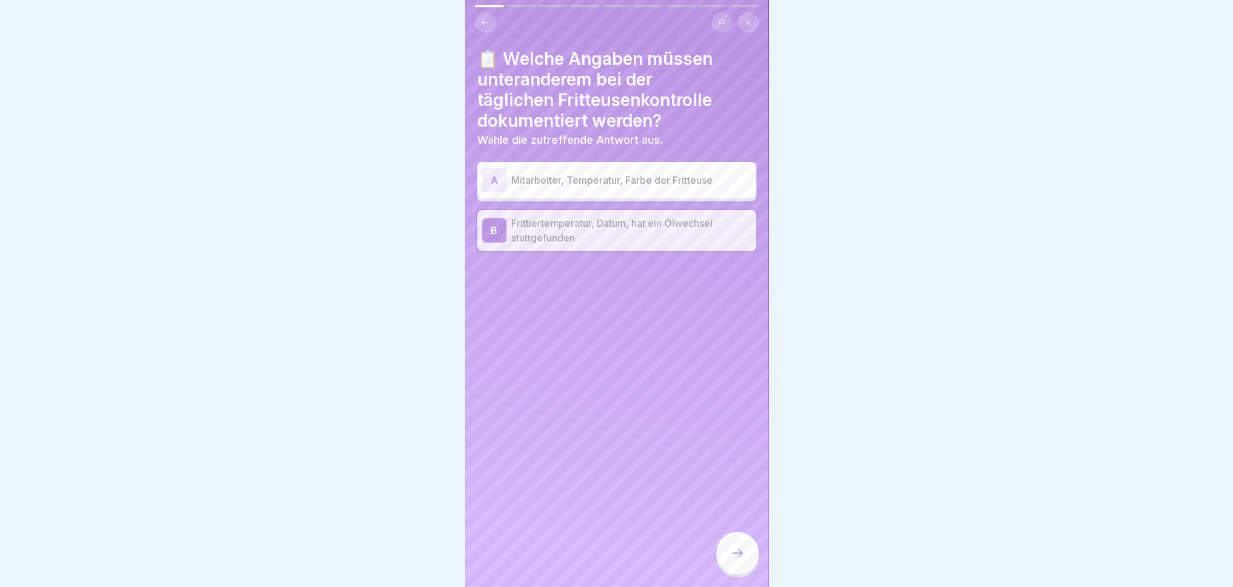
click at [748, 563] on div at bounding box center [737, 553] width 42 height 42
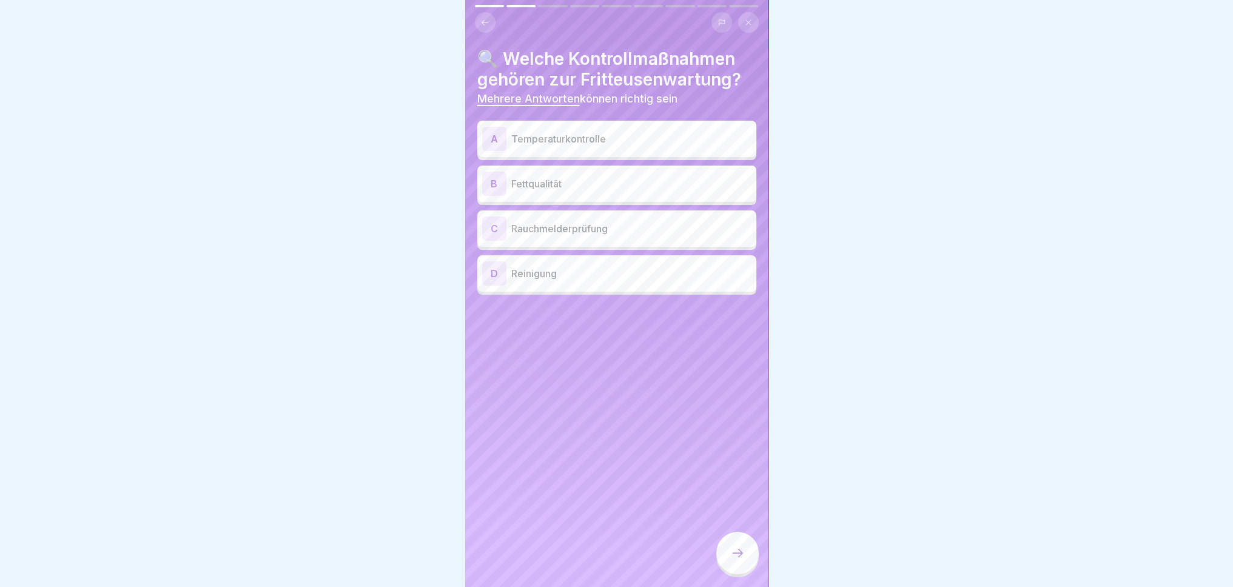
click at [662, 134] on p "Temperaturkontrolle" at bounding box center [631, 139] width 240 height 15
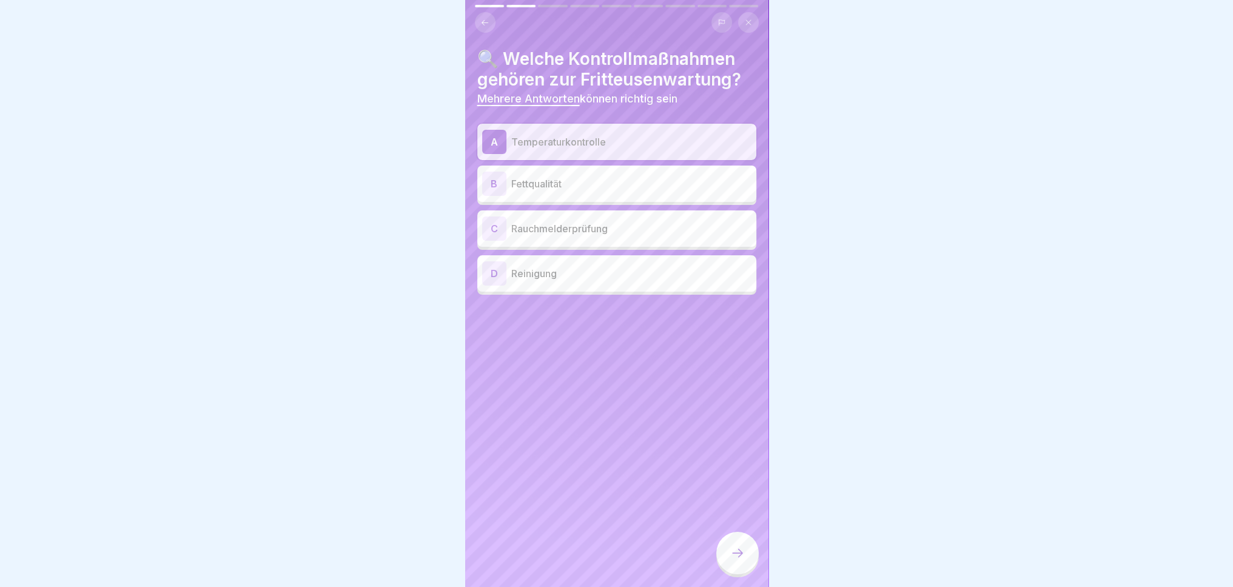
click at [656, 286] on div "D Reinigung" at bounding box center [616, 273] width 279 height 36
click at [750, 572] on div at bounding box center [737, 553] width 42 height 42
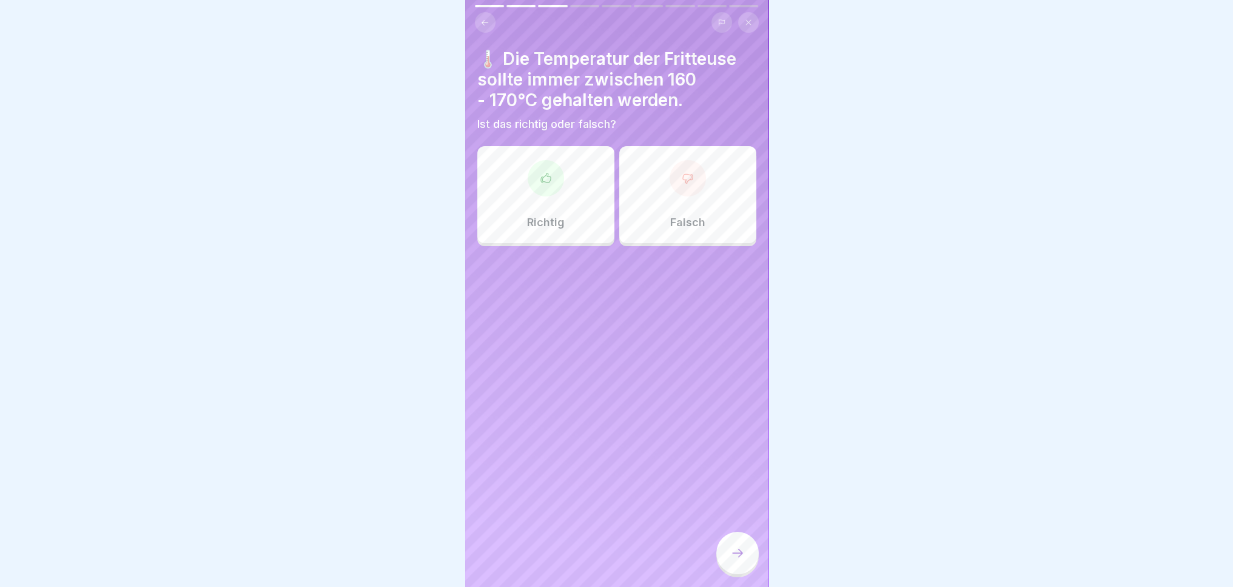
click at [534, 227] on p "Richtig" at bounding box center [546, 222] width 38 height 13
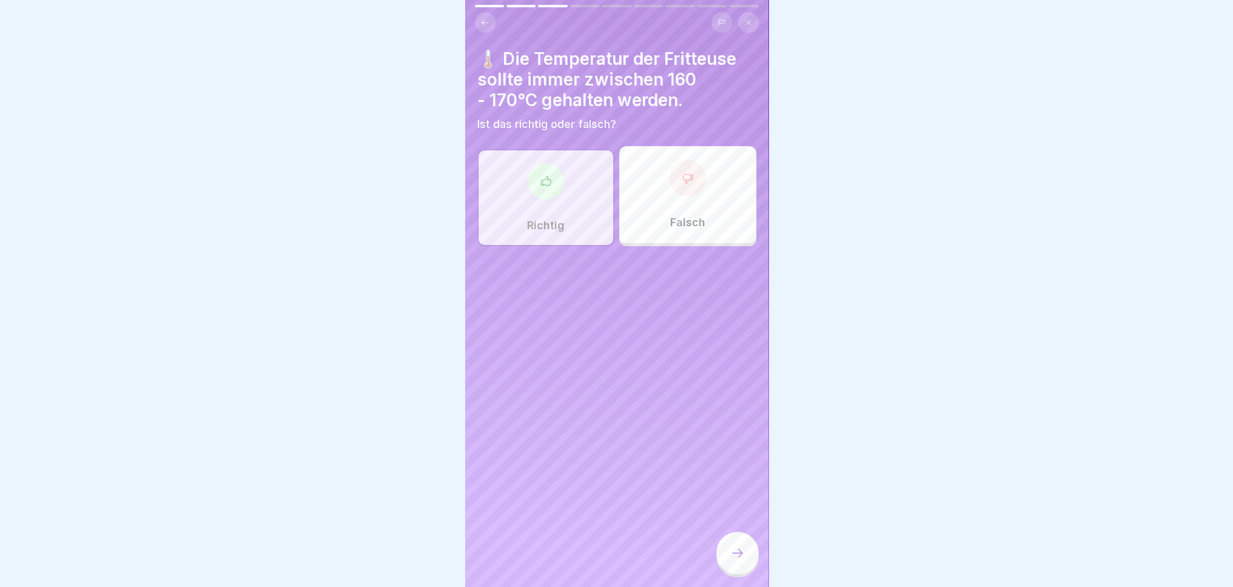
click at [734, 558] on icon at bounding box center [737, 553] width 15 height 15
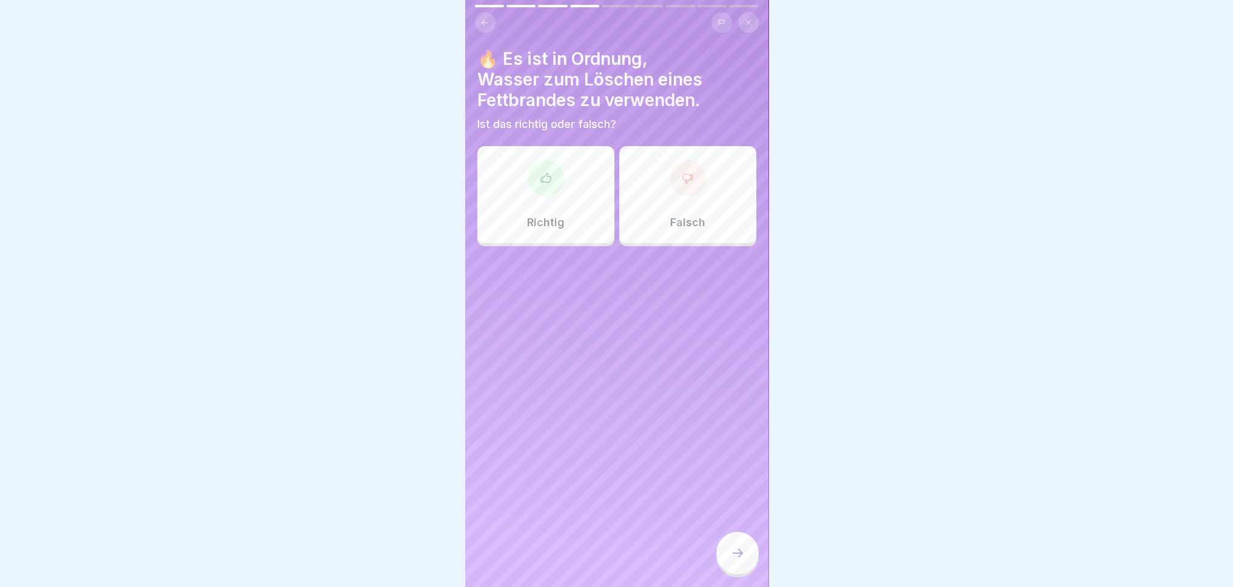
click at [701, 237] on div "Falsch" at bounding box center [687, 194] width 137 height 97
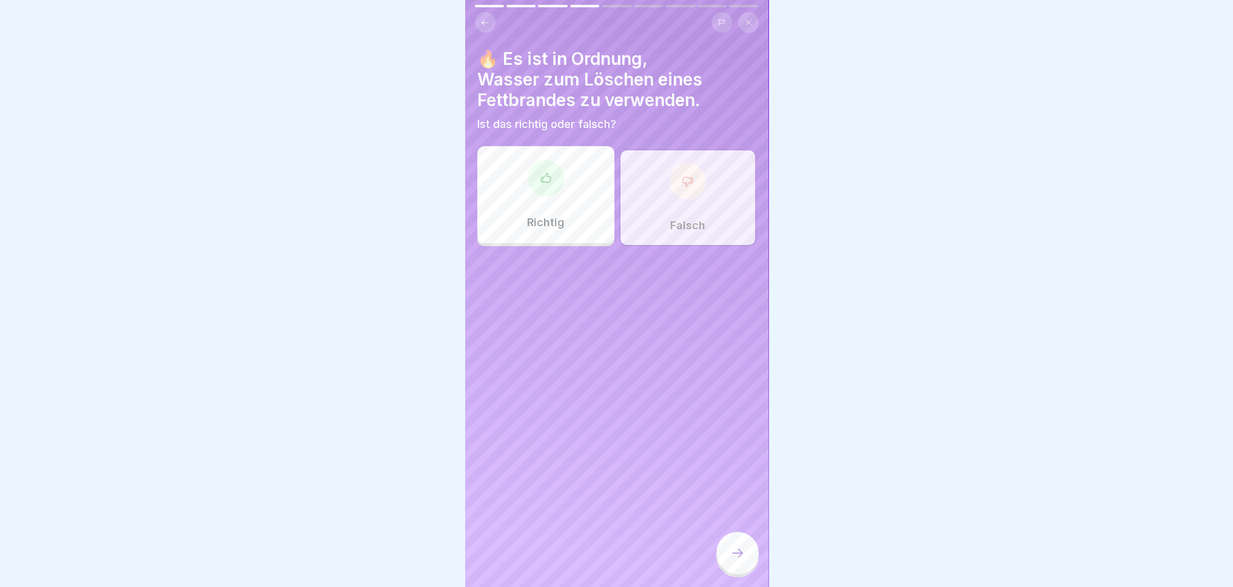
click at [730, 574] on div at bounding box center [737, 553] width 42 height 42
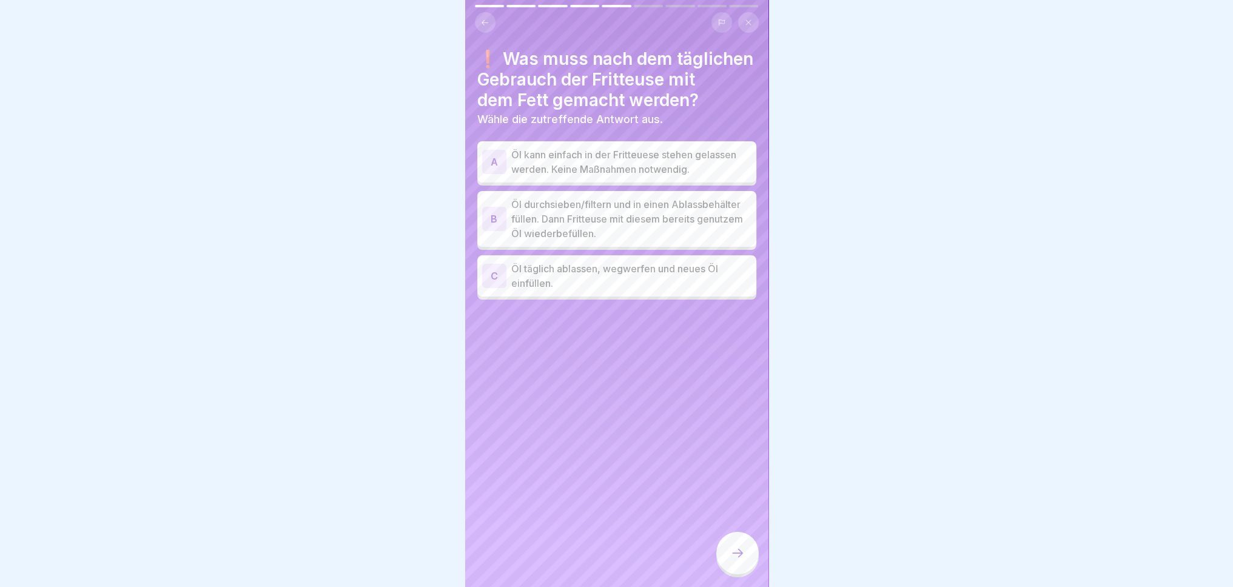
click at [643, 215] on p "Öl durchsieben/filtern und in einen Ablassbehälter füllen. Dann Fritteuse mit d…" at bounding box center [631, 219] width 240 height 44
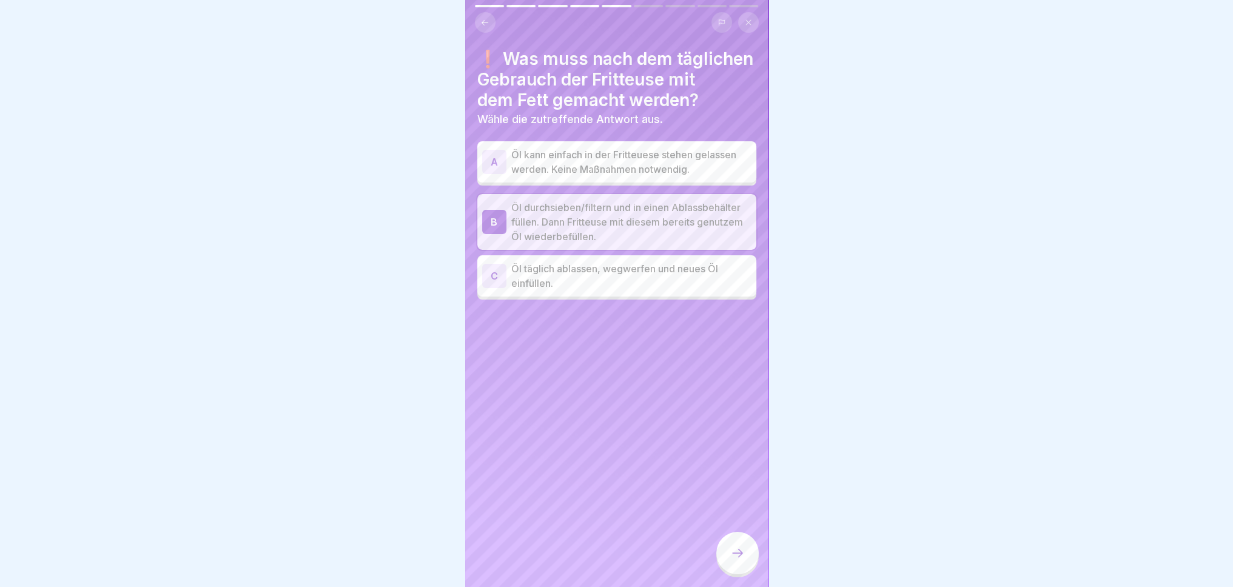
click at [735, 560] on icon at bounding box center [737, 553] width 15 height 15
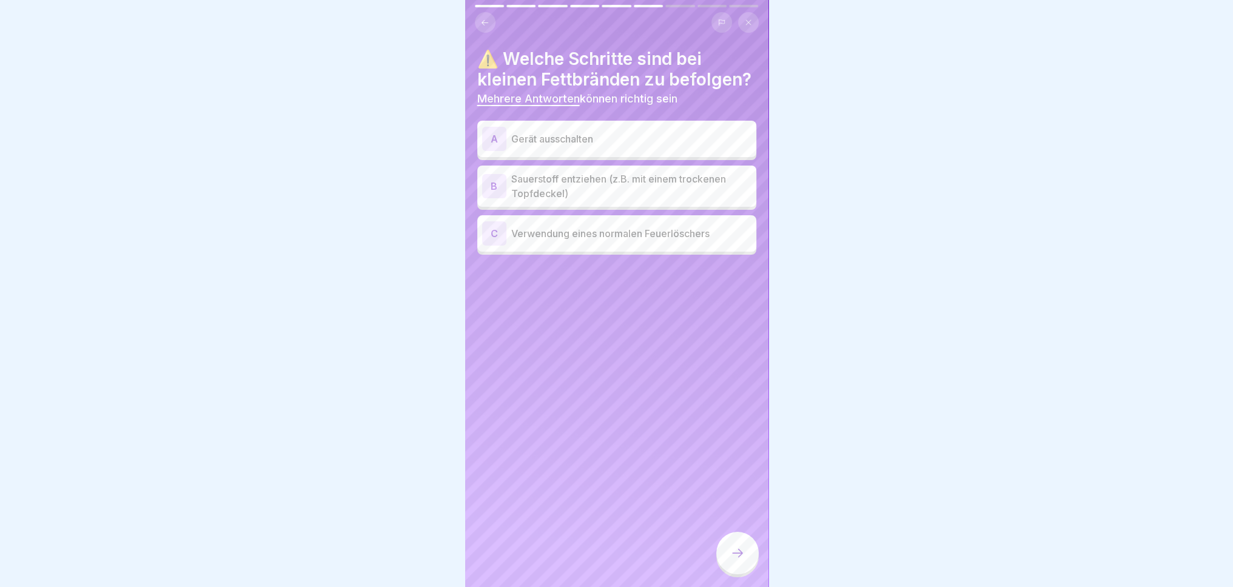
click at [623, 146] on p "Gerät ausschalten" at bounding box center [631, 139] width 240 height 15
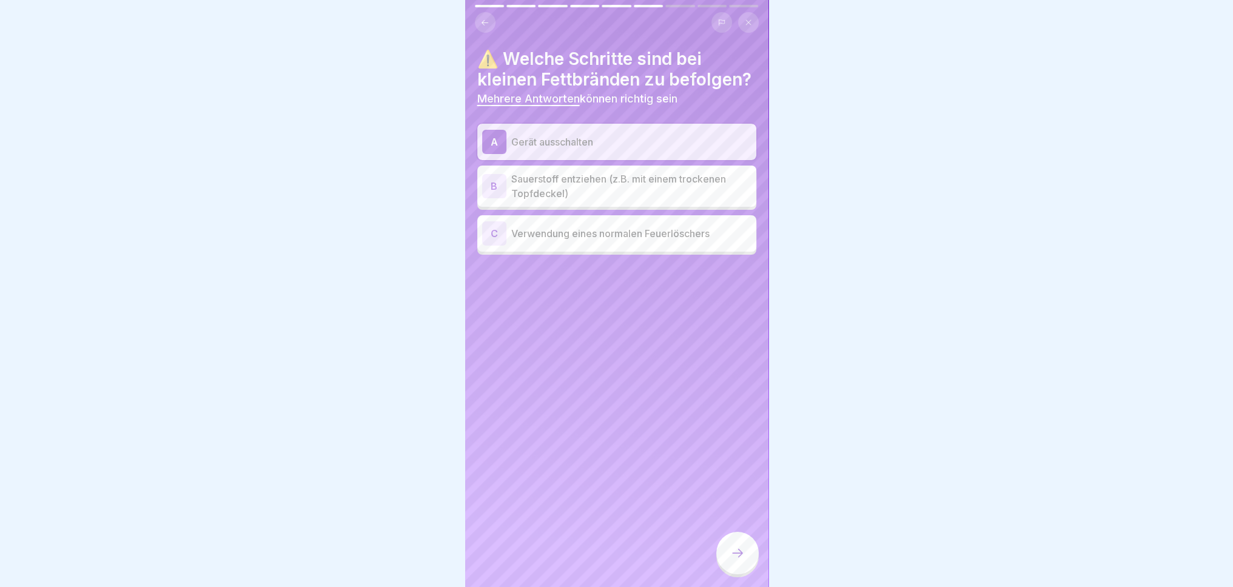
click at [674, 201] on p "Sauerstoff entziehen (z.B. mit einem trockenen Topfdeckel)" at bounding box center [631, 186] width 240 height 29
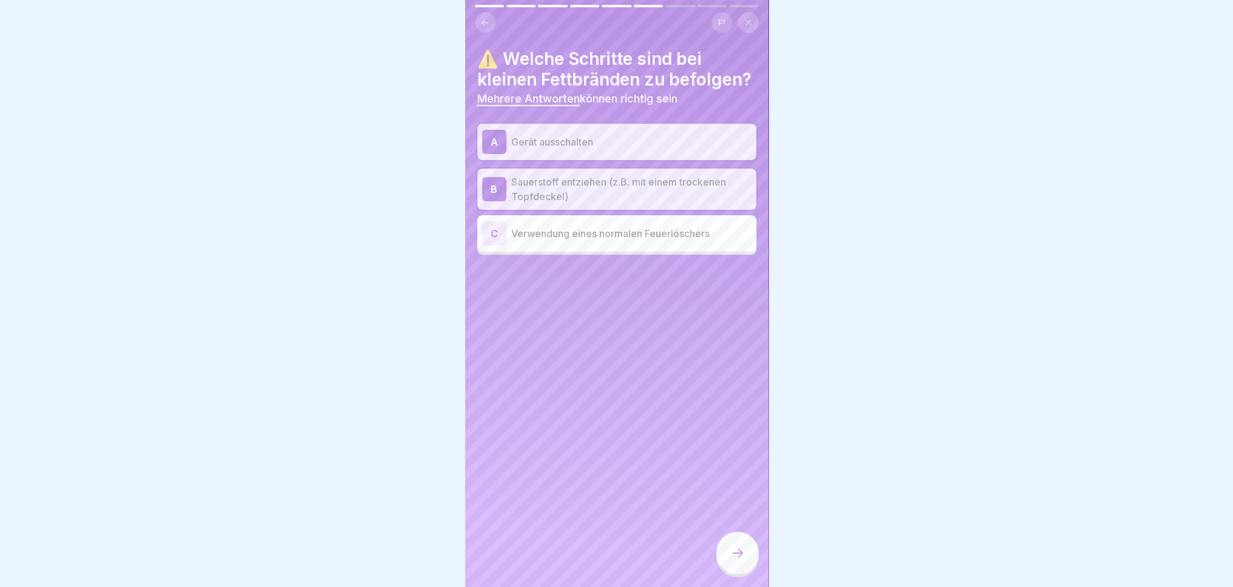
click at [739, 572] on div at bounding box center [737, 553] width 42 height 42
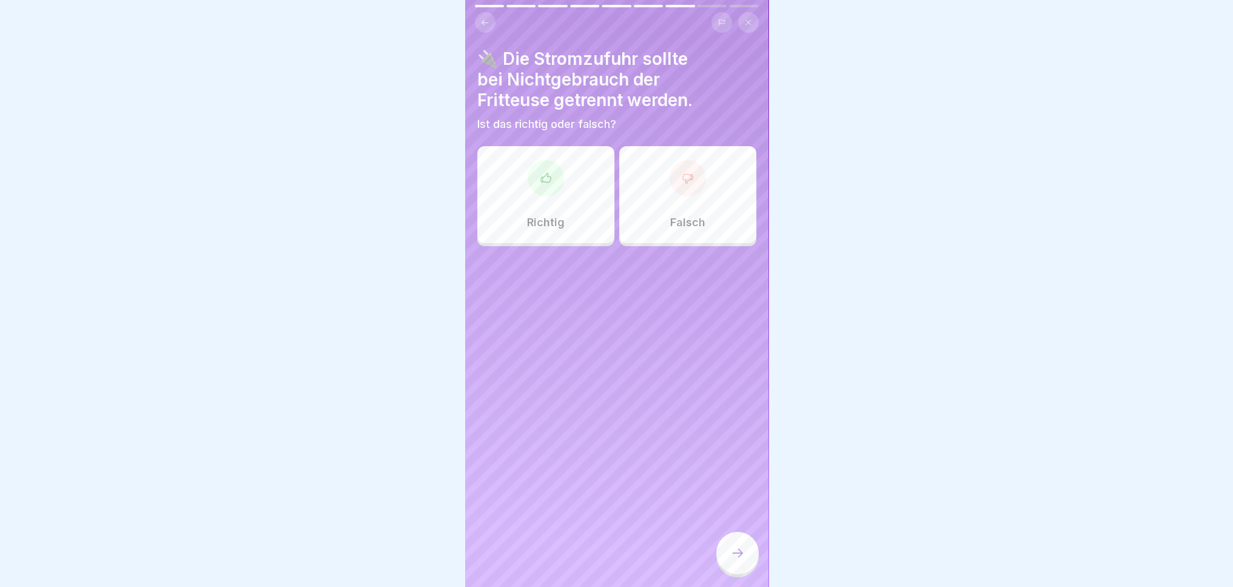
click at [528, 207] on div "Richtig" at bounding box center [545, 194] width 137 height 97
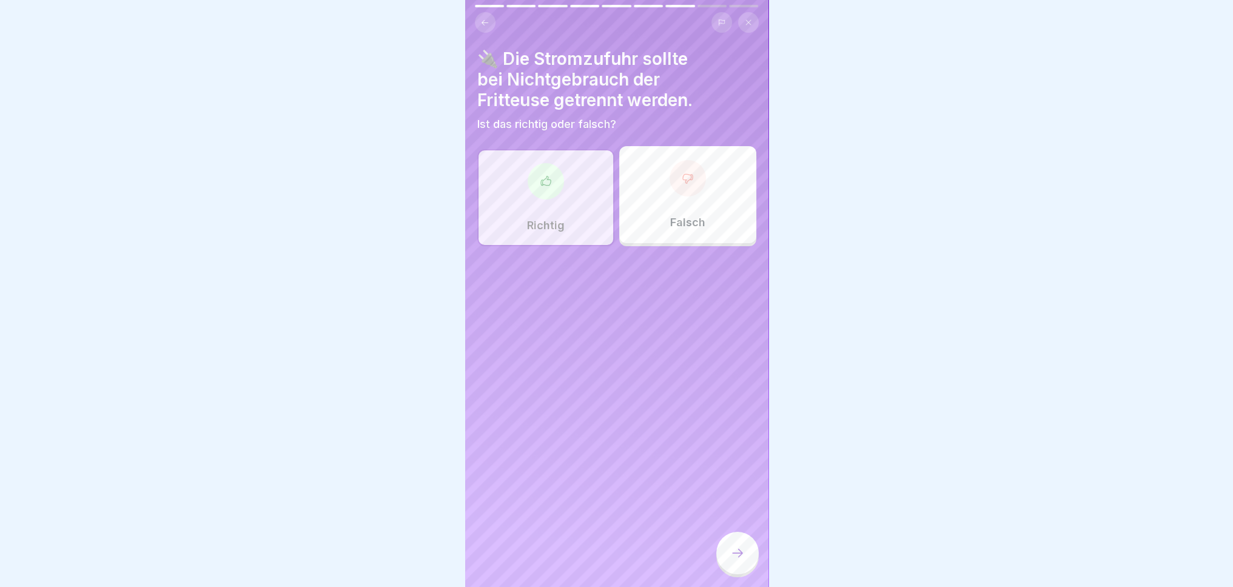
click at [734, 560] on icon at bounding box center [737, 553] width 15 height 15
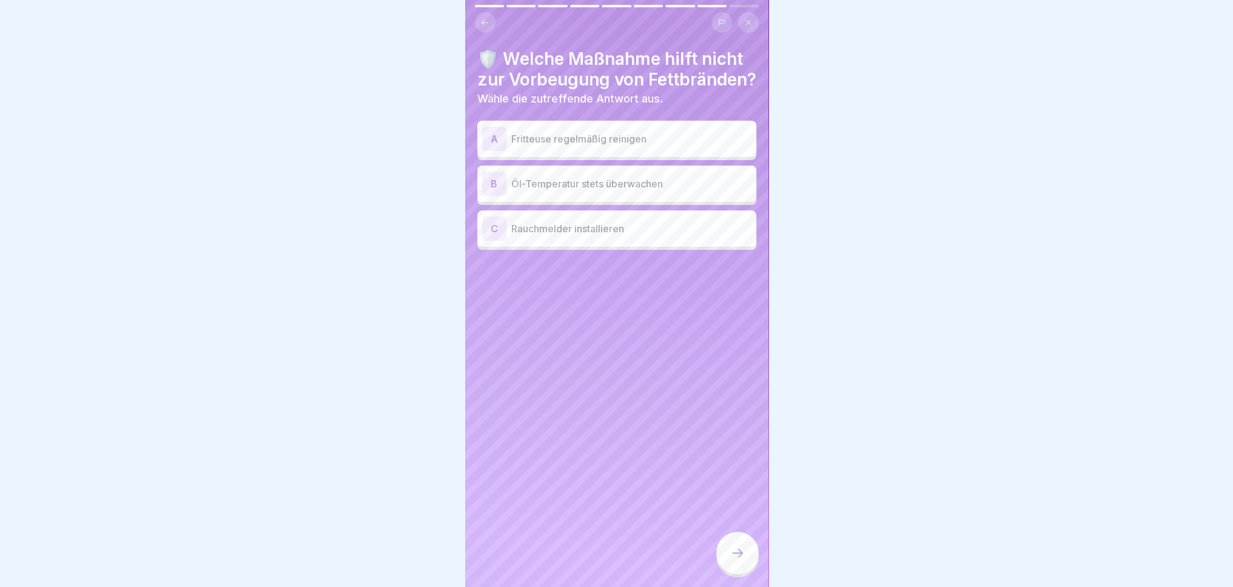
click at [699, 247] on div "C Rauchmelder installieren" at bounding box center [616, 228] width 279 height 36
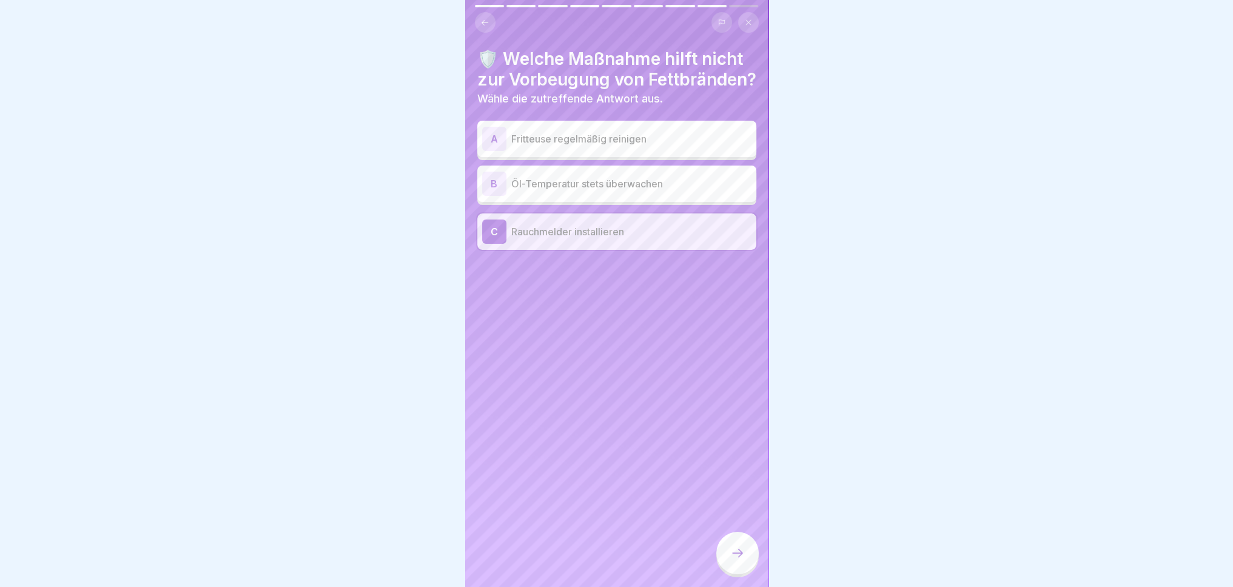
drag, startPoint x: 742, startPoint y: 562, endPoint x: 736, endPoint y: 545, distance: 17.7
click at [740, 555] on div at bounding box center [737, 553] width 42 height 42
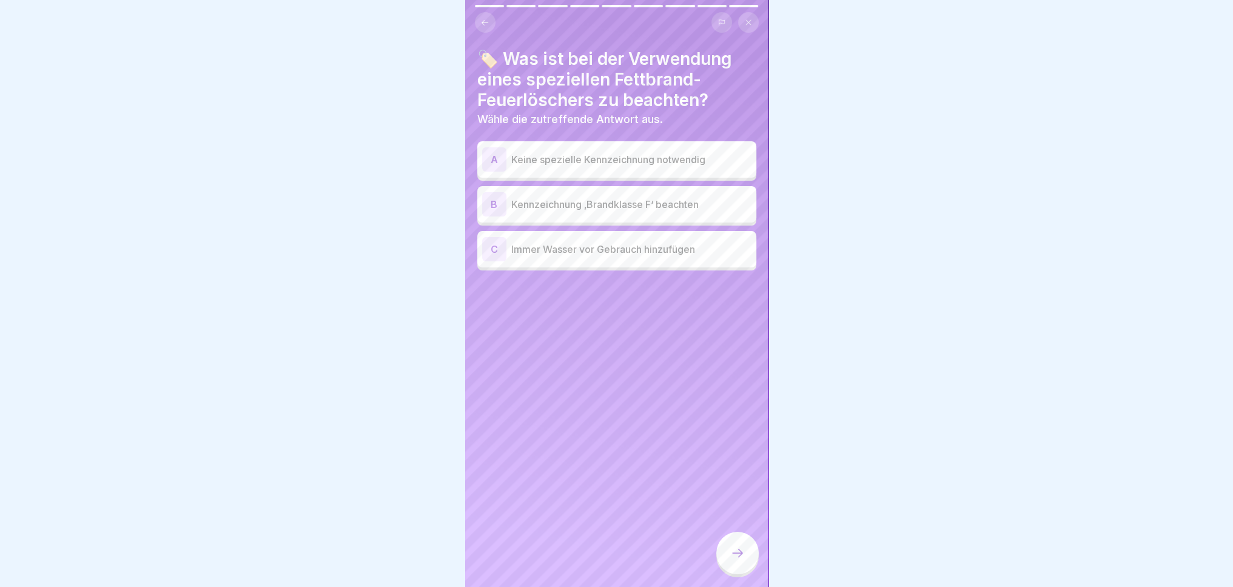
click at [680, 210] on div "B Kennzeichnung ‚Brandklasse F‘ beachten" at bounding box center [616, 204] width 269 height 24
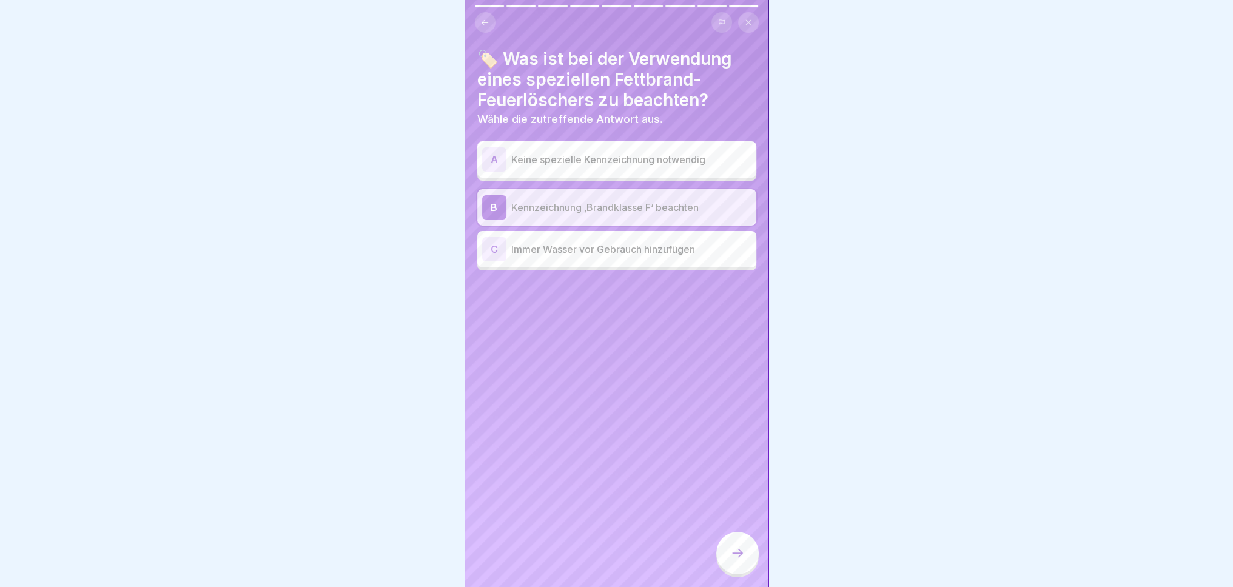
click at [740, 560] on icon at bounding box center [737, 553] width 15 height 15
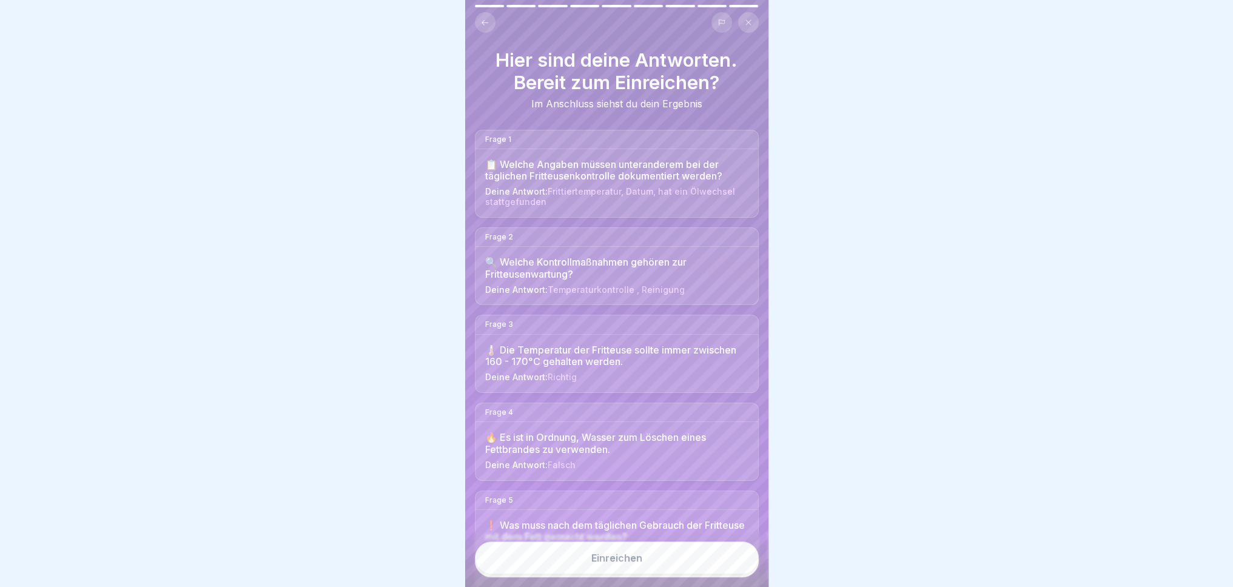
click at [684, 574] on button "Einreichen" at bounding box center [617, 558] width 284 height 33
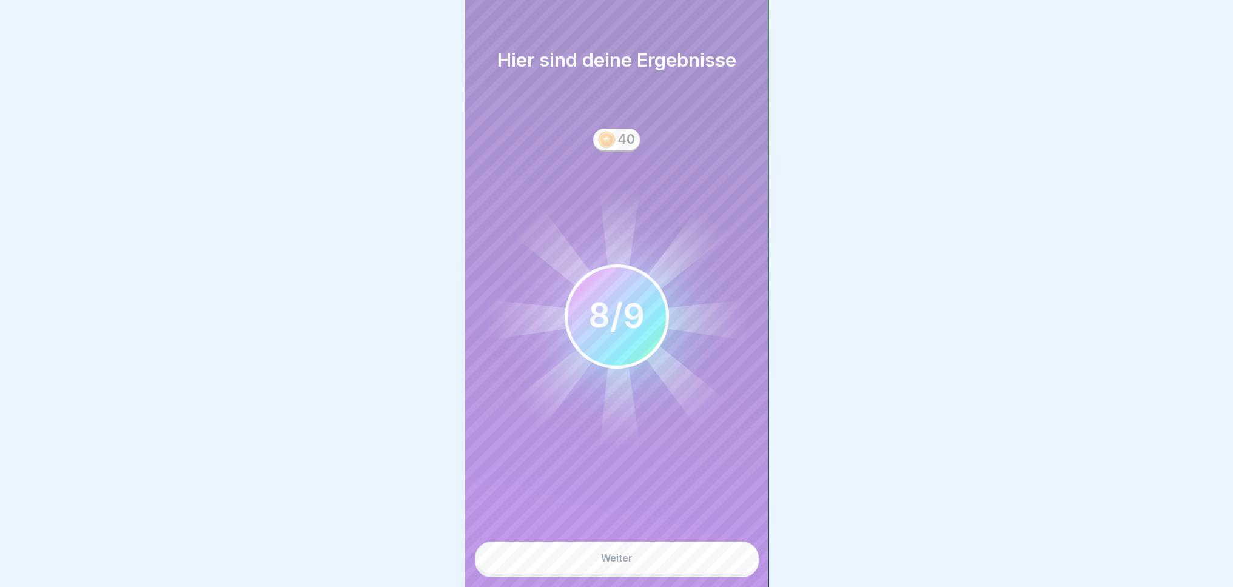
click at [693, 573] on button "Weiter" at bounding box center [617, 558] width 284 height 33
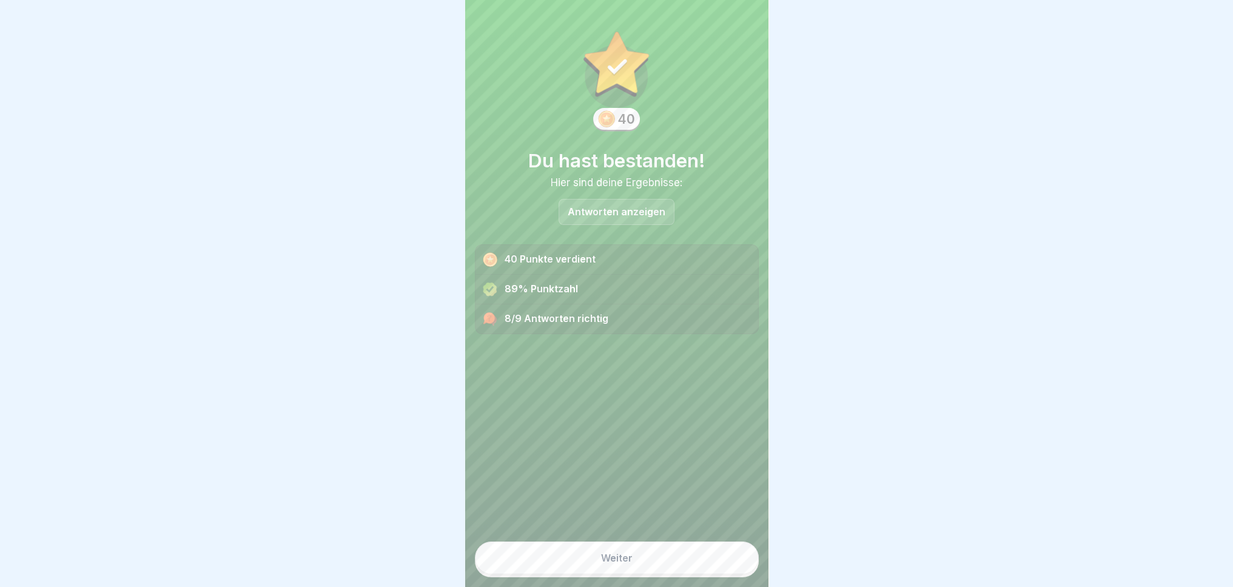
click at [668, 574] on button "Weiter" at bounding box center [617, 558] width 284 height 33
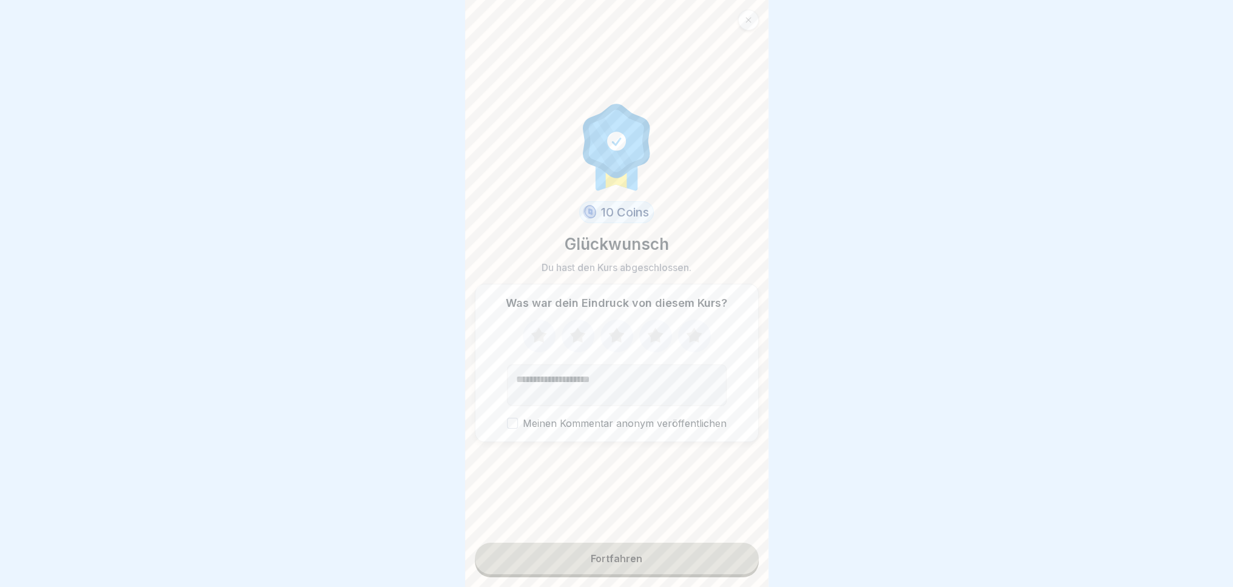
click at [531, 340] on icon at bounding box center [539, 335] width 16 height 15
click at [662, 570] on button "Fortfahren" at bounding box center [617, 559] width 284 height 32
click at [675, 569] on button "Fortfahren" at bounding box center [617, 559] width 284 height 32
click at [666, 574] on button "Fortfahren" at bounding box center [617, 559] width 284 height 32
click at [660, 569] on button "Fortfahren" at bounding box center [617, 559] width 284 height 32
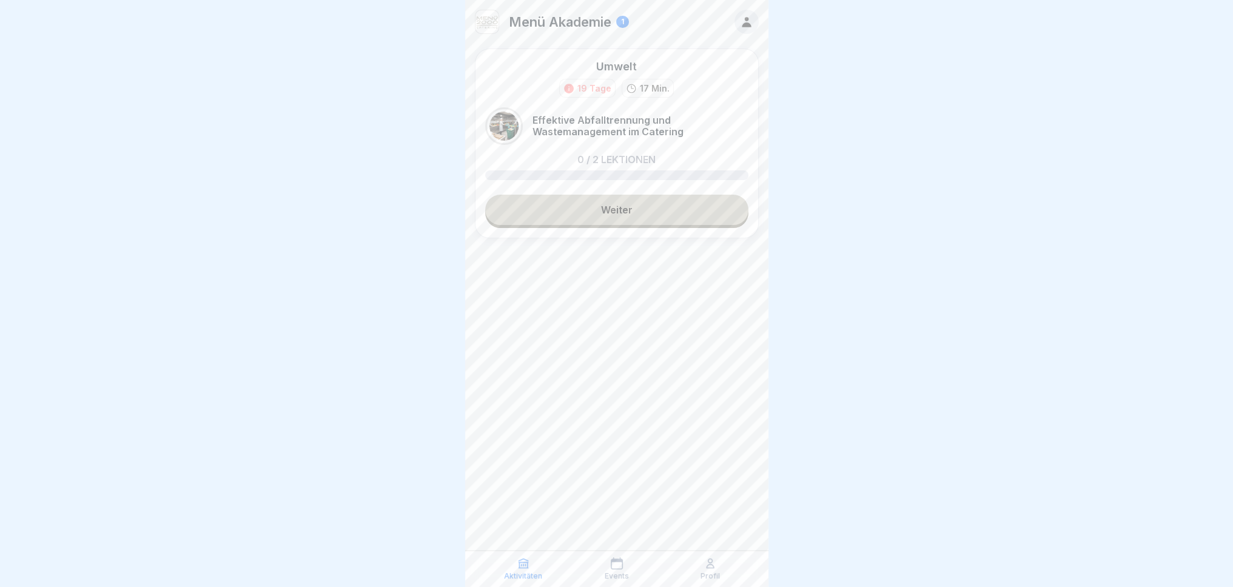
click at [696, 210] on link "Weiter" at bounding box center [616, 210] width 263 height 30
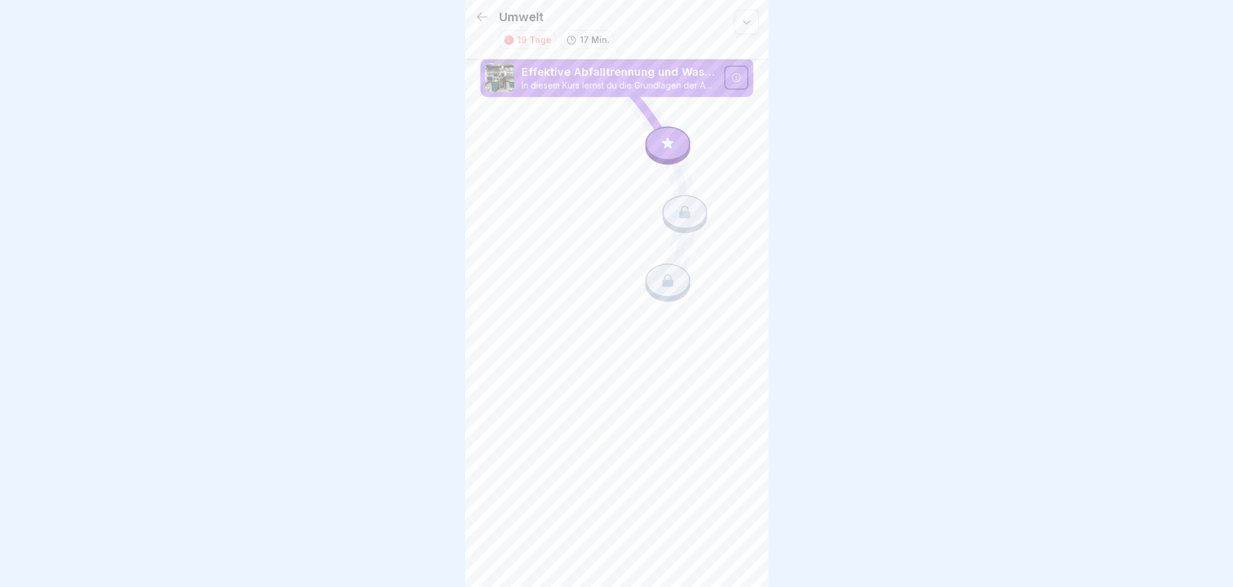
click at [667, 145] on icon at bounding box center [668, 144] width 12 height 12
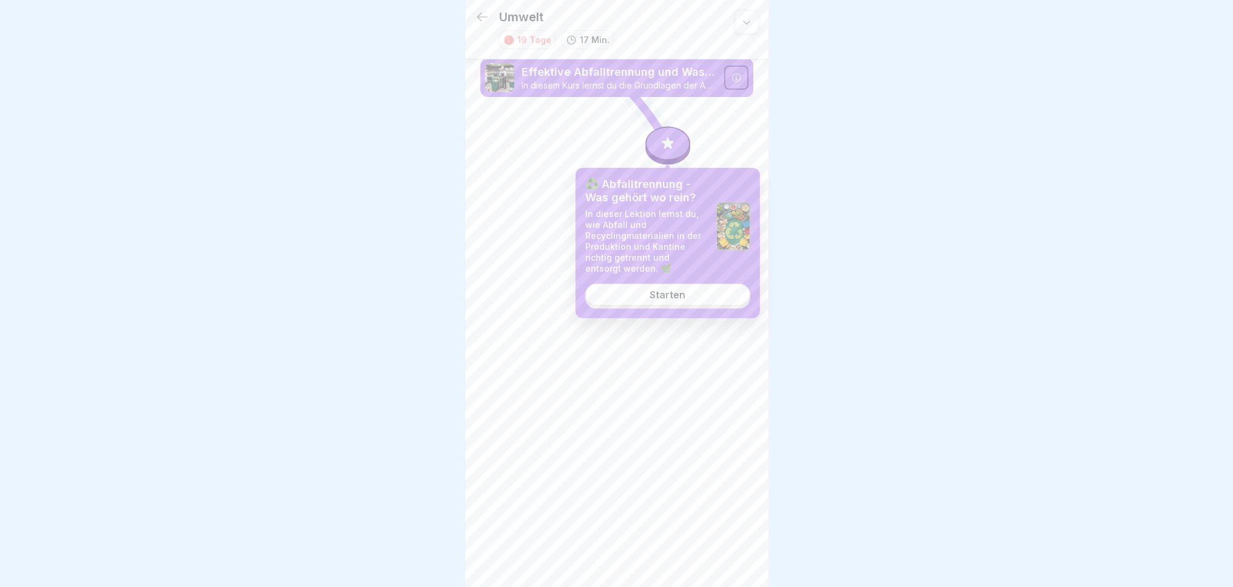
click at [684, 298] on div "Starten" at bounding box center [668, 294] width 36 height 11
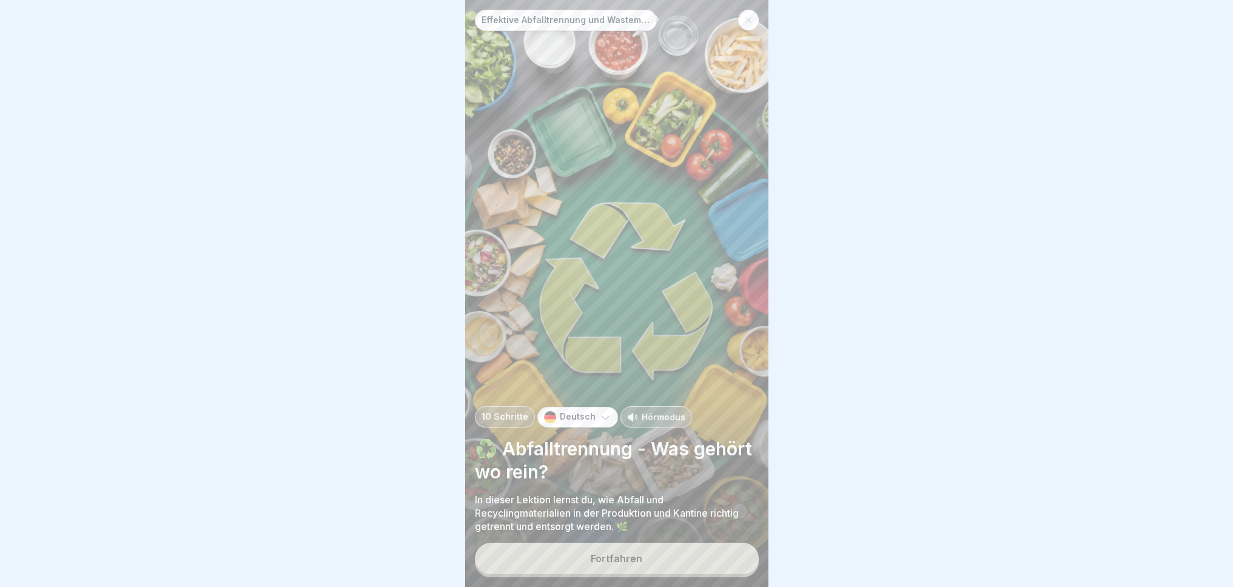
scroll to position [9, 0]
click at [672, 555] on button "Fortfahren" at bounding box center [617, 559] width 284 height 32
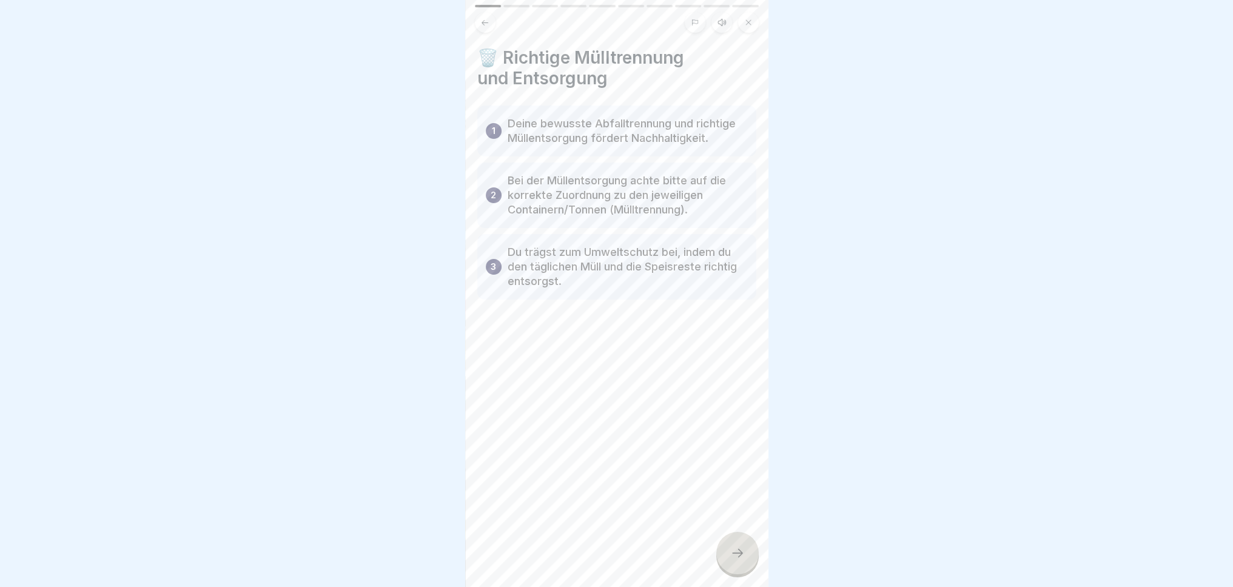
click at [736, 560] on div at bounding box center [737, 553] width 42 height 42
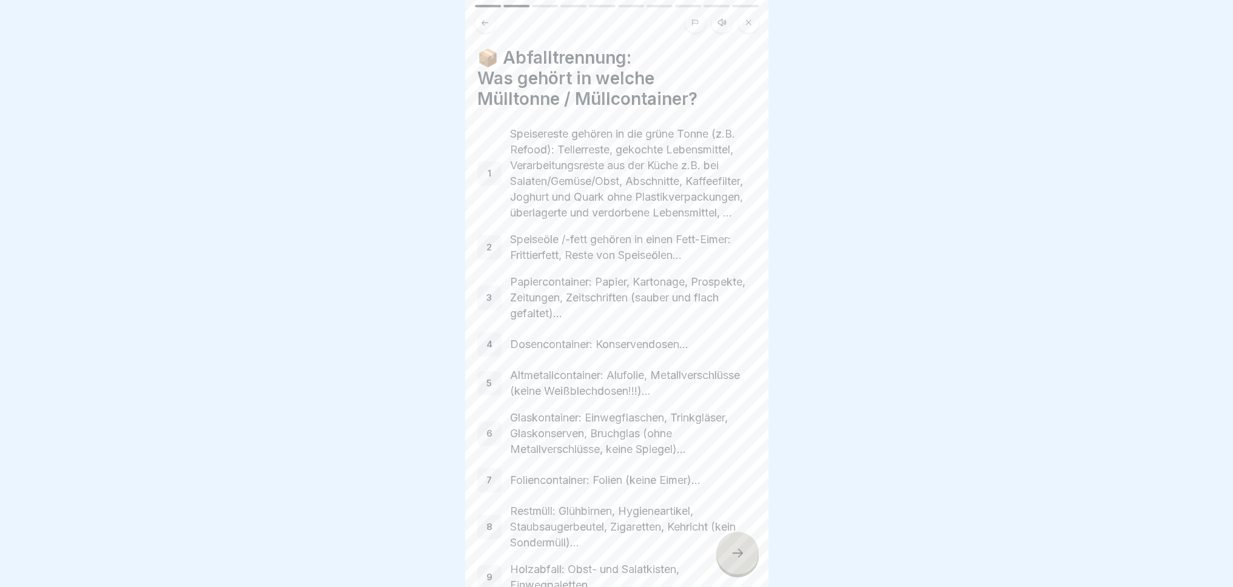
click at [736, 560] on div at bounding box center [737, 553] width 42 height 42
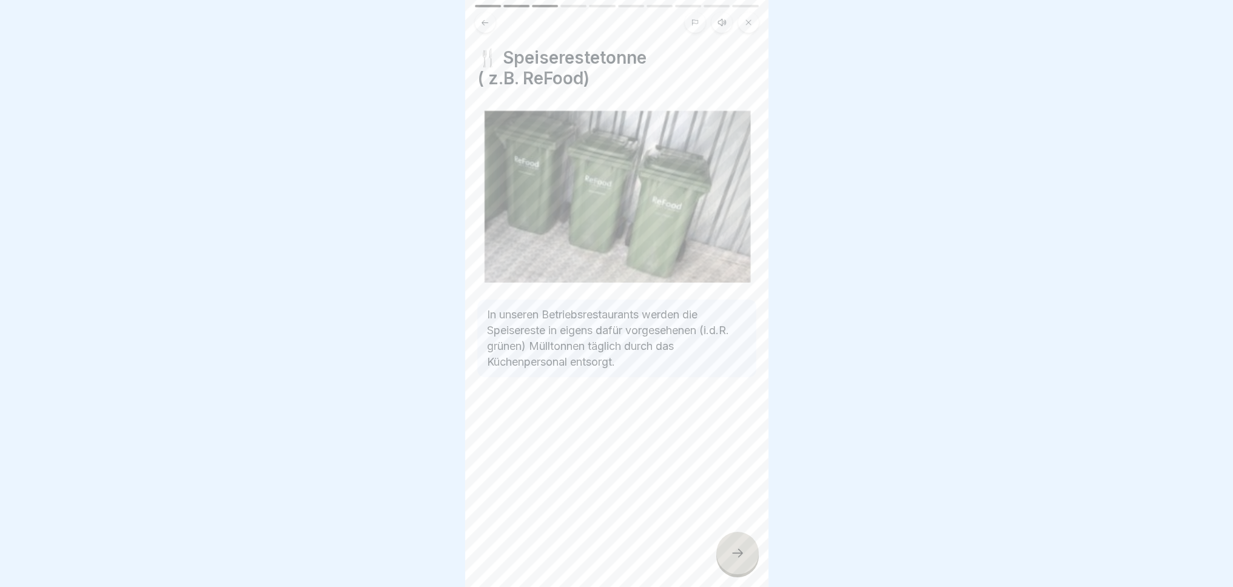
click at [736, 560] on div at bounding box center [737, 553] width 42 height 42
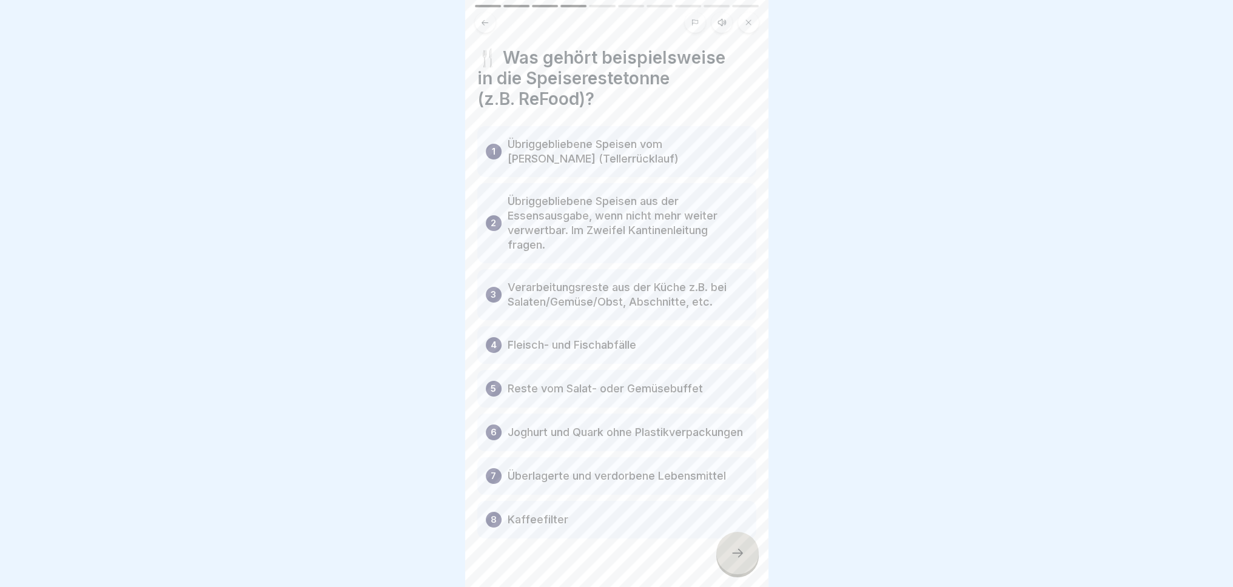
click at [736, 560] on div at bounding box center [737, 553] width 42 height 42
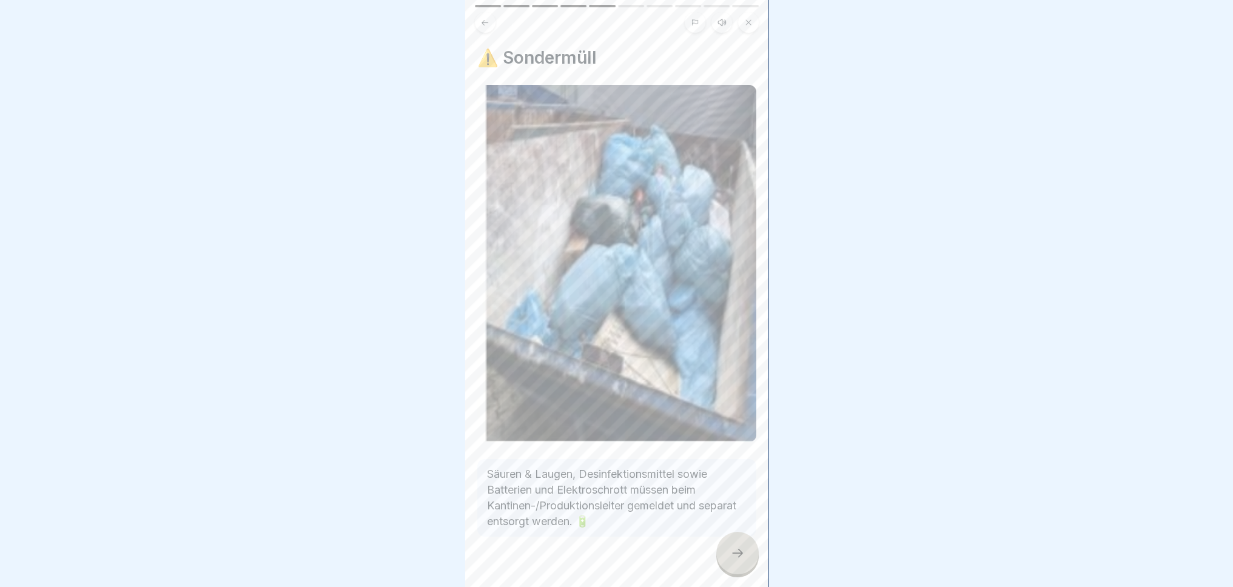
click at [736, 560] on div at bounding box center [737, 553] width 42 height 42
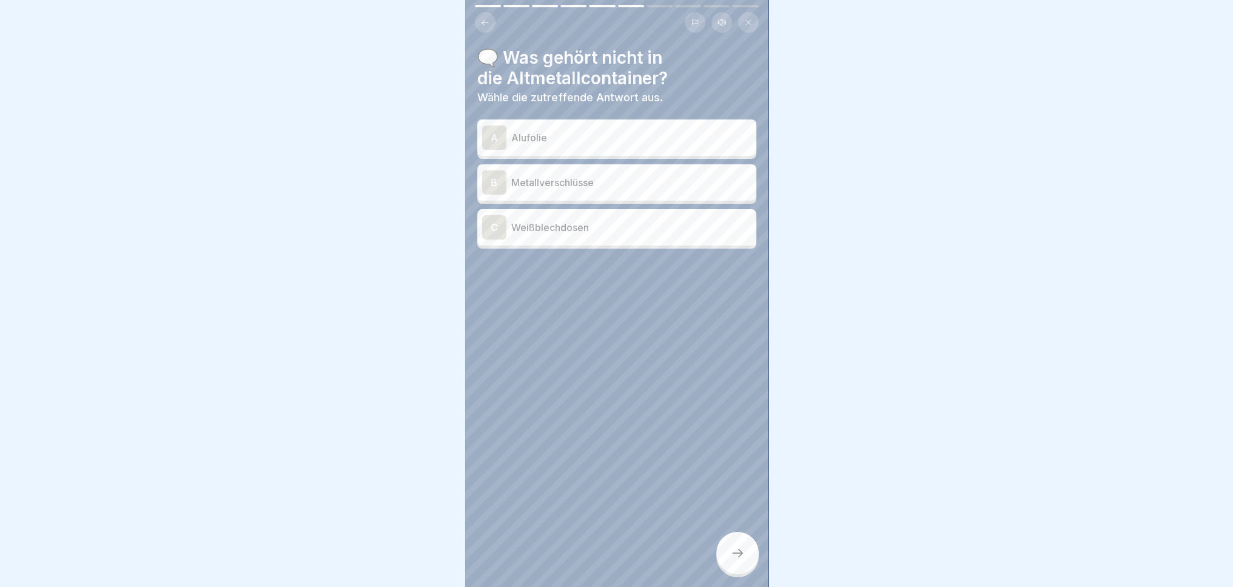
click at [678, 130] on p "Alufolie" at bounding box center [631, 137] width 240 height 15
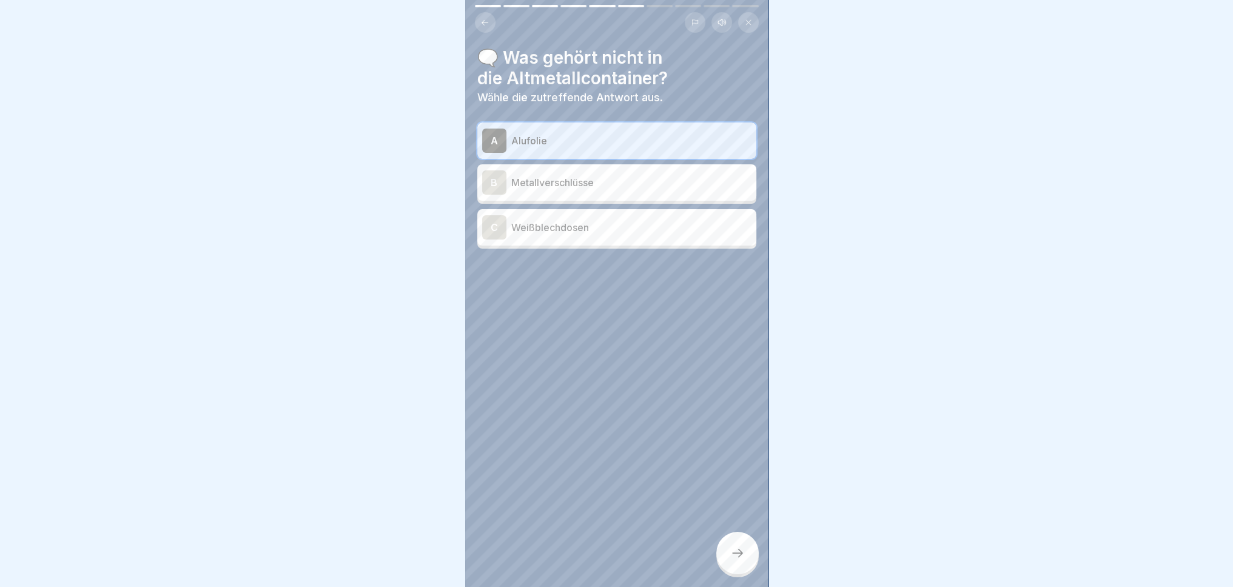
click at [740, 568] on div at bounding box center [737, 553] width 42 height 42
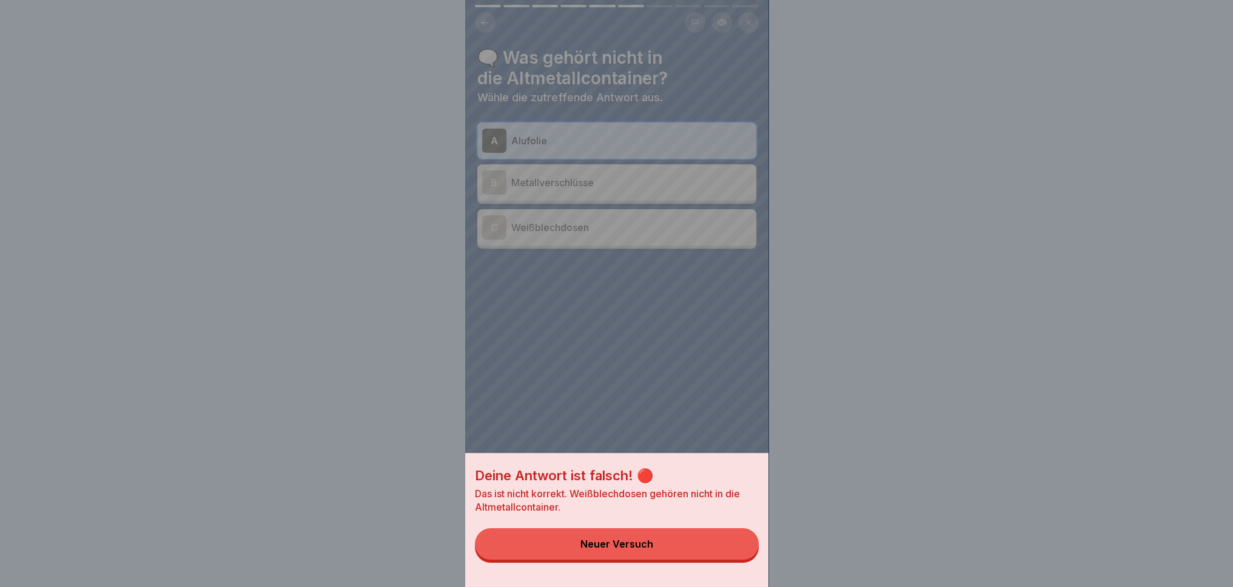
click at [715, 558] on button "Neuer Versuch" at bounding box center [617, 544] width 284 height 32
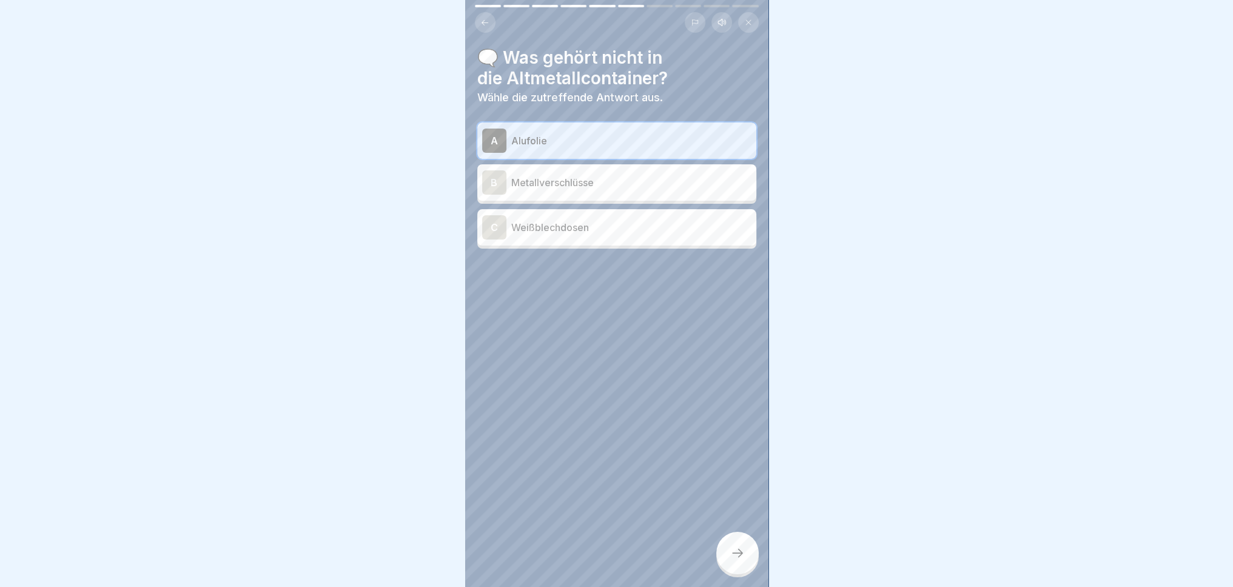
click at [631, 225] on div "C Weißblechdosen" at bounding box center [616, 227] width 269 height 24
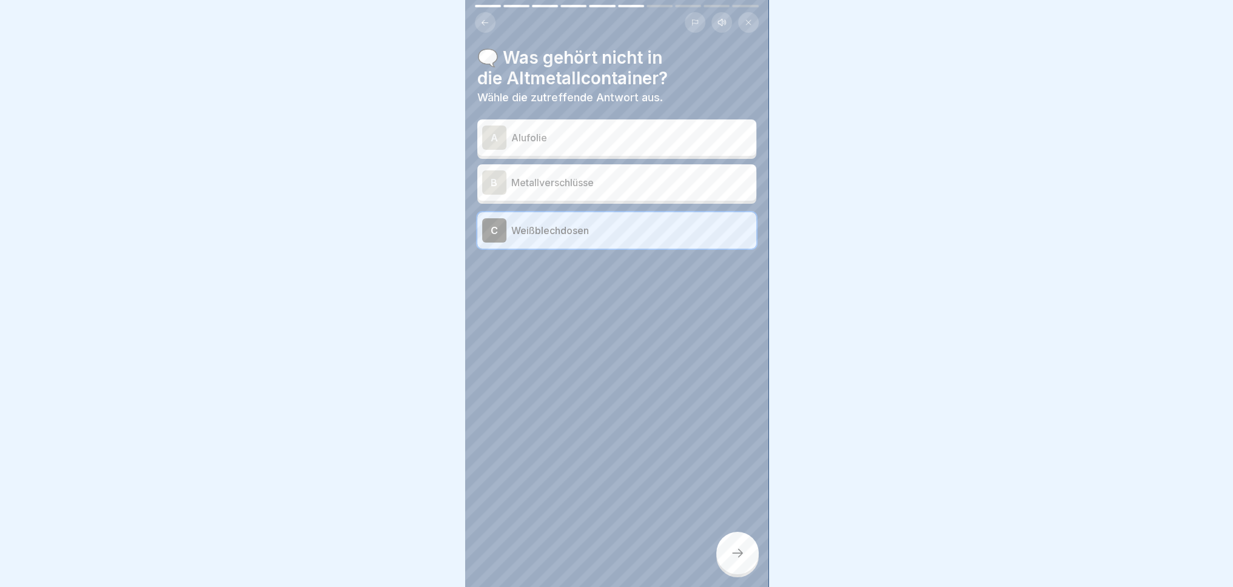
click at [742, 548] on icon at bounding box center [737, 553] width 15 height 15
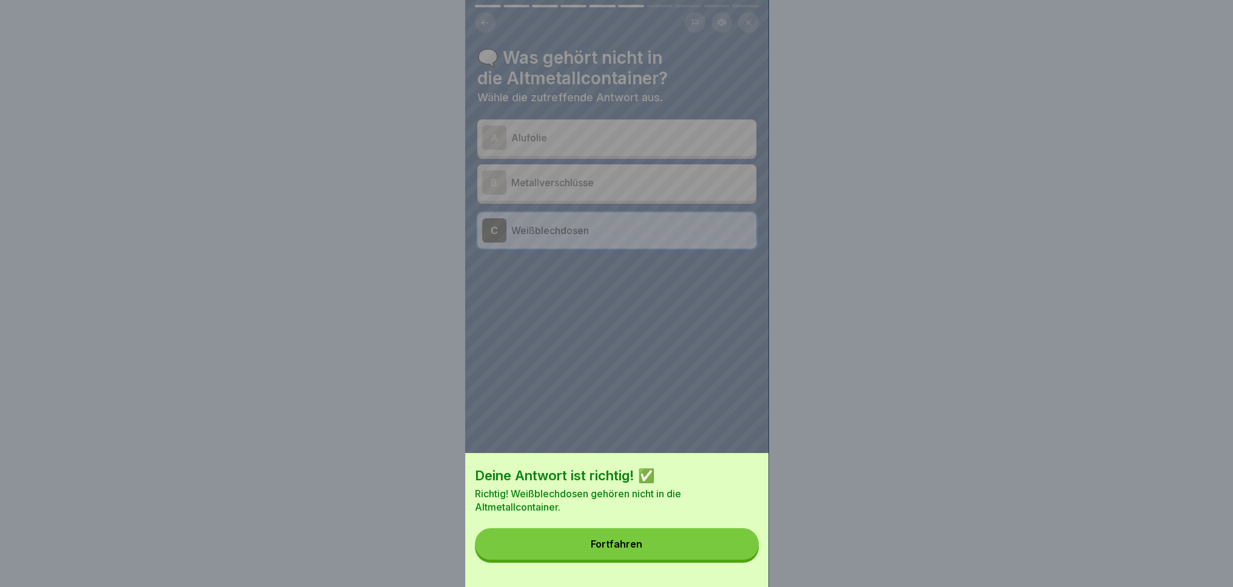
click at [696, 576] on div "Deine Antwort ist richtig! ✅ Richtig! Weißblechdosen gehören nicht in die Altme…" at bounding box center [616, 520] width 303 height 134
click at [699, 560] on button "Fortfahren" at bounding box center [617, 544] width 284 height 32
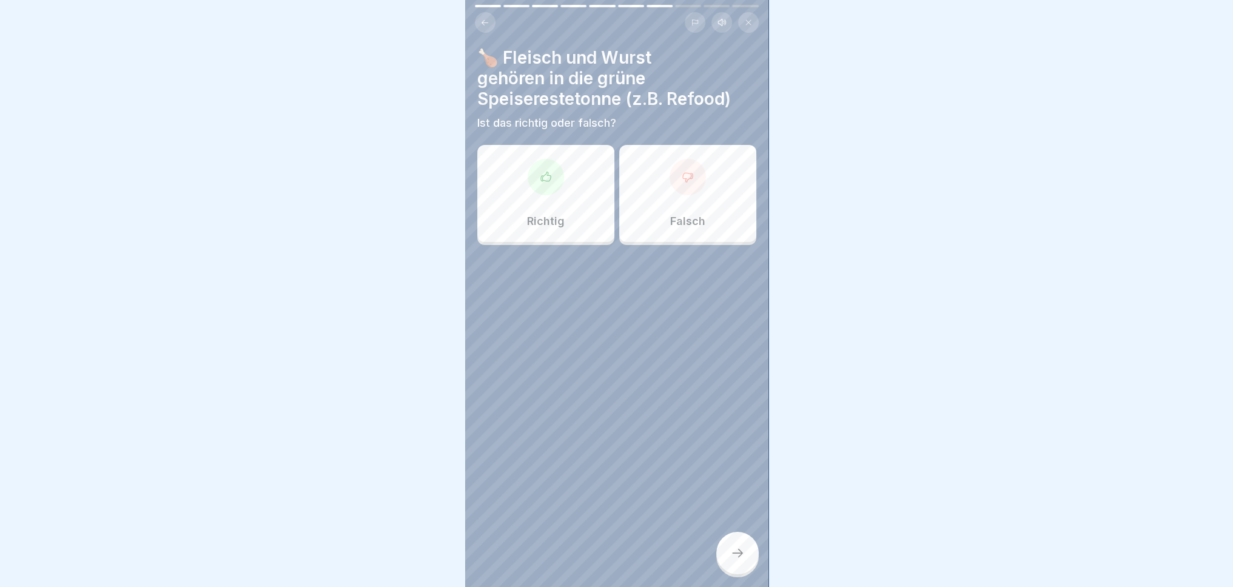
click at [563, 189] on div "Richtig" at bounding box center [545, 193] width 137 height 97
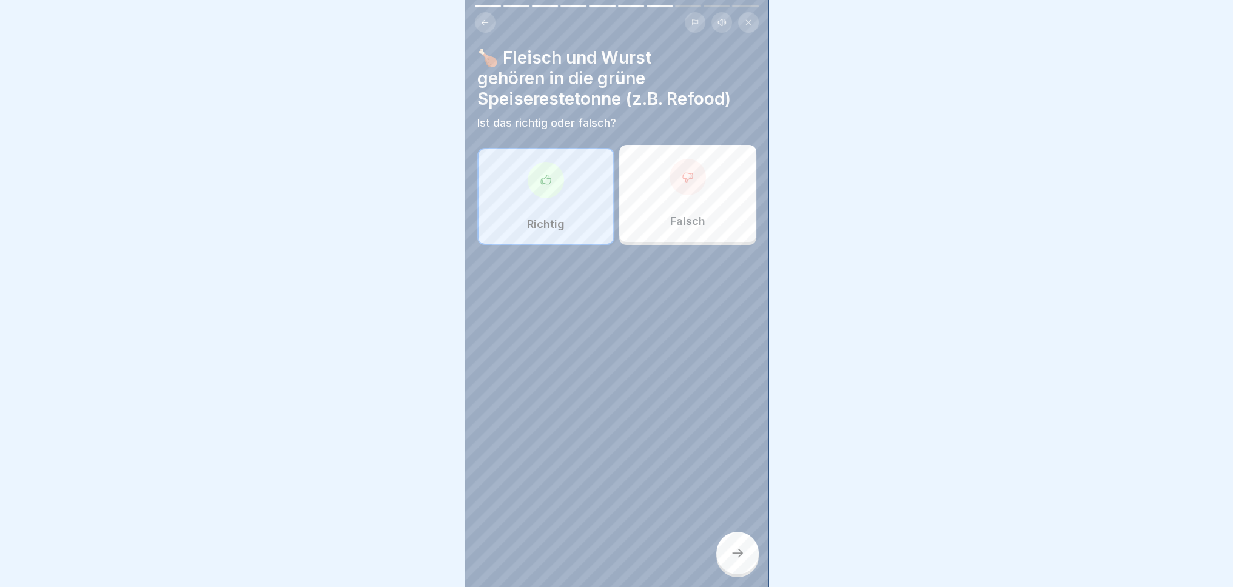
click at [746, 551] on div at bounding box center [737, 553] width 42 height 42
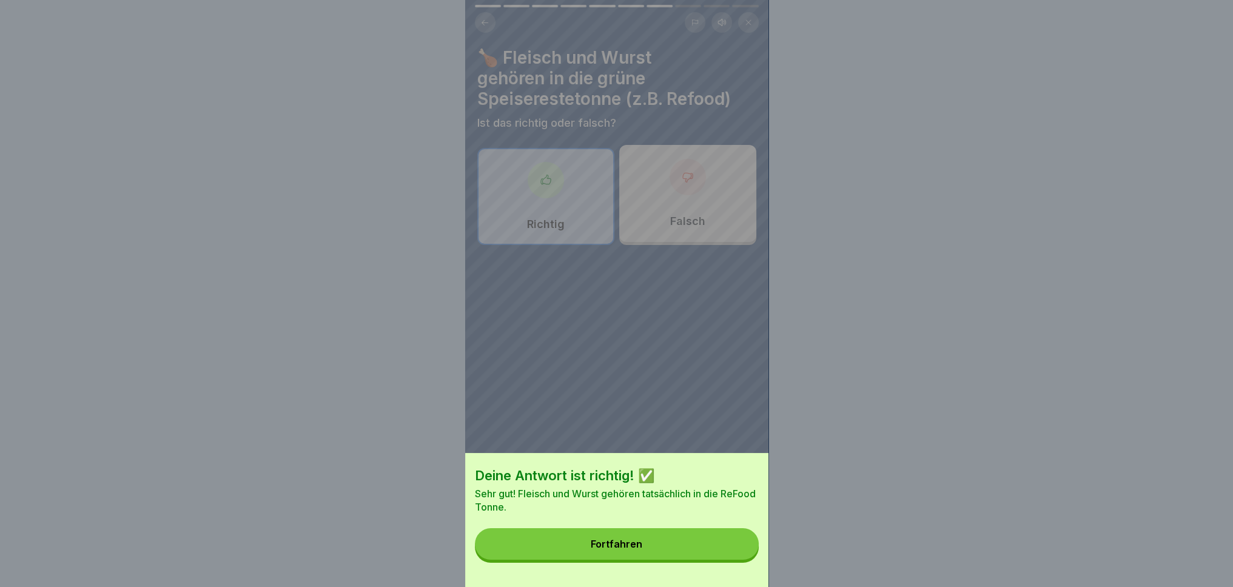
click at [696, 553] on button "Fortfahren" at bounding box center [617, 544] width 284 height 32
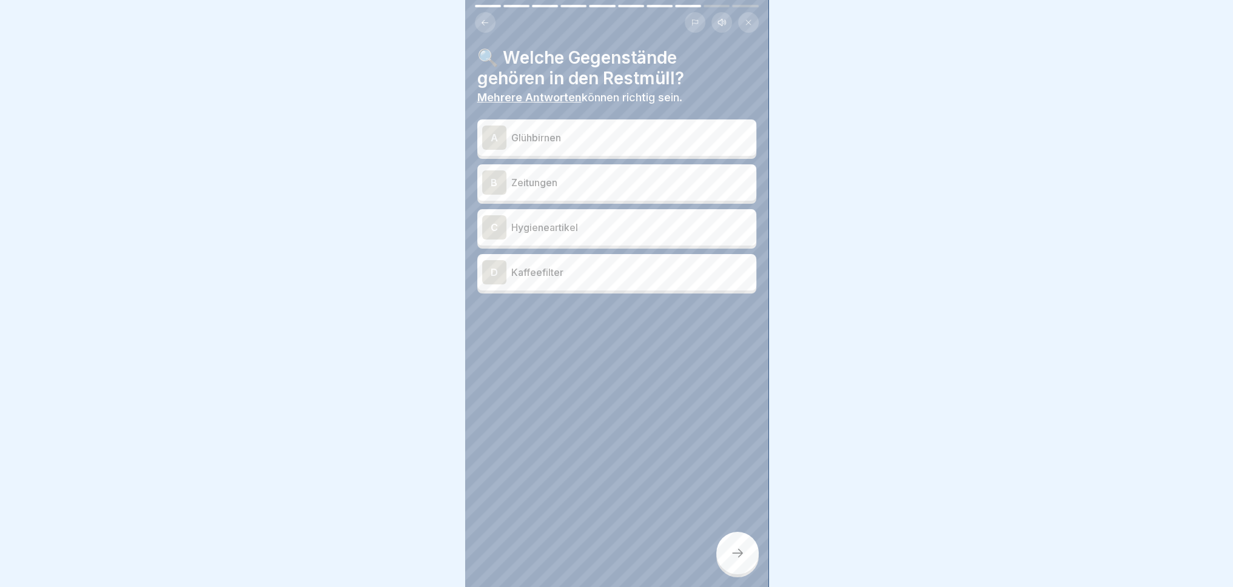
click at [568, 271] on div "D Kaffeefilter" at bounding box center [616, 272] width 269 height 24
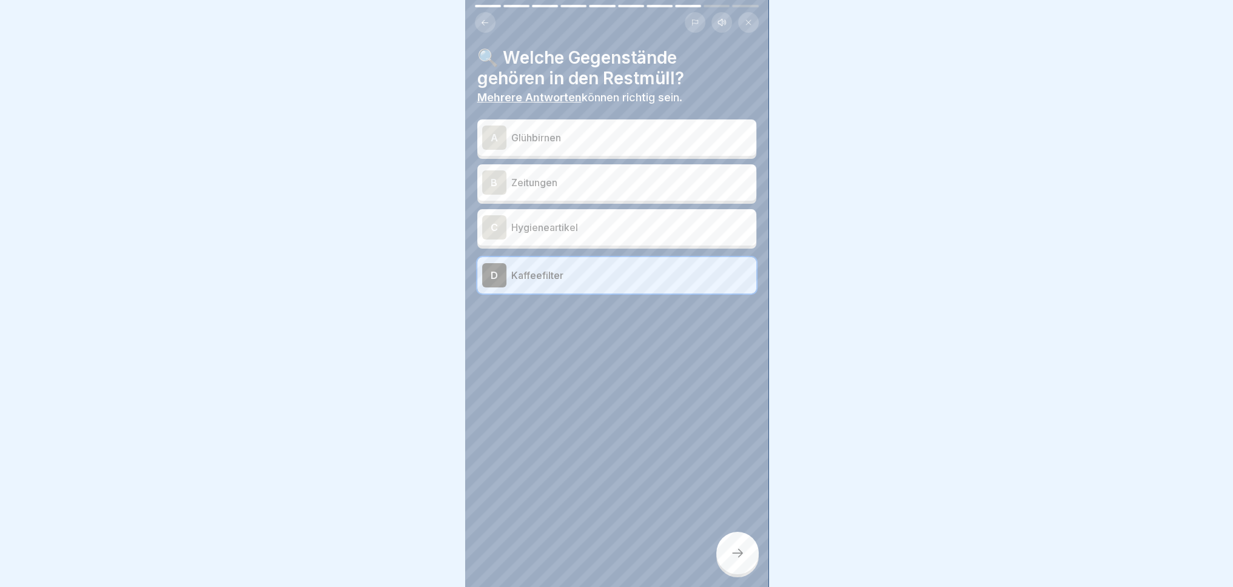
click at [628, 175] on p "Zeitungen" at bounding box center [631, 182] width 240 height 15
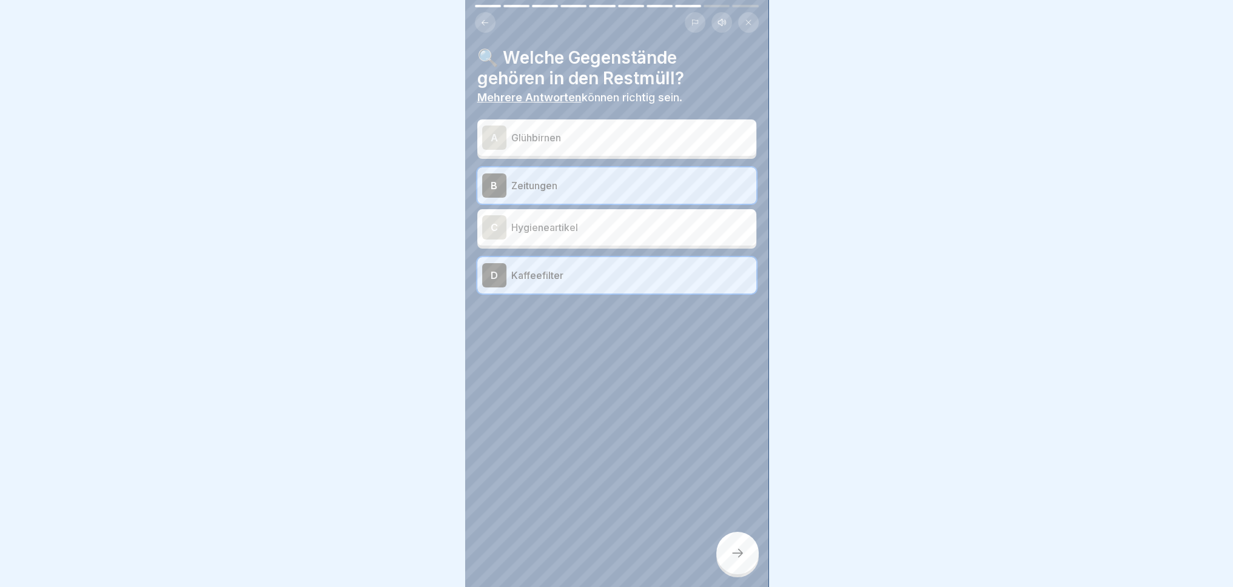
click at [672, 178] on p "Zeitungen" at bounding box center [631, 185] width 240 height 15
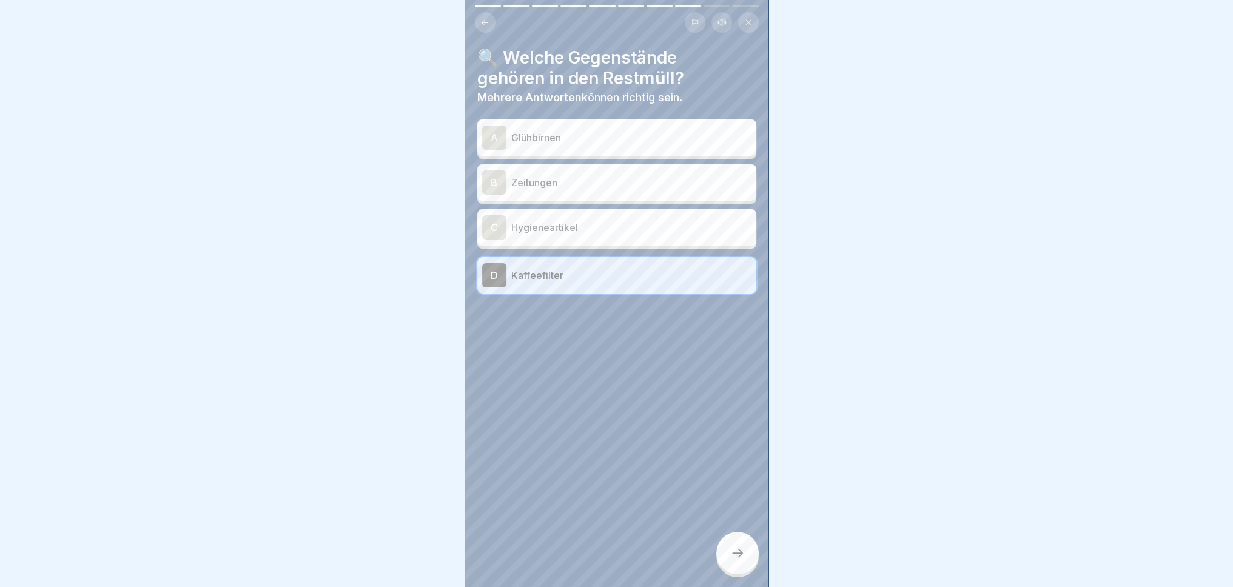
click at [736, 560] on icon at bounding box center [737, 553] width 15 height 15
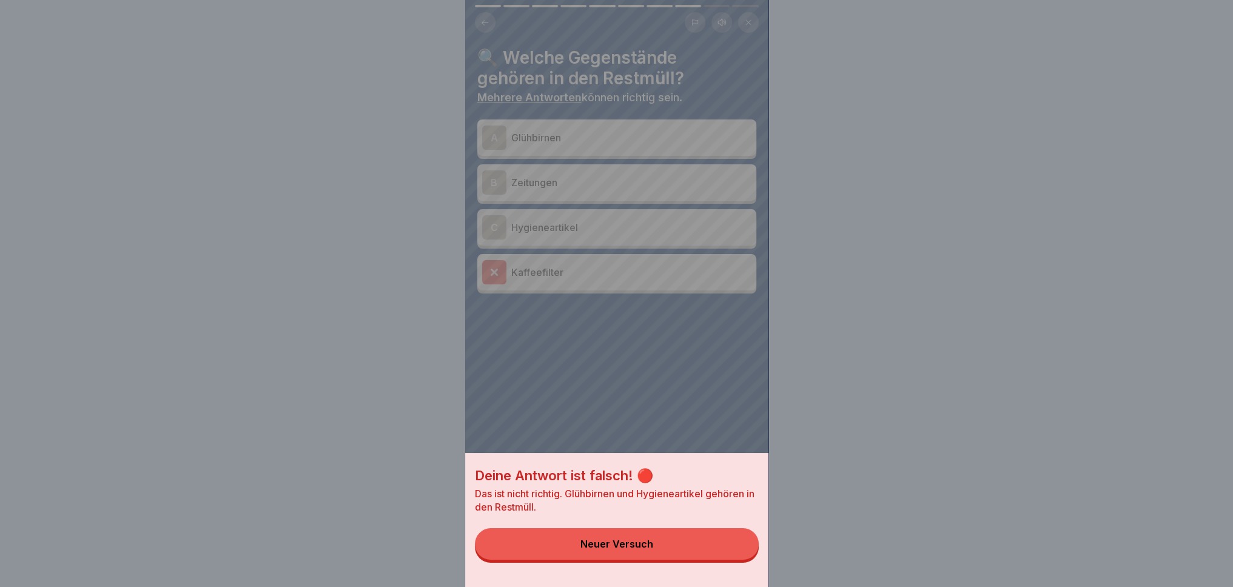
click at [644, 167] on div "Deine Antwort ist falsch! 🔴 Das ist nicht richtig. Glühbirnen und Hygieneartike…" at bounding box center [616, 293] width 303 height 587
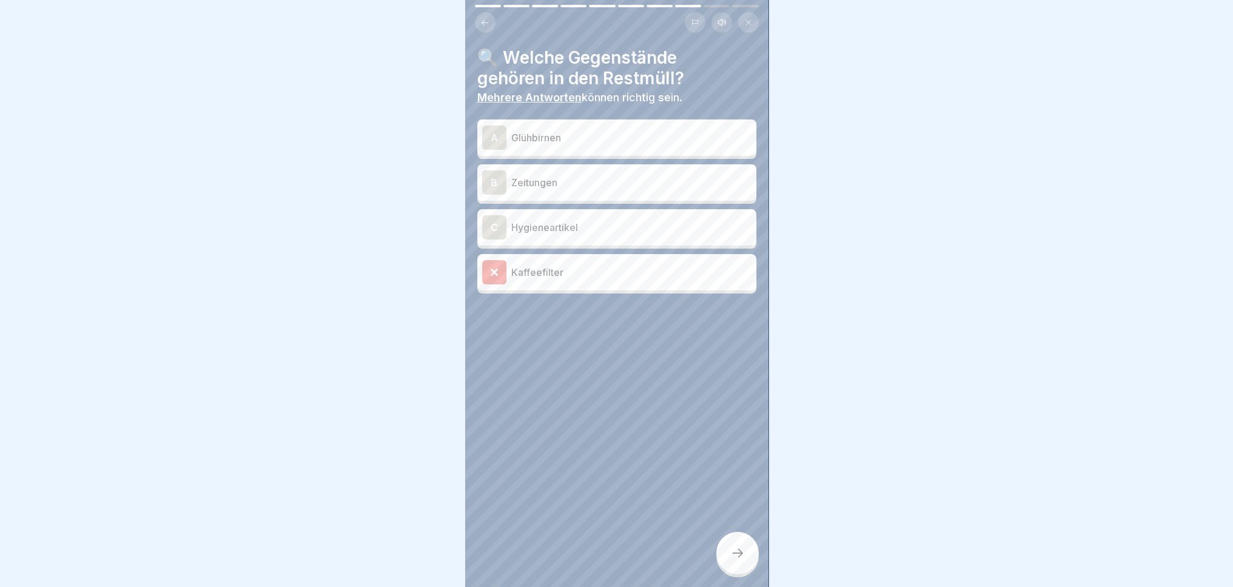
click at [611, 236] on div "A Glühbirnen B Zeitungen C Hygieneartikel Kaffeefilter" at bounding box center [616, 208] width 279 height 171
click at [605, 228] on div "C Hygieneartikel" at bounding box center [616, 227] width 269 height 24
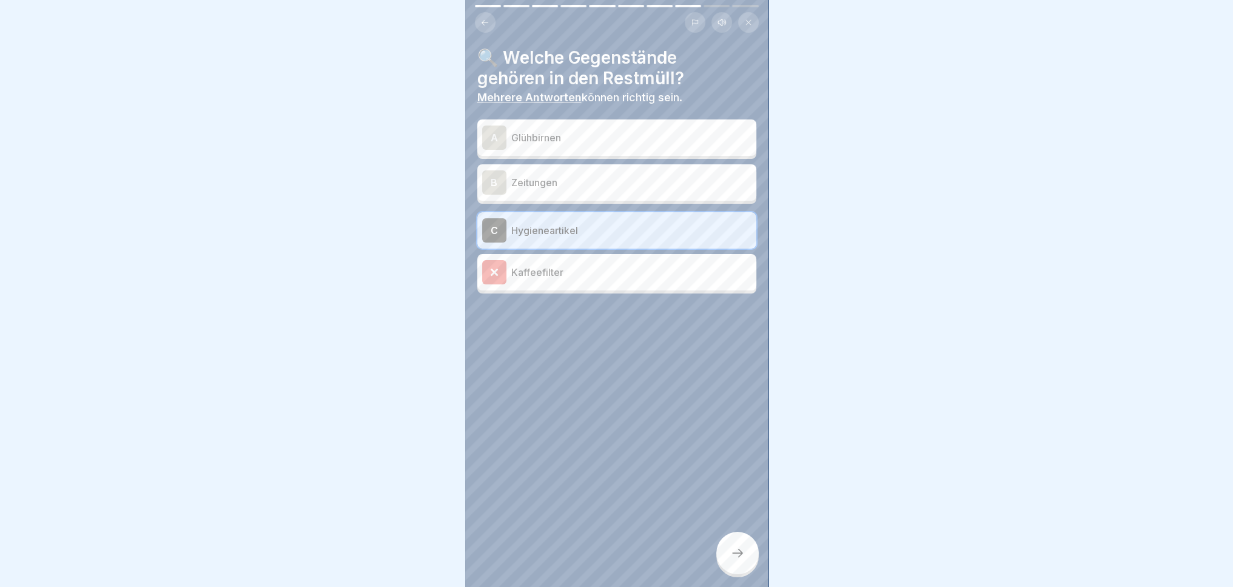
click at [605, 228] on div "C Hygieneartikel" at bounding box center [616, 230] width 269 height 24
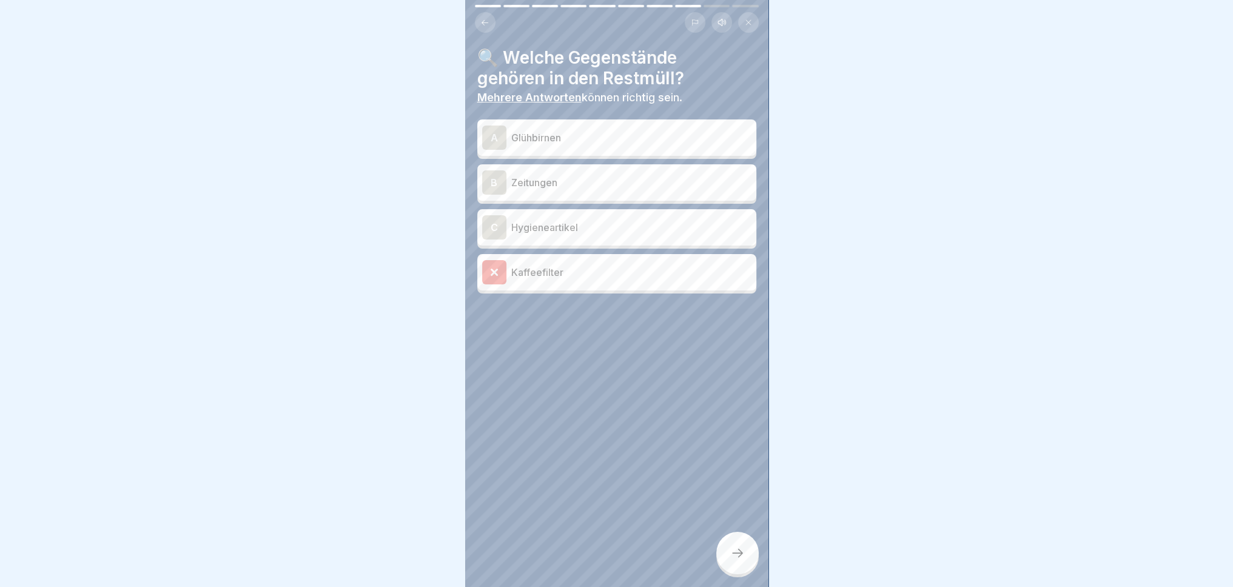
click at [603, 227] on div "C Hygieneartikel" at bounding box center [616, 227] width 269 height 24
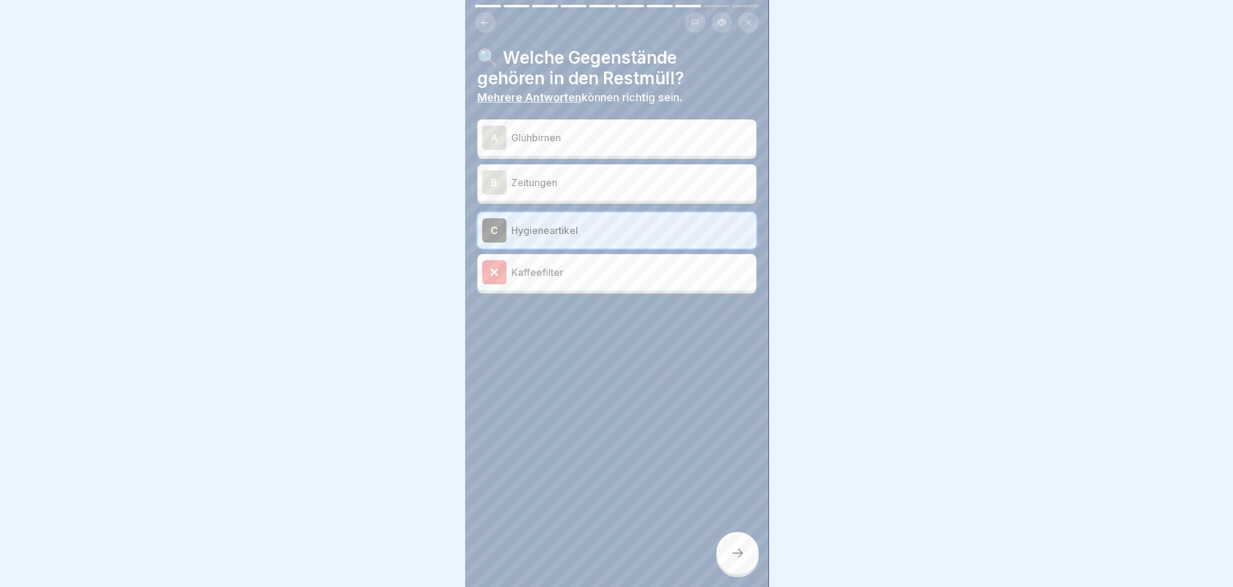
click at [742, 556] on icon at bounding box center [737, 553] width 15 height 15
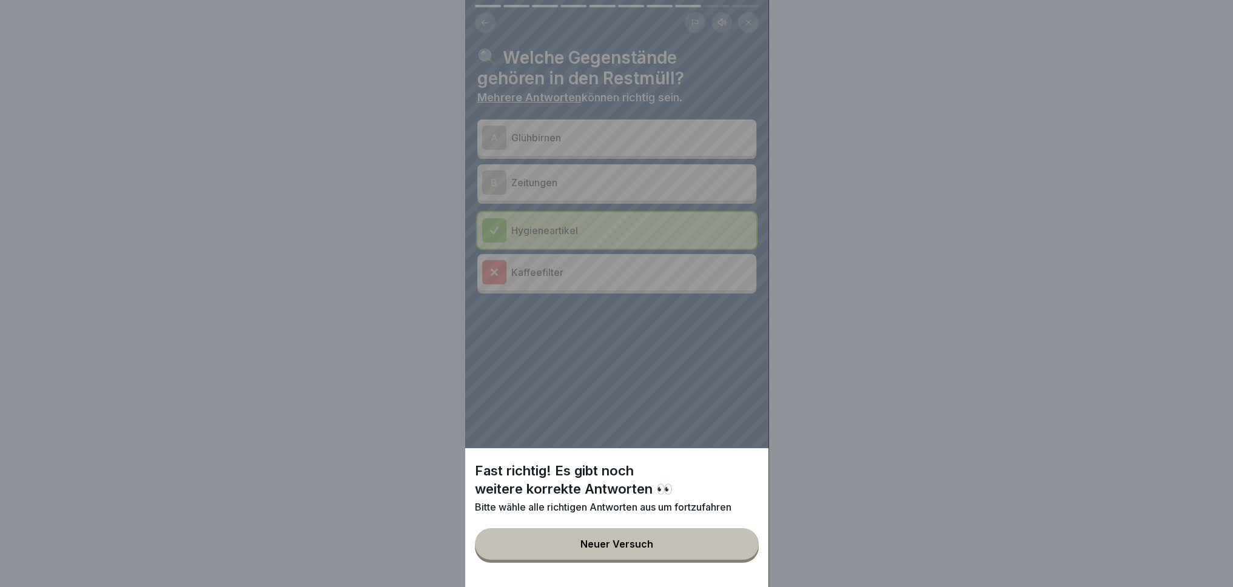
click at [609, 133] on div "Fast richtig! Es gibt noch weitere korrekte Antworten 👀 Bitte wähle alle richti…" at bounding box center [616, 293] width 303 height 587
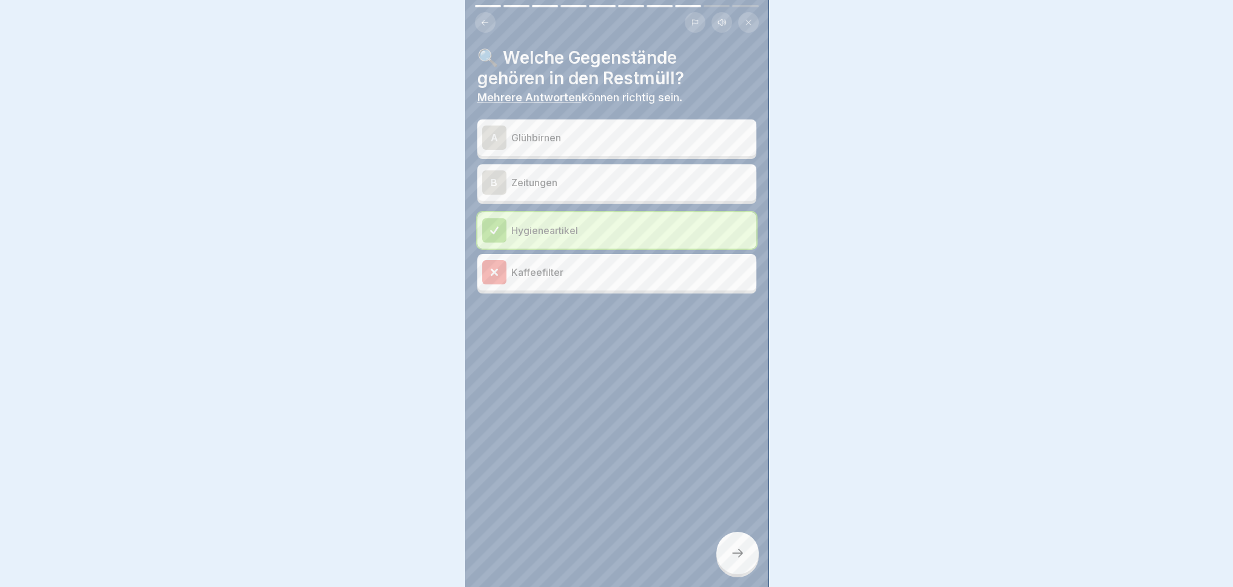
click at [609, 133] on p "Glühbirnen" at bounding box center [631, 137] width 240 height 15
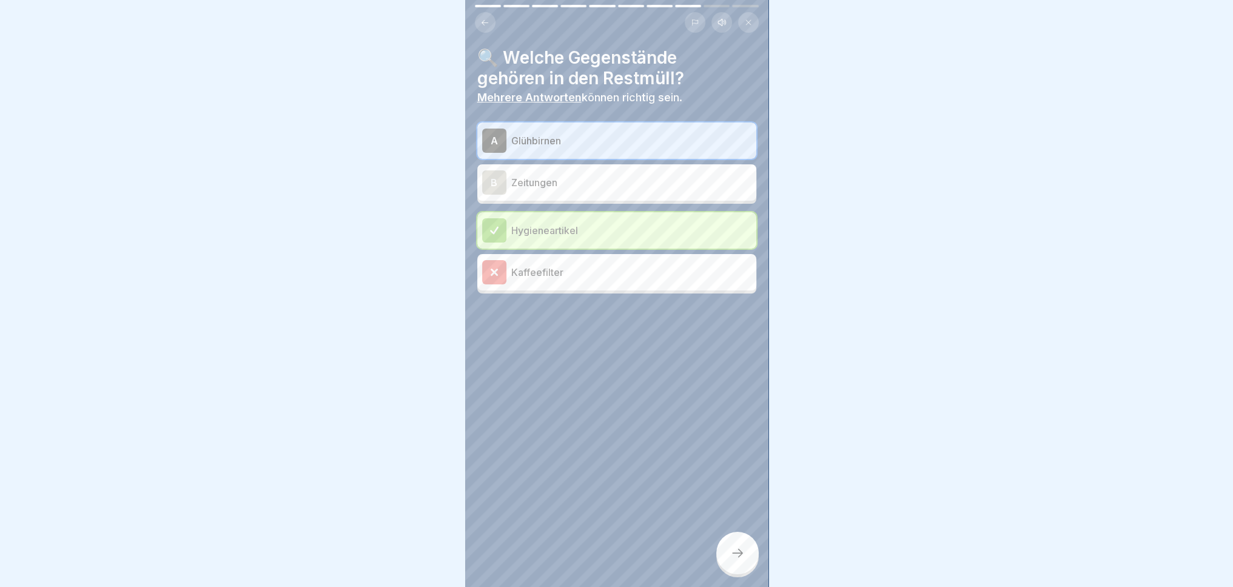
click at [739, 548] on icon at bounding box center [737, 553] width 15 height 15
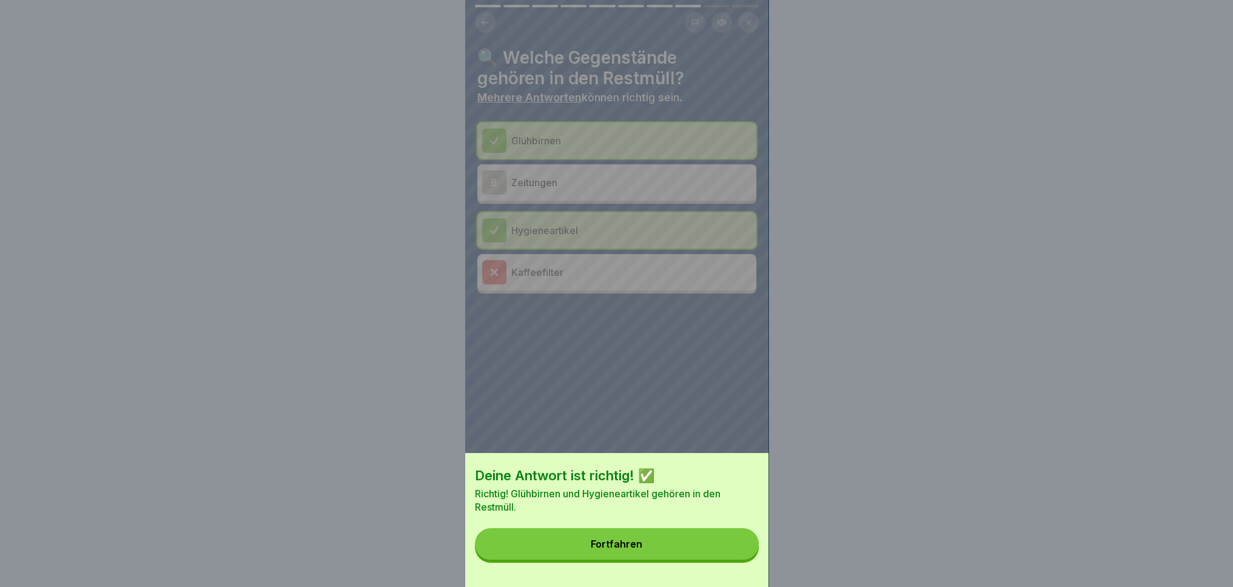
click at [716, 553] on button "Fortfahren" at bounding box center [617, 544] width 284 height 32
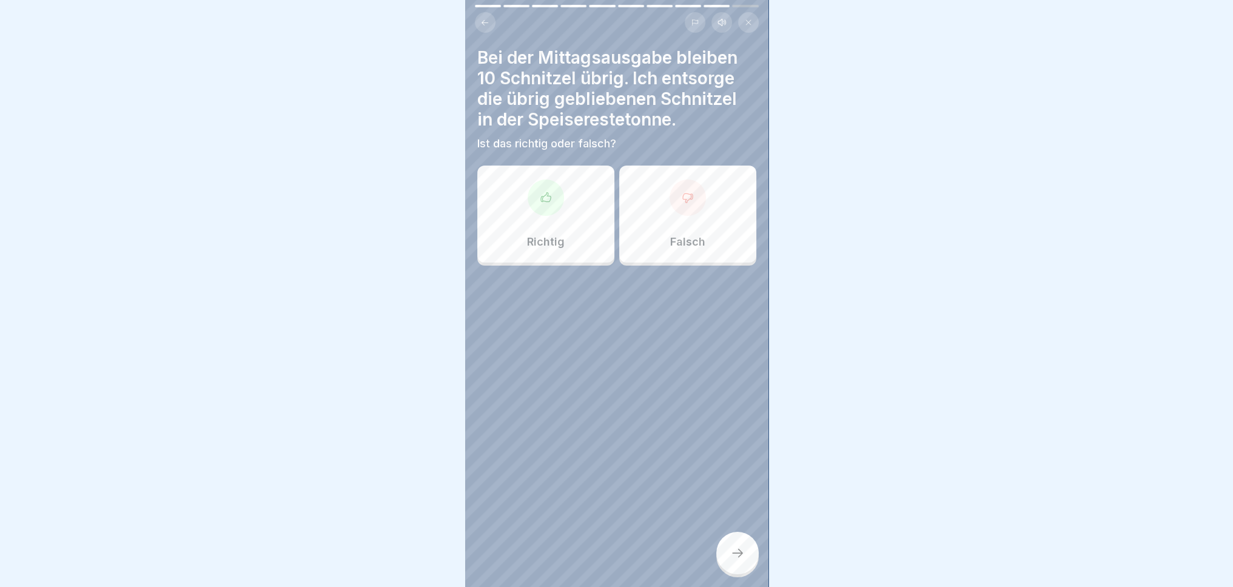
click at [568, 226] on div "Richtig" at bounding box center [545, 214] width 137 height 97
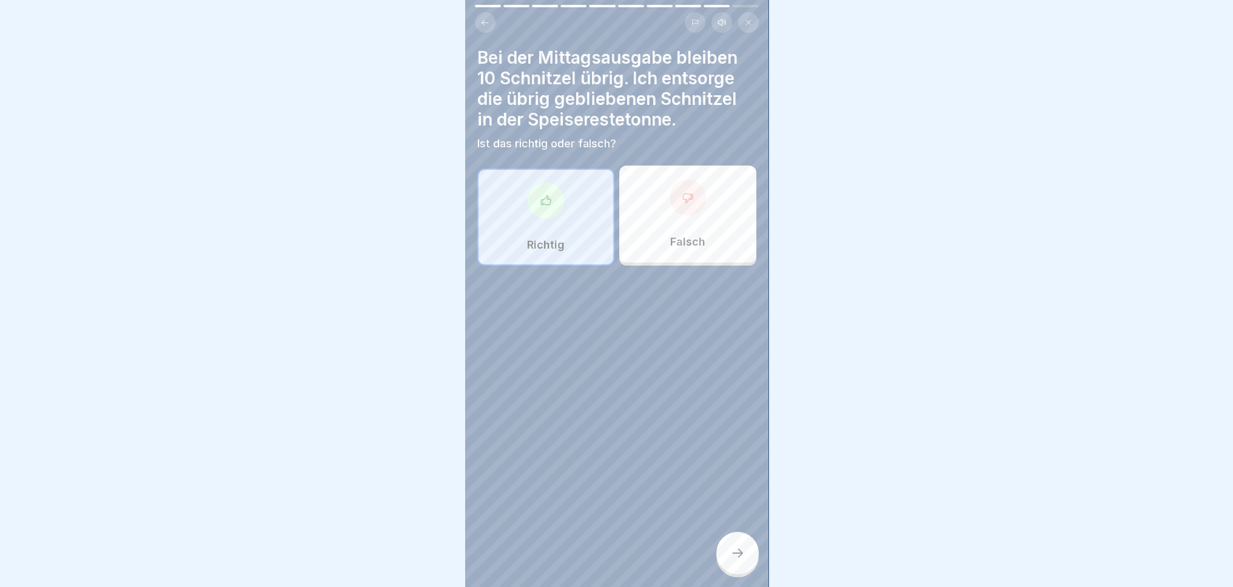
click at [742, 561] on div at bounding box center [737, 553] width 42 height 42
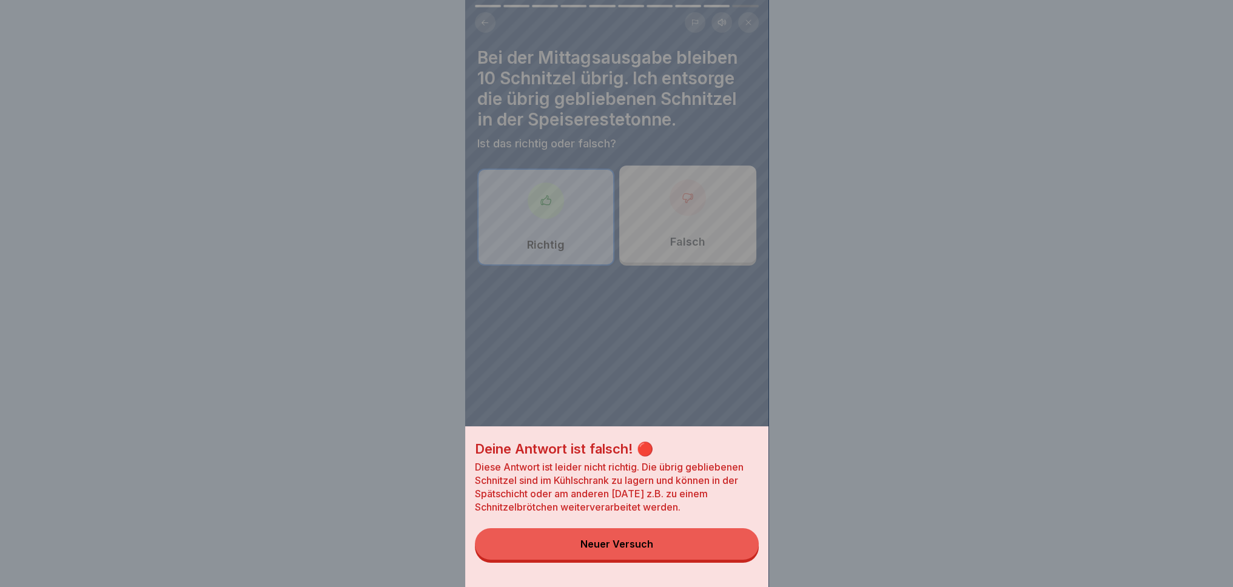
click at [677, 540] on button "Neuer Versuch" at bounding box center [617, 544] width 284 height 32
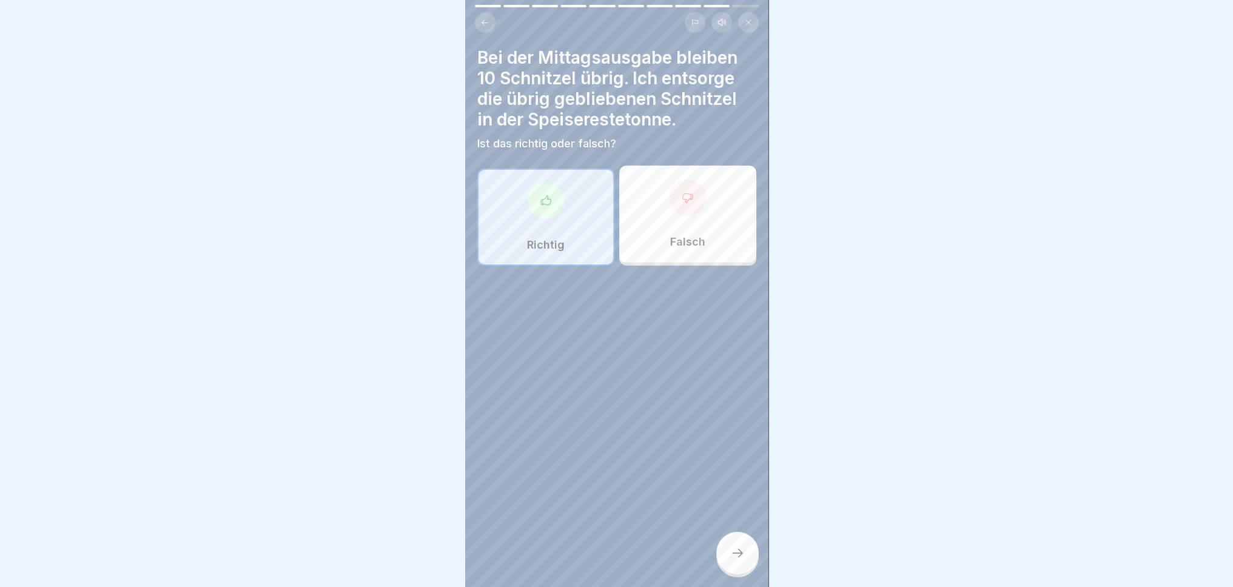
click at [670, 206] on div "Falsch" at bounding box center [687, 214] width 137 height 97
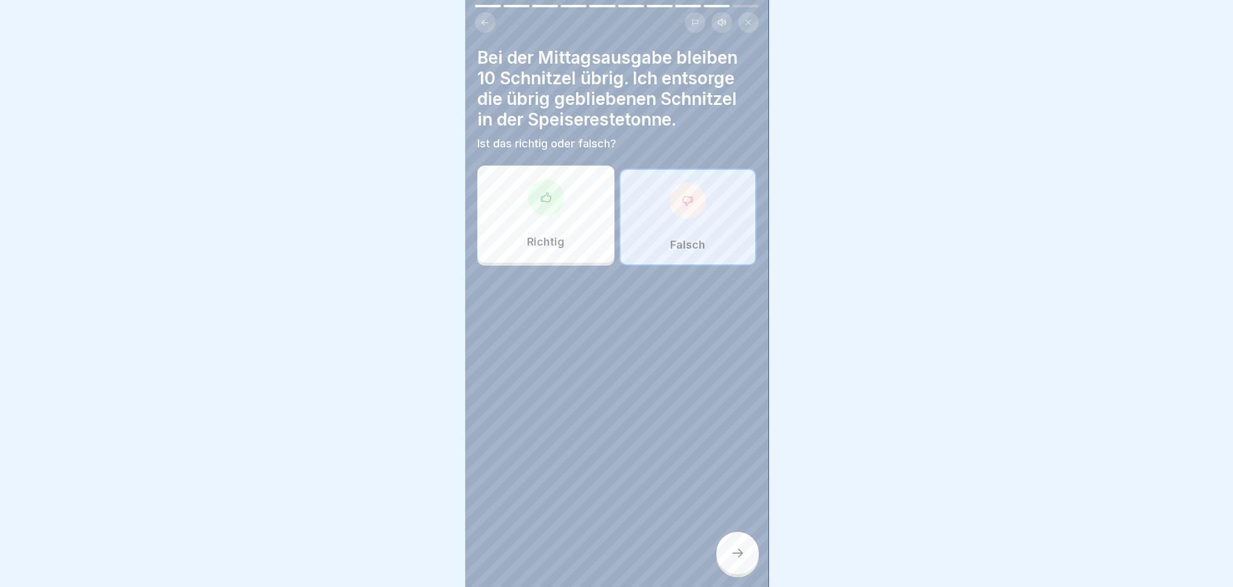
click at [734, 551] on icon at bounding box center [737, 553] width 15 height 15
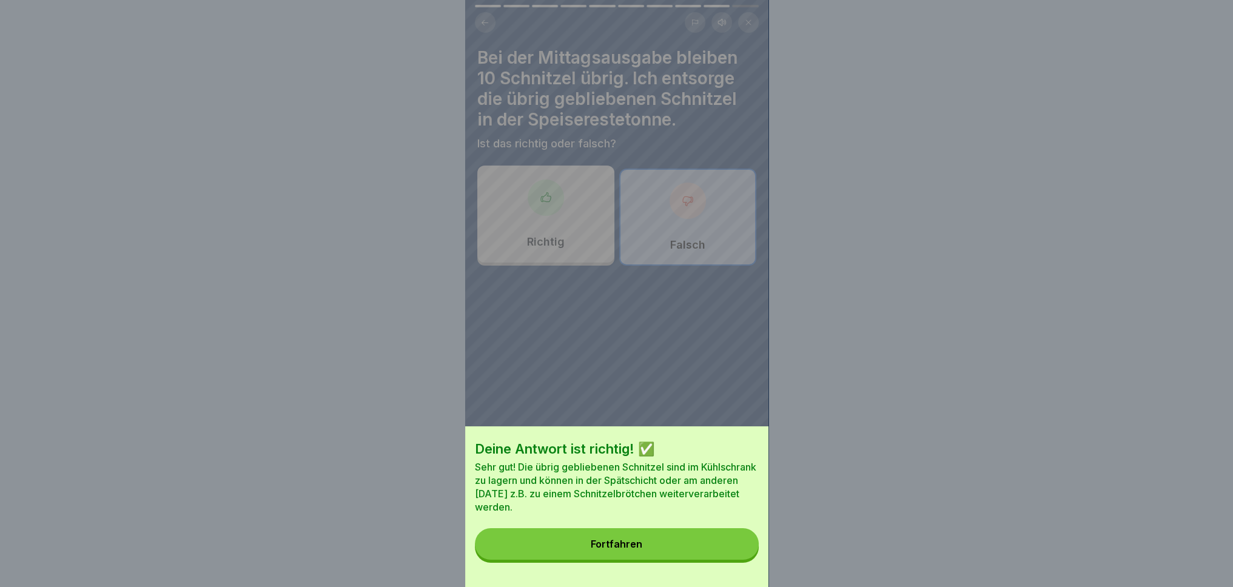
click at [644, 553] on button "Fortfahren" at bounding box center [617, 544] width 284 height 32
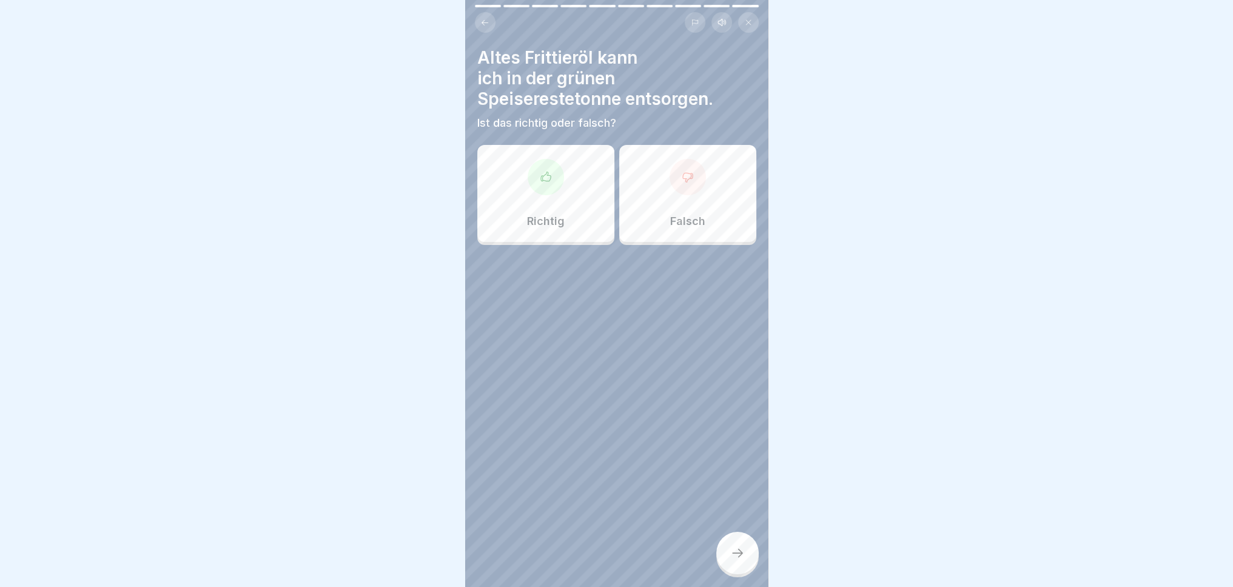
click at [693, 215] on p "Falsch" at bounding box center [687, 221] width 35 height 13
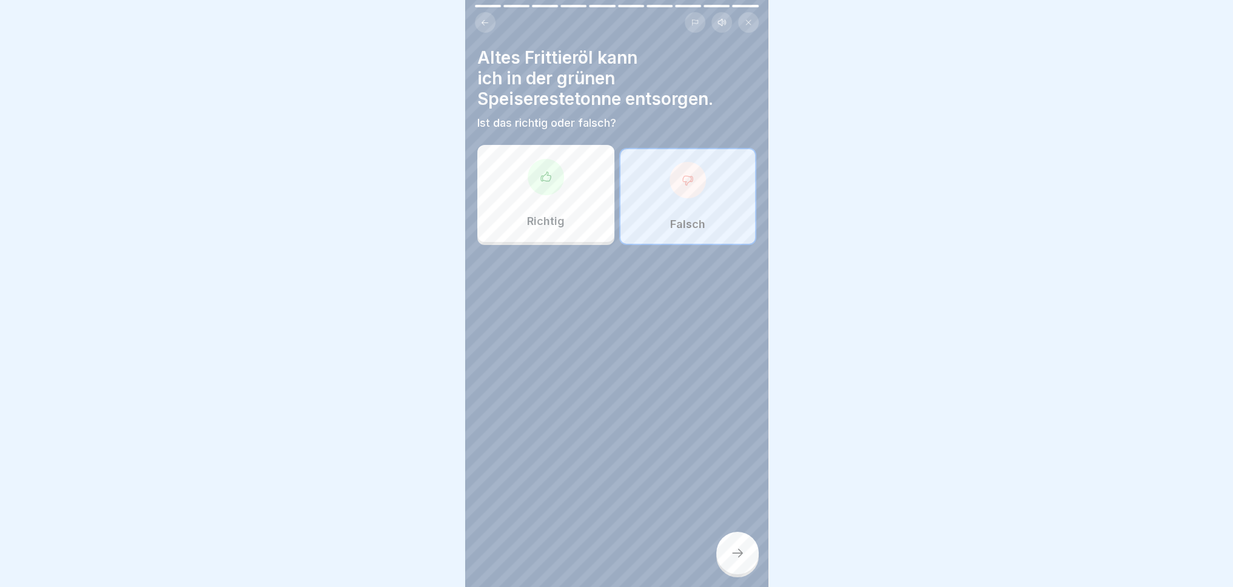
click at [738, 568] on div at bounding box center [737, 553] width 42 height 42
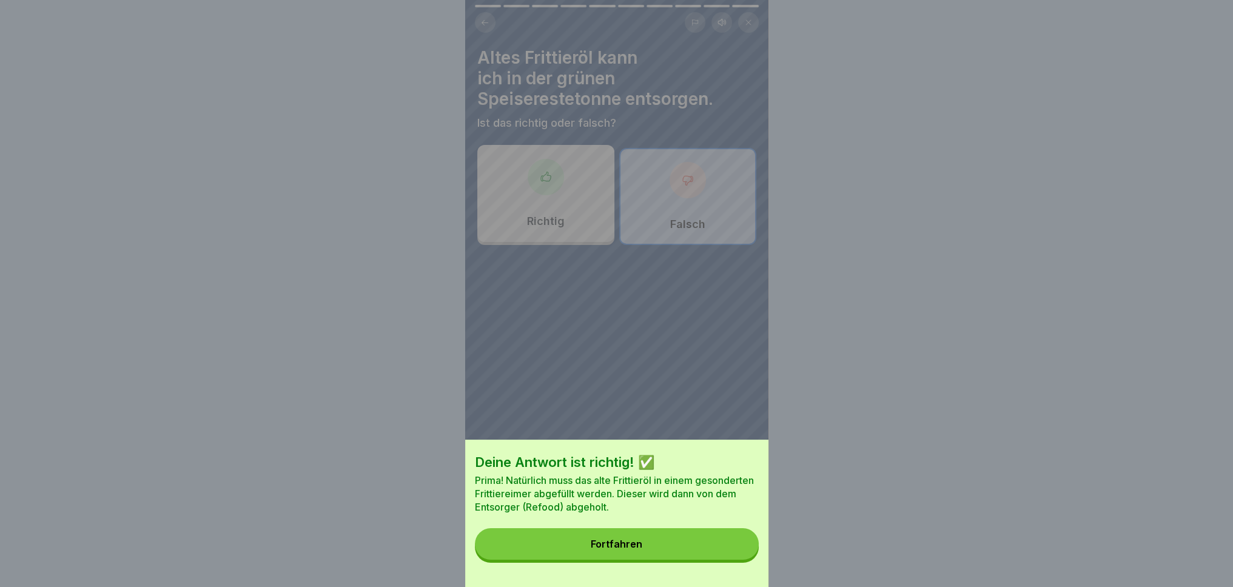
click at [694, 557] on button "Fortfahren" at bounding box center [617, 544] width 284 height 32
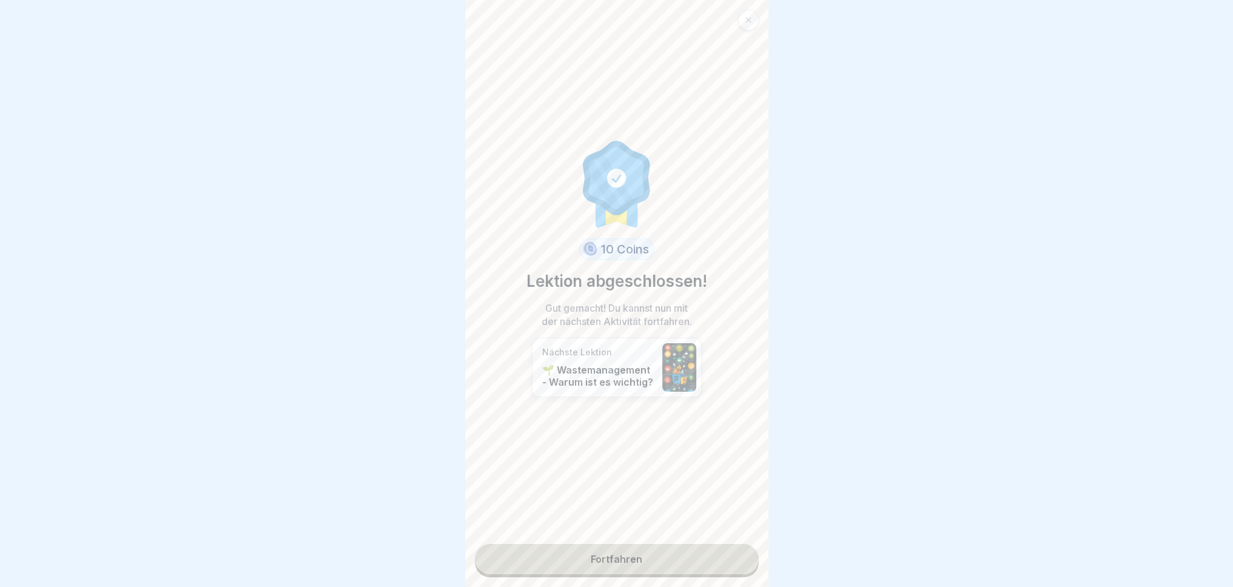
click at [658, 560] on link "Fortfahren" at bounding box center [617, 559] width 284 height 30
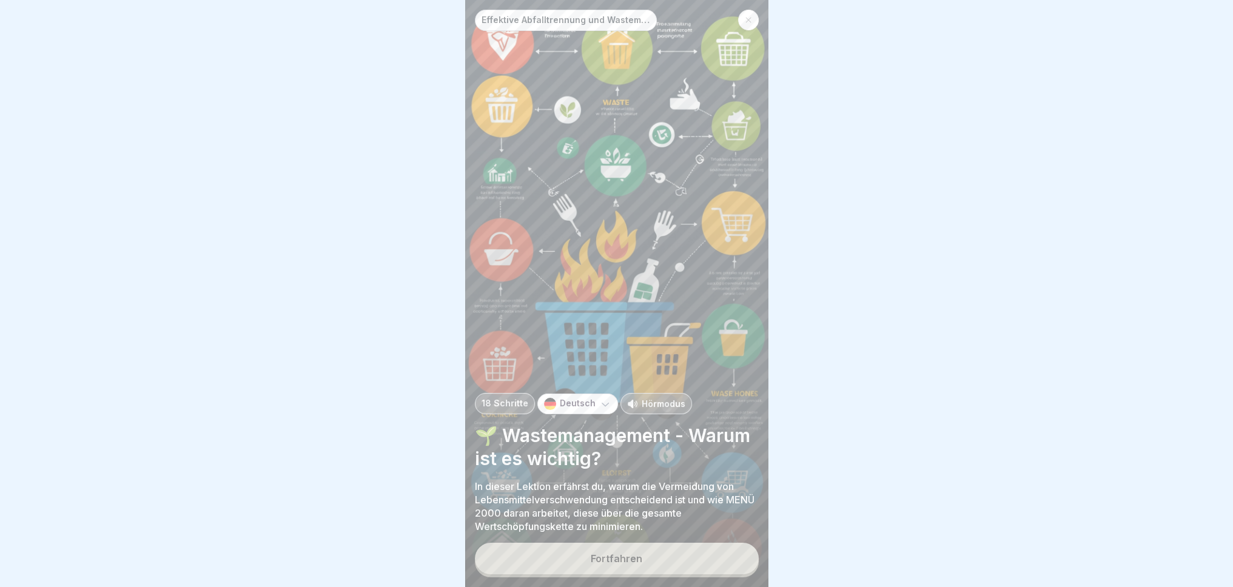
click at [643, 566] on button "Fortfahren" at bounding box center [617, 559] width 284 height 32
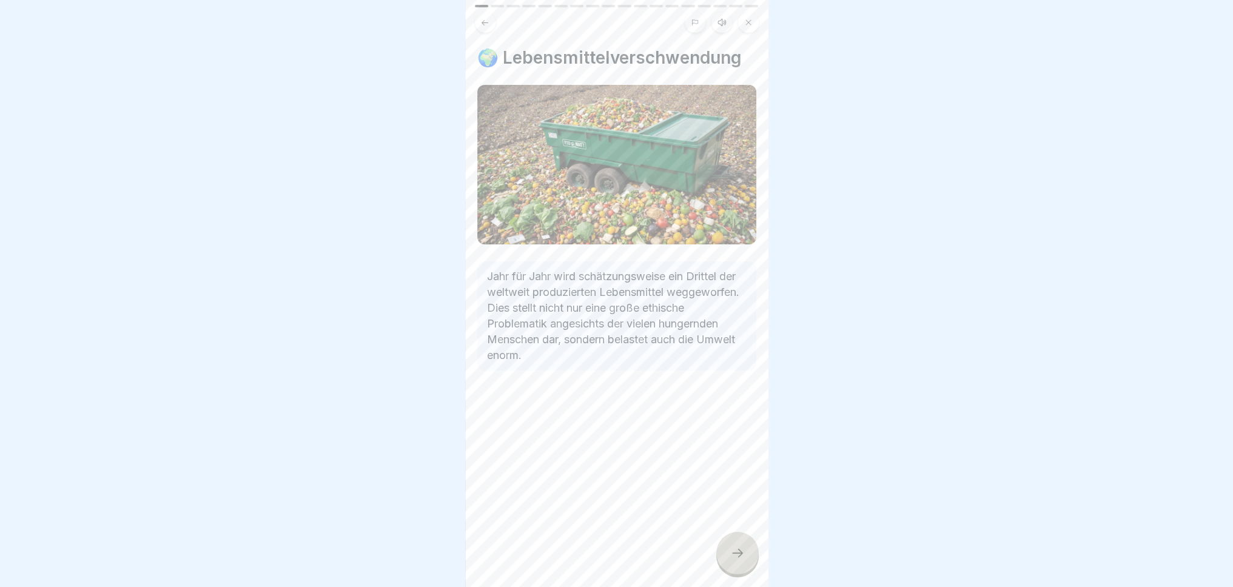
click at [733, 546] on div at bounding box center [737, 553] width 42 height 42
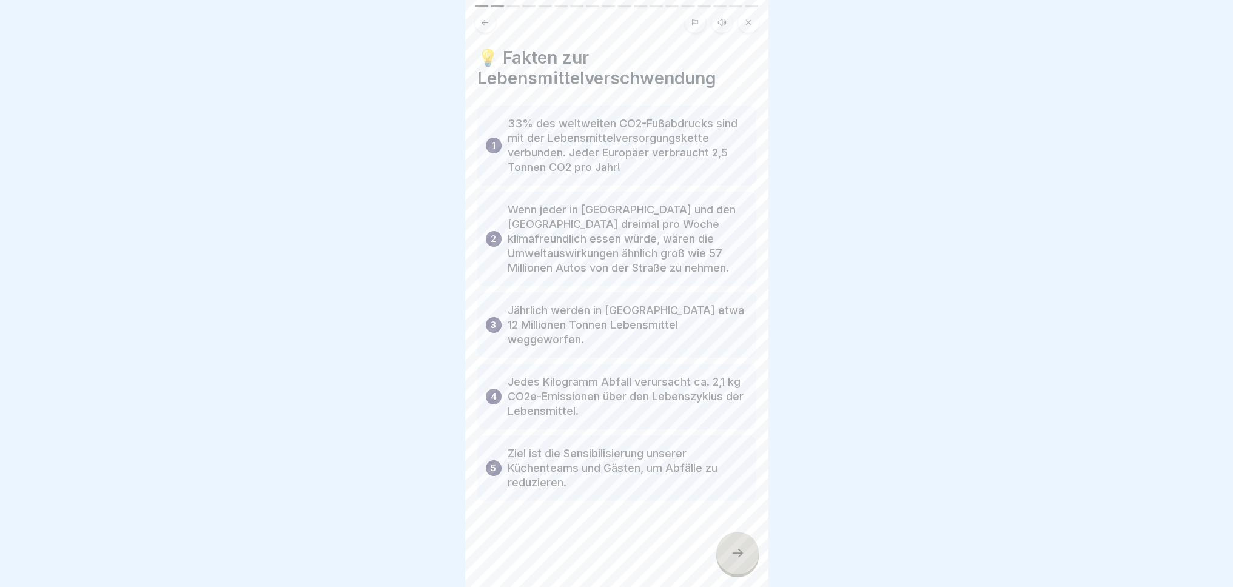
click at [738, 566] on div at bounding box center [737, 553] width 42 height 42
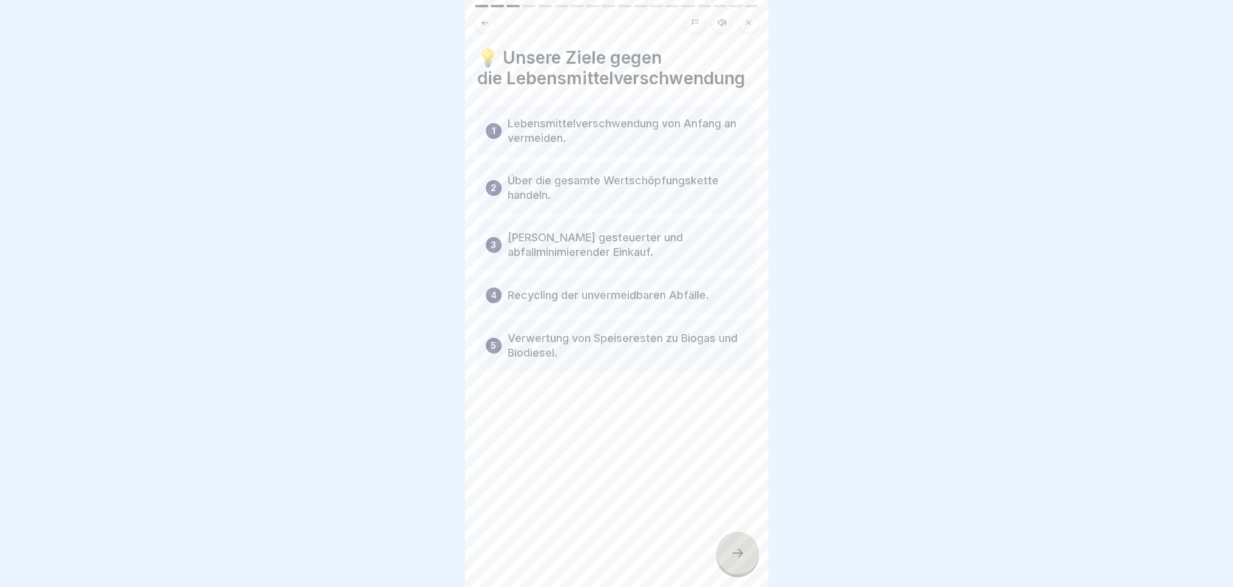
click at [732, 553] on icon at bounding box center [737, 553] width 15 height 15
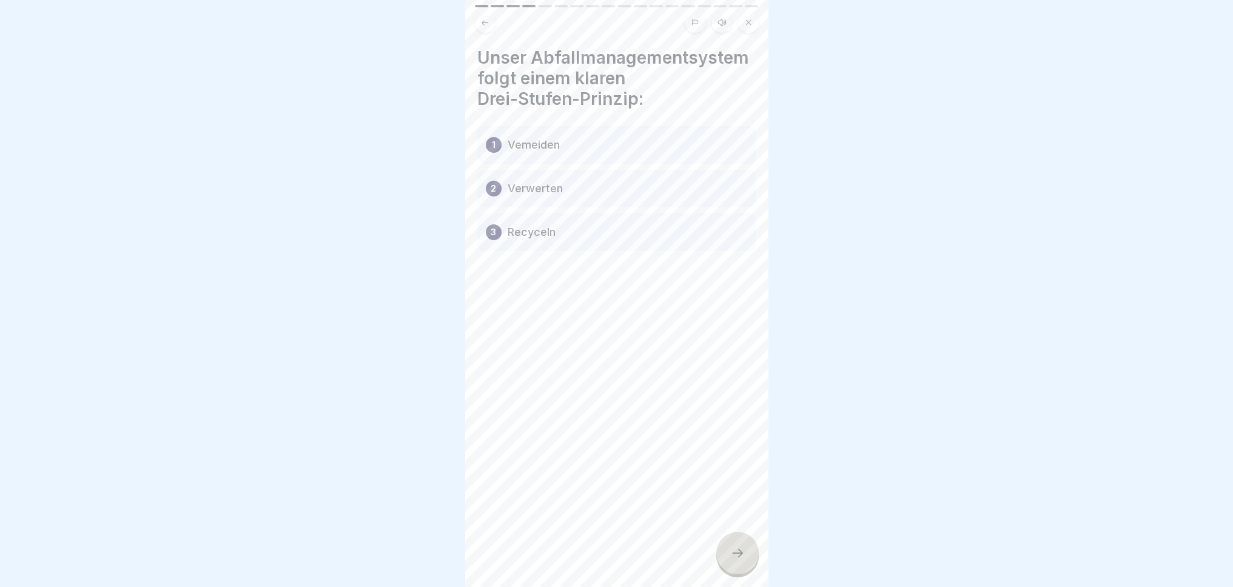
click at [718, 539] on div "Unser Abfallmanagementsystem folgt einem klaren Drei-Stufen-Prinzip: 1 Vemeiden…" at bounding box center [616, 293] width 303 height 587
click at [731, 557] on icon at bounding box center [737, 553] width 15 height 15
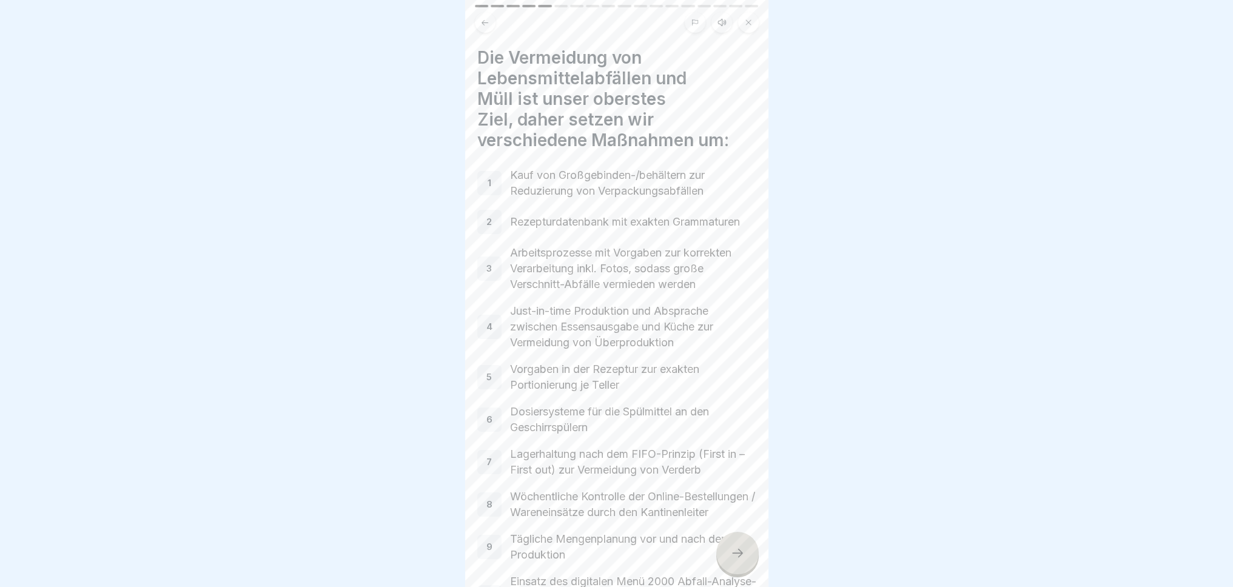
click at [730, 557] on icon at bounding box center [737, 553] width 15 height 15
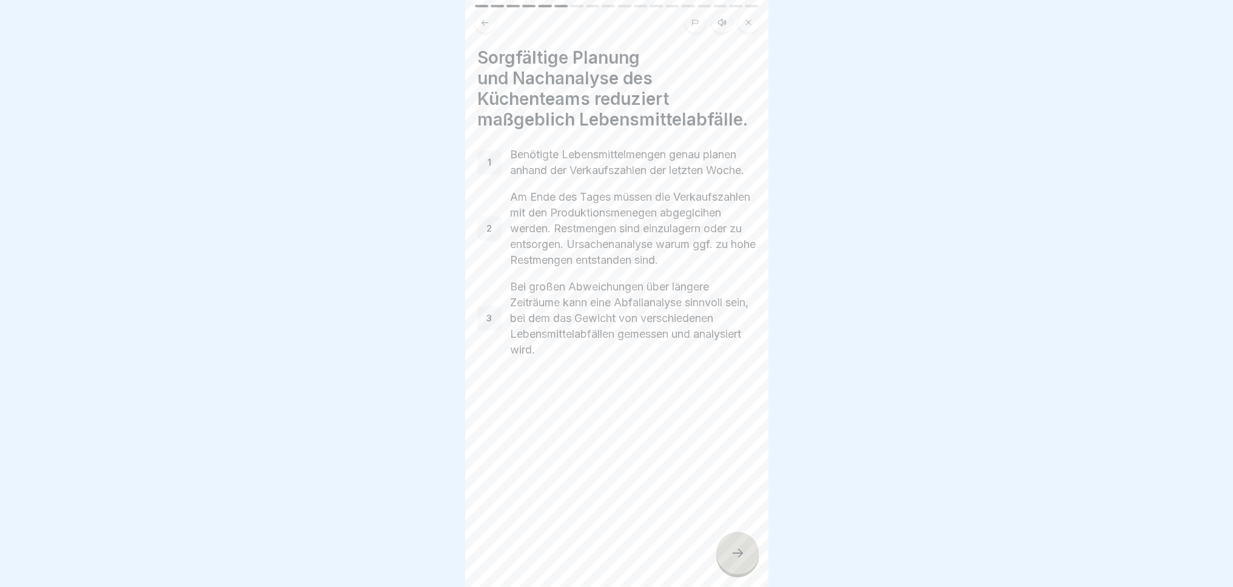
click at [730, 557] on icon at bounding box center [737, 553] width 15 height 15
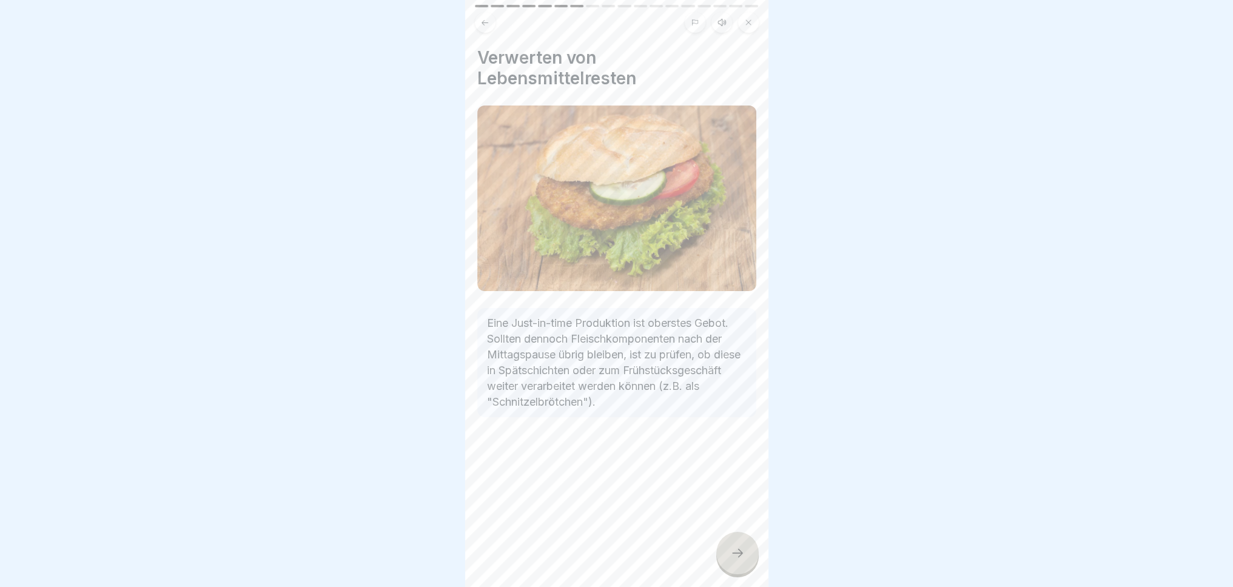
click at [730, 557] on icon at bounding box center [737, 553] width 15 height 15
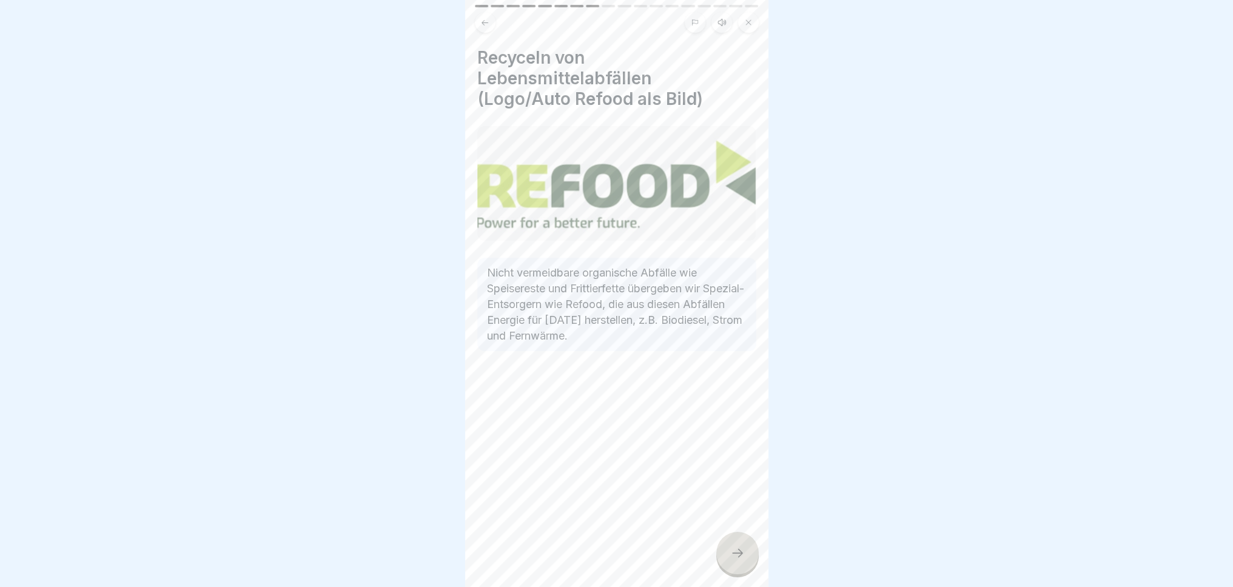
click at [730, 557] on icon at bounding box center [737, 553] width 15 height 15
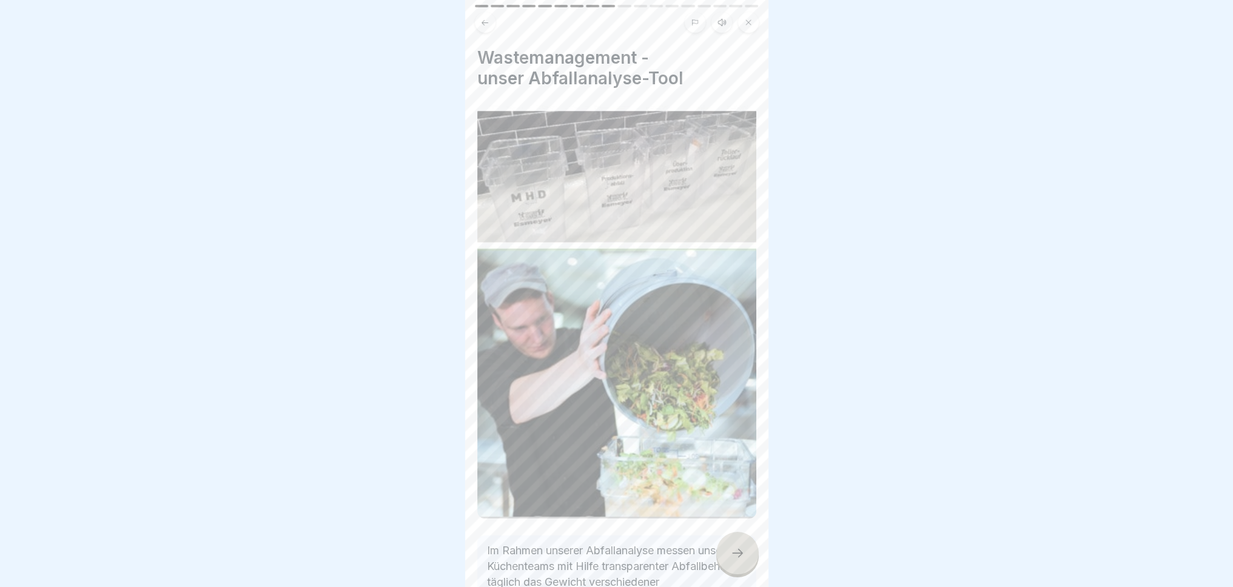
click at [730, 557] on icon at bounding box center [737, 553] width 15 height 15
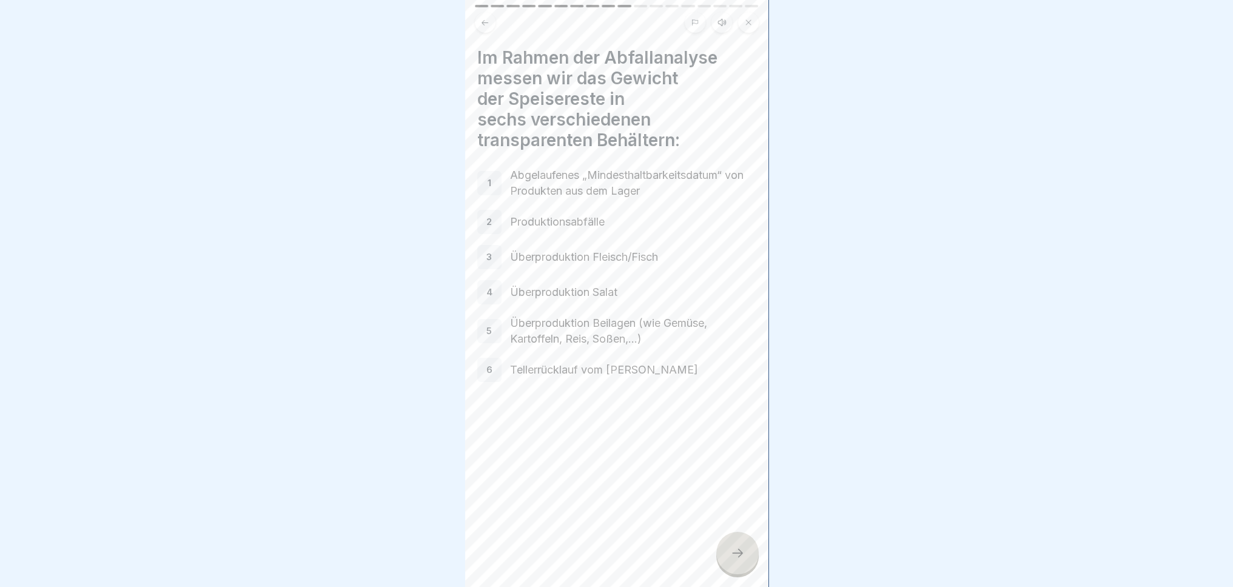
click at [730, 557] on icon at bounding box center [737, 553] width 15 height 15
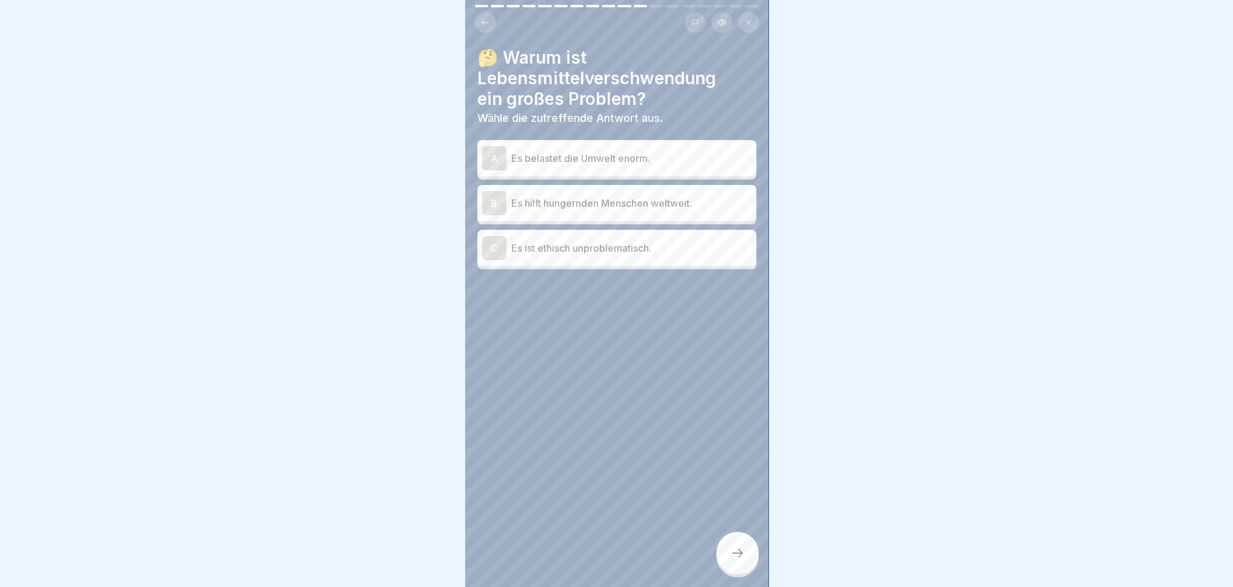
click at [654, 164] on div "A Es belastet die Umwelt enorm." at bounding box center [616, 158] width 279 height 36
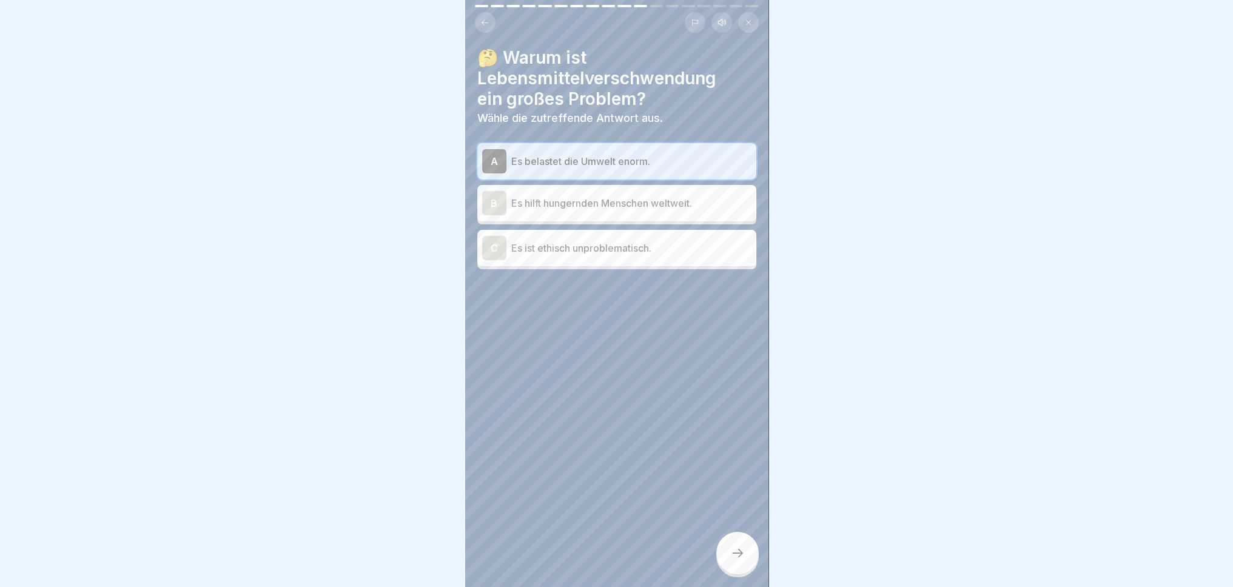
click at [742, 565] on div at bounding box center [737, 553] width 42 height 42
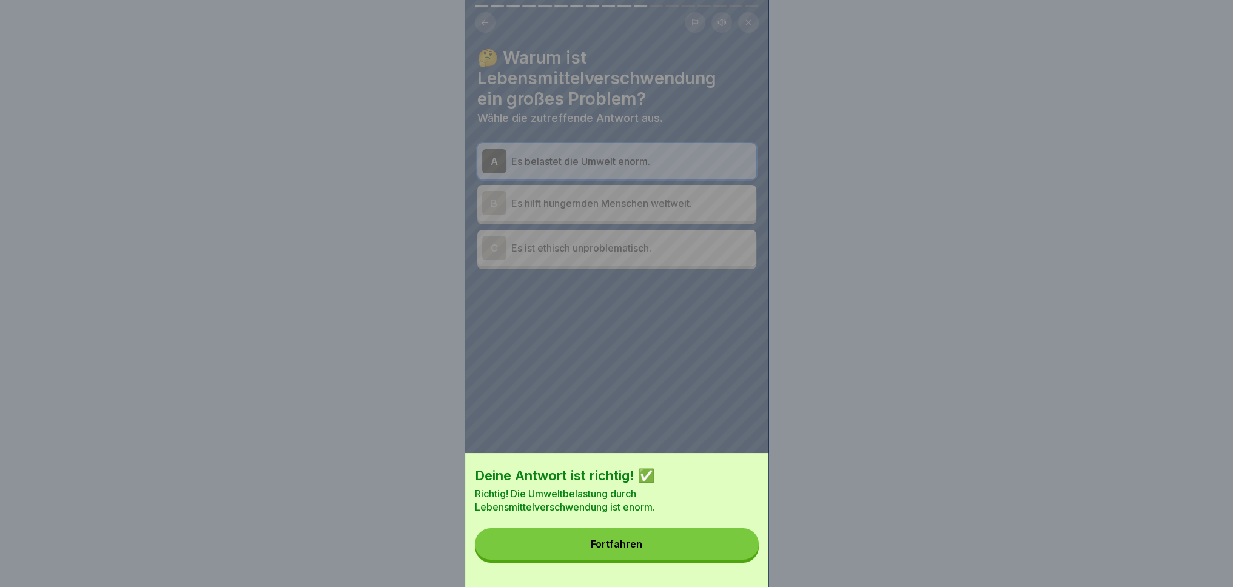
click at [727, 574] on div "Deine Antwort ist richtig! ✅ Richtig! Die Umweltbelastung durch Lebensmittelver…" at bounding box center [616, 520] width 303 height 134
click at [724, 556] on button "Fortfahren" at bounding box center [617, 544] width 284 height 32
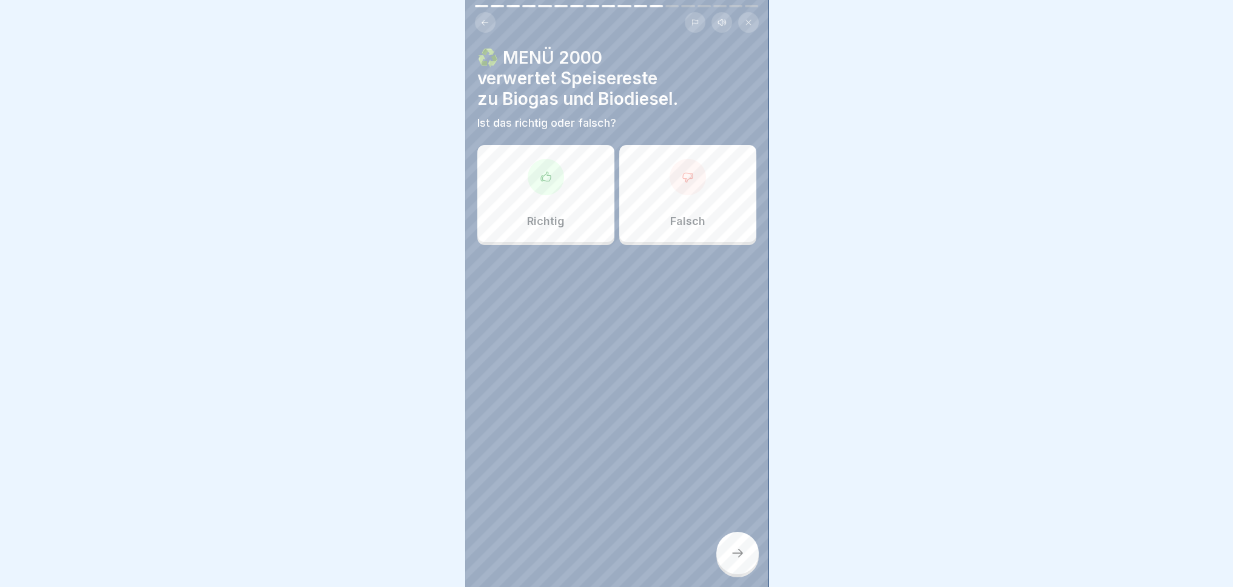
click at [543, 215] on p "Richtig" at bounding box center [546, 221] width 38 height 13
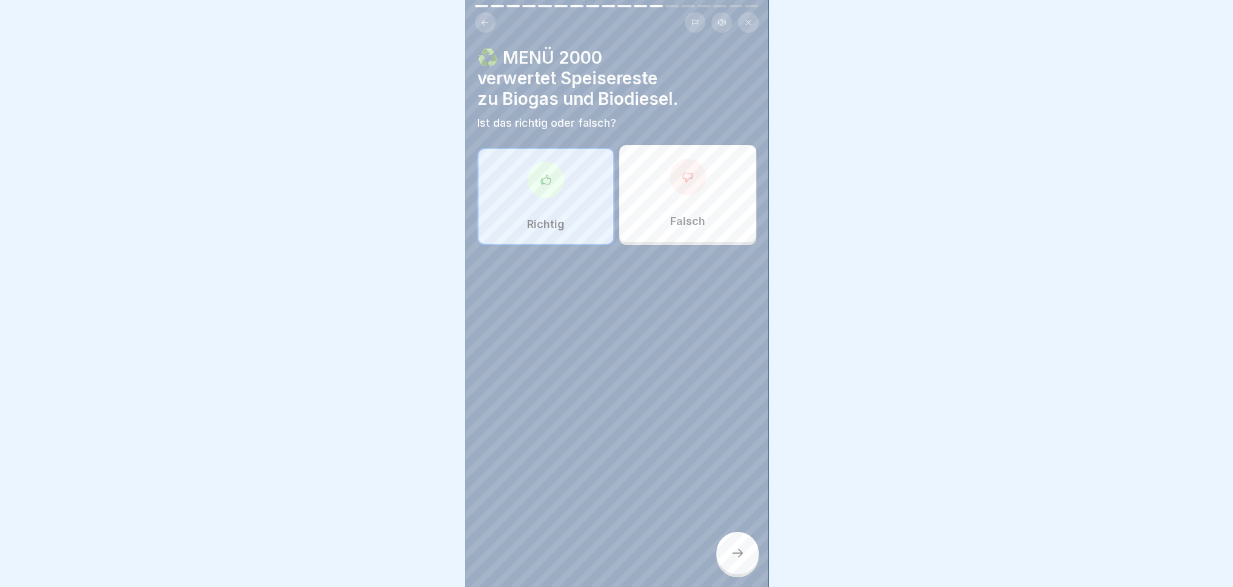
click at [732, 560] on div at bounding box center [737, 553] width 42 height 42
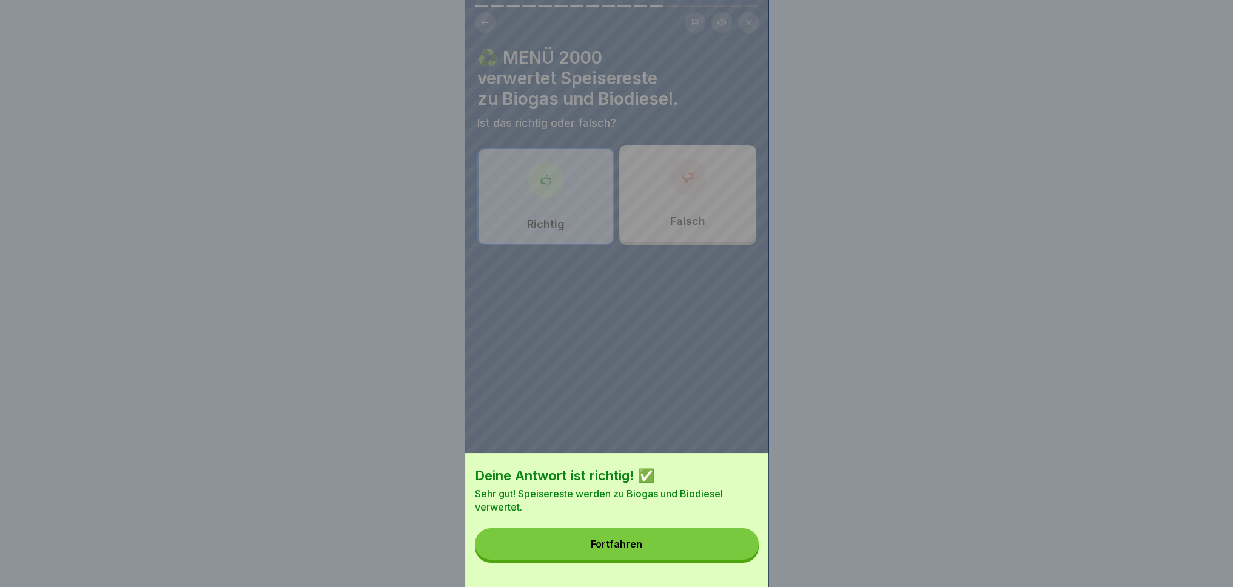
click at [645, 553] on button "Fortfahren" at bounding box center [617, 544] width 284 height 32
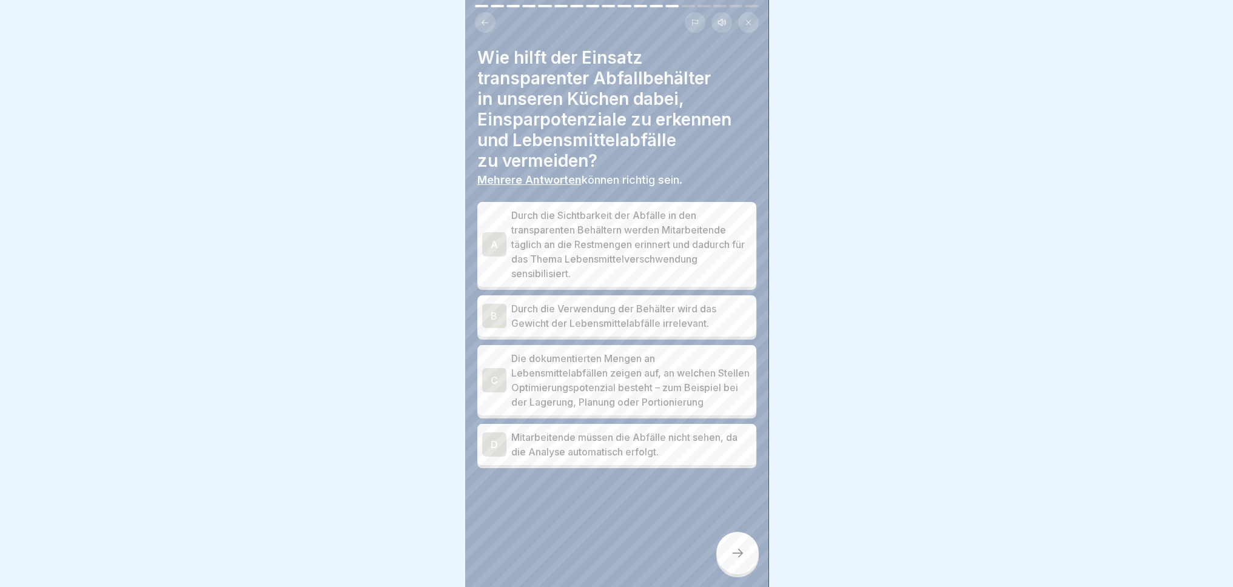
click at [660, 232] on p "Durch die Sichtbarkeit der Abfälle in den transparenten Behältern werden Mitarb…" at bounding box center [631, 244] width 240 height 73
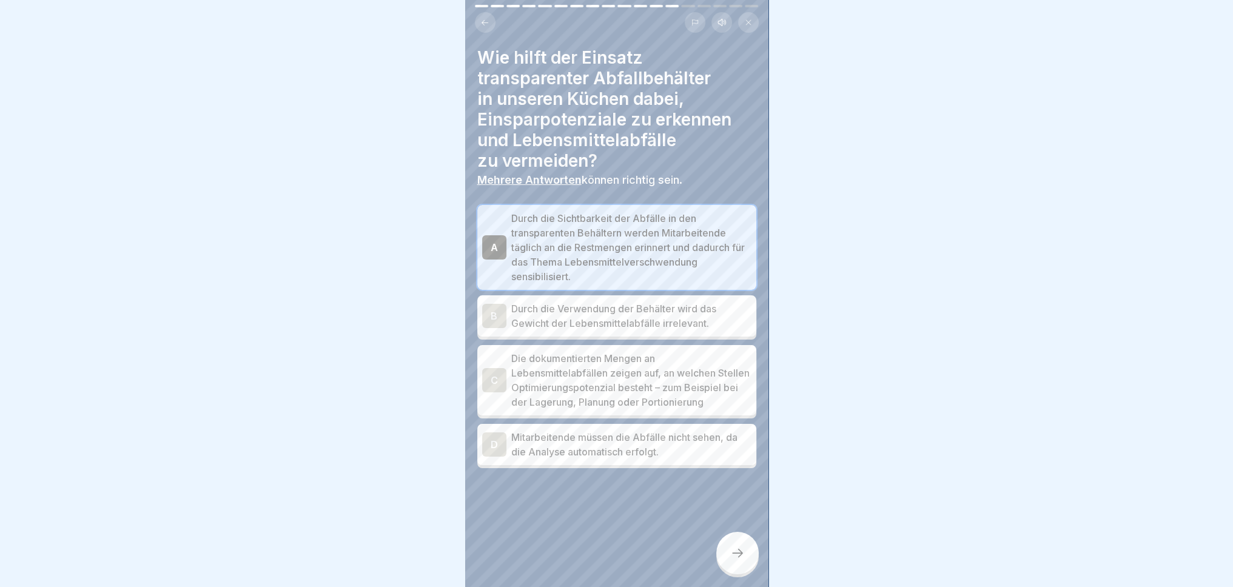
click at [710, 385] on p "Die dokumentierten Mengen an Lebensmittelabfällen zeigen auf, an welchen Stelle…" at bounding box center [631, 380] width 240 height 58
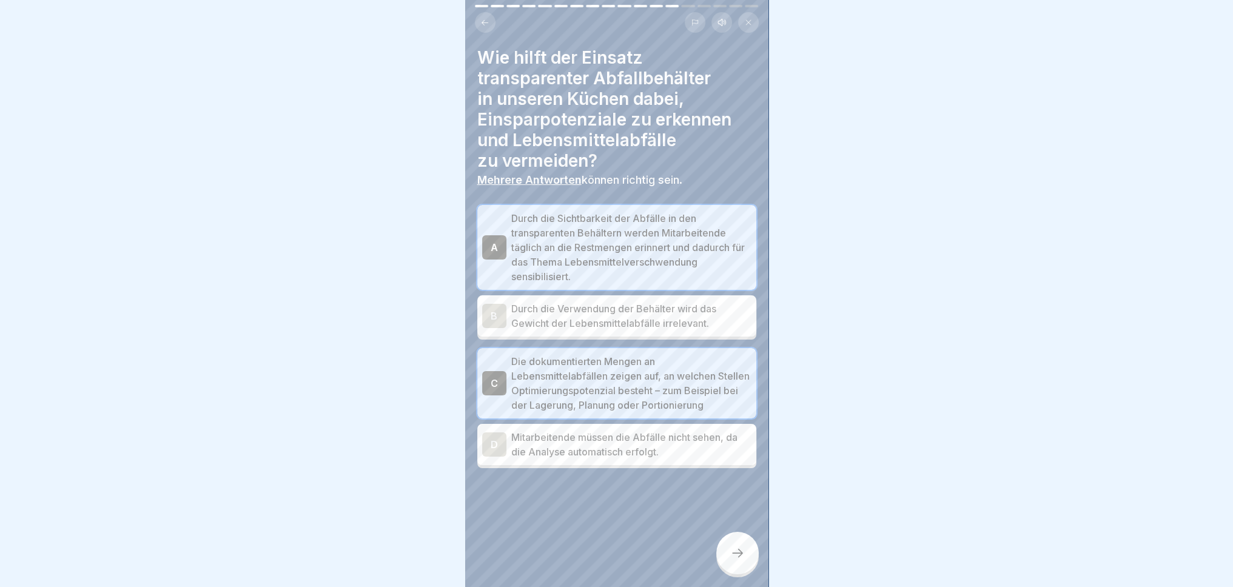
click at [725, 562] on div at bounding box center [737, 553] width 42 height 42
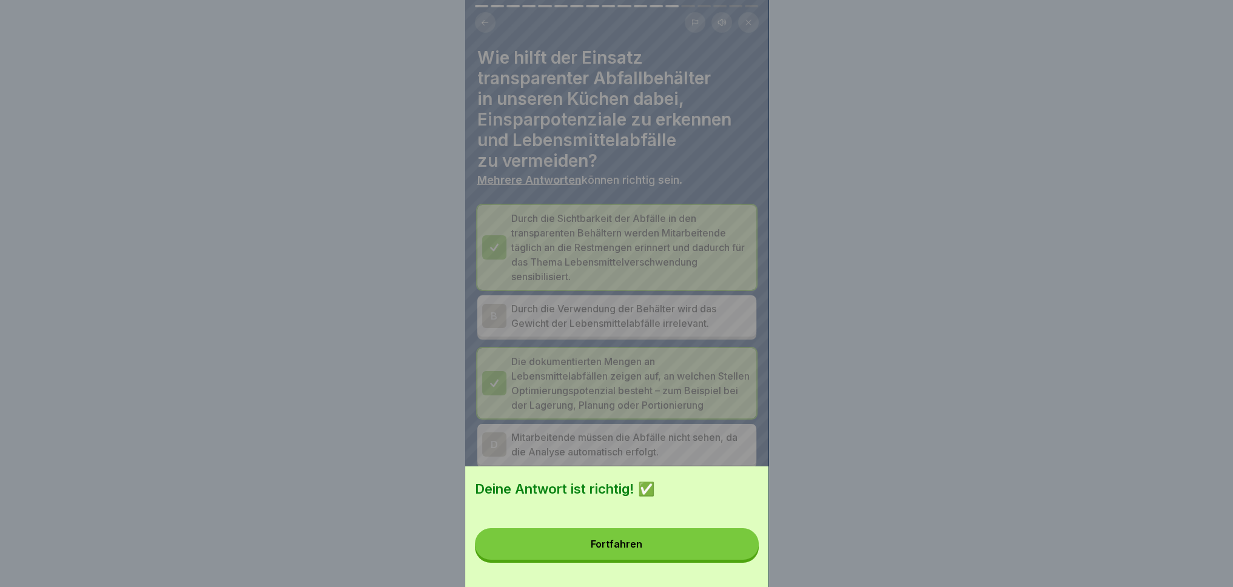
click at [716, 570] on div "Deine Antwort ist richtig! ✅ Fortfahren" at bounding box center [616, 526] width 303 height 121
click at [711, 556] on button "Fortfahren" at bounding box center [617, 544] width 284 height 32
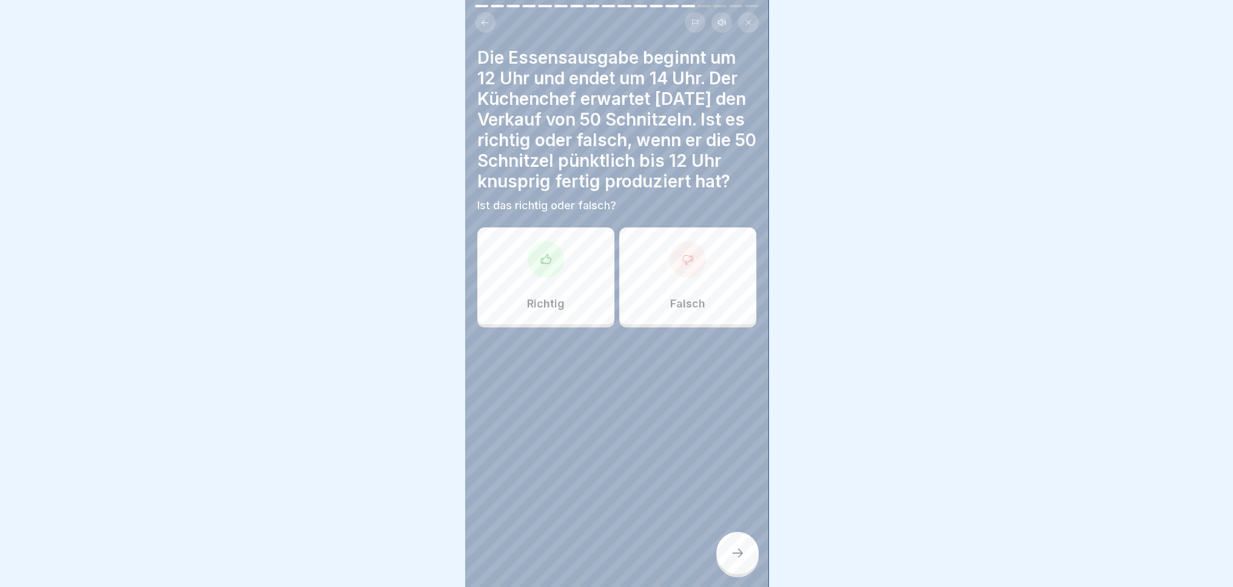
click at [678, 302] on div "Falsch" at bounding box center [687, 275] width 137 height 97
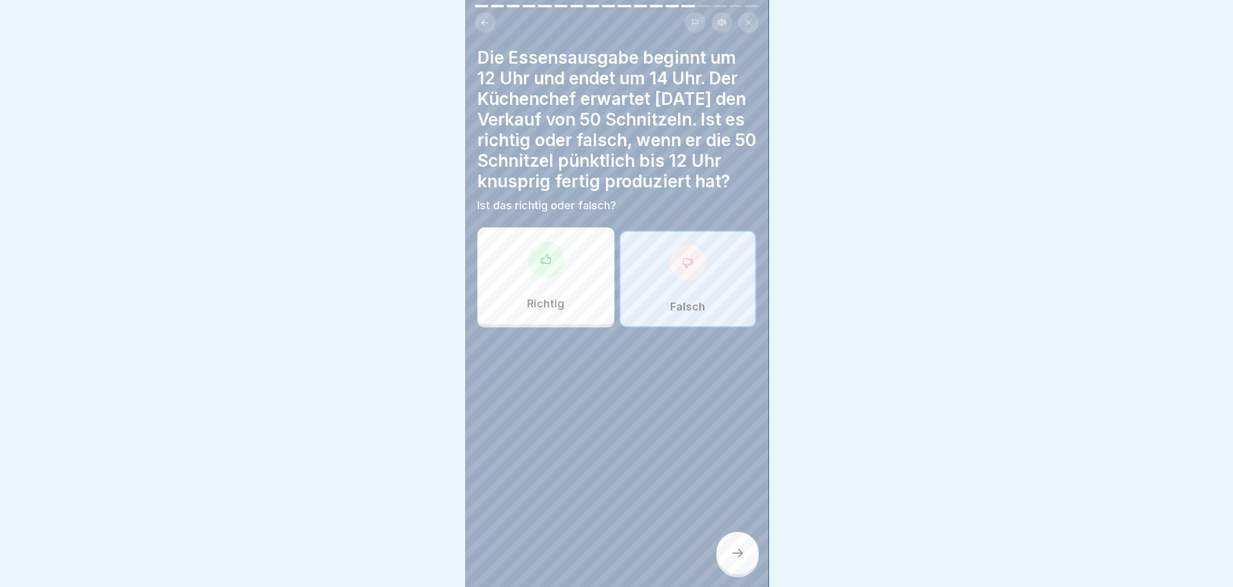
click at [733, 559] on icon at bounding box center [737, 553] width 15 height 15
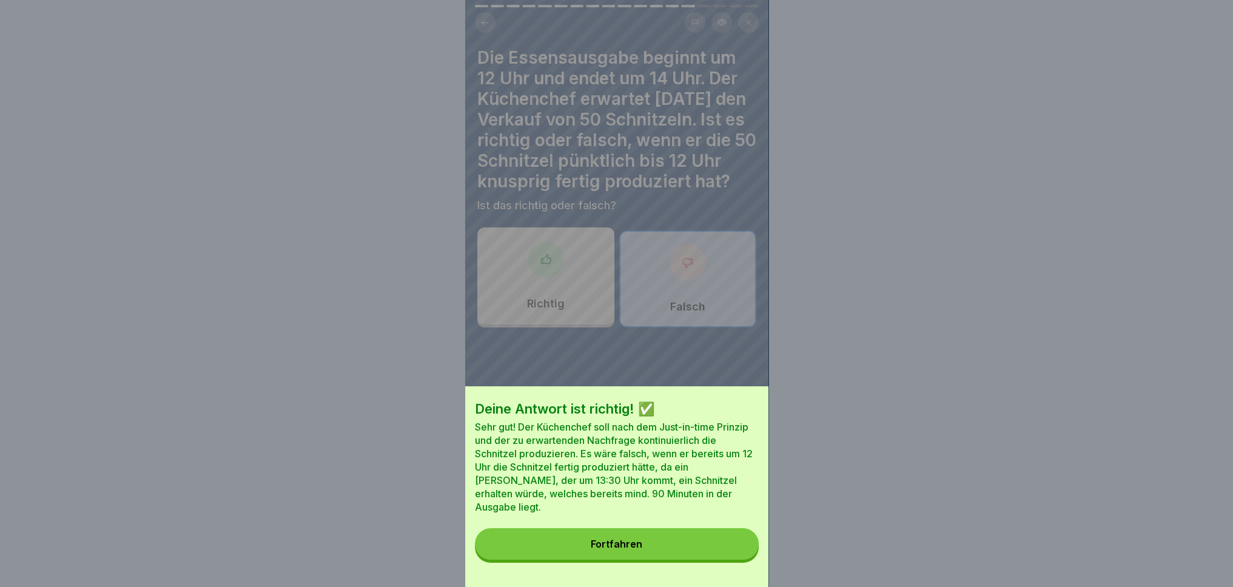
click at [691, 554] on button "Fortfahren" at bounding box center [617, 544] width 284 height 32
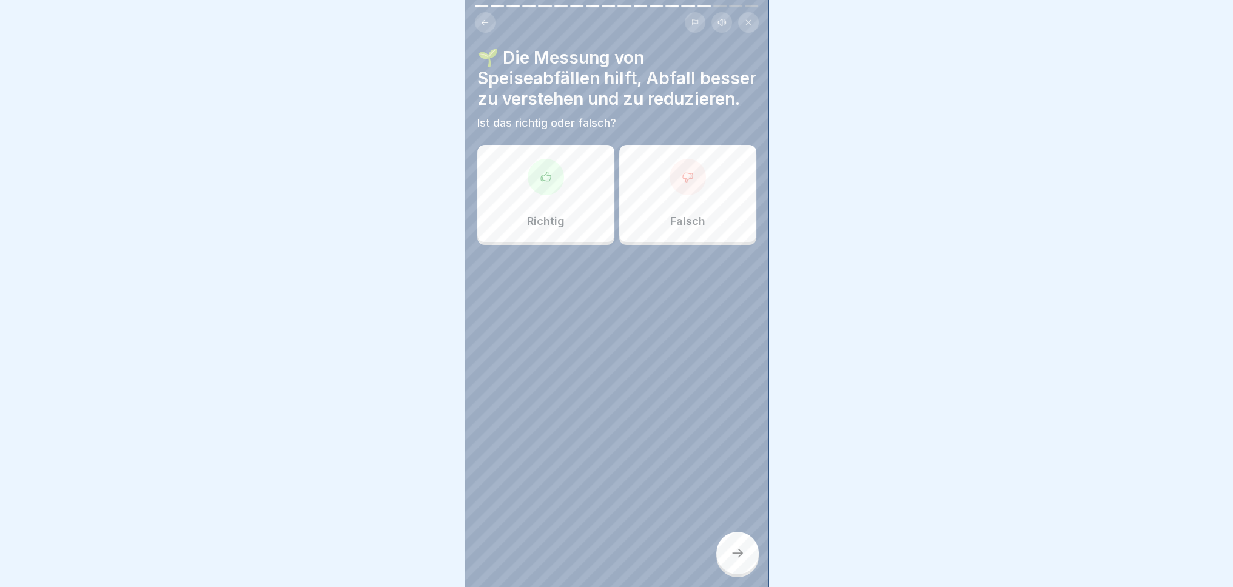
click at [546, 220] on div "Richtig" at bounding box center [545, 193] width 137 height 97
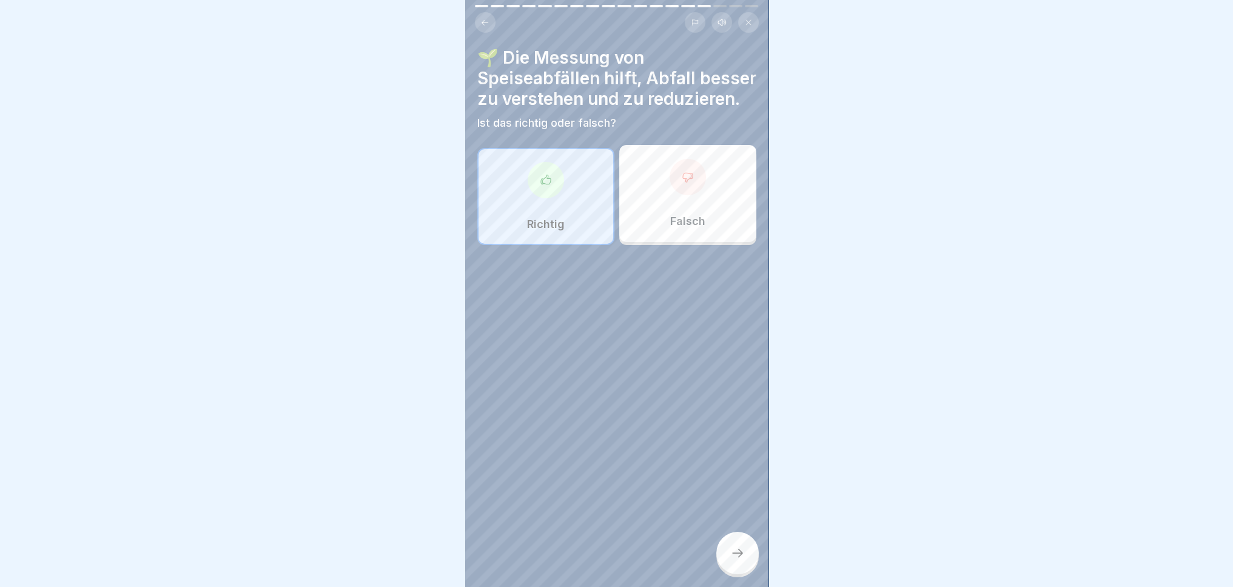
click at [737, 567] on div at bounding box center [737, 553] width 42 height 42
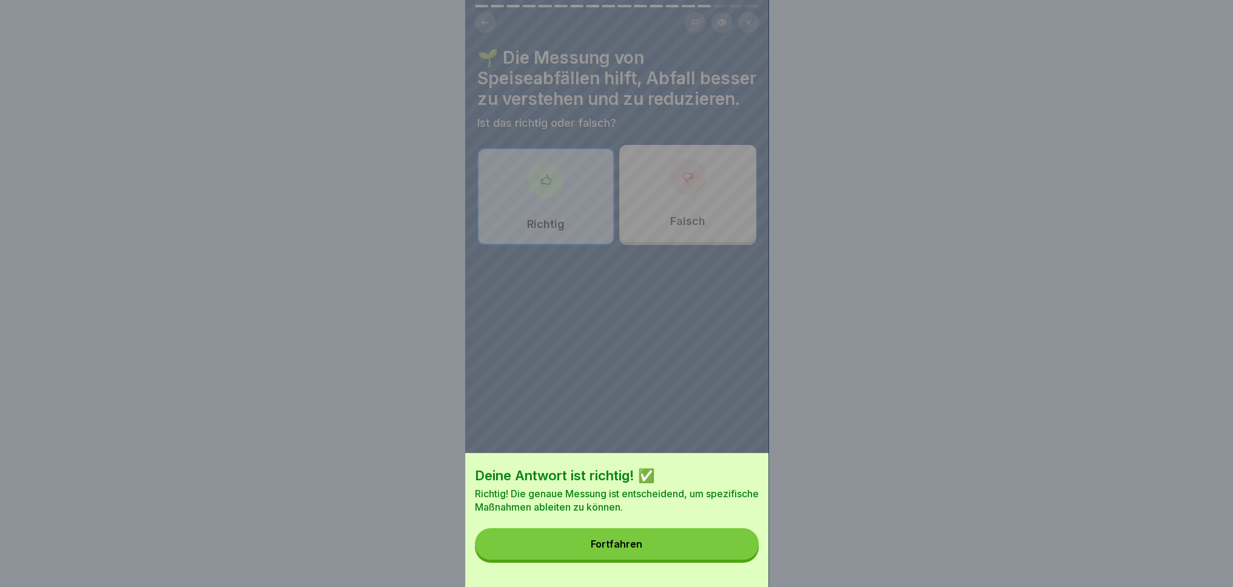
click at [682, 560] on button "Fortfahren" at bounding box center [617, 544] width 284 height 32
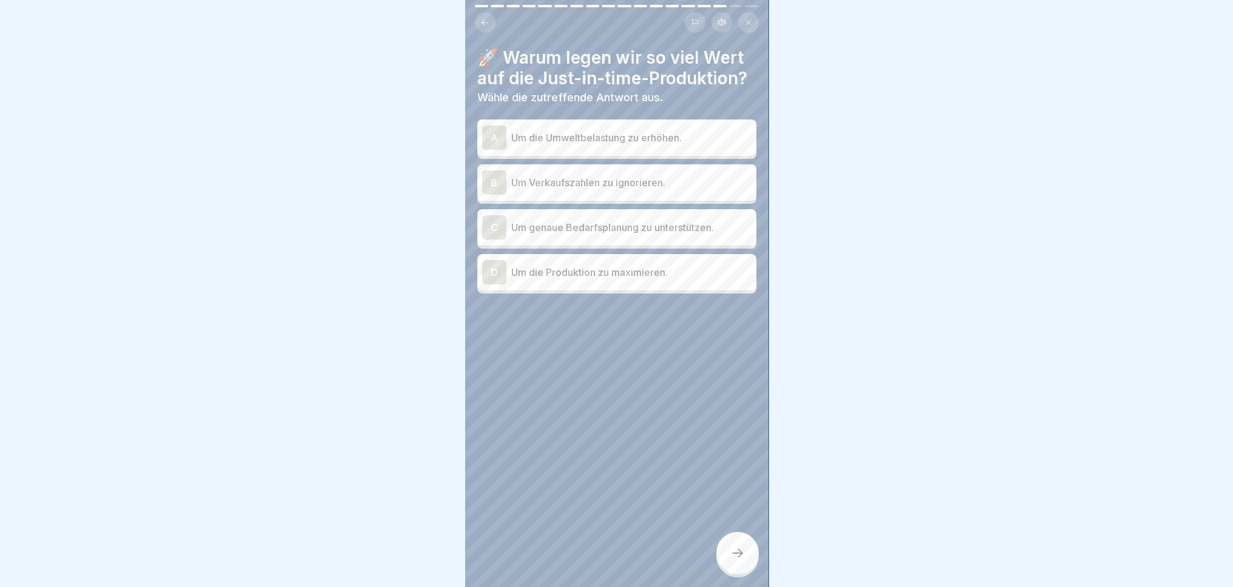
click at [665, 220] on p "Um genaue Bedarfsplanung zu unterstützen." at bounding box center [631, 227] width 240 height 15
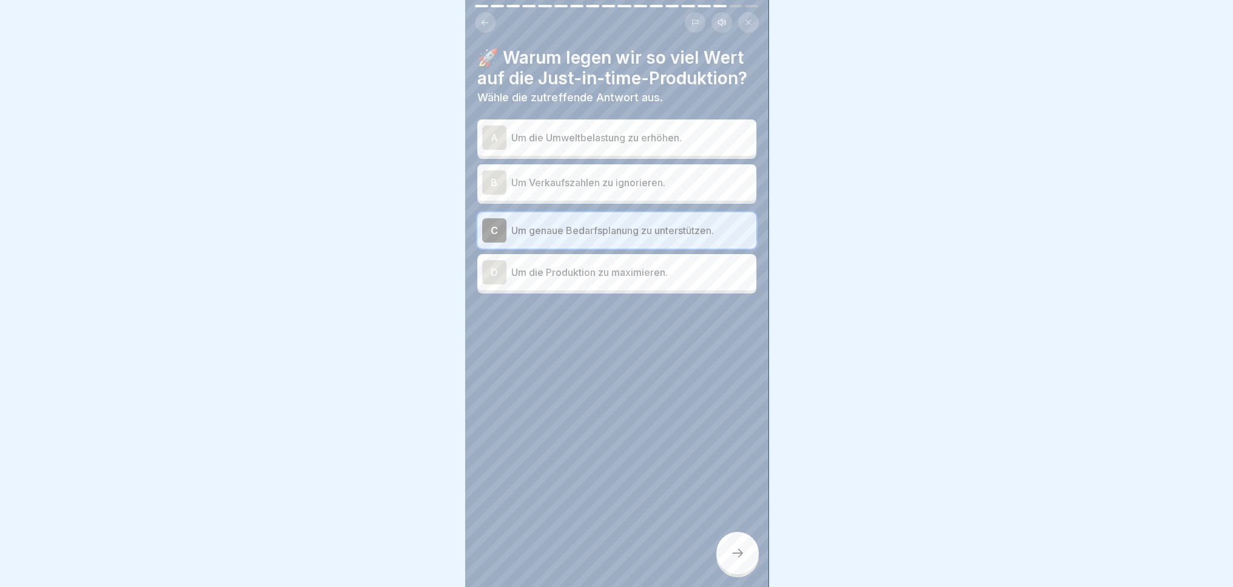
click at [675, 278] on div "D Um die Produktion zu maximieren." at bounding box center [616, 272] width 279 height 36
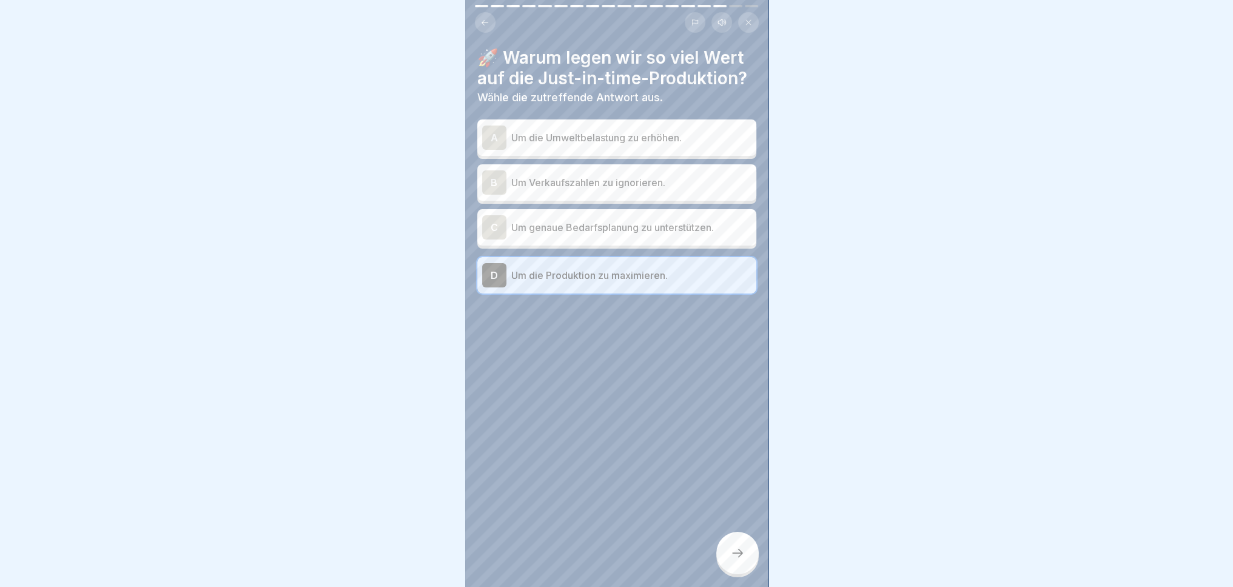
click at [684, 220] on p "Um genaue Bedarfsplanung zu unterstützen." at bounding box center [631, 227] width 240 height 15
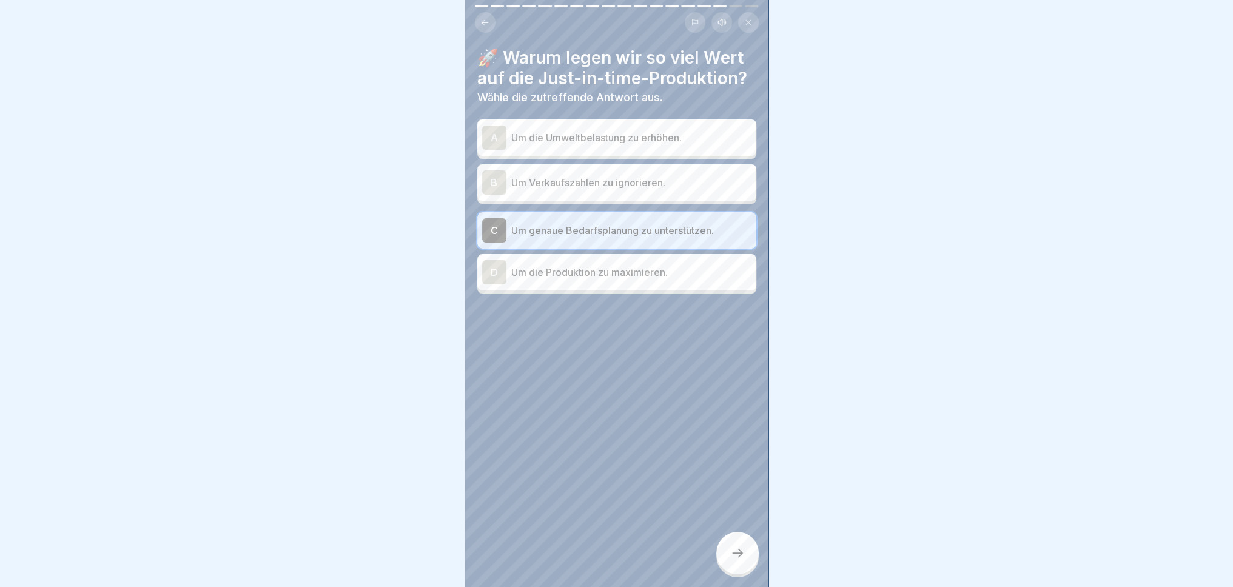
click at [745, 543] on div at bounding box center [737, 553] width 42 height 42
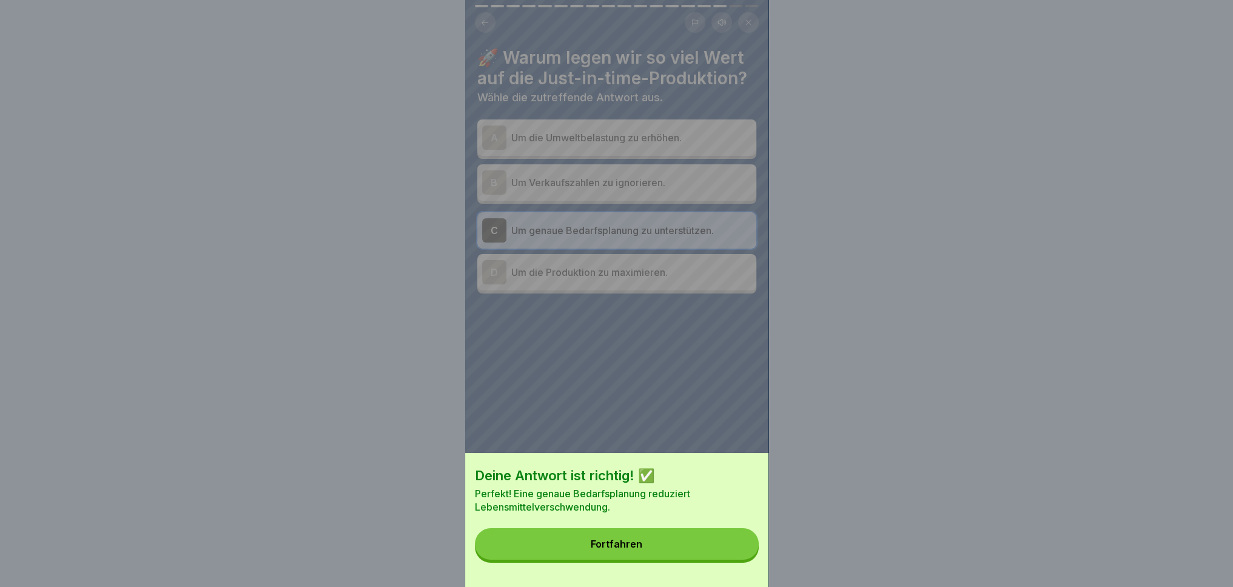
click at [722, 553] on button "Fortfahren" at bounding box center [617, 544] width 284 height 32
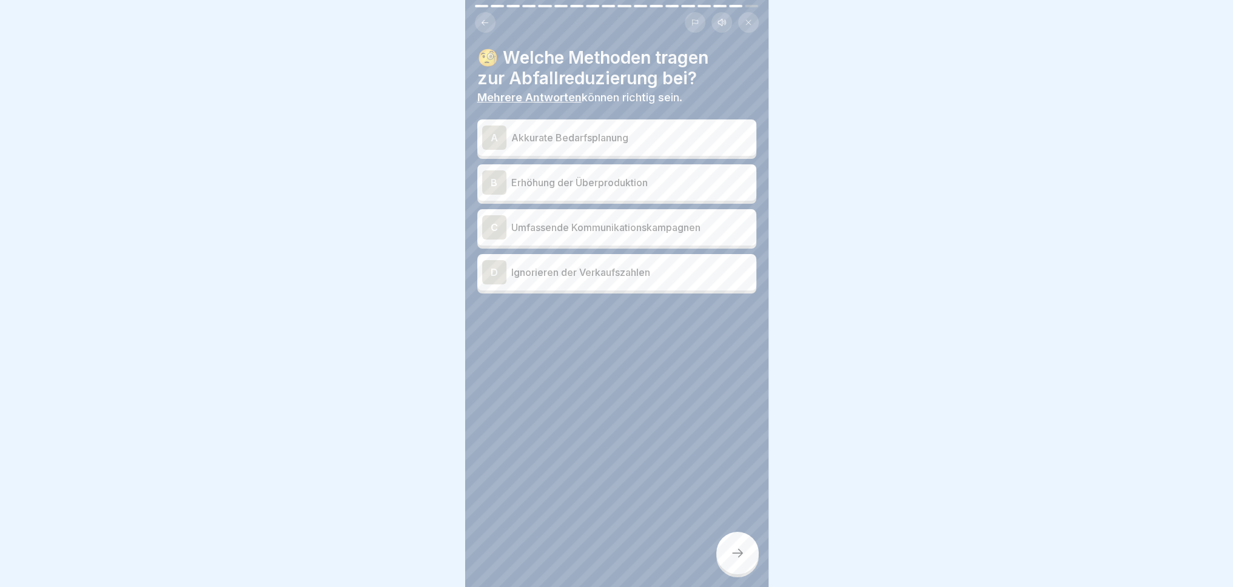
click at [682, 130] on p "Akkurate Bedarfsplanung" at bounding box center [631, 137] width 240 height 15
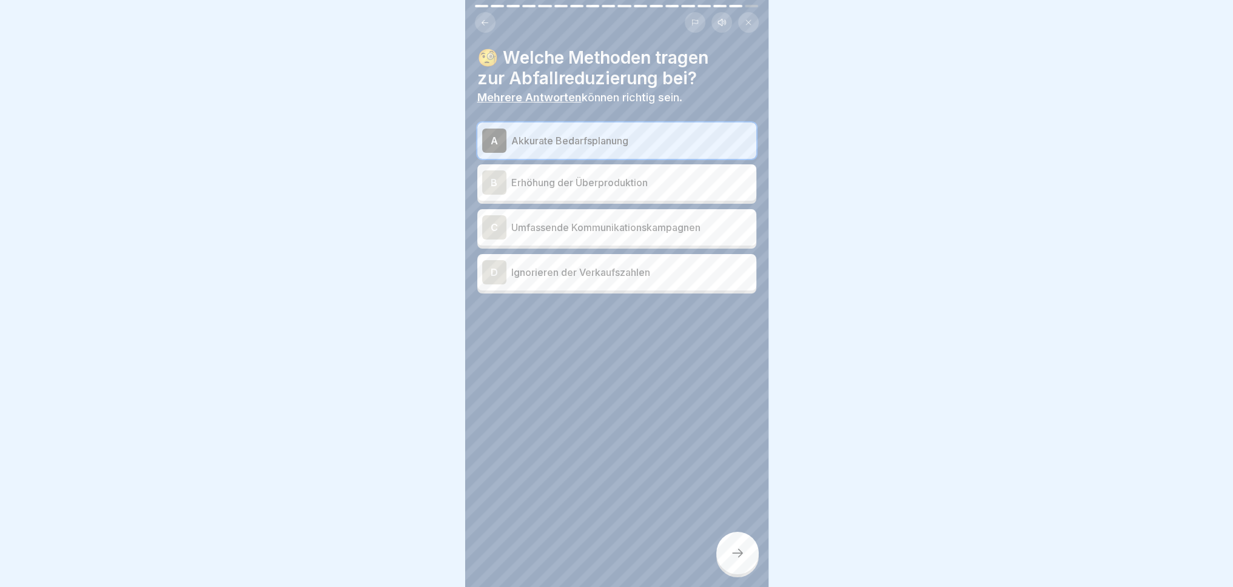
click at [674, 226] on div "C Umfassende Kommunikationskampagnen" at bounding box center [616, 227] width 269 height 24
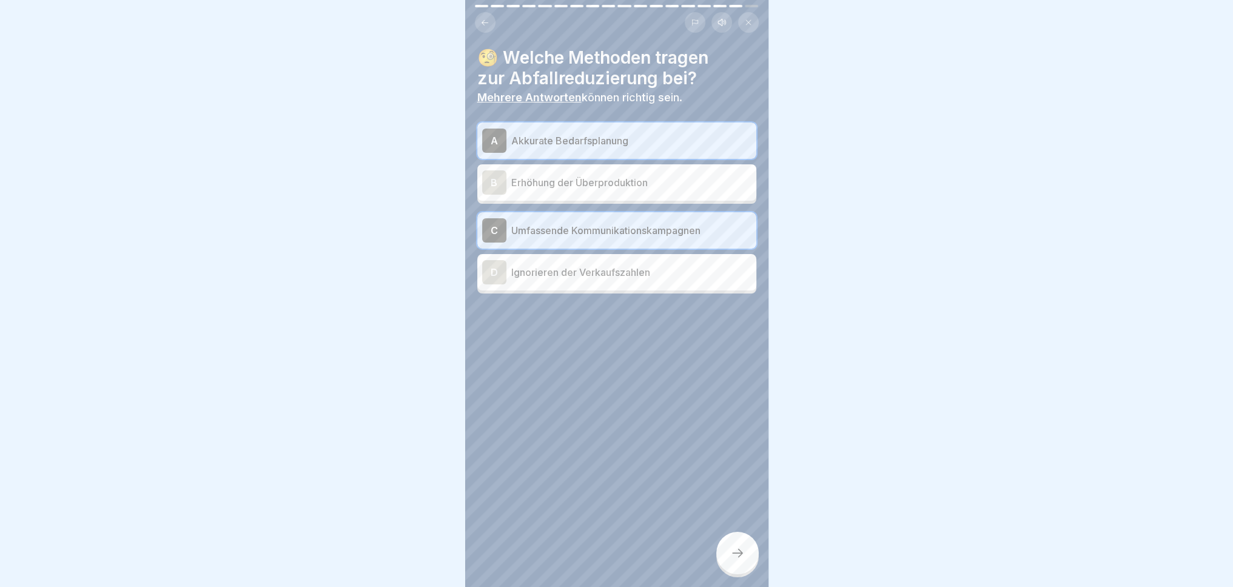
click at [749, 558] on div at bounding box center [737, 553] width 42 height 42
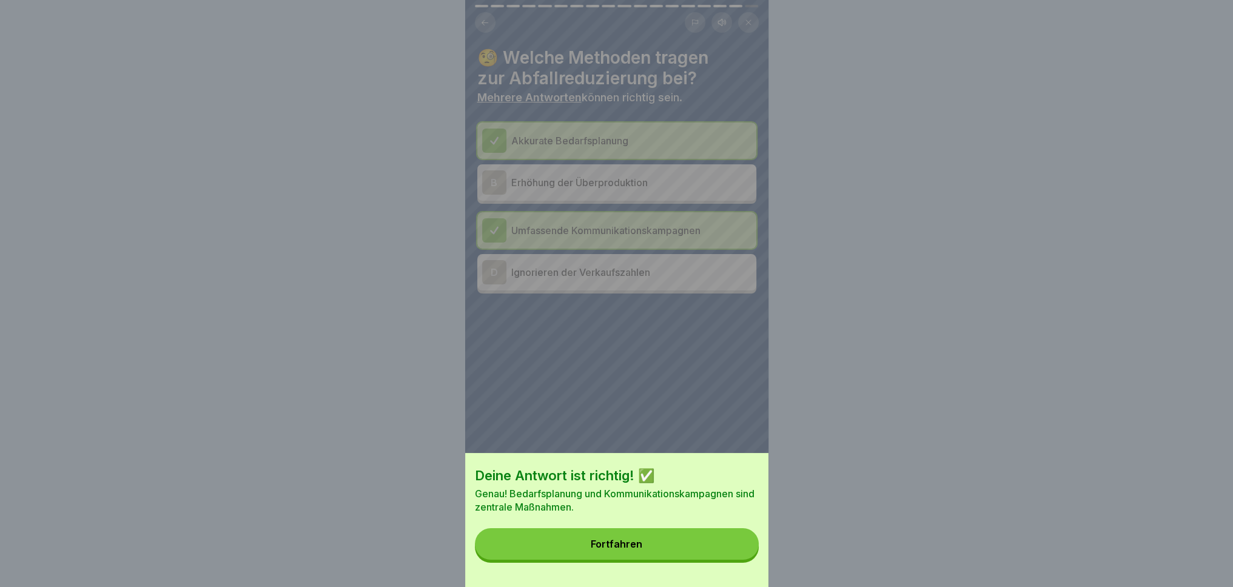
click at [728, 548] on button "Fortfahren" at bounding box center [617, 544] width 284 height 32
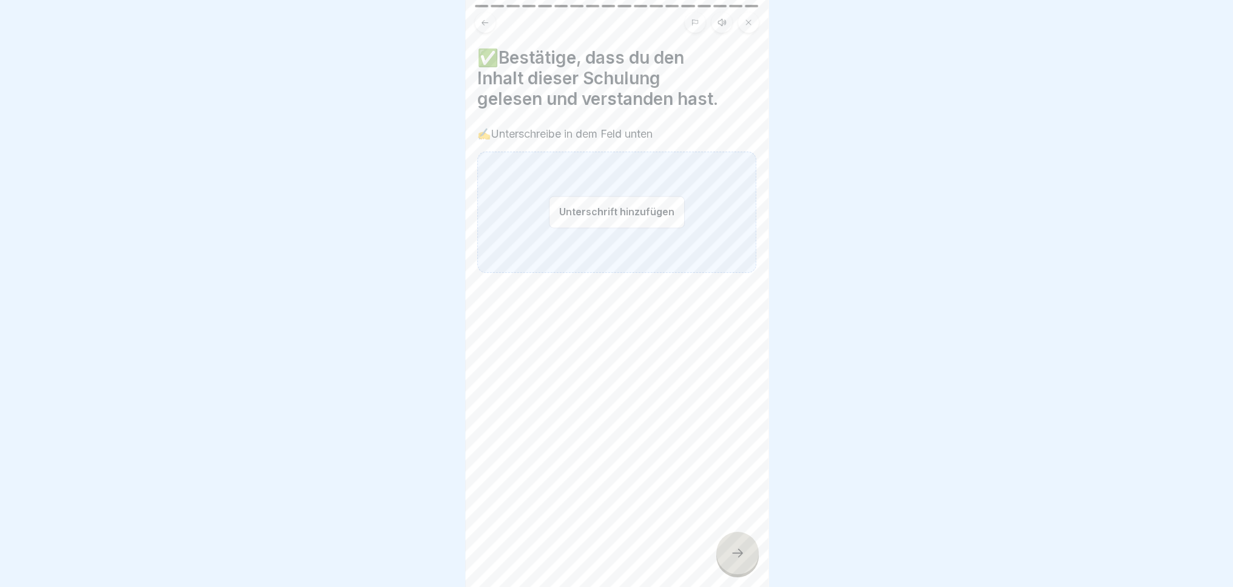
click at [584, 201] on button "Unterschrift hinzufügen" at bounding box center [617, 212] width 136 height 32
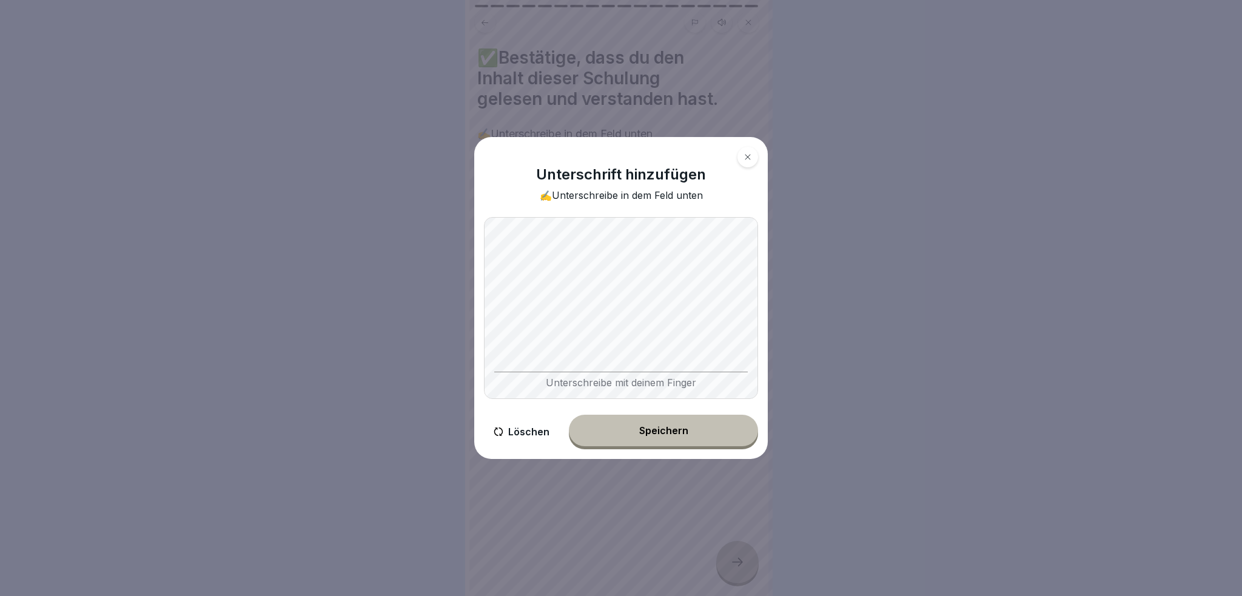
click at [671, 440] on button "Speichern" at bounding box center [663, 431] width 189 height 32
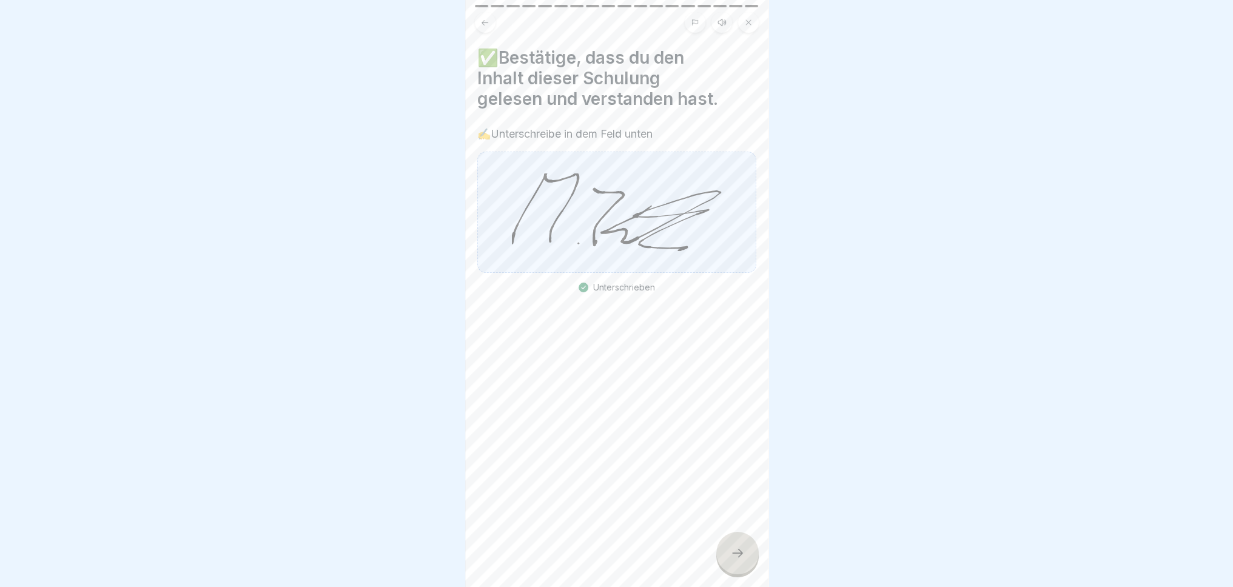
click at [726, 574] on div at bounding box center [737, 553] width 42 height 42
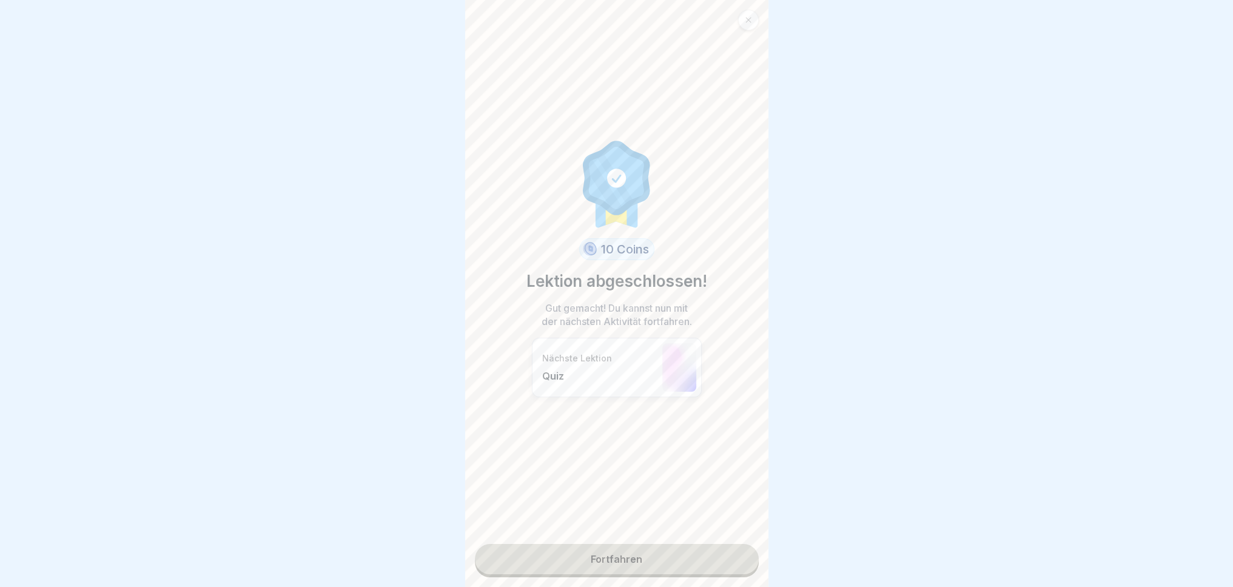
click at [656, 568] on link "Fortfahren" at bounding box center [617, 559] width 284 height 30
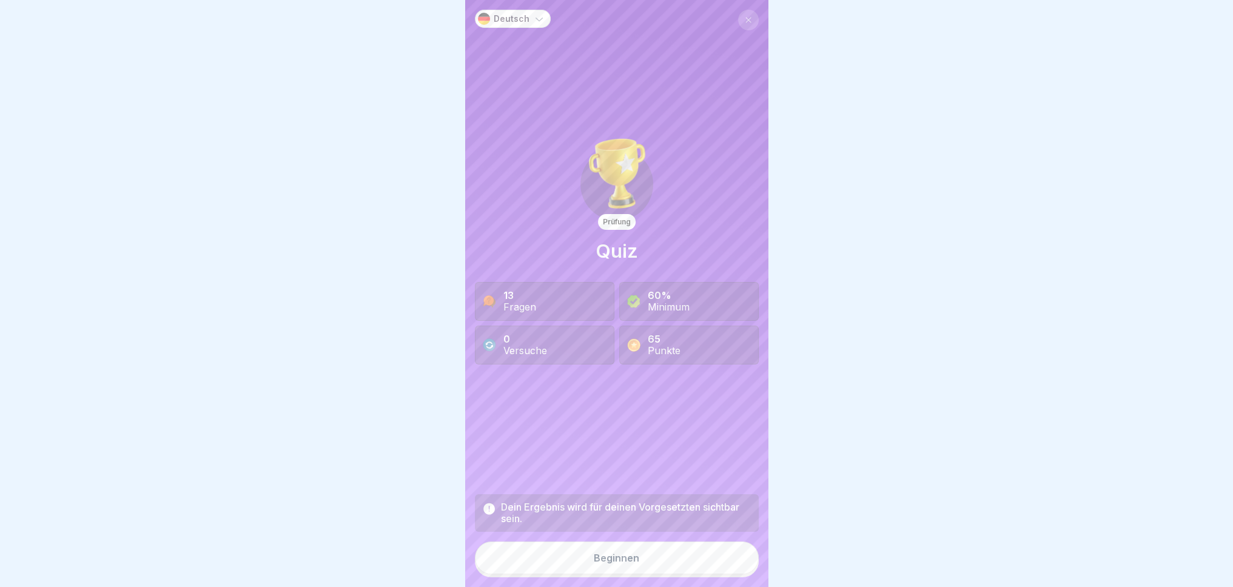
click at [657, 574] on button "Beginnen" at bounding box center [617, 558] width 284 height 33
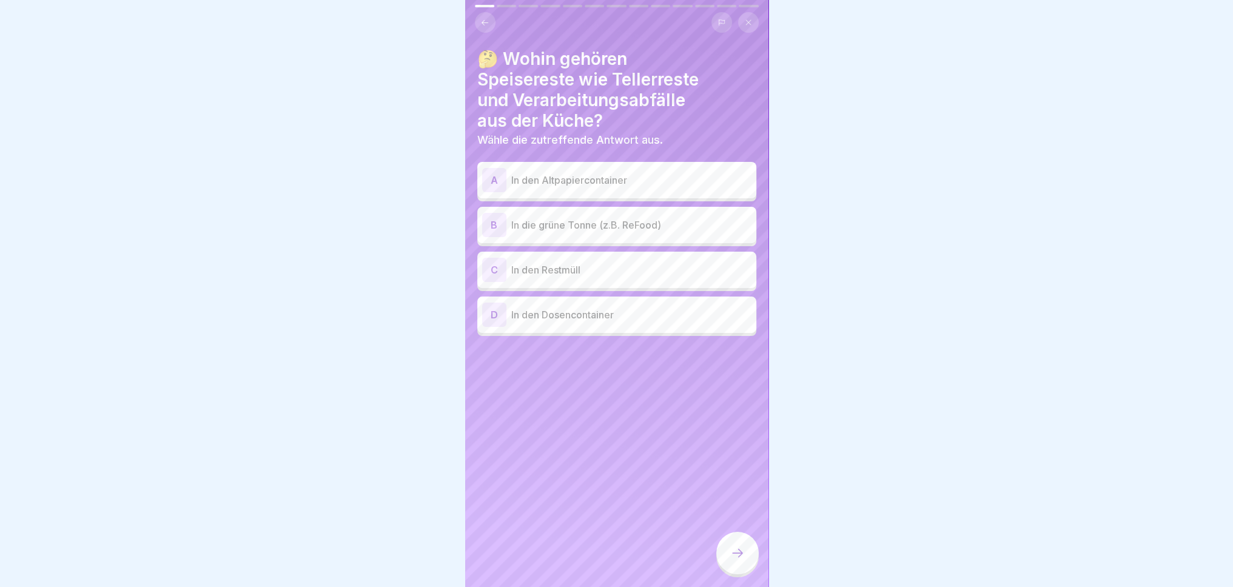
click at [507, 227] on div "B In die grüne Tonne (z.B. ReFood)" at bounding box center [616, 225] width 269 height 24
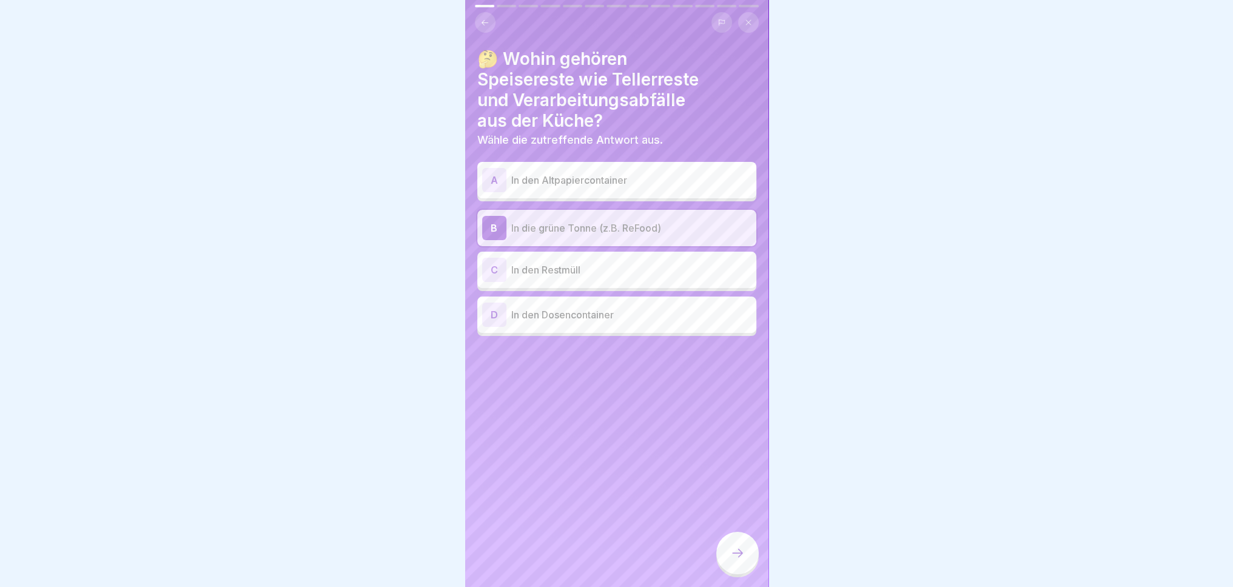
click at [572, 274] on p "In den Restmüll" at bounding box center [631, 270] width 240 height 15
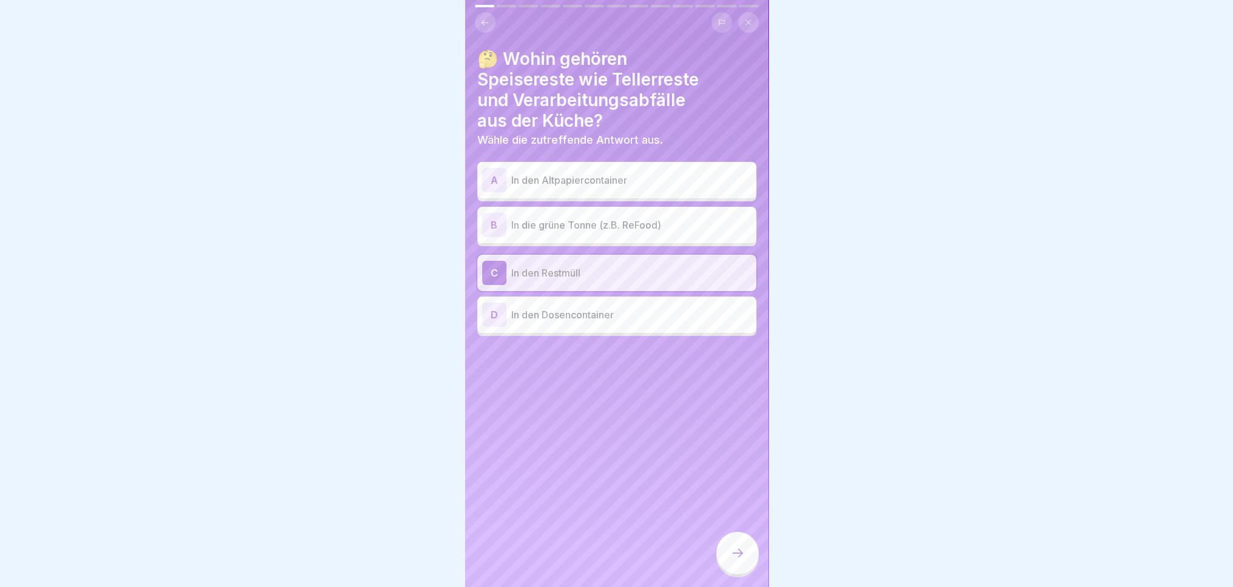
click at [588, 230] on p "In die grüne Tonne (z.B. ReFood)" at bounding box center [631, 225] width 240 height 15
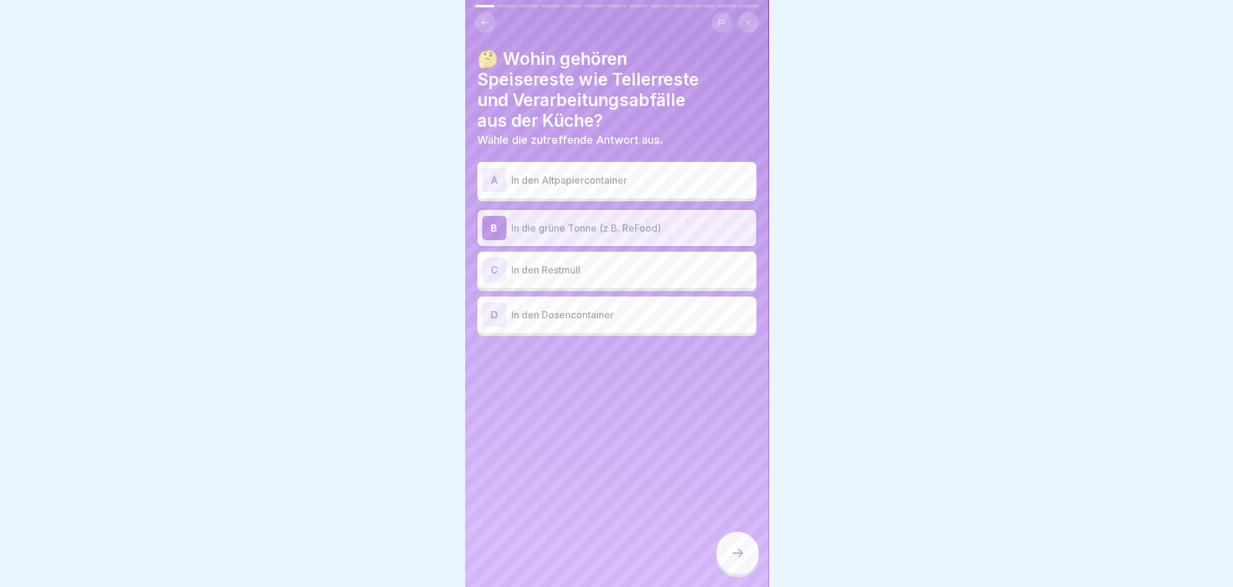
click at [739, 560] on icon at bounding box center [737, 553] width 15 height 15
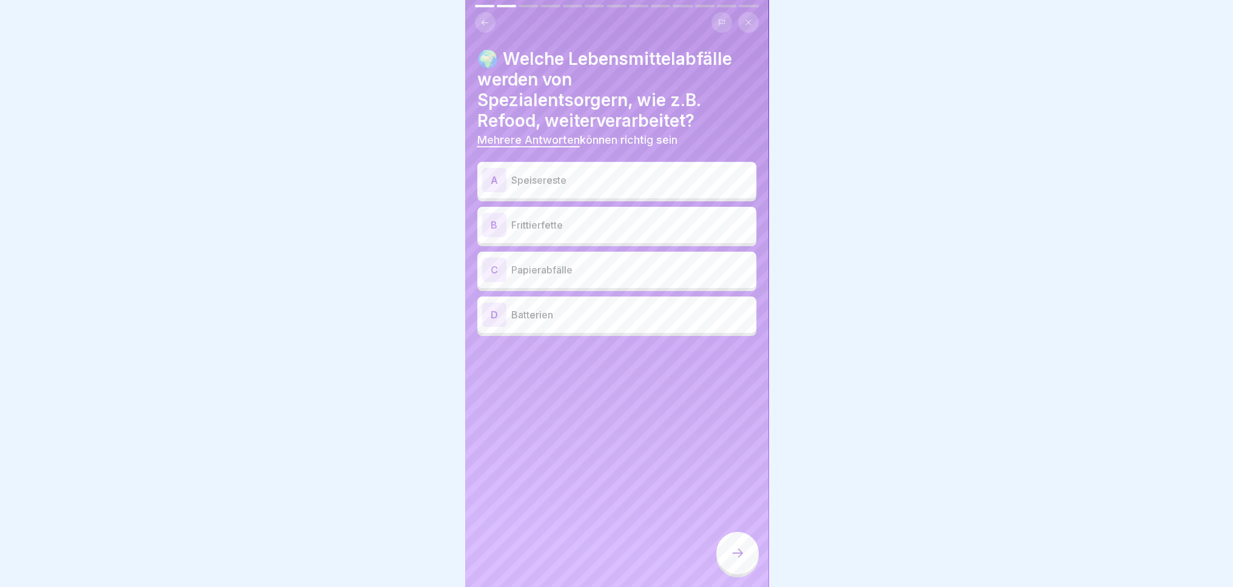
click at [599, 181] on p "Speisereste" at bounding box center [631, 180] width 240 height 15
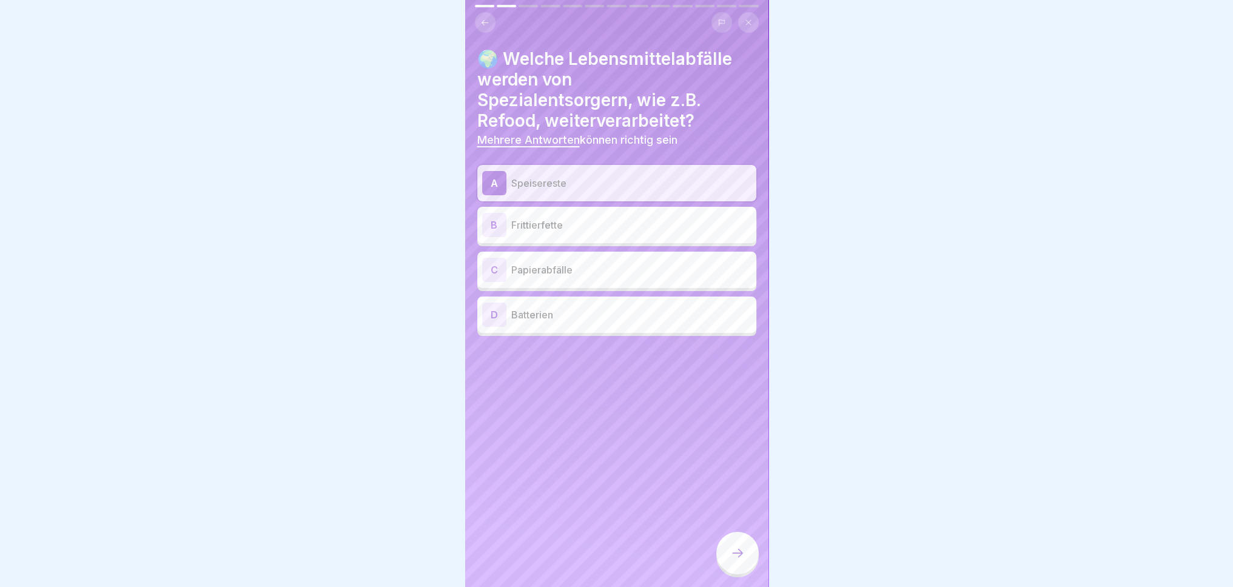
click at [645, 230] on p "Frittierfette" at bounding box center [631, 225] width 240 height 15
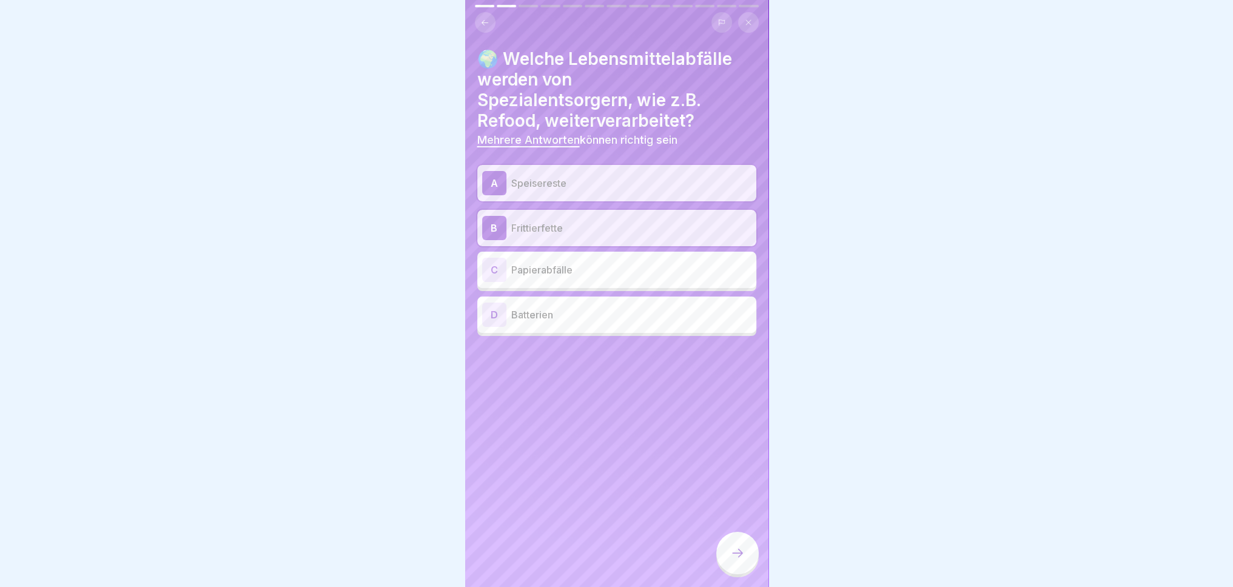
click at [747, 571] on div at bounding box center [737, 553] width 42 height 42
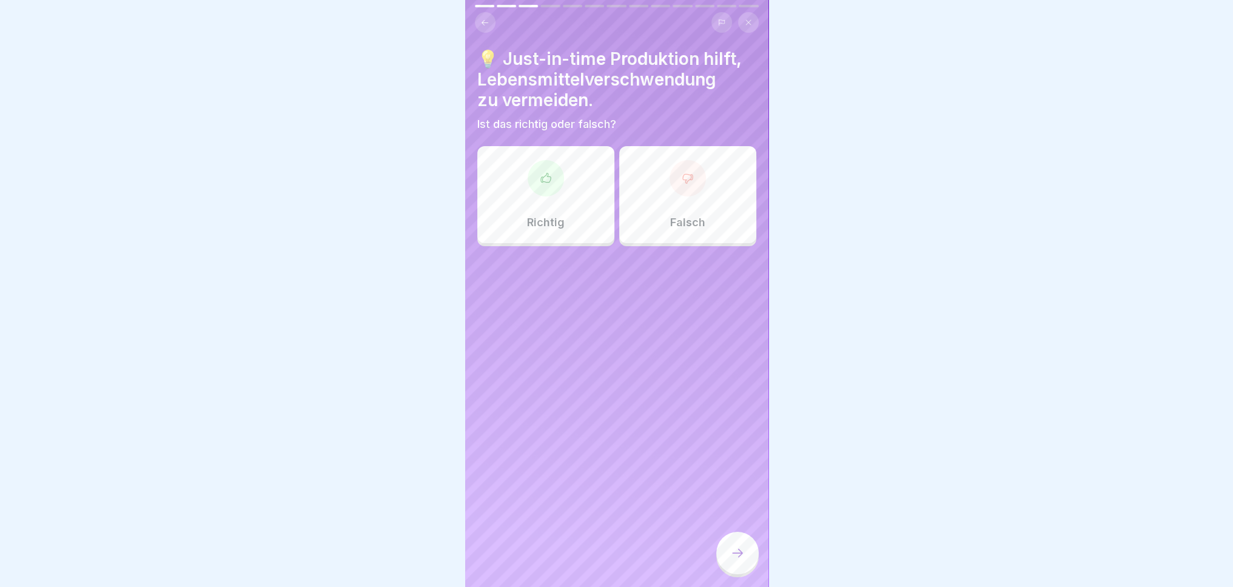
click at [550, 210] on div "Richtig" at bounding box center [545, 194] width 137 height 97
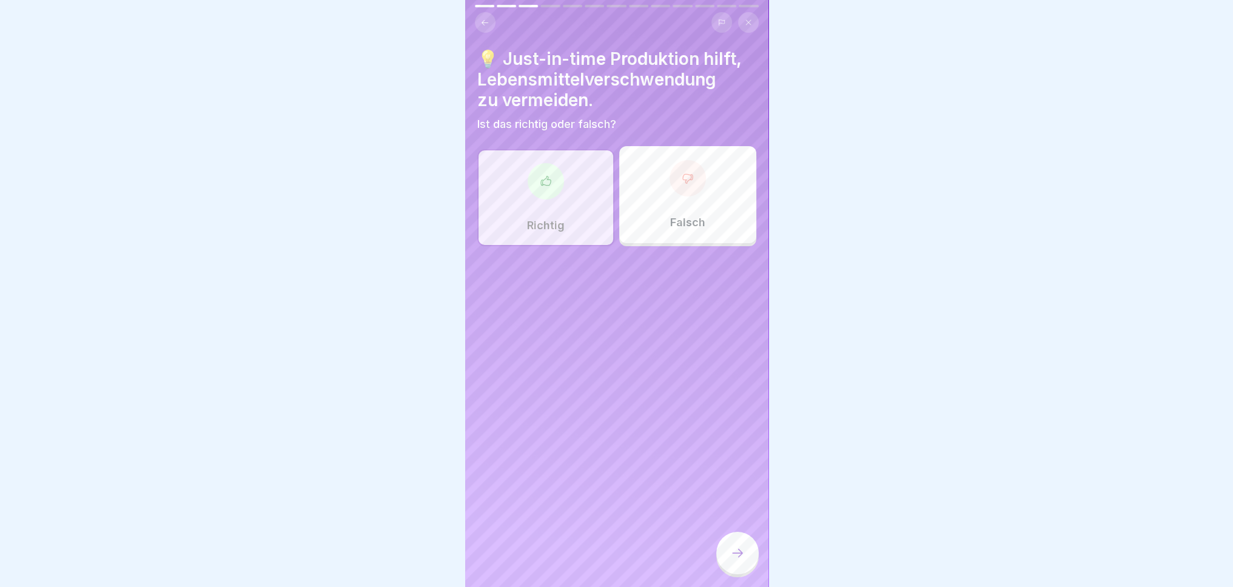
click at [738, 560] on icon at bounding box center [737, 553] width 15 height 15
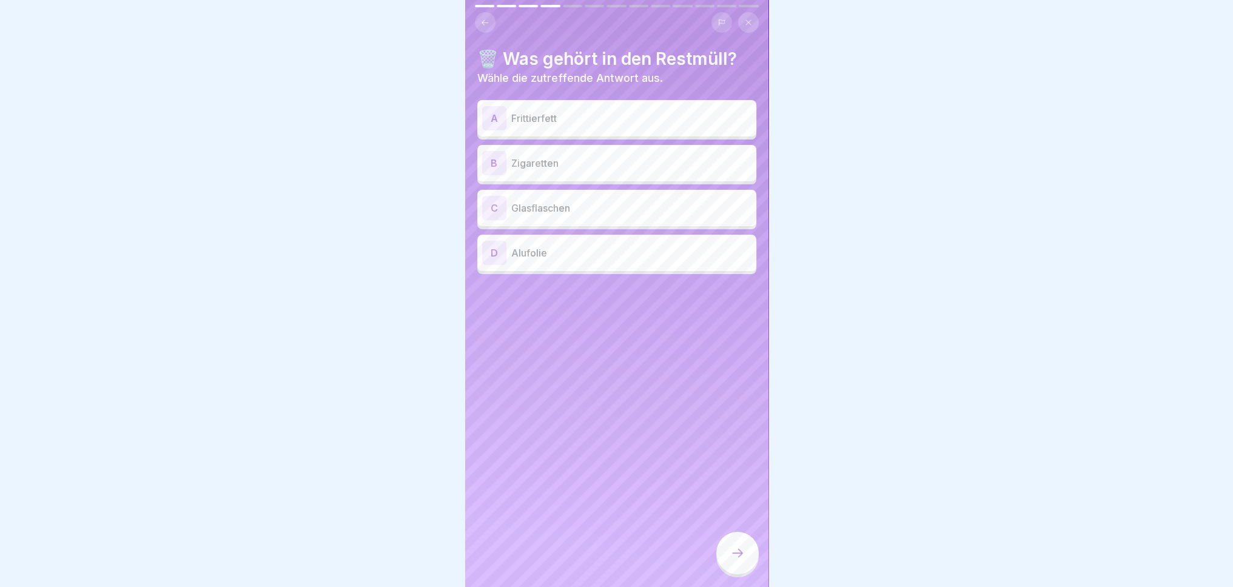
click at [619, 167] on p "Zigaretten" at bounding box center [631, 163] width 240 height 15
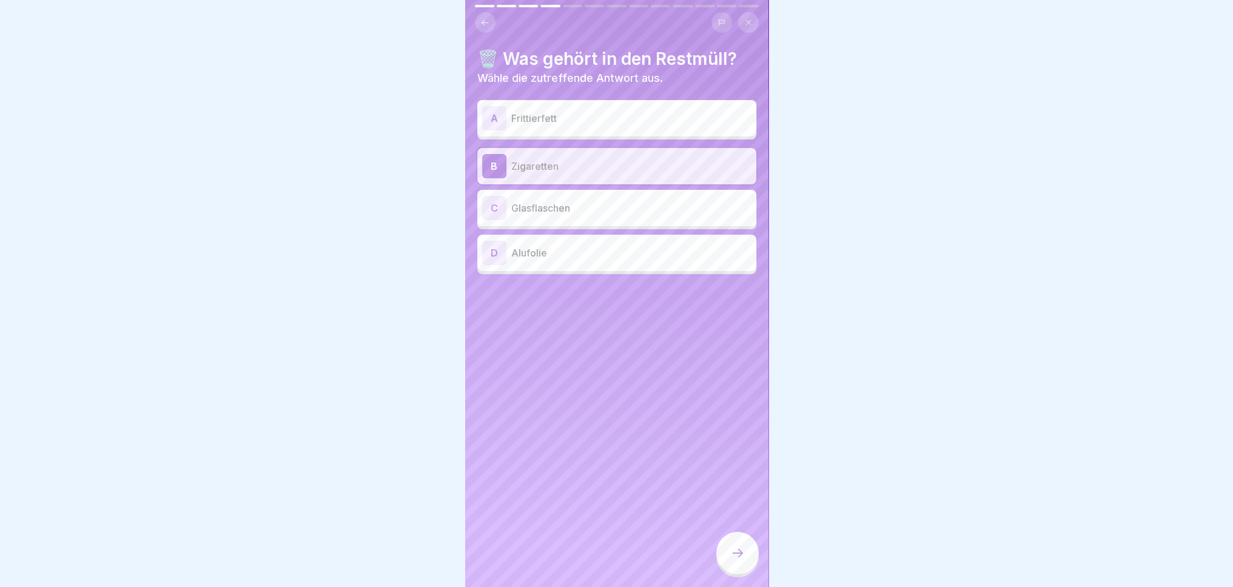
click at [743, 571] on div at bounding box center [737, 553] width 42 height 42
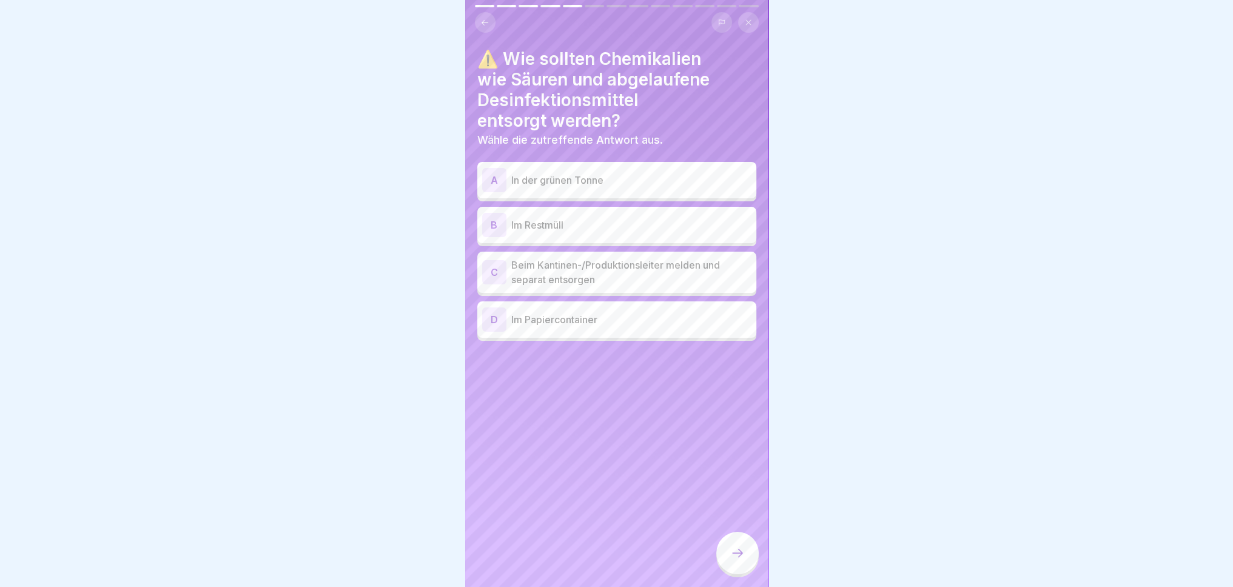
click at [688, 269] on p "Beim Kantinen-/Produktionsleiter melden und separat entsorgen" at bounding box center [631, 272] width 240 height 29
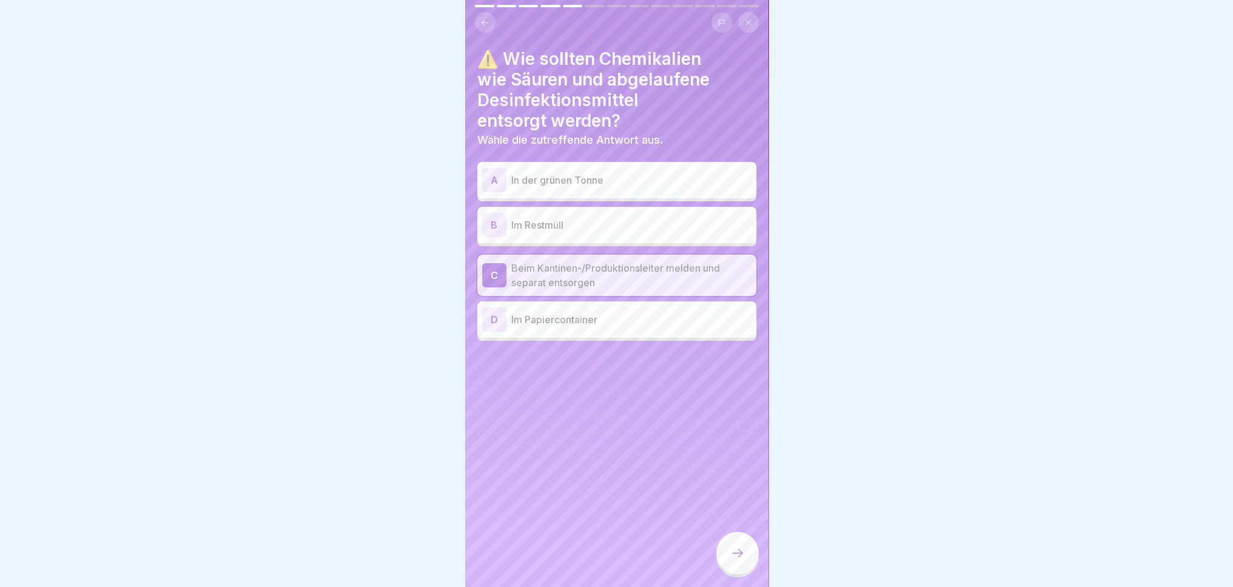
click at [748, 555] on div at bounding box center [737, 553] width 42 height 42
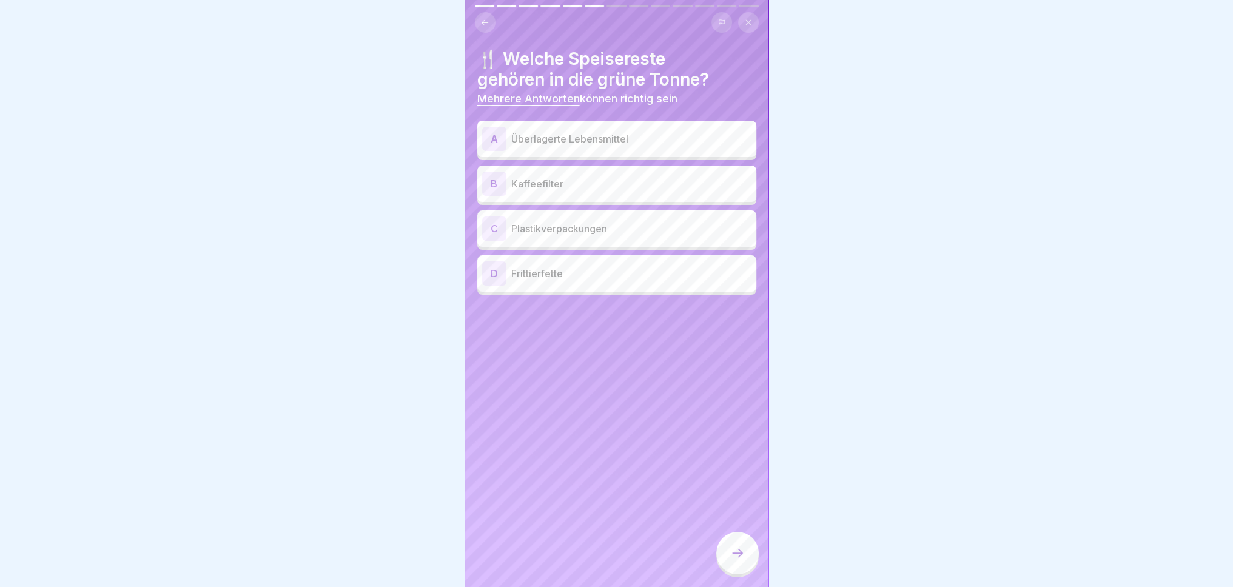
click at [629, 135] on p "Überlagerte Lebensmittel" at bounding box center [631, 139] width 240 height 15
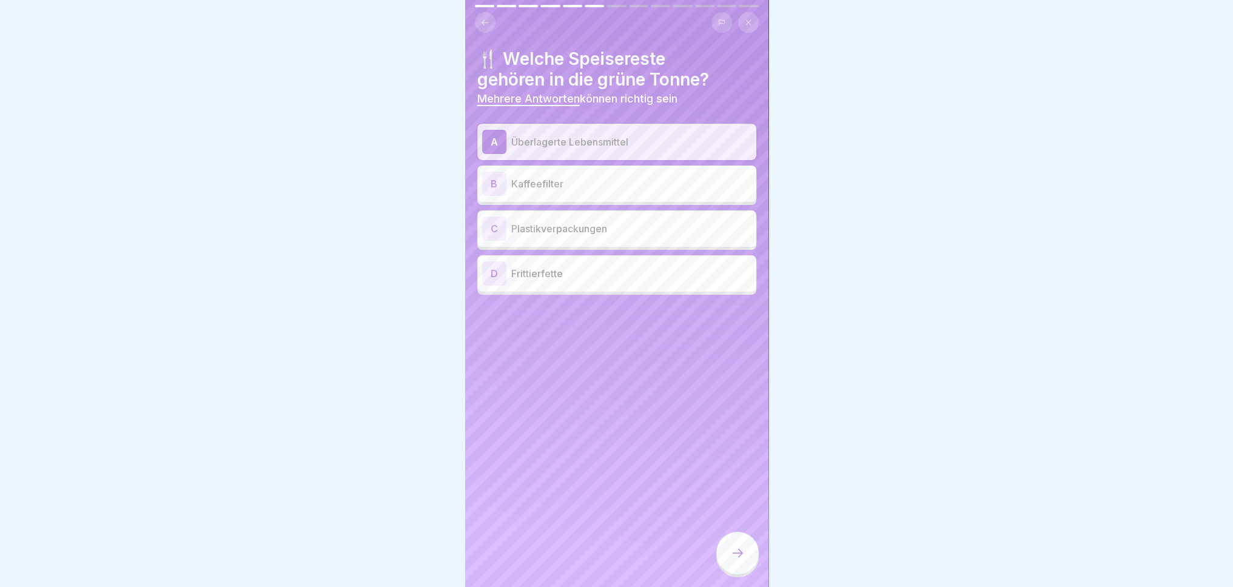
click at [684, 184] on p "Kaffeefilter" at bounding box center [631, 183] width 240 height 15
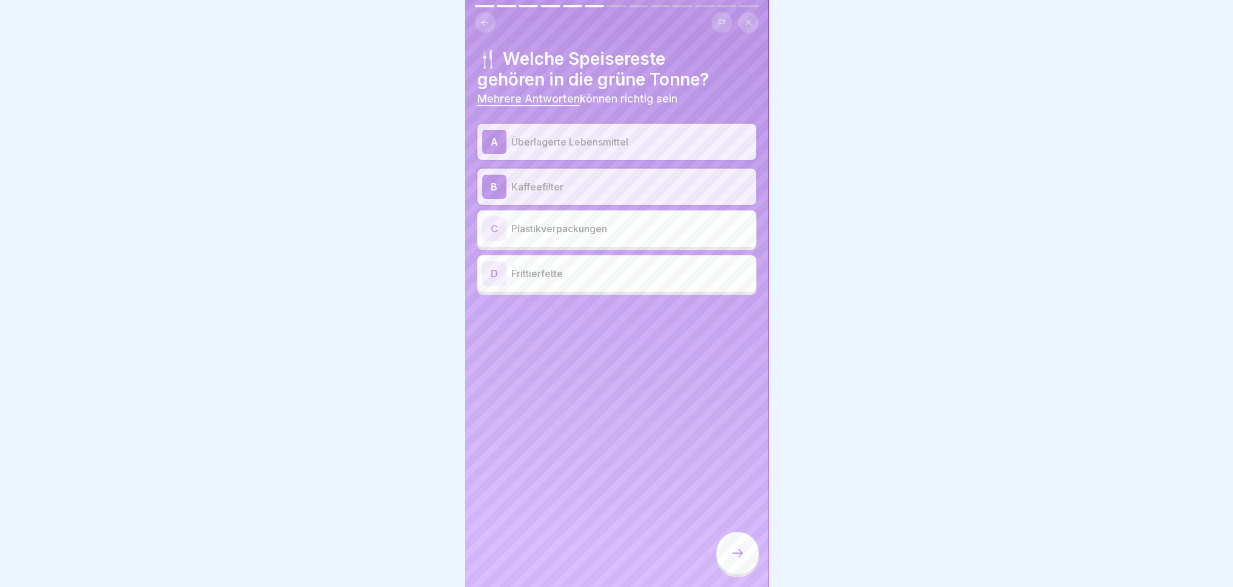
click at [737, 560] on icon at bounding box center [737, 553] width 15 height 15
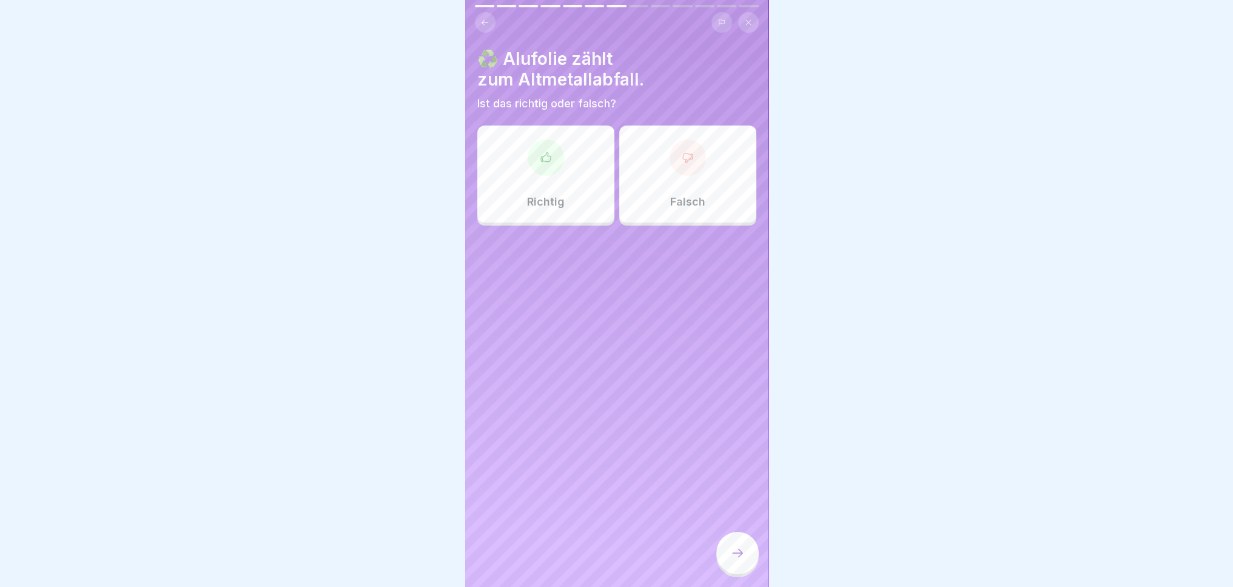
click at [551, 192] on div "Richtig" at bounding box center [545, 174] width 137 height 97
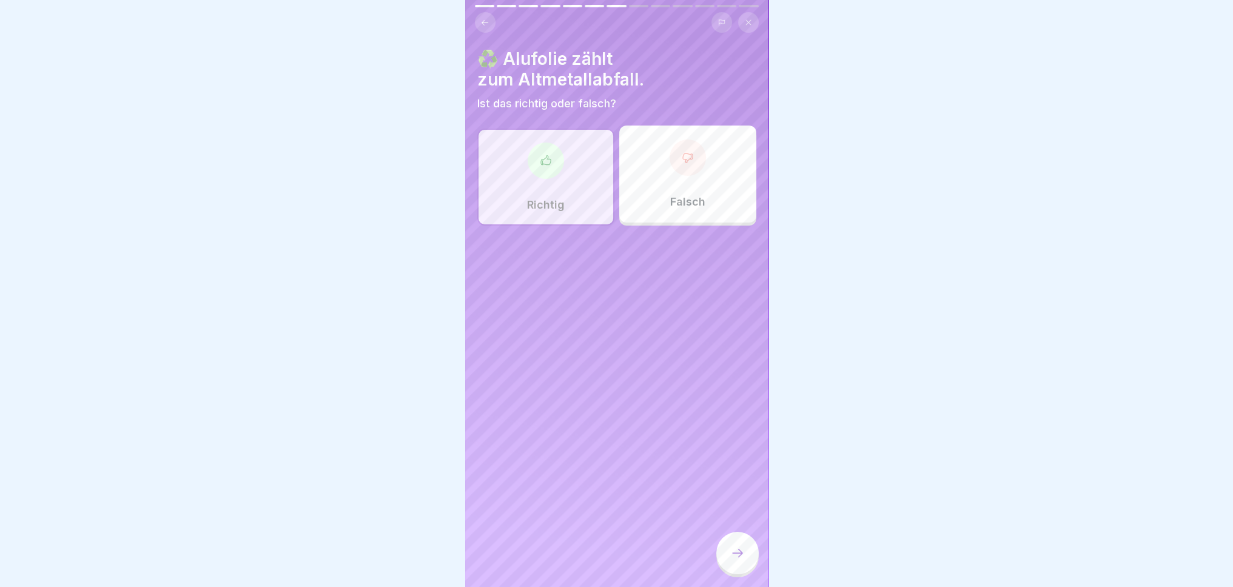
click at [757, 570] on div at bounding box center [737, 553] width 42 height 42
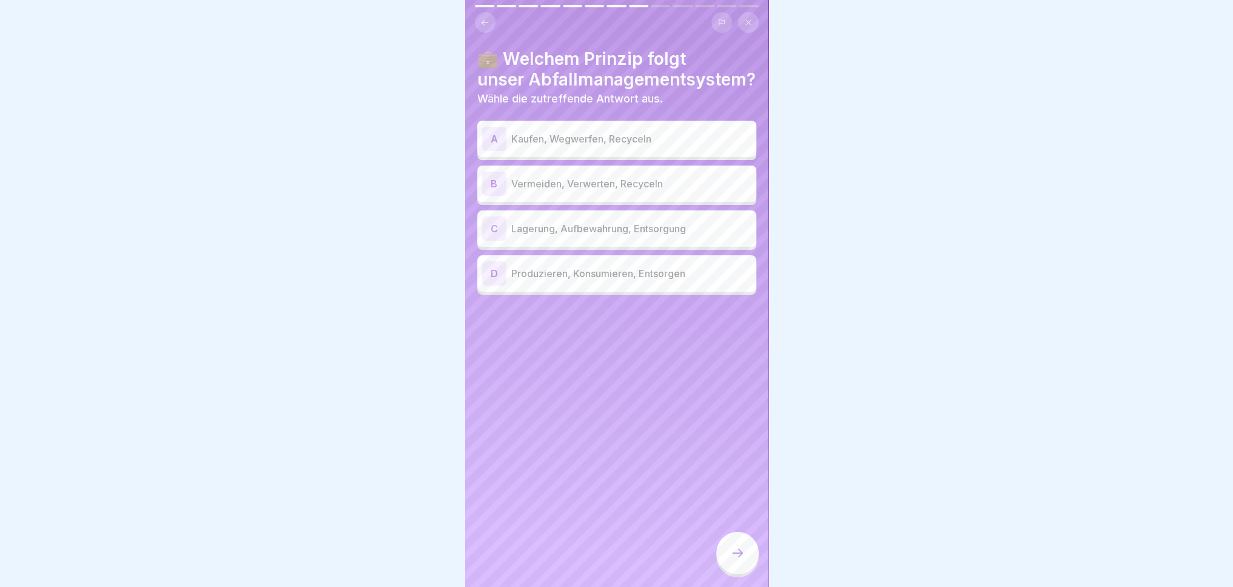
click at [680, 193] on div "B Vermeiden, Verwerten, Recyceln" at bounding box center [616, 184] width 269 height 24
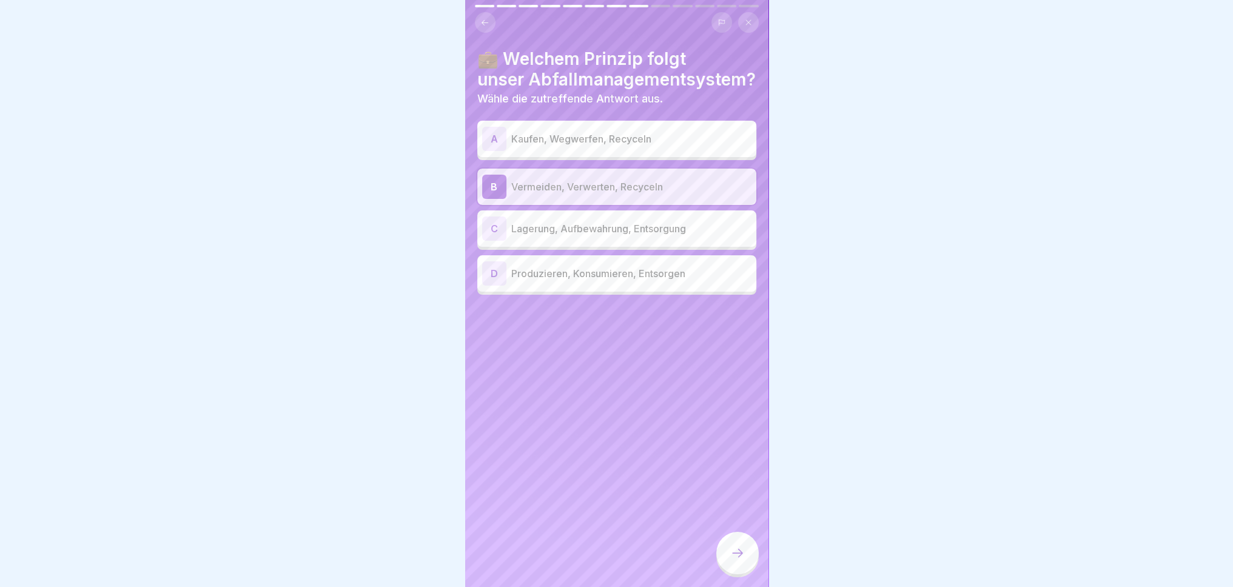
click at [680, 277] on p "Produzieren, Konsumieren, Entsorgen" at bounding box center [631, 273] width 240 height 15
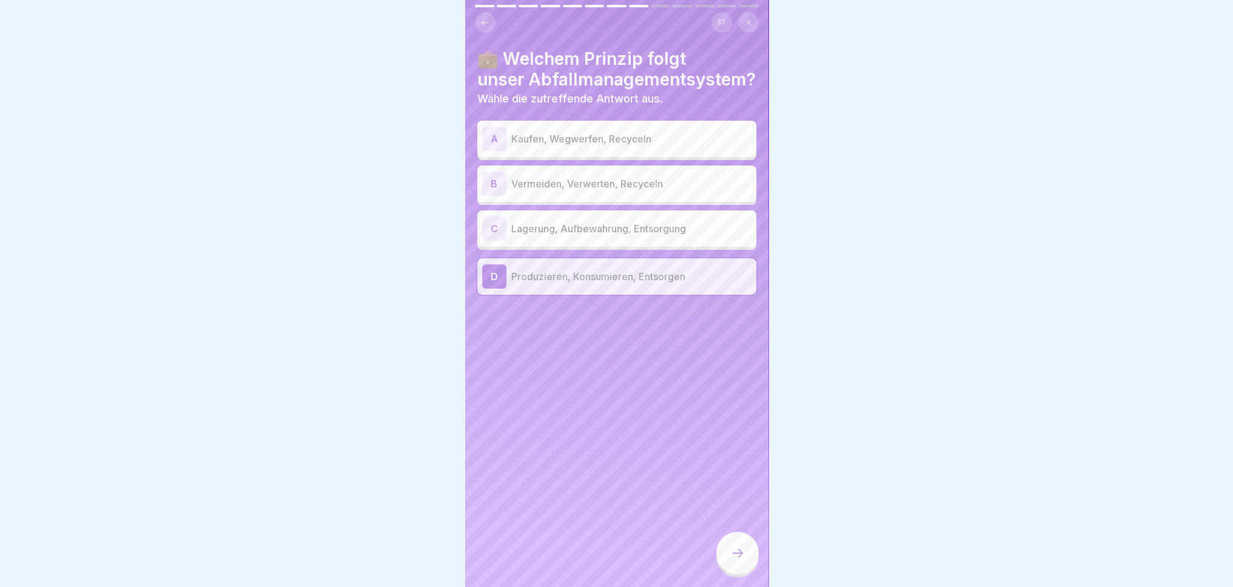
click at [688, 196] on div "B Vermeiden, Verwerten, Recyceln" at bounding box center [616, 184] width 279 height 36
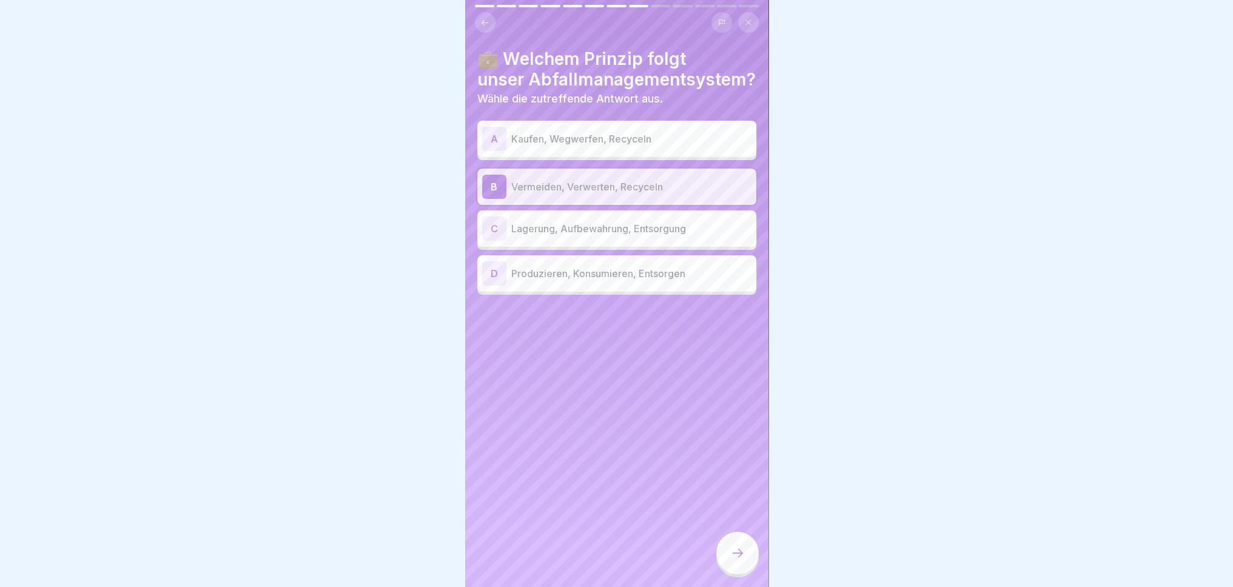
click at [744, 572] on div at bounding box center [737, 553] width 42 height 42
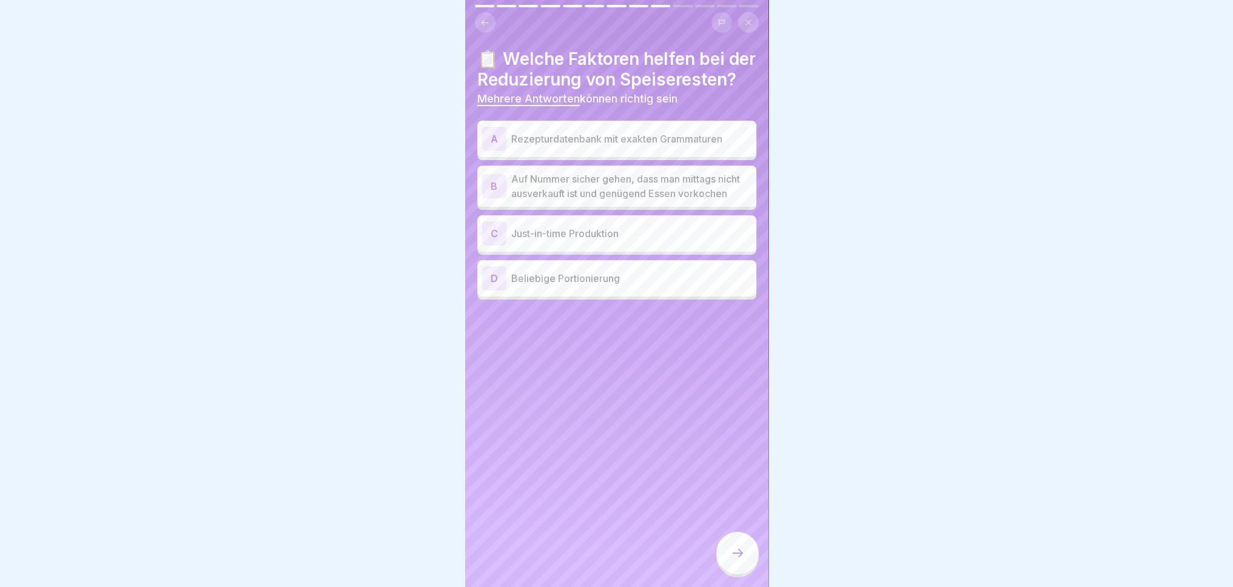
click at [693, 241] on p "Just-in-time Produktion" at bounding box center [631, 233] width 240 height 15
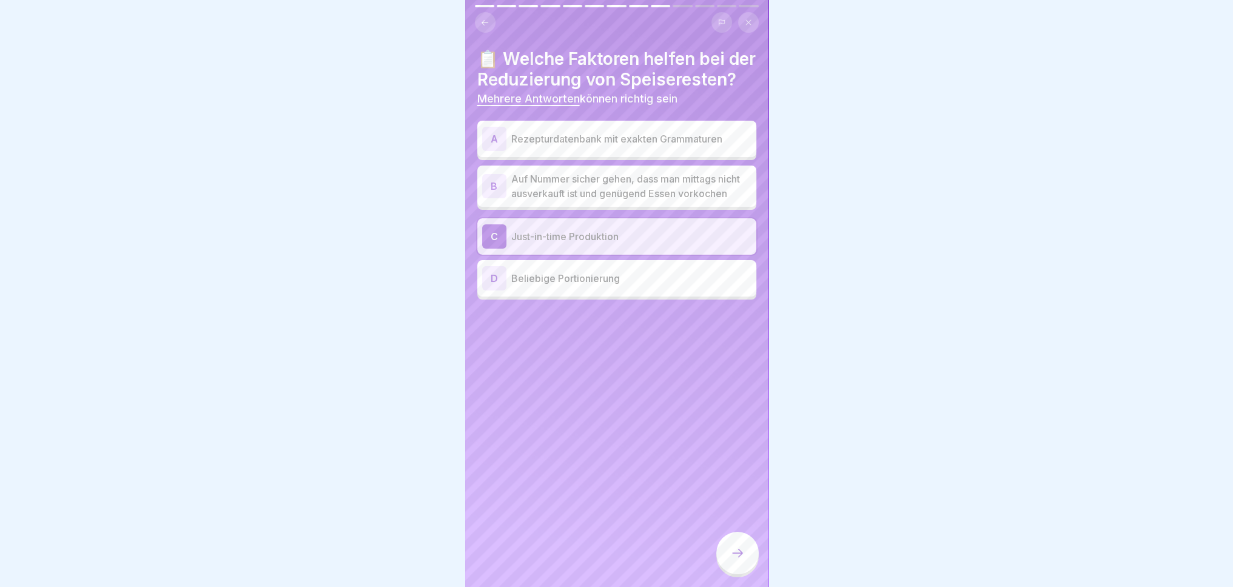
click at [652, 286] on p "Beliebige Portionierung" at bounding box center [631, 278] width 240 height 15
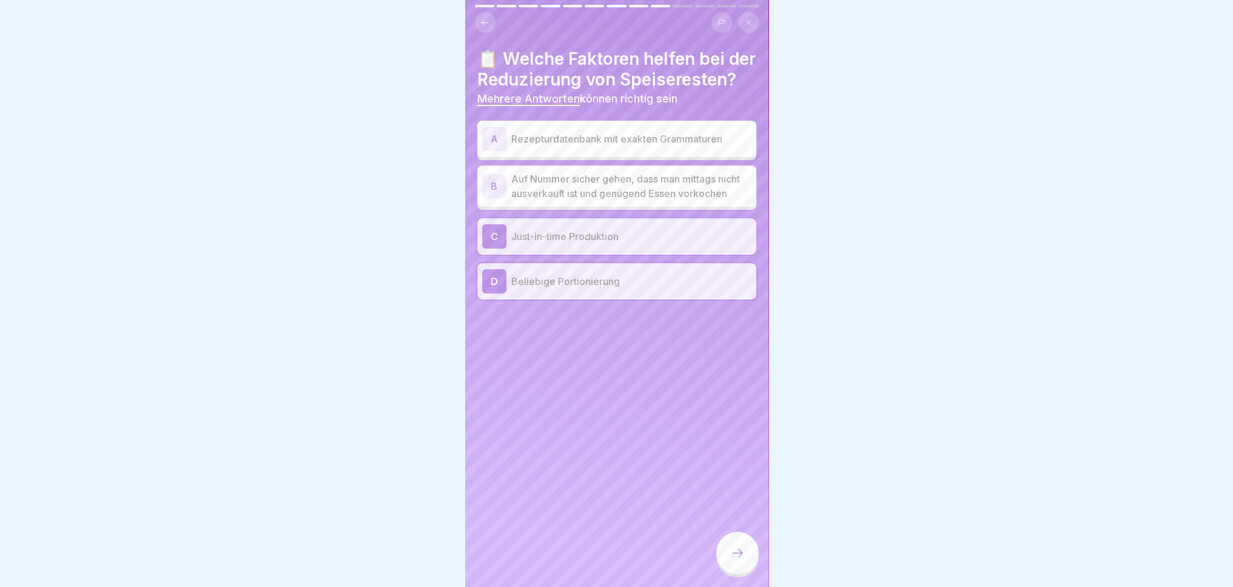
click at [652, 289] on p "Beliebige Portionierung" at bounding box center [631, 281] width 240 height 15
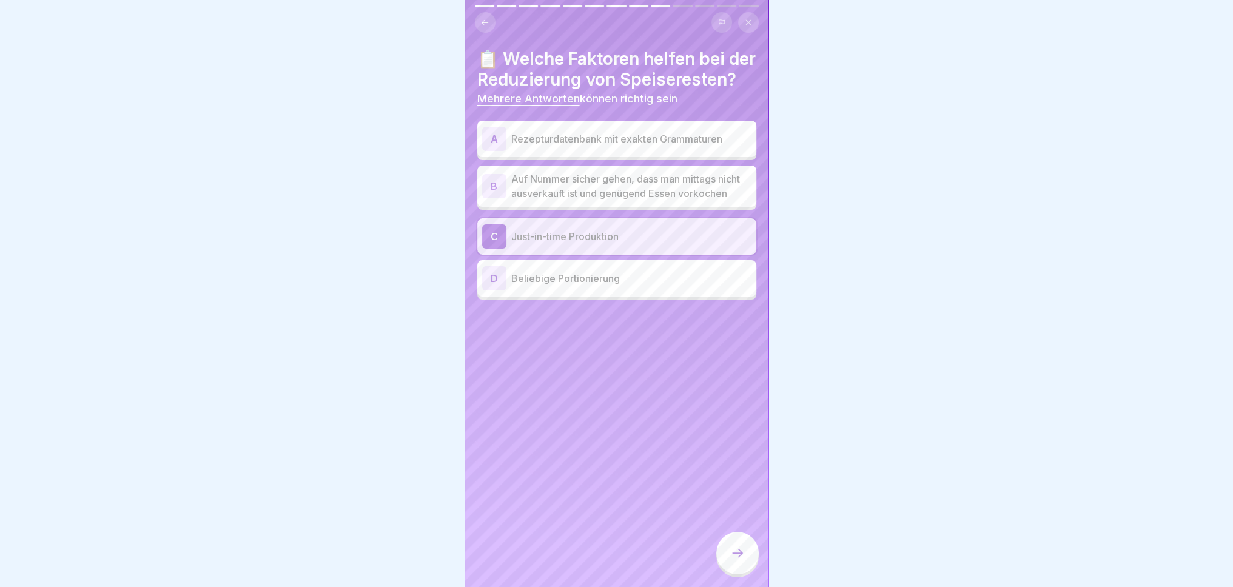
click at [696, 146] on p "Rezepturdatenbank mit exakten Grammaturen" at bounding box center [631, 139] width 240 height 15
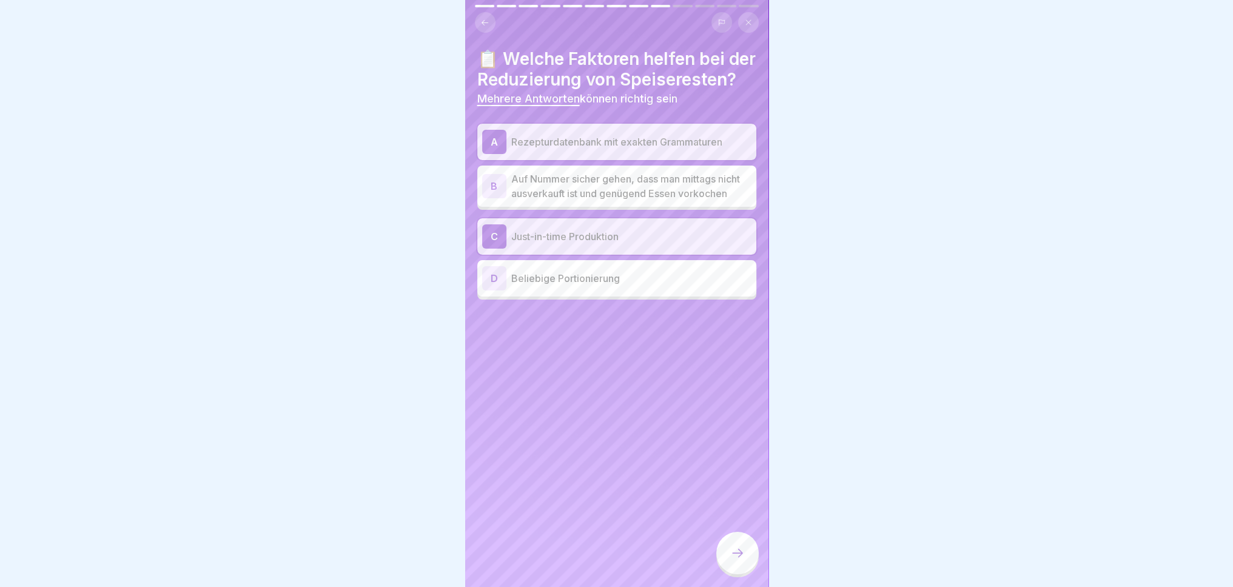
click at [727, 149] on p "Rezepturdatenbank mit exakten Grammaturen" at bounding box center [631, 142] width 240 height 15
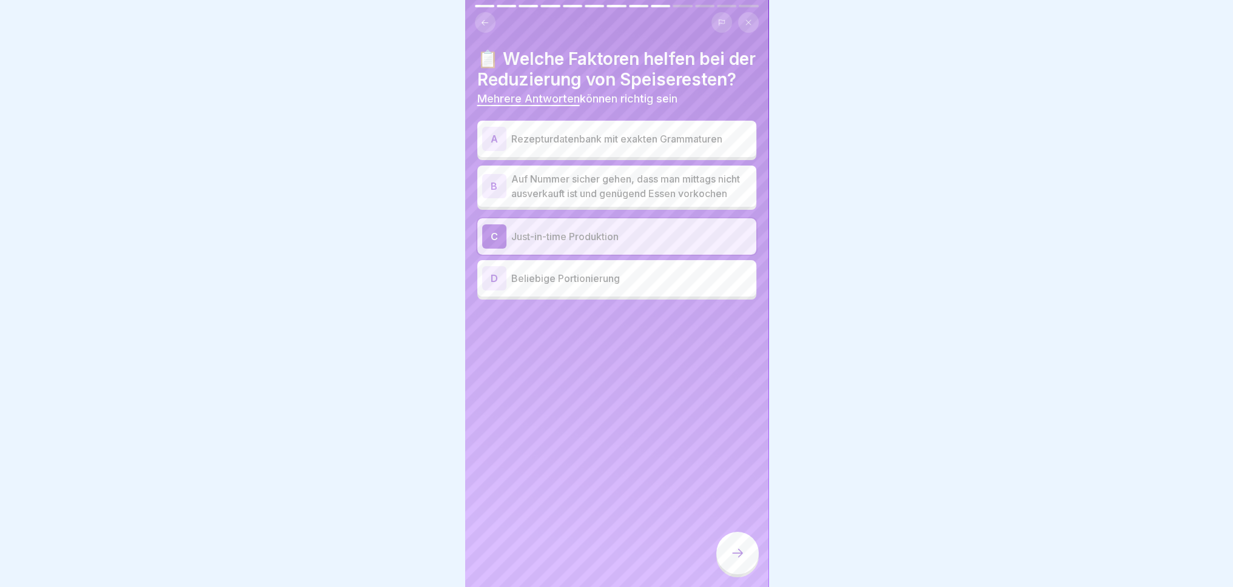
click at [736, 560] on icon at bounding box center [737, 553] width 15 height 15
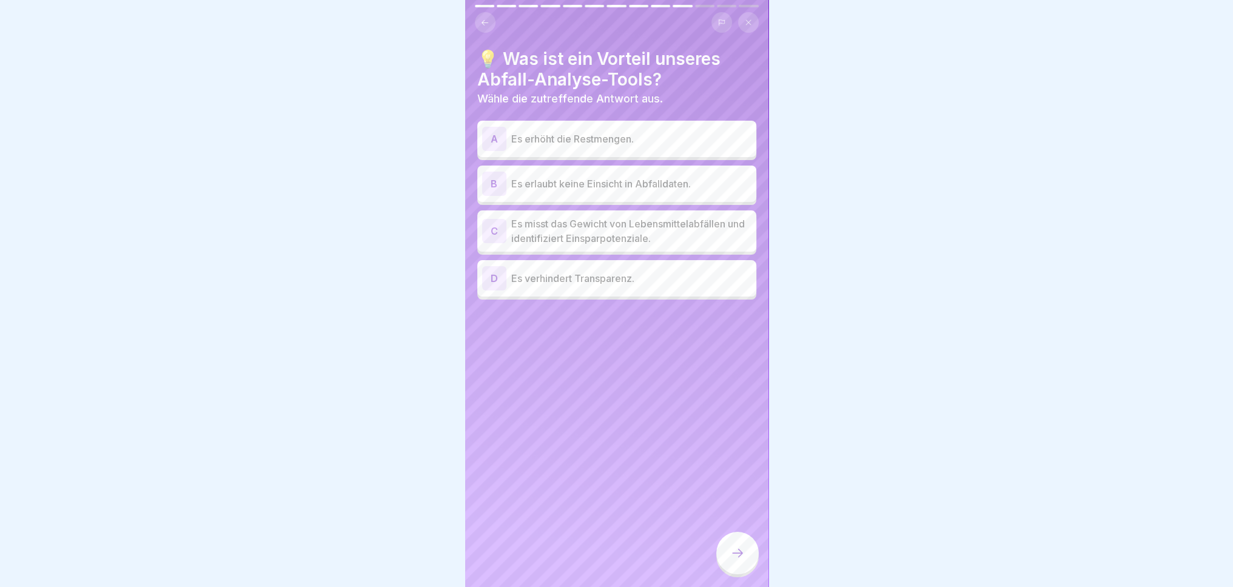
click at [688, 239] on p "Es misst das Gewicht von Lebensmittelabfällen und identifiziert Einsparpotenzia…" at bounding box center [631, 231] width 240 height 29
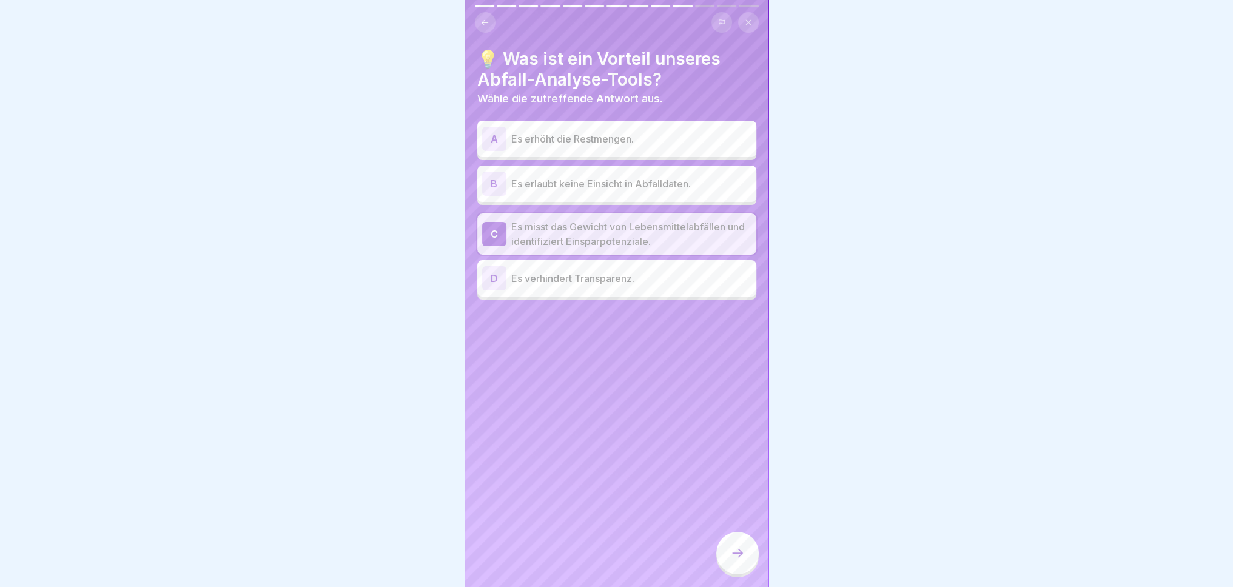
click at [745, 574] on div at bounding box center [737, 553] width 42 height 42
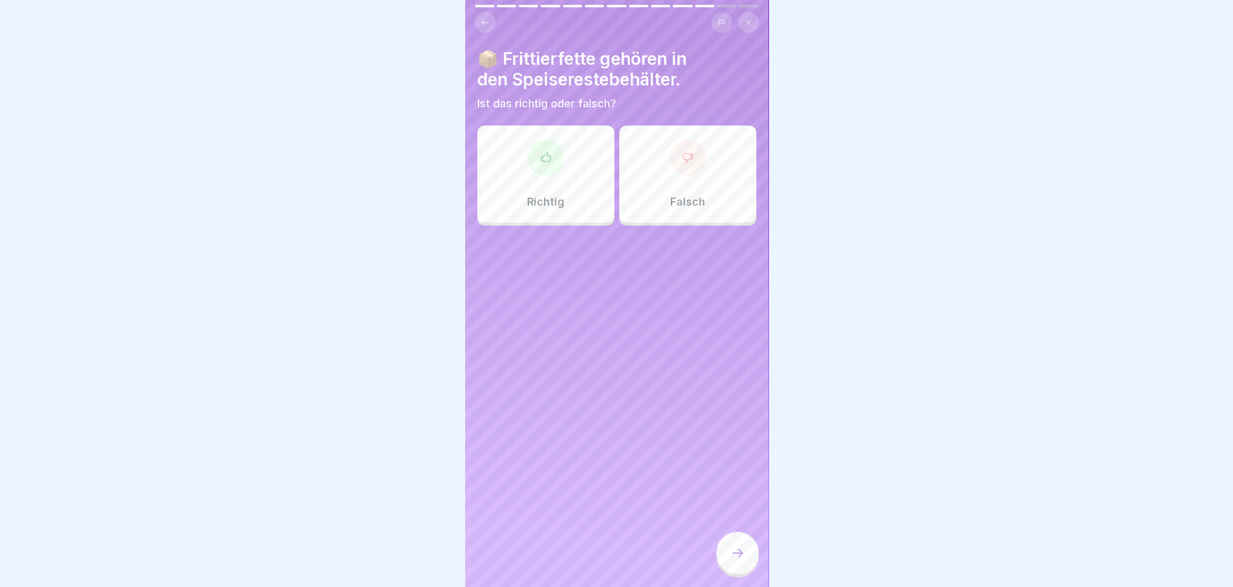
click at [681, 204] on p "Falsch" at bounding box center [687, 201] width 35 height 13
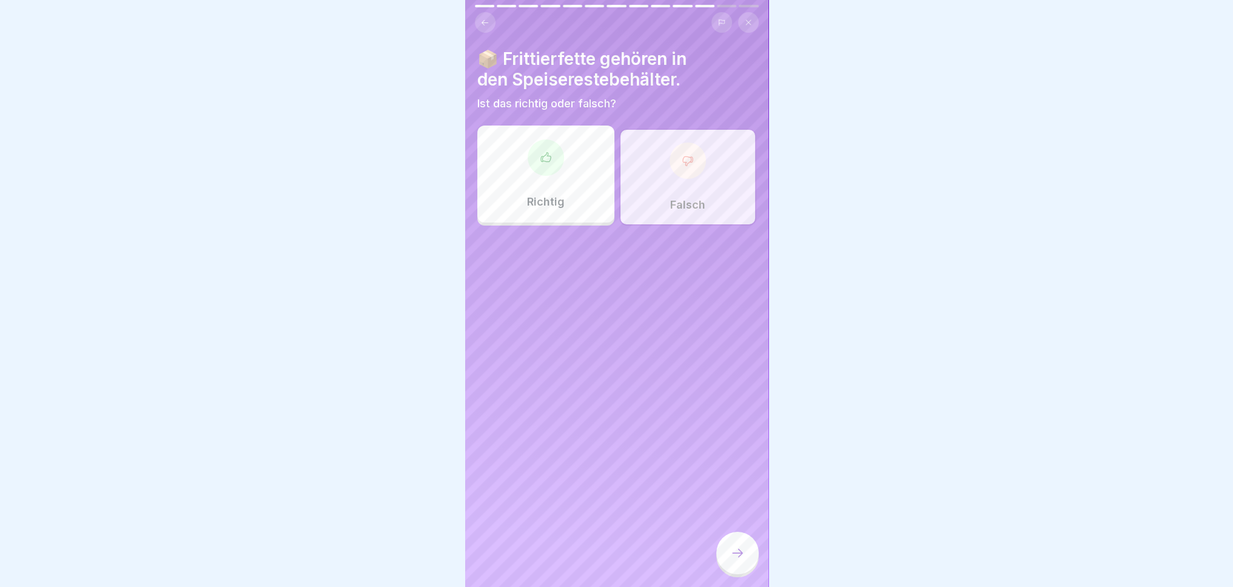
click at [744, 560] on icon at bounding box center [737, 553] width 15 height 15
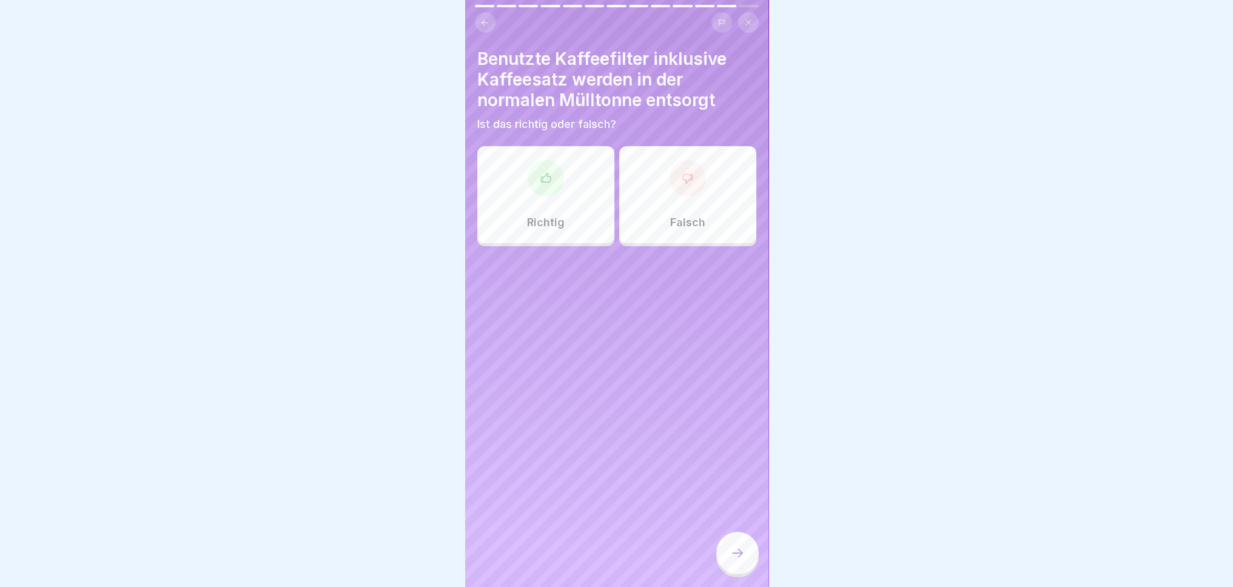
click at [660, 217] on div "Falsch" at bounding box center [687, 194] width 137 height 97
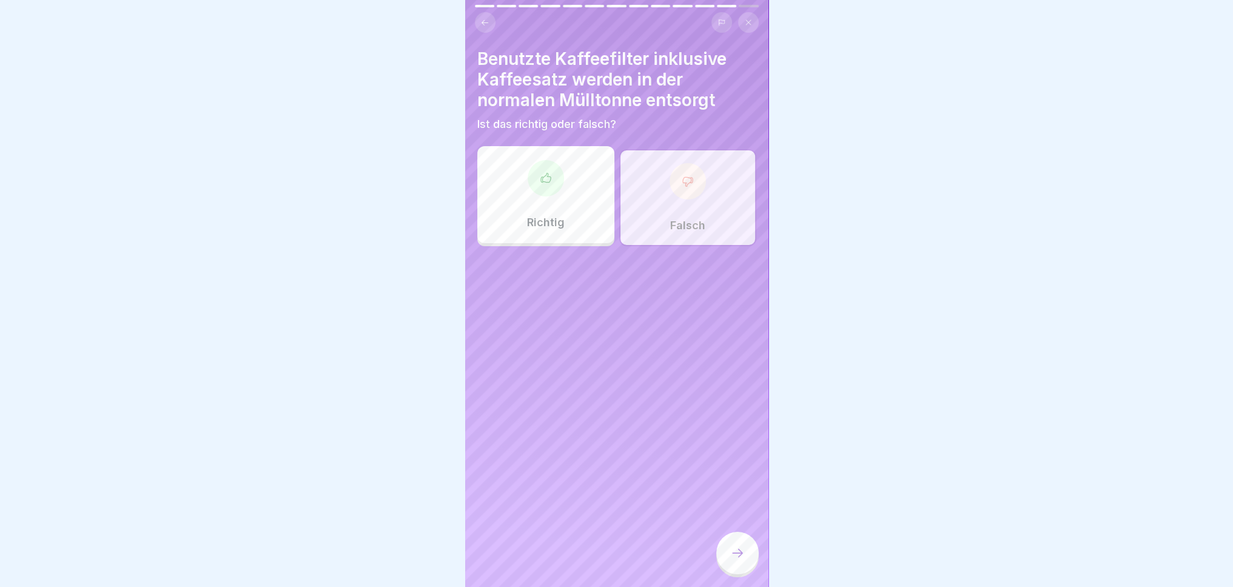
click at [733, 574] on div at bounding box center [737, 553] width 42 height 42
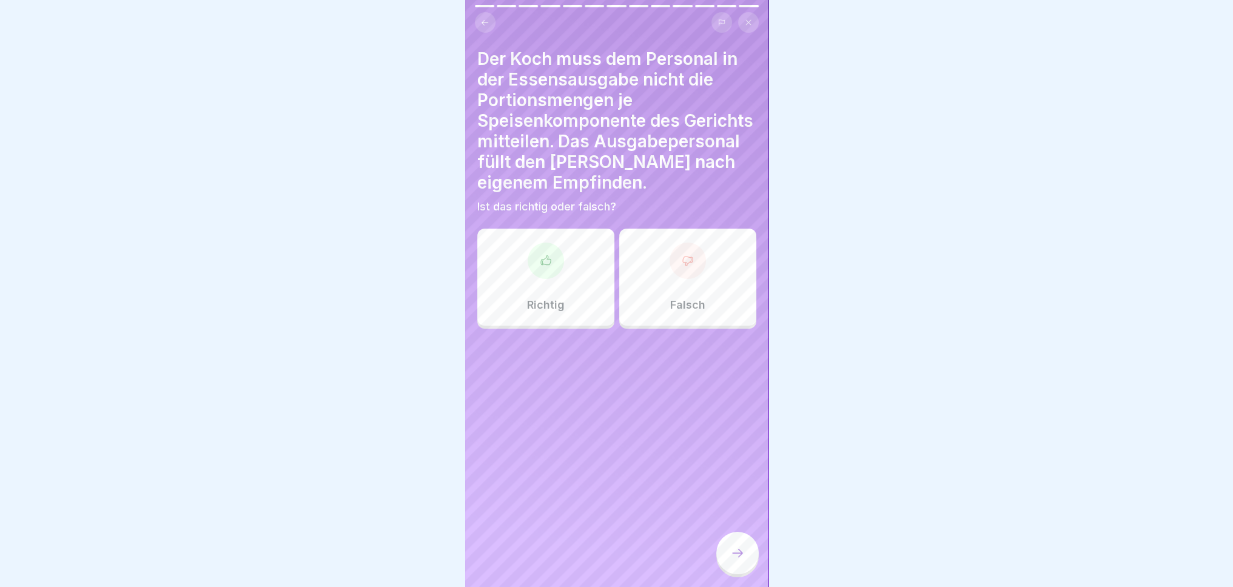
click at [673, 314] on div "Falsch" at bounding box center [687, 277] width 137 height 97
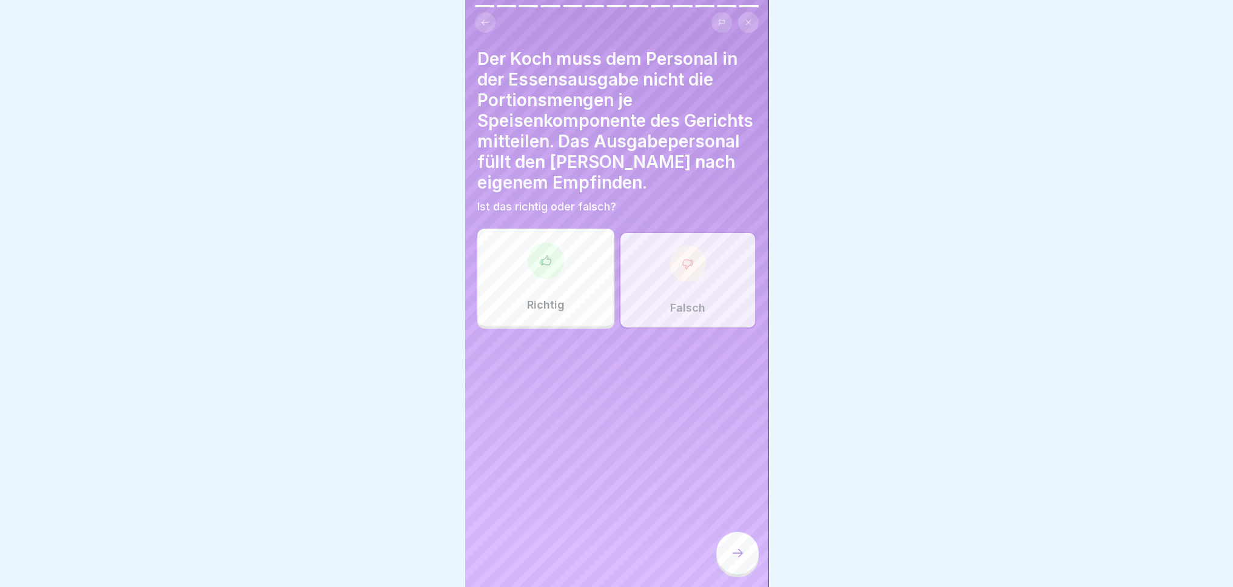
click at [737, 560] on icon at bounding box center [737, 553] width 15 height 15
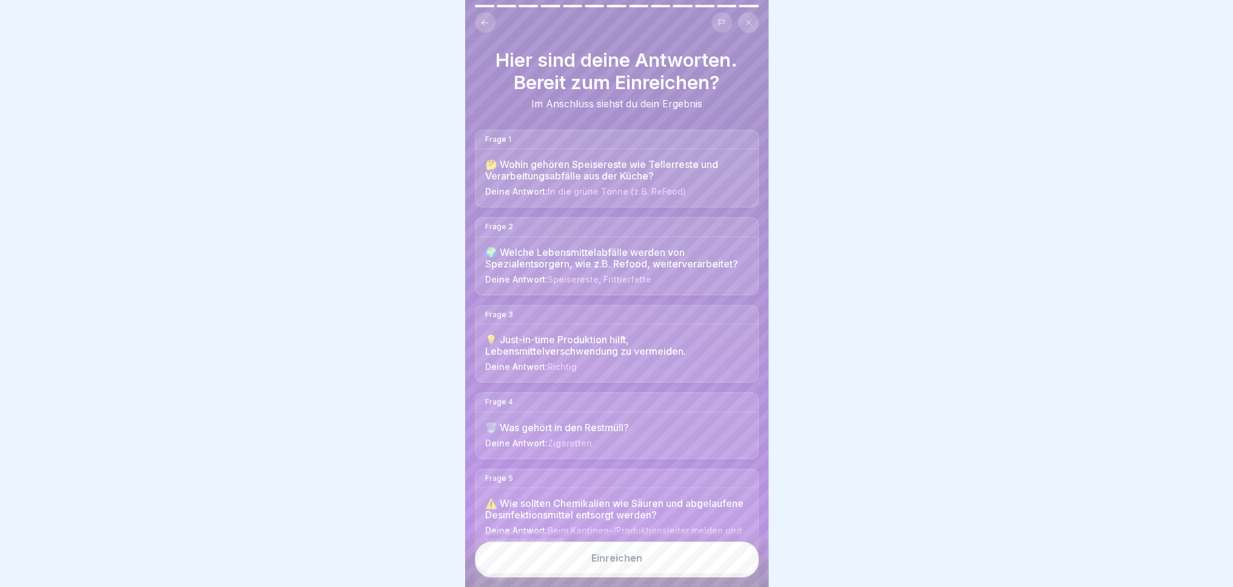
click at [648, 573] on button "Einreichen" at bounding box center [617, 558] width 284 height 33
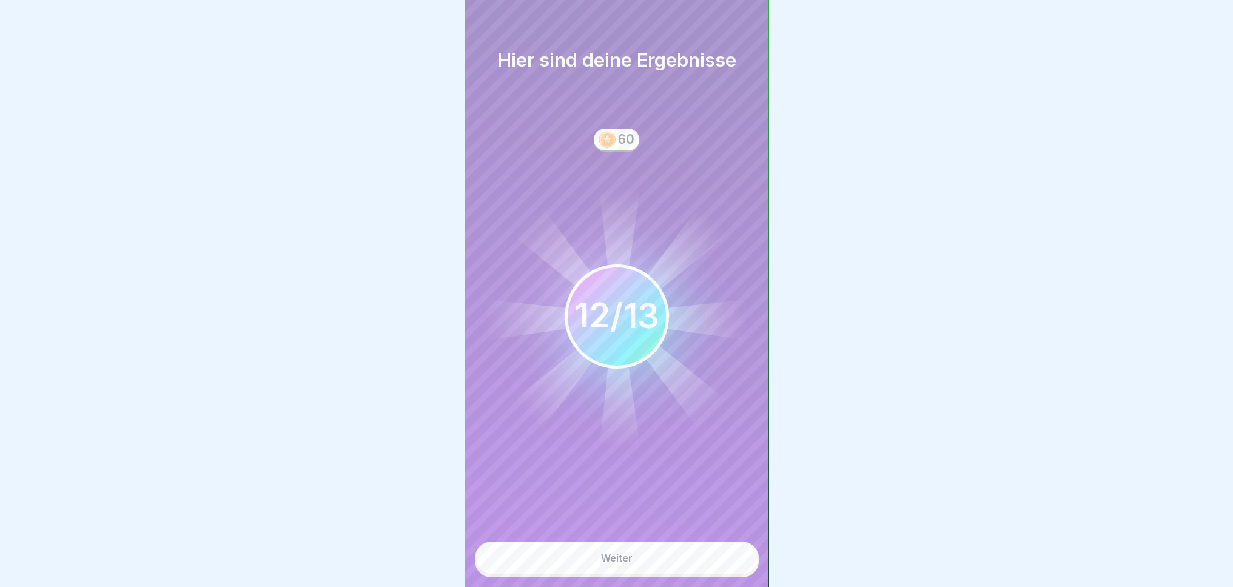
click at [701, 574] on button "Weiter" at bounding box center [617, 558] width 284 height 33
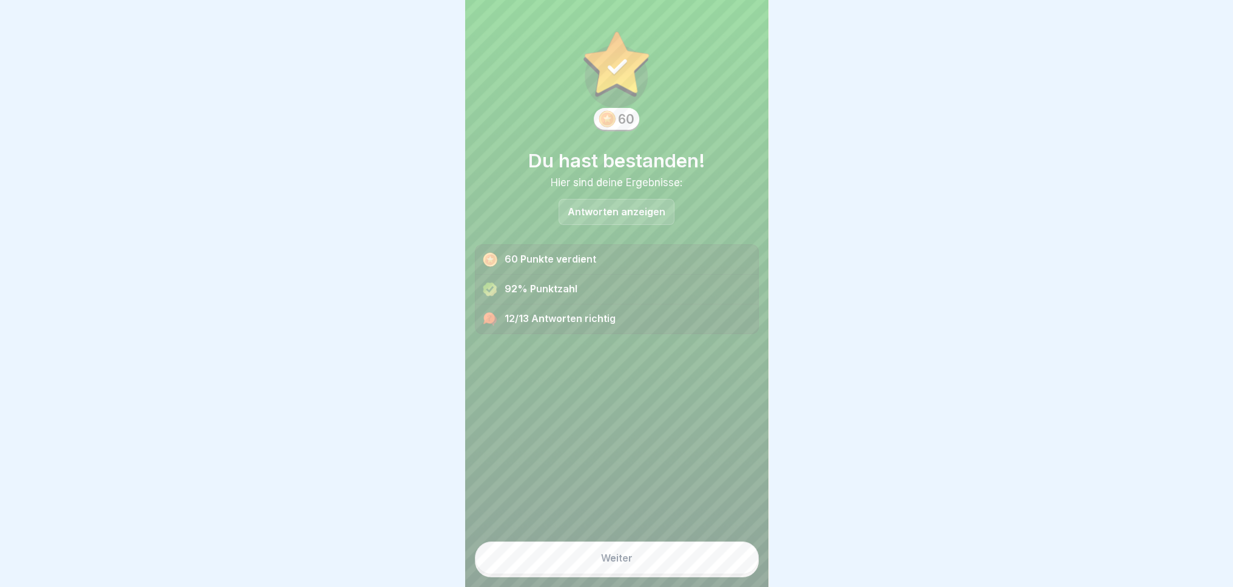
click at [664, 574] on button "Weiter" at bounding box center [617, 558] width 284 height 33
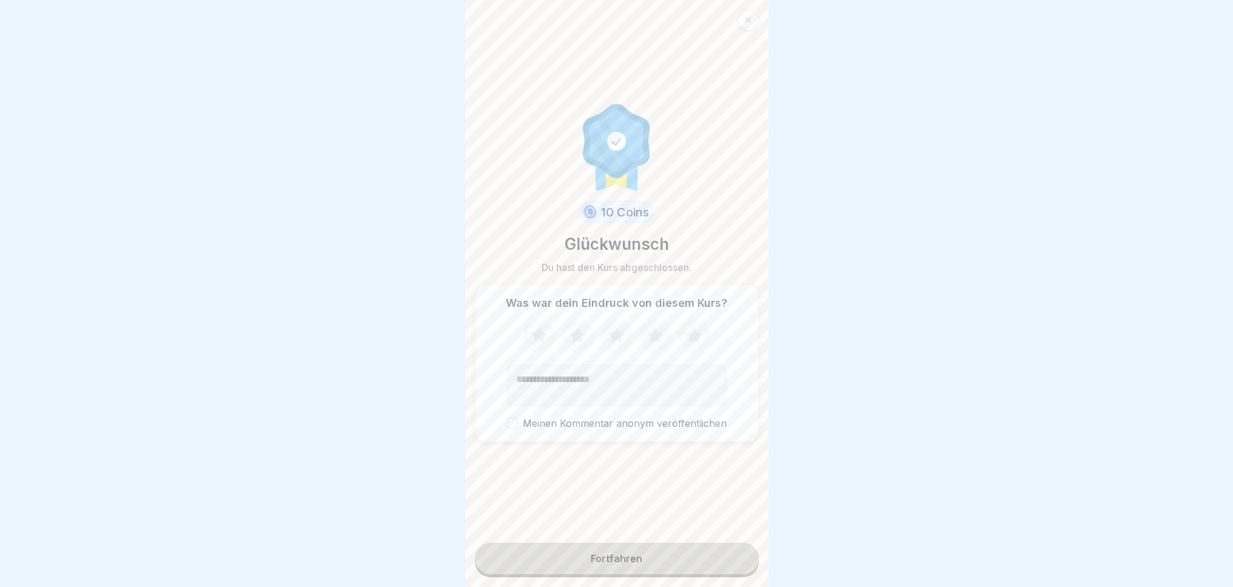
click at [542, 339] on icon at bounding box center [539, 336] width 32 height 32
click at [667, 573] on button "Fortfahren" at bounding box center [617, 559] width 284 height 32
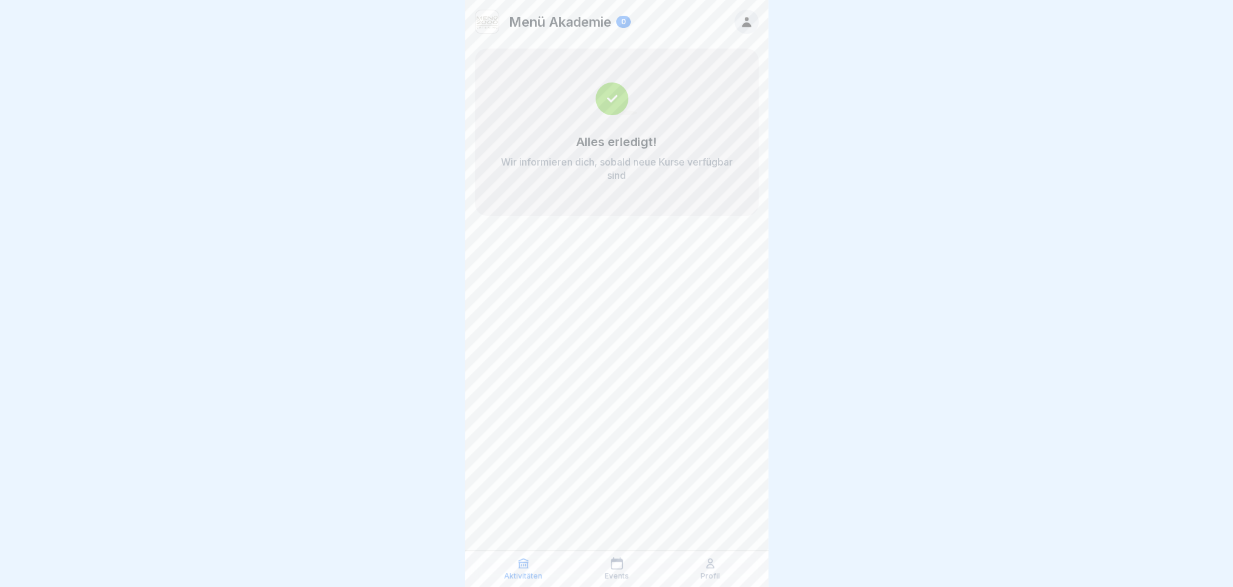
click at [682, 395] on div "Menü Akademie 0 Alles erledigt! Wir informieren dich, sobald neue Kurse verfügb…" at bounding box center [616, 293] width 303 height 587
click at [621, 568] on icon at bounding box center [617, 563] width 12 height 12
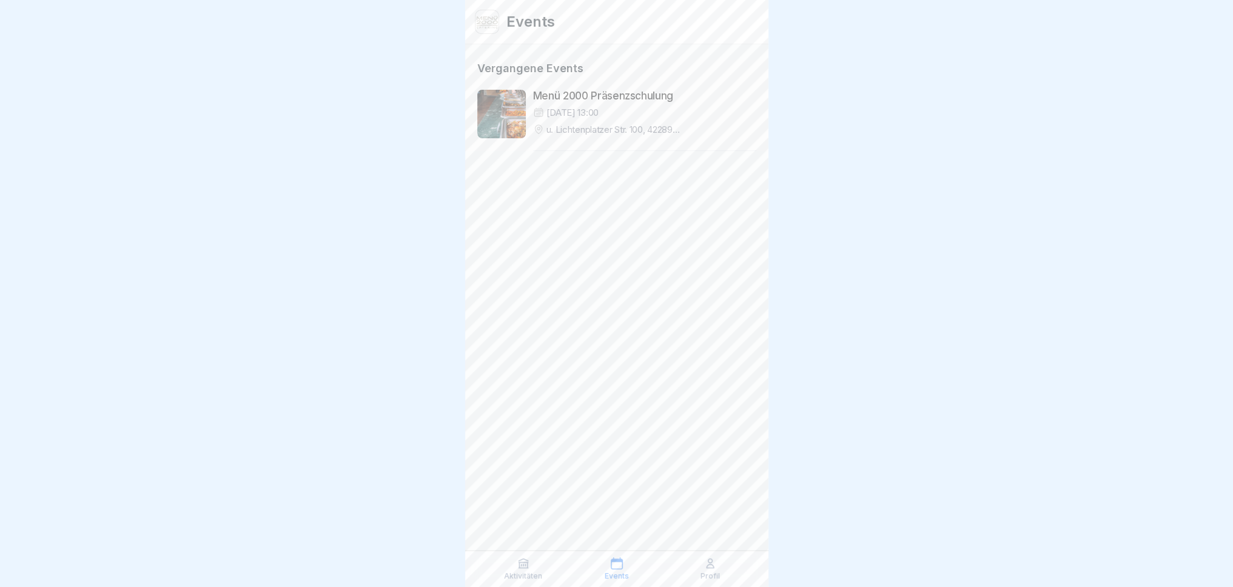
click at [714, 573] on p "Profil" at bounding box center [710, 576] width 19 height 8
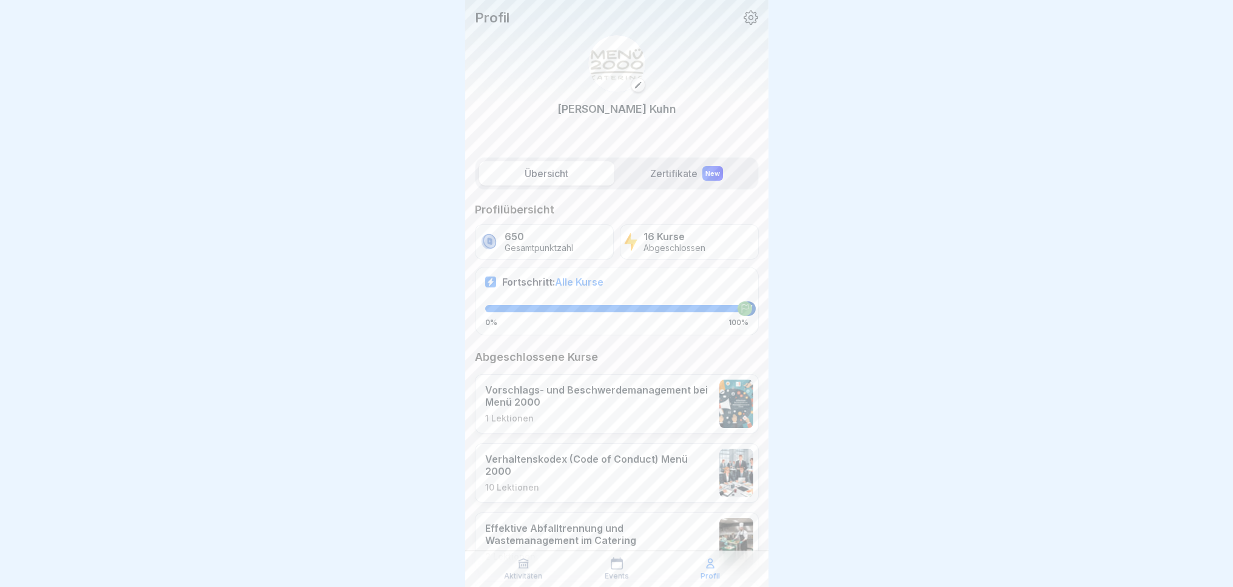
click at [671, 166] on label "Zertifikate New" at bounding box center [686, 173] width 135 height 24
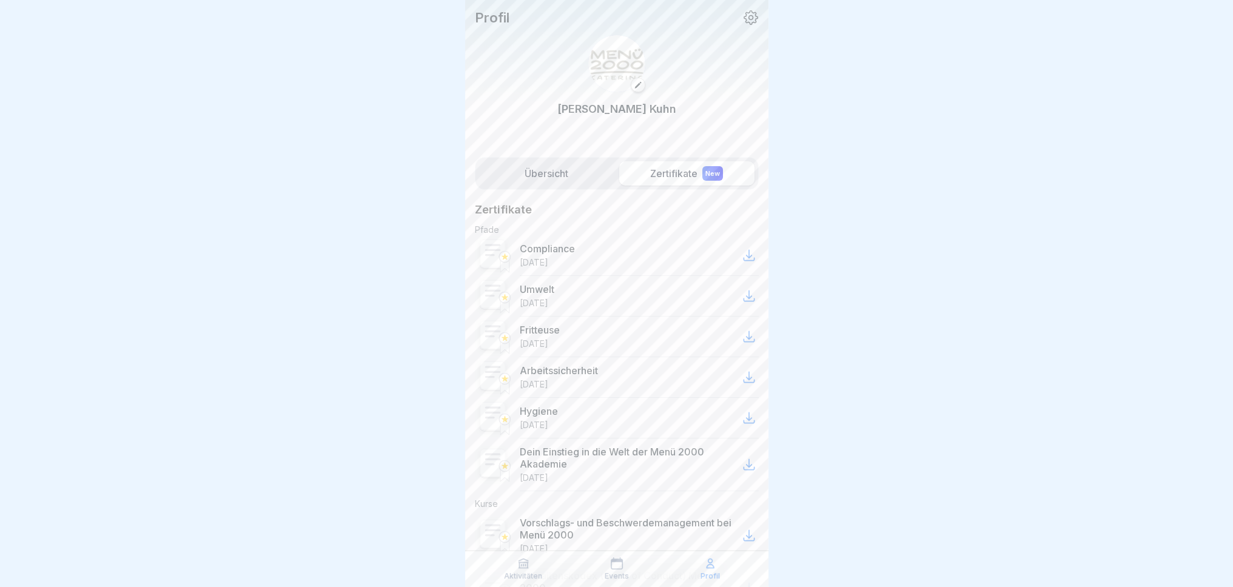
click at [747, 247] on div at bounding box center [748, 255] width 19 height 19
click at [551, 170] on label "Übersicht" at bounding box center [546, 173] width 135 height 24
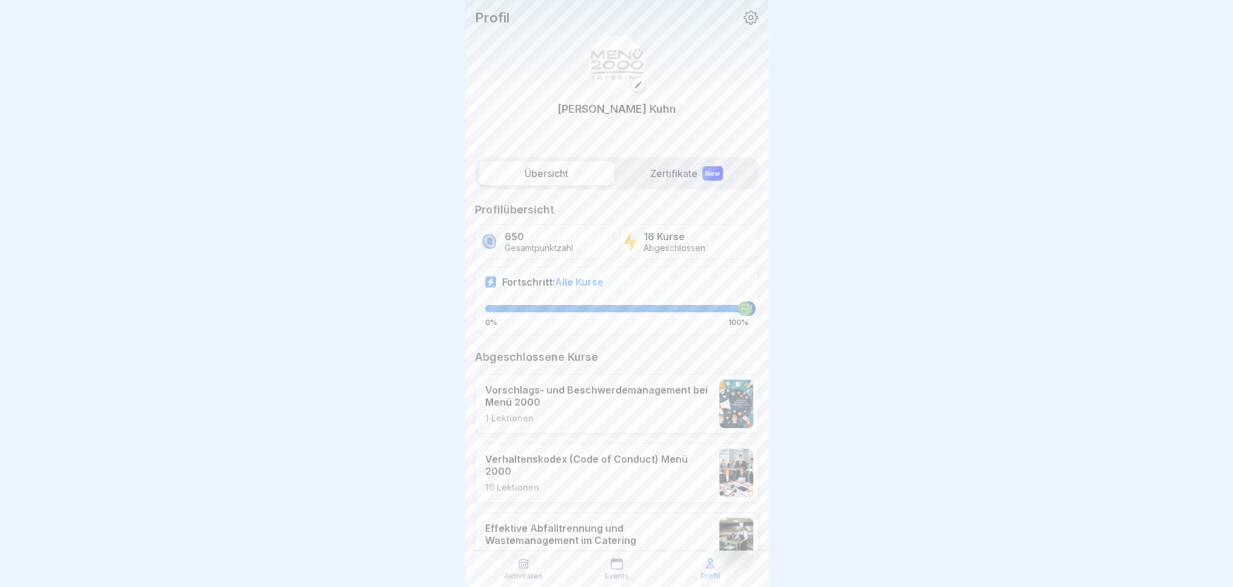
click at [551, 243] on p "Gesamtpunktzahl" at bounding box center [539, 248] width 69 height 10
click at [529, 231] on p "650" at bounding box center [539, 237] width 69 height 12
click at [514, 243] on p "Gesamtpunktzahl" at bounding box center [539, 248] width 69 height 10
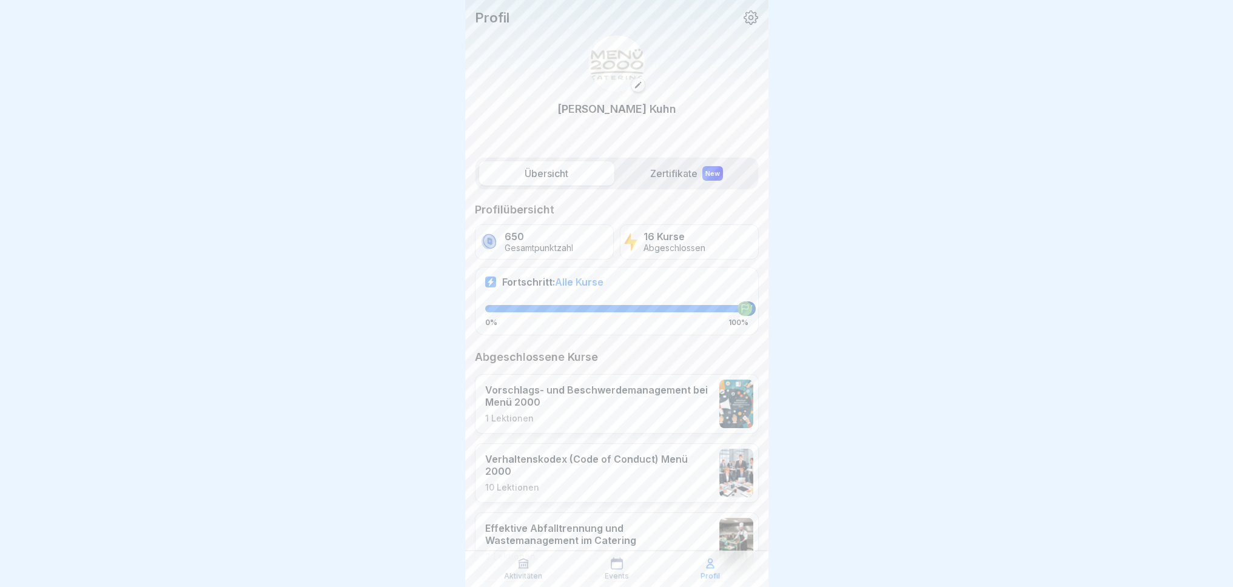
click at [520, 231] on p "650" at bounding box center [539, 237] width 69 height 12
click at [743, 10] on icon at bounding box center [751, 18] width 16 height 16
